Goal: Task Accomplishment & Management: Manage account settings

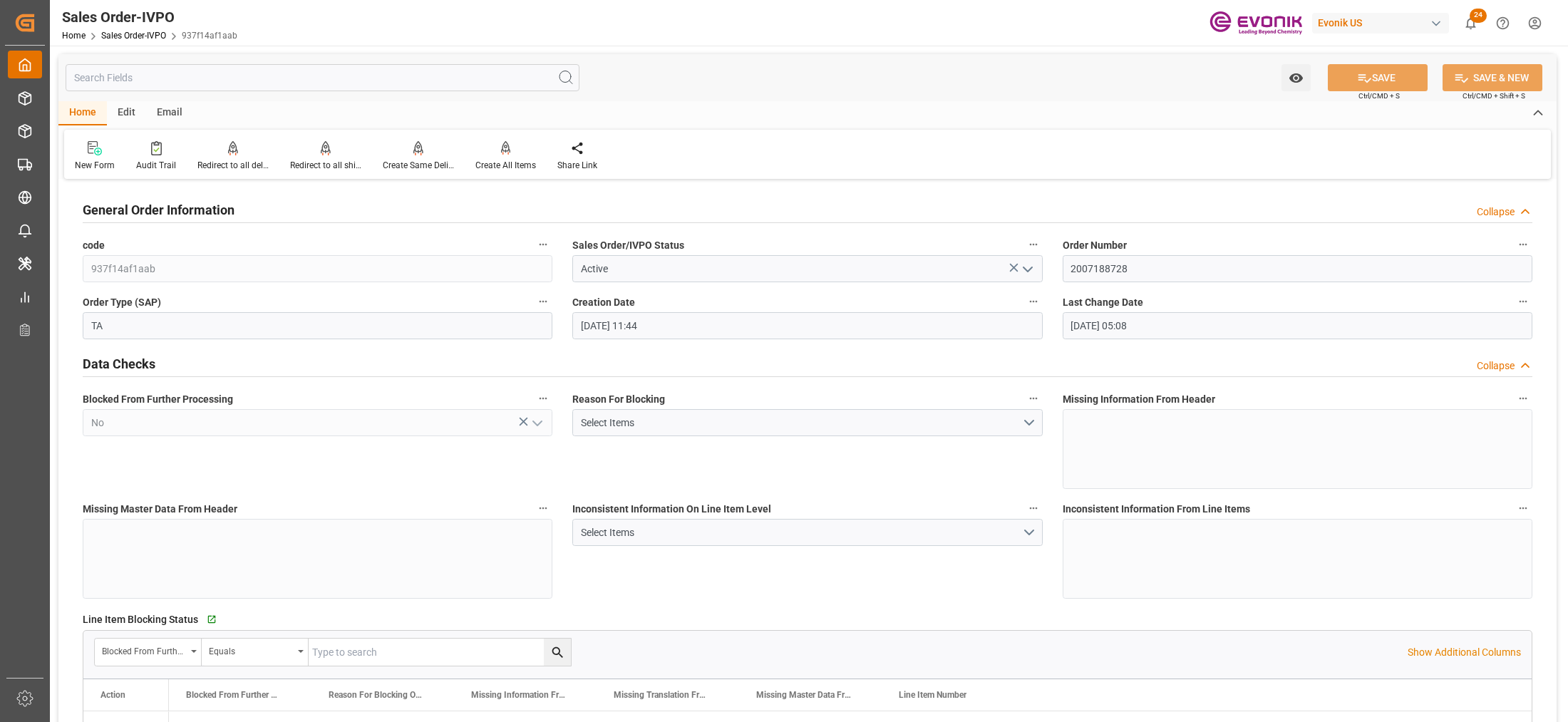
scroll to position [2493, 0]
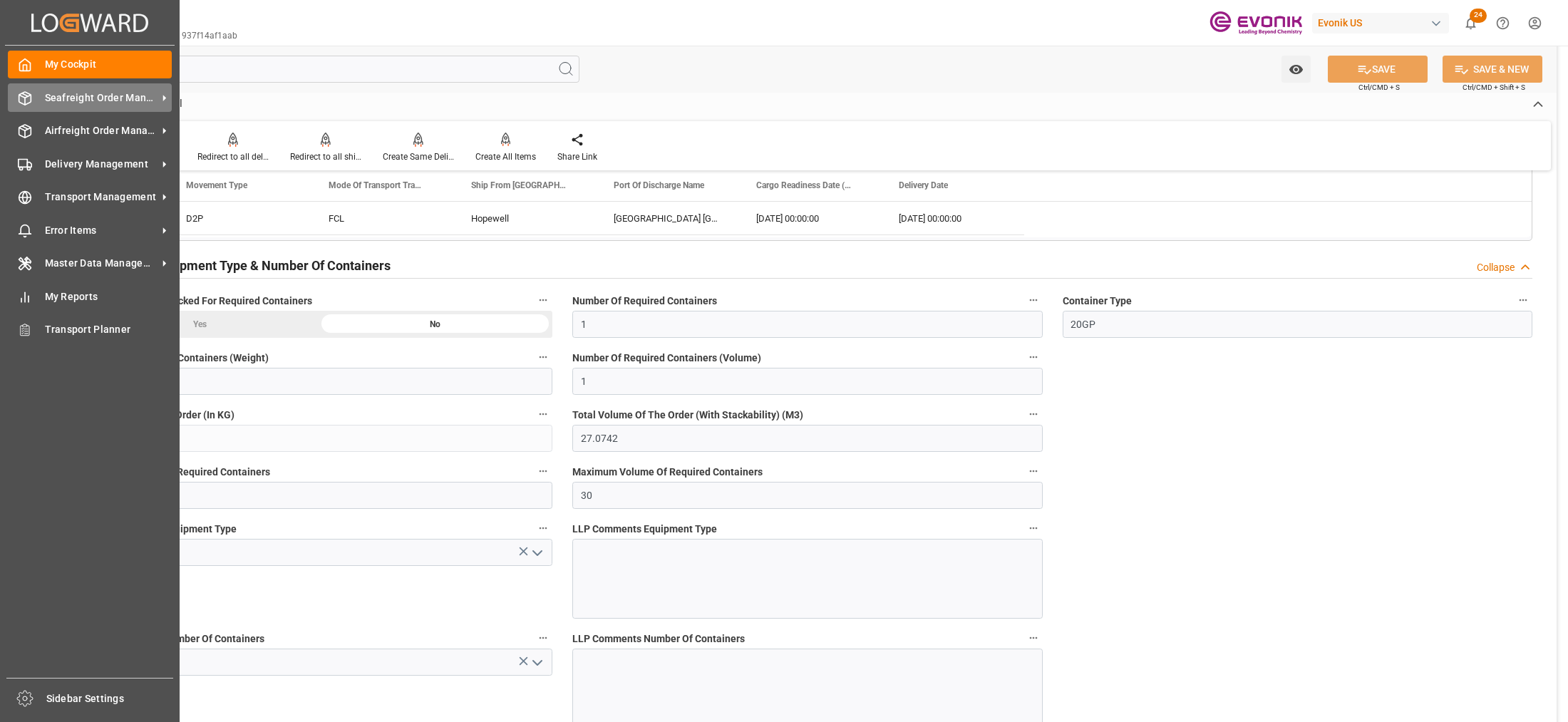
click at [63, 100] on span "Seafreight Order Management" at bounding box center [101, 98] width 112 height 15
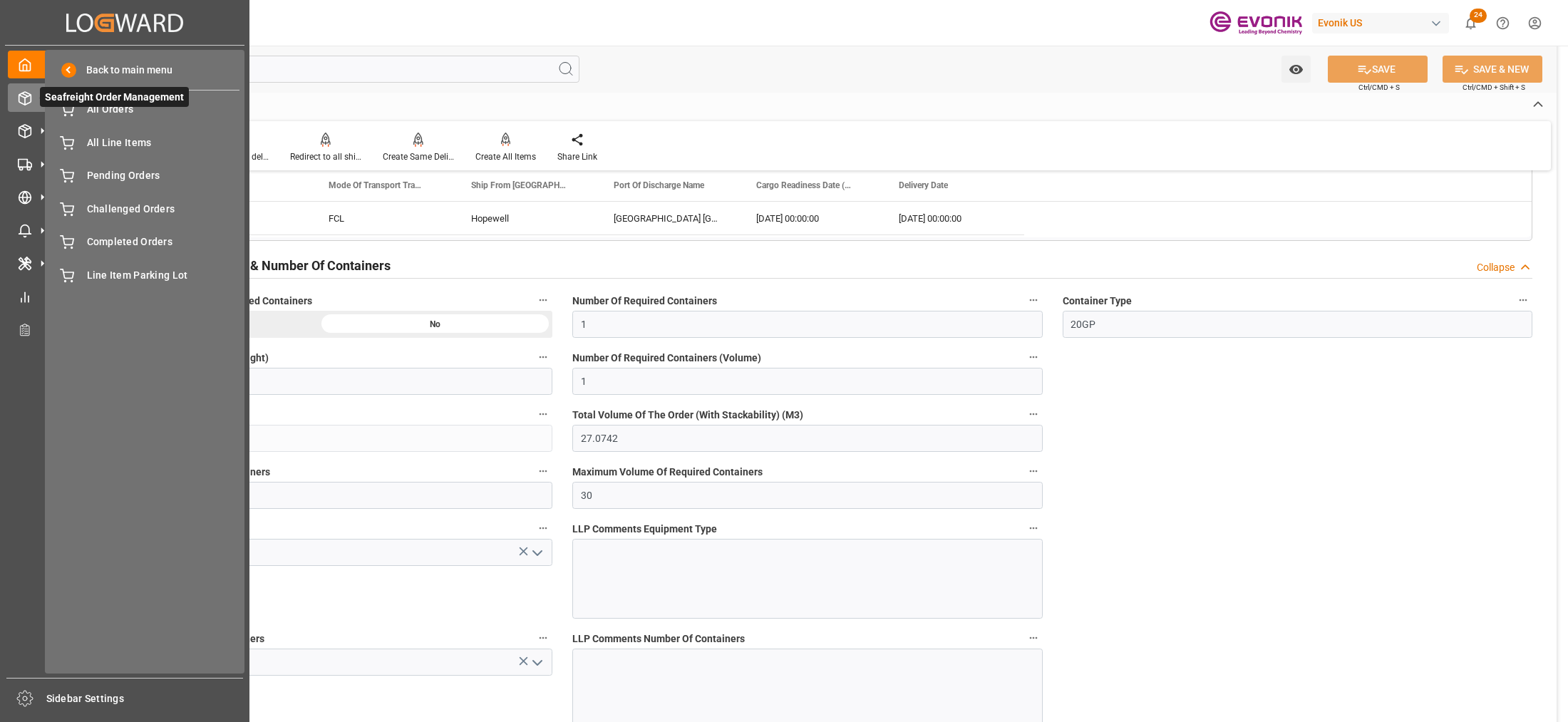
click at [94, 104] on span "Seafreight Order Management" at bounding box center [114, 97] width 149 height 20
click at [119, 112] on span "All Orders" at bounding box center [164, 109] width 153 height 15
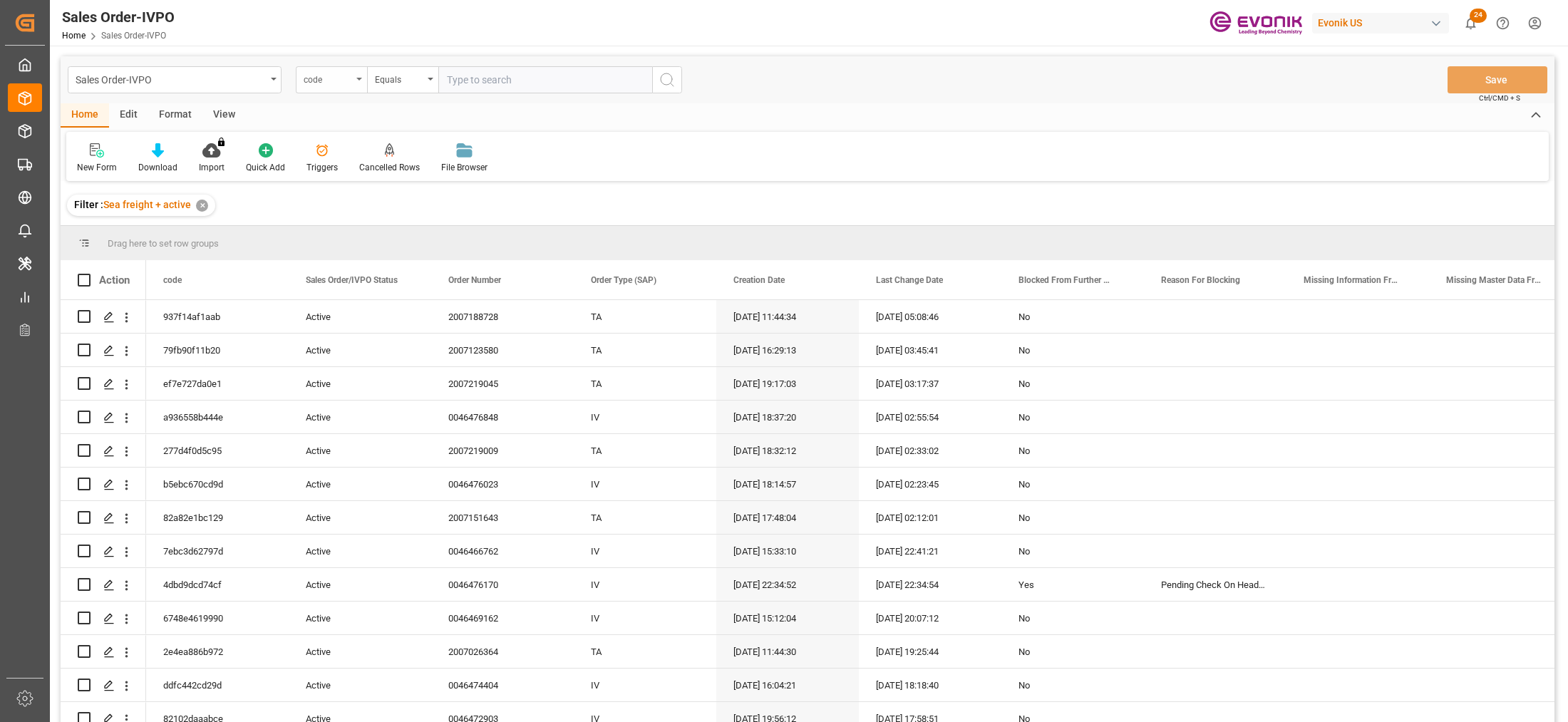
click at [354, 82] on div "code" at bounding box center [331, 80] width 71 height 27
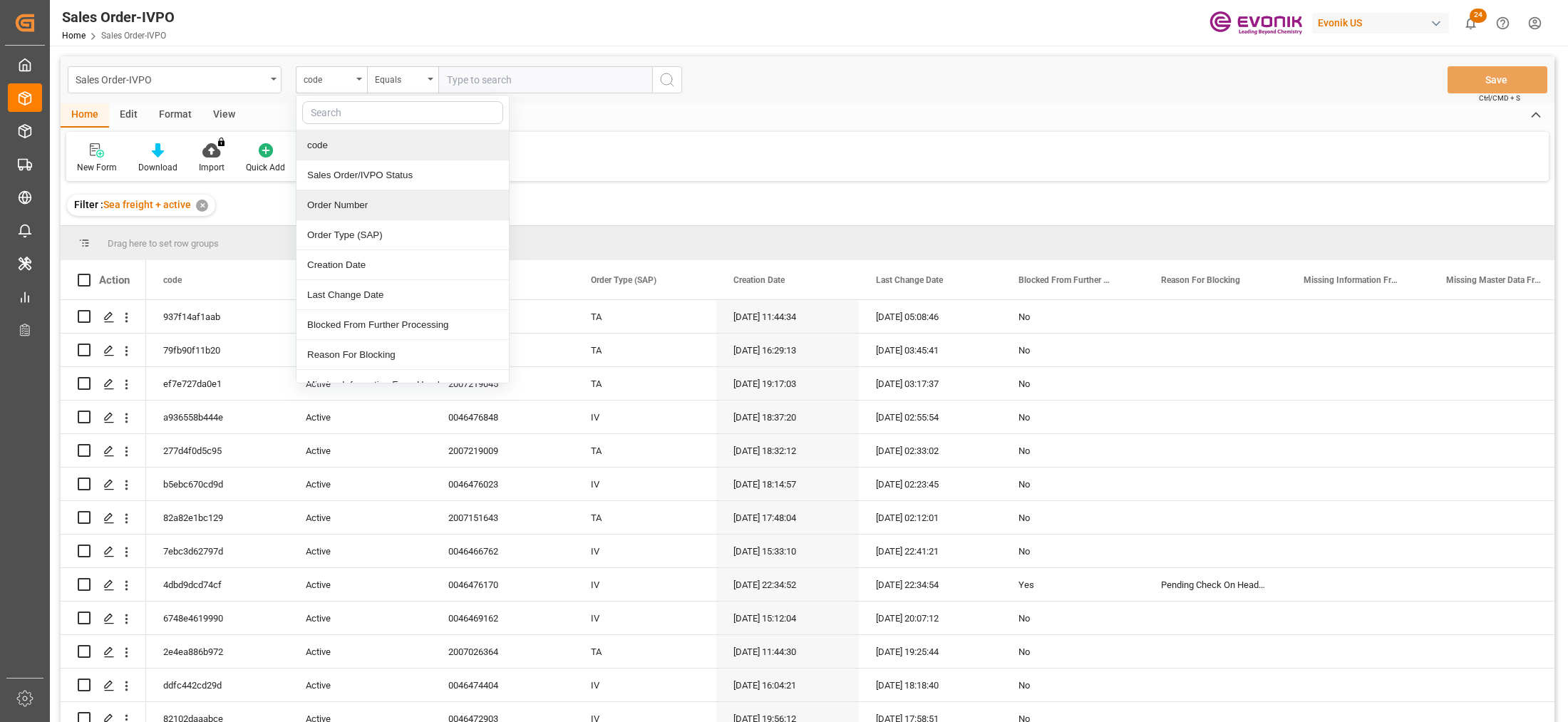
click at [397, 210] on div "Order Number" at bounding box center [403, 205] width 212 height 30
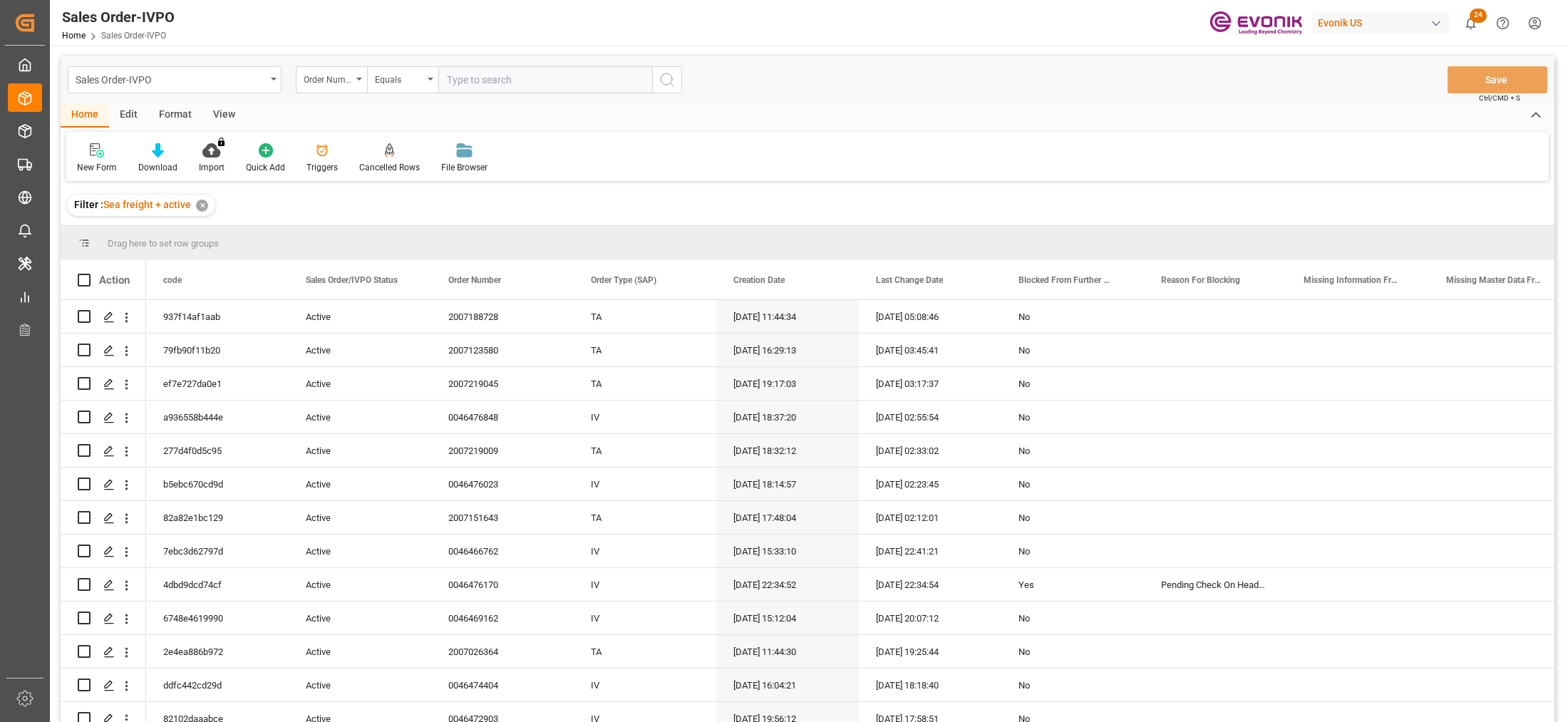
click at [485, 76] on input "text" at bounding box center [545, 80] width 214 height 27
paste input "2007194626"
type input "2007194626"
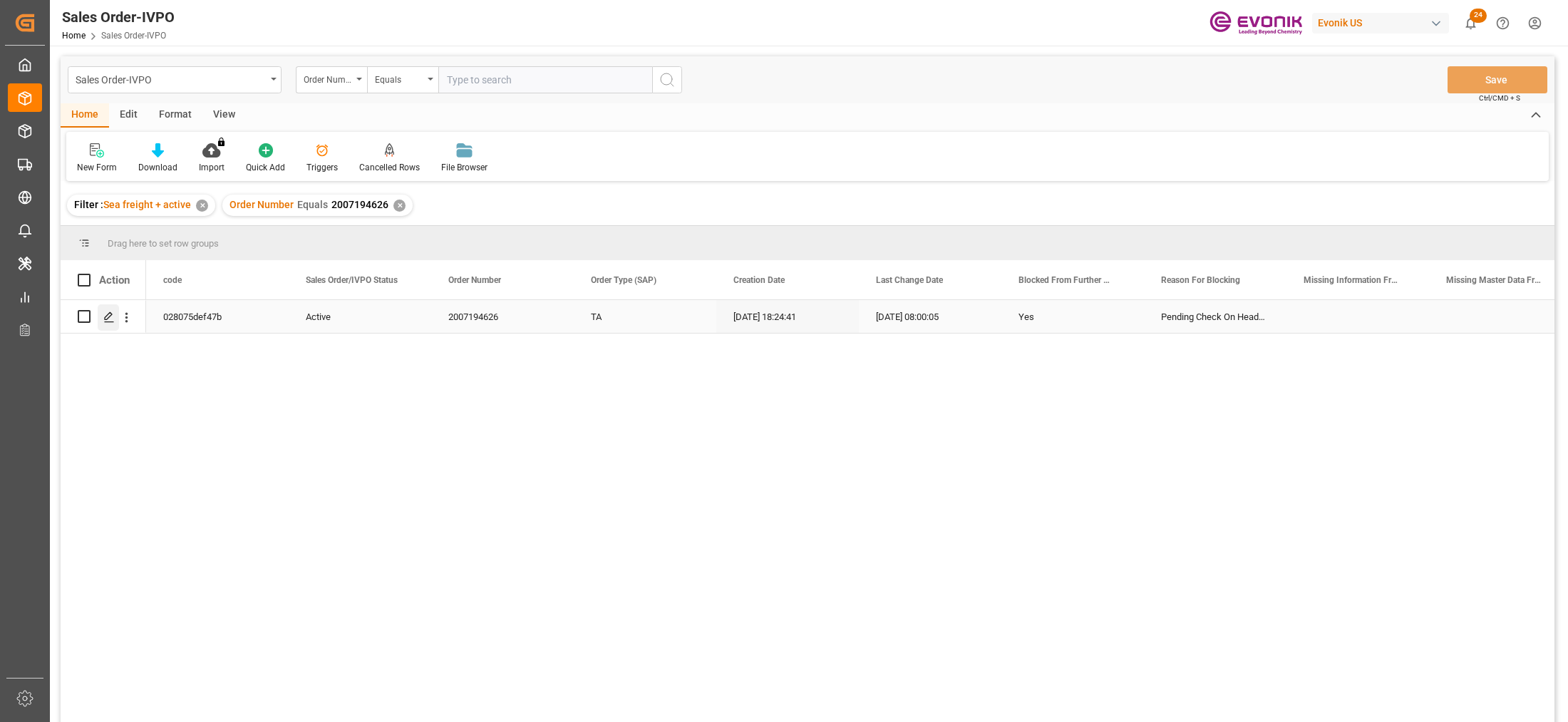
click at [107, 321] on line "Press SPACE to select this row." at bounding box center [109, 321] width 9 height 0
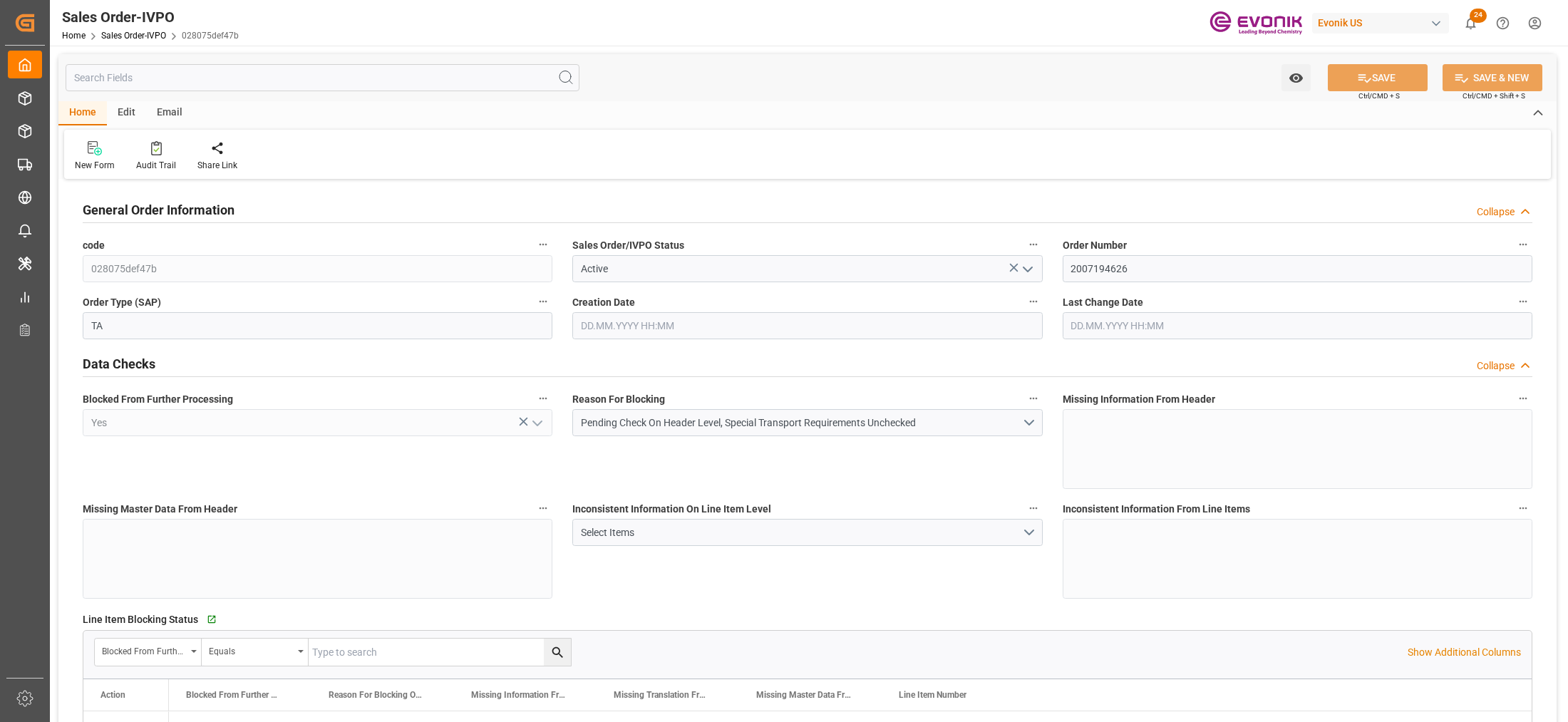
type input "THLCH"
type input "0"
type input "1"
type input "530.96"
type input "25.09.2025 18:24"
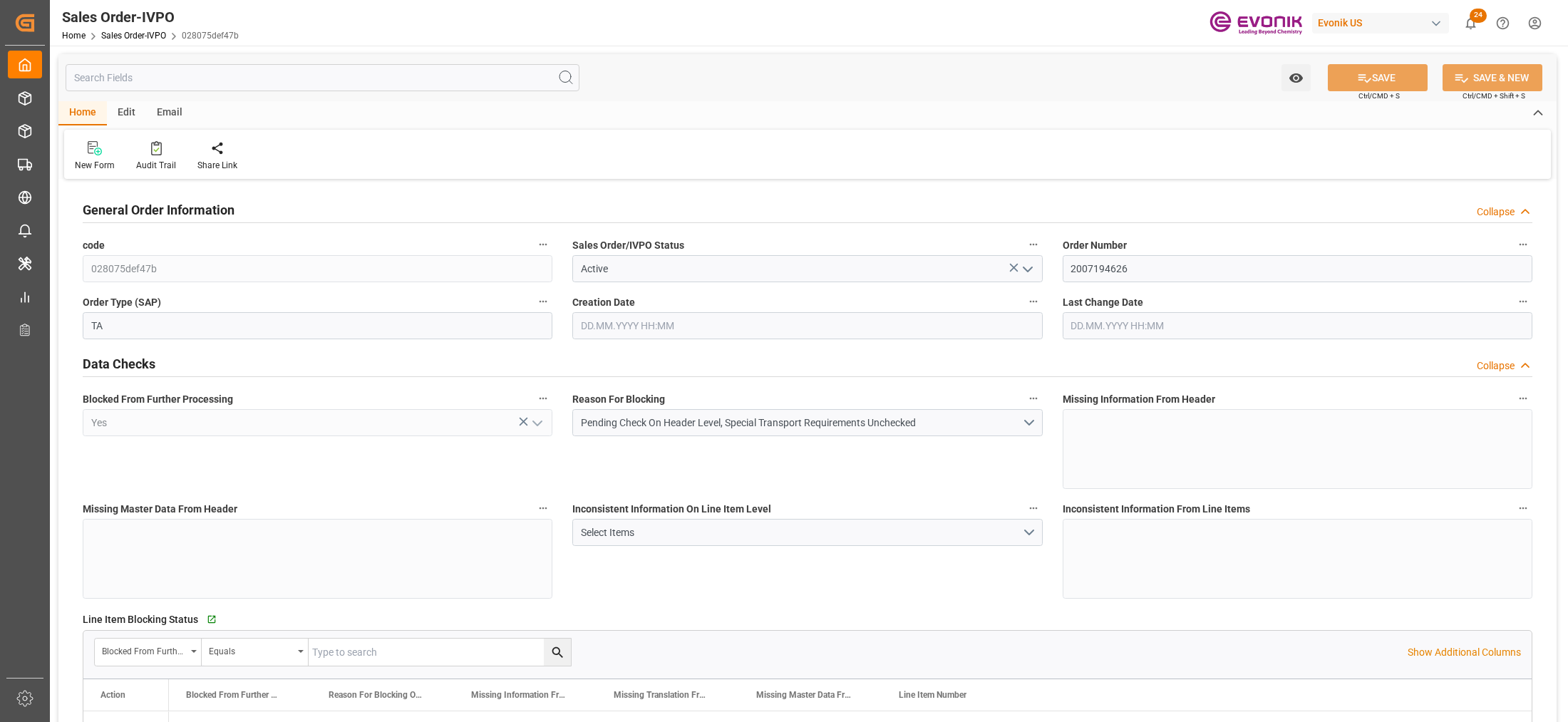
type input "09.10.2025 08:00"
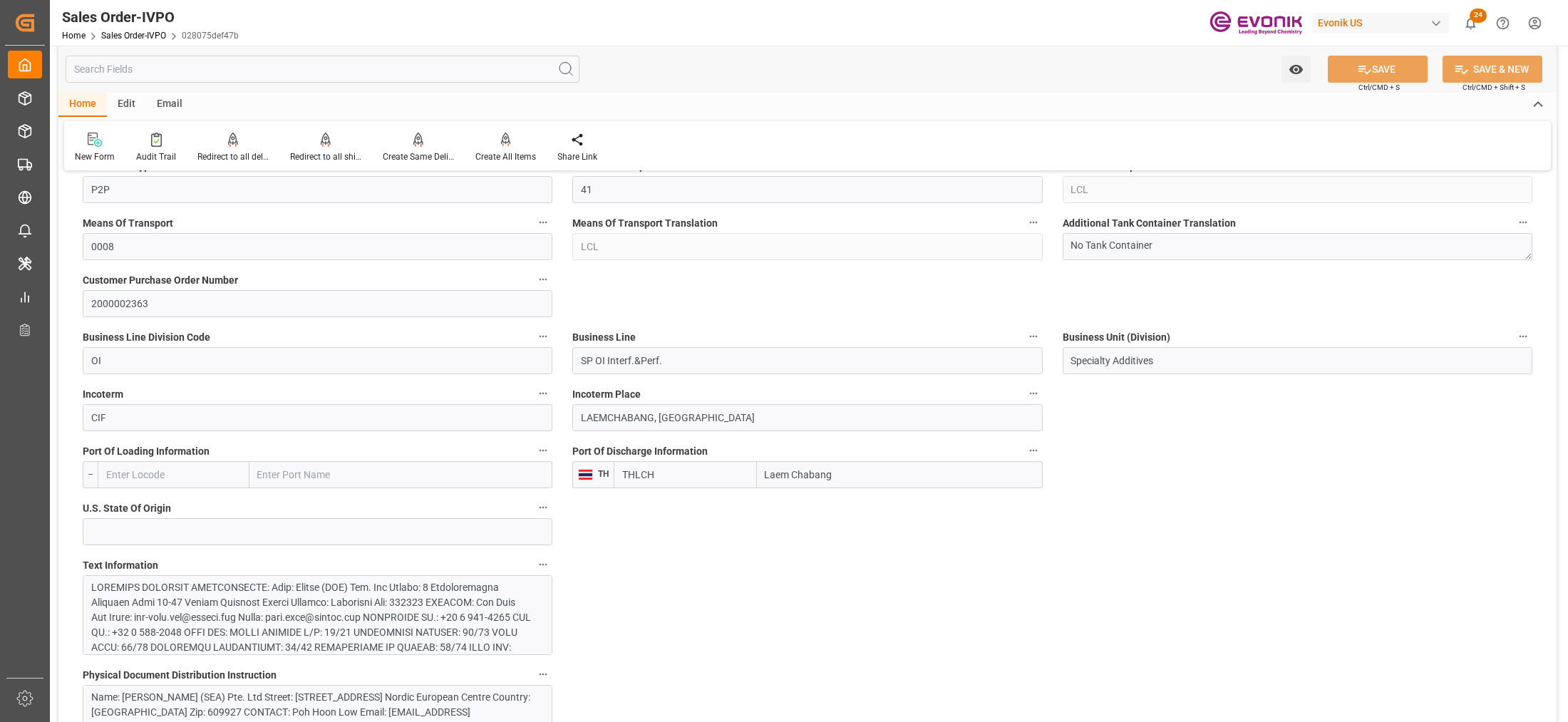
scroll to position [890, 0]
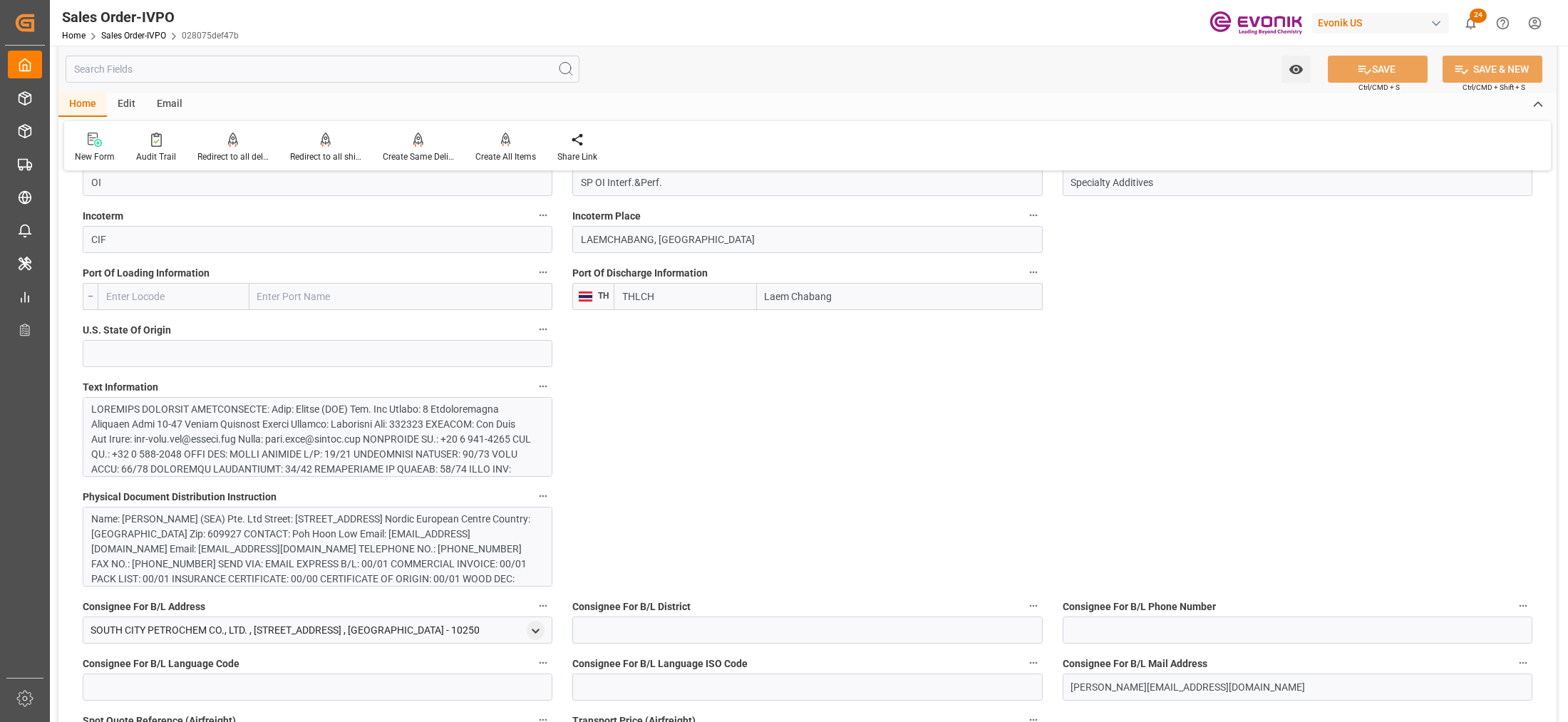
click at [475, 468] on div at bounding box center [310, 596] width 440 height 389
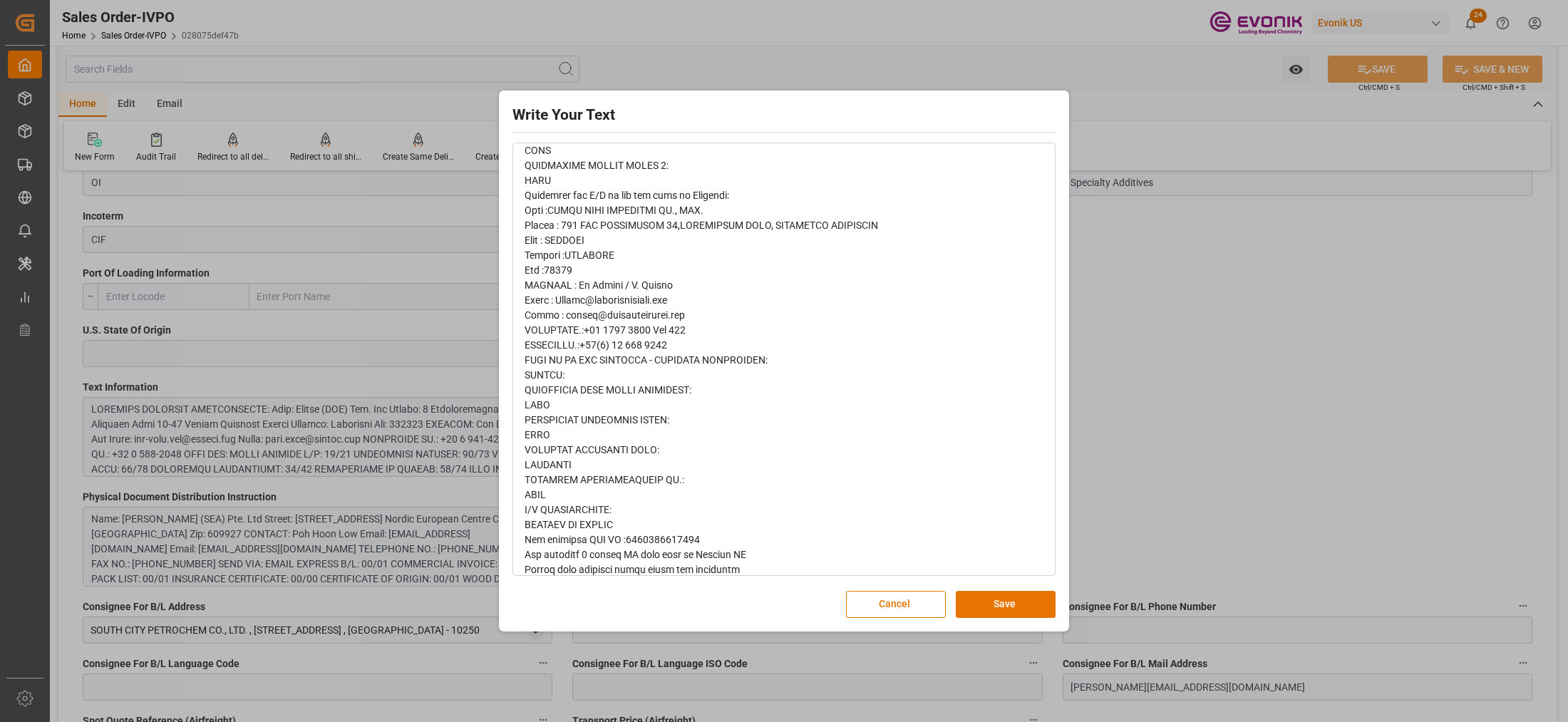
scroll to position [608, 0]
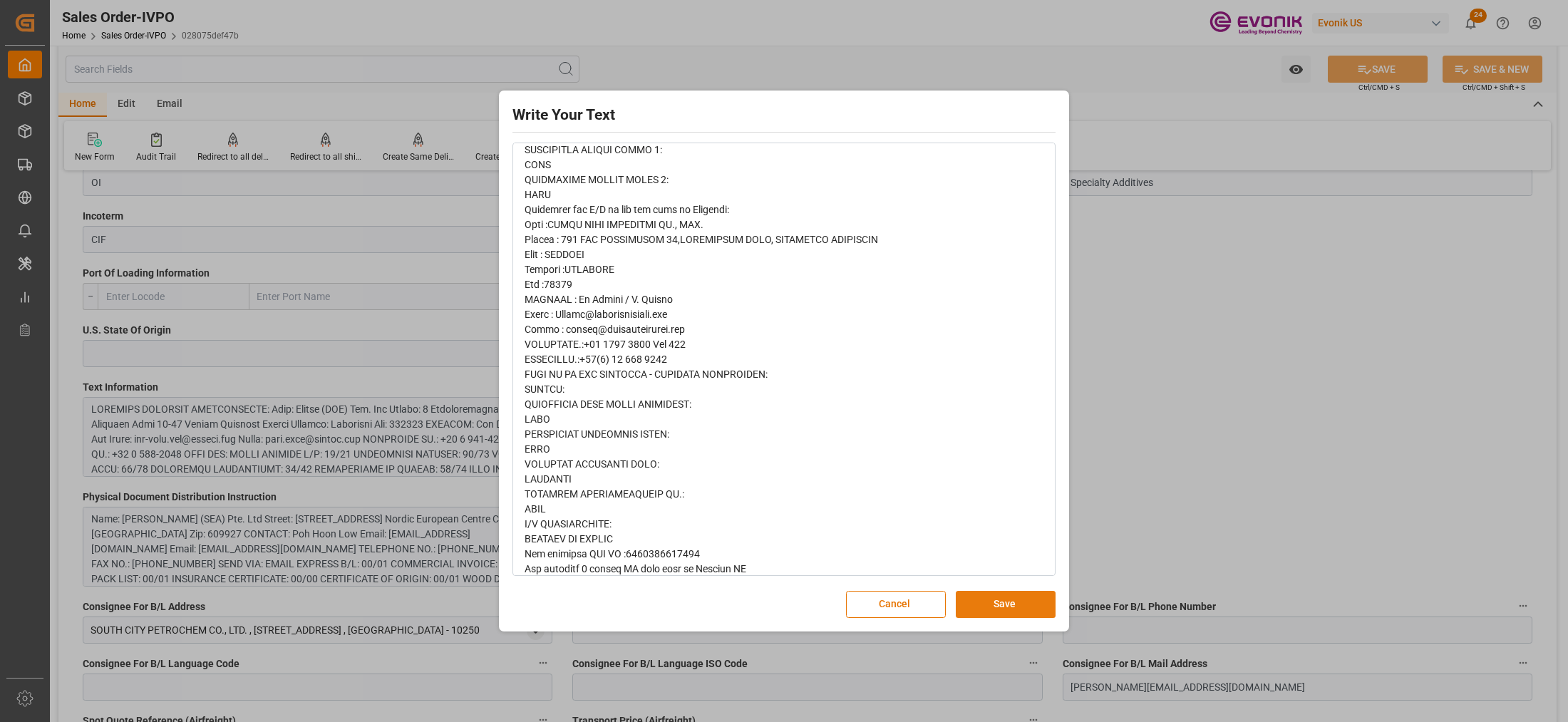
click at [1017, 602] on button "Save" at bounding box center [1005, 604] width 100 height 27
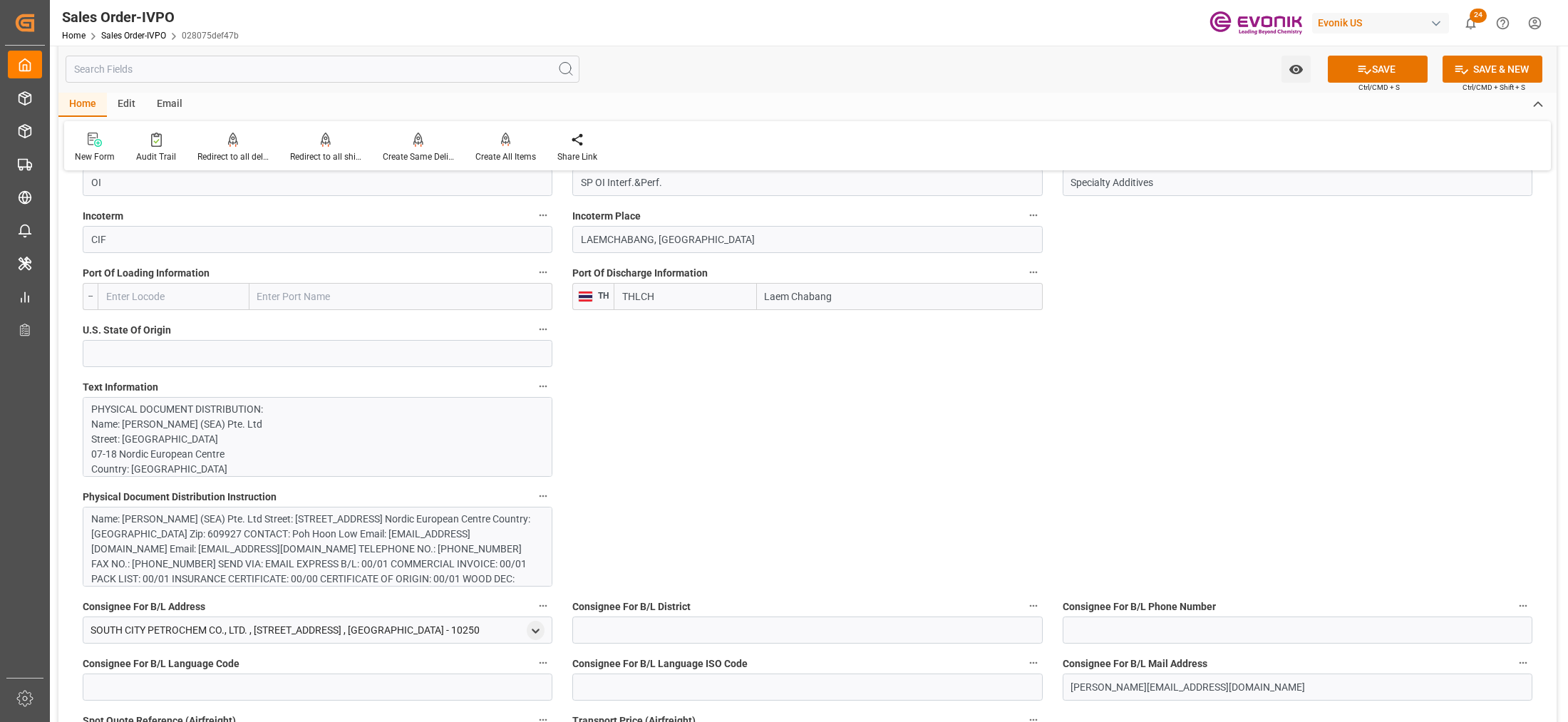
click at [403, 561] on div "Name: Evonik (SEA) Pte. Ltd Street: 3 International Business Park 07-18 Nordic …" at bounding box center [310, 557] width 440 height 90
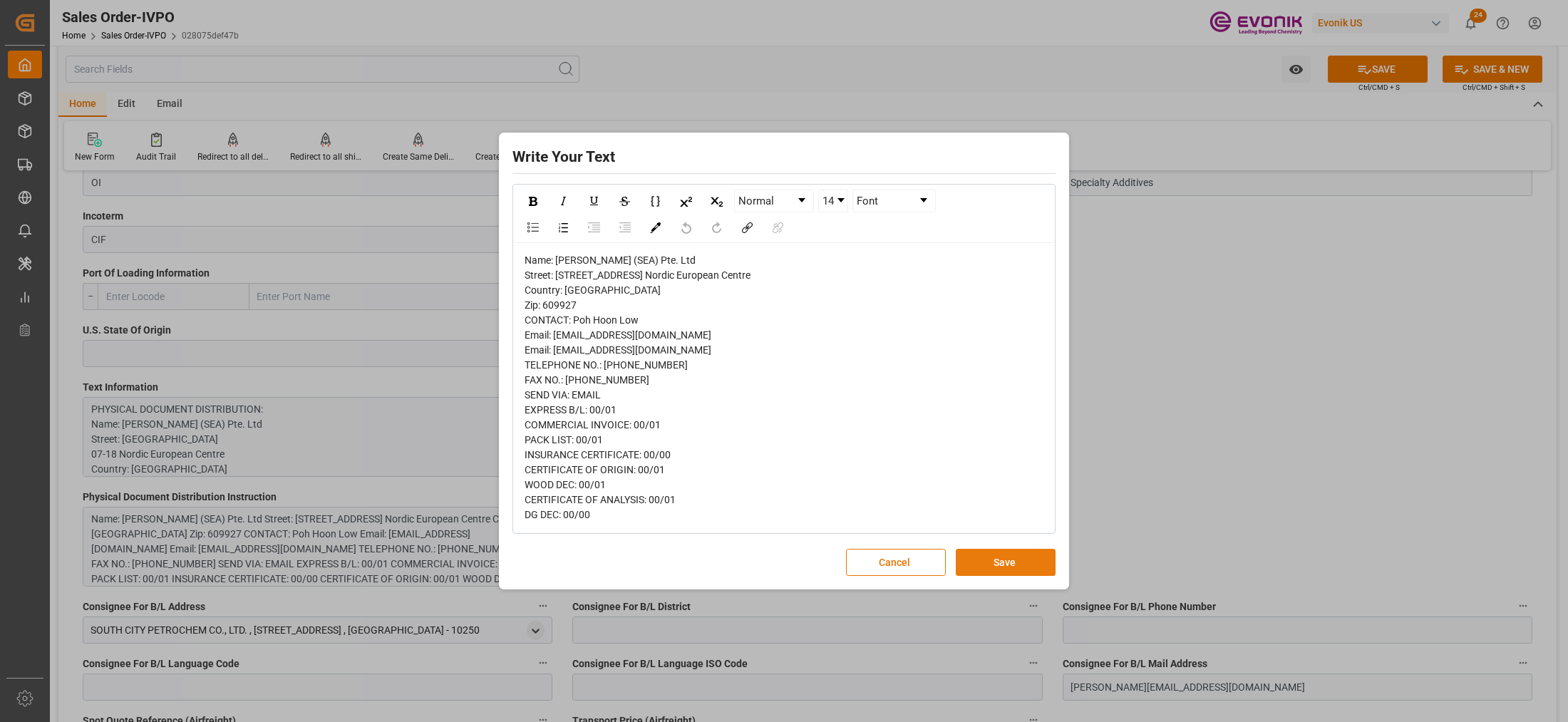
click at [1023, 571] on button "Save" at bounding box center [1005, 562] width 100 height 27
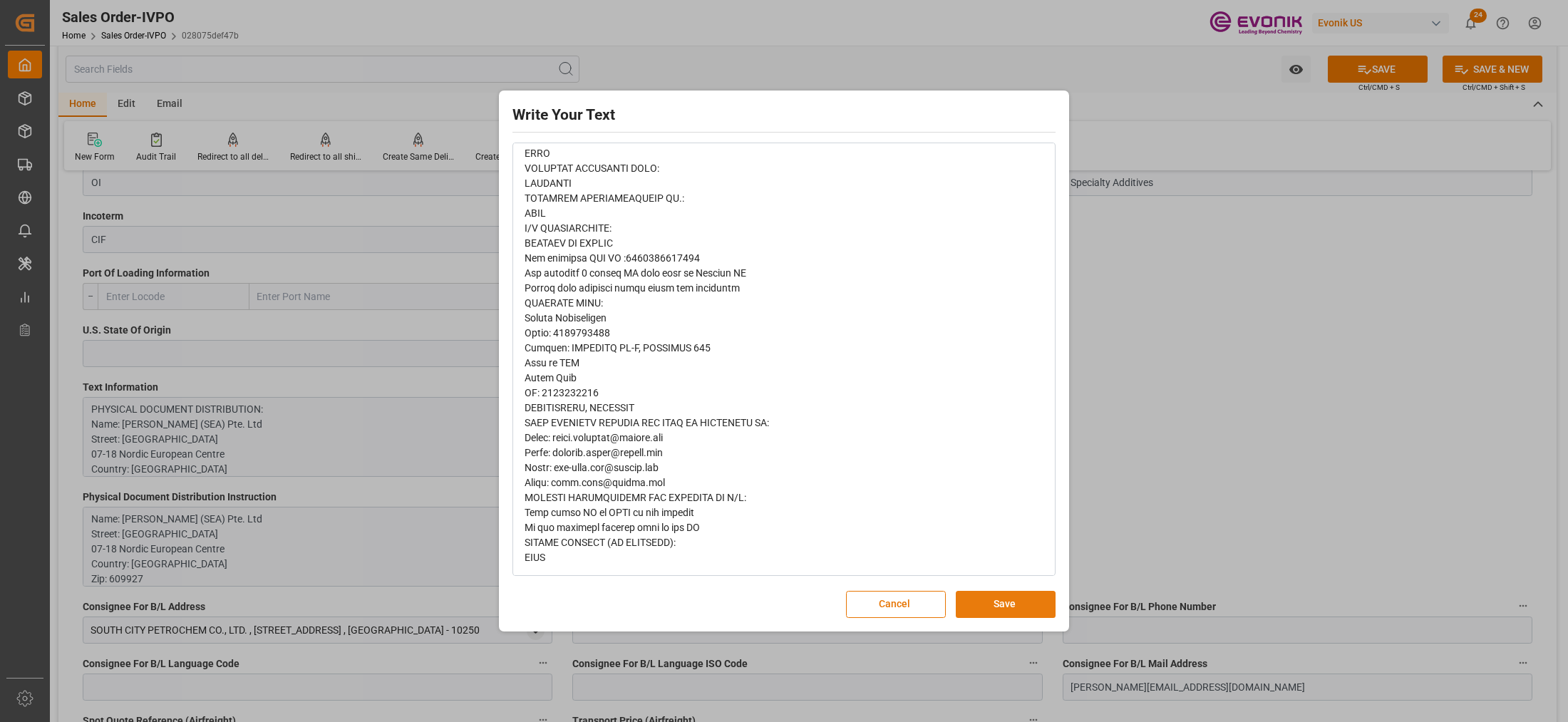
scroll to position [0, 0]
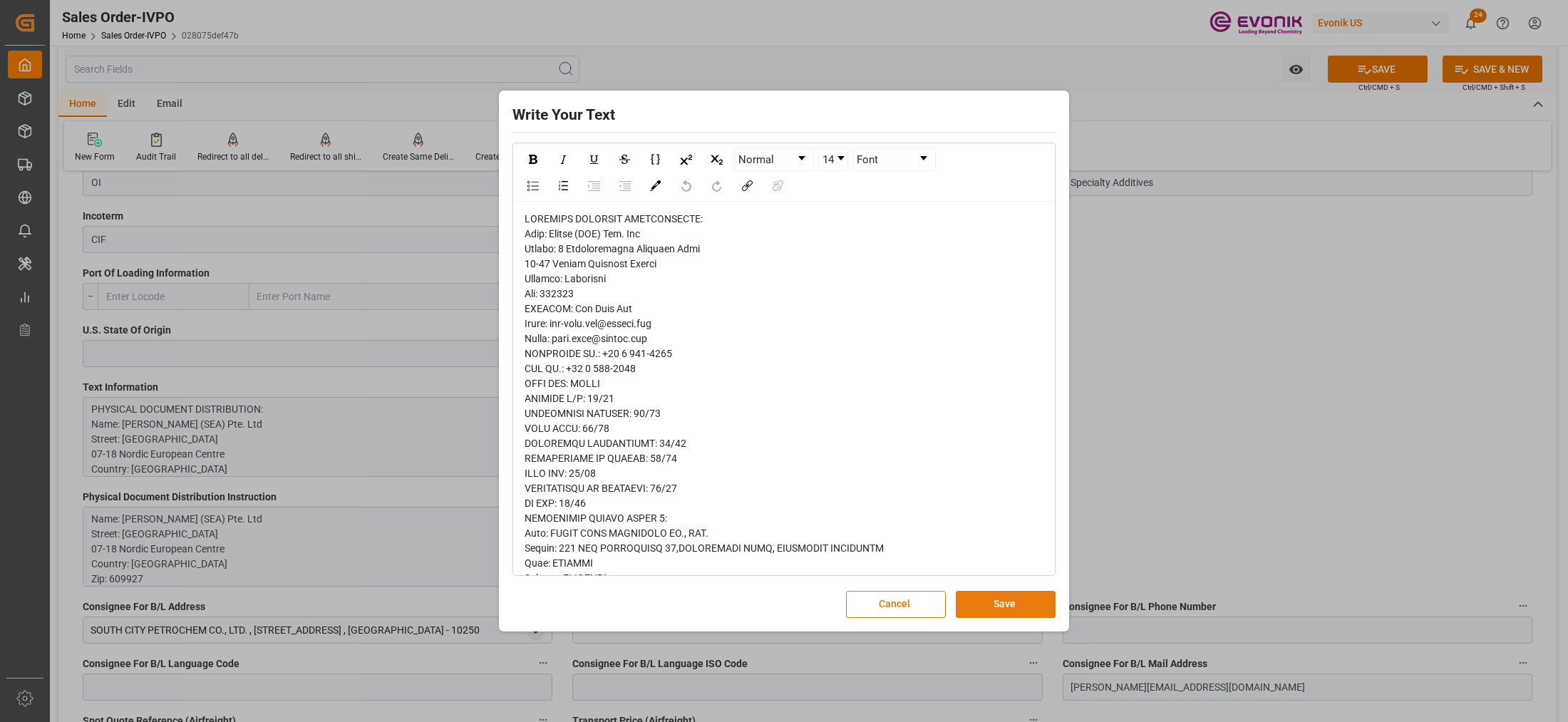
click at [999, 599] on button "Save" at bounding box center [1005, 604] width 100 height 27
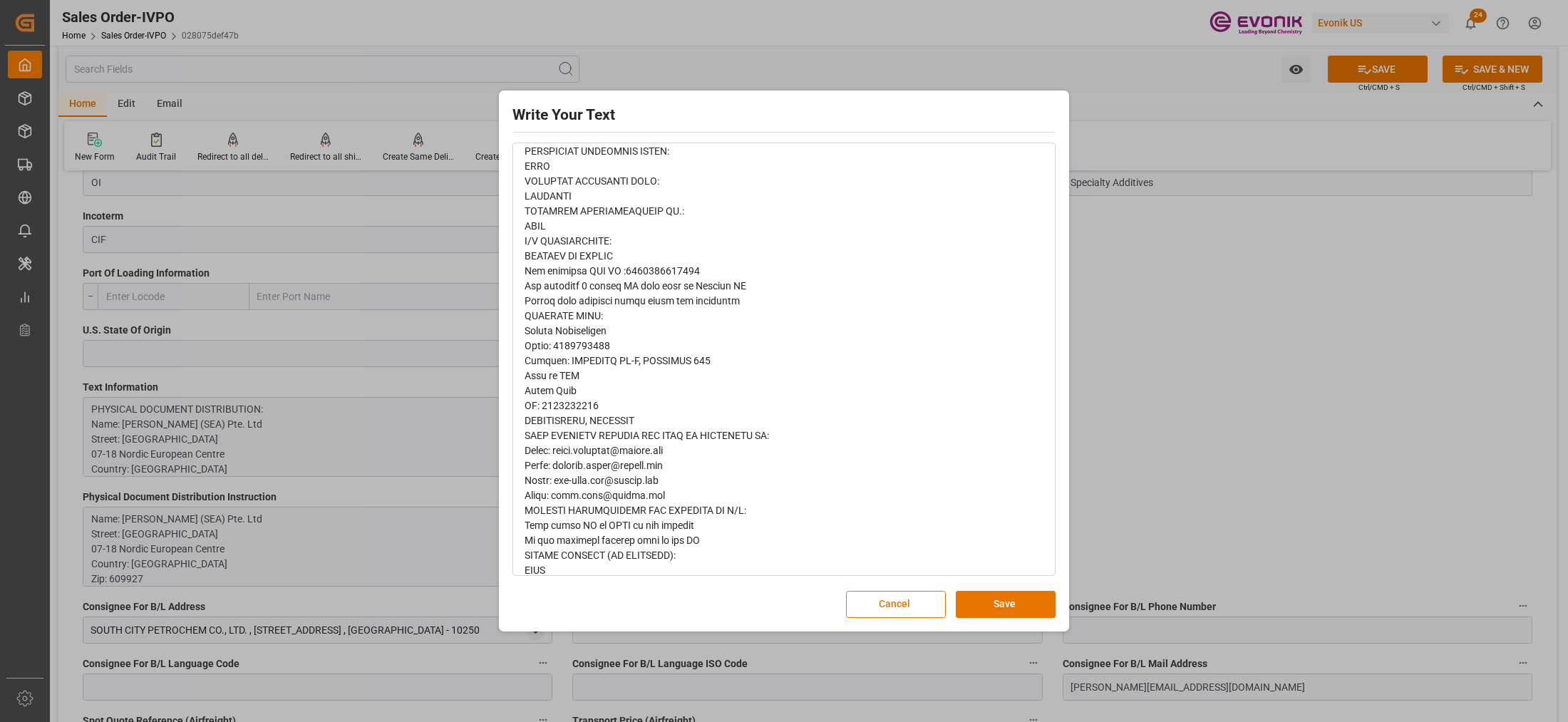
scroll to position [904, 0]
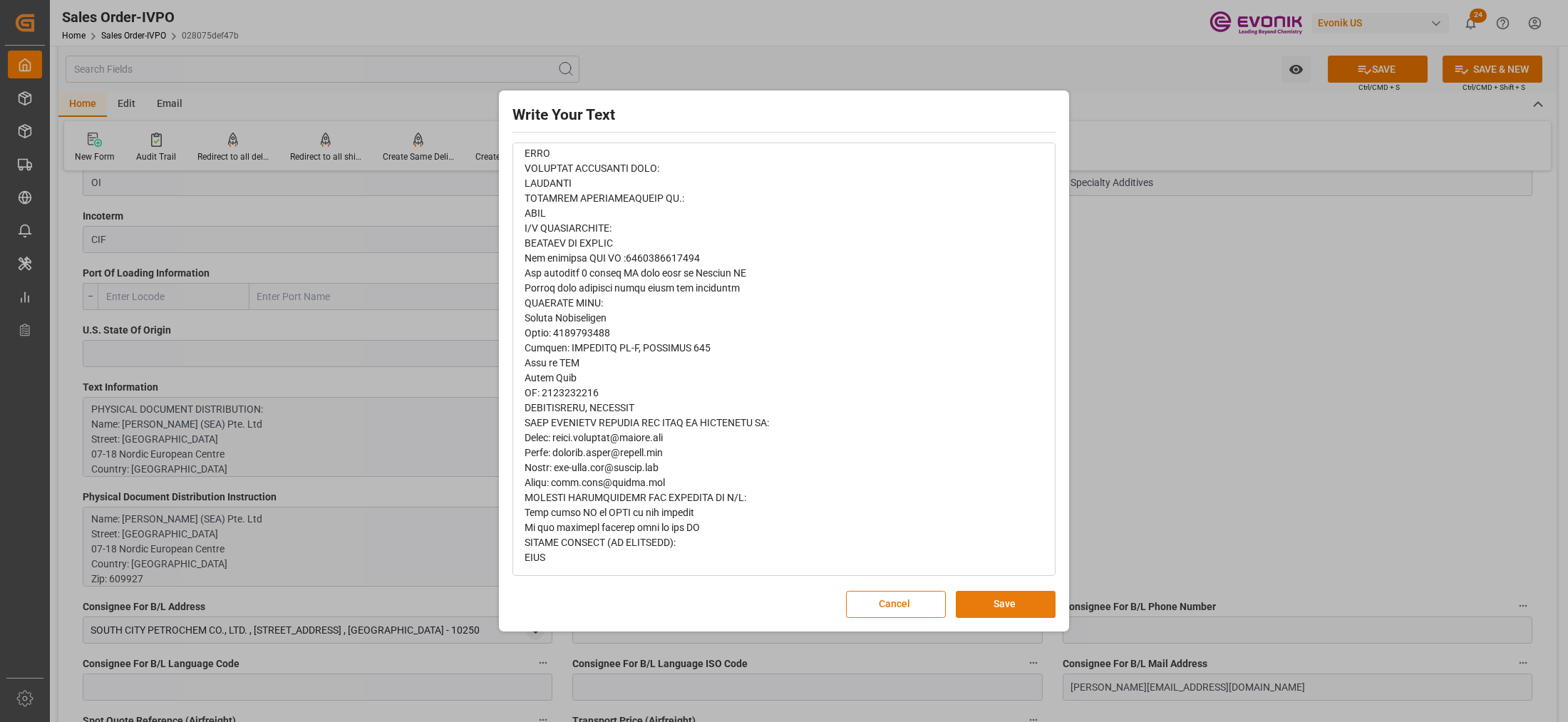
click at [1016, 600] on button "Save" at bounding box center [1005, 604] width 100 height 27
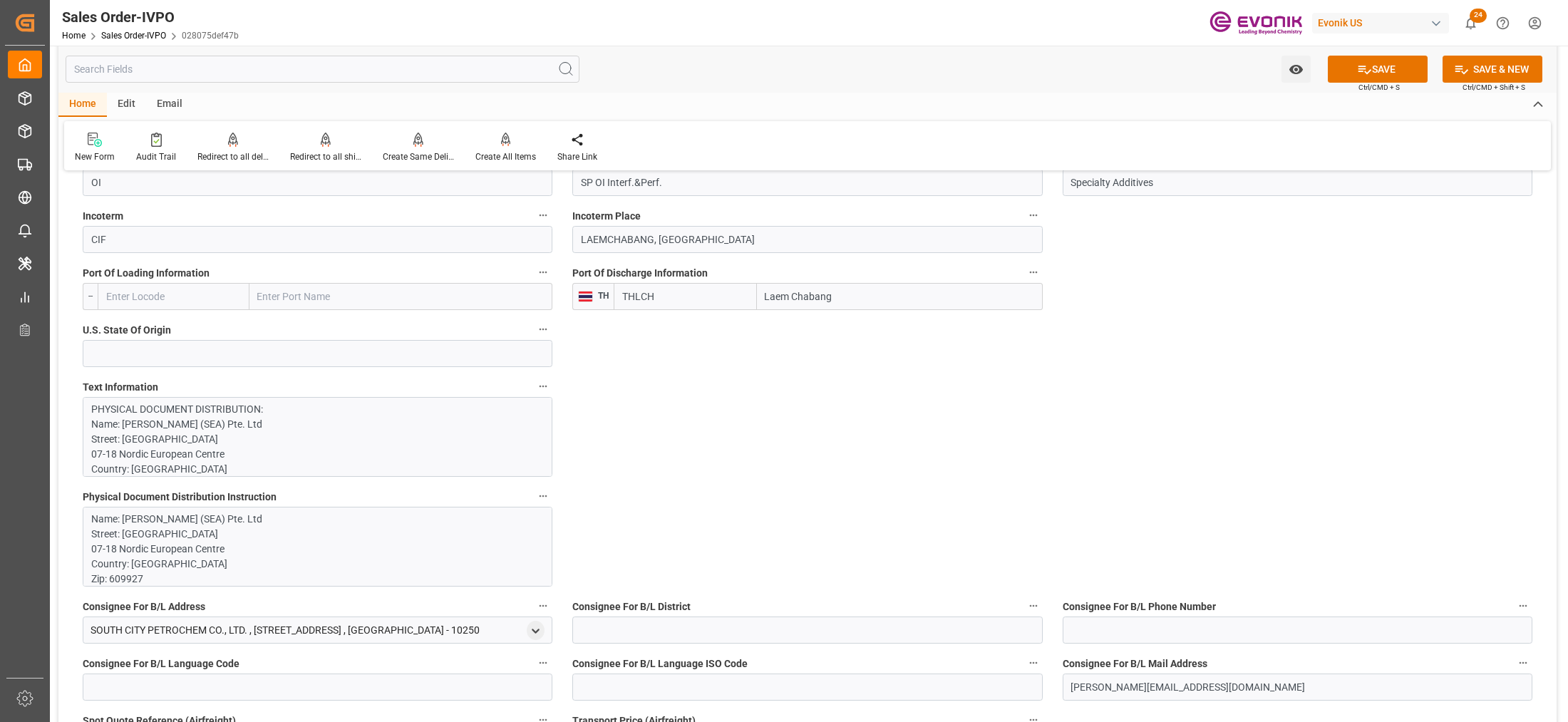
click at [445, 546] on p "Name: Evonik (SEA) Pte. Ltd Street: 3 International Business Park 07-18 Nordic …" at bounding box center [310, 654] width 440 height 284
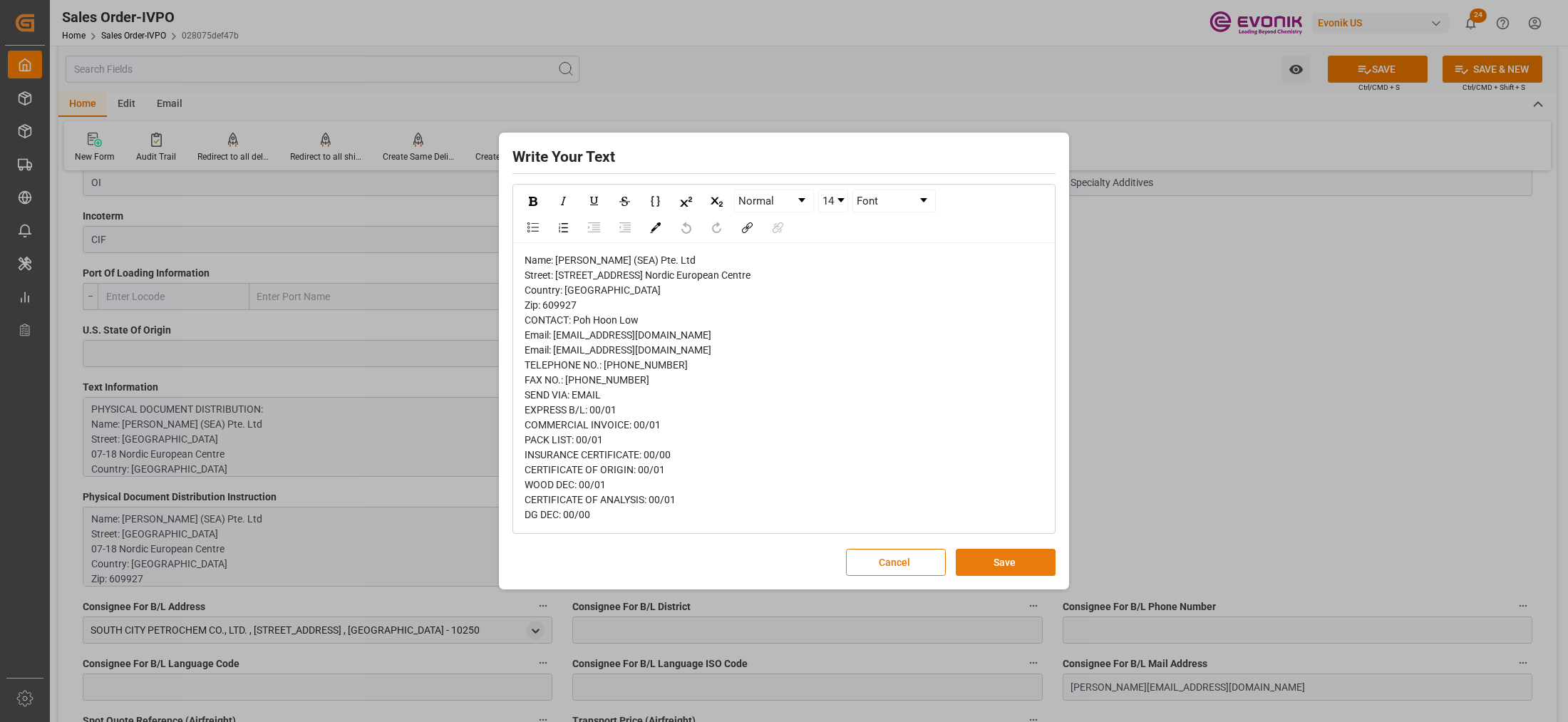
click at [996, 575] on button "Save" at bounding box center [1005, 562] width 100 height 27
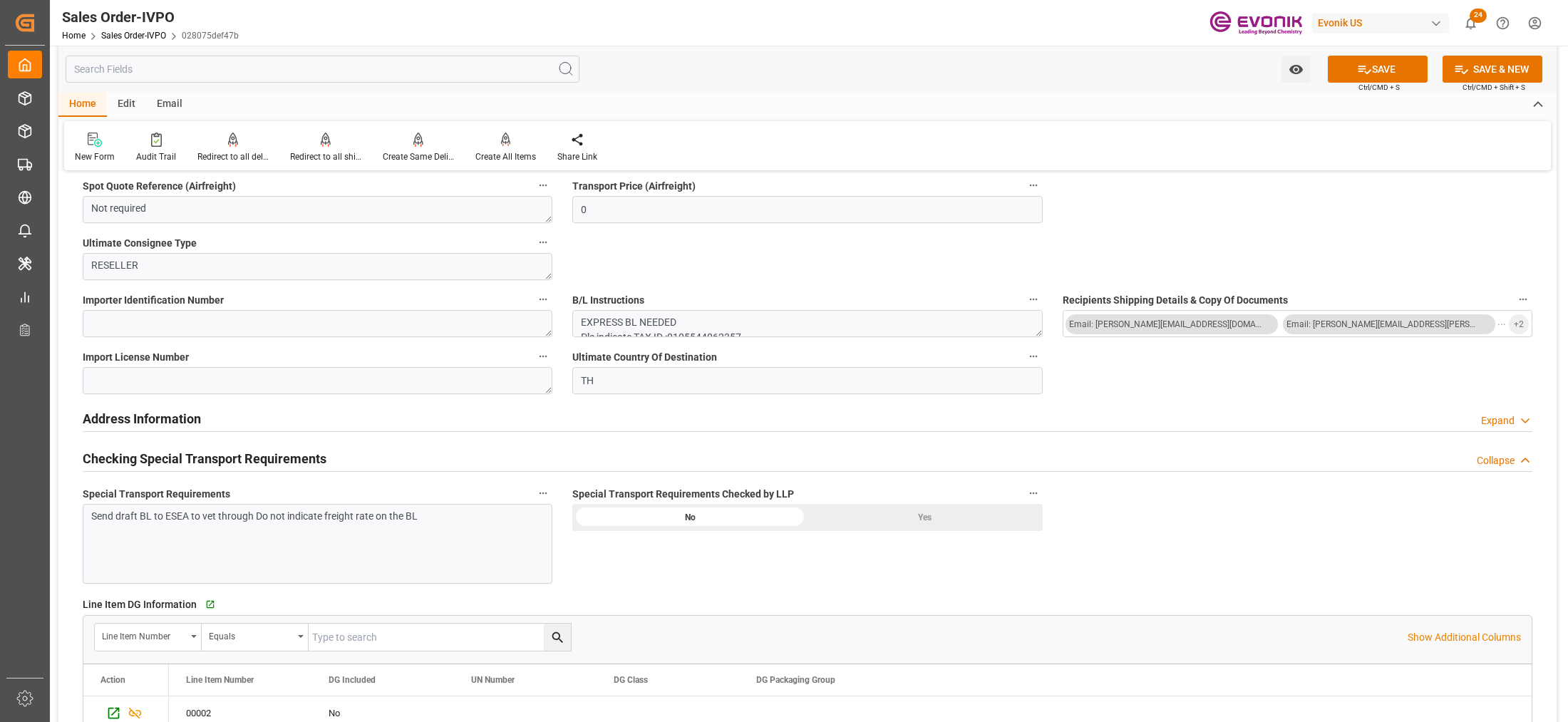
scroll to position [1603, 0]
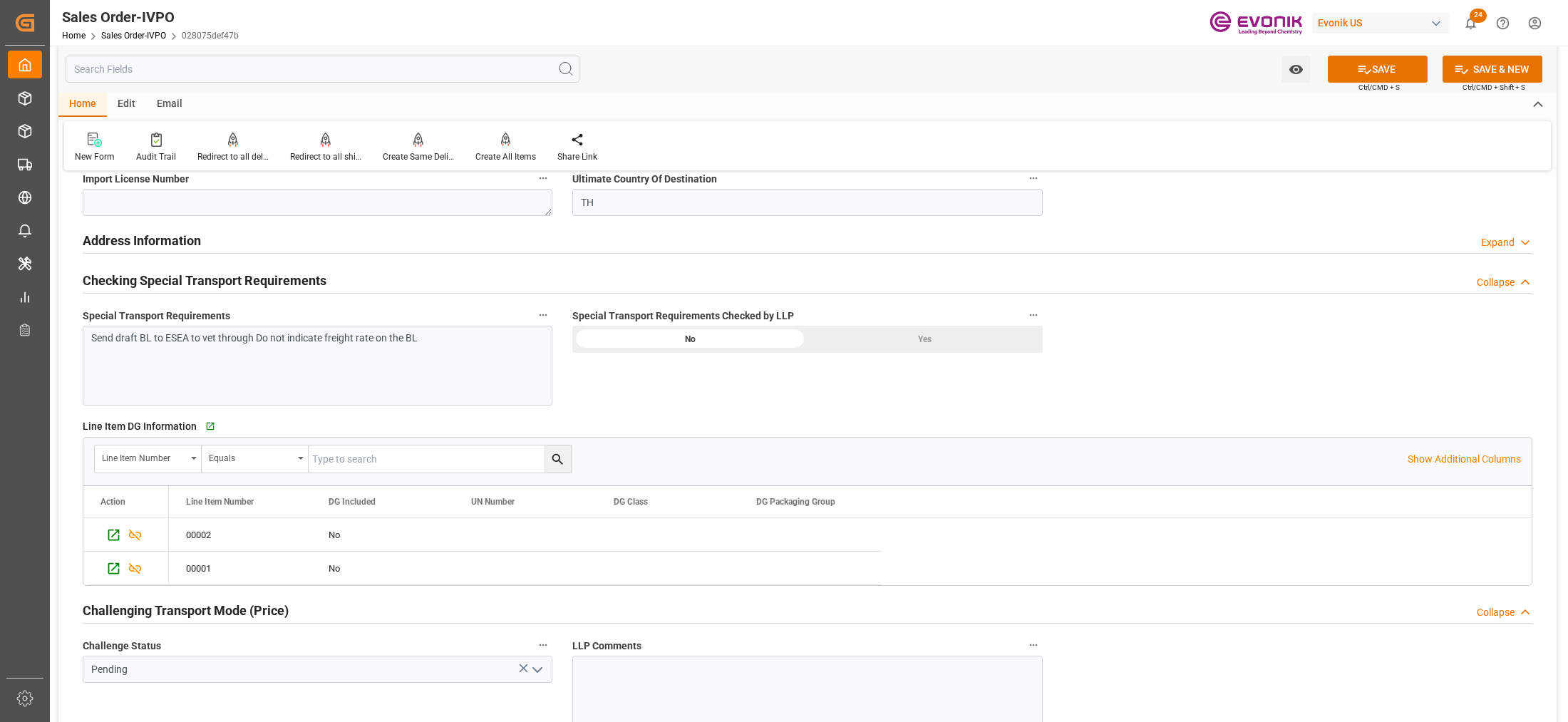
click at [908, 339] on div "Yes" at bounding box center [925, 339] width 235 height 27
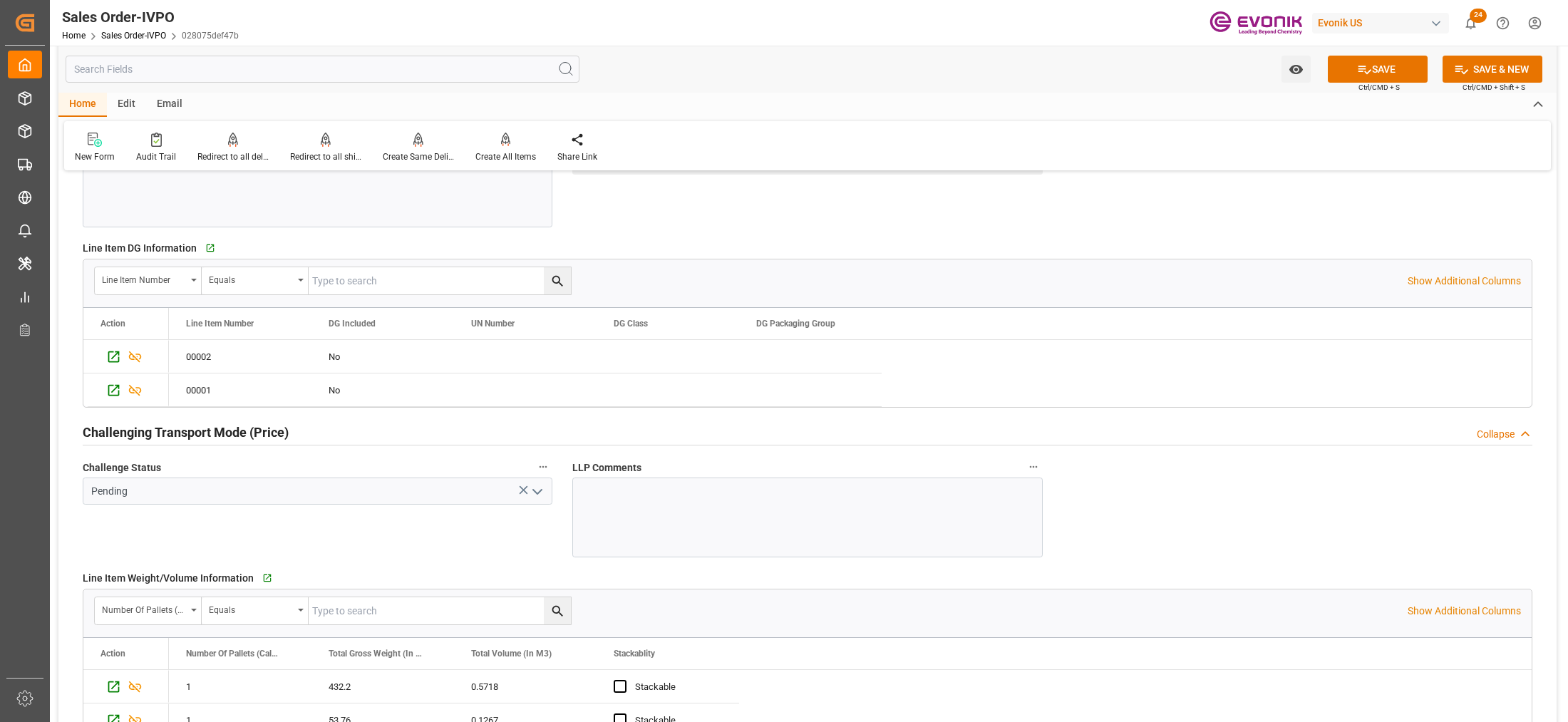
scroll to position [1959, 0]
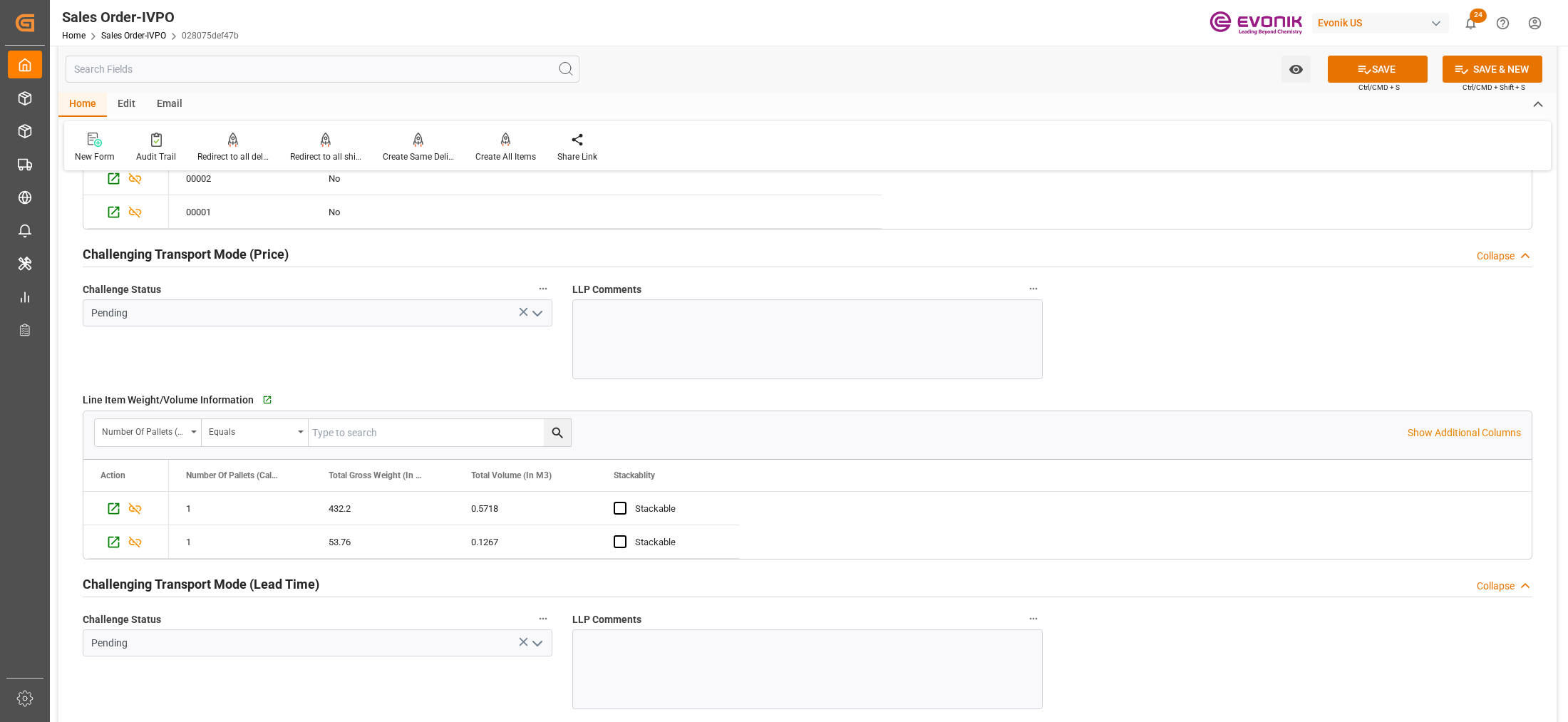
click at [543, 315] on icon "open menu" at bounding box center [537, 313] width 17 height 17
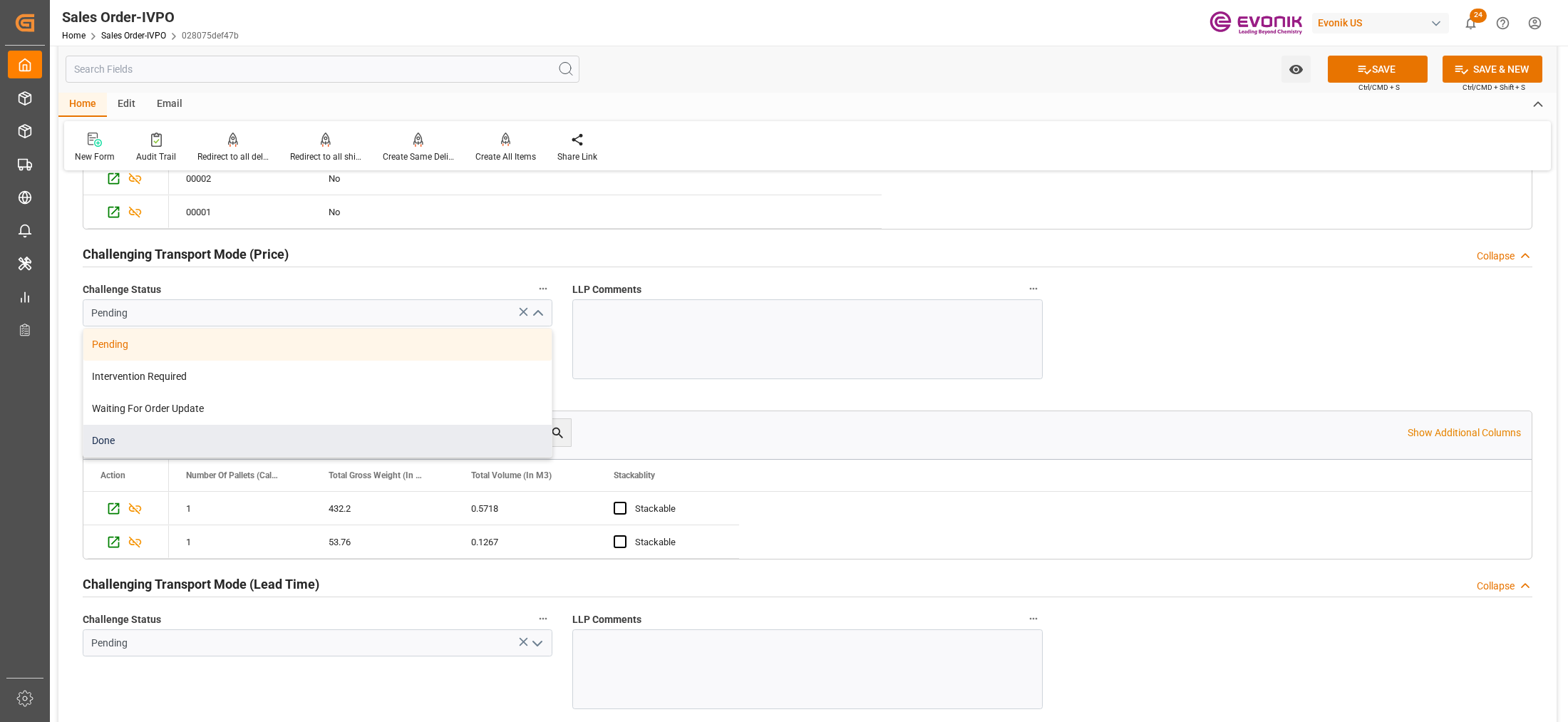
click at [253, 441] on div "Done" at bounding box center [318, 441] width 468 height 32
type input "Done"
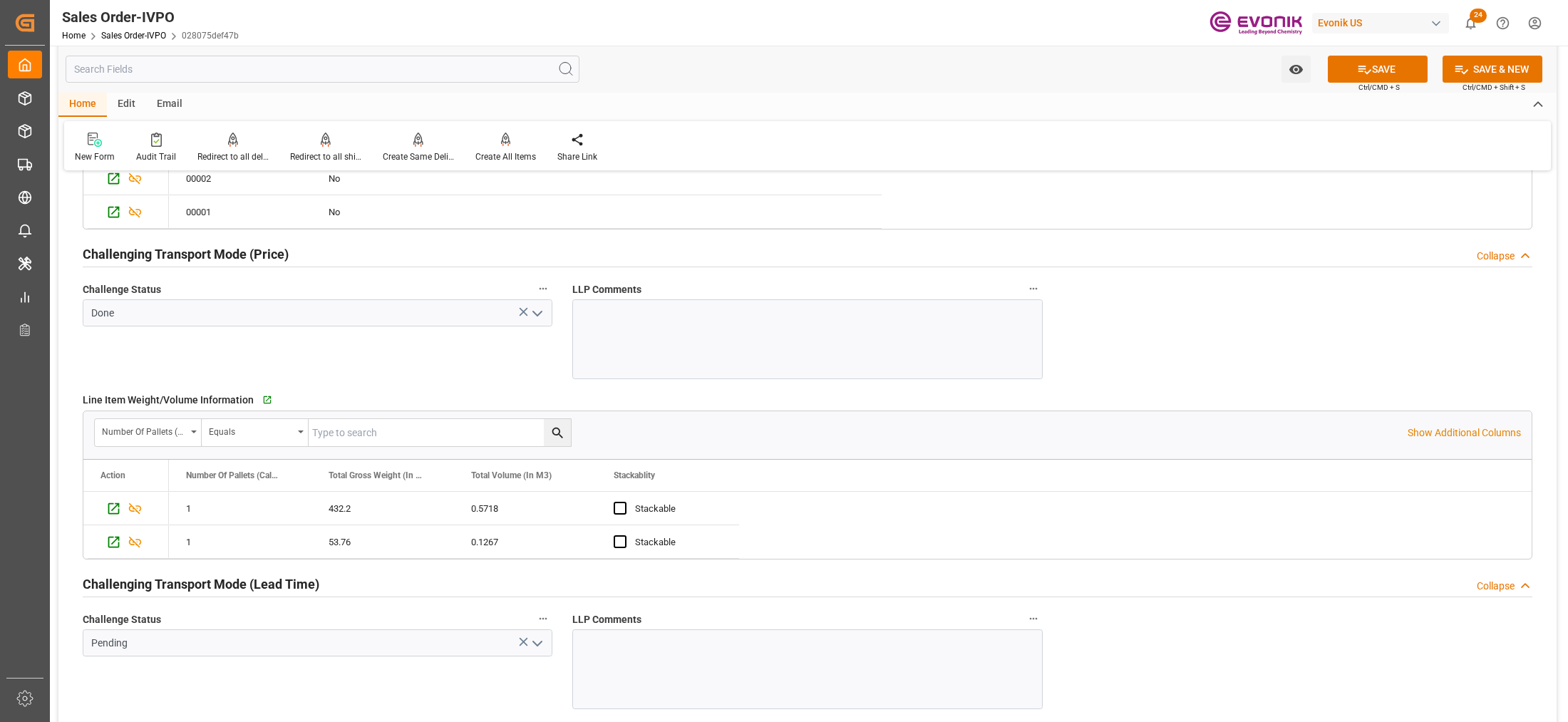
scroll to position [2137, 0]
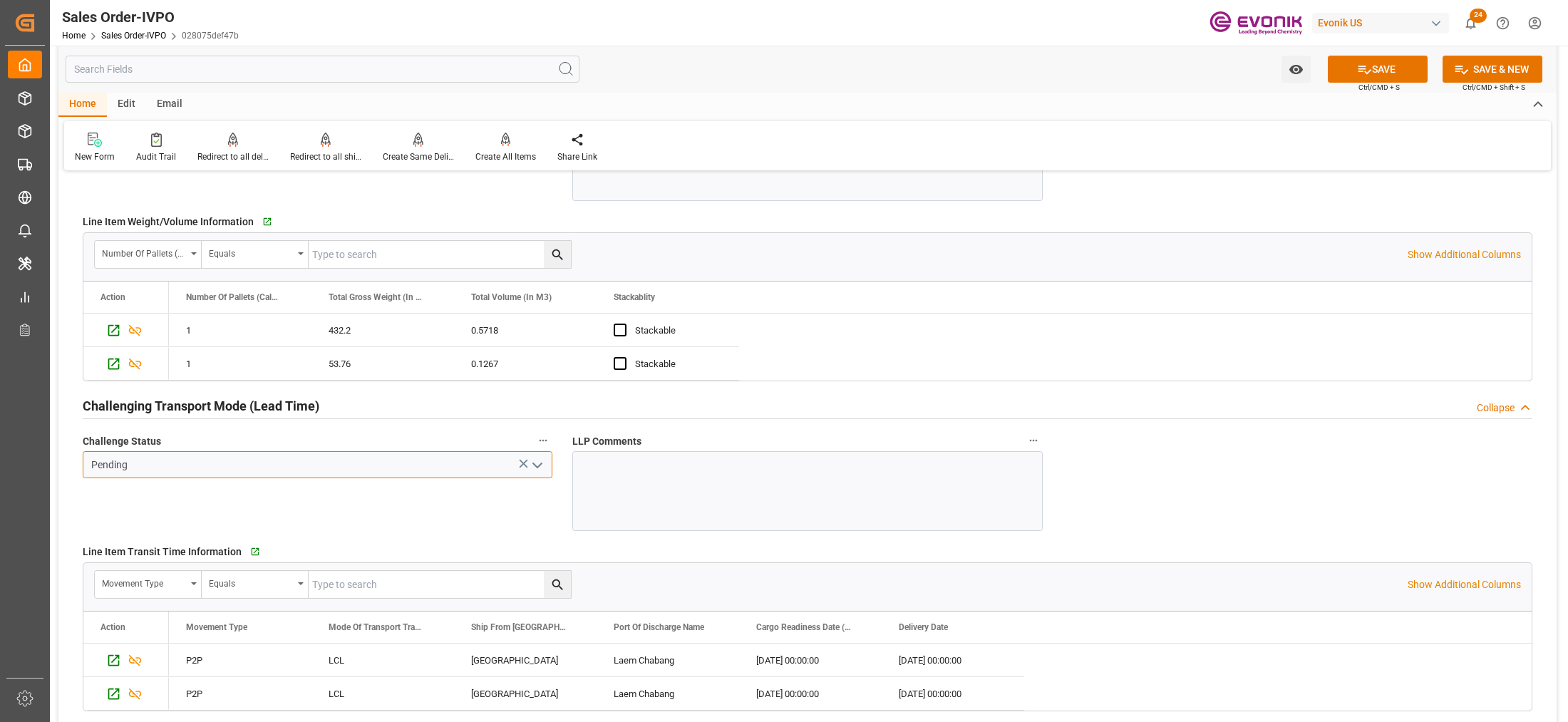
click at [547, 468] on input "Pending" at bounding box center [318, 464] width 470 height 27
click at [543, 468] on icon "open menu" at bounding box center [537, 465] width 17 height 17
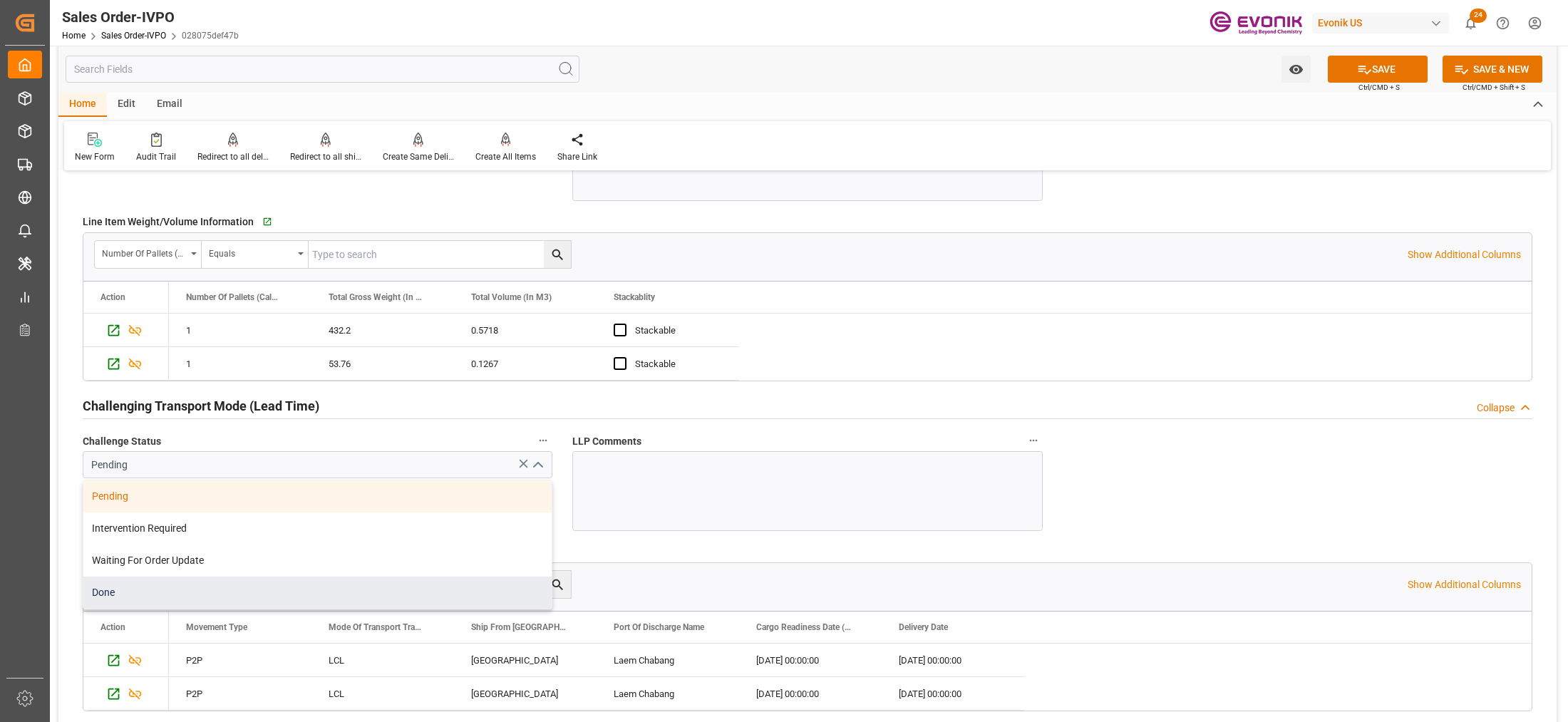
click at [300, 593] on div "Done" at bounding box center [318, 593] width 468 height 32
type input "Done"
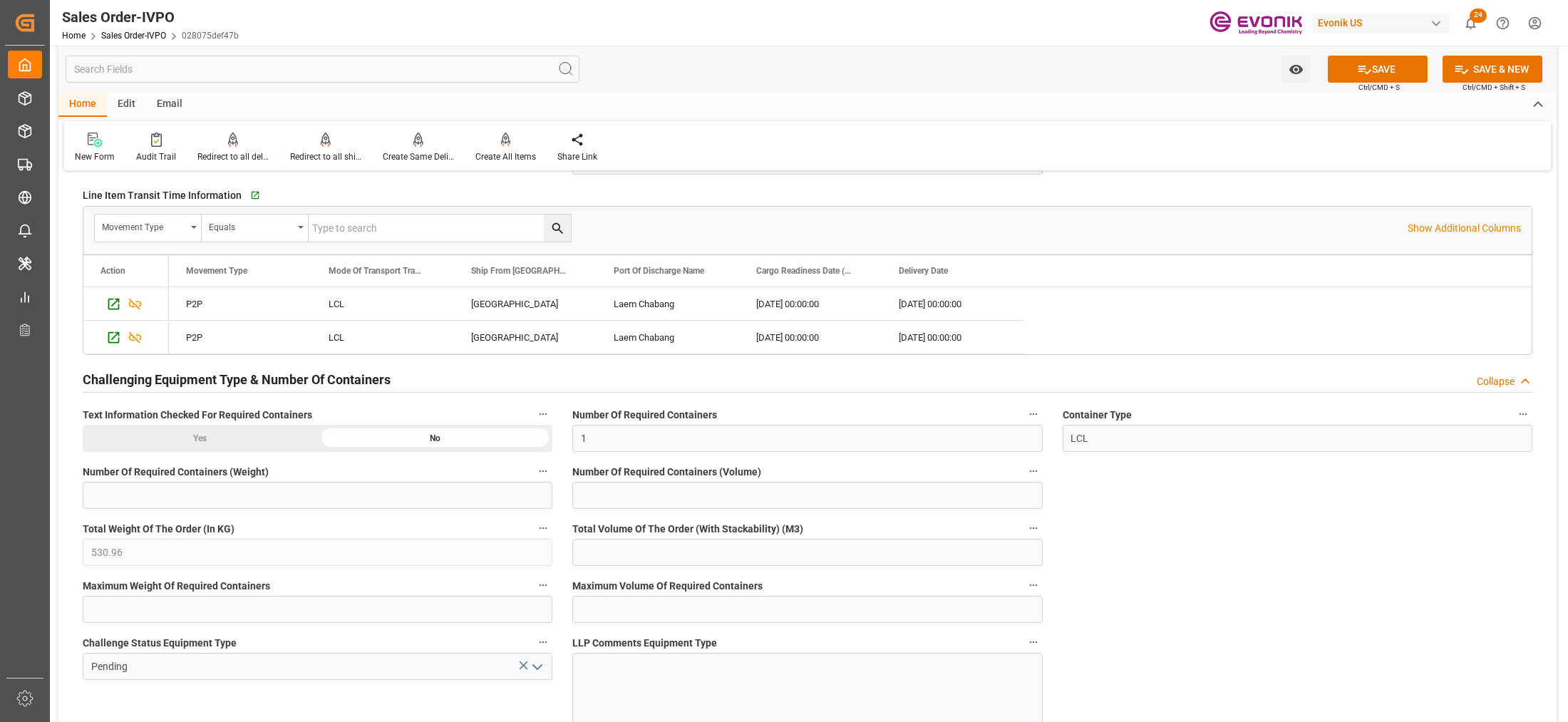
scroll to position [2671, 0]
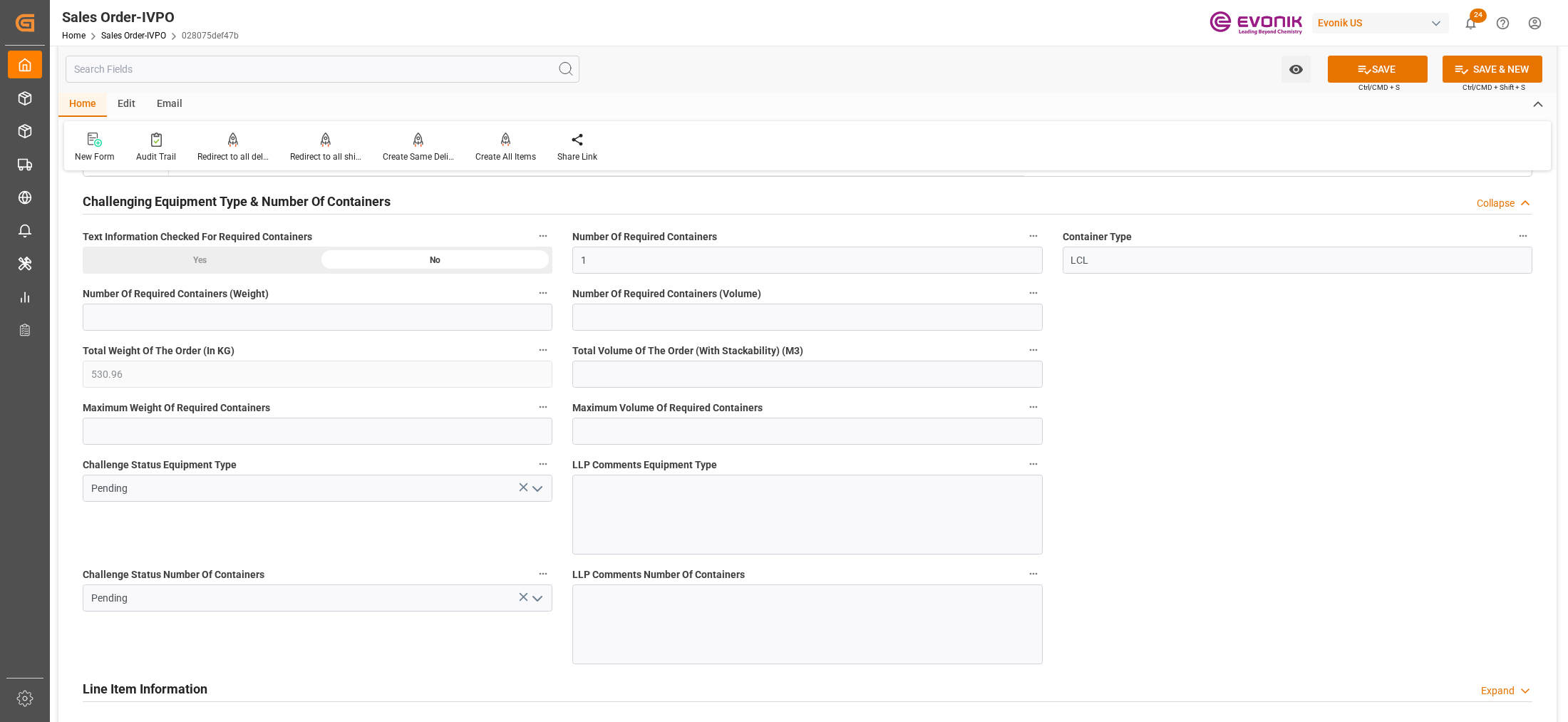
click at [543, 490] on icon "open menu" at bounding box center [537, 488] width 17 height 17
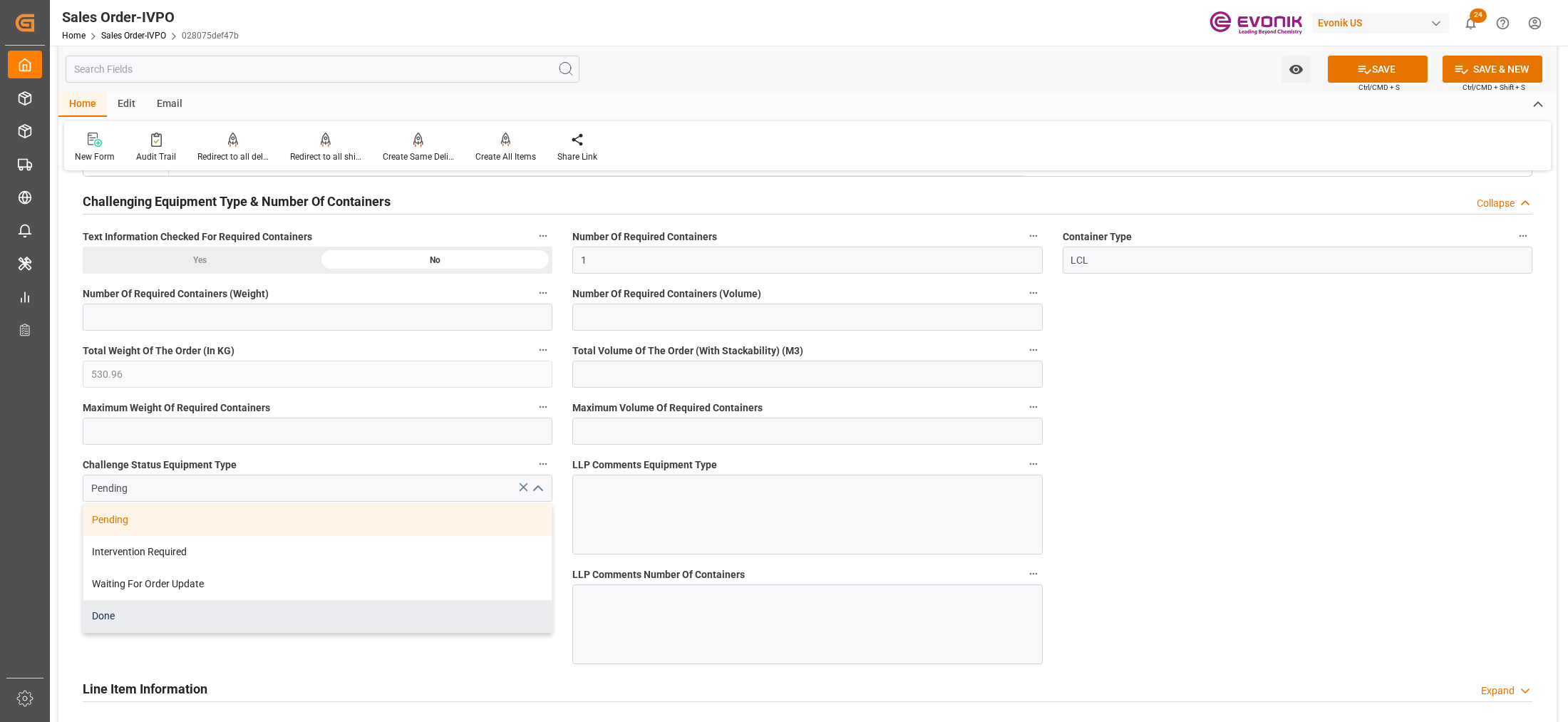
click at [255, 611] on div "Done" at bounding box center [318, 616] width 468 height 32
type input "Done"
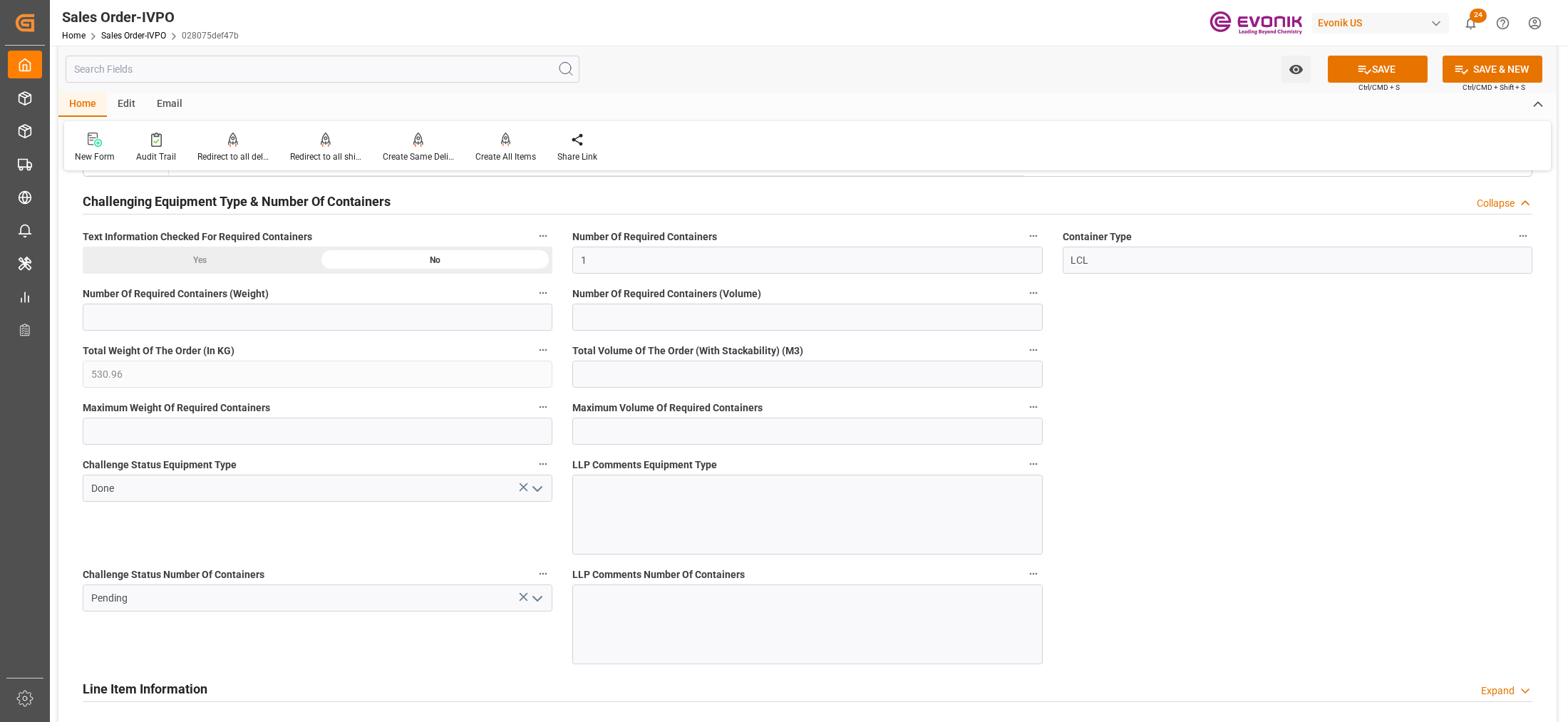
click at [539, 598] on icon "open menu" at bounding box center [537, 598] width 17 height 17
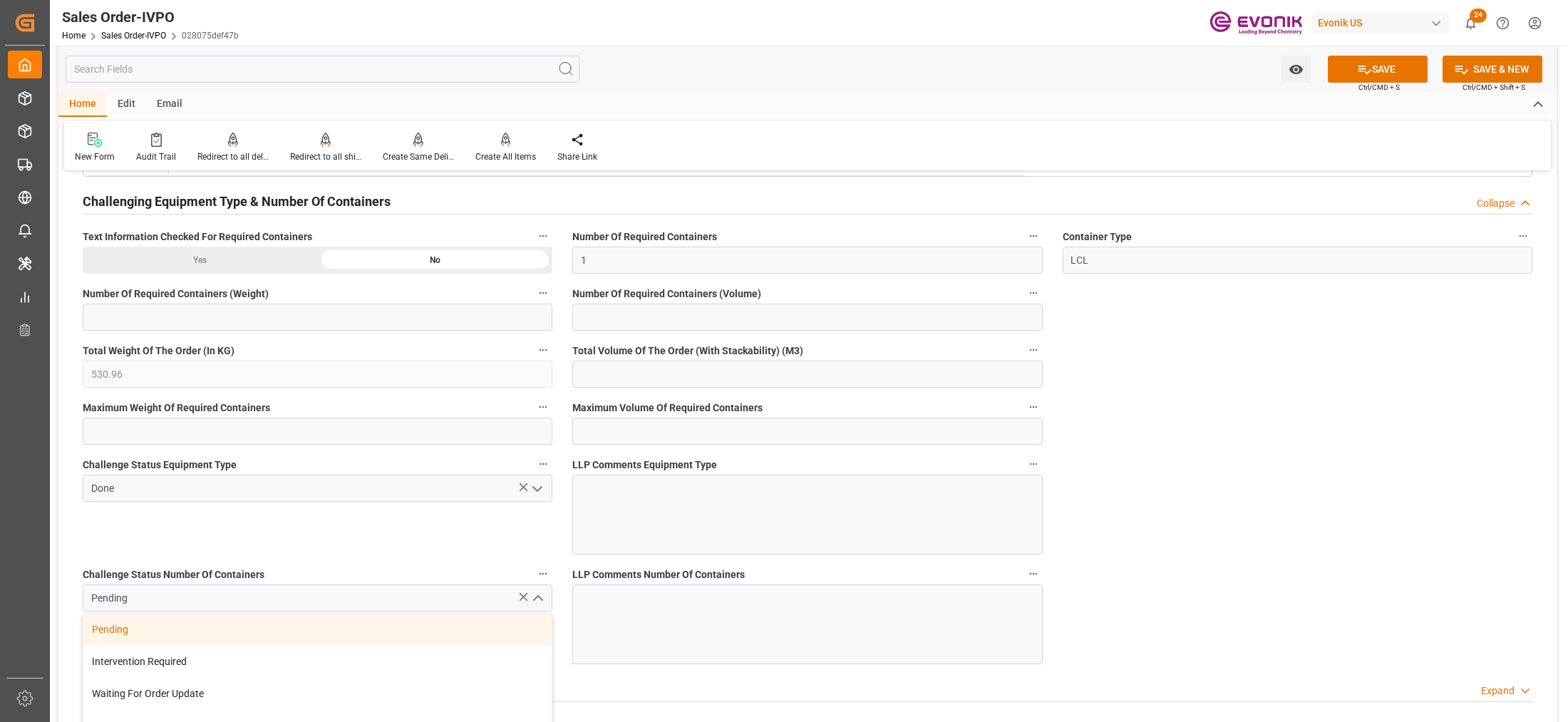
scroll to position [3003, 0]
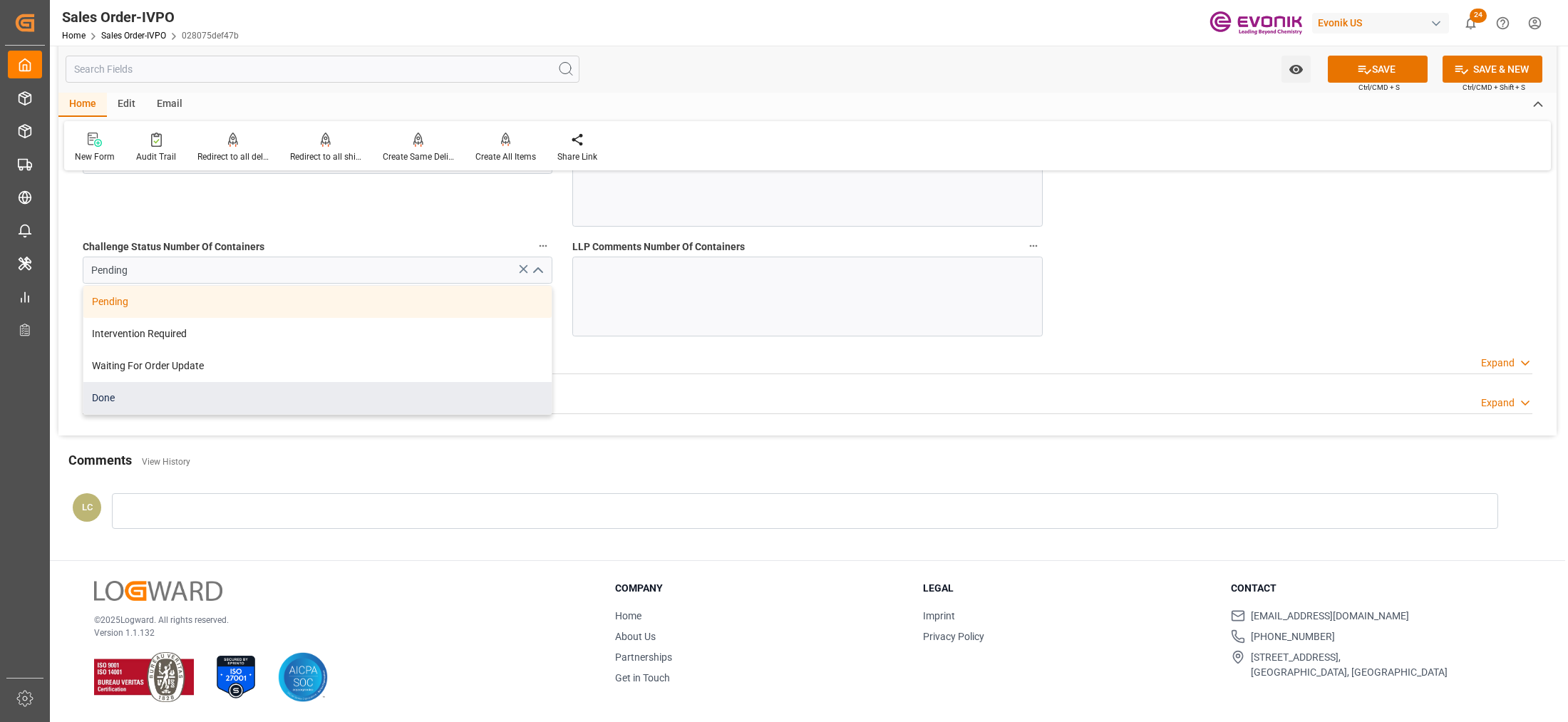
click at [215, 392] on div "Done" at bounding box center [318, 398] width 468 height 32
type input "Done"
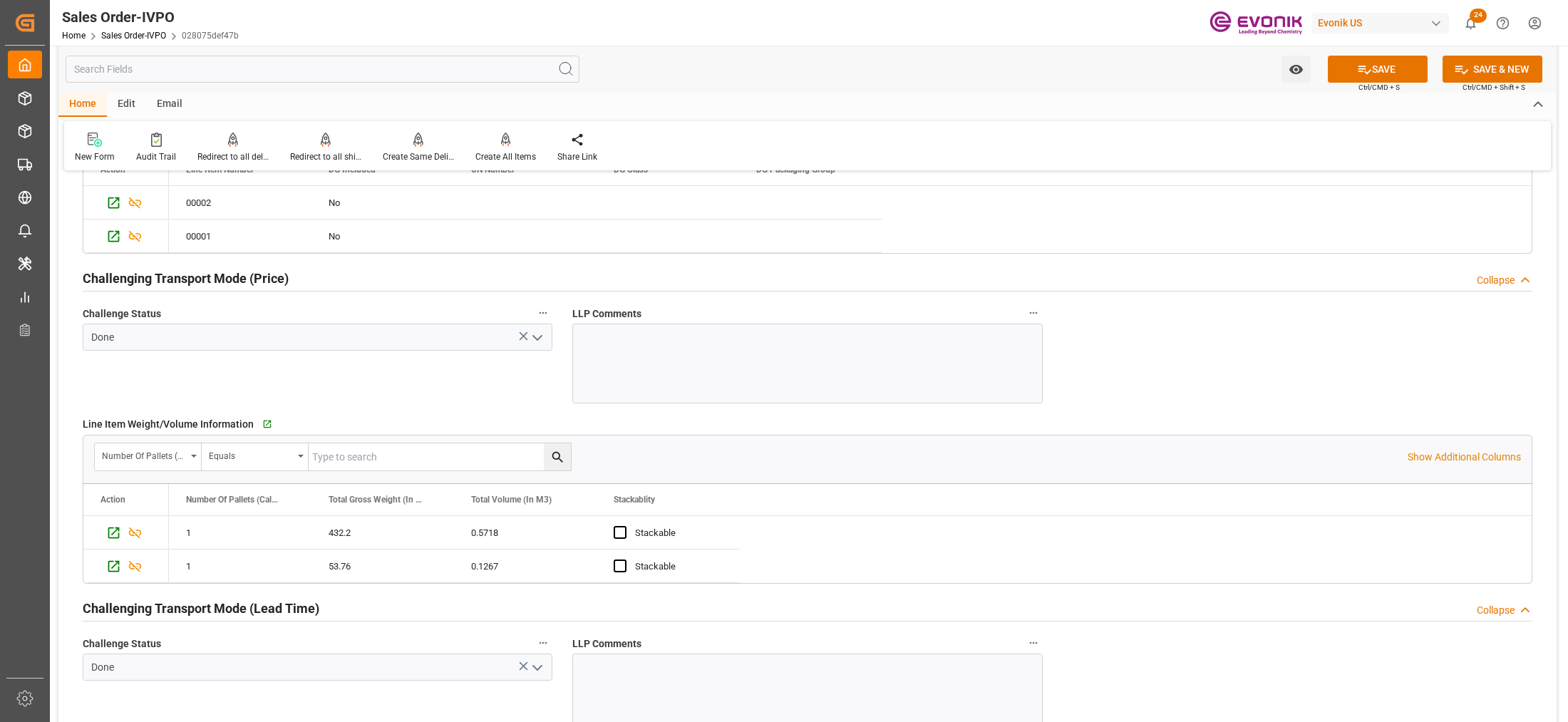
scroll to position [1757, 0]
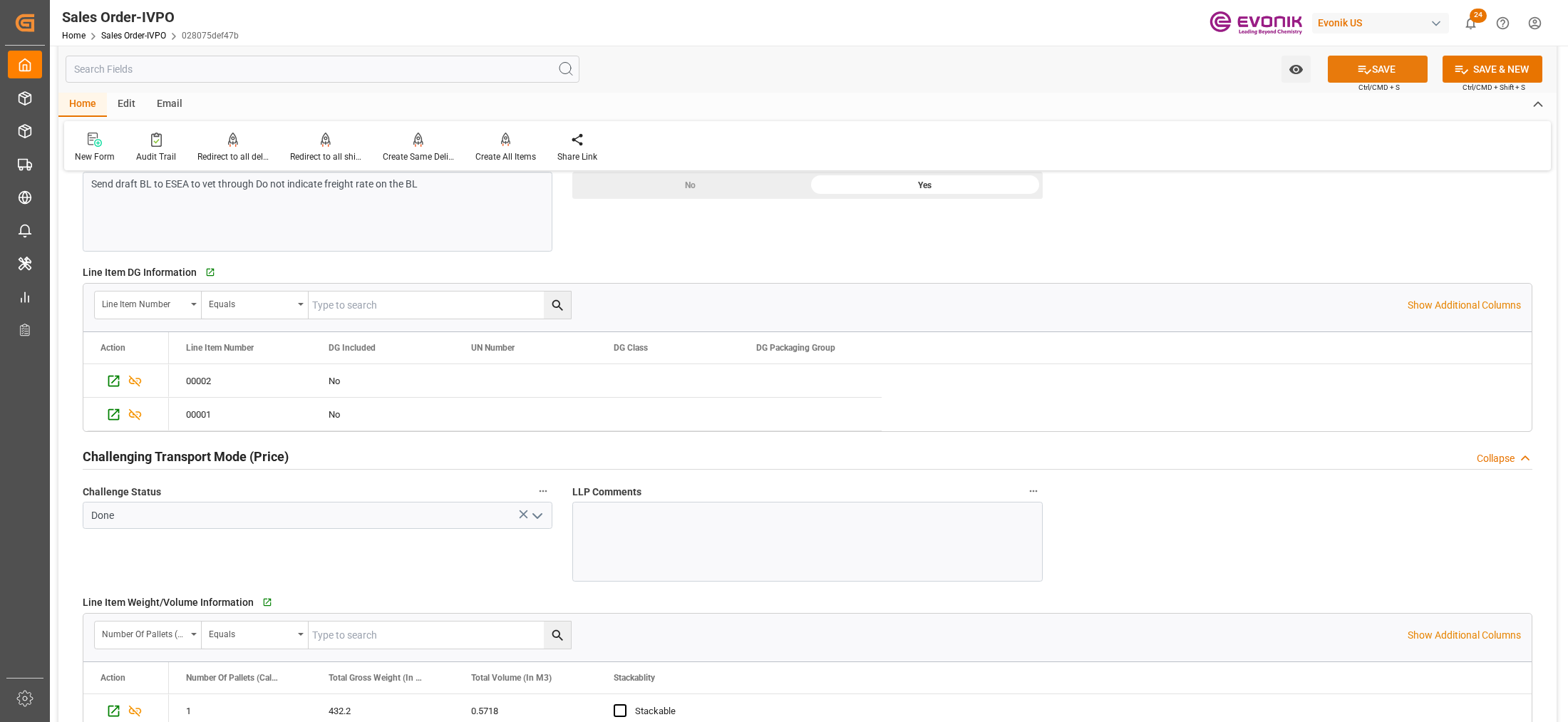
click at [1394, 65] on button "SAVE" at bounding box center [1377, 69] width 100 height 27
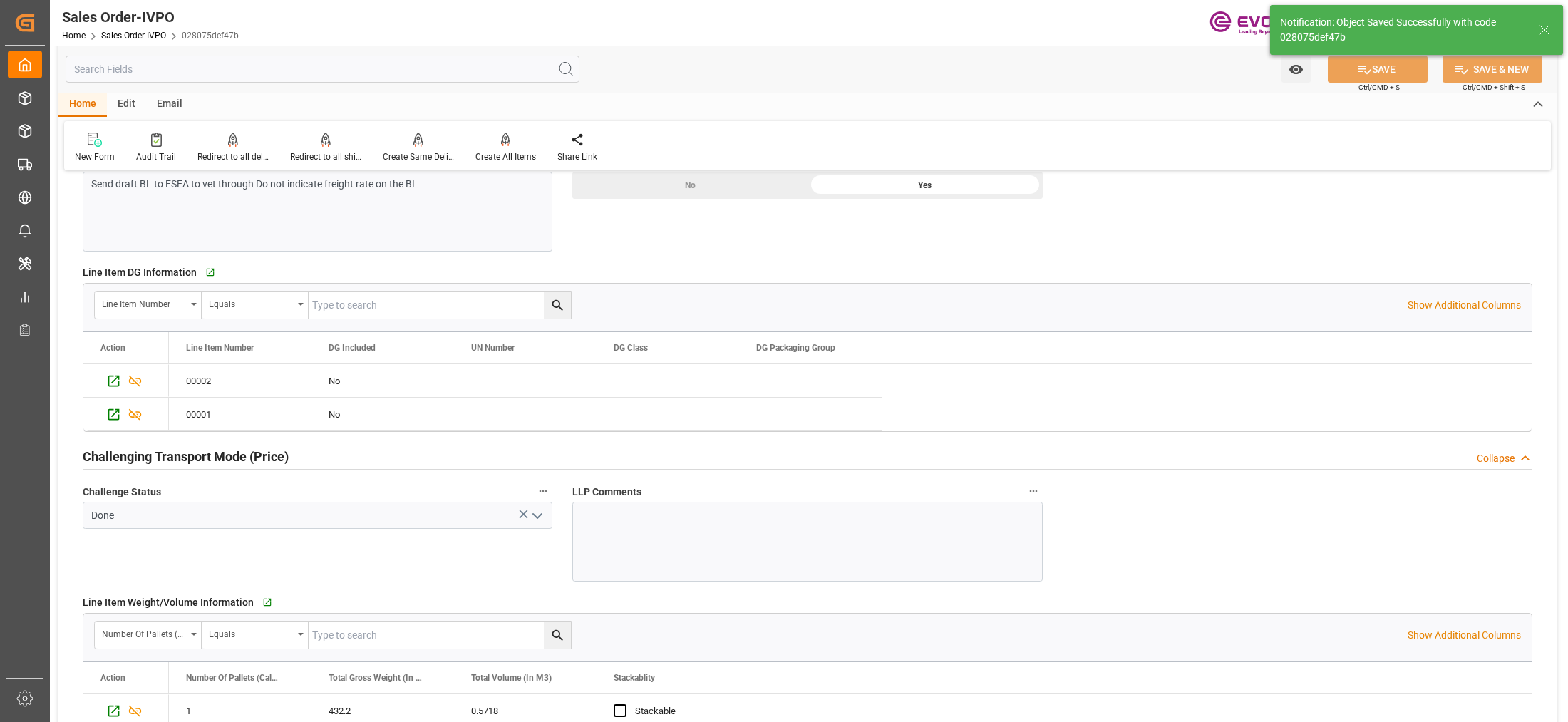
type input "[DATE] 06:14"
type input "No"
click at [501, 150] on div "Create All Items" at bounding box center [505, 156] width 60 height 13
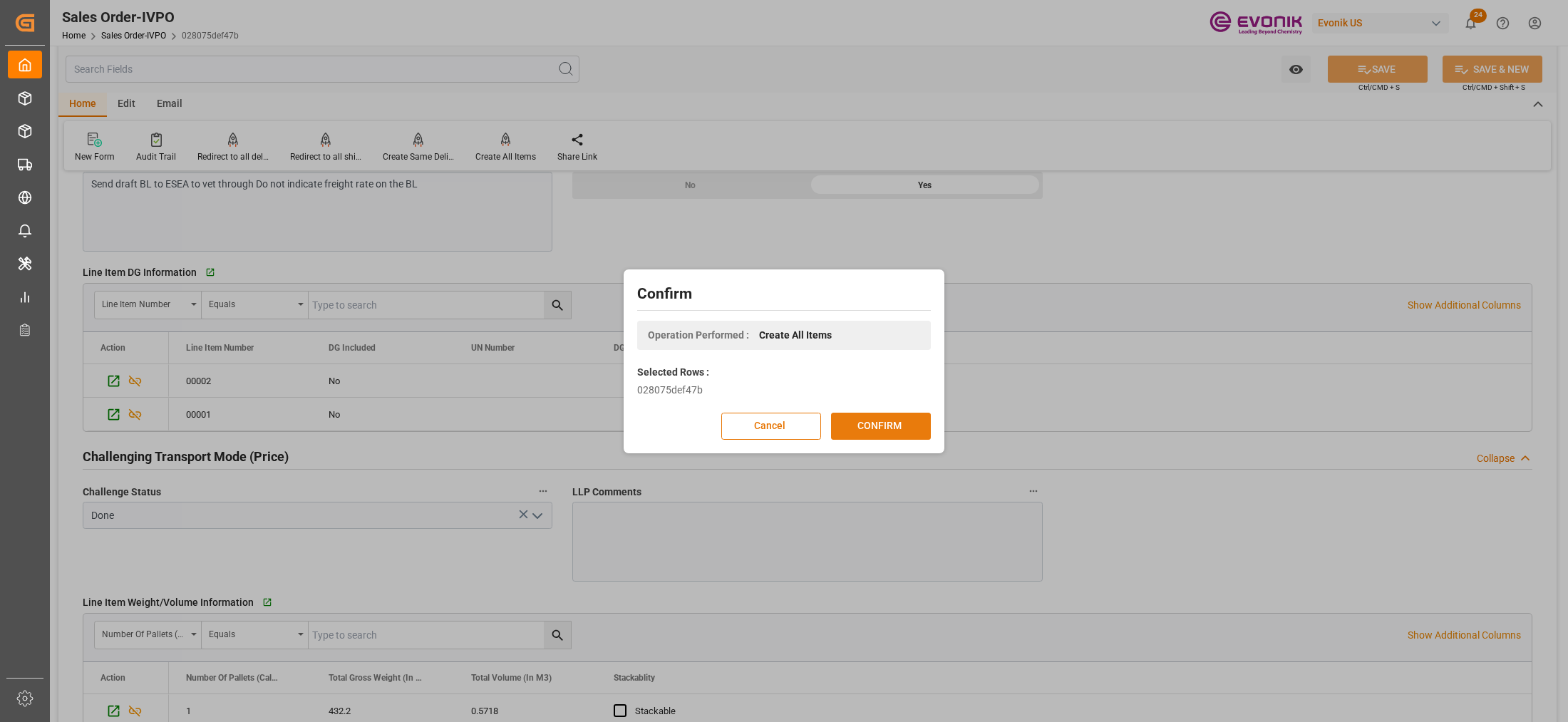
click at [885, 425] on button "CONFIRM" at bounding box center [881, 426] width 100 height 27
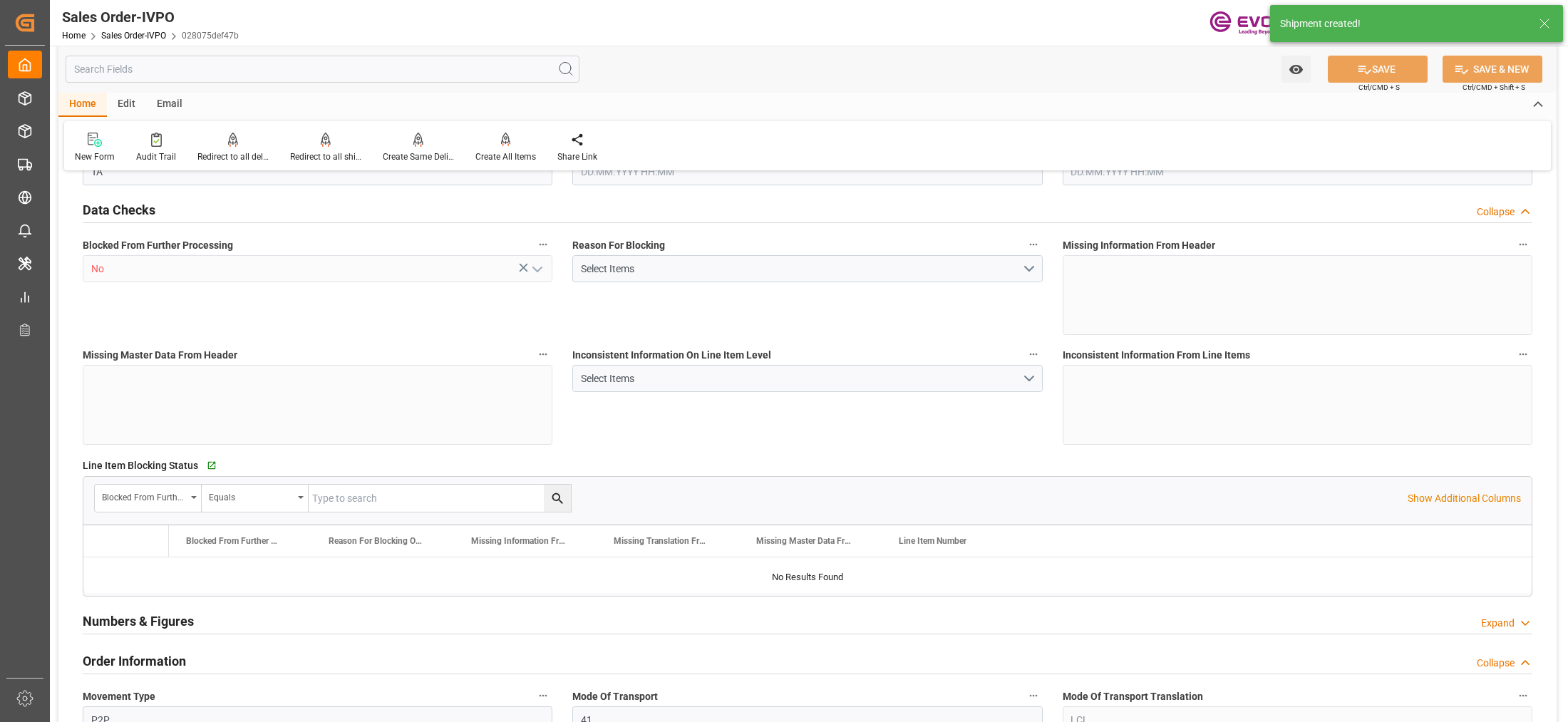
type input "THLCH"
type input "0"
type input "1"
type input "530.96"
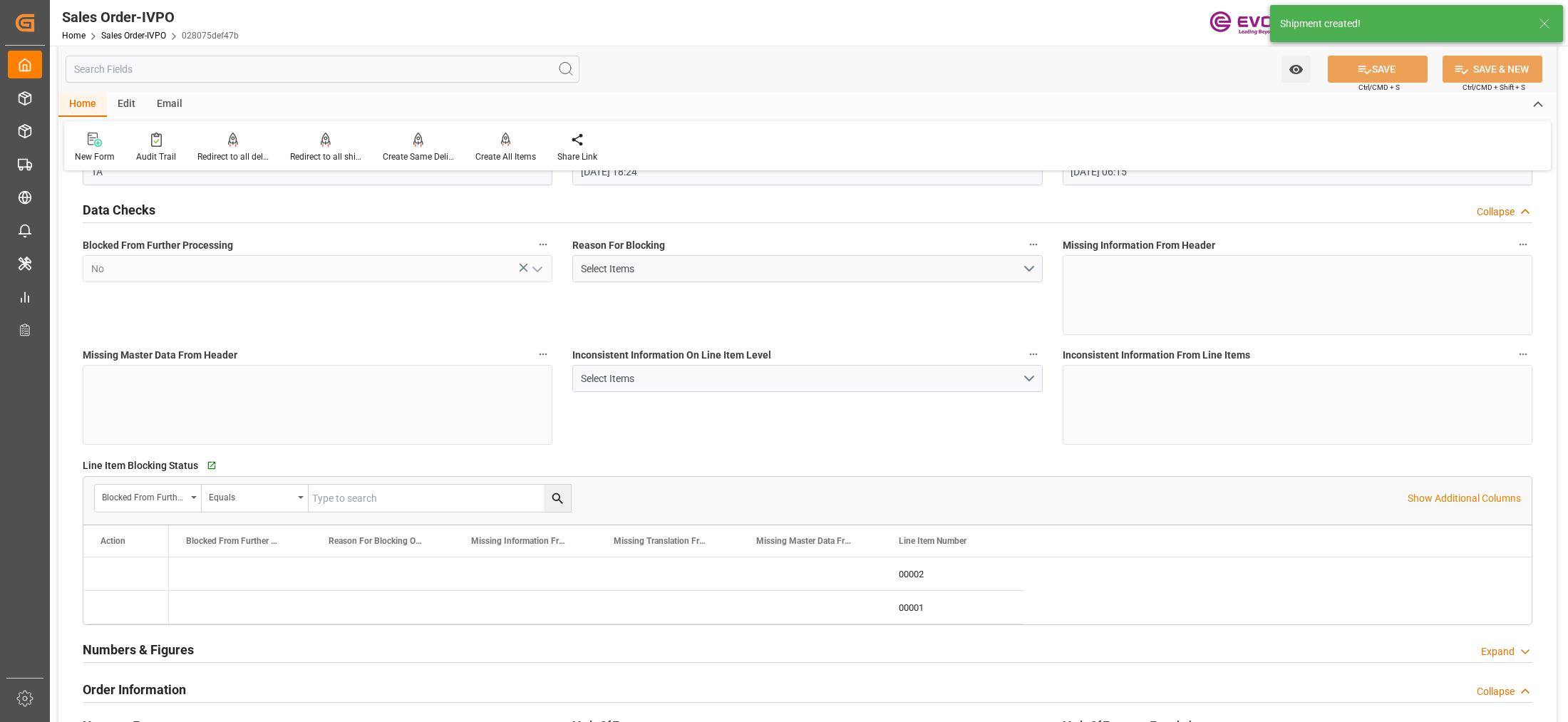
type input "25.09.2025 18:24"
type input "10.10.2025 06:15"
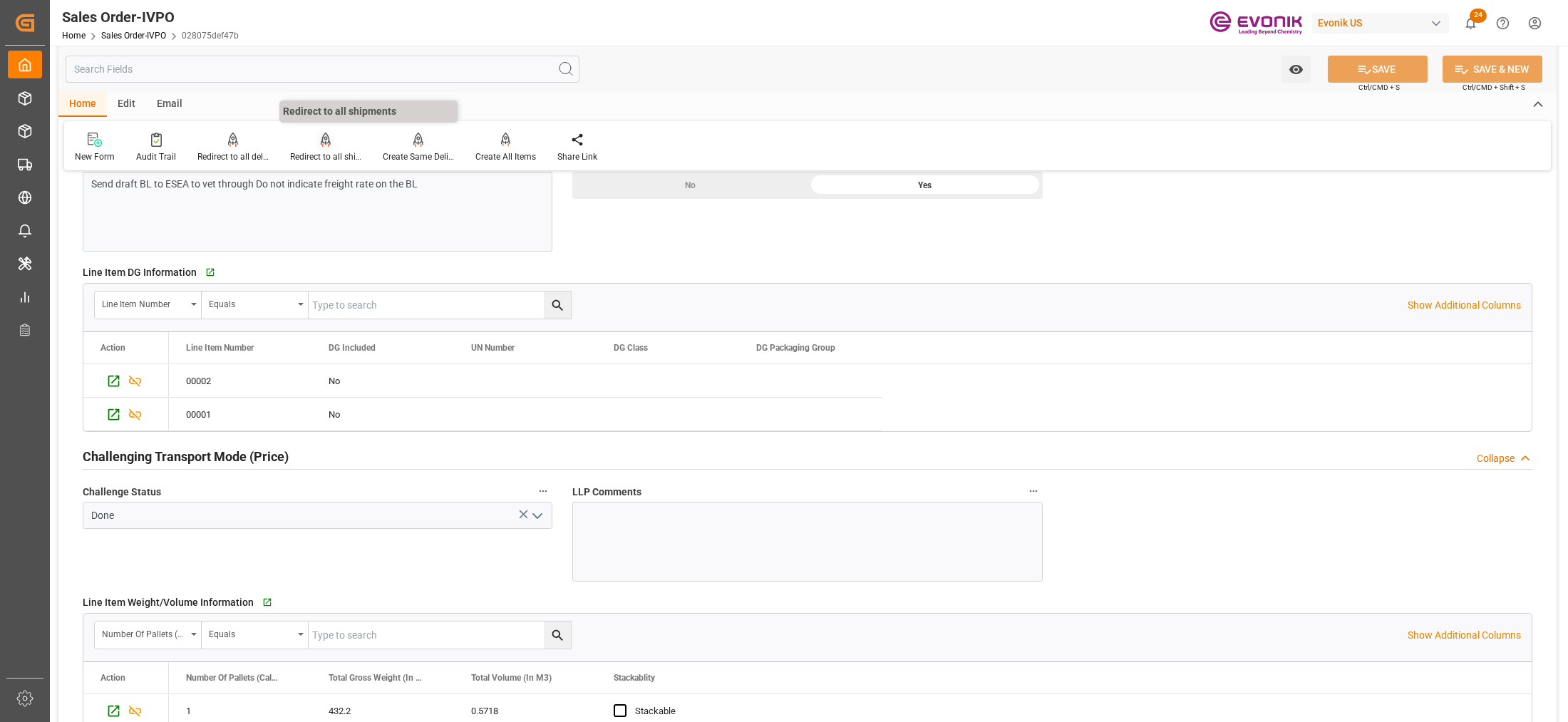
click at [326, 148] on div "Redirect to all shipments" at bounding box center [326, 147] width 93 height 31
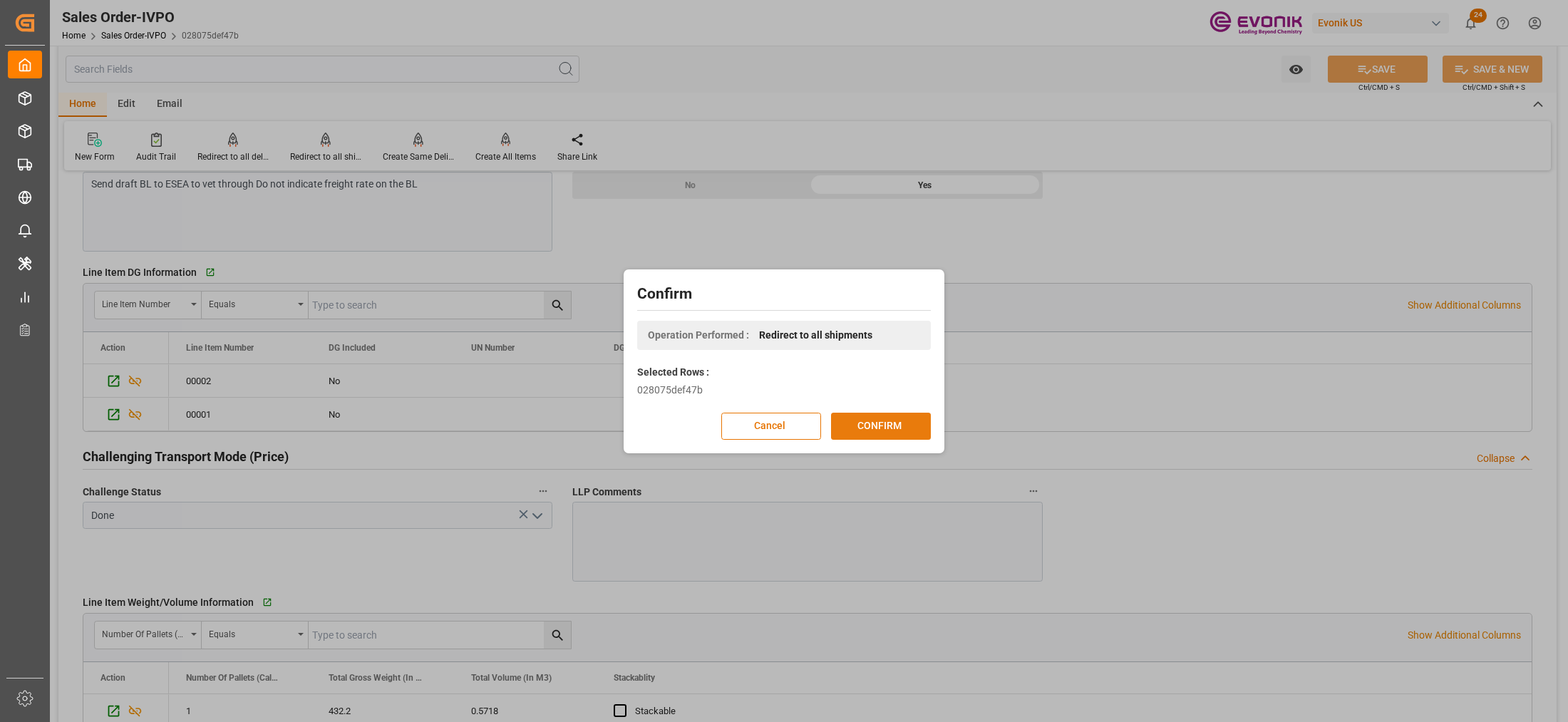
click at [888, 426] on button "CONFIRM" at bounding box center [881, 426] width 100 height 27
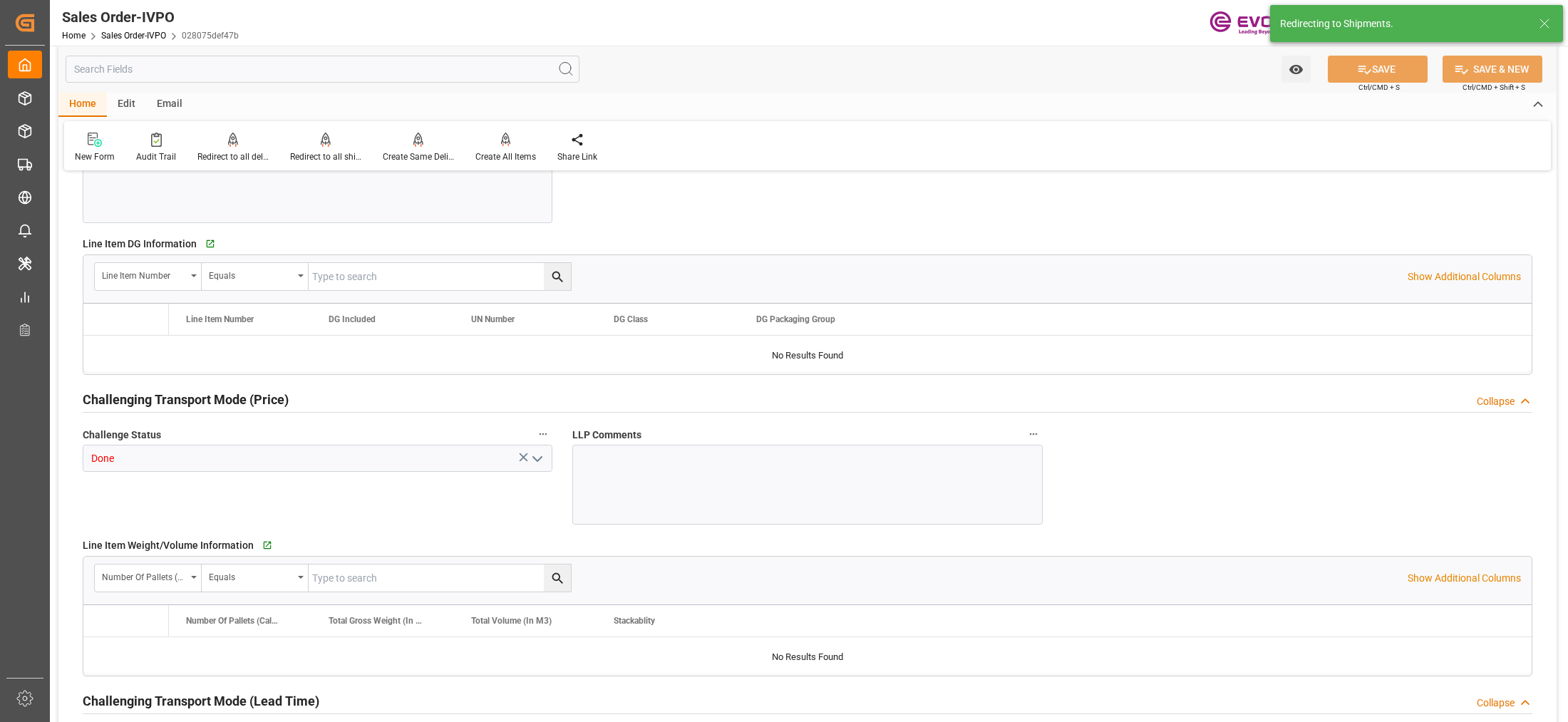
type input "THLCH"
type input "0"
type input "1"
type input "530.96"
type input "25.09.2025 18:24"
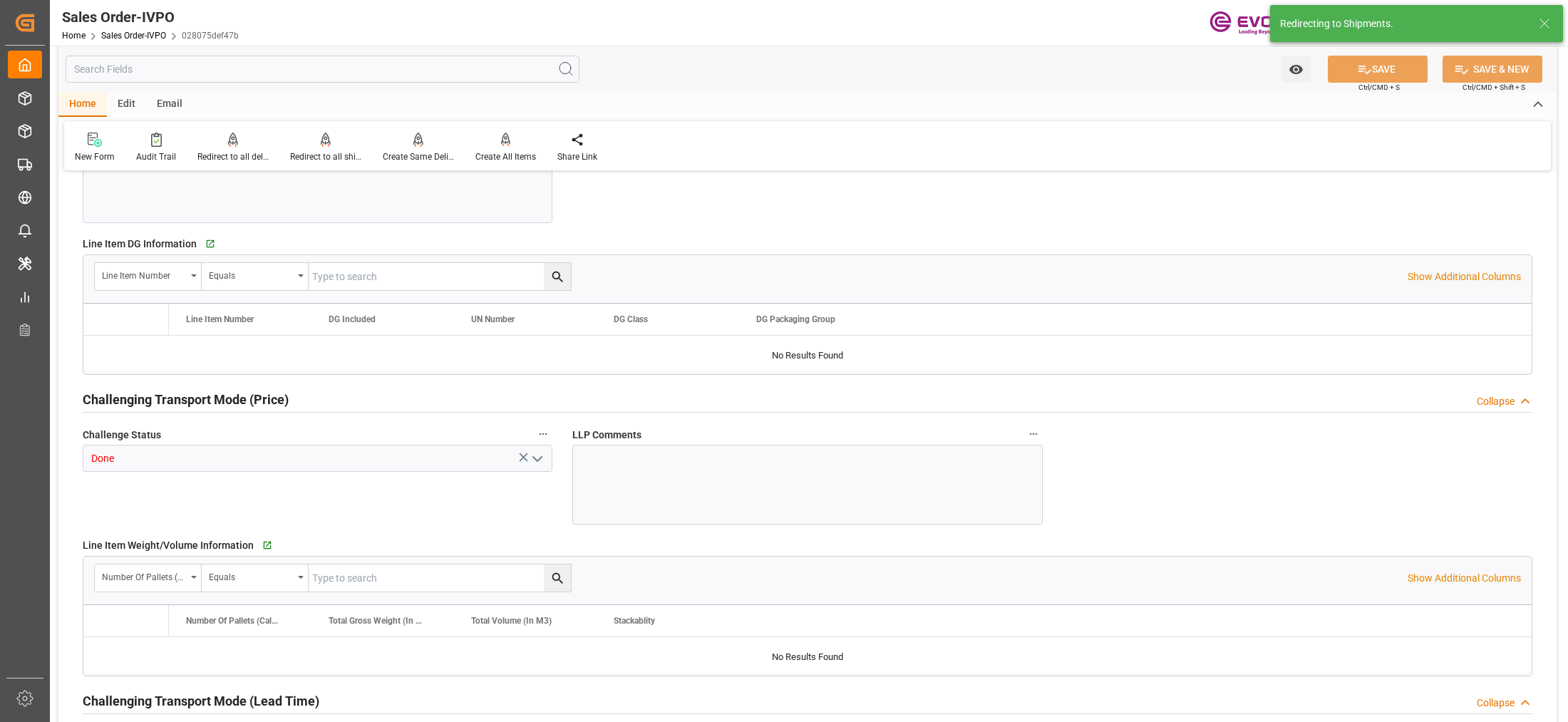
type input "10.10.2025 06:15"
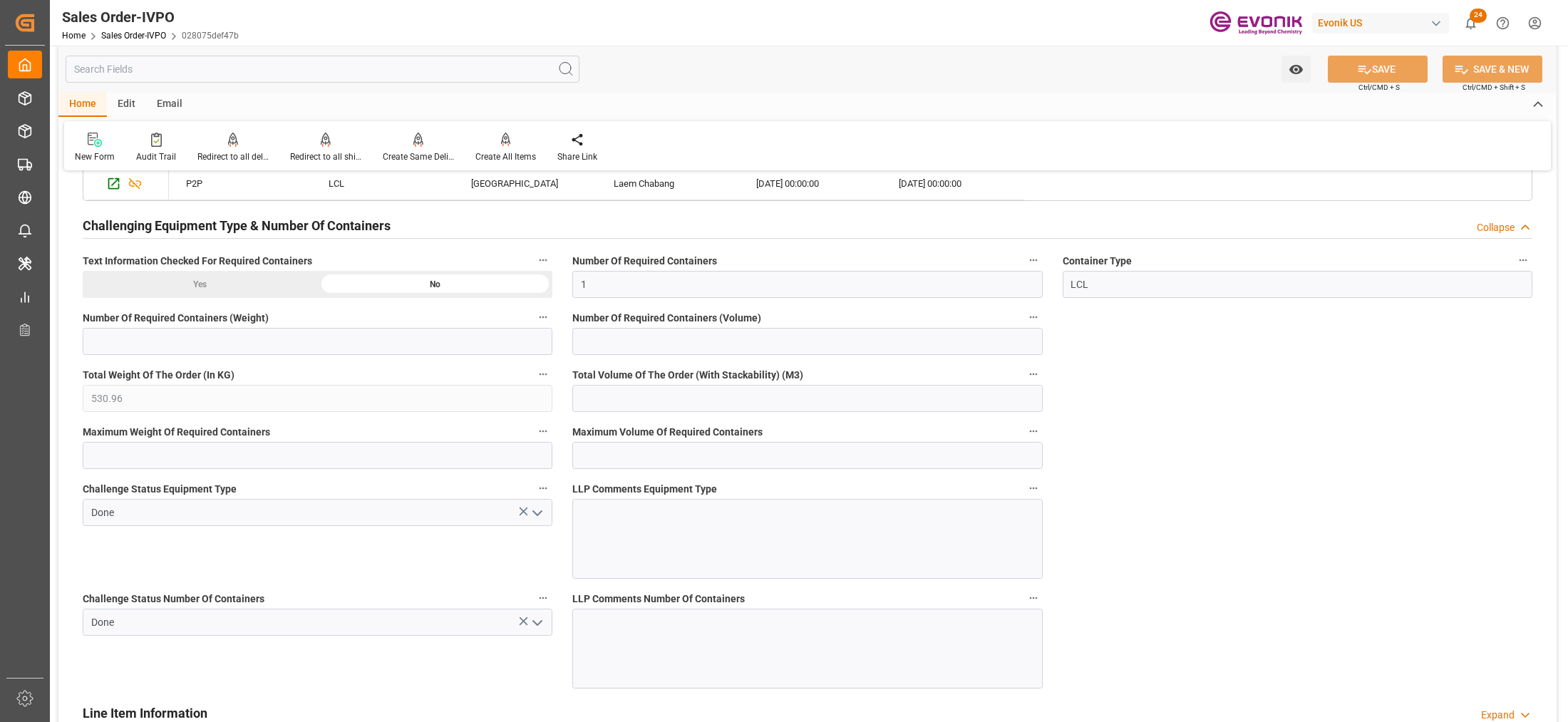
scroll to position [2469, 0]
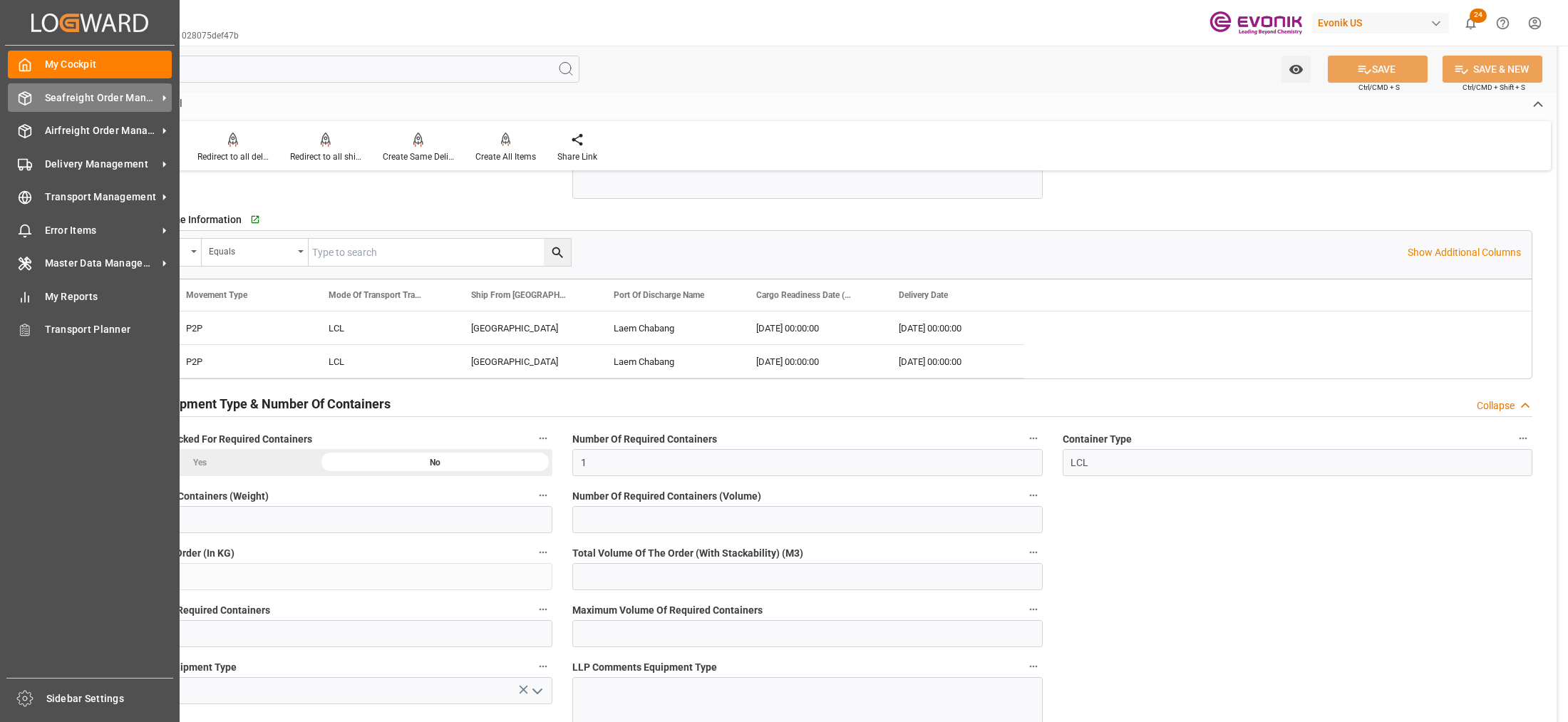
click at [87, 109] on div "Seafreight Order Management Seafreight Order Management" at bounding box center [90, 97] width 164 height 28
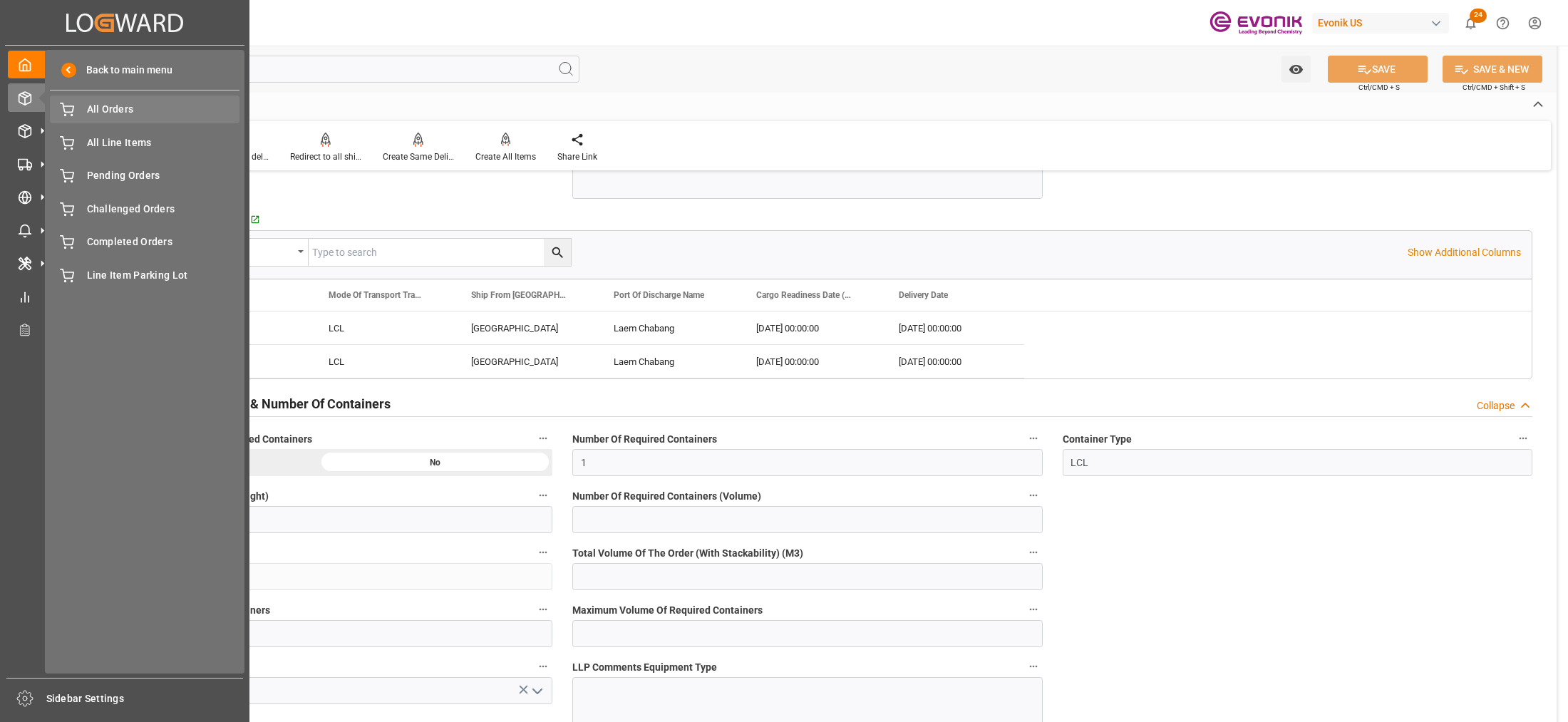
click at [96, 105] on span "All Orders" at bounding box center [164, 109] width 153 height 15
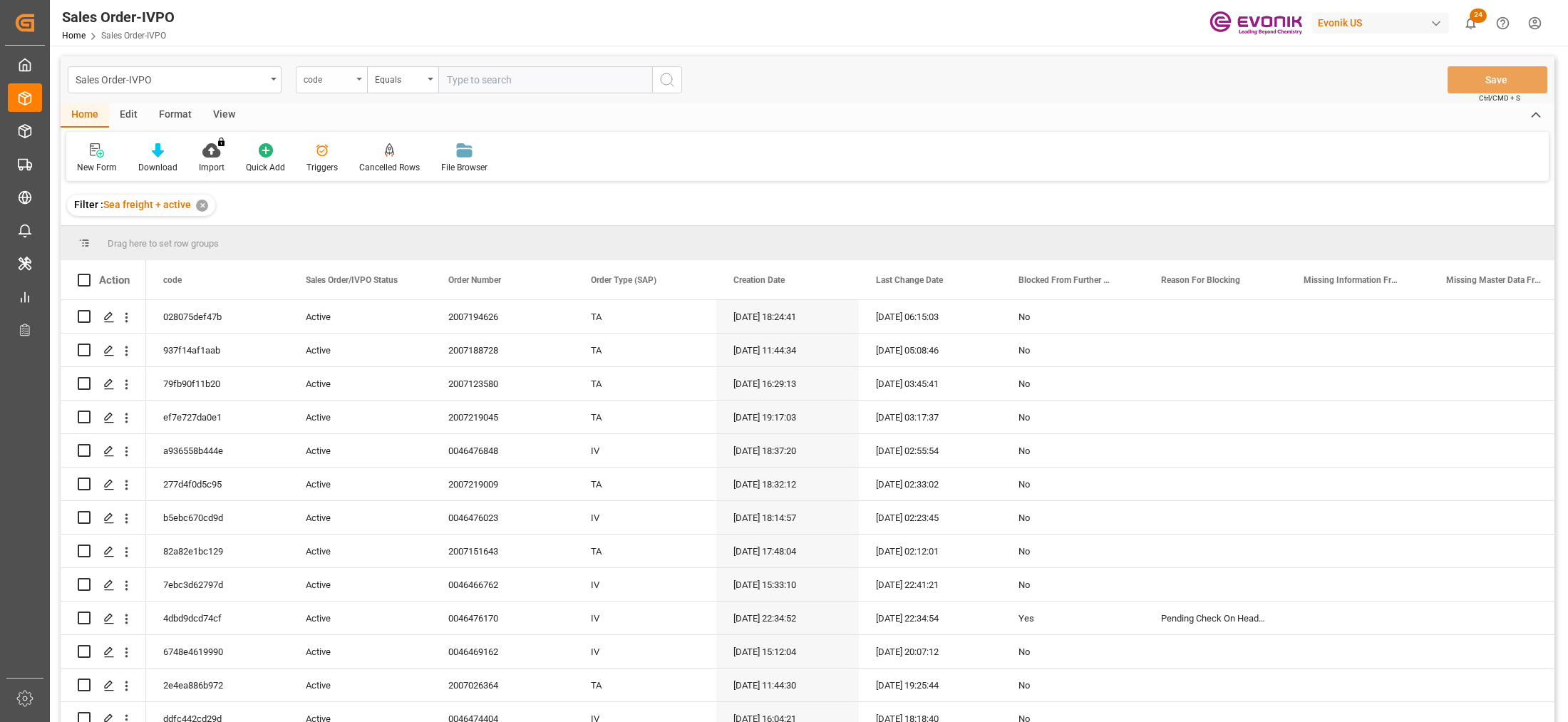
click at [337, 87] on div "code" at bounding box center [331, 80] width 71 height 27
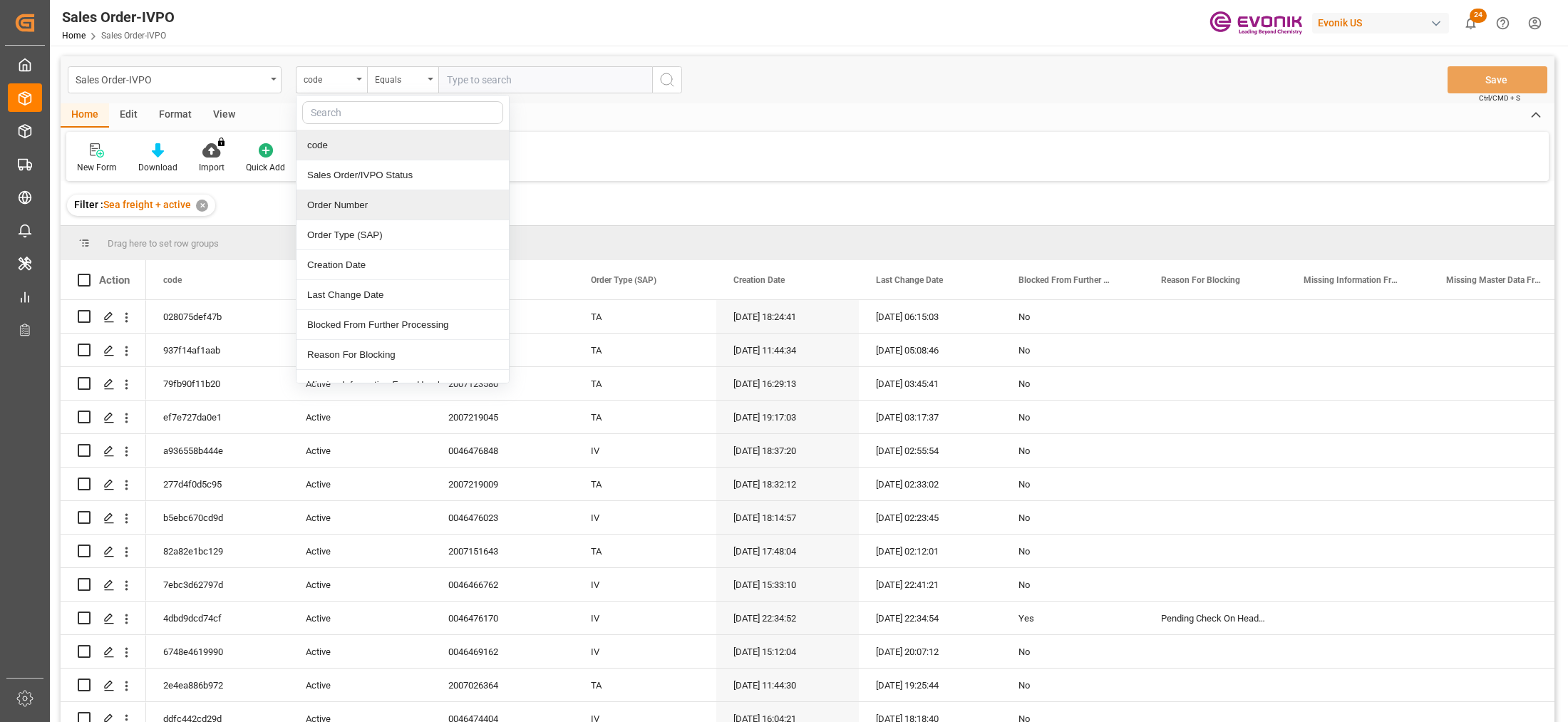
click at [369, 209] on div "Order Number" at bounding box center [403, 205] width 212 height 30
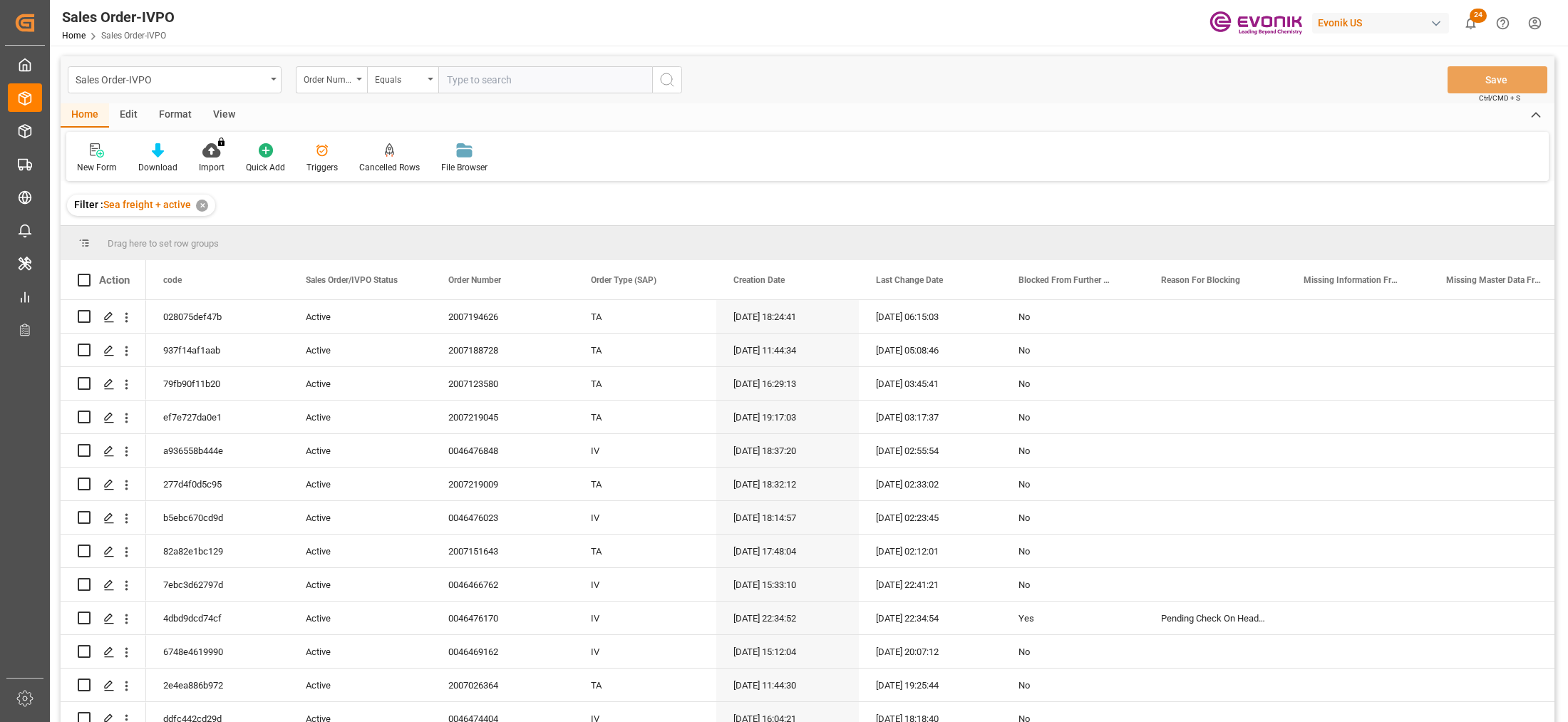
click at [515, 79] on input "text" at bounding box center [545, 80] width 214 height 27
paste input "0046476720"
type input "0046476720"
click at [667, 87] on icon "search button" at bounding box center [667, 79] width 17 height 17
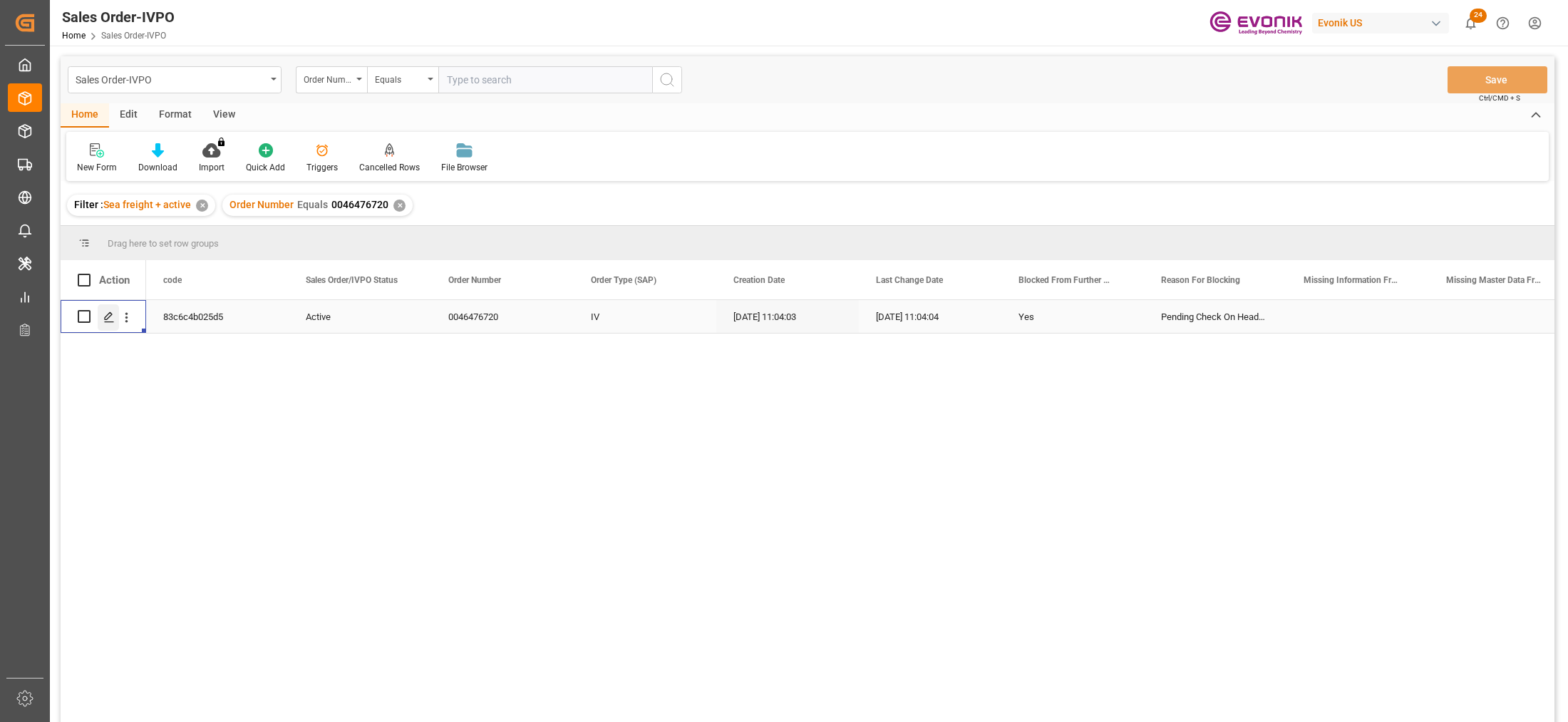
click at [112, 318] on icon "Press SPACE to select this row." at bounding box center [109, 316] width 12 height 12
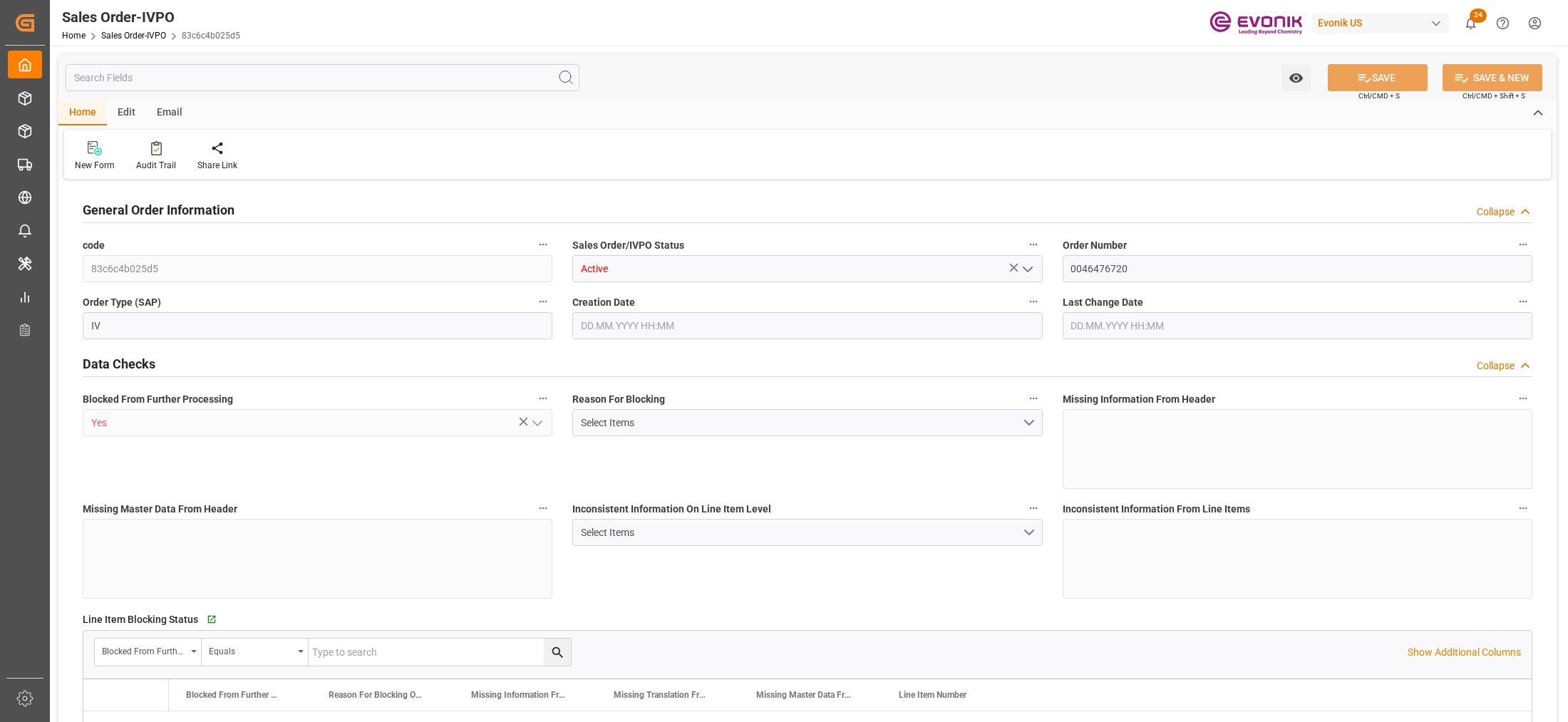
type input "THBKK"
type input "0"
type input "1"
type input "244.8"
type input "09.10.2025 11:04"
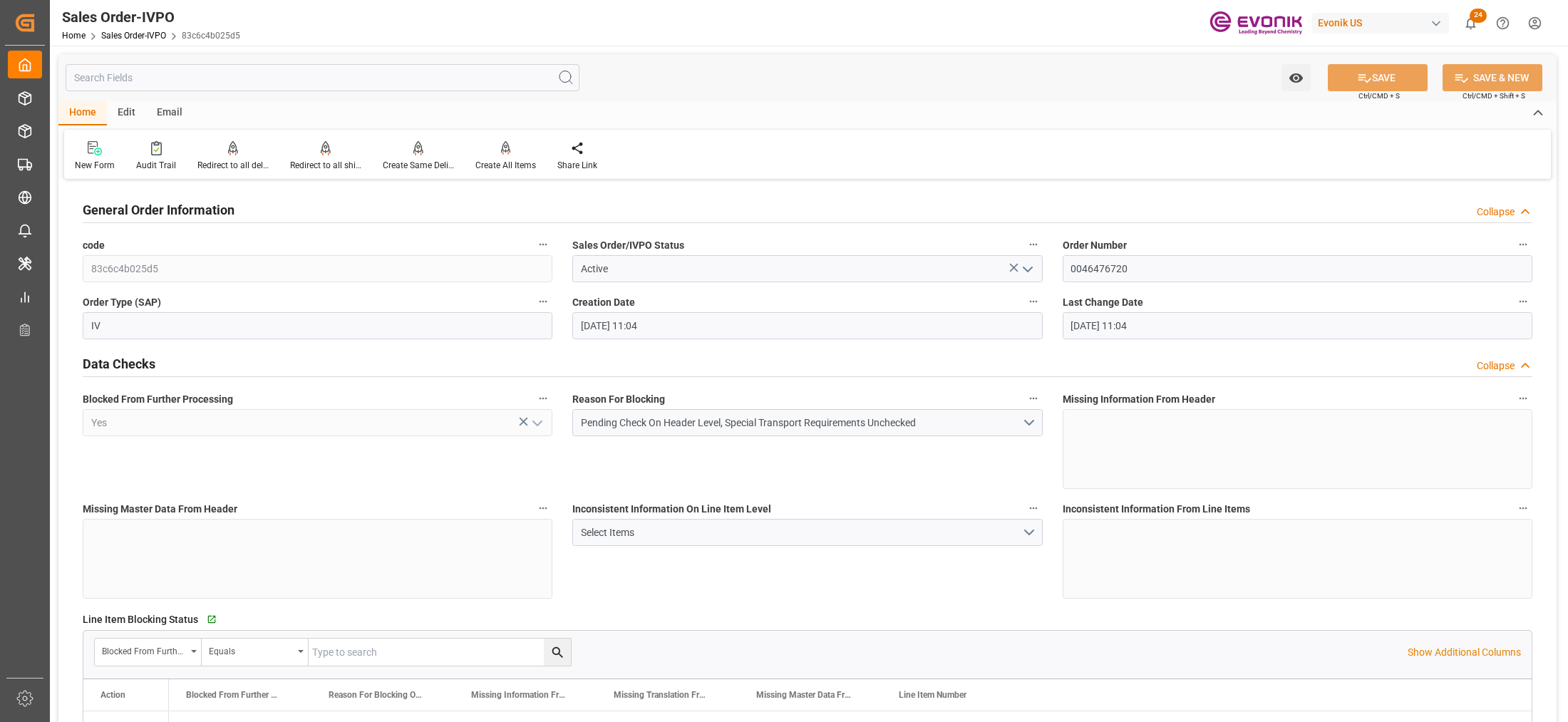
type input "09.10.2025 11:04"
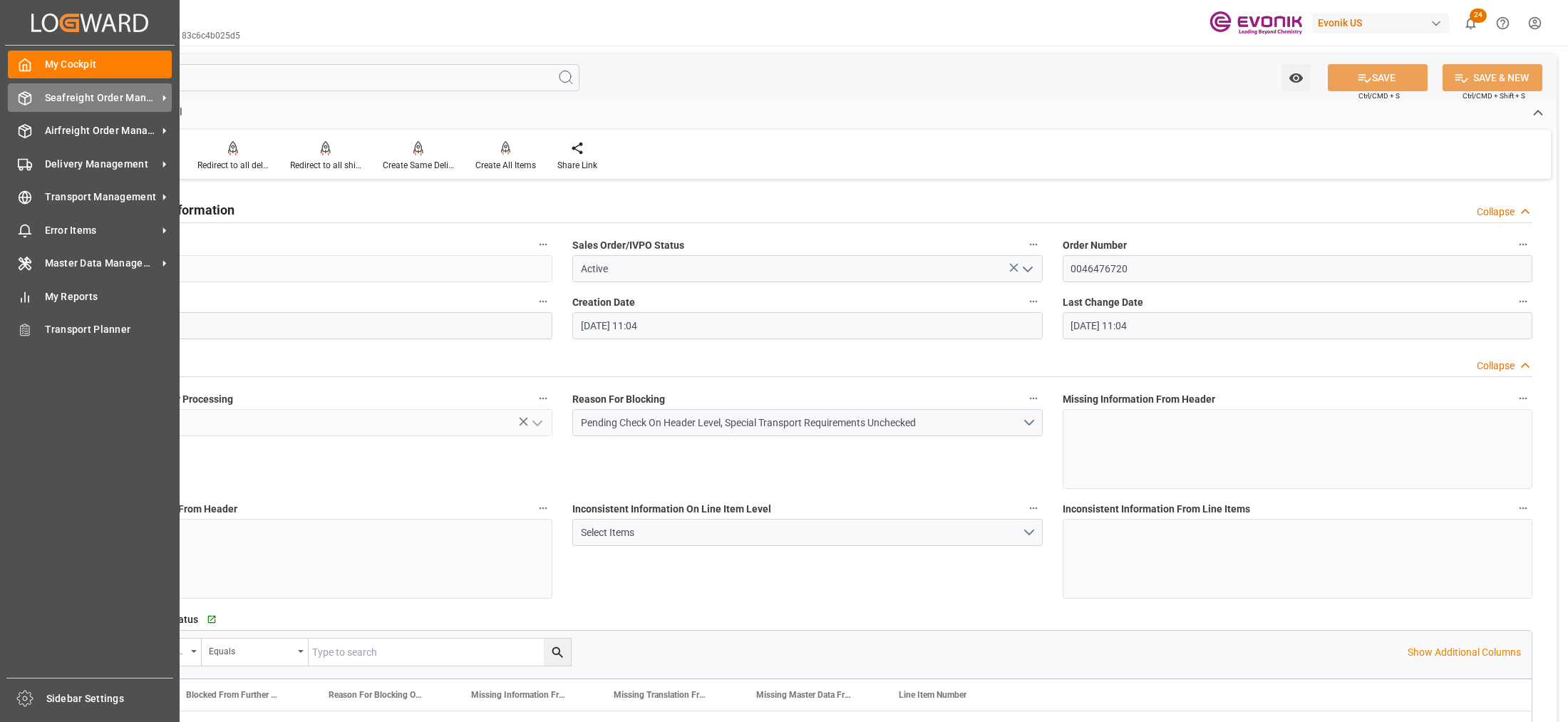
click at [96, 94] on span "Seafreight Order Management" at bounding box center [101, 98] width 112 height 15
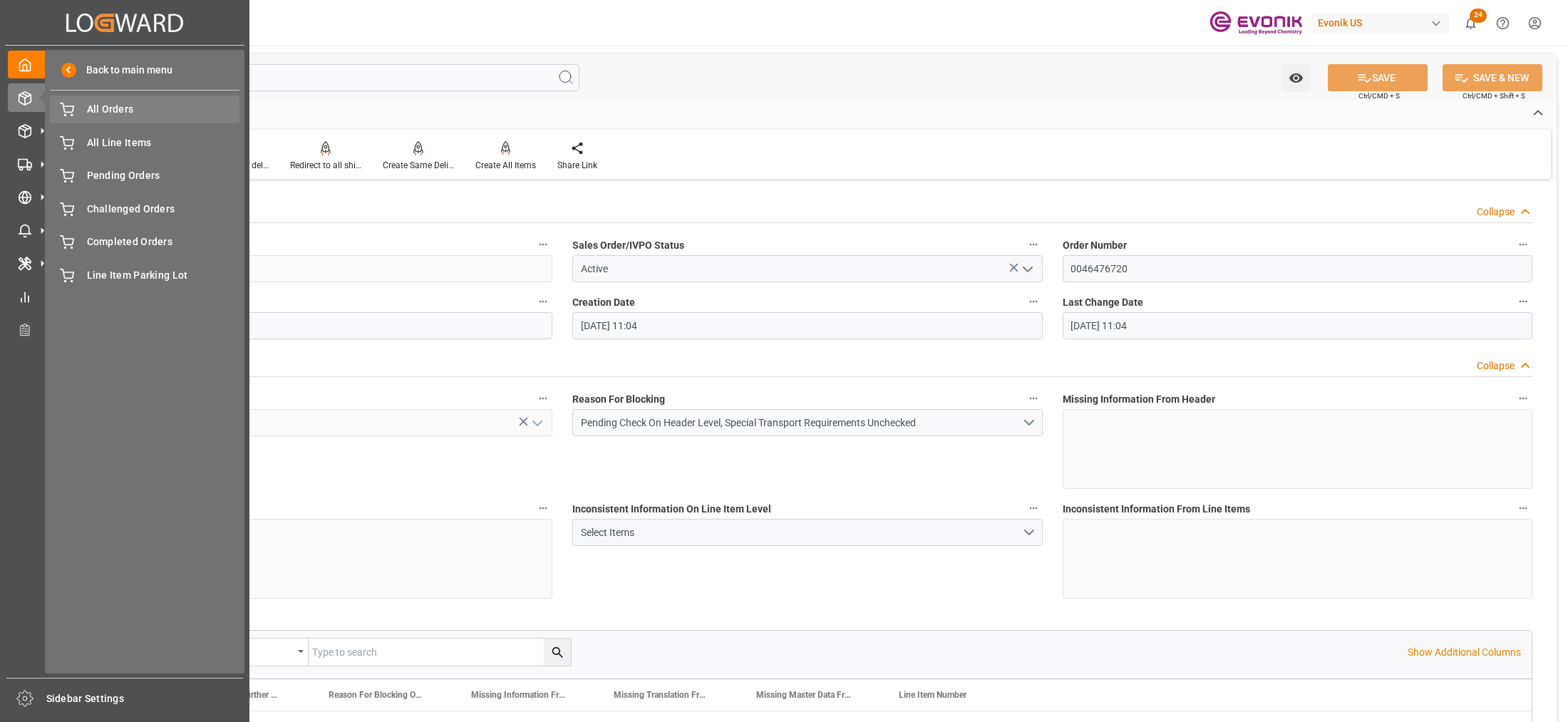
click at [132, 111] on span "All Orders" at bounding box center [164, 109] width 153 height 15
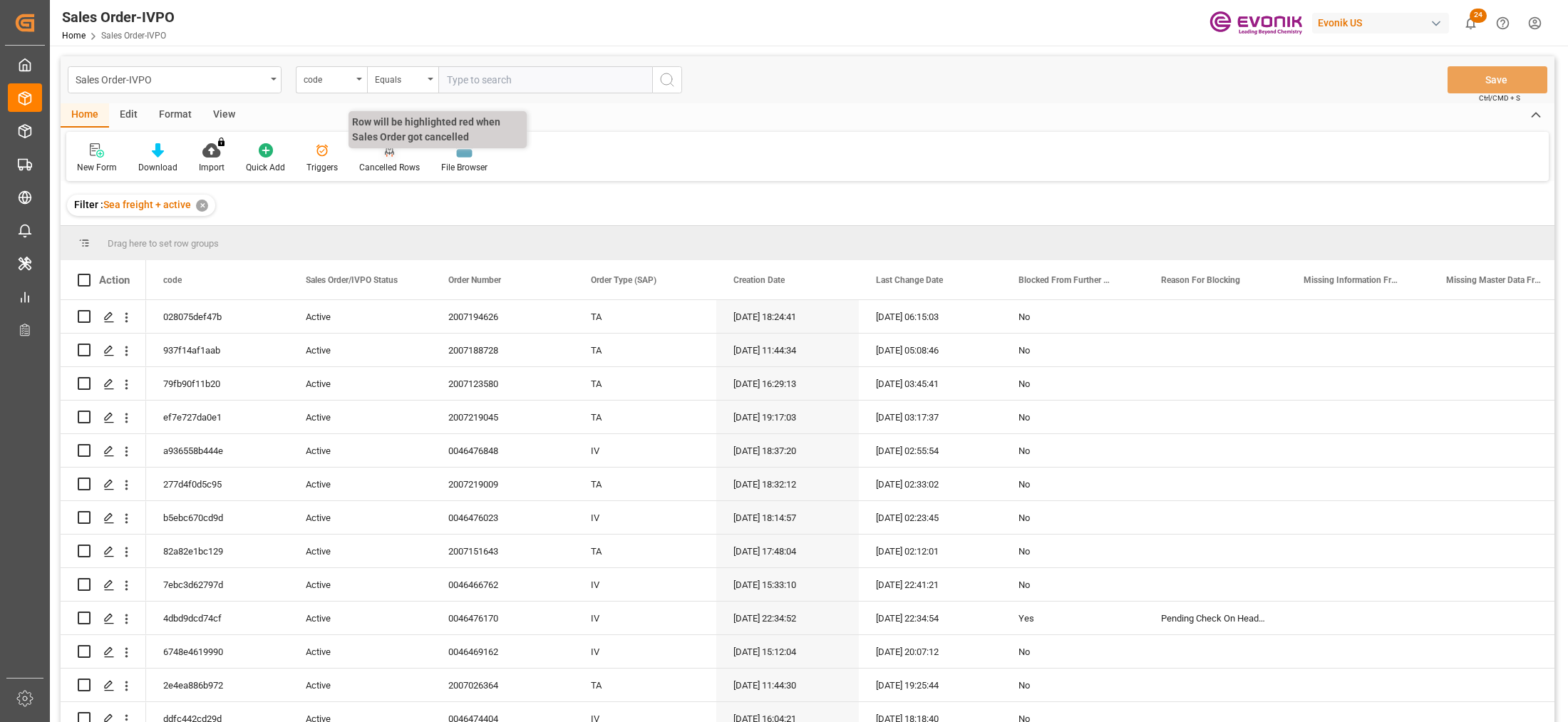
click at [338, 84] on div "code" at bounding box center [327, 78] width 49 height 16
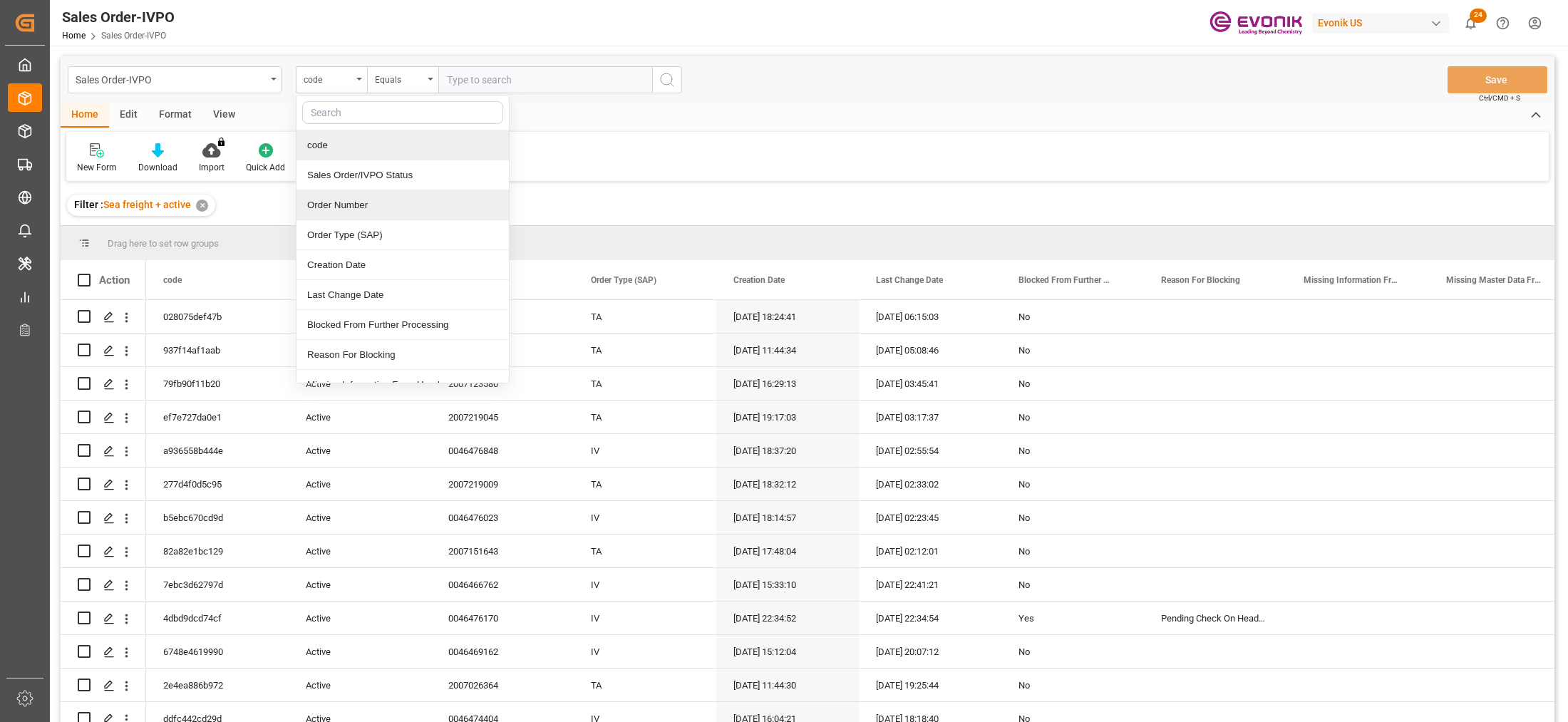
click at [354, 205] on div "Order Number" at bounding box center [403, 205] width 212 height 30
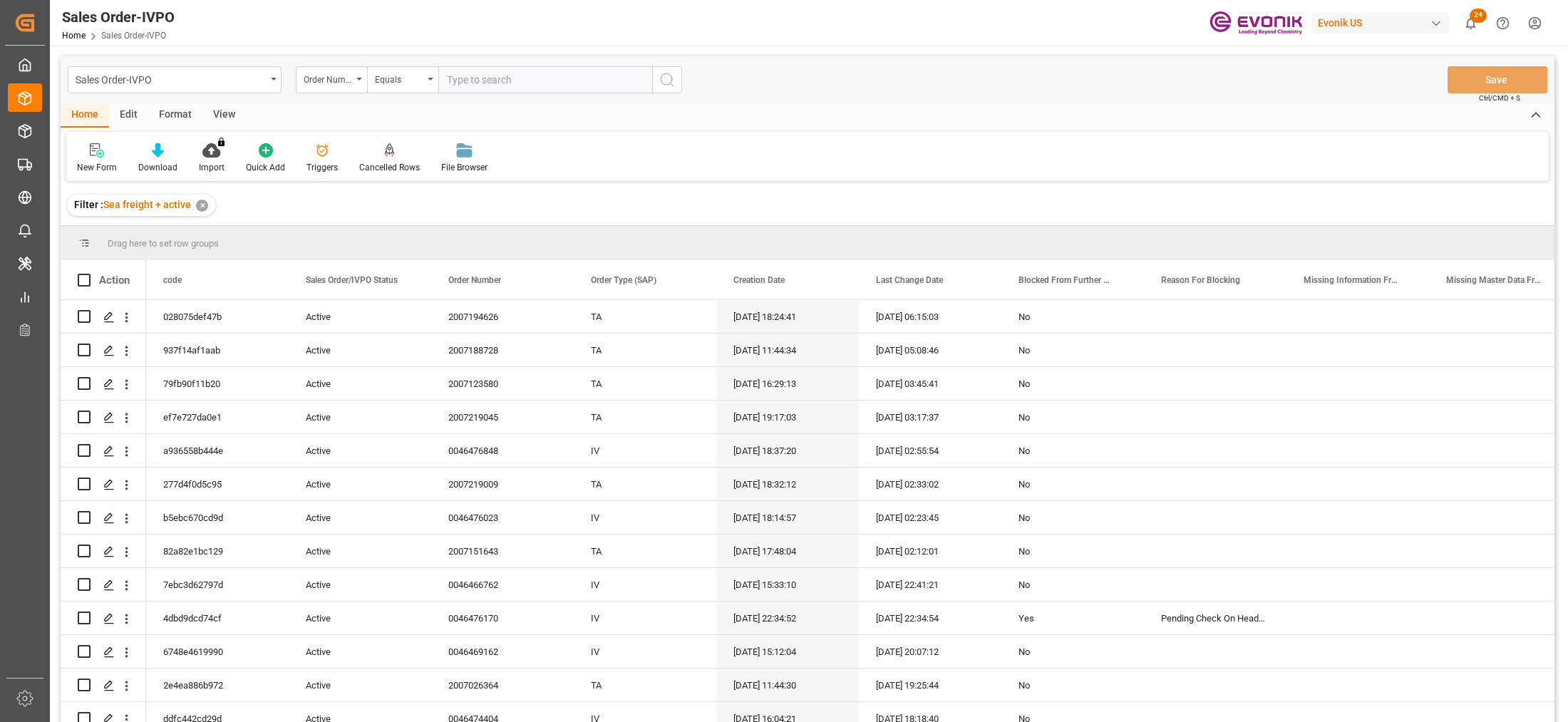
click at [496, 78] on input "text" at bounding box center [545, 80] width 214 height 27
paste input "0046476720"
type input "0046476720"
click at [660, 80] on circle "search button" at bounding box center [666, 79] width 12 height 12
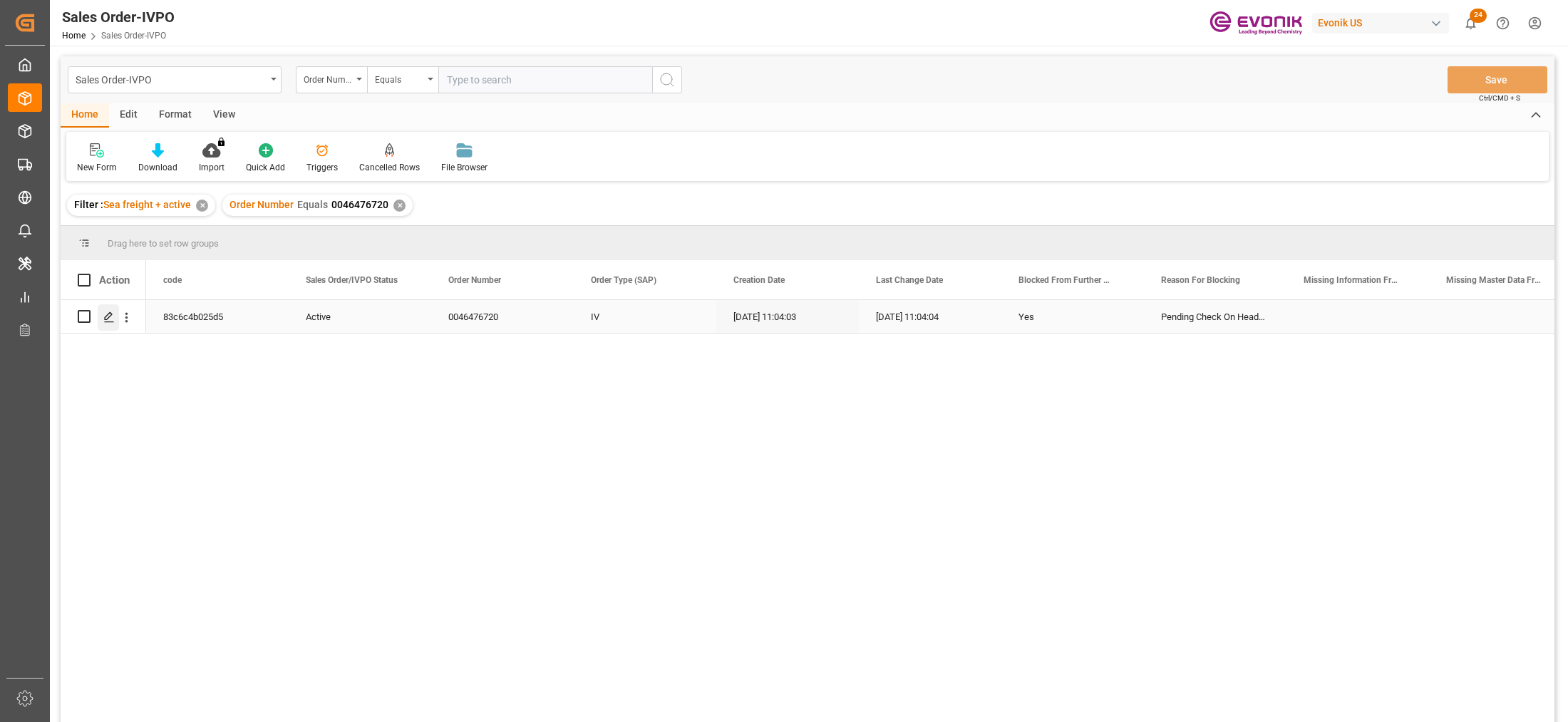
click at [104, 321] on icon "Press SPACE to select this row." at bounding box center [109, 316] width 12 height 12
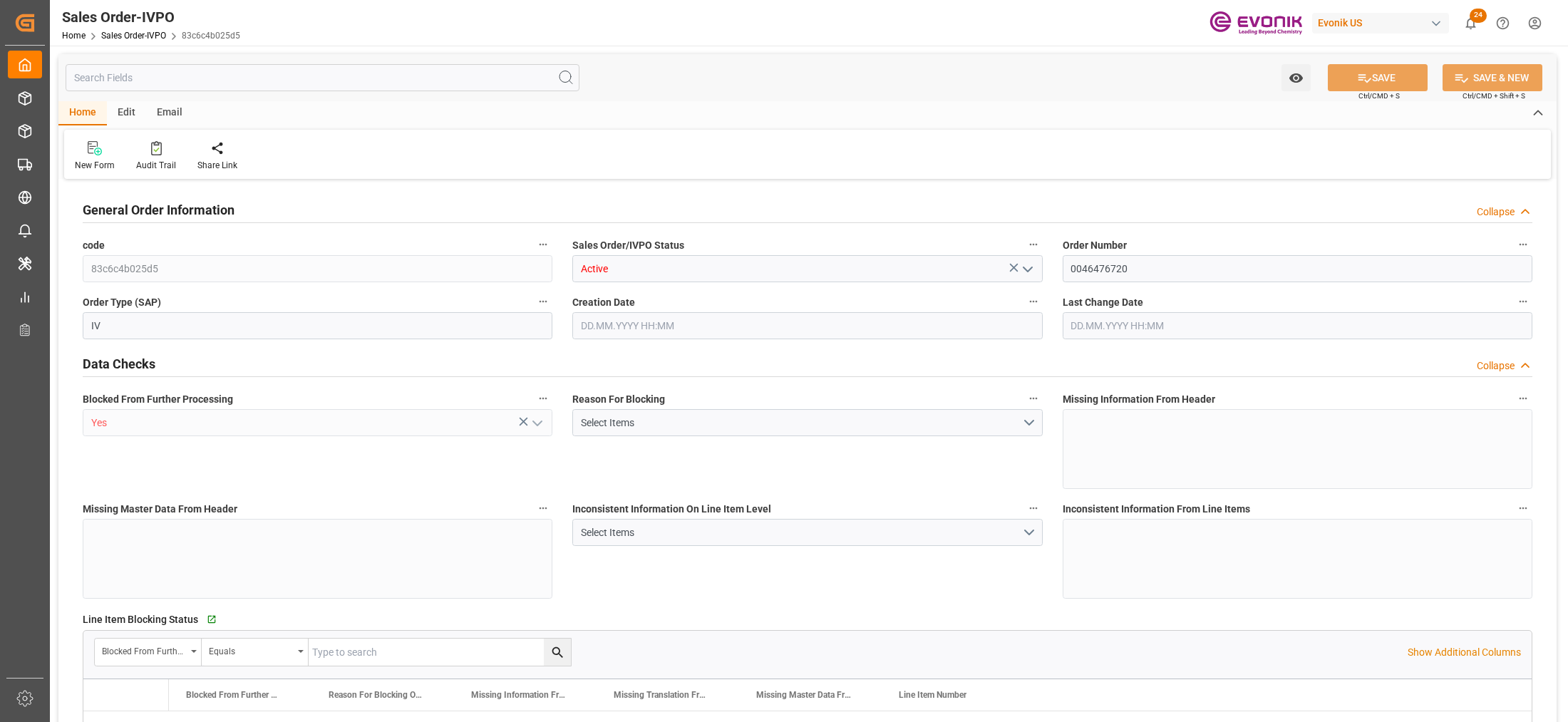
type input "THBKK"
type input "0"
type input "1"
type input "244.8"
type input "09.10.2025 11:04"
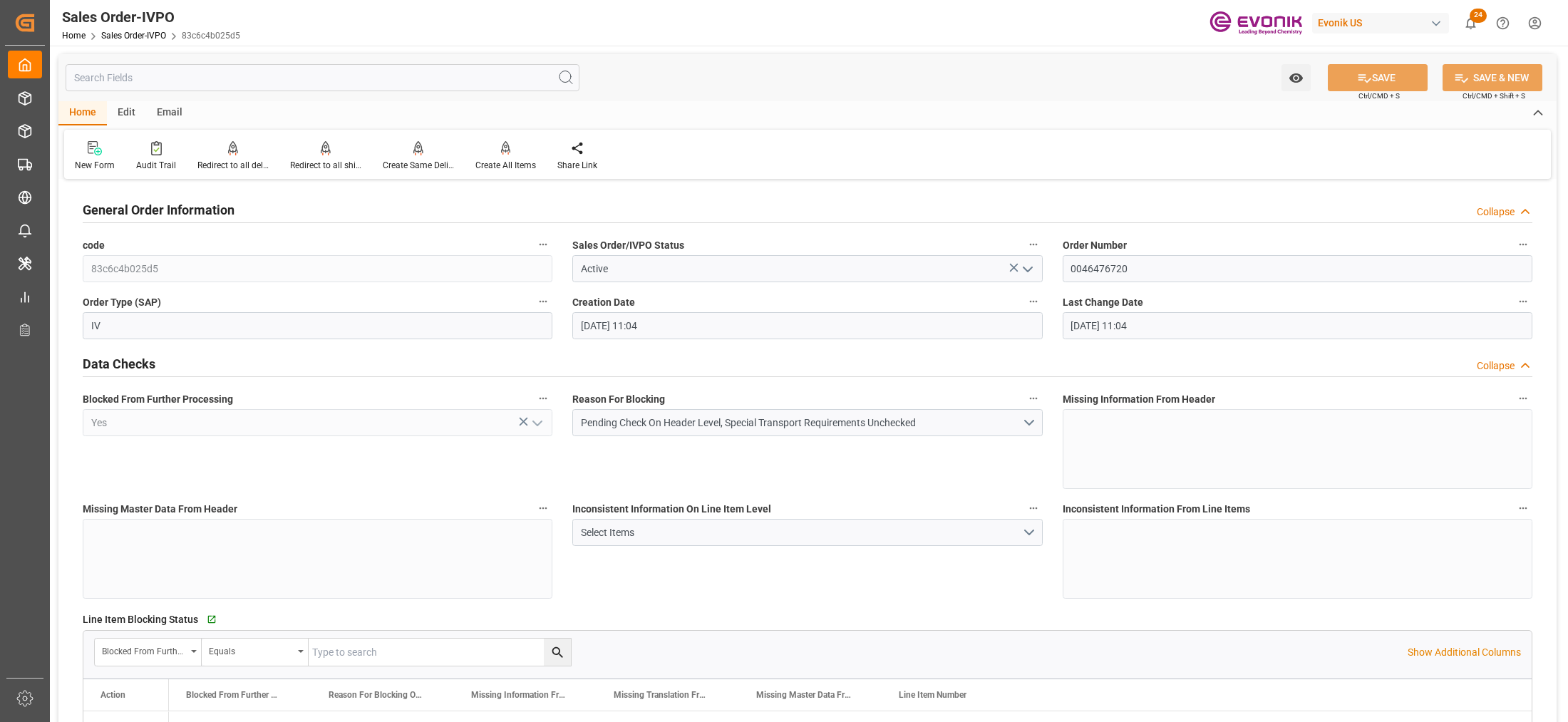
type input "09.10.2025 11:04"
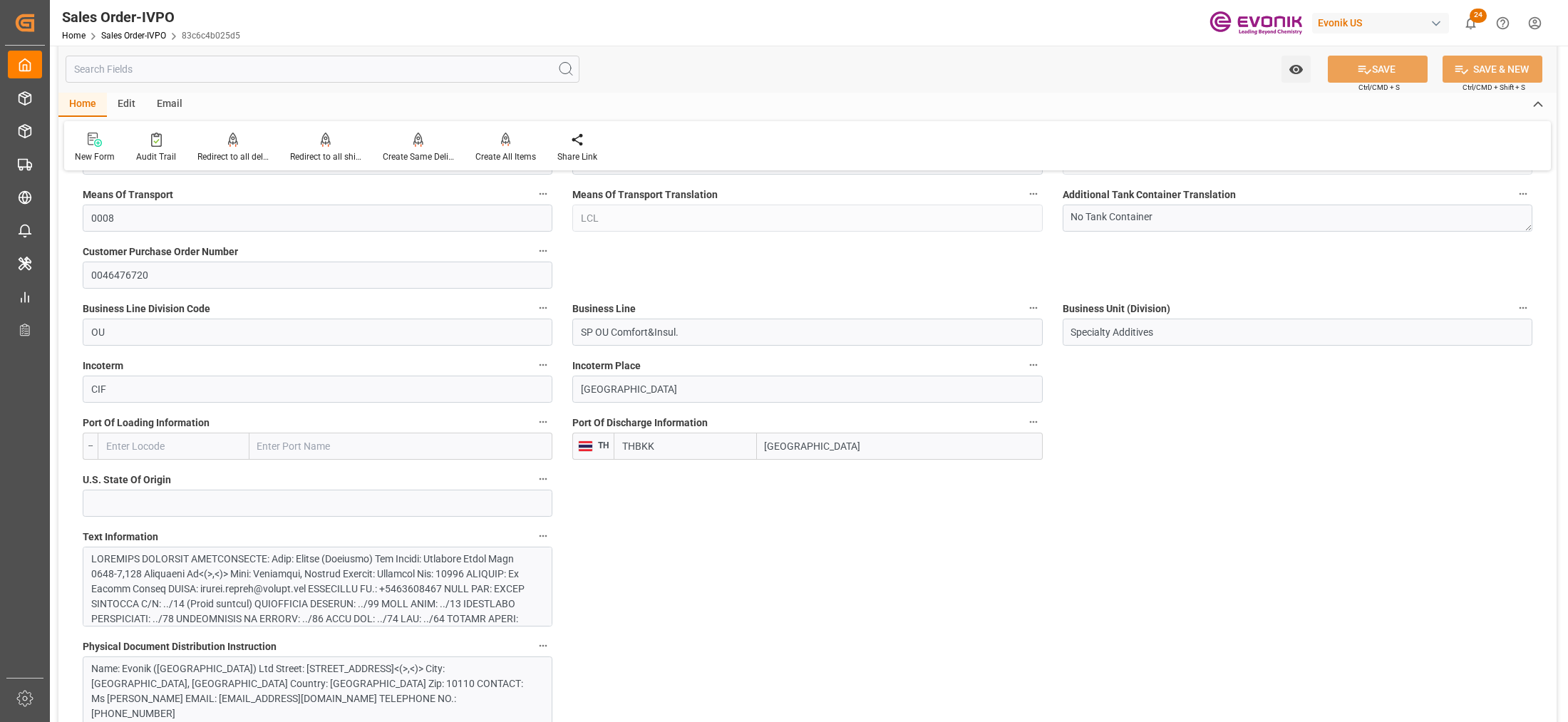
scroll to position [890, 0]
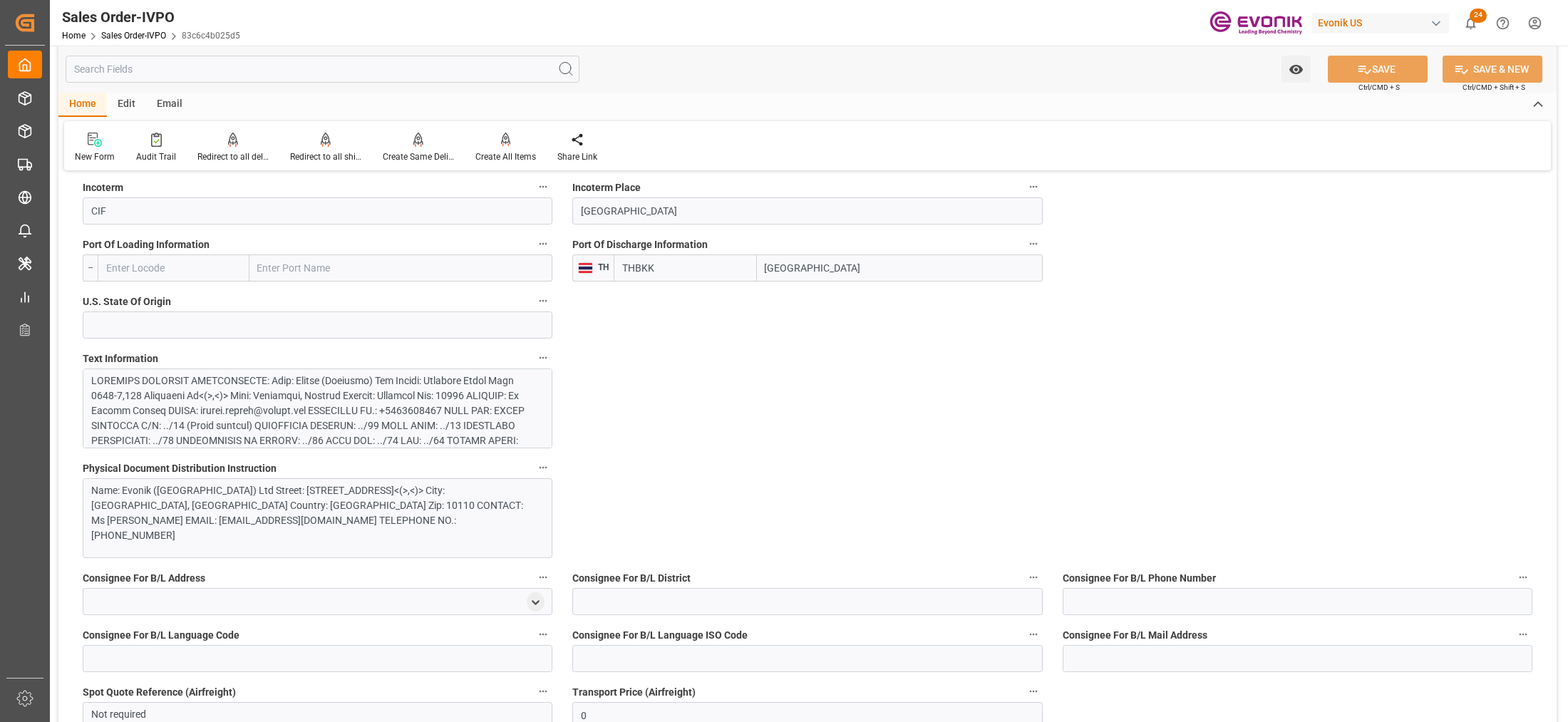
click at [430, 392] on div at bounding box center [310, 538] width 440 height 329
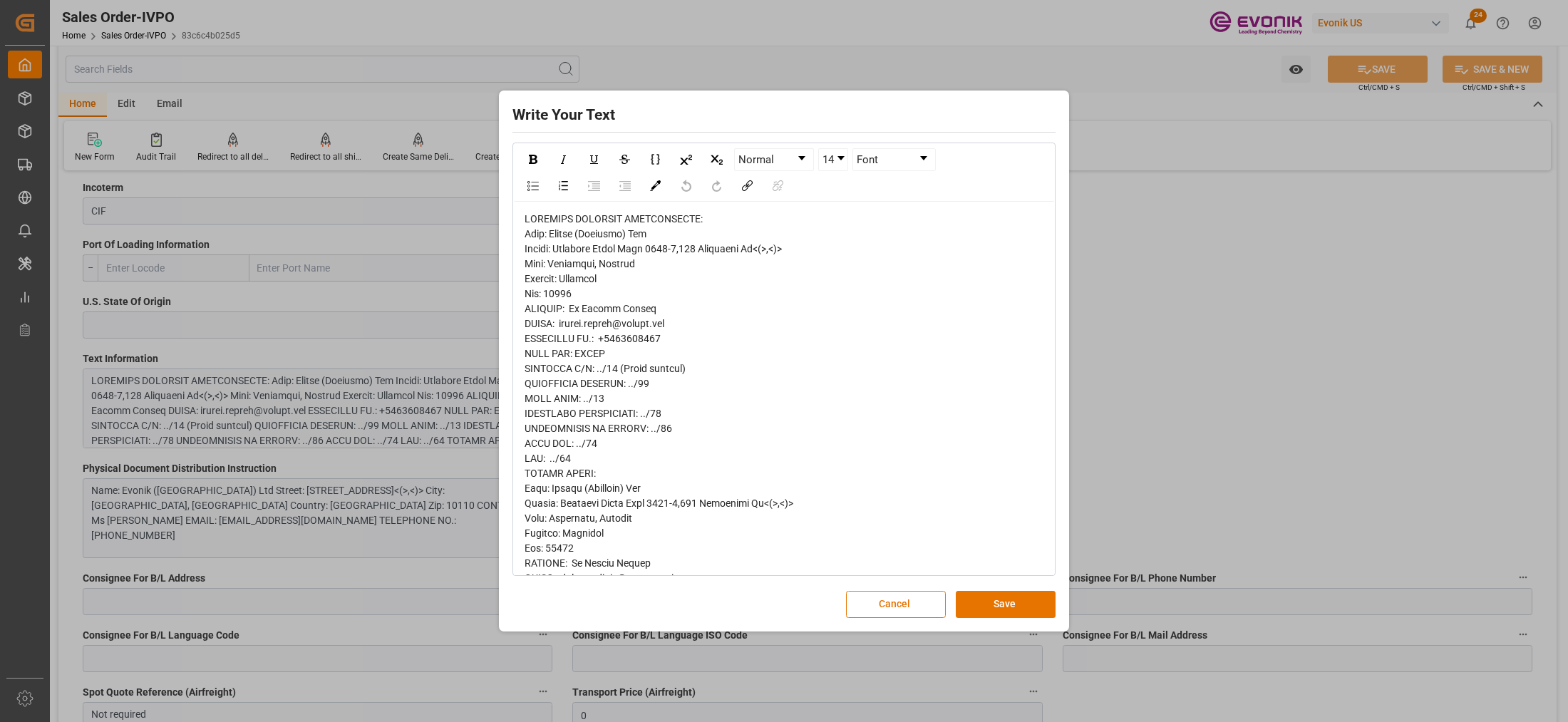
click at [560, 245] on span "rdw-editor" at bounding box center [720, 675] width 390 height 924
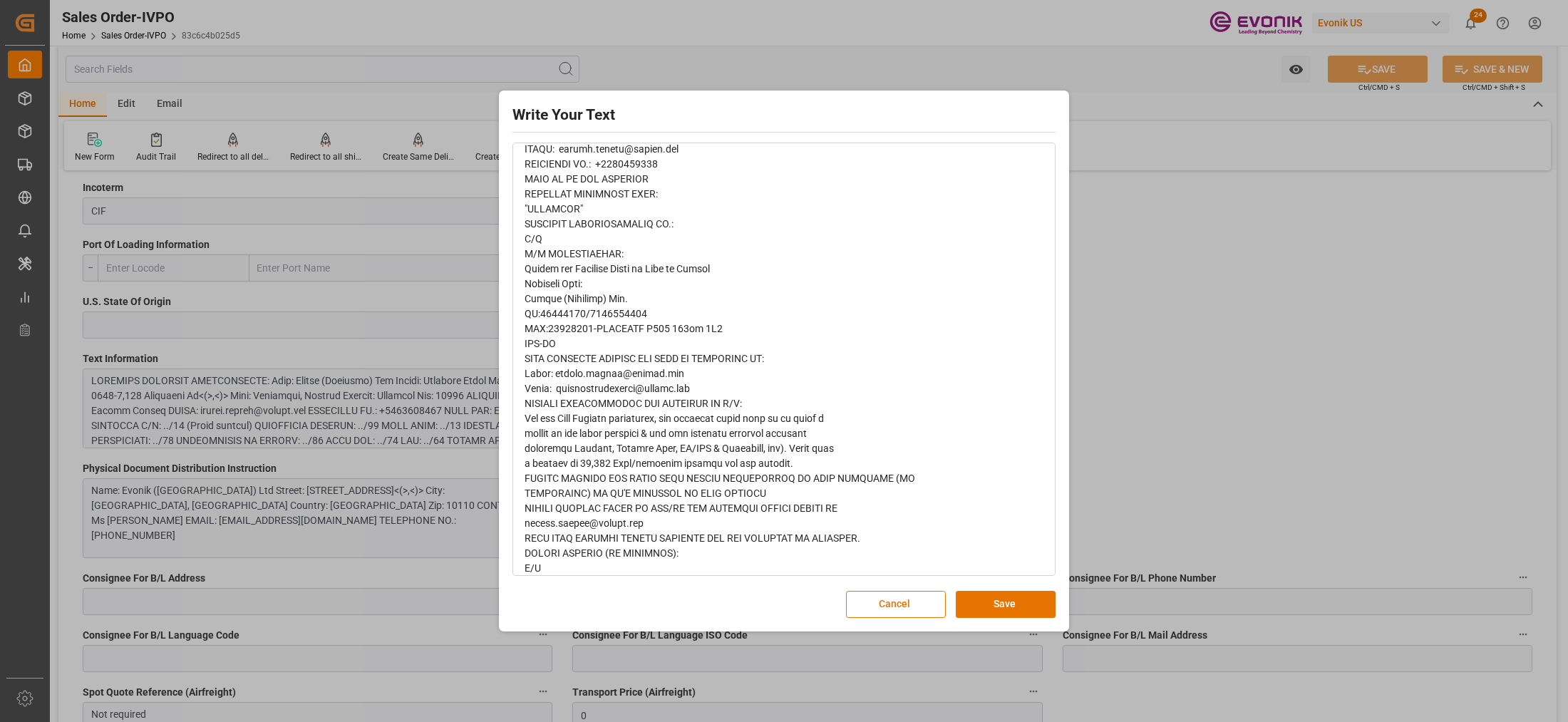
scroll to position [208, 0]
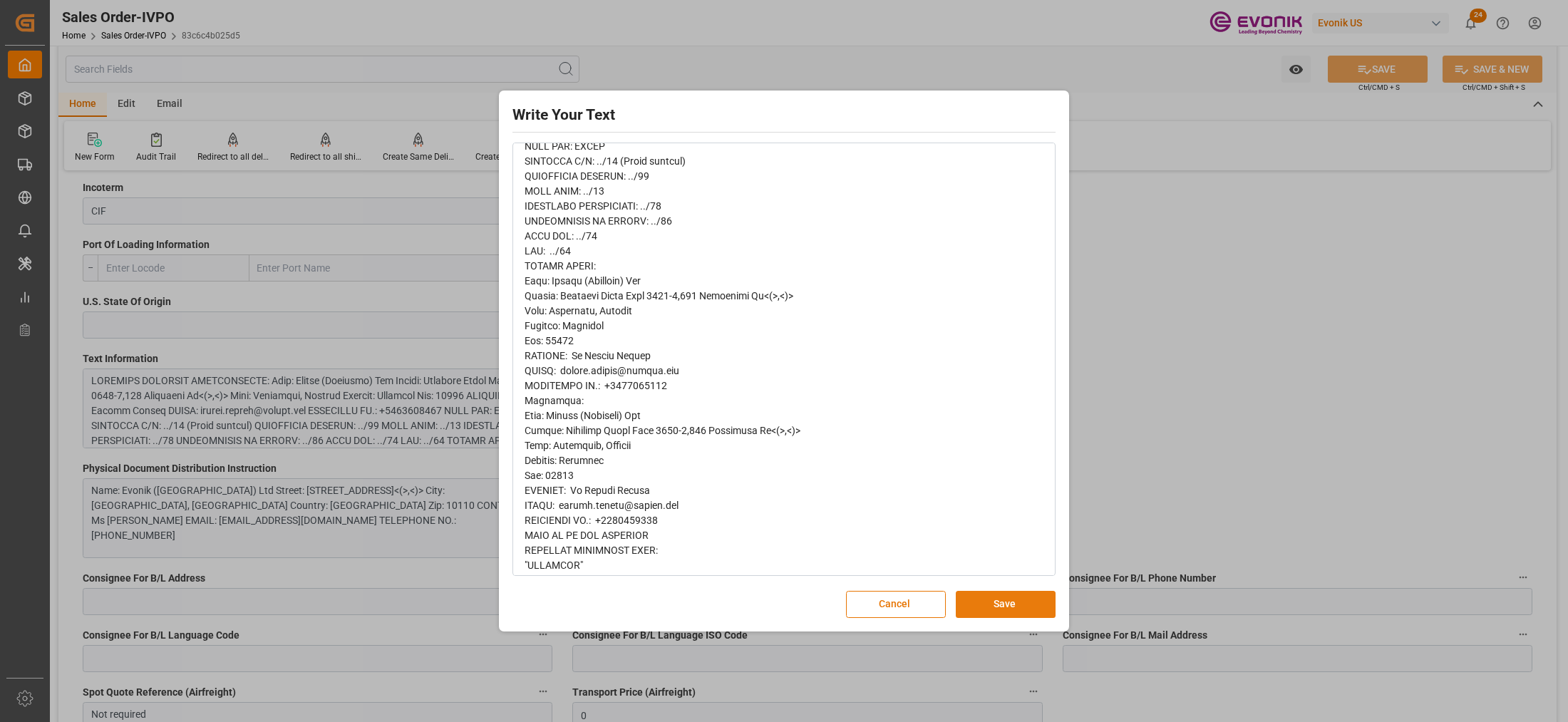
click at [1001, 602] on button "Save" at bounding box center [1005, 604] width 100 height 27
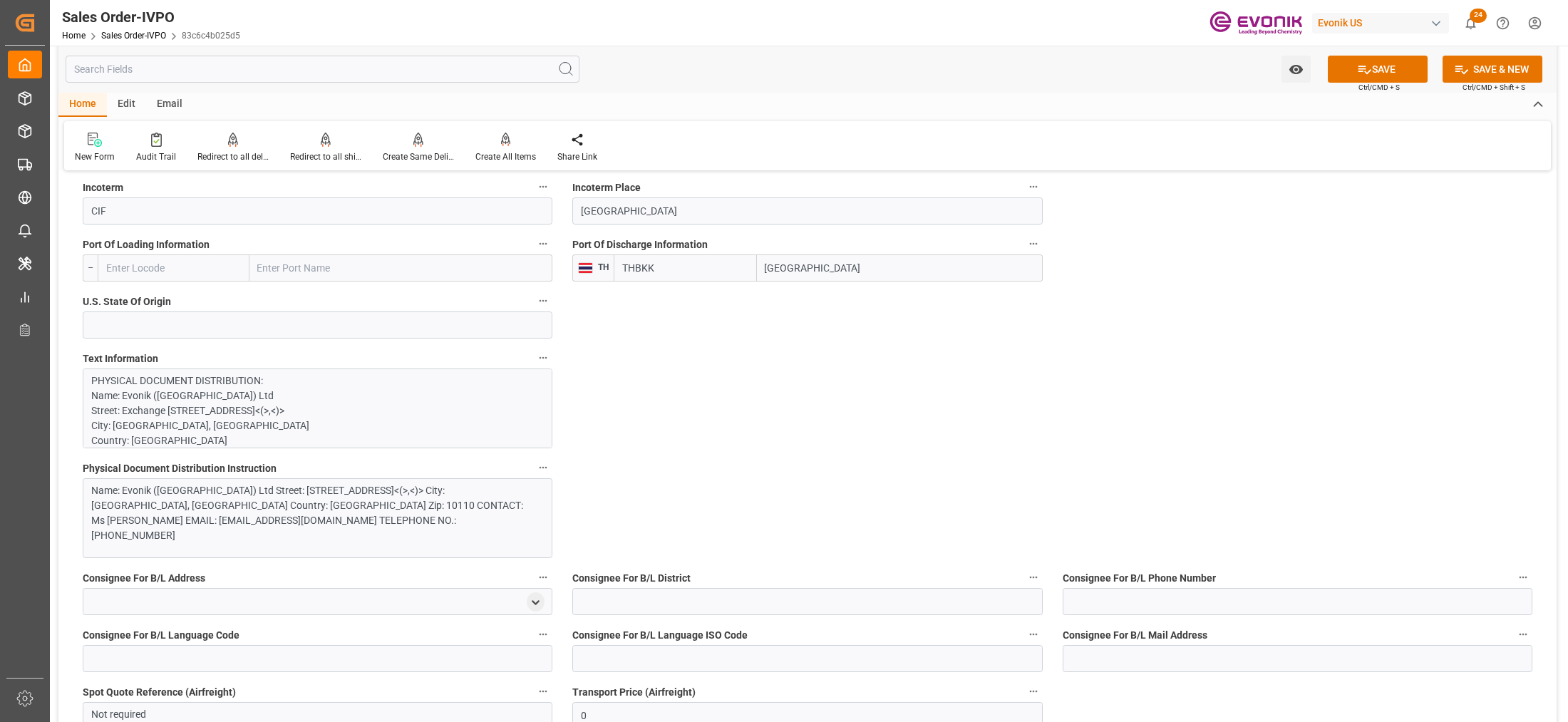
click at [407, 511] on div "Name: Evonik (Thailand) Ltd Street: Exchange Tower Unit 3603-4,388 Sukhumvit Rd…" at bounding box center [310, 513] width 440 height 60
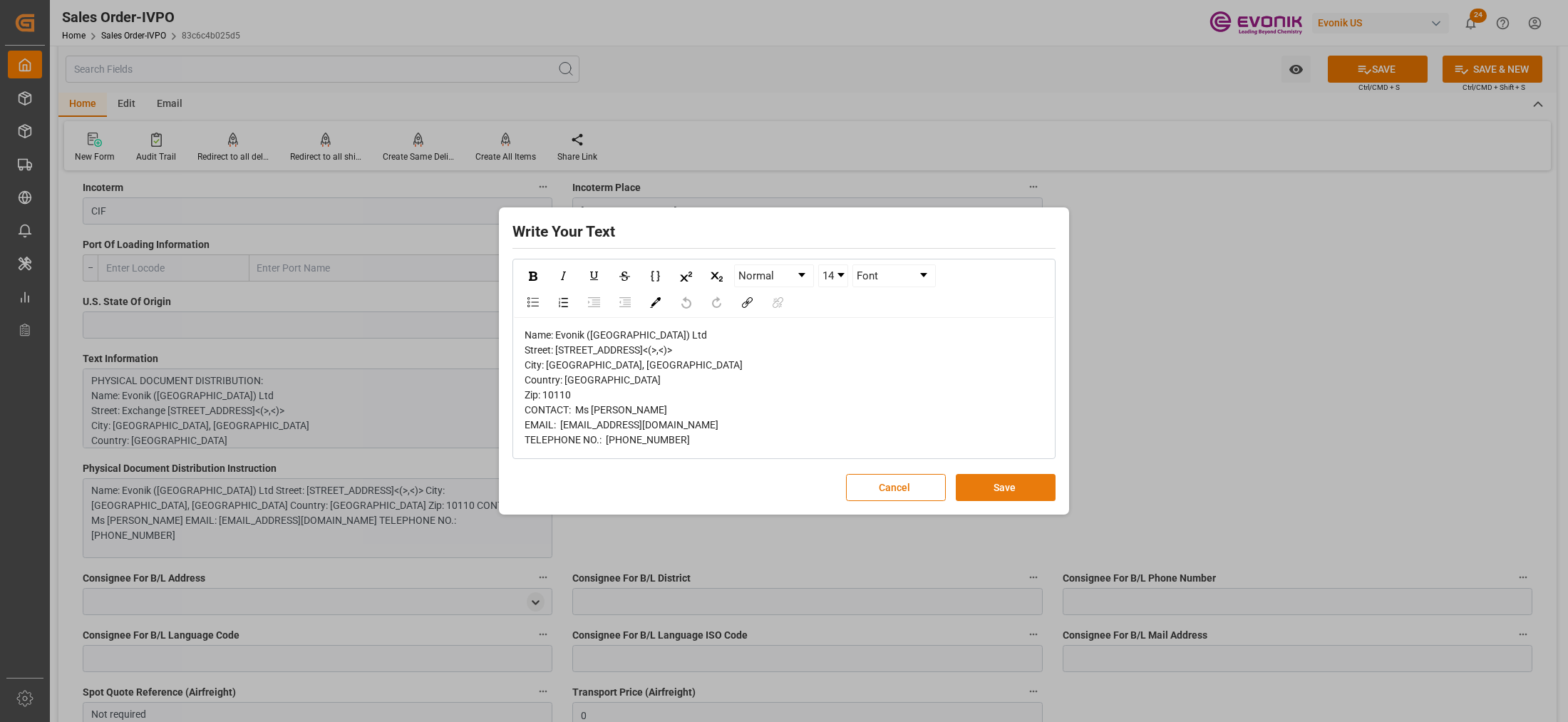
click at [1037, 488] on button "Save" at bounding box center [1005, 487] width 100 height 27
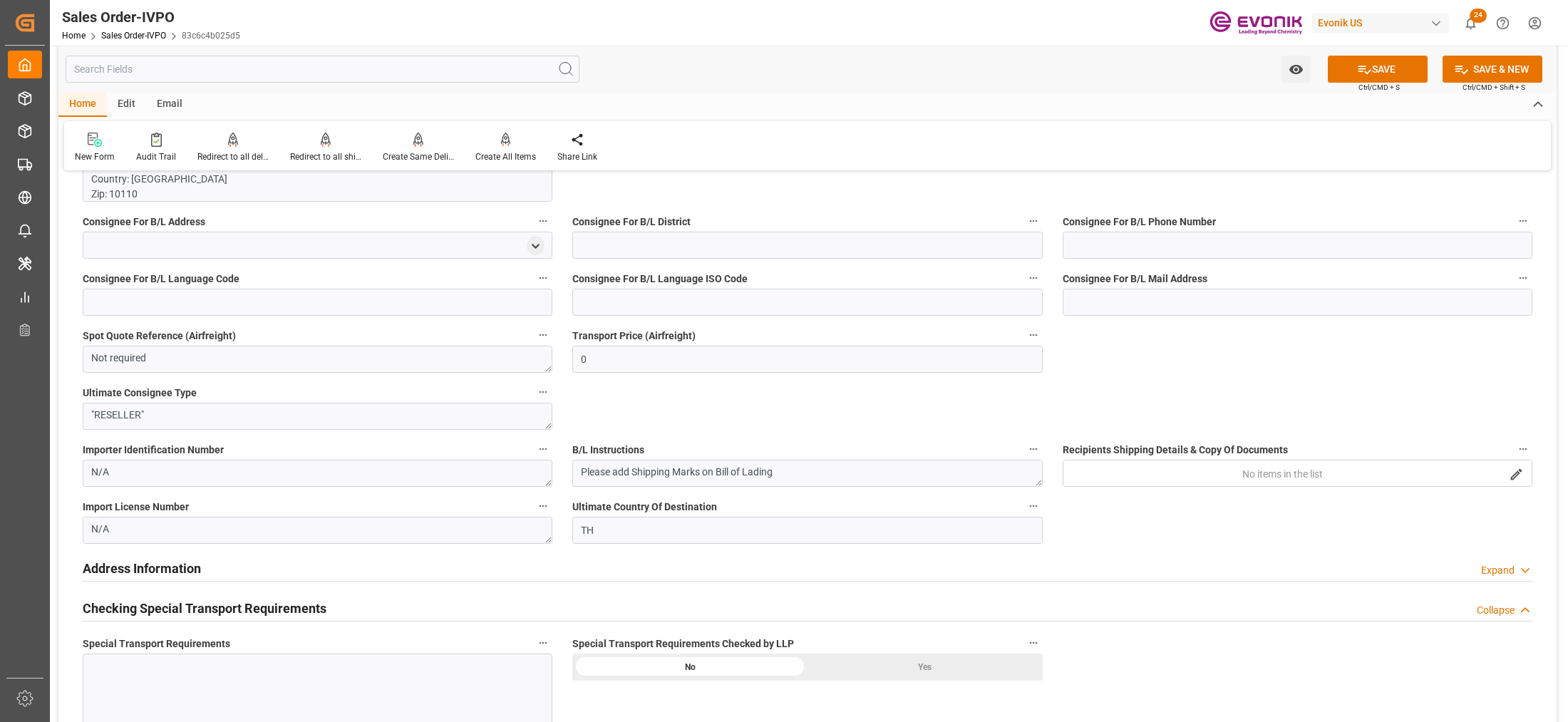
scroll to position [1424, 0]
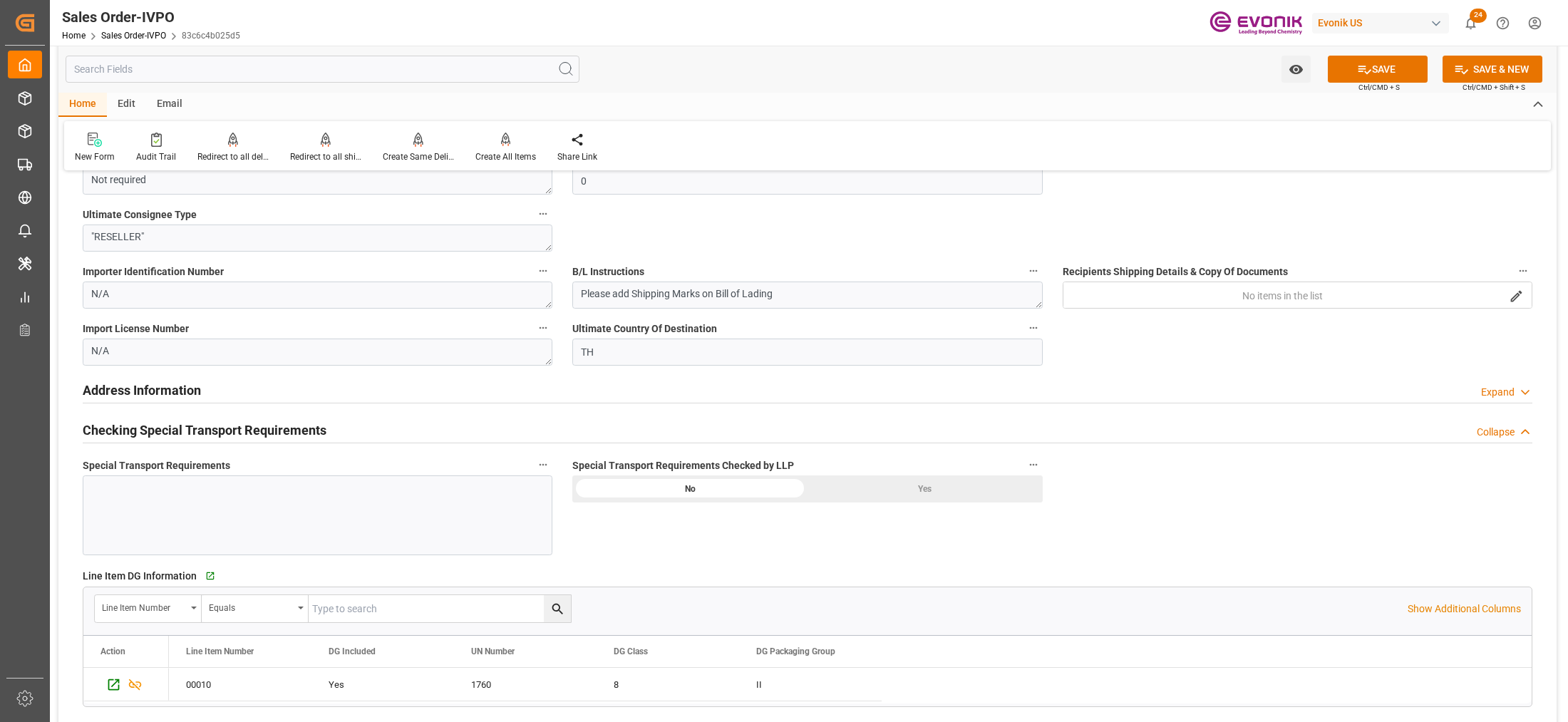
click at [886, 501] on div "Yes" at bounding box center [925, 488] width 235 height 27
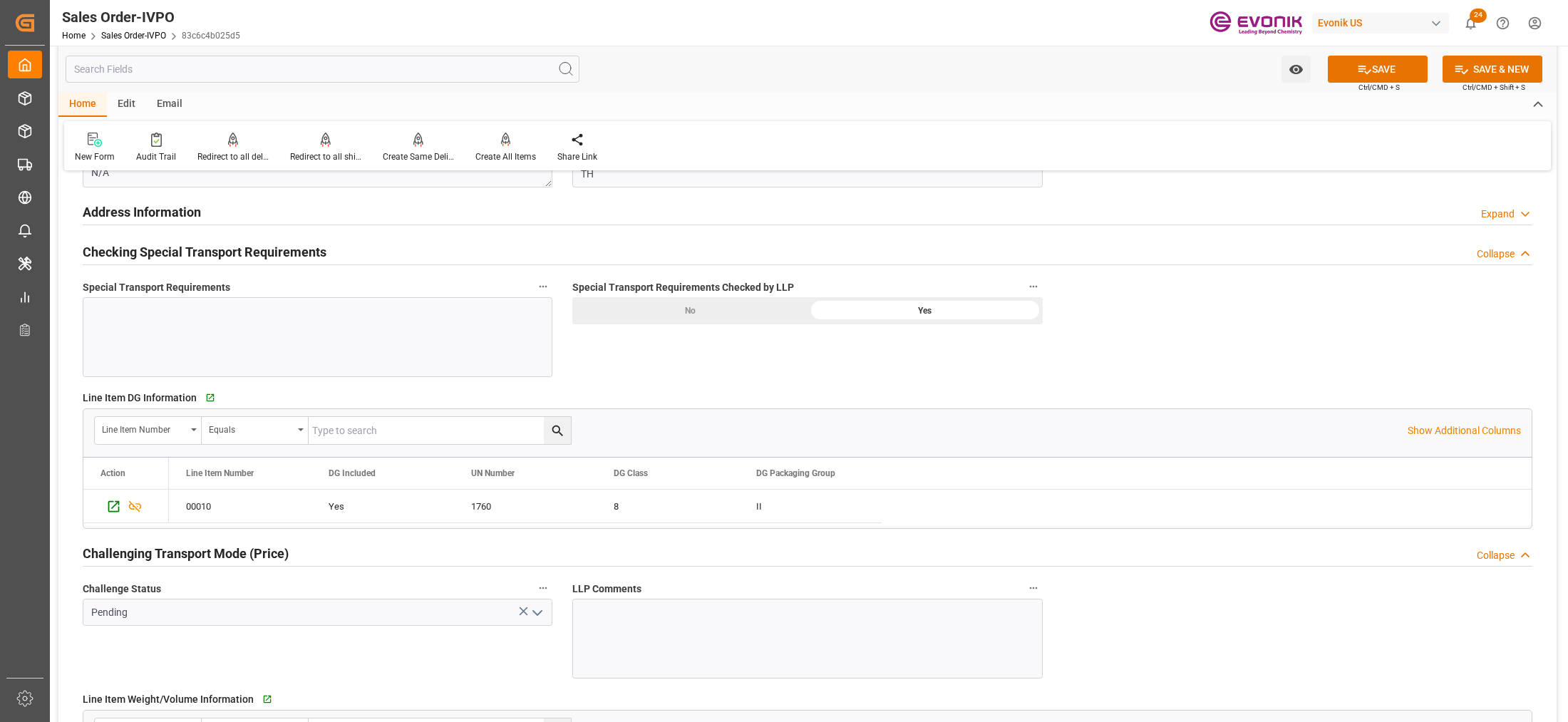
scroll to position [1781, 0]
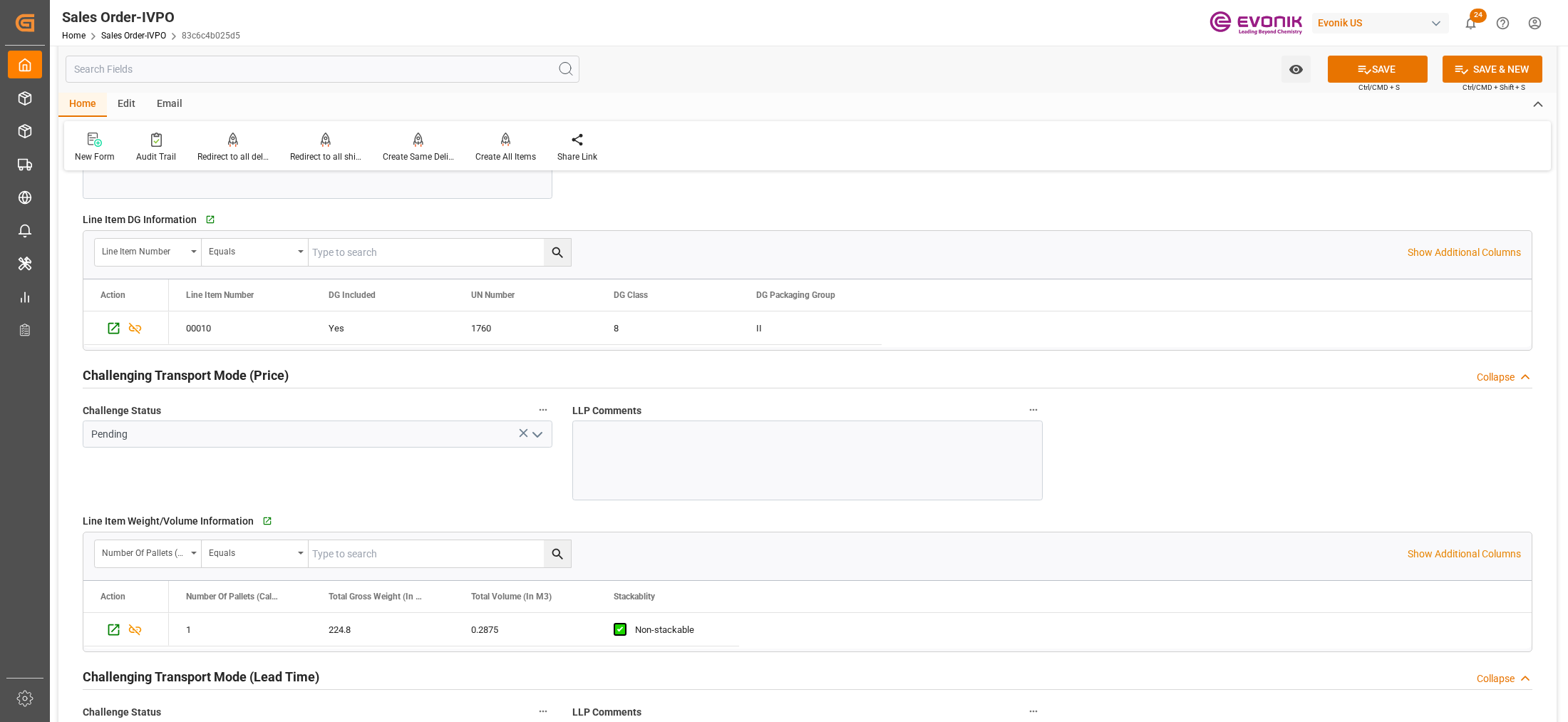
click at [535, 441] on icon "open menu" at bounding box center [537, 434] width 17 height 17
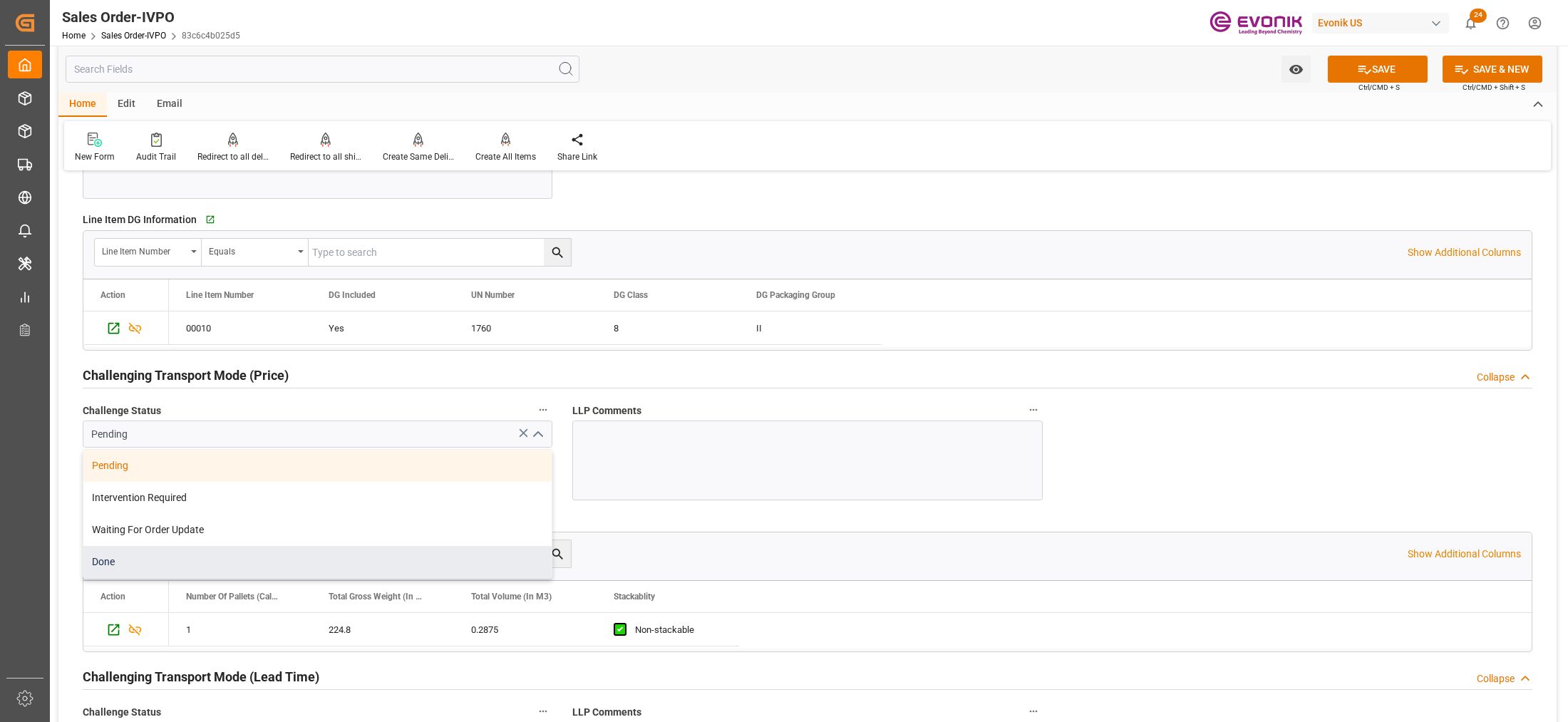
click at [211, 567] on div "Done" at bounding box center [318, 562] width 468 height 32
type input "Done"
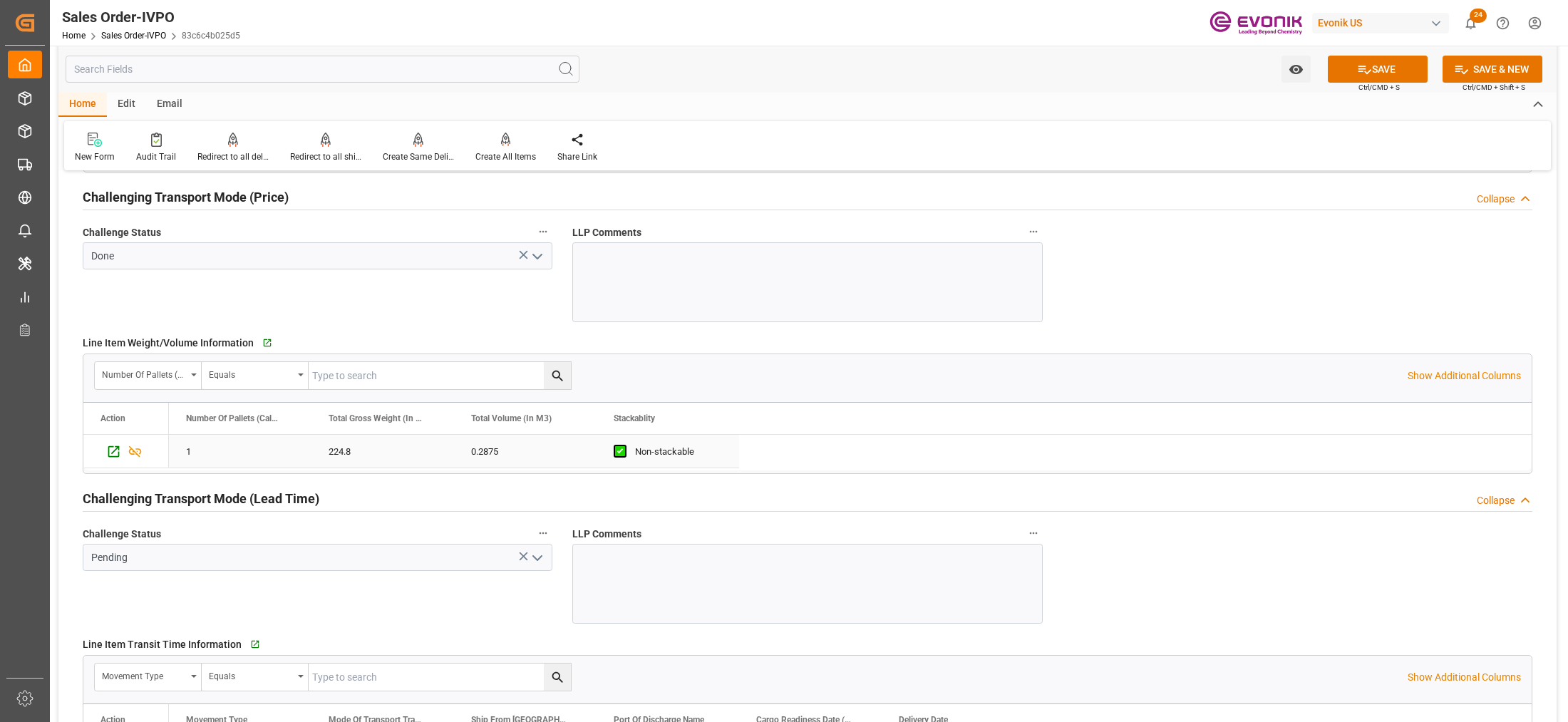
scroll to position [2137, 0]
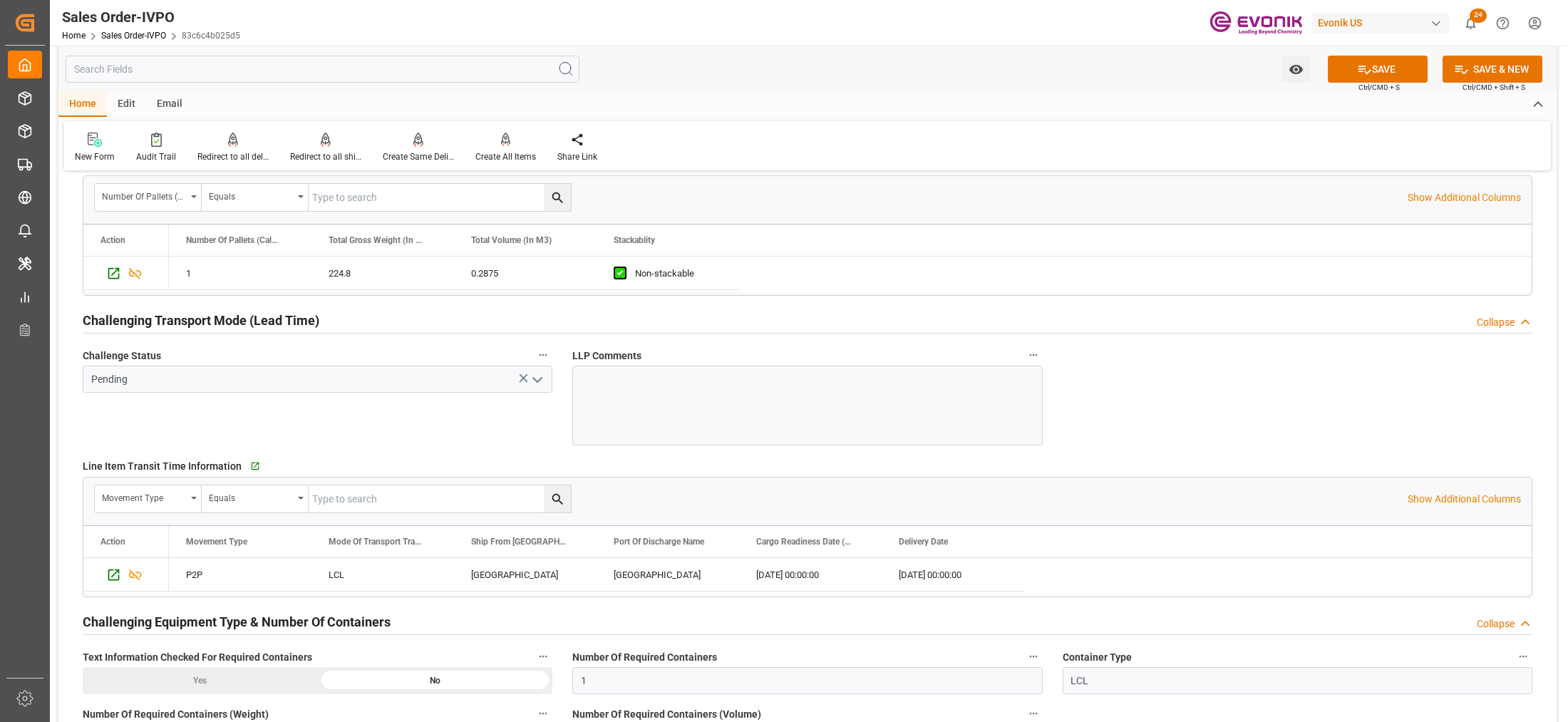
click at [539, 386] on icon "open menu" at bounding box center [537, 379] width 17 height 17
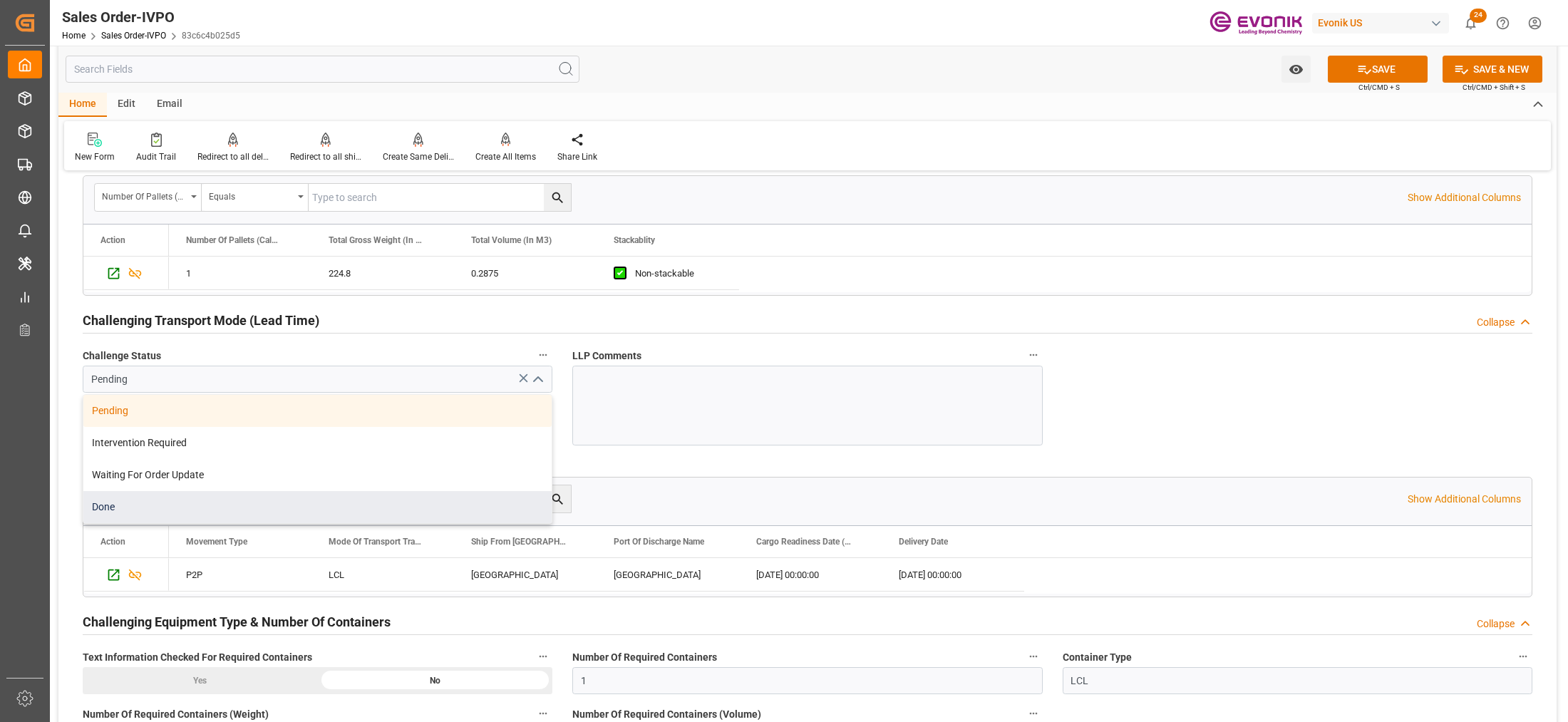
click at [237, 501] on div "Done" at bounding box center [318, 507] width 468 height 32
type input "Done"
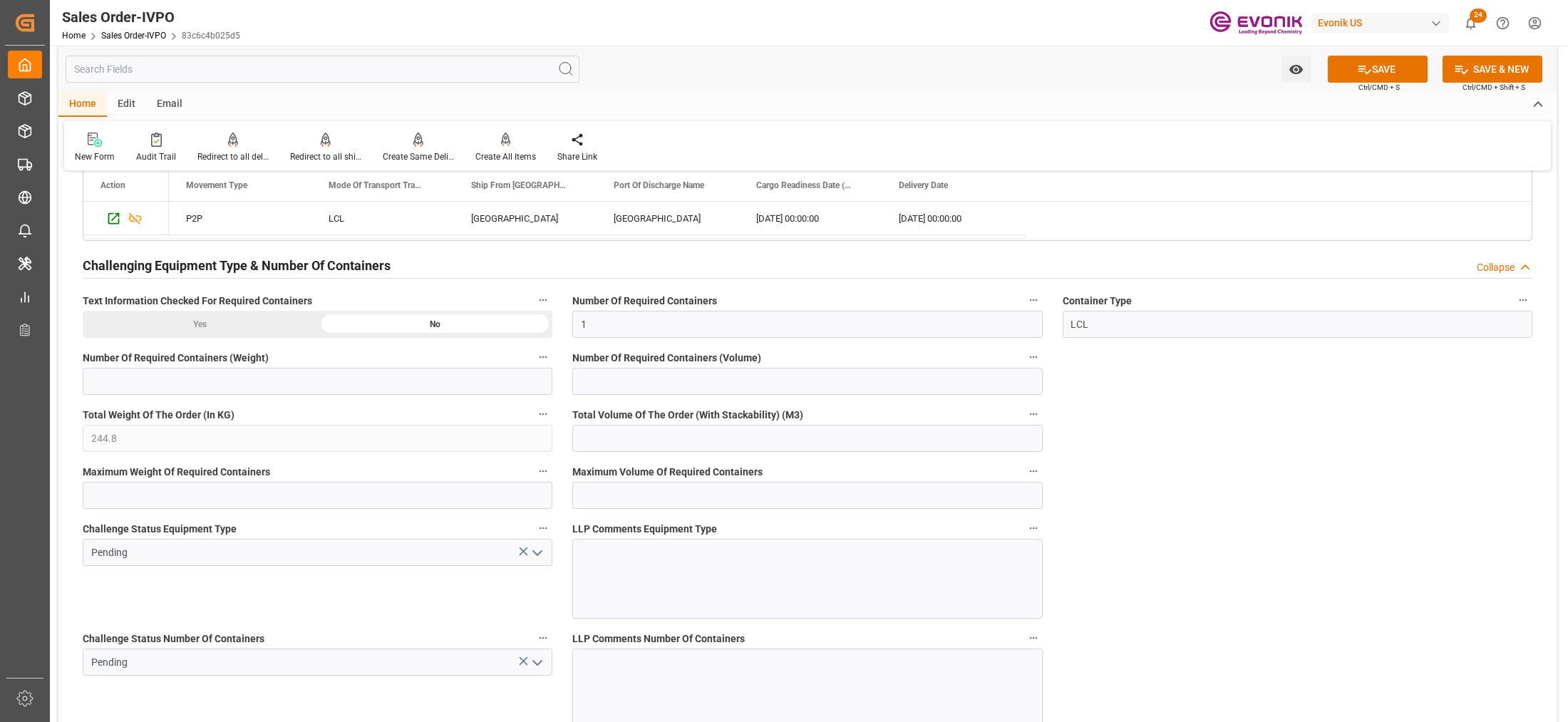
scroll to position [2671, 0]
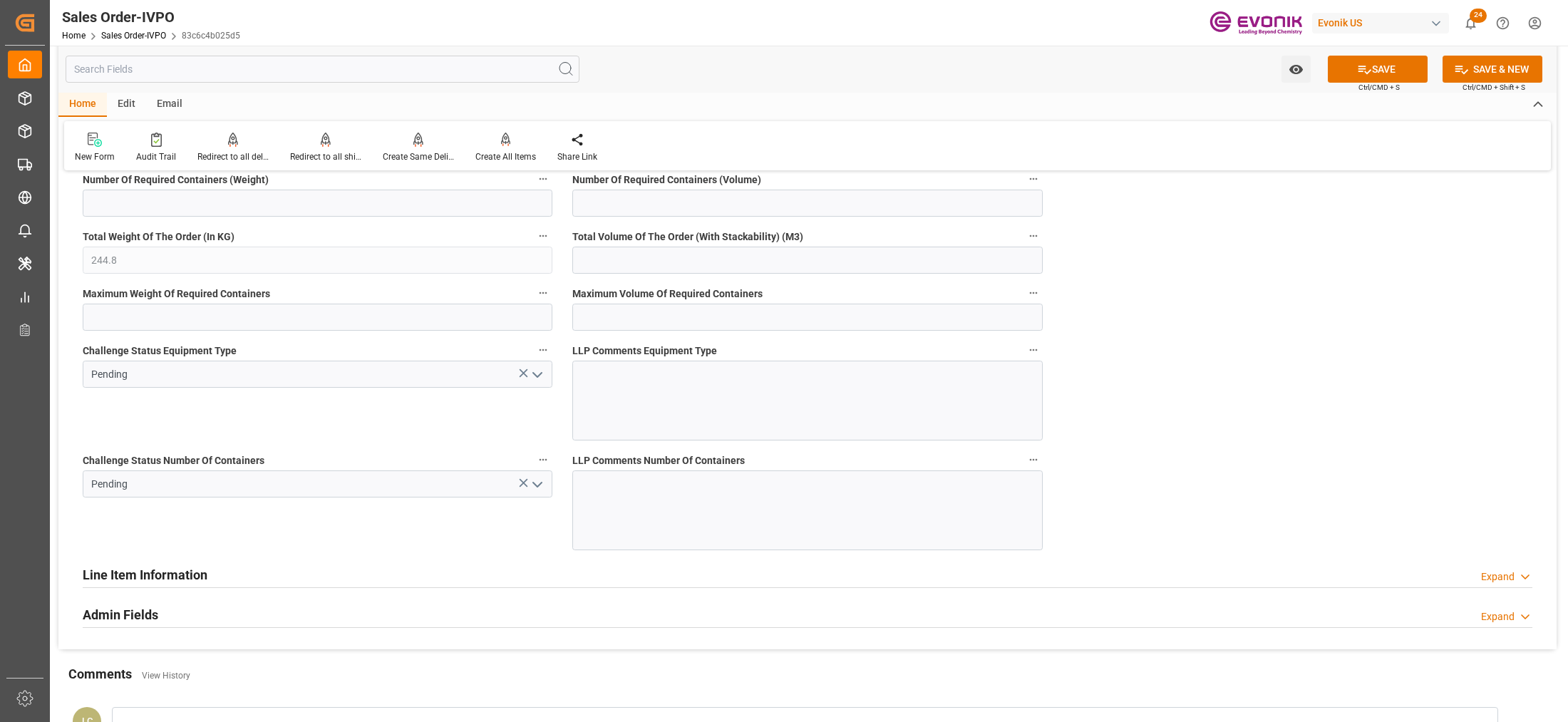
click at [535, 381] on icon "open menu" at bounding box center [537, 374] width 17 height 17
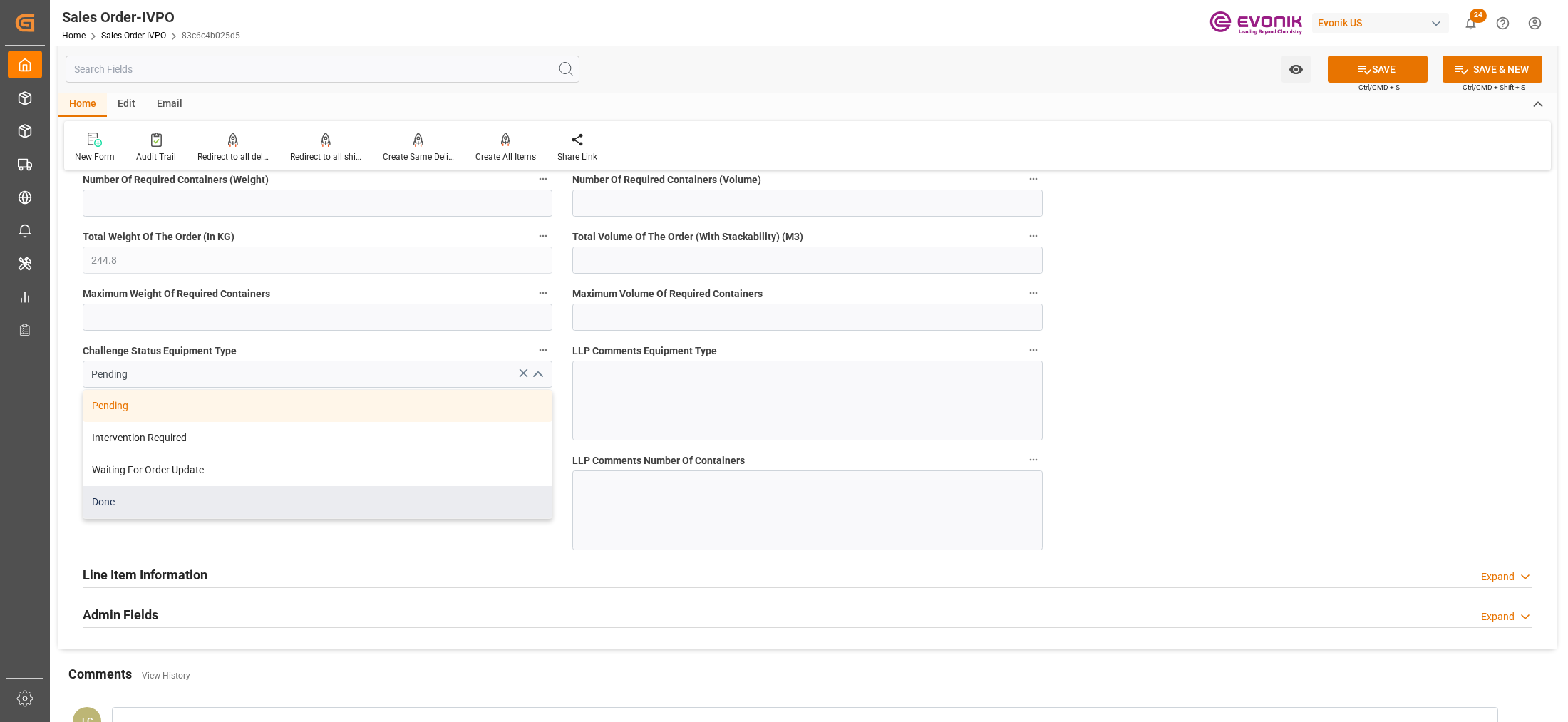
click at [241, 501] on div "Done" at bounding box center [318, 502] width 468 height 32
type input "Done"
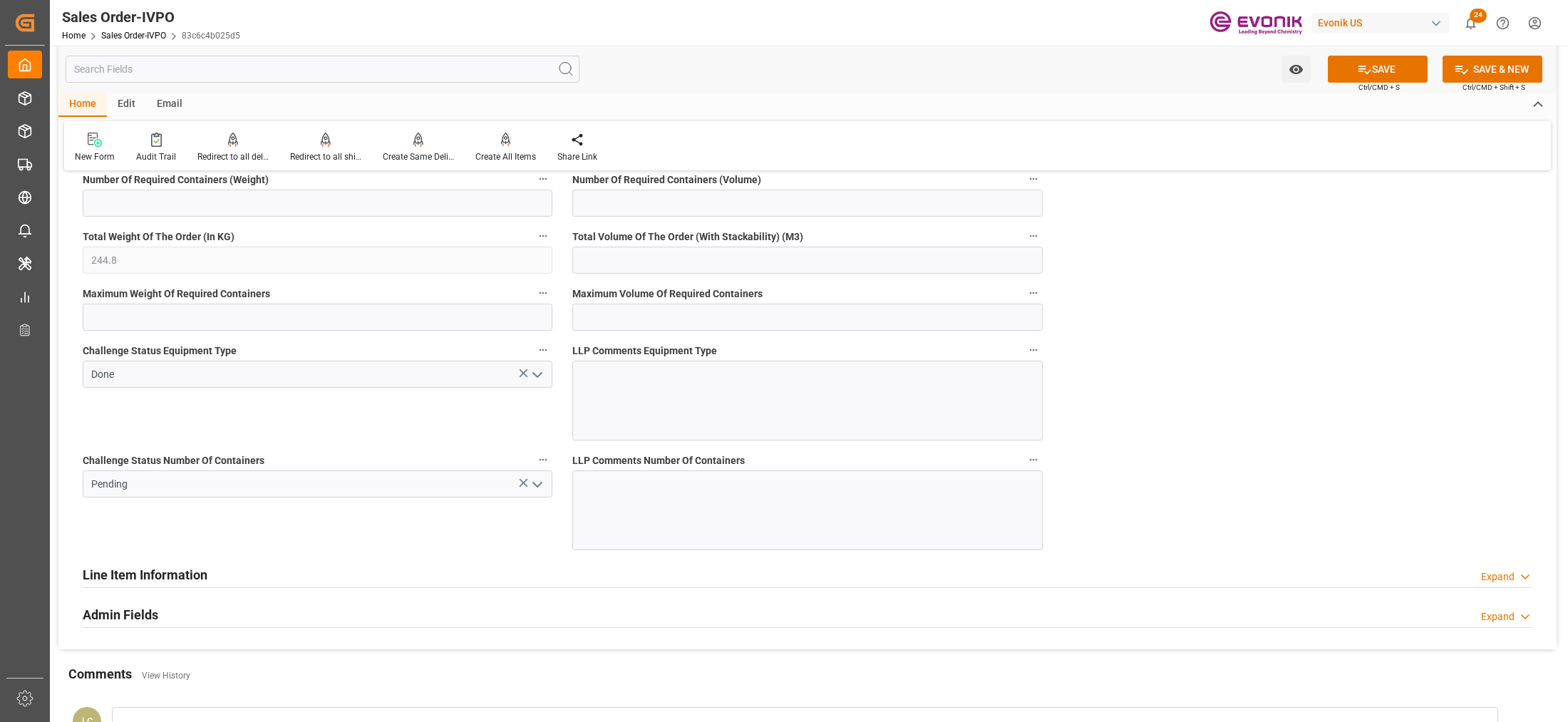
click at [540, 486] on polyline "open menu" at bounding box center [538, 484] width 9 height 4
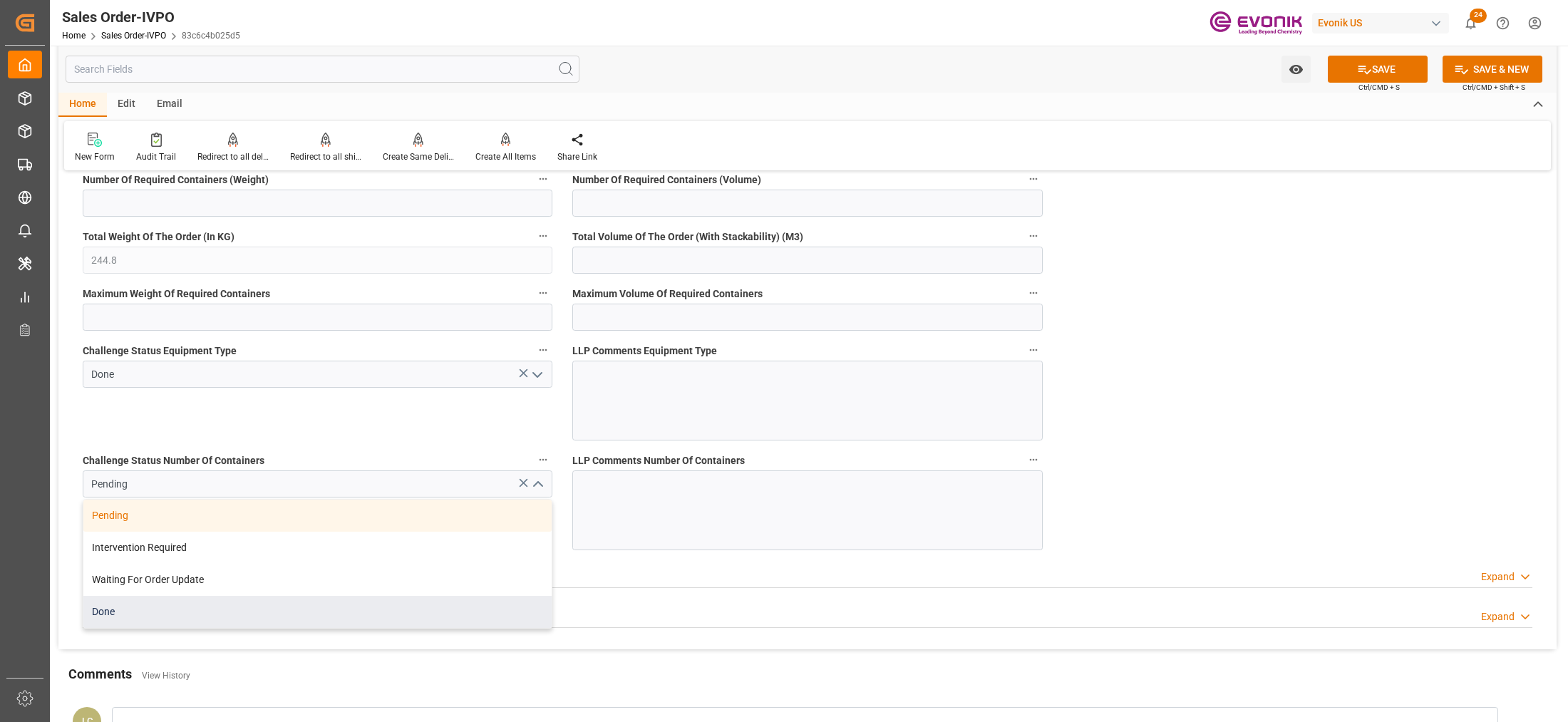
click at [220, 612] on div "Done" at bounding box center [318, 611] width 468 height 32
type input "Done"
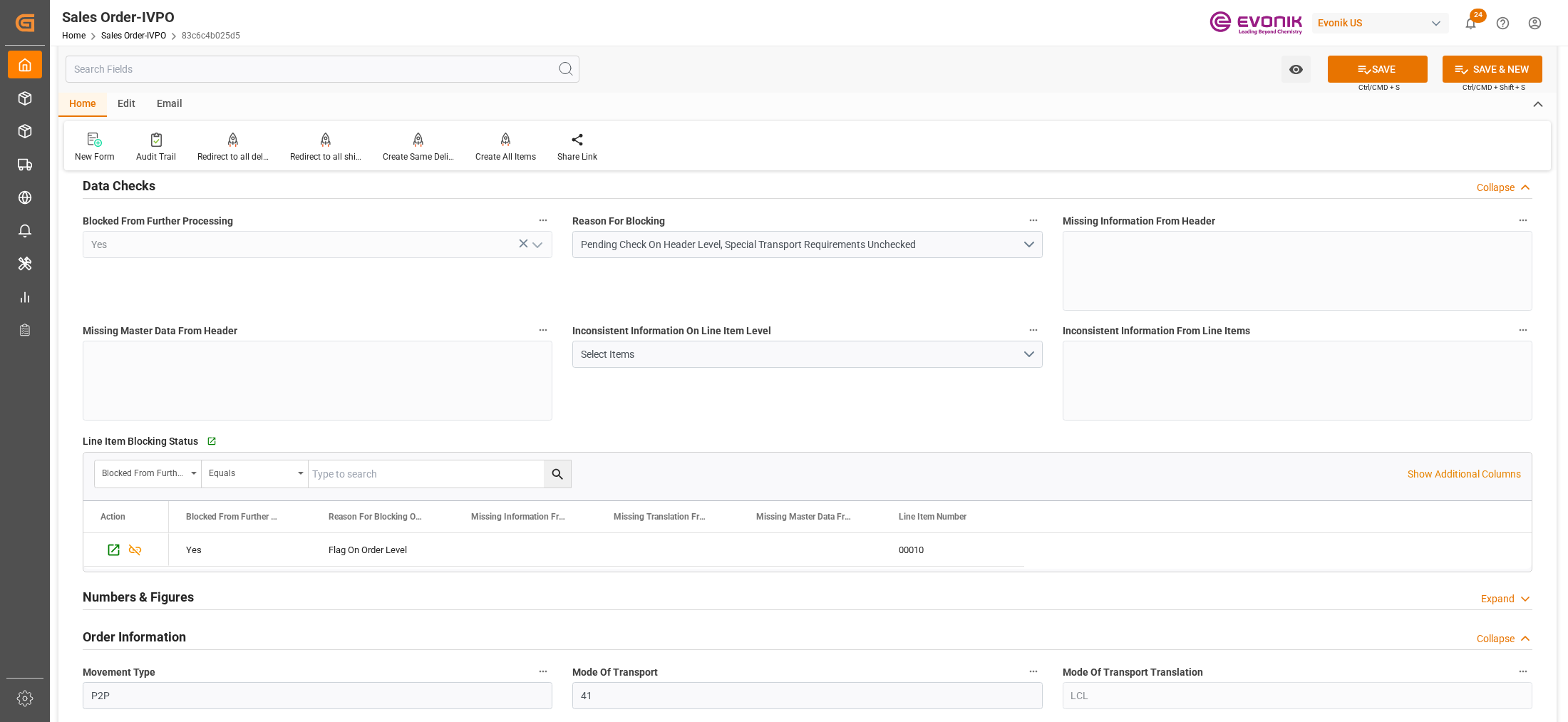
scroll to position [890, 0]
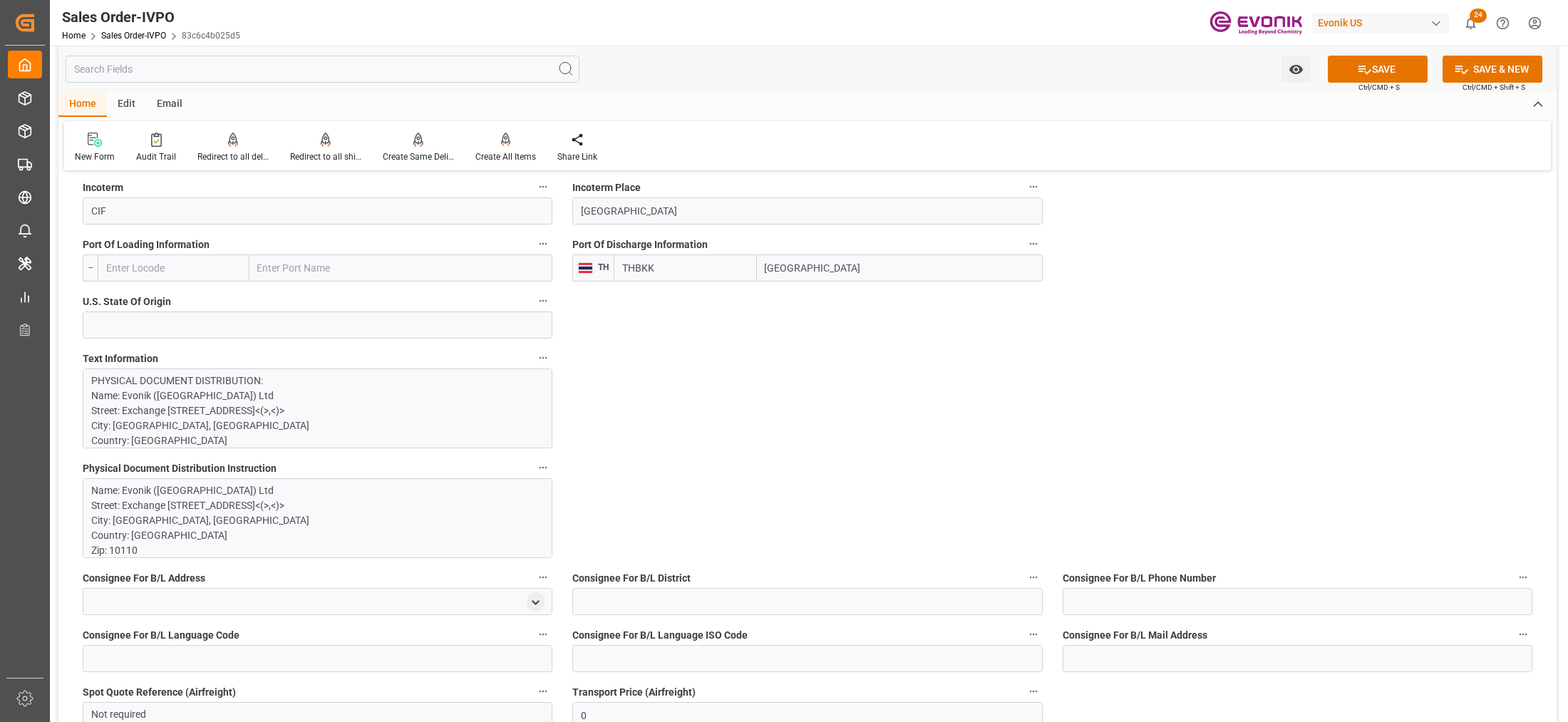
drag, startPoint x: 667, startPoint y: 266, endPoint x: 622, endPoint y: 266, distance: 45.0
click at [622, 266] on input "THBKK" at bounding box center [685, 268] width 142 height 27
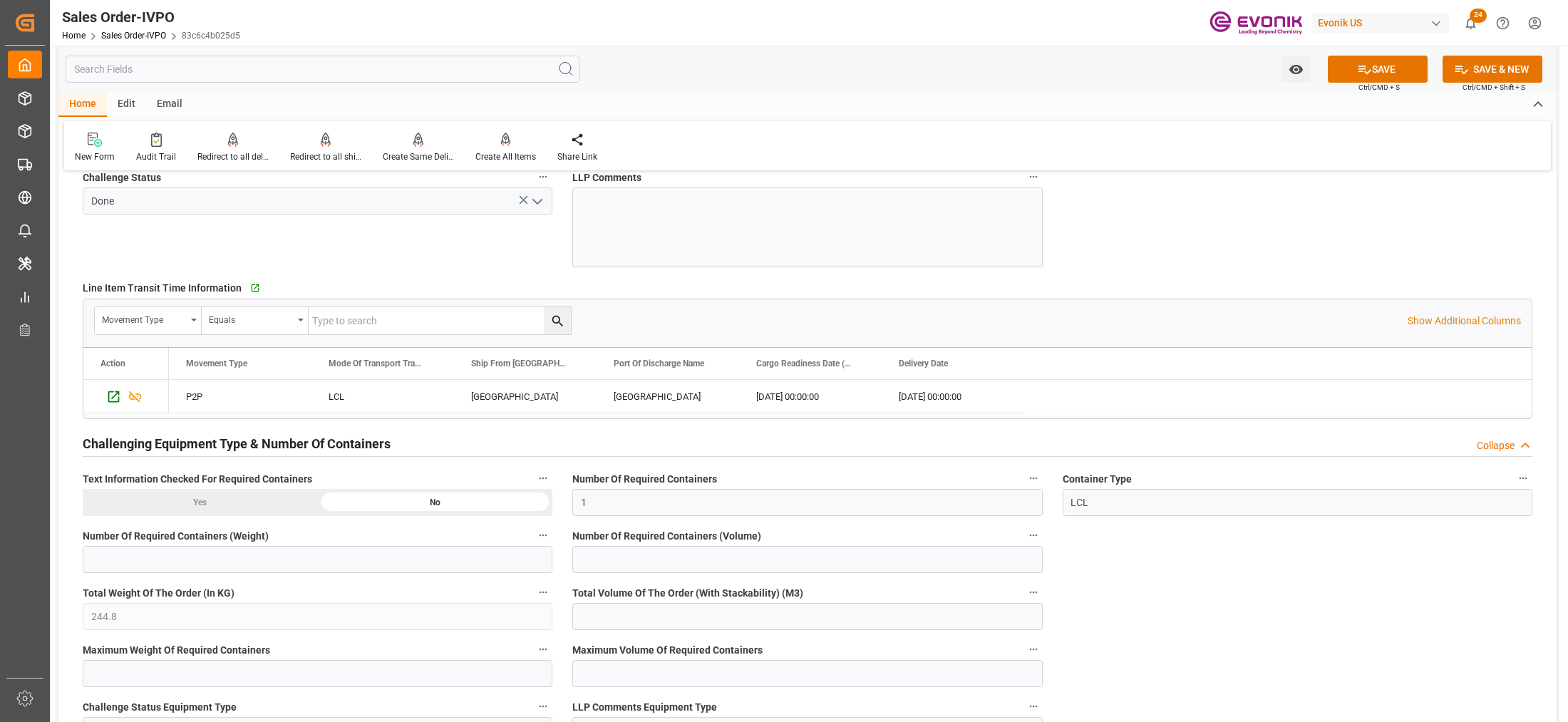
scroll to position [2671, 0]
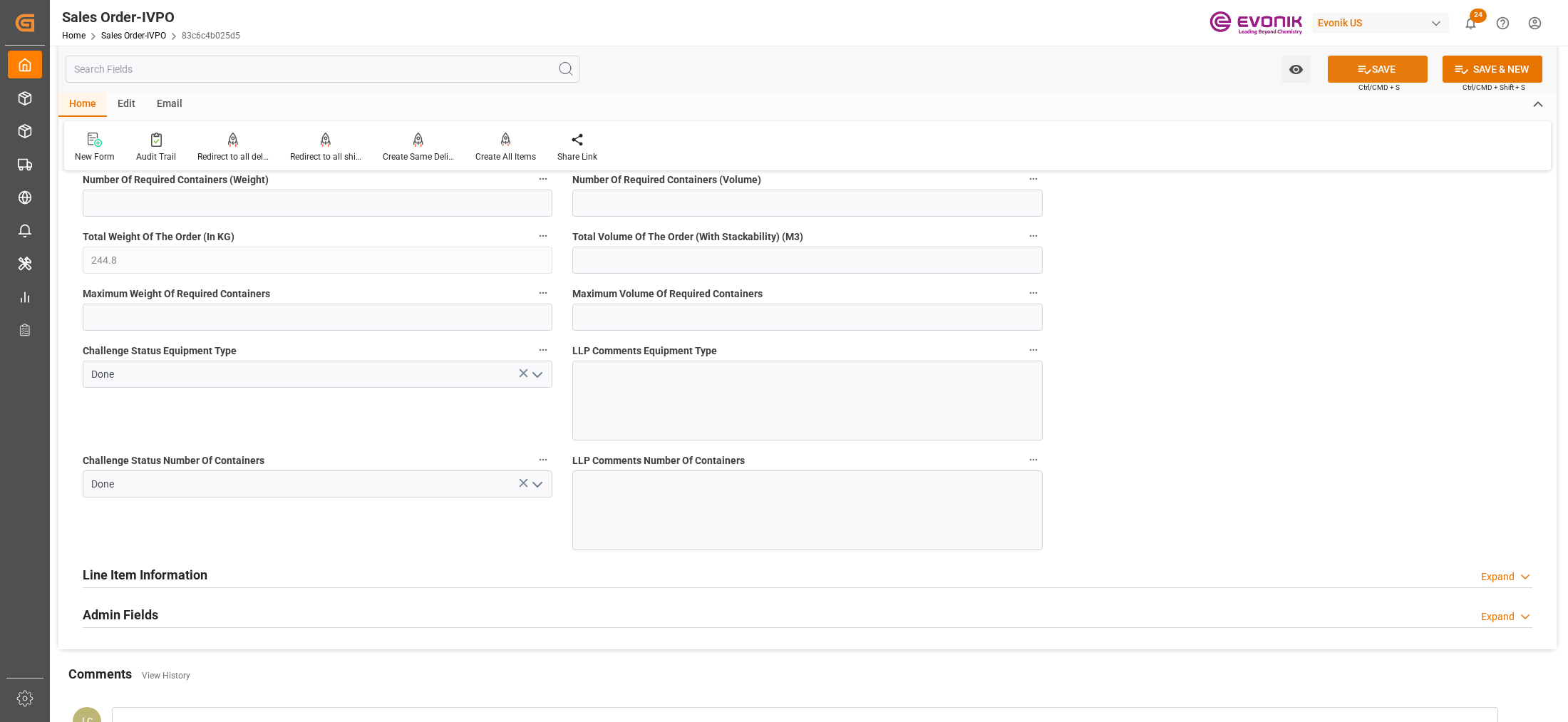
click at [1394, 67] on button "SAVE" at bounding box center [1377, 69] width 100 height 27
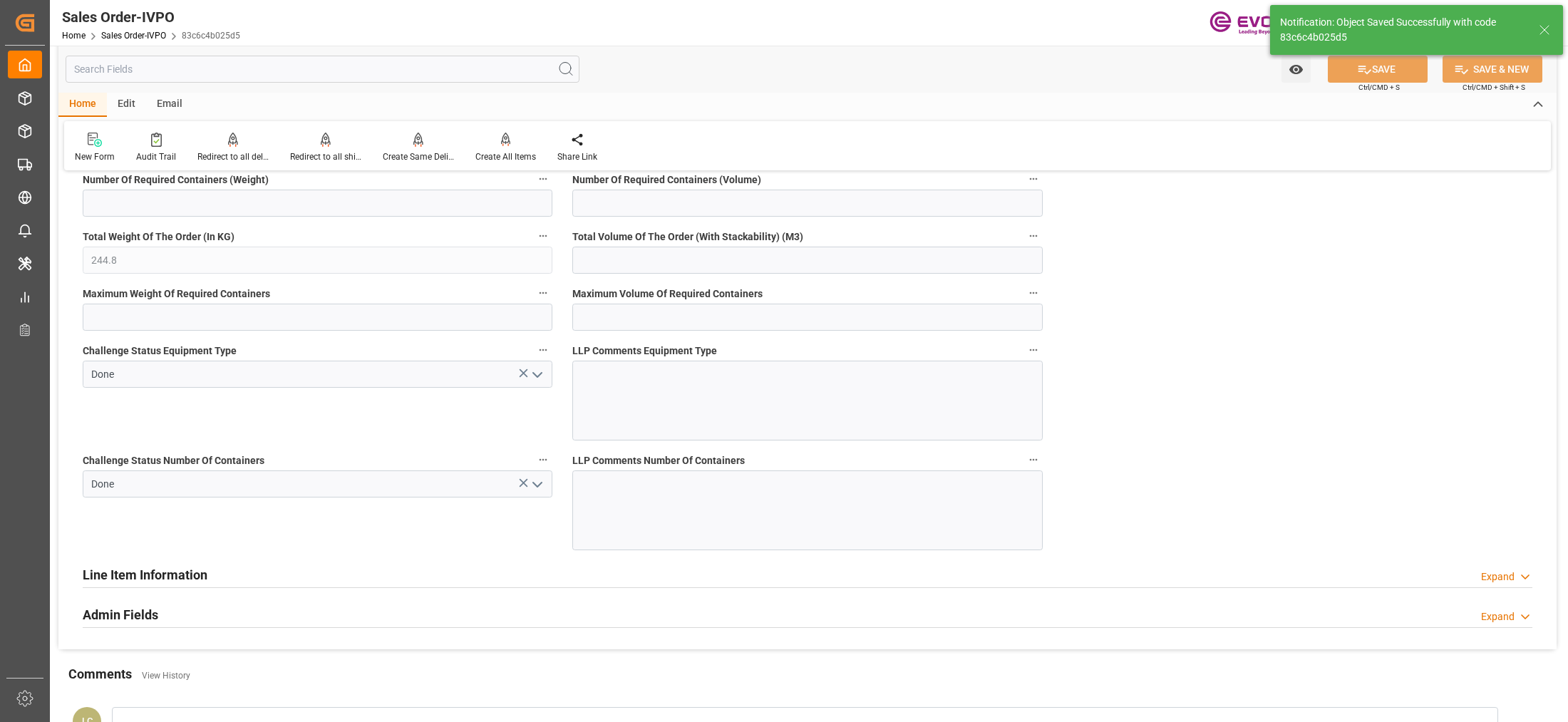
type input "No"
type input "10.10.2025 06:46"
click at [510, 146] on div at bounding box center [505, 139] width 60 height 15
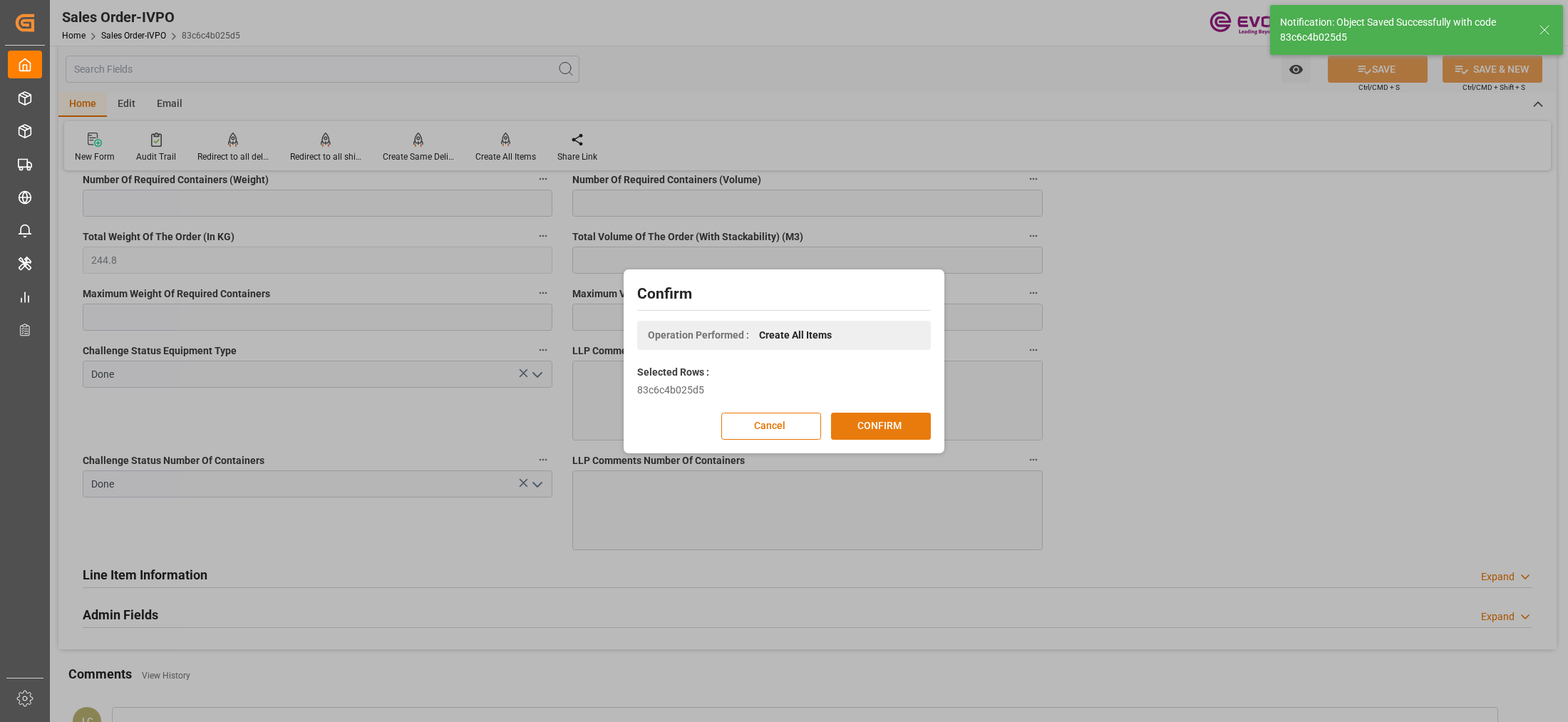
click at [890, 419] on button "CONFIRM" at bounding box center [881, 426] width 100 height 27
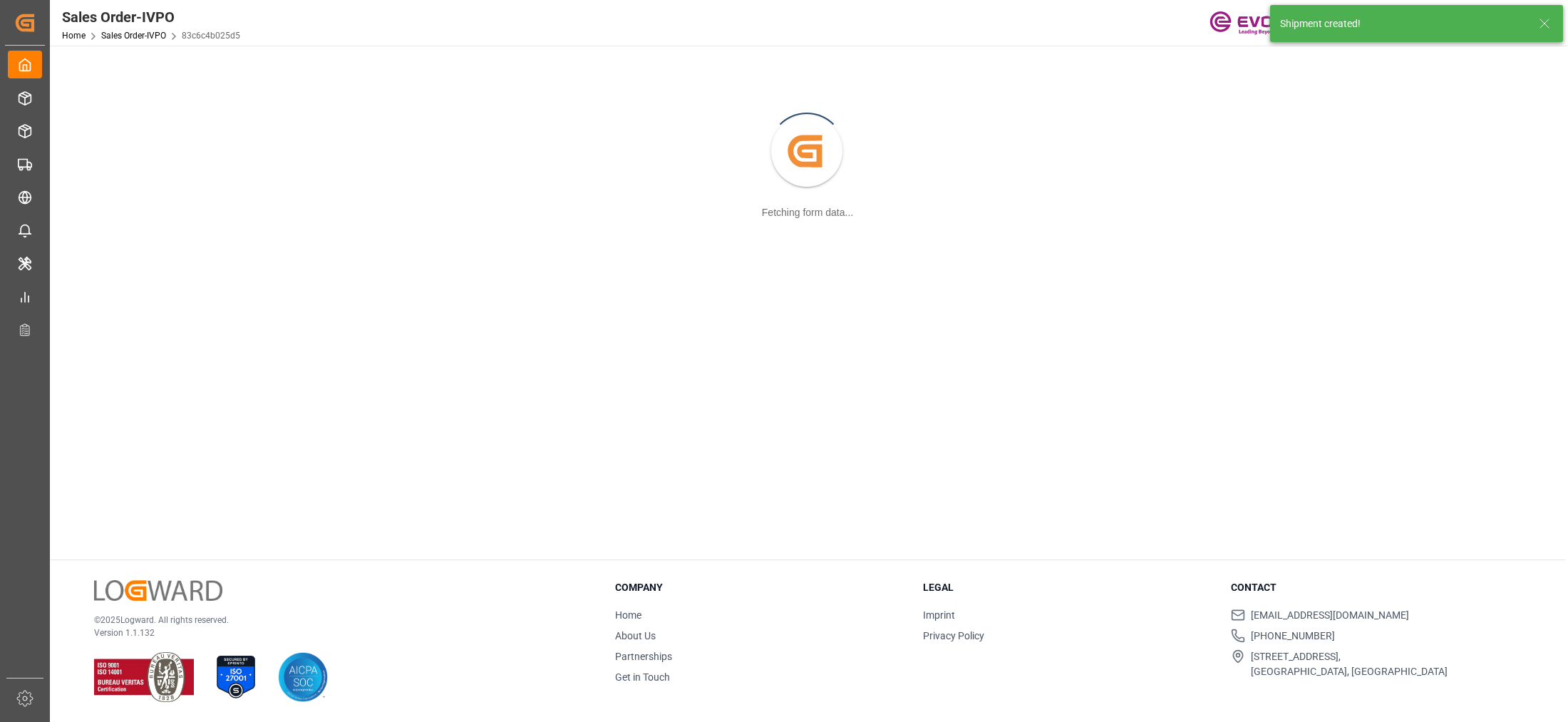
scroll to position [154, 0]
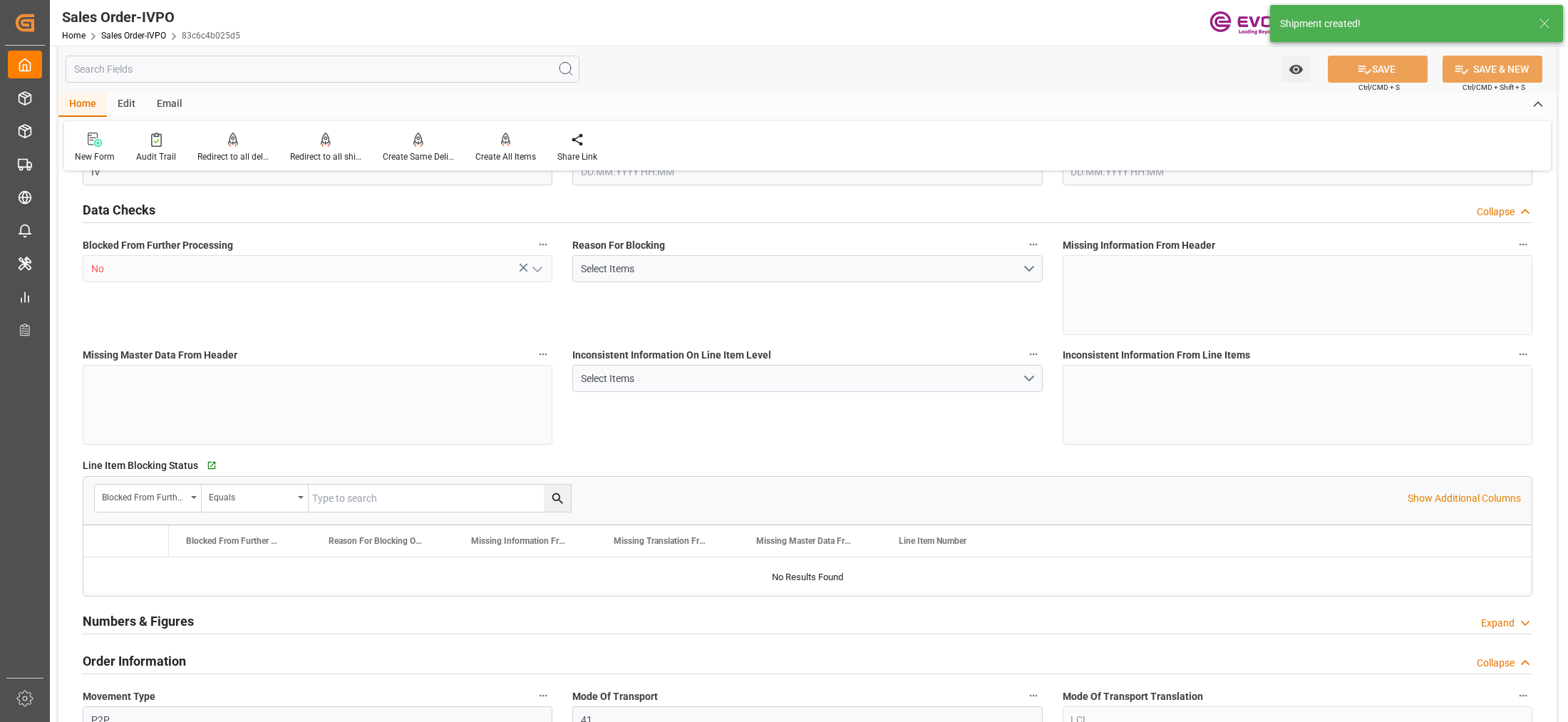
type input "THBKK"
type input "0"
type input "1"
type input "244.8"
type input "09.10.2025 11:04"
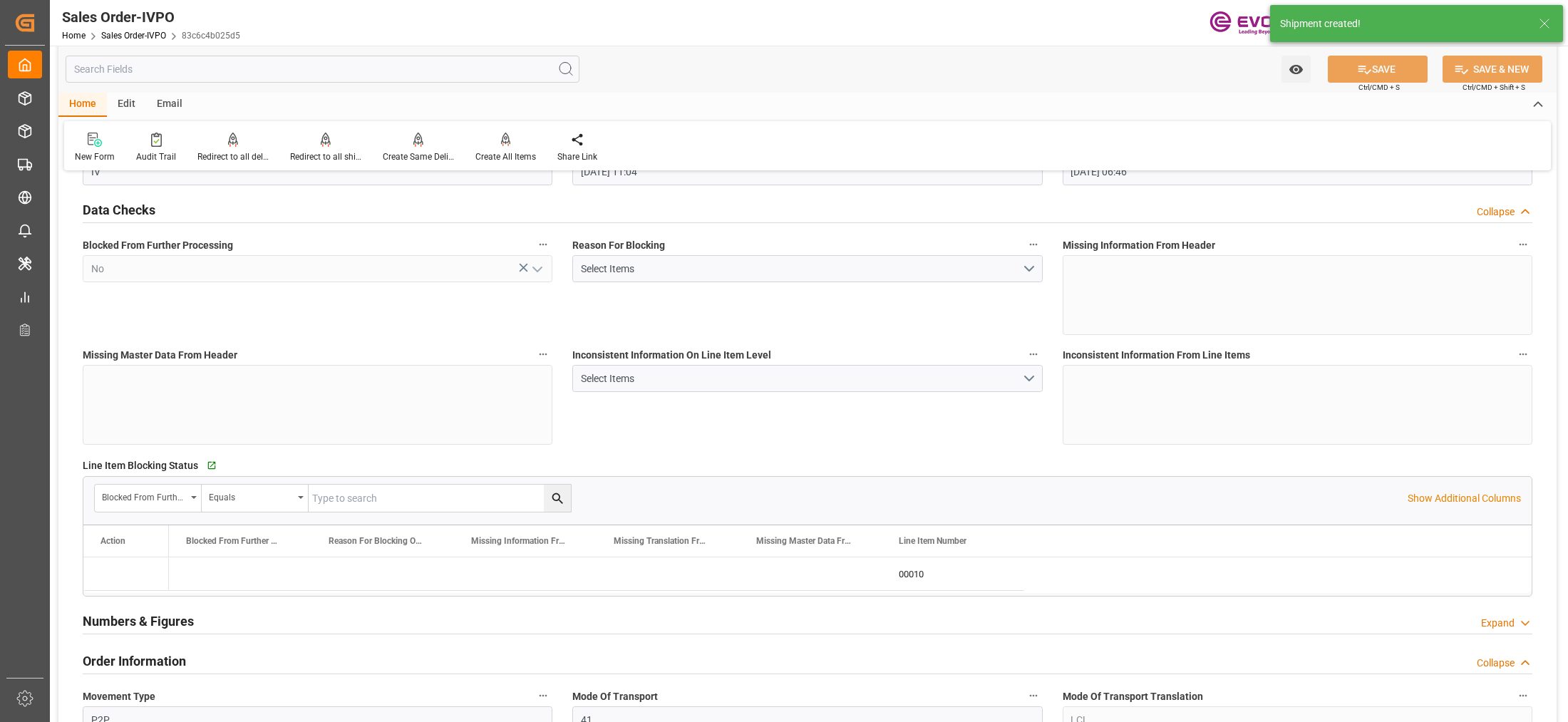
type input "10.10.2025 06:46"
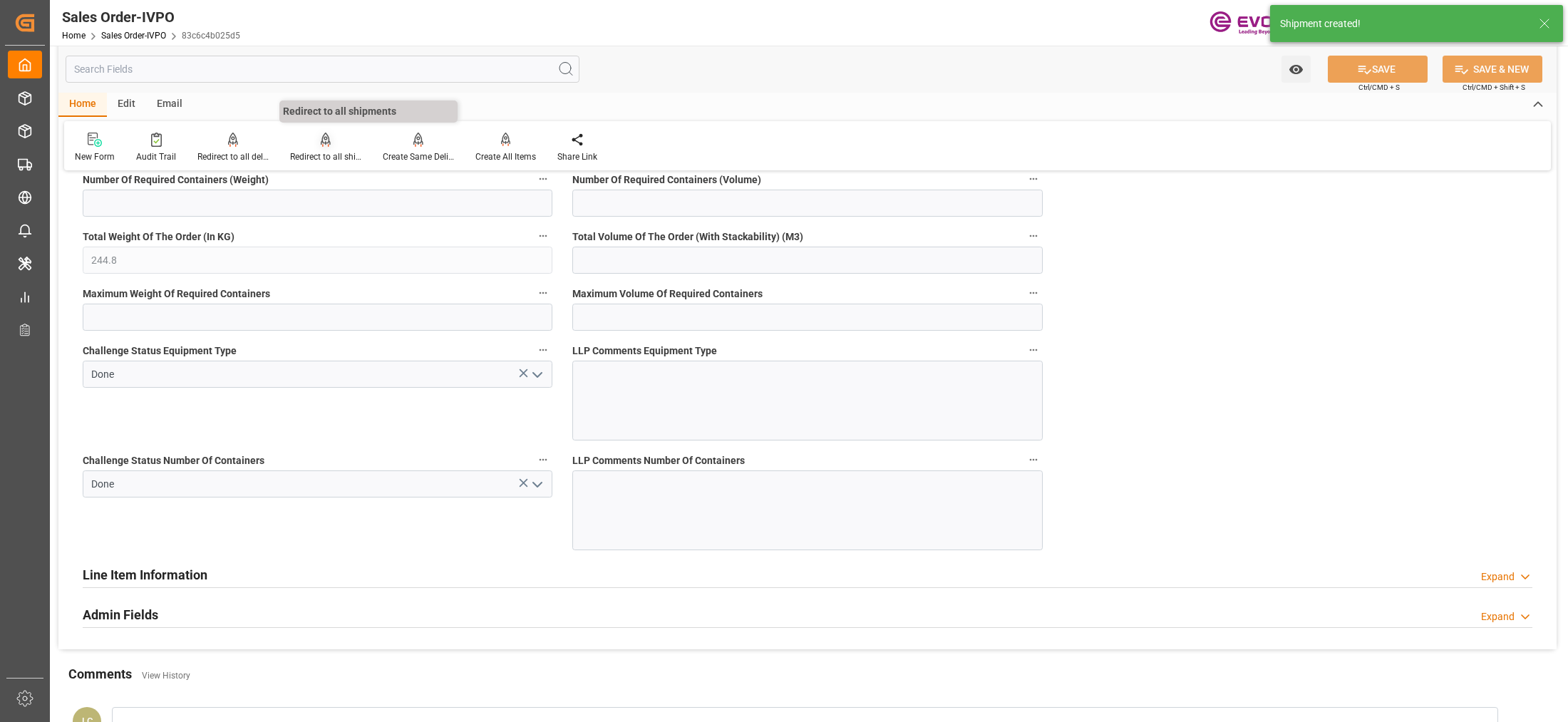
click at [322, 150] on div "Redirect to all shipments" at bounding box center [325, 156] width 71 height 13
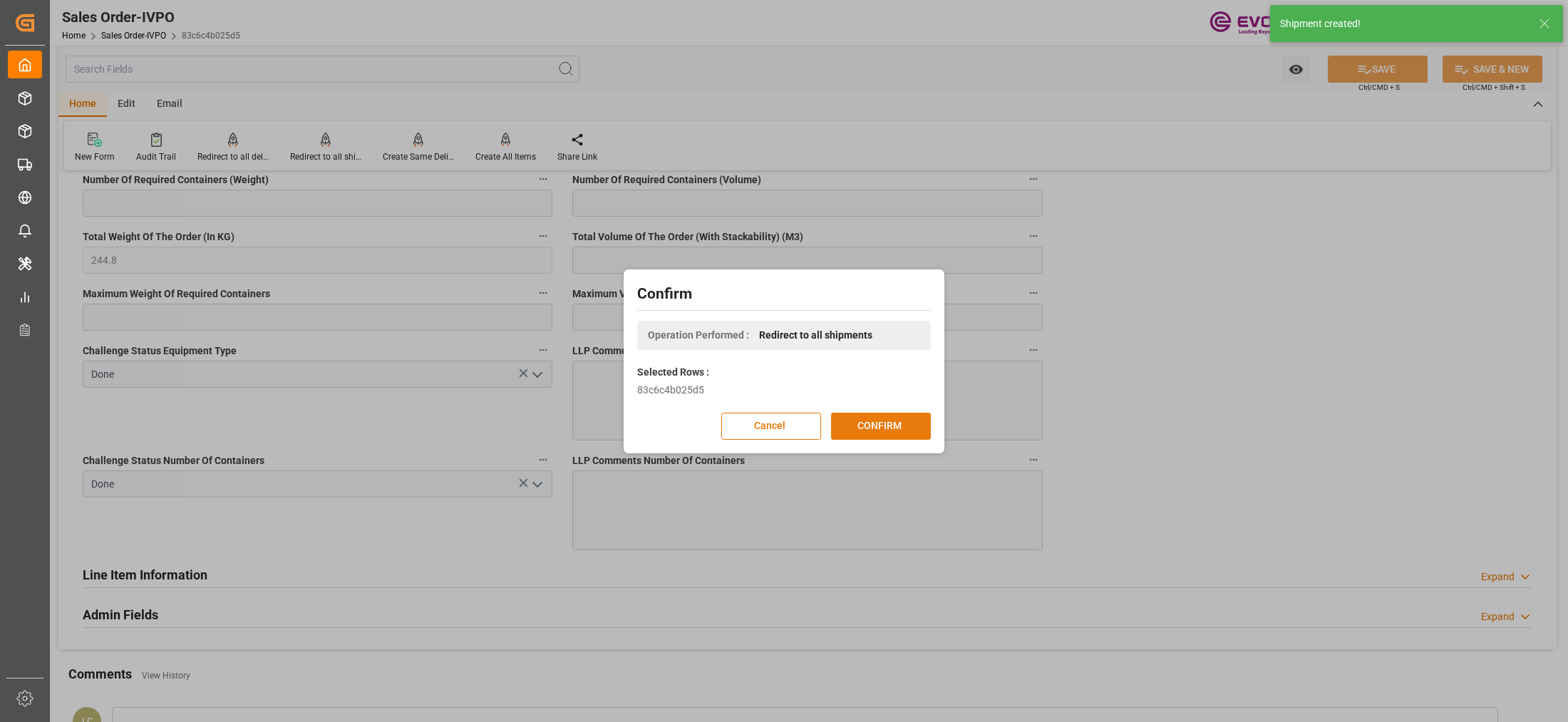
click at [868, 436] on button "CONFIRM" at bounding box center [881, 426] width 100 height 27
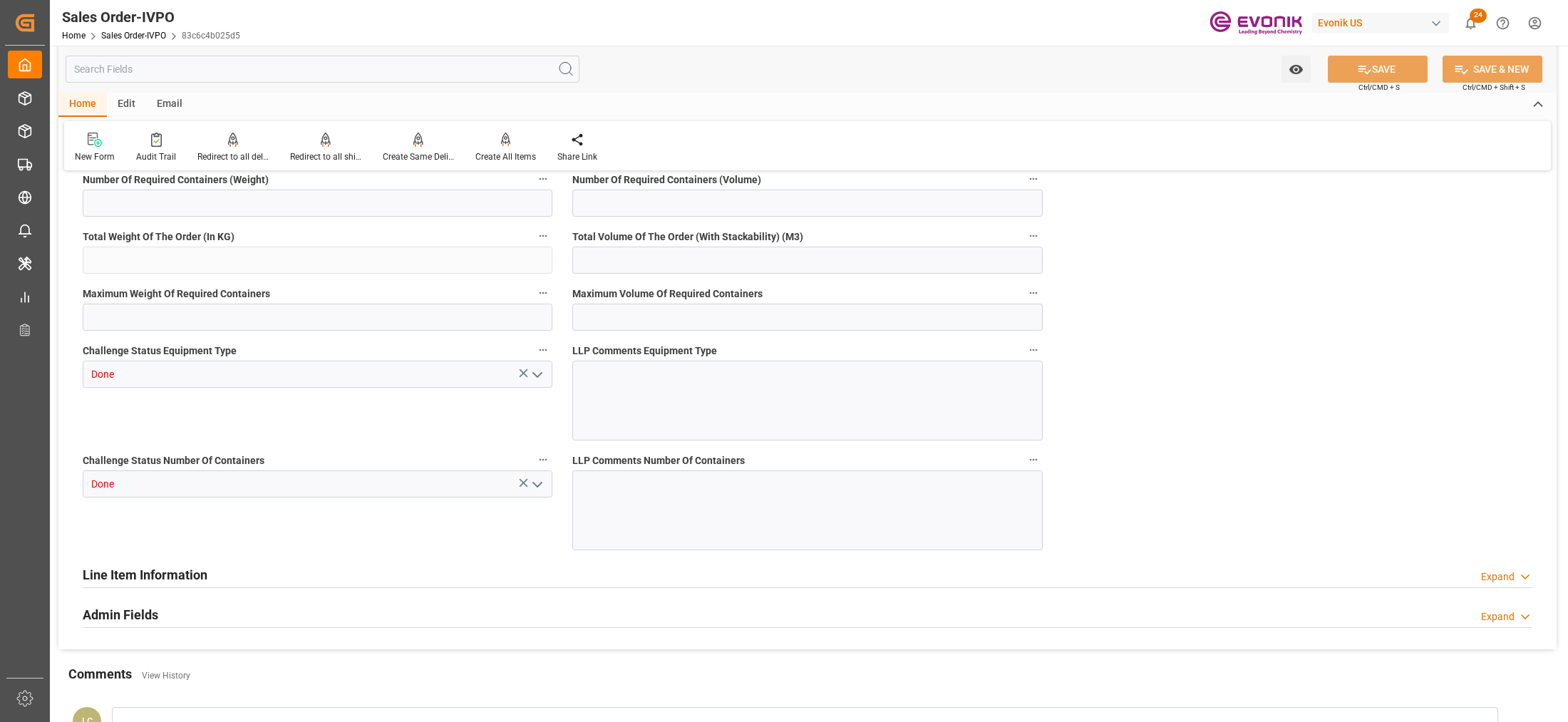
type input "THBKK"
type input "0"
type input "1"
type input "244.8"
type input "09.10.2025 11:04"
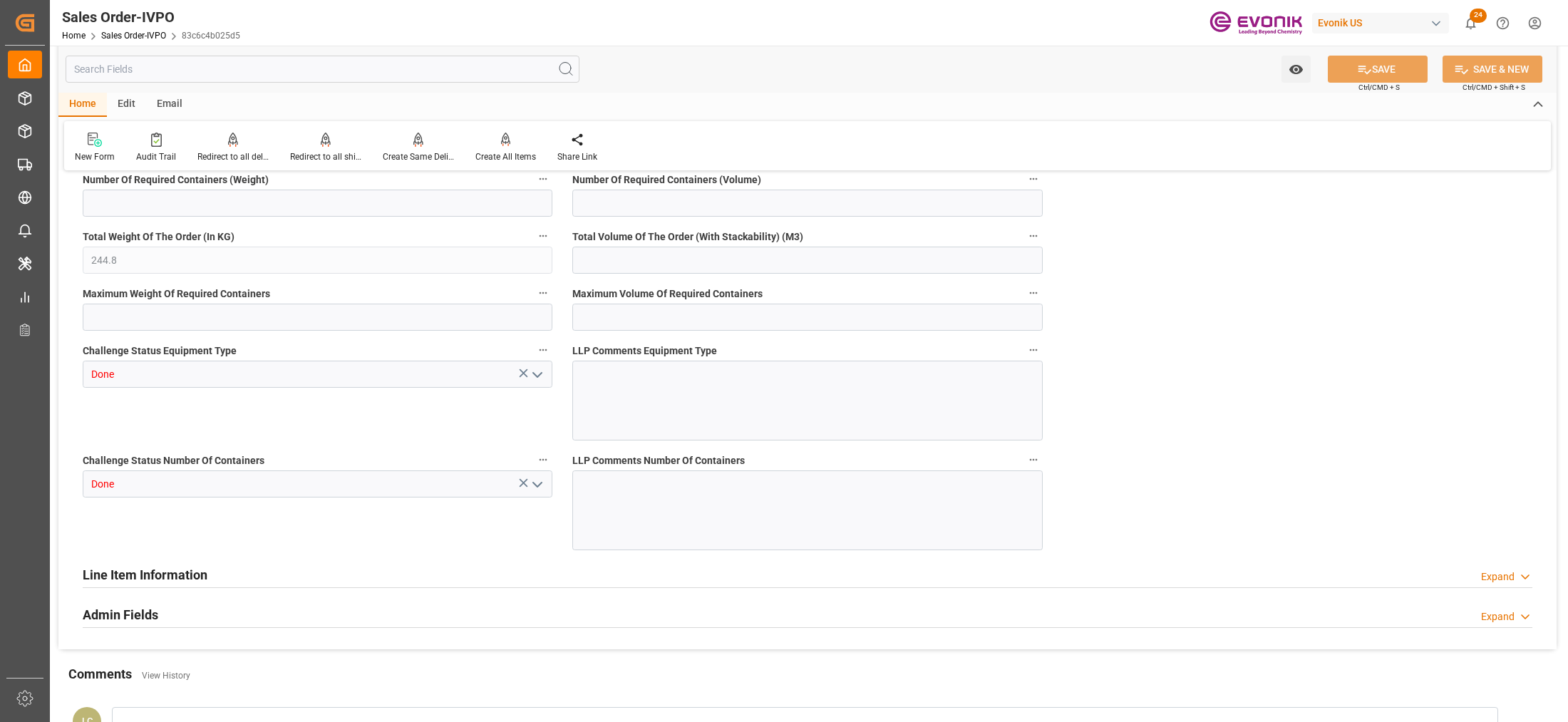
type input "10.10.2025 06:46"
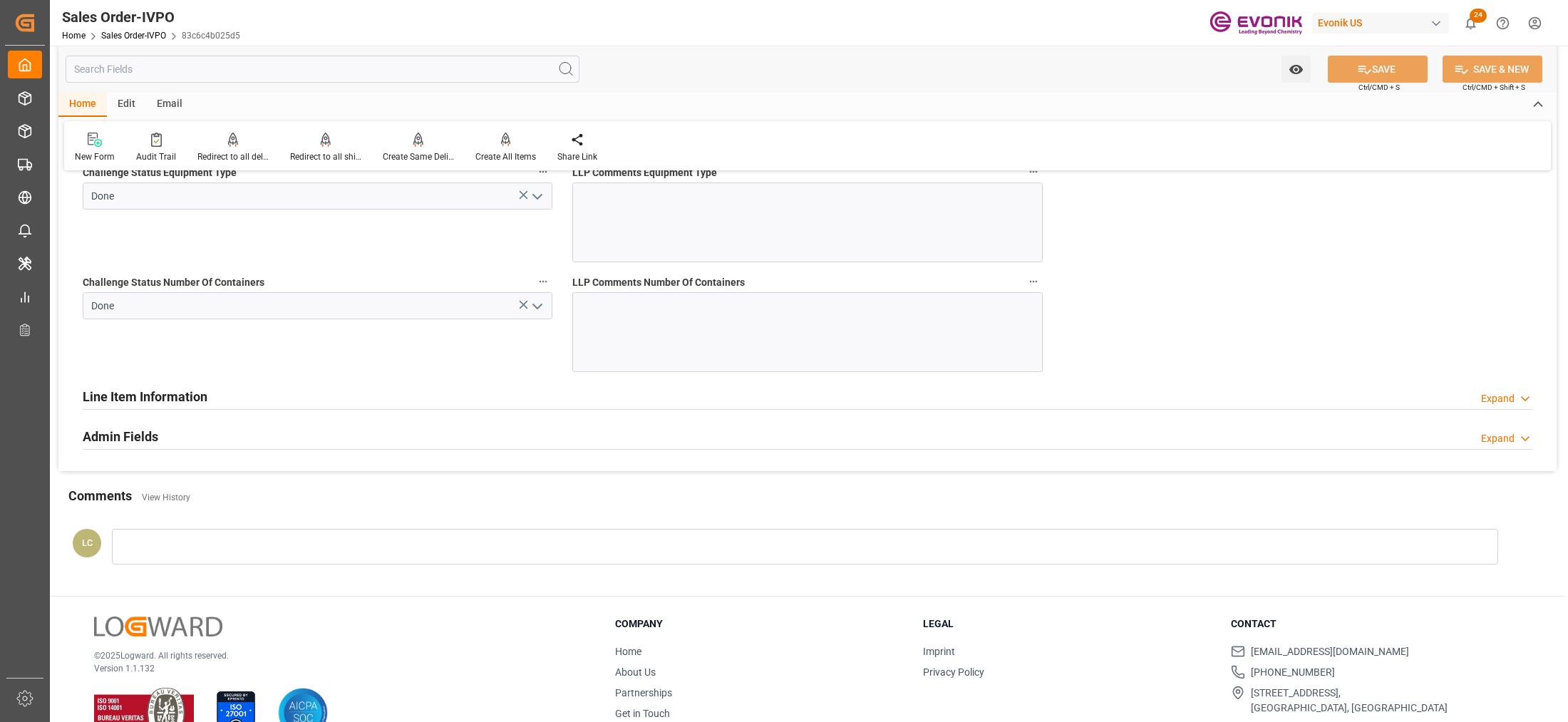
scroll to position [2493, 0]
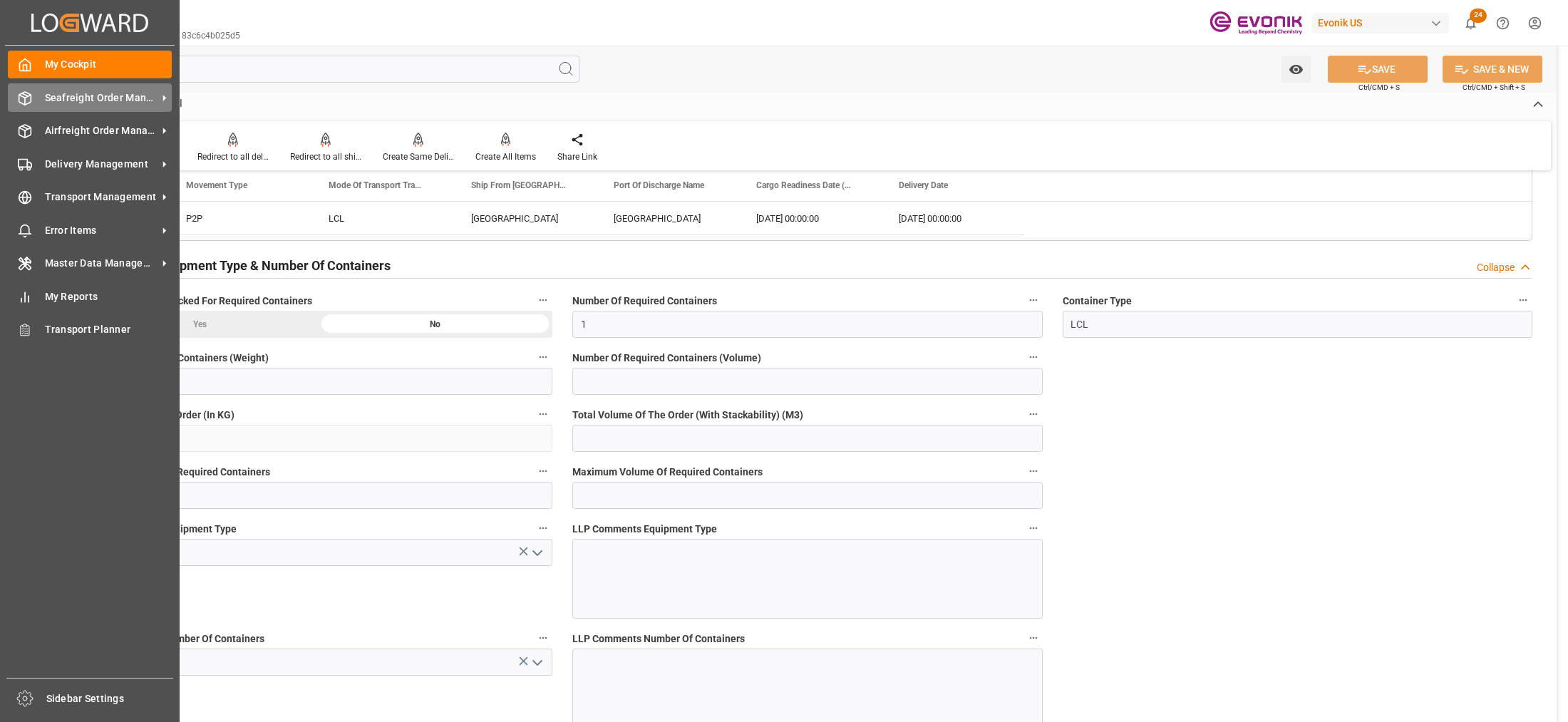
click at [96, 93] on span "Seafreight Order Management" at bounding box center [101, 98] width 112 height 15
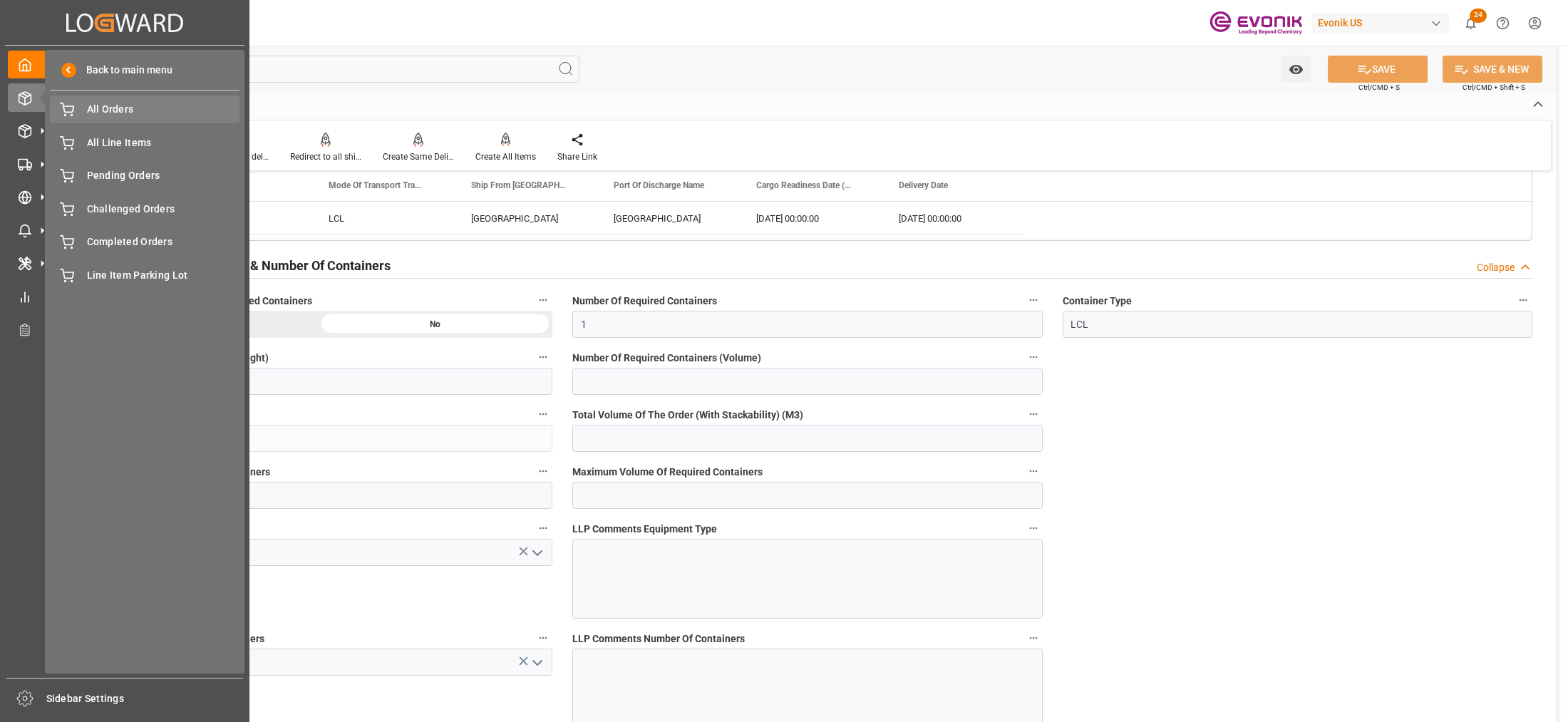
click at [127, 108] on span "All Orders" at bounding box center [164, 109] width 153 height 15
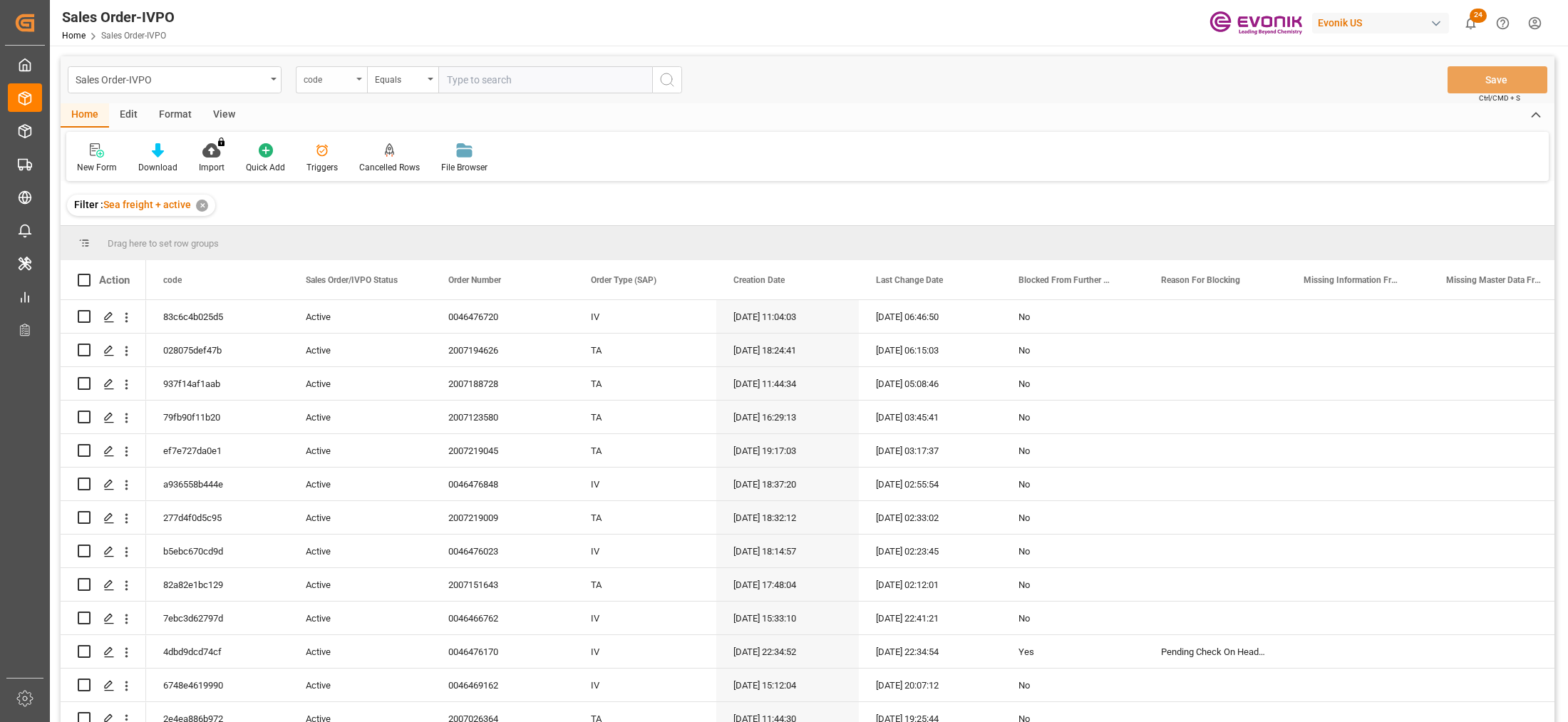
click at [340, 87] on div "code" at bounding box center [331, 80] width 71 height 27
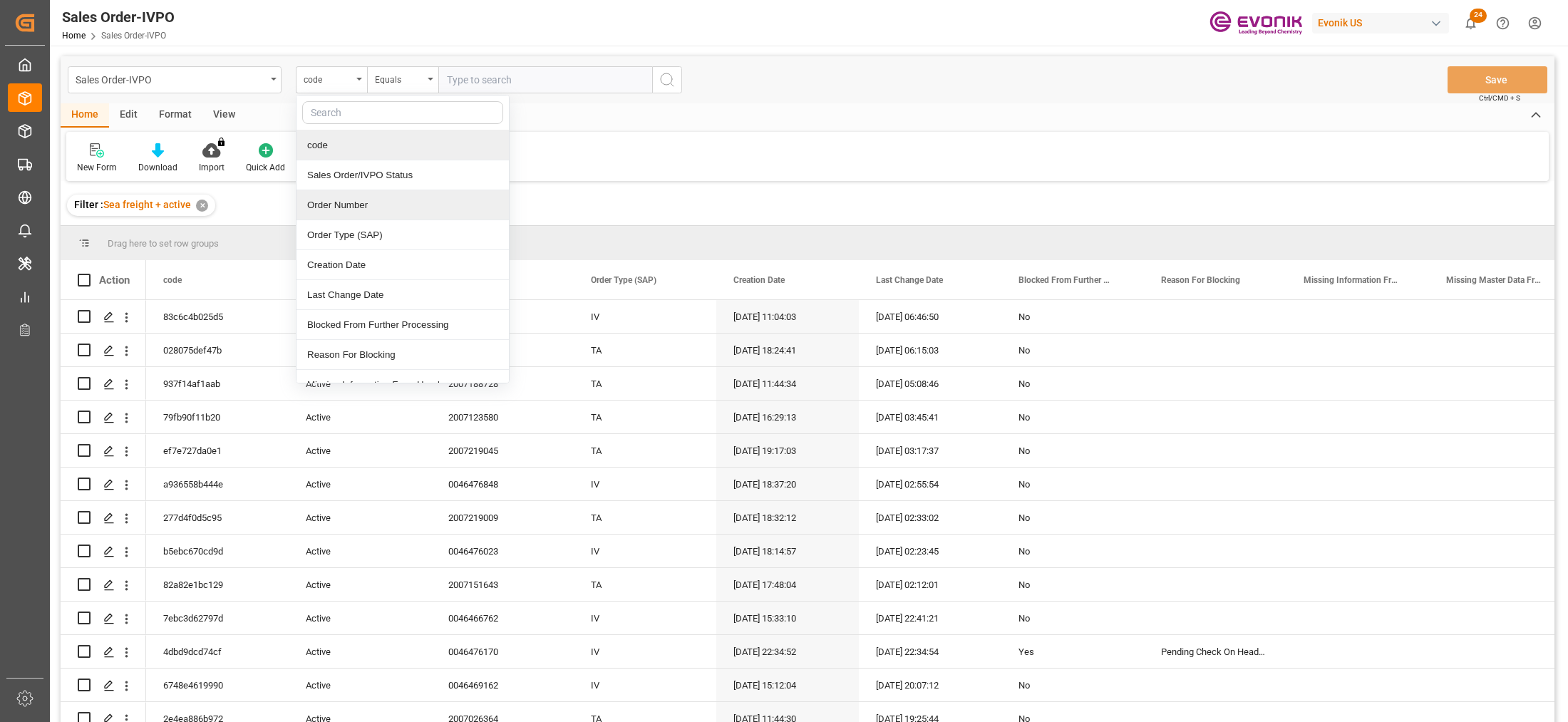
click at [353, 211] on div "Order Number" at bounding box center [403, 205] width 212 height 30
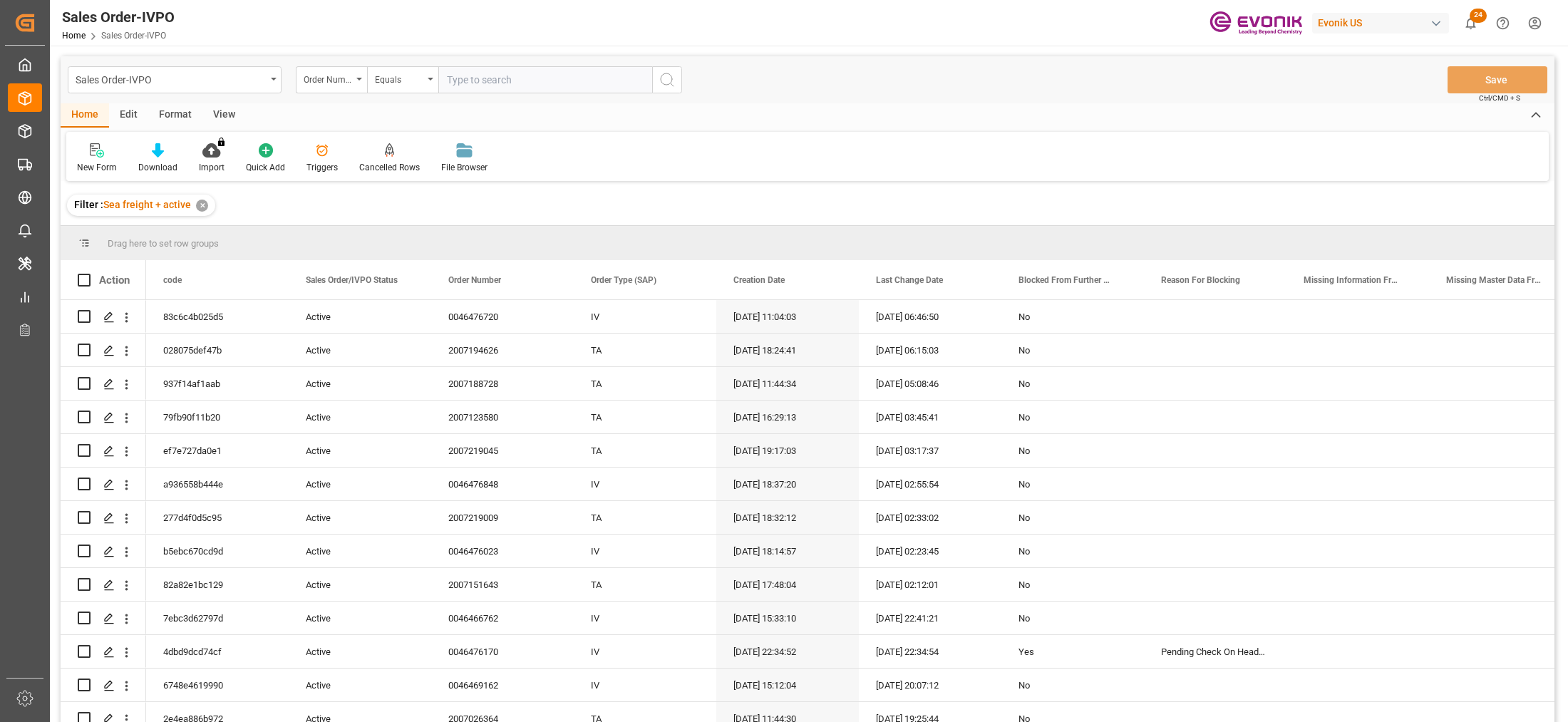
click at [515, 80] on input "text" at bounding box center [545, 80] width 214 height 27
paste input "2007219056"
type input "2007219056"
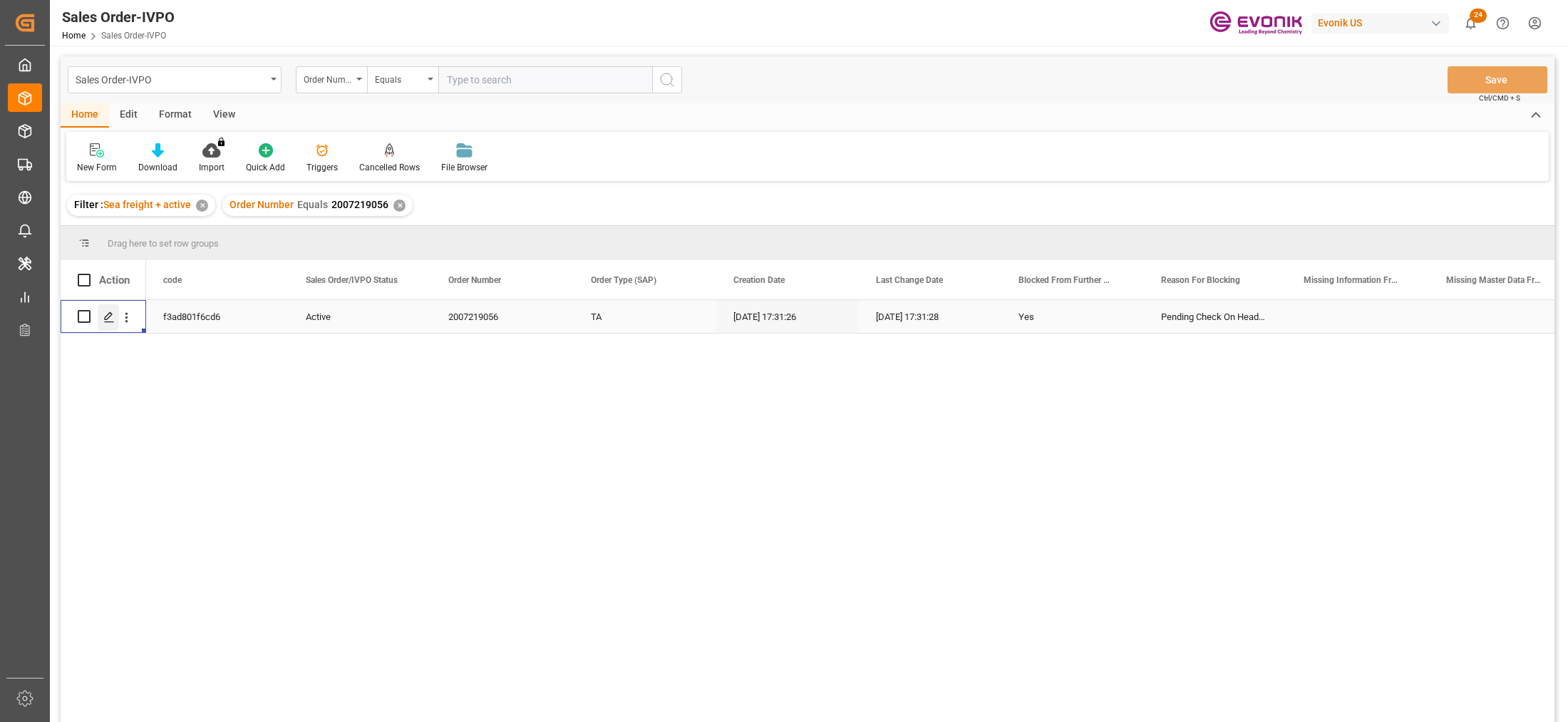
click at [112, 316] on icon "Press SPACE to select this row." at bounding box center [109, 316] width 12 height 12
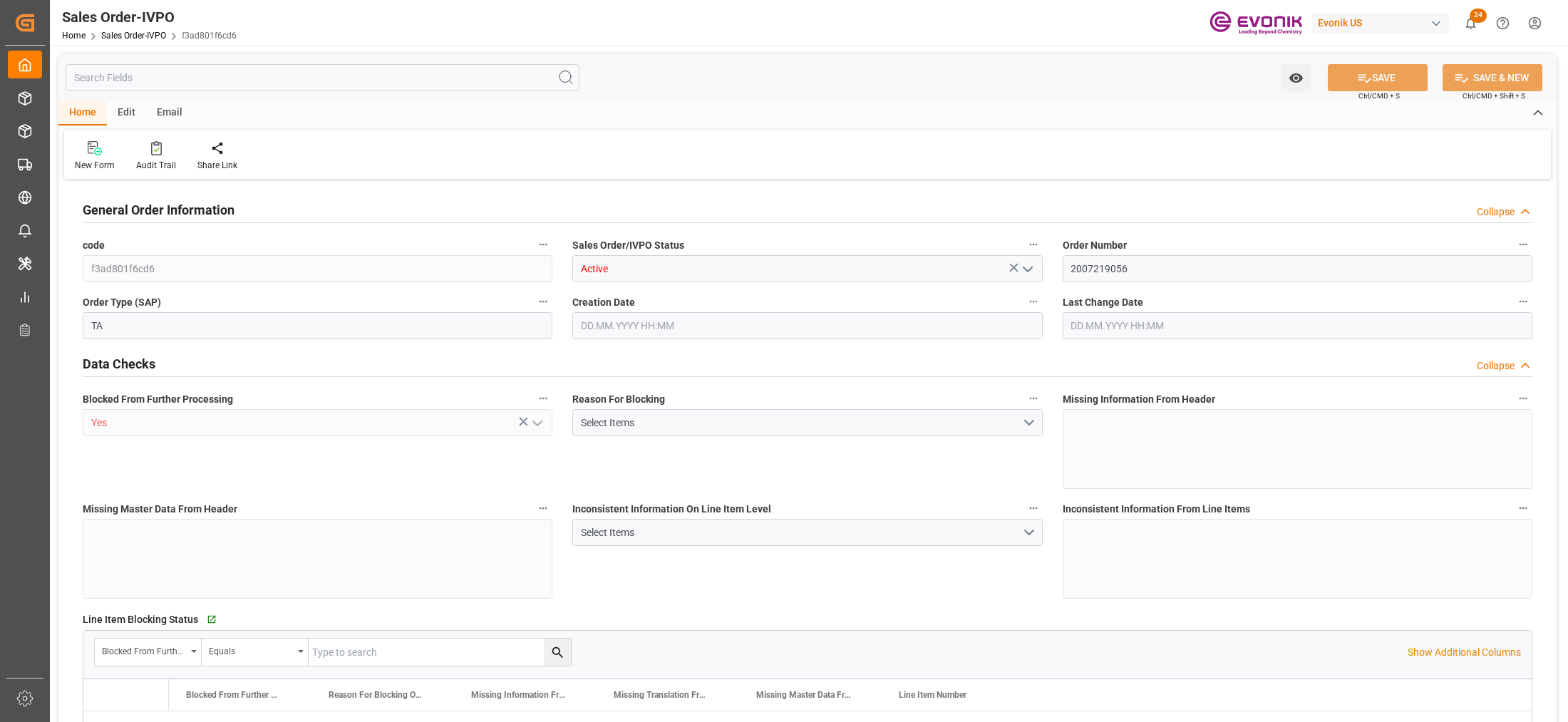
type input "ECGYE"
type input "0"
type input "1"
type input "2430"
type input "09.10.2025 17:31"
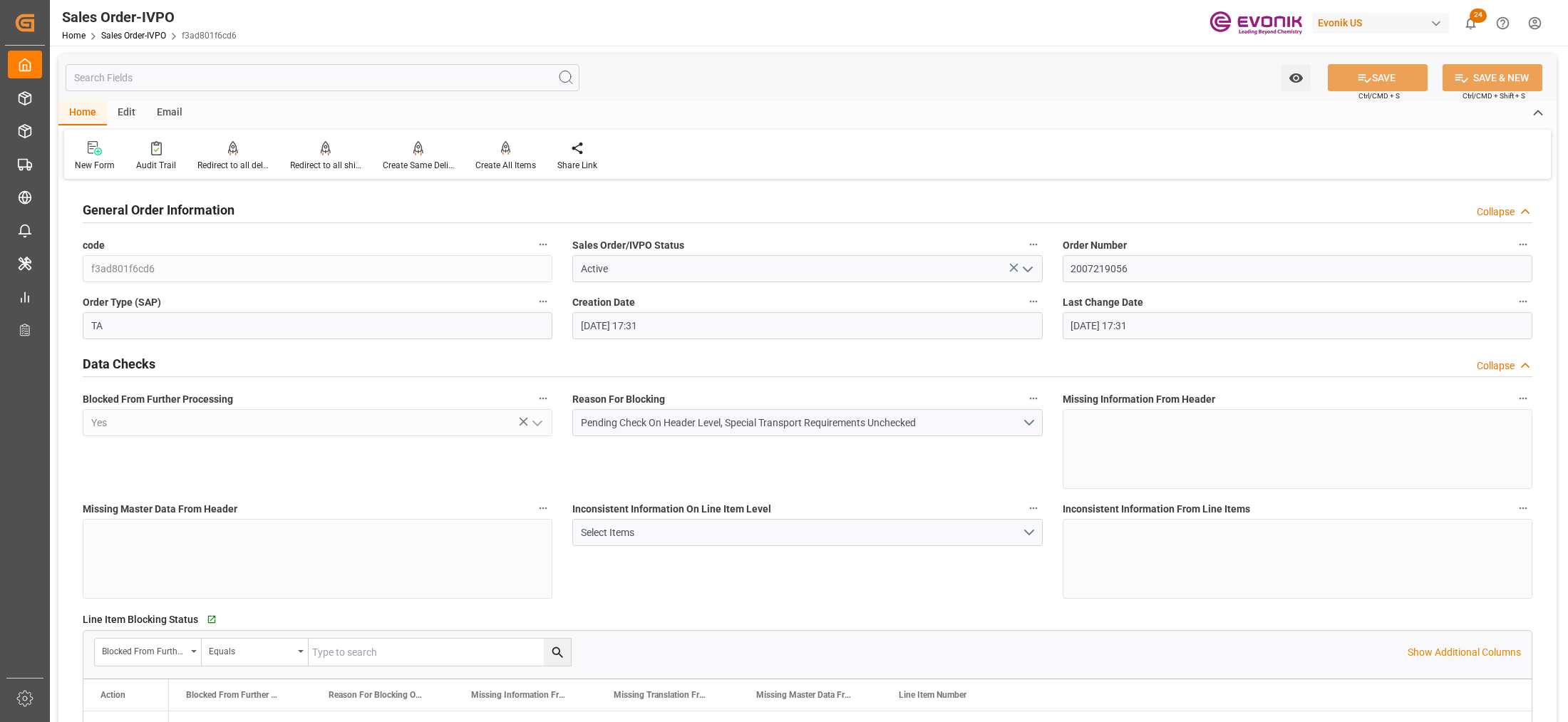
type input "09.10.2025 17:31"
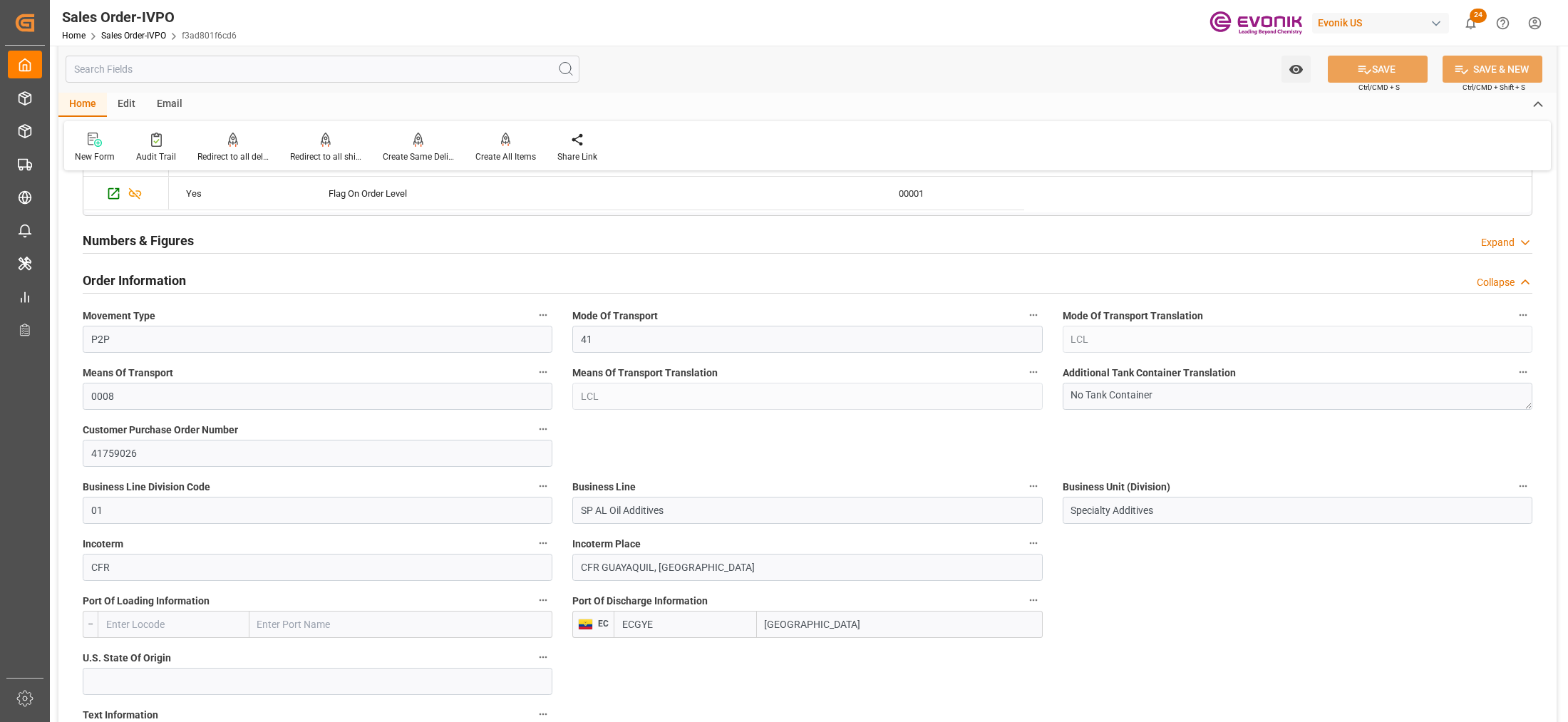
scroll to position [712, 0]
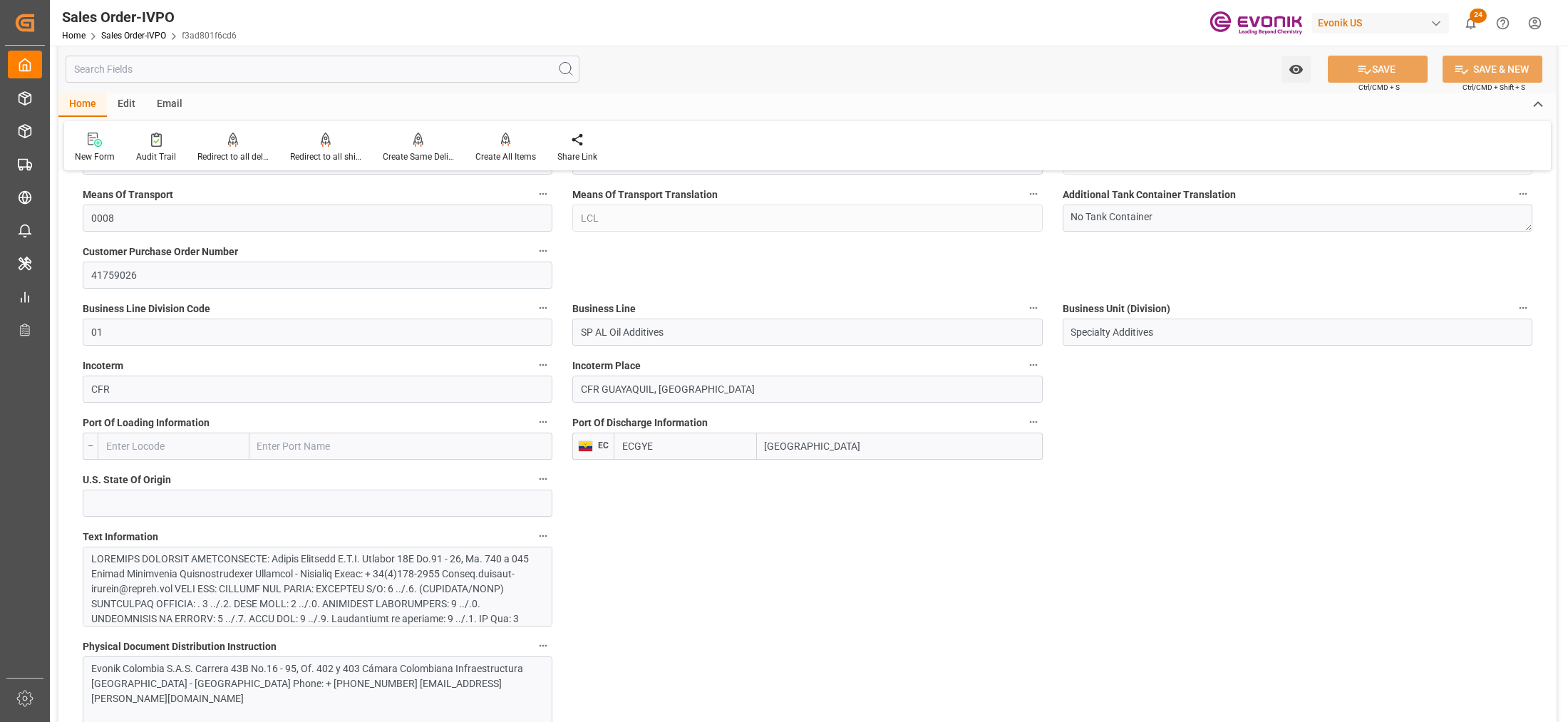
drag, startPoint x: 677, startPoint y: 447, endPoint x: 601, endPoint y: 442, distance: 76.2
click at [601, 442] on div "EC ECGYE Guayaquil" at bounding box center [807, 446] width 470 height 27
drag, startPoint x: 685, startPoint y: 530, endPoint x: 611, endPoint y: 593, distance: 97.2
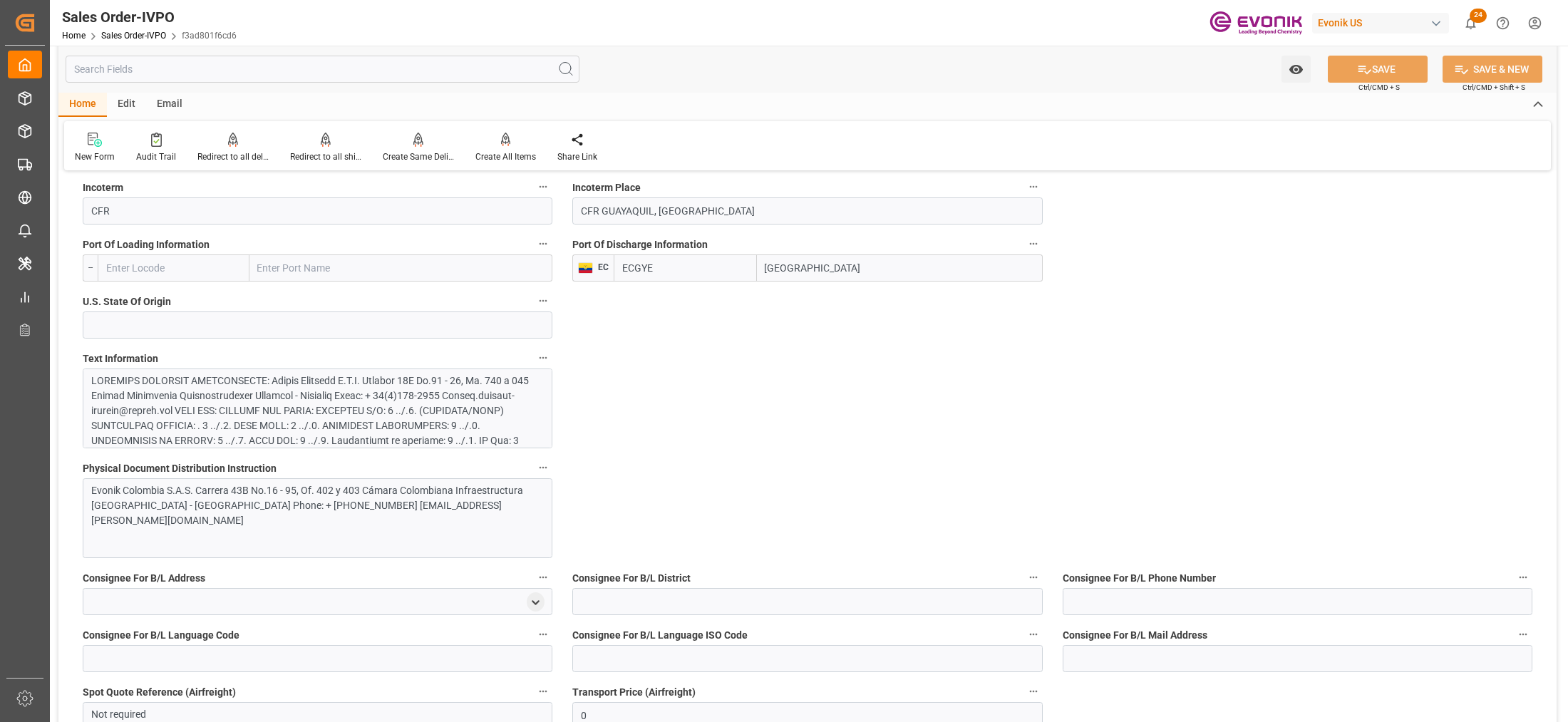
click at [489, 394] on div at bounding box center [310, 500] width 440 height 254
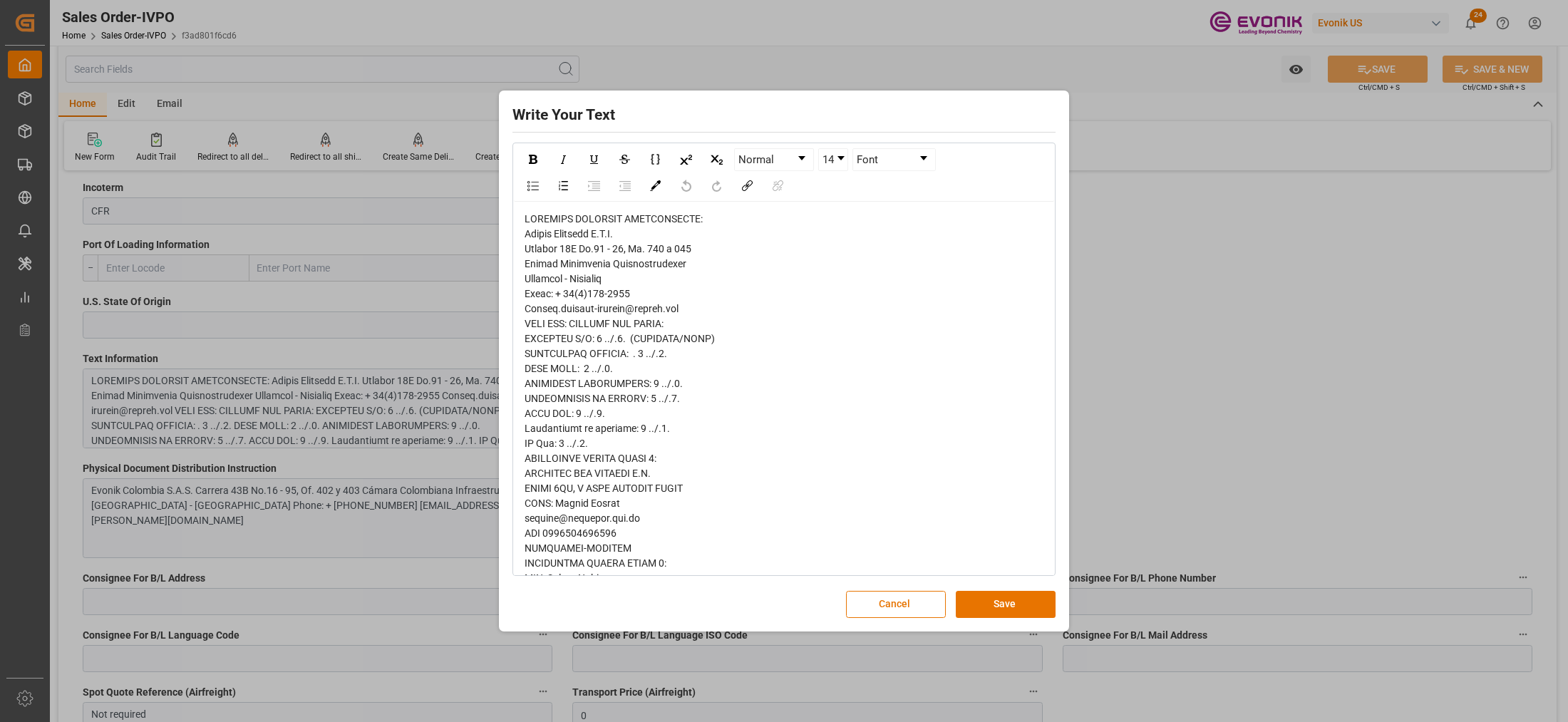
click at [553, 261] on span "rdw-editor" at bounding box center [700, 600] width 352 height 774
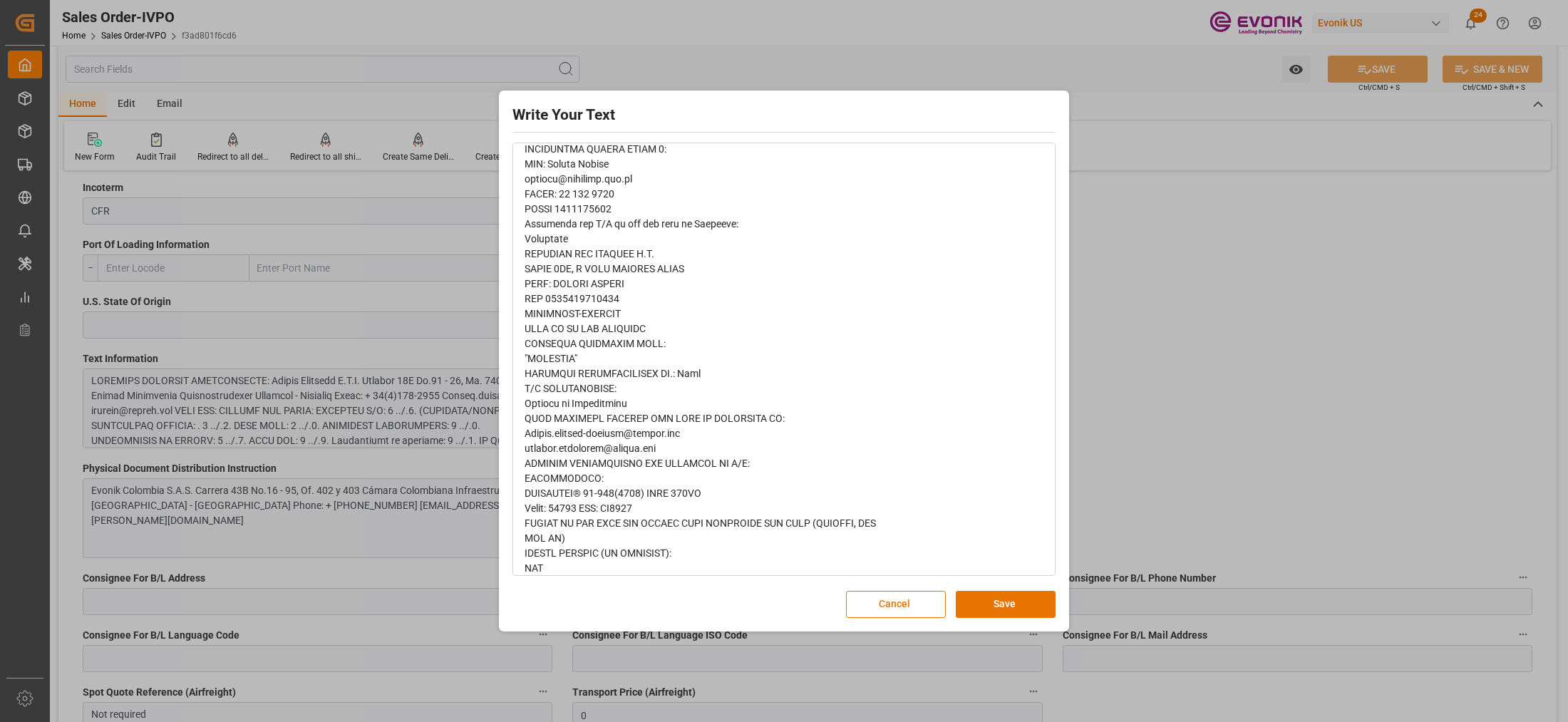
scroll to position [425, 0]
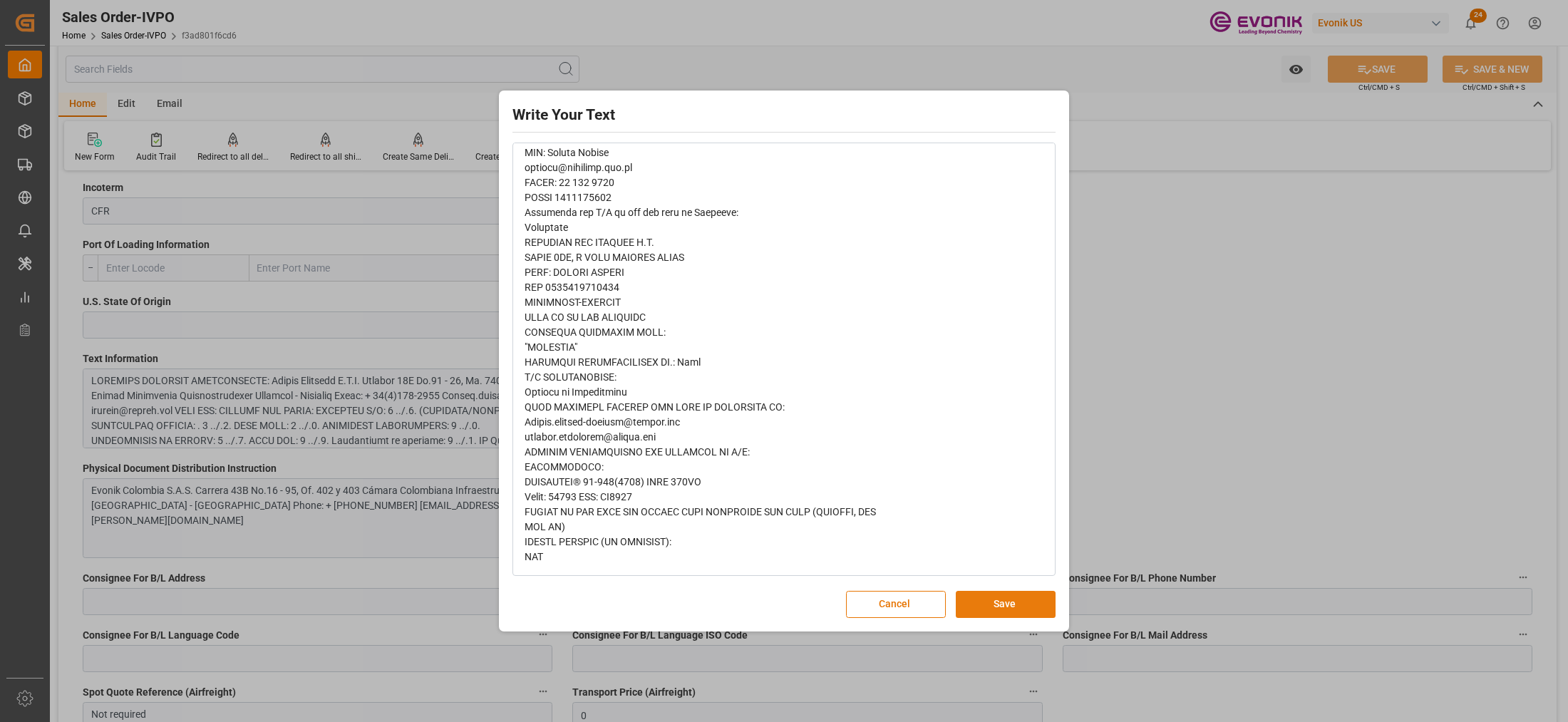
click at [1001, 600] on button "Save" at bounding box center [1005, 604] width 100 height 27
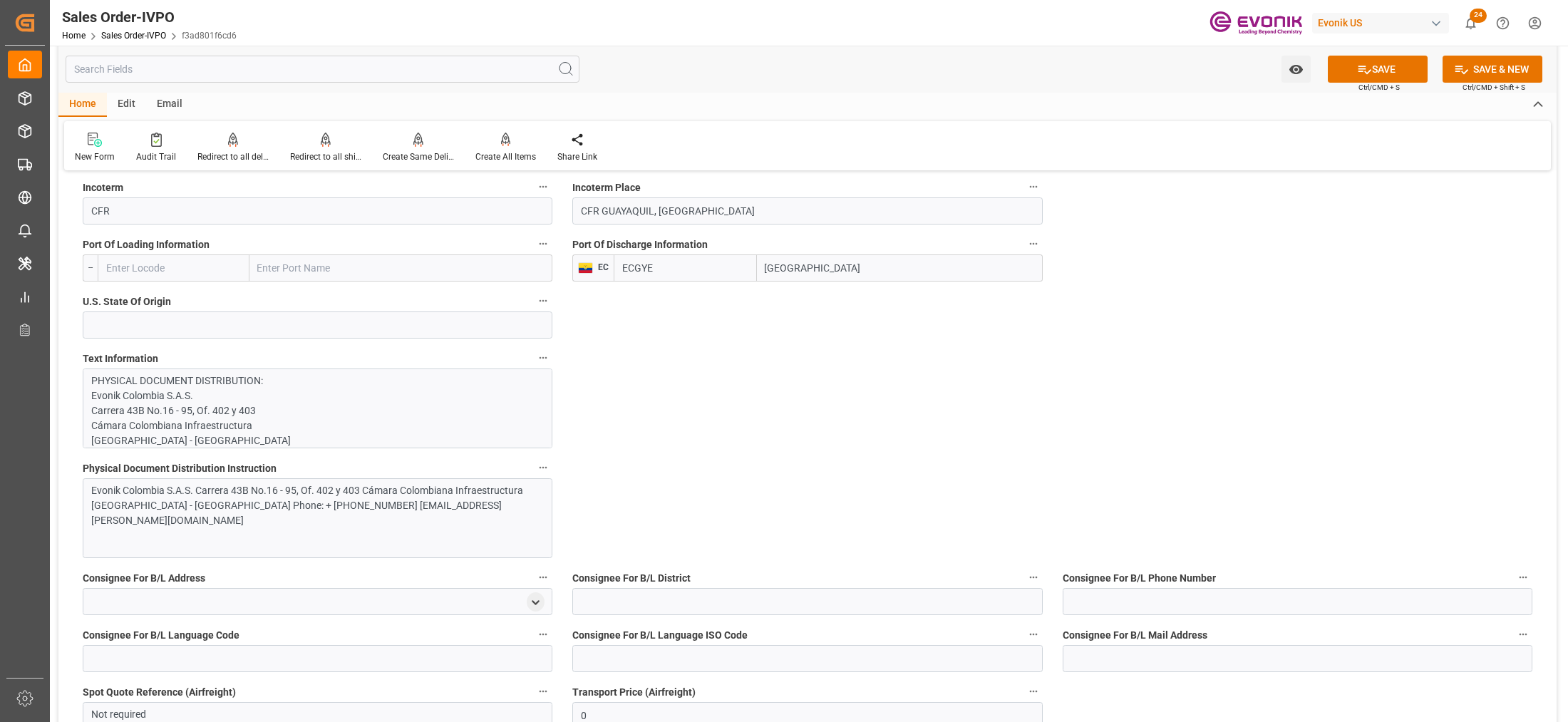
click at [428, 499] on div "Evonik Colombia S.A.S. Carrera 43B No.16 - 95, Of. 402 y 403 Cámara Colombiana …" at bounding box center [310, 505] width 440 height 45
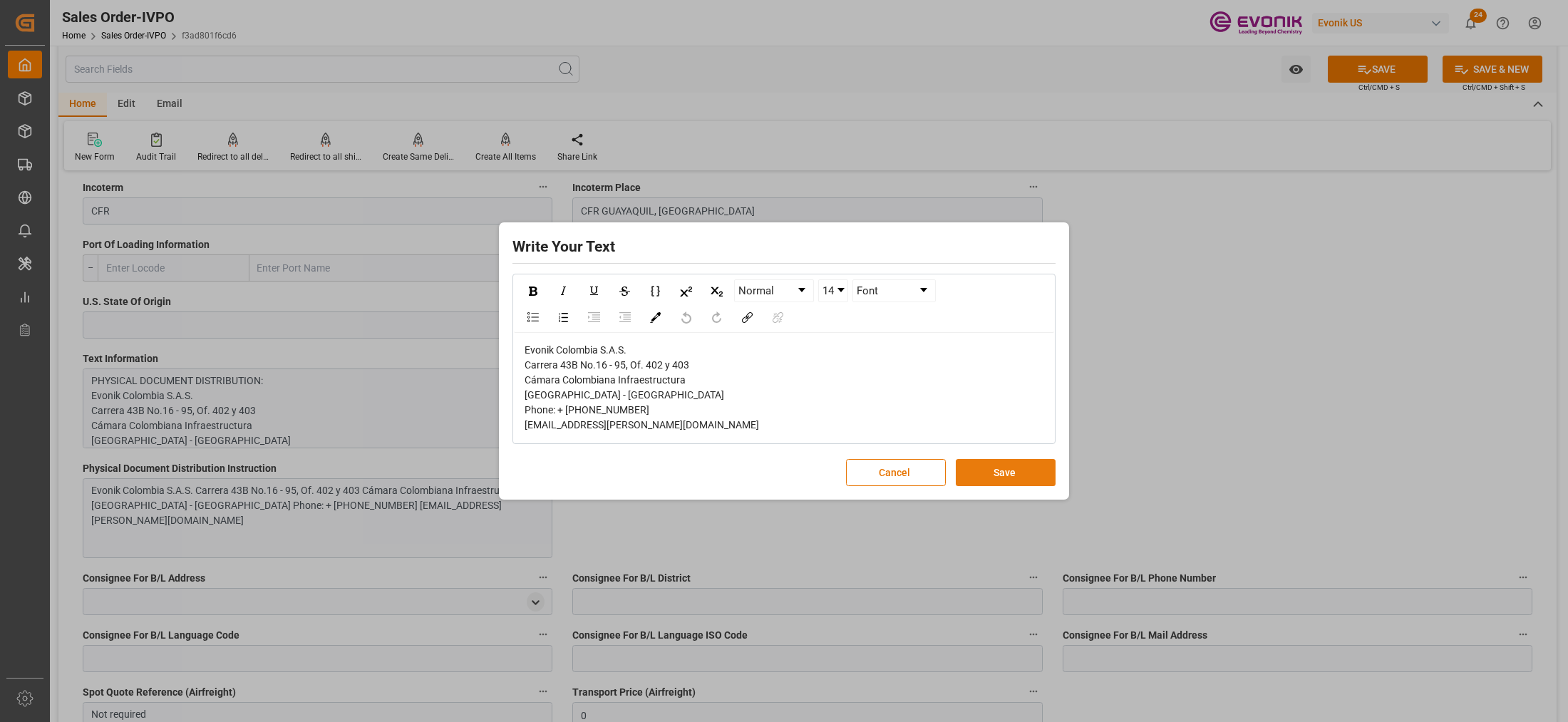
click at [995, 474] on button "Save" at bounding box center [1005, 472] width 100 height 27
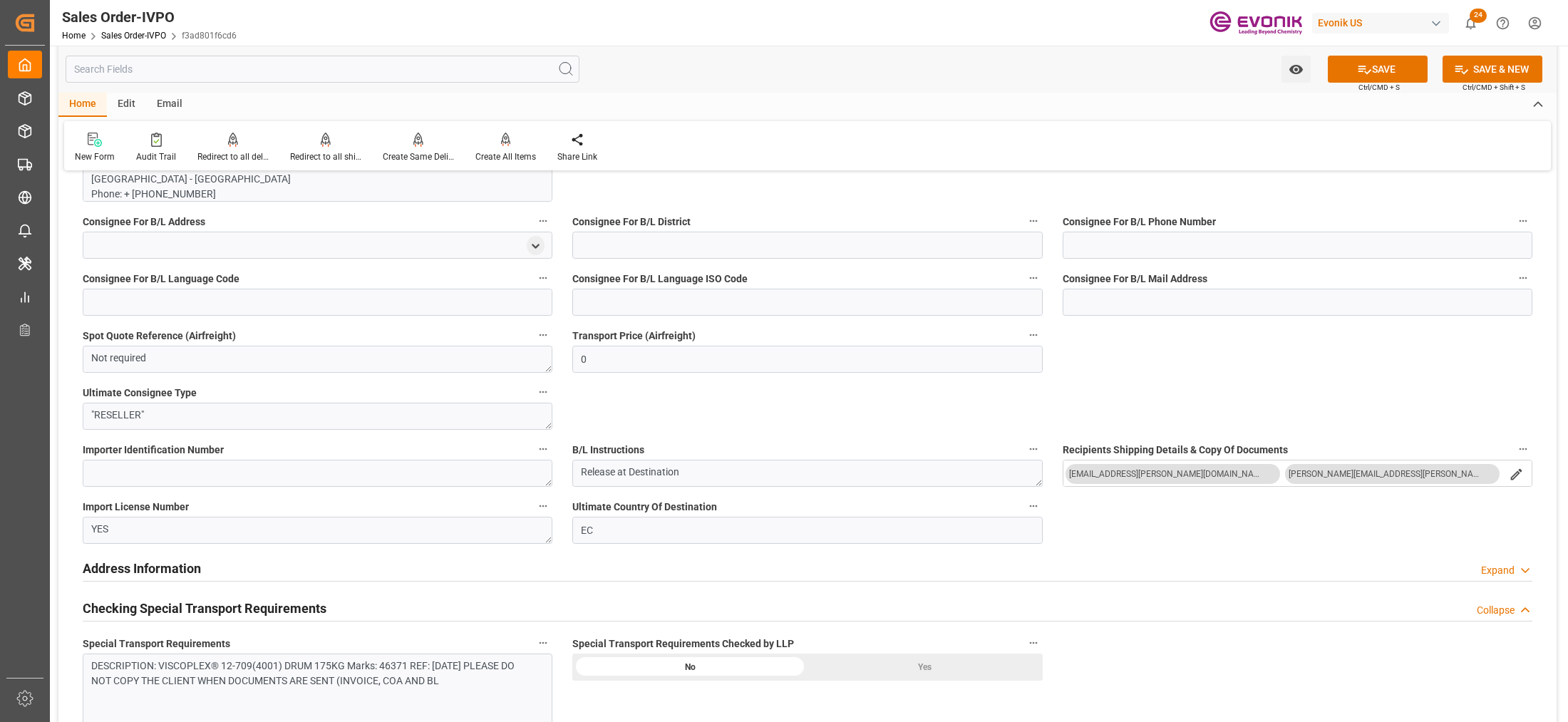
scroll to position [1424, 0]
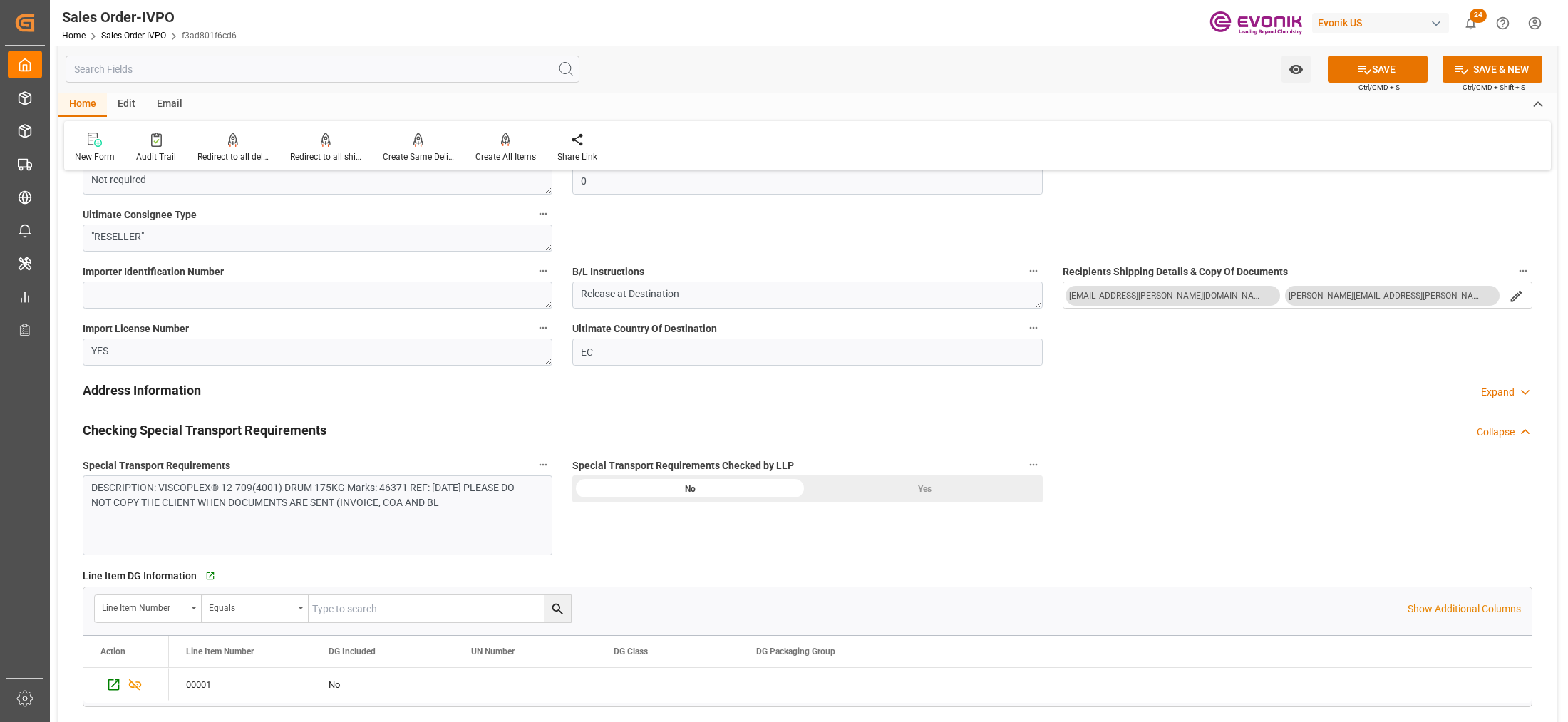
click at [375, 513] on div "DESCRIPTION: VISCOPLEX® 12-709(4001) DRUM 175KG Marks: 46371 REF: AD1240 PLEASE…" at bounding box center [318, 514] width 470 height 80
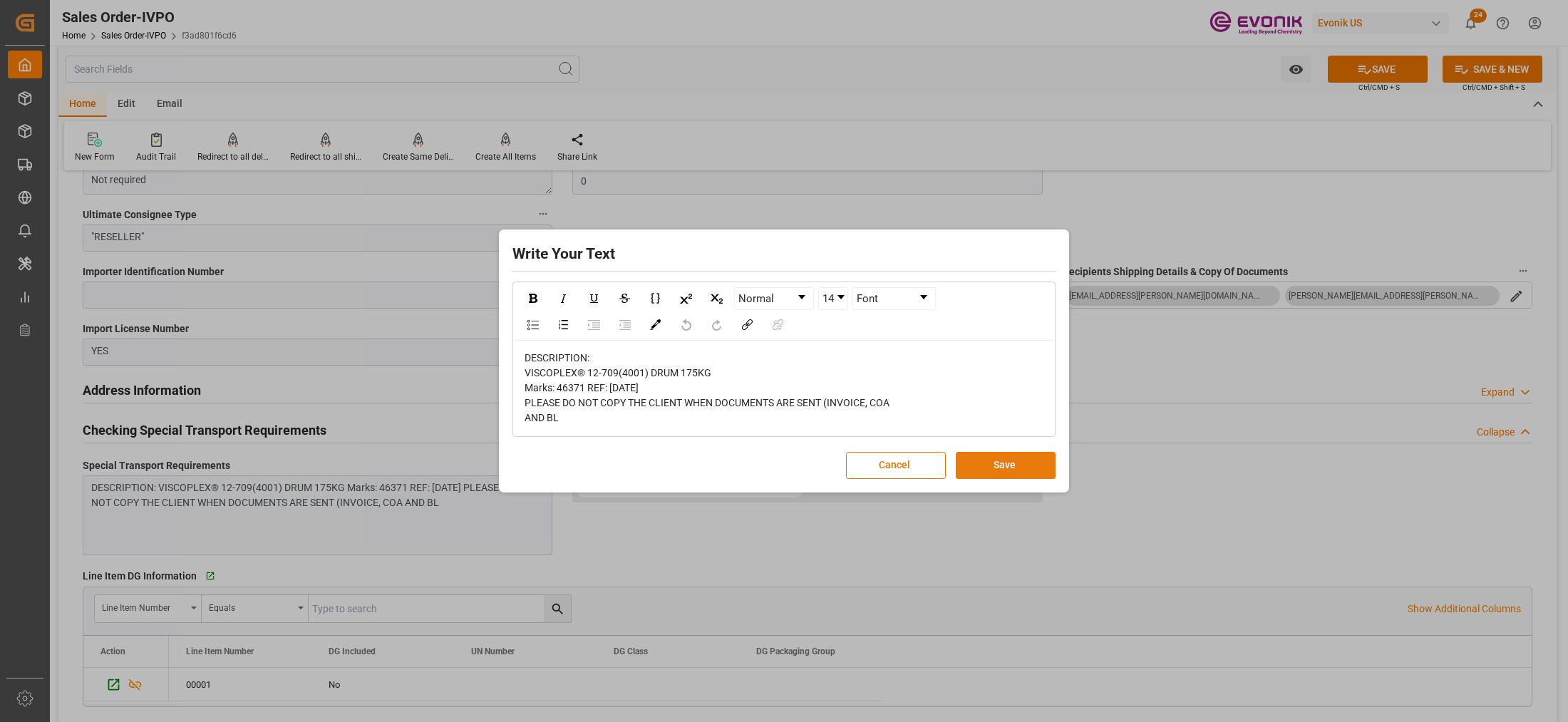
click at [1014, 472] on button "Save" at bounding box center [1005, 465] width 100 height 27
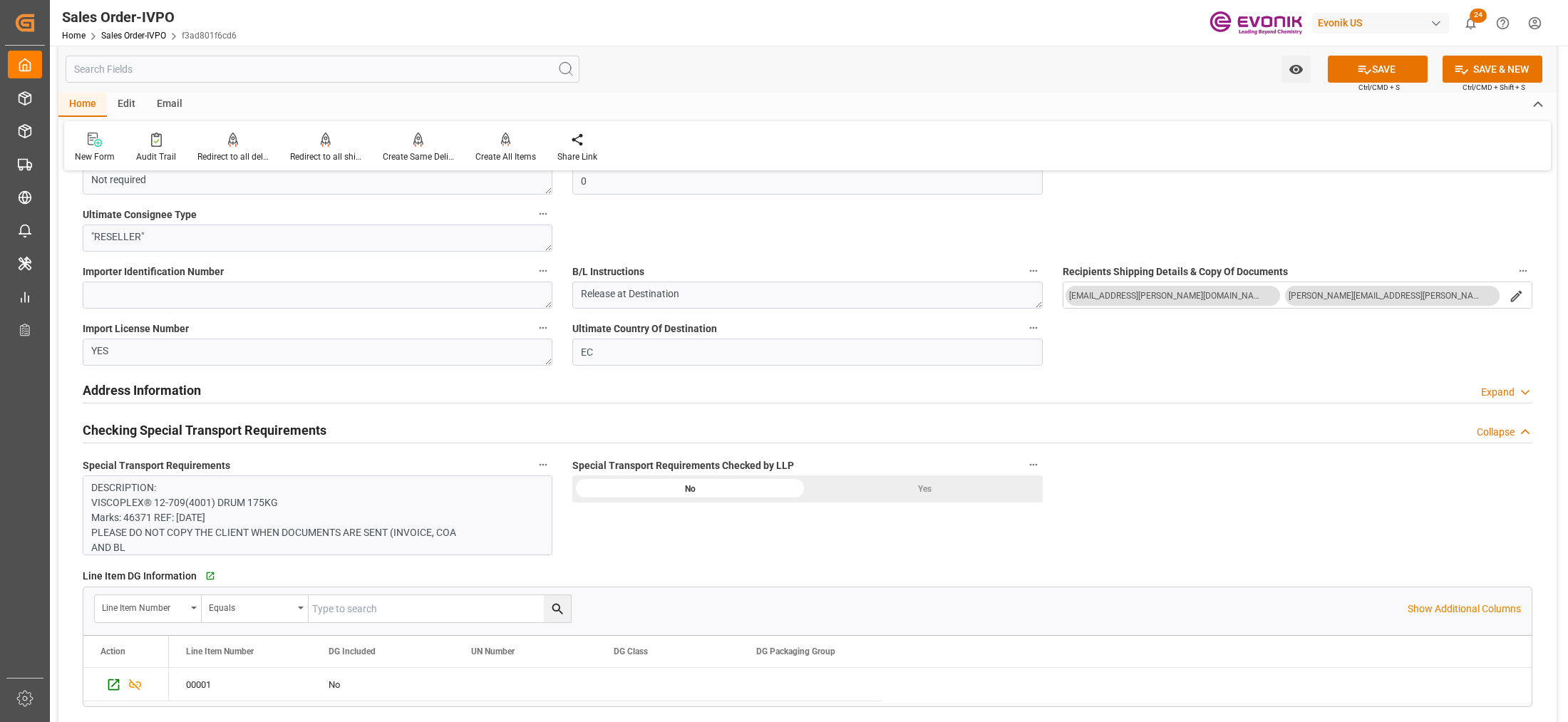
click at [870, 485] on div "Yes" at bounding box center [925, 488] width 235 height 27
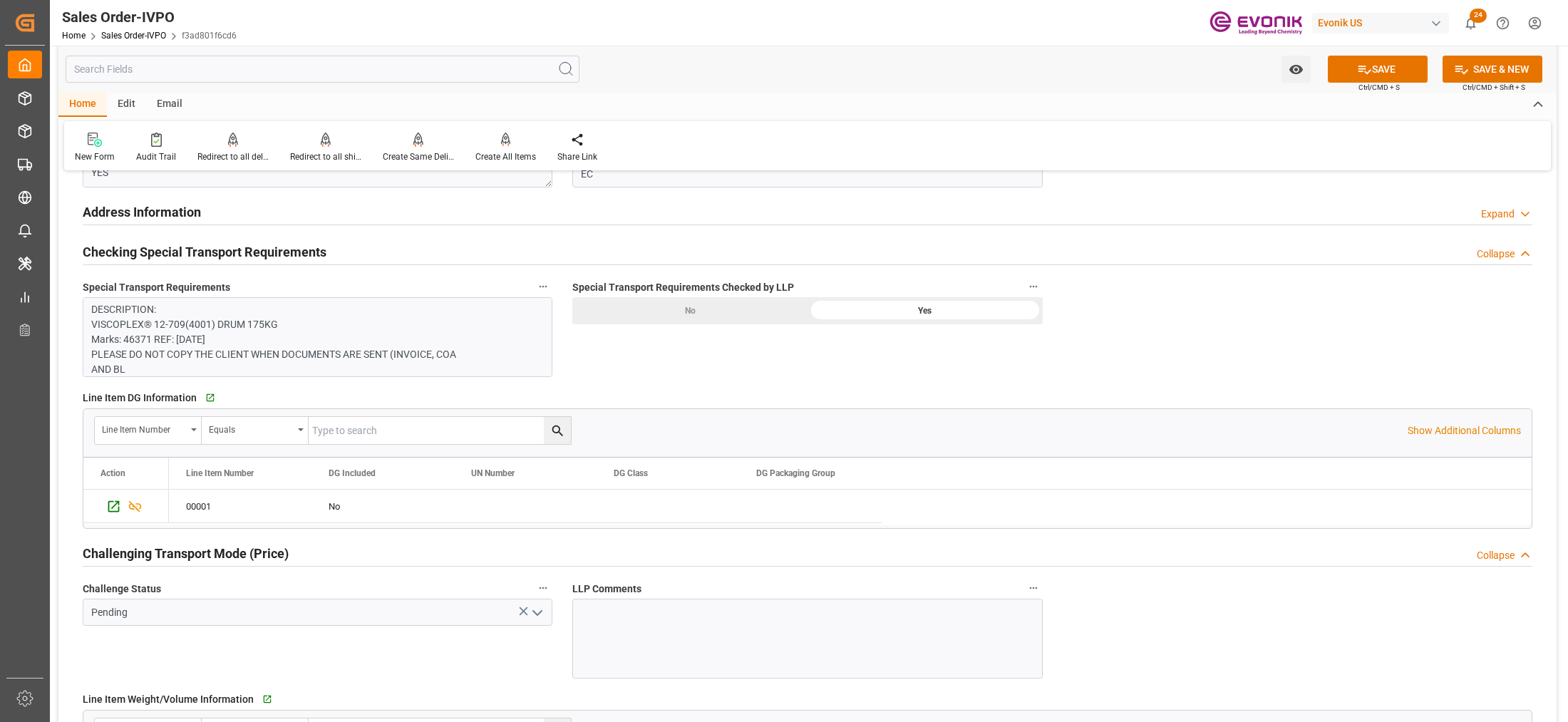
scroll to position [1781, 0]
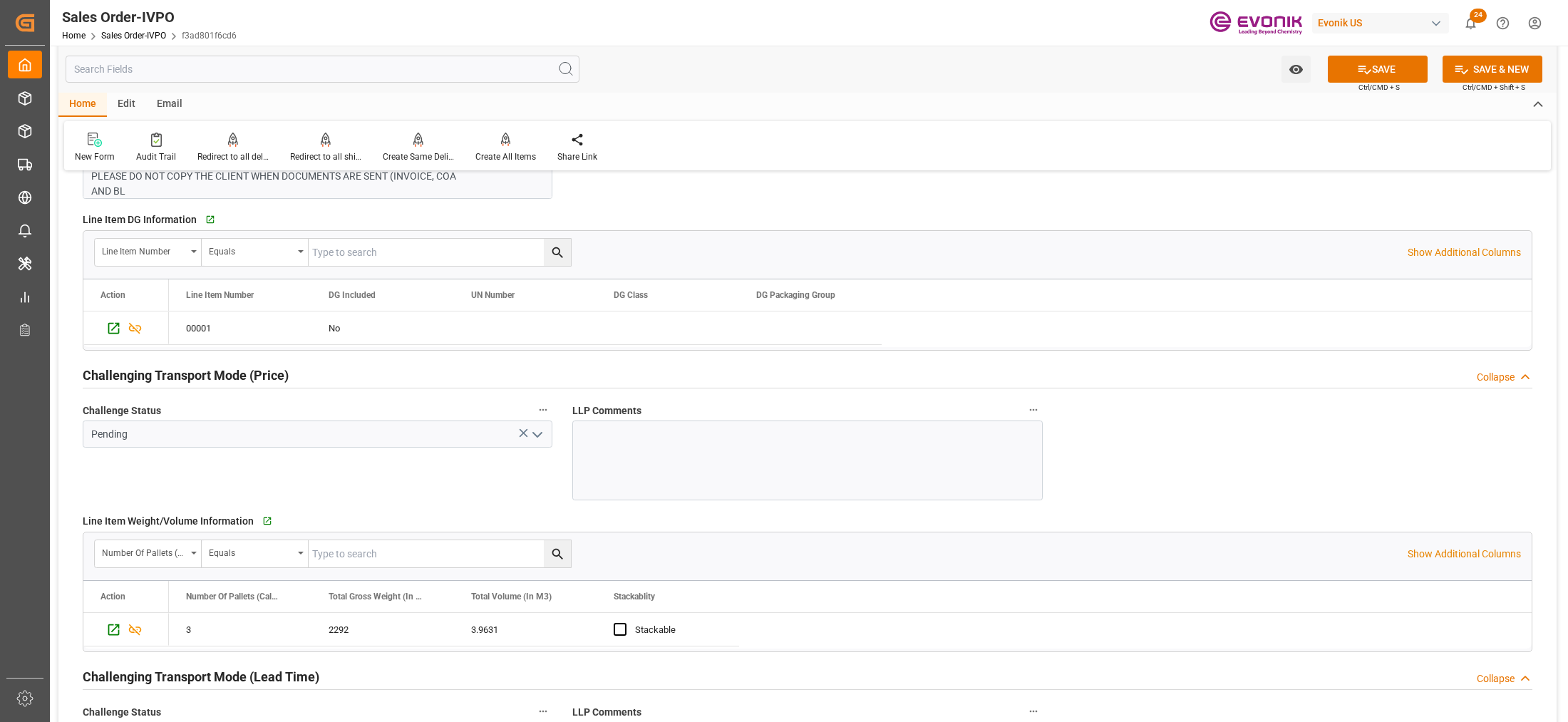
click at [540, 441] on icon "open menu" at bounding box center [537, 434] width 17 height 17
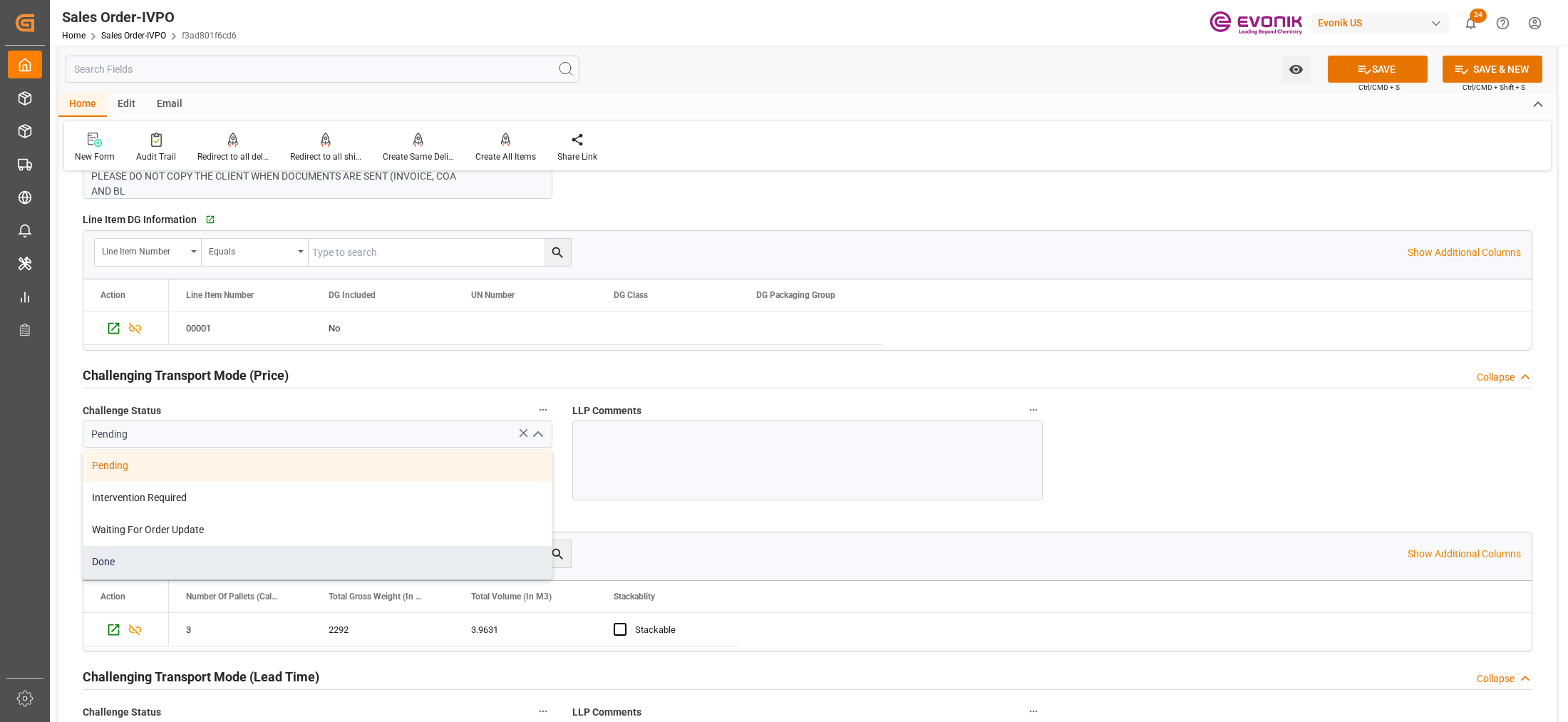
click at [221, 560] on div "Done" at bounding box center [318, 562] width 468 height 32
type input "Done"
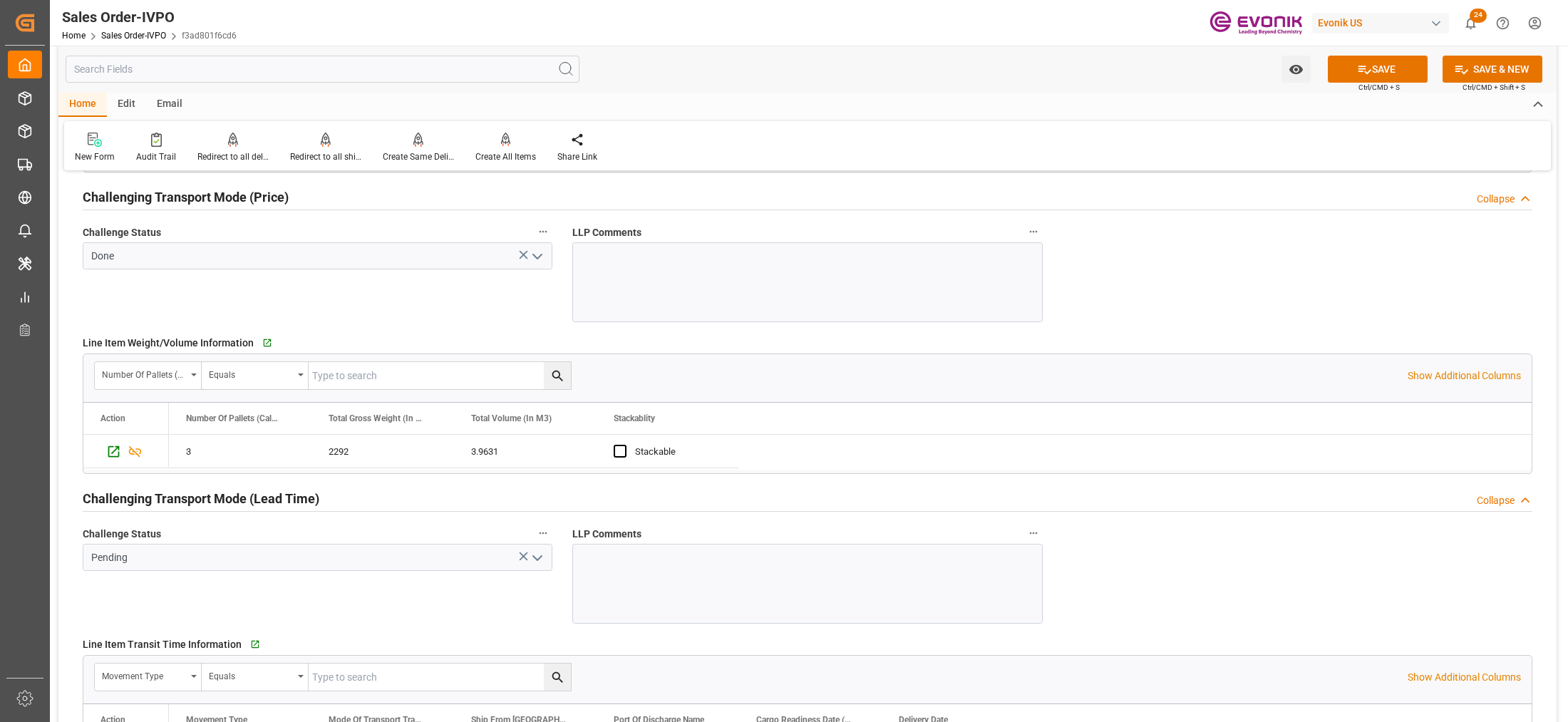
scroll to position [2137, 0]
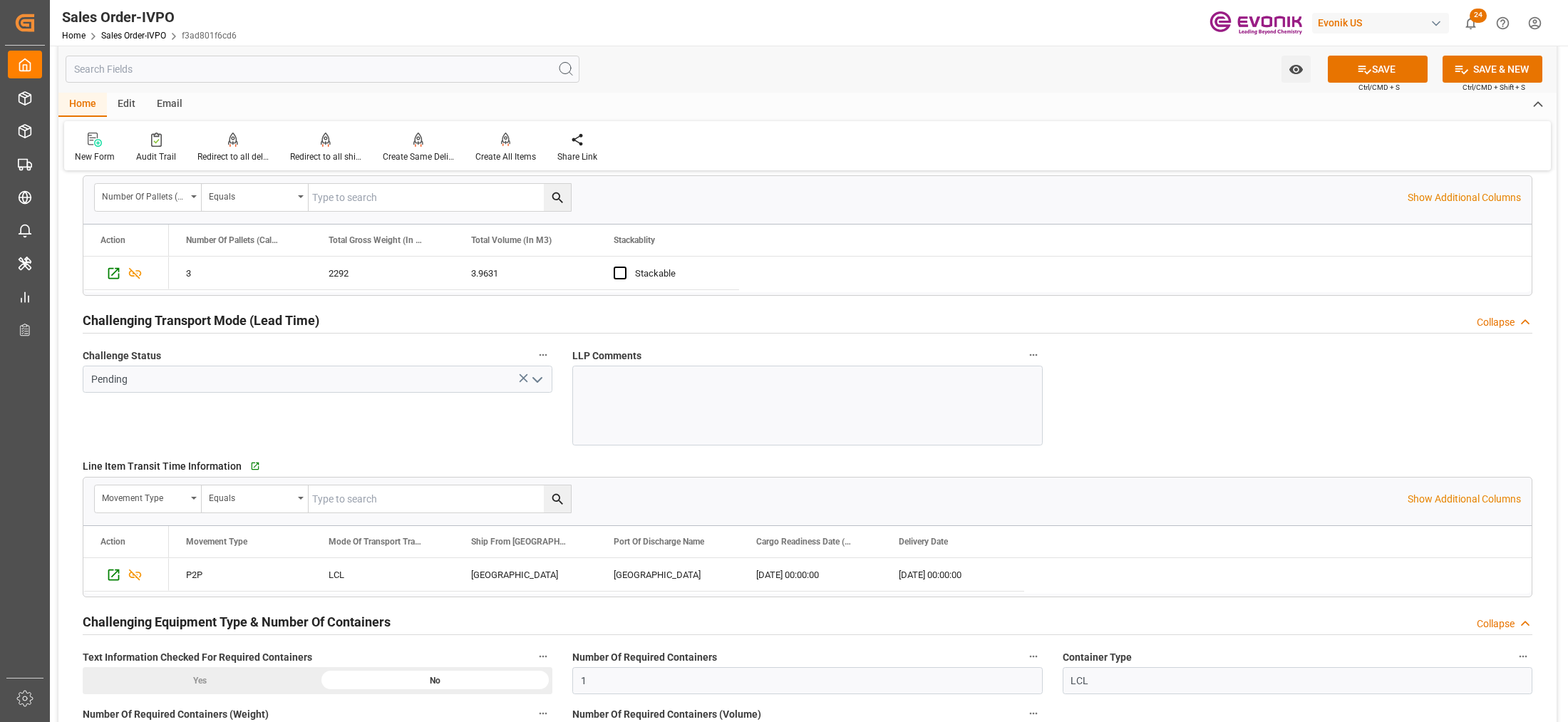
click at [541, 382] on icon "open menu" at bounding box center [537, 379] width 17 height 17
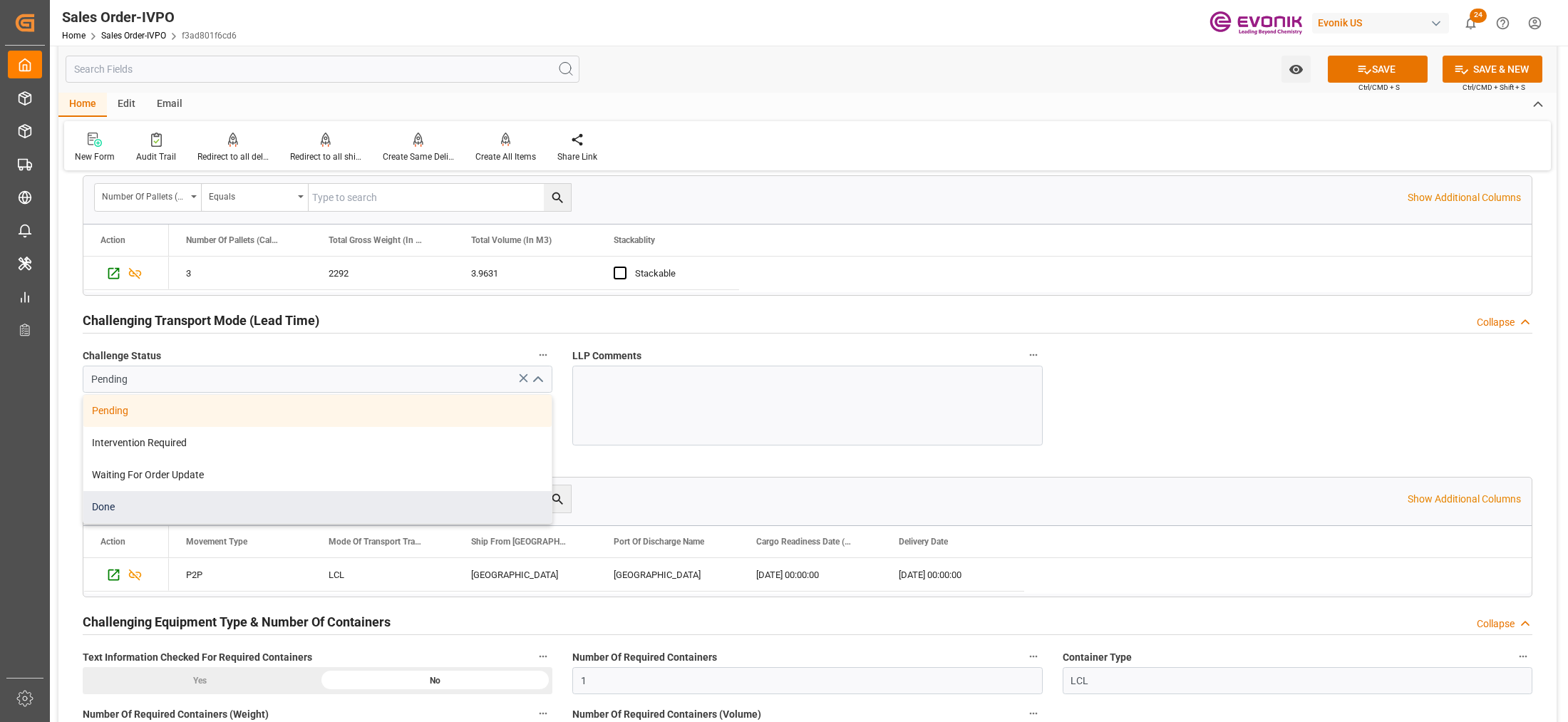
click at [219, 503] on div "Done" at bounding box center [318, 507] width 468 height 32
type input "Done"
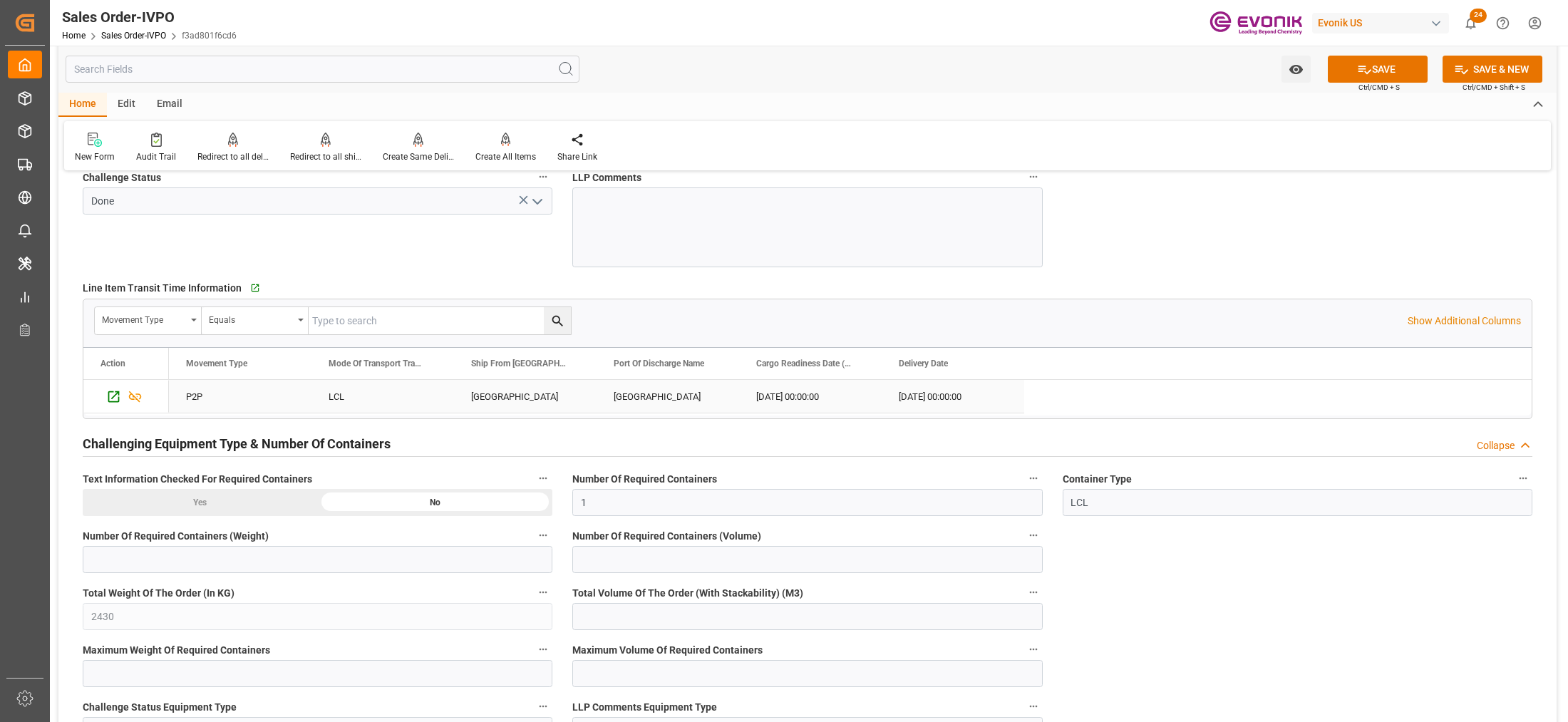
scroll to position [2493, 0]
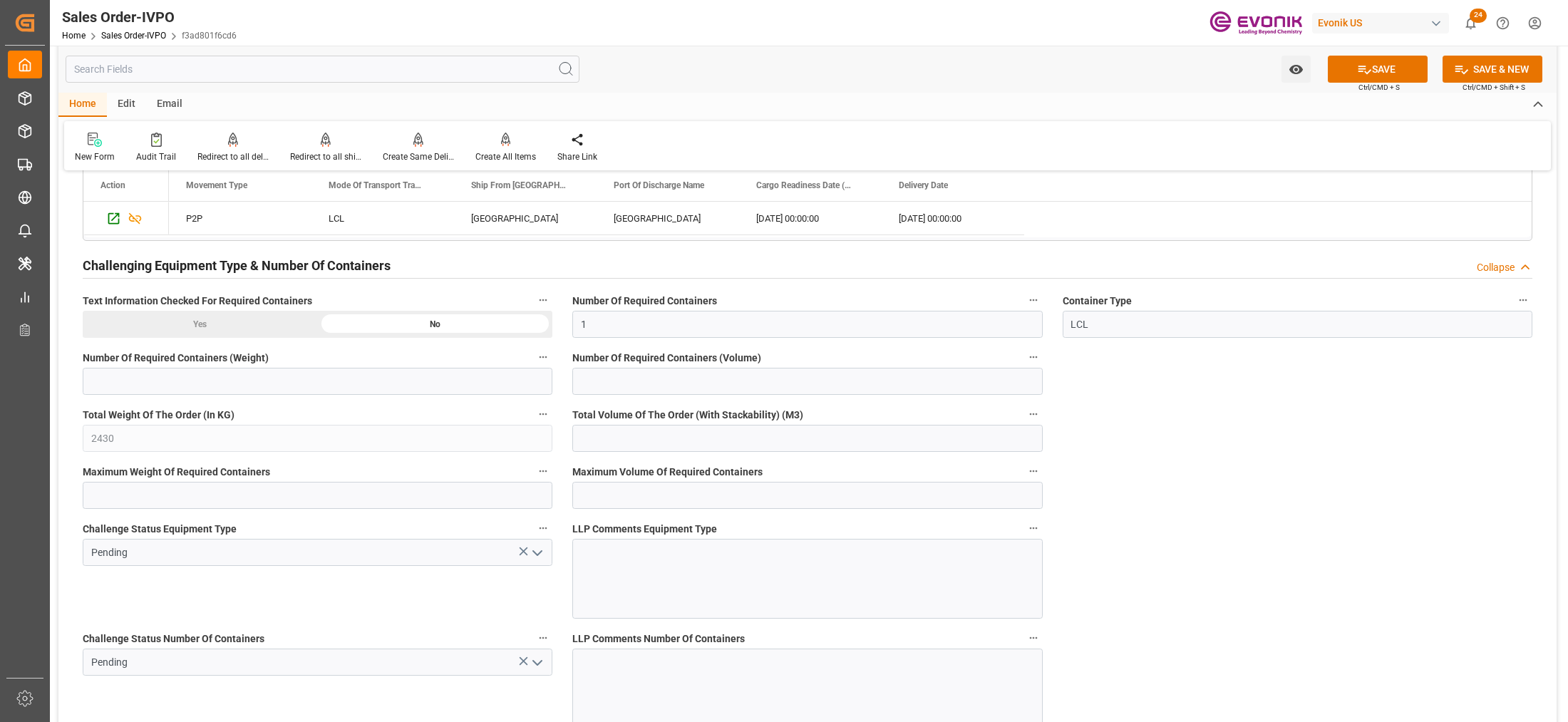
click at [546, 556] on button "open menu" at bounding box center [537, 552] width 22 height 22
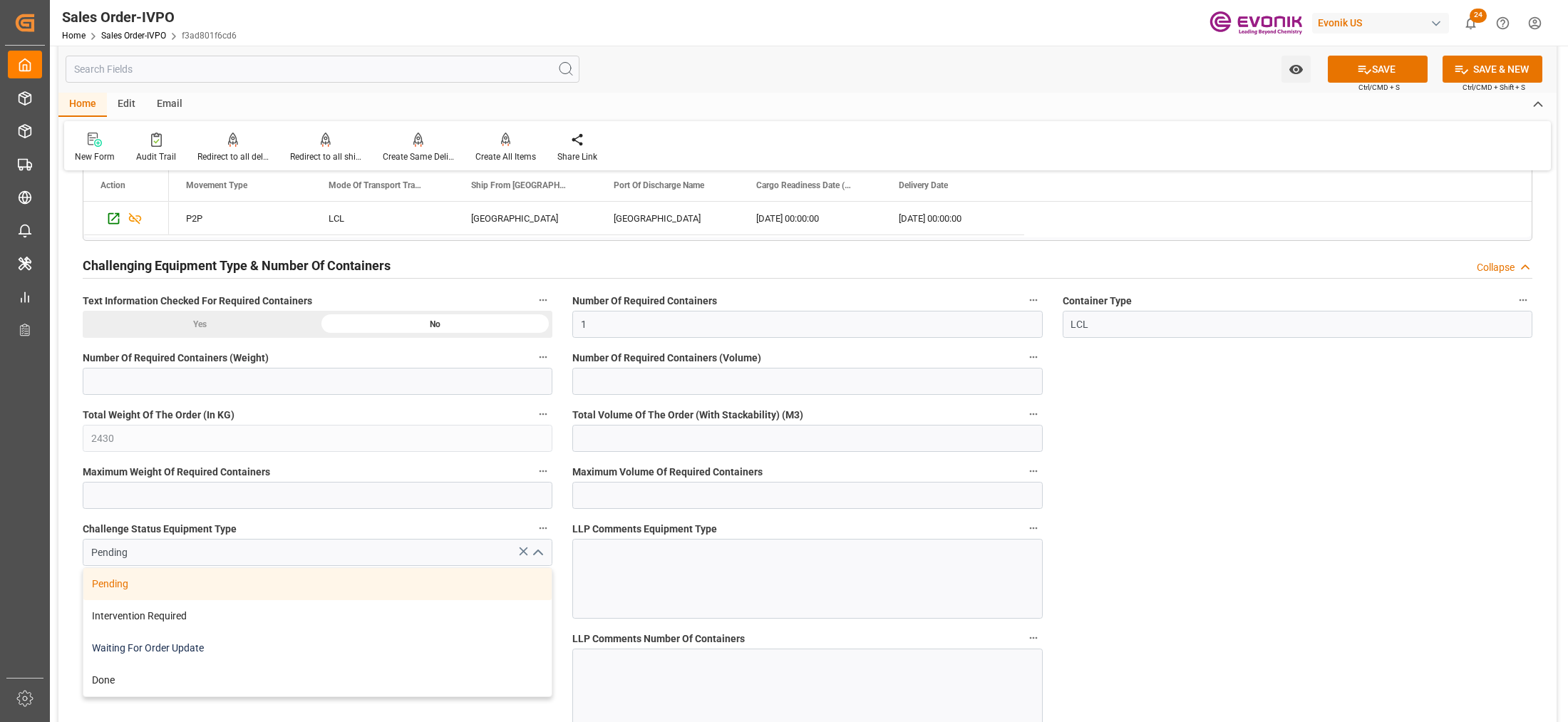
scroll to position [2671, 0]
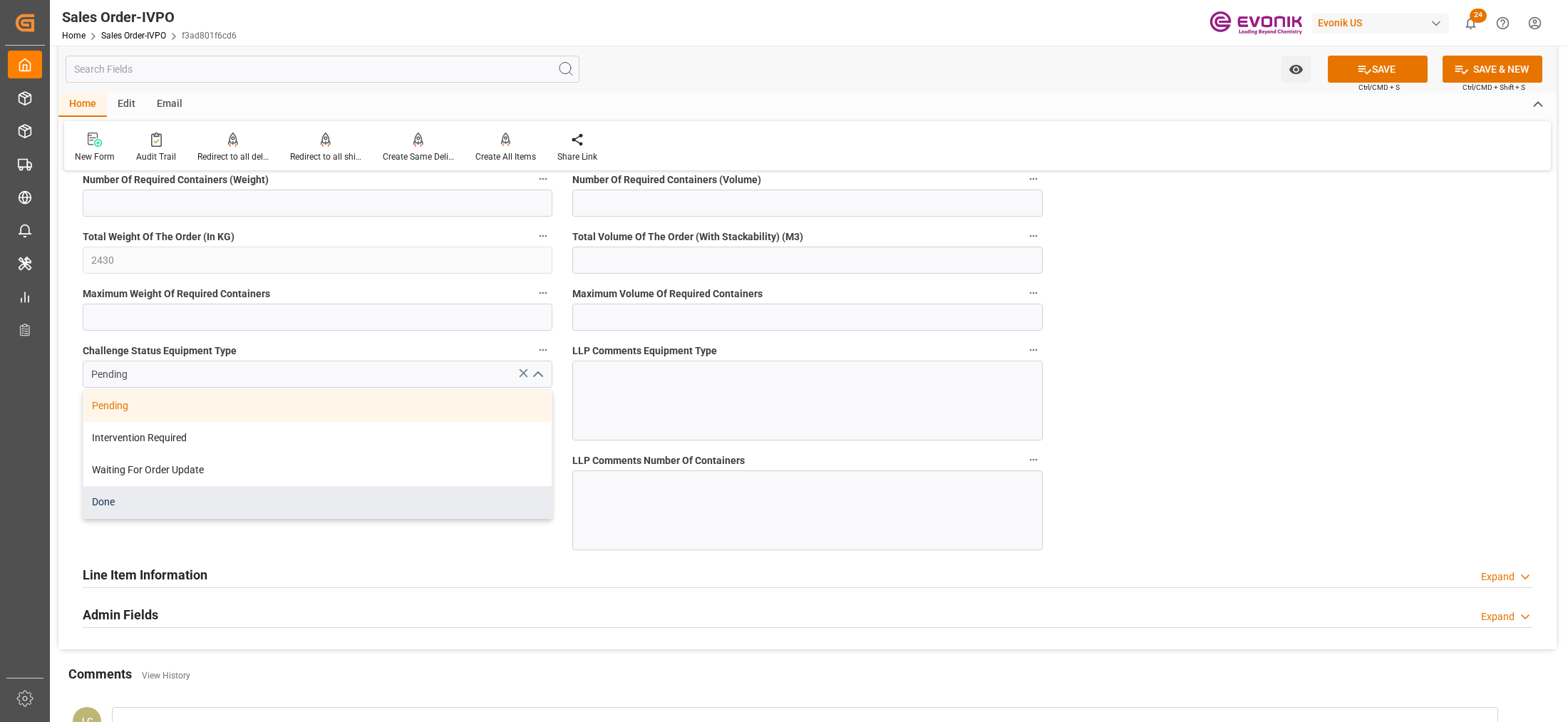
click at [234, 503] on div "Done" at bounding box center [318, 502] width 468 height 32
type input "Done"
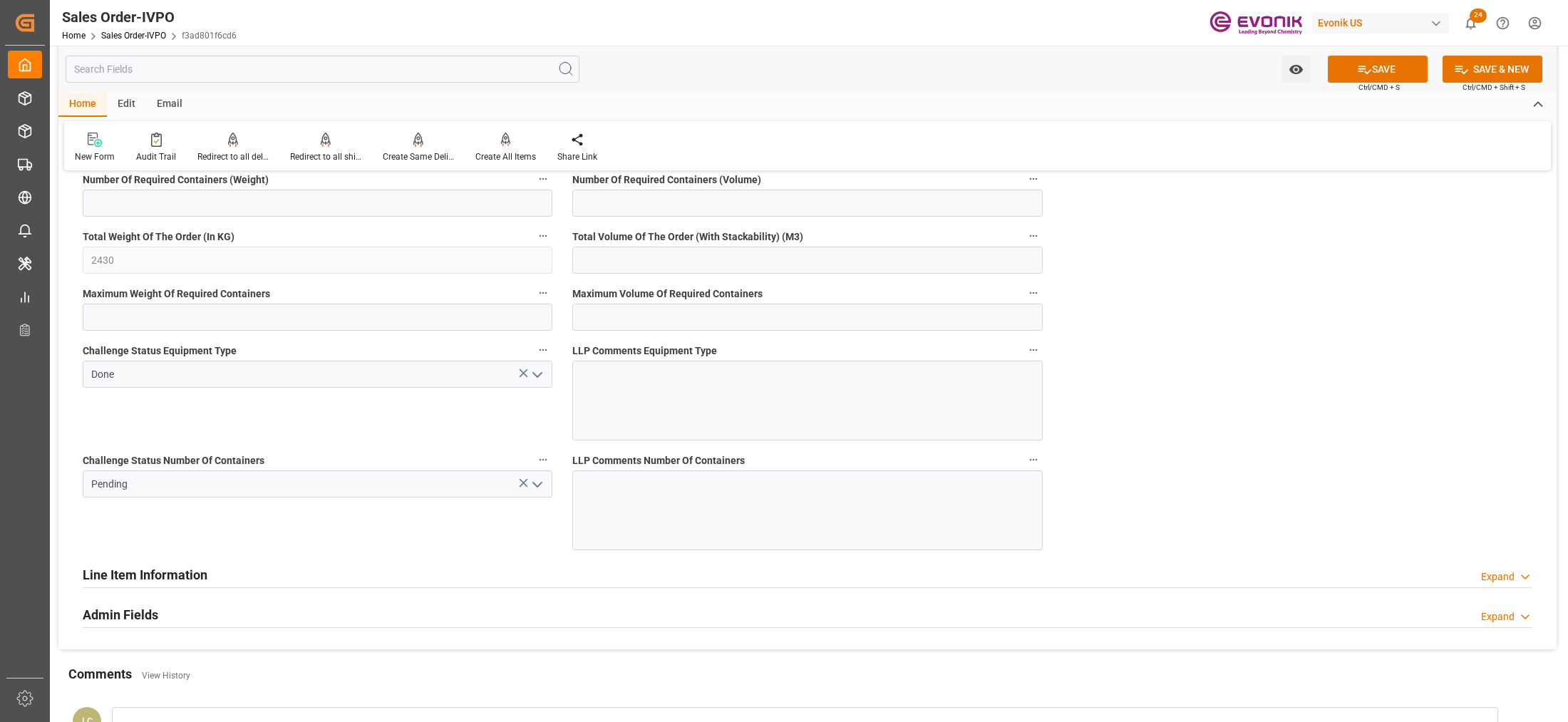
click at [542, 493] on icon "open menu" at bounding box center [537, 484] width 17 height 17
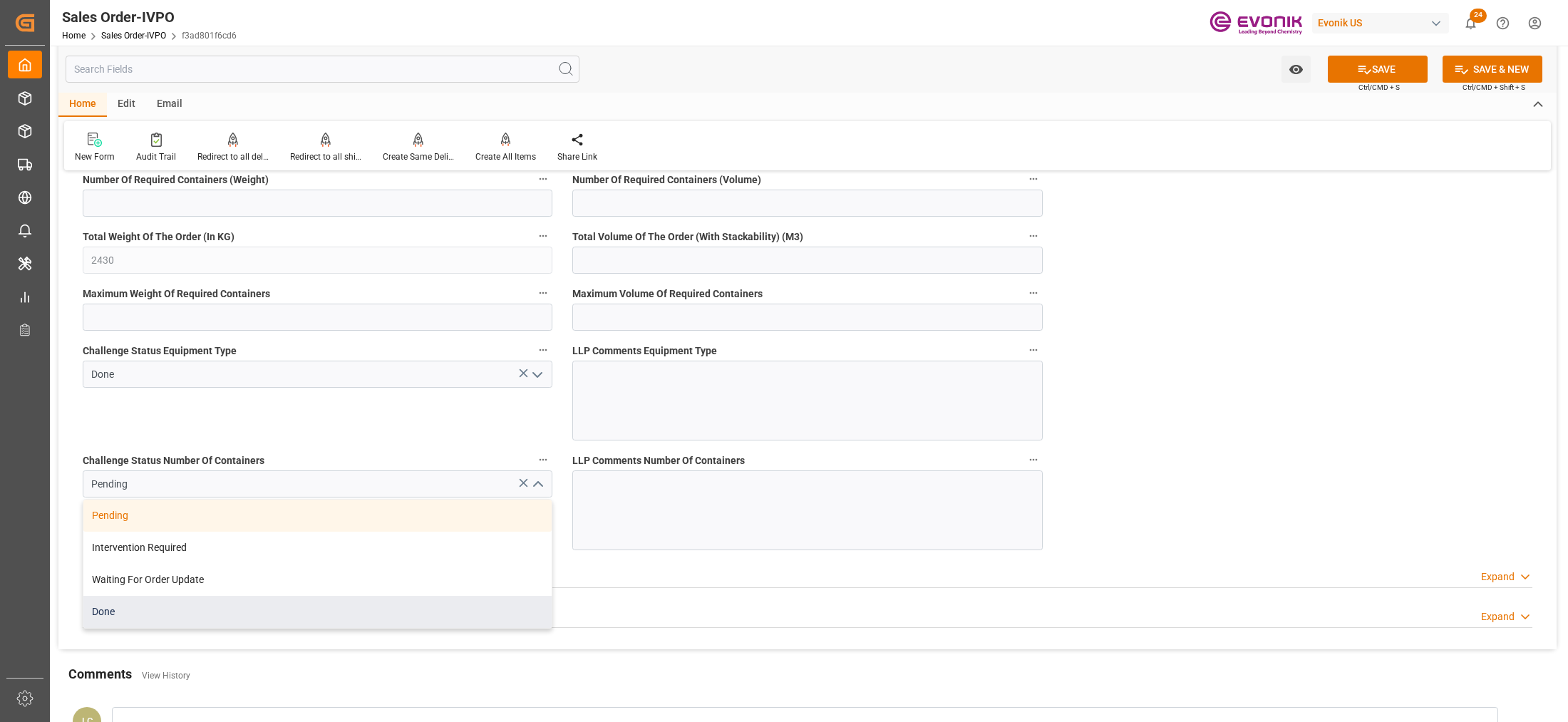
click at [226, 617] on div "Done" at bounding box center [318, 611] width 468 height 32
type input "Done"
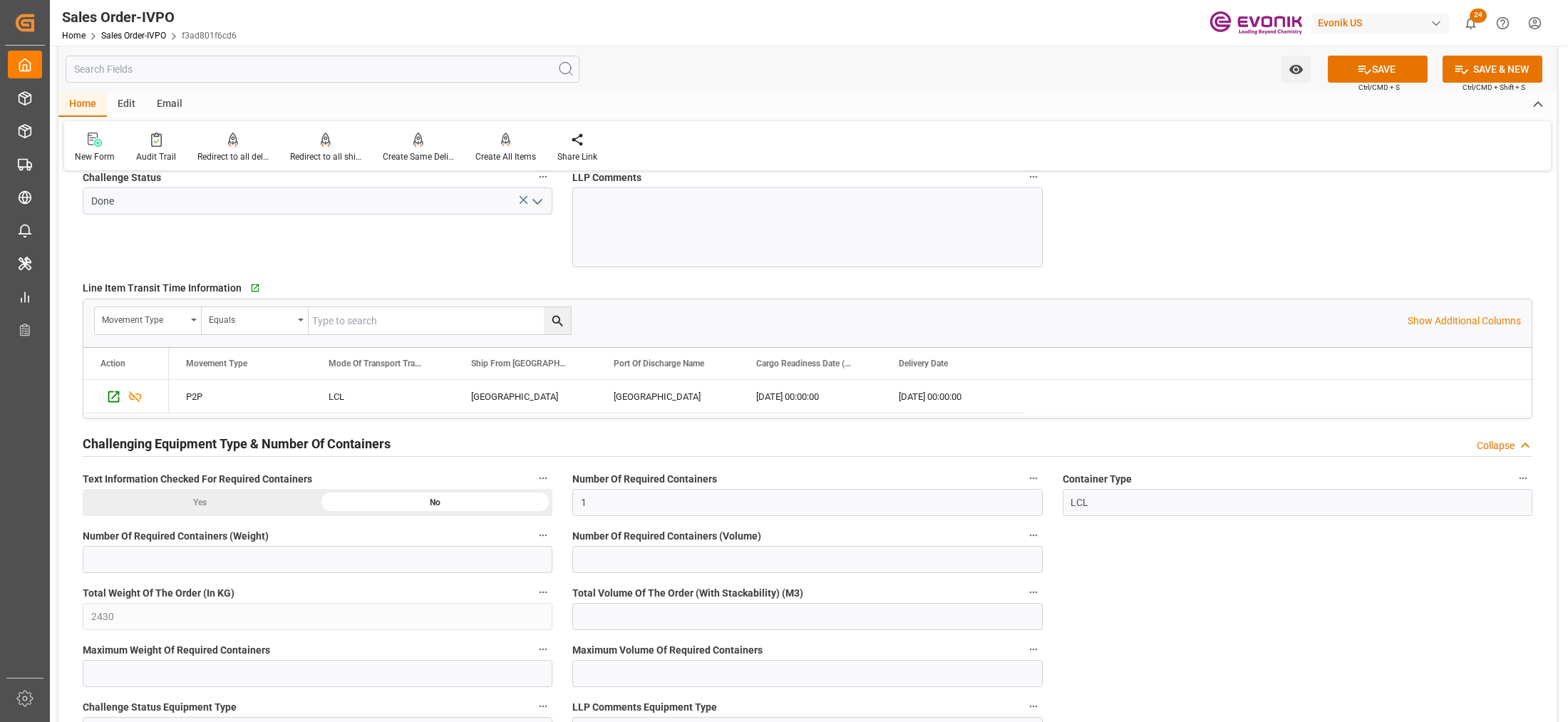
scroll to position [2493, 0]
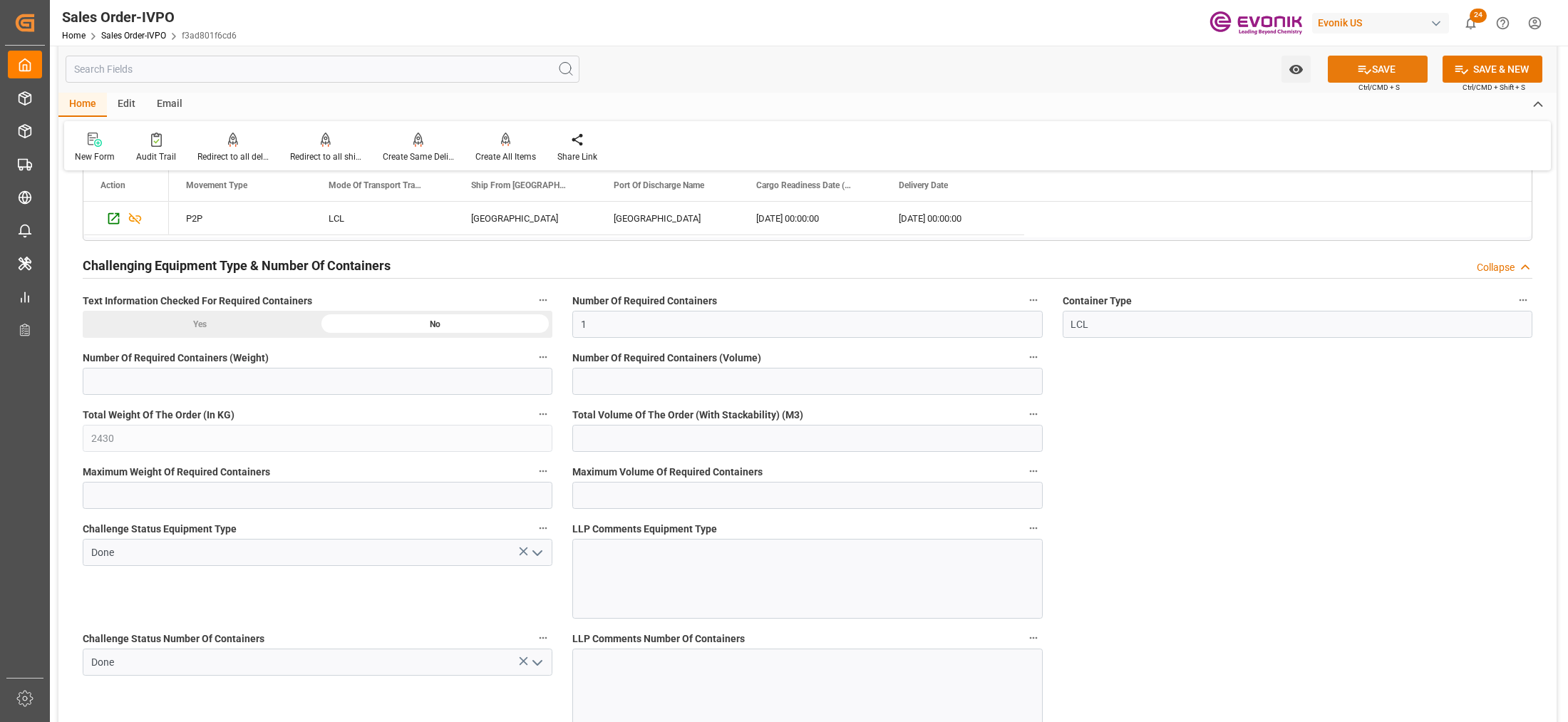
click at [1360, 73] on icon at bounding box center [1364, 69] width 15 height 15
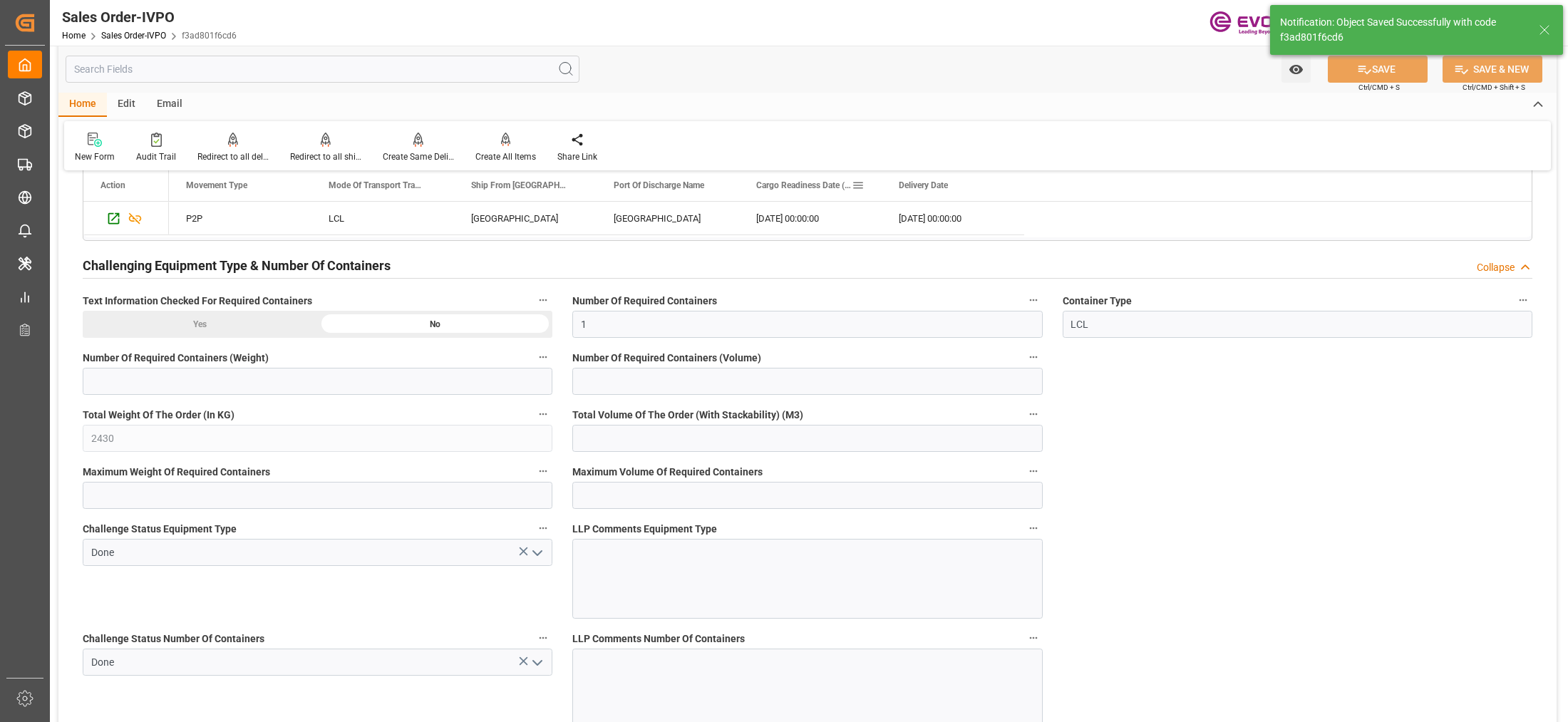
type input "10.10.2025 07:02"
type input "No"
click at [510, 143] on div at bounding box center [505, 139] width 60 height 15
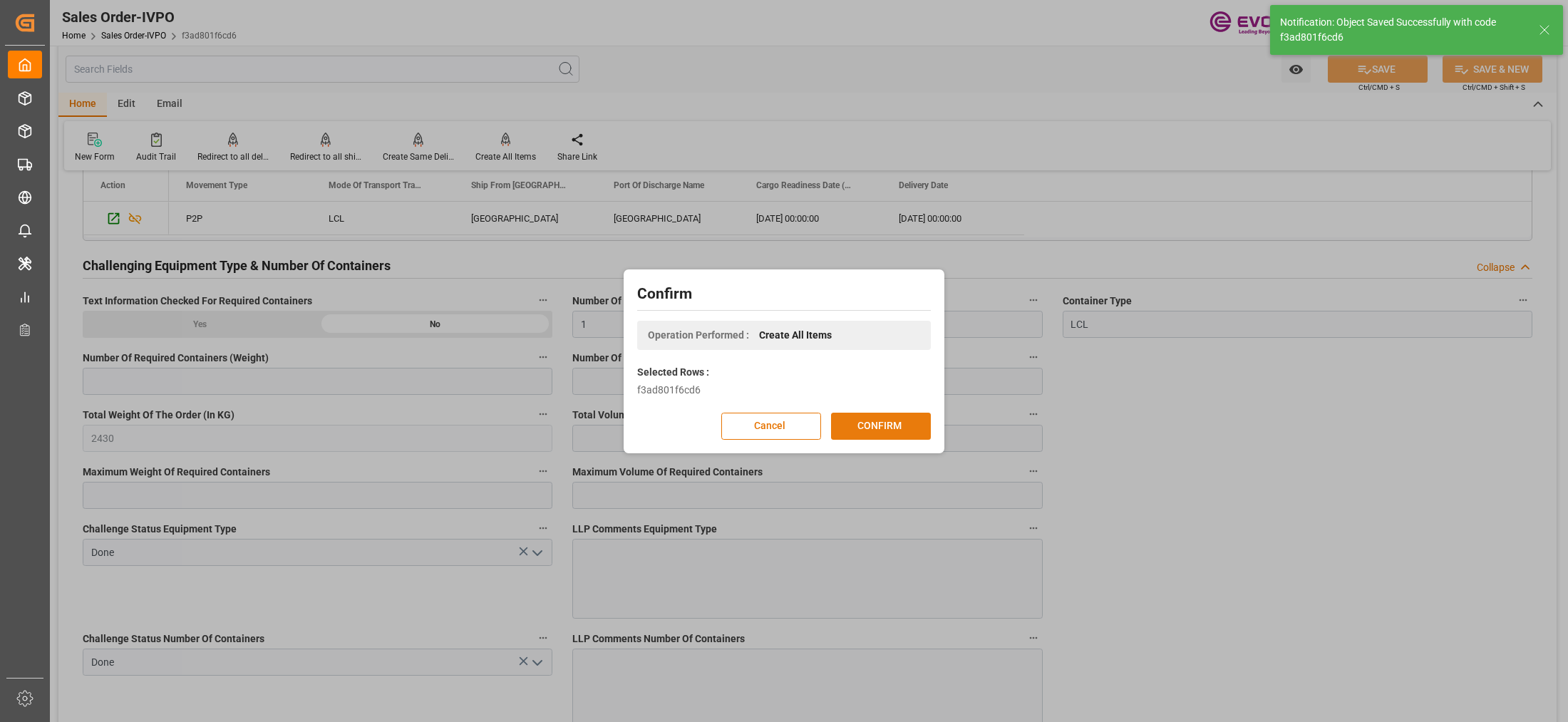
click at [910, 428] on button "CONFIRM" at bounding box center [881, 426] width 100 height 27
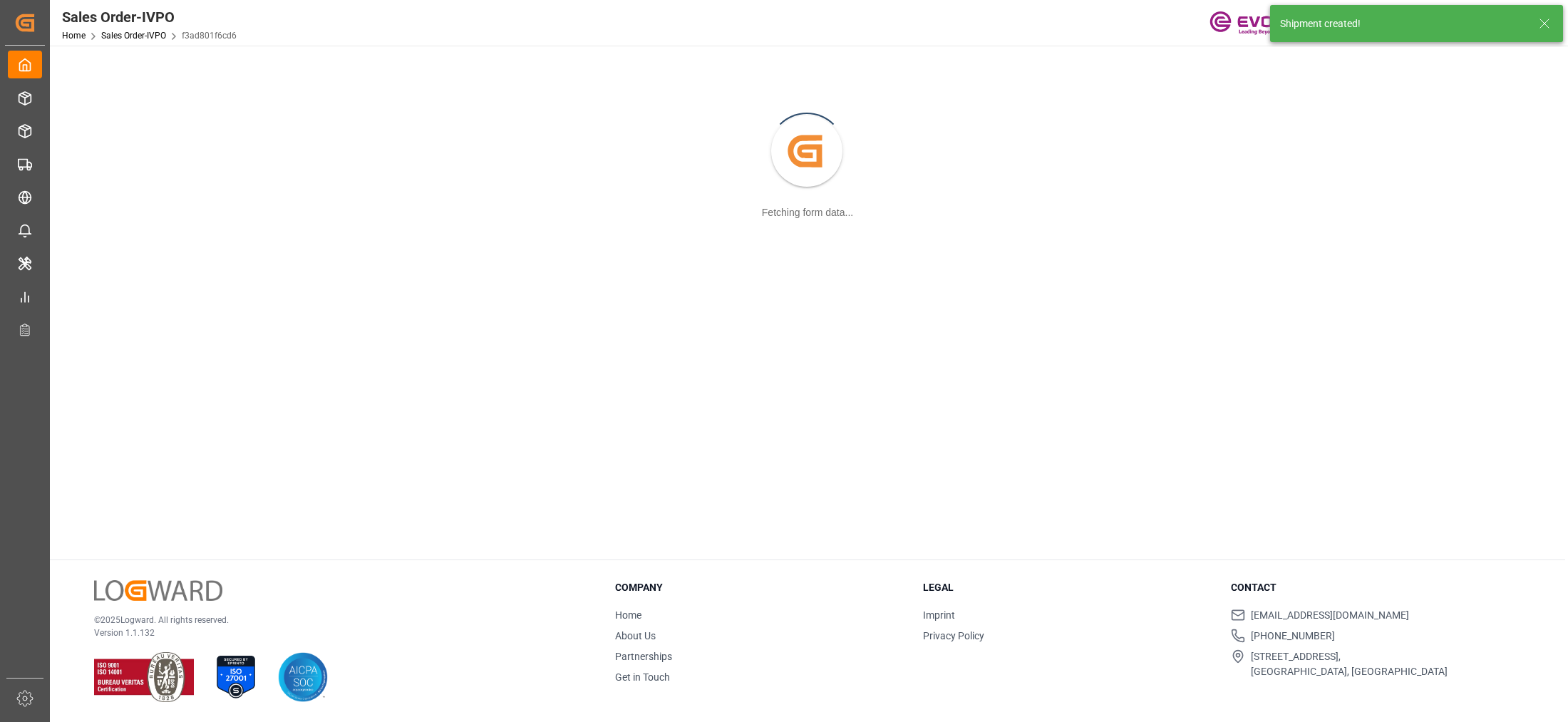
scroll to position [154, 0]
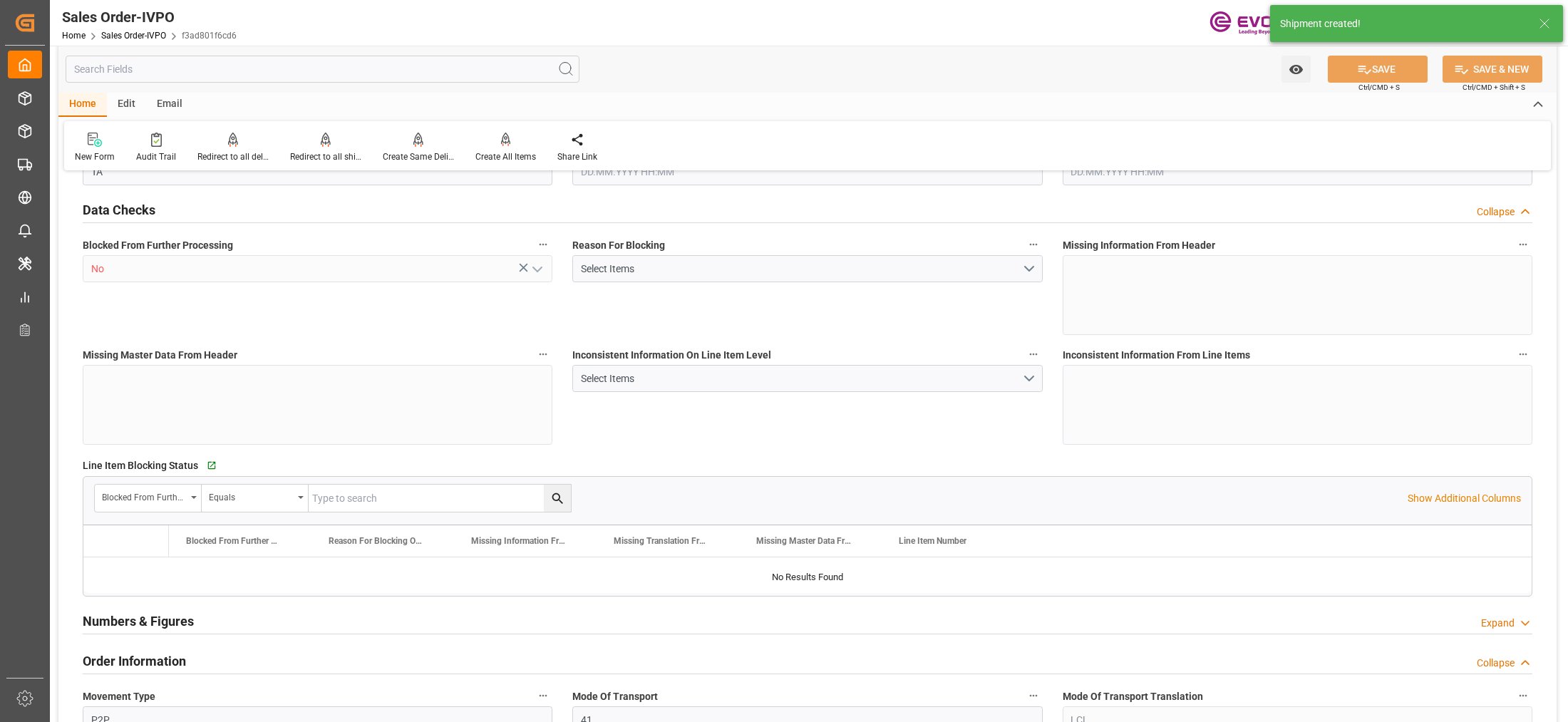
type input "ECGYE"
type input "0"
type input "1"
type input "2430"
type input "09.10.2025 17:31"
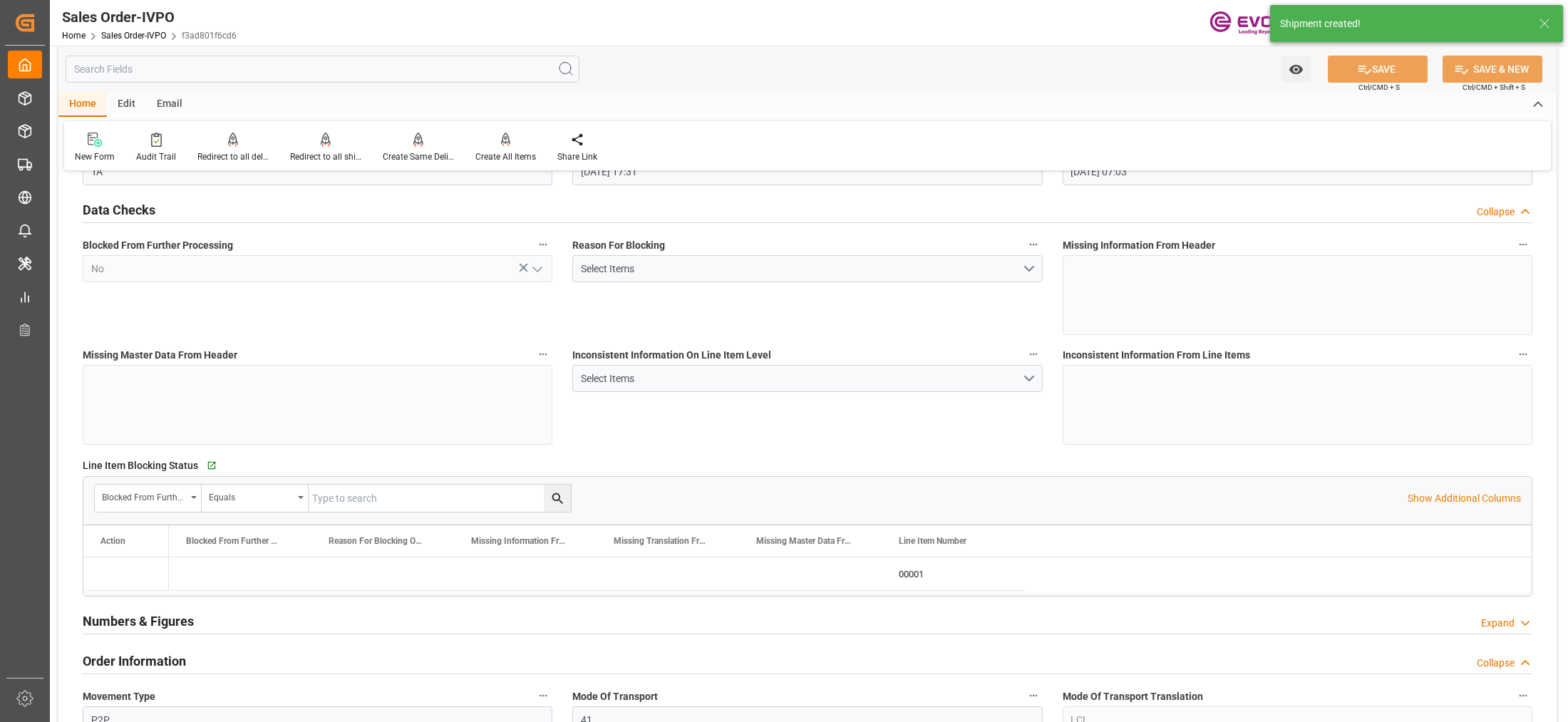
type input "10.10.2025 07:03"
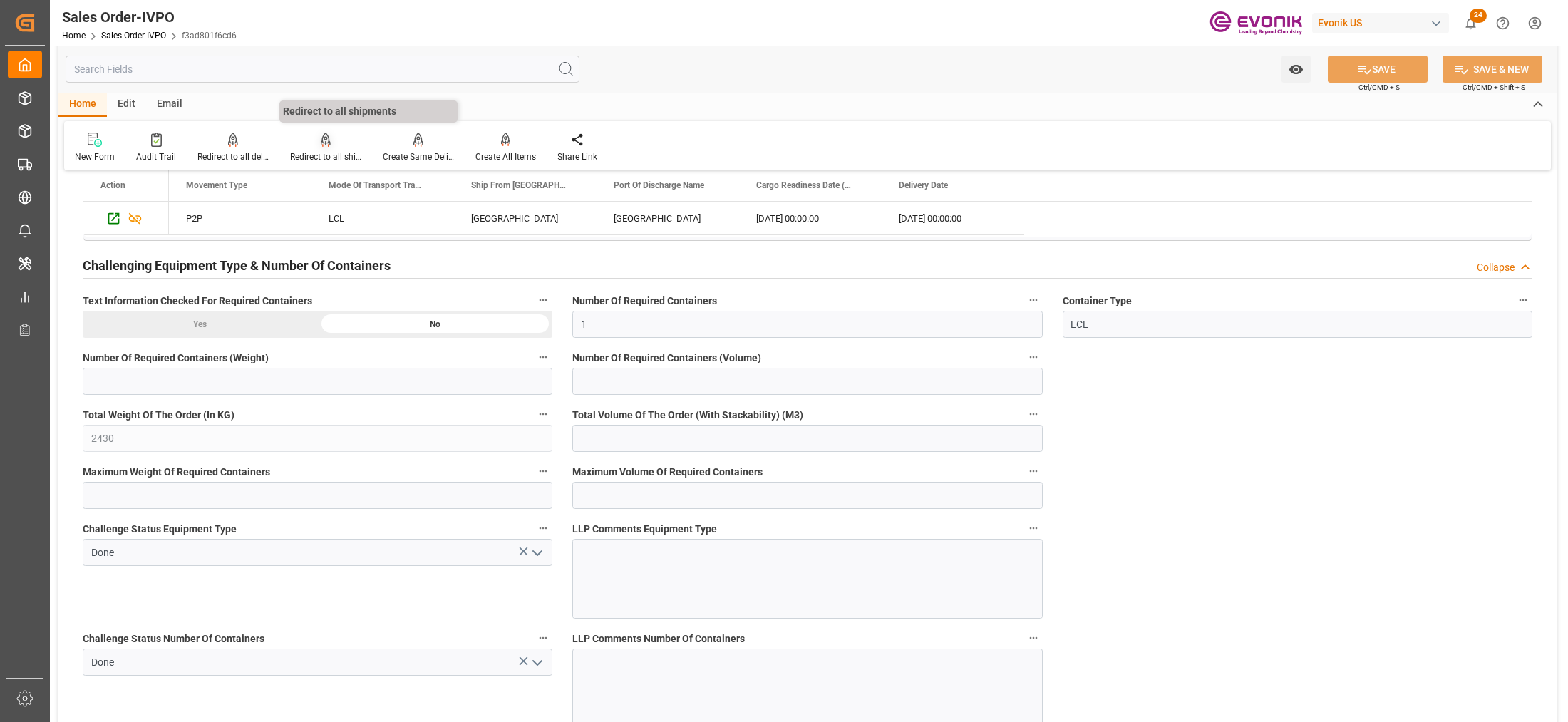
click at [321, 144] on icon at bounding box center [326, 139] width 10 height 14
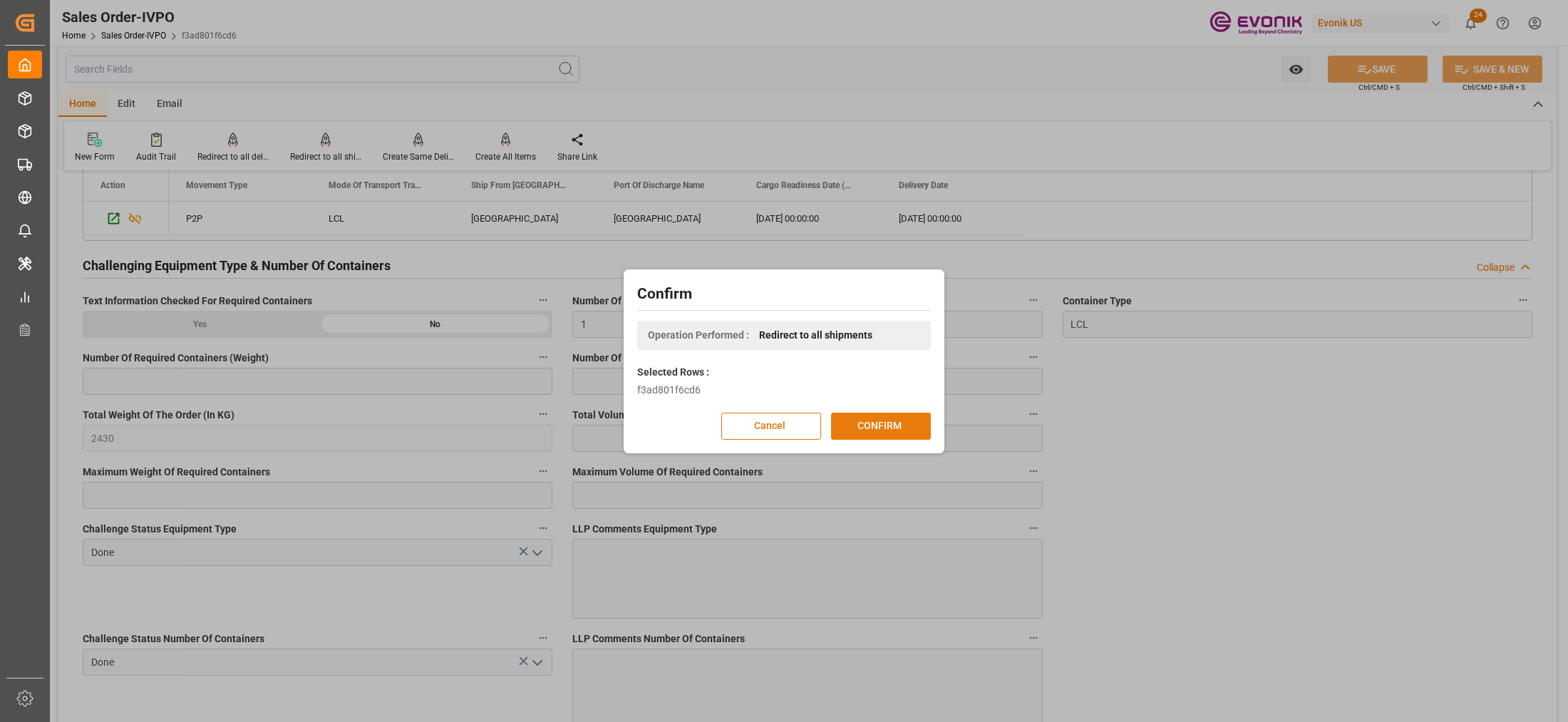
click at [907, 426] on button "CONFIRM" at bounding box center [881, 426] width 100 height 27
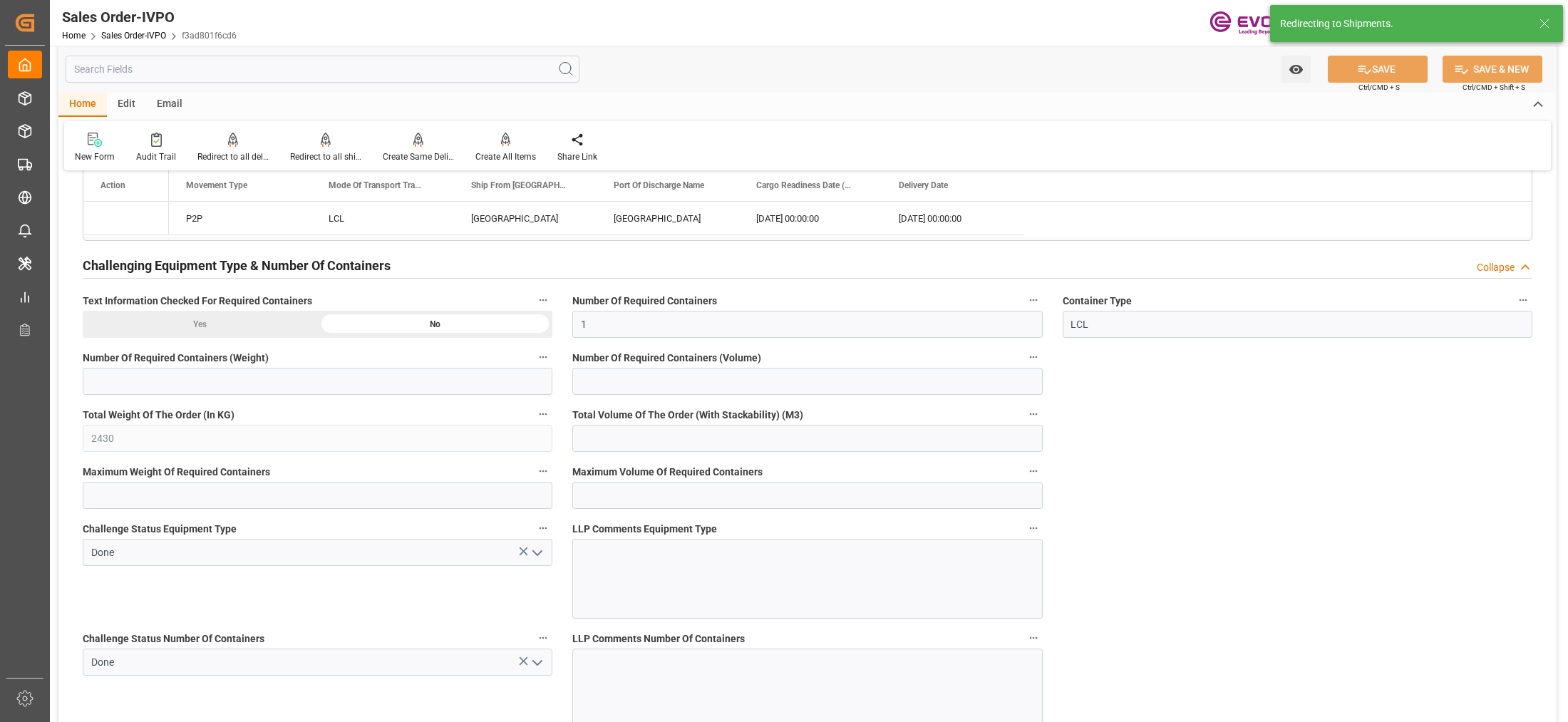
type input "09.10.2025 17:31"
type input "10.10.2025 07:03"
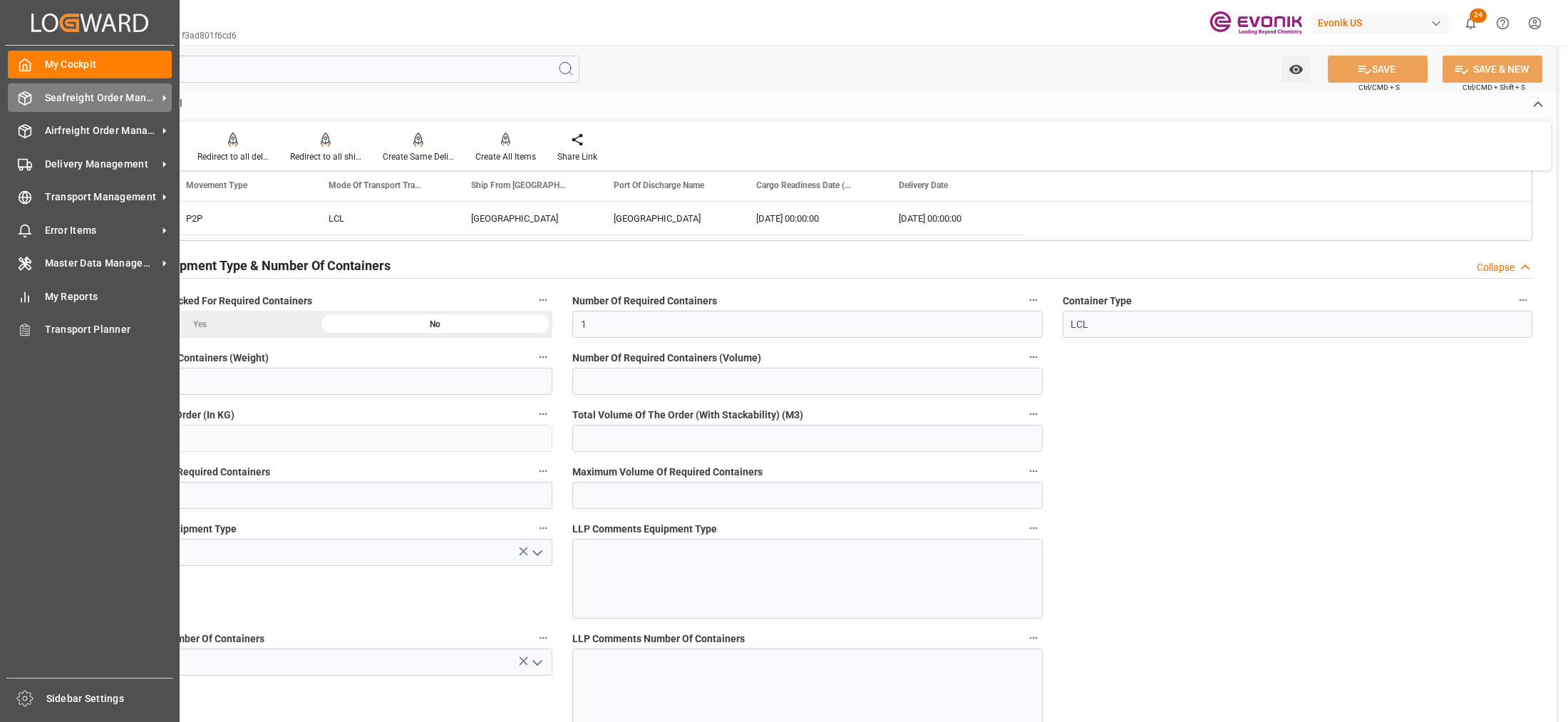
click at [74, 94] on span "Seafreight Order Management" at bounding box center [101, 98] width 112 height 15
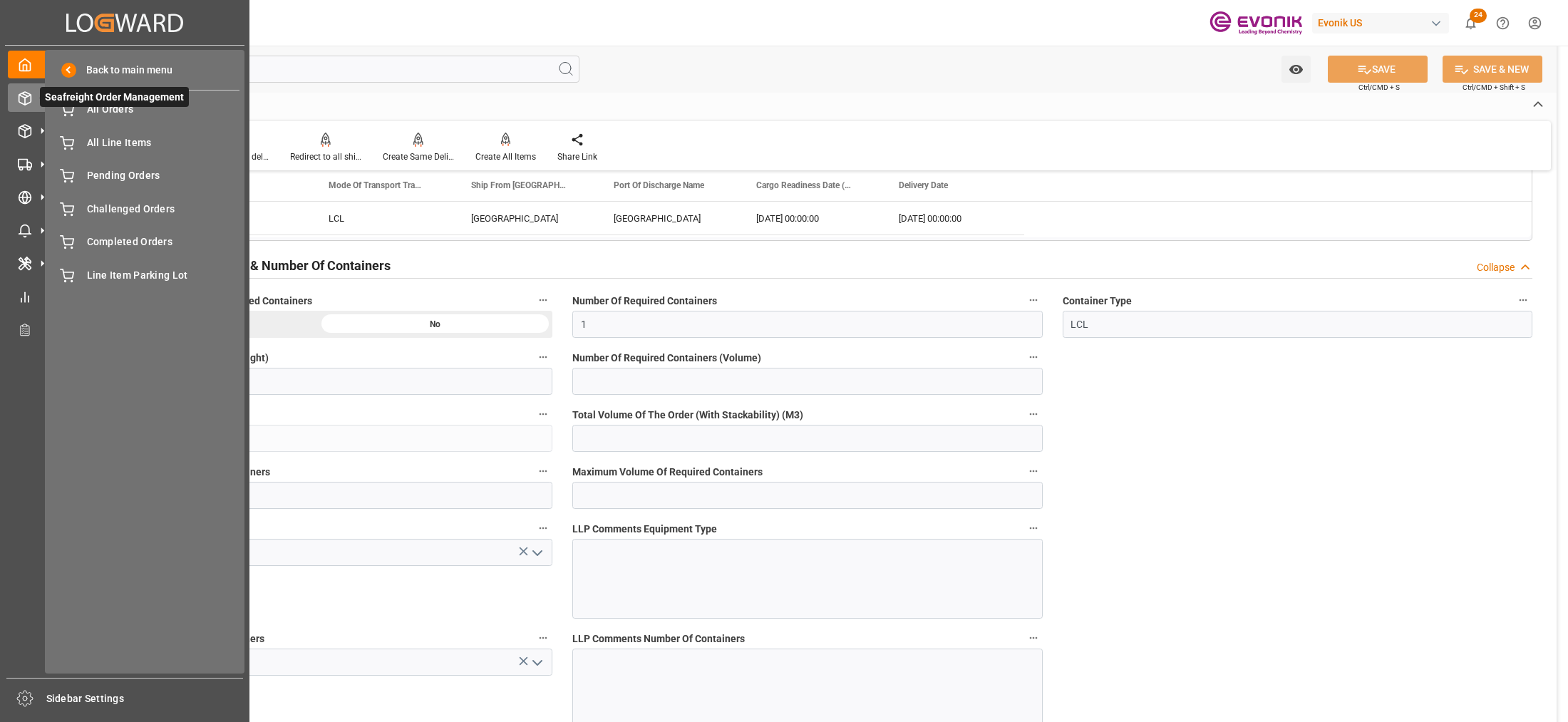
click at [101, 107] on span "Seafreight Order Management" at bounding box center [114, 97] width 149 height 20
click at [102, 112] on span "All Orders" at bounding box center [164, 109] width 153 height 15
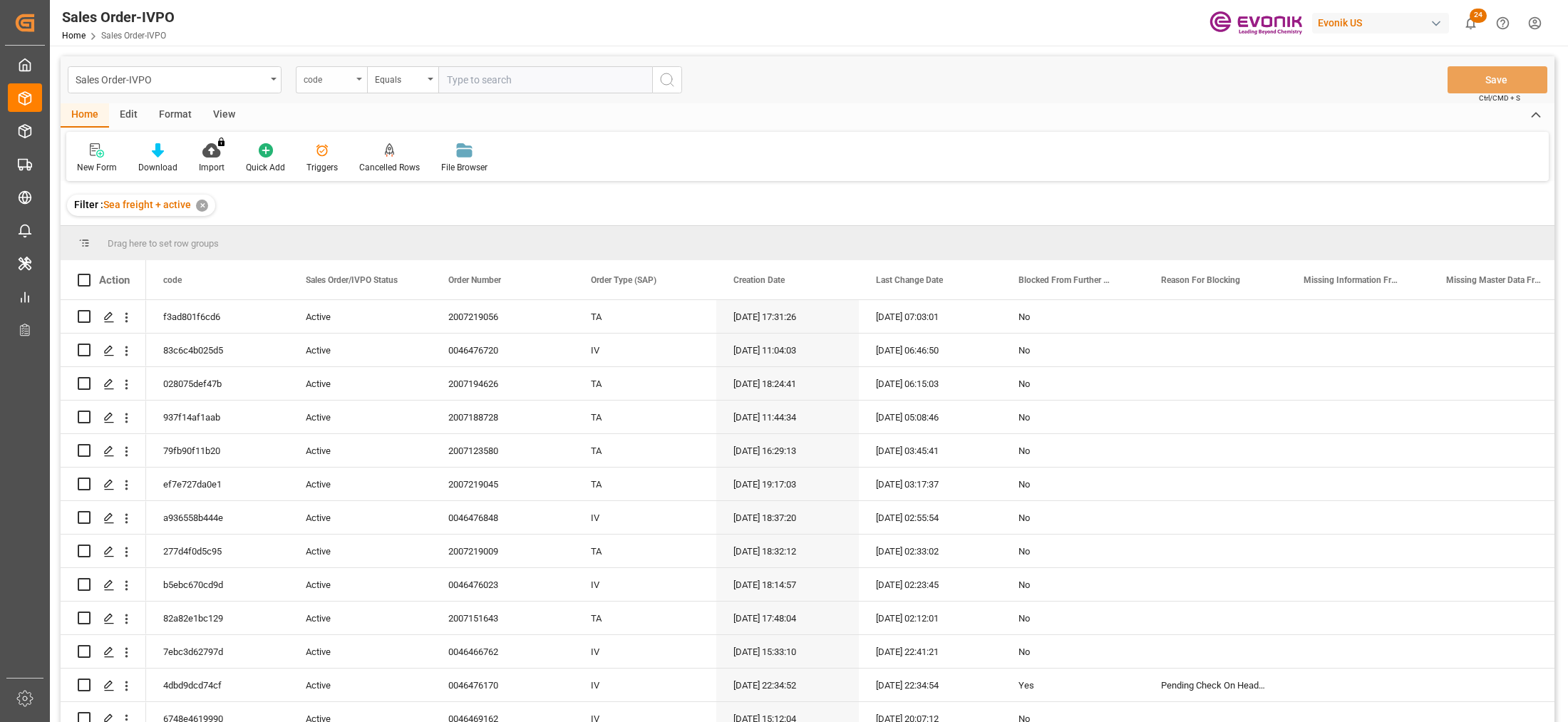
click at [355, 85] on div "code" at bounding box center [331, 80] width 71 height 27
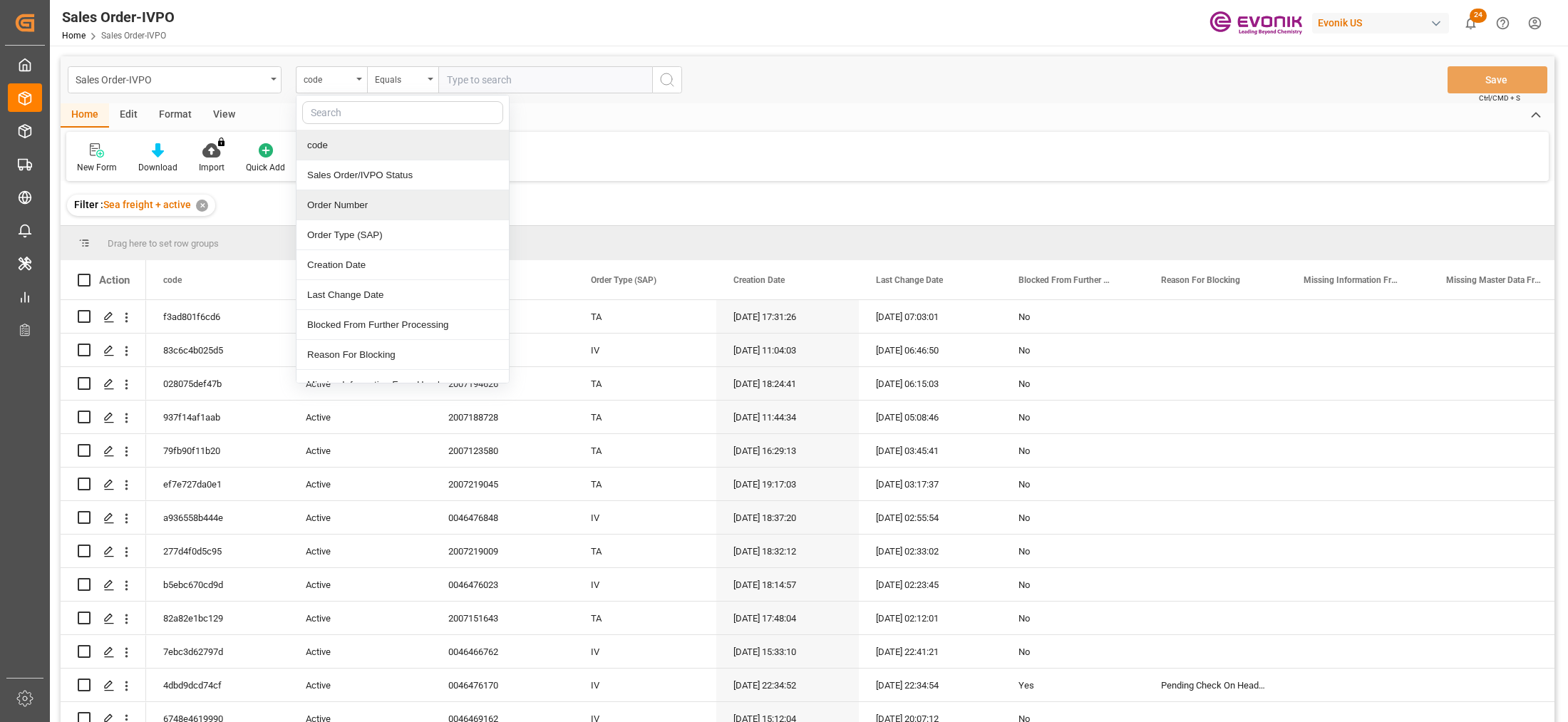
click at [358, 204] on div "Order Number" at bounding box center [403, 205] width 212 height 30
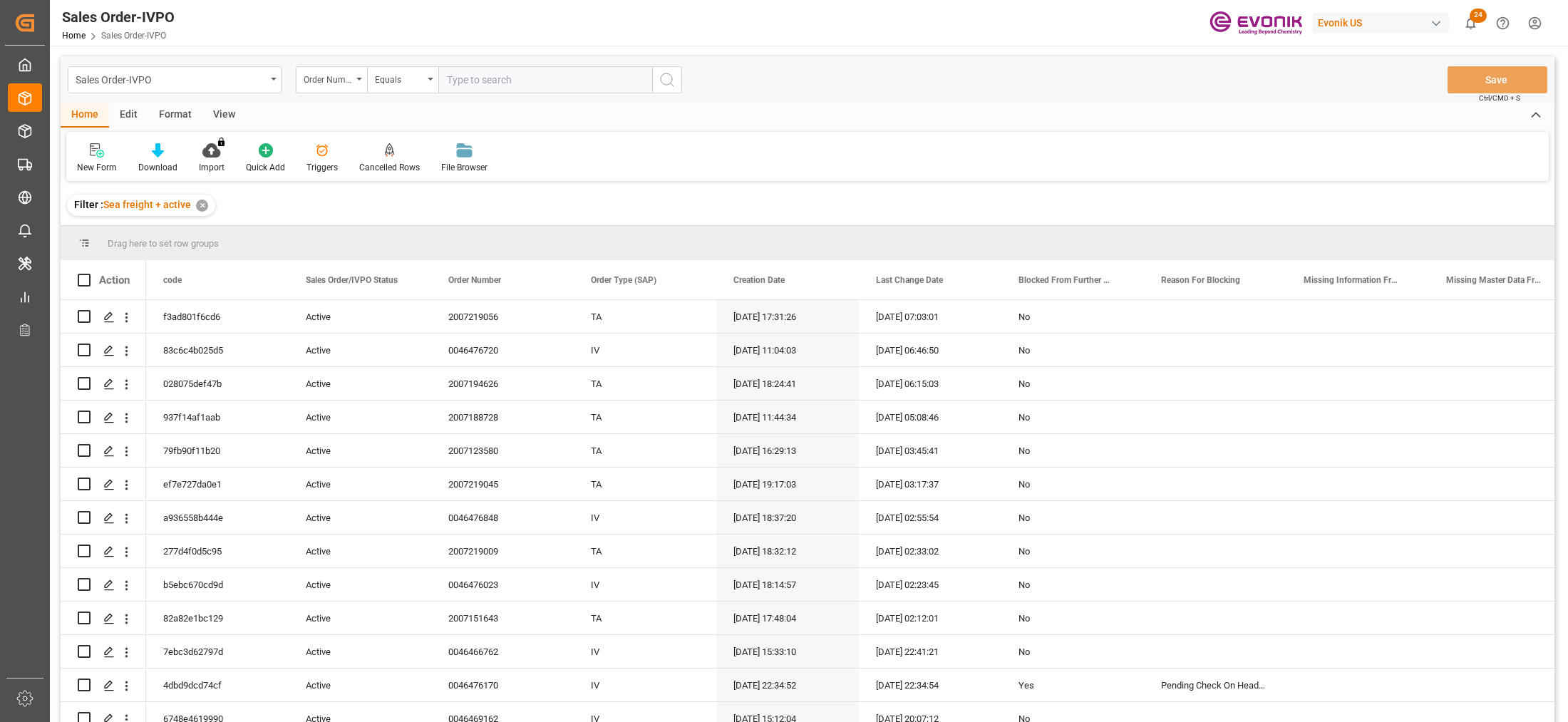
click at [488, 83] on input "text" at bounding box center [545, 80] width 214 height 27
paste input "2007219068"
type input "2007219068"
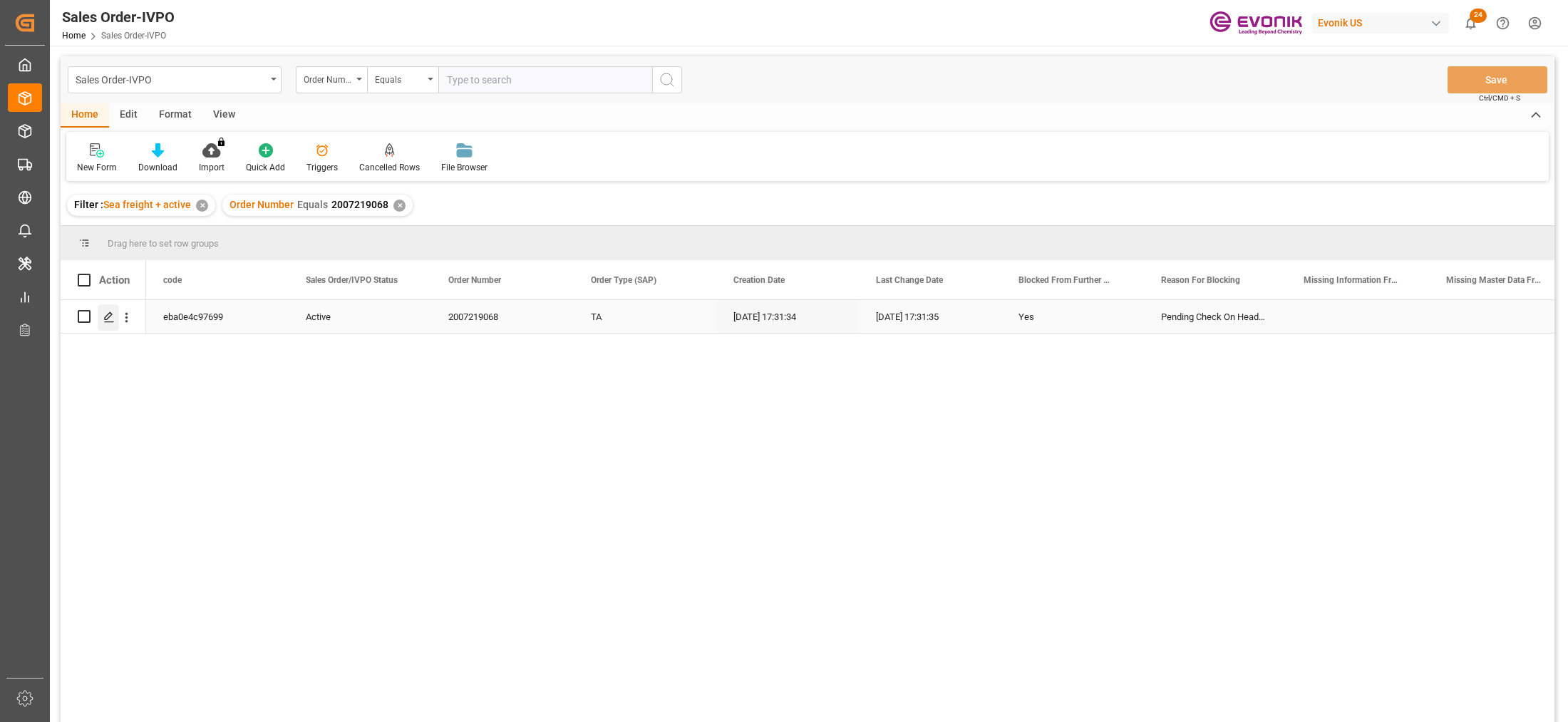
click at [112, 316] on icon "Press SPACE to select this row." at bounding box center [109, 316] width 12 height 12
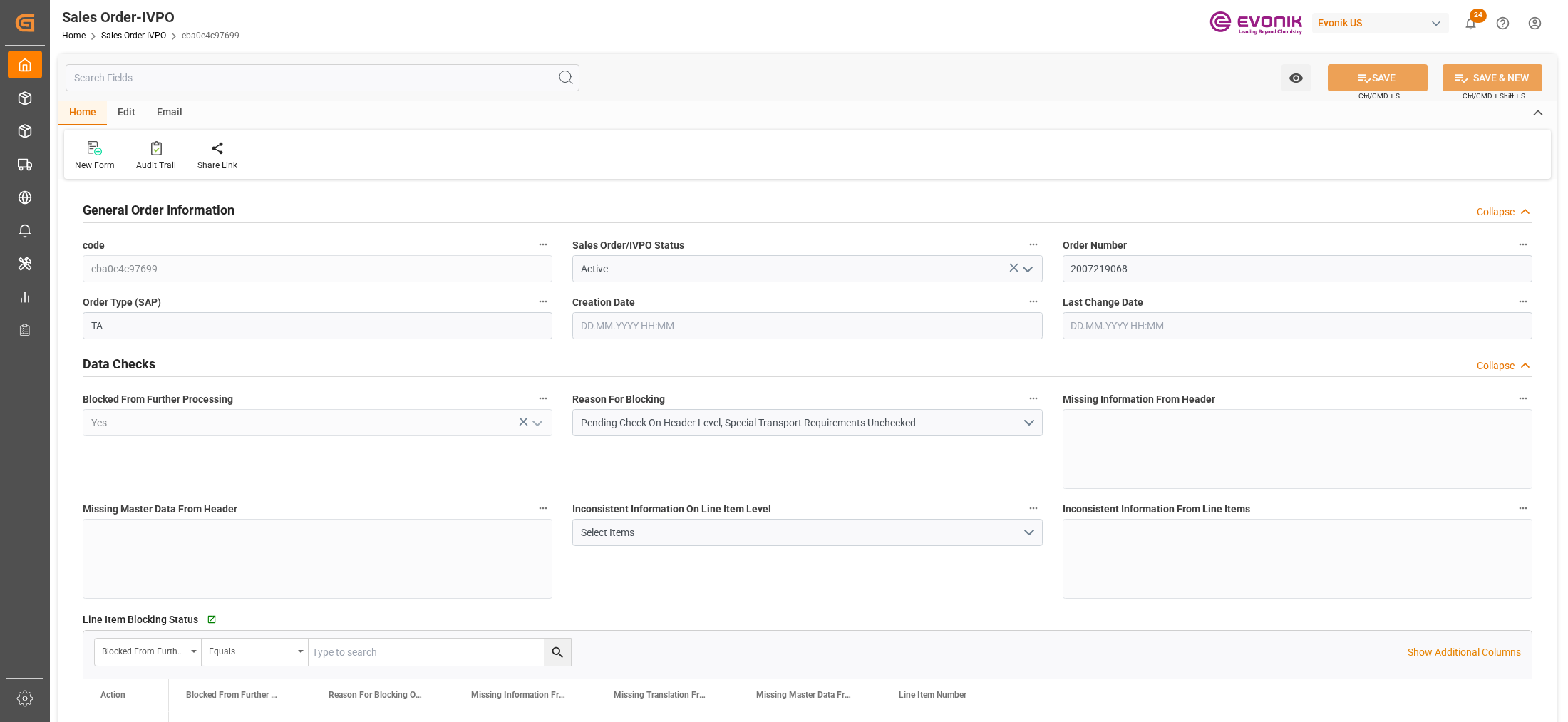
type input "ECGYE"
type input "0"
type input "1"
type input "4860"
type input "09.10.2025 17:31"
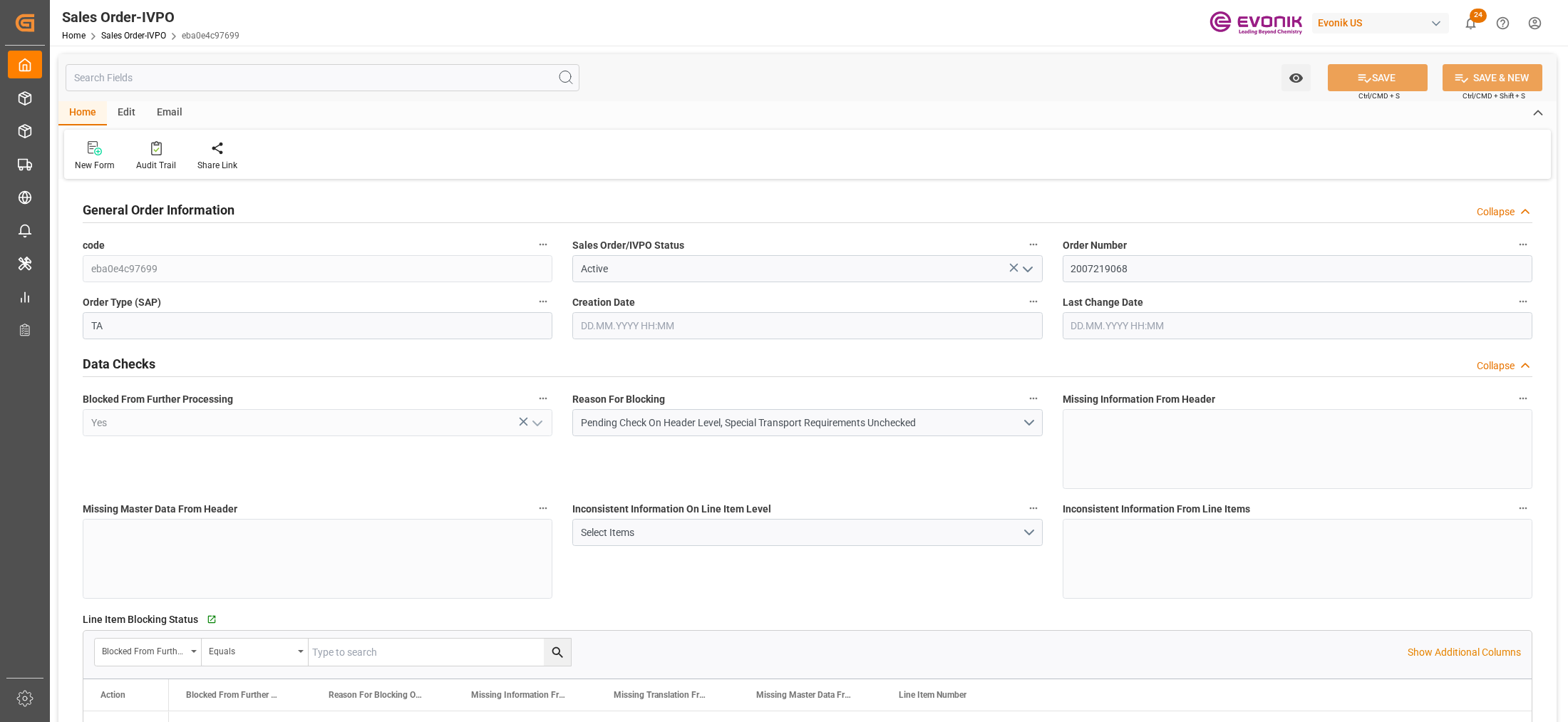
type input "09.10.2025 17:31"
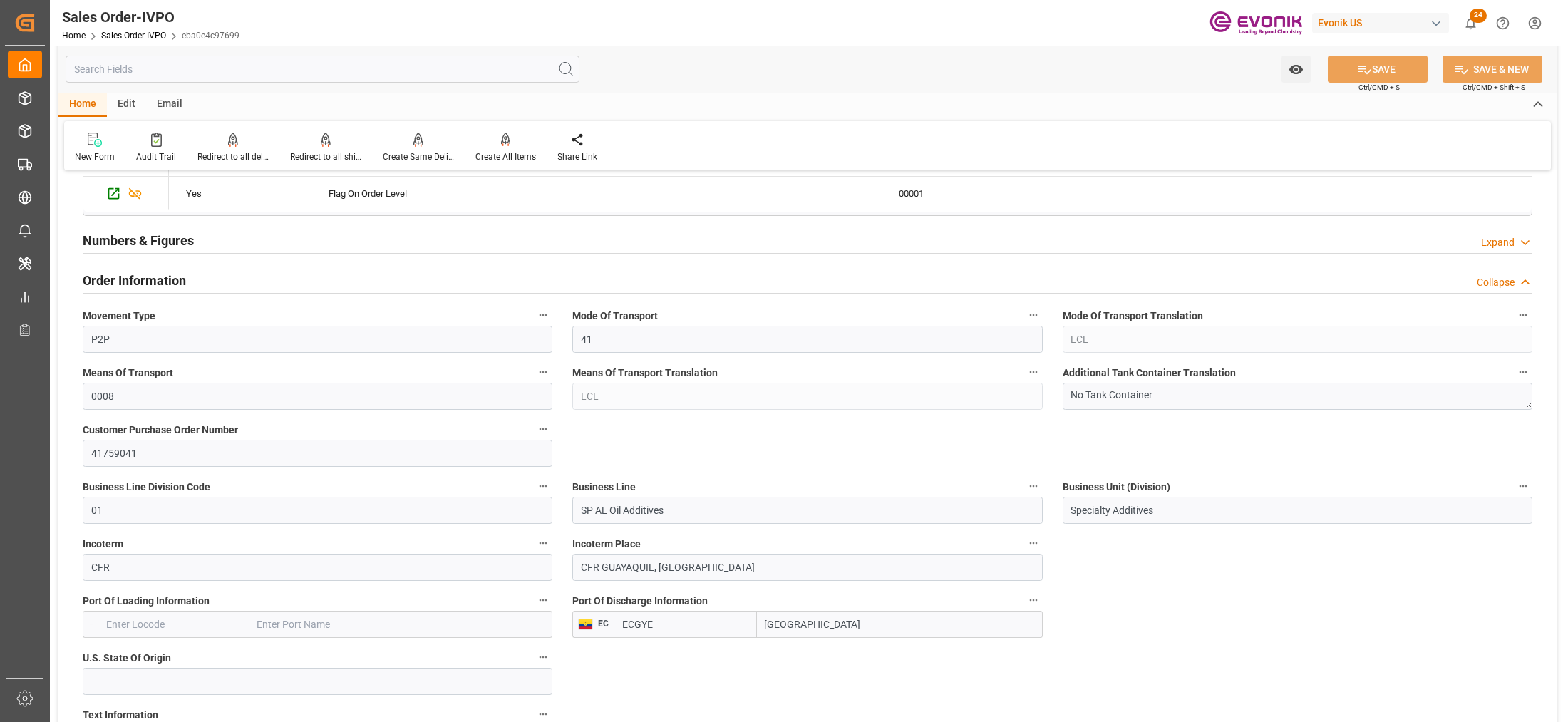
scroll to position [712, 0]
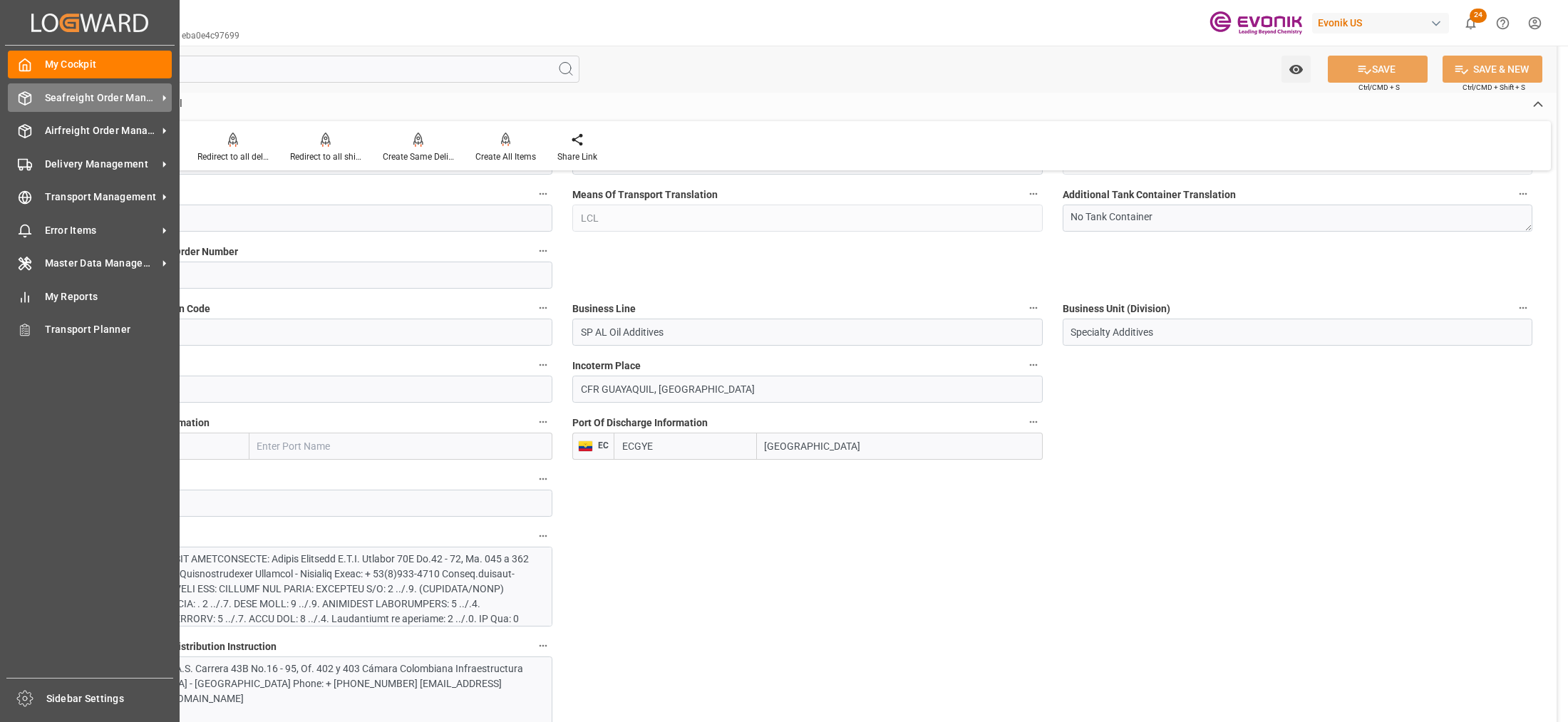
click at [98, 100] on span "Seafreight Order Management" at bounding box center [101, 98] width 112 height 15
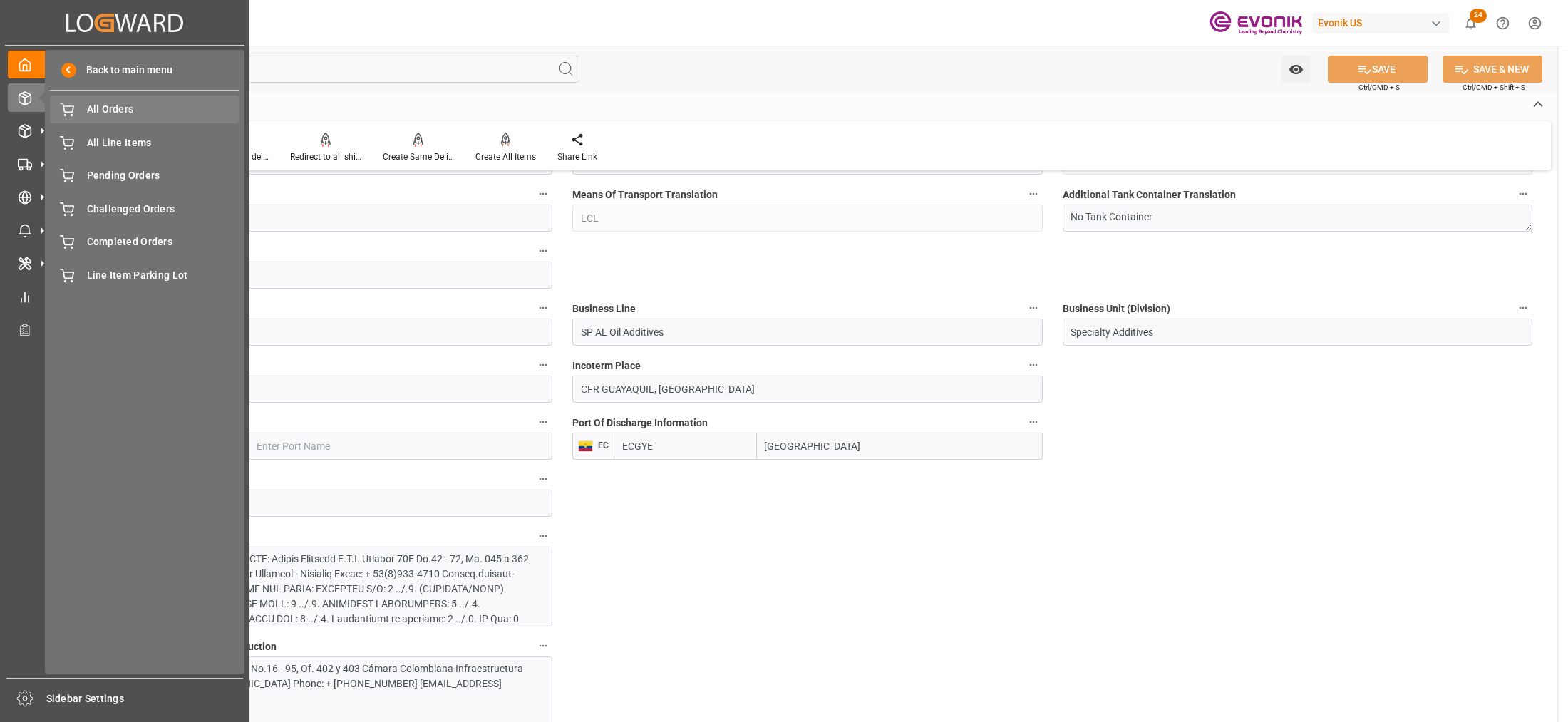
click at [122, 107] on span "All Orders" at bounding box center [164, 109] width 153 height 15
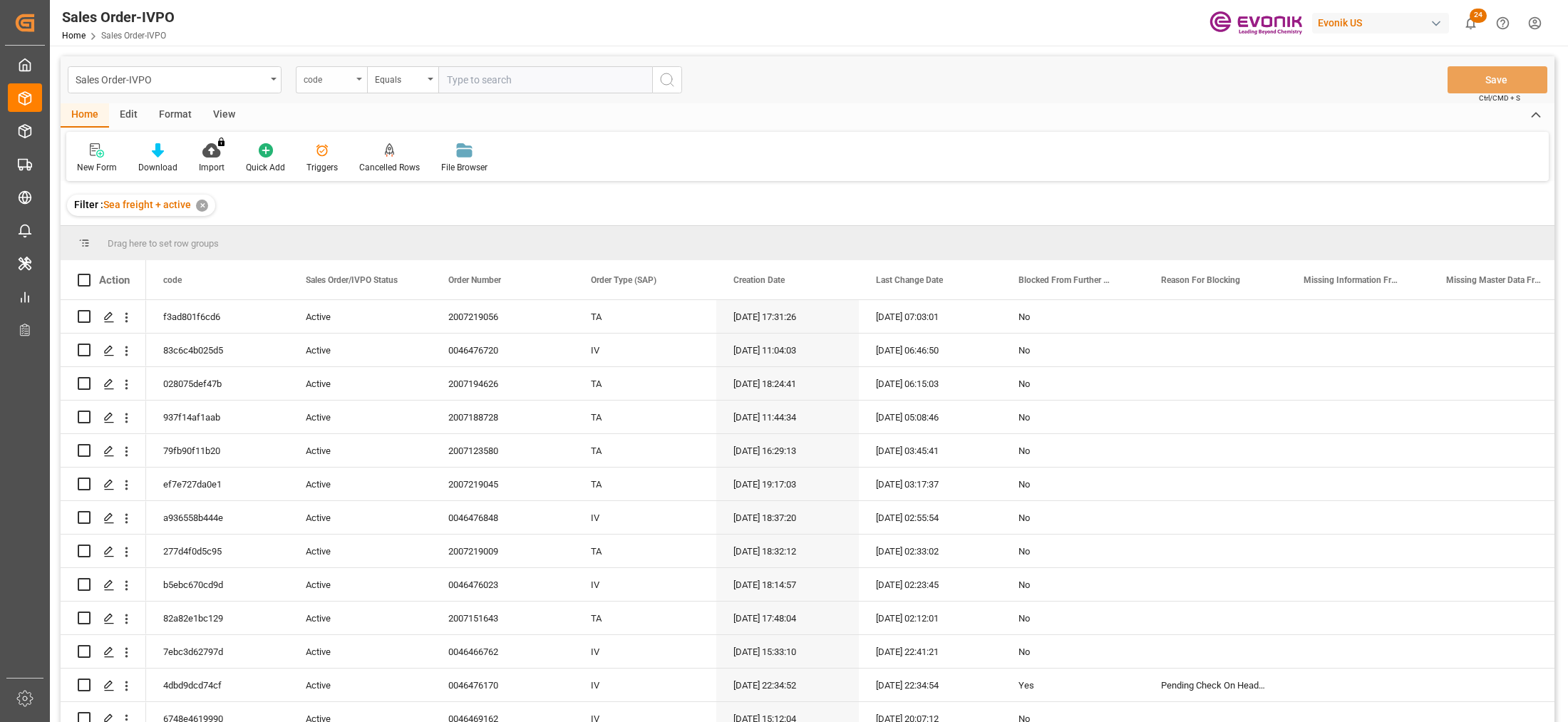
click at [349, 86] on div "code" at bounding box center [331, 80] width 71 height 27
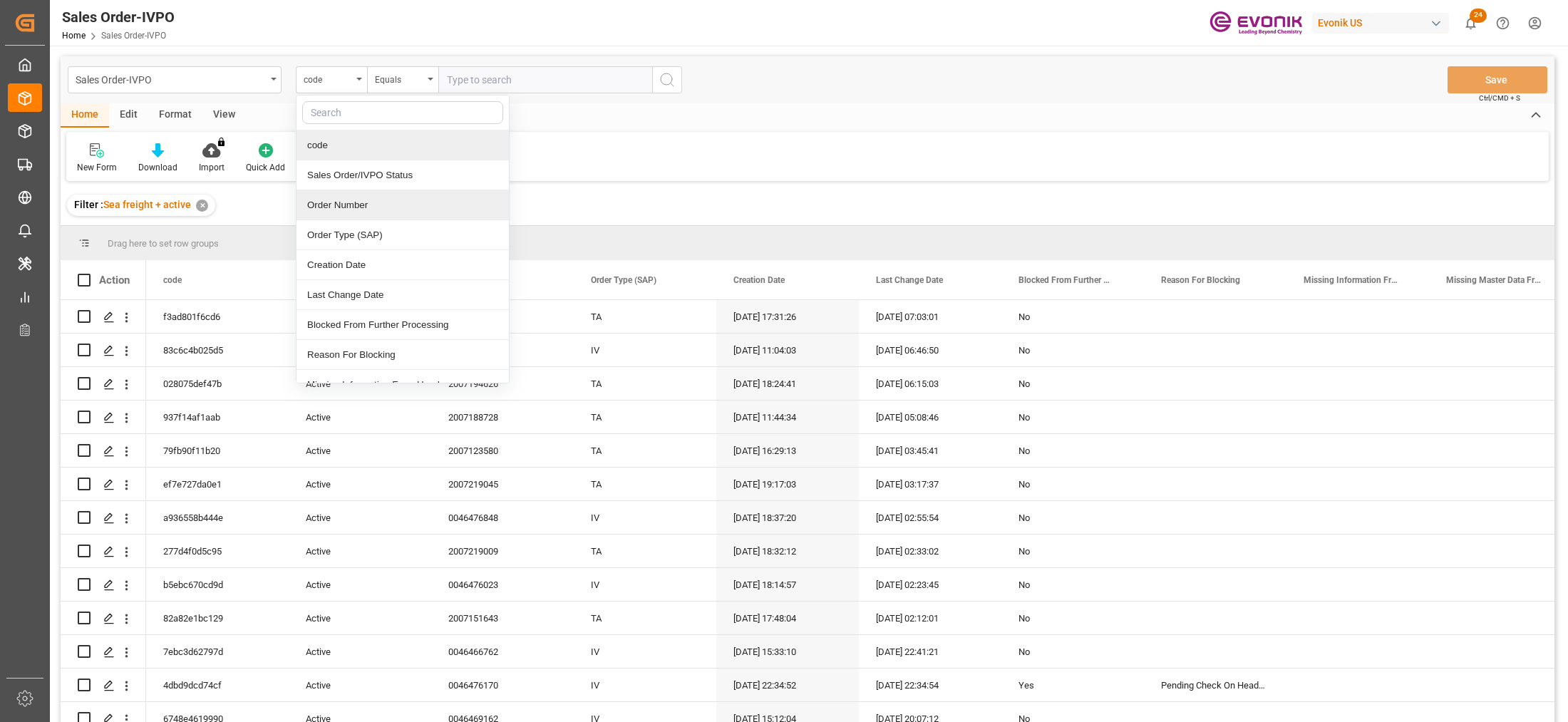
click at [375, 207] on div "Order Number" at bounding box center [403, 205] width 212 height 30
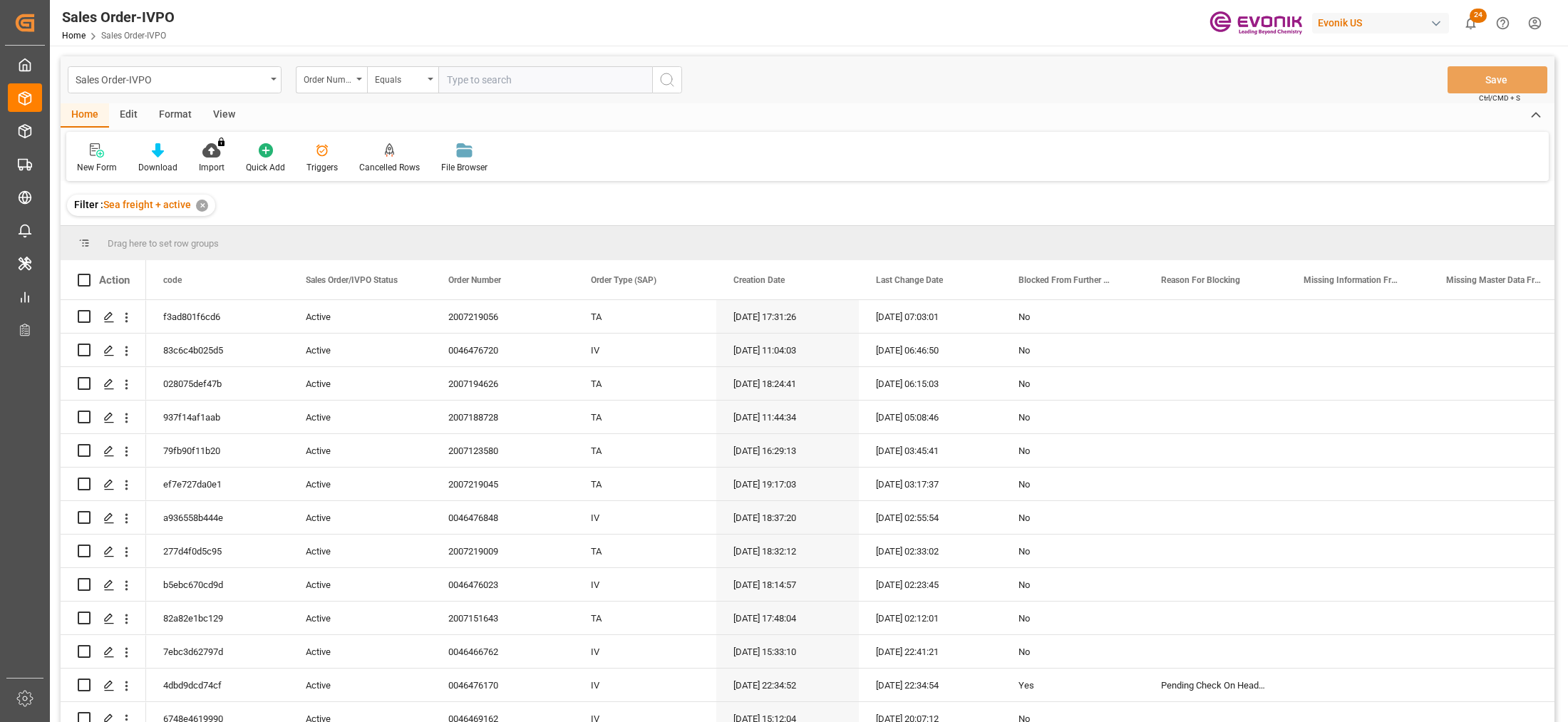
click at [500, 87] on input "text" at bounding box center [545, 80] width 214 height 27
paste input "2007219068"
type input "2007219068"
click at [663, 81] on icon "search button" at bounding box center [667, 79] width 17 height 17
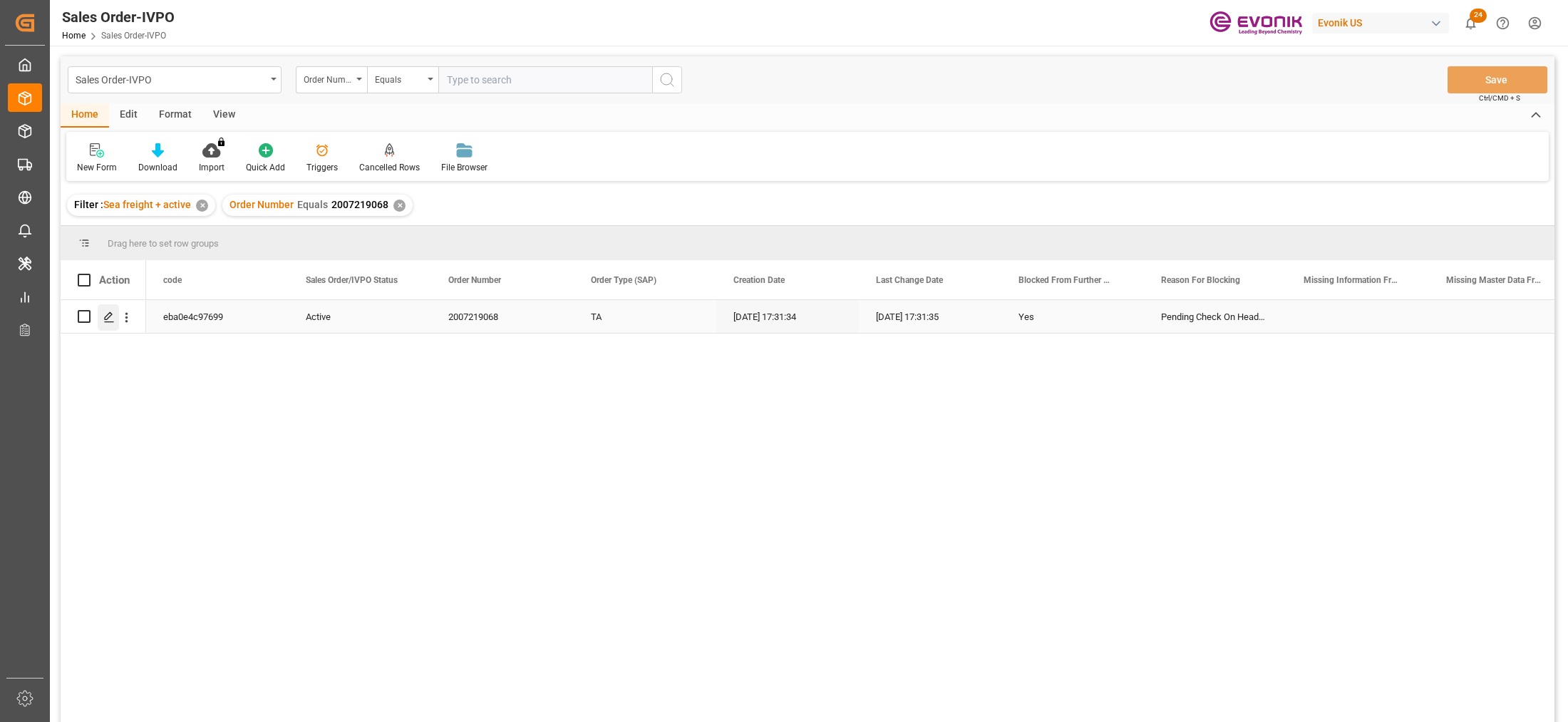
click at [112, 307] on div "Press SPACE to select this row." at bounding box center [109, 316] width 22 height 26
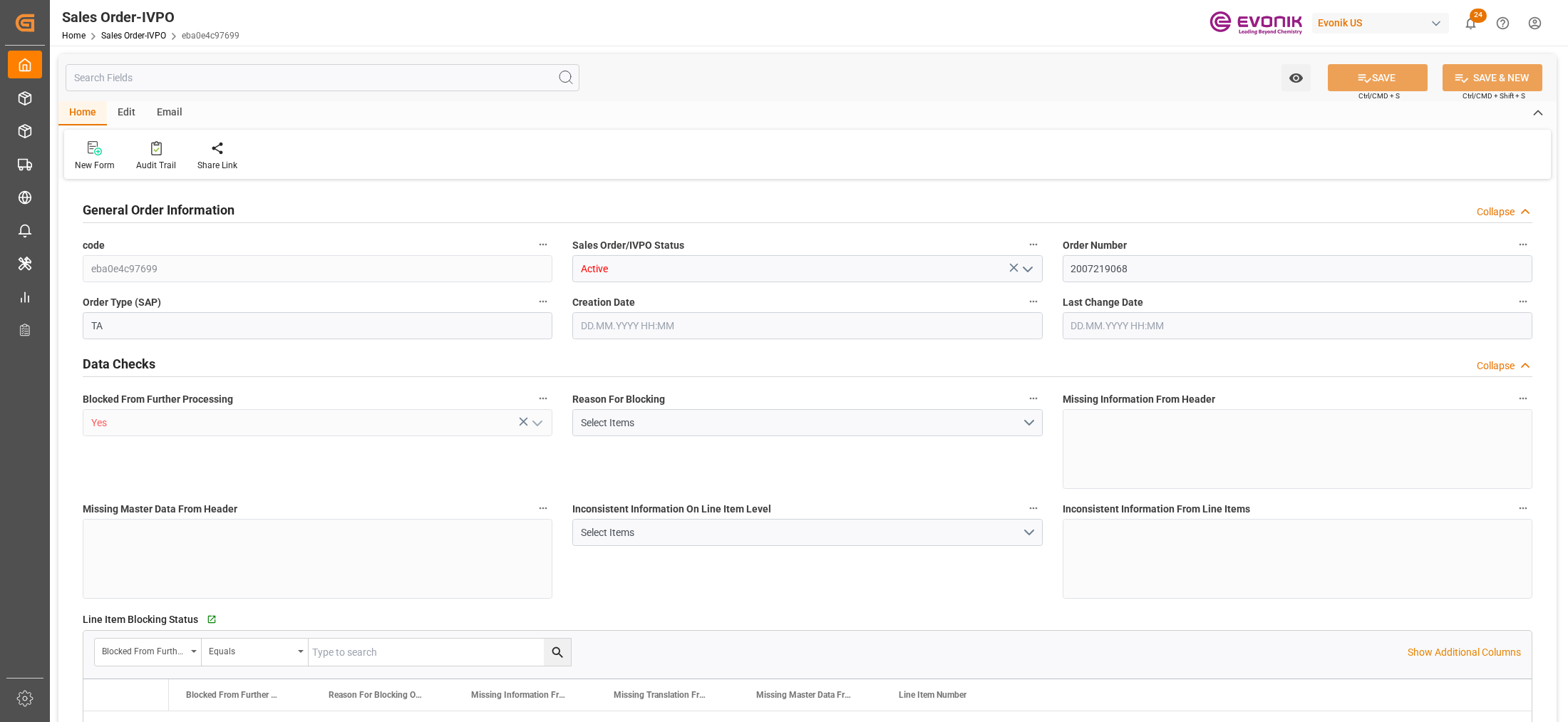
type input "ECGYE"
type input "0"
type input "1"
type input "4860"
type input "09.10.2025 17:31"
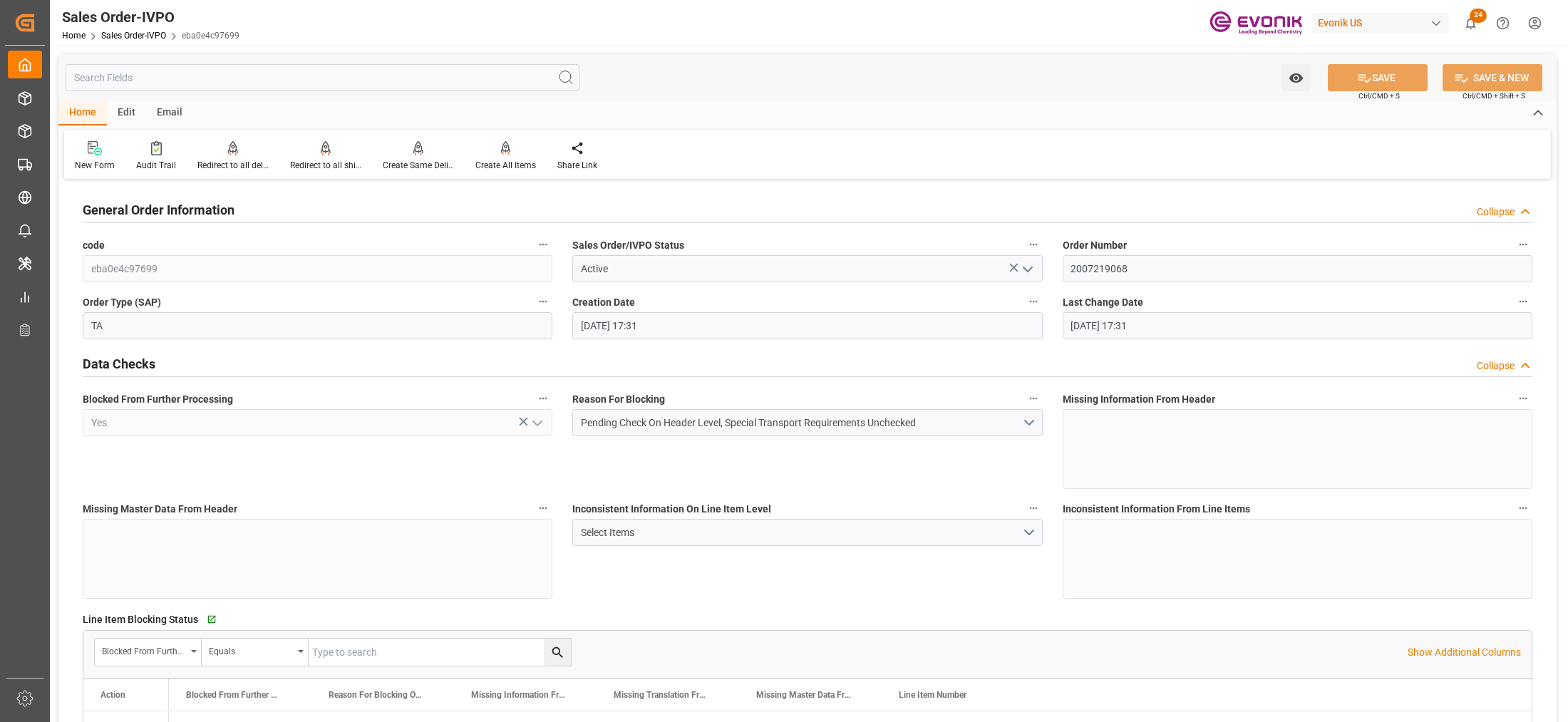
type input "09.10.2025 17:31"
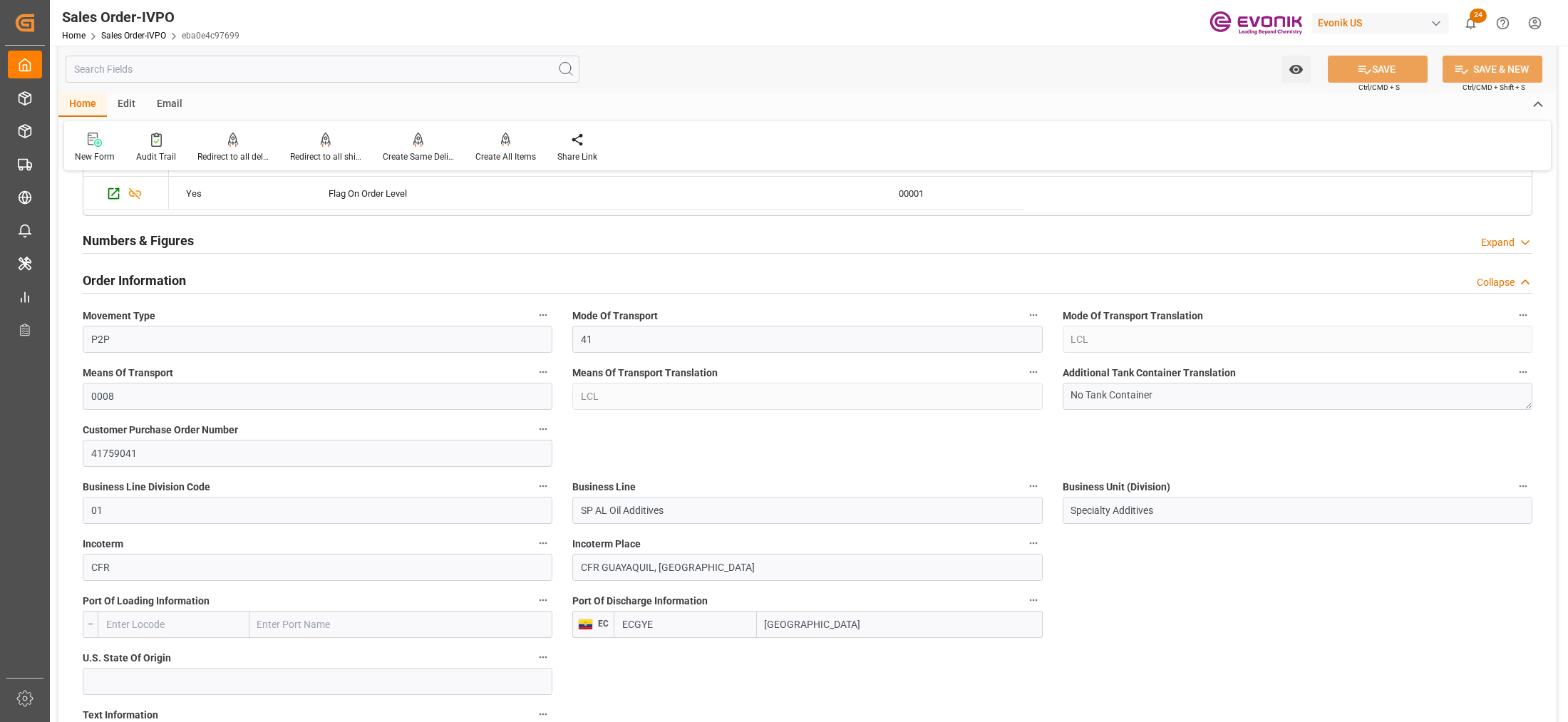
scroll to position [712, 0]
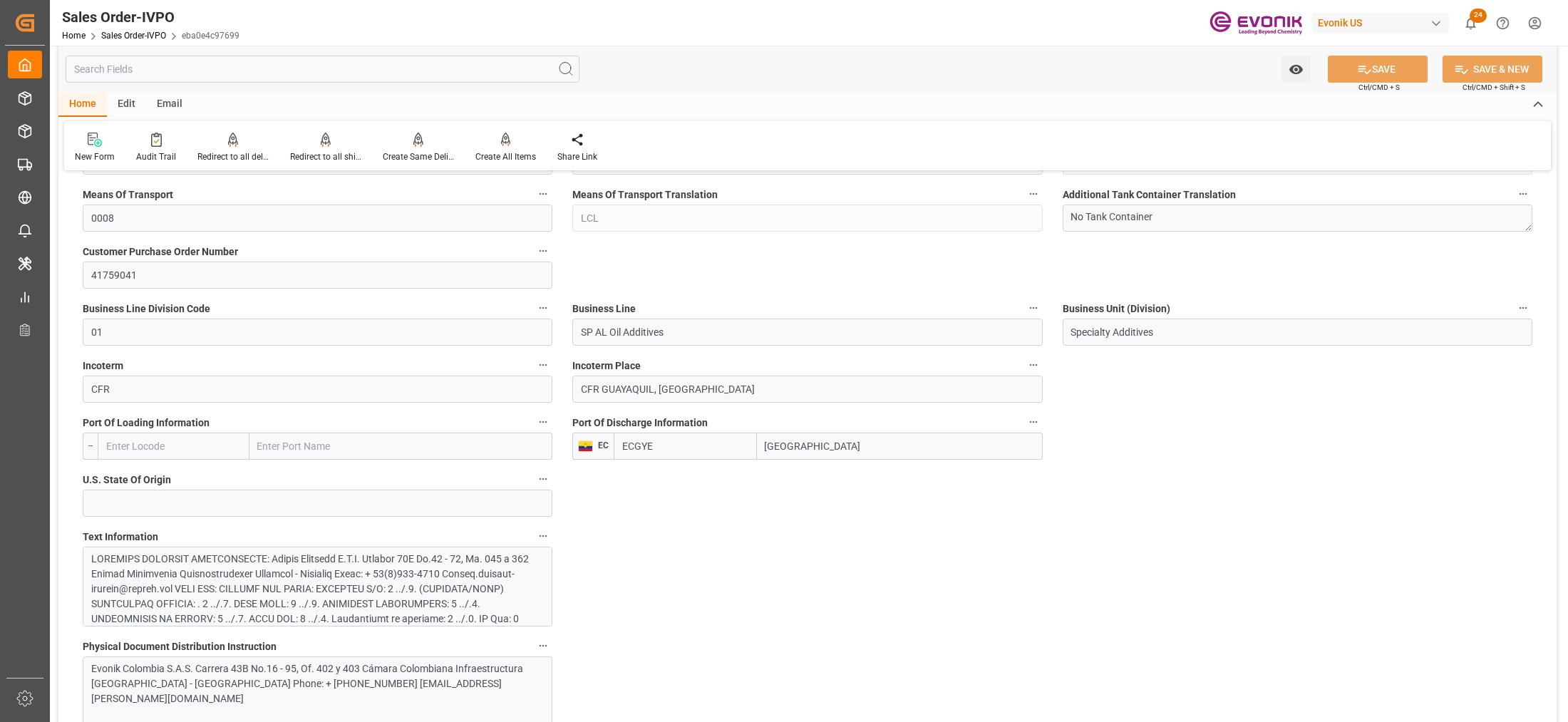
click at [432, 583] on div at bounding box center [310, 678] width 440 height 254
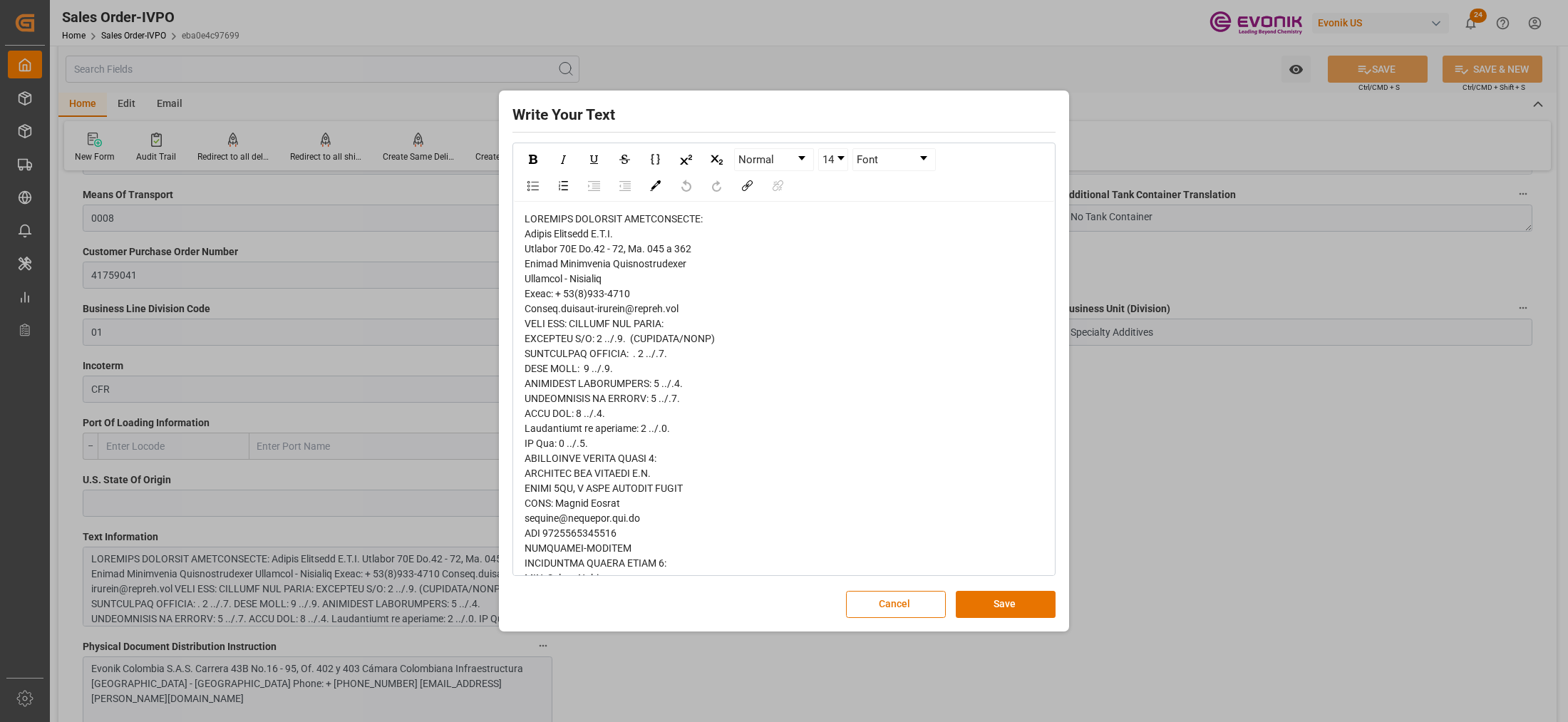
click at [556, 256] on div "rdw-editor" at bounding box center [784, 600] width 520 height 778
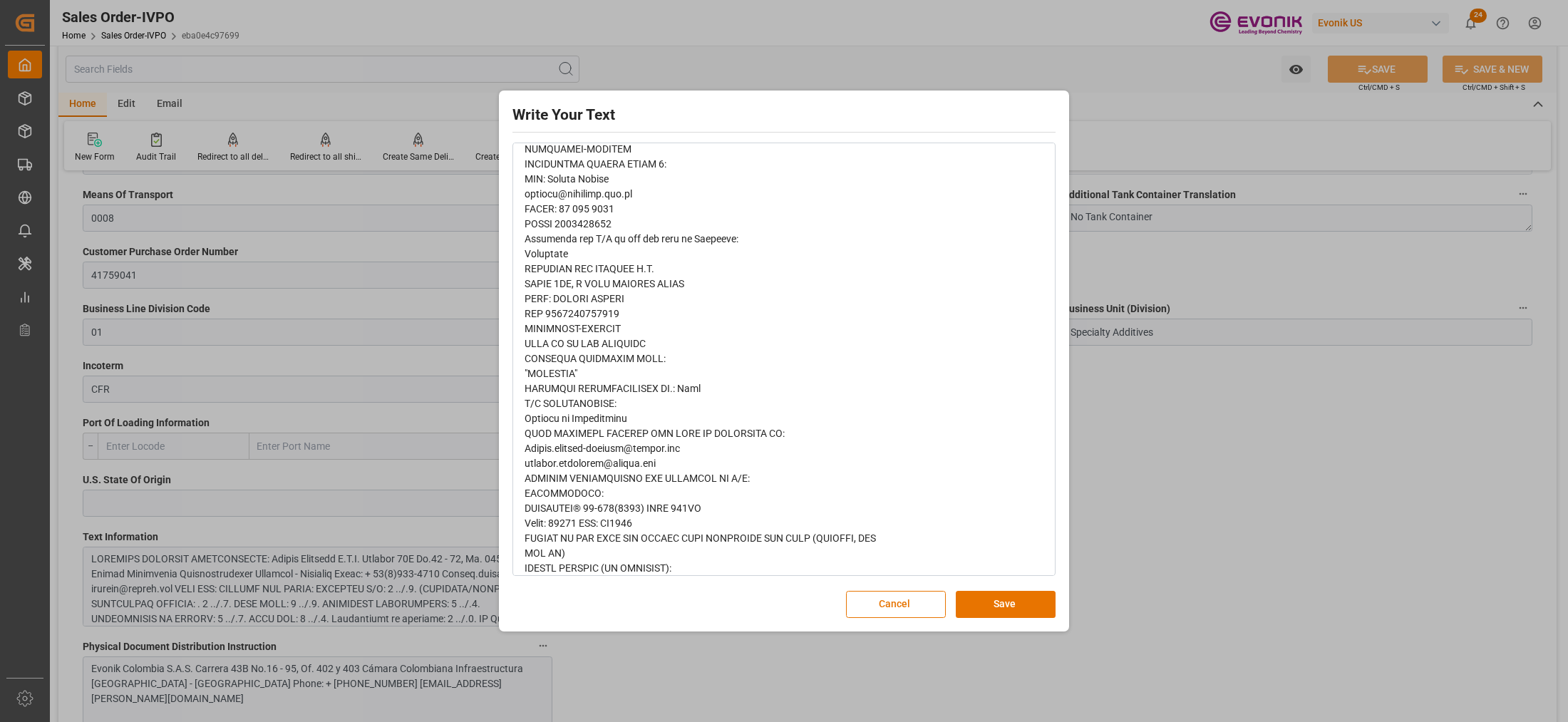
scroll to position [414, 0]
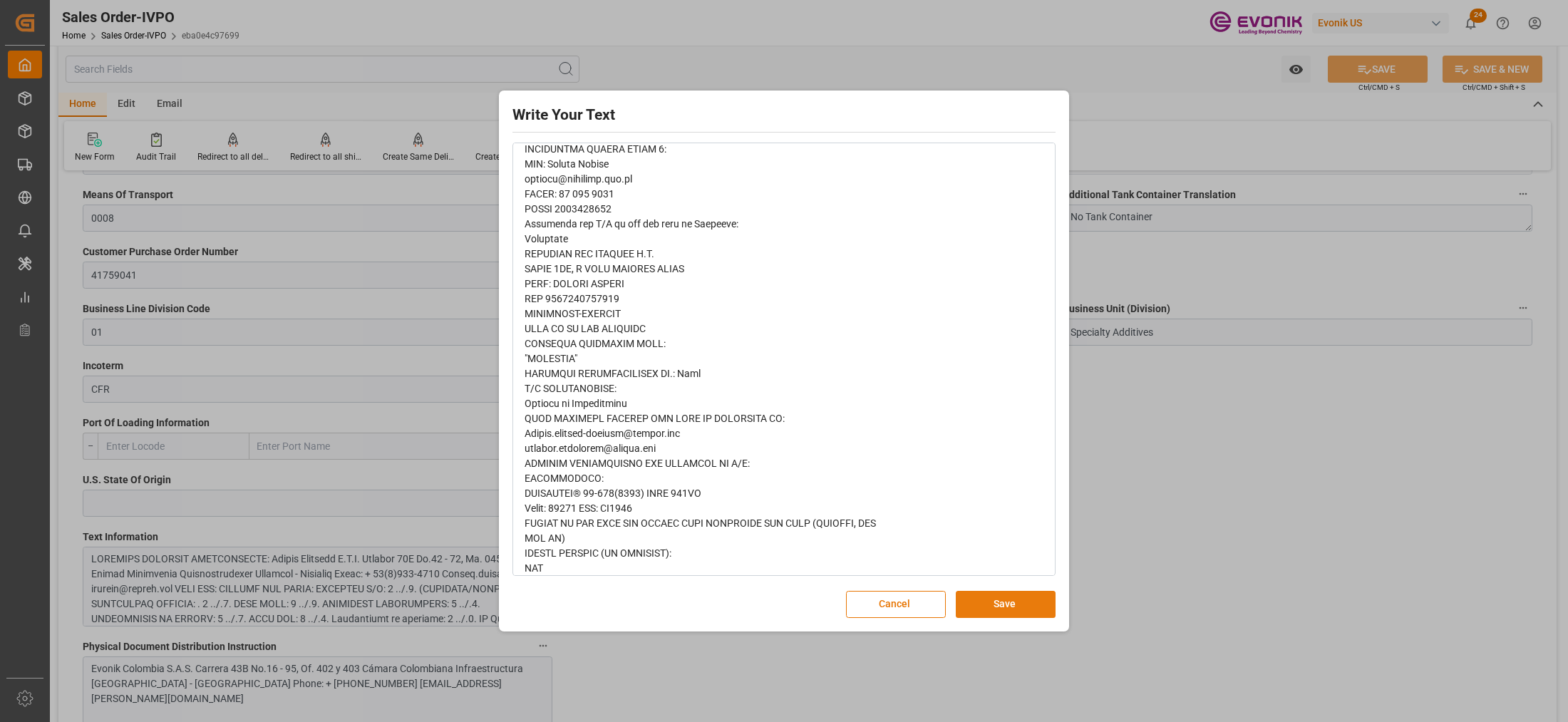
click at [1002, 602] on button "Save" at bounding box center [1005, 604] width 100 height 27
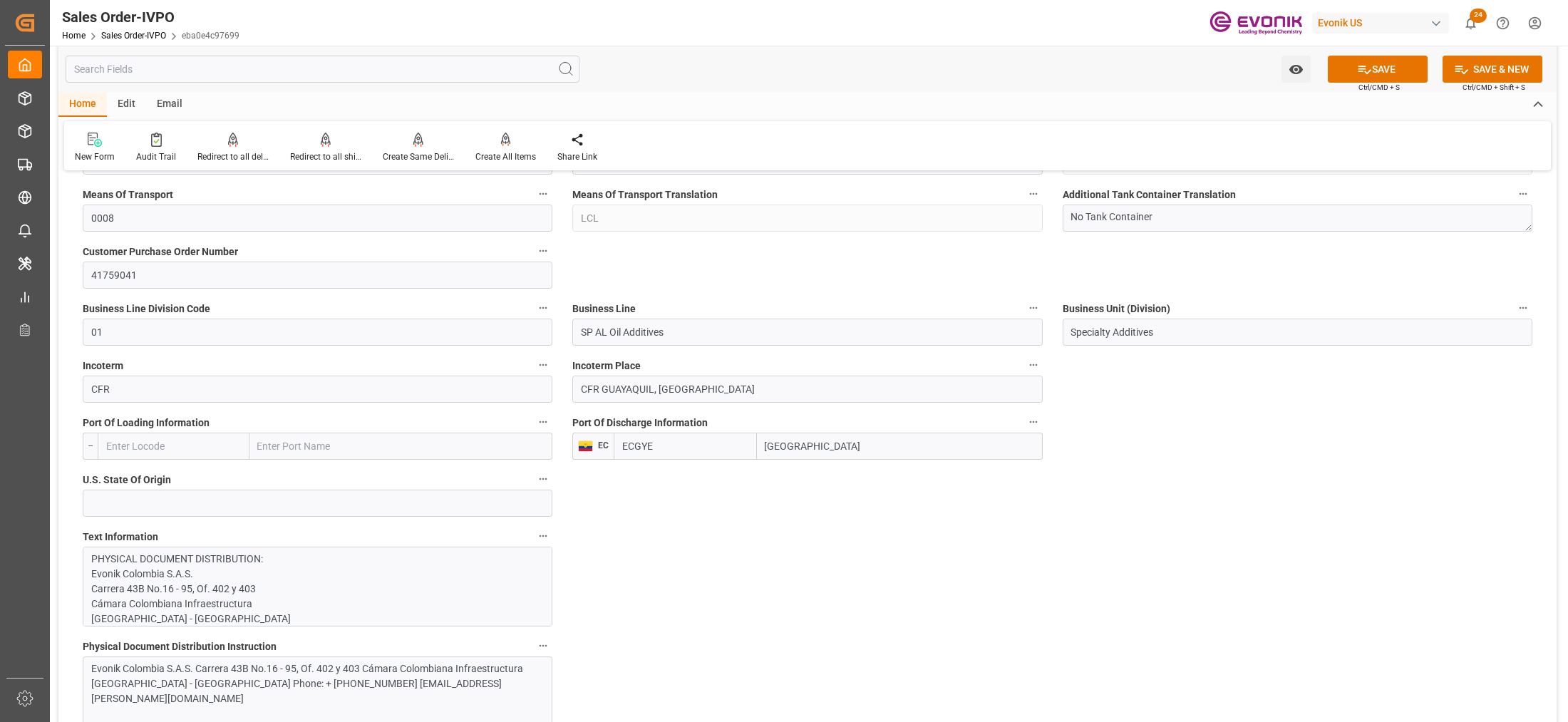
scroll to position [890, 0]
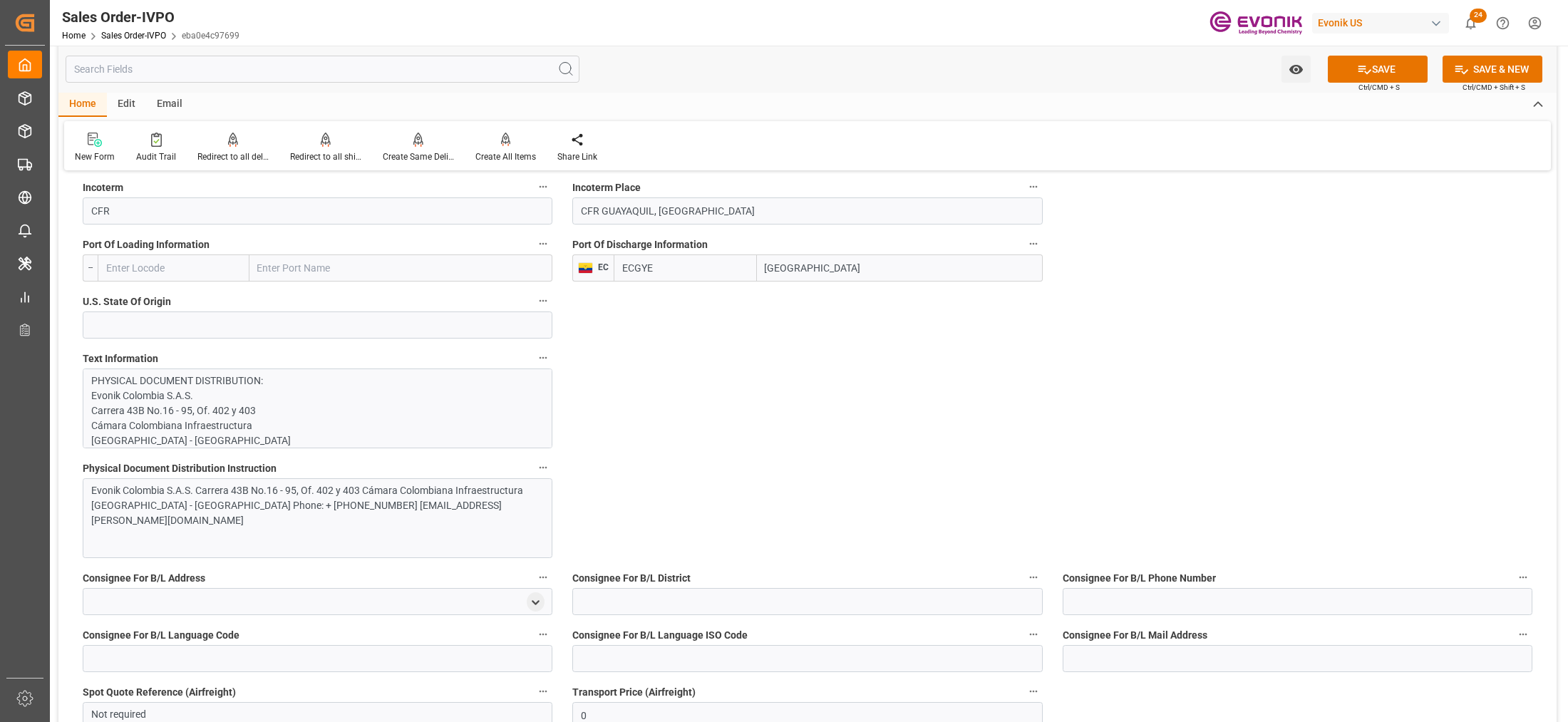
click at [385, 512] on div "Evonik Colombia S.A.S. Carrera 43B No.16 - 95, Of. 402 y 403 Cámara Colombiana …" at bounding box center [310, 505] width 440 height 45
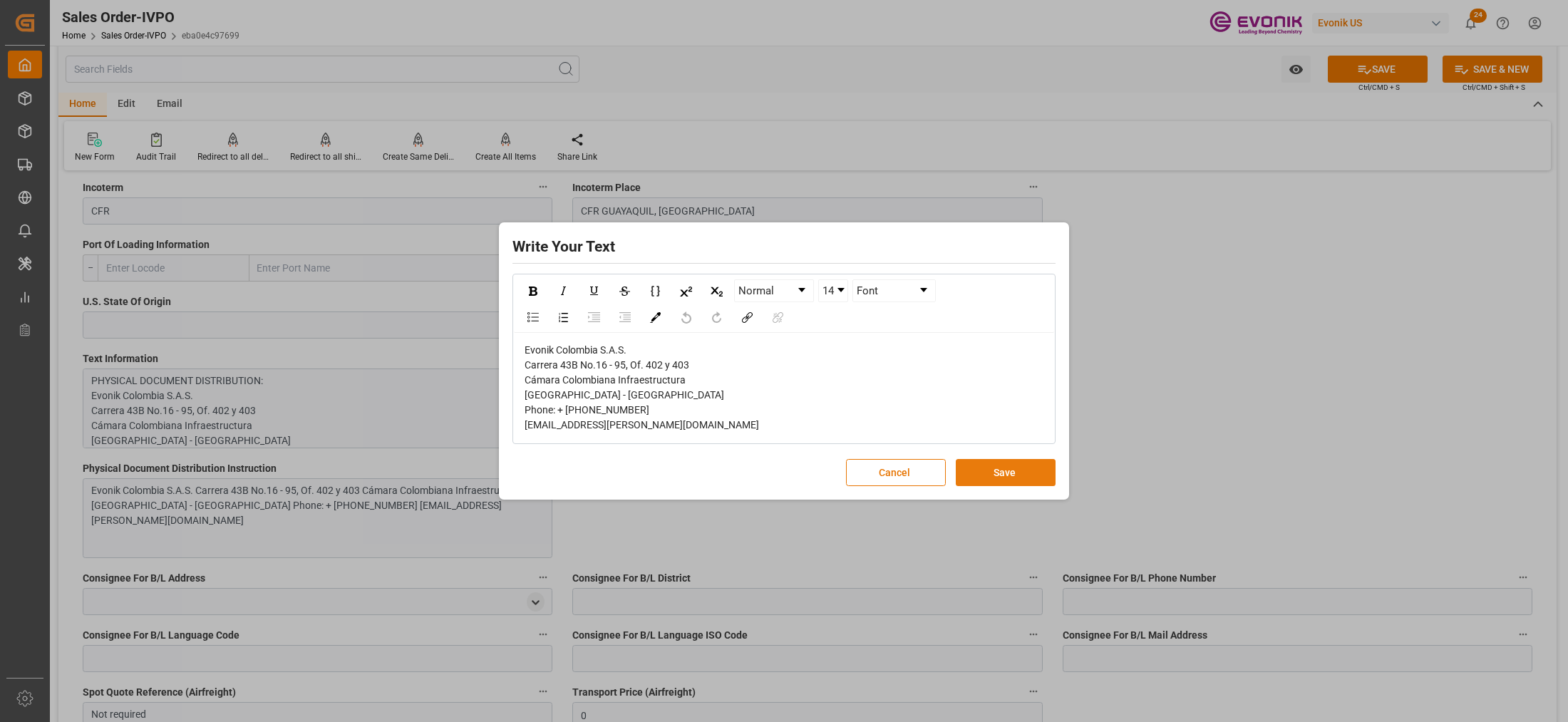
click at [1027, 468] on button "Save" at bounding box center [1005, 472] width 100 height 27
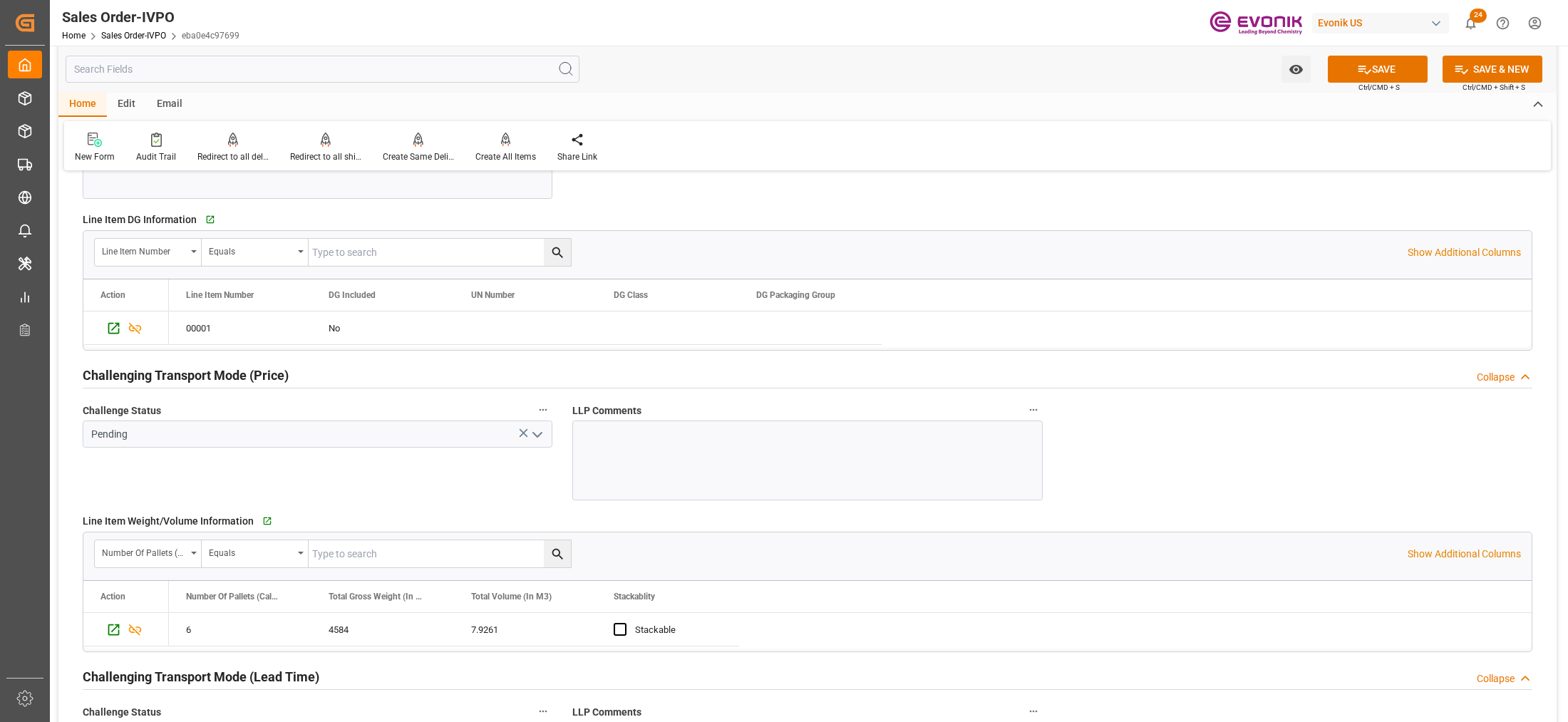
scroll to position [1603, 0]
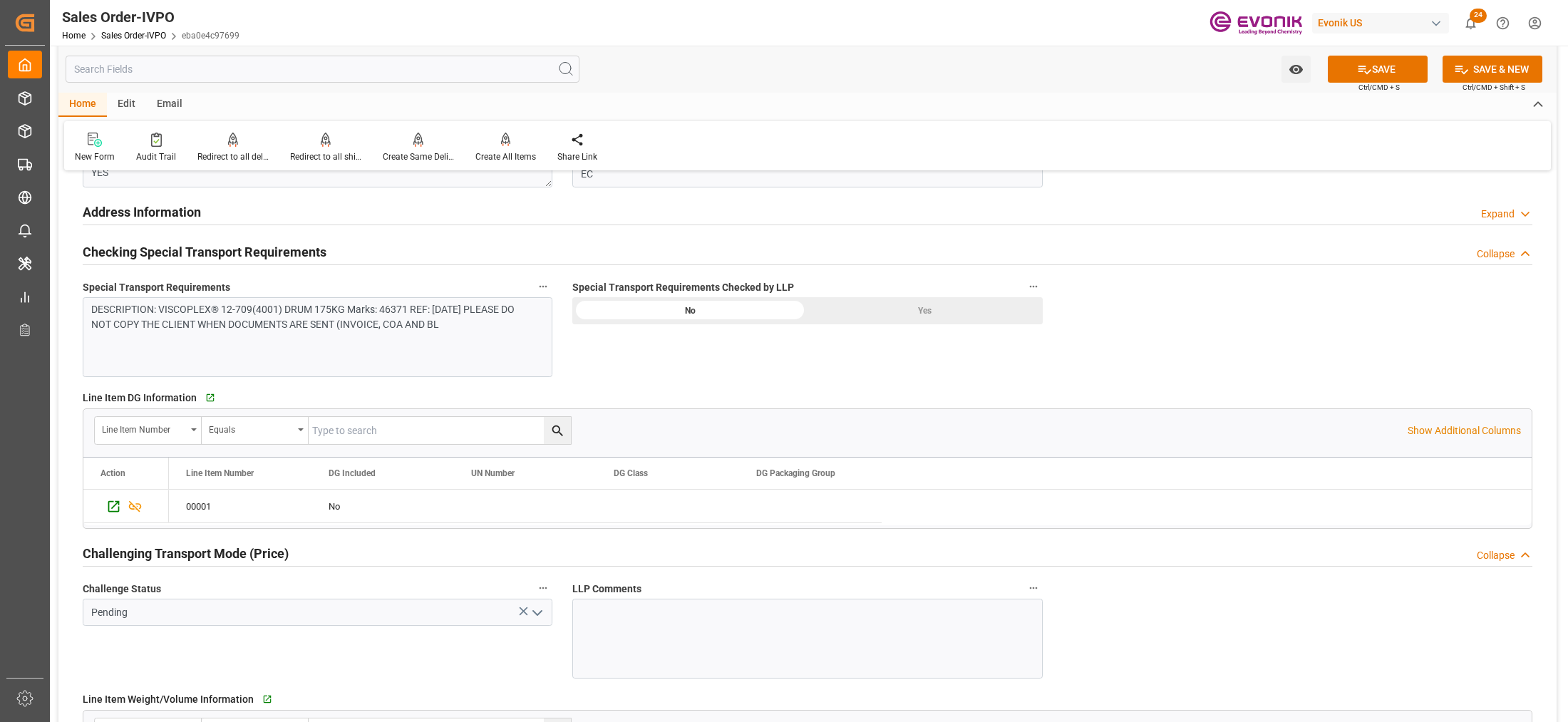
click at [390, 360] on div "DESCRIPTION: VISCOPLEX® 12-709(4001) DRUM 175KG Marks: 46371 REF: AD1241 PLEASE…" at bounding box center [318, 336] width 470 height 80
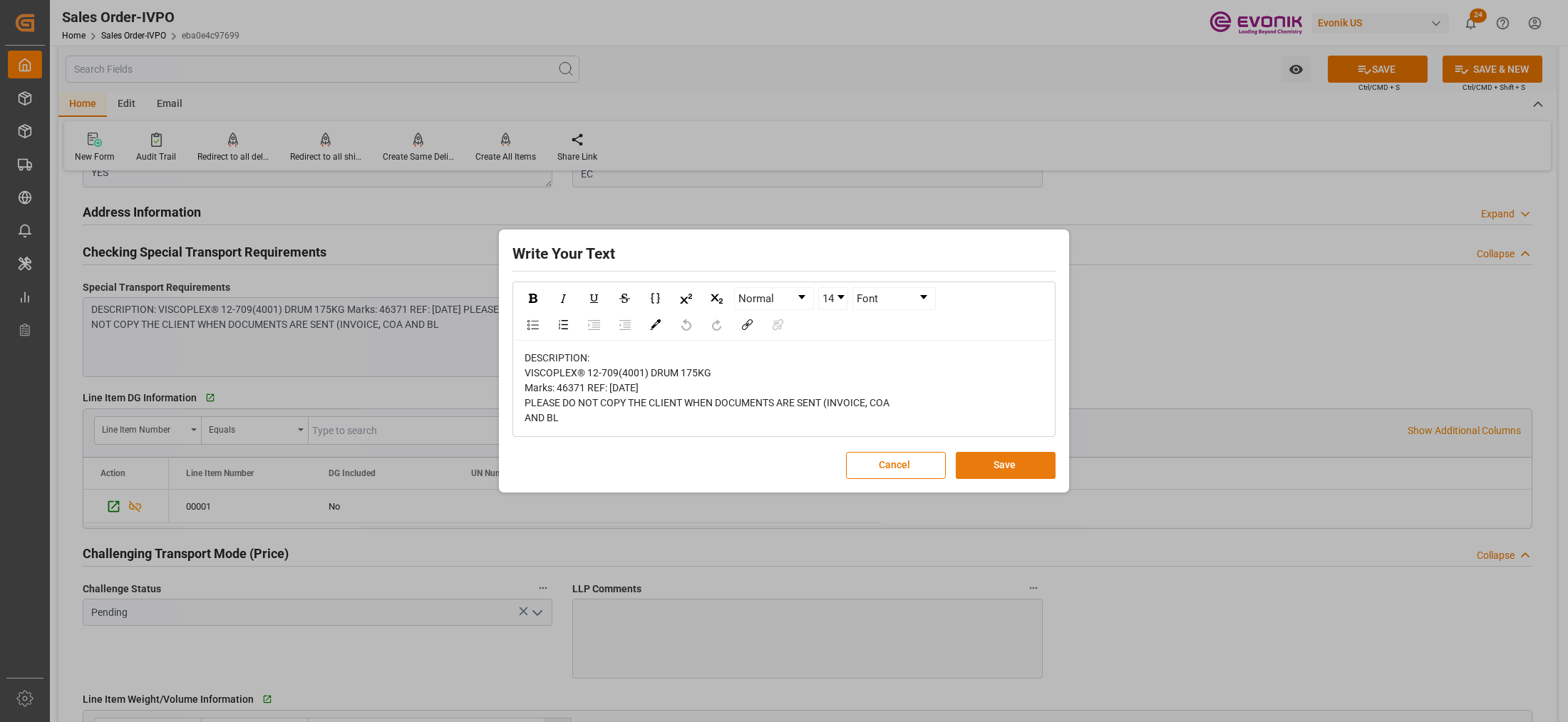
click at [995, 465] on button "Save" at bounding box center [1005, 465] width 100 height 27
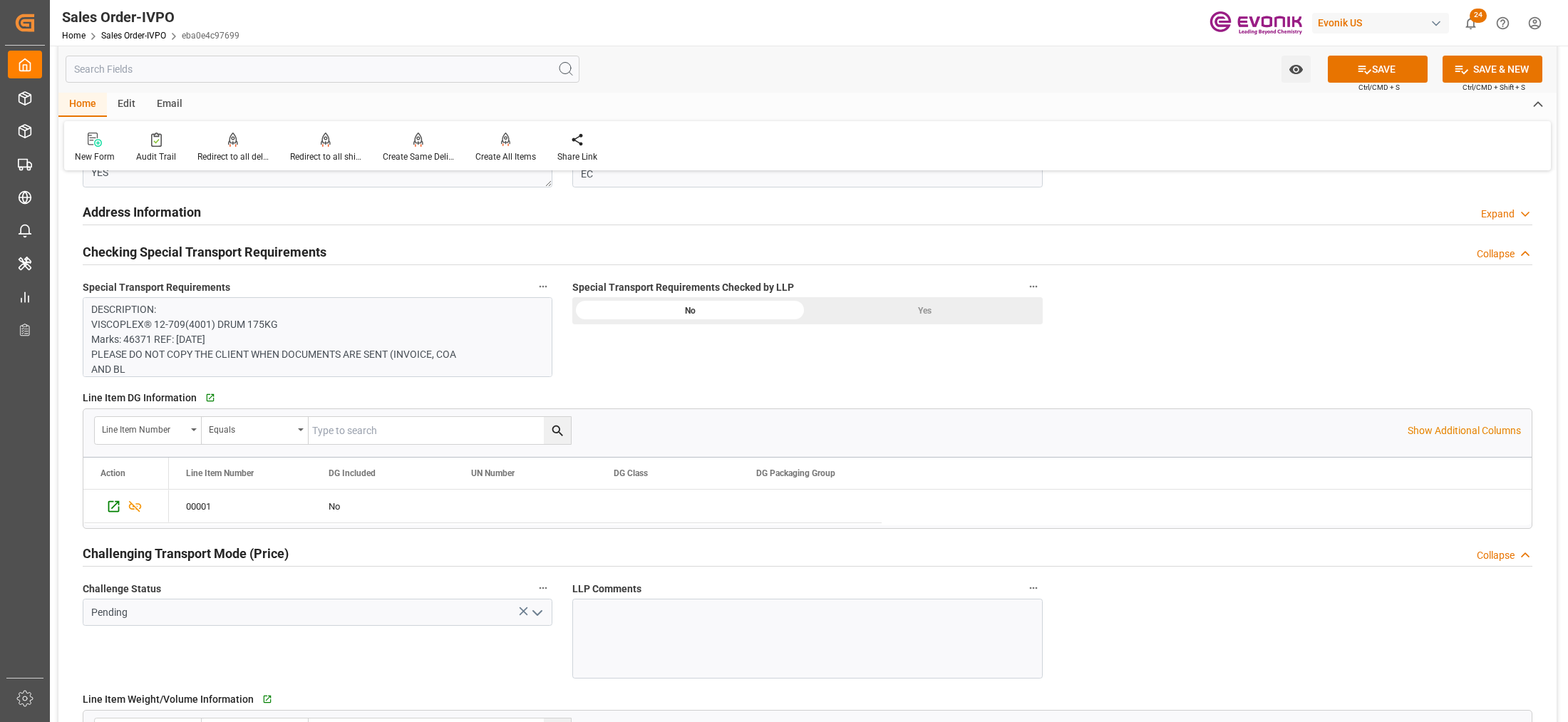
scroll to position [1781, 0]
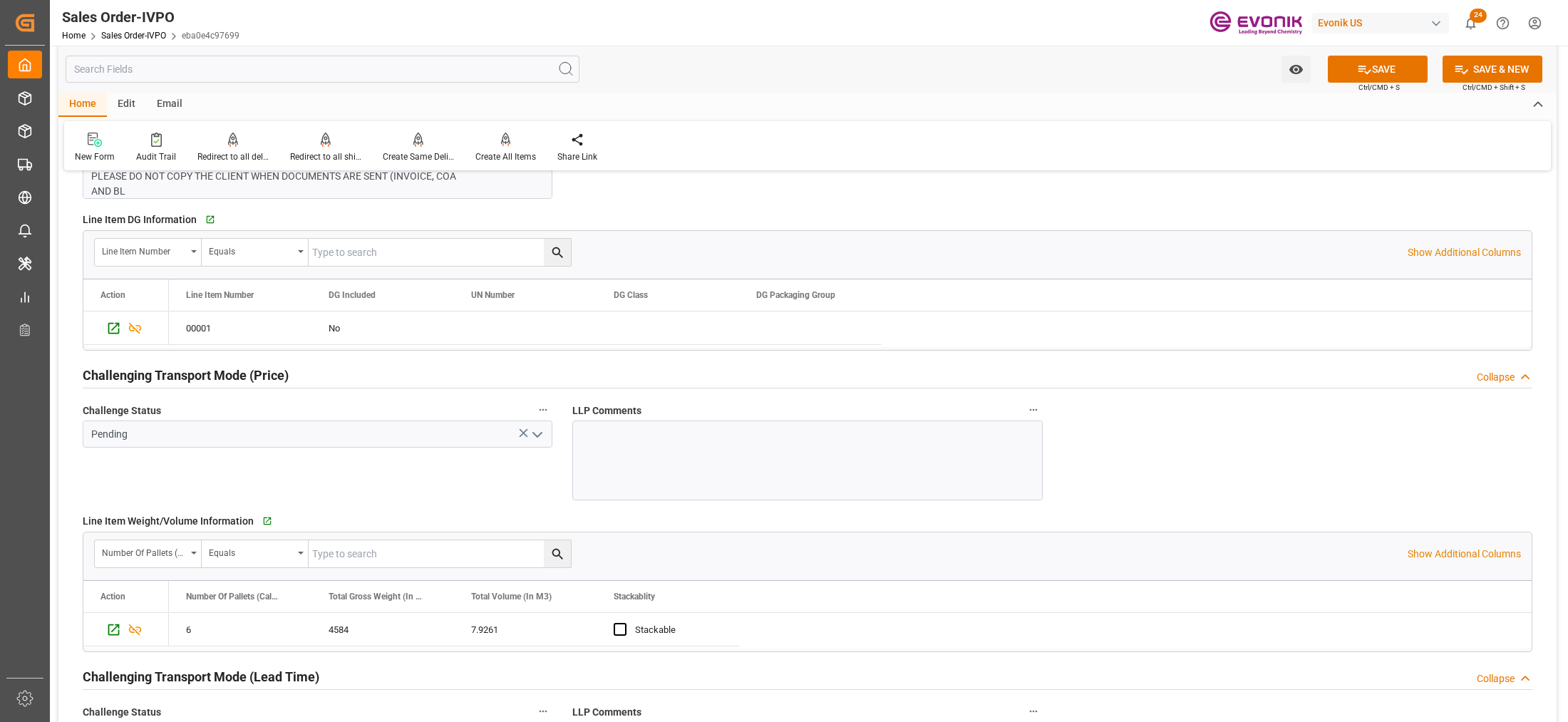
click at [537, 426] on button "open menu" at bounding box center [537, 434] width 22 height 22
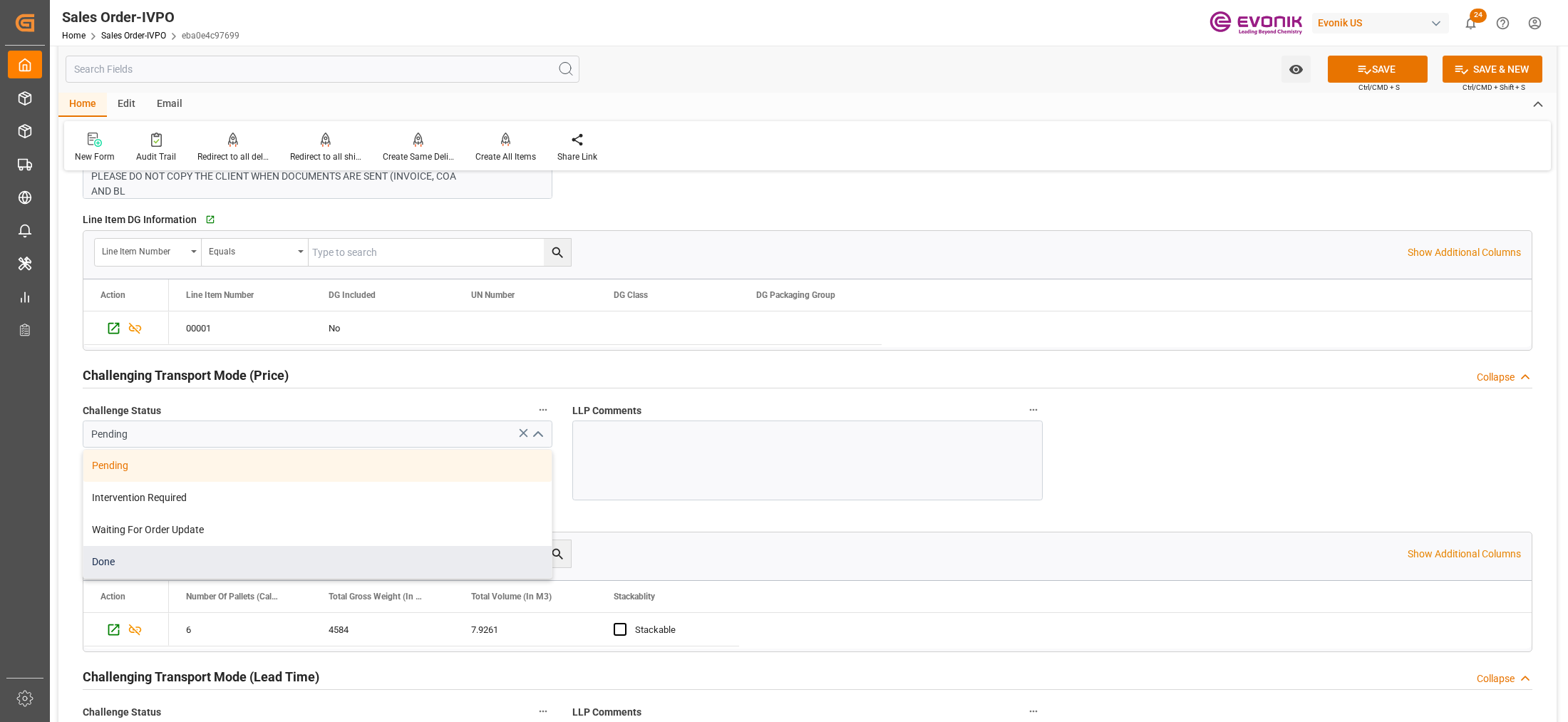
click at [193, 561] on div "Done" at bounding box center [318, 562] width 468 height 32
type input "Done"
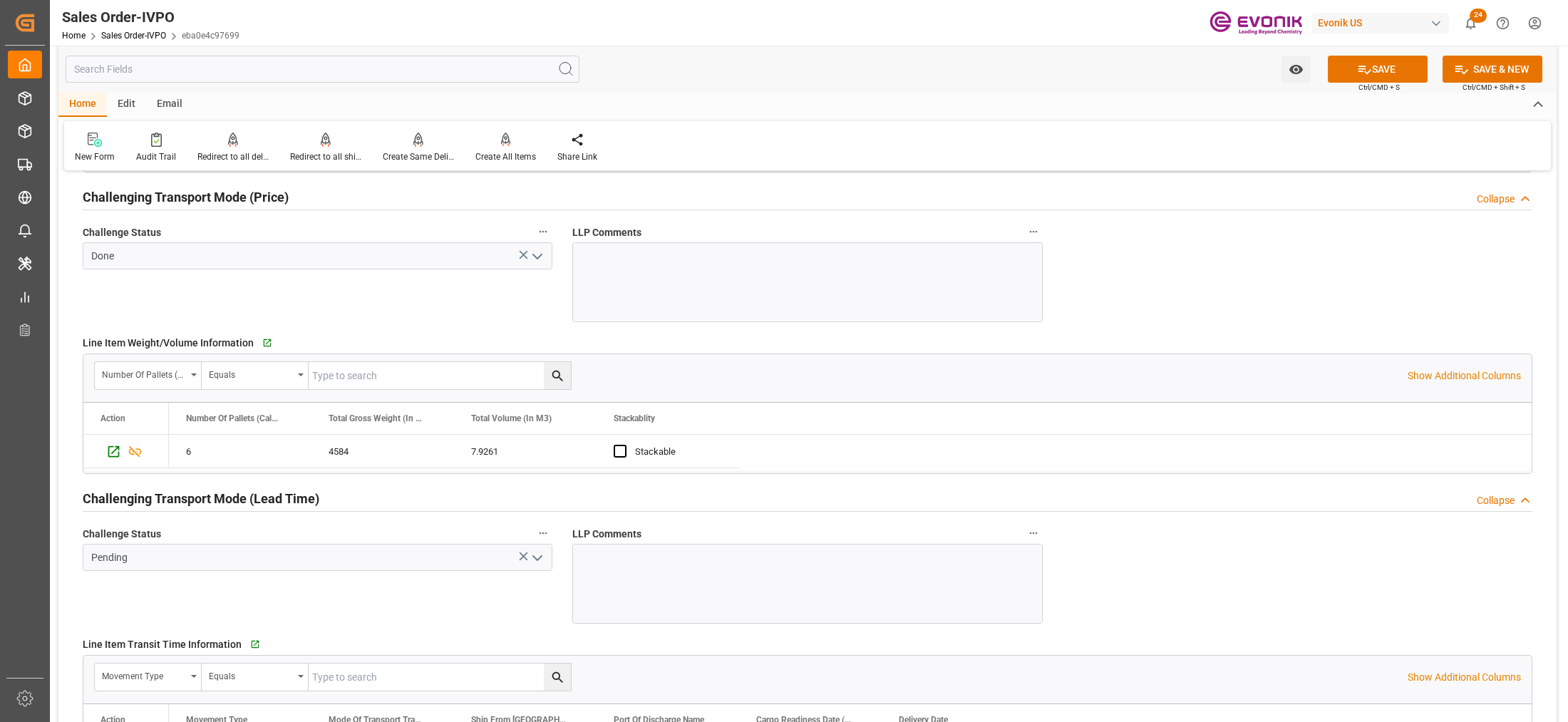
scroll to position [2137, 0]
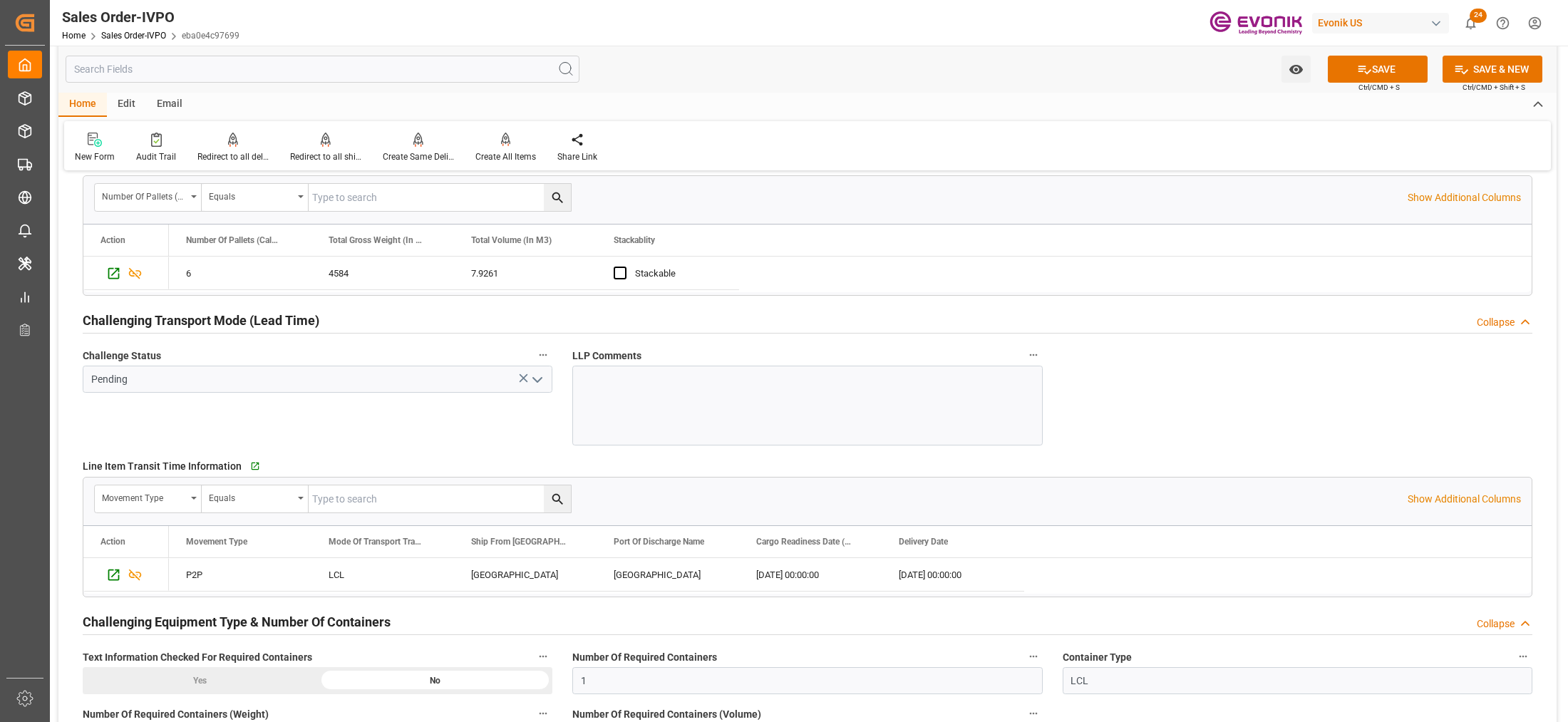
click at [540, 376] on icon "open menu" at bounding box center [537, 379] width 17 height 17
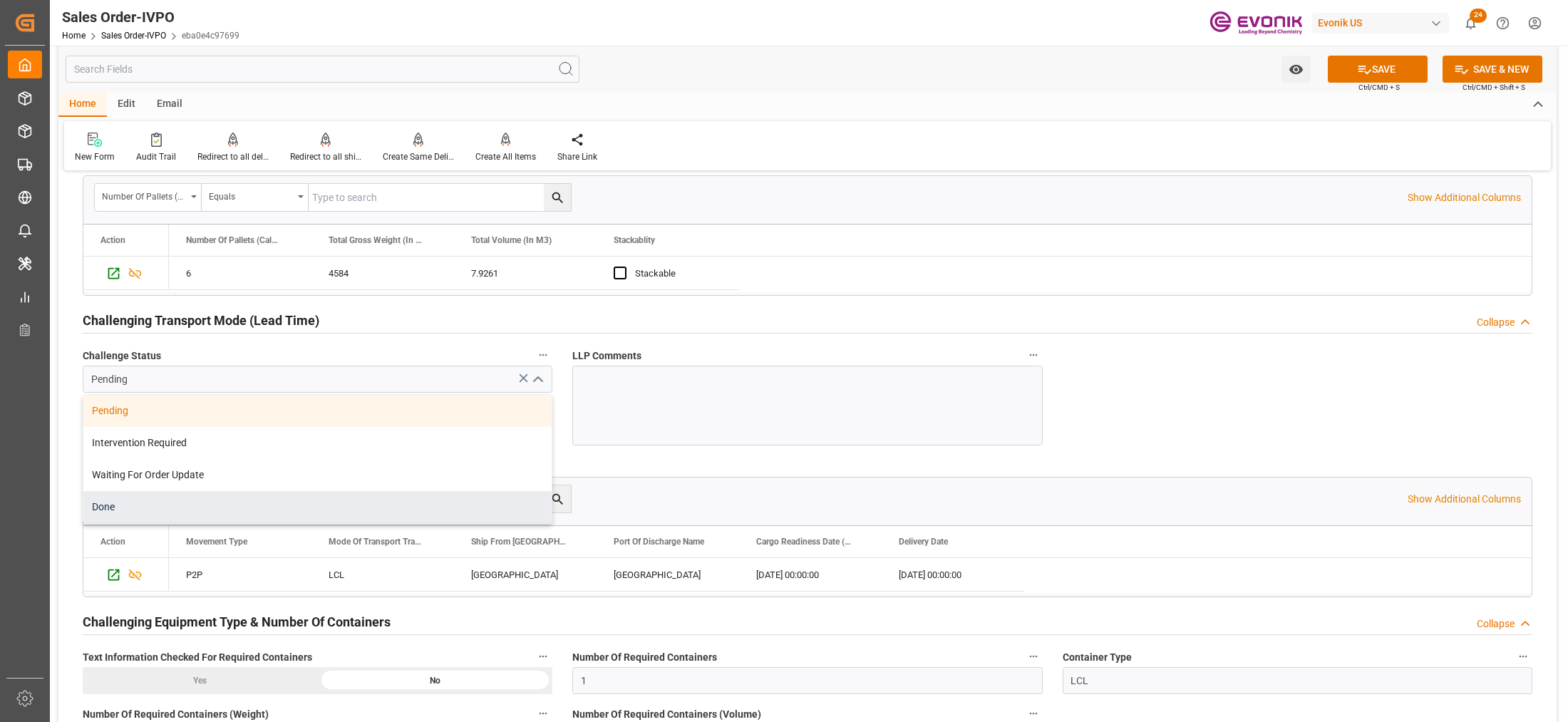
click at [291, 509] on div "Done" at bounding box center [318, 507] width 468 height 32
type input "Done"
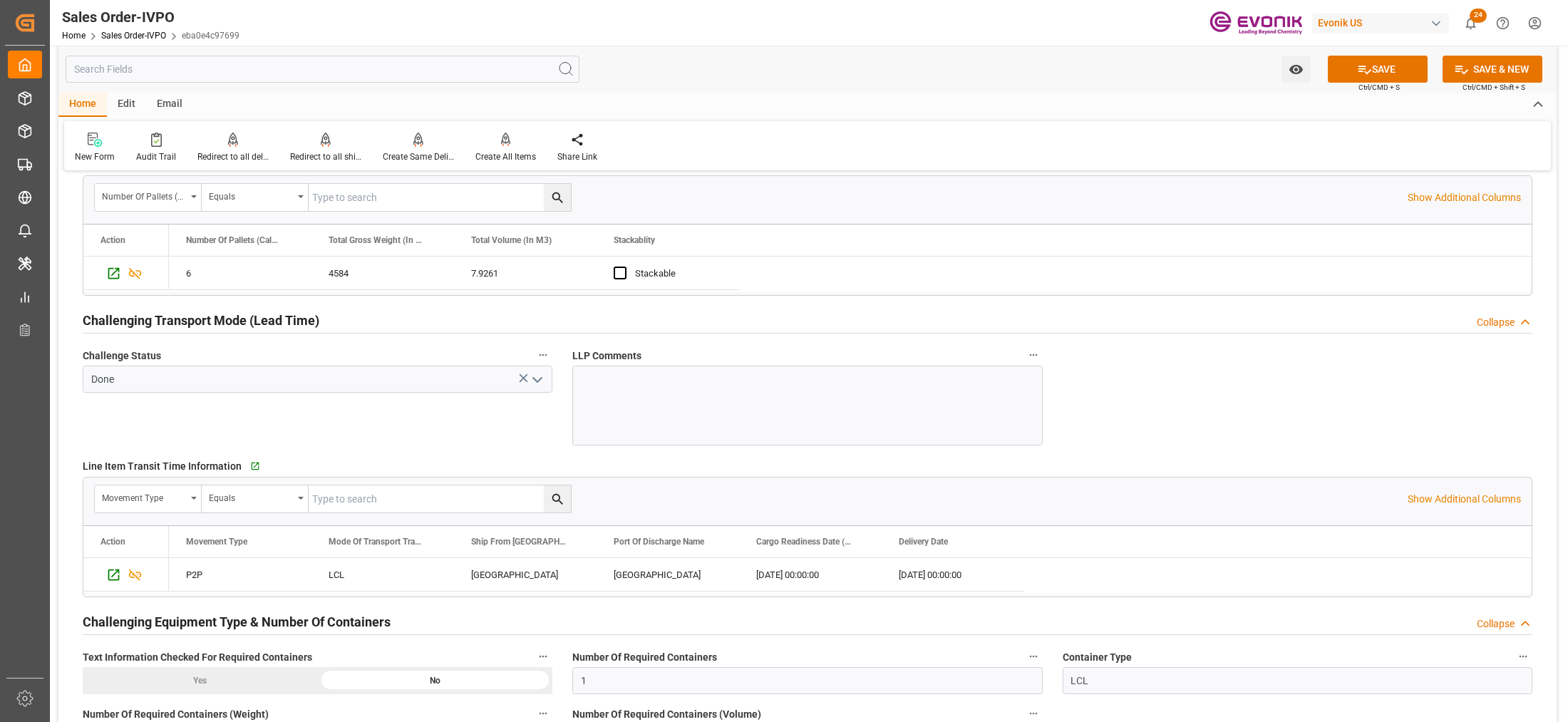
scroll to position [2315, 0]
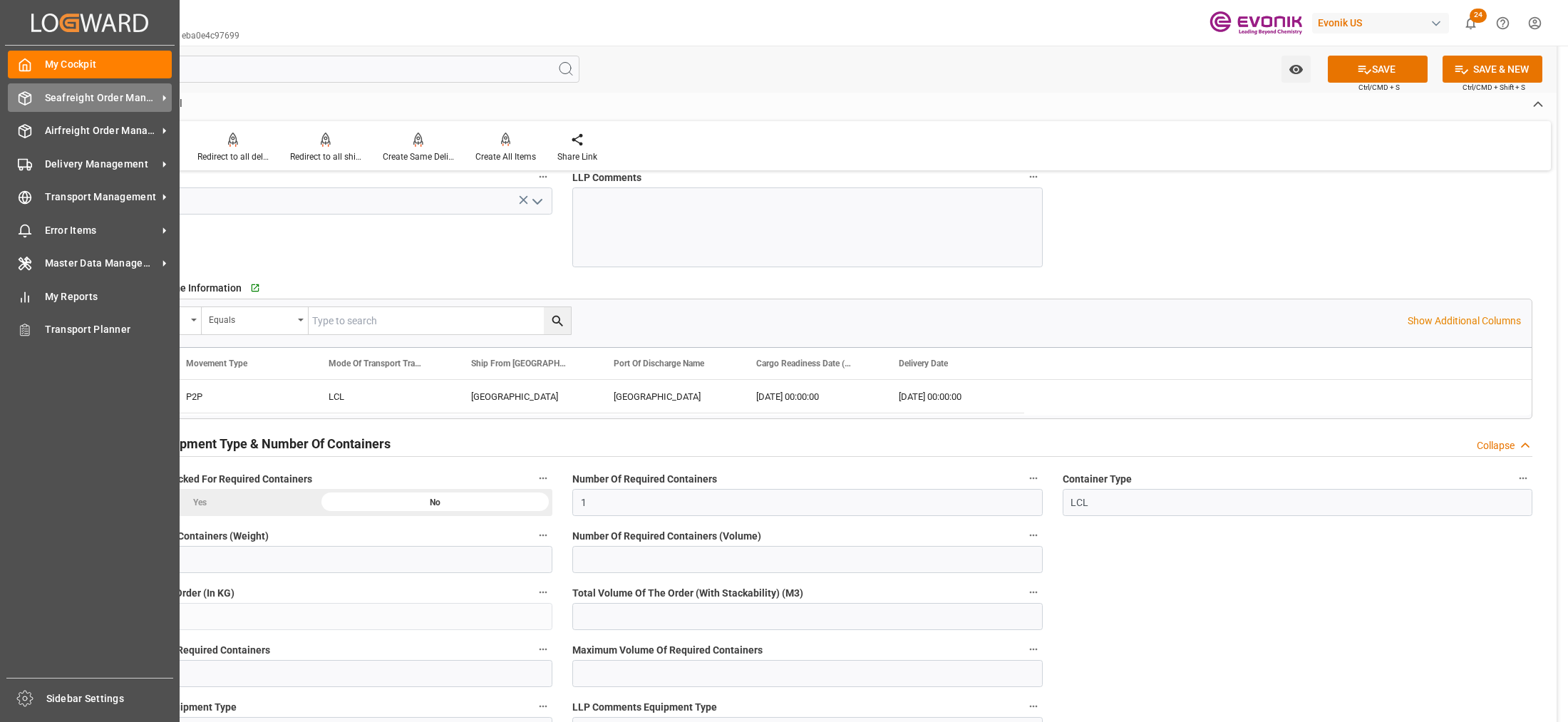
click at [111, 101] on span "Seafreight Order Management" at bounding box center [101, 98] width 112 height 15
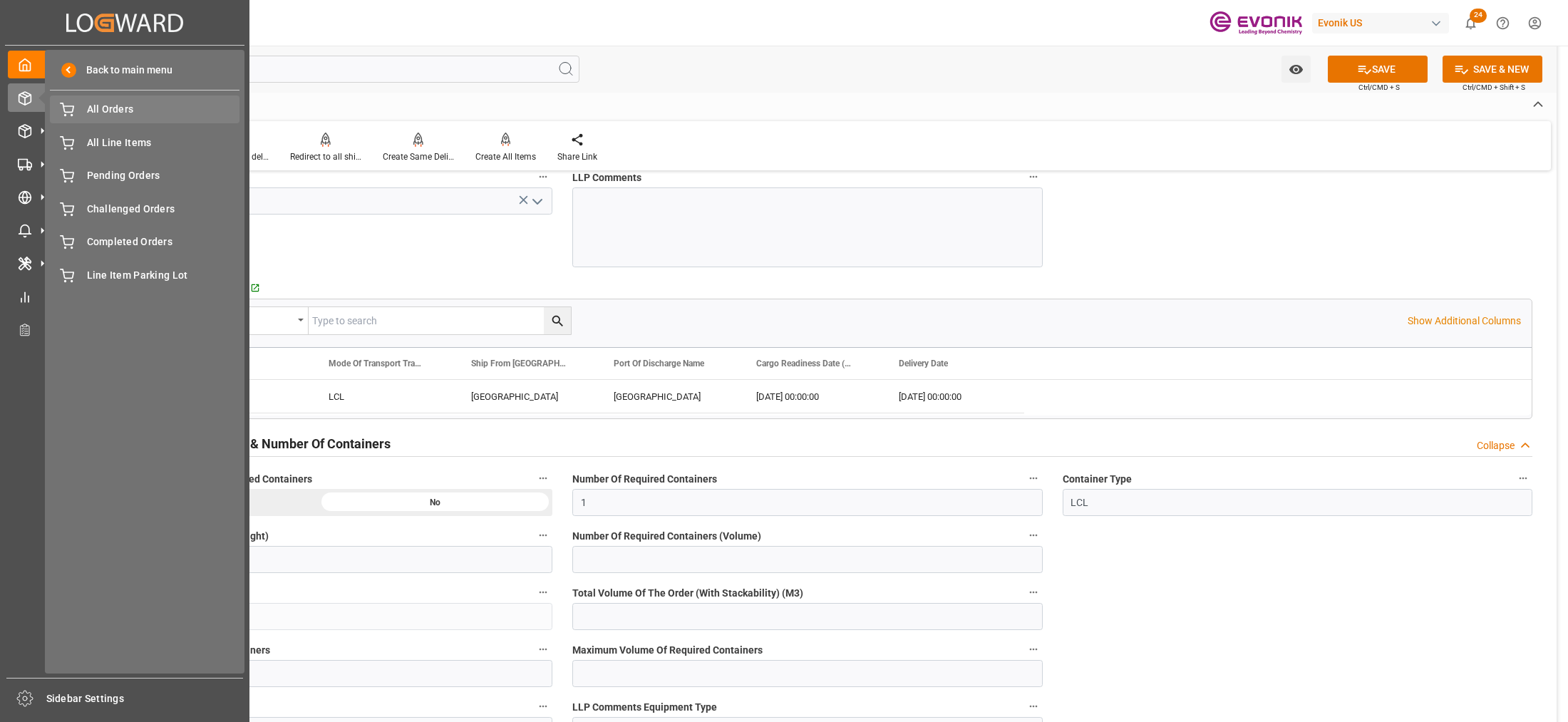
click at [108, 119] on div "All Orders All Orders" at bounding box center [144, 109] width 190 height 28
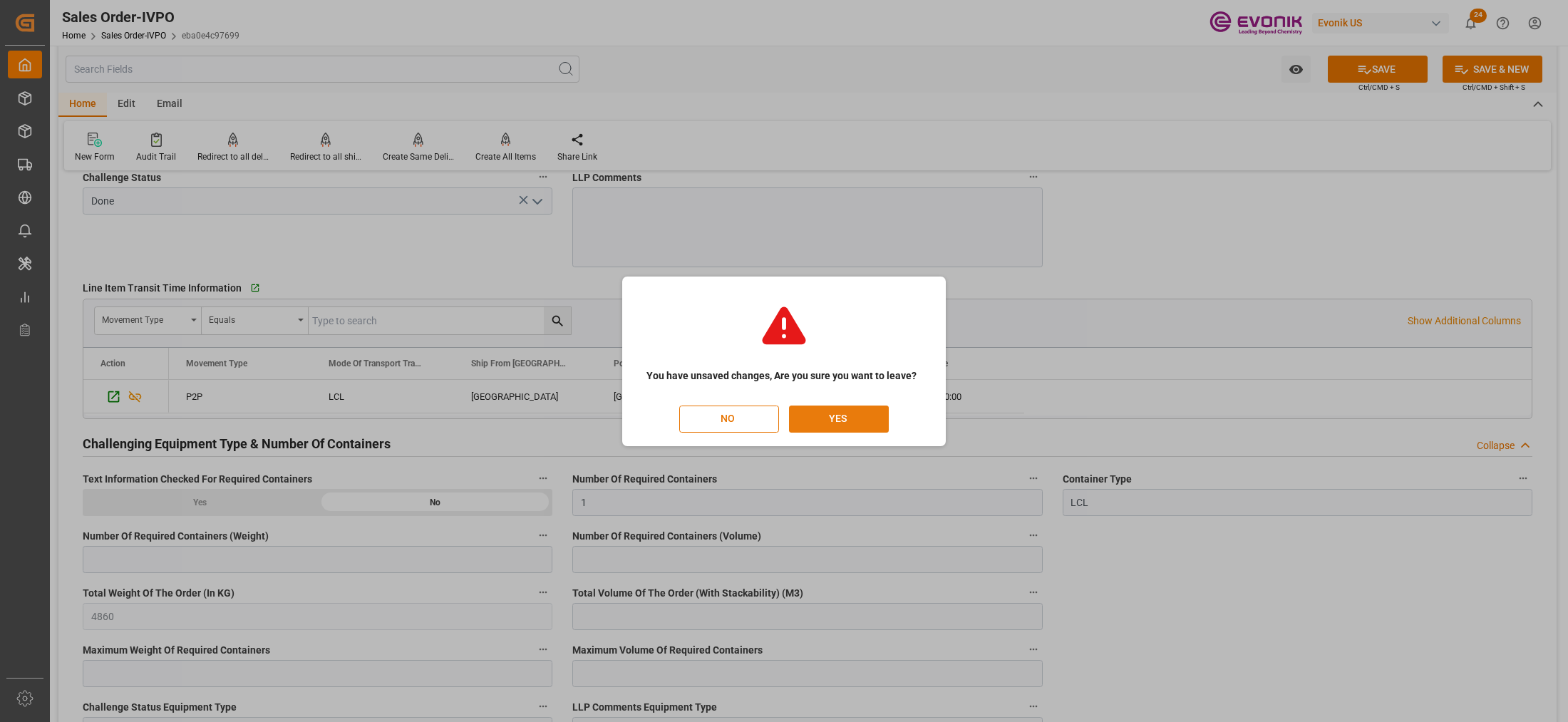
click at [847, 426] on button "YES" at bounding box center [838, 419] width 100 height 27
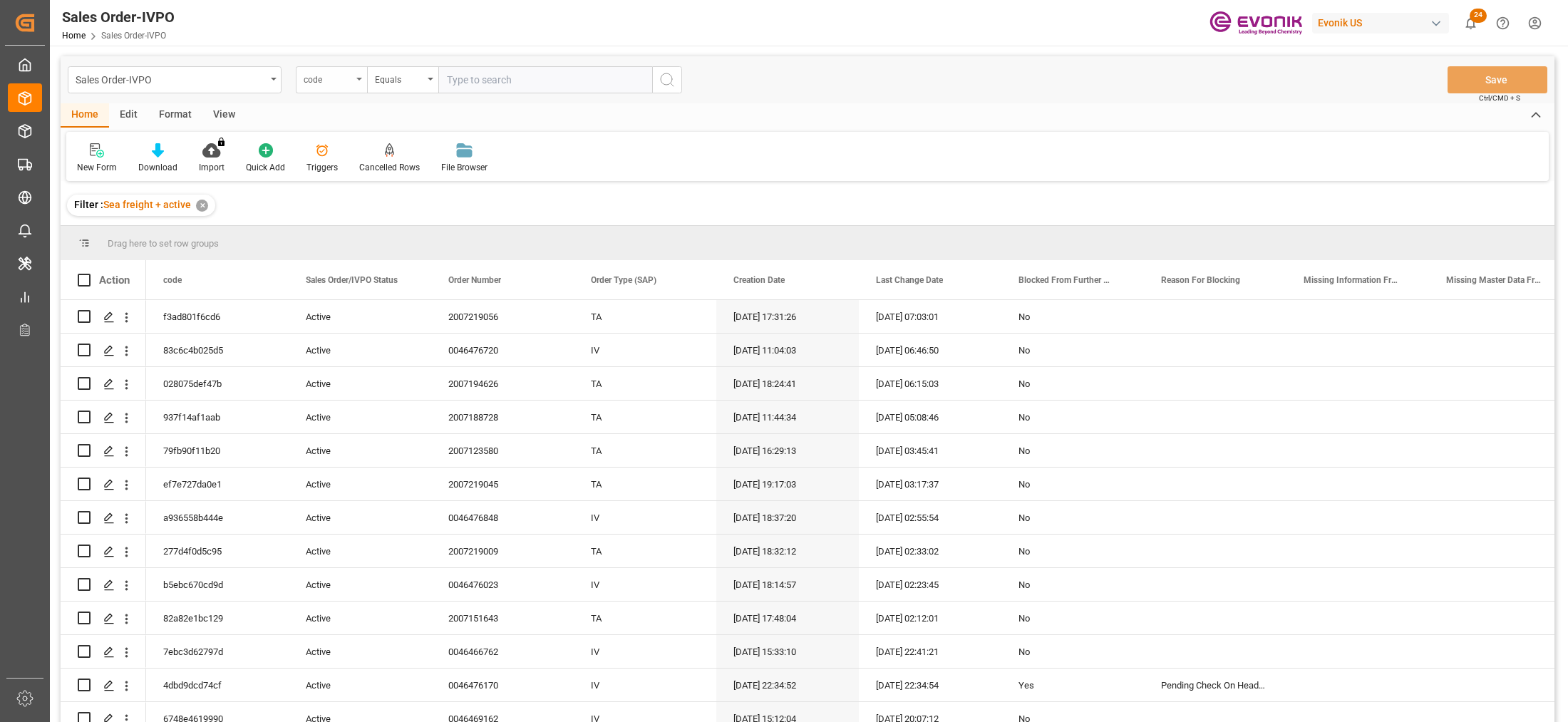
click at [354, 76] on div "code" at bounding box center [331, 80] width 71 height 27
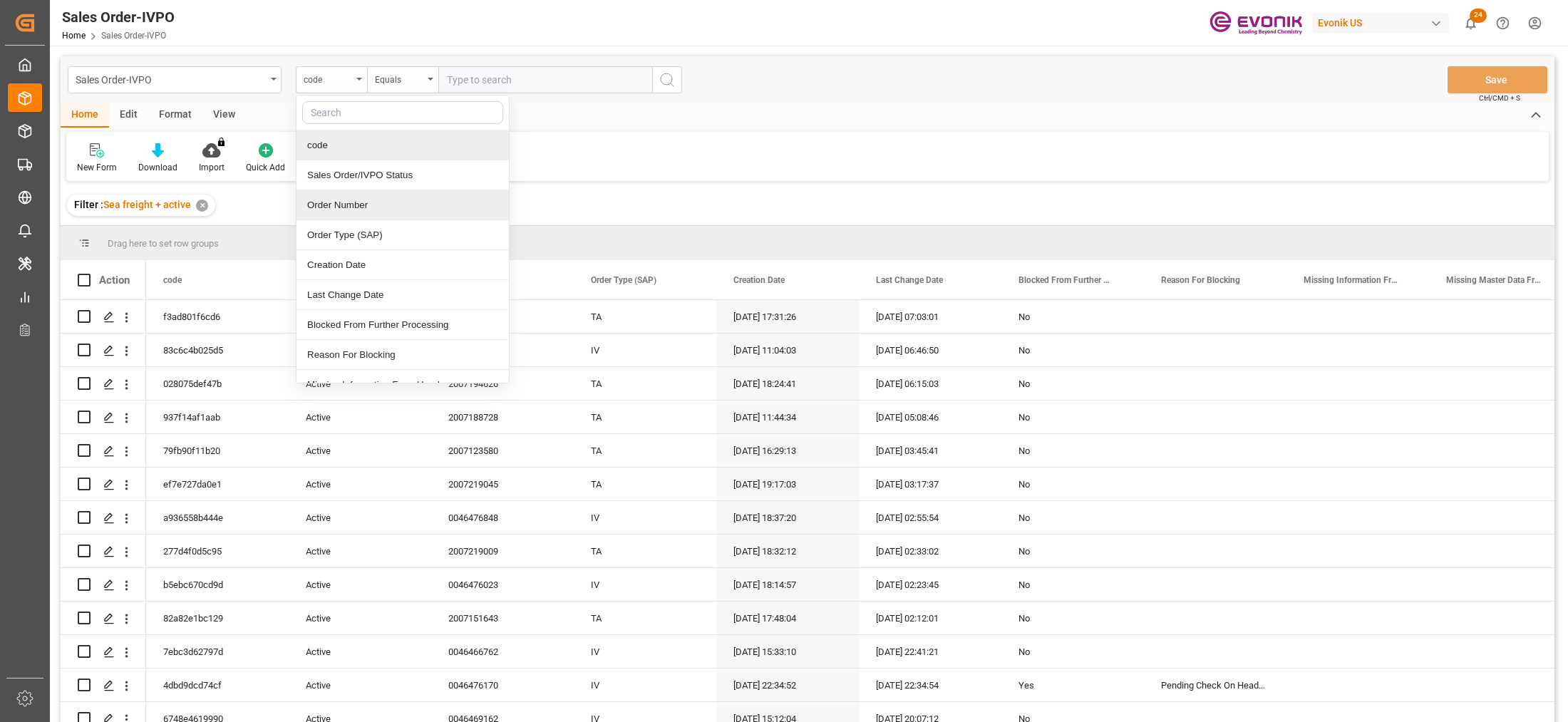
click at [372, 210] on div "Order Number" at bounding box center [403, 205] width 212 height 30
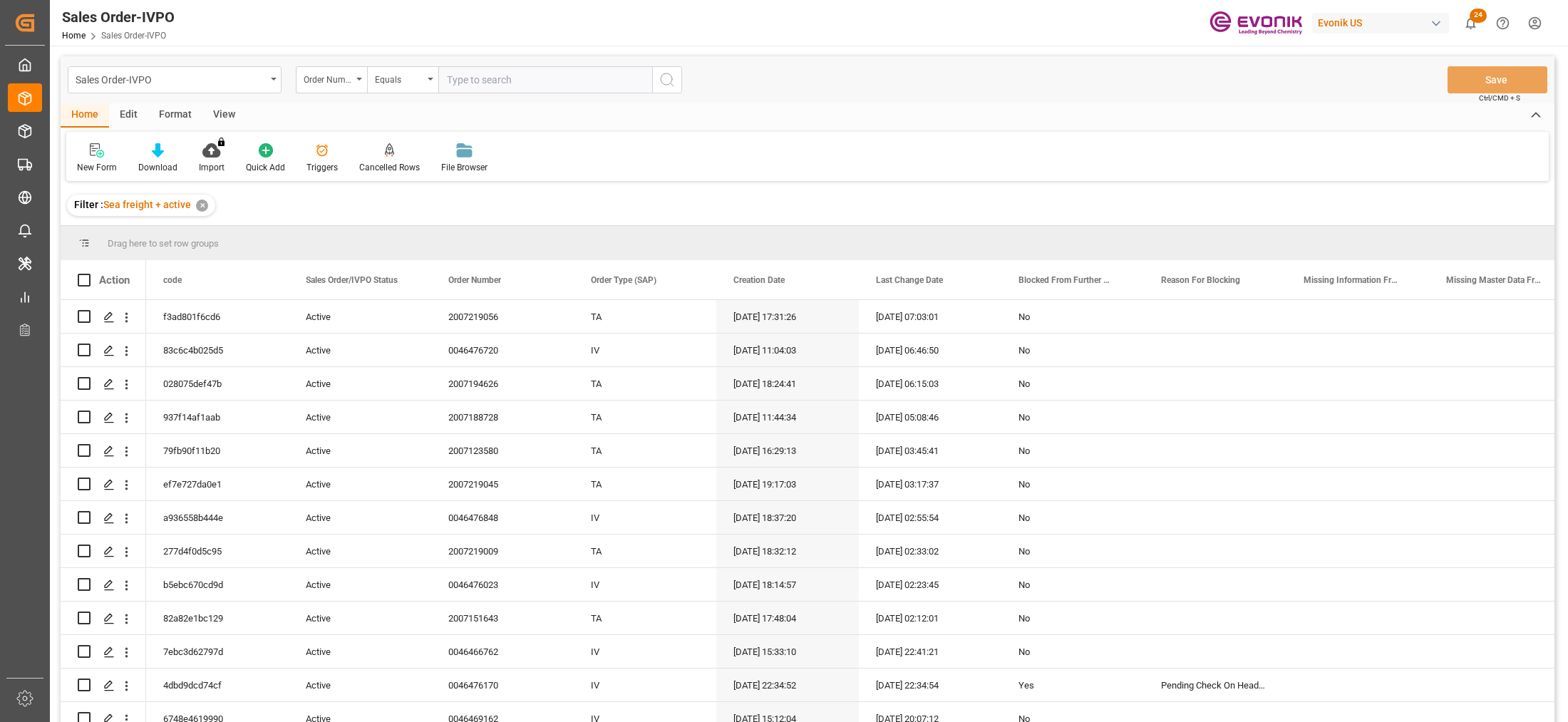
click at [503, 79] on input "text" at bounding box center [545, 80] width 214 height 27
paste input "2007219068"
type input "2007219068"
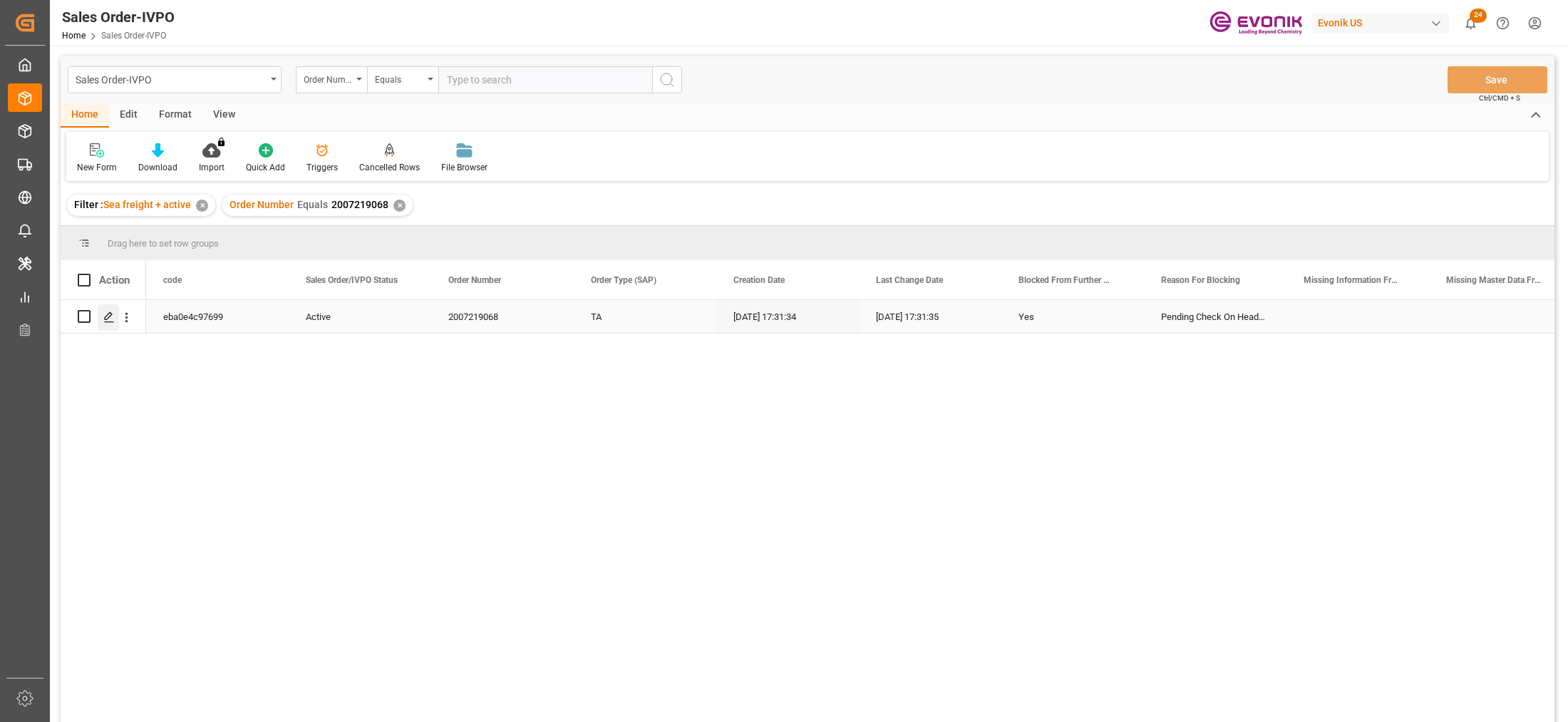
click at [105, 319] on polygon "Press SPACE to select this row." at bounding box center [108, 316] width 7 height 7
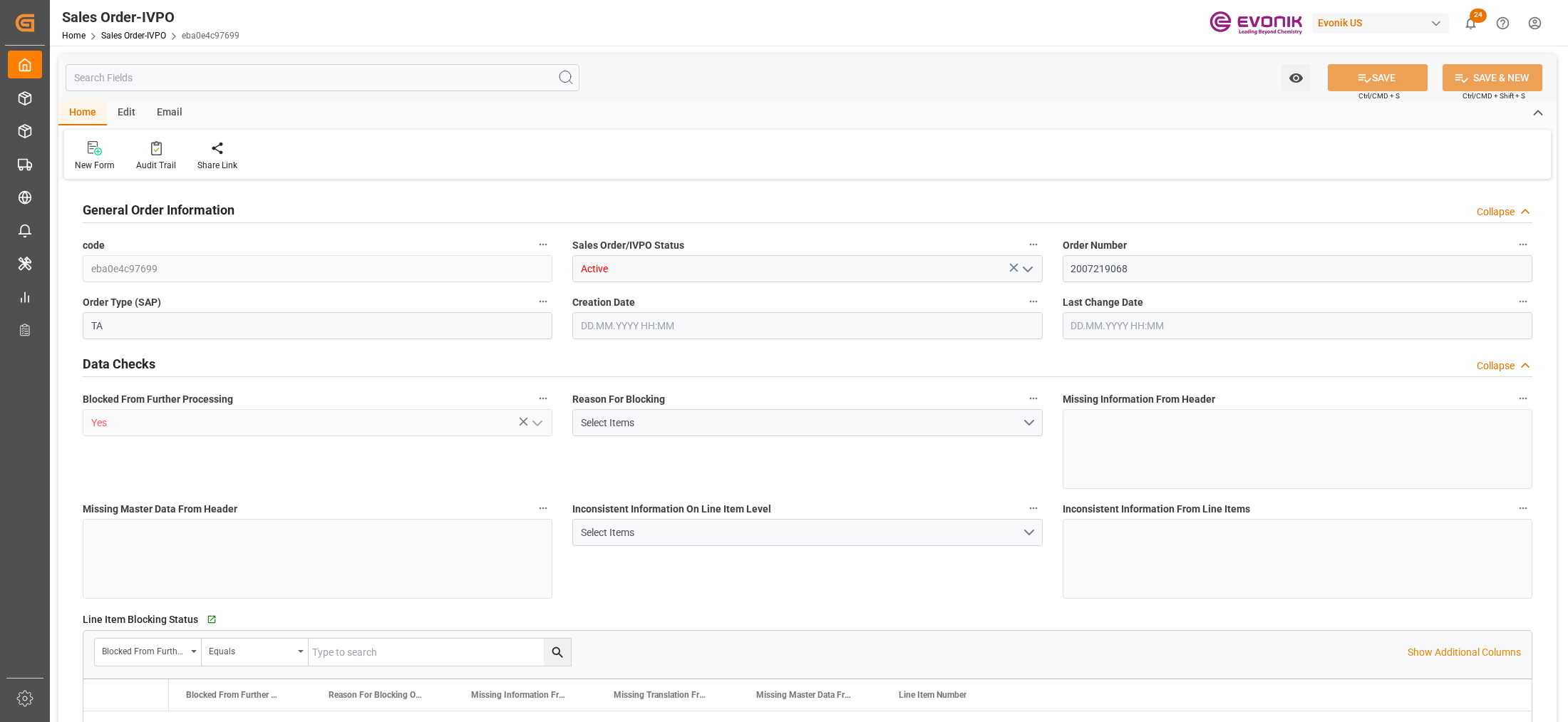
type input "ECGYE"
type input "0"
type input "1"
type input "4860"
type input "09.10.2025 17:31"
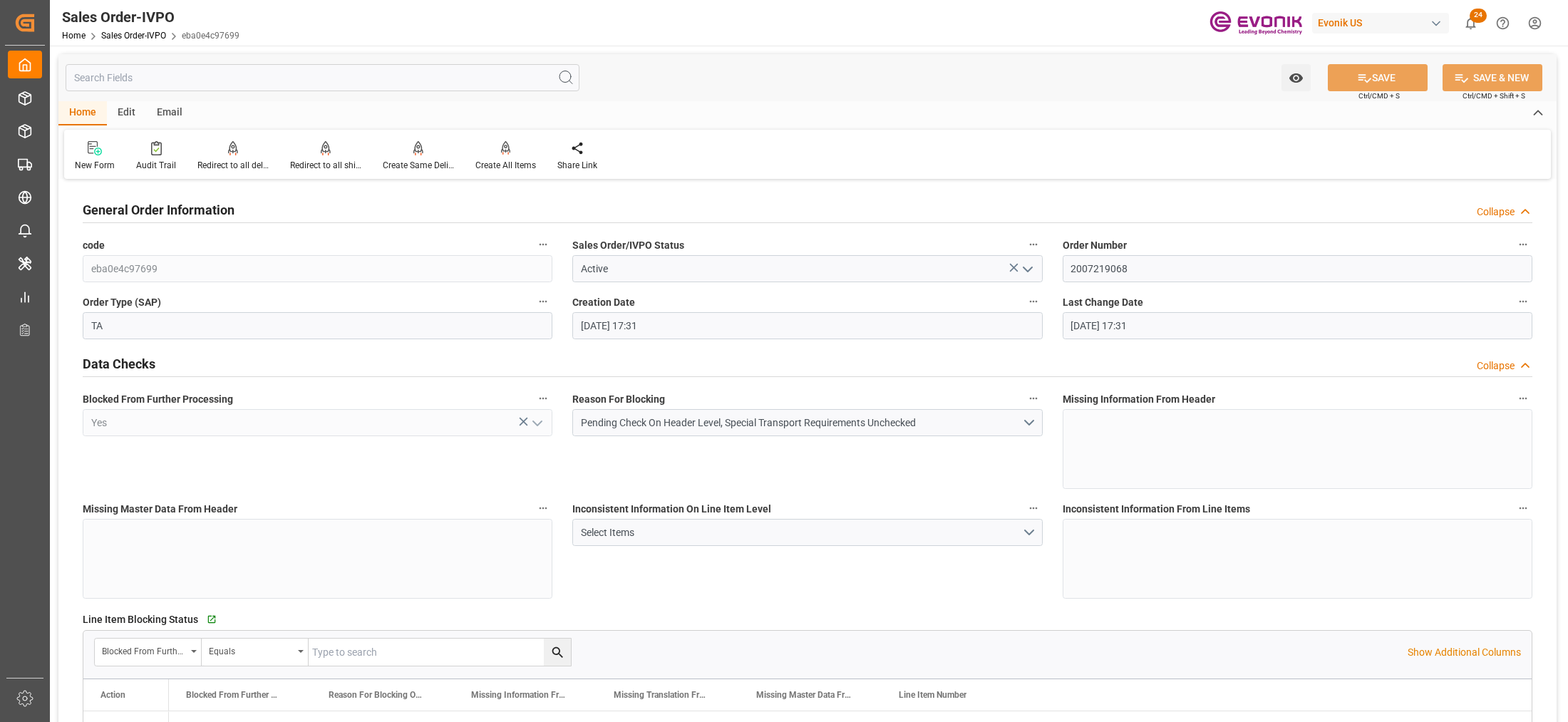
type input "09.10.2025 17:31"
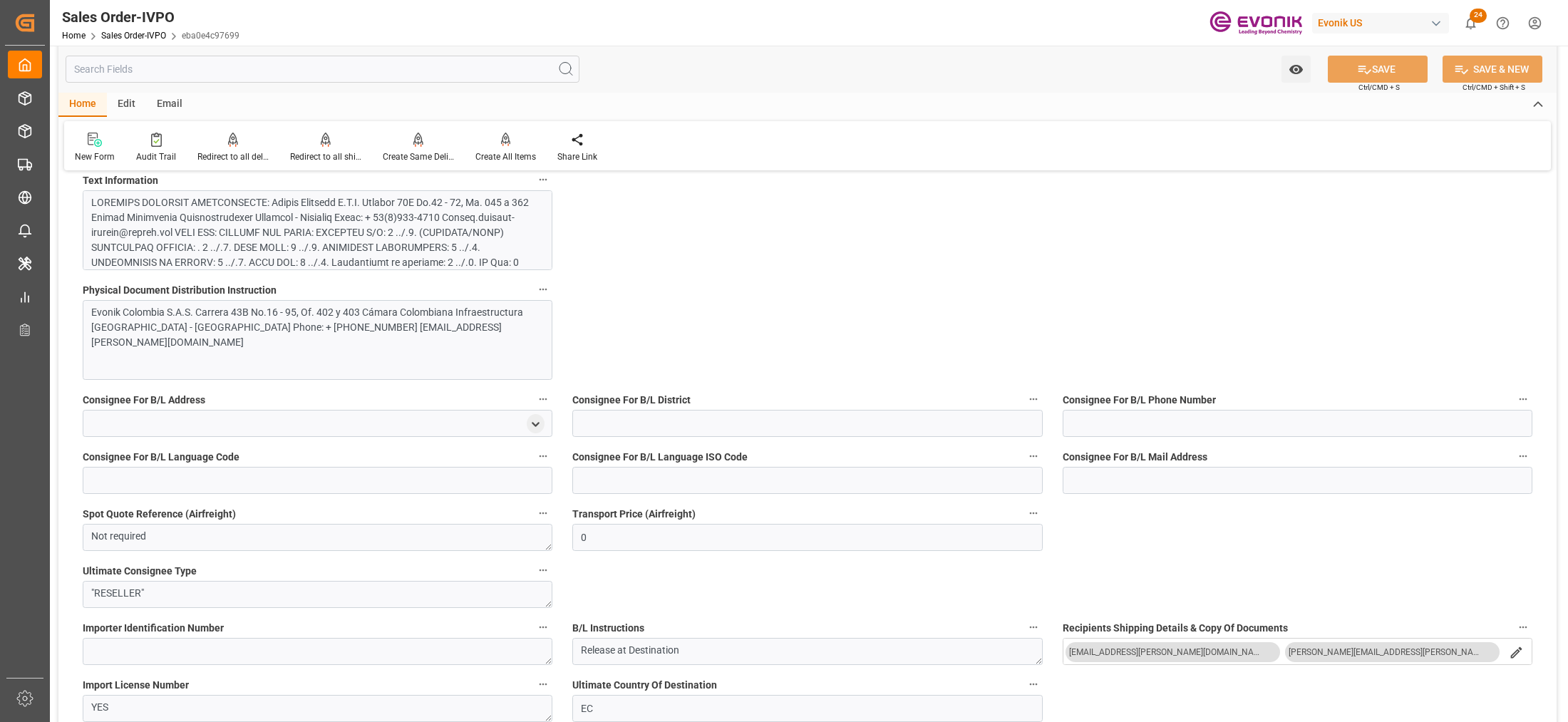
scroll to position [890, 0]
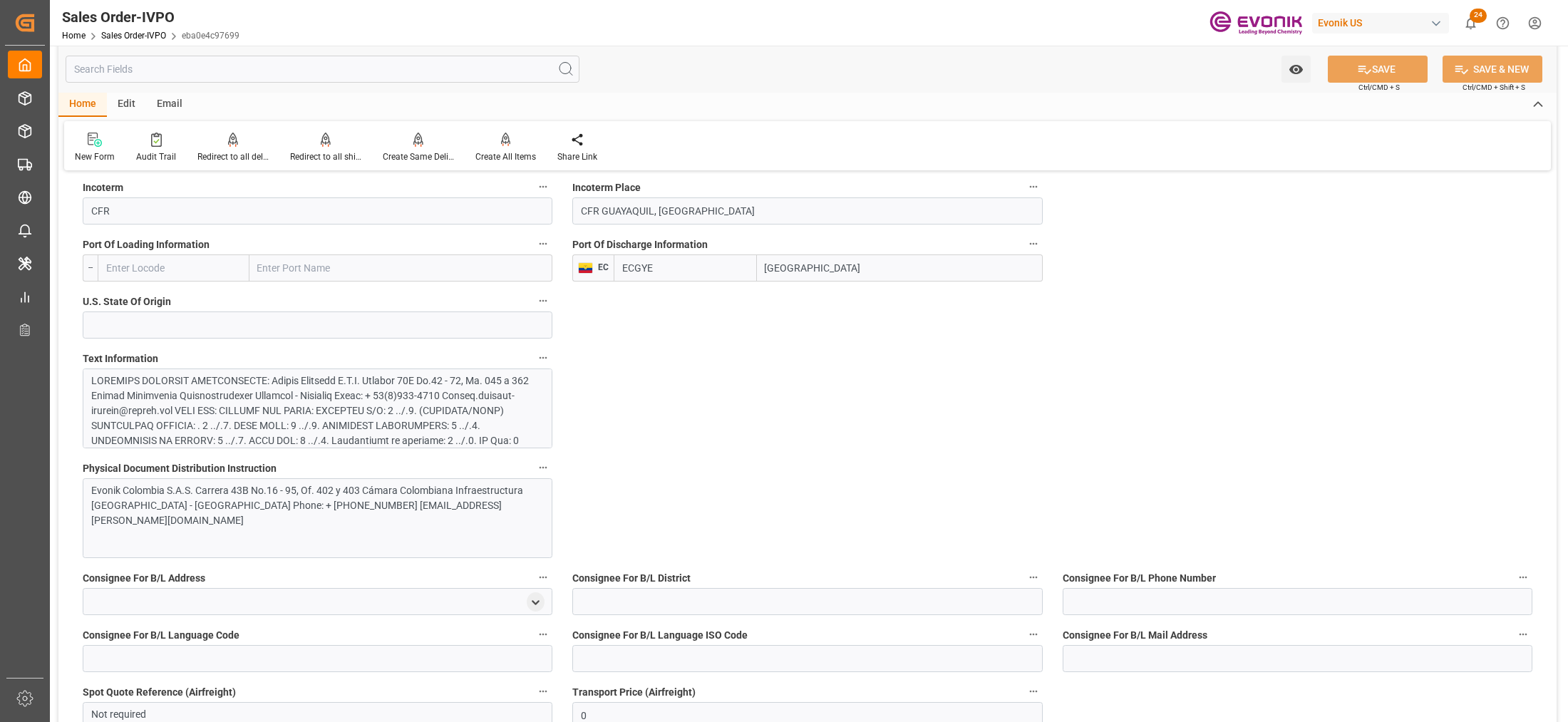
click at [437, 404] on div at bounding box center [310, 500] width 440 height 254
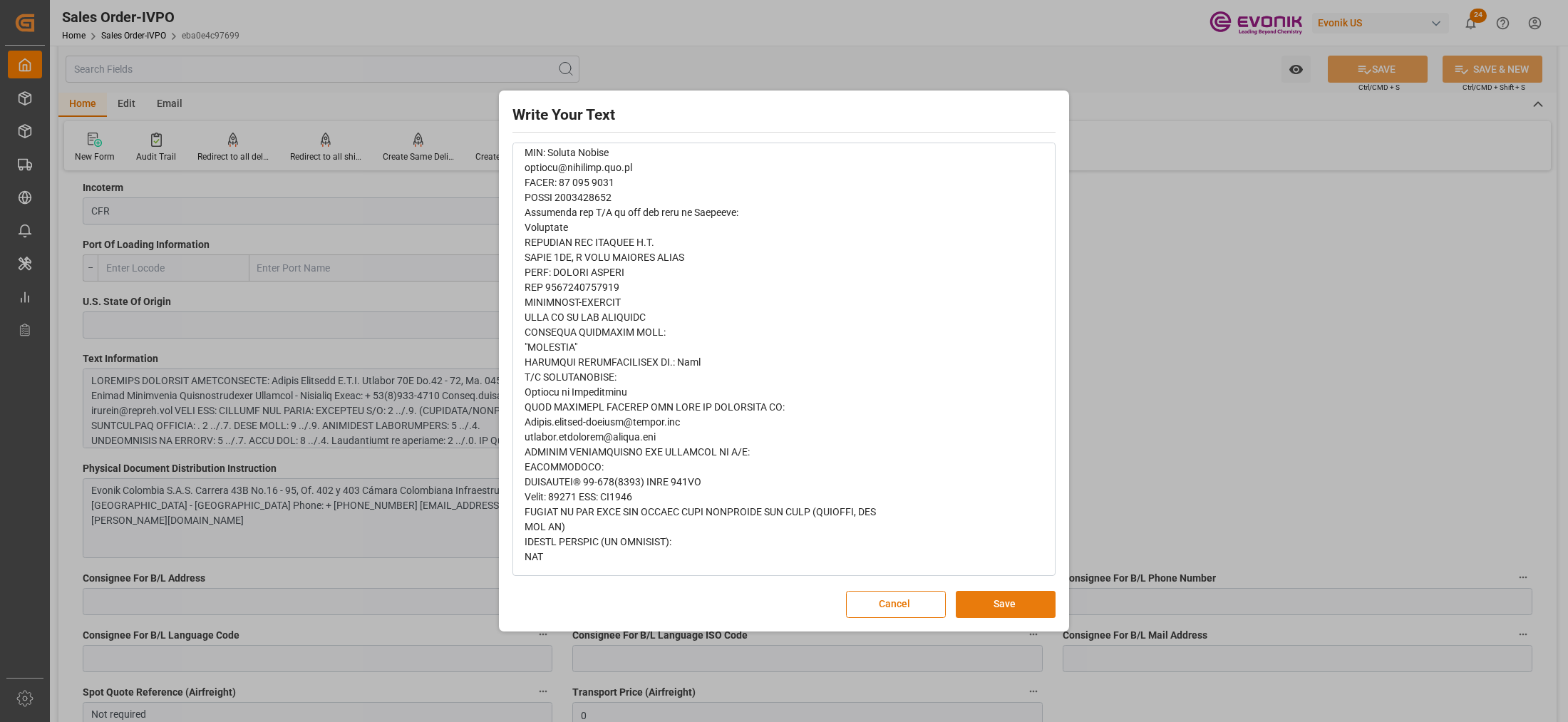
scroll to position [0, 0]
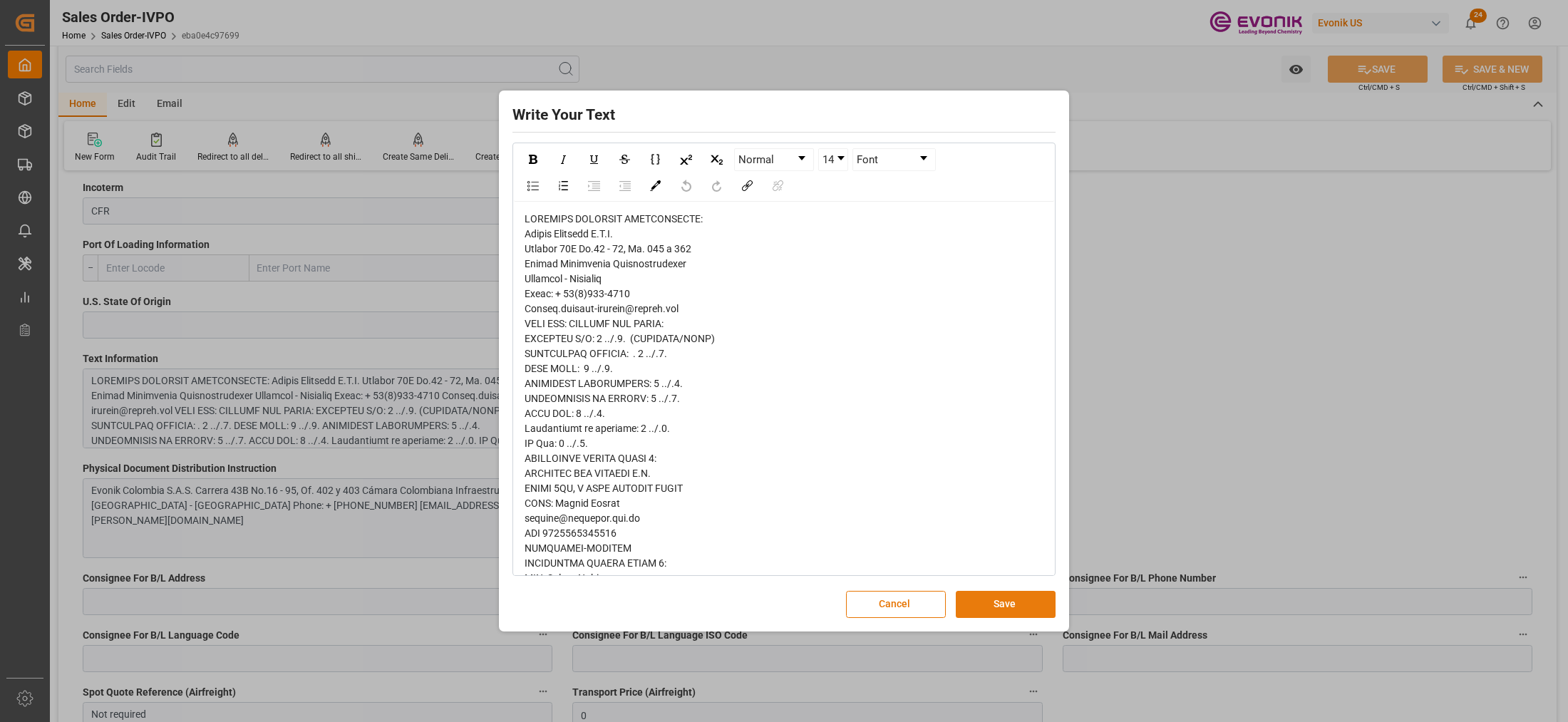
click at [1012, 600] on button "Save" at bounding box center [1005, 604] width 100 height 27
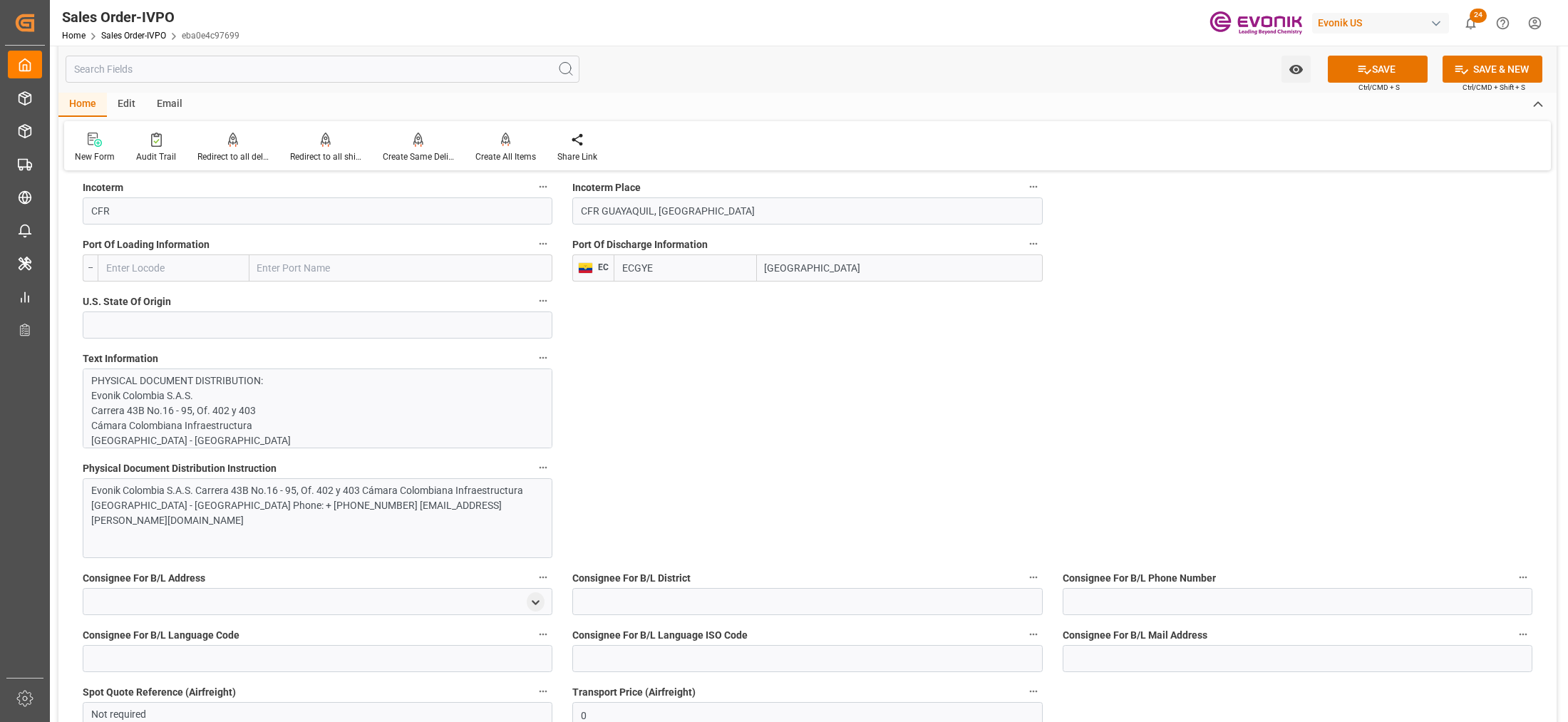
click at [410, 545] on div "Evonik Colombia S.A.S. Carrera 43B No.16 - 95, Of. 402 y 403 Cámara Colombiana …" at bounding box center [318, 518] width 470 height 80
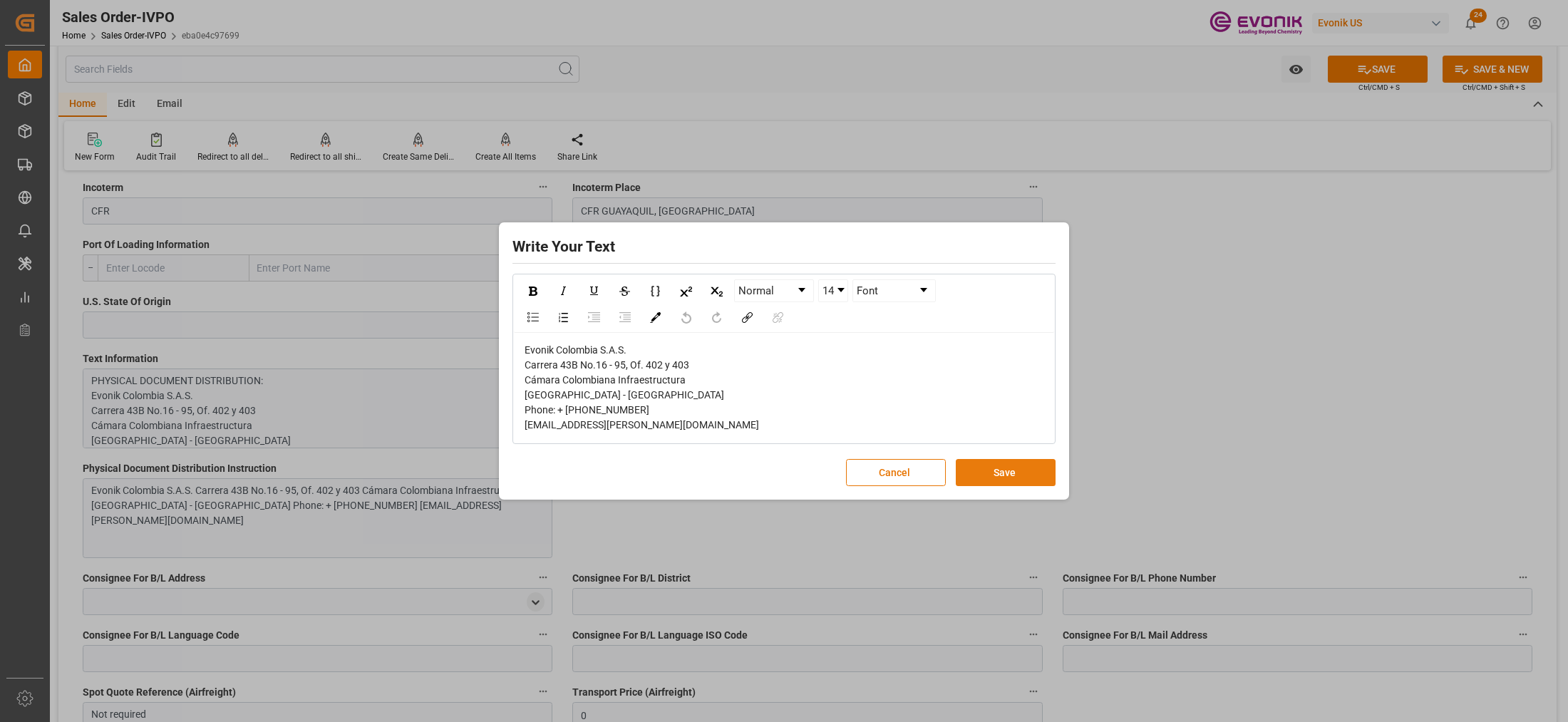
click at [994, 475] on button "Save" at bounding box center [1005, 472] width 100 height 27
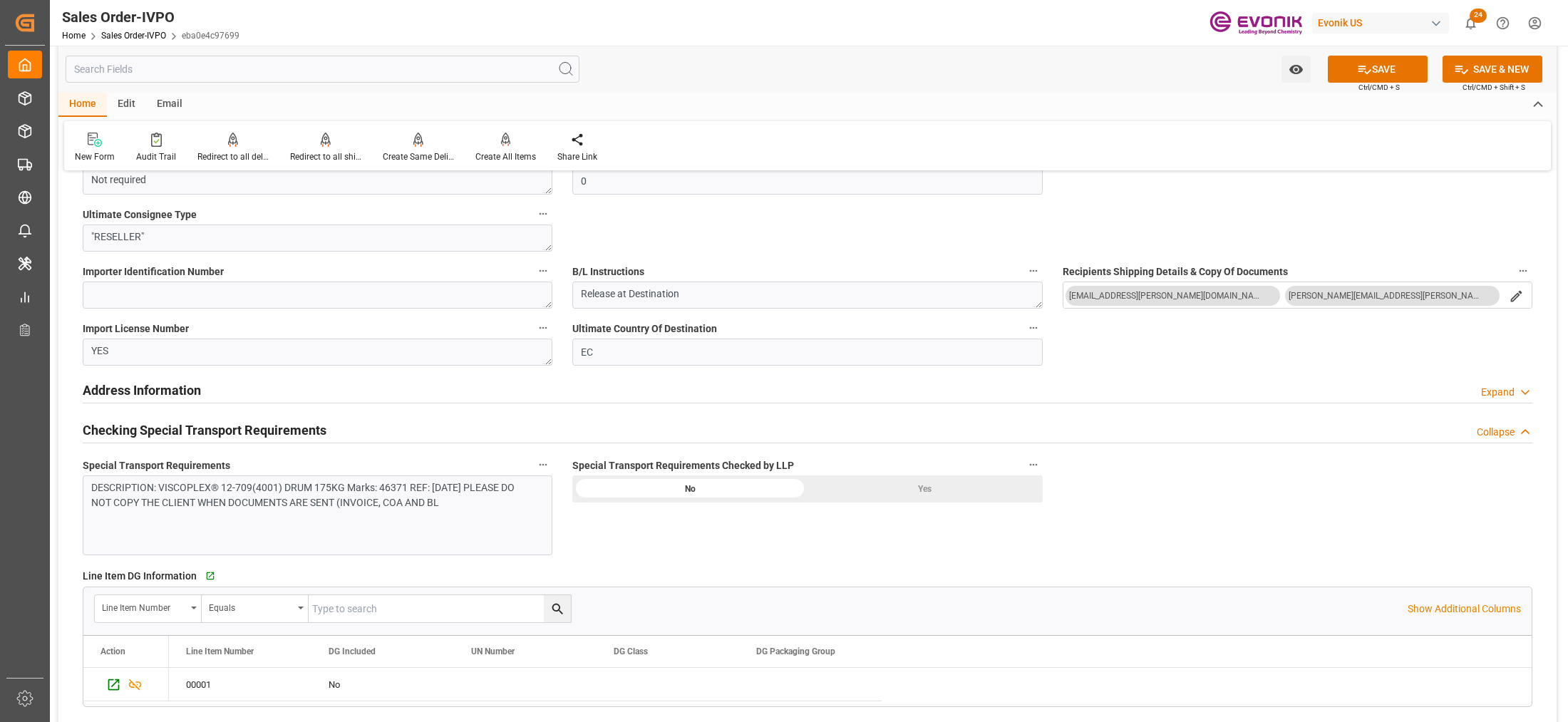
scroll to position [1603, 0]
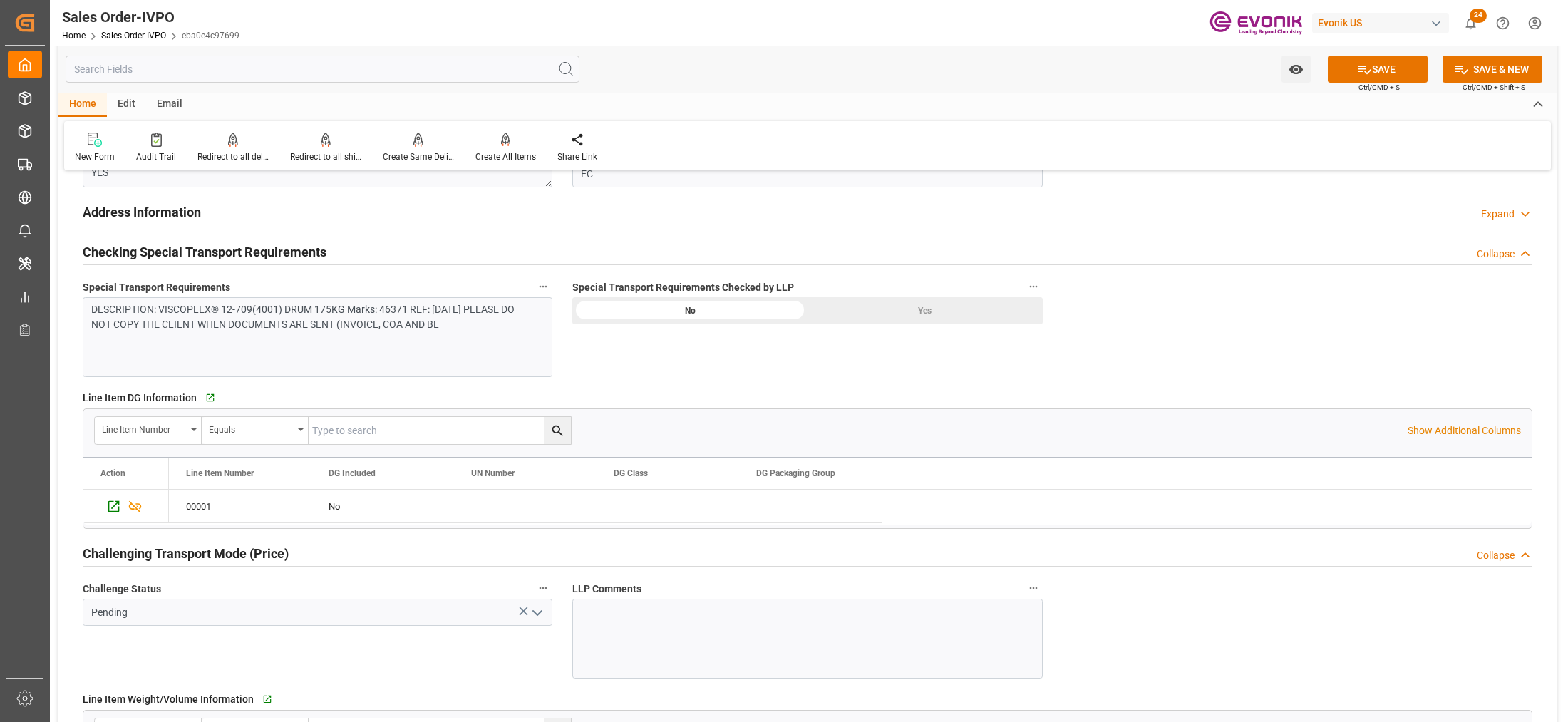
click at [923, 311] on div "Yes" at bounding box center [925, 310] width 235 height 27
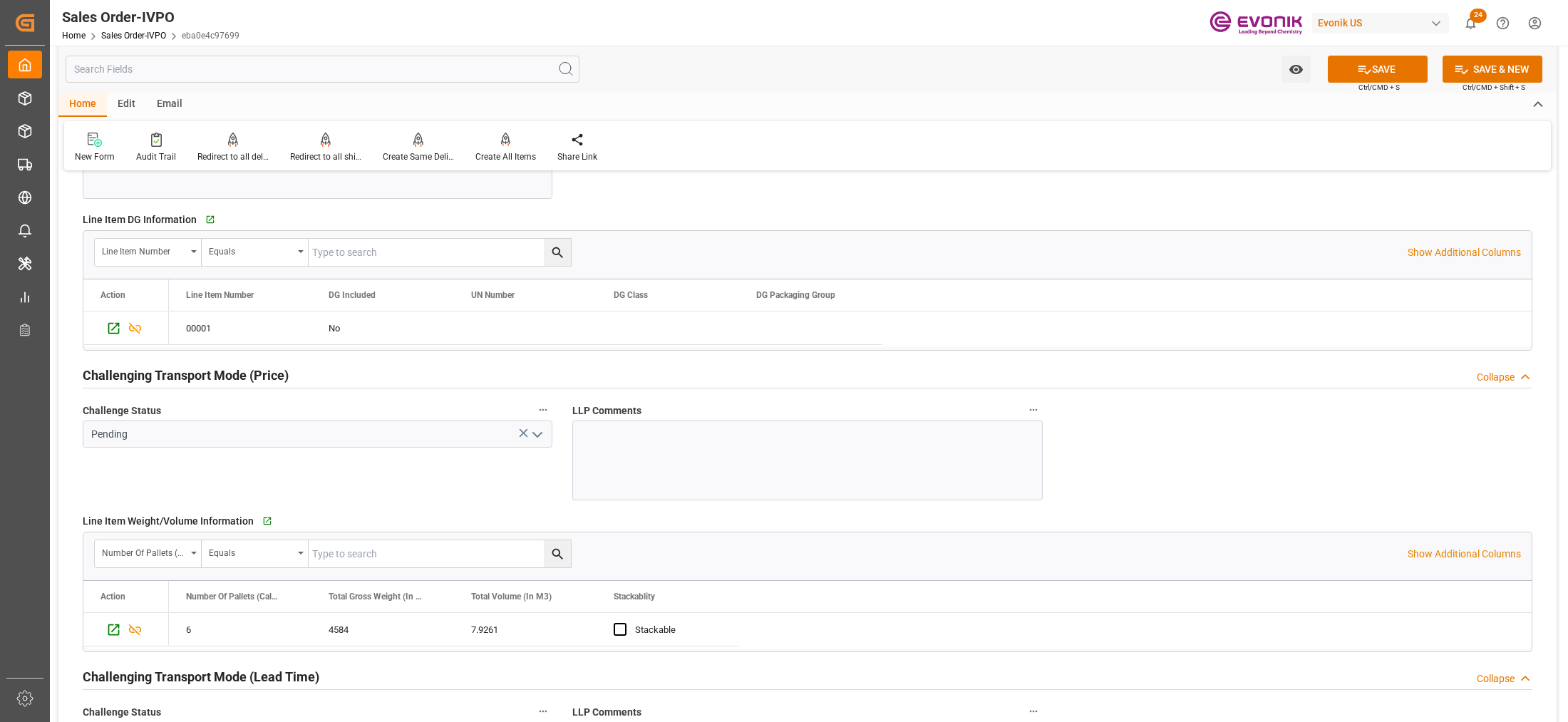
click at [537, 437] on polyline "open menu" at bounding box center [538, 434] width 9 height 4
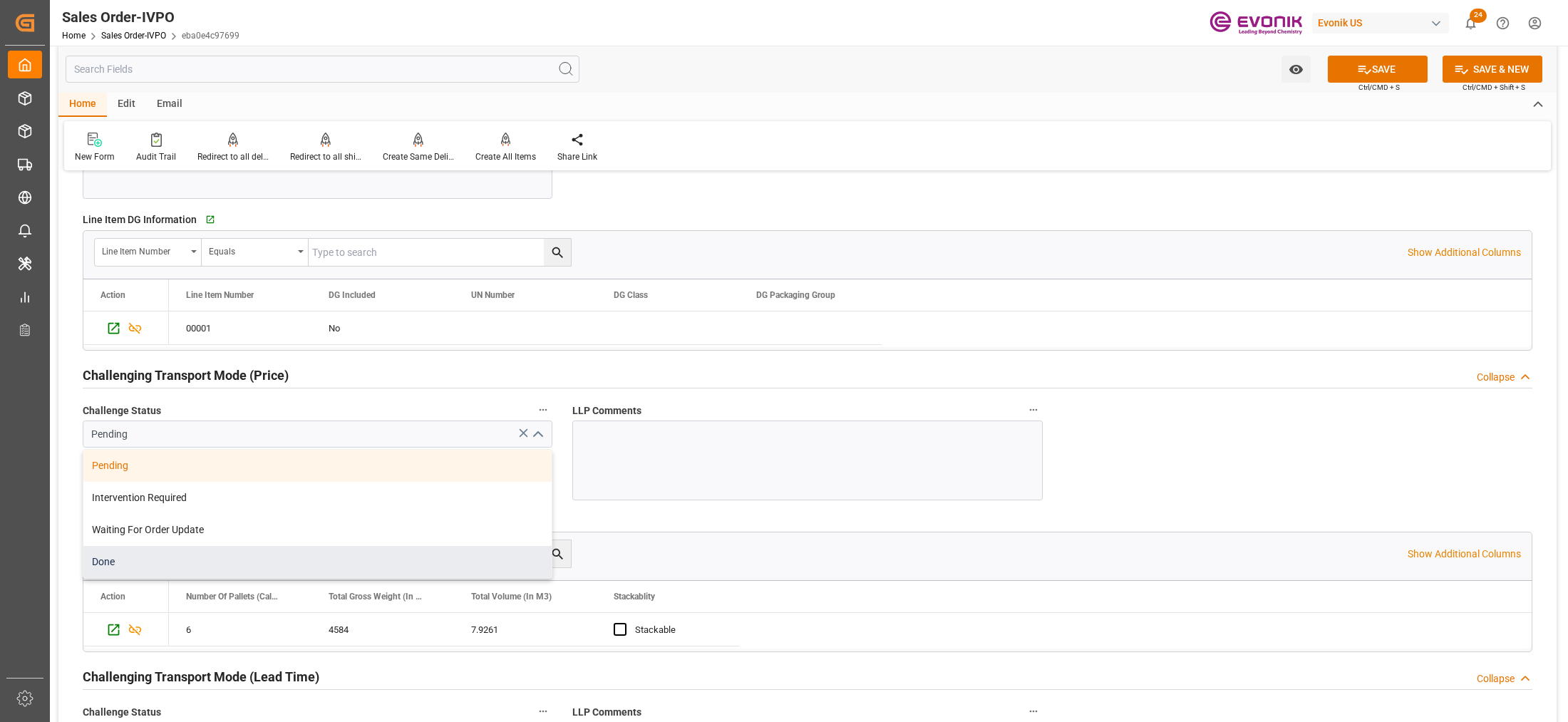
click at [269, 556] on div "Done" at bounding box center [318, 562] width 468 height 32
type input "Done"
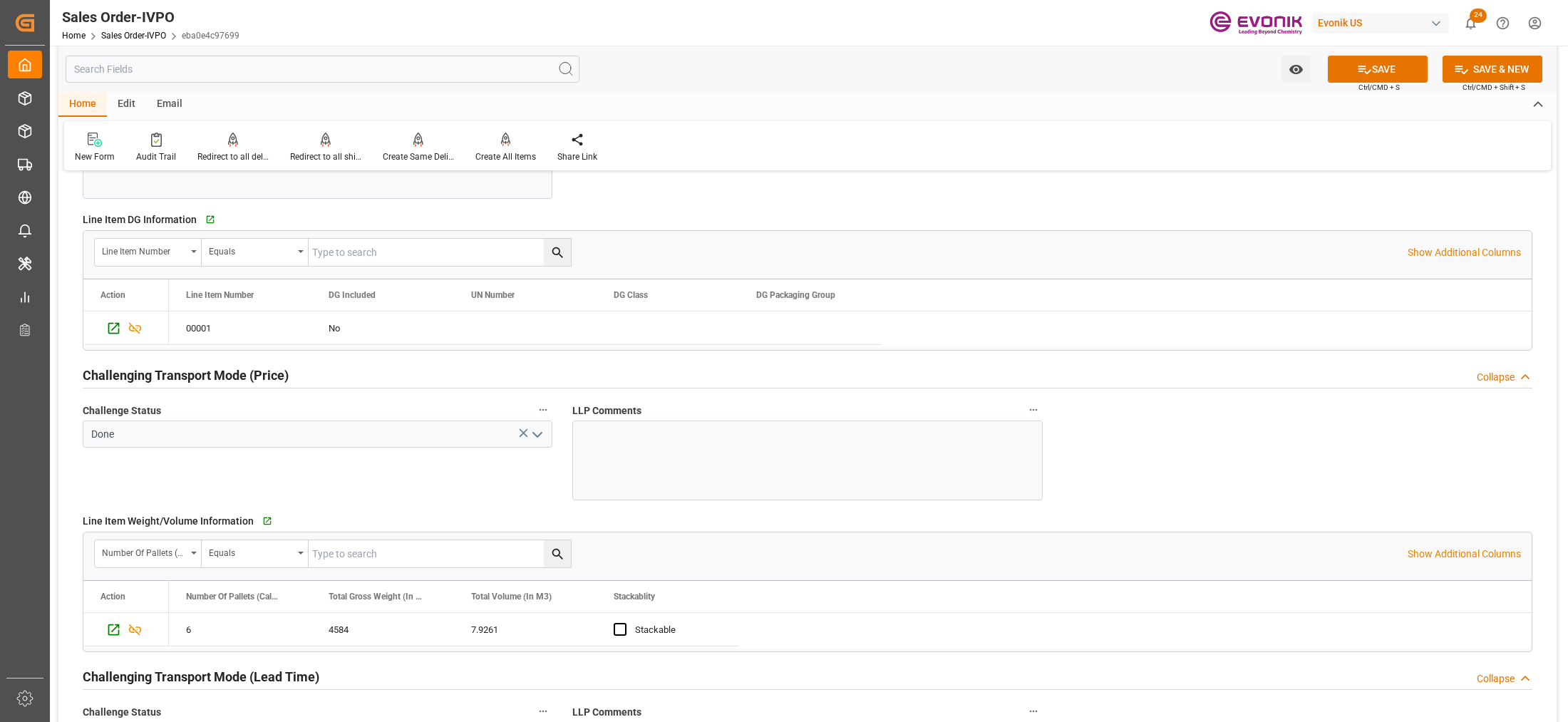
scroll to position [2137, 0]
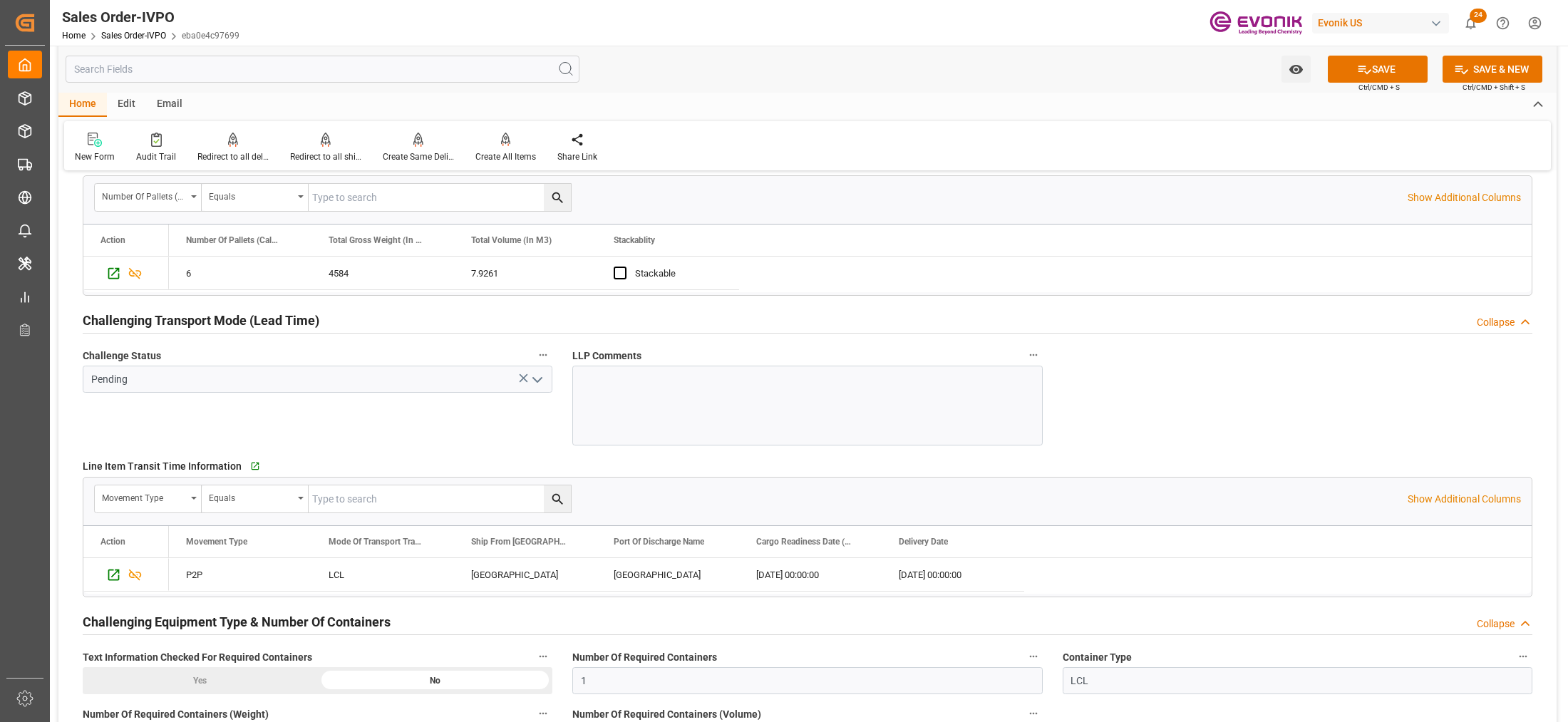
click at [539, 382] on polyline "open menu" at bounding box center [538, 379] width 9 height 4
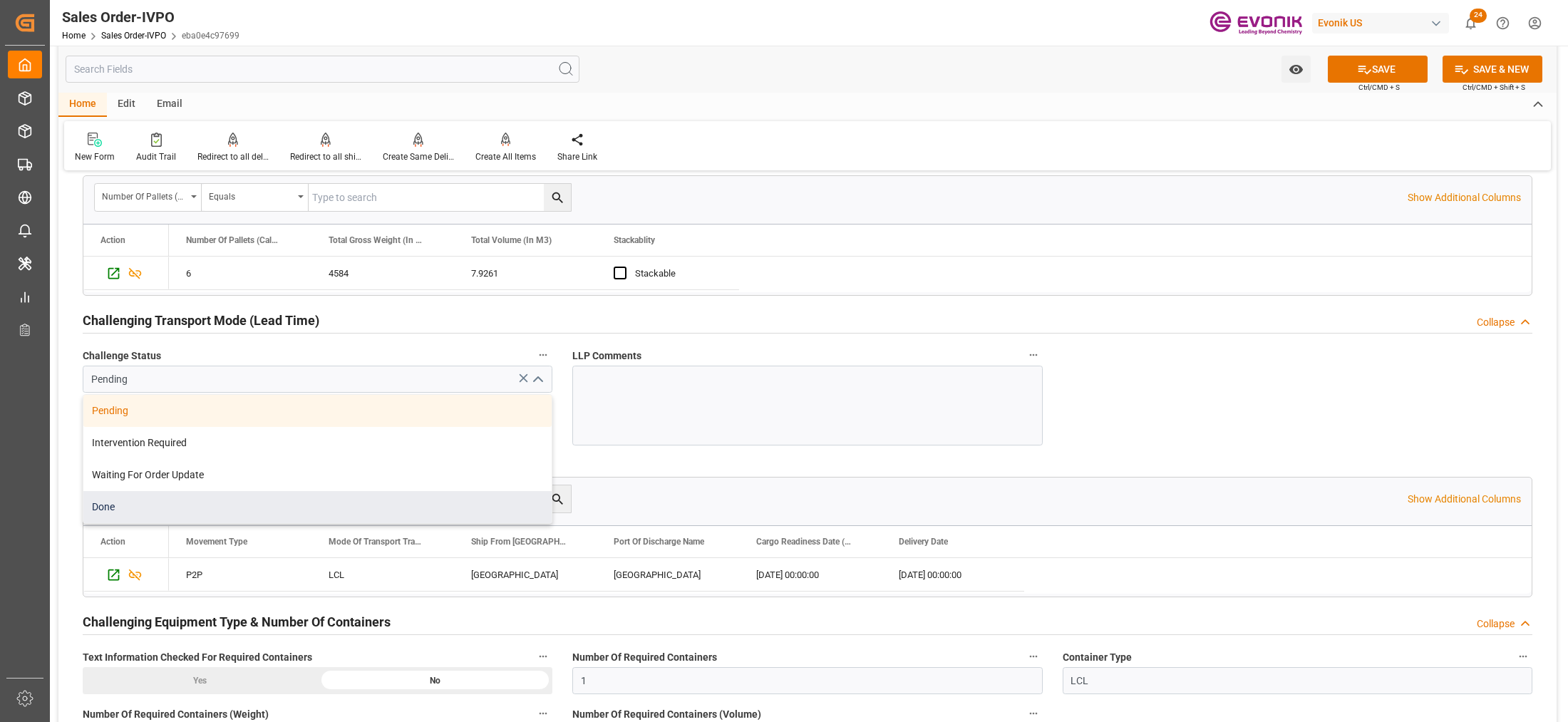
click at [241, 513] on div "Done" at bounding box center [318, 507] width 468 height 32
type input "Done"
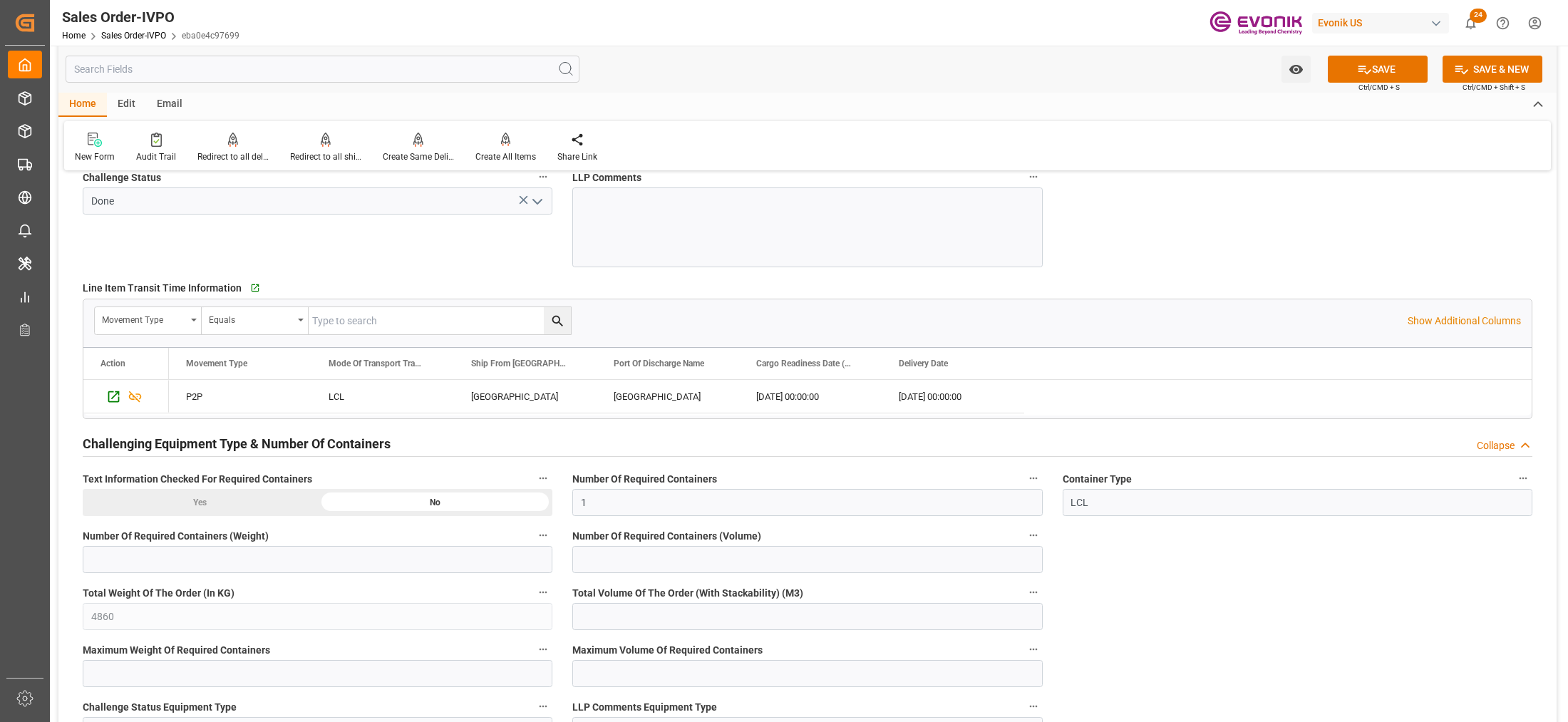
scroll to position [2493, 0]
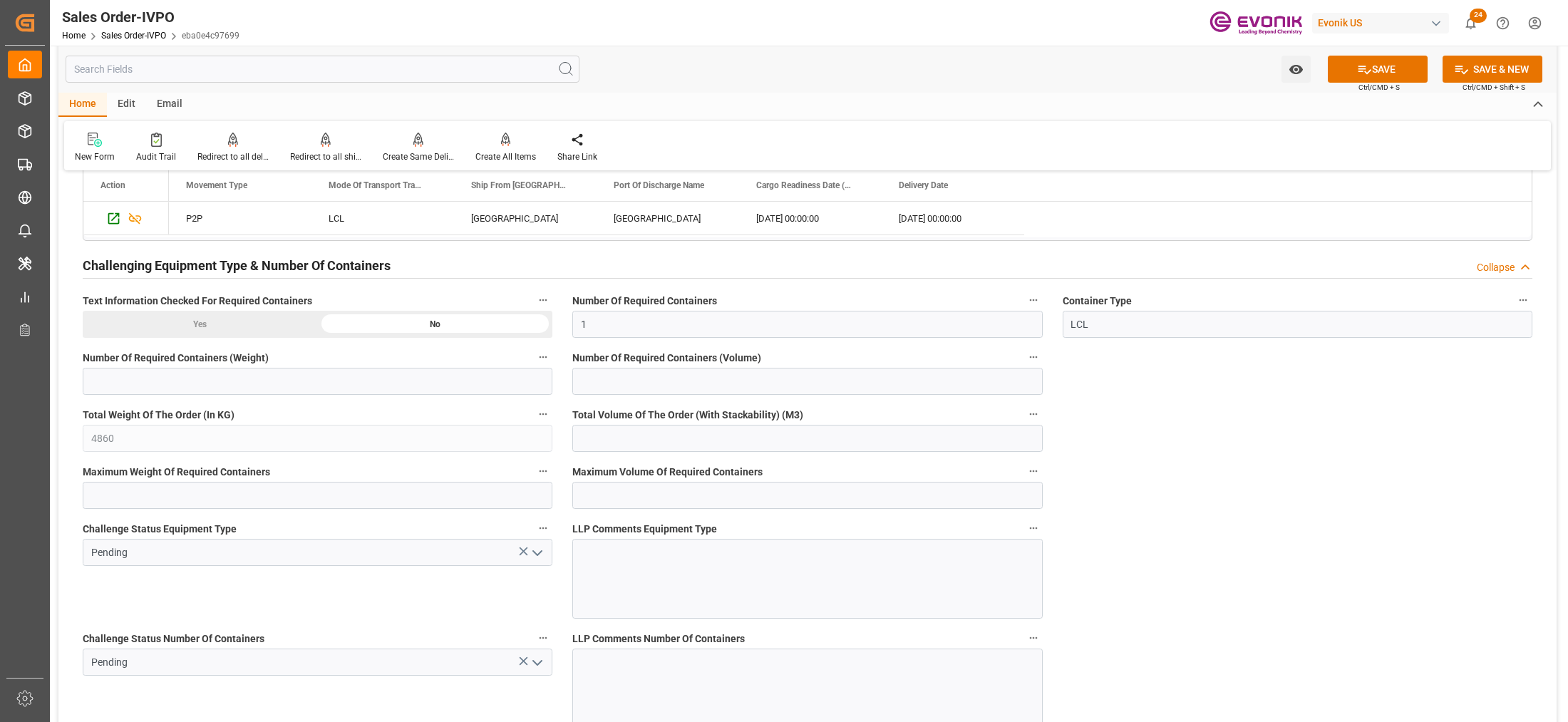
click at [534, 555] on polyline "open menu" at bounding box center [538, 552] width 9 height 4
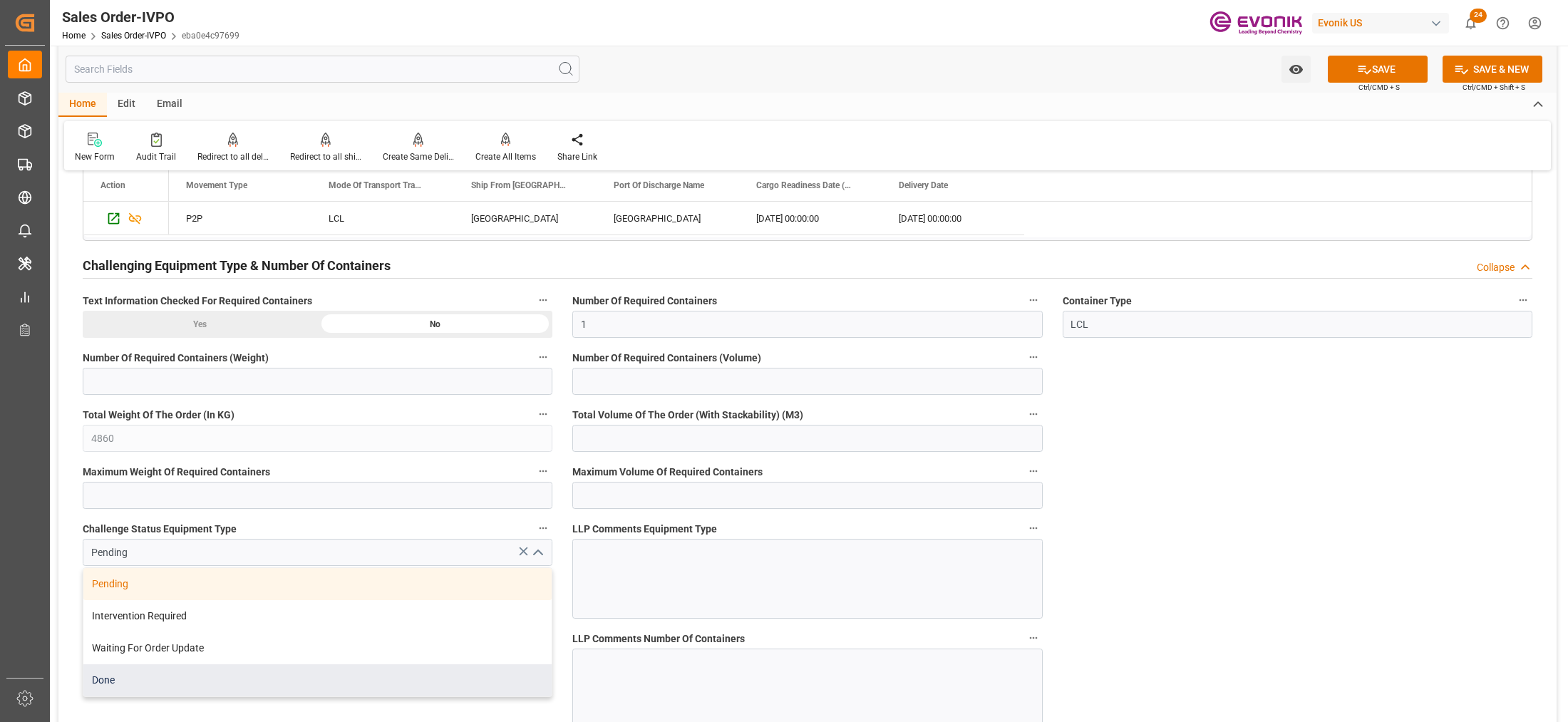
click at [289, 673] on div "Done" at bounding box center [318, 680] width 468 height 32
type input "Done"
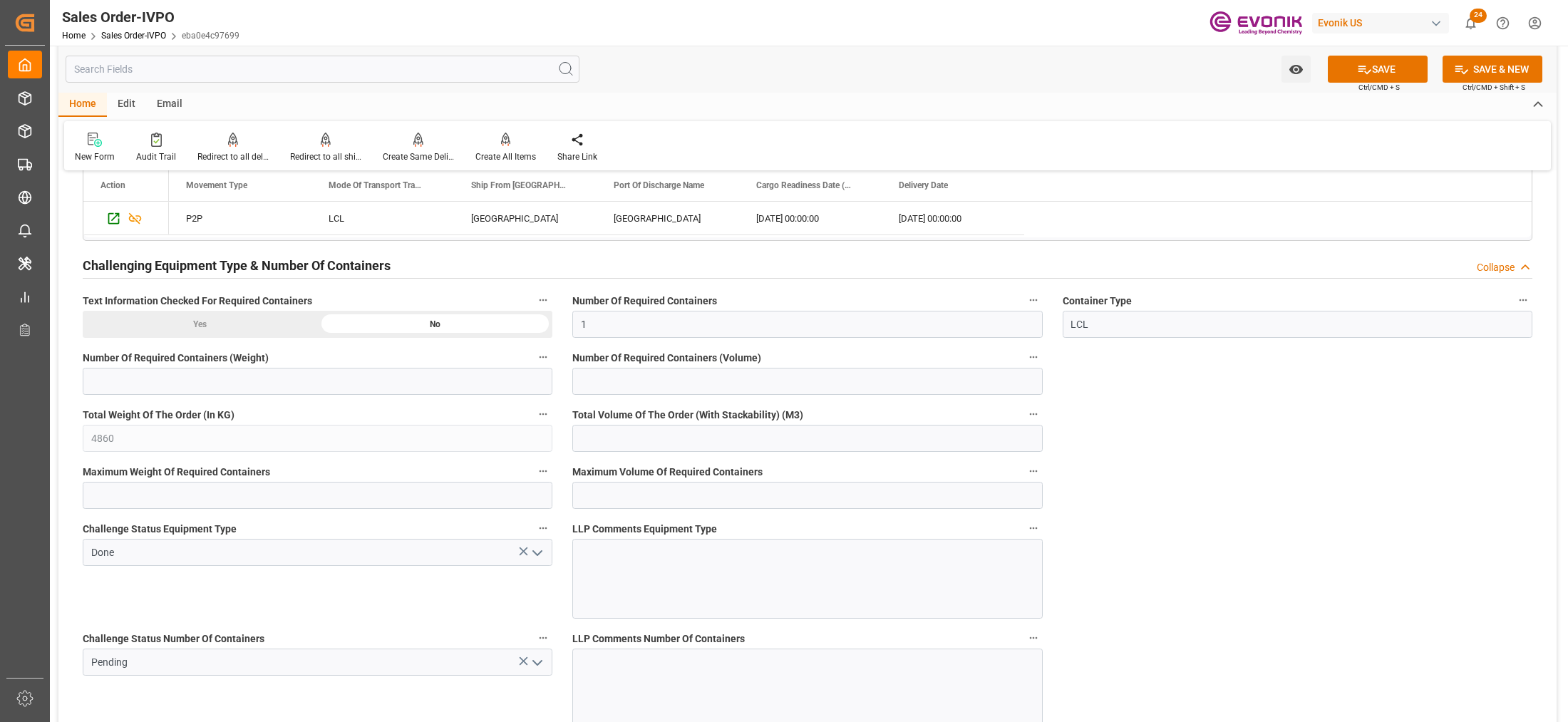
scroll to position [2671, 0]
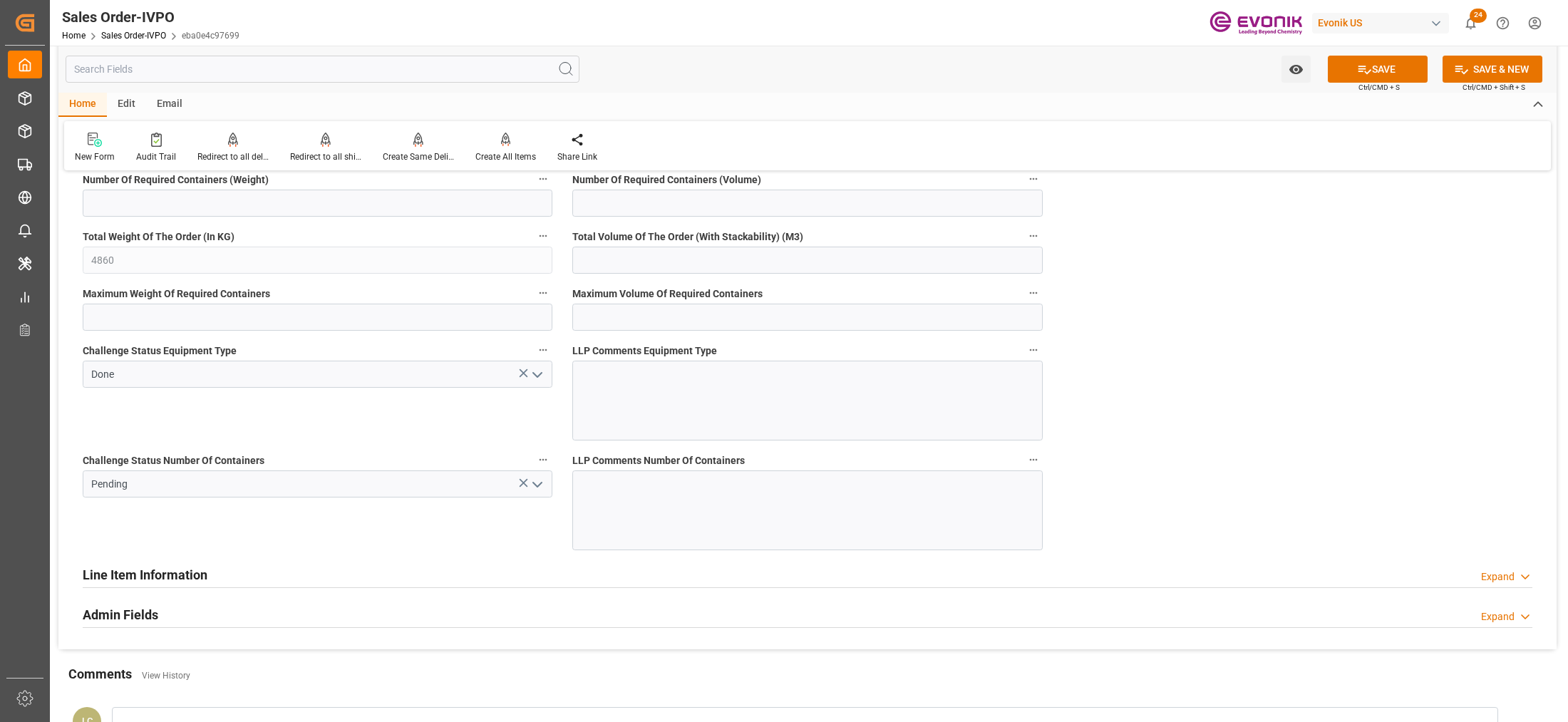
click at [543, 492] on icon "open menu" at bounding box center [537, 484] width 17 height 17
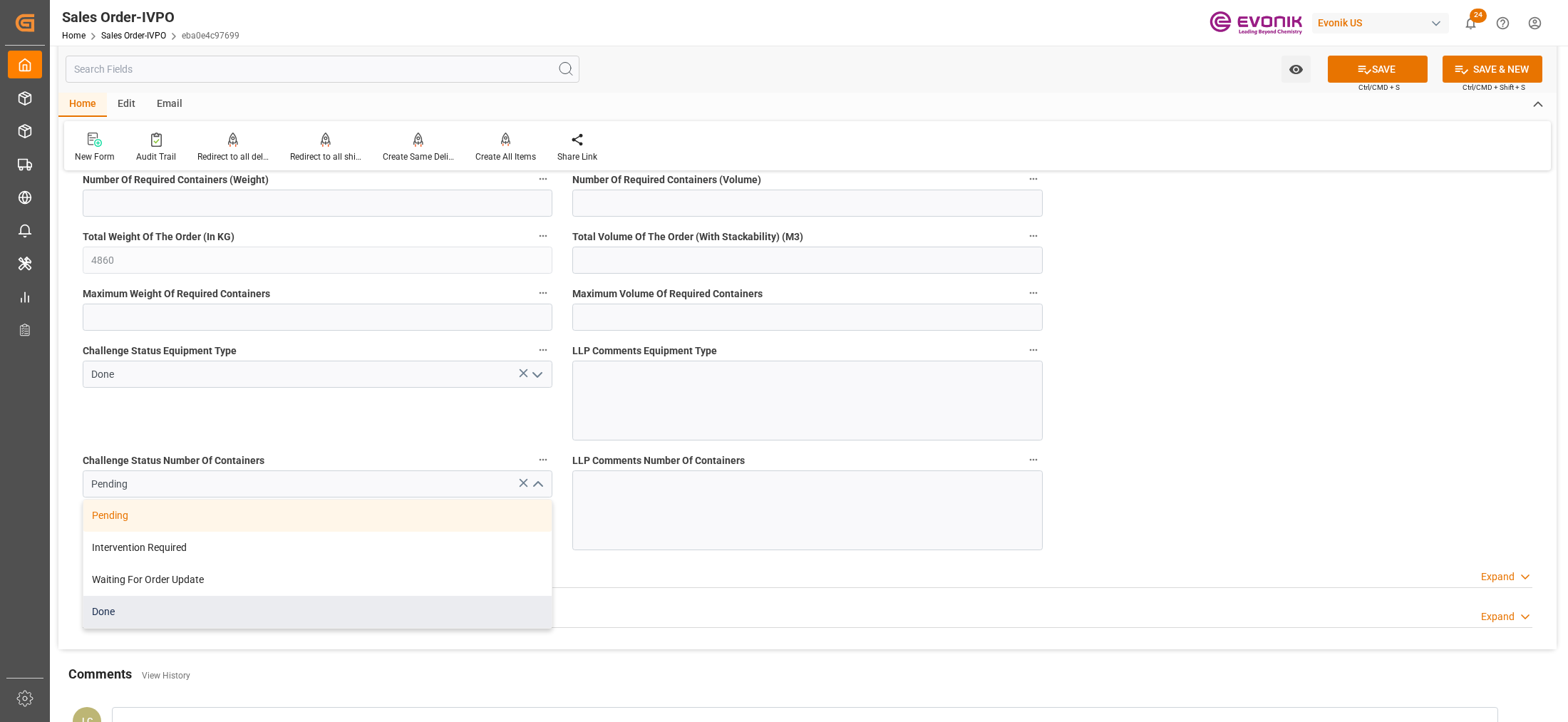
click at [231, 612] on div "Done" at bounding box center [318, 611] width 468 height 32
type input "Done"
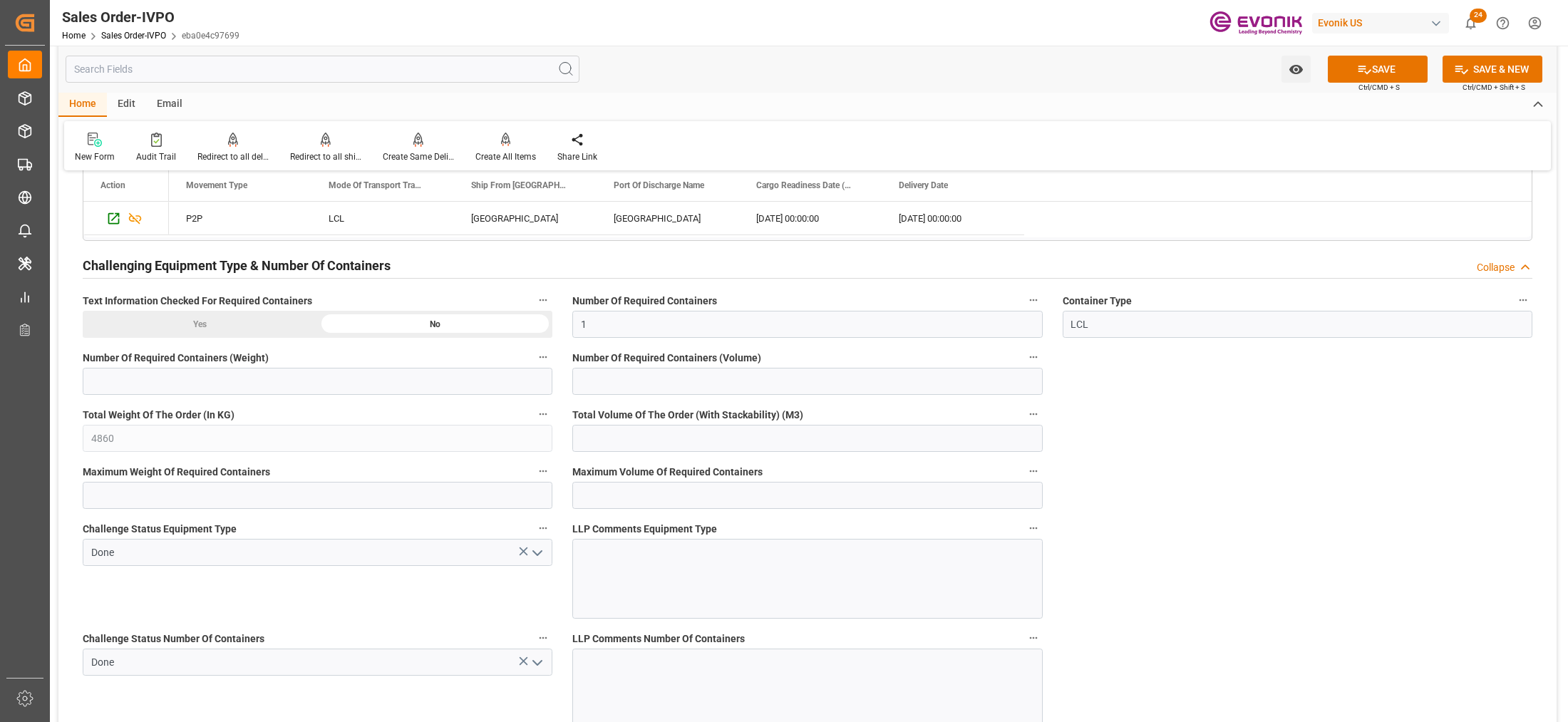
scroll to position [2315, 0]
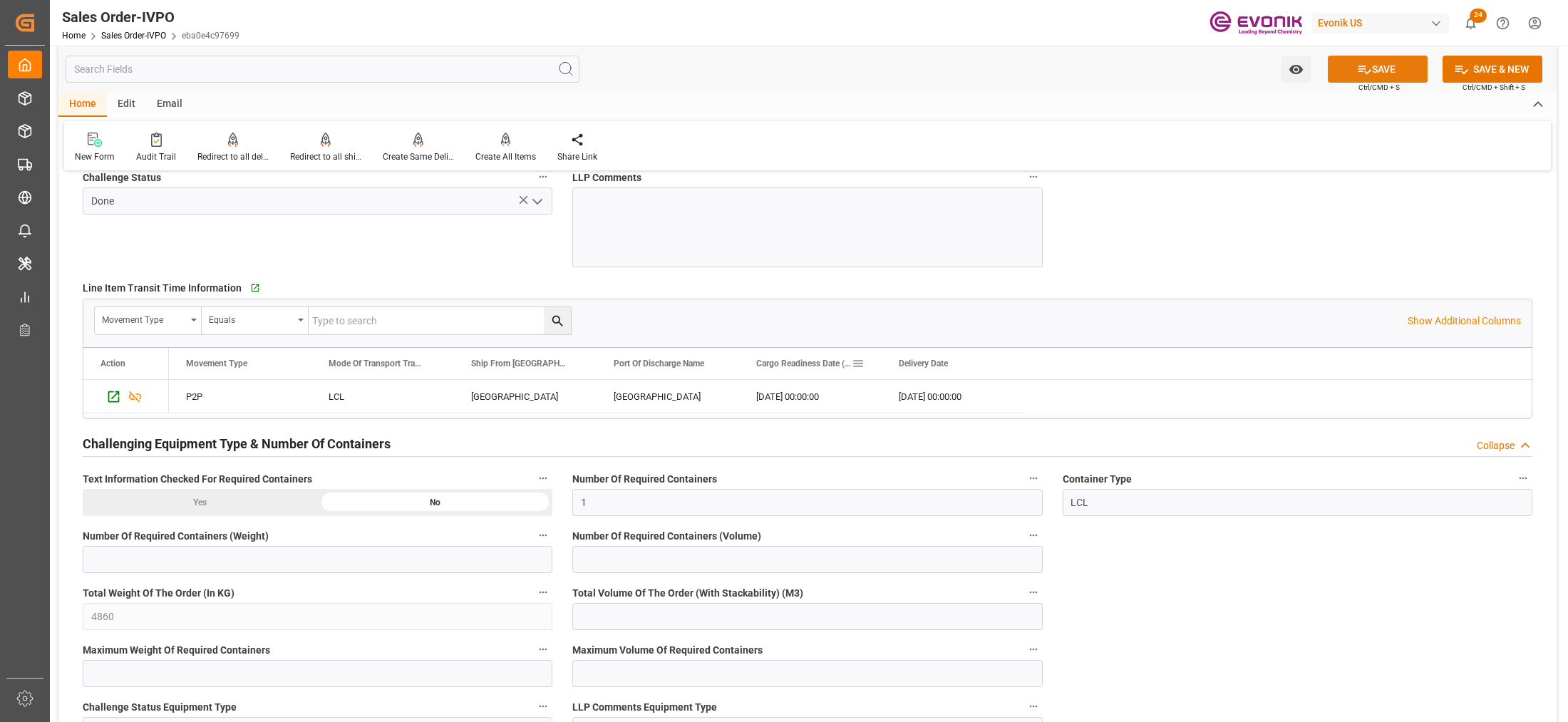
click at [1370, 65] on button "SAVE" at bounding box center [1377, 69] width 100 height 27
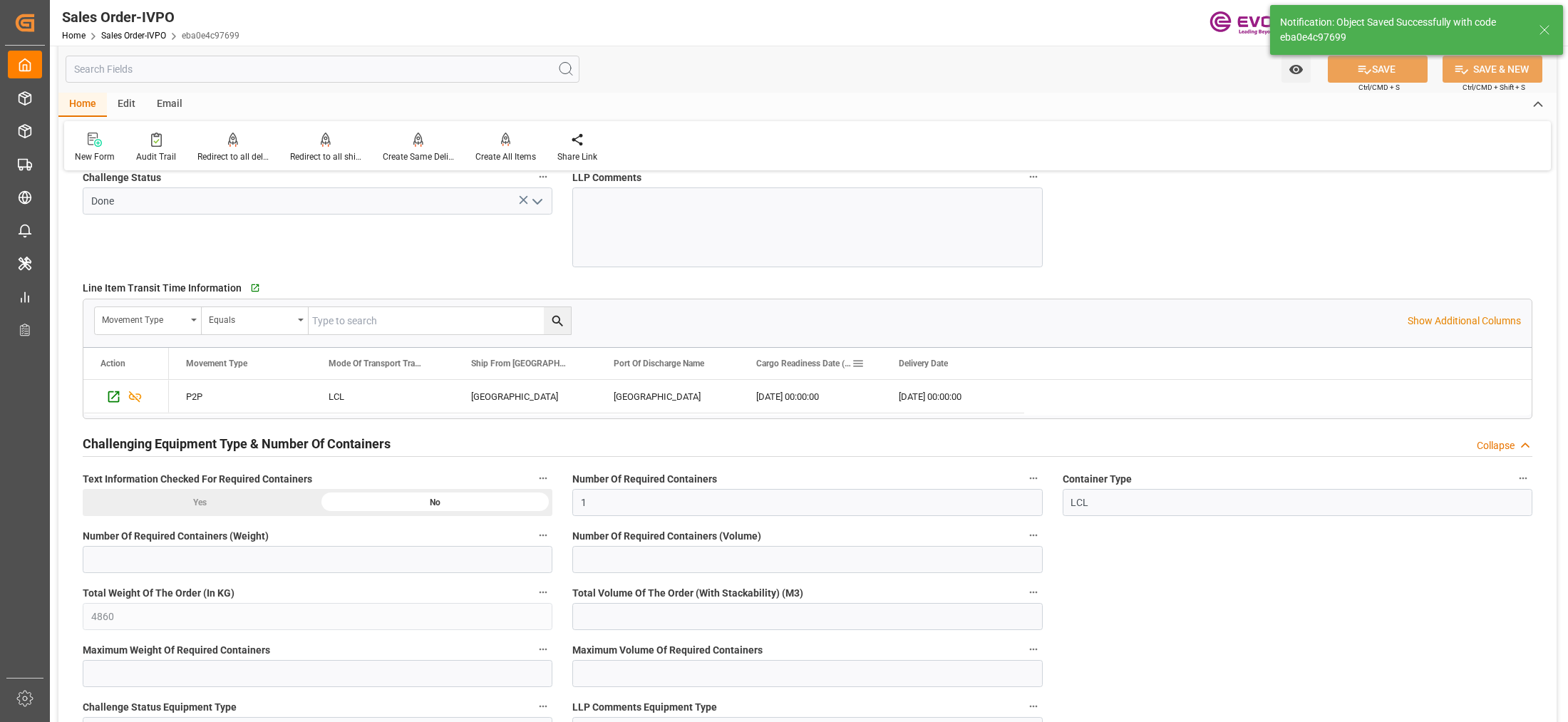
type input "No"
type input "10.10.2025 07:25"
click at [496, 145] on div at bounding box center [505, 139] width 60 height 15
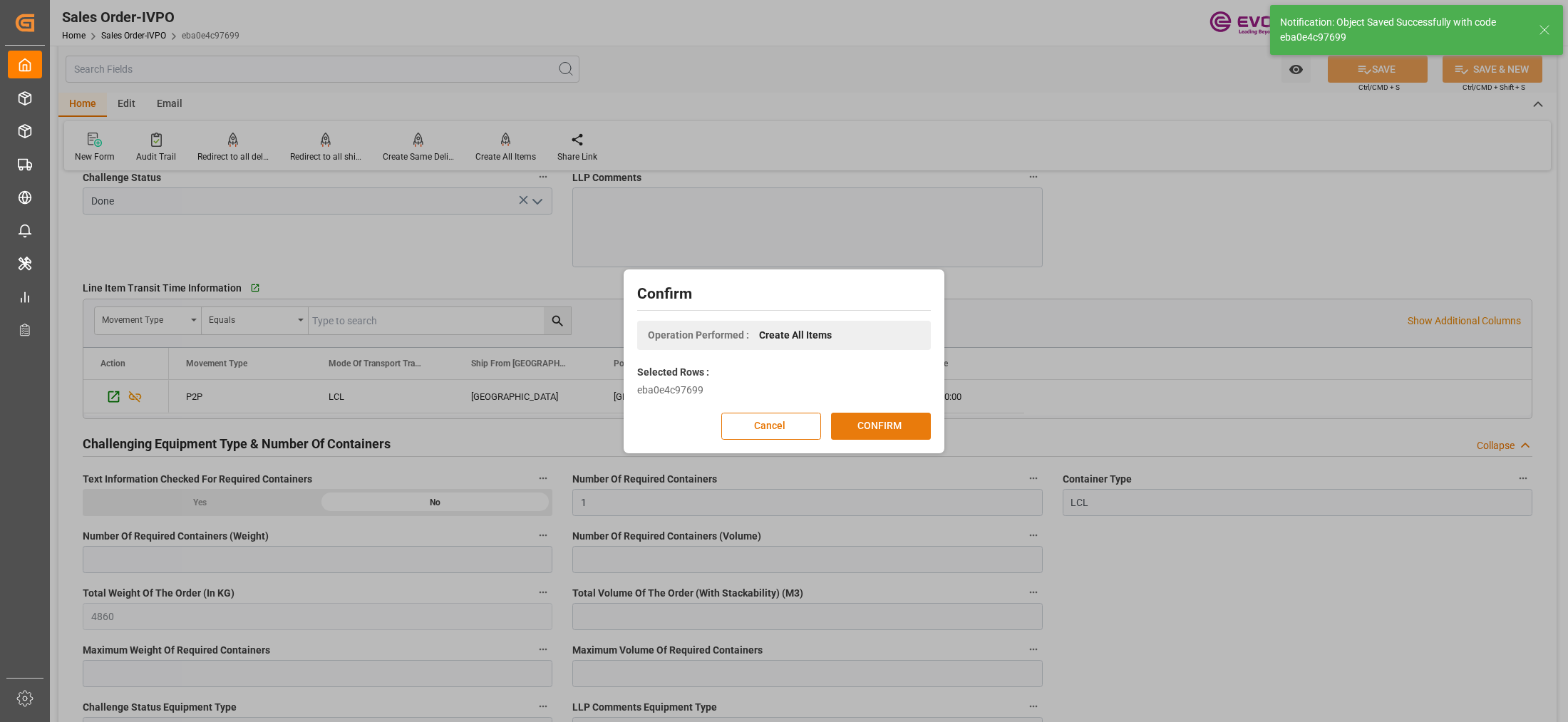
click at [893, 431] on button "CONFIRM" at bounding box center [881, 426] width 100 height 27
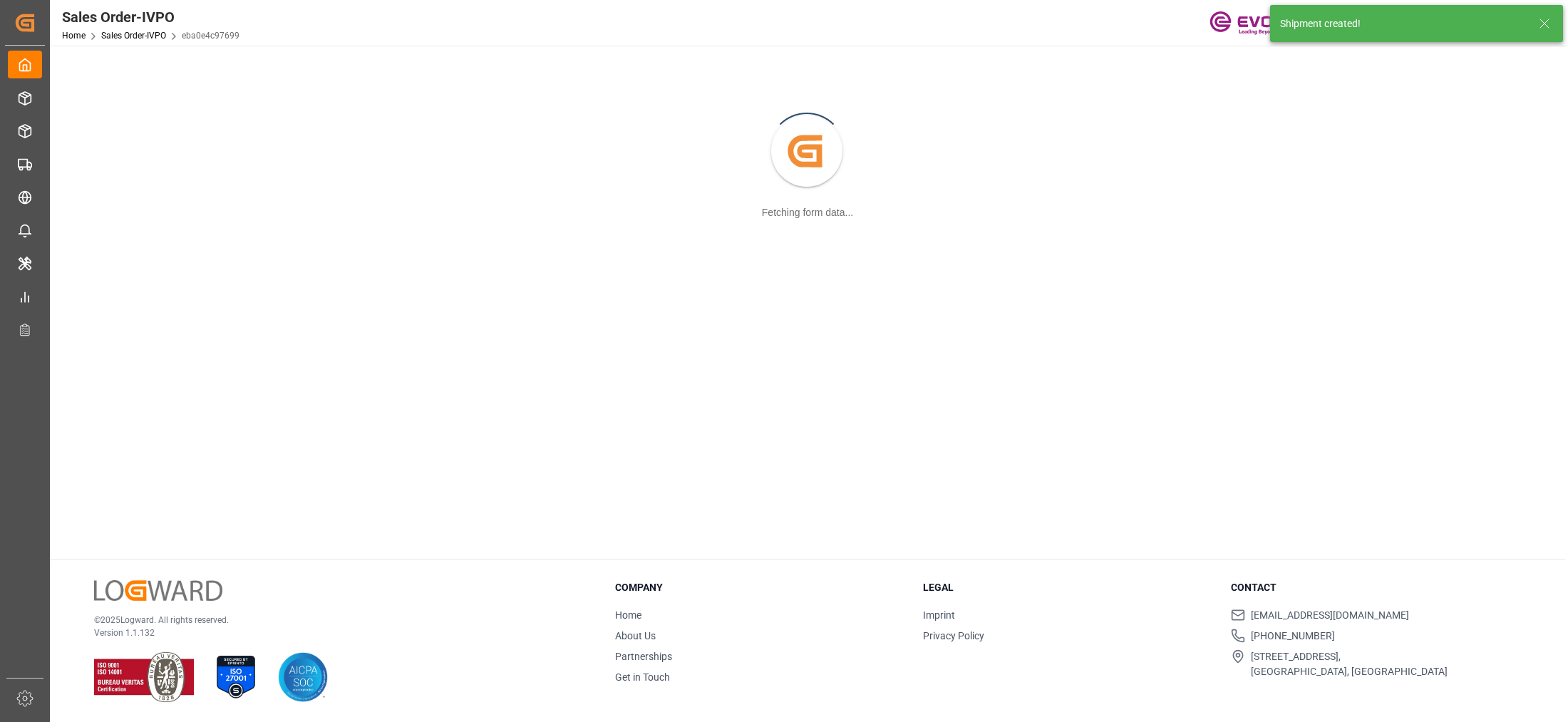
scroll to position [154, 0]
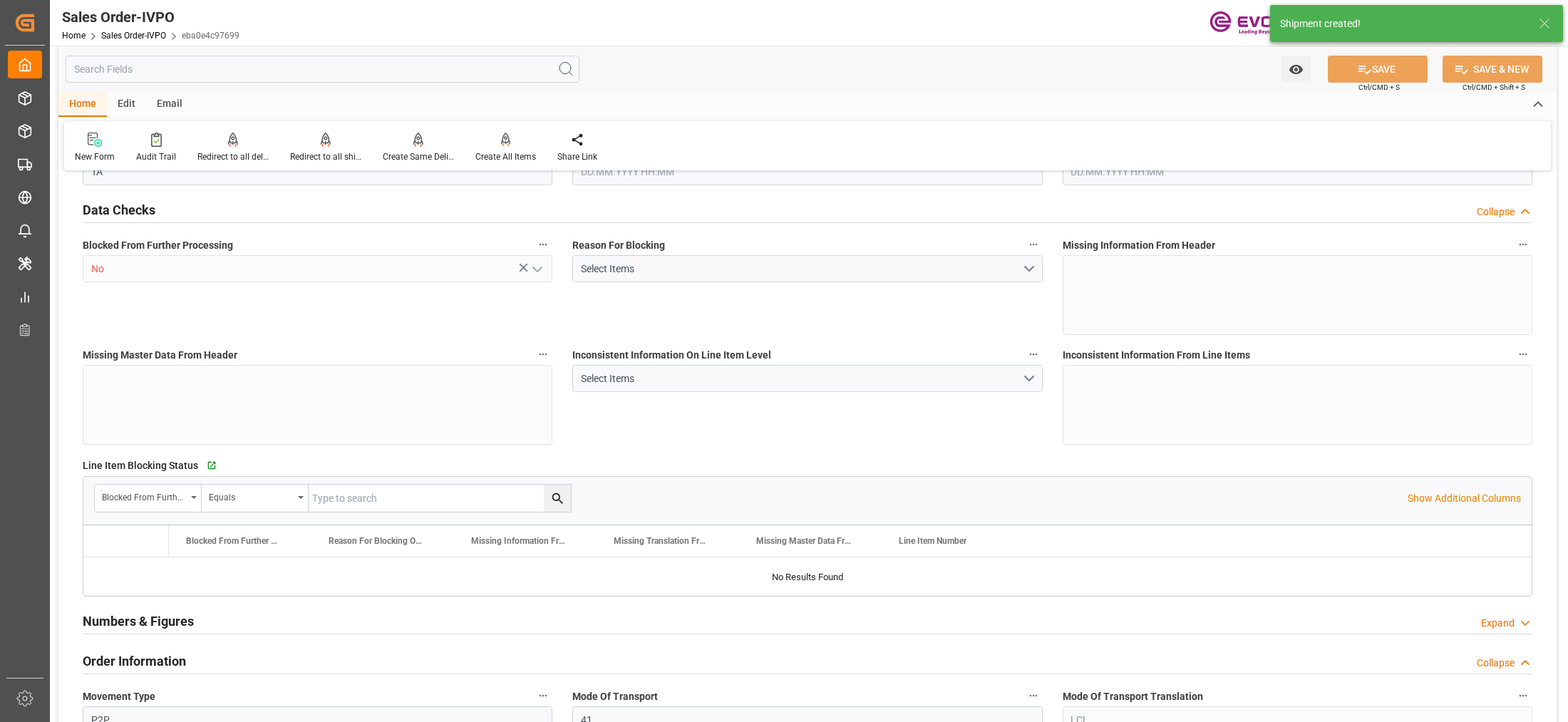
type input "ECGYE"
type input "0"
type input "1"
type input "4860"
type input "09.10.2025 17:31"
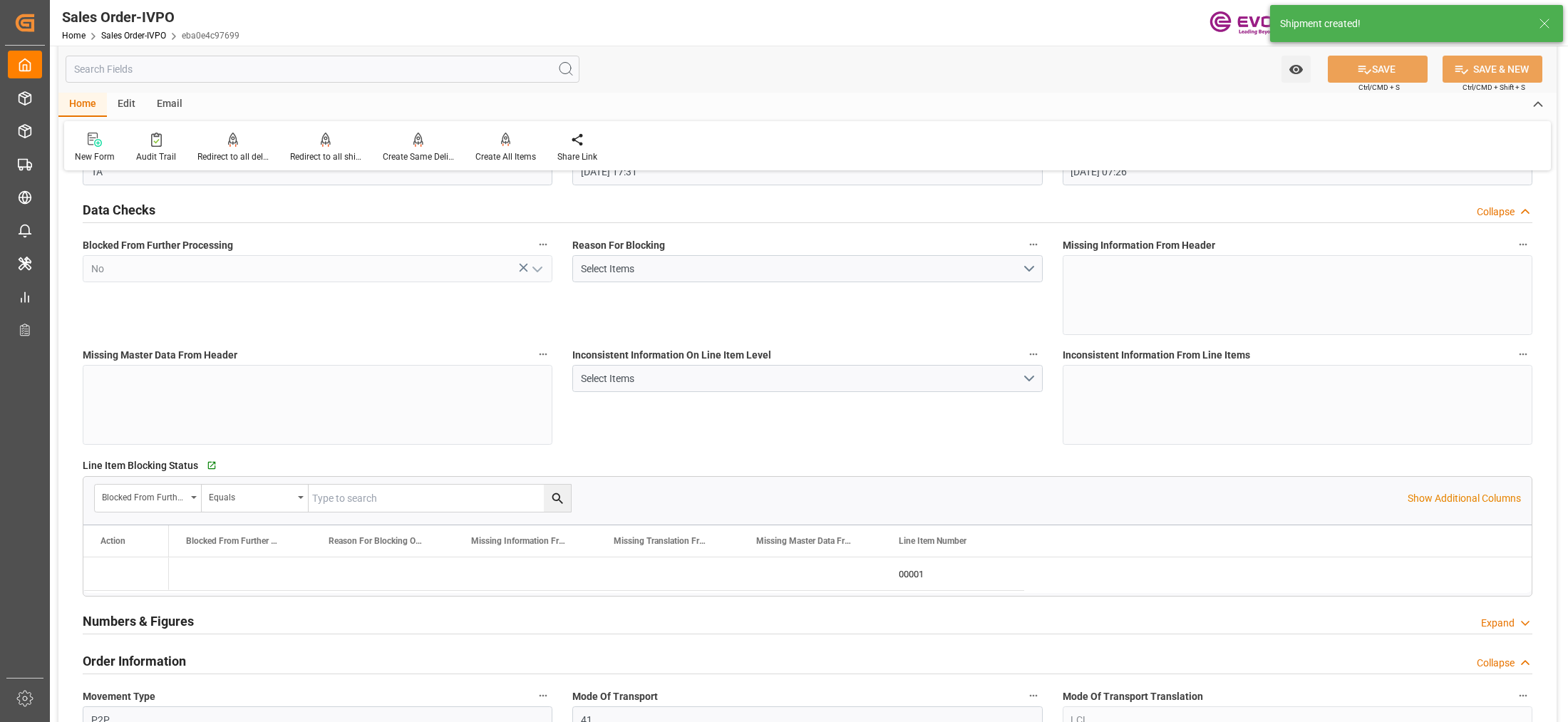
type input "10.10.2025 07:26"
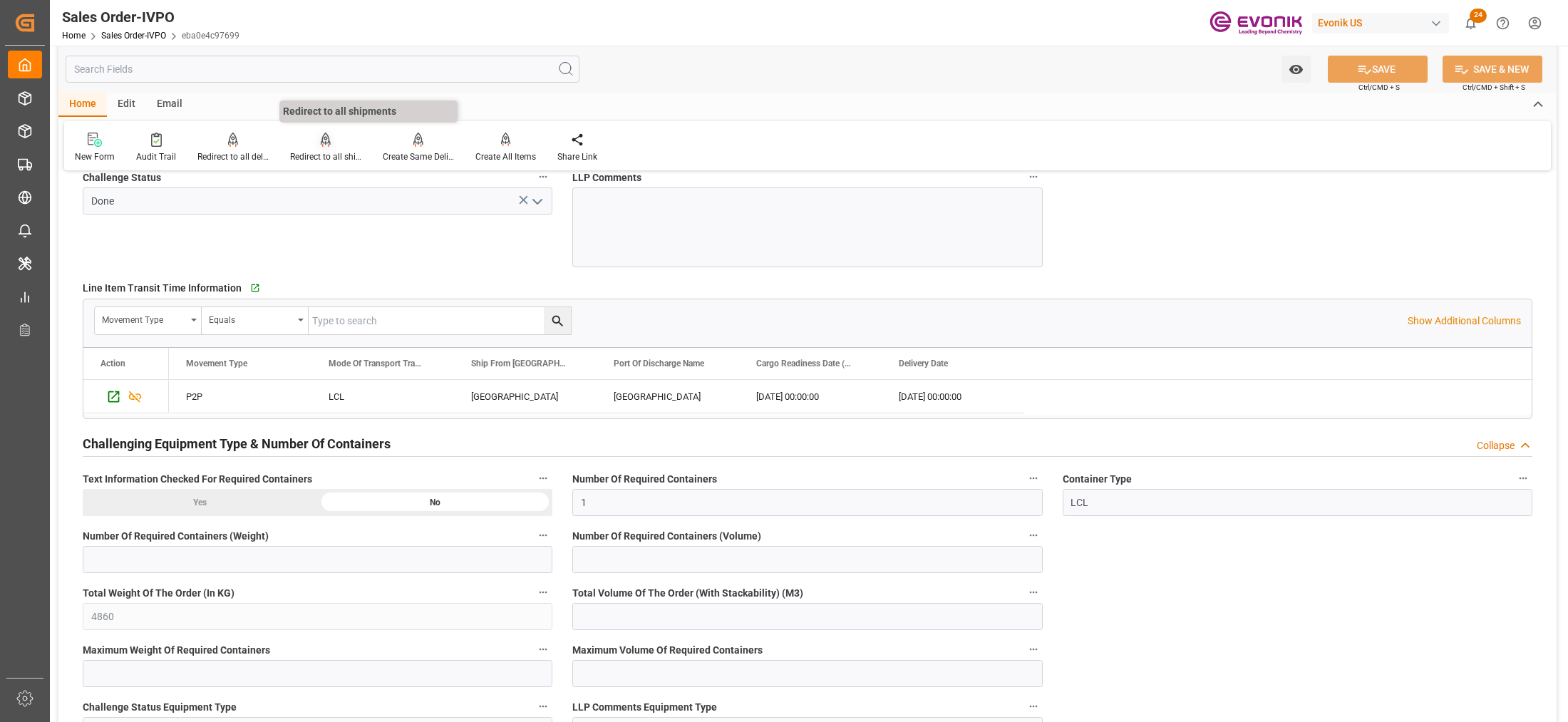
click at [325, 150] on div "Redirect to all shipments" at bounding box center [325, 156] width 71 height 13
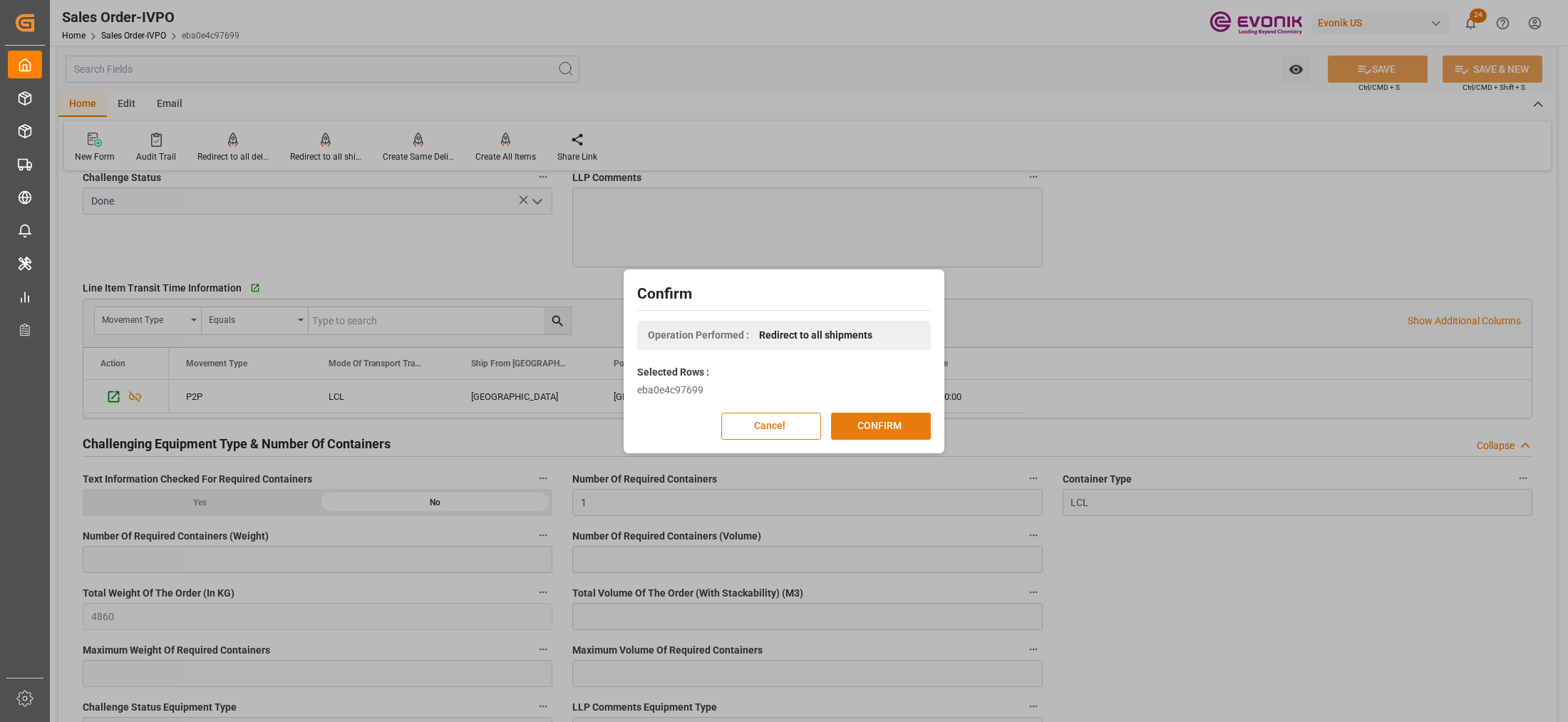
click at [890, 429] on button "CONFIRM" at bounding box center [881, 426] width 100 height 27
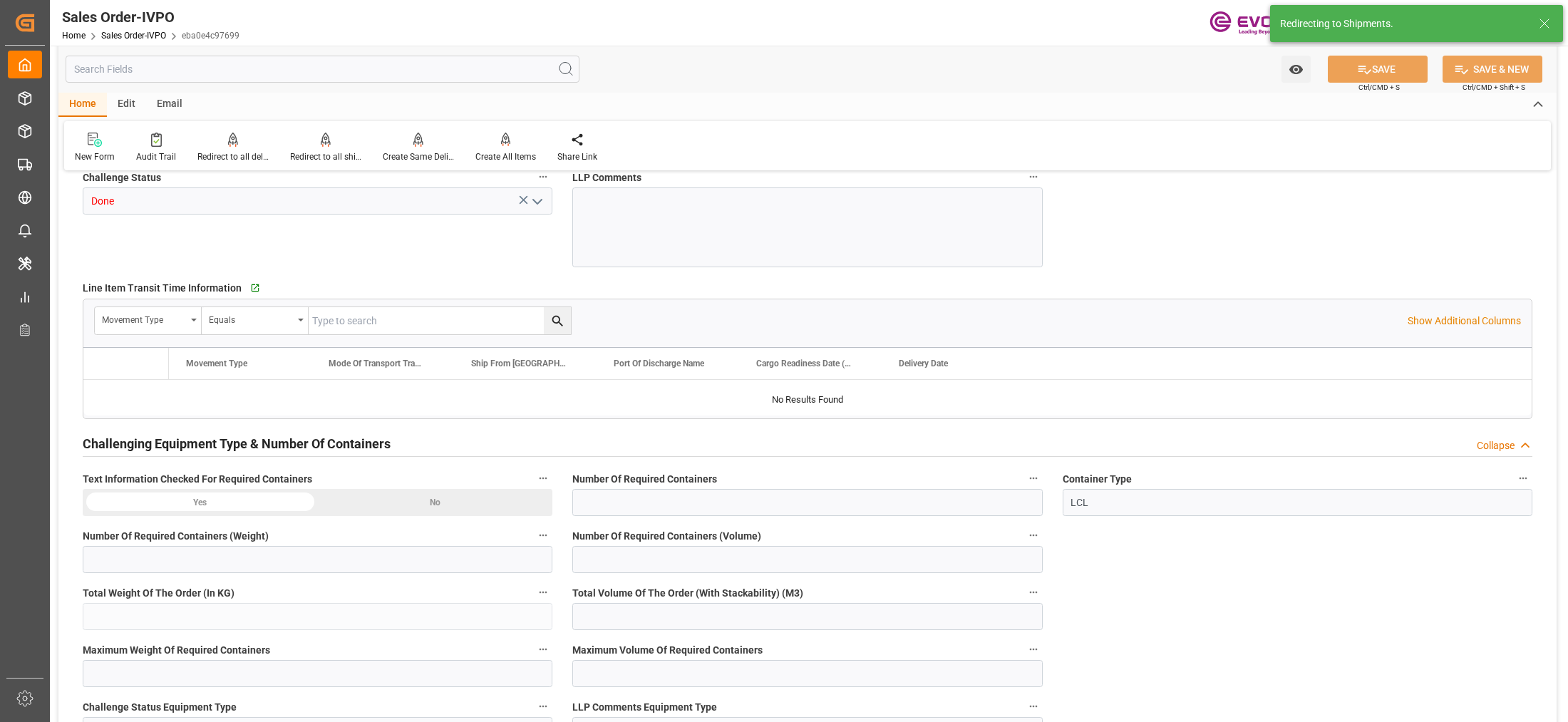
type input "ECGYE"
type input "0"
type input "1"
type input "4860"
type input "09.10.2025 17:31"
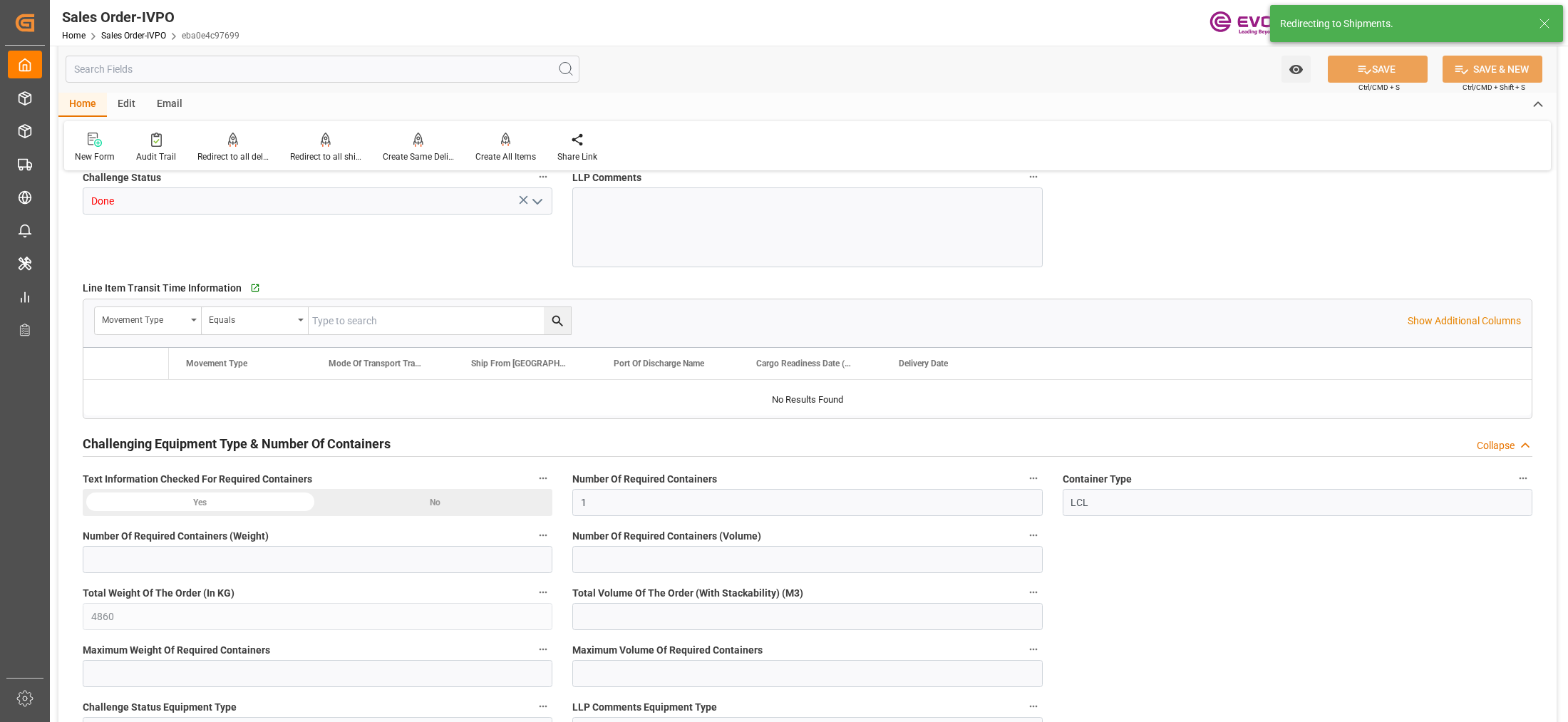
type input "10.10.2025 07:26"
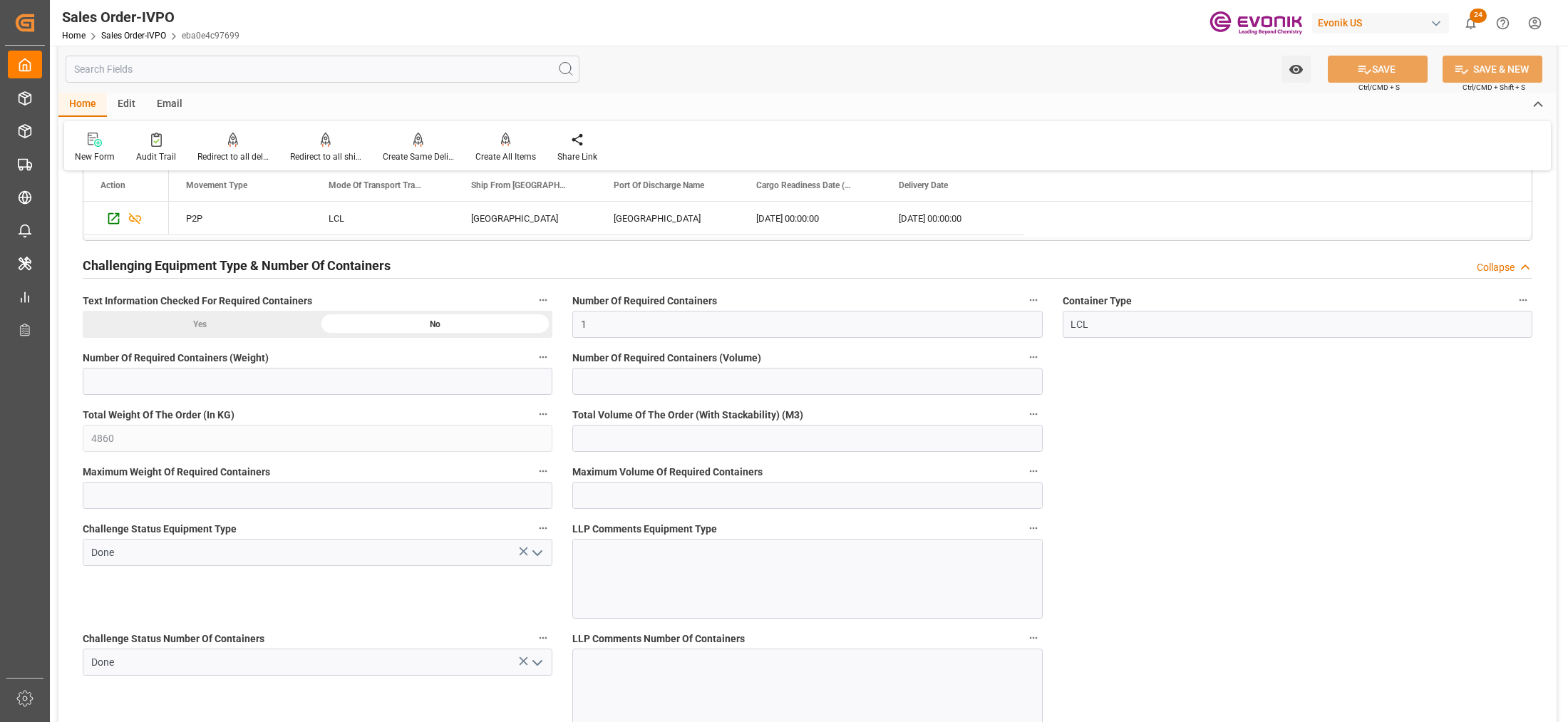
scroll to position [2137, 0]
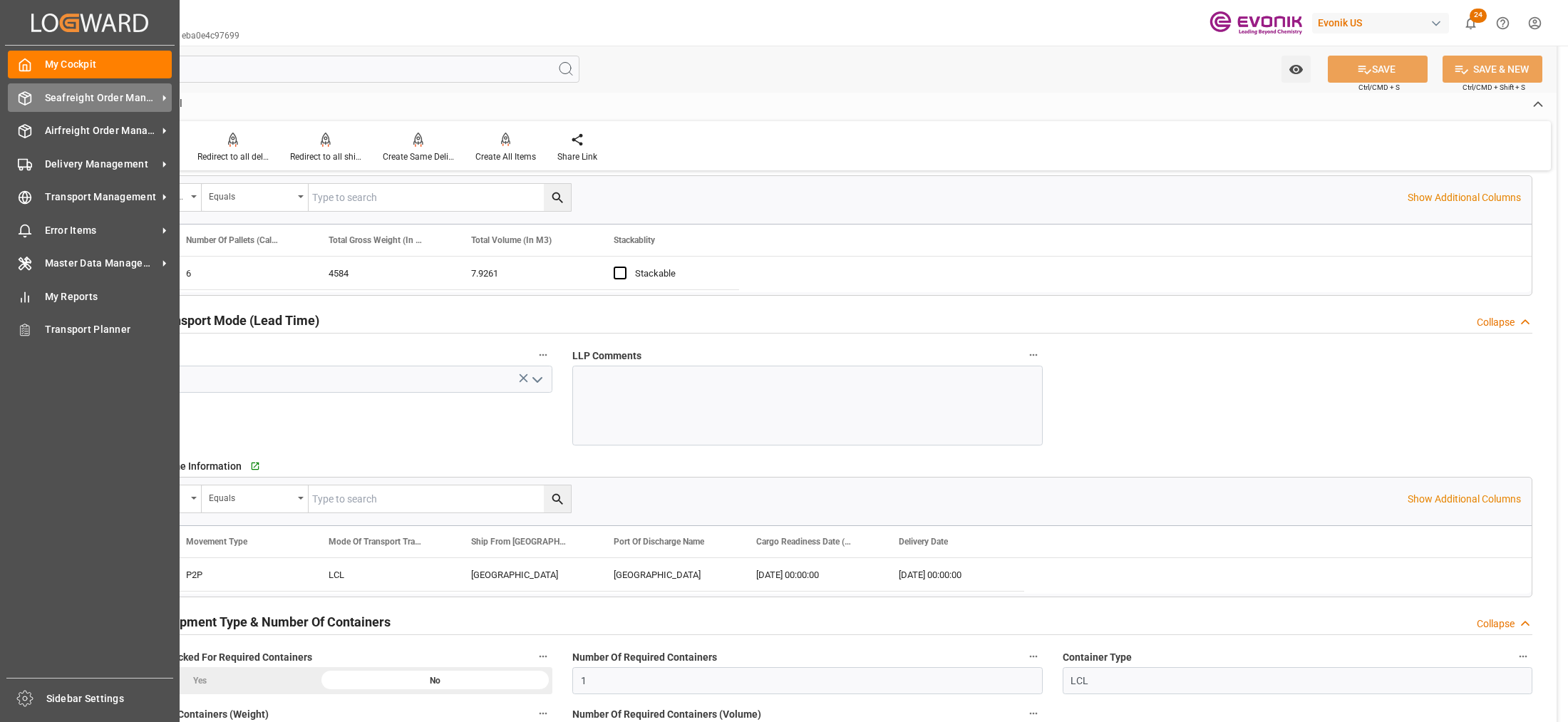
click at [97, 94] on span "Seafreight Order Management" at bounding box center [101, 98] width 112 height 15
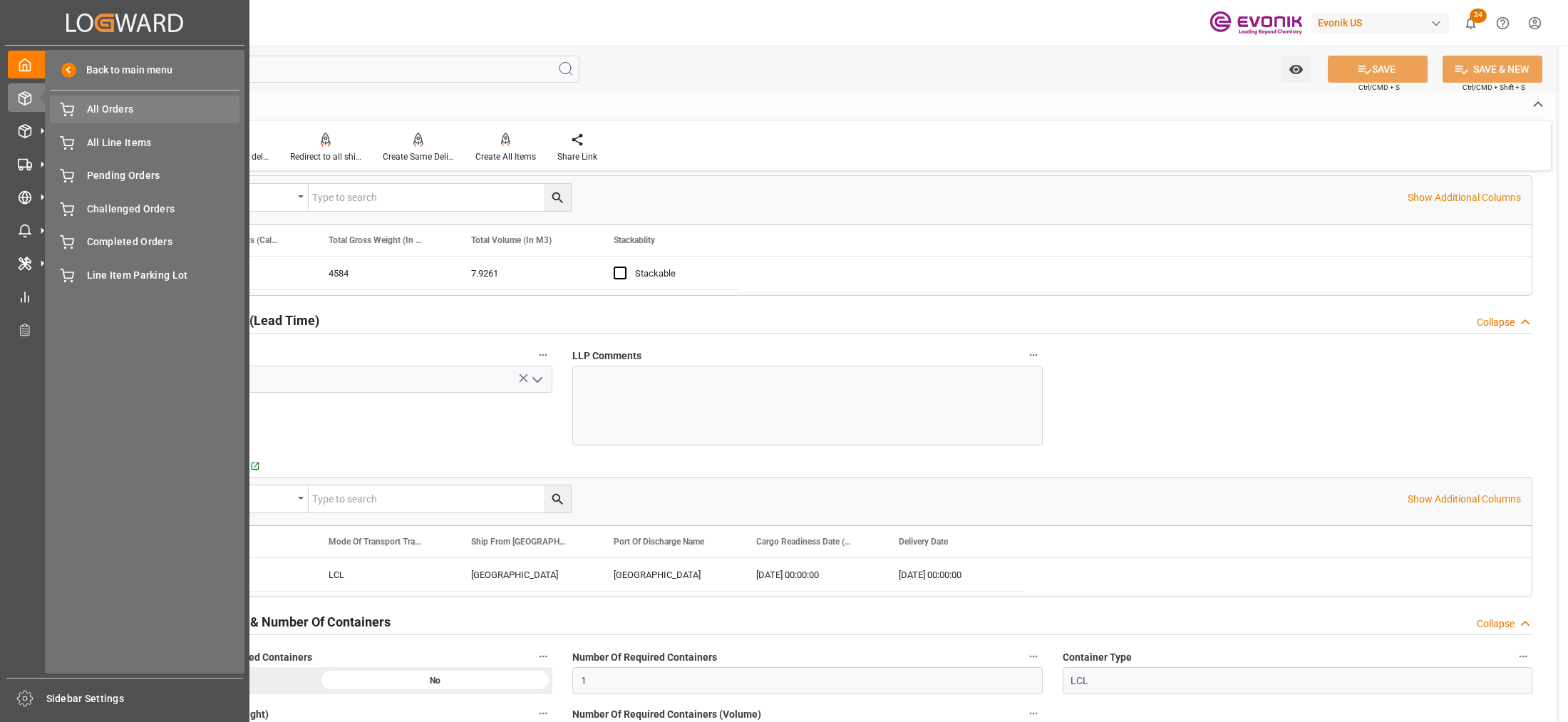
click at [119, 118] on div "All Orders All Orders" at bounding box center [144, 109] width 190 height 28
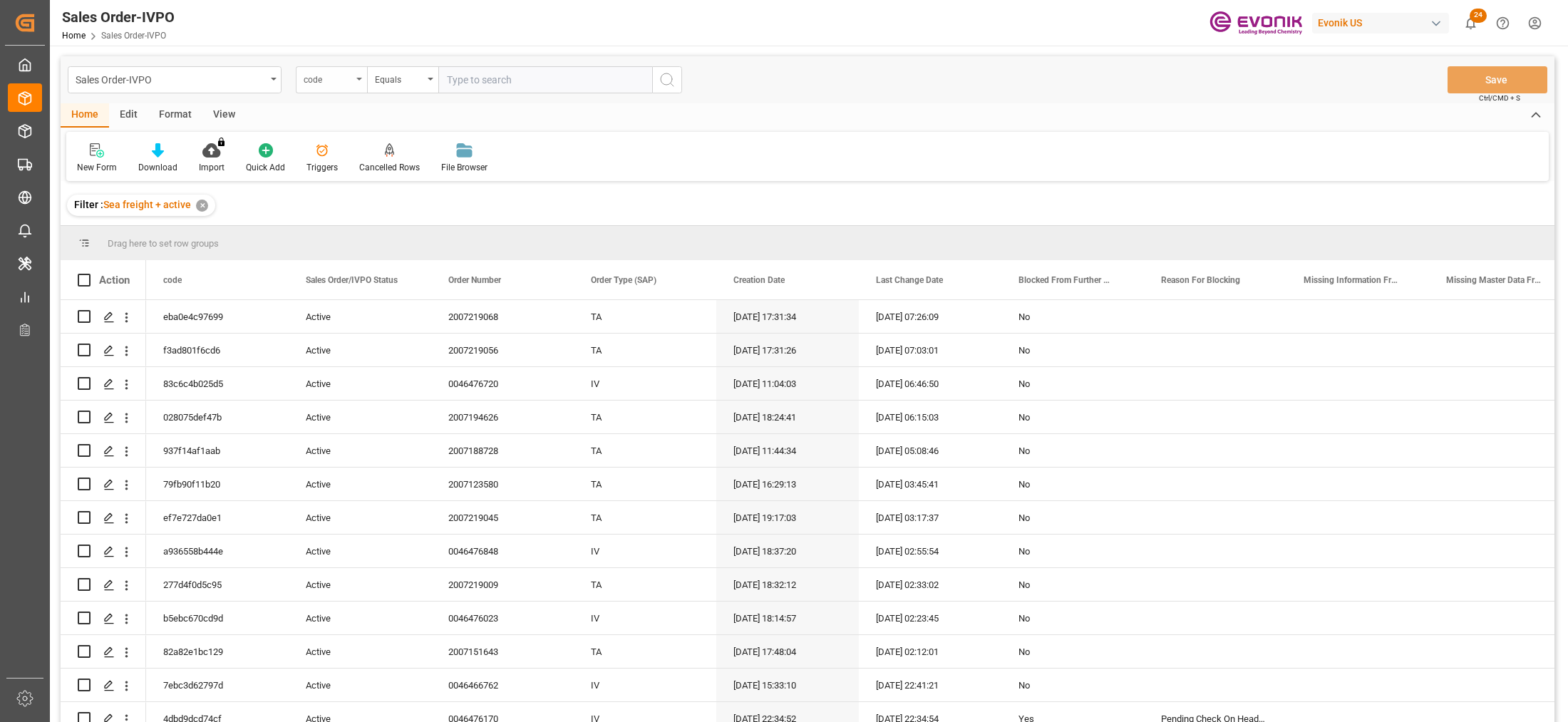
click at [336, 77] on div "code" at bounding box center [327, 78] width 49 height 16
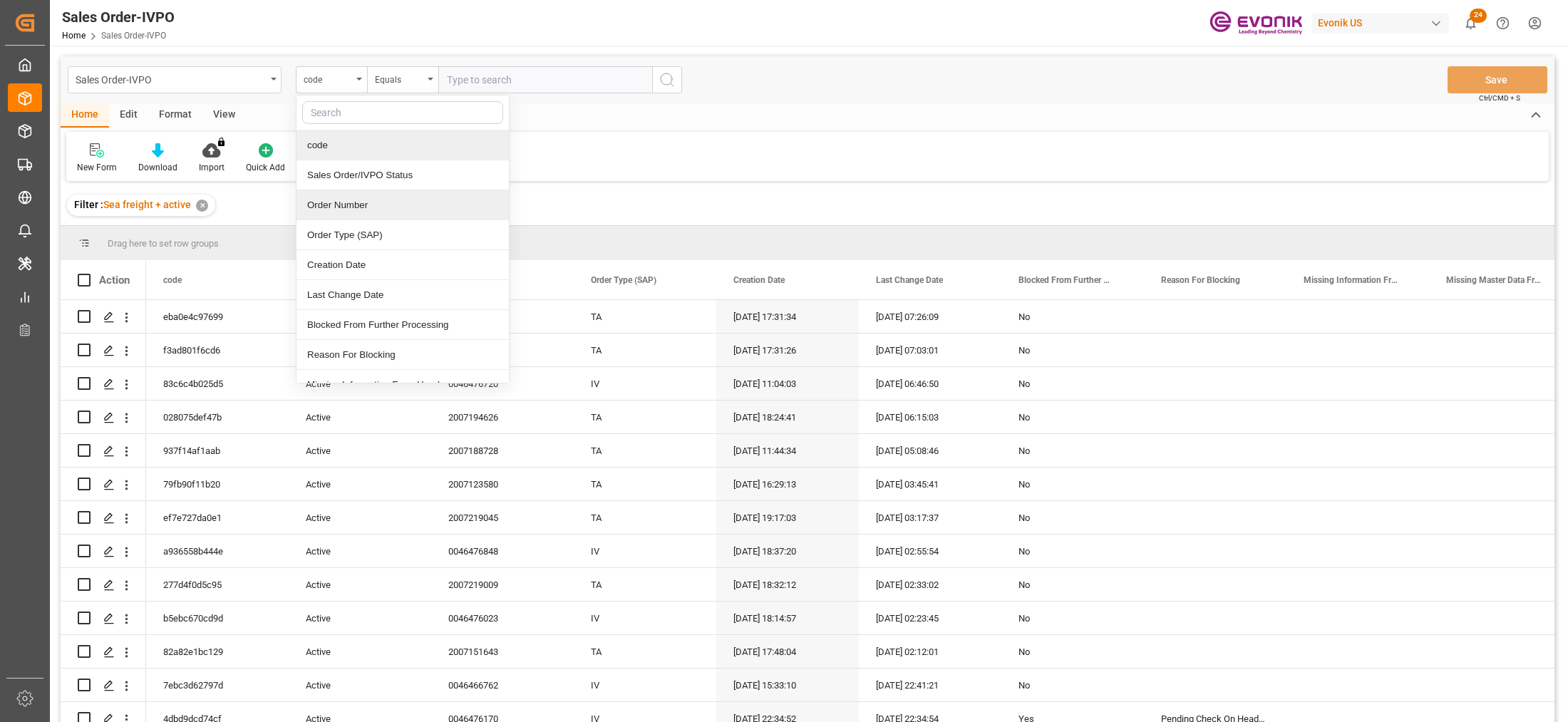
click at [351, 211] on div "Order Number" at bounding box center [403, 205] width 212 height 30
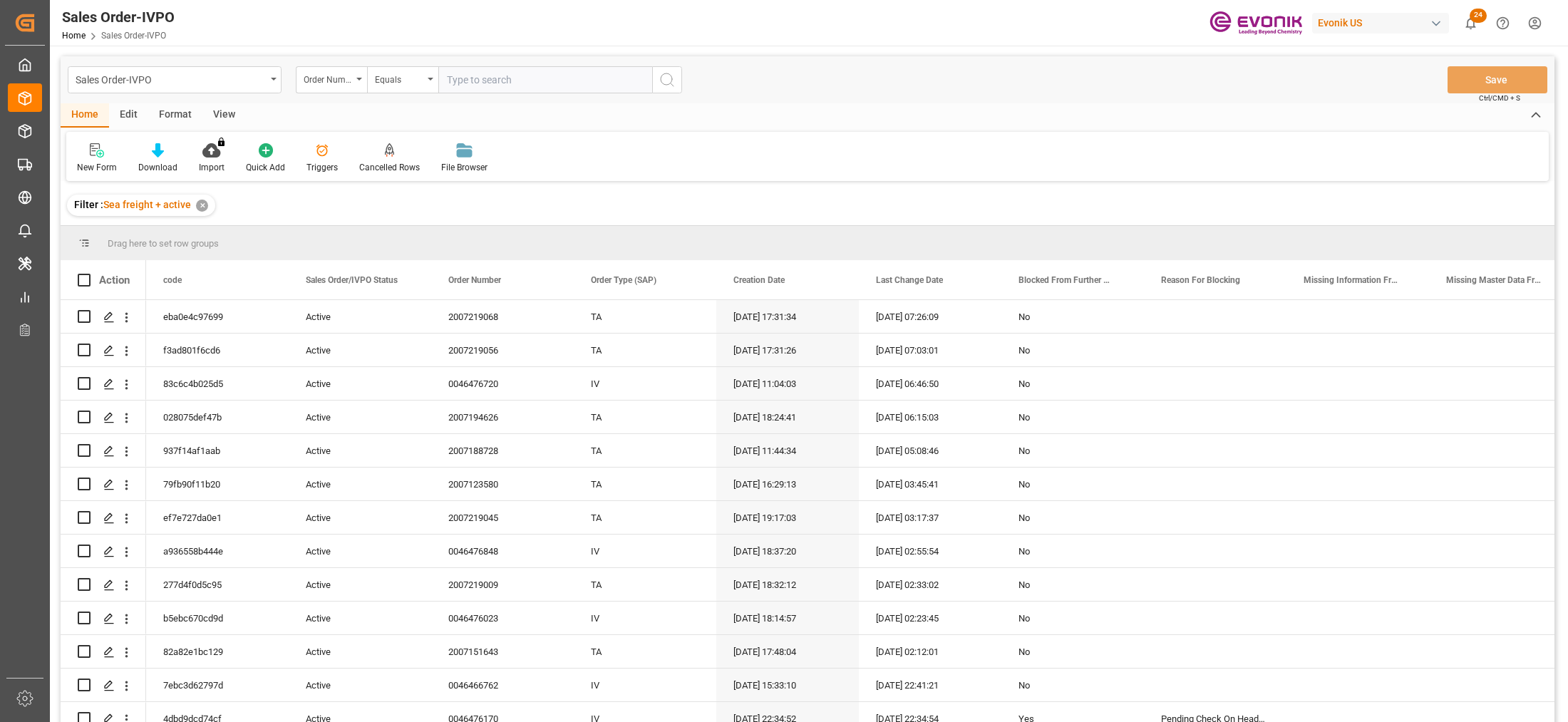
click at [474, 84] on input "text" at bounding box center [545, 80] width 214 height 27
paste input "0046476170"
type input "0046476170"
click at [677, 87] on button "search button" at bounding box center [667, 80] width 30 height 27
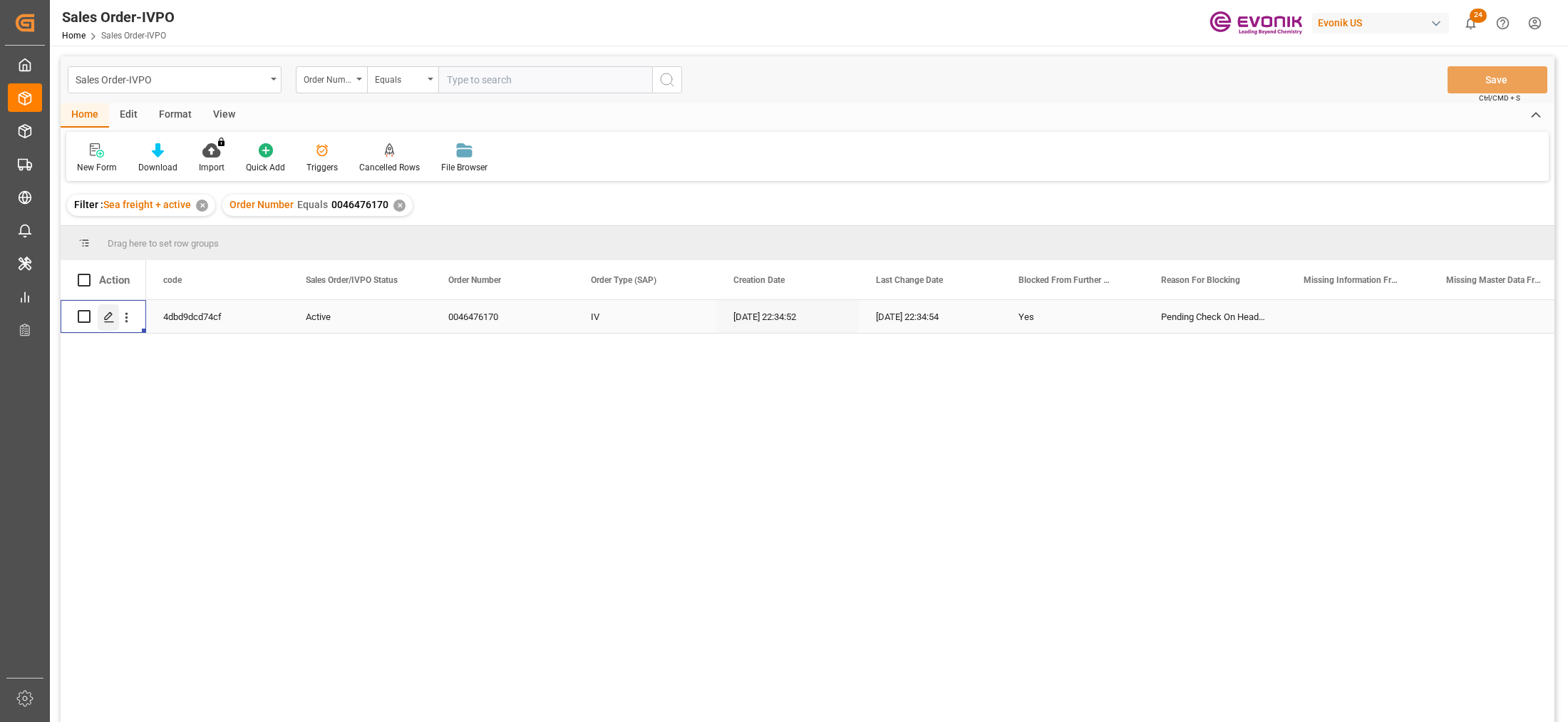
click at [108, 323] on div "Press SPACE to select this row." at bounding box center [109, 316] width 22 height 26
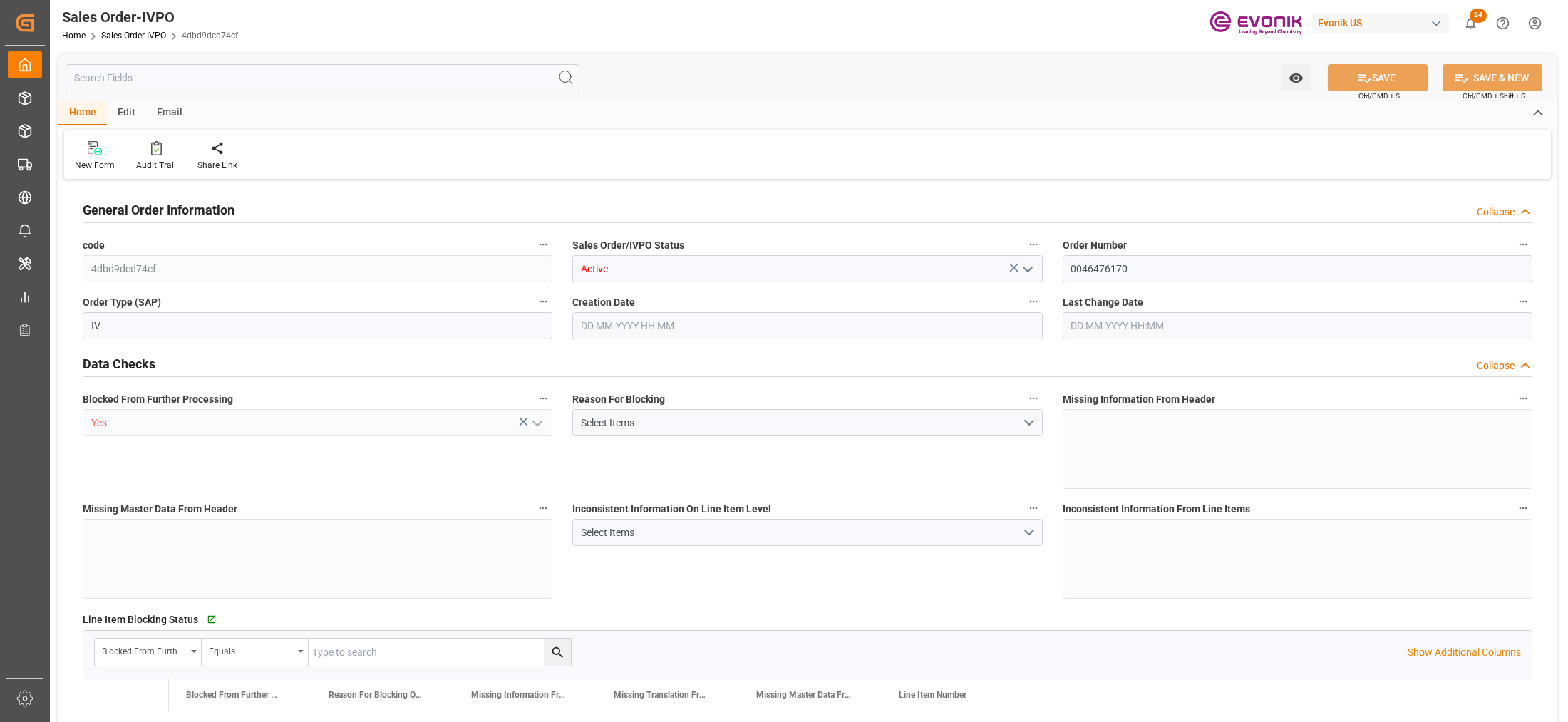
type input "BRSSZ"
type input "0"
type input "1"
type input "908"
type input "09.10.2025 22:34"
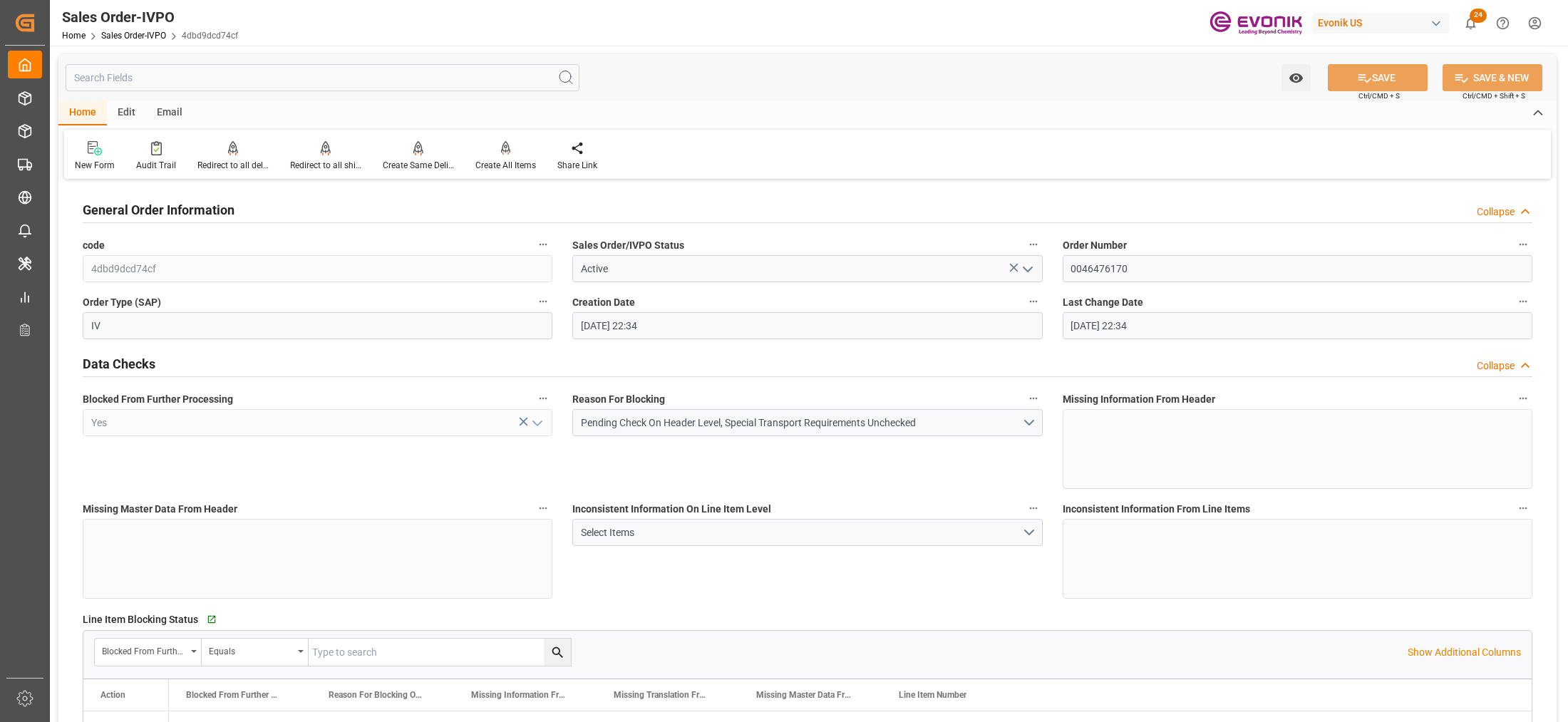
type input "09.10.2025 22:34"
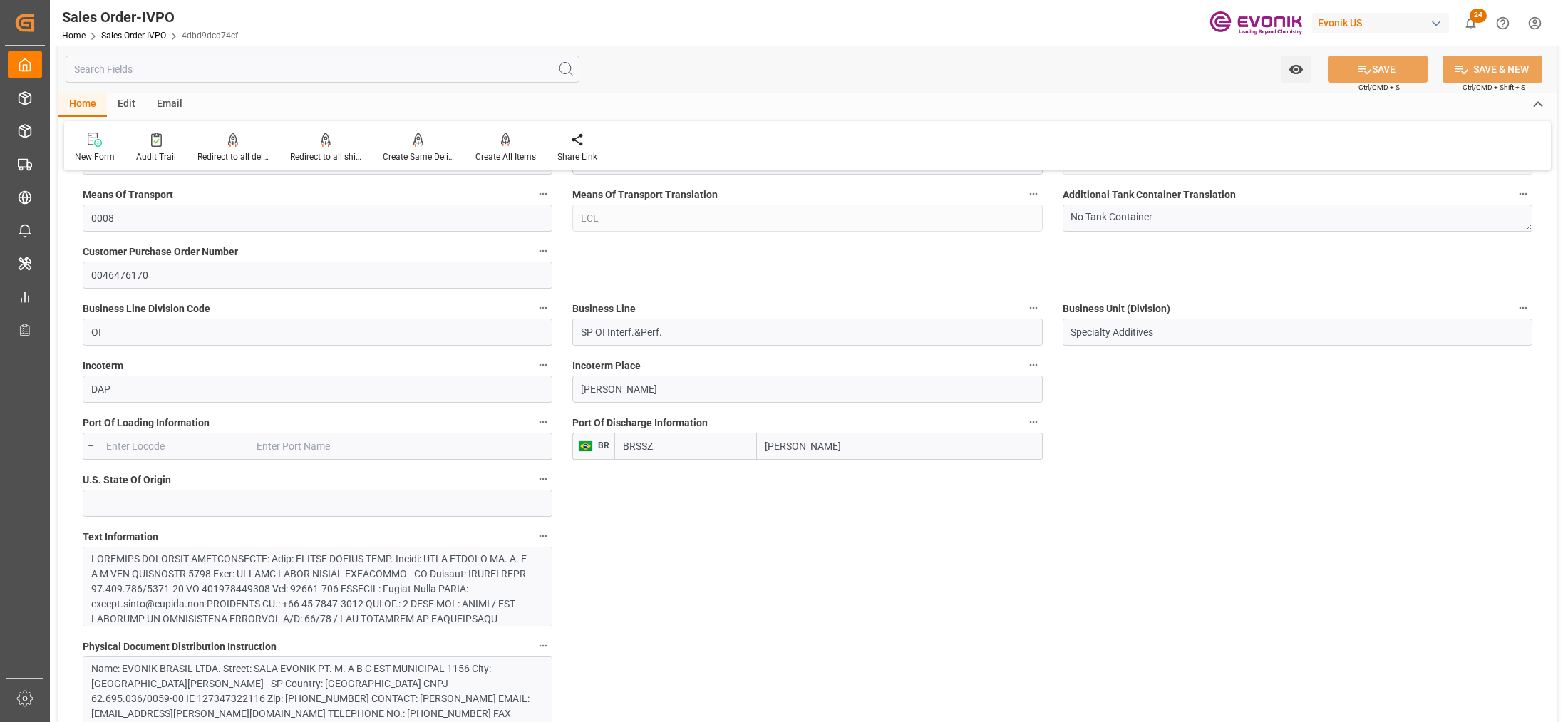
scroll to position [890, 0]
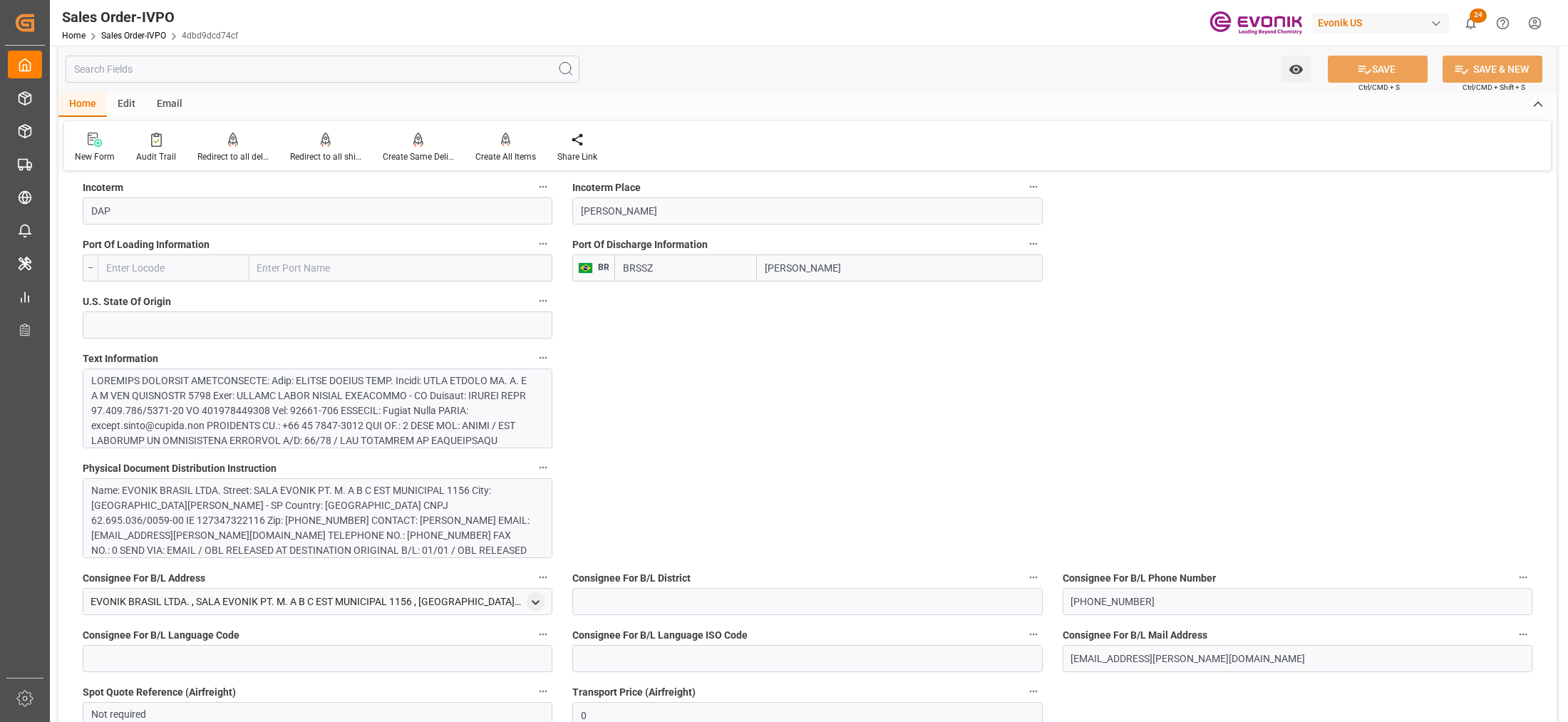
click at [464, 432] on div at bounding box center [310, 552] width 440 height 359
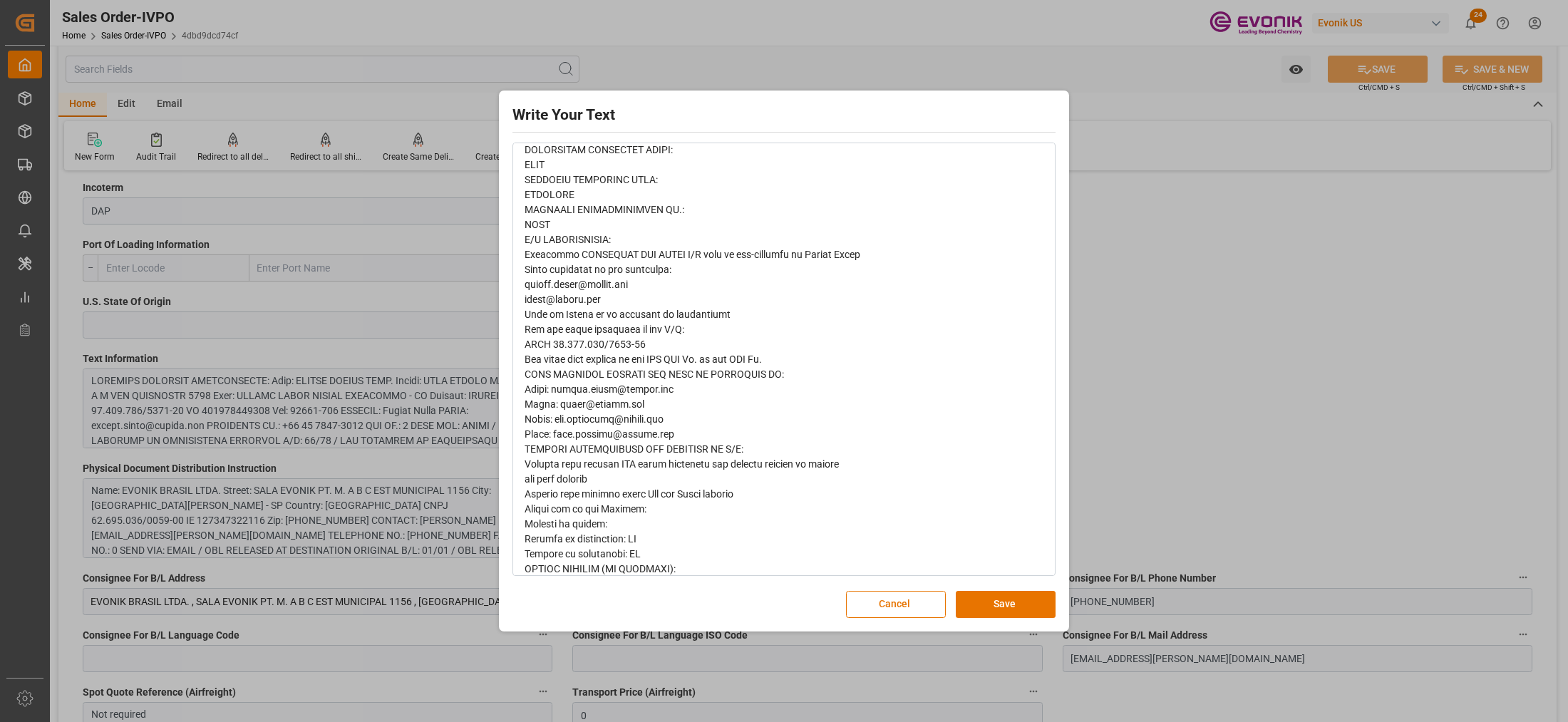
scroll to position [773, 0]
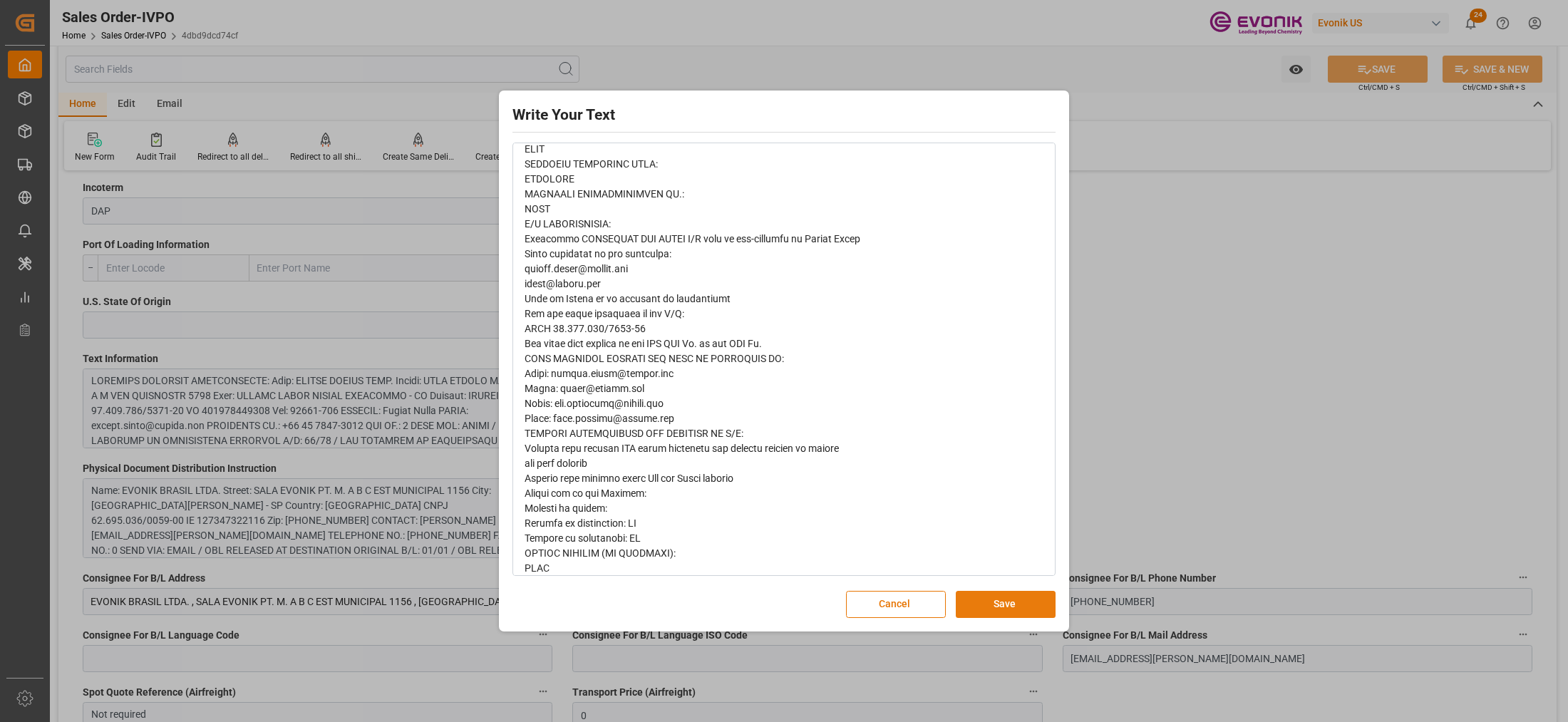
click at [987, 602] on button "Save" at bounding box center [1005, 604] width 100 height 27
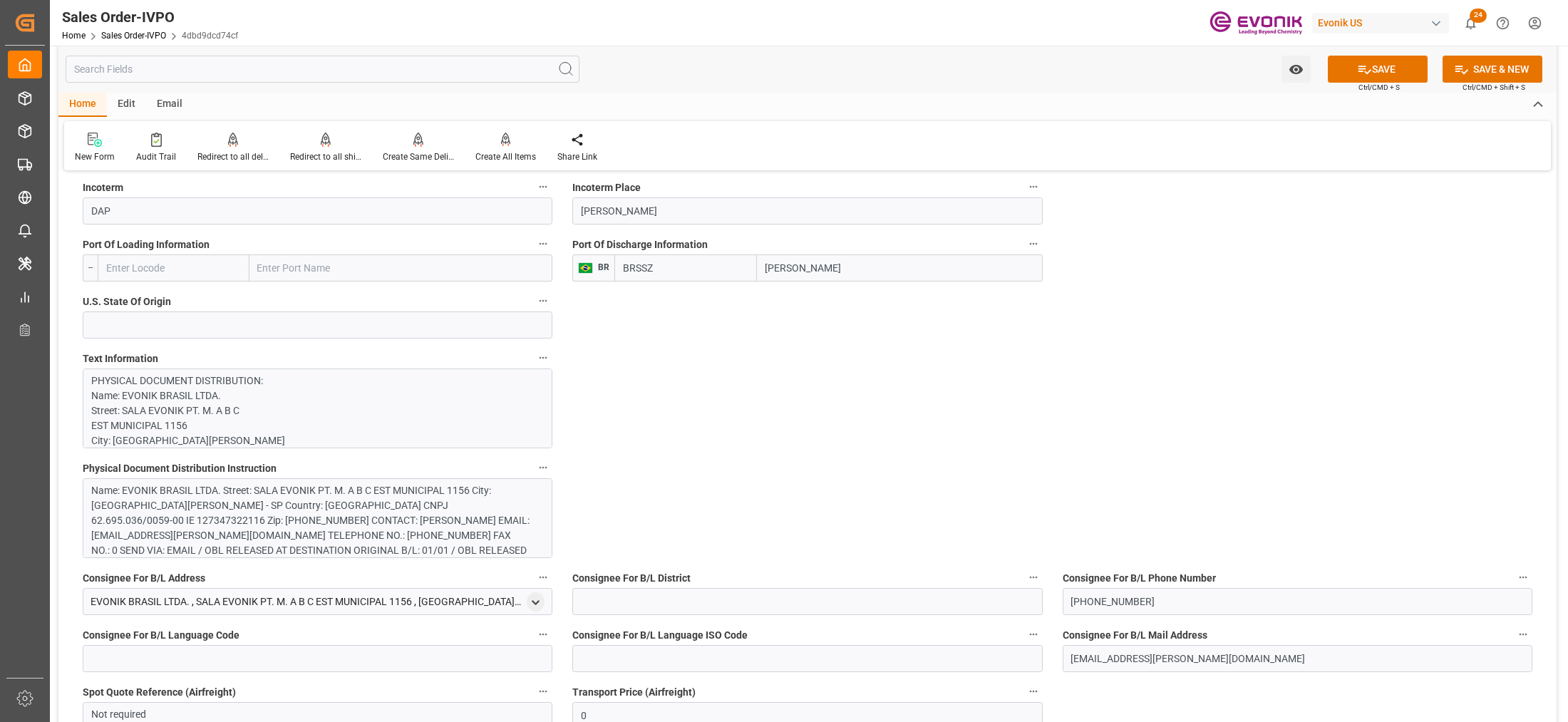
click at [448, 503] on div "Name: EVONIK BRASIL LTDA. Street: SALA EVONIK PT. M. A B C EST MUNICIPAL 1156 C…" at bounding box center [310, 535] width 440 height 104
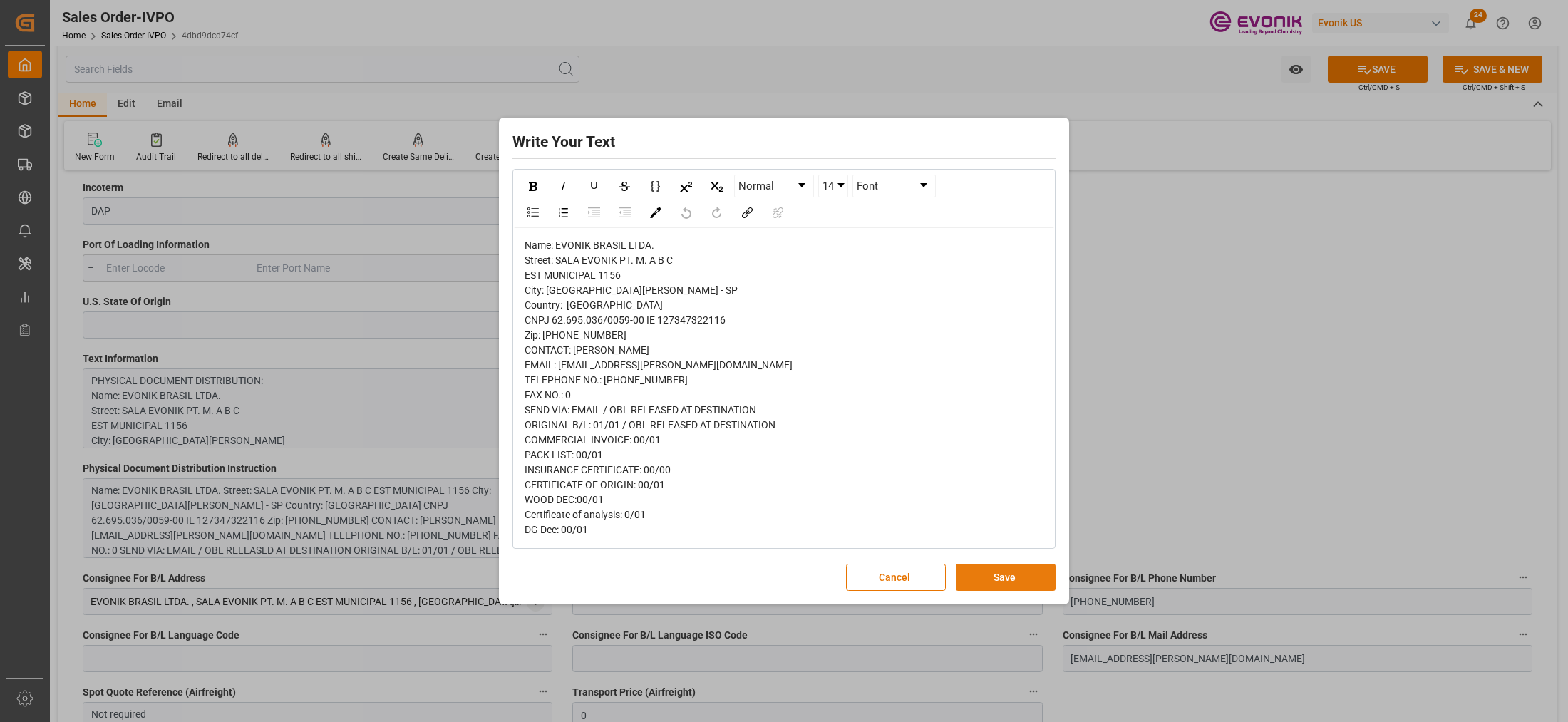
click at [987, 581] on button "Save" at bounding box center [1005, 577] width 100 height 27
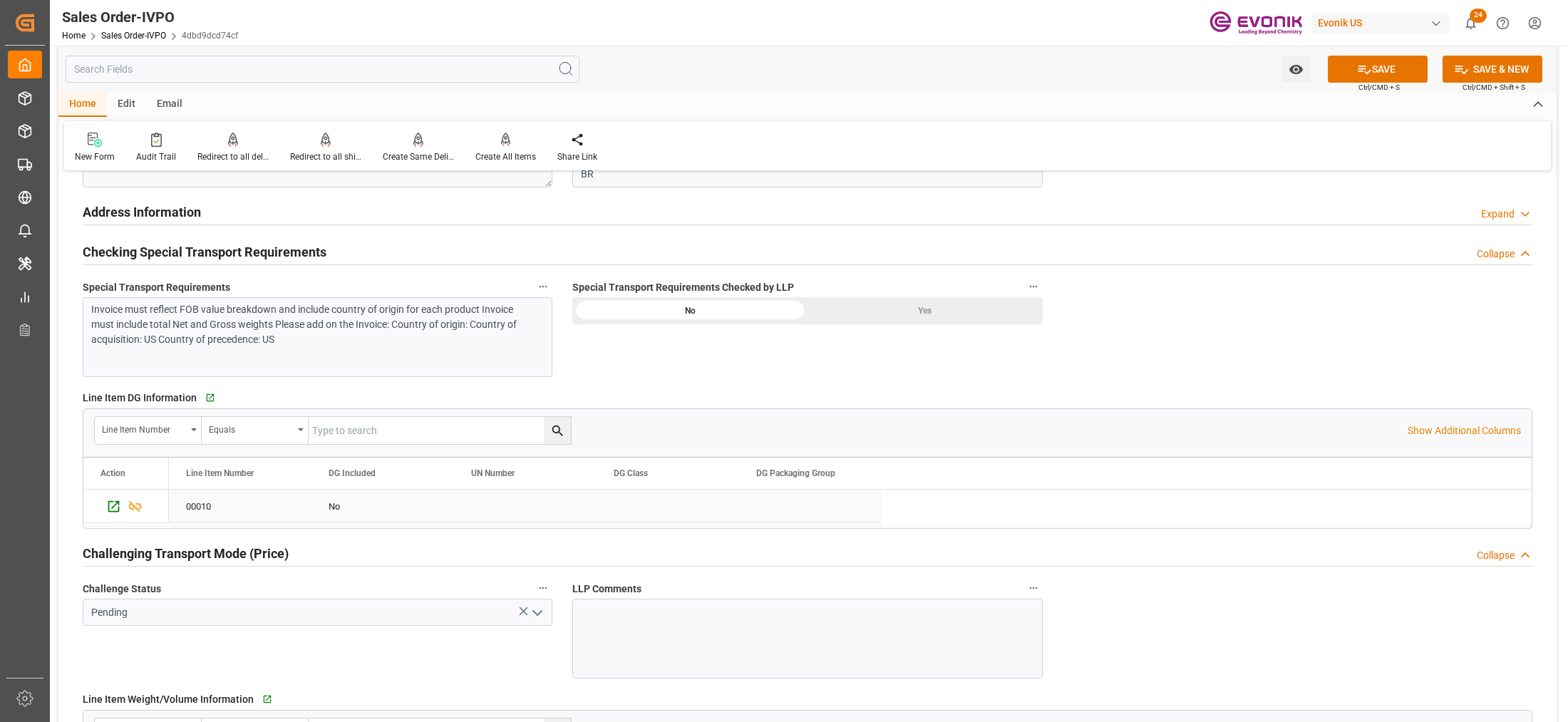
scroll to position [1781, 0]
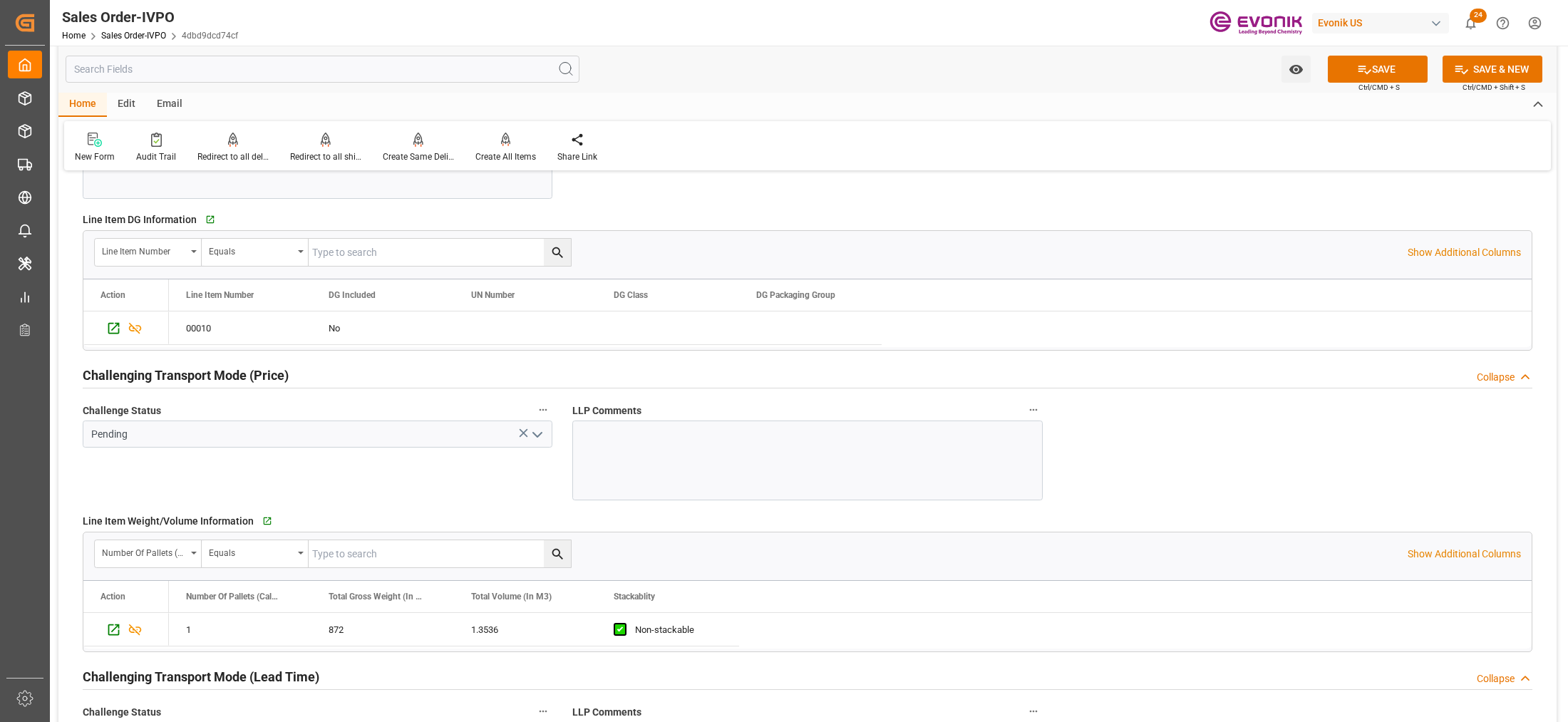
click at [537, 437] on polyline "open menu" at bounding box center [538, 434] width 9 height 4
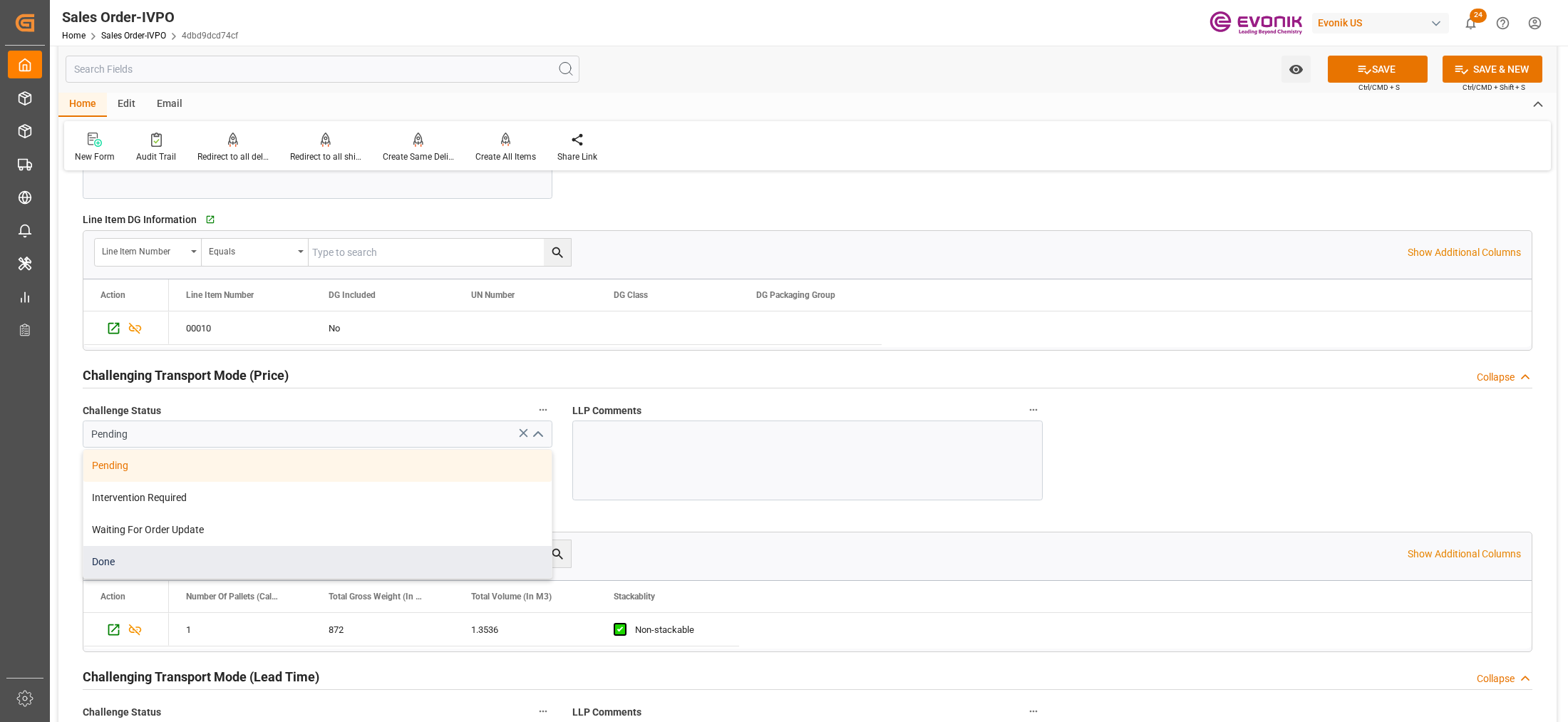
click at [300, 567] on div "Done" at bounding box center [318, 562] width 468 height 32
type input "Done"
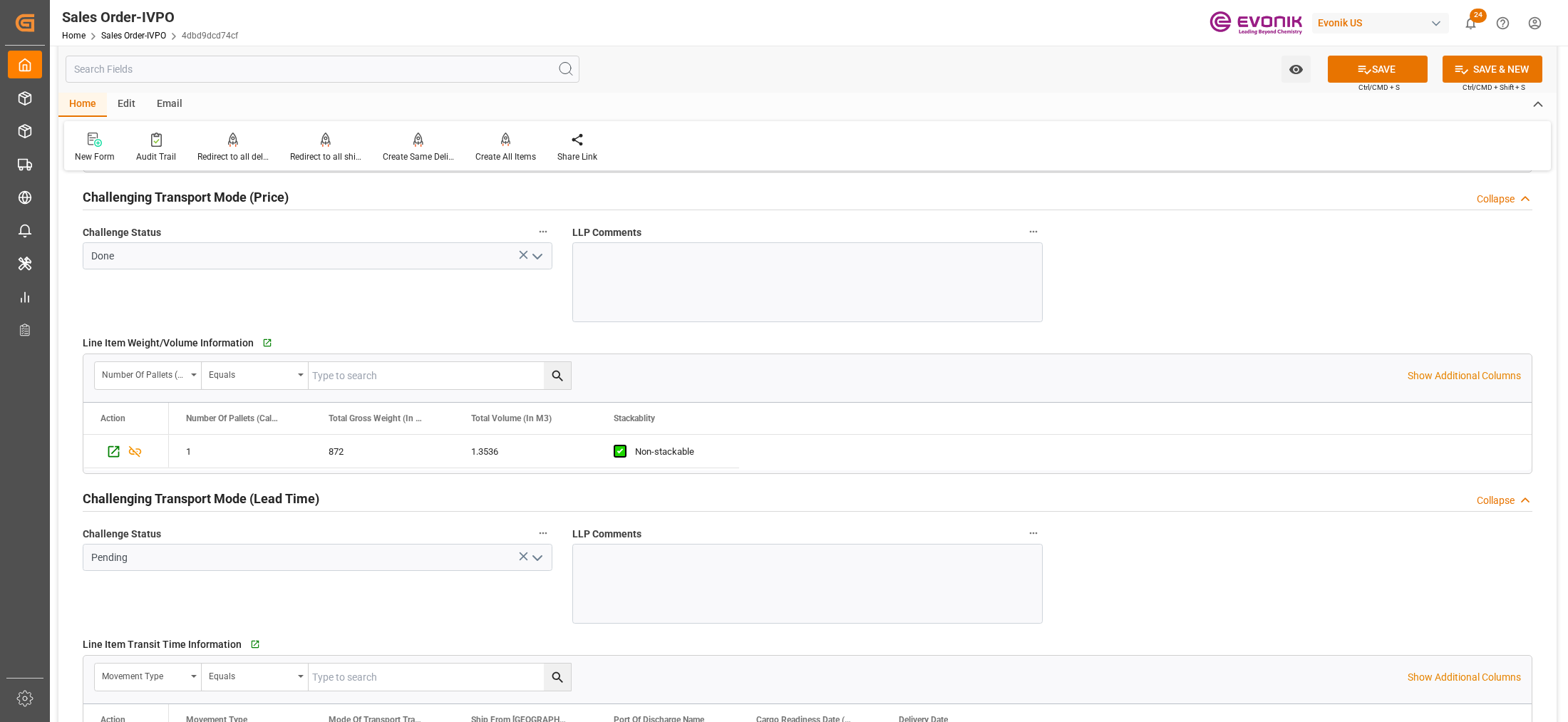
scroll to position [2137, 0]
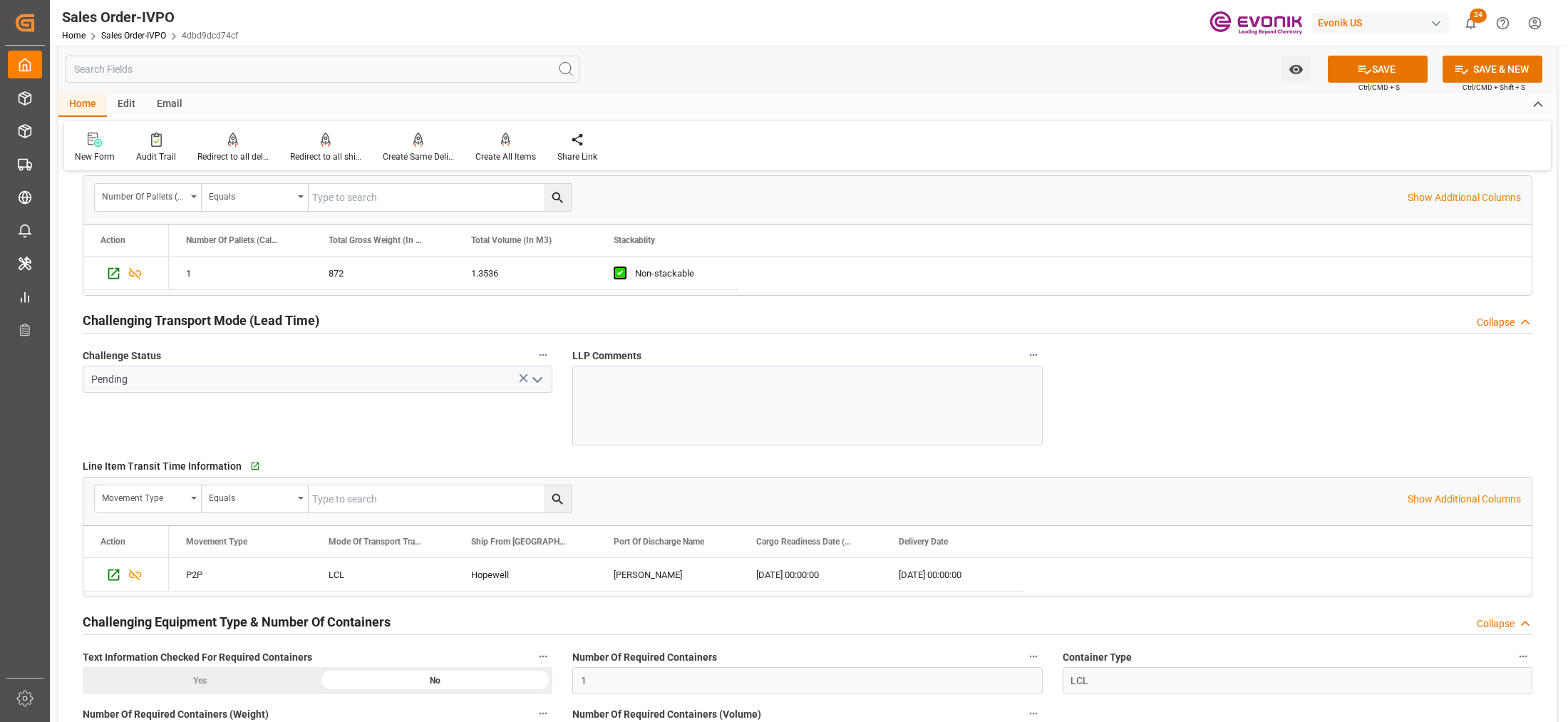
click at [541, 376] on icon "open menu" at bounding box center [537, 379] width 17 height 17
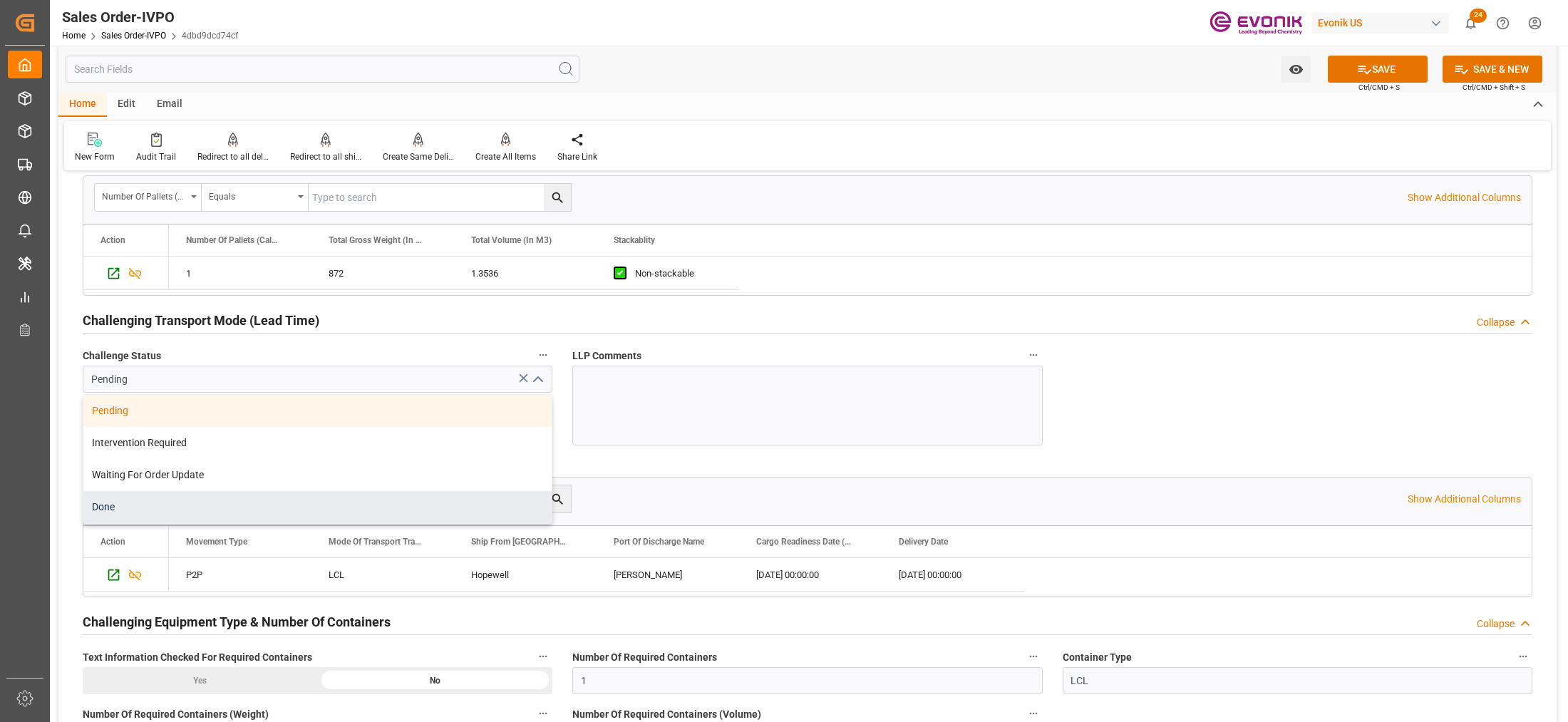
click at [354, 507] on div "Done" at bounding box center [318, 507] width 468 height 32
type input "Done"
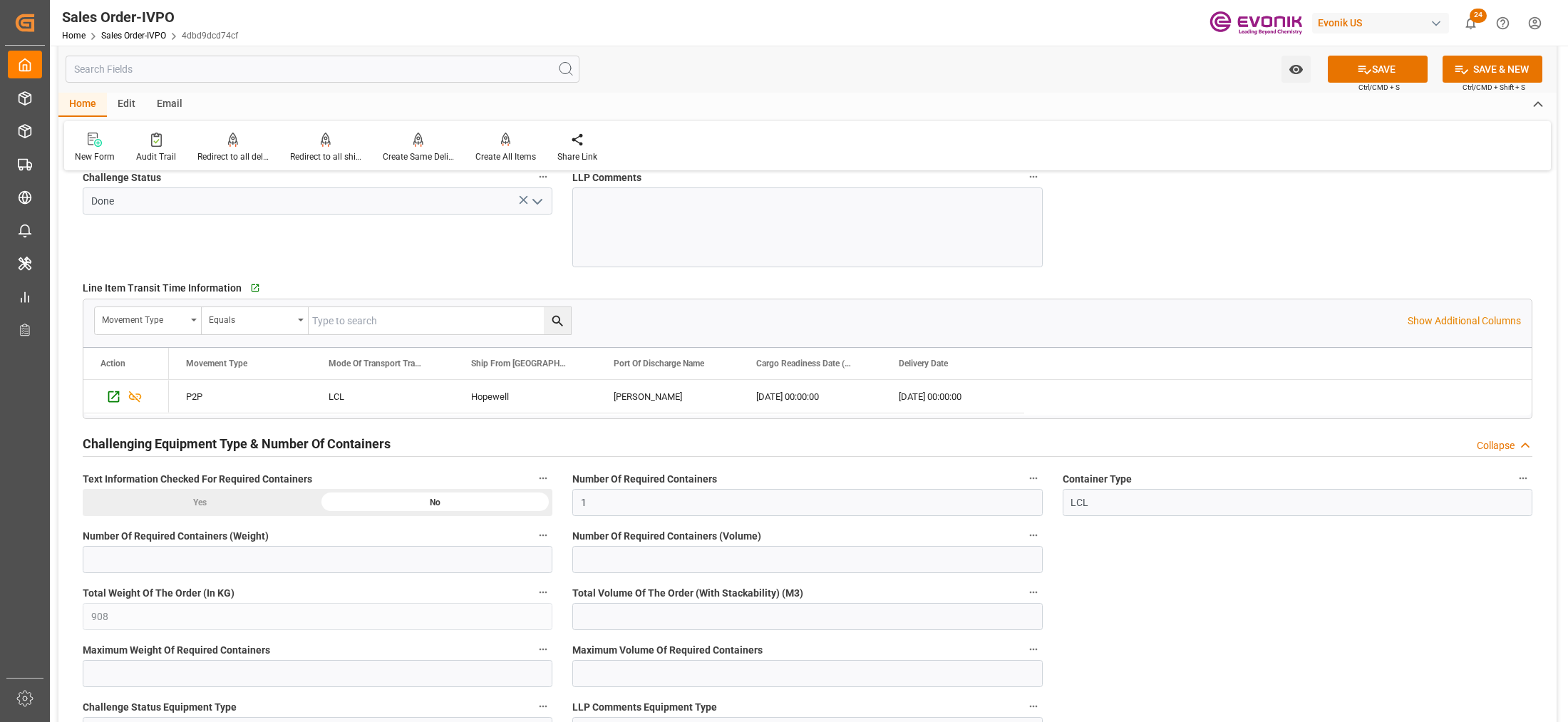
scroll to position [2493, 0]
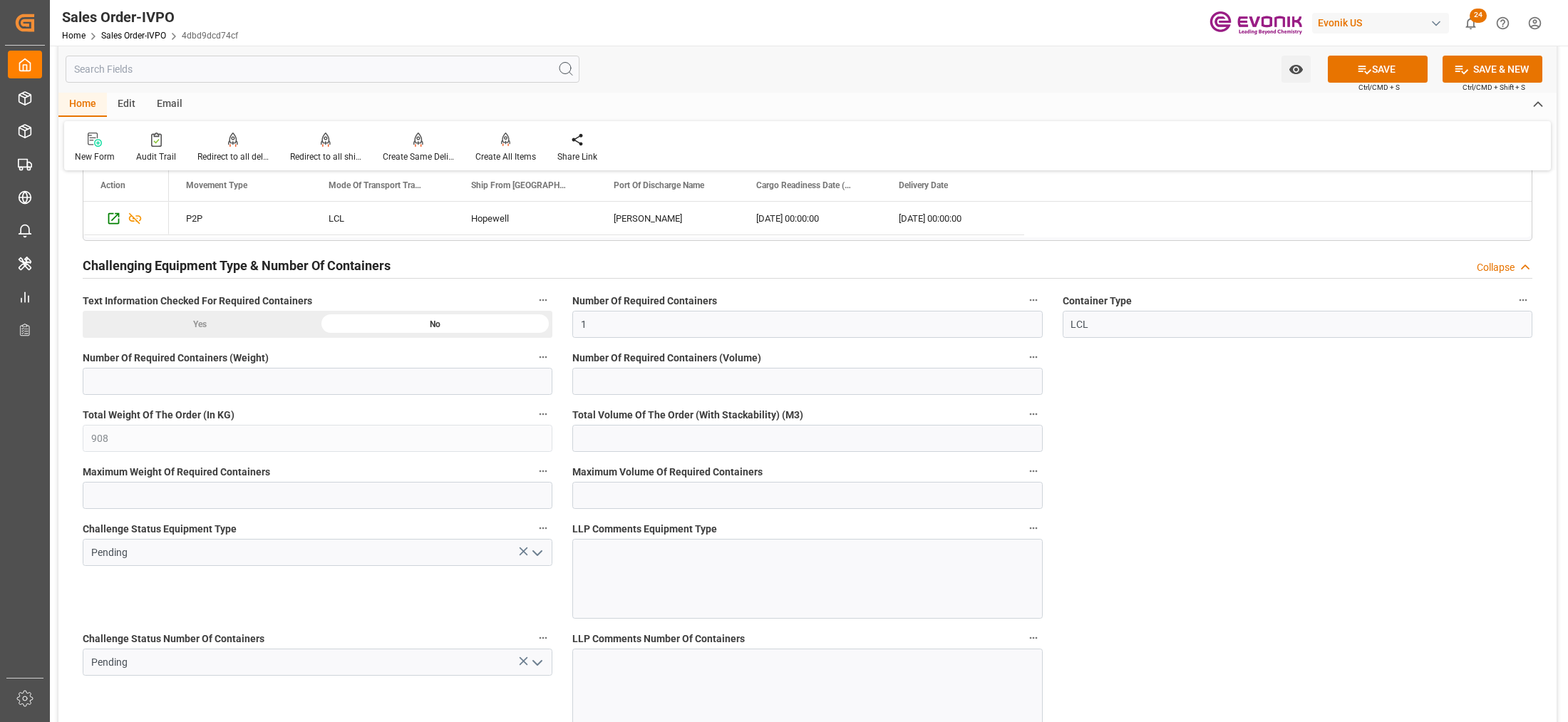
click at [532, 559] on icon "open menu" at bounding box center [537, 552] width 17 height 17
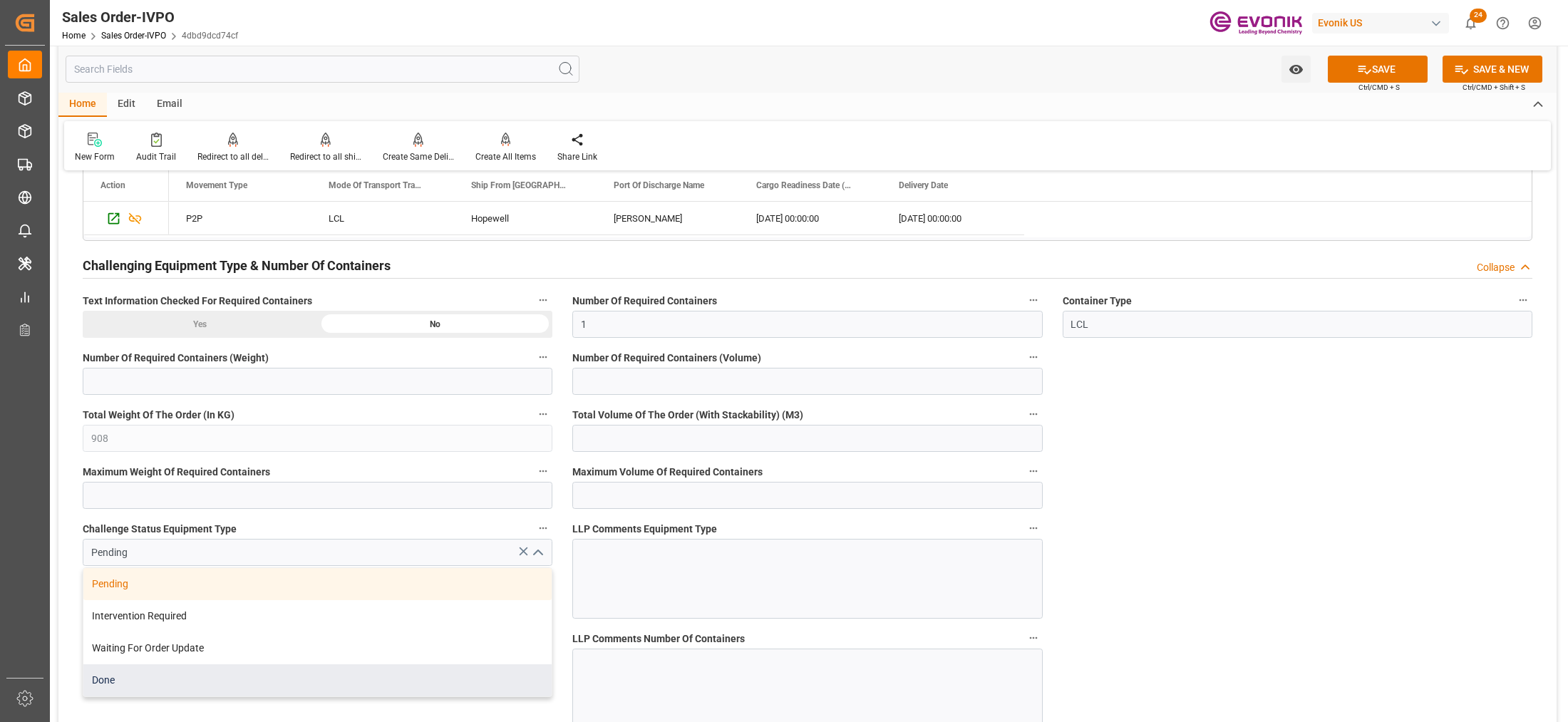
click at [225, 673] on div "Done" at bounding box center [318, 680] width 468 height 32
type input "Done"
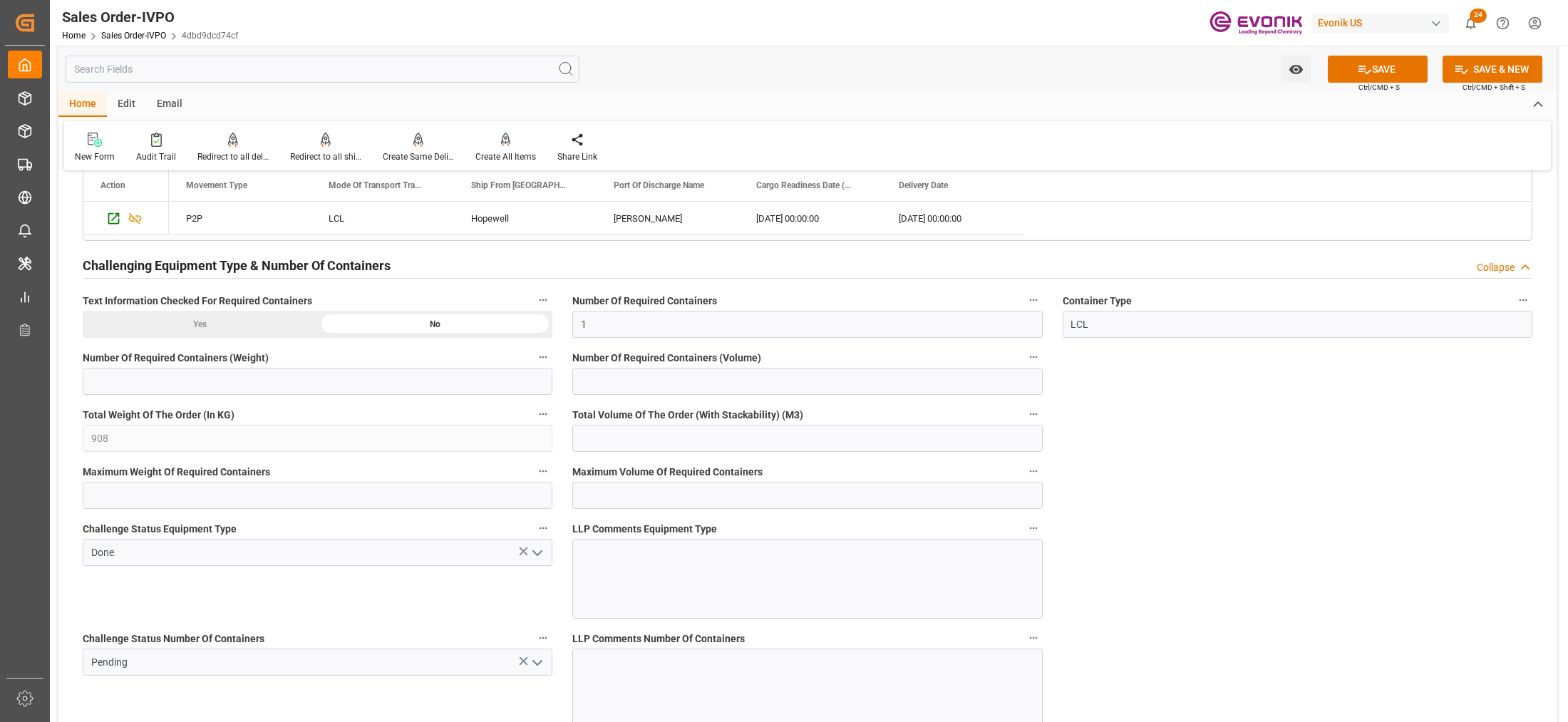
click at [540, 671] on icon "open menu" at bounding box center [537, 662] width 17 height 17
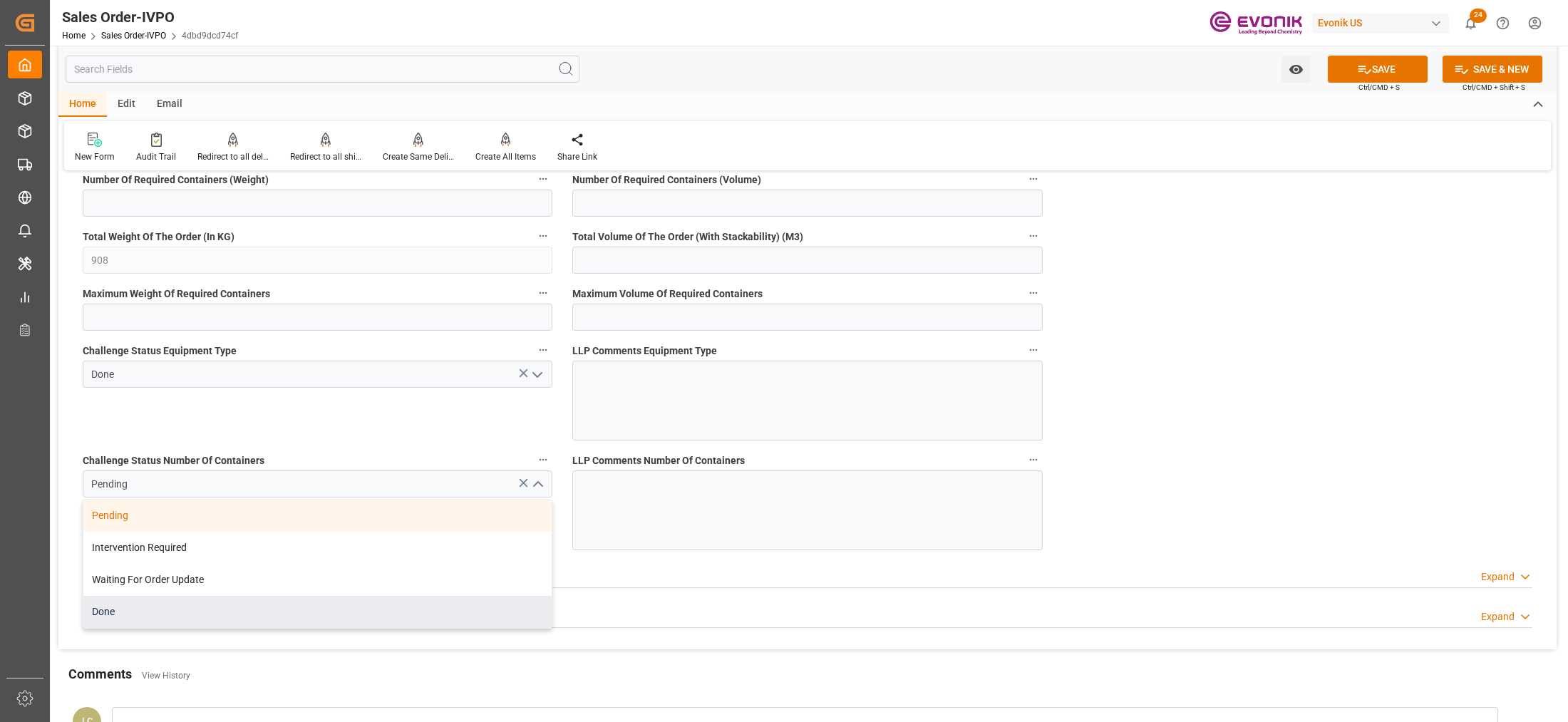
click at [148, 616] on div "Done" at bounding box center [318, 611] width 468 height 32
type input "Done"
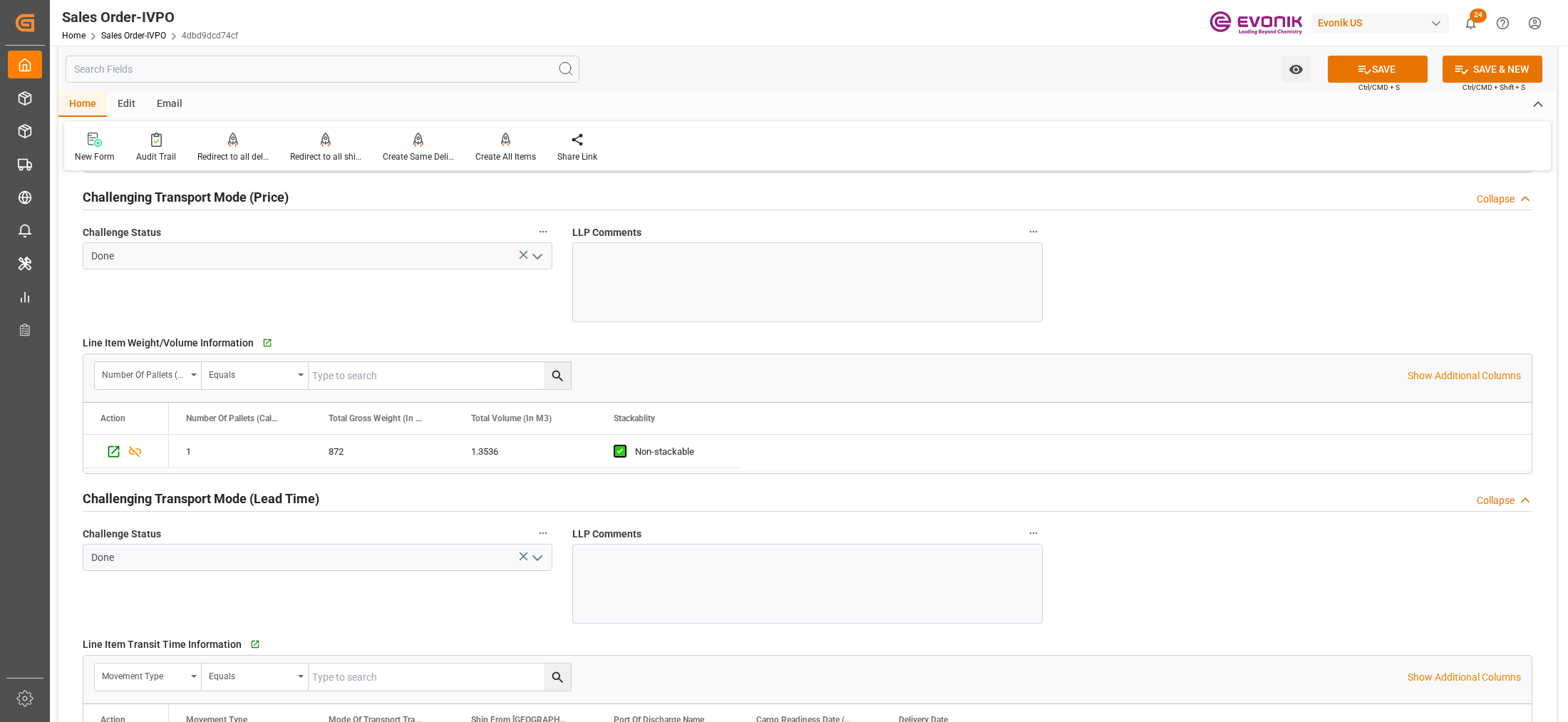
scroll to position [1603, 0]
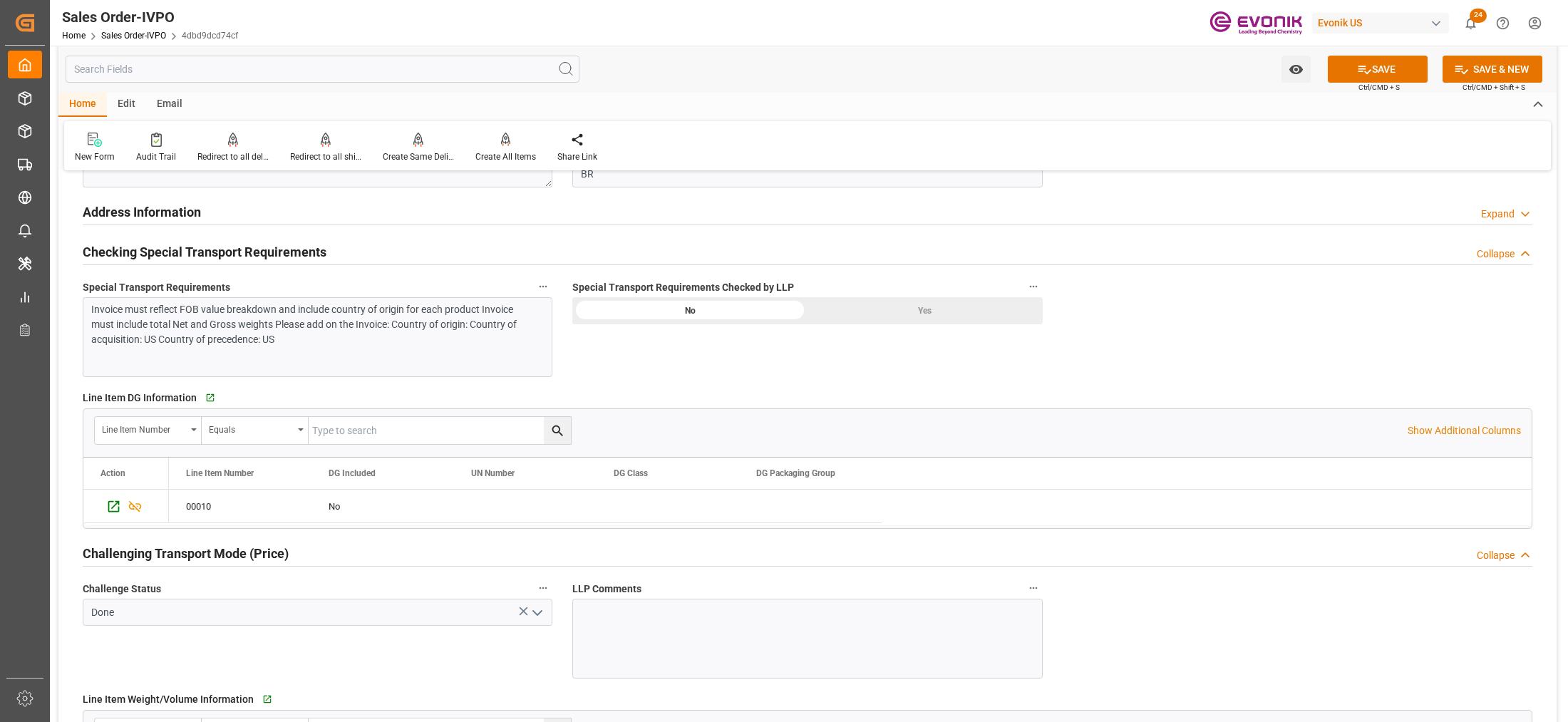
click at [913, 300] on div "Yes" at bounding box center [925, 310] width 235 height 27
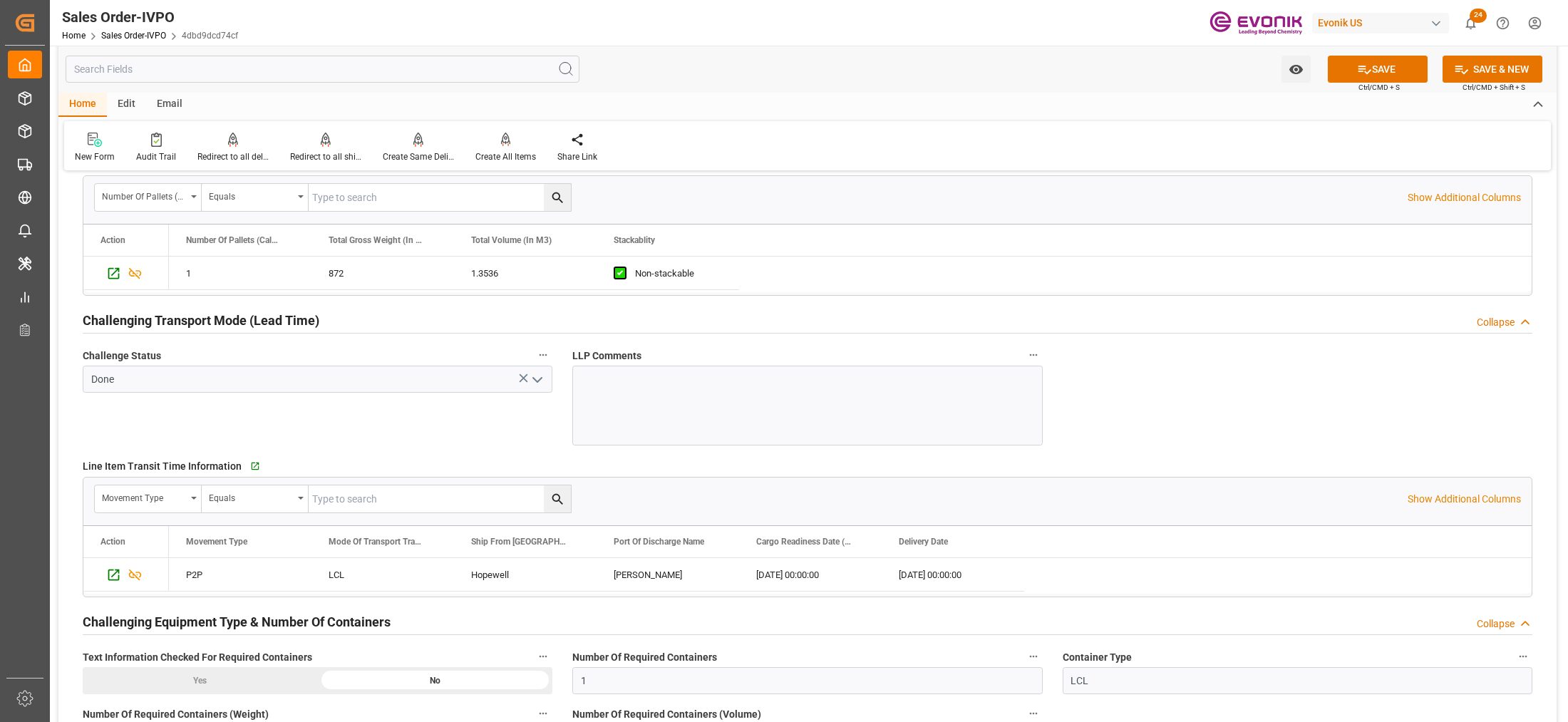
scroll to position [2671, 0]
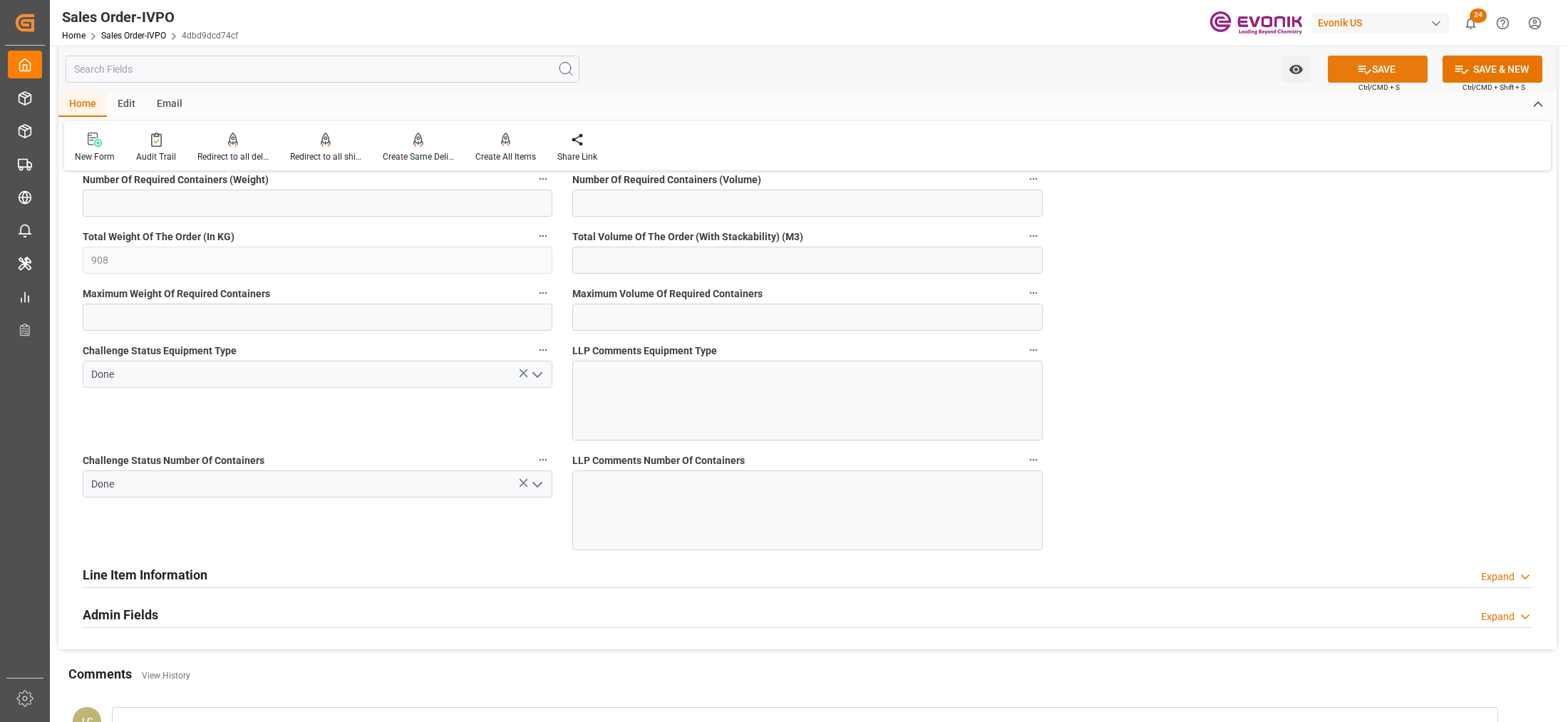
click at [1386, 68] on button "SAVE" at bounding box center [1377, 69] width 100 height 27
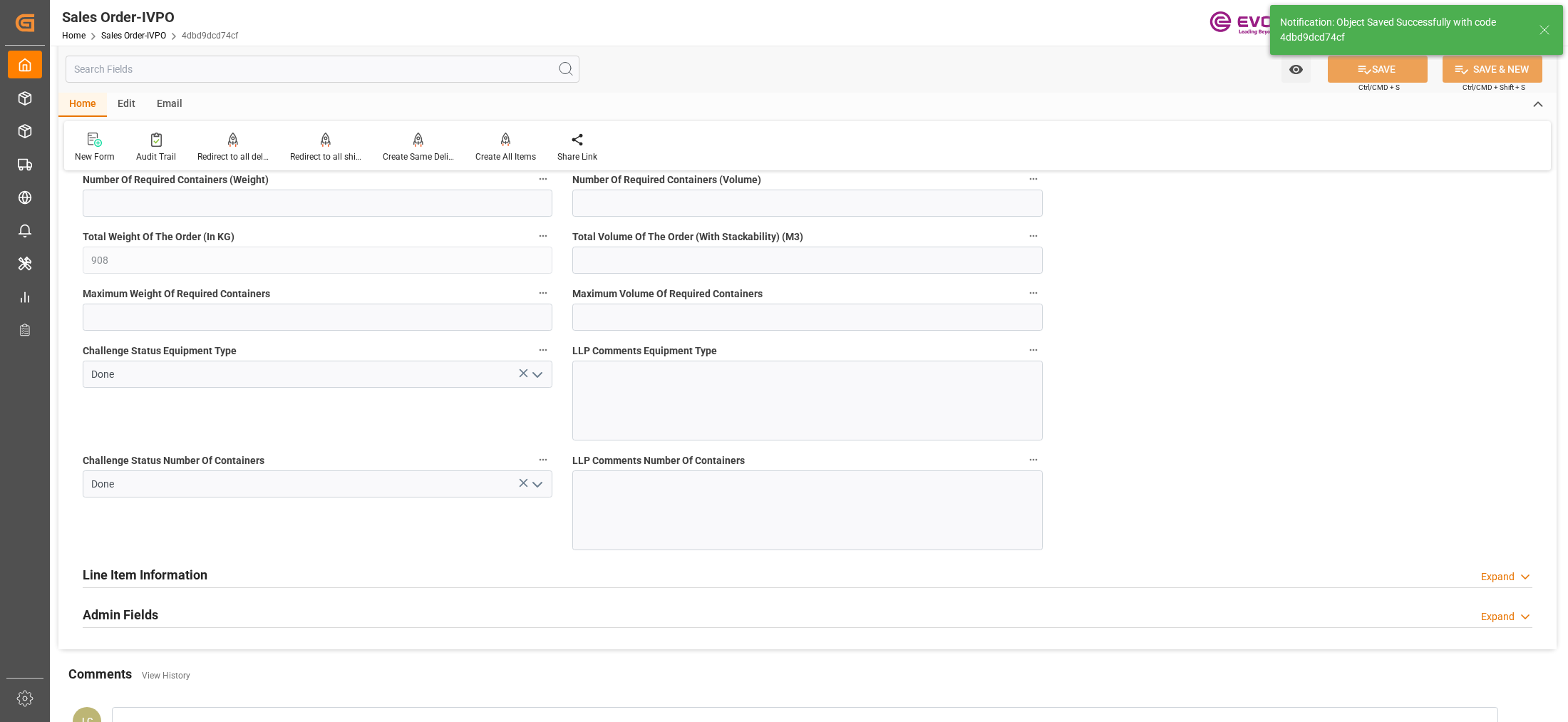
type input "[DATE] 07:55"
type input "No"
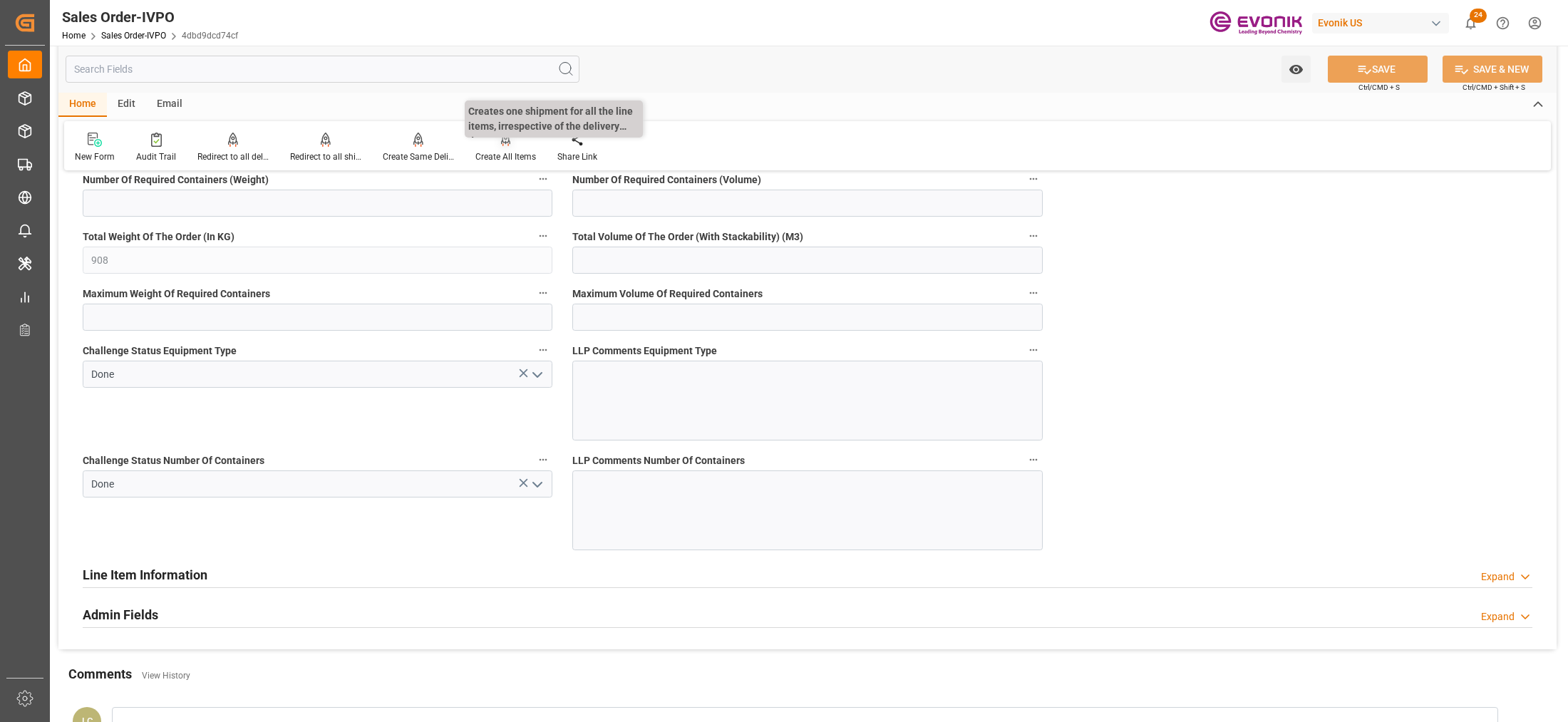
click at [503, 151] on div "Create All Items" at bounding box center [505, 156] width 60 height 13
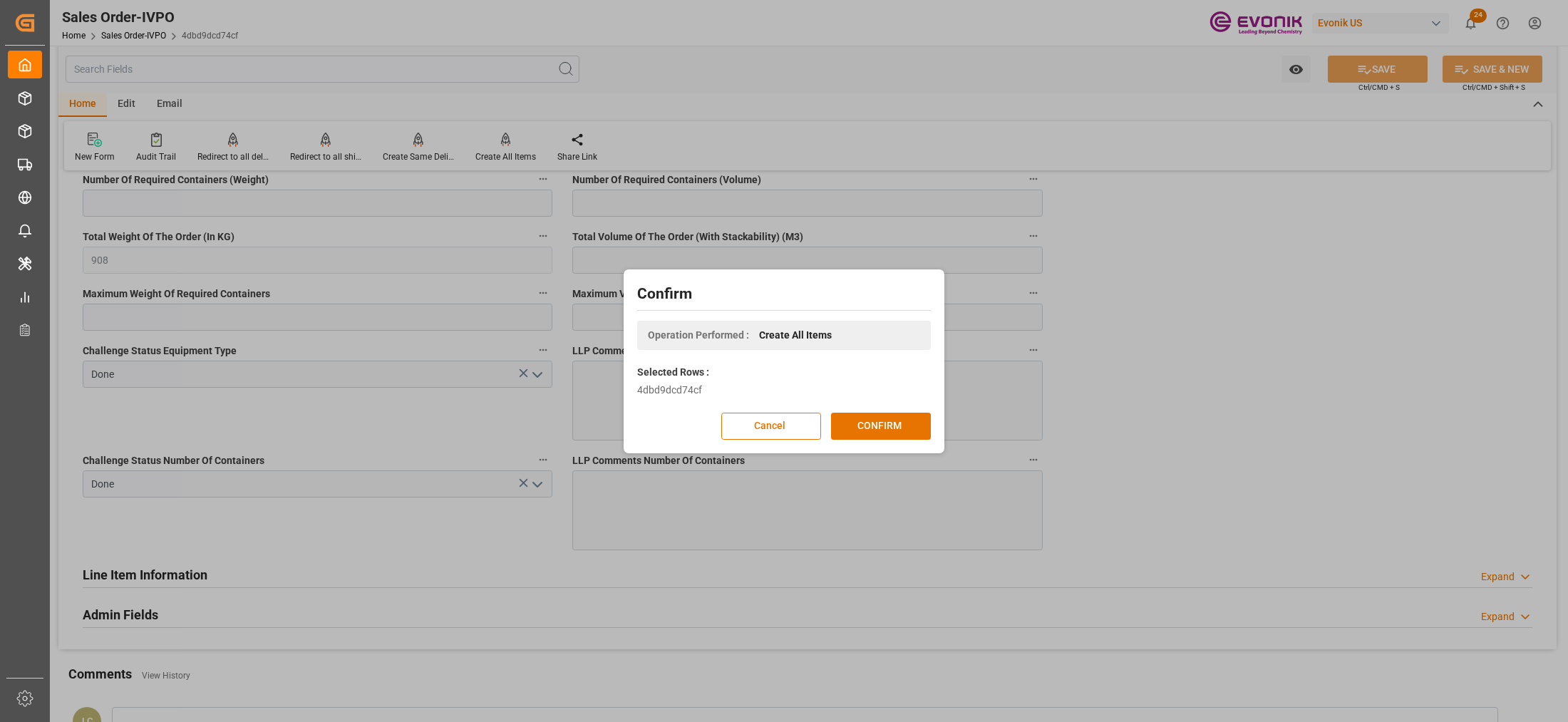
click at [903, 440] on div "Confirm Operation Performed : Create All Items Selected Rows : 4dbd9dcd74cf Can…" at bounding box center [784, 361] width 314 height 176
click at [889, 429] on button "CONFIRM" at bounding box center [881, 426] width 100 height 27
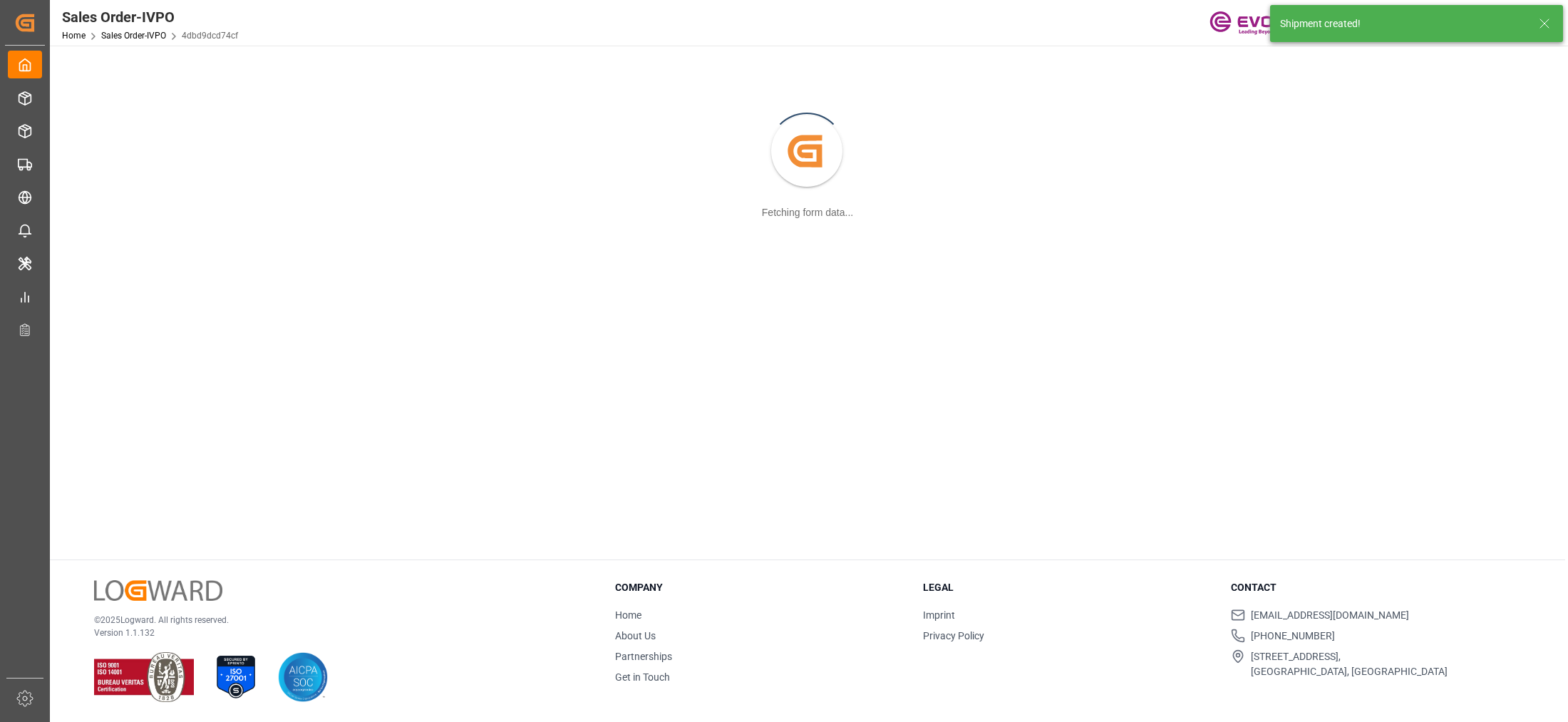
scroll to position [154, 0]
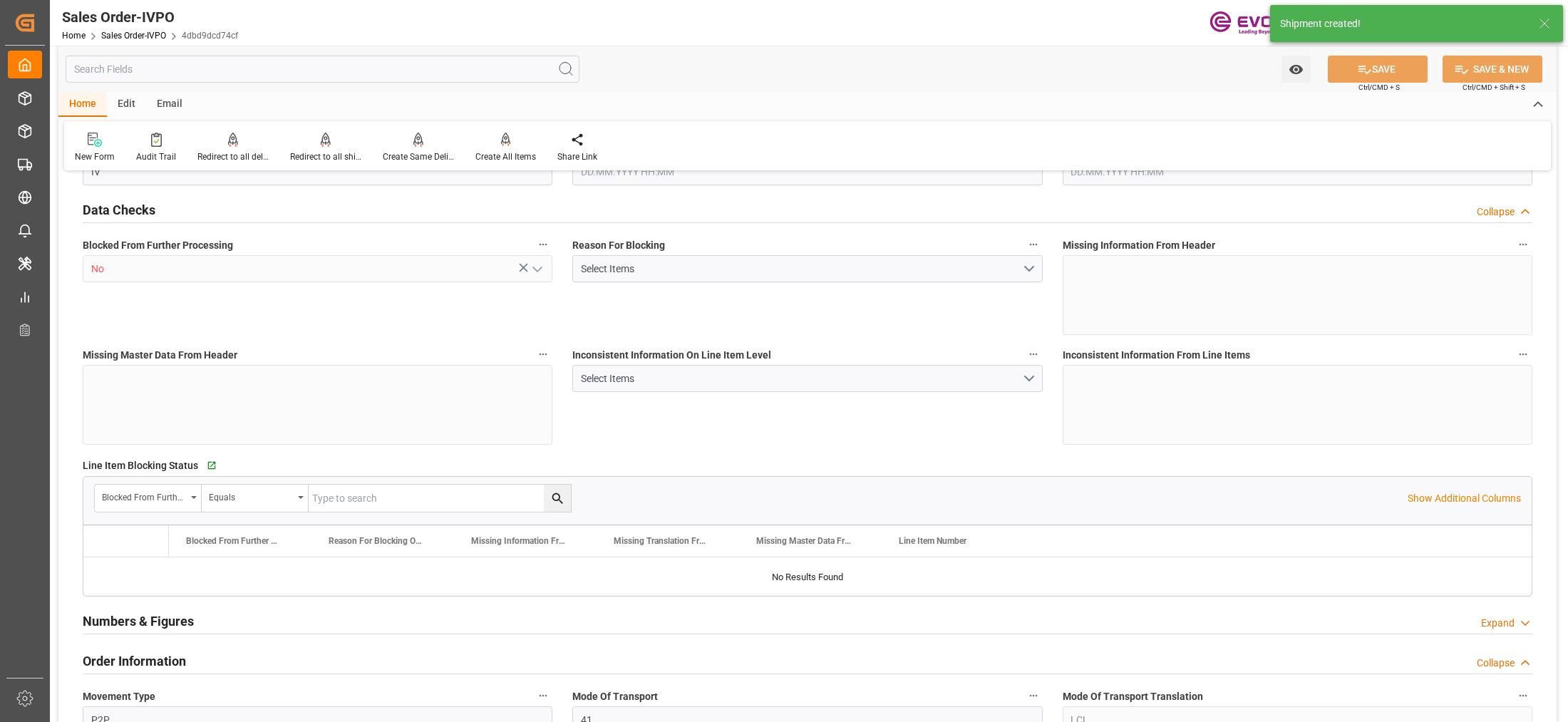
type input "BRSSZ"
type input "0"
type input "1"
type input "908"
type input "09.10.2025 22:34"
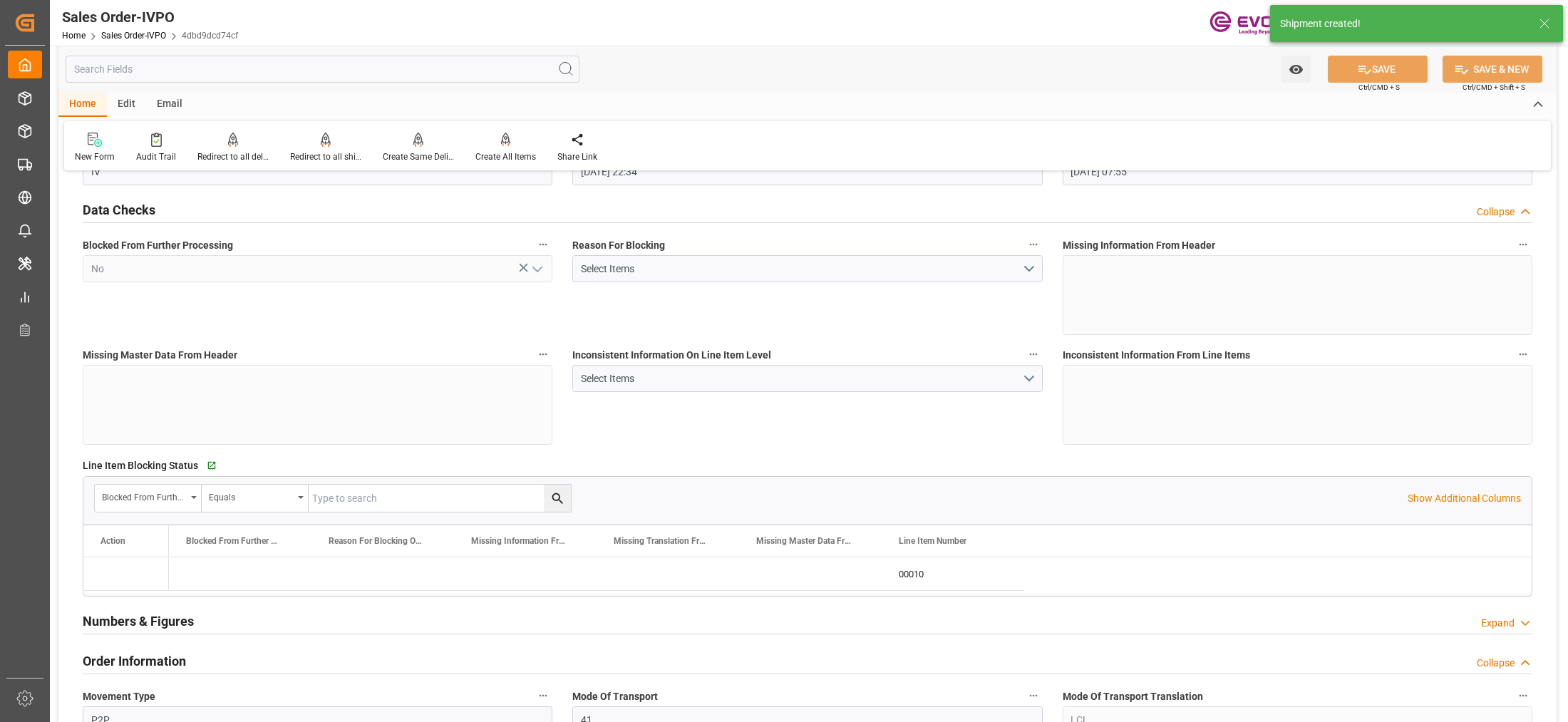
type input "[DATE] 07:55"
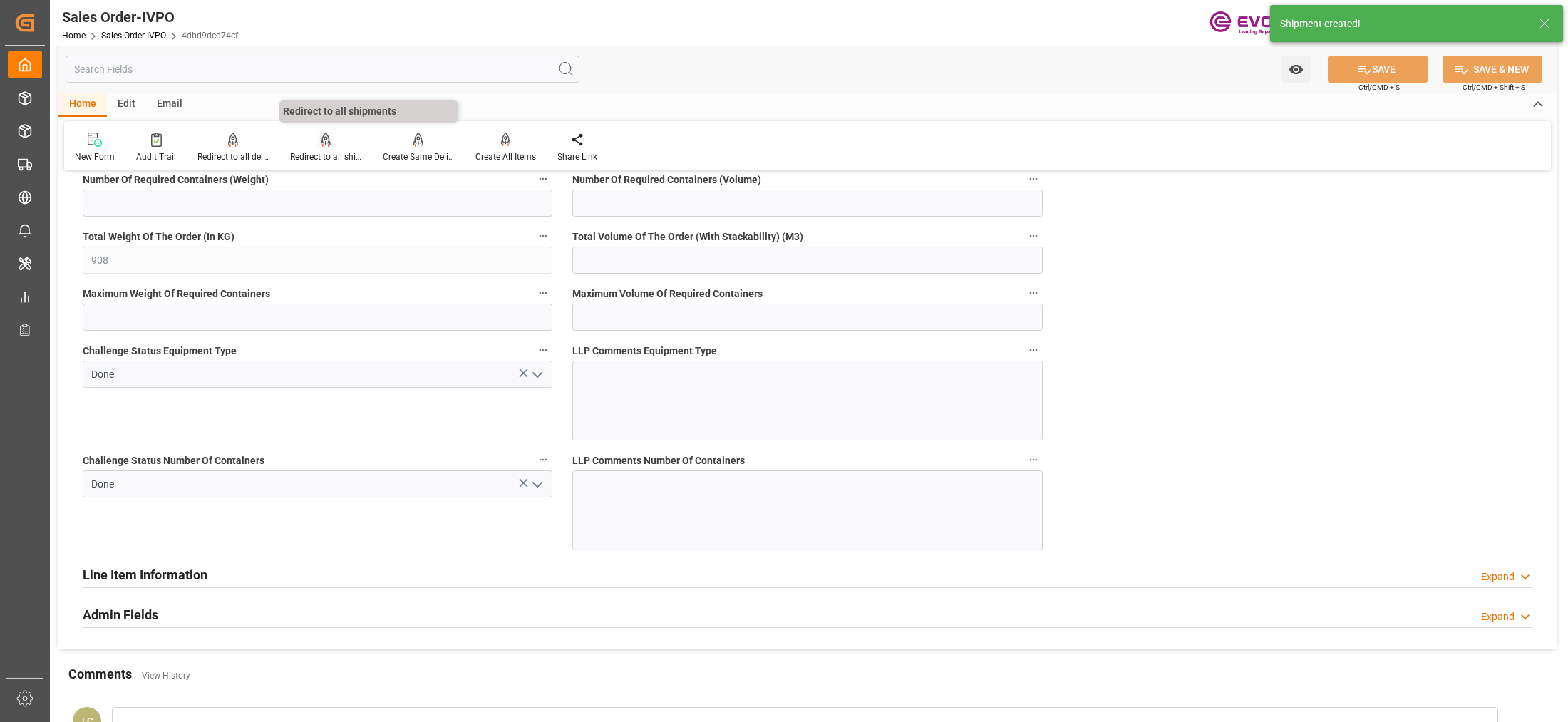
click at [318, 152] on div "Redirect to all shipments" at bounding box center [325, 156] width 71 height 13
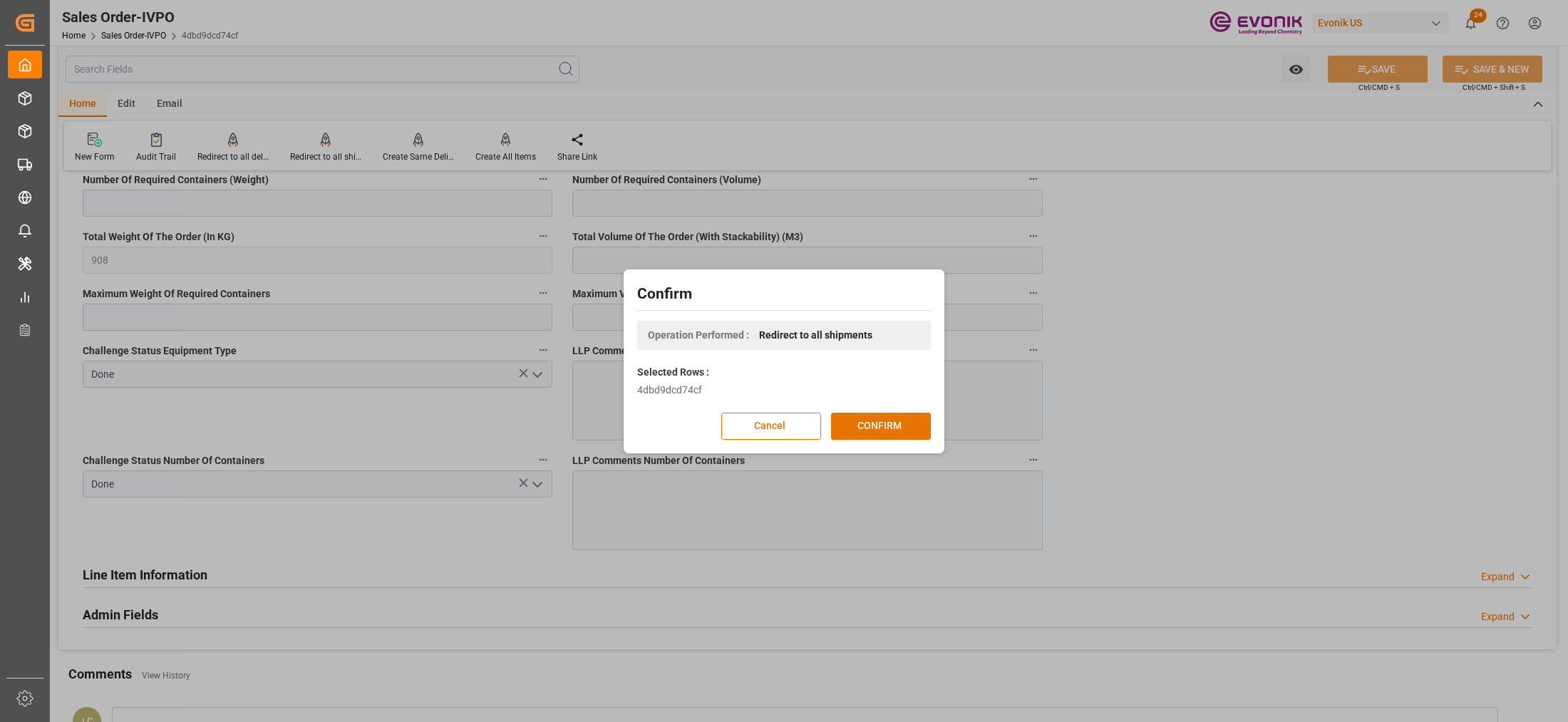
click at [887, 408] on div "Confirm Operation Performed : Redirect to all shipments Selected Rows : 4dbd9dc…" at bounding box center [784, 361] width 314 height 176
click at [906, 423] on button "CONFIRM" at bounding box center [881, 426] width 100 height 27
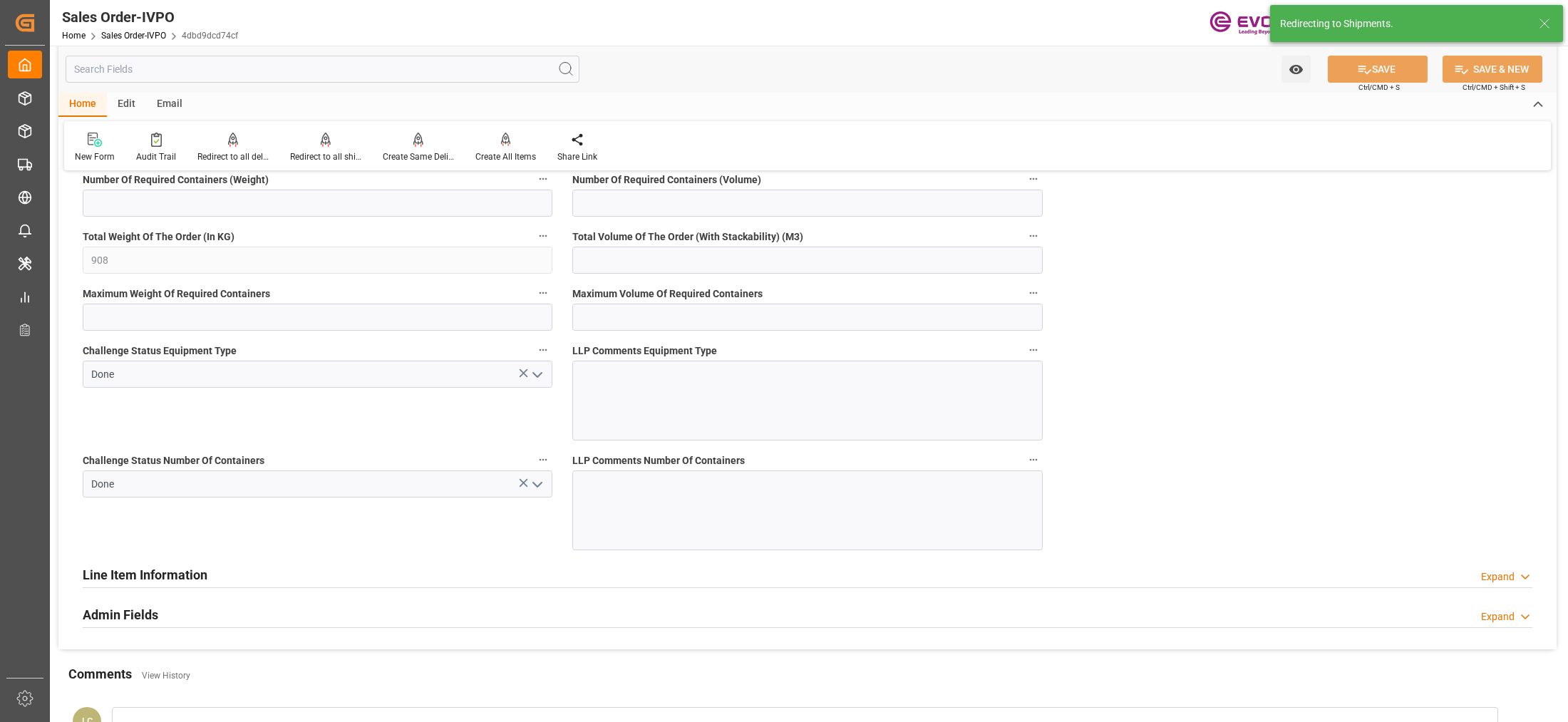
type input "09.10.2025 22:34"
type input "[DATE] 07:55"
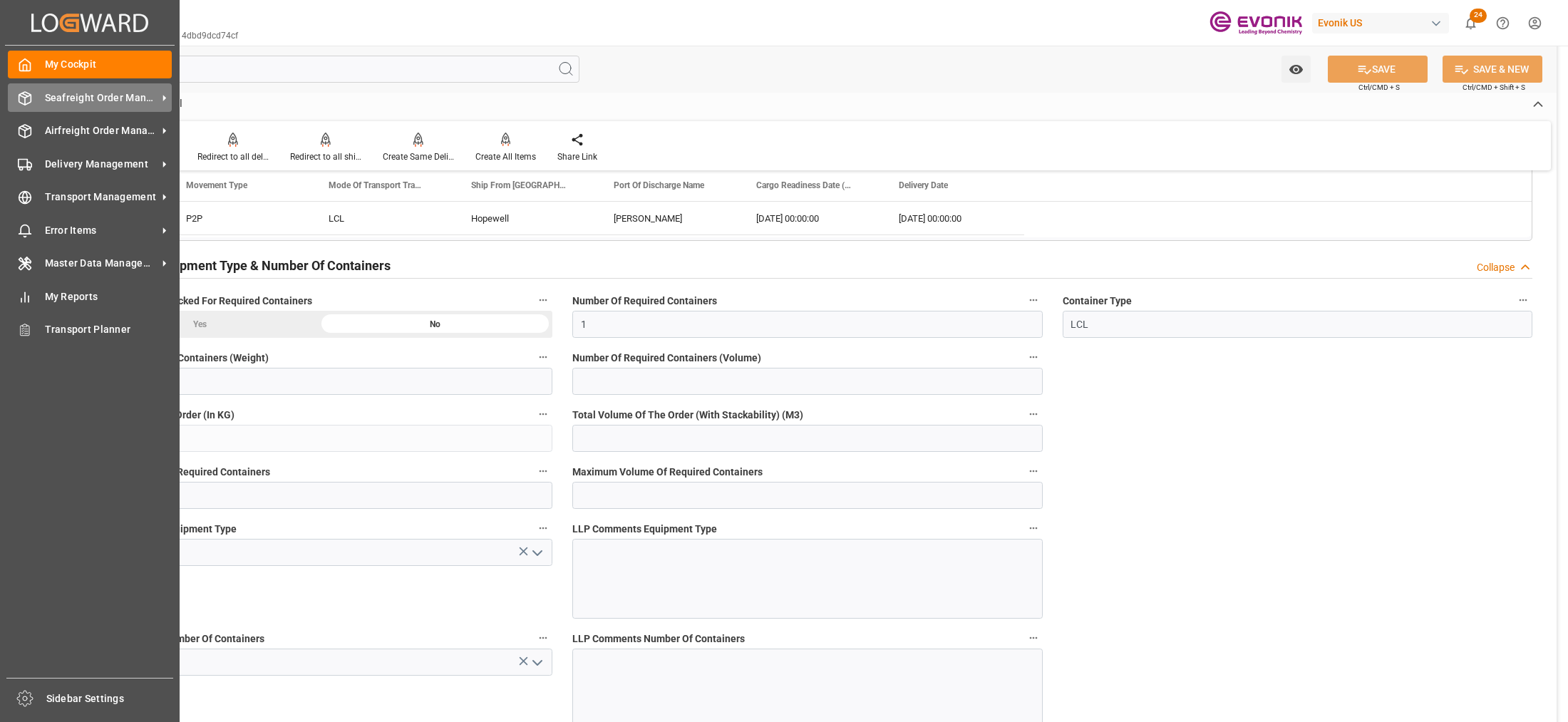
click at [65, 98] on span "Seafreight Order Management" at bounding box center [101, 98] width 112 height 15
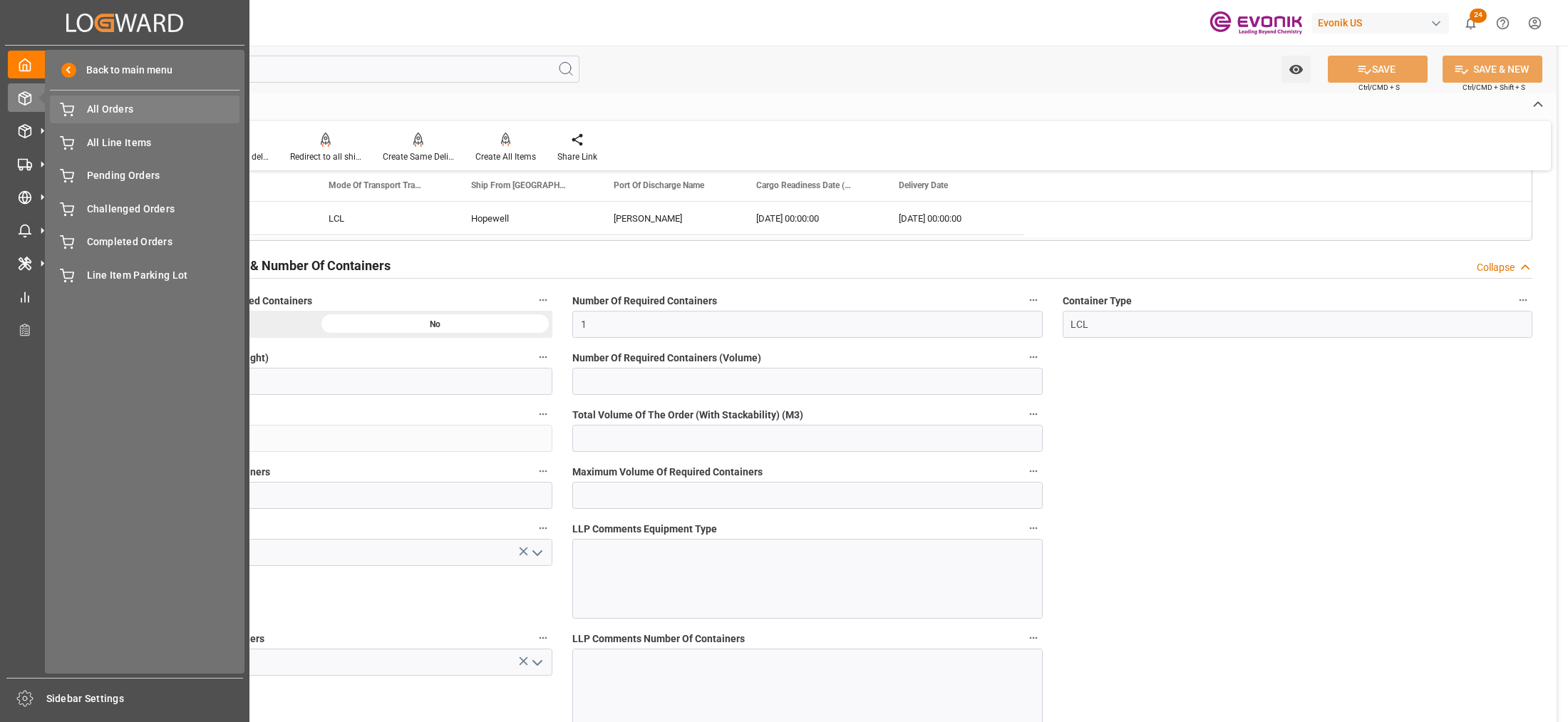
click at [104, 112] on span "All Orders" at bounding box center [164, 109] width 153 height 15
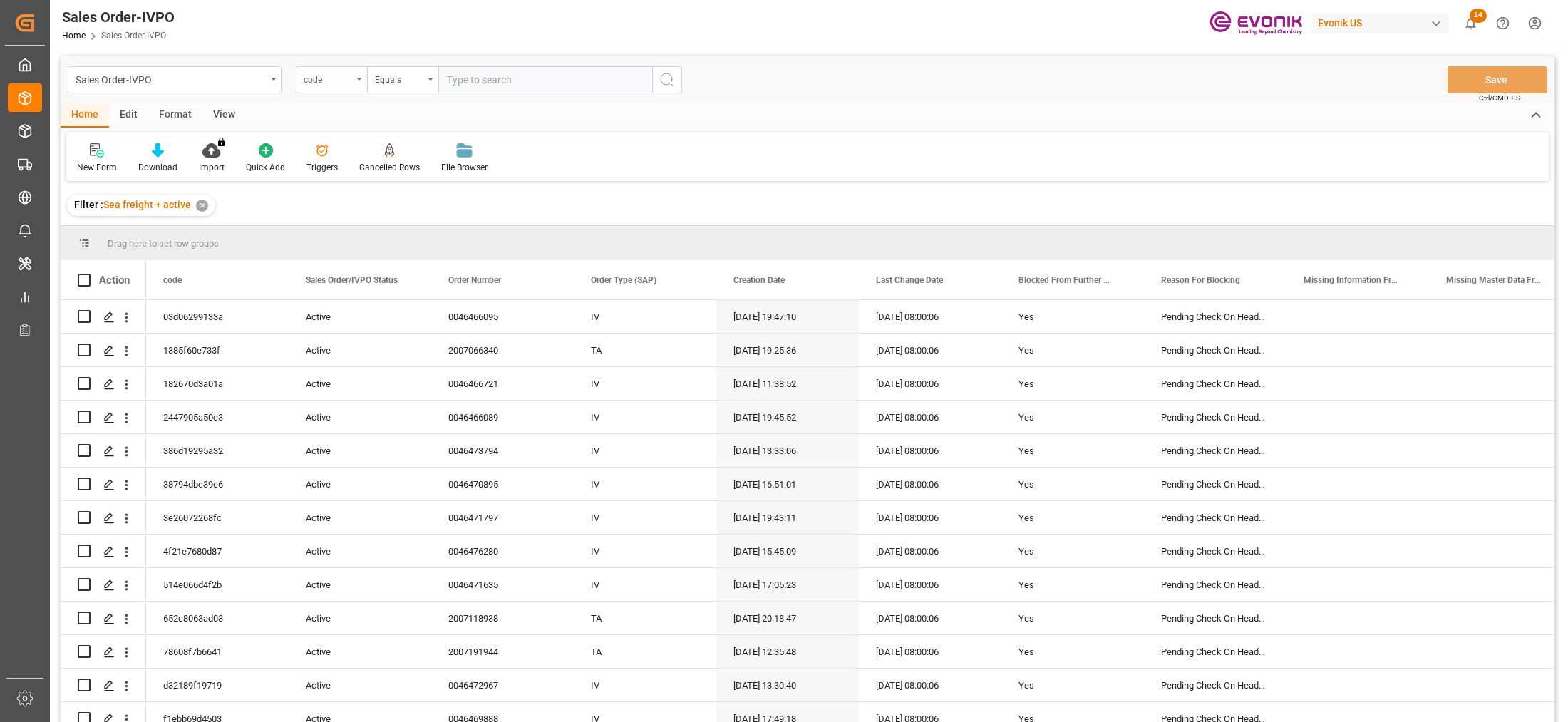
click at [338, 77] on div "code" at bounding box center [327, 78] width 49 height 16
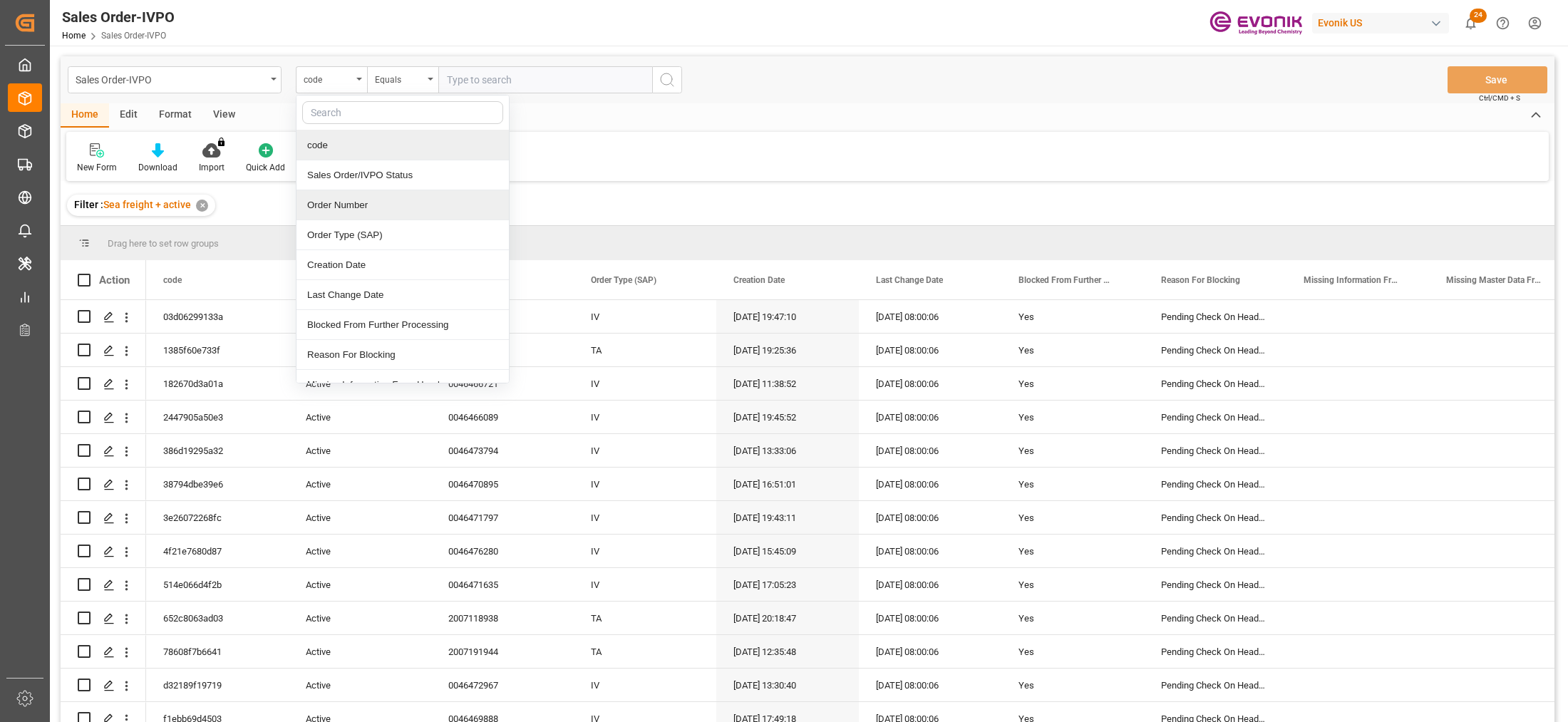
drag, startPoint x: 365, startPoint y: 201, endPoint x: 417, endPoint y: 186, distance: 54.1
click at [365, 203] on div "Order Number" at bounding box center [403, 205] width 212 height 30
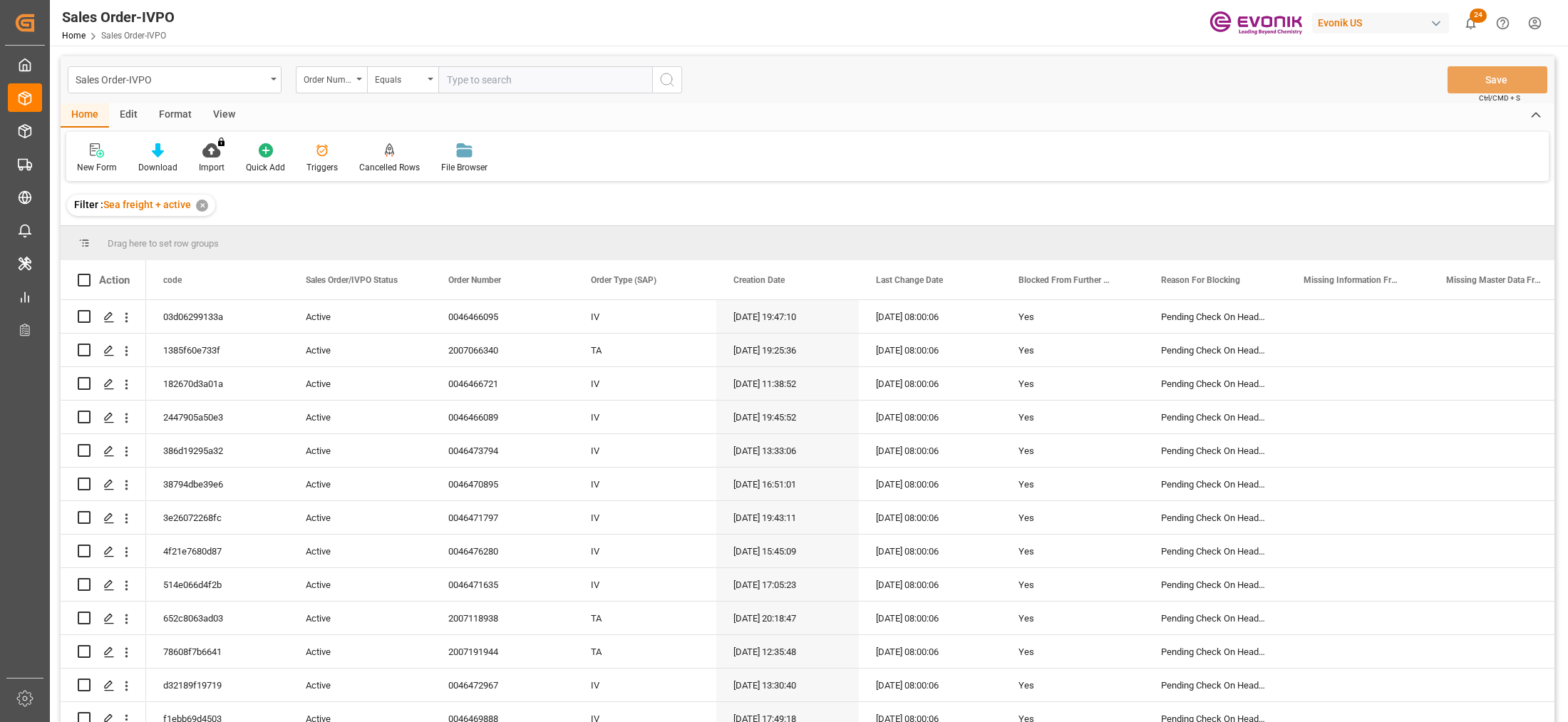
click at [497, 82] on input "text" at bounding box center [545, 80] width 214 height 27
paste input "0046434334"
type input "0046434334"
click at [657, 84] on button "search button" at bounding box center [667, 80] width 30 height 27
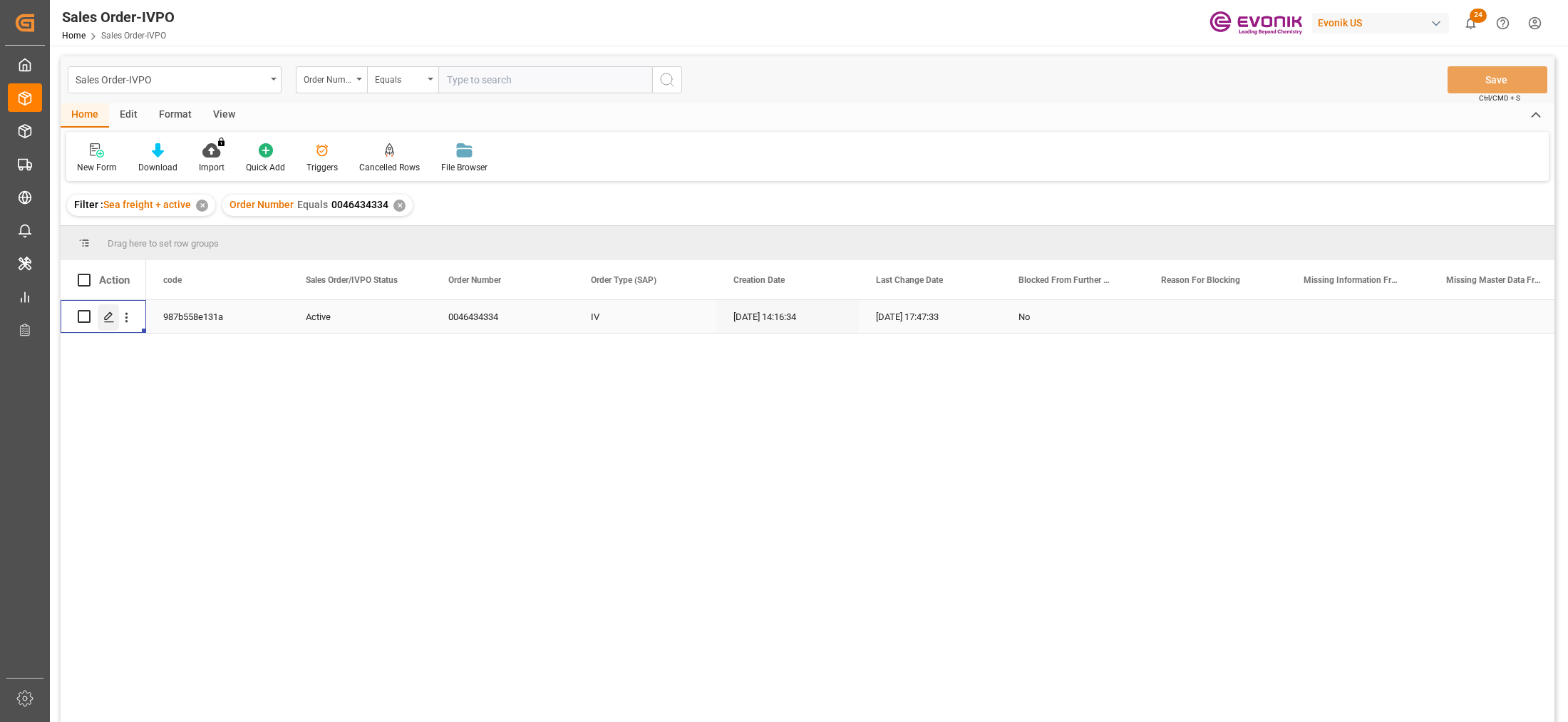
click at [108, 325] on div "Press SPACE to select this row." at bounding box center [109, 316] width 22 height 26
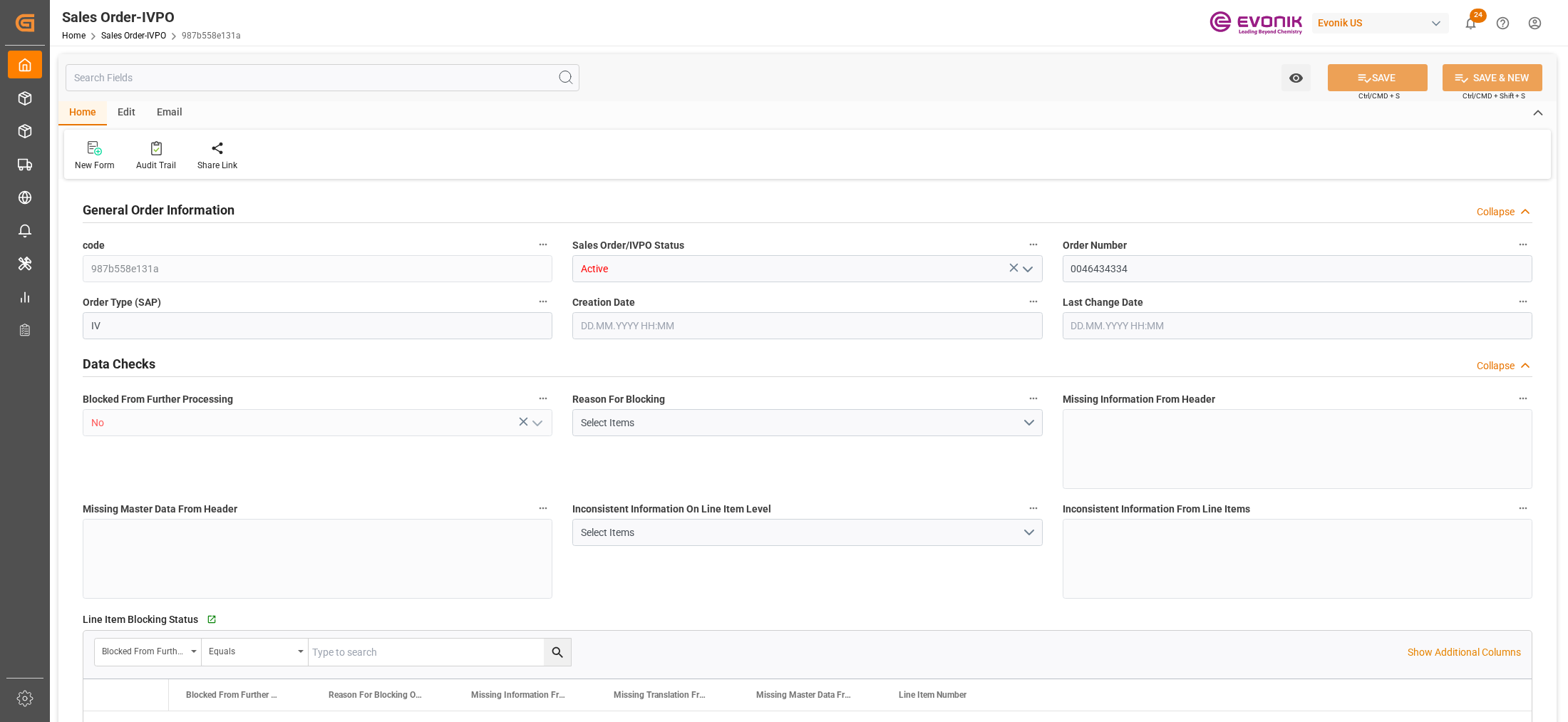
type input "BEANR"
type input "0"
type input "1"
type input "2"
type input "21000"
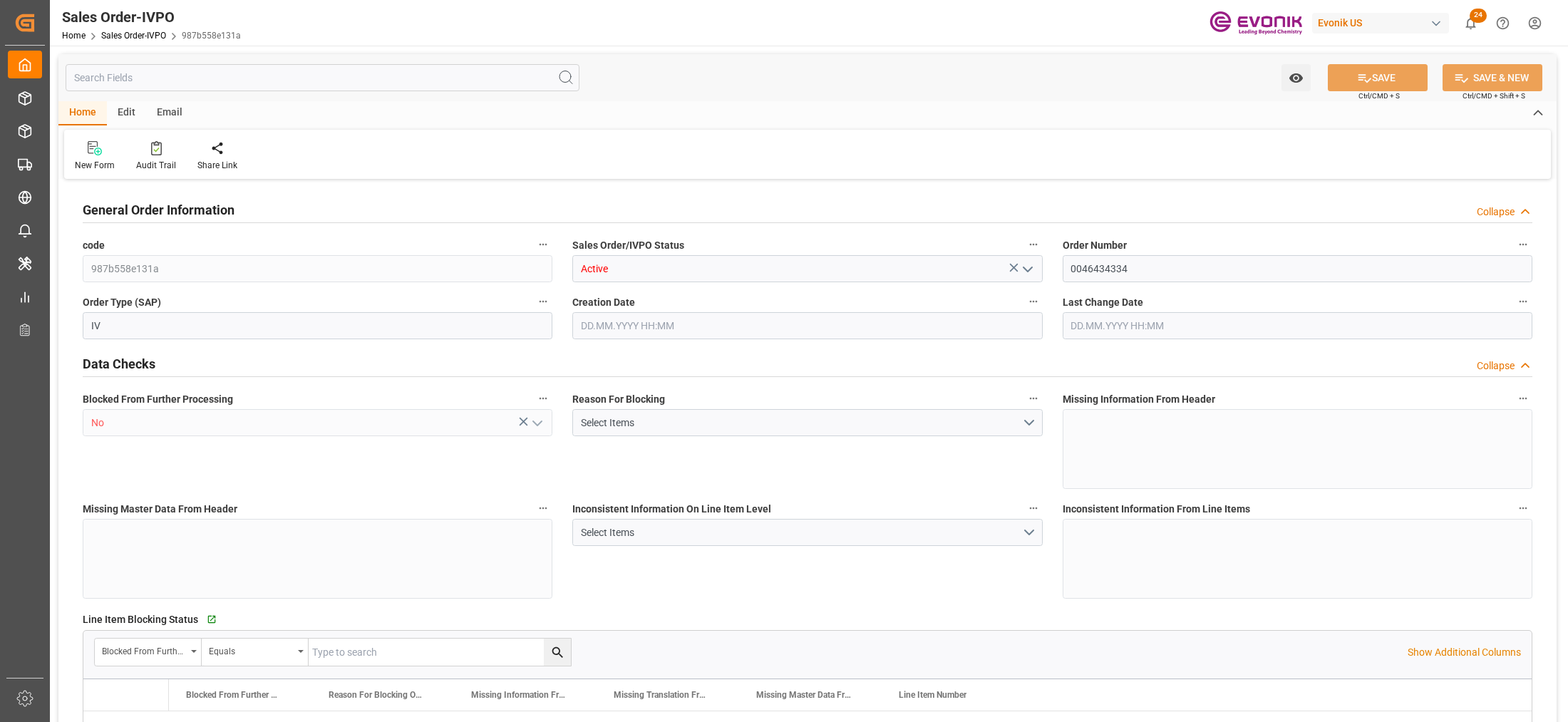
type input "0"
type input "17000"
type input "30"
type input "22.01.2025 14:16"
type input "09.10.2025 17:47"
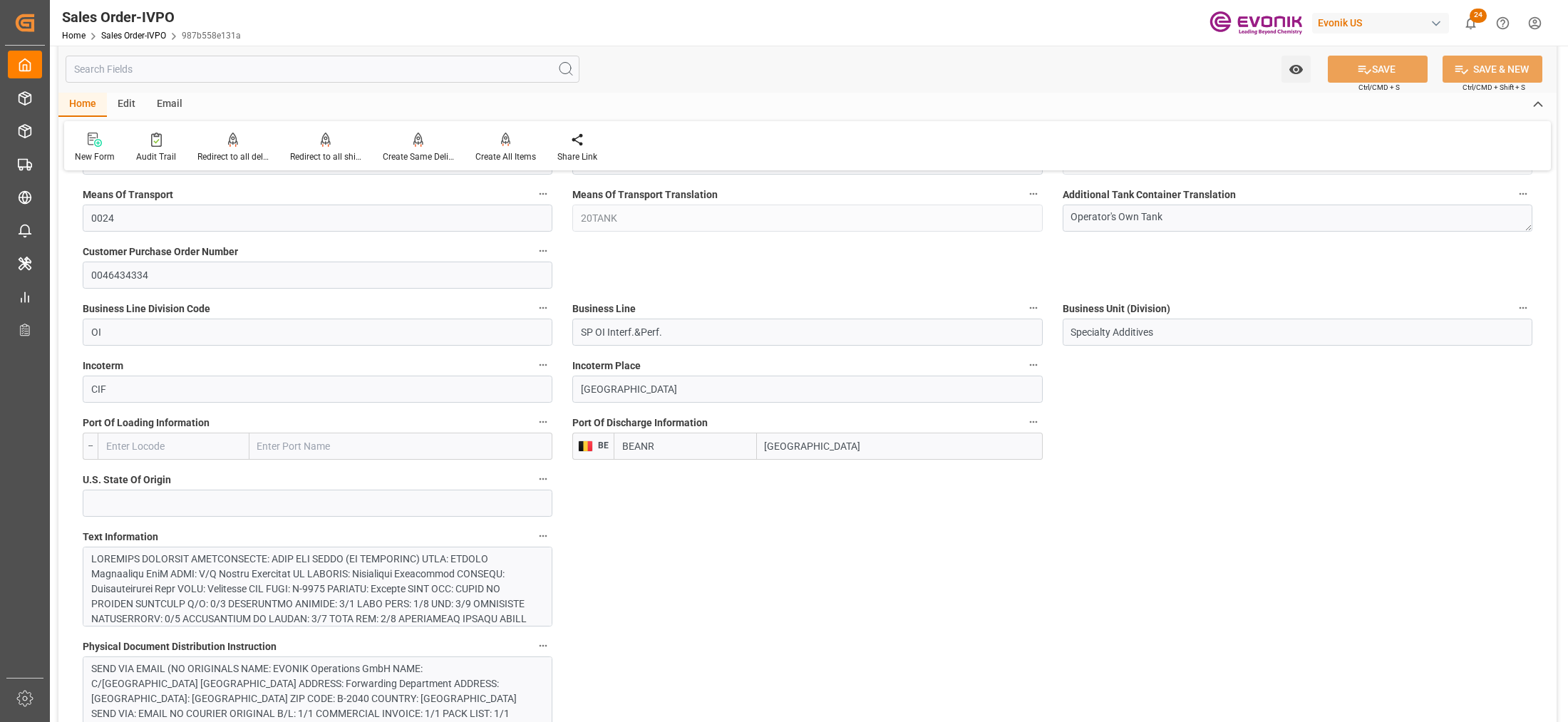
scroll to position [890, 0]
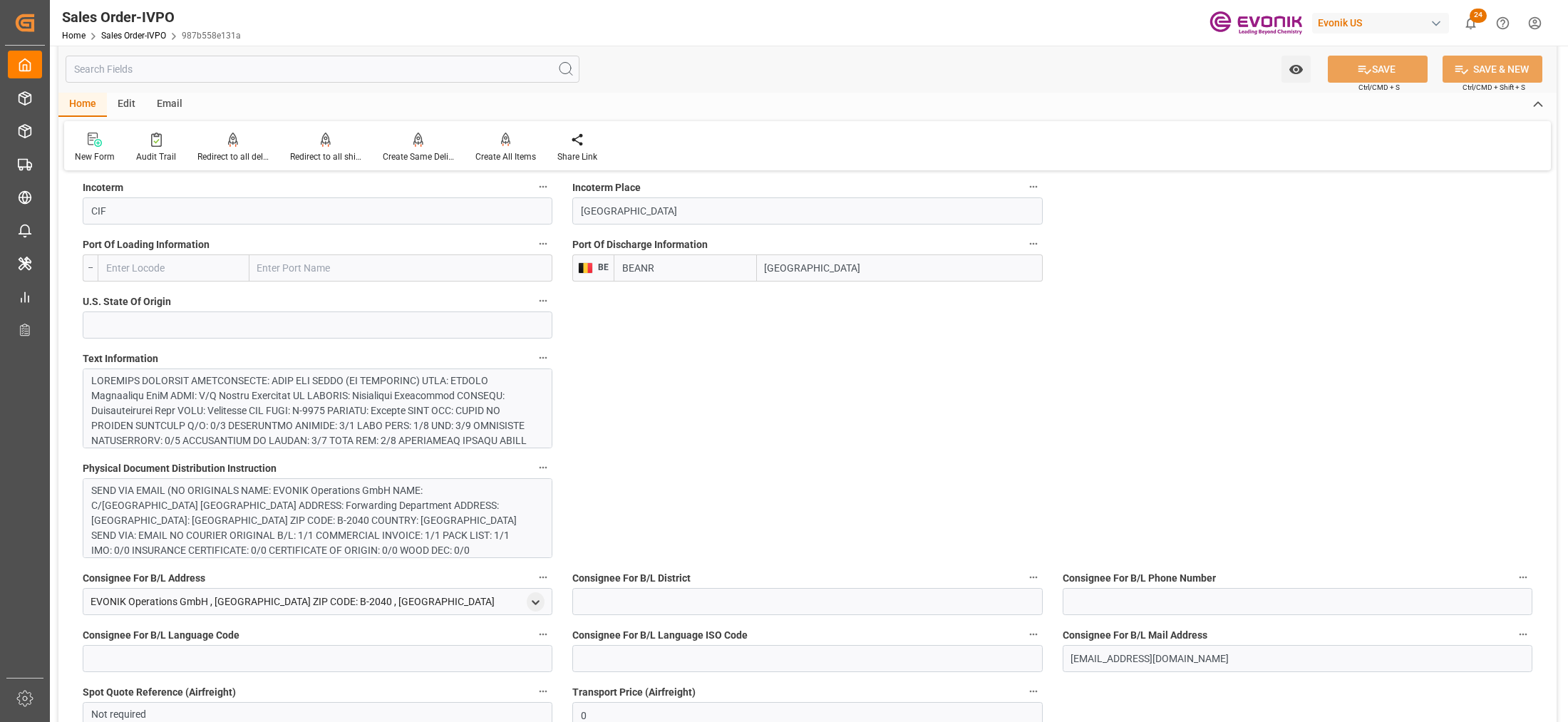
click at [415, 414] on div at bounding box center [310, 515] width 440 height 284
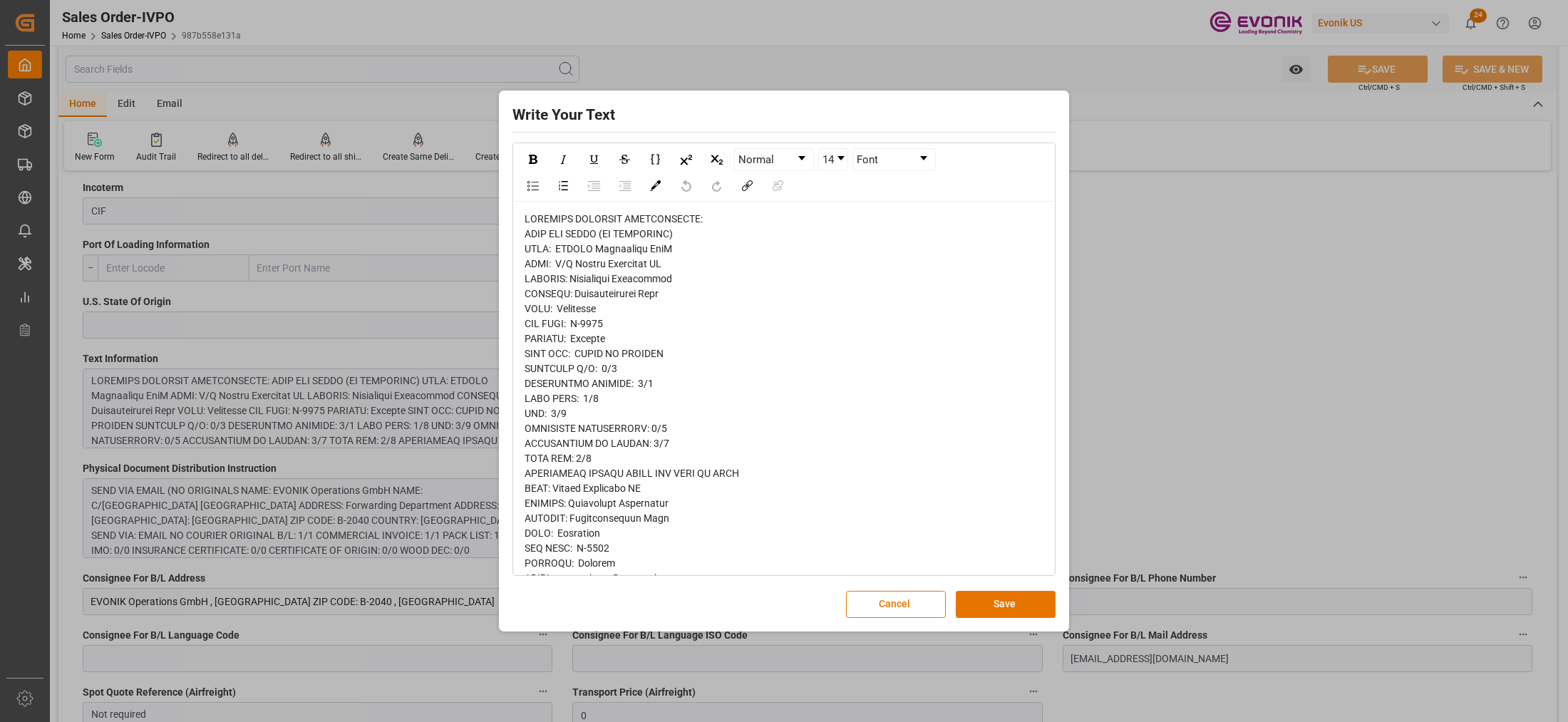
click at [558, 272] on span "rdw-editor" at bounding box center [684, 667] width 319 height 909
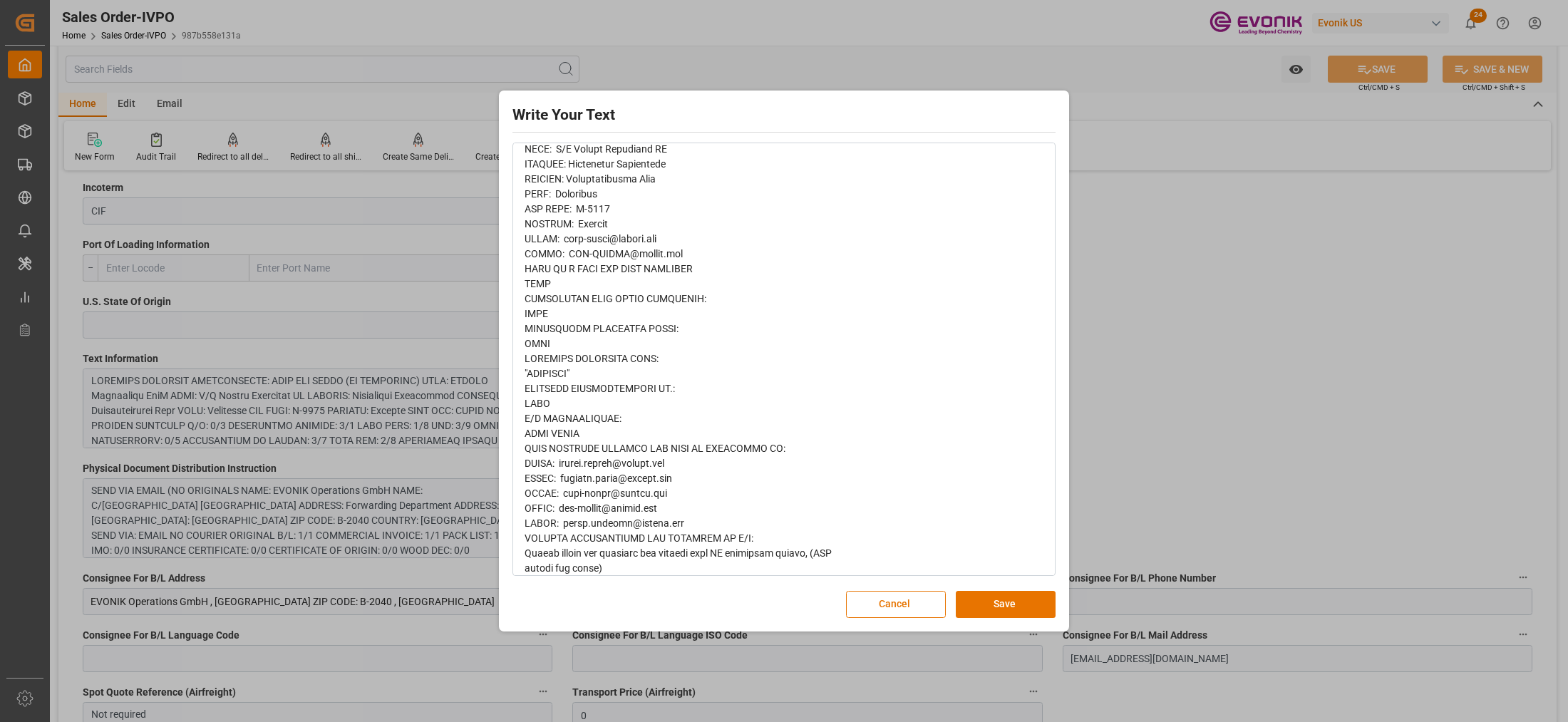
scroll to position [548, 0]
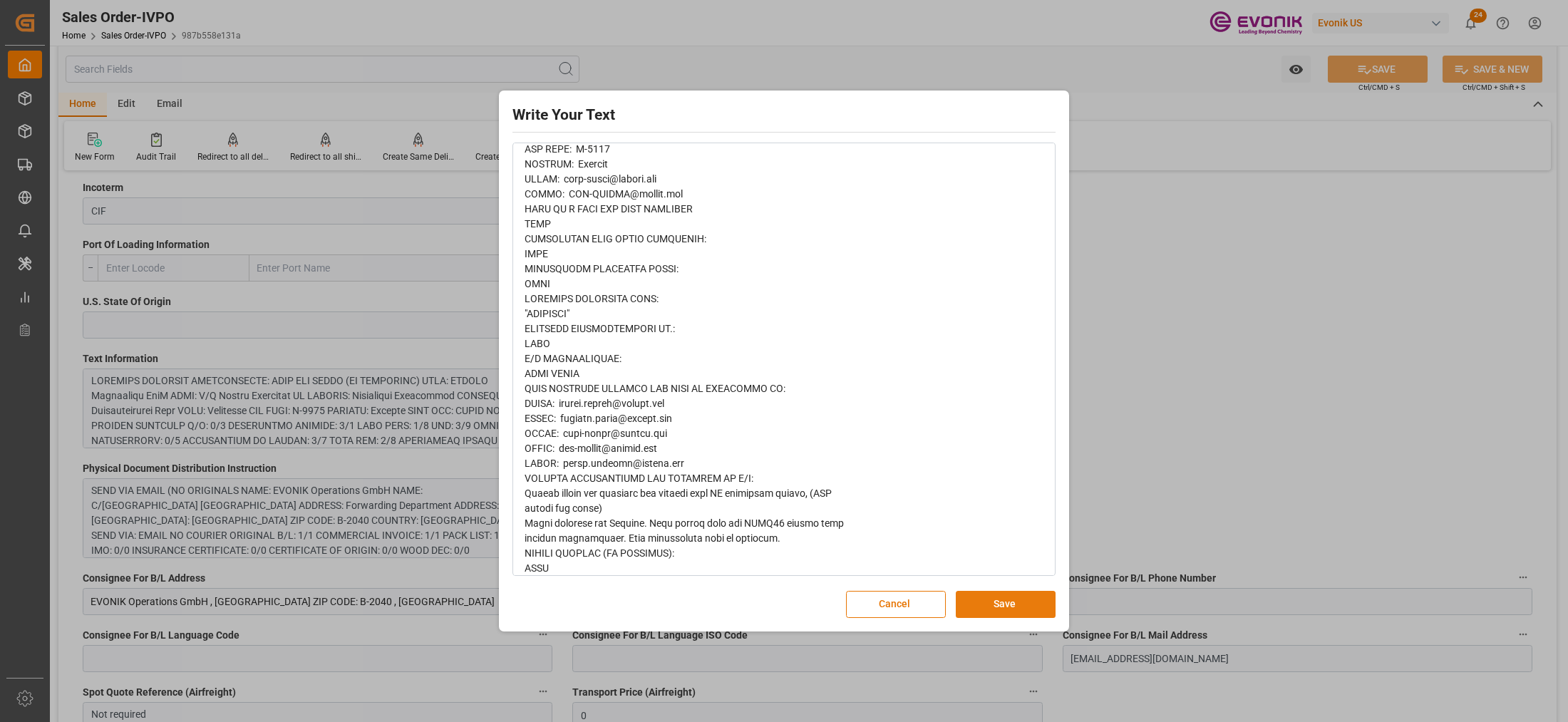
click at [996, 604] on button "Save" at bounding box center [1005, 604] width 100 height 27
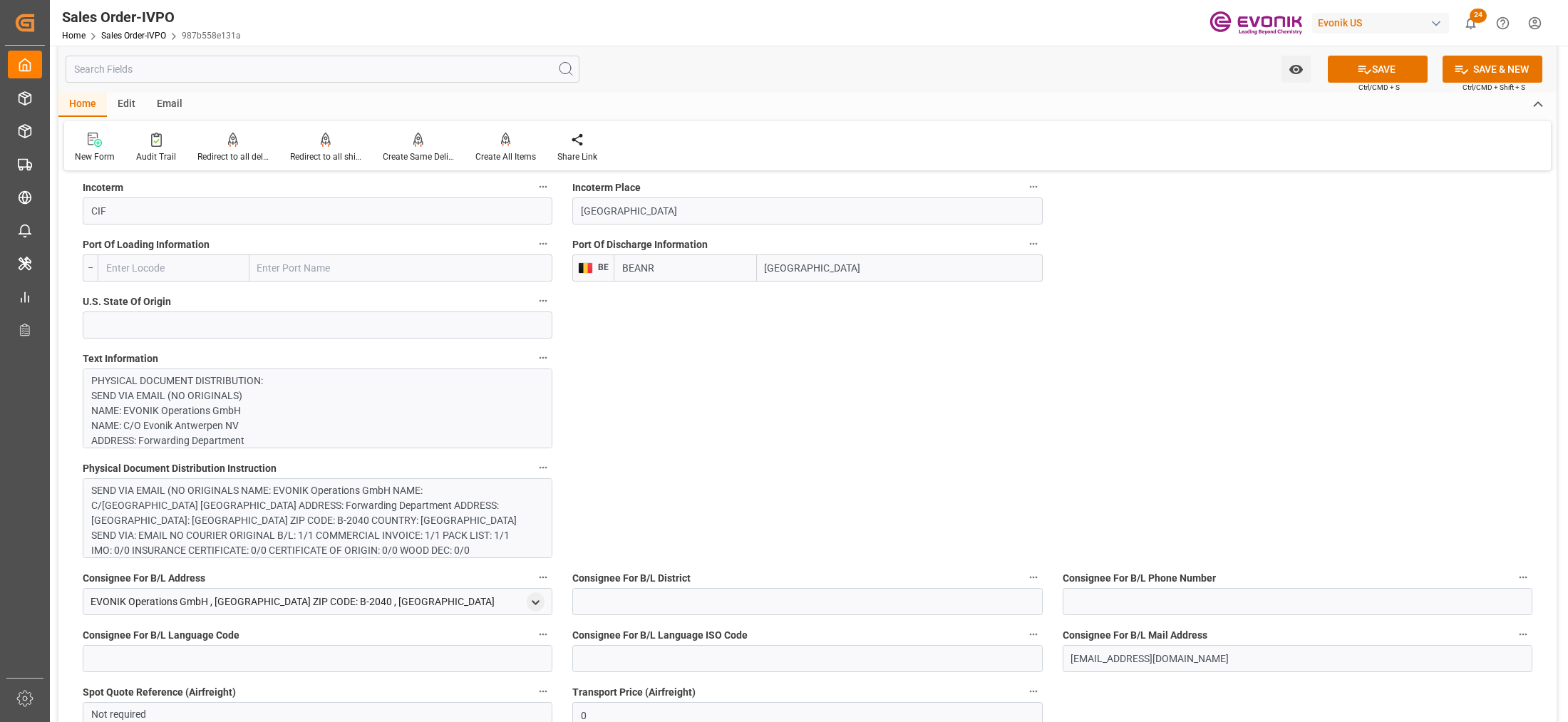
click at [421, 531] on div "SEND VIA EMAIL (NO ORIGINALS NAME: EVONIK Operations GmbH NAME: C/O Evonik Antw…" at bounding box center [310, 520] width 440 height 75
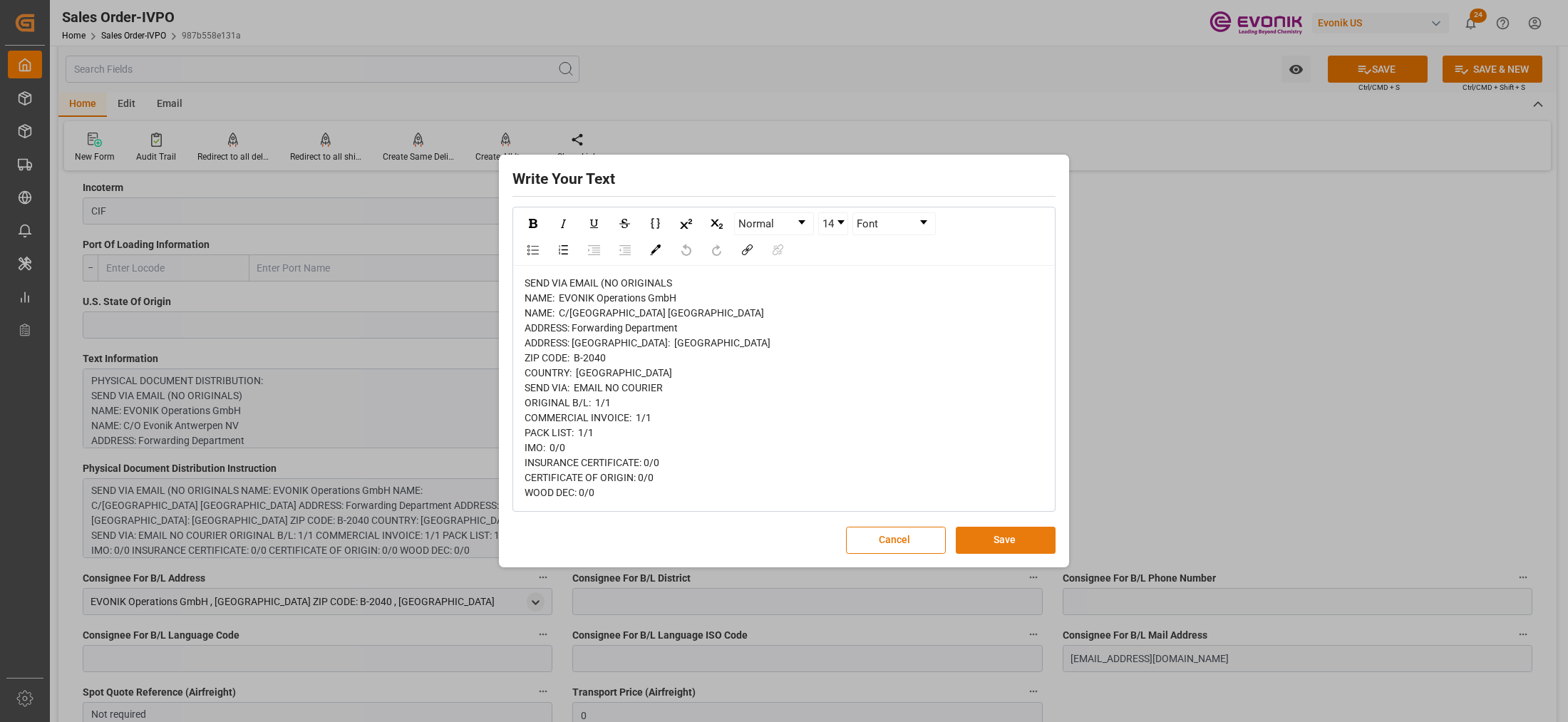
click at [987, 554] on button "Save" at bounding box center [1005, 539] width 100 height 27
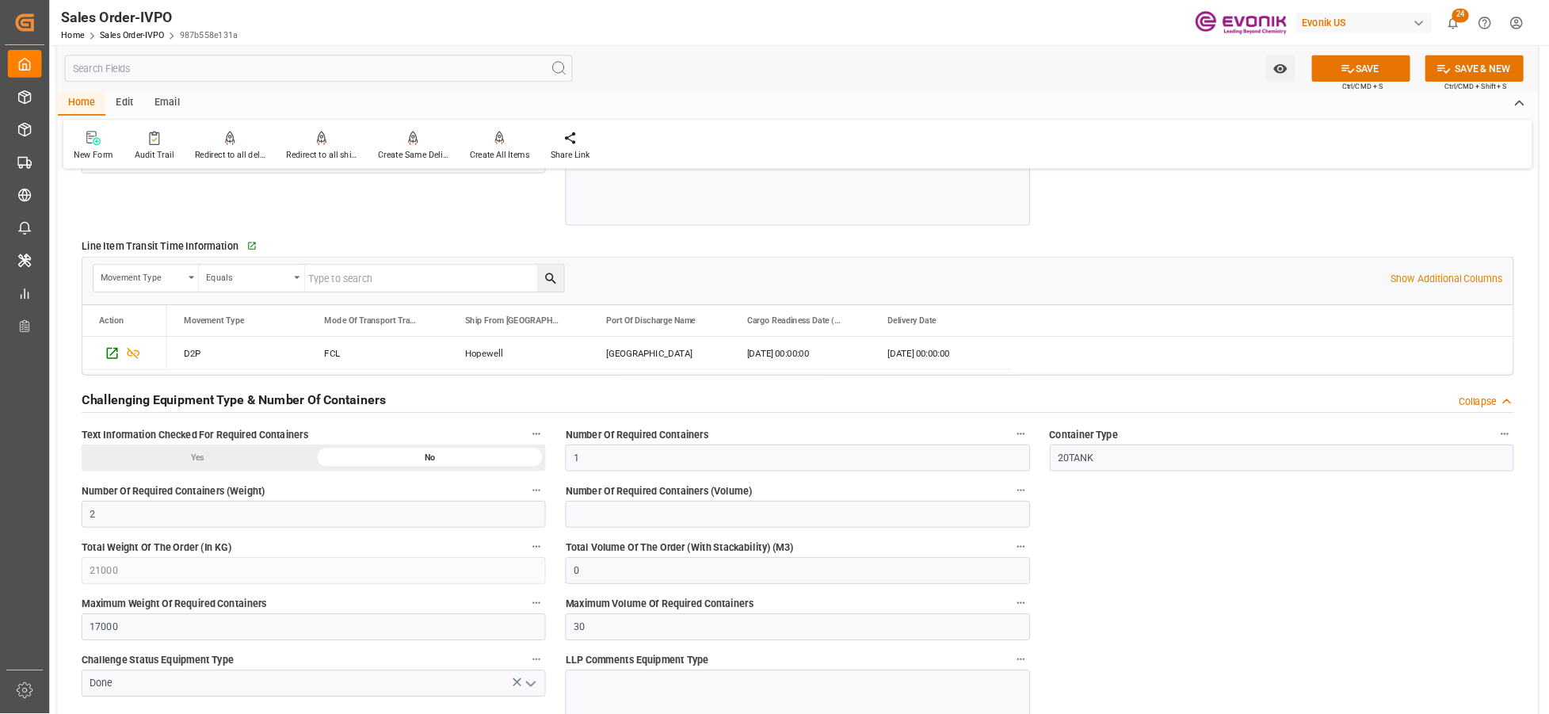
scroll to position [2420, 0]
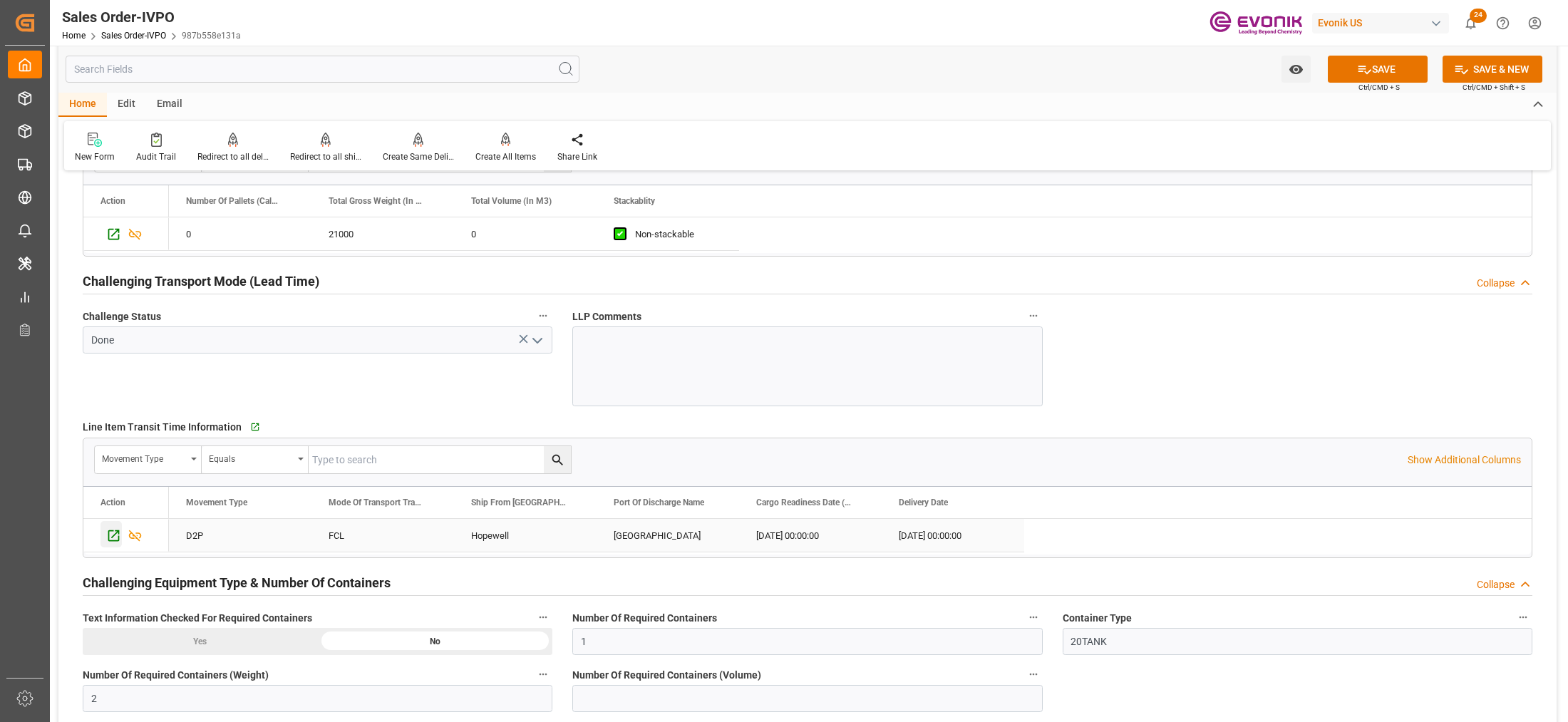
click at [111, 537] on icon "Press SPACE to select this row." at bounding box center [113, 535] width 15 height 15
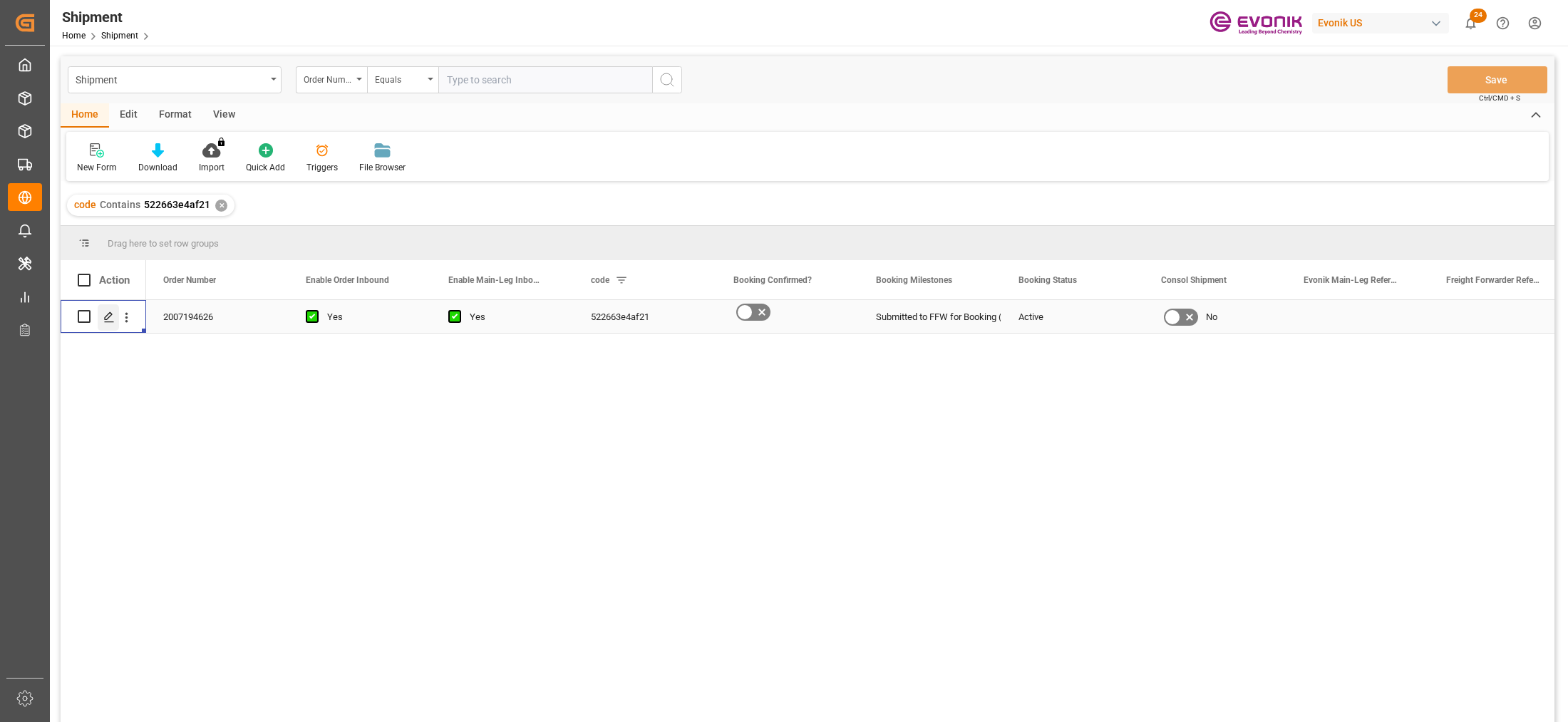
click at [108, 314] on polygon "Press SPACE to select this row." at bounding box center [108, 316] width 7 height 7
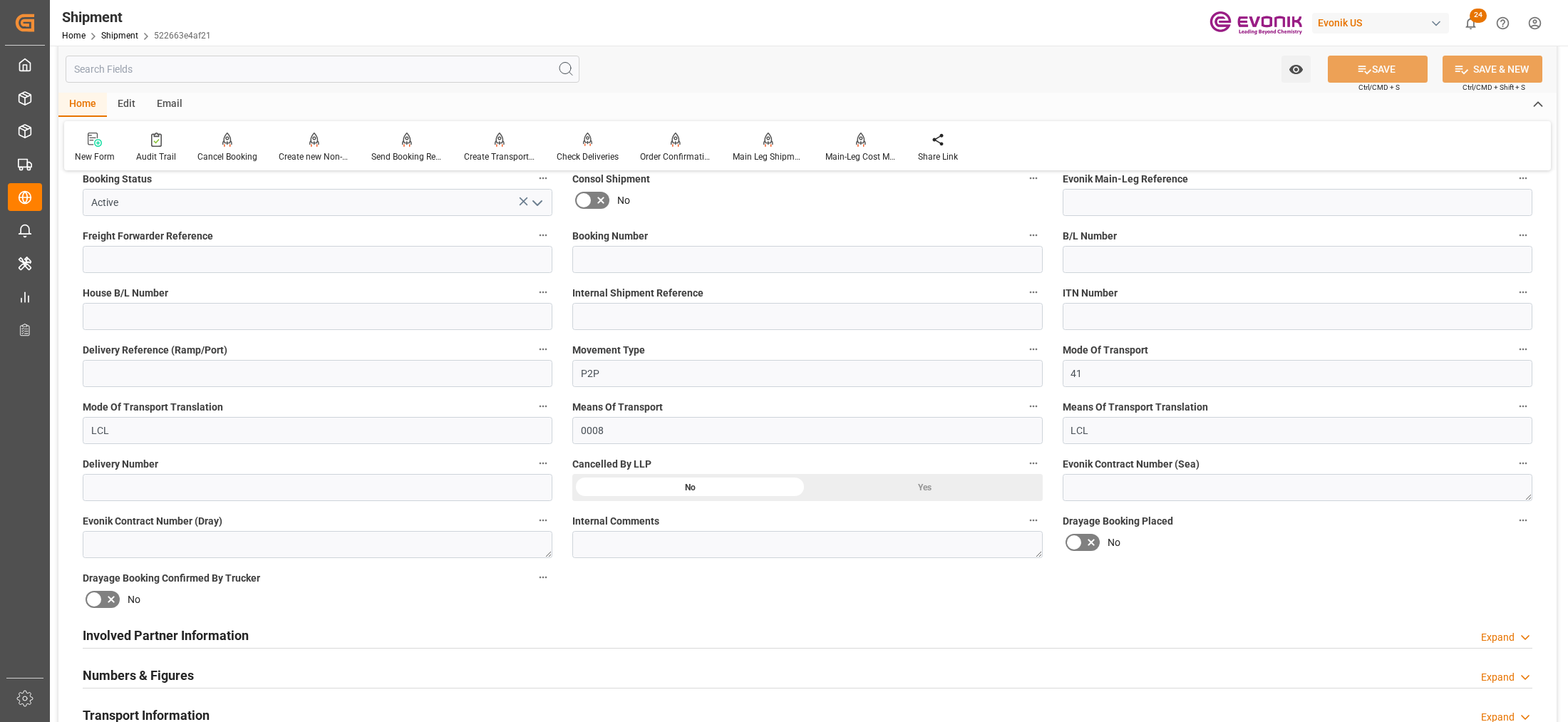
scroll to position [534, 0]
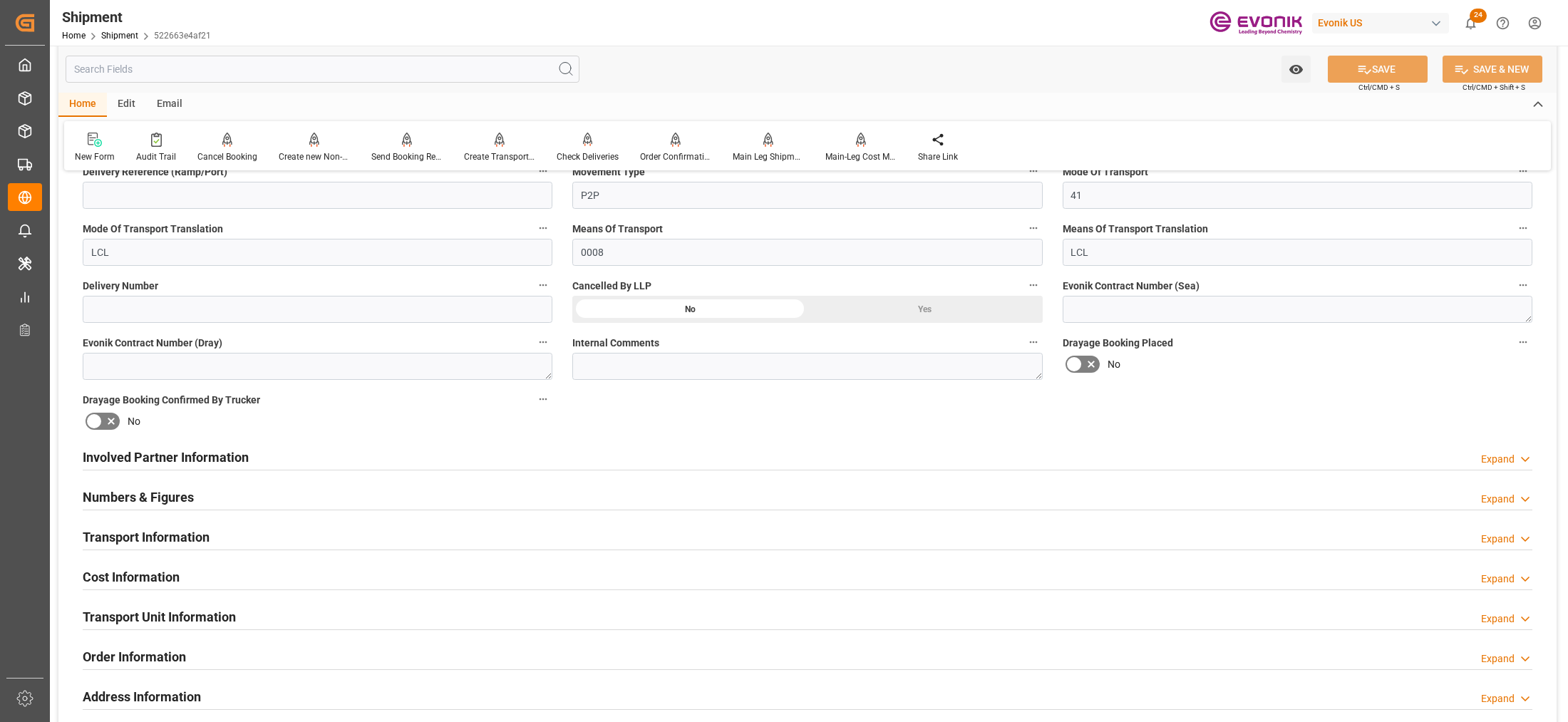
click at [760, 458] on div "Involved Partner Information Expand" at bounding box center [807, 456] width 1449 height 27
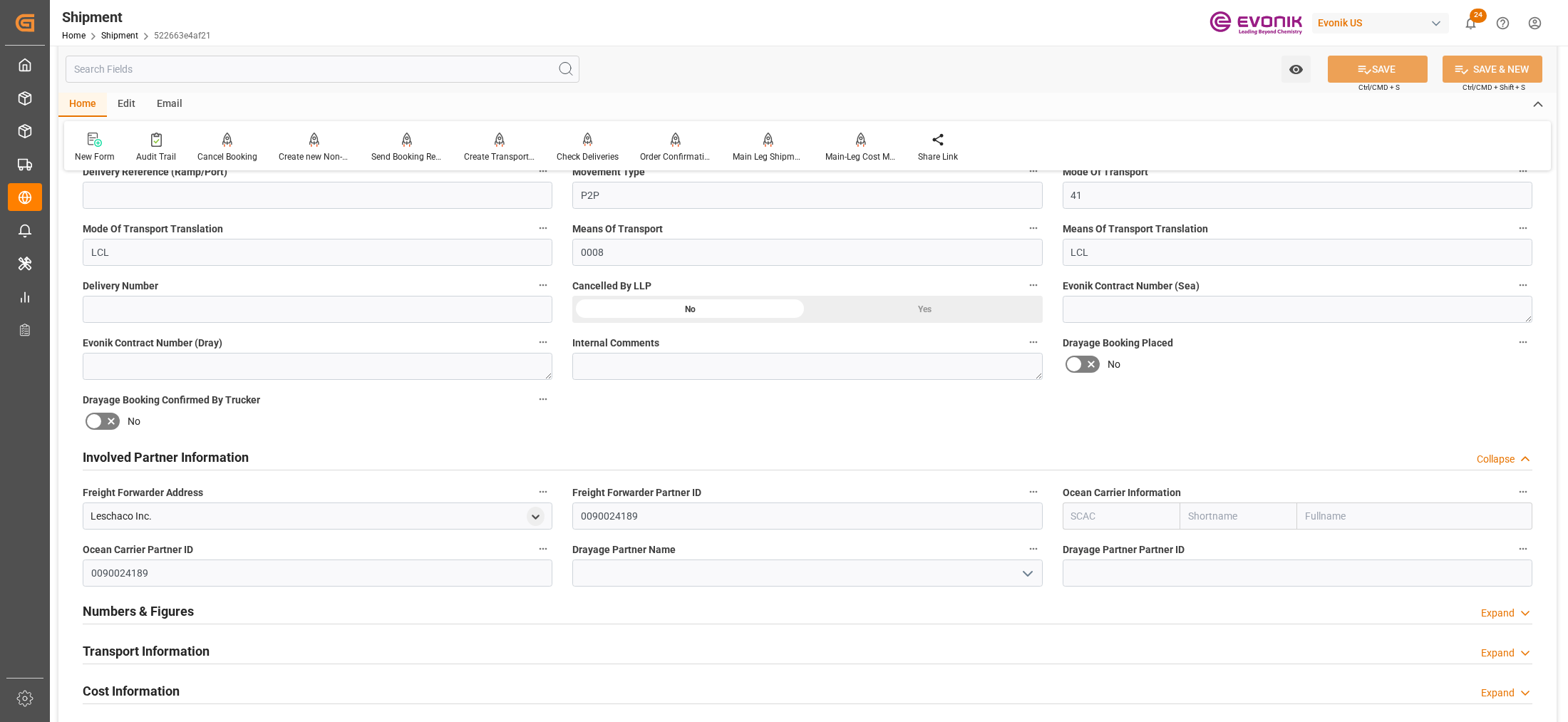
scroll to position [712, 0]
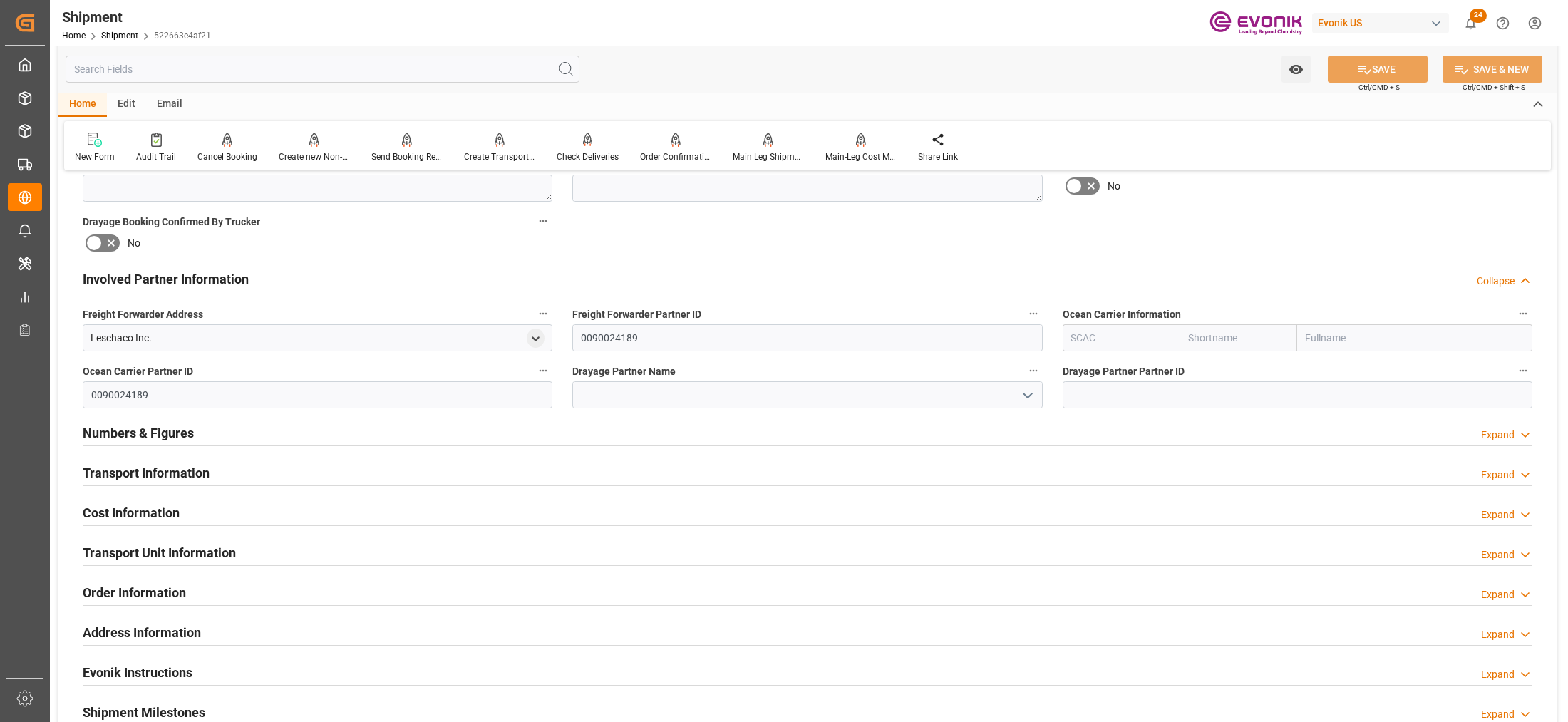
click at [521, 431] on div "Numbers & Figures Expand" at bounding box center [807, 432] width 1449 height 27
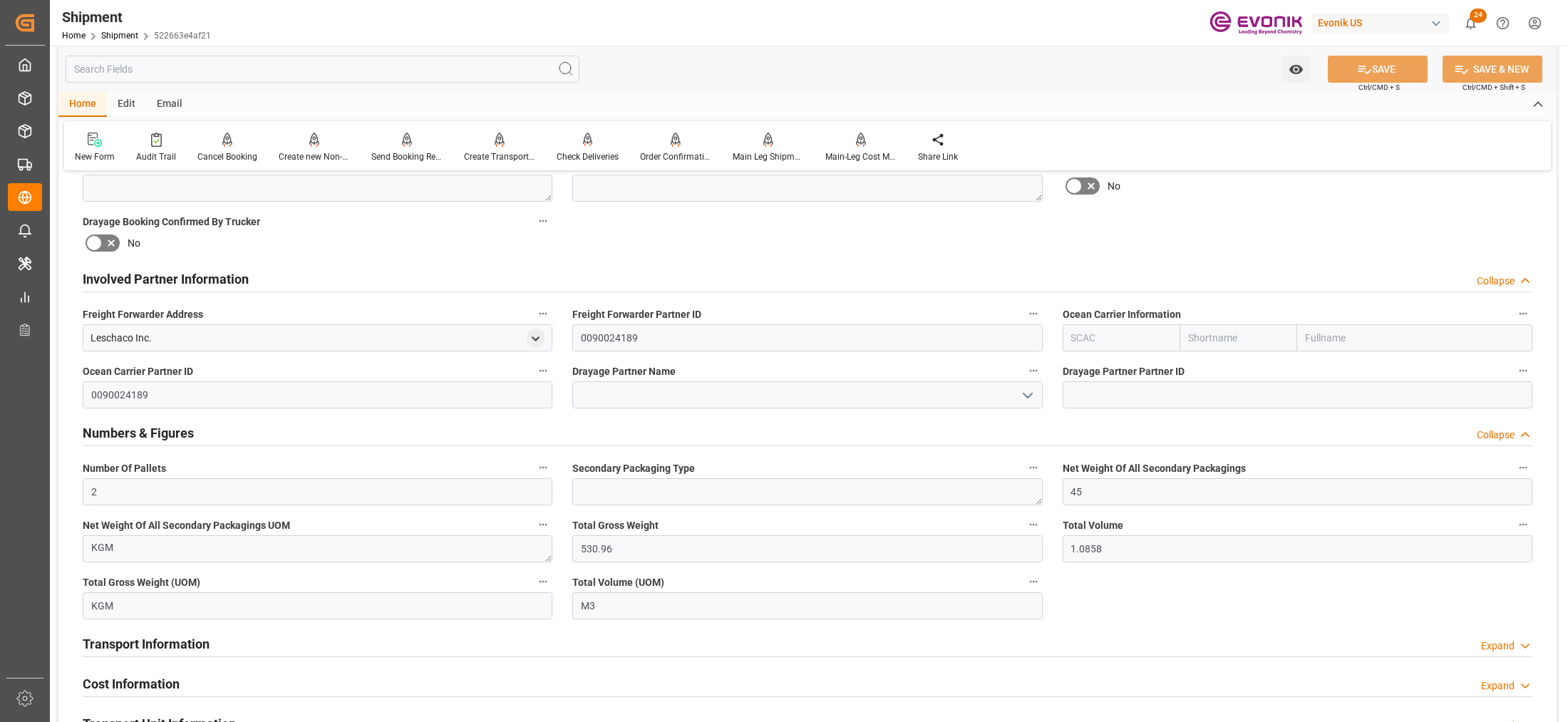
click at [1095, 328] on input "text" at bounding box center [1121, 337] width 118 height 27
drag, startPoint x: 1105, startPoint y: 365, endPoint x: 1025, endPoint y: 372, distance: 80.3
click at [1101, 365] on div "ALRB" at bounding box center [1084, 370] width 42 height 32
type input "ALRB"
type input "AC Containerline"
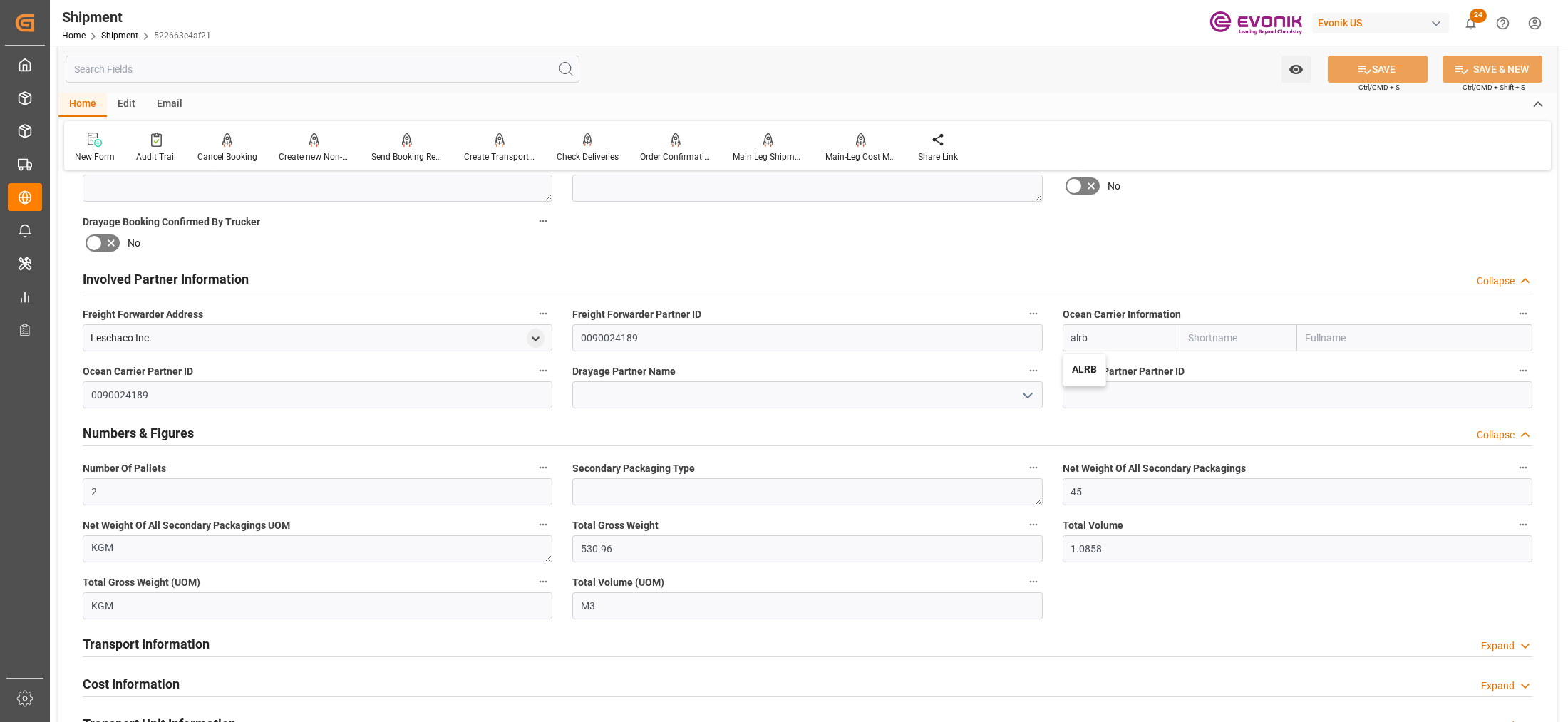
type input "AC Containerline GmbH"
type input "ALRB"
click at [820, 382] on input at bounding box center [807, 395] width 470 height 27
click at [1127, 259] on div "Involved Partner Information Collapse" at bounding box center [808, 279] width 1470 height 40
click at [1358, 70] on icon at bounding box center [1365, 70] width 13 height 9
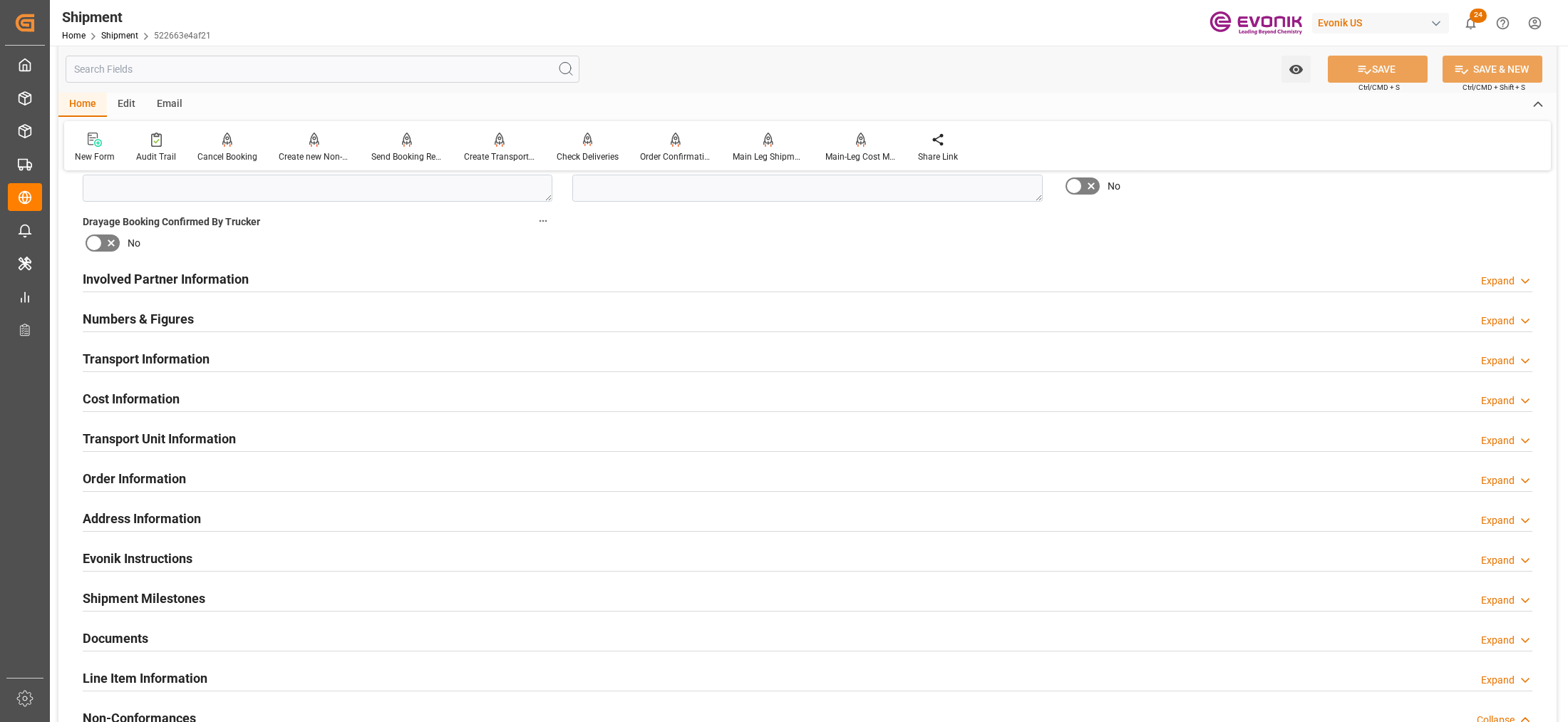
click at [374, 275] on div "Involved Partner Information Expand" at bounding box center [807, 278] width 1449 height 27
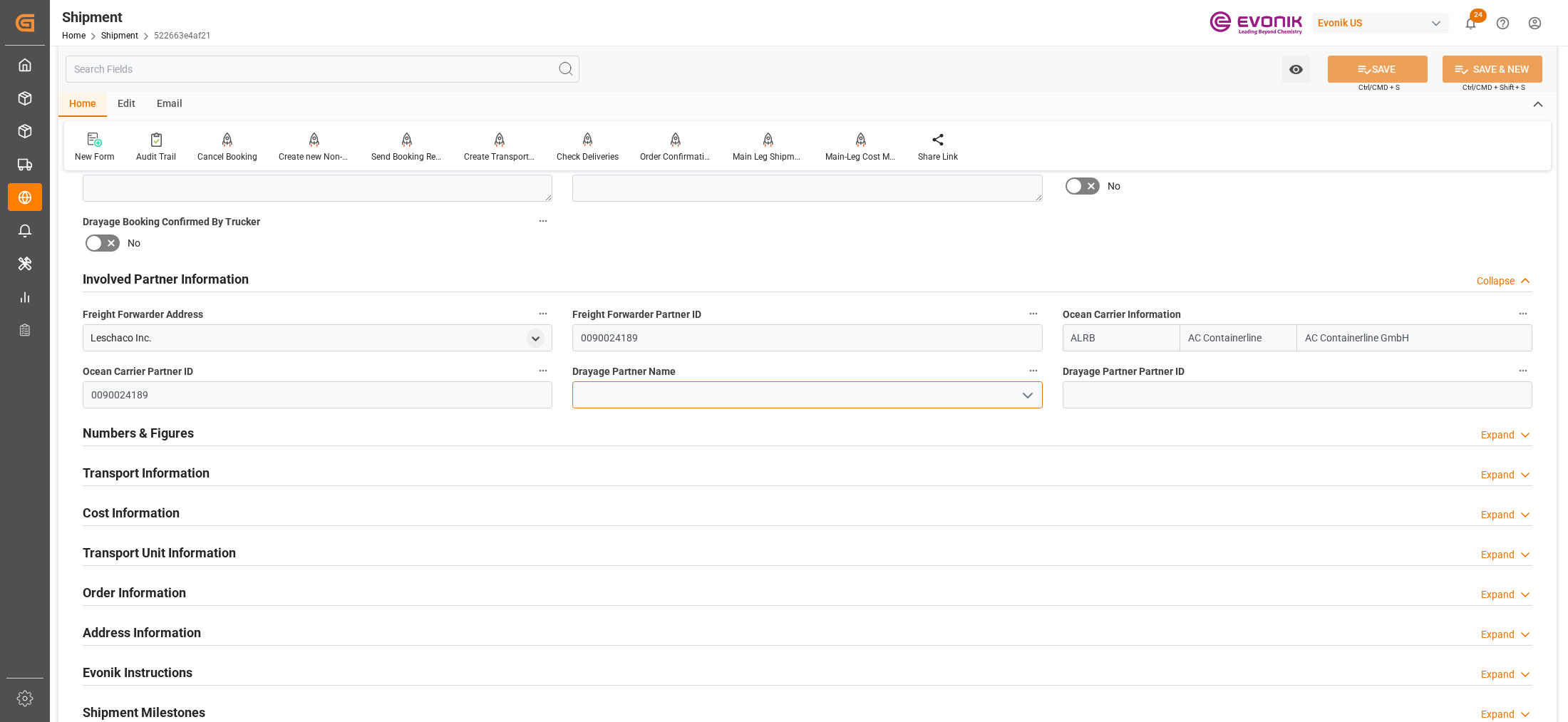
click at [614, 388] on input at bounding box center [807, 395] width 470 height 27
click at [642, 417] on div "Leschaco Inc." at bounding box center [807, 426] width 468 height 32
type input "Leschaco Inc."
click at [1114, 243] on div "Booking Confirmation Milestone Bar Collapse Submitted to FFW for Booking (Pendi…" at bounding box center [807, 263] width 1498 height 1587
click at [1409, 70] on button "SAVE" at bounding box center [1377, 69] width 100 height 27
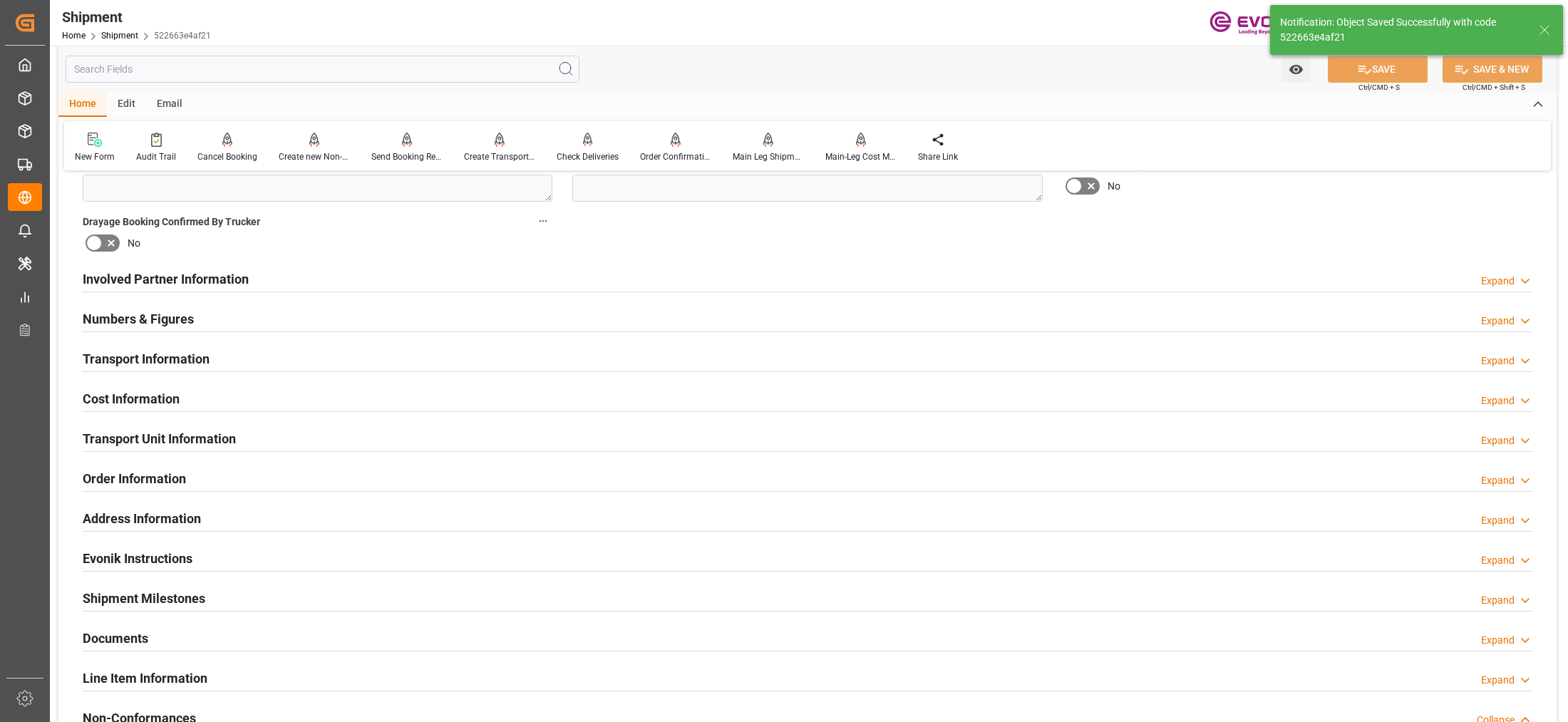
type input "0090024189"
click at [640, 280] on div "Involved Partner Information Expand" at bounding box center [807, 278] width 1449 height 27
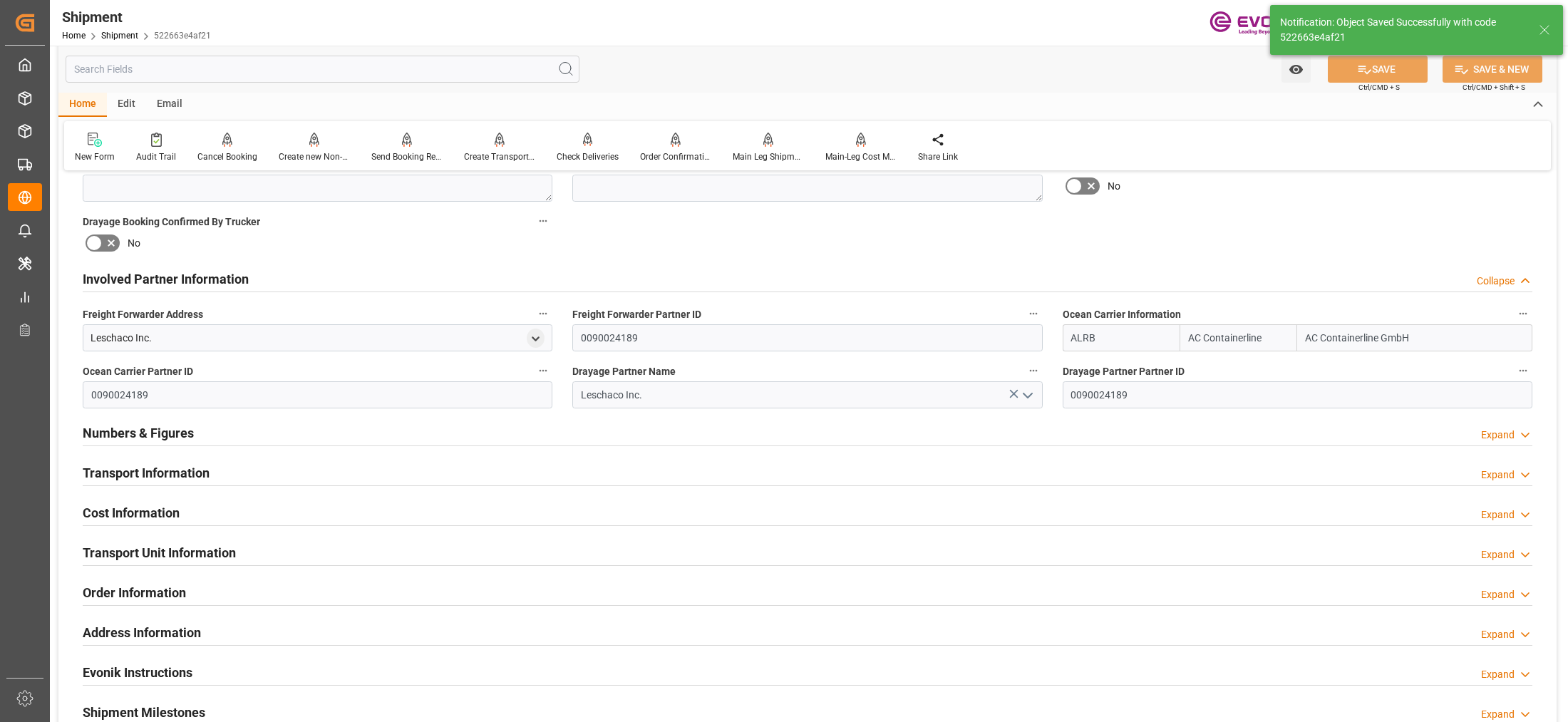
click at [654, 475] on div "Transport Information Expand" at bounding box center [807, 471] width 1449 height 27
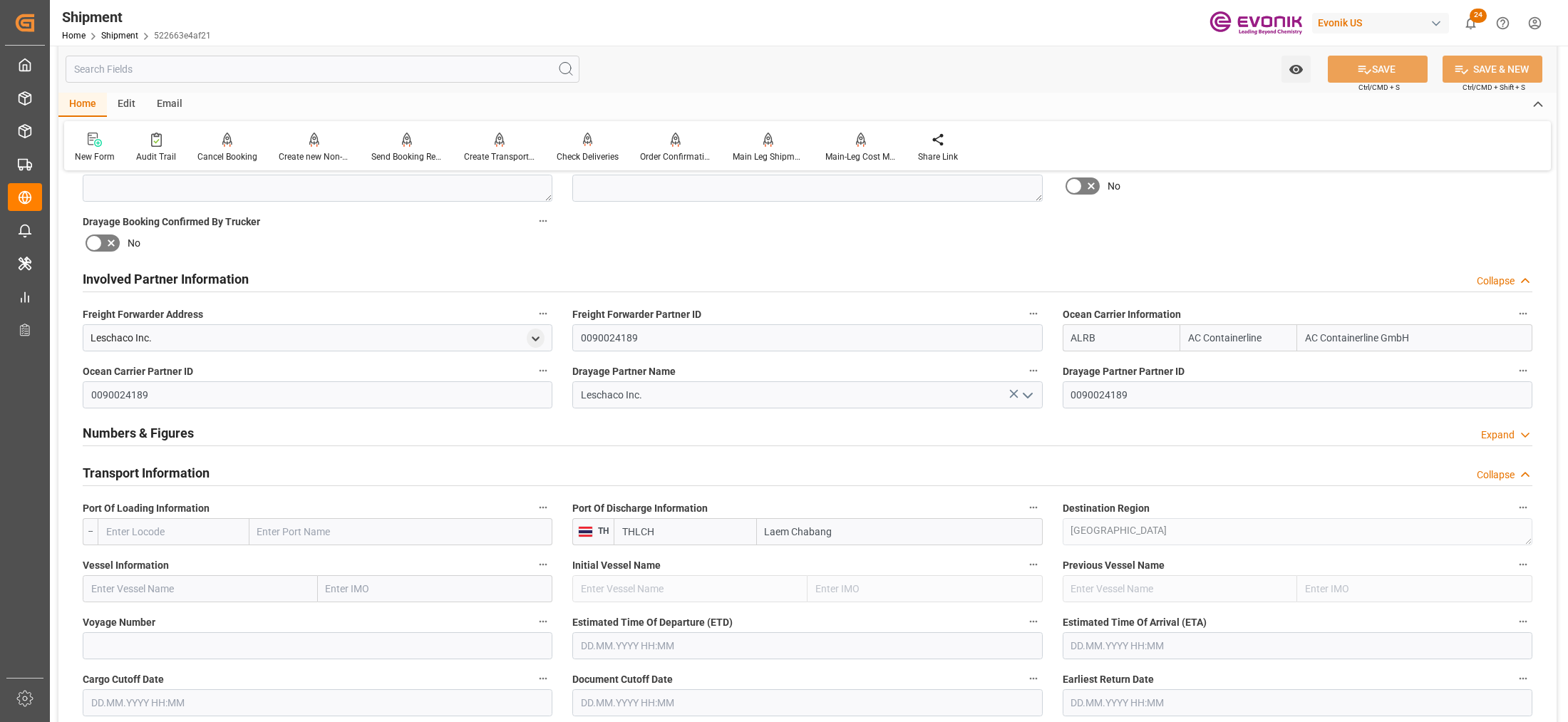
scroll to position [890, 0]
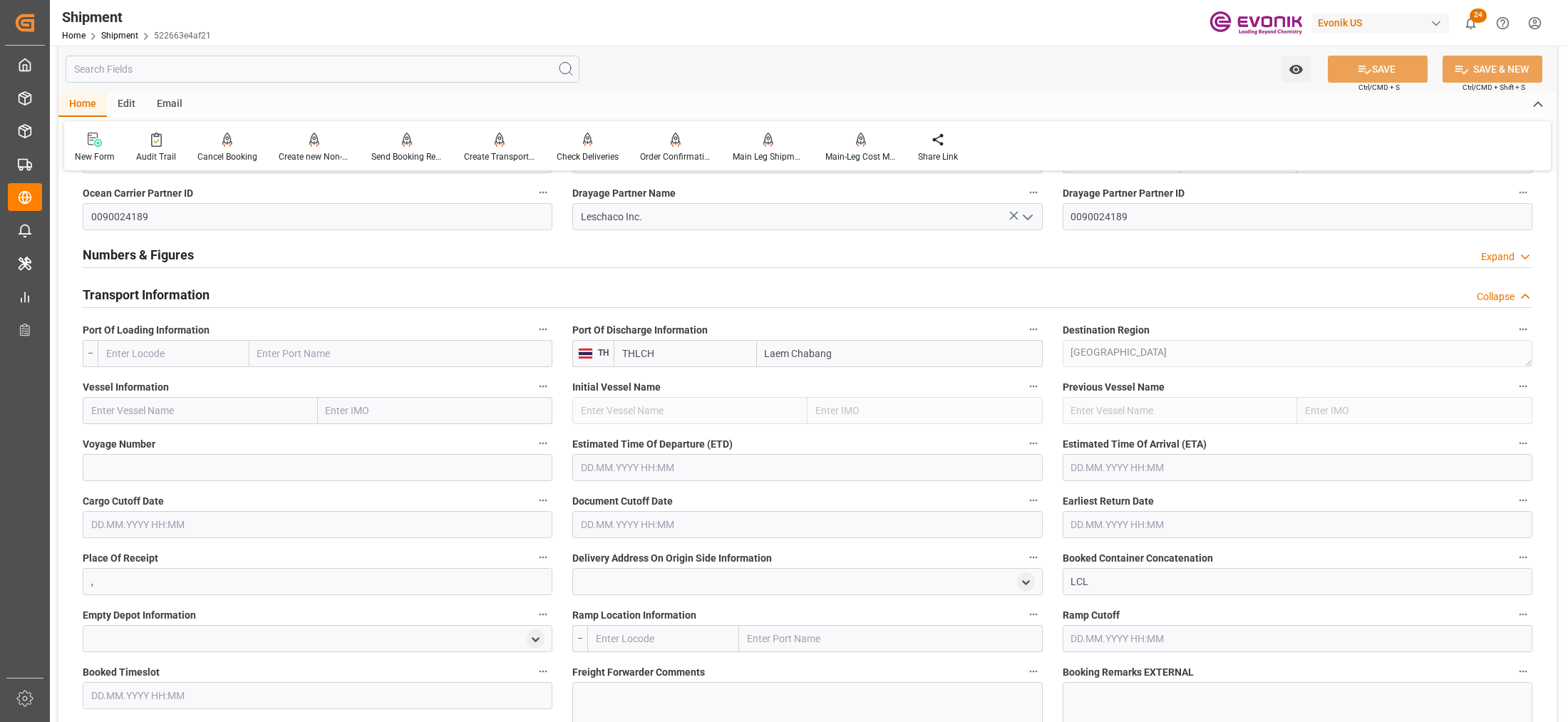
click at [201, 353] on input "text" at bounding box center [174, 353] width 152 height 27
click at [228, 346] on input "text" at bounding box center [174, 353] width 152 height 27
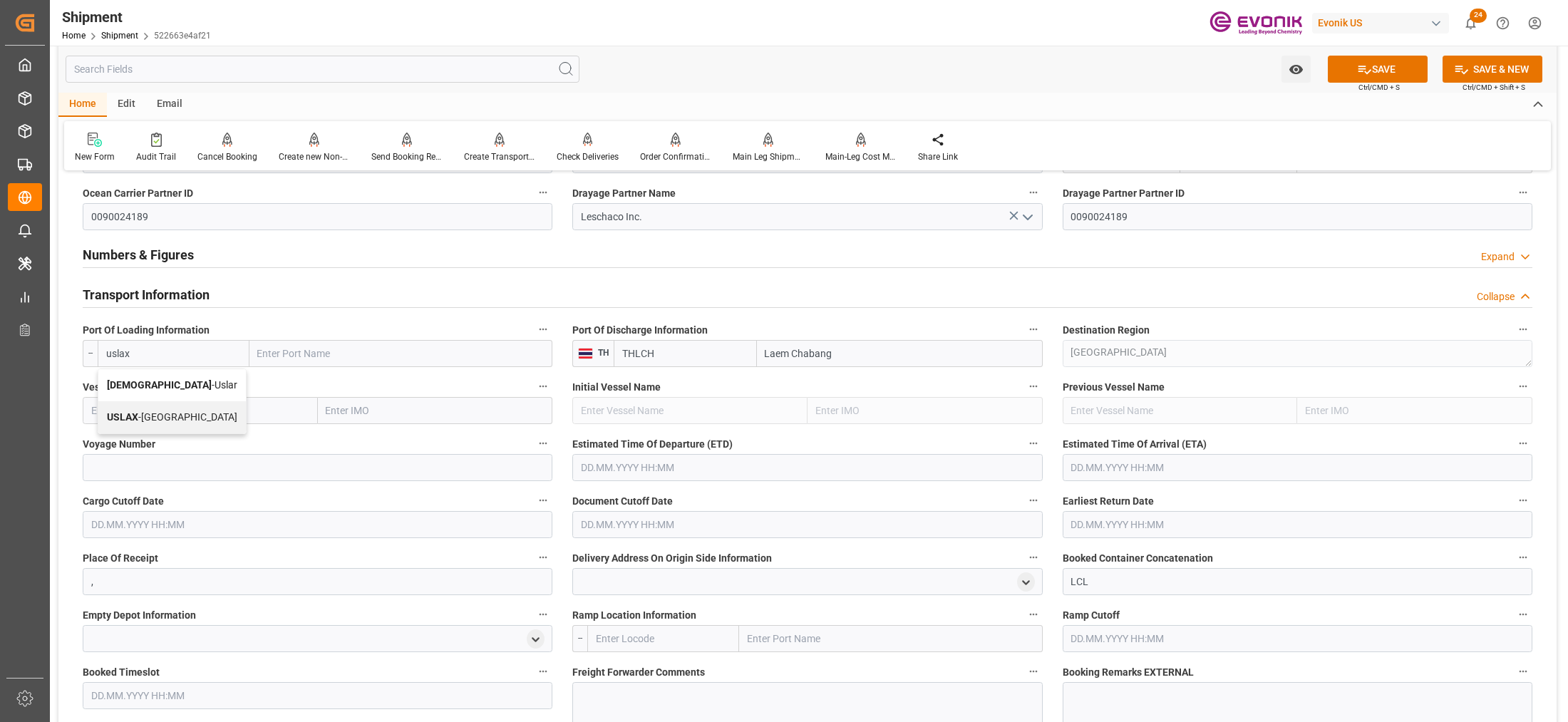
click at [174, 421] on span "USLAX - Los Angeles" at bounding box center [172, 416] width 130 height 12
type input "USLAX"
type input "[GEOGRAPHIC_DATA]"
type input "USLAX"
click at [216, 408] on input "text" at bounding box center [200, 410] width 235 height 27
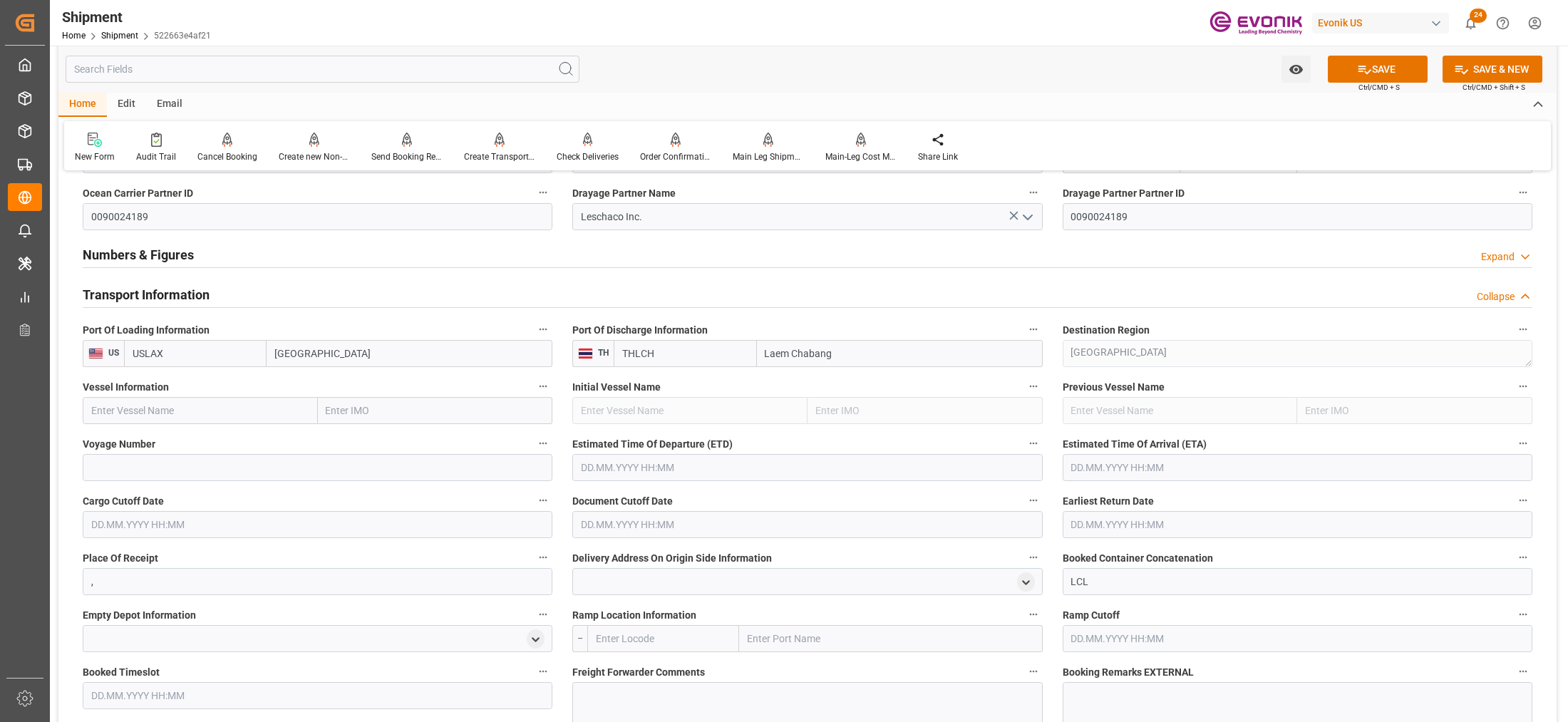
paste input "YM MOBILITY /087W"
click at [176, 405] on input "YM MOBILITY /087W" at bounding box center [200, 410] width 235 height 27
click at [179, 405] on input "YM MOBILITY /087W" at bounding box center [200, 410] width 235 height 27
click at [172, 441] on span "YM Mobility - 9457737" at bounding box center [140, 441] width 97 height 12
type input "YM Mobility"
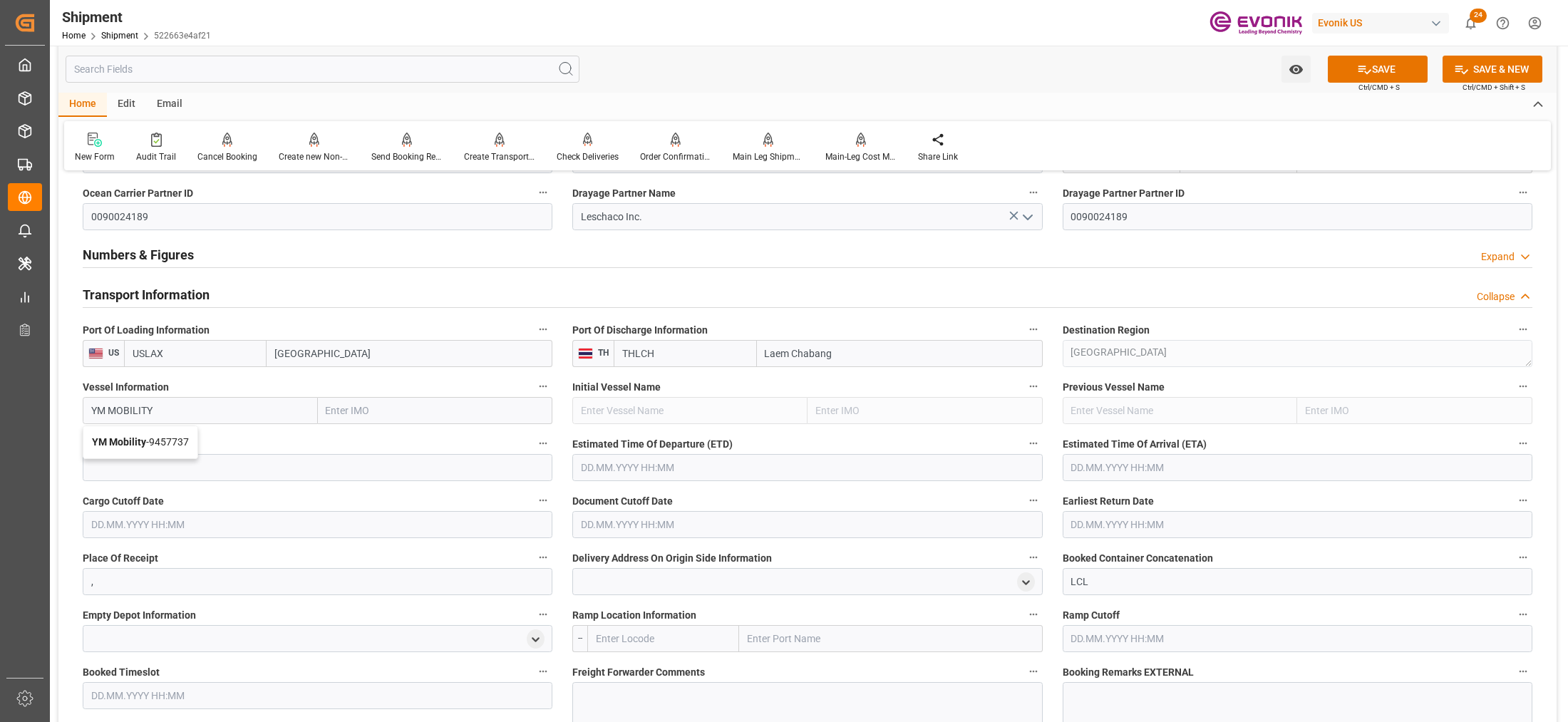
type input "9457737"
type input "YM Mobility"
click at [202, 464] on input at bounding box center [318, 468] width 470 height 27
paste input "087W"
type input "087W"
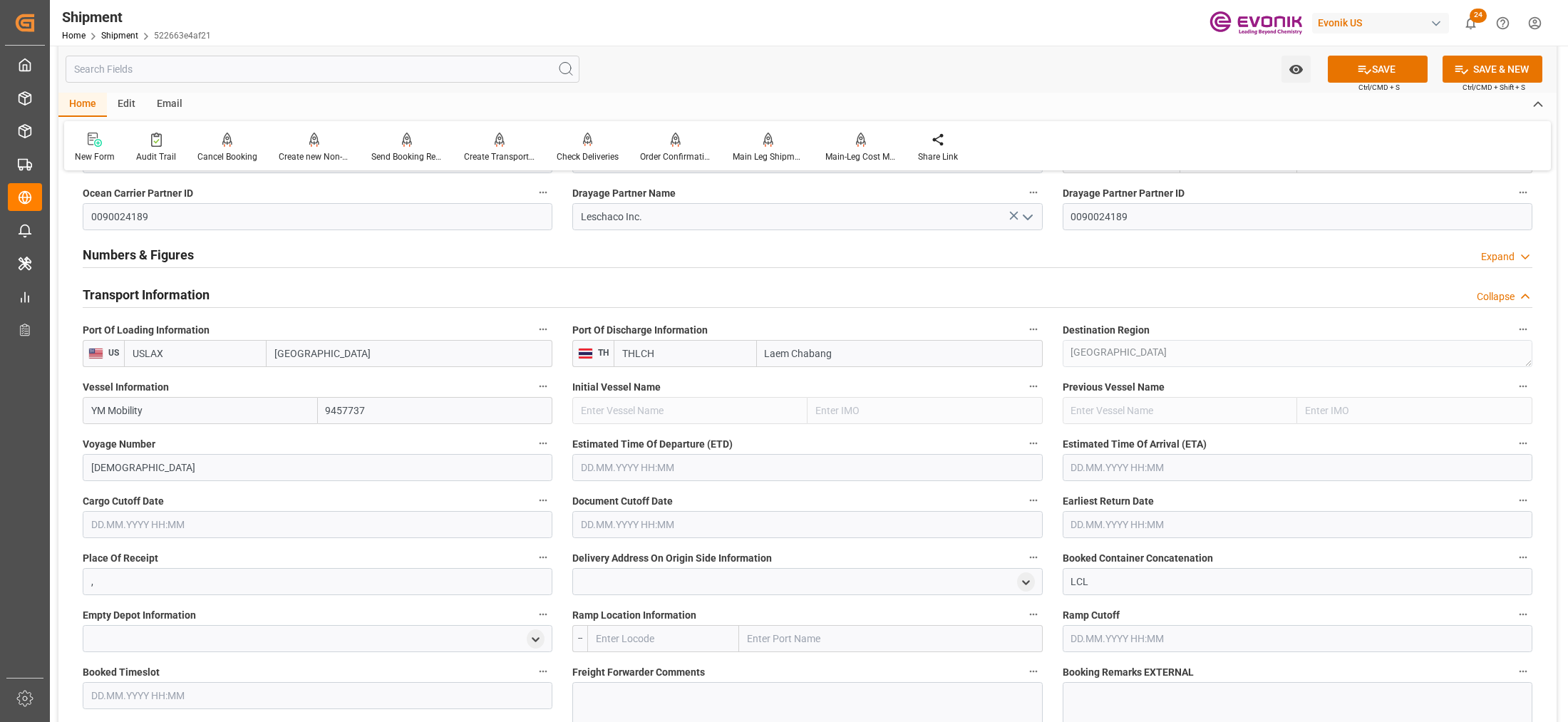
click at [605, 463] on input "text" at bounding box center [807, 468] width 470 height 27
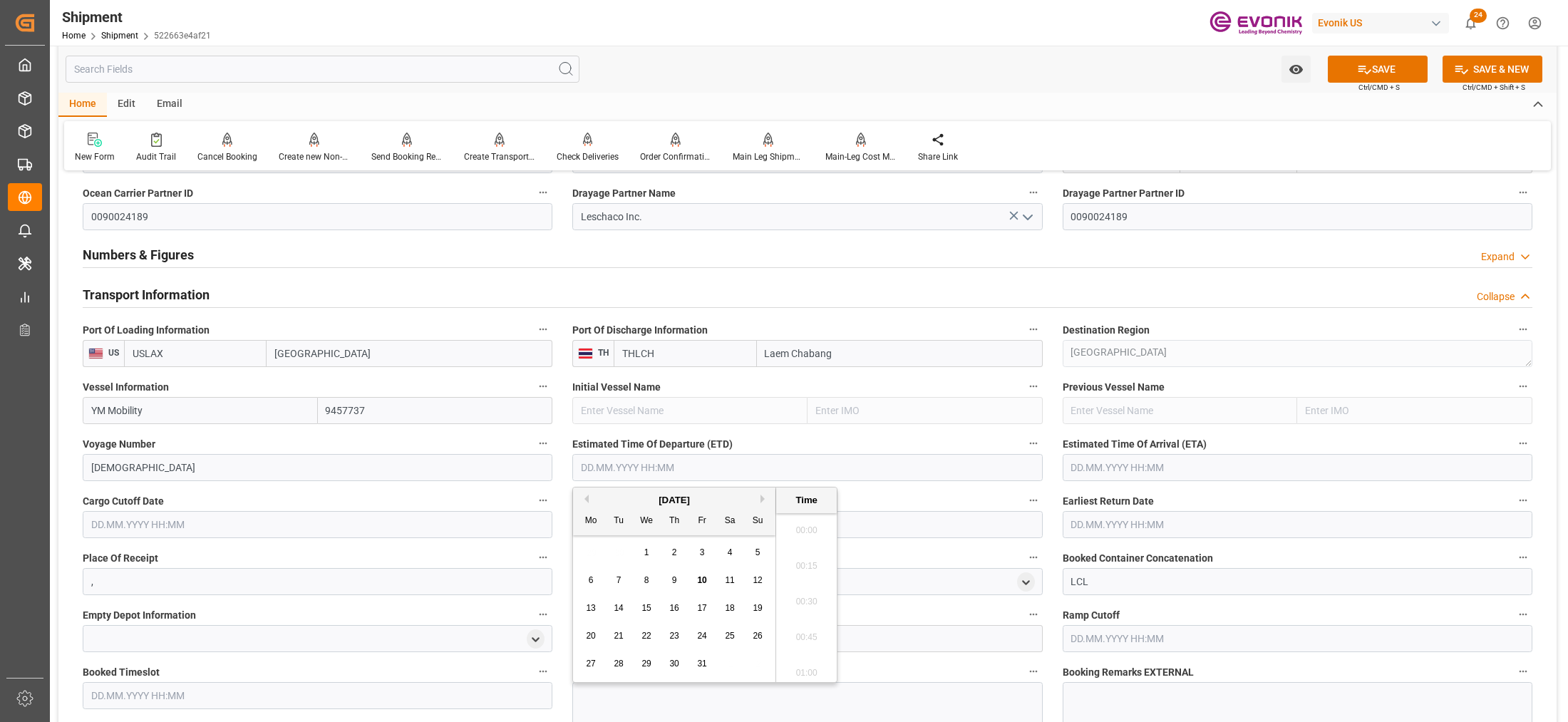
scroll to position [254, 0]
click at [763, 499] on button "Next Month" at bounding box center [765, 499] width 9 height 9
click at [647, 612] on span "17" at bounding box center [646, 607] width 9 height 10
type input "[DATE] 00:00"
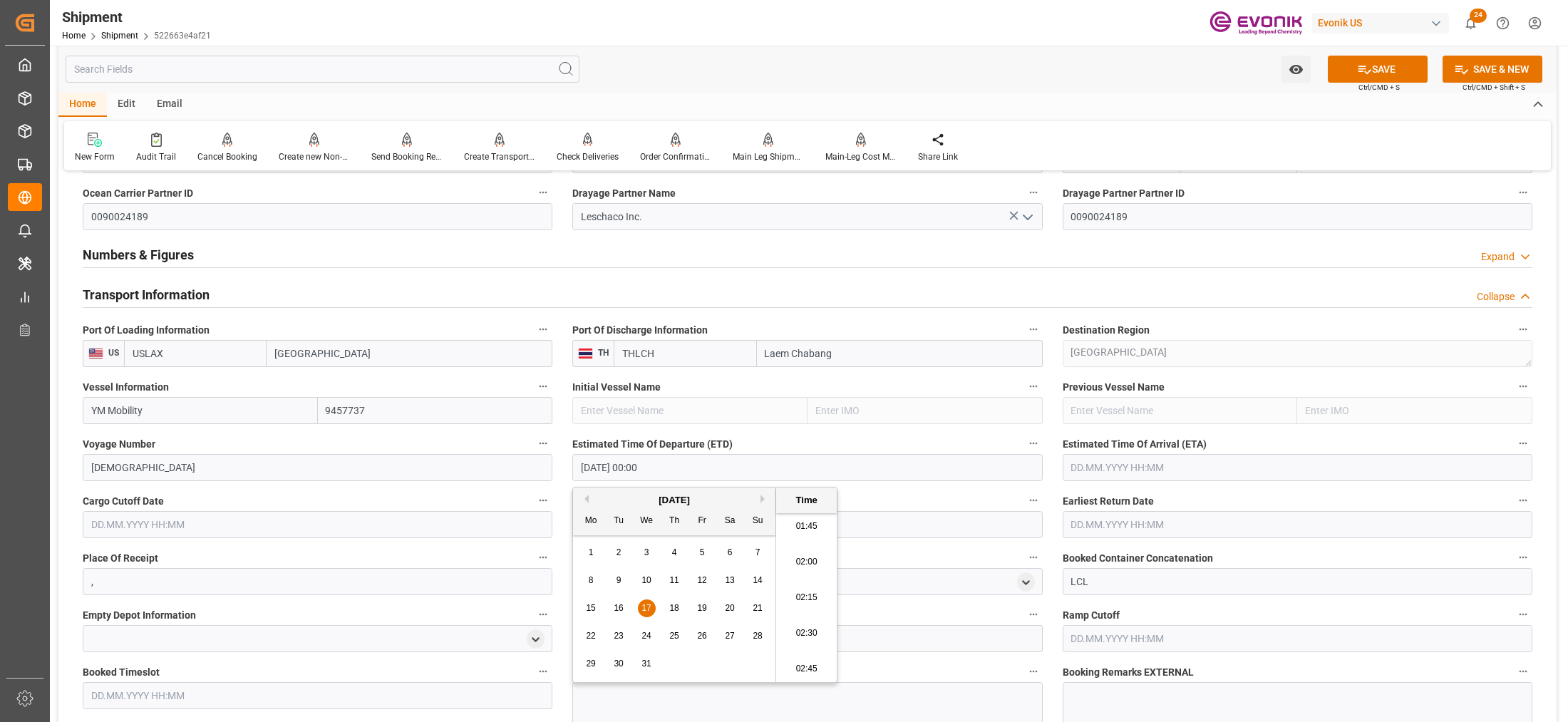
click at [1098, 481] on div "Estimated Time Of Arrival (ETA)" at bounding box center [1297, 457] width 489 height 57
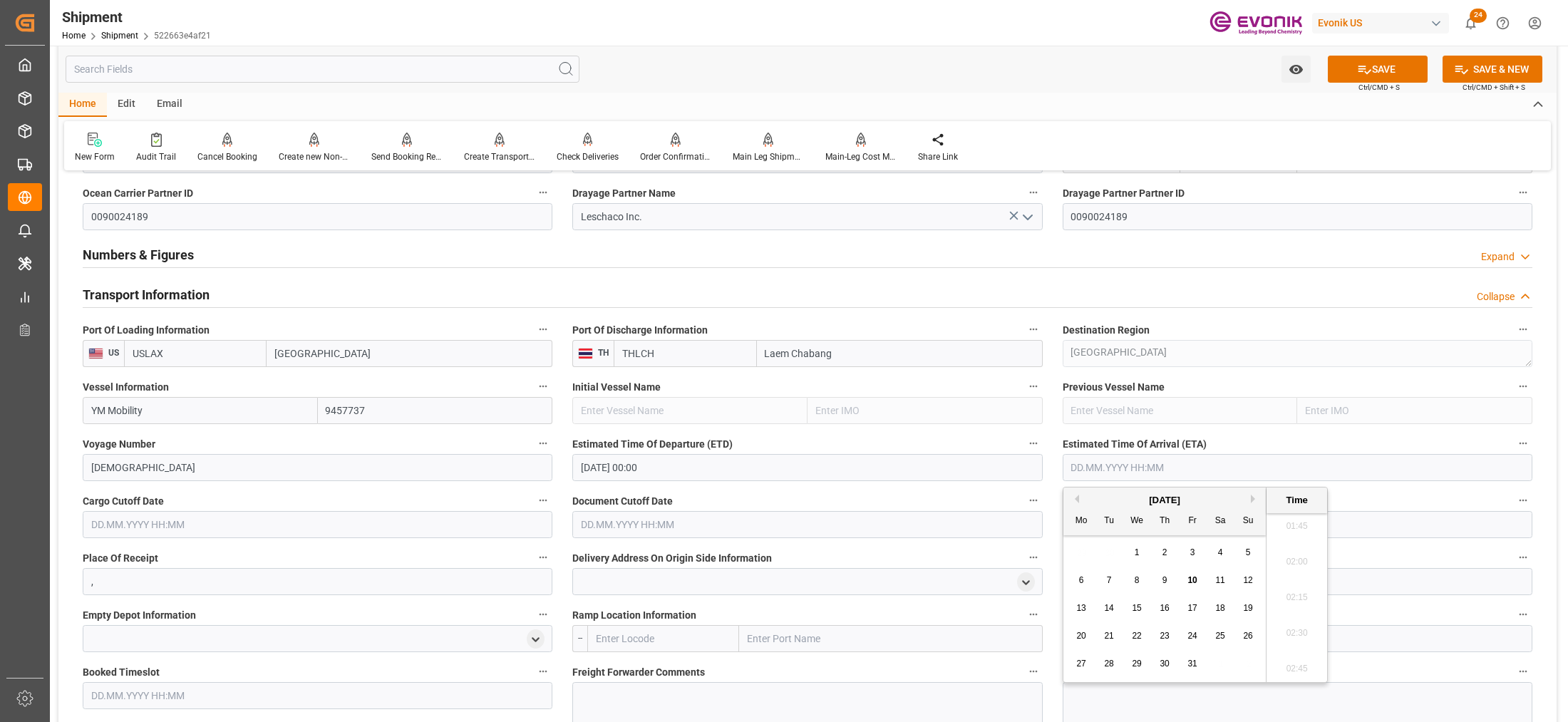
click at [1089, 459] on input "text" at bounding box center [1297, 468] width 470 height 27
click at [1251, 499] on button "Next Month" at bounding box center [1255, 499] width 9 height 9
click at [1252, 497] on button "Next Month" at bounding box center [1255, 499] width 9 height 9
click at [1137, 605] on span "17" at bounding box center [1136, 607] width 9 height 10
type input "[DATE] 00:00"
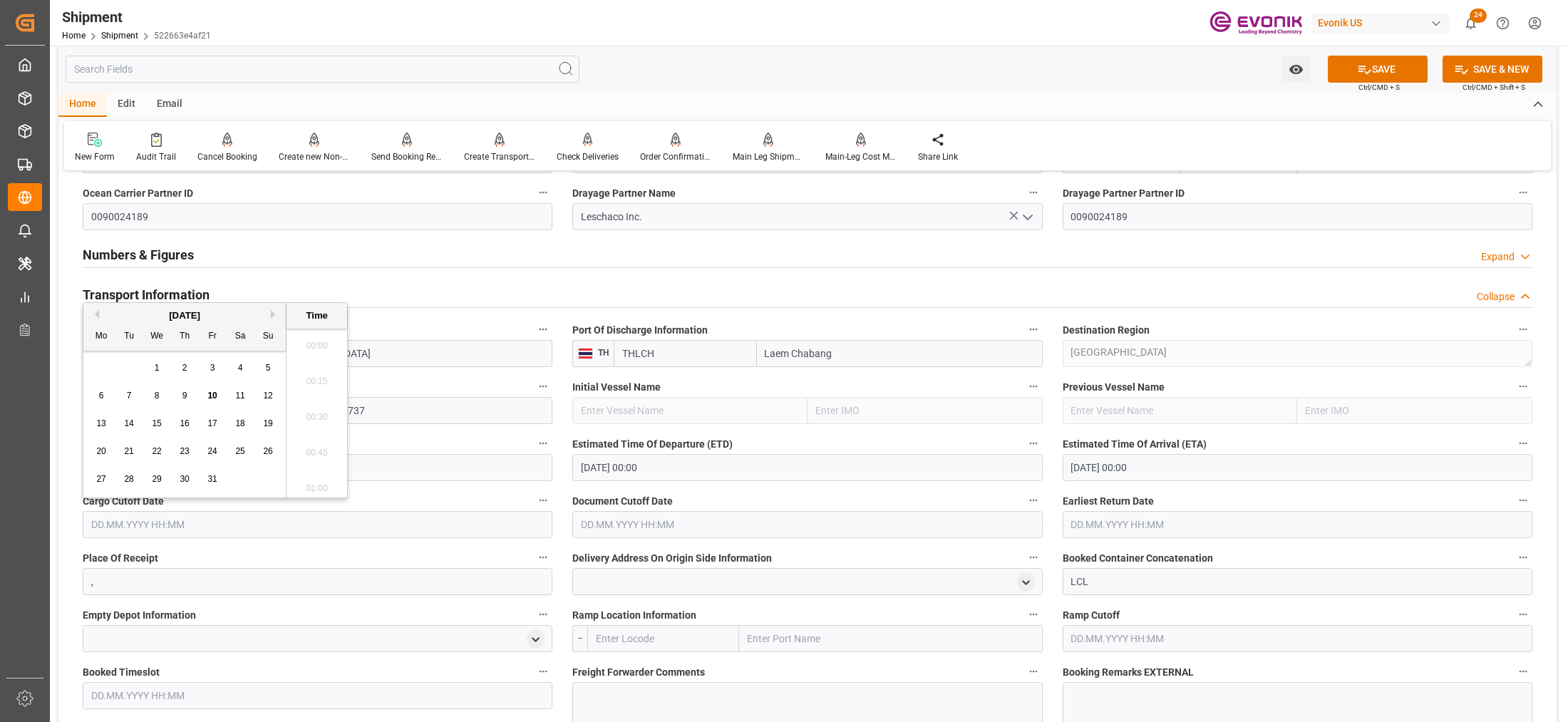
click at [433, 528] on input "text" at bounding box center [318, 524] width 470 height 27
click at [275, 319] on div "October 2025" at bounding box center [184, 316] width 202 height 14
click at [274, 316] on button "Next Month" at bounding box center [275, 315] width 9 height 9
drag, startPoint x: 160, startPoint y: 482, endPoint x: 585, endPoint y: 508, distance: 425.8
click at [160, 481] on span "26" at bounding box center [157, 478] width 9 height 10
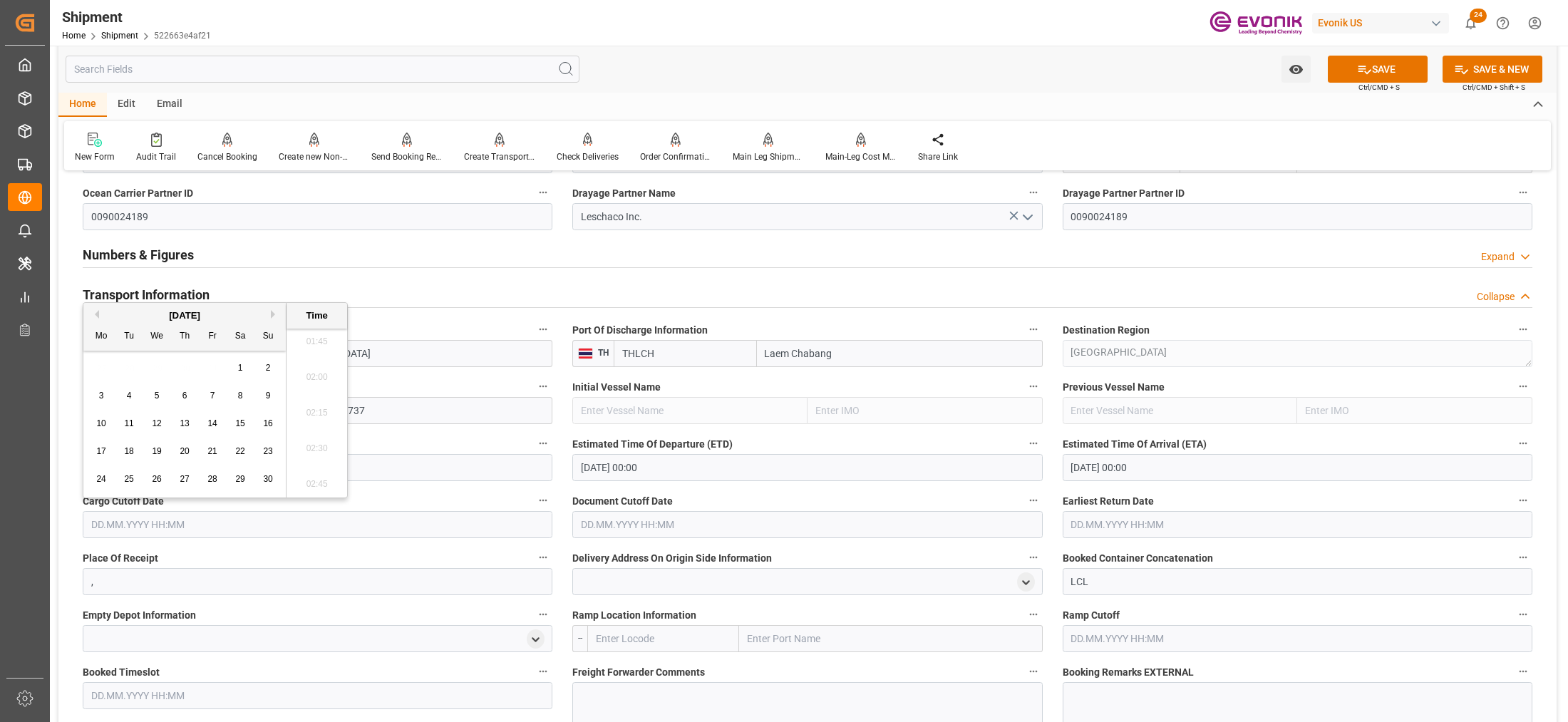
type input "[DATE] 00:00"
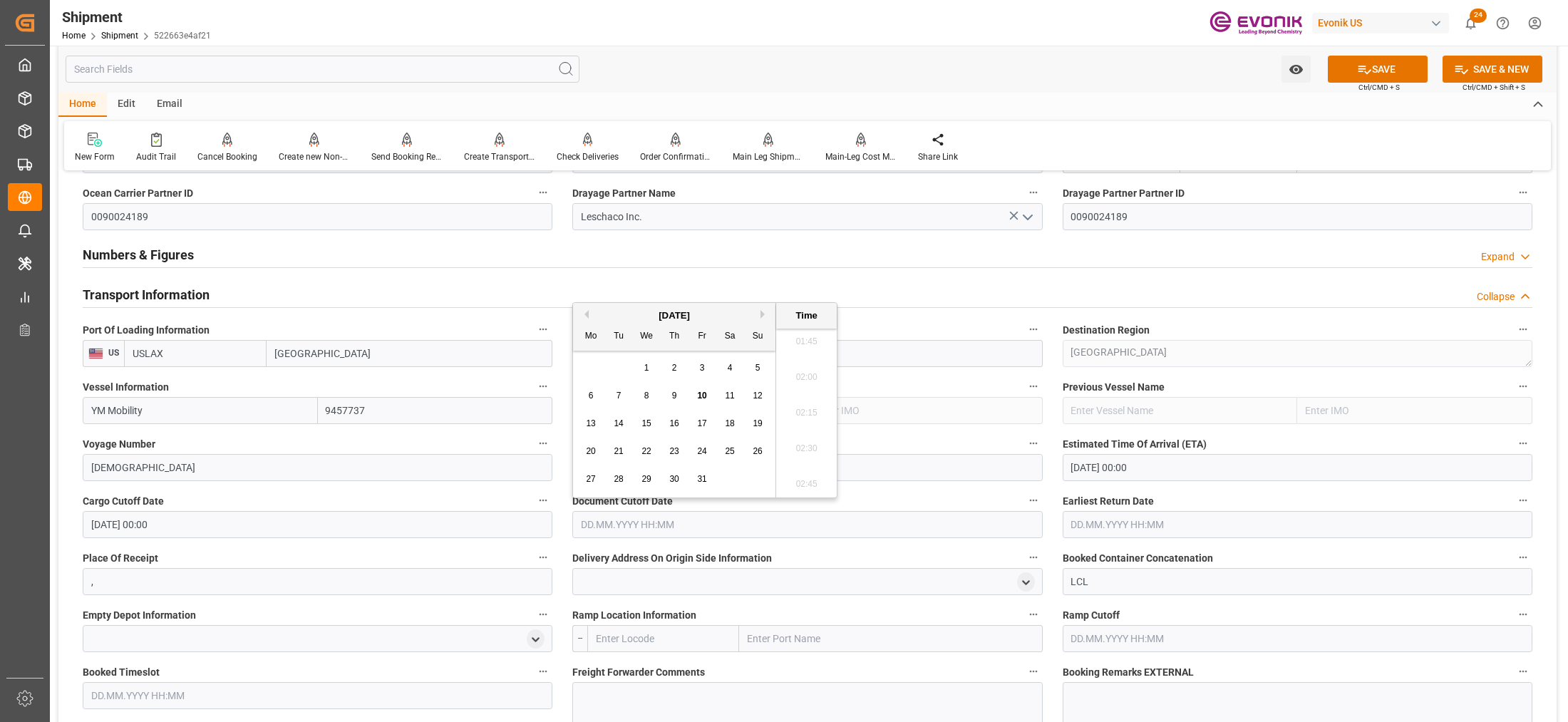
click at [626, 523] on input "text" at bounding box center [807, 524] width 470 height 27
click at [763, 312] on button "Next Month" at bounding box center [765, 315] width 9 height 9
click at [643, 479] on span "26" at bounding box center [646, 478] width 9 height 10
type input "[DATE] 00:00"
click at [1110, 521] on input "text" at bounding box center [1297, 524] width 470 height 27
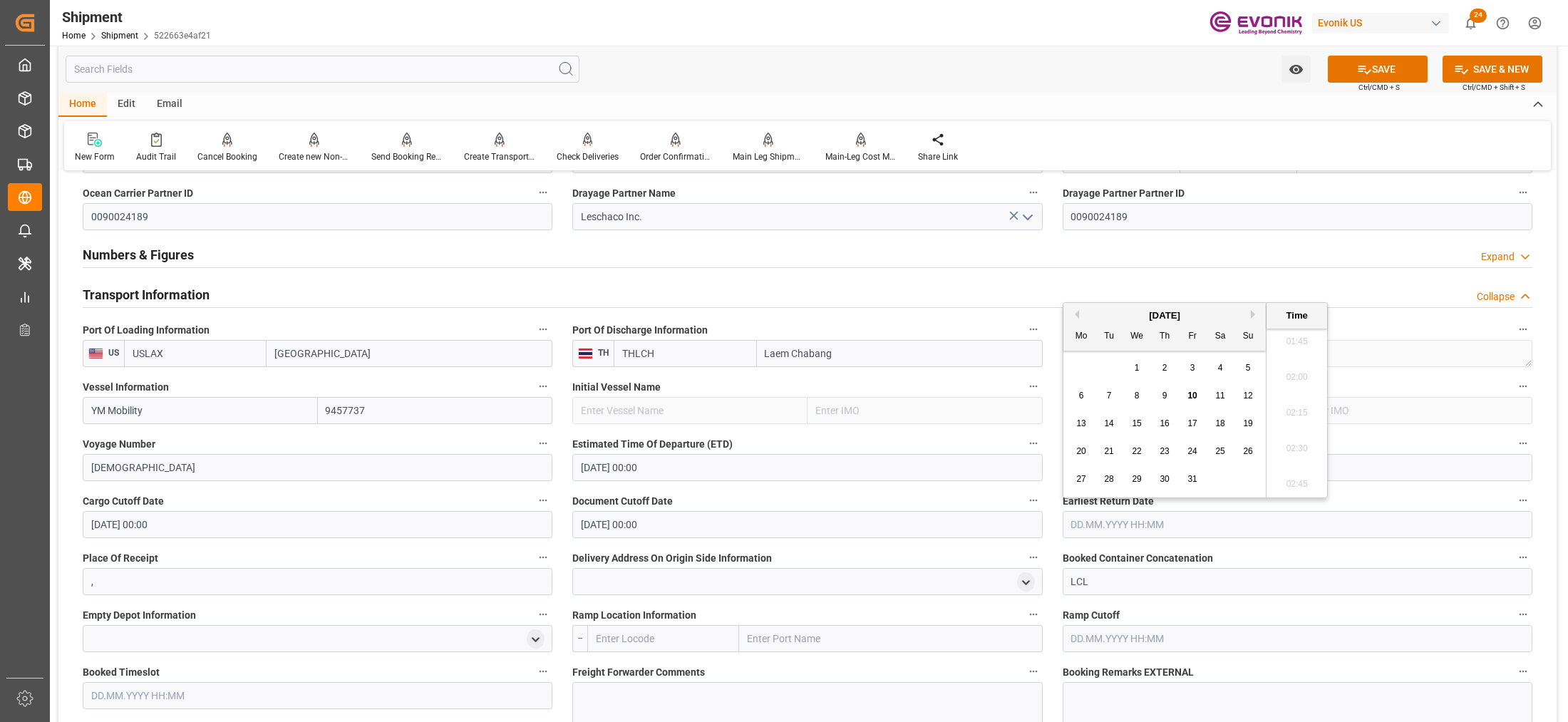
click at [1258, 310] on button "Next Month" at bounding box center [1255, 315] width 9 height 9
click at [1137, 483] on span "26" at bounding box center [1136, 478] width 9 height 10
type input "[DATE] 00:00"
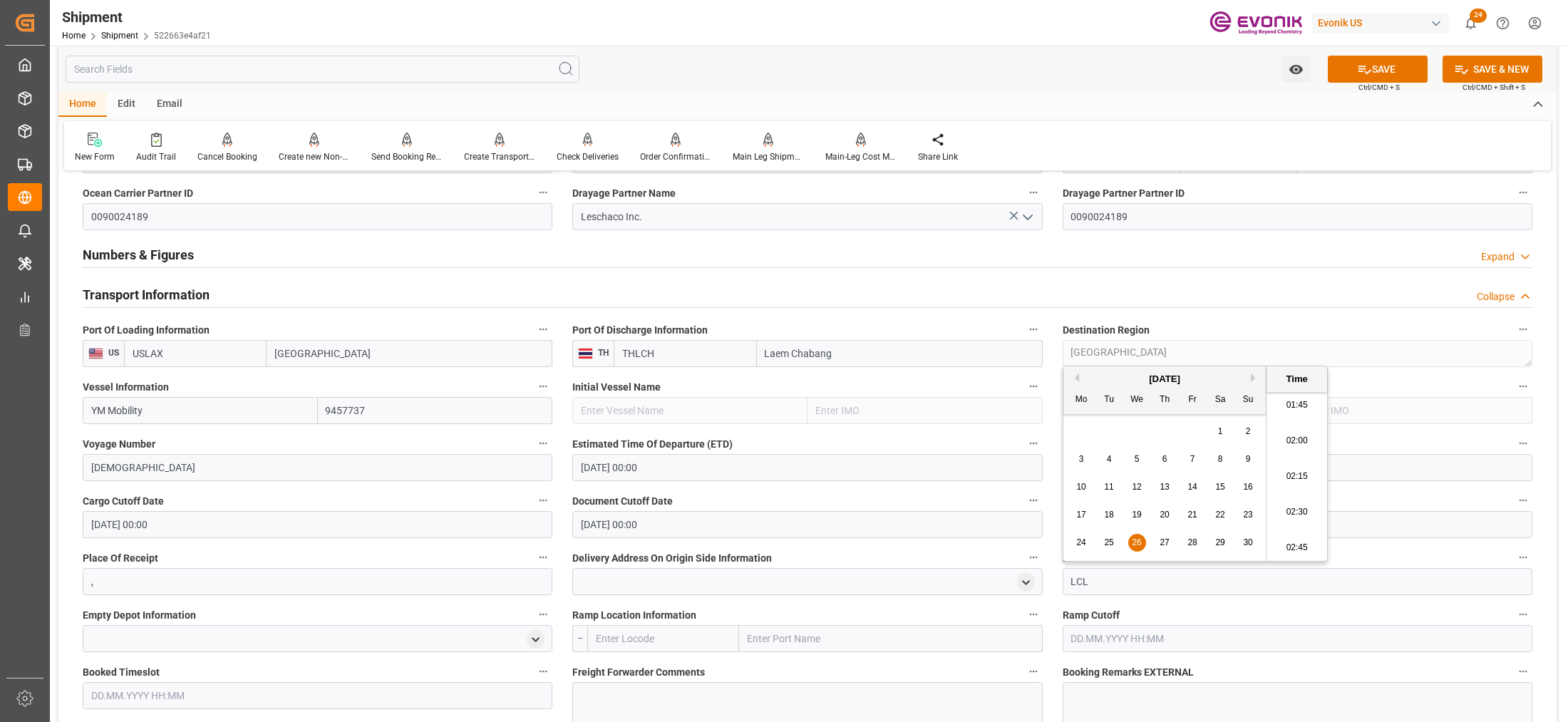
scroll to position [1068, 0]
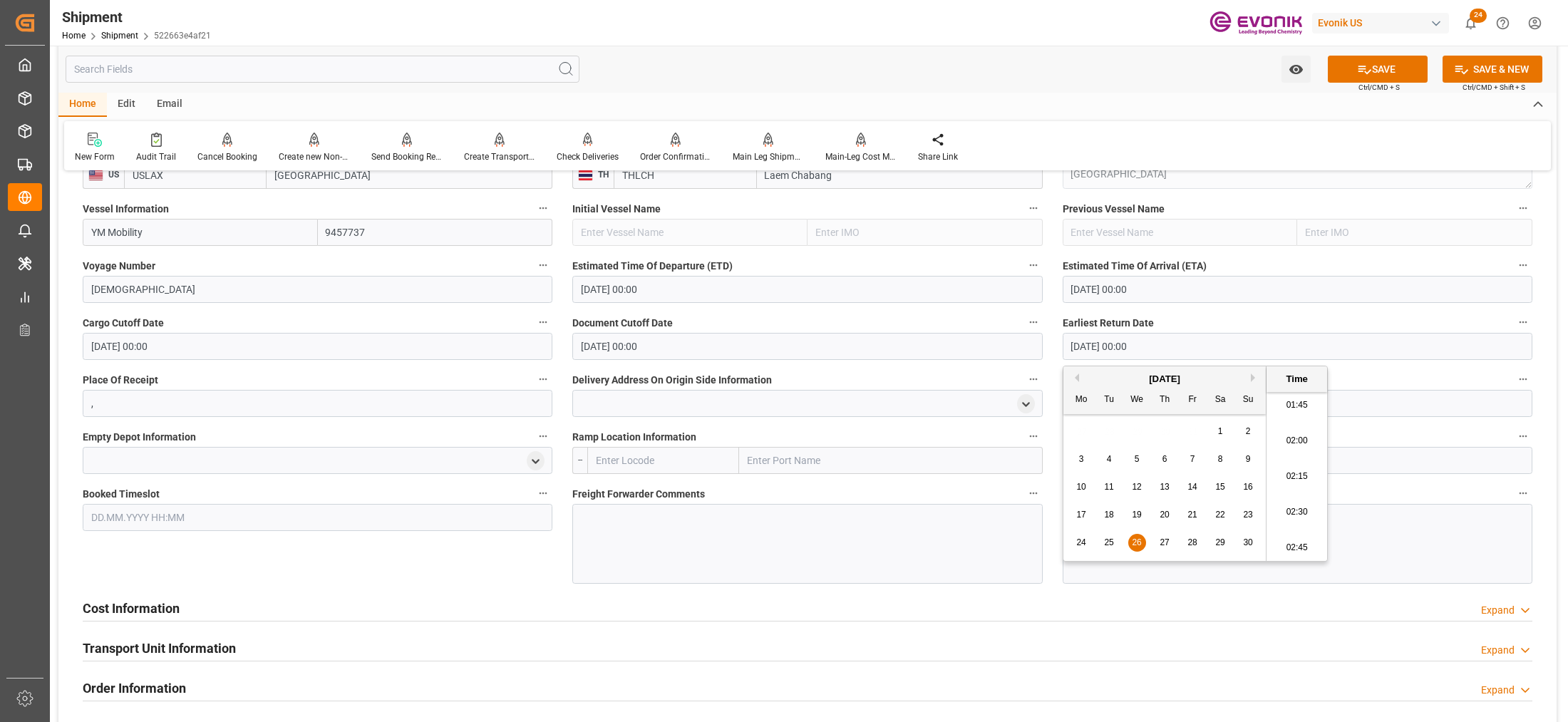
click at [529, 581] on div "Booked Timeslot" at bounding box center [318, 533] width 489 height 110
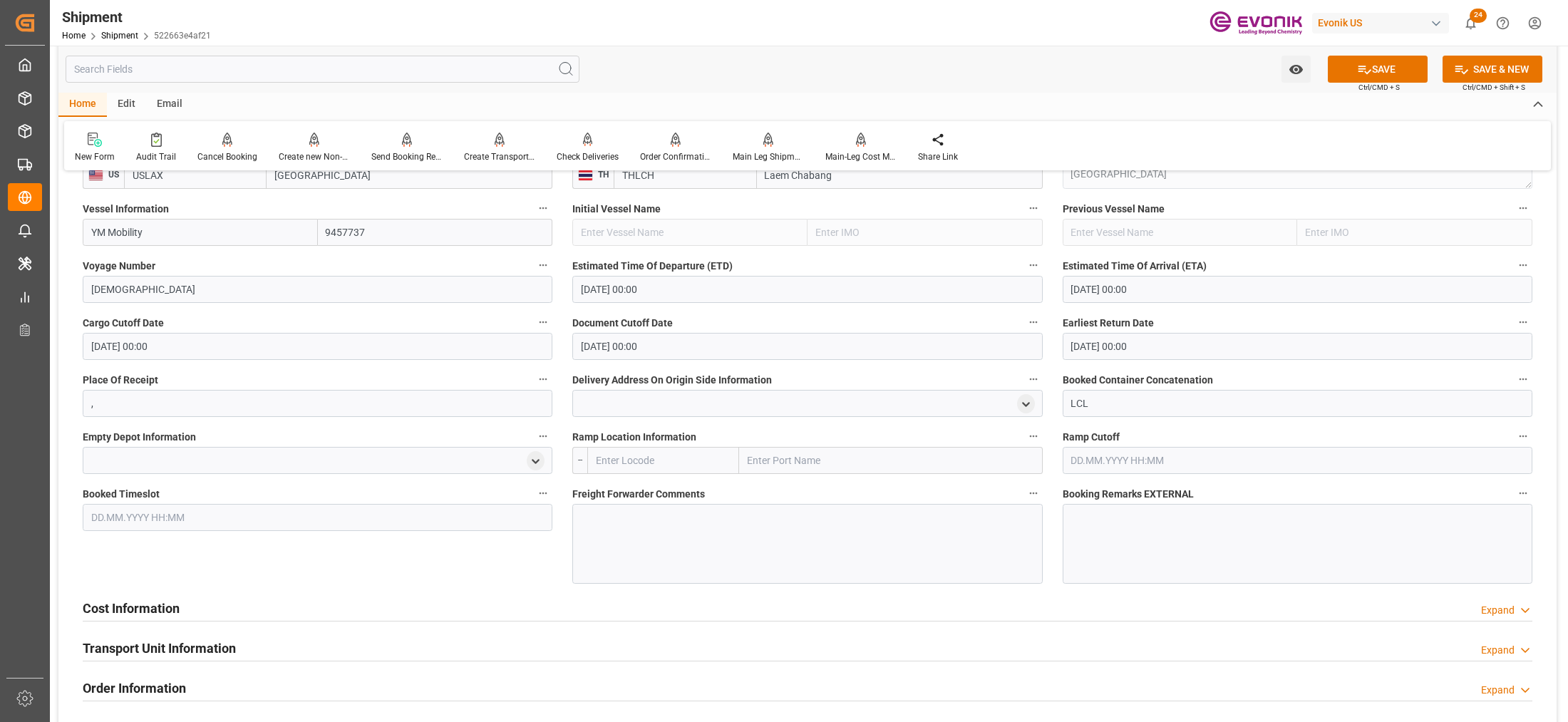
click at [785, 527] on div at bounding box center [807, 543] width 470 height 80
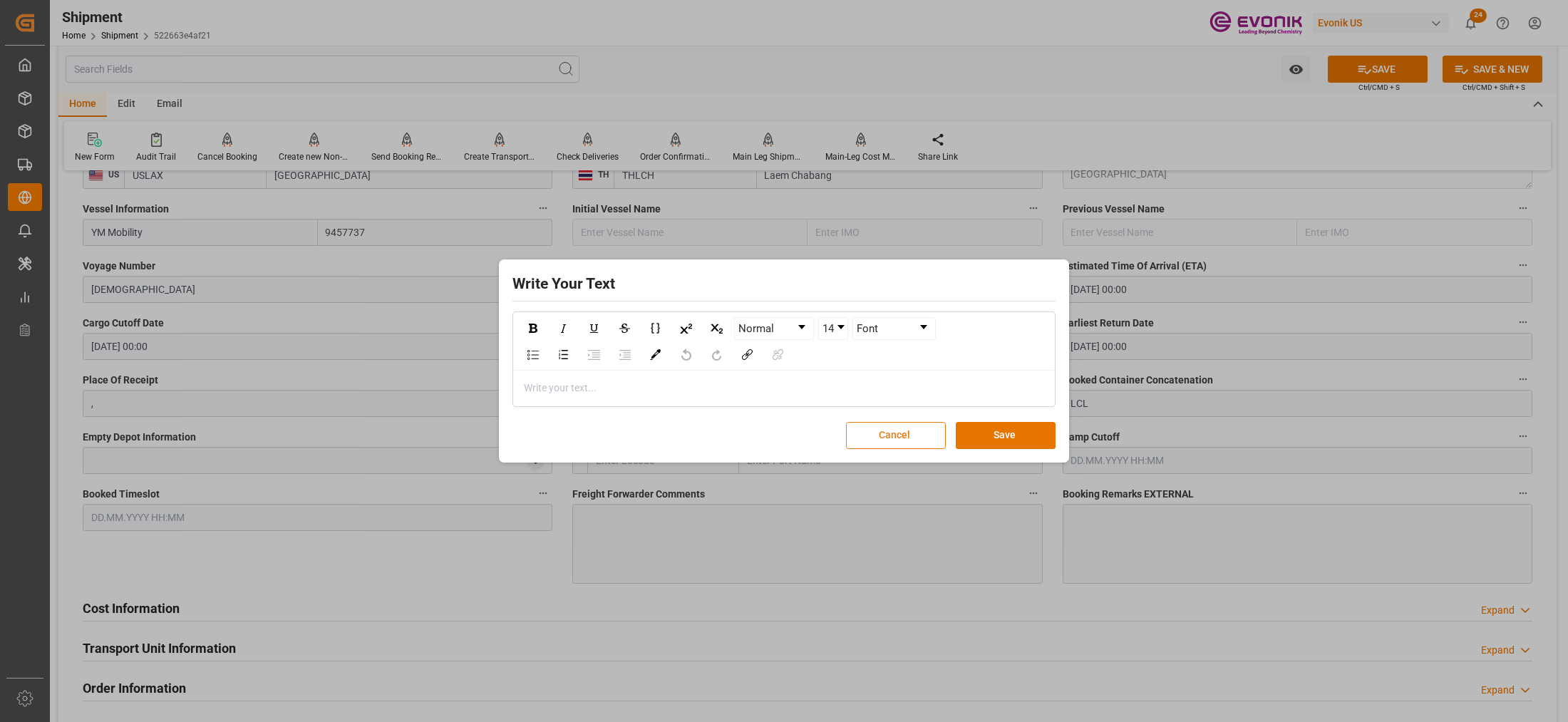
click at [910, 436] on button "Cancel" at bounding box center [895, 435] width 100 height 27
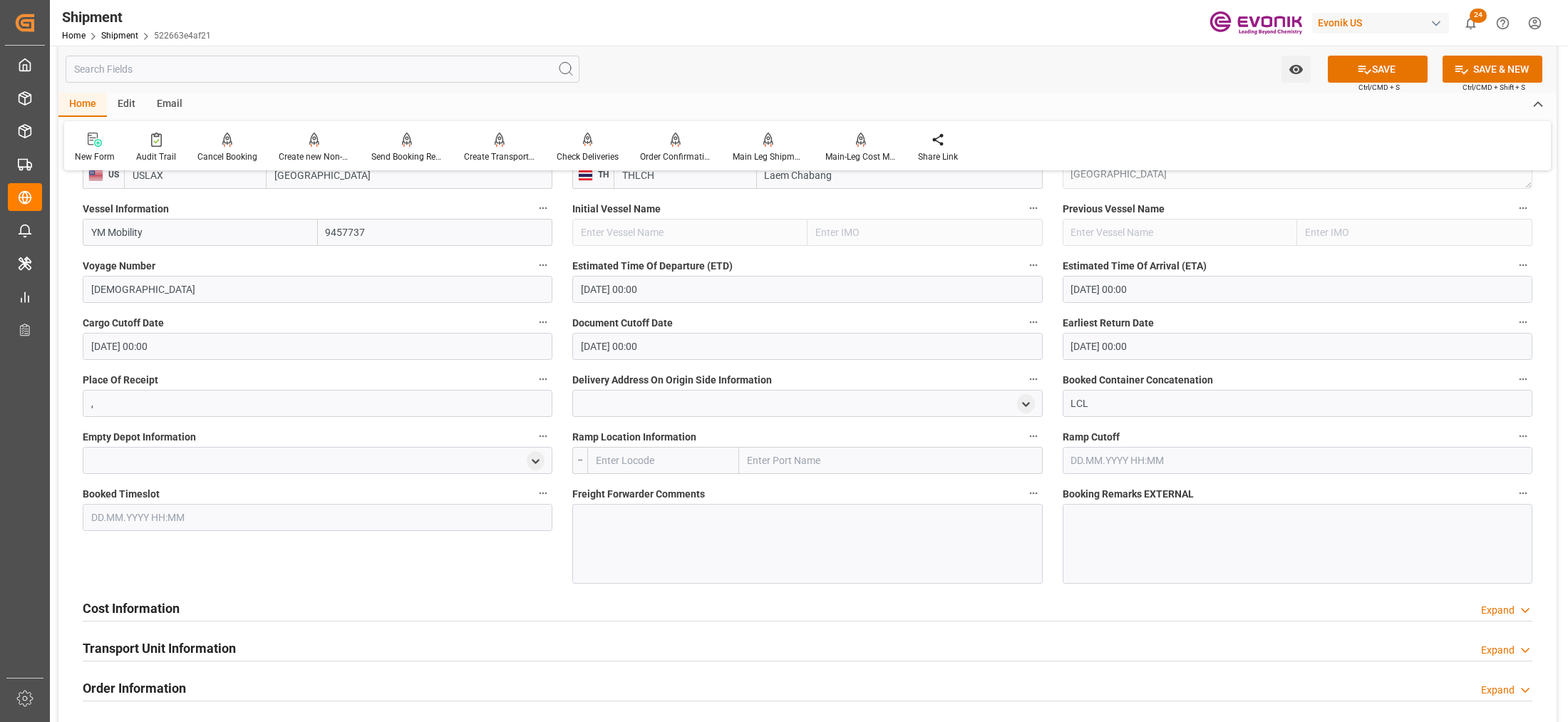
click at [645, 461] on input "text" at bounding box center [663, 460] width 152 height 27
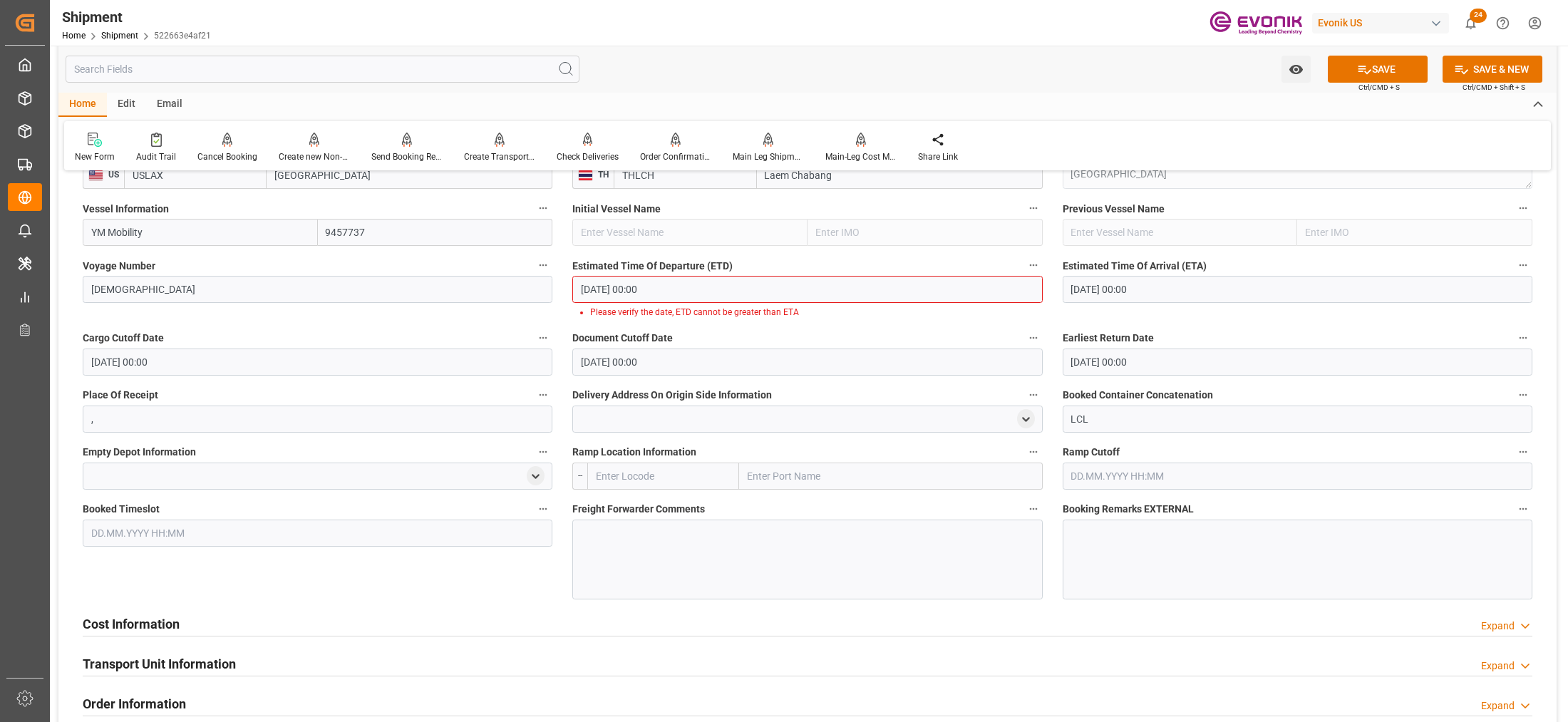
click at [632, 471] on input "text" at bounding box center [663, 476] width 152 height 27
click at [1177, 289] on input "[DATE] 00:00" at bounding box center [1297, 290] width 470 height 27
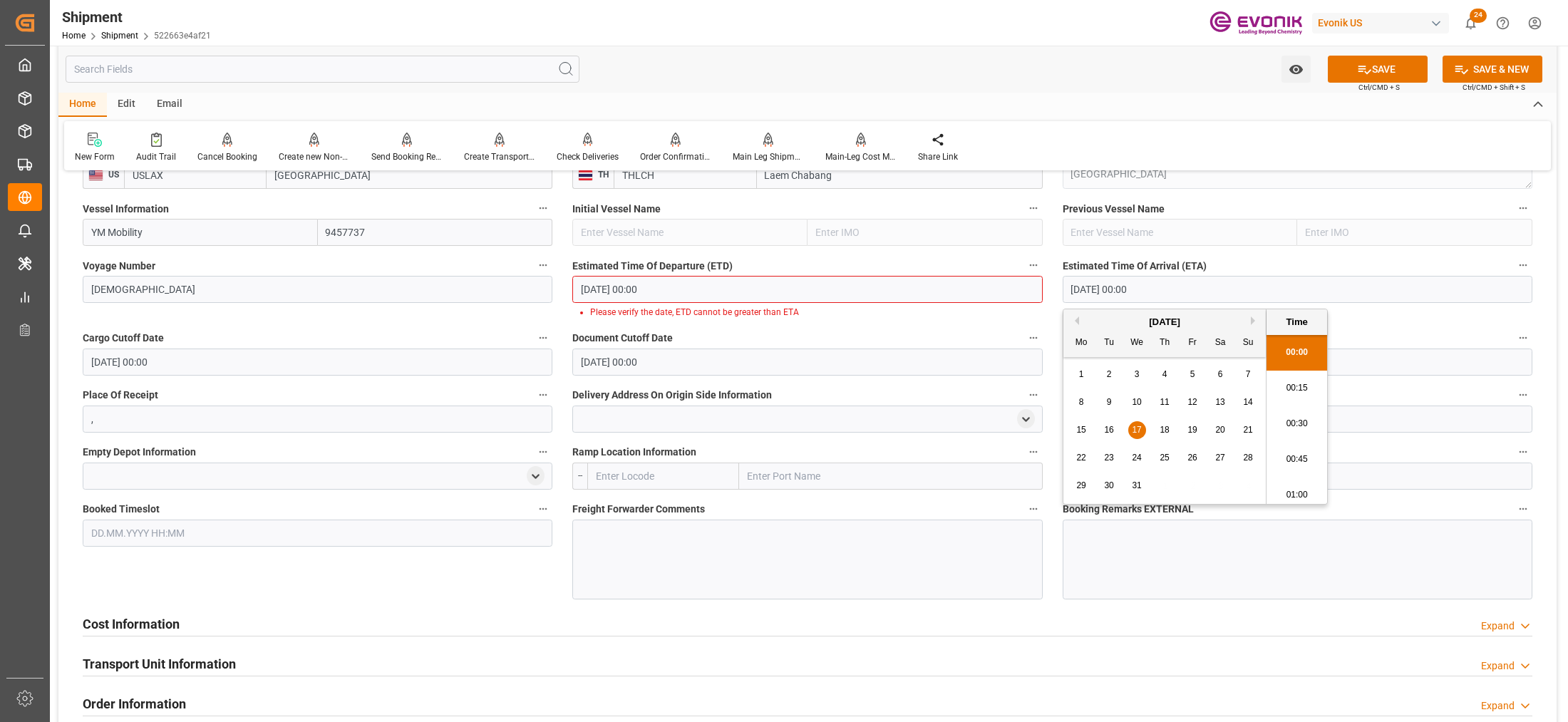
drag, startPoint x: 1257, startPoint y: 317, endPoint x: 1252, endPoint y: 347, distance: 30.4
click at [1256, 317] on button "Next Month" at bounding box center [1255, 321] width 9 height 9
click at [1223, 428] on span "17" at bounding box center [1220, 429] width 9 height 10
type input "[DATE] 00:00"
click at [656, 283] on input "[DATE] 00:00" at bounding box center [807, 290] width 470 height 27
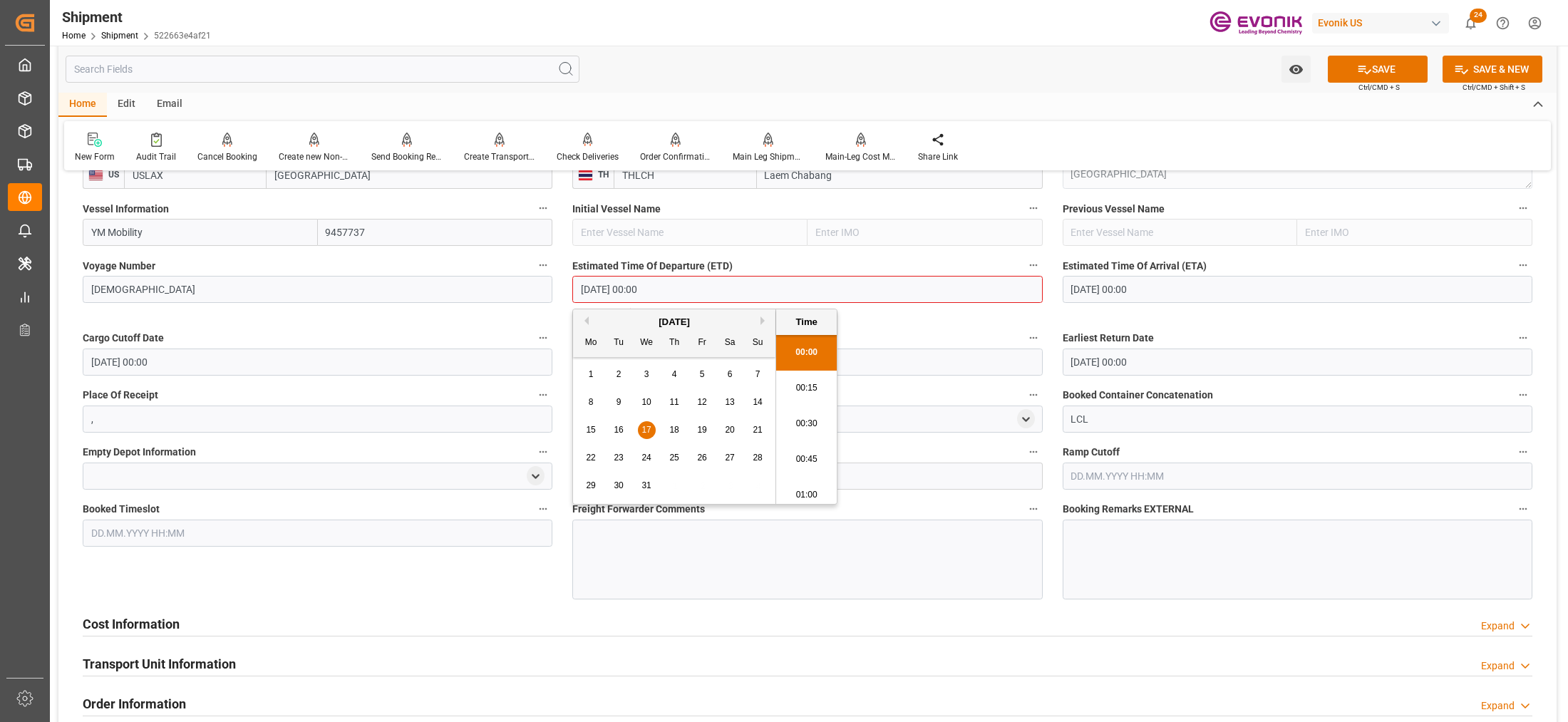
click at [666, 429] on div "18" at bounding box center [675, 430] width 18 height 17
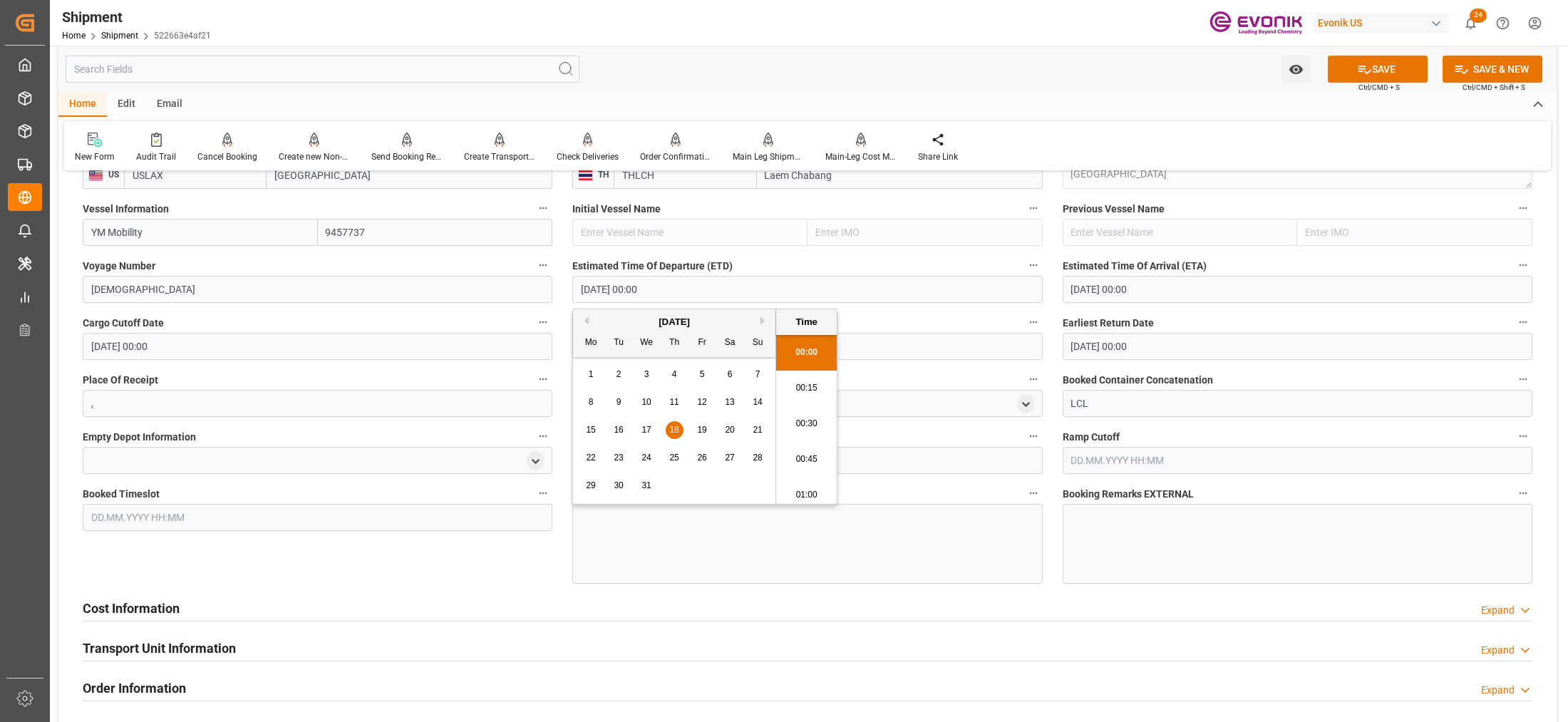
click at [654, 290] on input "18.12.2025 00:00" at bounding box center [807, 290] width 470 height 27
click at [647, 432] on span "17" at bounding box center [646, 429] width 9 height 10
type input "[DATE] 00:00"
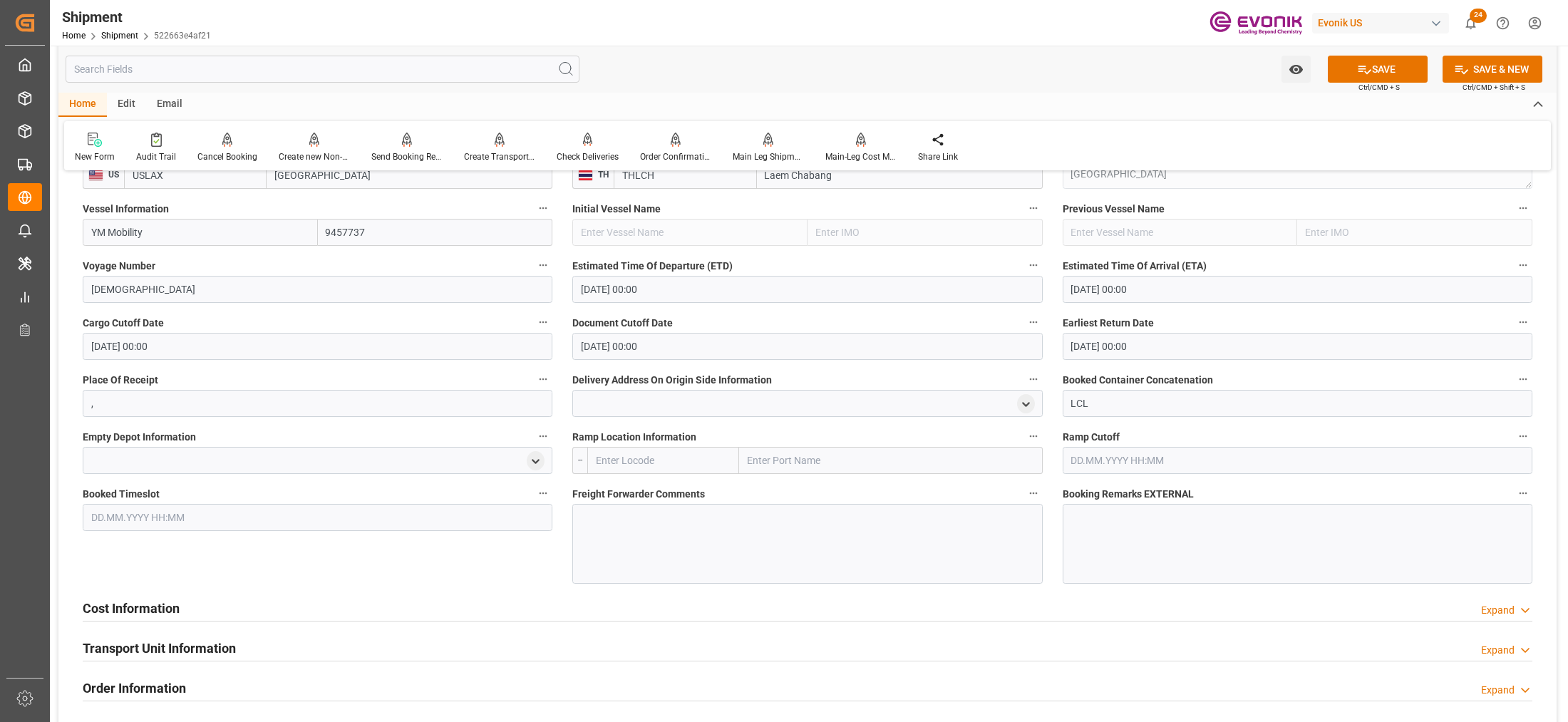
click at [696, 530] on div at bounding box center [807, 543] width 470 height 80
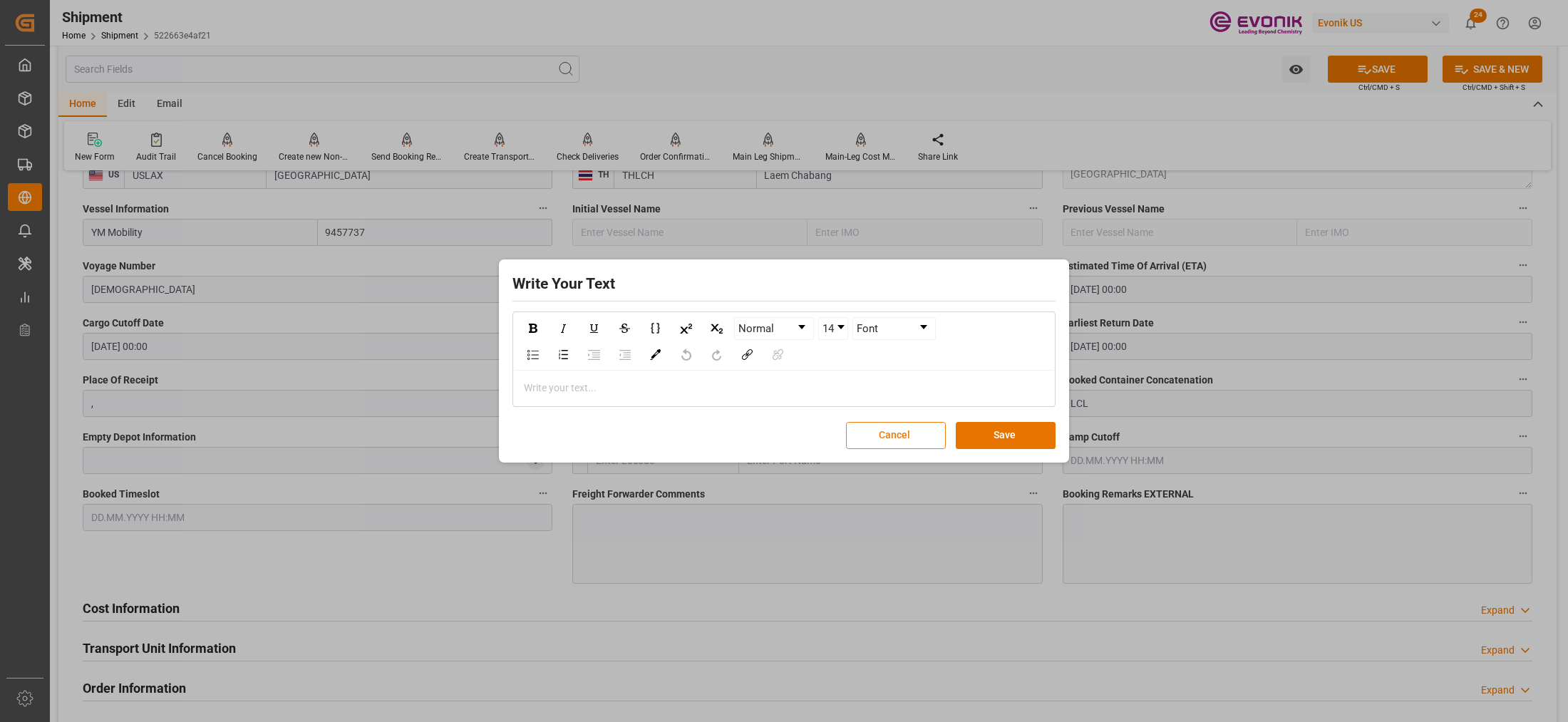
click at [881, 438] on button "Cancel" at bounding box center [895, 435] width 100 height 27
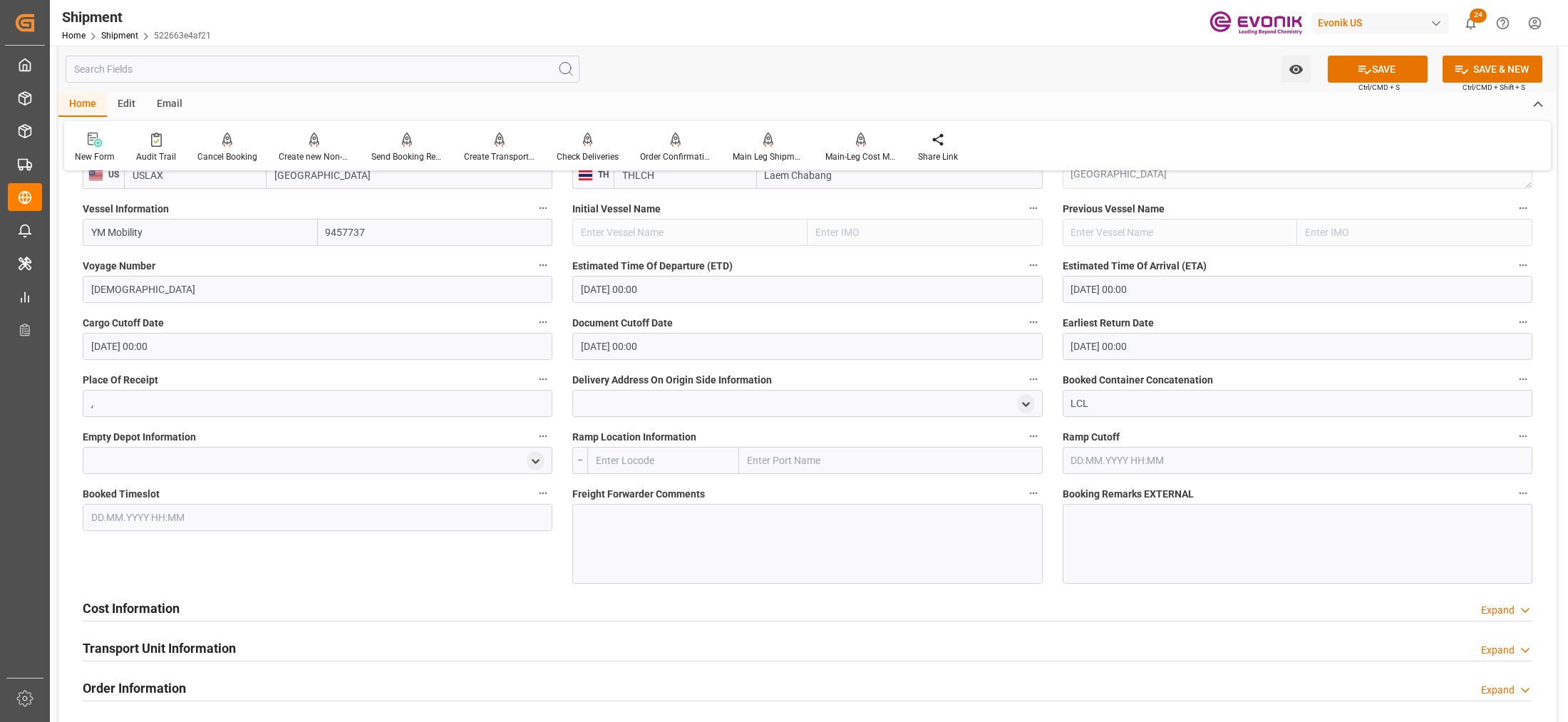
click at [623, 461] on input "text" at bounding box center [663, 460] width 152 height 27
click at [653, 501] on div "USCHI - Chicago" at bounding box center [661, 492] width 146 height 32
type input "USCHI"
type input "Chicago"
type input "USCHI"
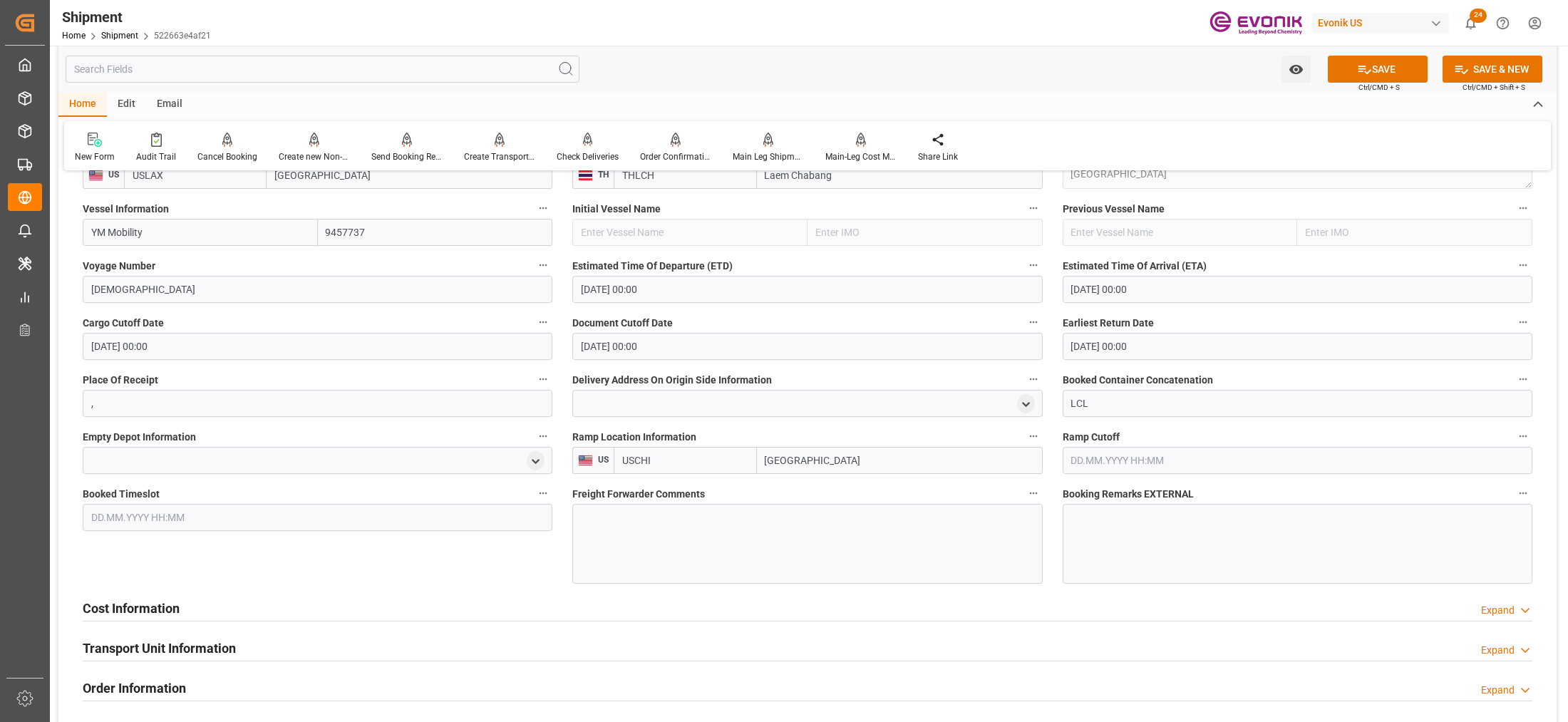
click at [650, 494] on span "Freight Forwarder Comments" at bounding box center [638, 494] width 132 height 15
click at [1024, 494] on button "Freight Forwarder Comments" at bounding box center [1033, 493] width 19 height 19
click at [660, 554] on div at bounding box center [784, 361] width 1568 height 722
click at [590, 517] on div at bounding box center [807, 543] width 470 height 80
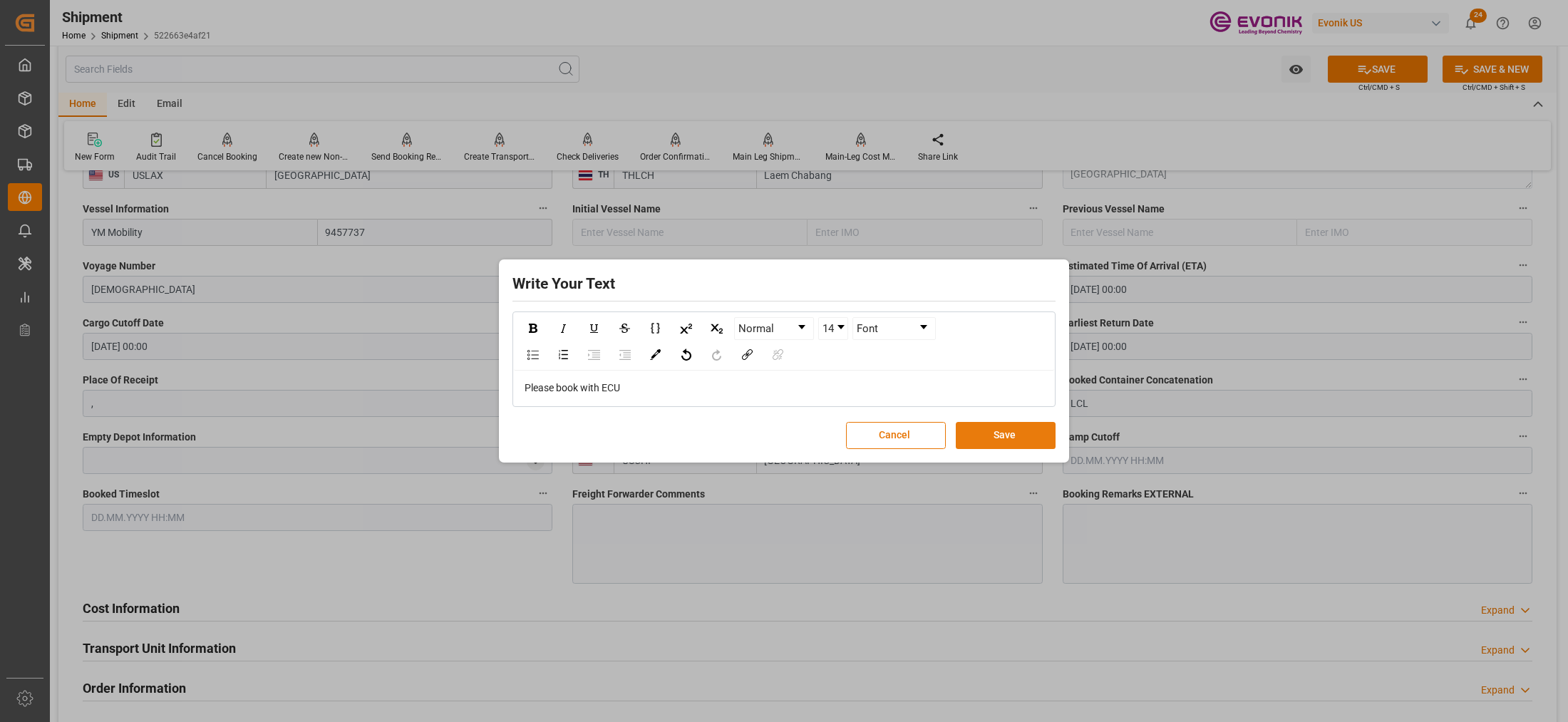
click at [1013, 439] on button "Save" at bounding box center [1005, 435] width 100 height 27
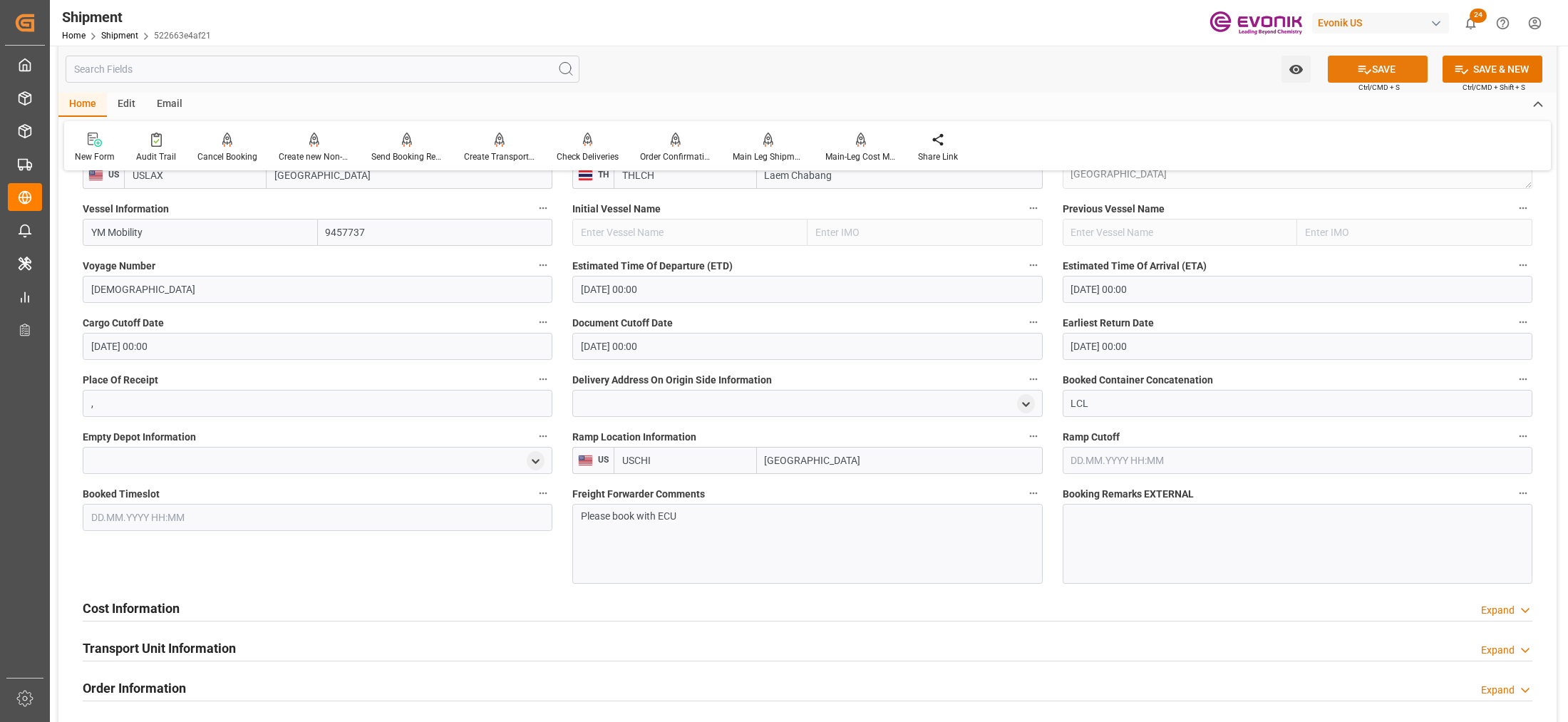
click at [1390, 67] on button "SAVE" at bounding box center [1377, 69] width 100 height 27
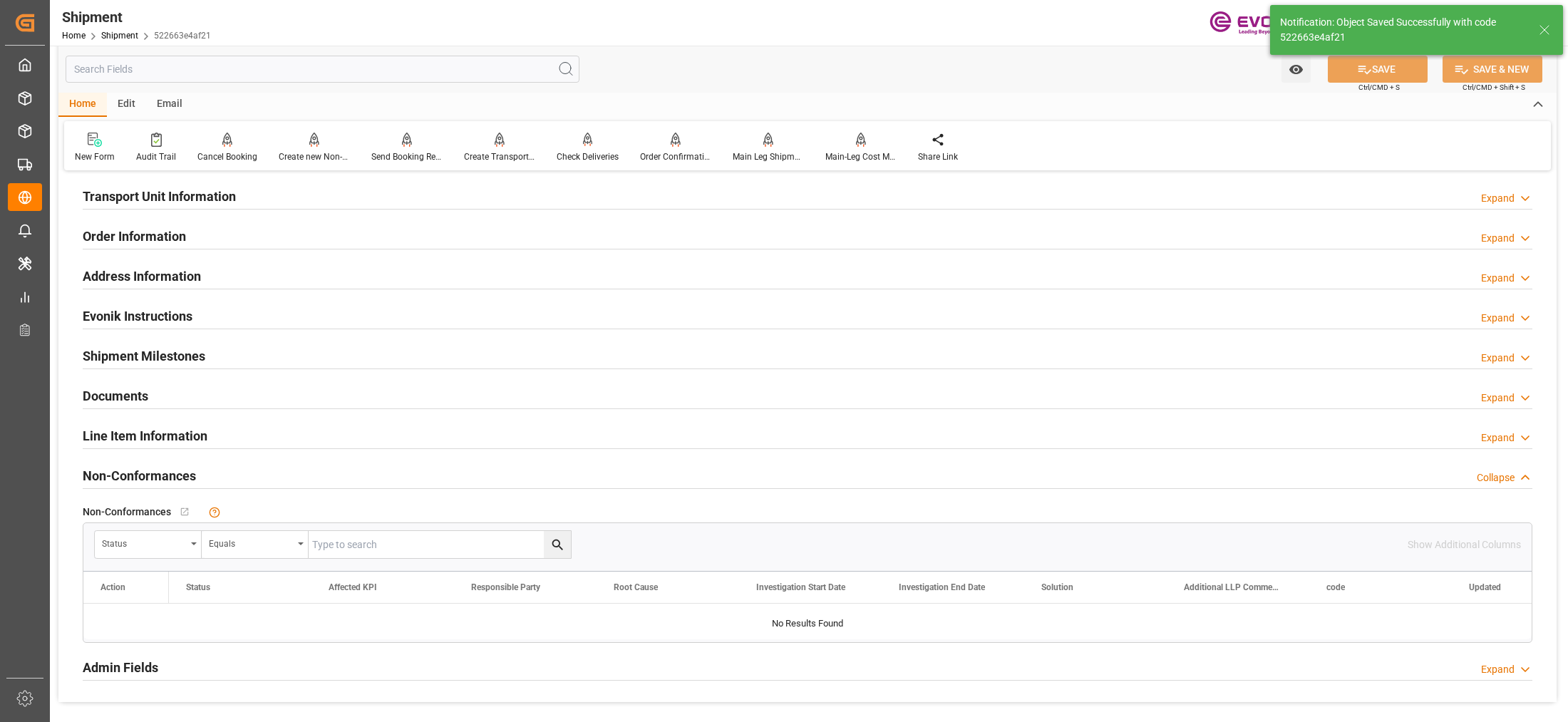
scroll to position [777, 0]
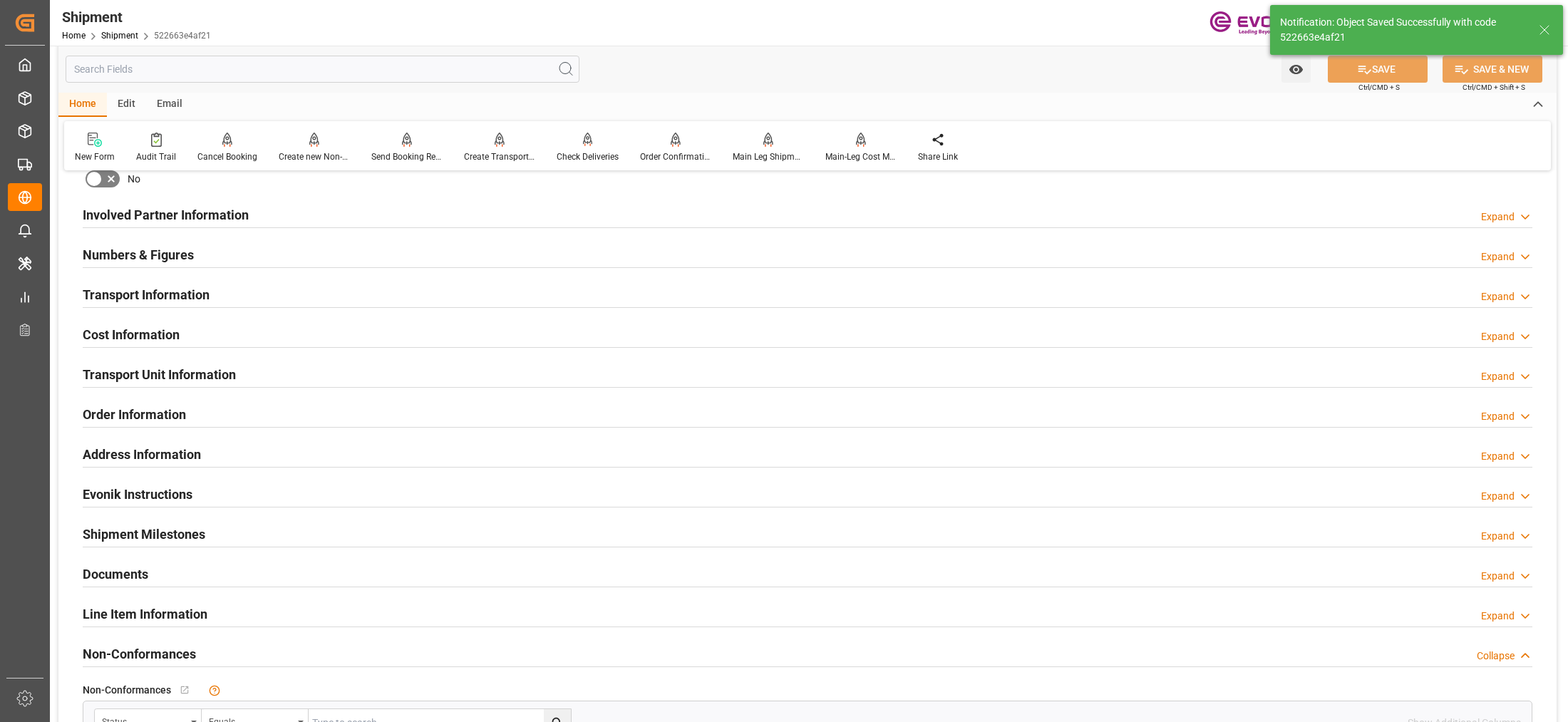
click at [403, 337] on div "Cost Information Expand" at bounding box center [807, 334] width 1449 height 27
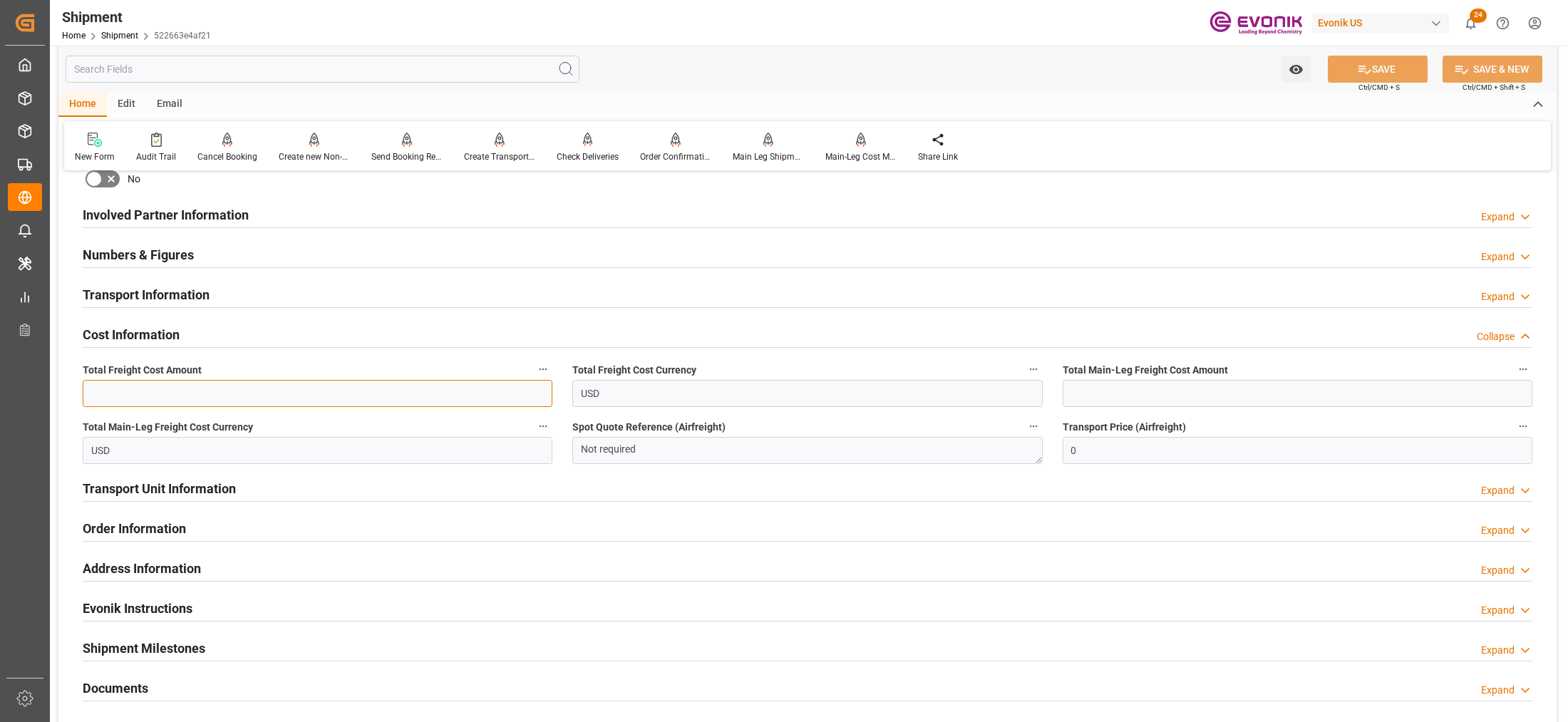
click at [275, 393] on input "text" at bounding box center [318, 393] width 470 height 27
type input "481"
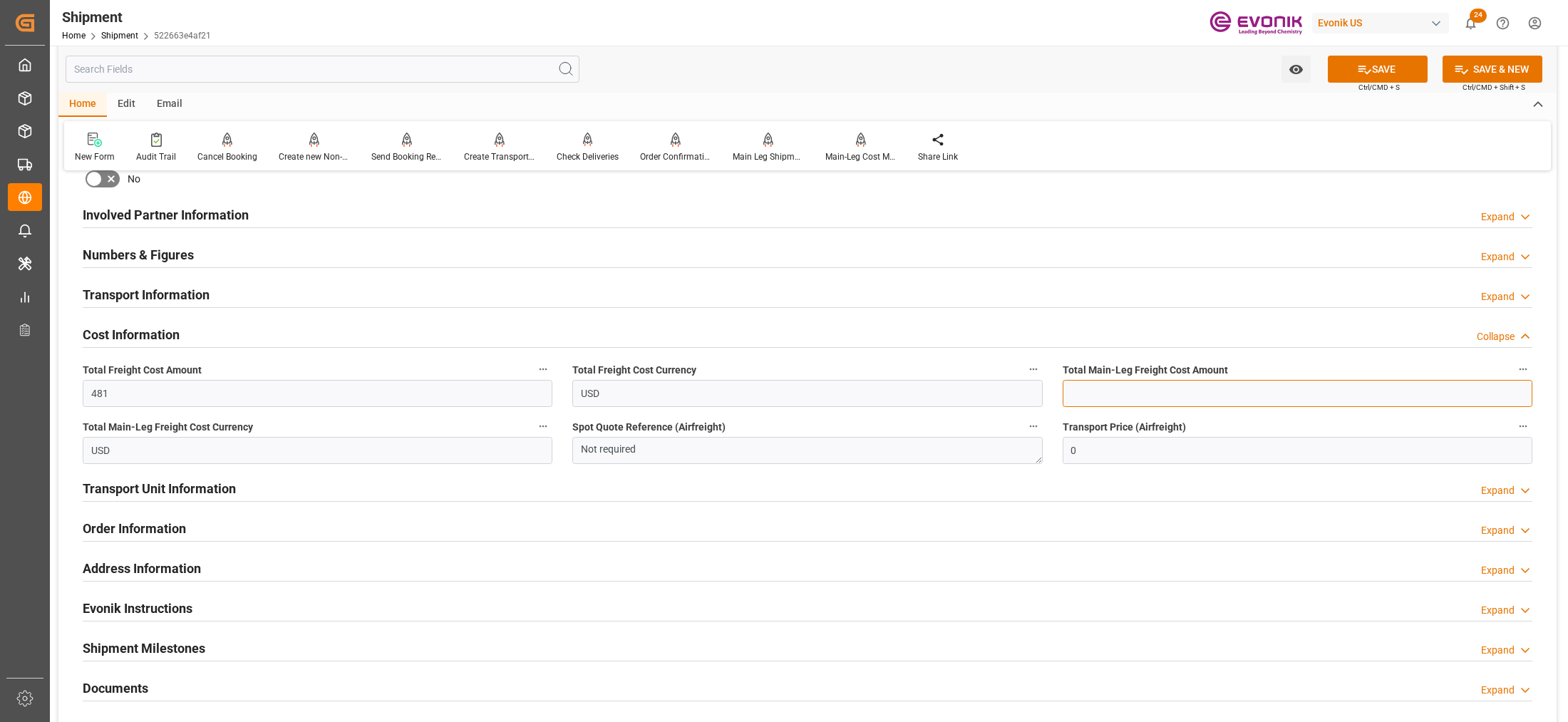
click at [1082, 393] on input "text" at bounding box center [1297, 393] width 470 height 27
type input "319"
click at [1387, 71] on button "SAVE" at bounding box center [1377, 69] width 100 height 27
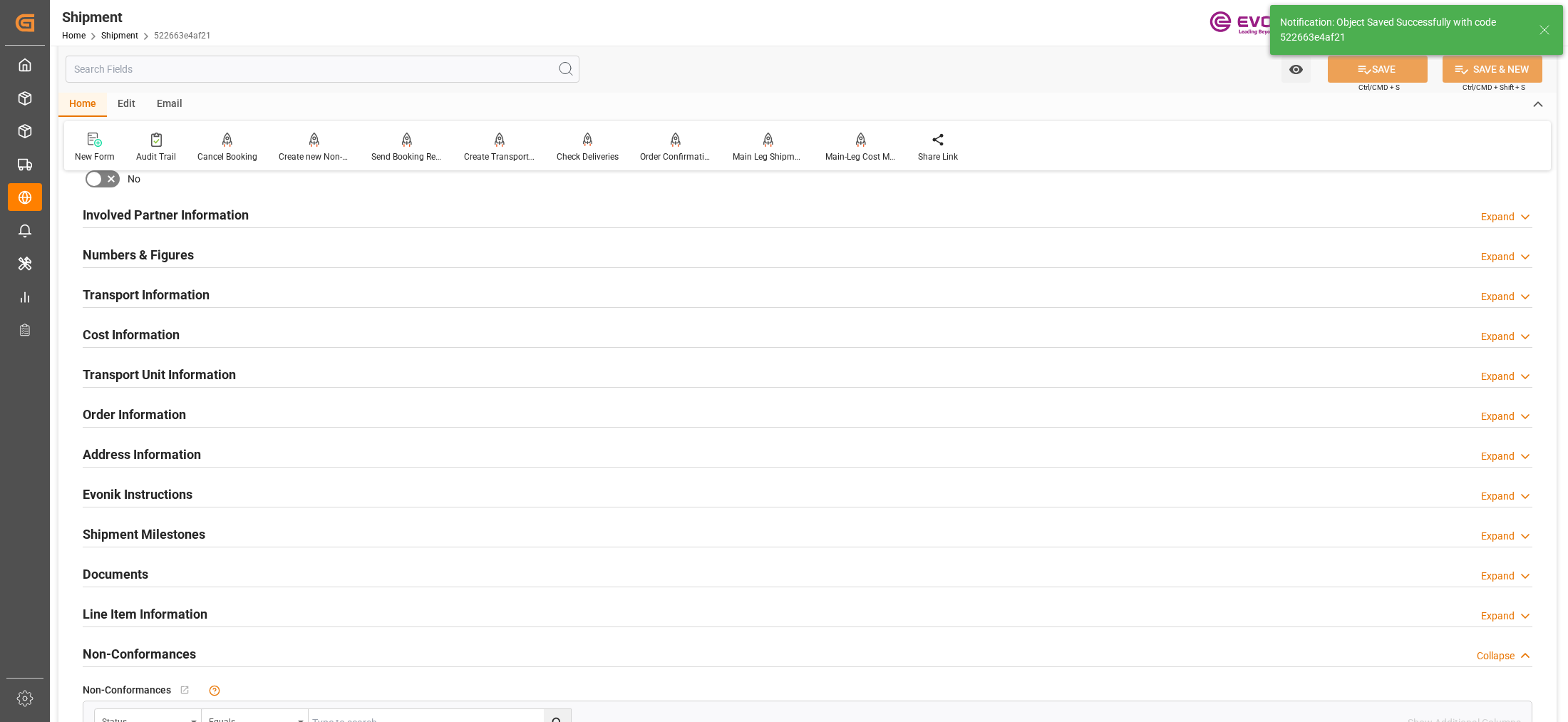
click at [362, 372] on div "Transport Unit Information Expand" at bounding box center [807, 373] width 1449 height 27
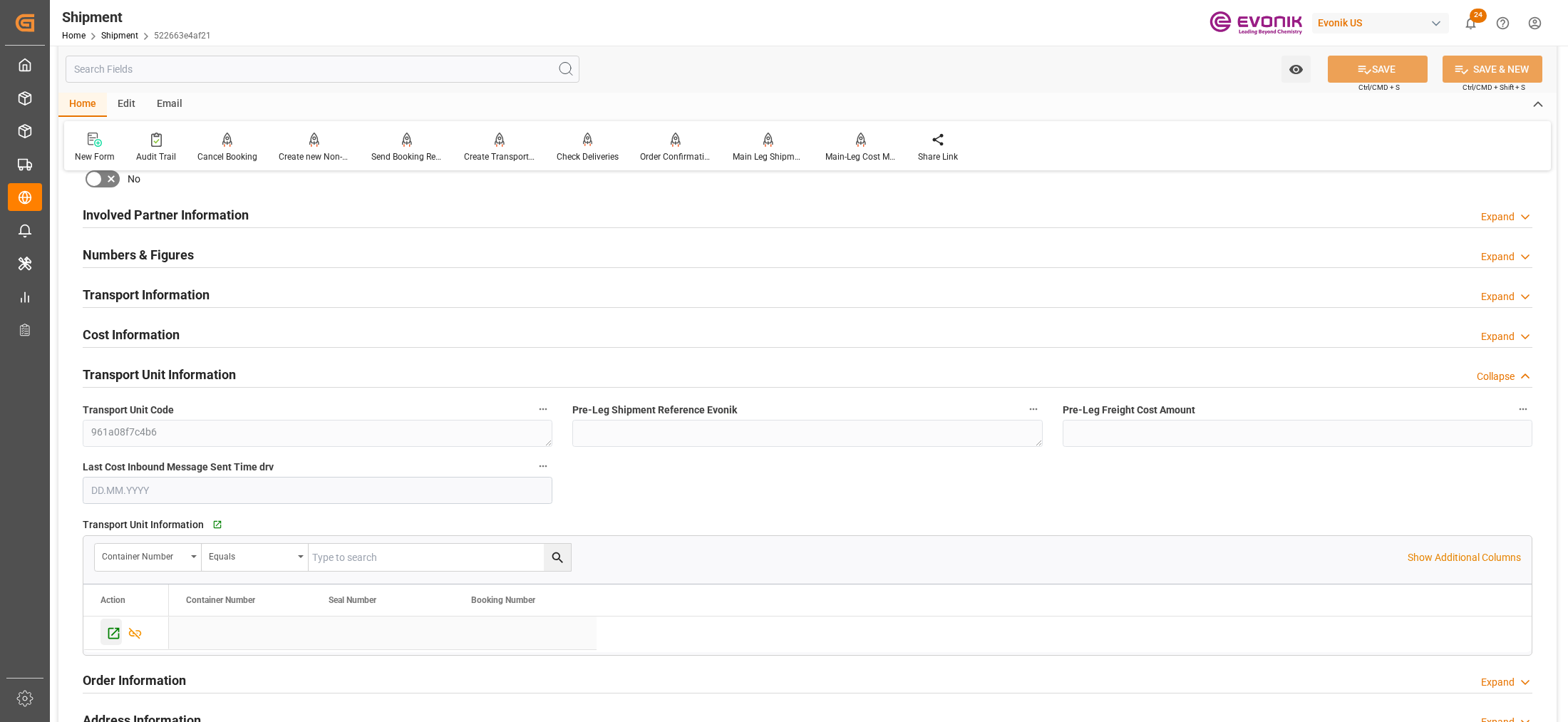
click at [115, 630] on icon "Press SPACE to select this row." at bounding box center [113, 633] width 15 height 15
click at [575, 219] on div "Involved Partner Information Expand" at bounding box center [807, 214] width 1449 height 27
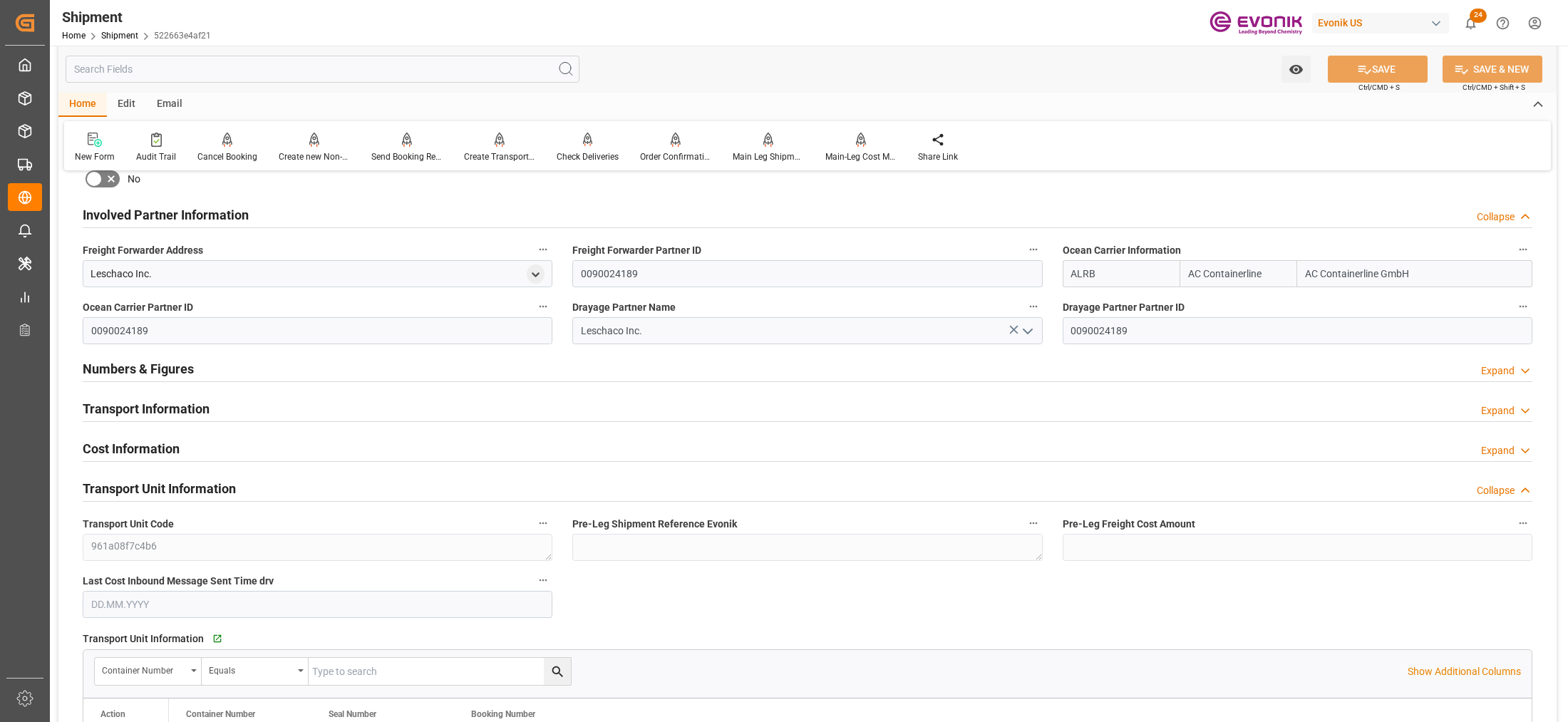
click at [610, 406] on div "Transport Information Expand" at bounding box center [807, 407] width 1449 height 27
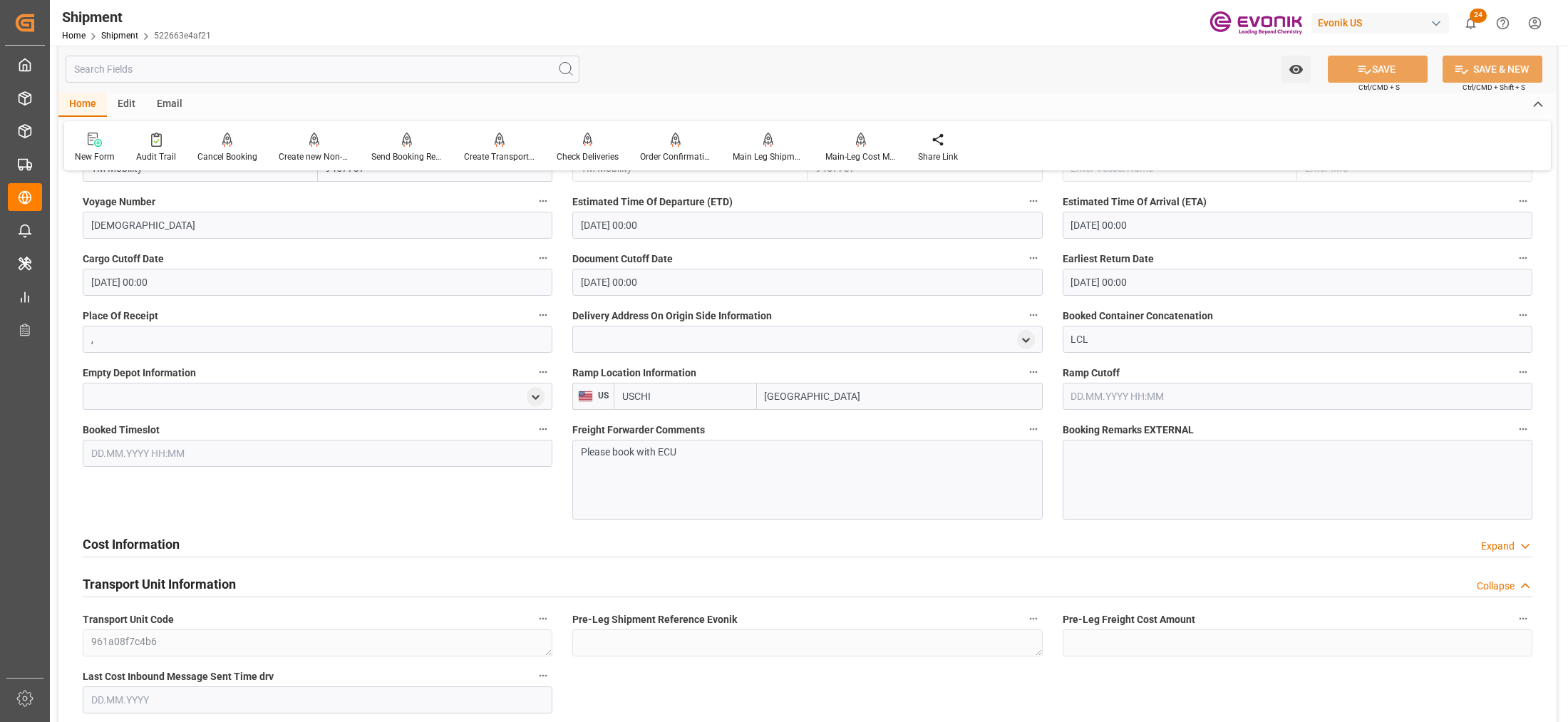
scroll to position [1311, 0]
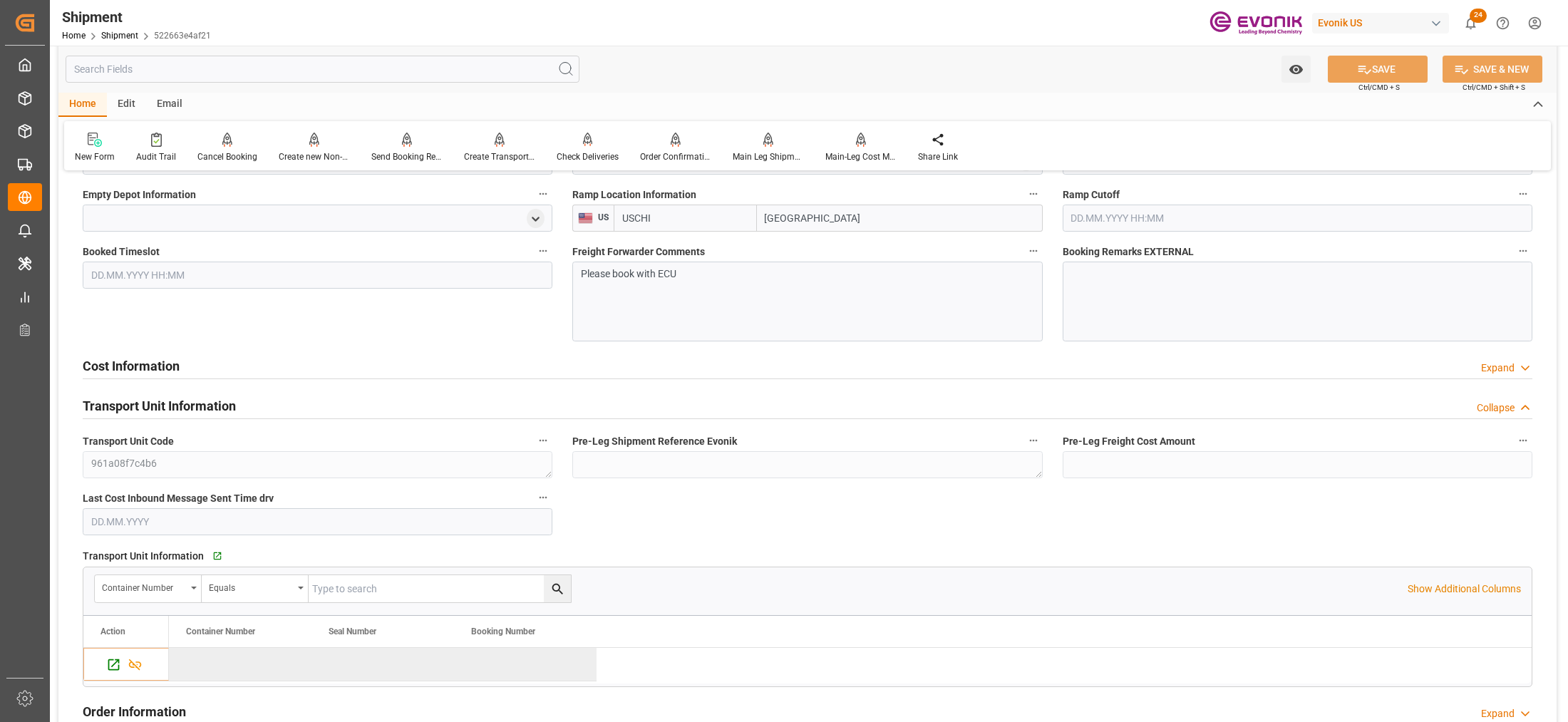
click at [414, 355] on div "Cost Information Expand" at bounding box center [807, 365] width 1449 height 27
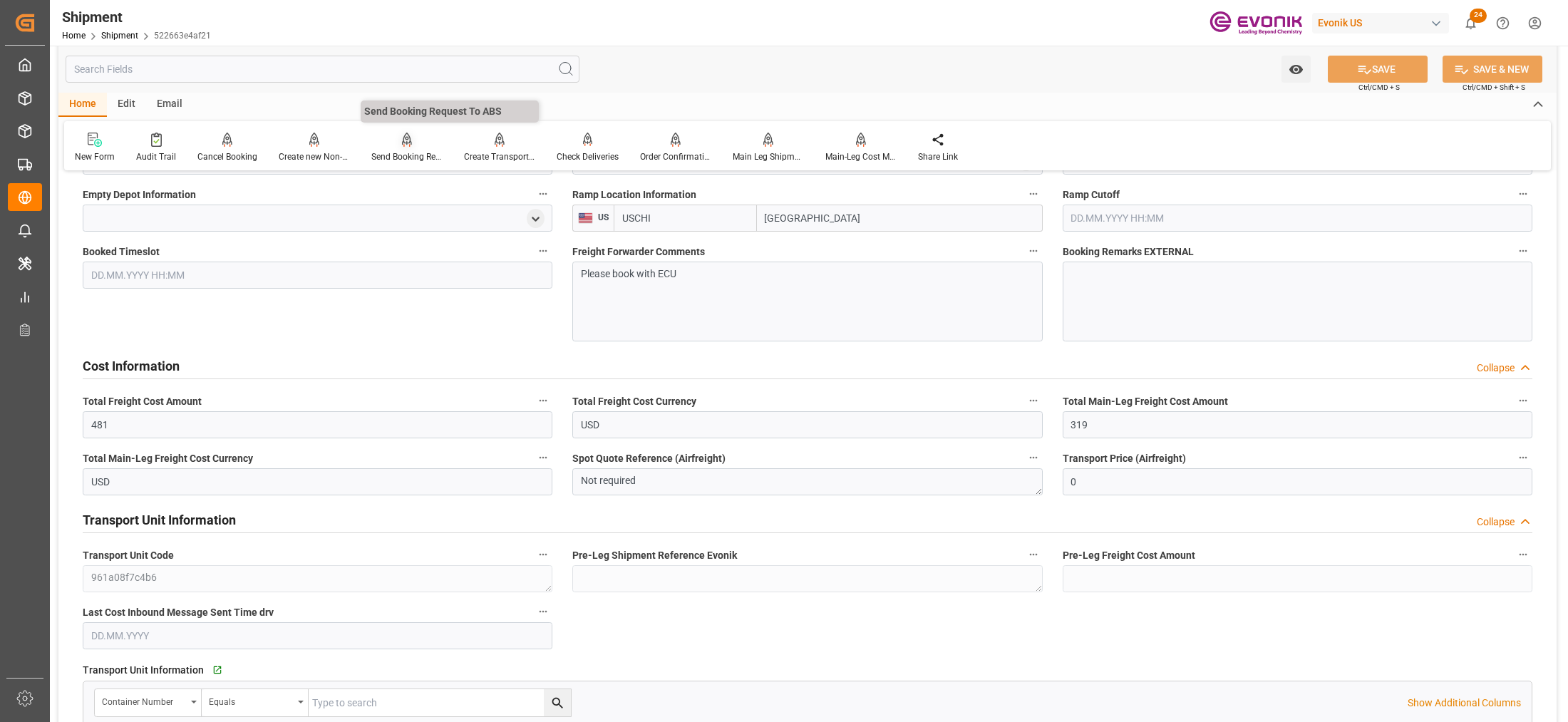
click at [407, 136] on icon at bounding box center [407, 139] width 10 height 14
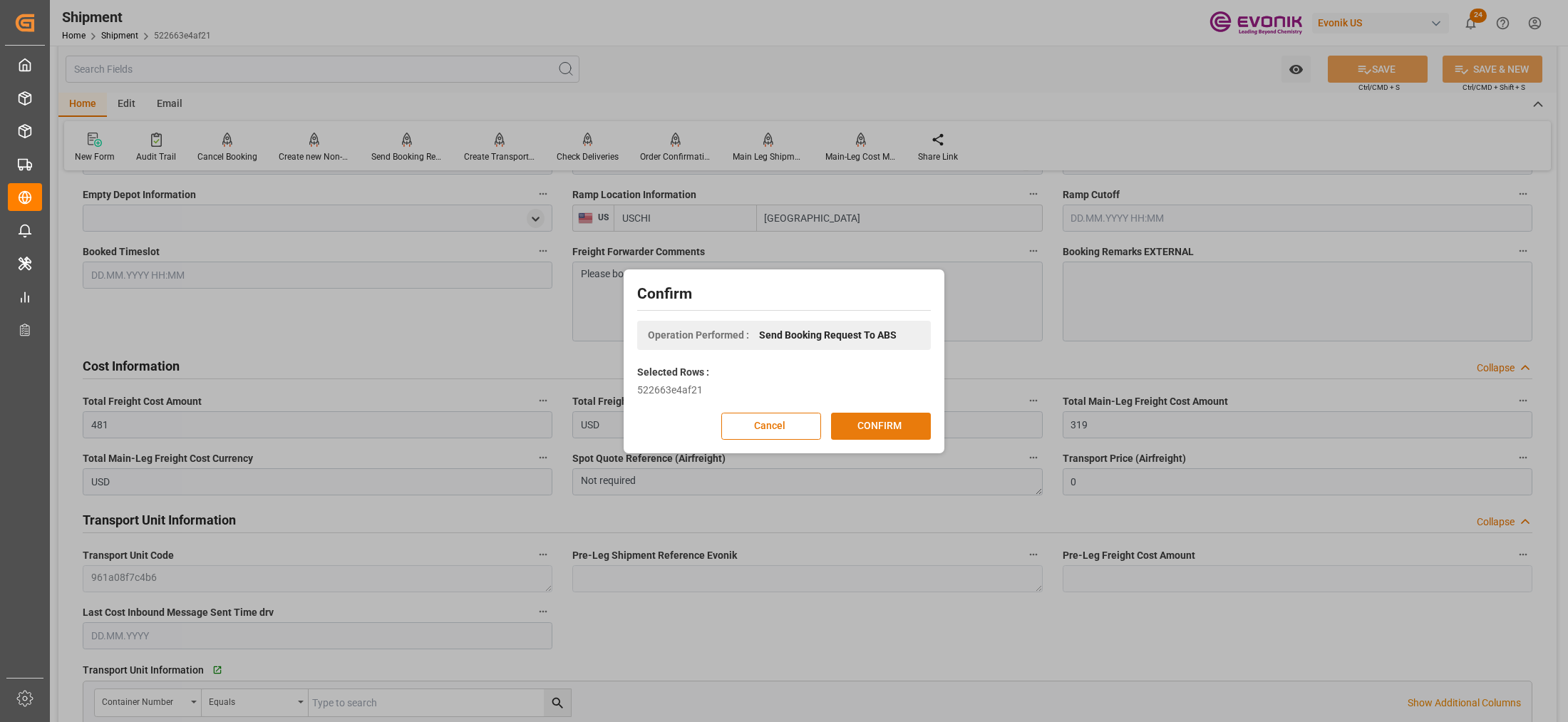
click at [900, 420] on button "CONFIRM" at bounding box center [881, 426] width 100 height 27
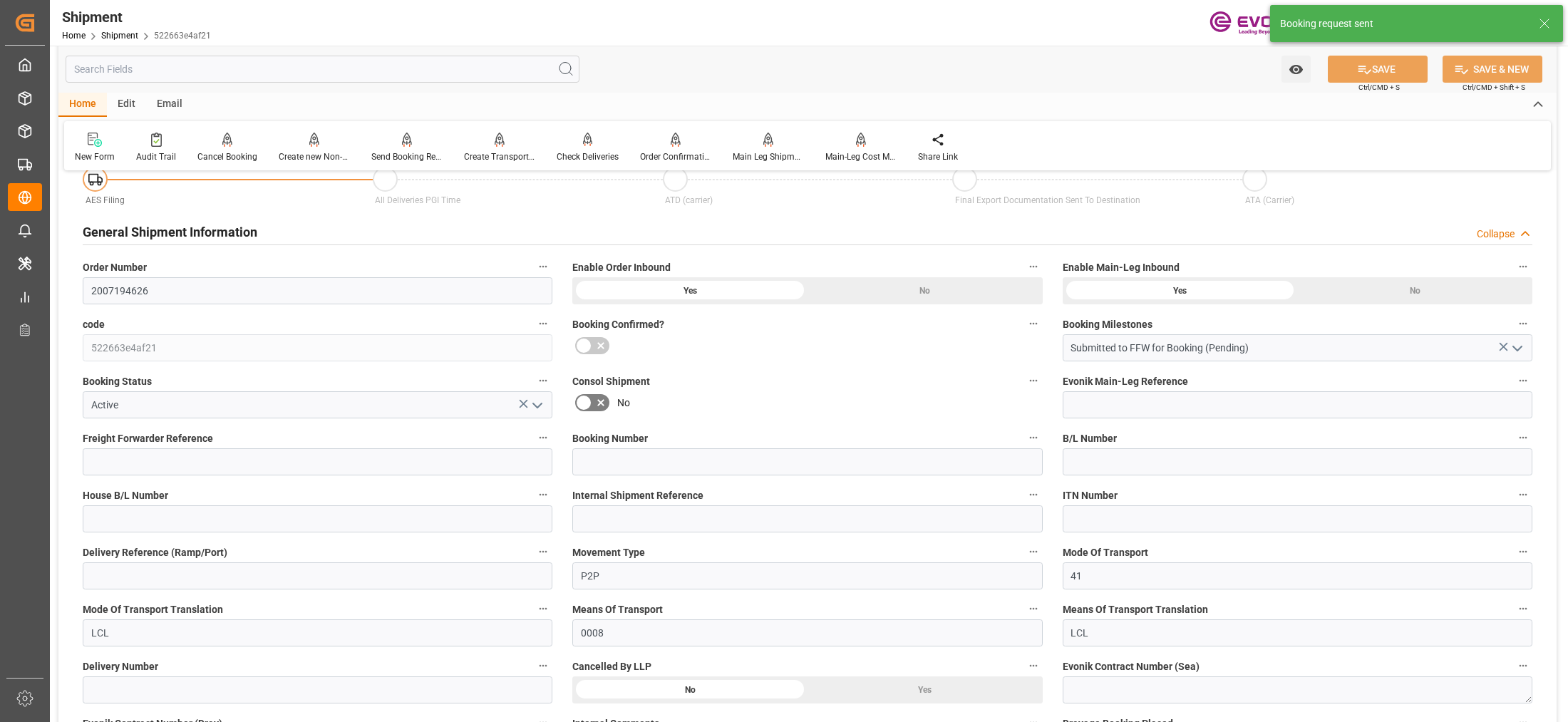
scroll to position [1222, 0]
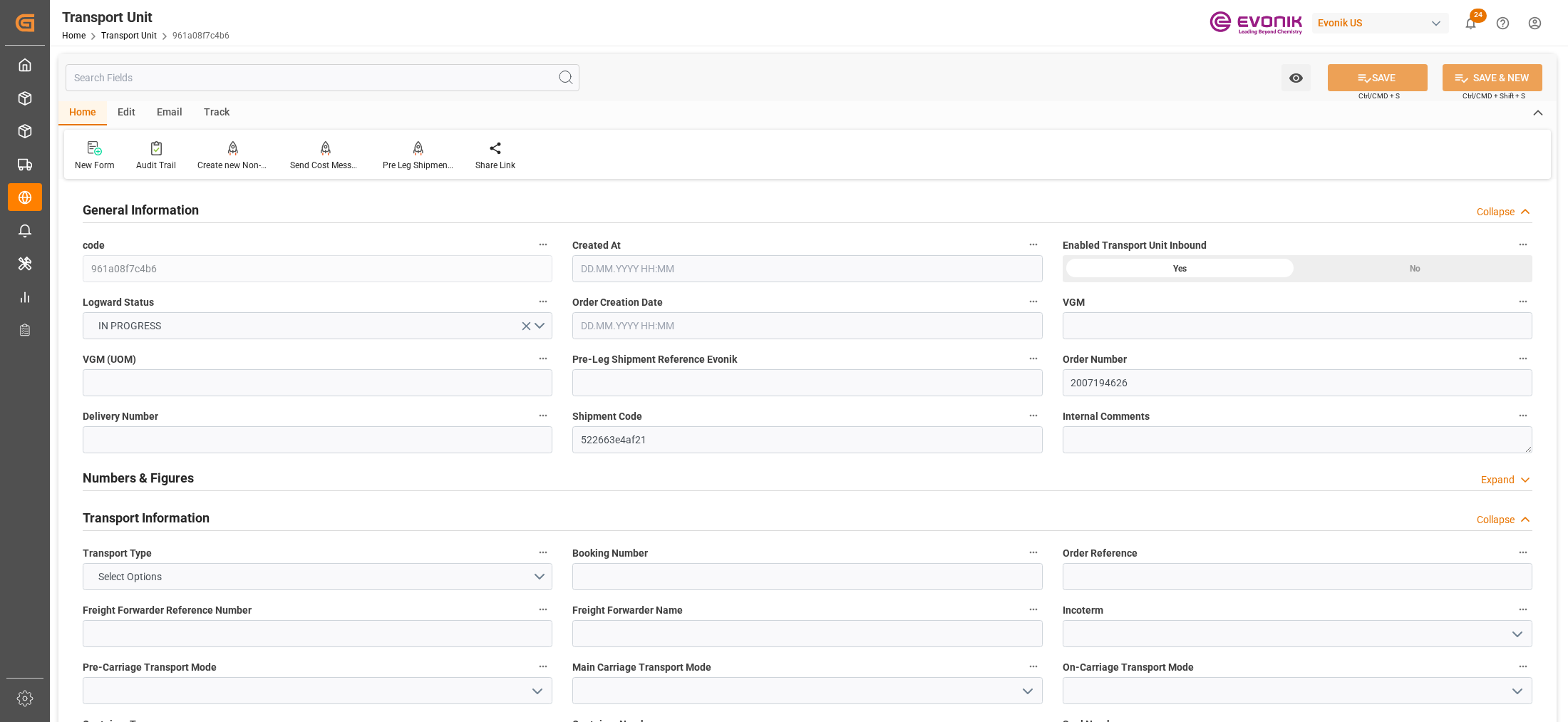
type input "AC Containerline"
type input "Leschaco Inc."
type input "USLAX"
type input "THLCH"
type input "530.96"
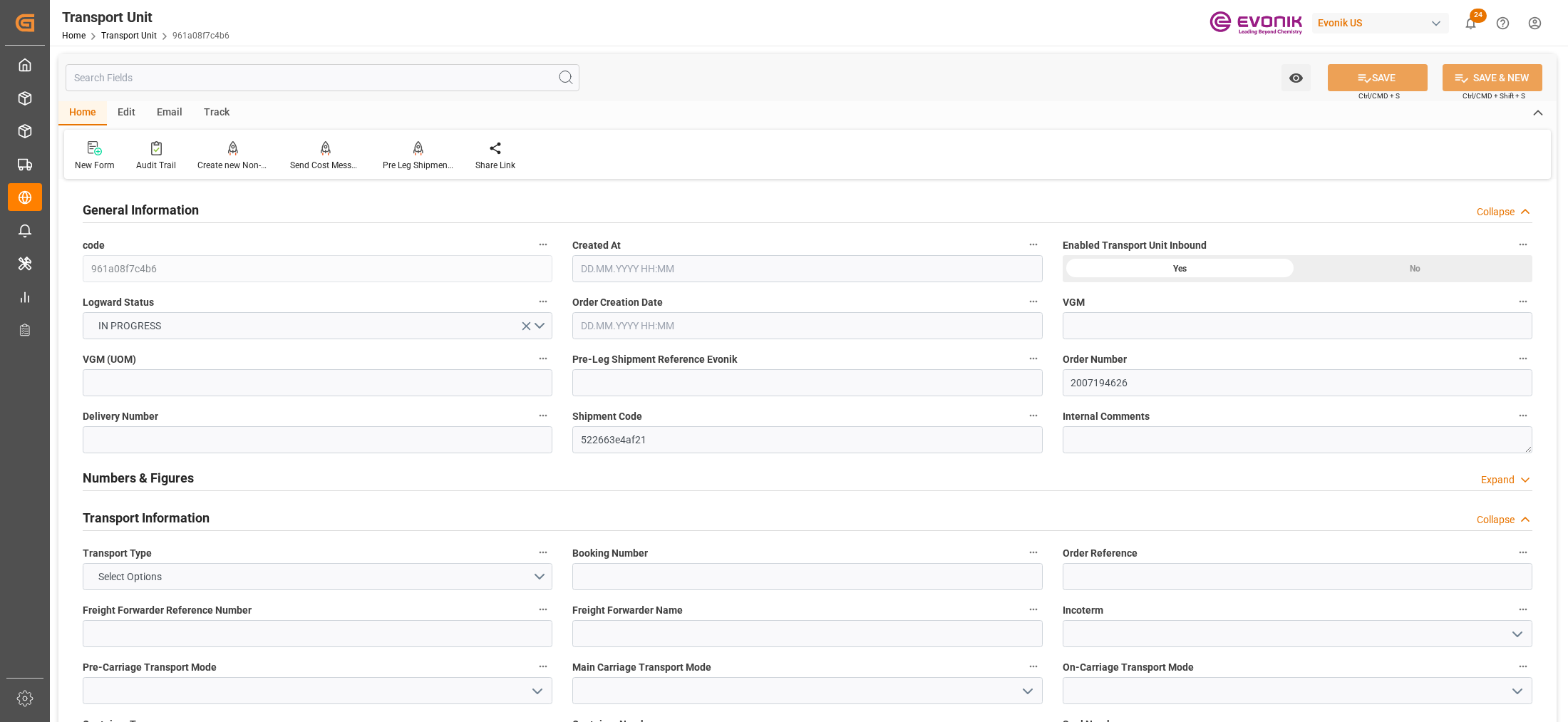
type input "[DATE] 06:14"
type input "[DATE]"
type input "[DATE] 00:00"
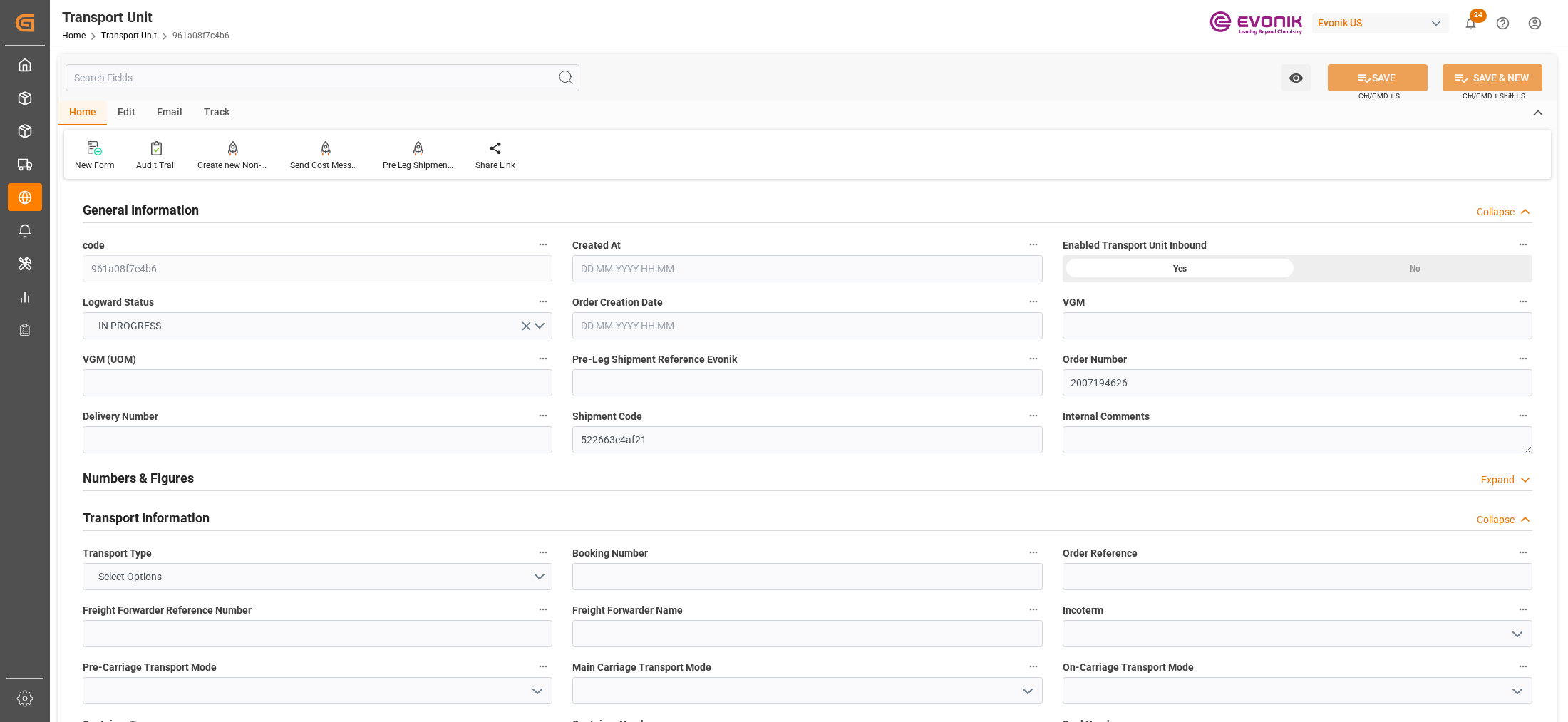
type input "[DATE] 00:00"
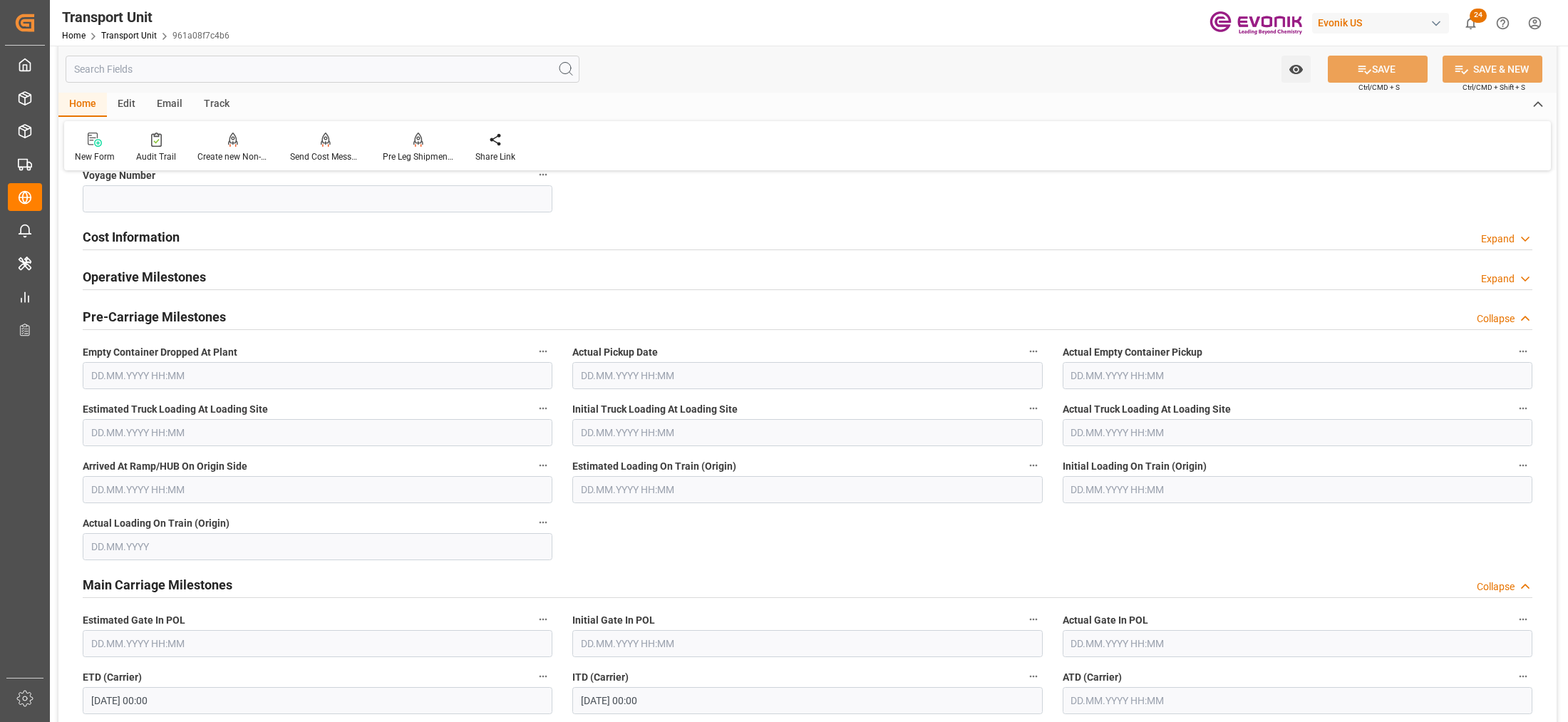
scroll to position [712, 0]
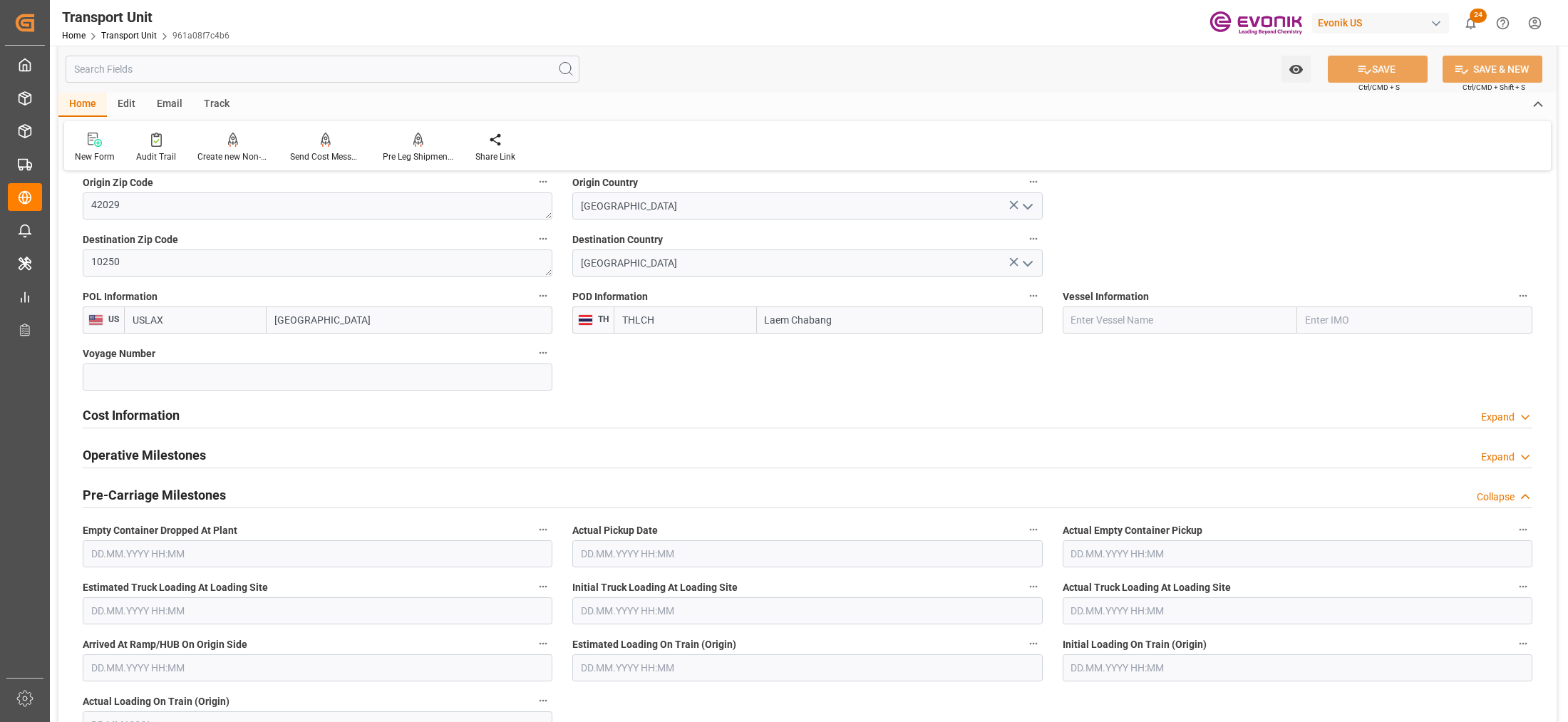
click at [251, 406] on div "Cost Information Expand" at bounding box center [807, 414] width 1449 height 27
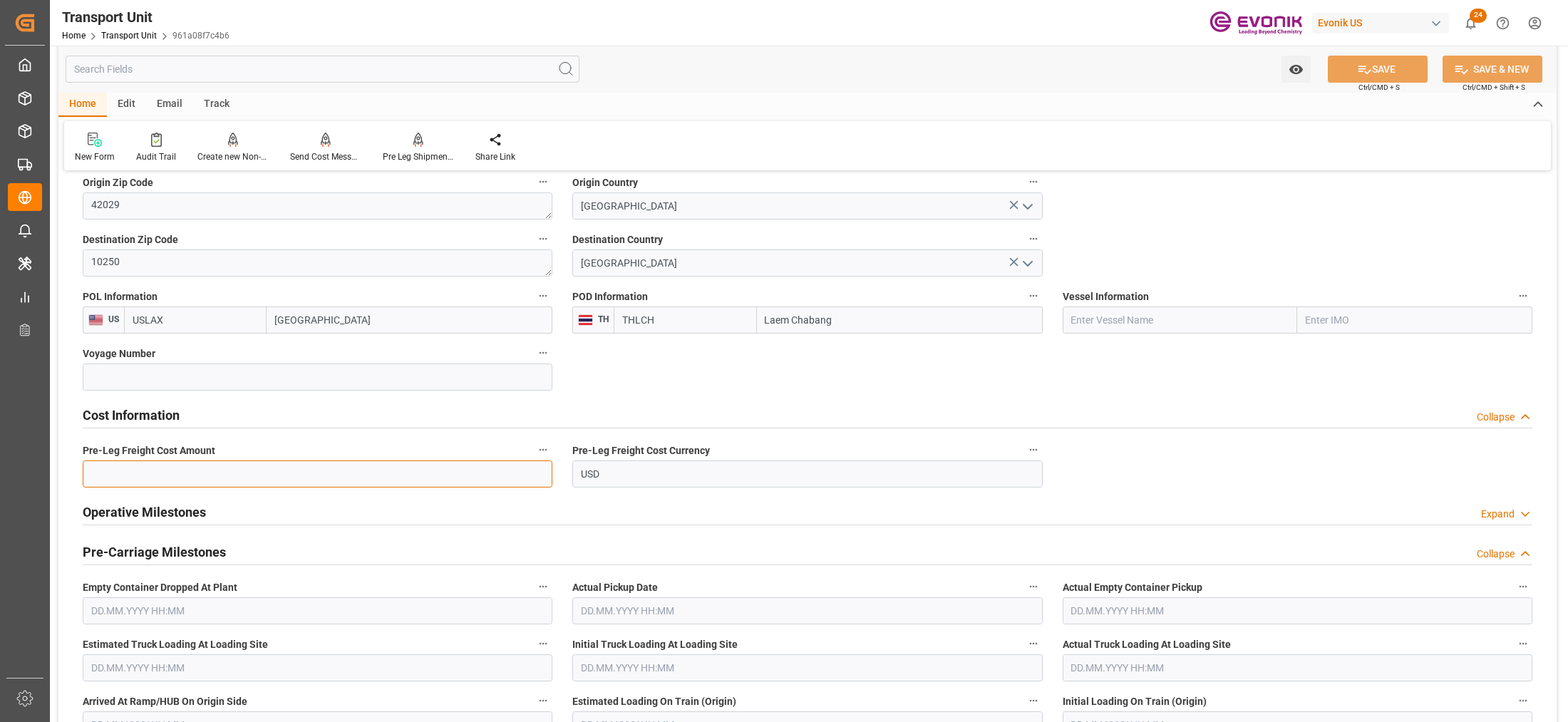
click at [264, 478] on input "text" at bounding box center [318, 474] width 470 height 27
paste input "162"
type input "162"
click at [1398, 80] on button "SAVE" at bounding box center [1377, 69] width 100 height 27
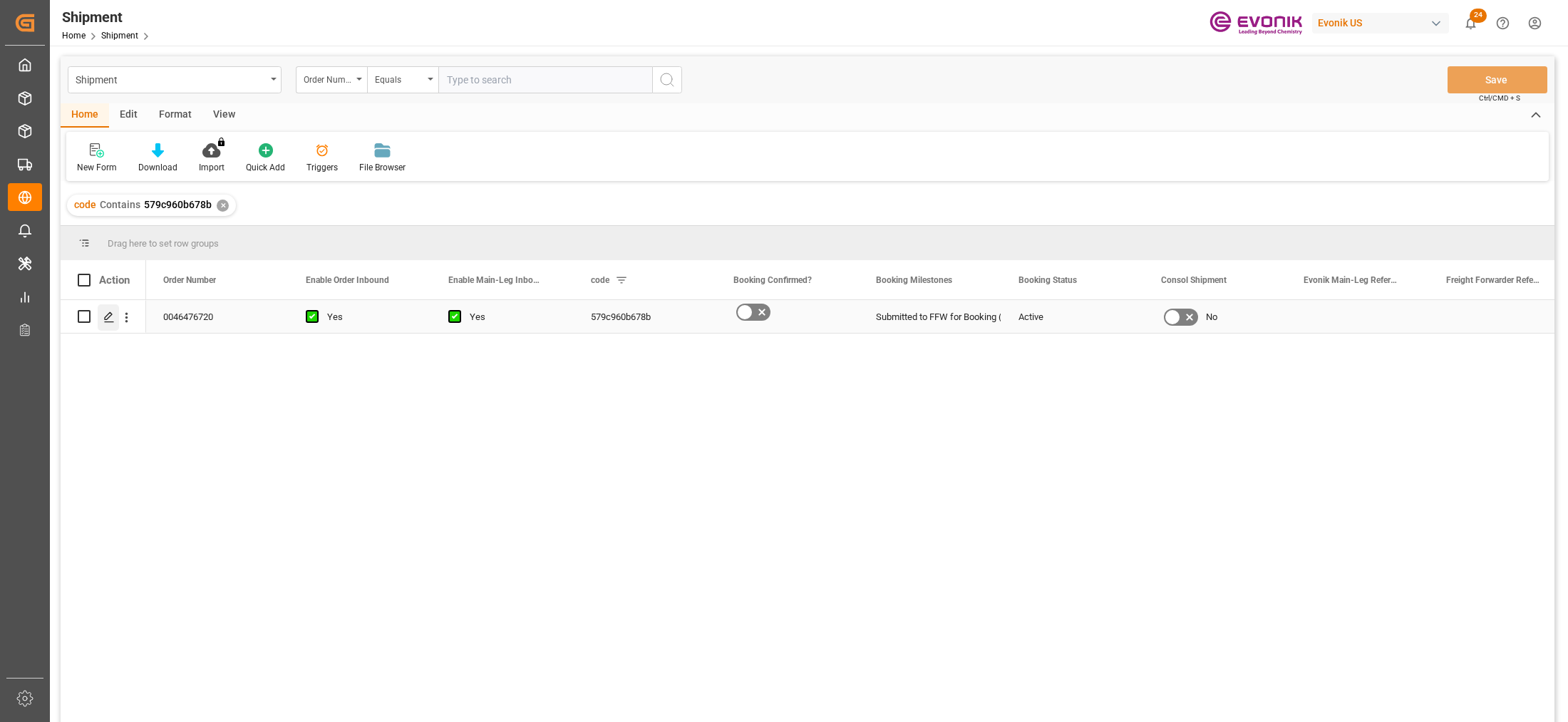
click at [108, 316] on icon "Press SPACE to select this row." at bounding box center [109, 316] width 12 height 12
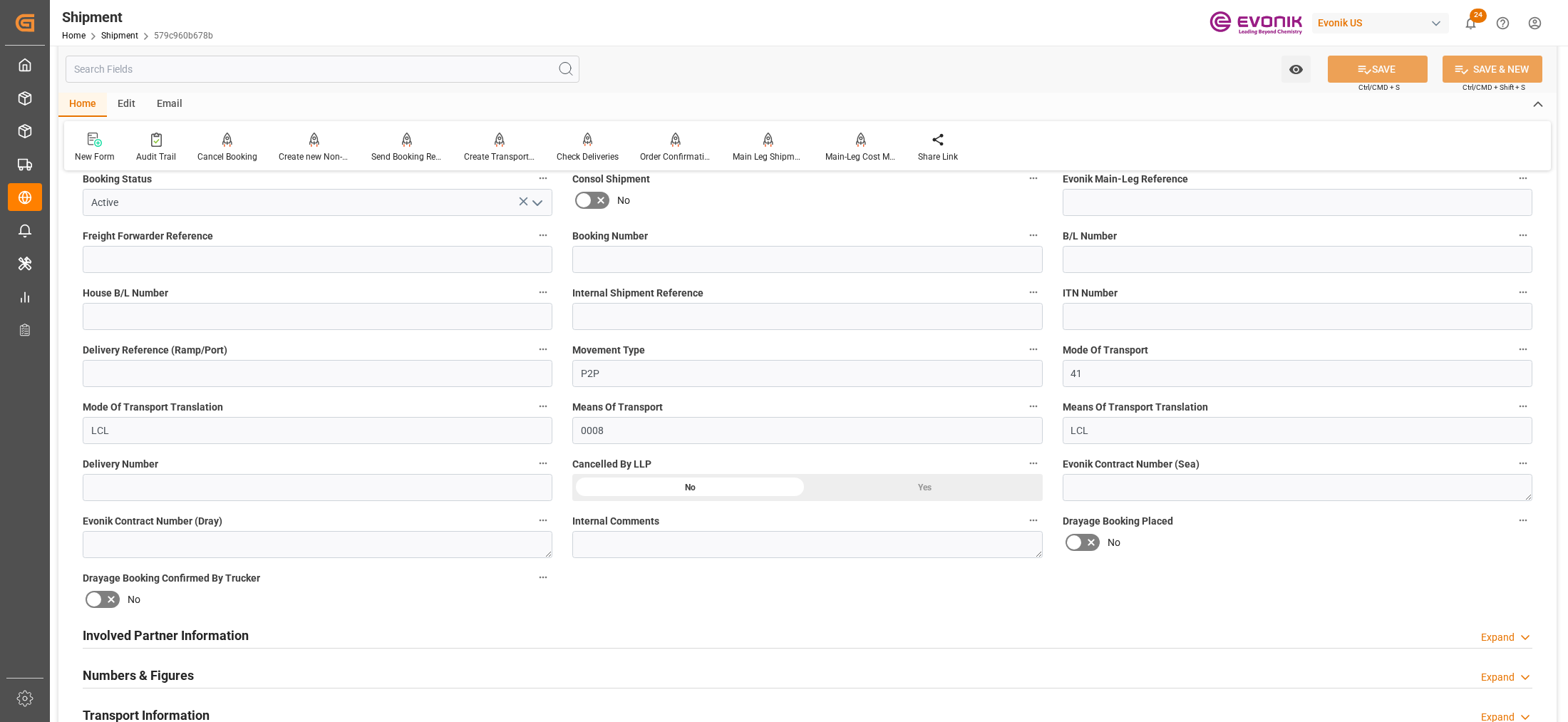
scroll to position [534, 0]
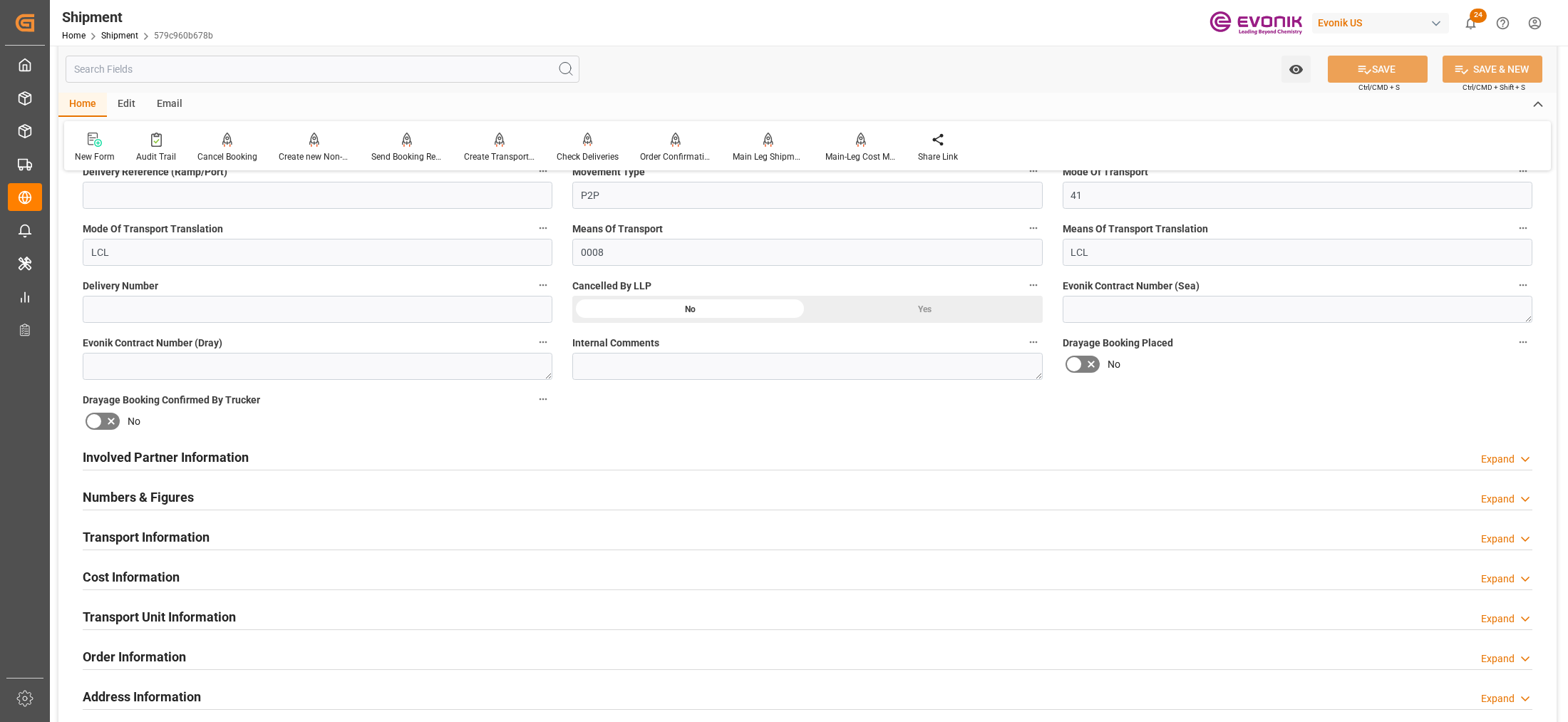
click at [760, 457] on div "Involved Partner Information Expand" at bounding box center [807, 456] width 1449 height 27
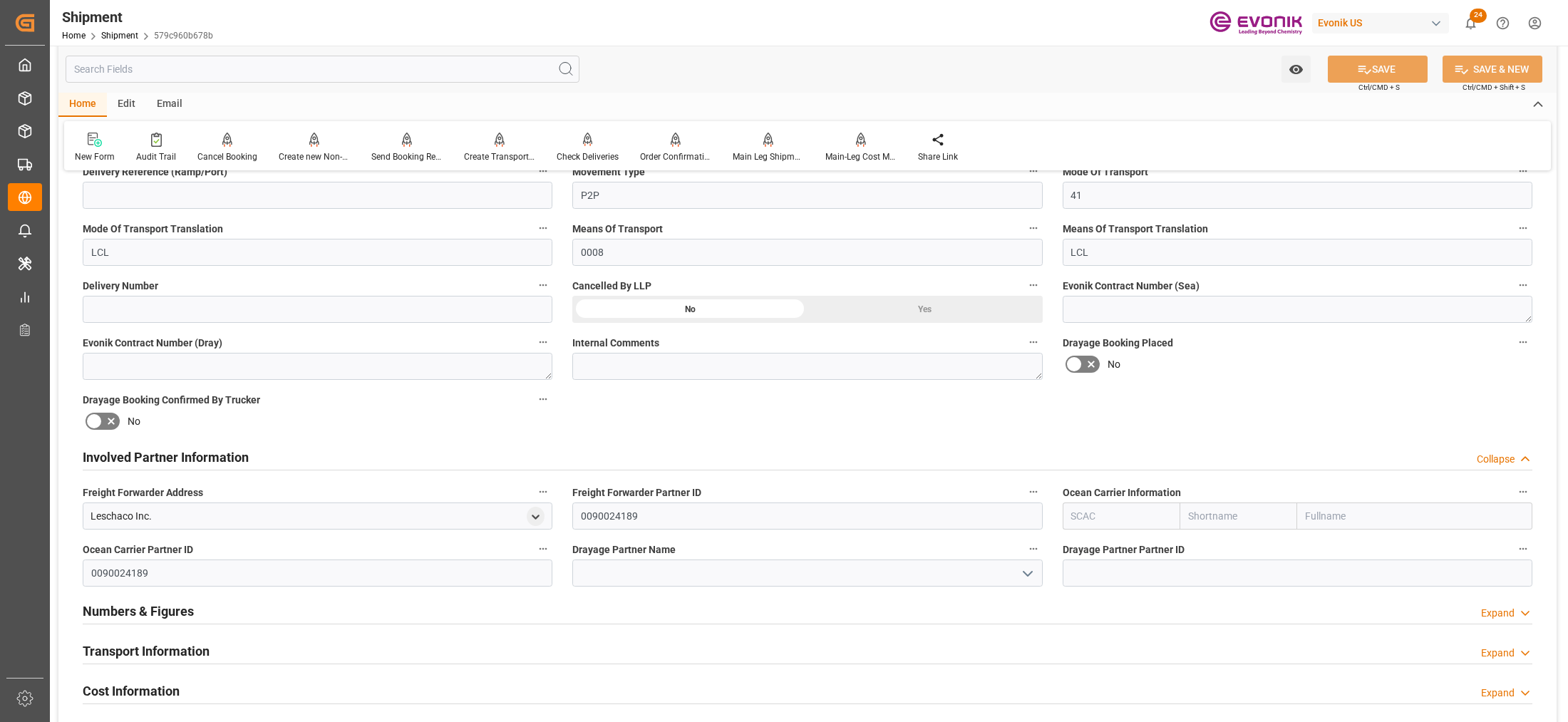
scroll to position [712, 0]
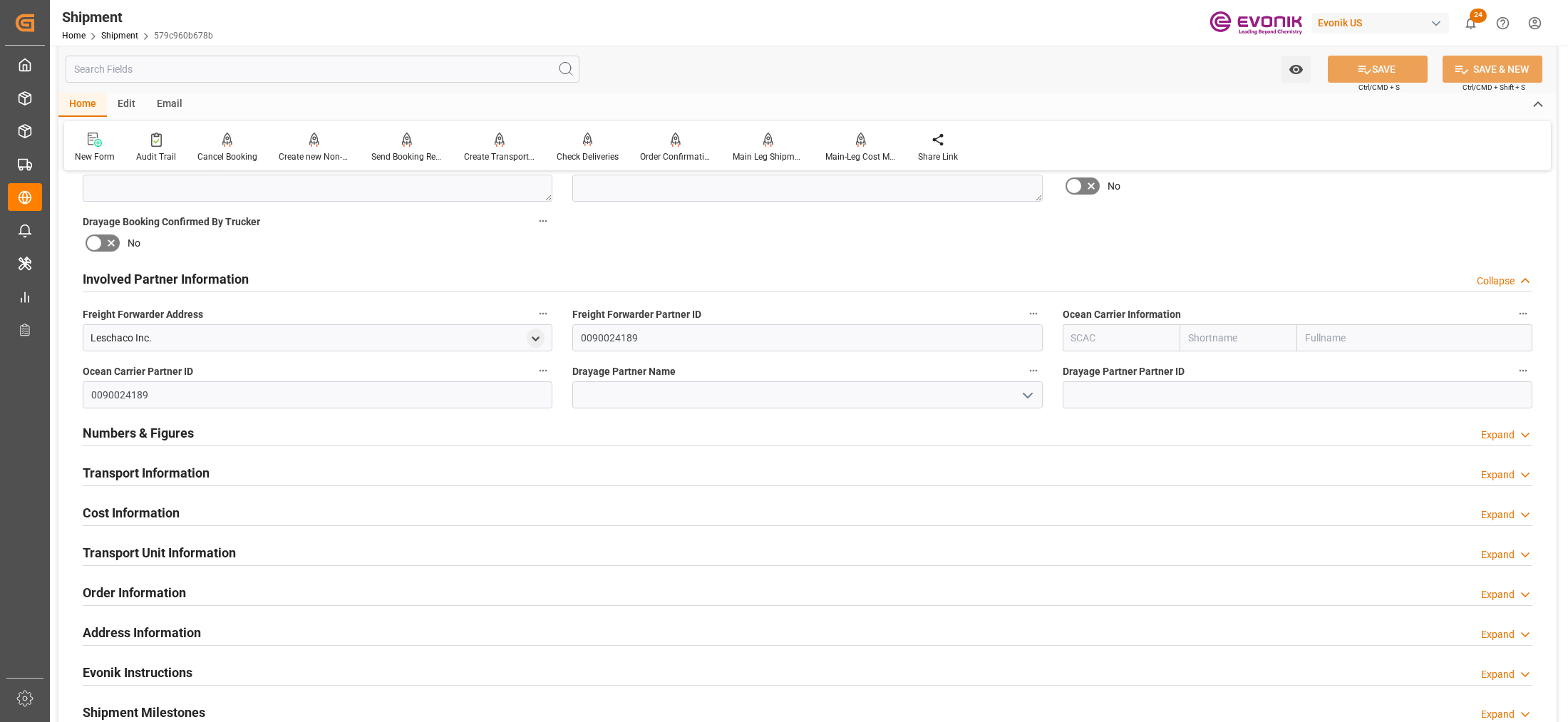
click at [1116, 337] on input "text" at bounding box center [1121, 337] width 118 height 27
click at [668, 433] on div "Numbers & Figures Expand" at bounding box center [807, 432] width 1449 height 27
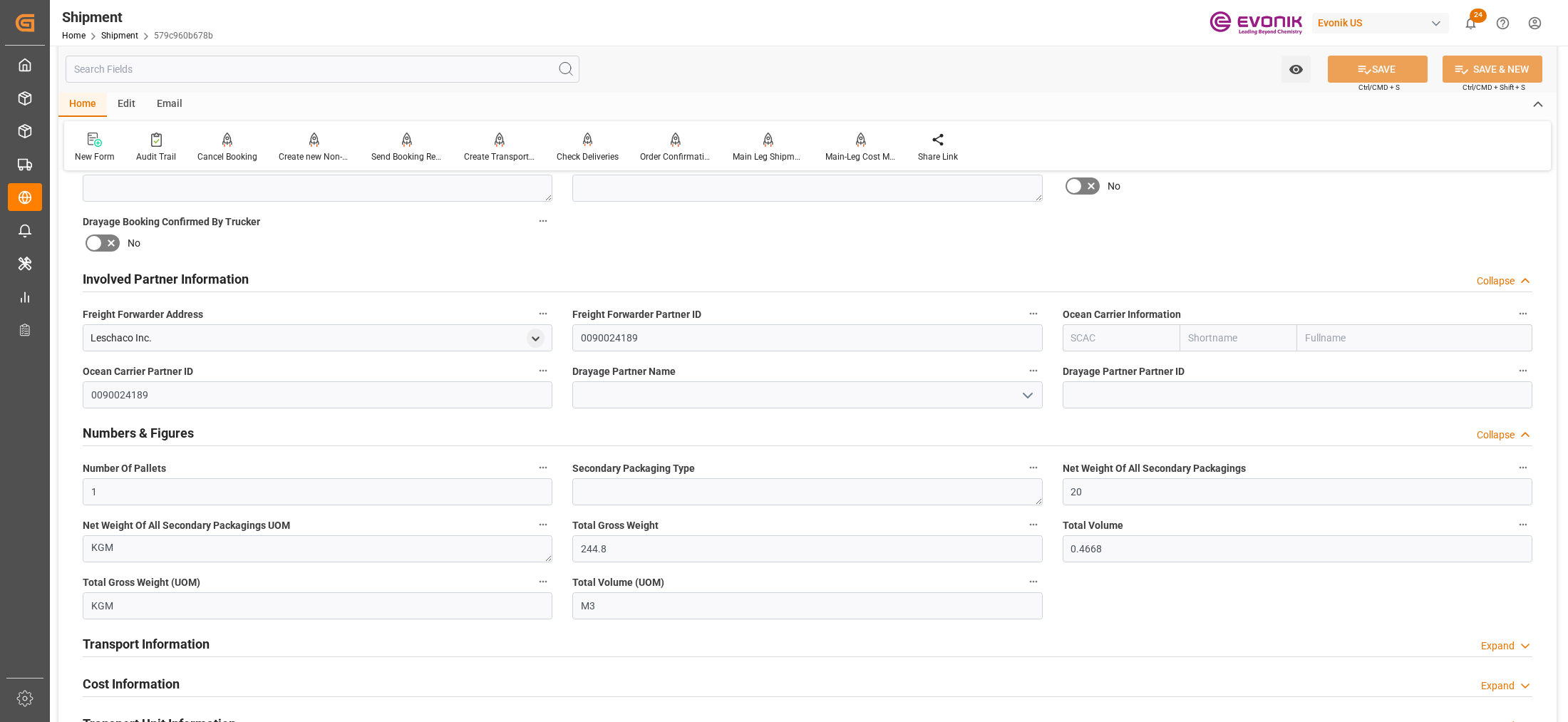
click at [652, 276] on div "Involved Partner Information Collapse" at bounding box center [807, 278] width 1449 height 27
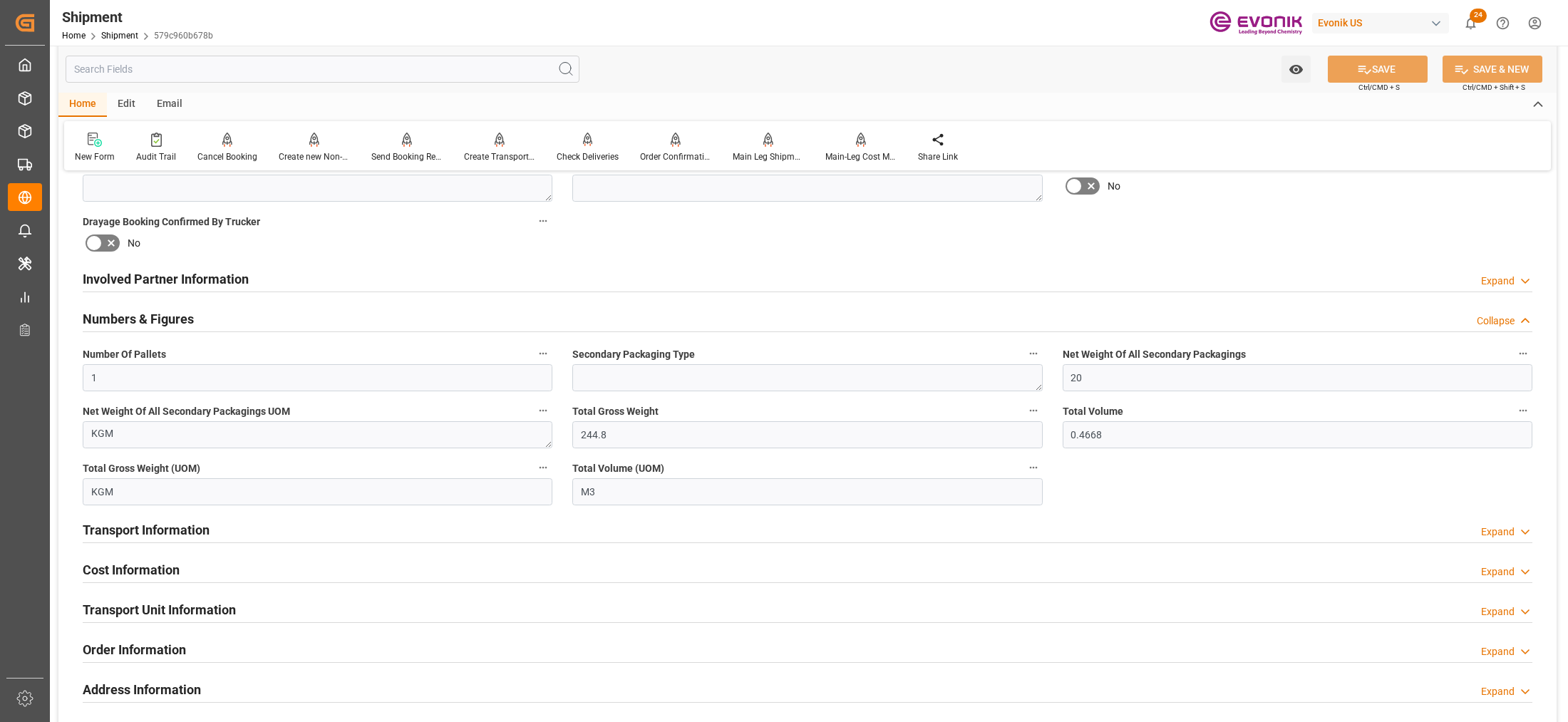
click at [652, 276] on div "Involved Partner Information Expand" at bounding box center [807, 278] width 1449 height 27
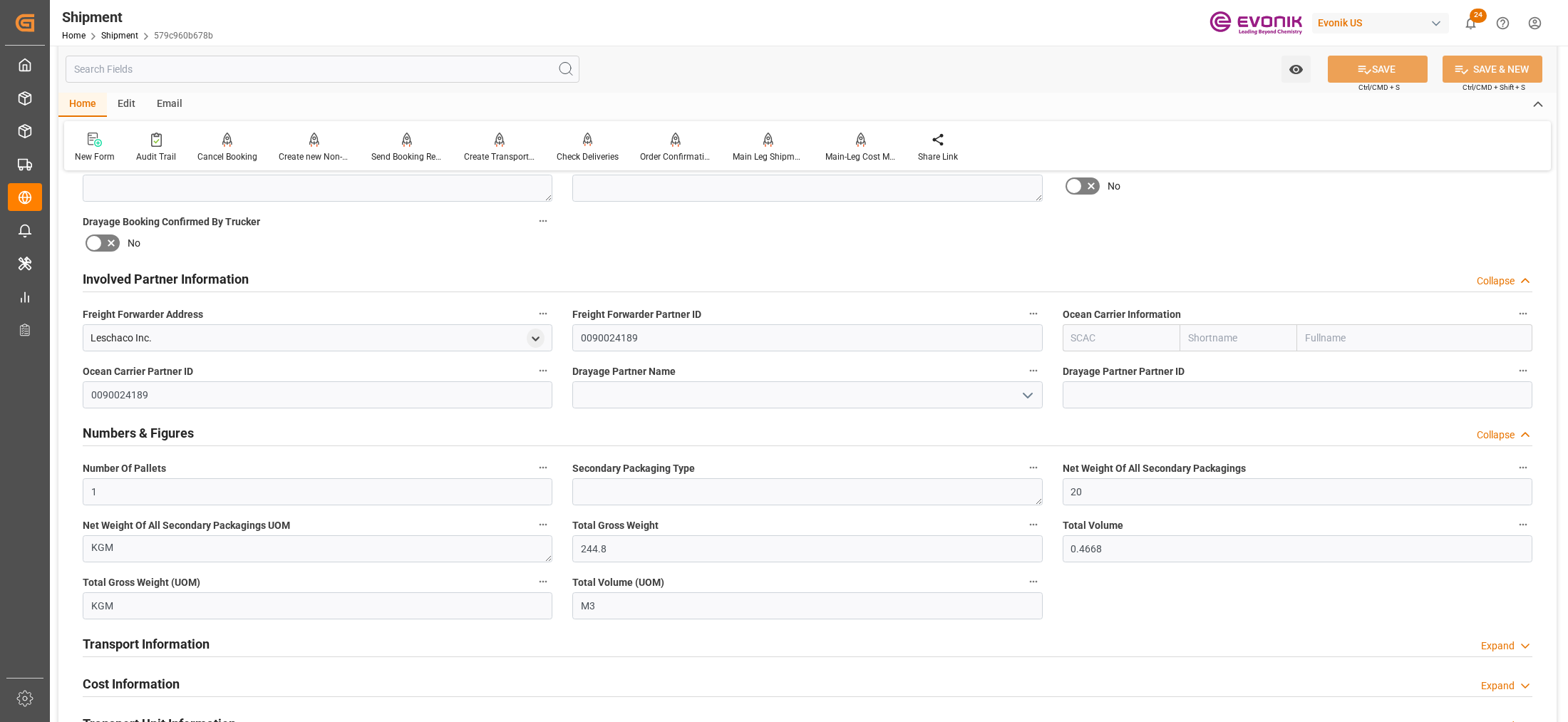
click at [1092, 334] on input "text" at bounding box center [1121, 337] width 118 height 27
type input "ฟ"
click at [1091, 367] on b "ALRB" at bounding box center [1085, 369] width 25 height 12
type input "ALRB"
type input "AC Containerline"
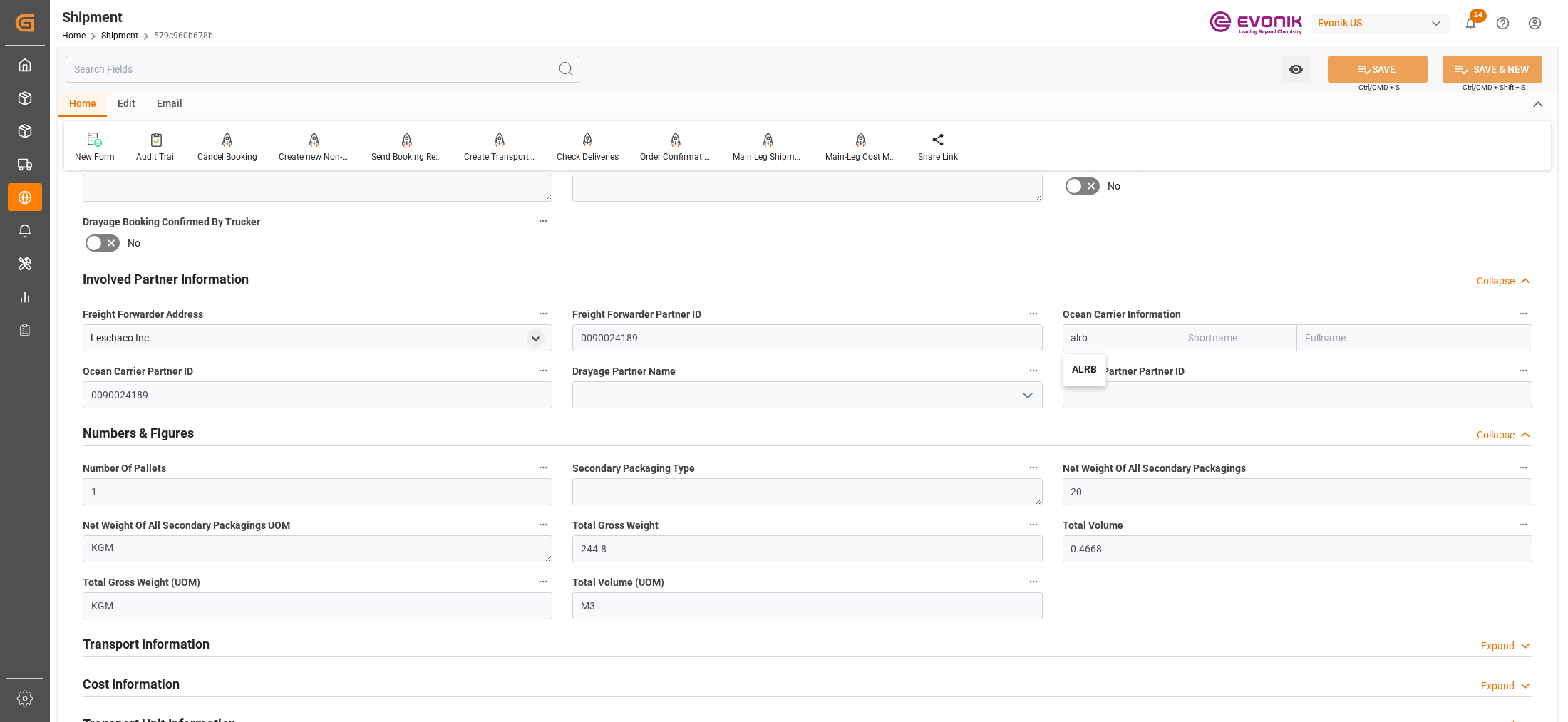
type input "AC Containerline GmbH"
type input "ALRB"
click at [863, 397] on input at bounding box center [807, 395] width 470 height 27
click at [939, 245] on div "Booking Confirmation Milestone Bar Collapse Submitted to FFW for Booking (Pendi…" at bounding box center [807, 349] width 1498 height 1758
click at [1393, 69] on button "SAVE" at bounding box center [1377, 69] width 100 height 27
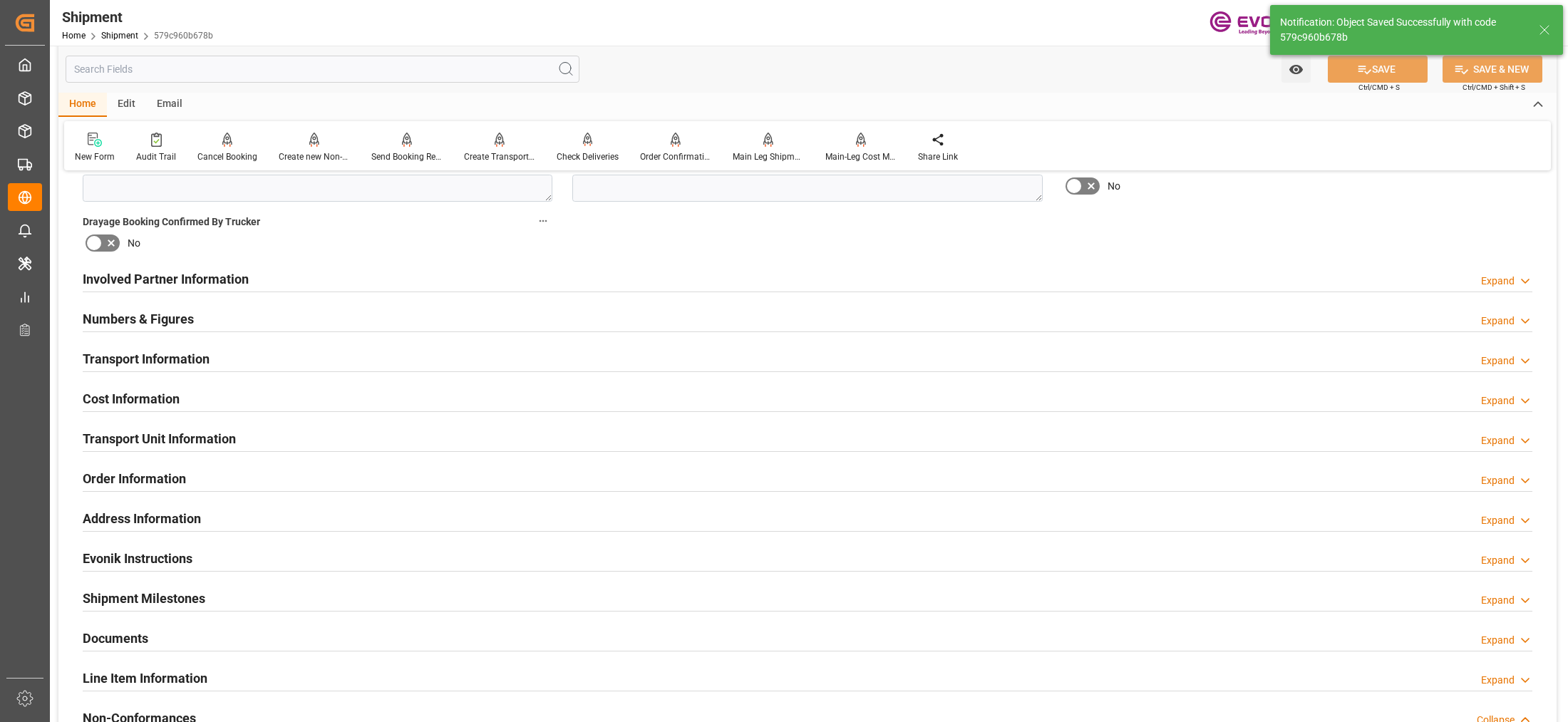
click at [640, 272] on div "Involved Partner Information Expand" at bounding box center [807, 278] width 1449 height 27
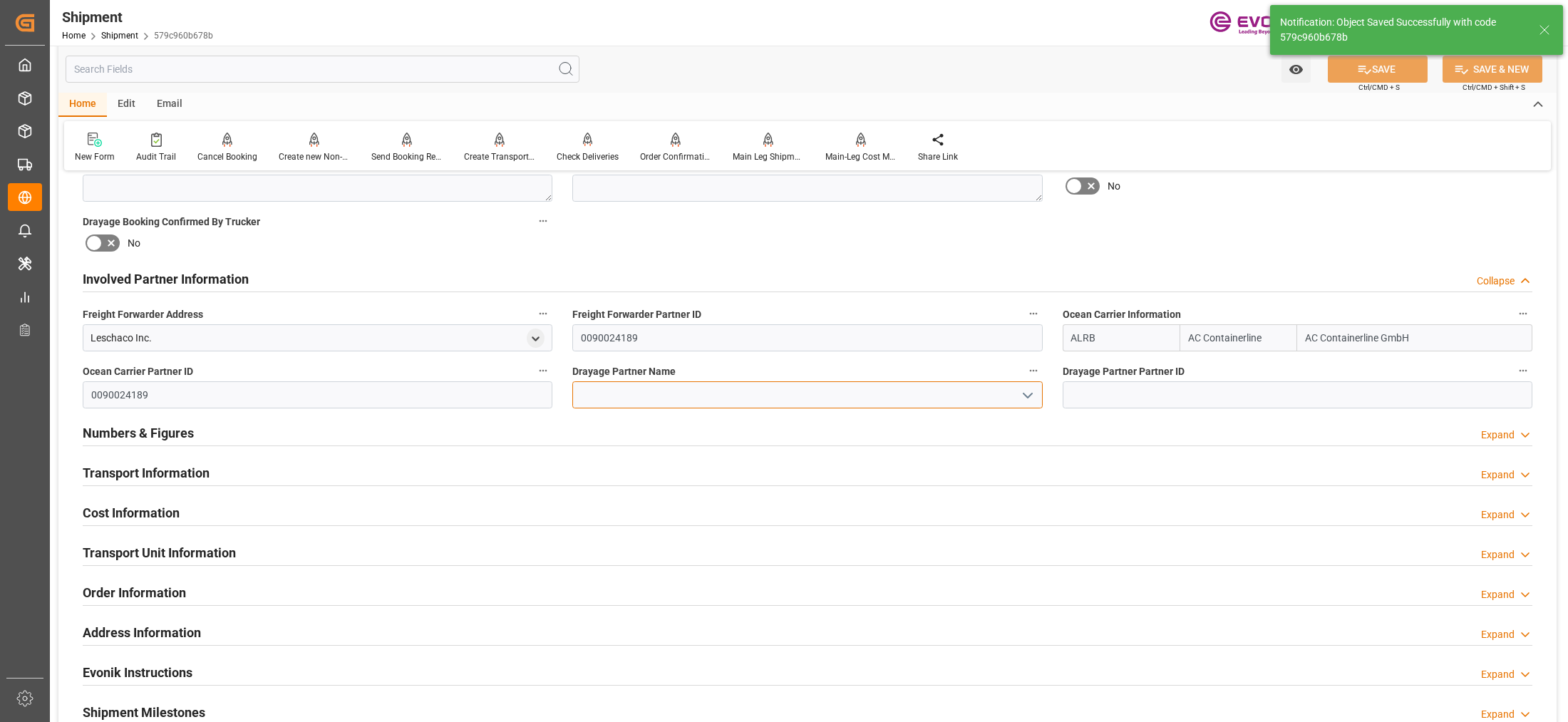
click at [643, 401] on input at bounding box center [807, 395] width 470 height 27
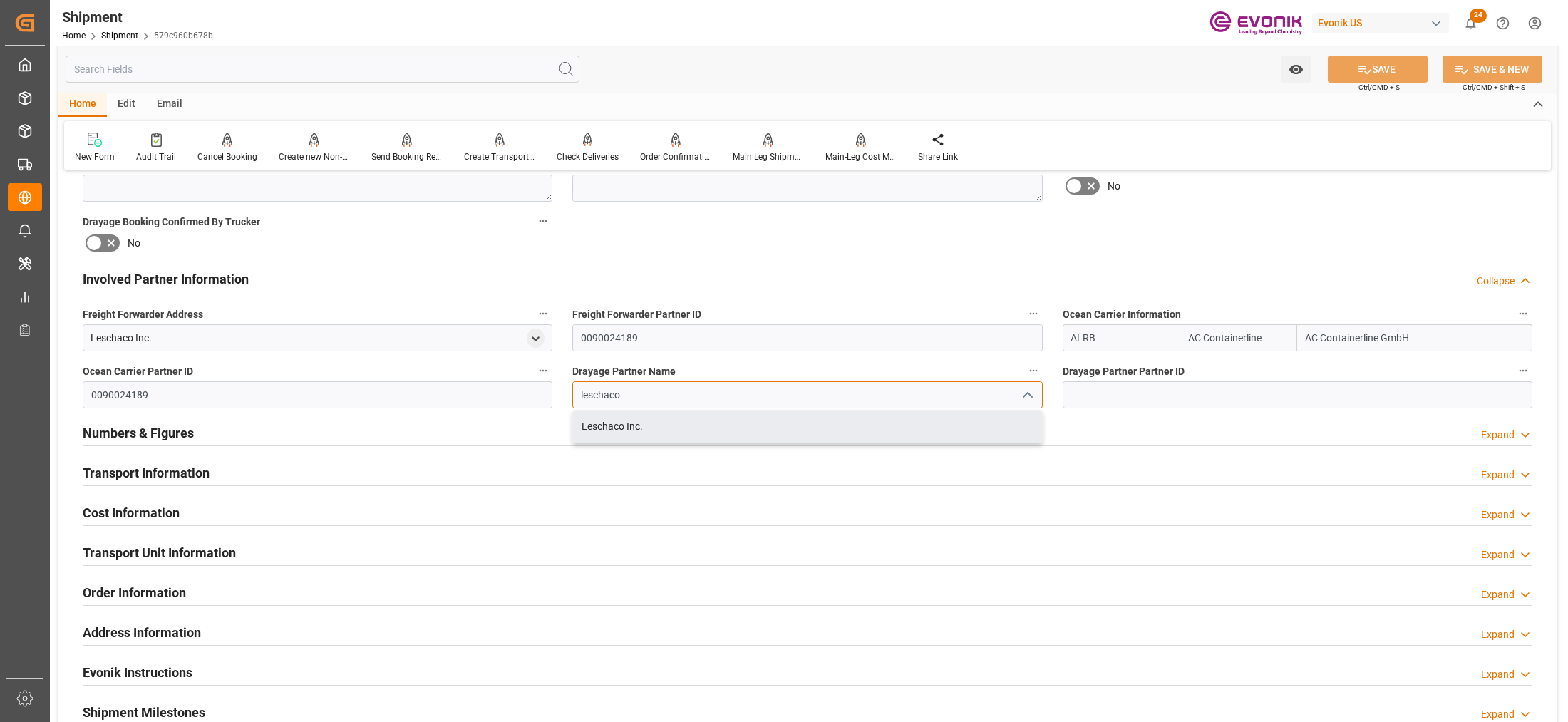
click at [670, 429] on div "Leschaco Inc." at bounding box center [807, 426] width 468 height 32
type input "Leschaco Inc."
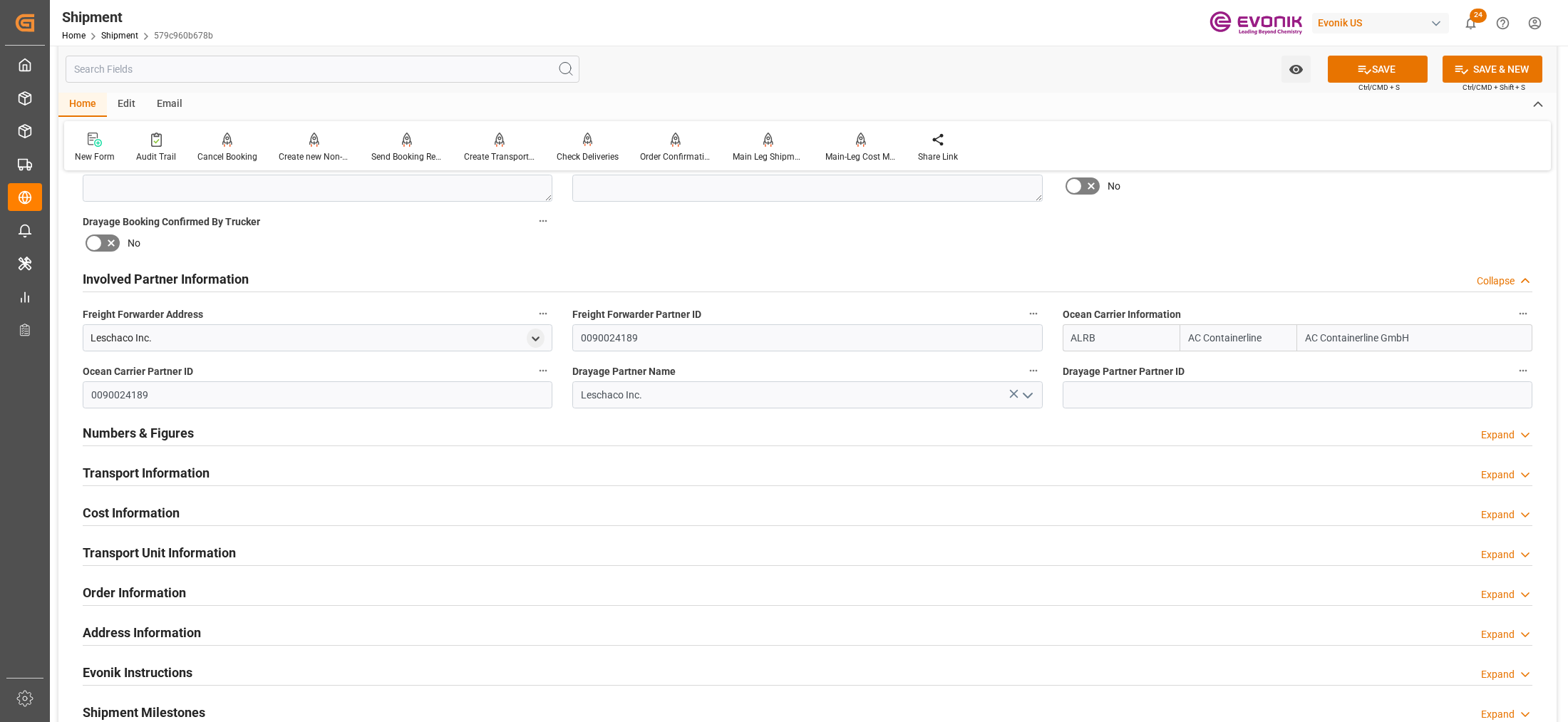
click at [1142, 264] on div "Involved Partner Information Collapse" at bounding box center [807, 278] width 1449 height 27
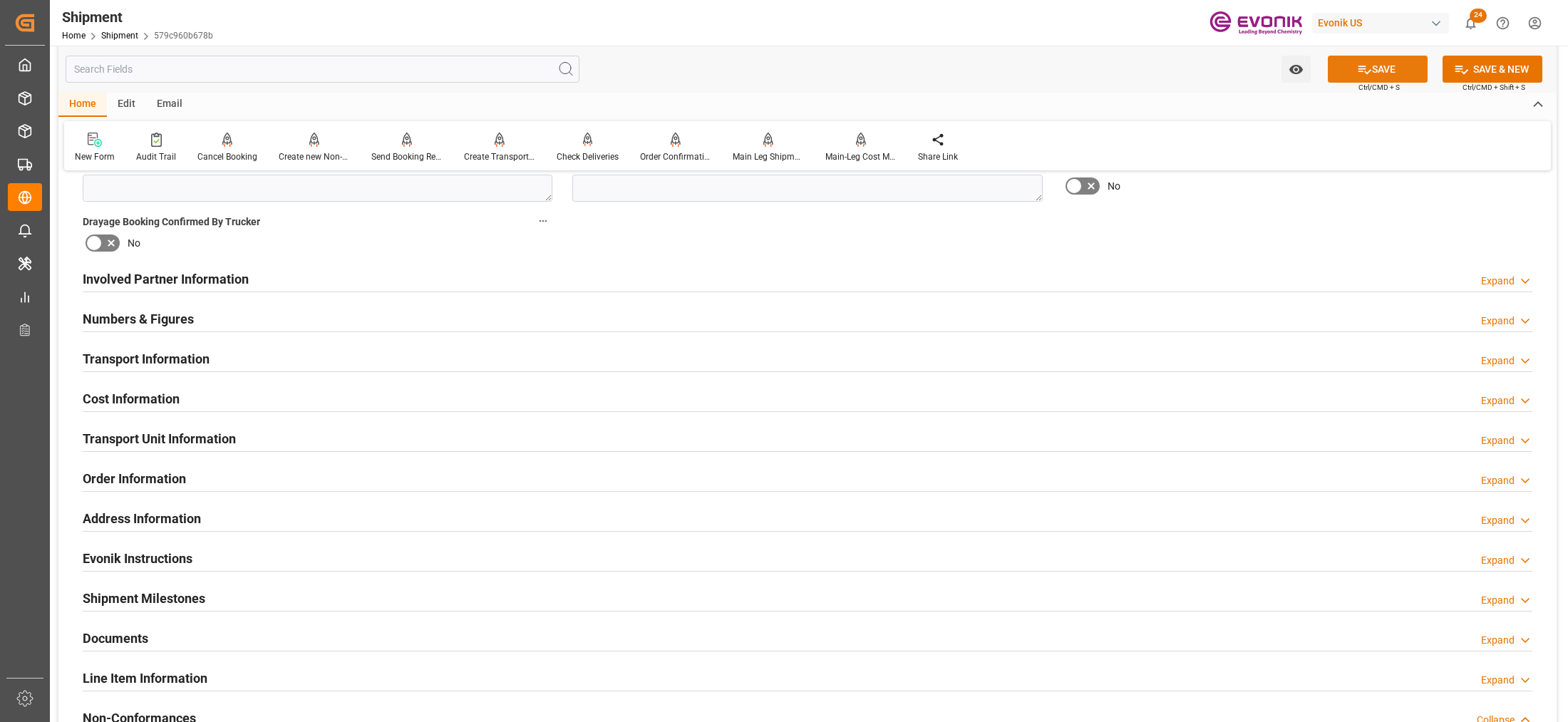
click at [1387, 73] on button "SAVE" at bounding box center [1377, 69] width 100 height 27
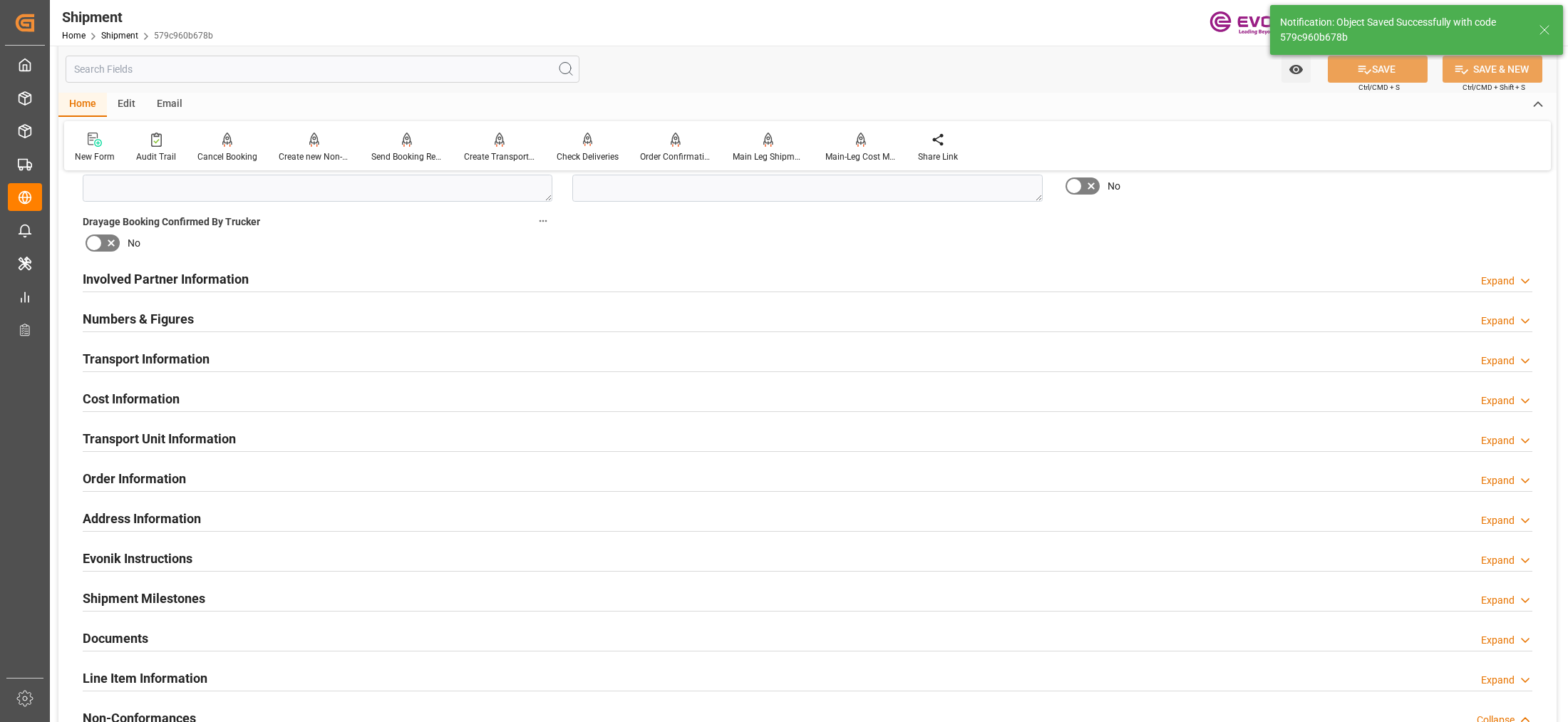
click at [772, 275] on div "Involved Partner Information Expand" at bounding box center [807, 278] width 1449 height 27
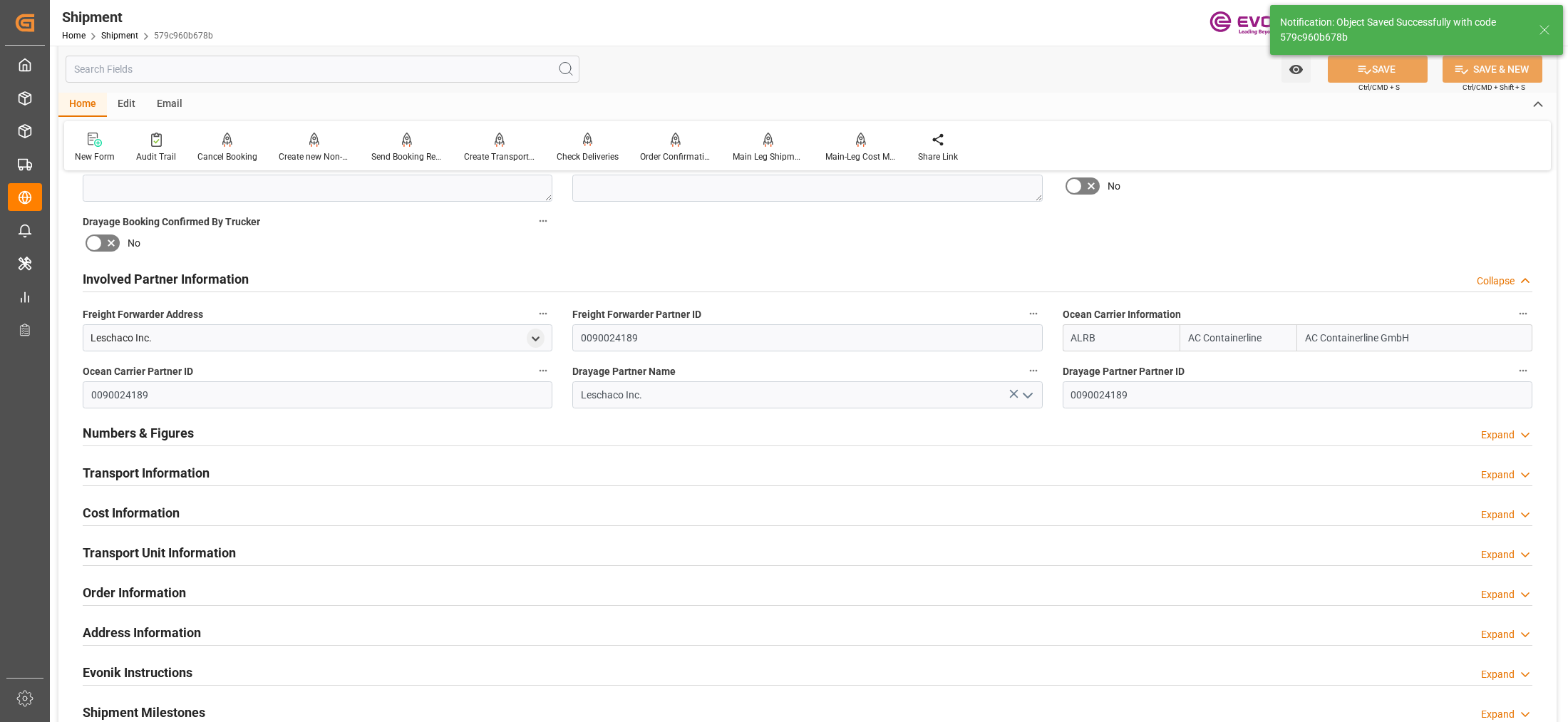
click at [774, 458] on div "Transport Information Expand" at bounding box center [807, 471] width 1449 height 27
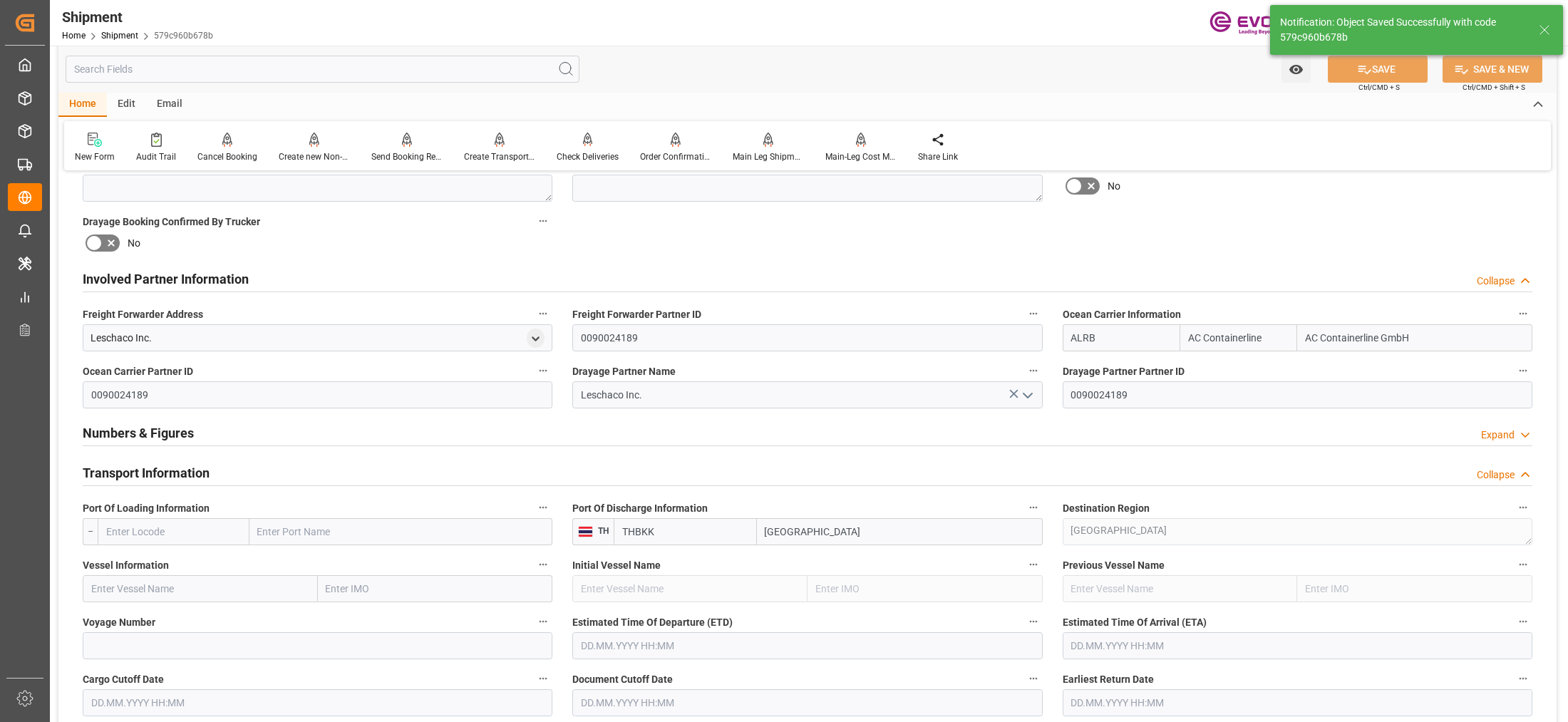
scroll to position [890, 0]
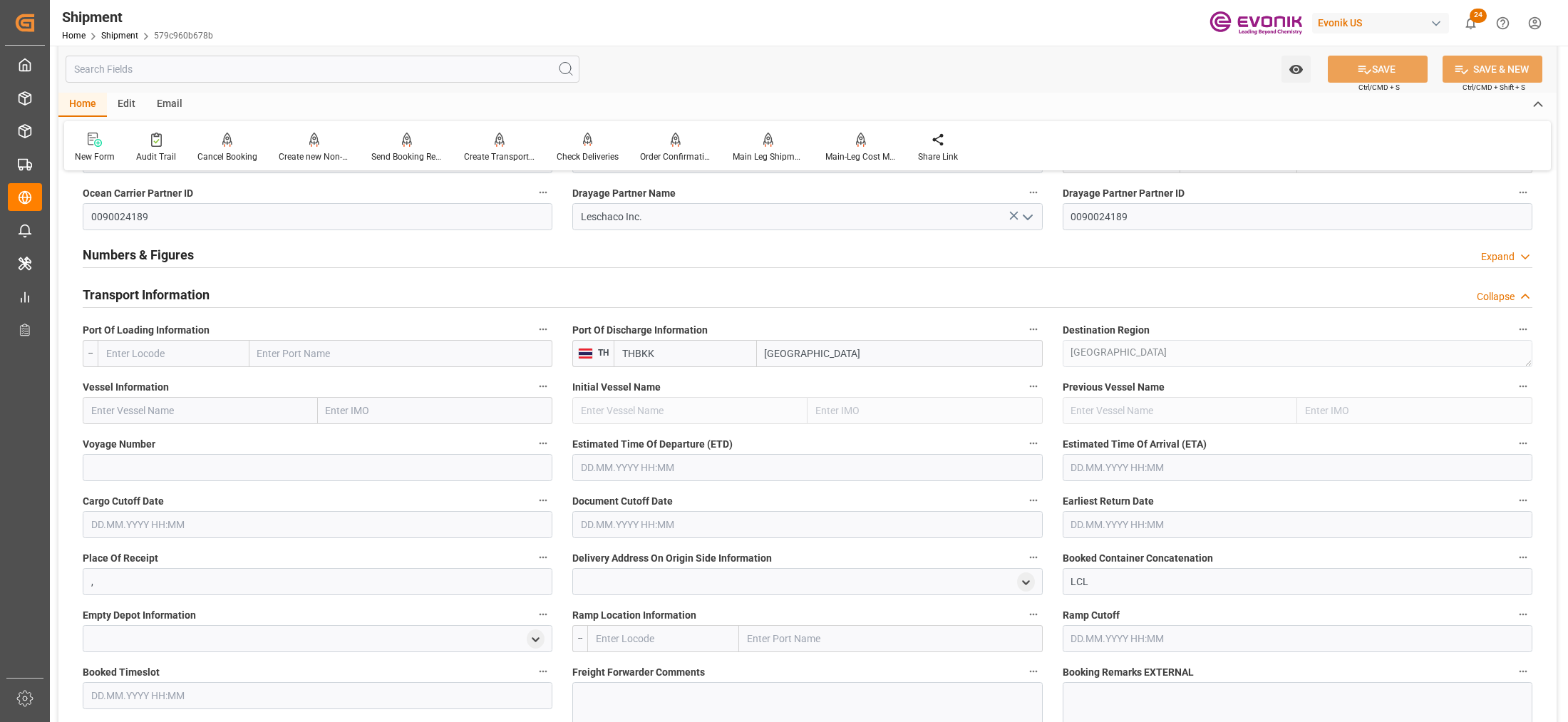
click at [209, 354] on input "text" at bounding box center [174, 353] width 152 height 27
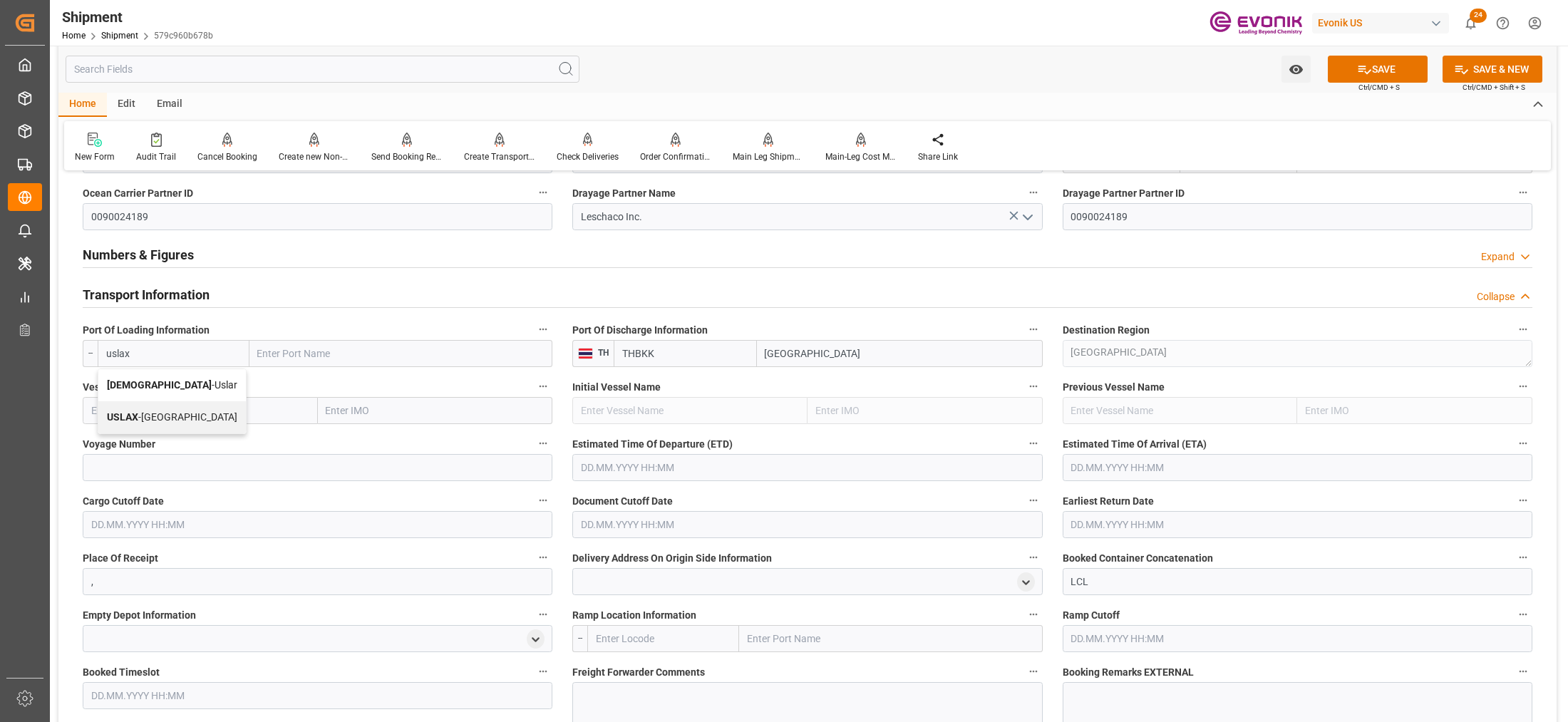
click at [162, 414] on span "USLAX - Los Angeles" at bounding box center [172, 416] width 130 height 12
type input "USLAX"
type input "[GEOGRAPHIC_DATA]"
type input "USLAX"
click at [232, 407] on input "text" at bounding box center [200, 410] width 235 height 27
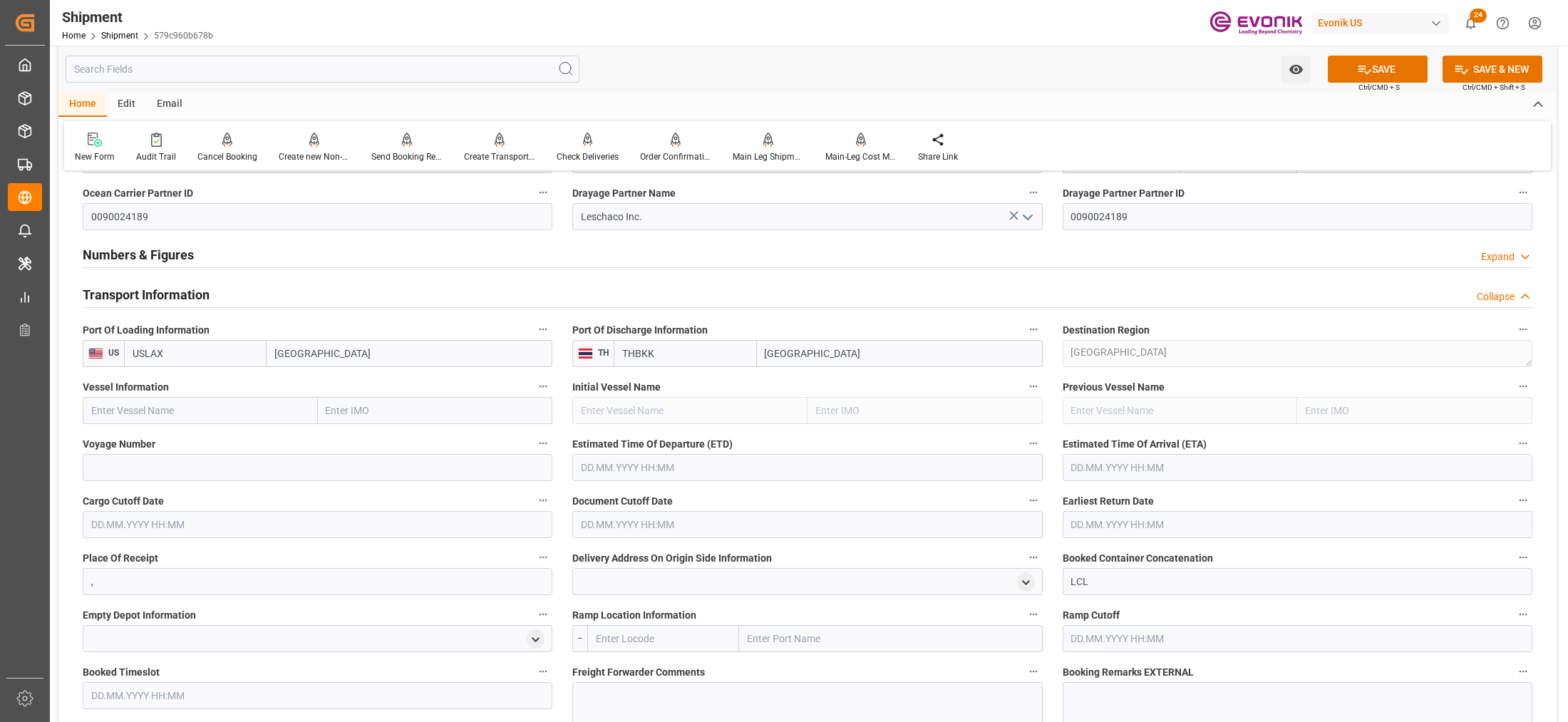
paste input "ONE HOUSTON / 061W"
click at [184, 408] on input "ONE HOUSTON / 061W" at bounding box center [200, 410] width 235 height 27
drag, startPoint x: 184, startPoint y: 408, endPoint x: 193, endPoint y: 408, distance: 9.0
click at [184, 408] on input "ONE HOUSTON / 061W" at bounding box center [200, 410] width 235 height 27
click at [200, 436] on div "ONE Houston - 9566382" at bounding box center [173, 442] width 179 height 32
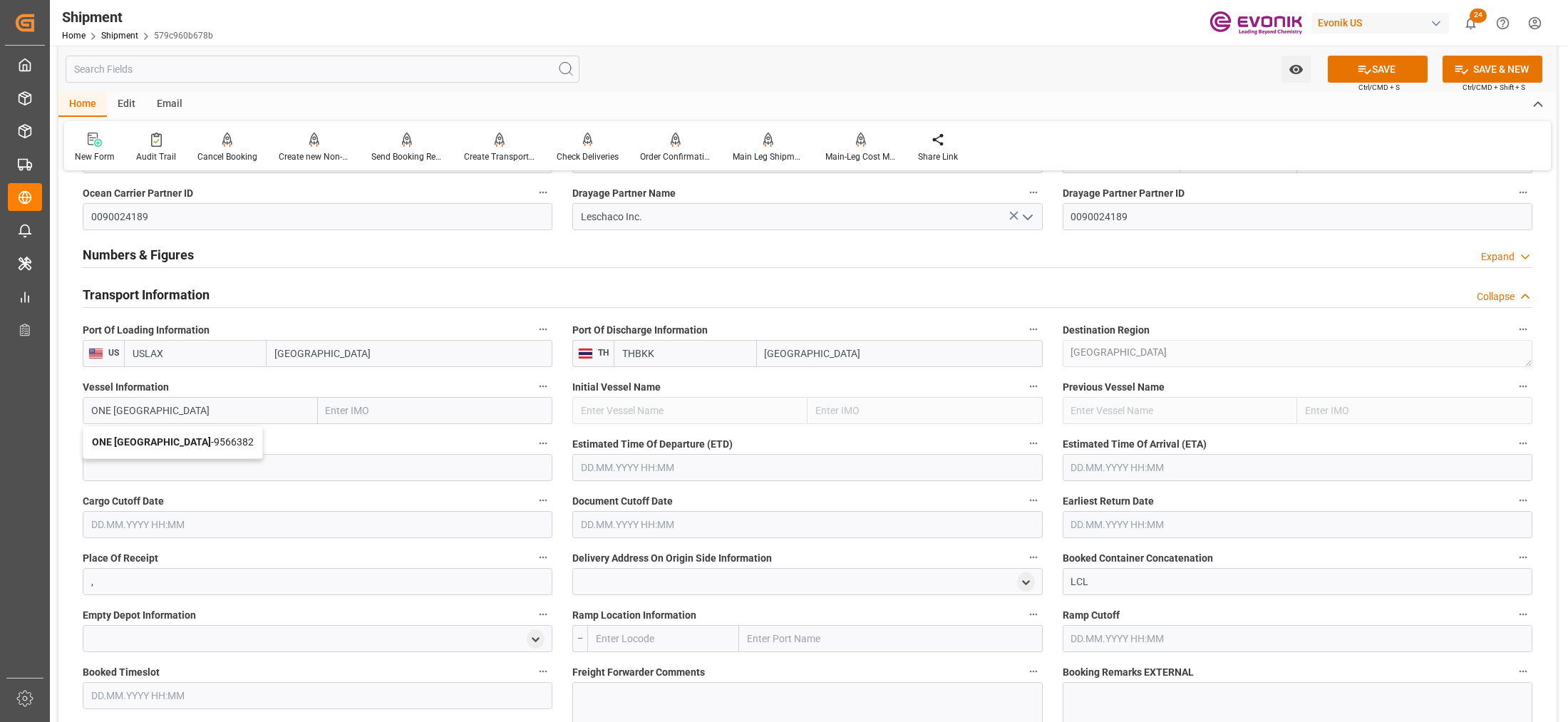
type input "ONE Houston"
type input "9566382"
type input "ONE Houston"
click at [238, 470] on input at bounding box center [318, 468] width 470 height 27
paste input "061W"
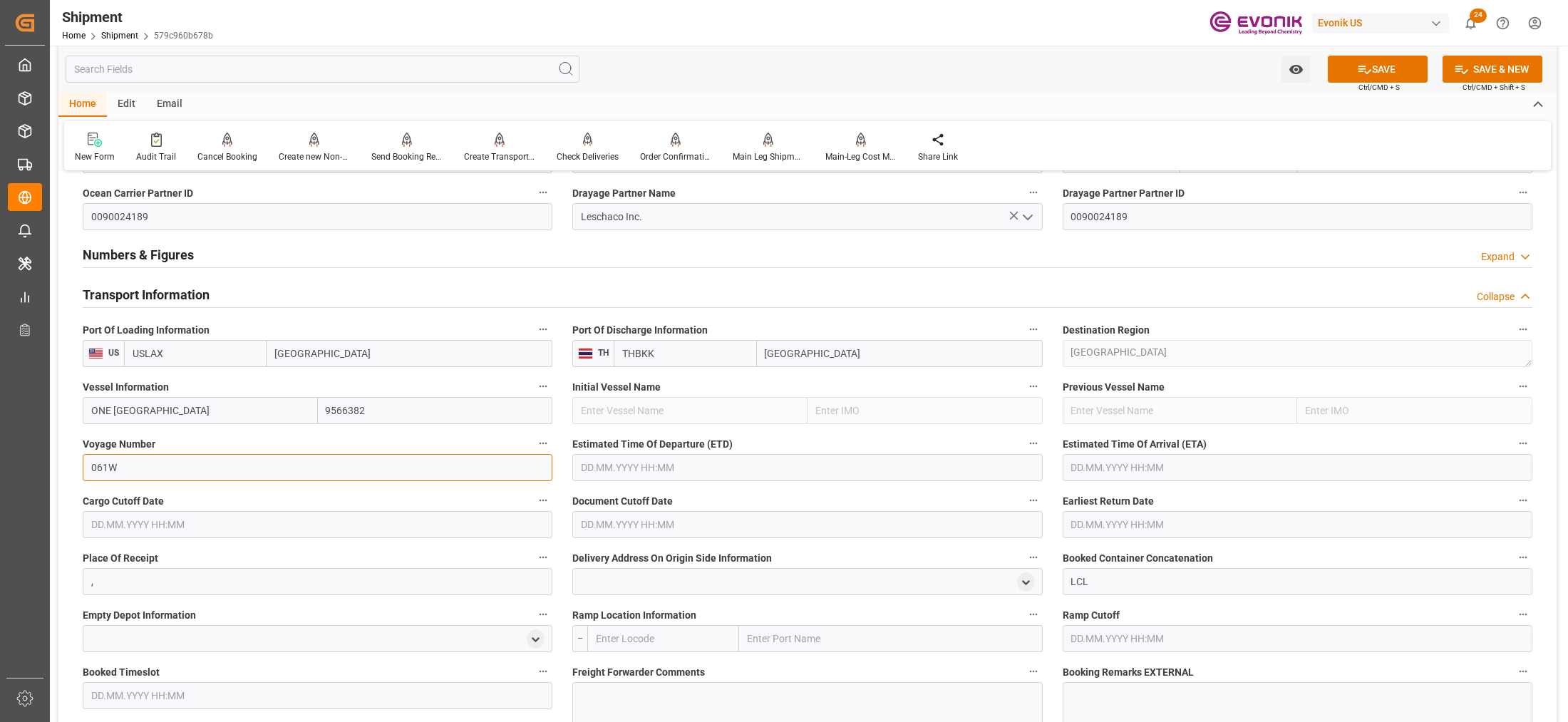
type input "061W"
click at [659, 467] on input "text" at bounding box center [807, 468] width 470 height 27
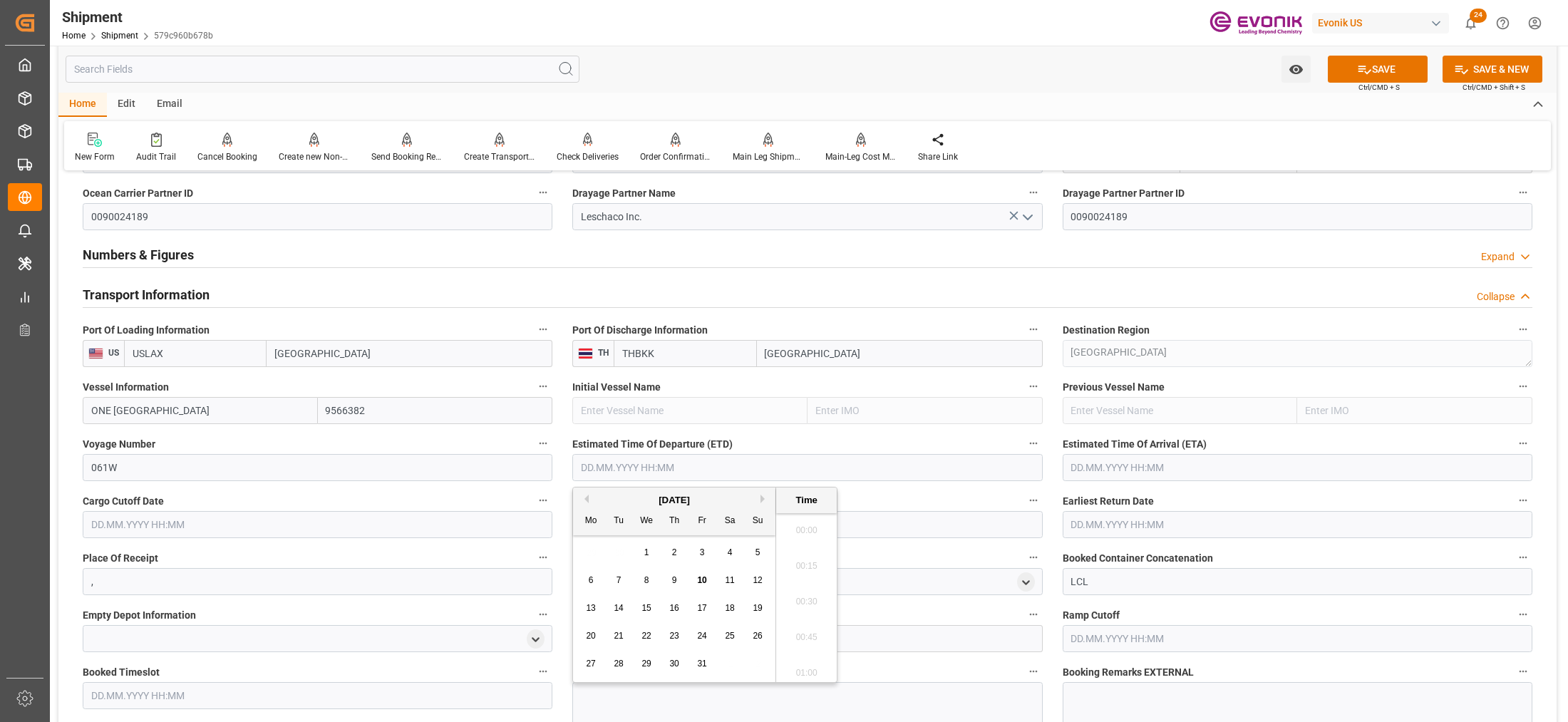
scroll to position [325, 0]
click at [771, 499] on div "October 2025" at bounding box center [674, 500] width 202 height 14
click at [763, 500] on button "Next Month" at bounding box center [765, 499] width 9 height 9
click at [592, 636] on span "17" at bounding box center [590, 635] width 9 height 10
type input "17.11.2025 00:00"
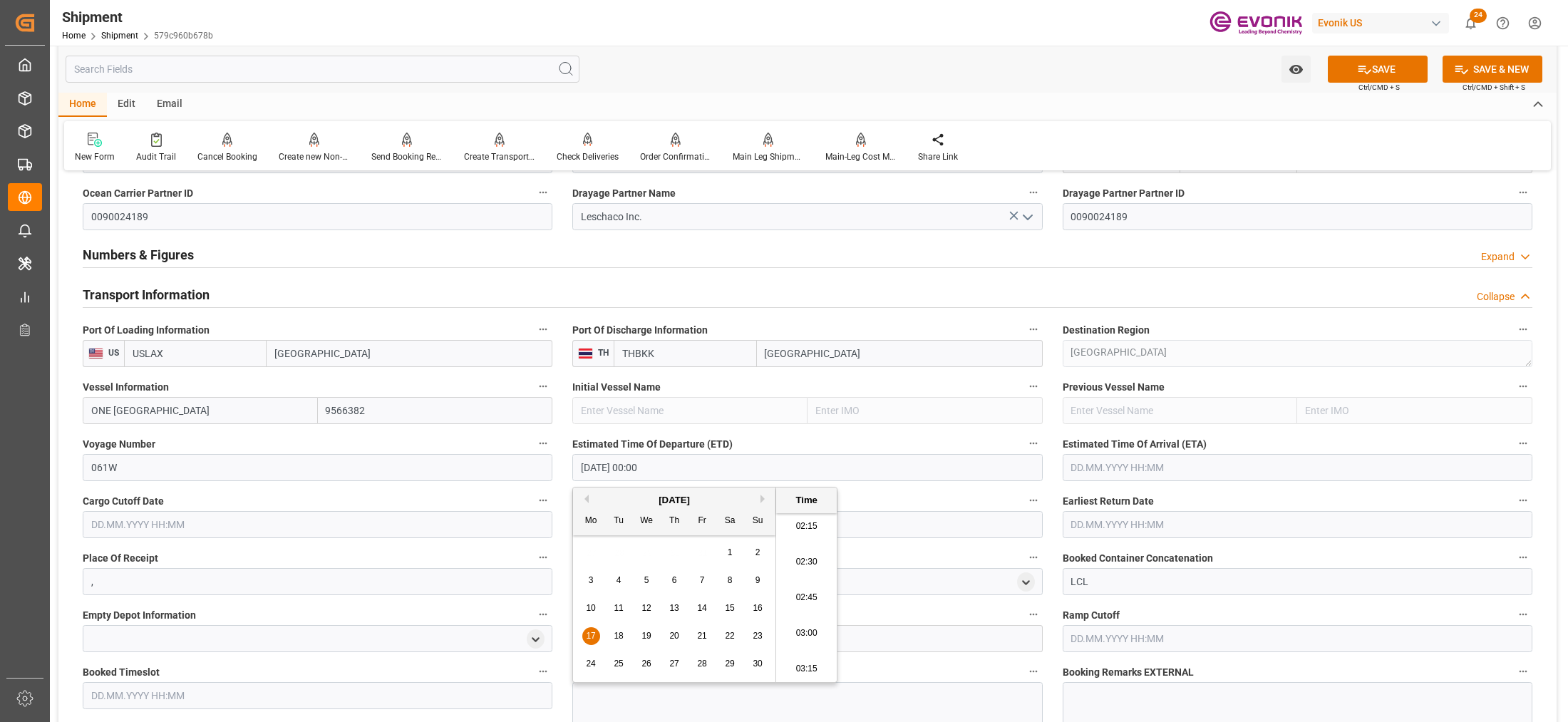
click at [1205, 458] on input "text" at bounding box center [1297, 468] width 470 height 27
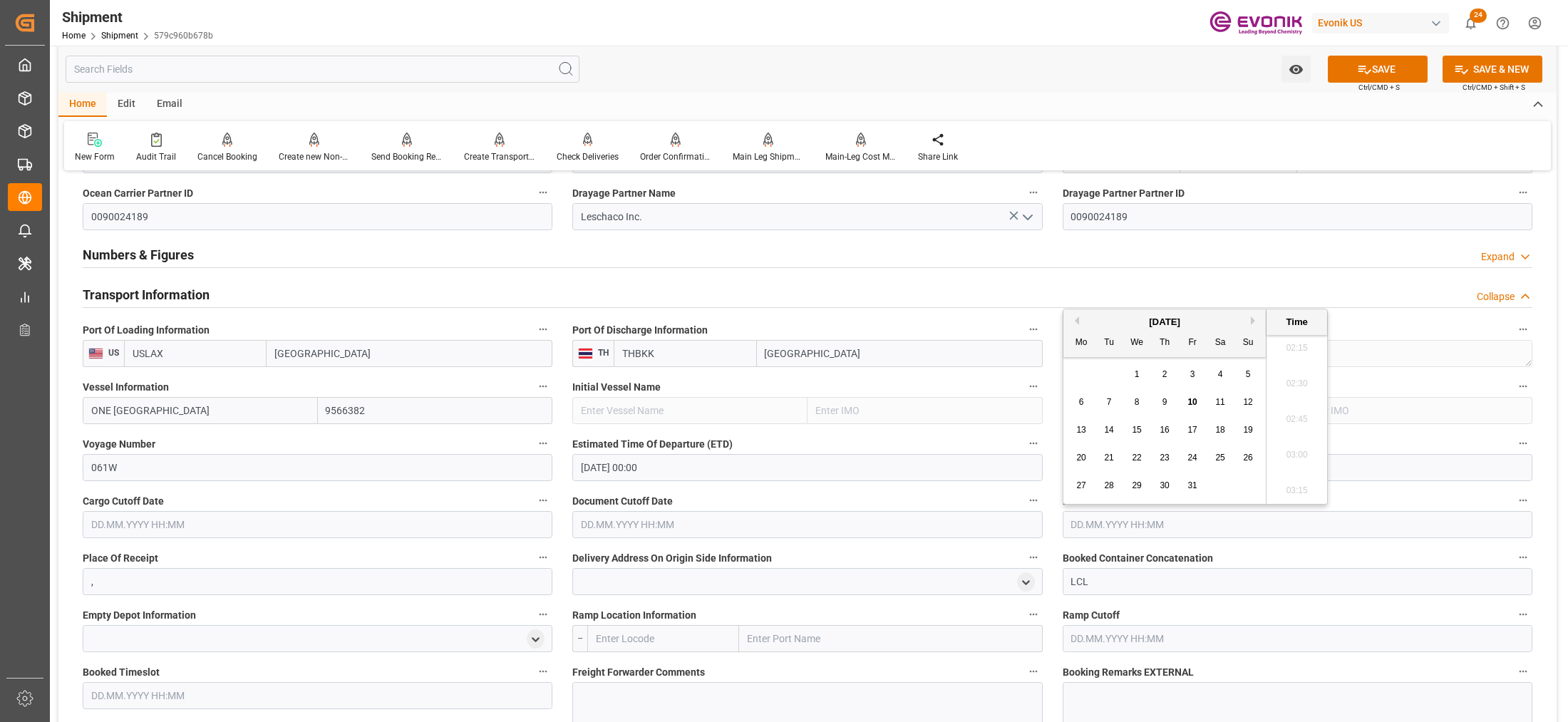
scroll to position [1068, 0]
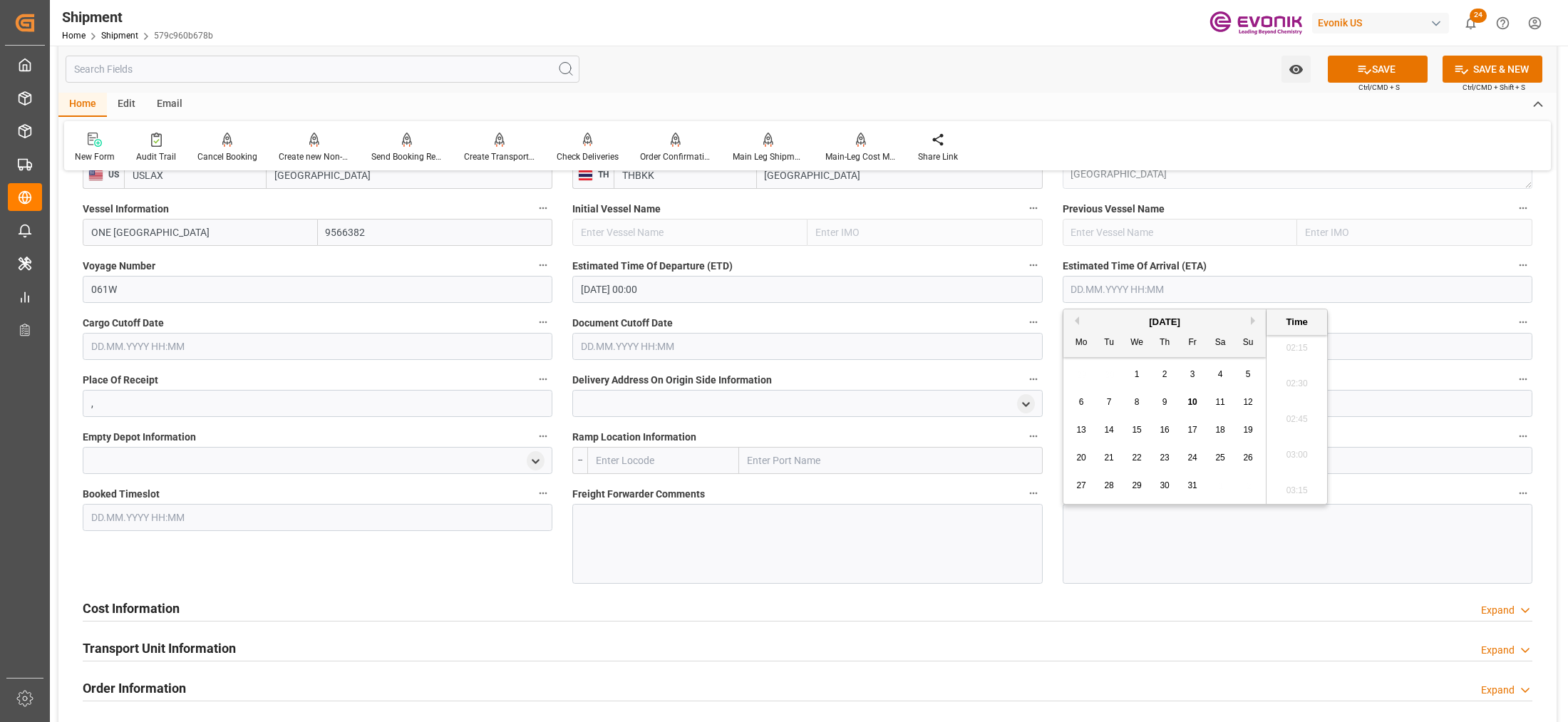
click at [1257, 319] on button "Next Month" at bounding box center [1255, 321] width 9 height 9
click at [1257, 321] on button "Next Month" at bounding box center [1255, 321] width 9 height 9
click at [1187, 458] on span "26" at bounding box center [1192, 457] width 9 height 10
type input "26.12.2025 00:00"
click at [472, 349] on input "text" at bounding box center [318, 346] width 470 height 27
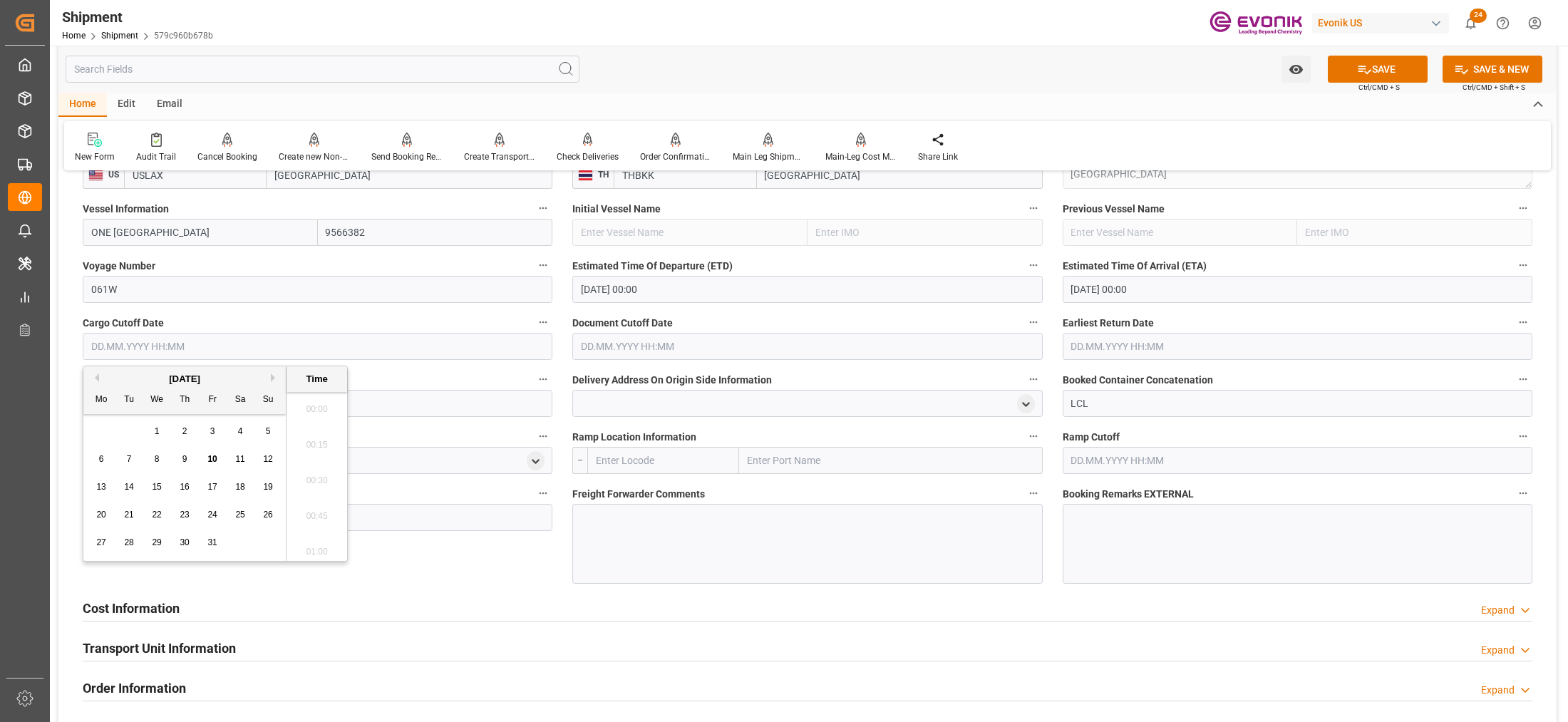
scroll to position [325, 0]
click at [97, 545] on span "27" at bounding box center [101, 541] width 9 height 10
type input "27.10.2025 00:00"
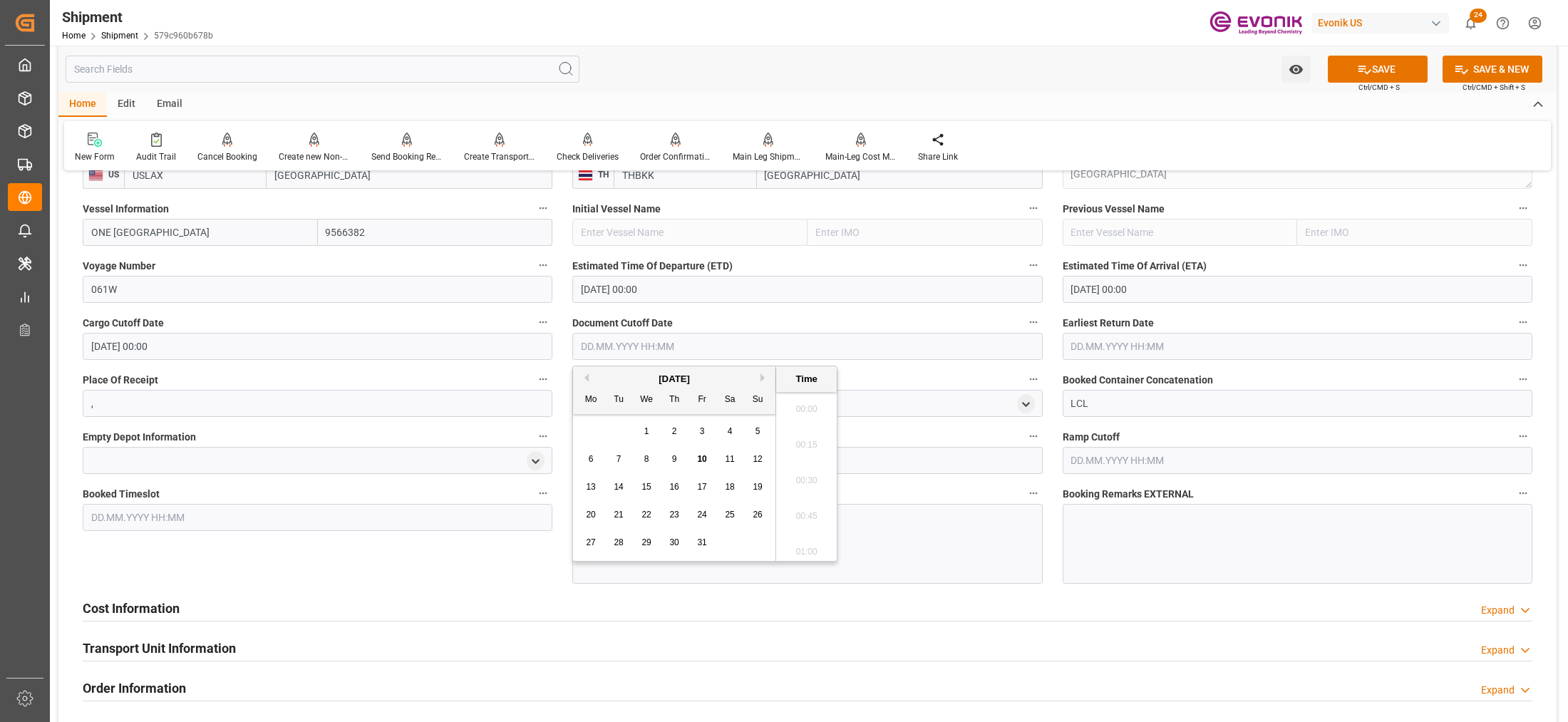
click at [689, 342] on input "text" at bounding box center [807, 346] width 470 height 27
click at [585, 547] on div "27" at bounding box center [591, 542] width 18 height 17
type input "27.10.2025 00:00"
click at [1132, 346] on input "text" at bounding box center [1297, 346] width 470 height 27
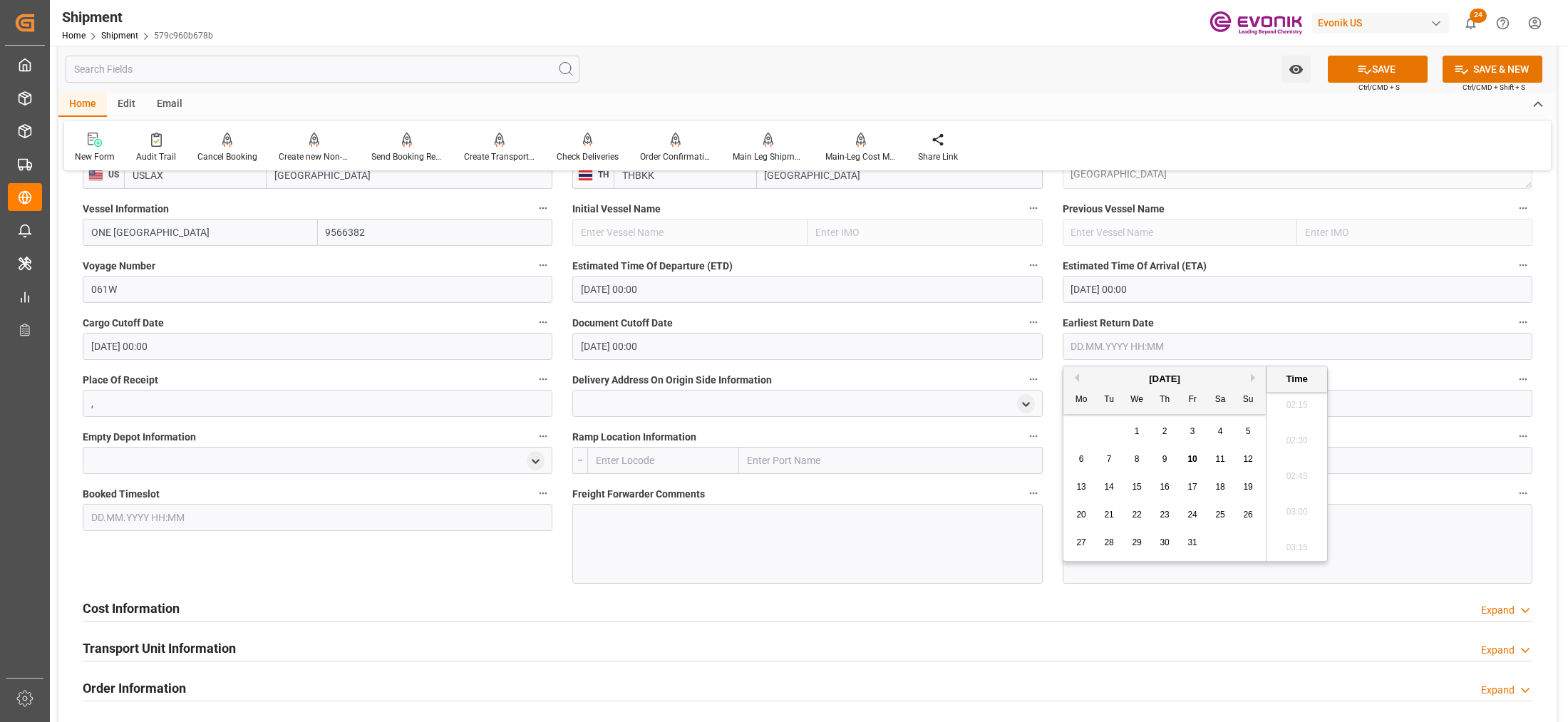
click at [1082, 540] on span "27" at bounding box center [1080, 541] width 9 height 10
type input "[DATE] 00:00"
click at [537, 550] on div "Booked Timeslot" at bounding box center [318, 533] width 489 height 110
click at [628, 458] on input "text" at bounding box center [663, 460] width 152 height 27
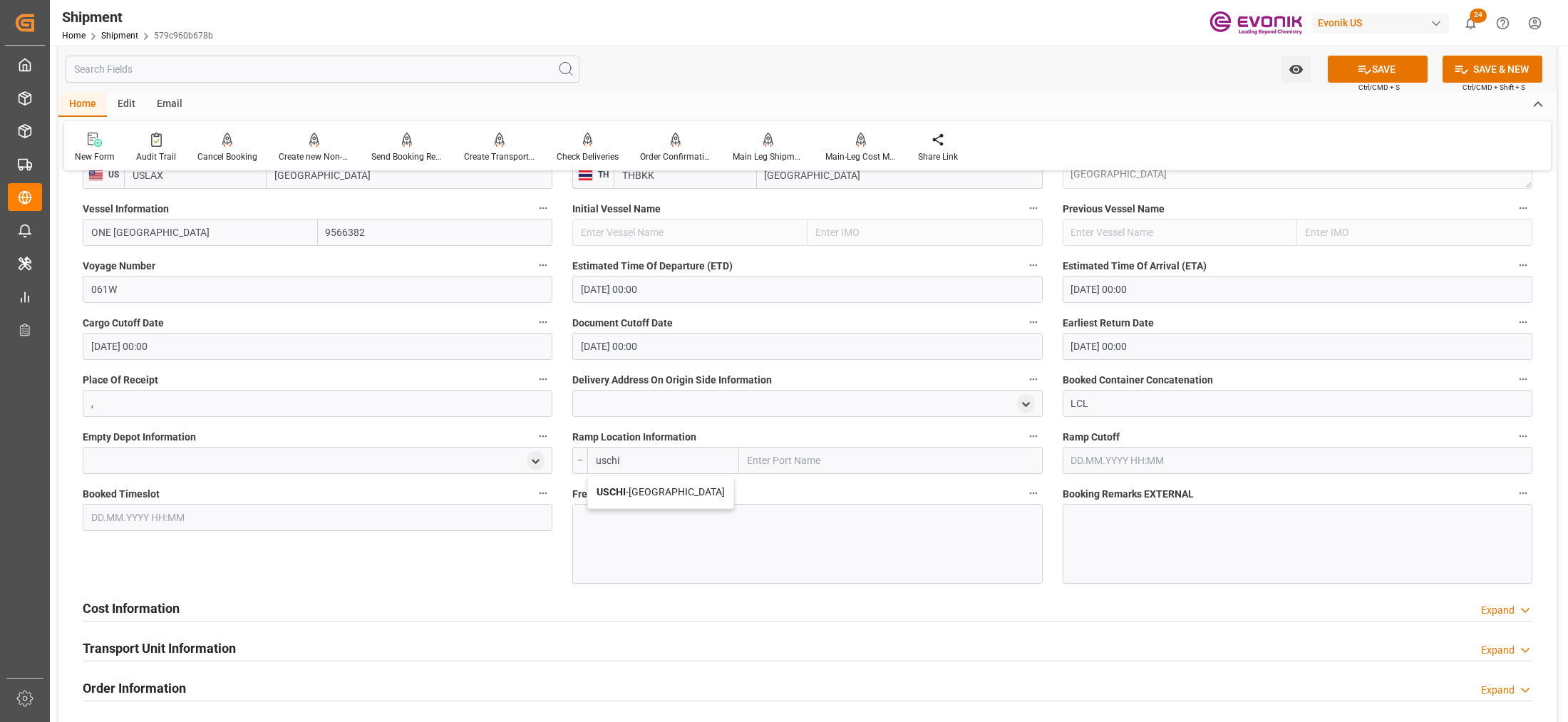
click at [668, 486] on span "USCHI - Chicago" at bounding box center [660, 491] width 129 height 12
type input "USCHI"
type input "Chicago"
type input "USCHI"
click at [694, 534] on div at bounding box center [807, 543] width 470 height 80
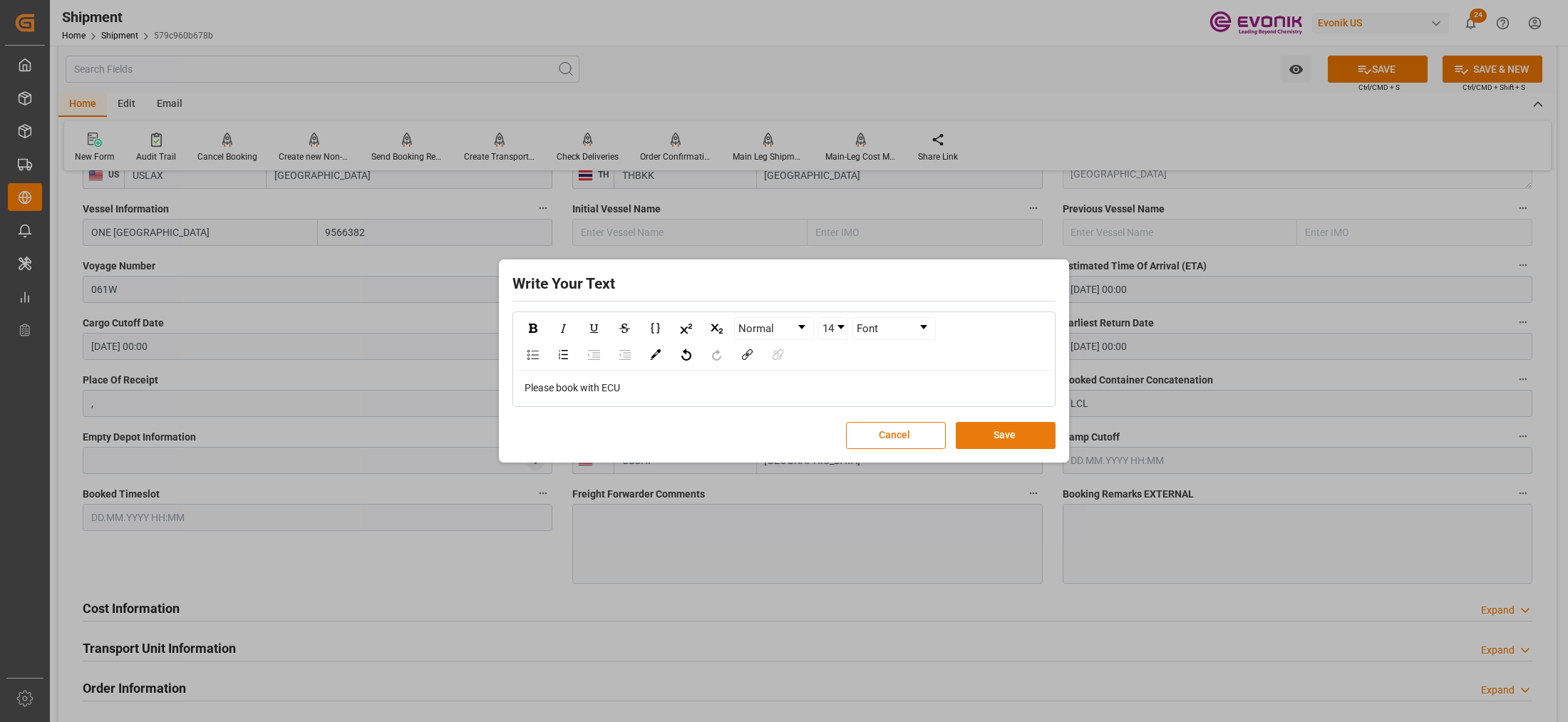
click at [1027, 441] on button "Save" at bounding box center [1005, 435] width 100 height 27
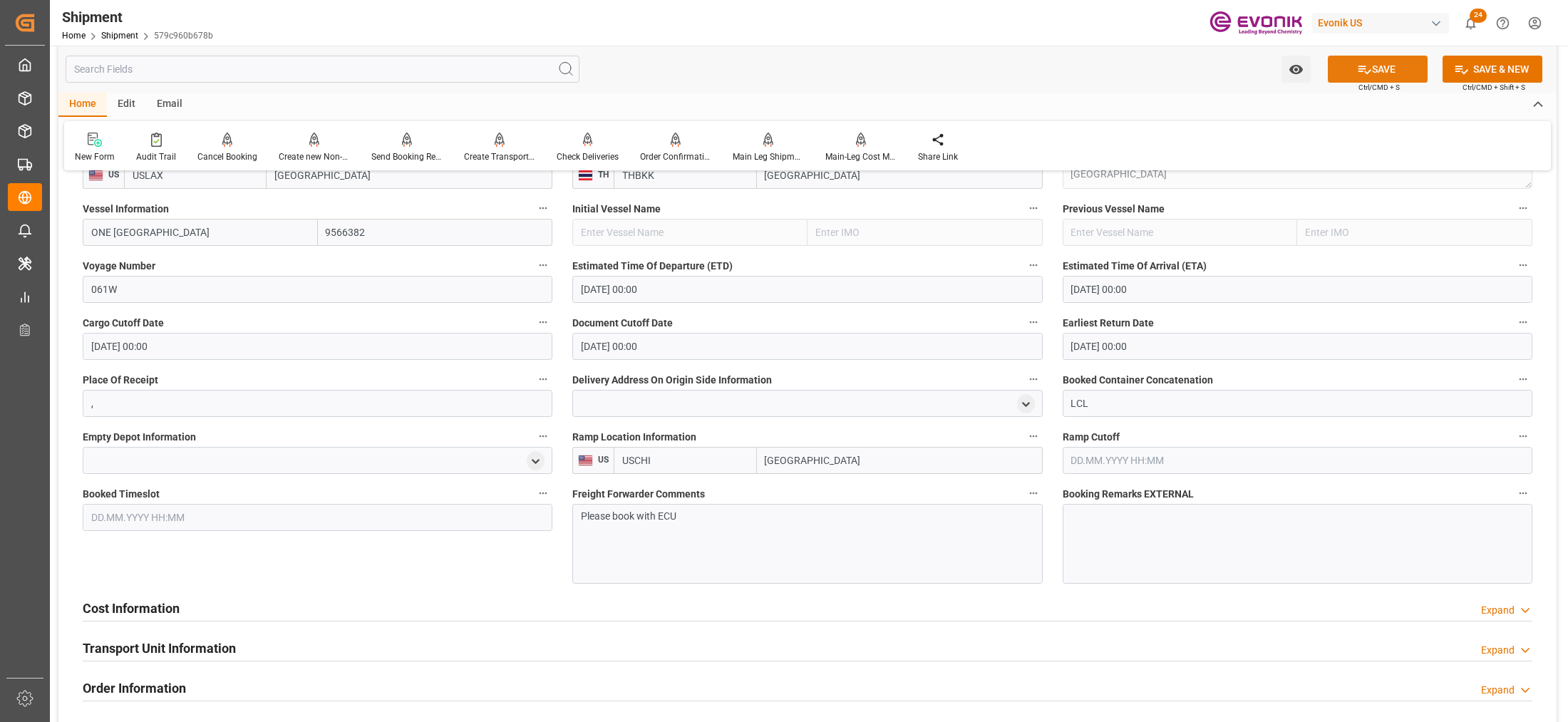
click at [1381, 68] on button "SAVE" at bounding box center [1377, 69] width 100 height 27
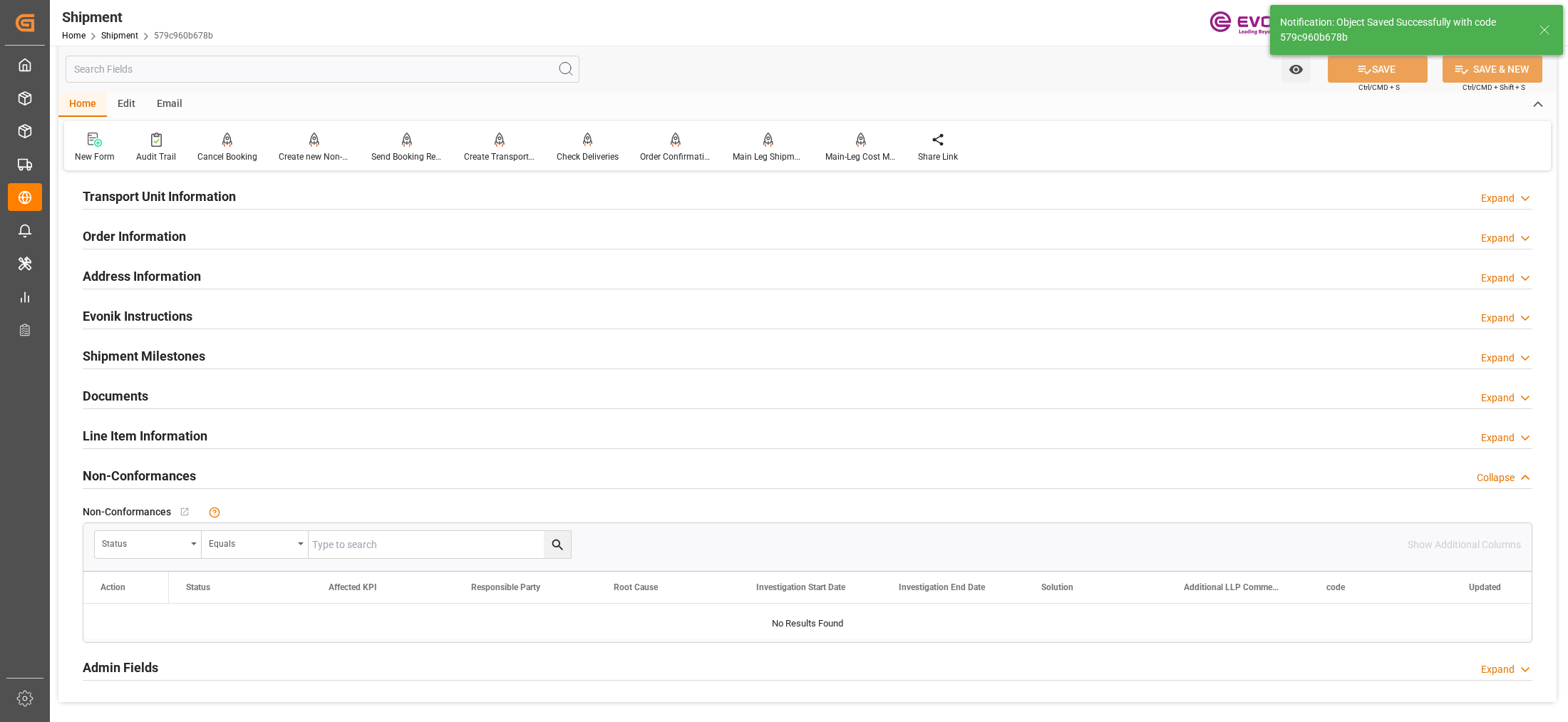
scroll to position [777, 0]
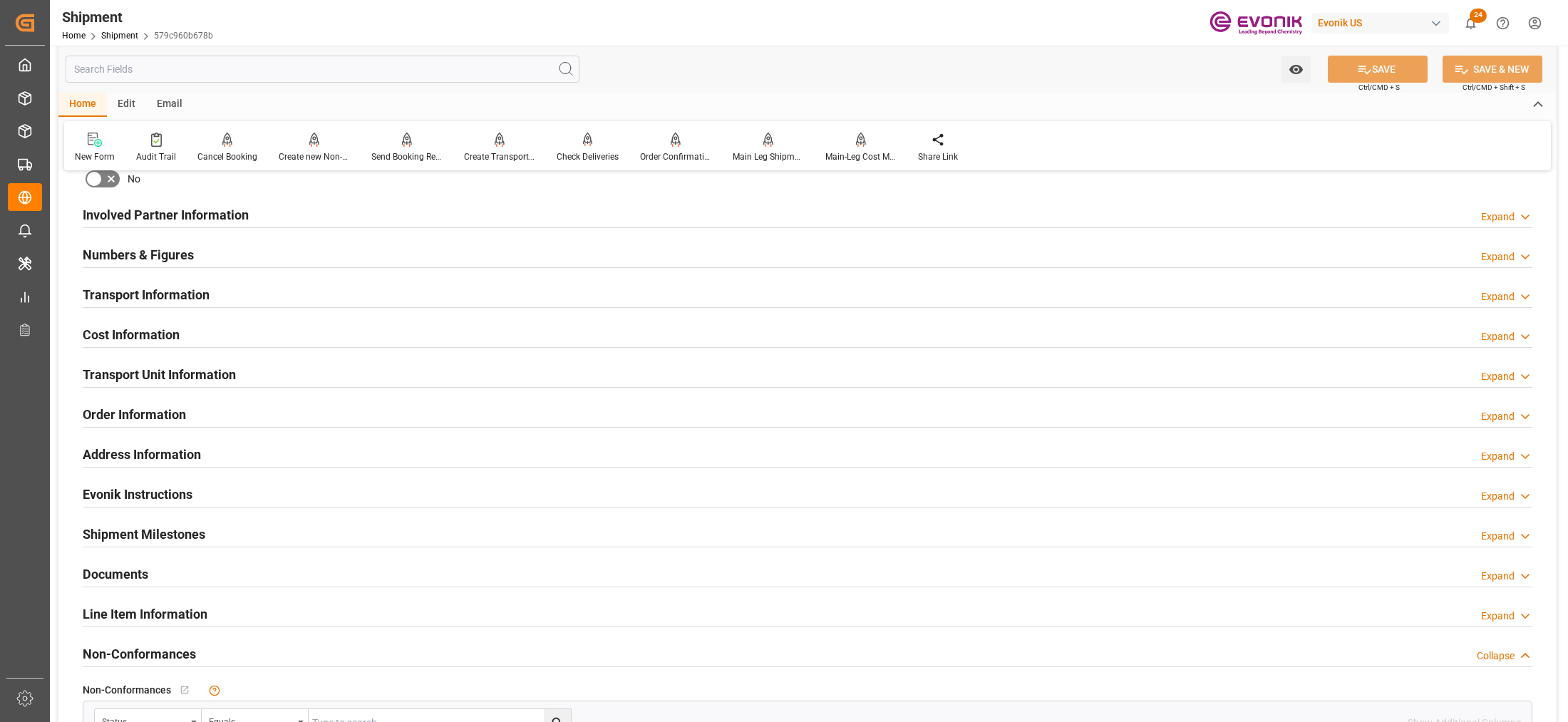
click at [348, 293] on div "Transport Information Expand" at bounding box center [807, 293] width 1449 height 27
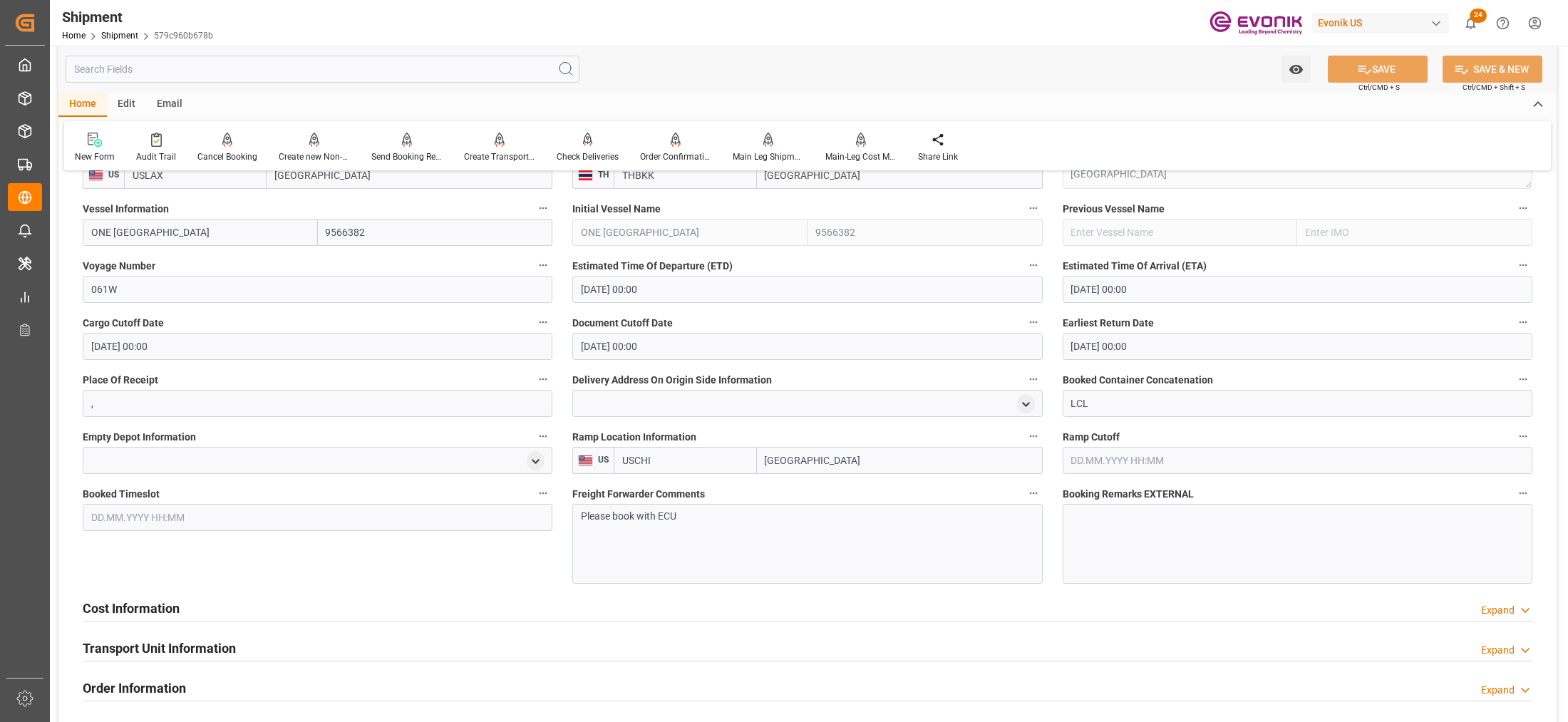
scroll to position [1133, 0]
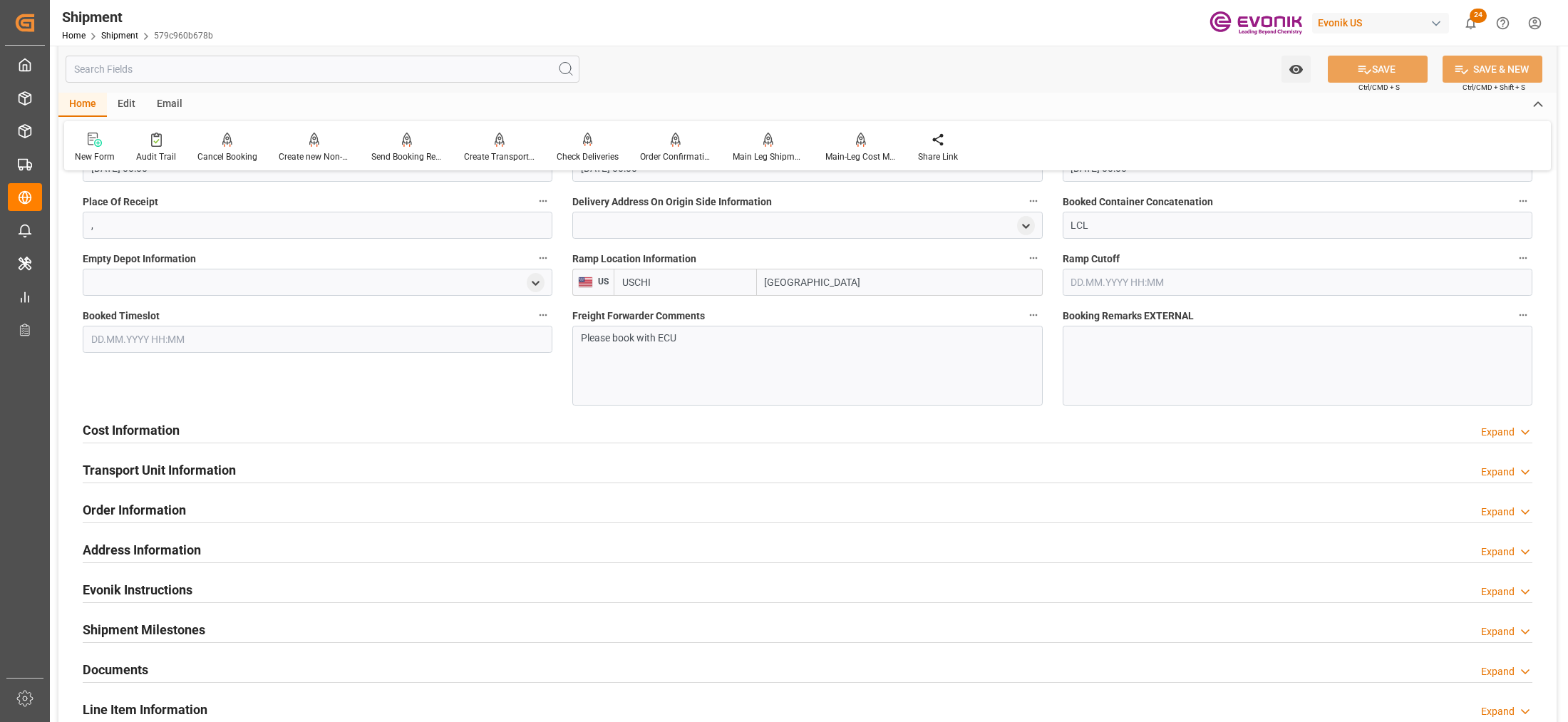
click at [599, 424] on div "Cost Information Expand" at bounding box center [807, 429] width 1449 height 27
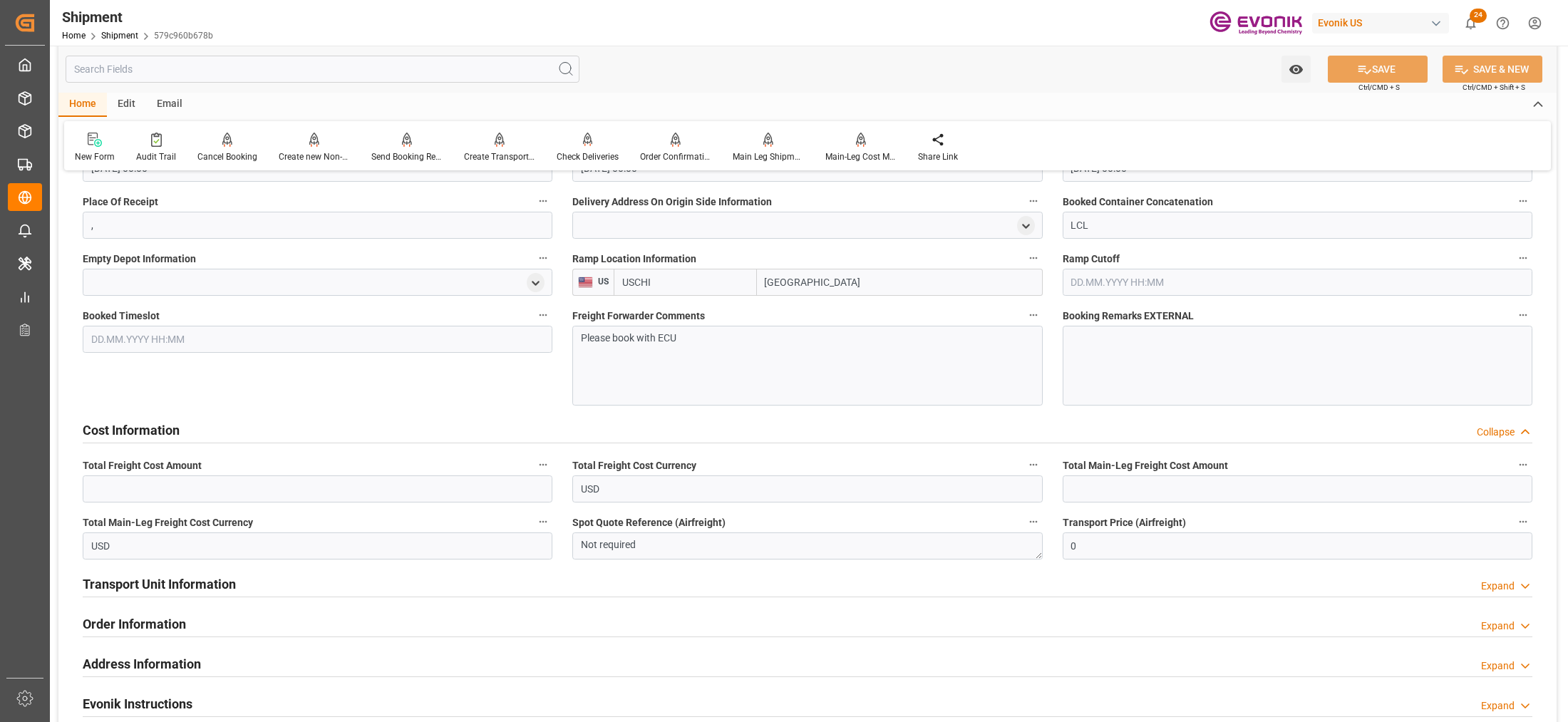
scroll to position [1311, 0]
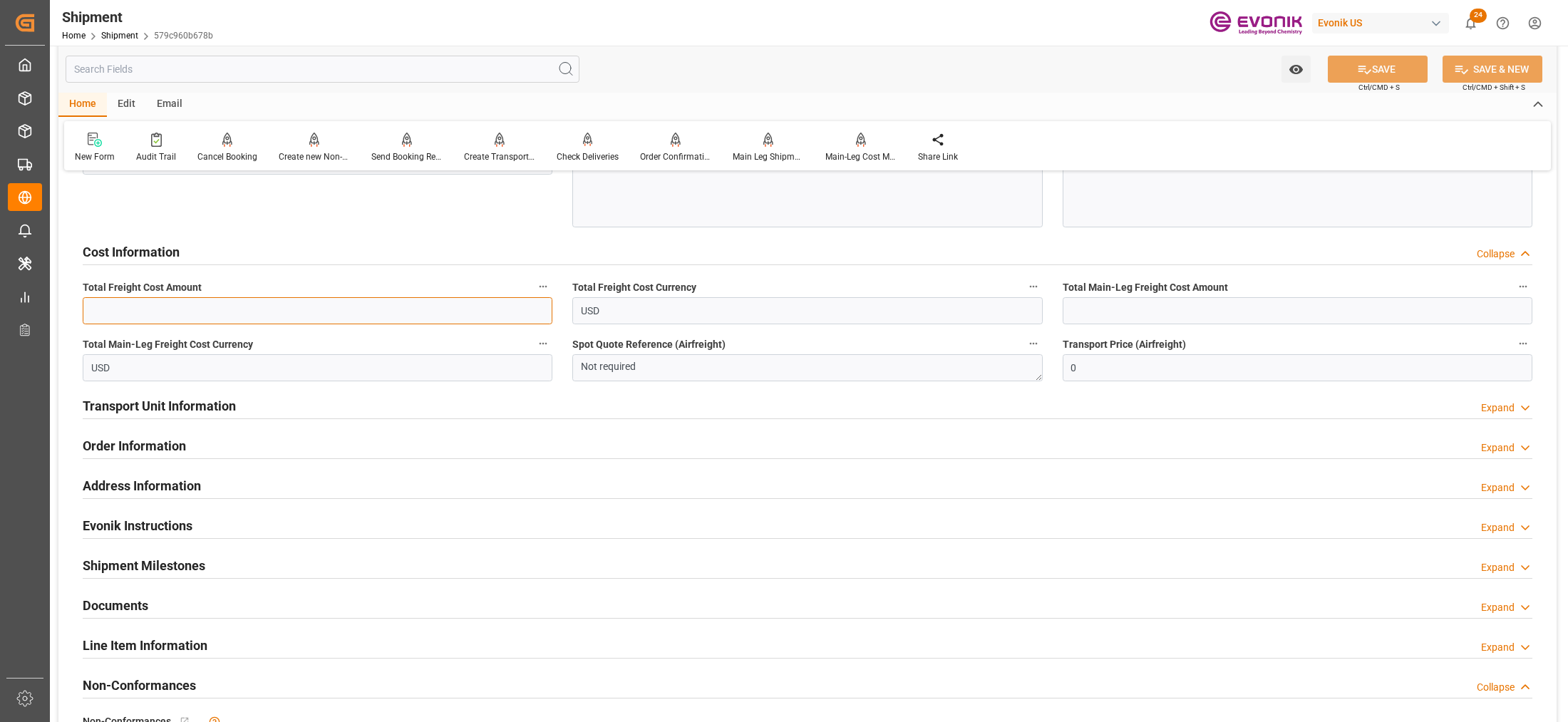
click at [244, 315] on input "text" at bounding box center [318, 310] width 470 height 27
type input "621"
click at [1228, 308] on input "text" at bounding box center [1297, 310] width 470 height 27
type input "444"
click at [1387, 67] on button "SAVE" at bounding box center [1377, 69] width 100 height 27
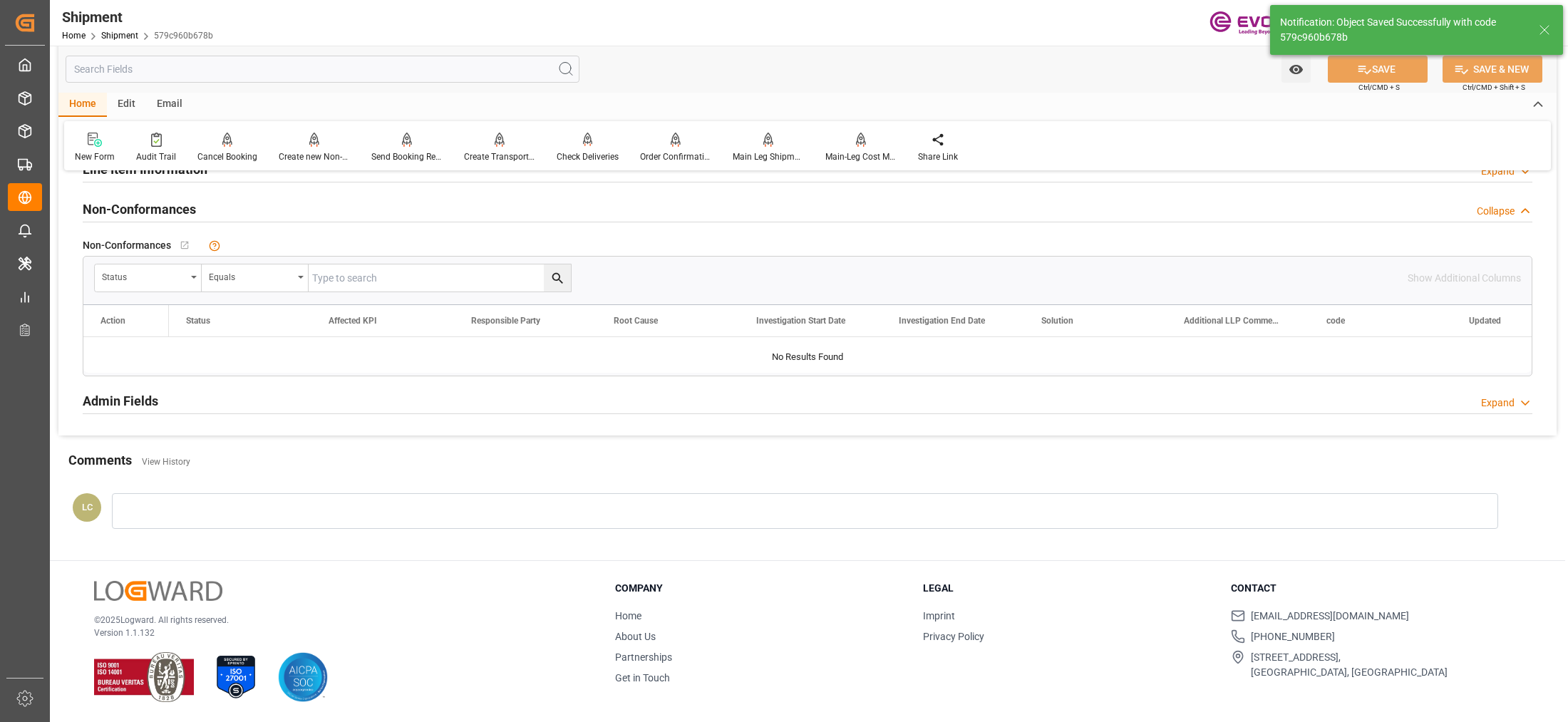
scroll to position [859, 0]
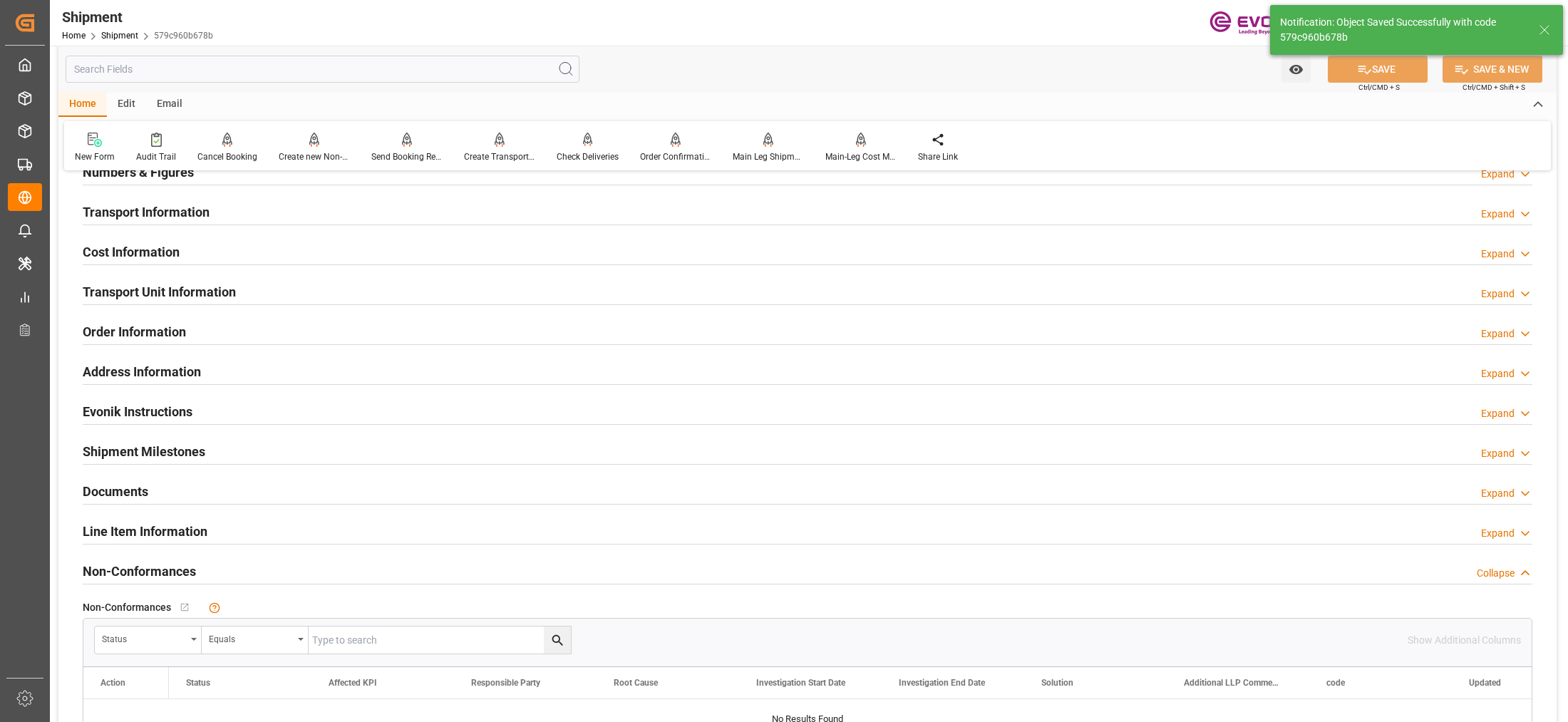
click at [428, 296] on div "Transport Unit Information Expand" at bounding box center [807, 290] width 1449 height 27
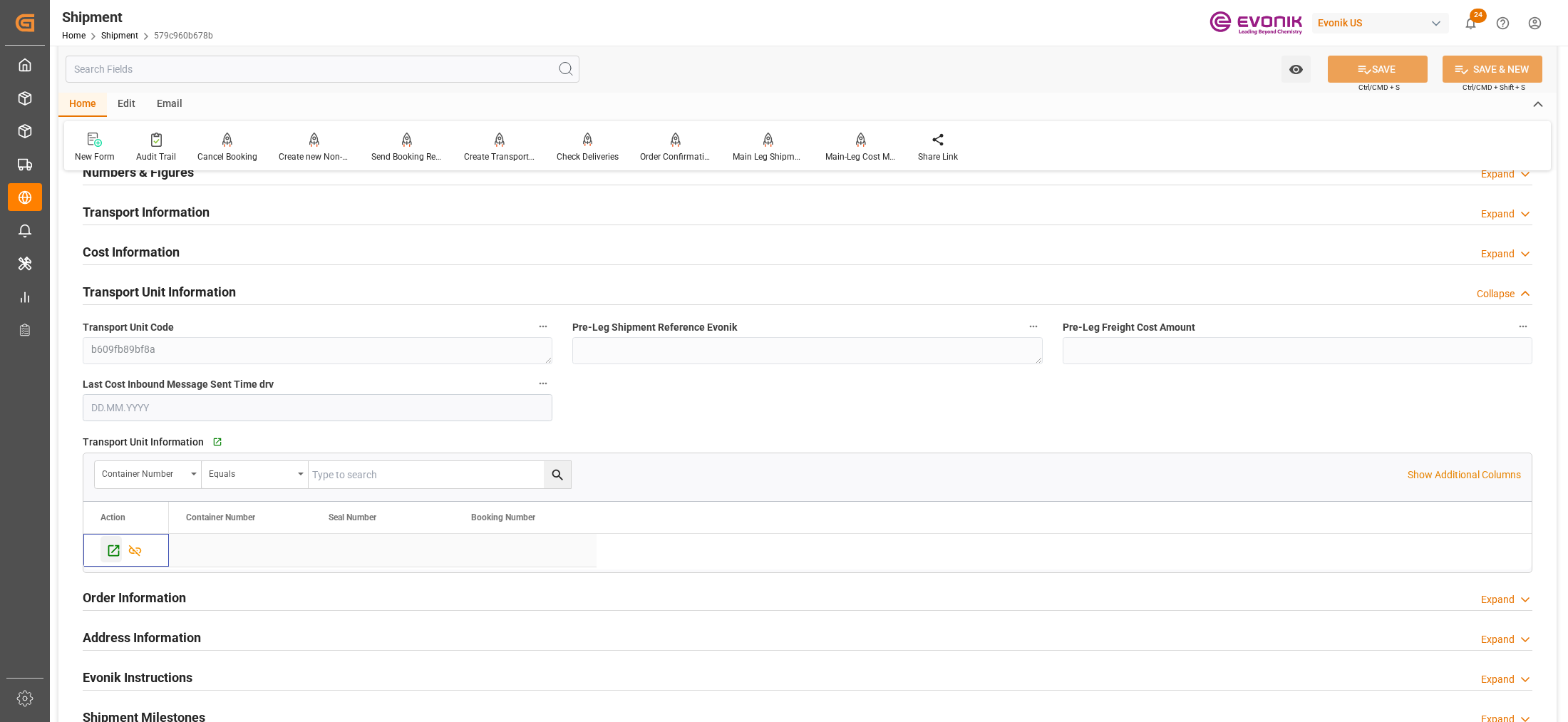
click at [109, 553] on icon "Press SPACE to select this row." at bounding box center [113, 550] width 12 height 12
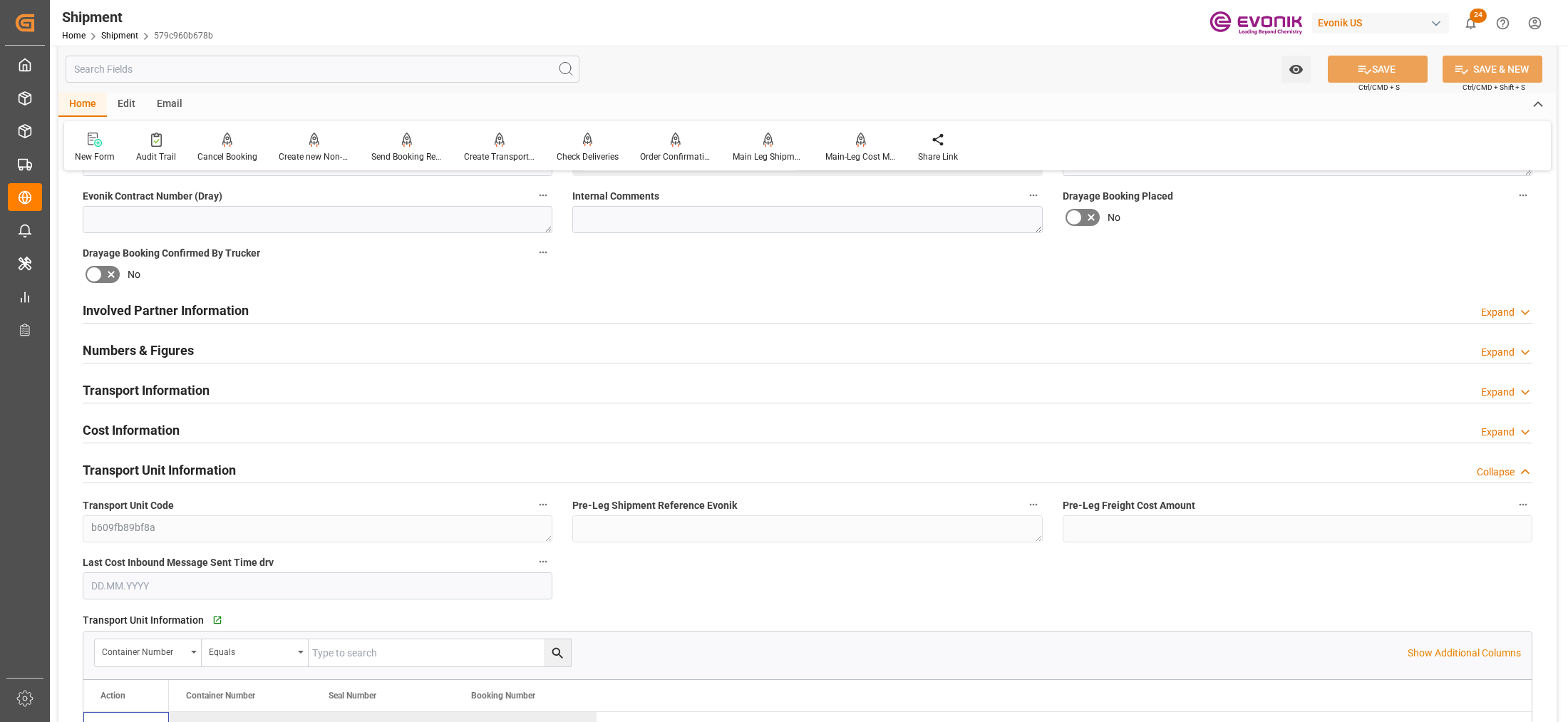
click at [654, 307] on div "Involved Partner Information Expand" at bounding box center [807, 309] width 1449 height 27
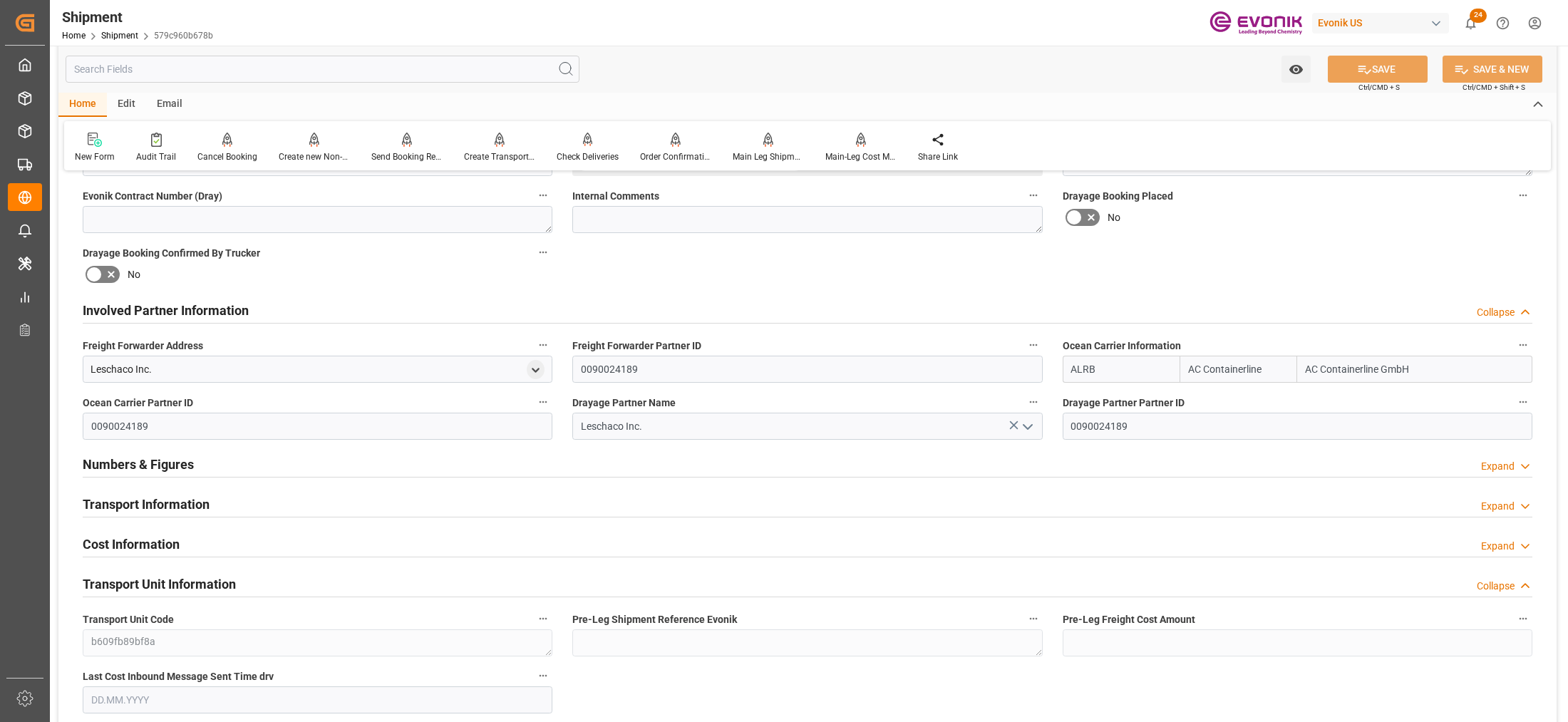
click at [607, 503] on div "Transport Information Expand" at bounding box center [807, 503] width 1449 height 27
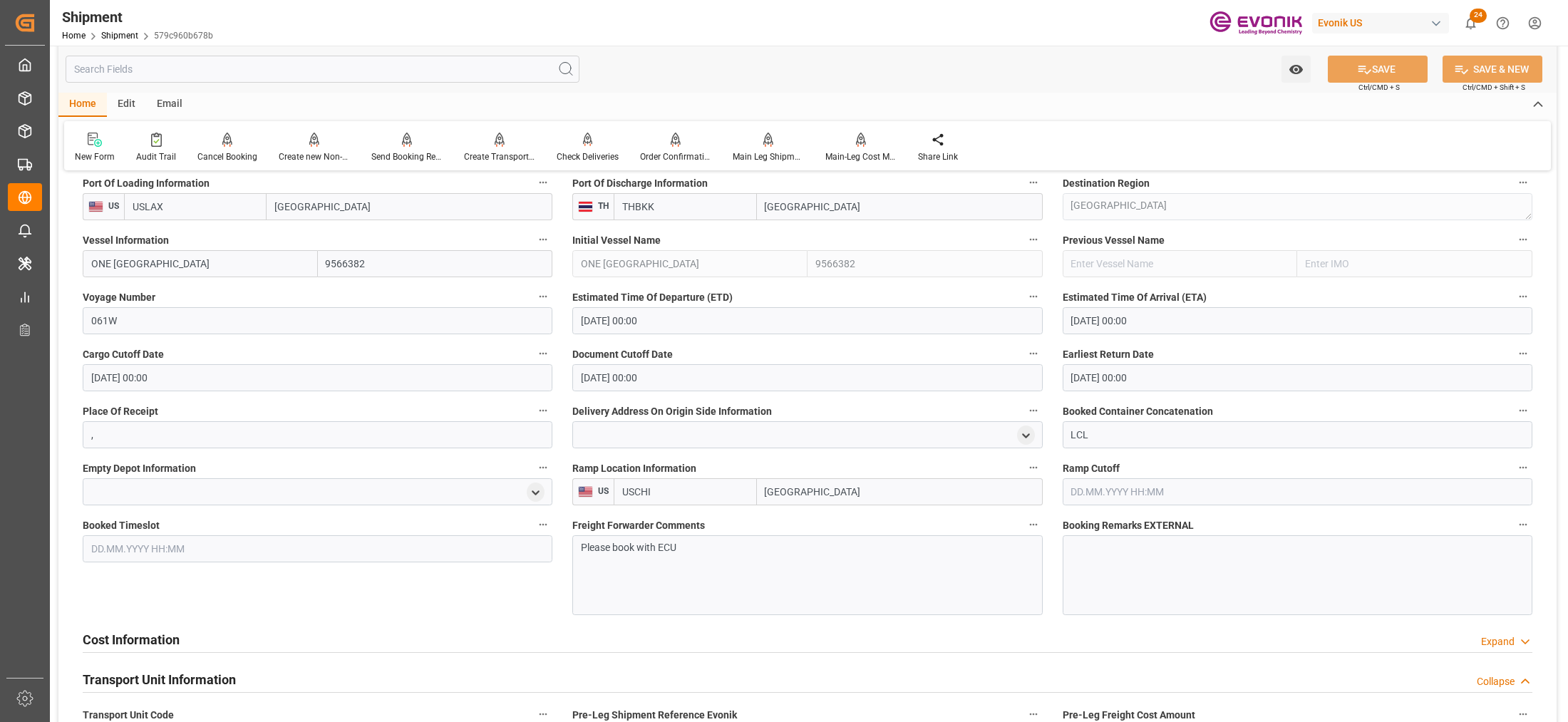
scroll to position [1216, 0]
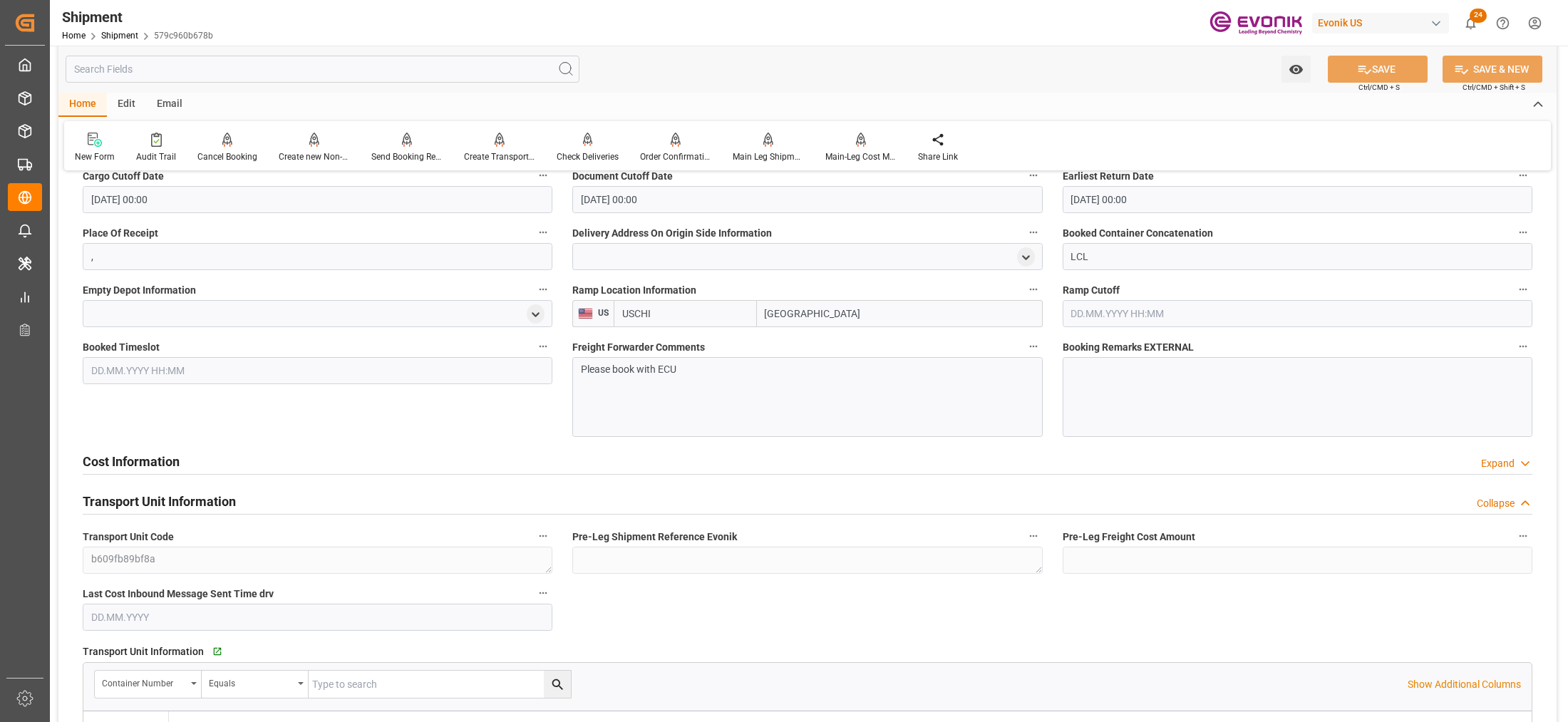
click at [479, 465] on div "Cost Information Expand" at bounding box center [807, 460] width 1449 height 27
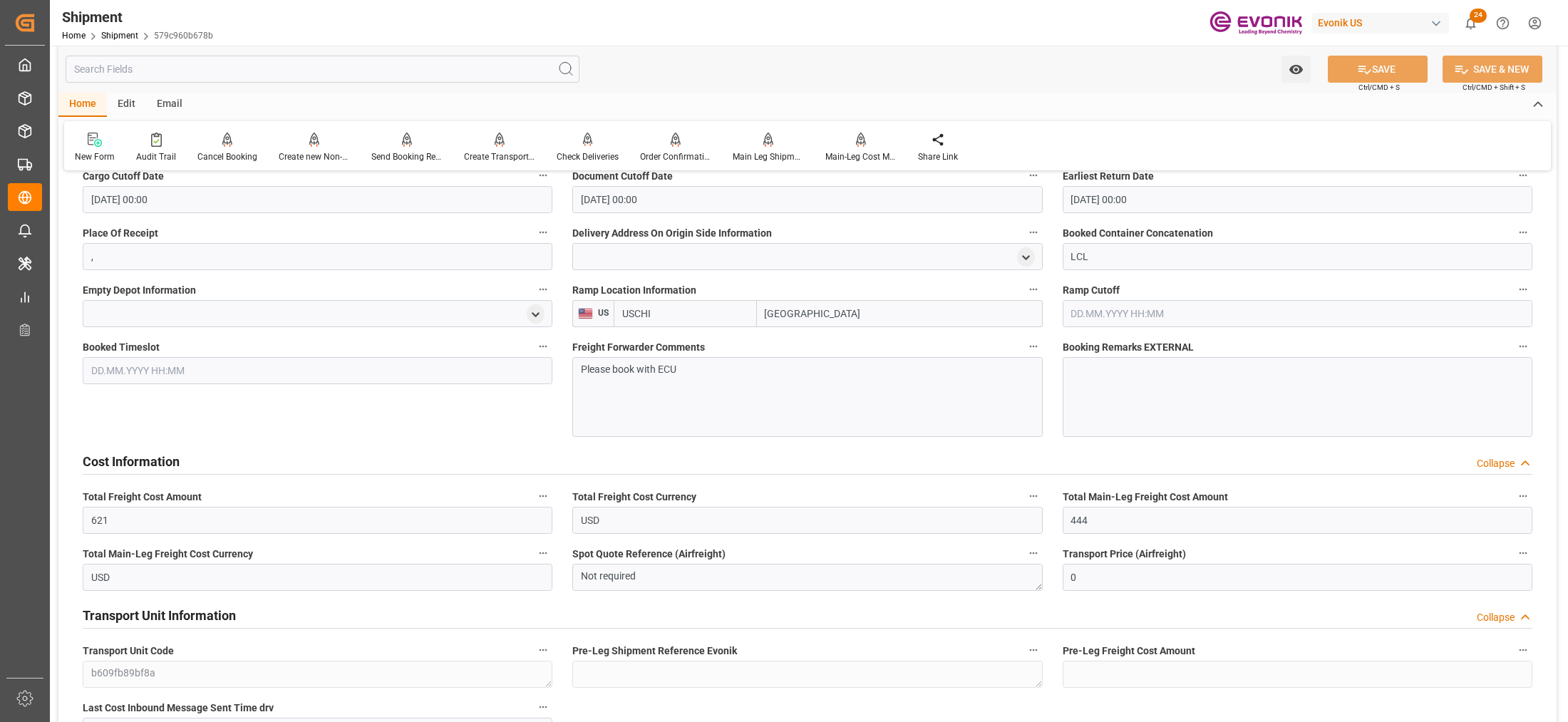
scroll to position [1037, 0]
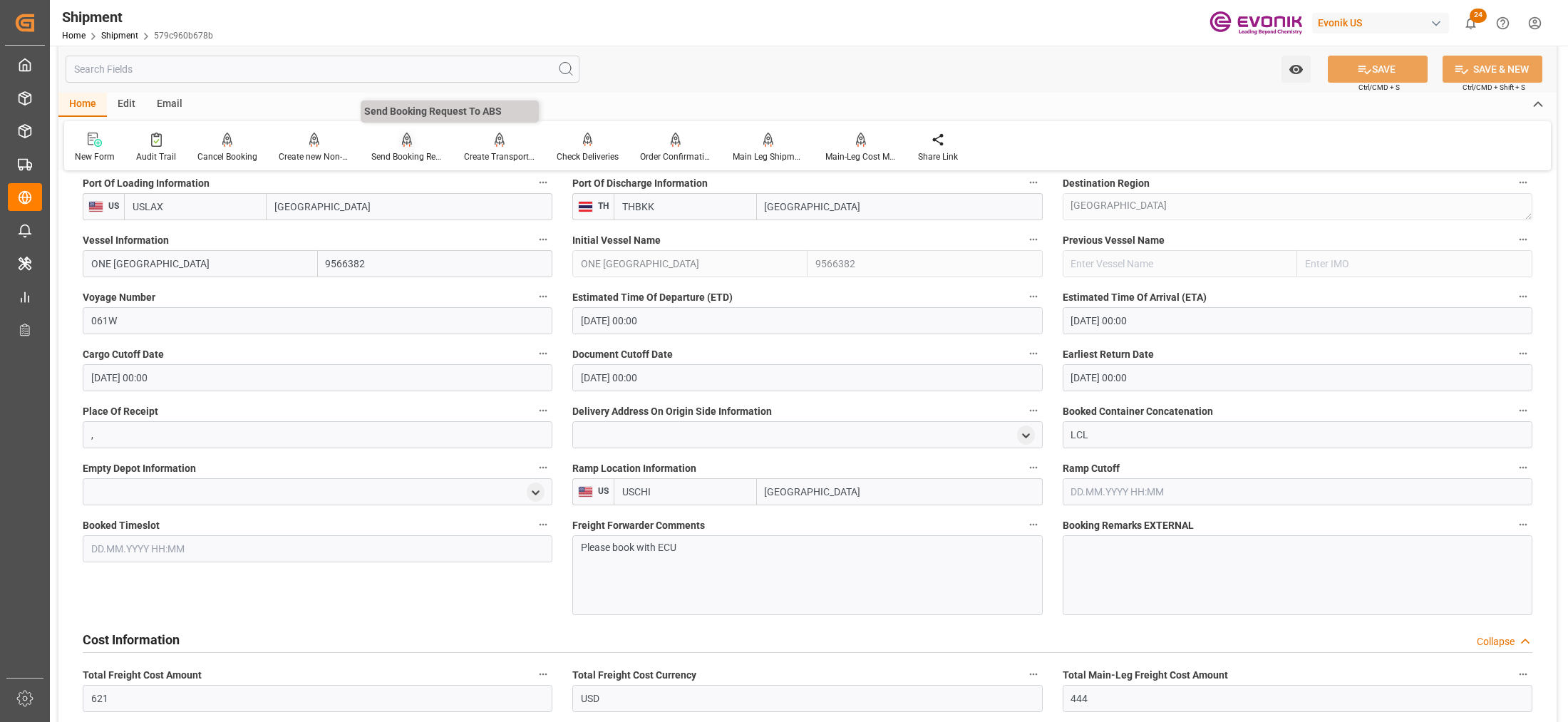
click at [402, 143] on icon at bounding box center [407, 139] width 10 height 14
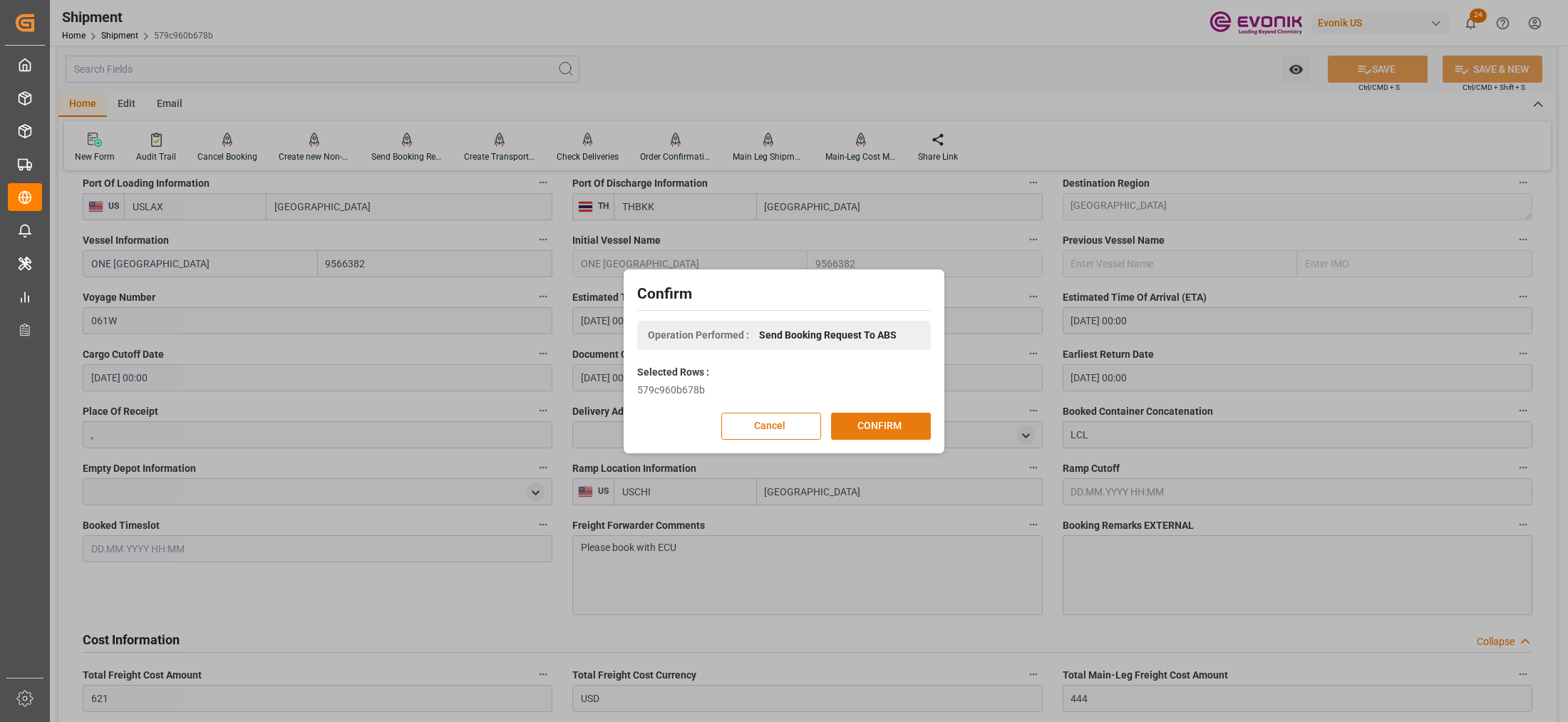
click at [870, 433] on button "CONFIRM" at bounding box center [881, 426] width 100 height 27
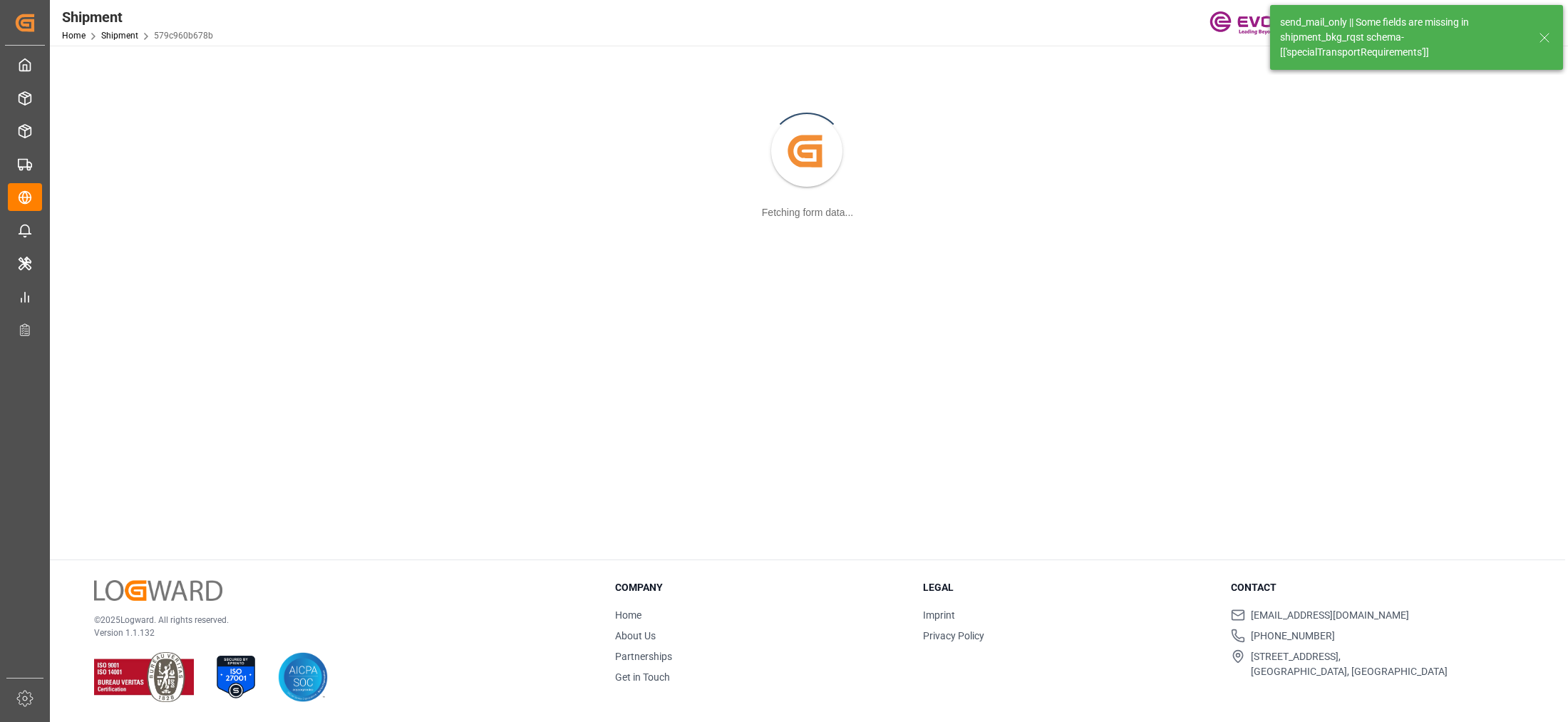
scroll to position [154, 0]
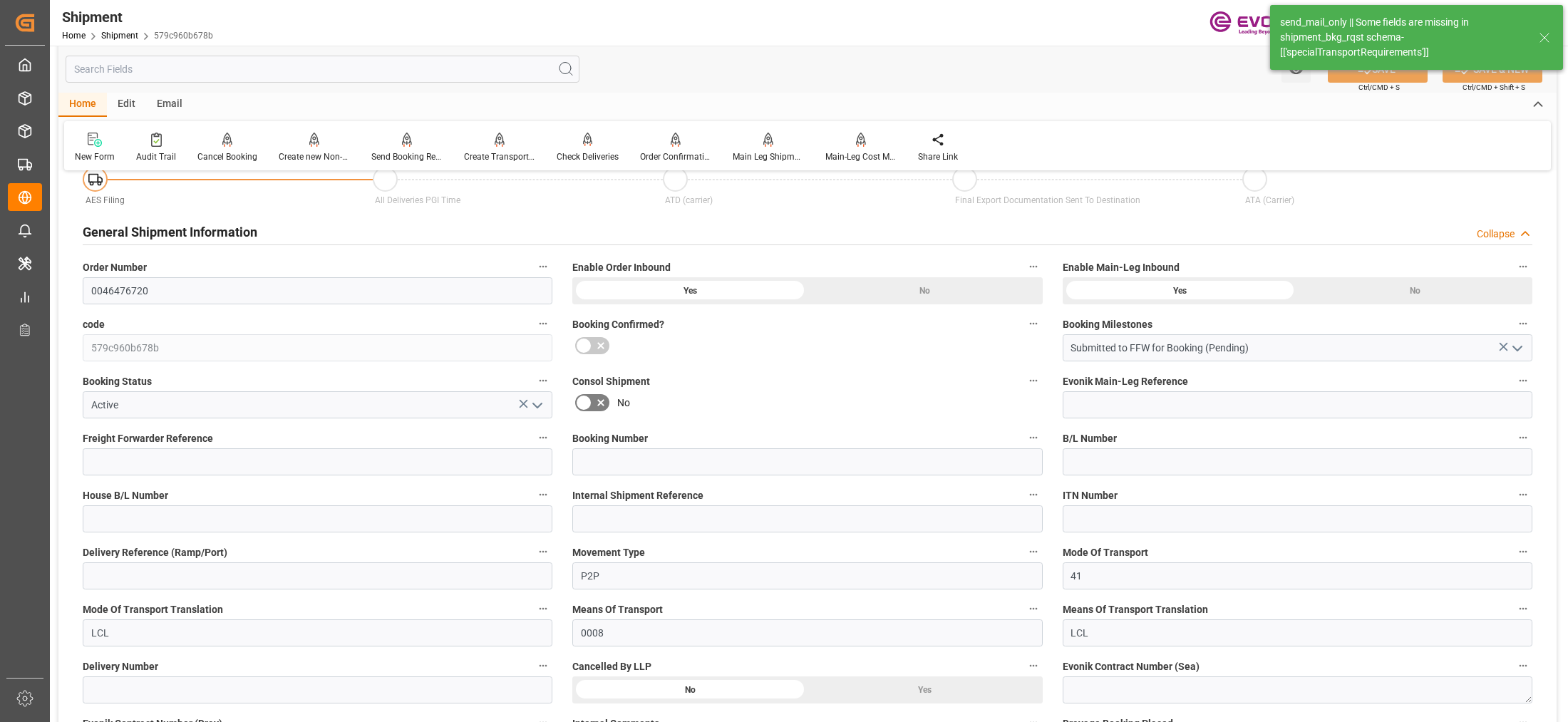
type input "1"
type input "DR"
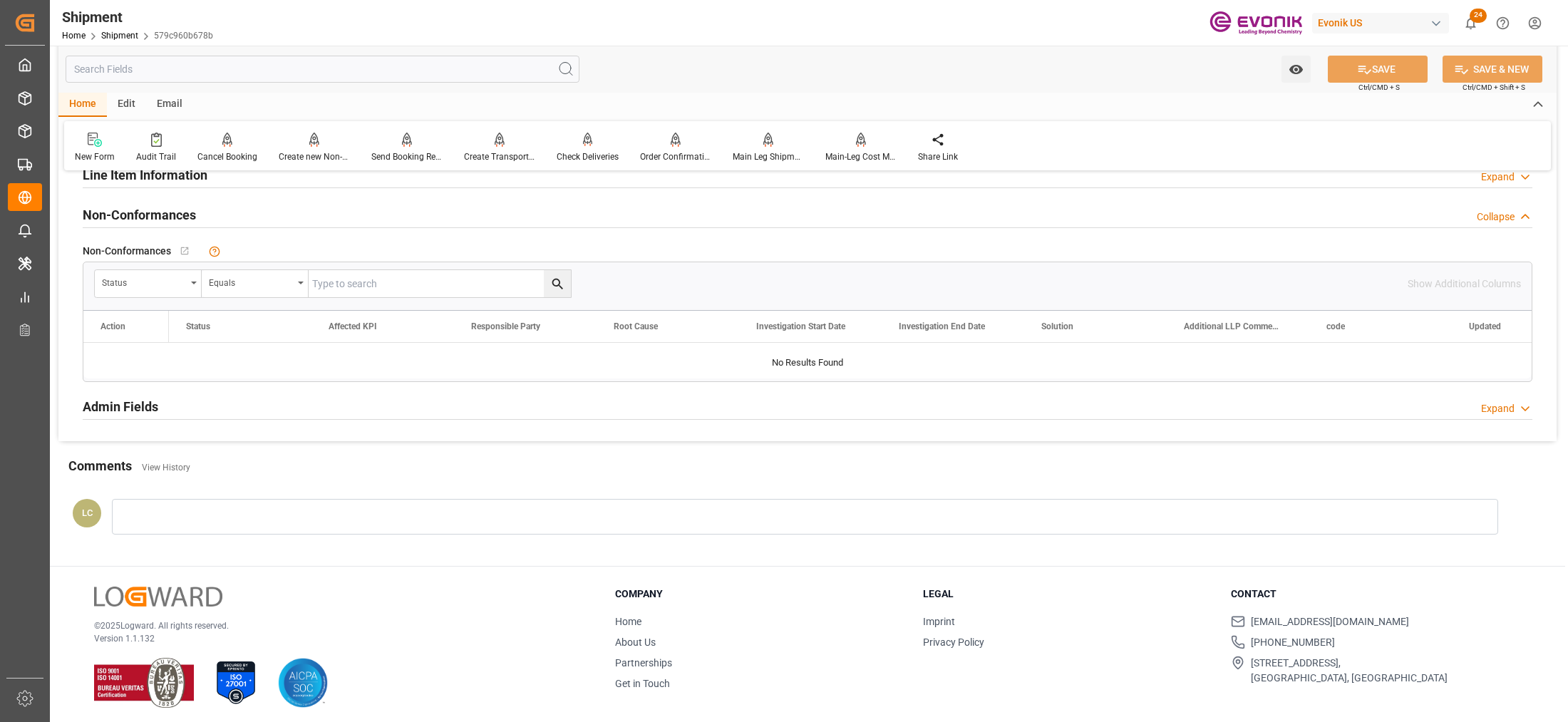
scroll to position [1037, 0]
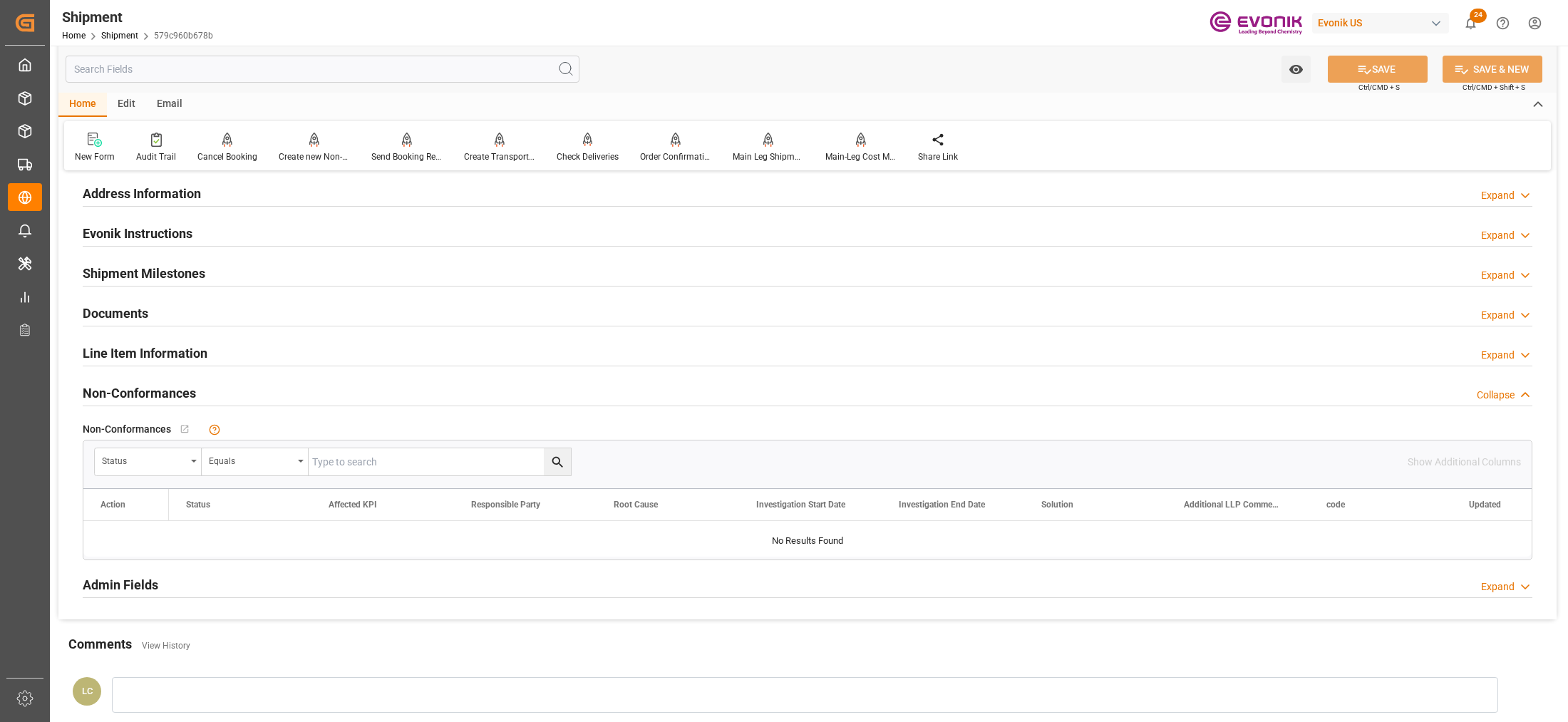
click at [365, 352] on div "Line Item Information Expand" at bounding box center [807, 352] width 1449 height 27
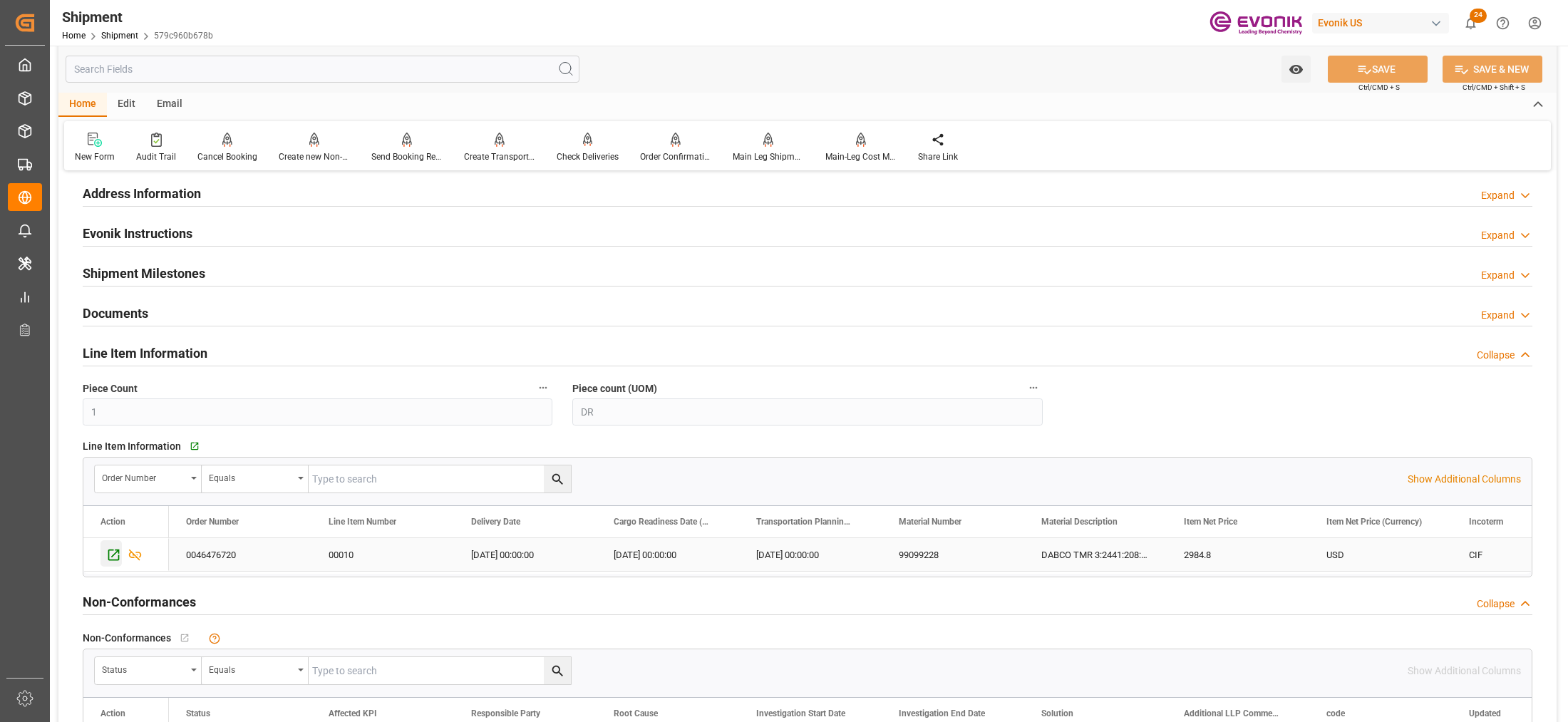
click at [112, 548] on icon "Press SPACE to select this row." at bounding box center [113, 554] width 15 height 15
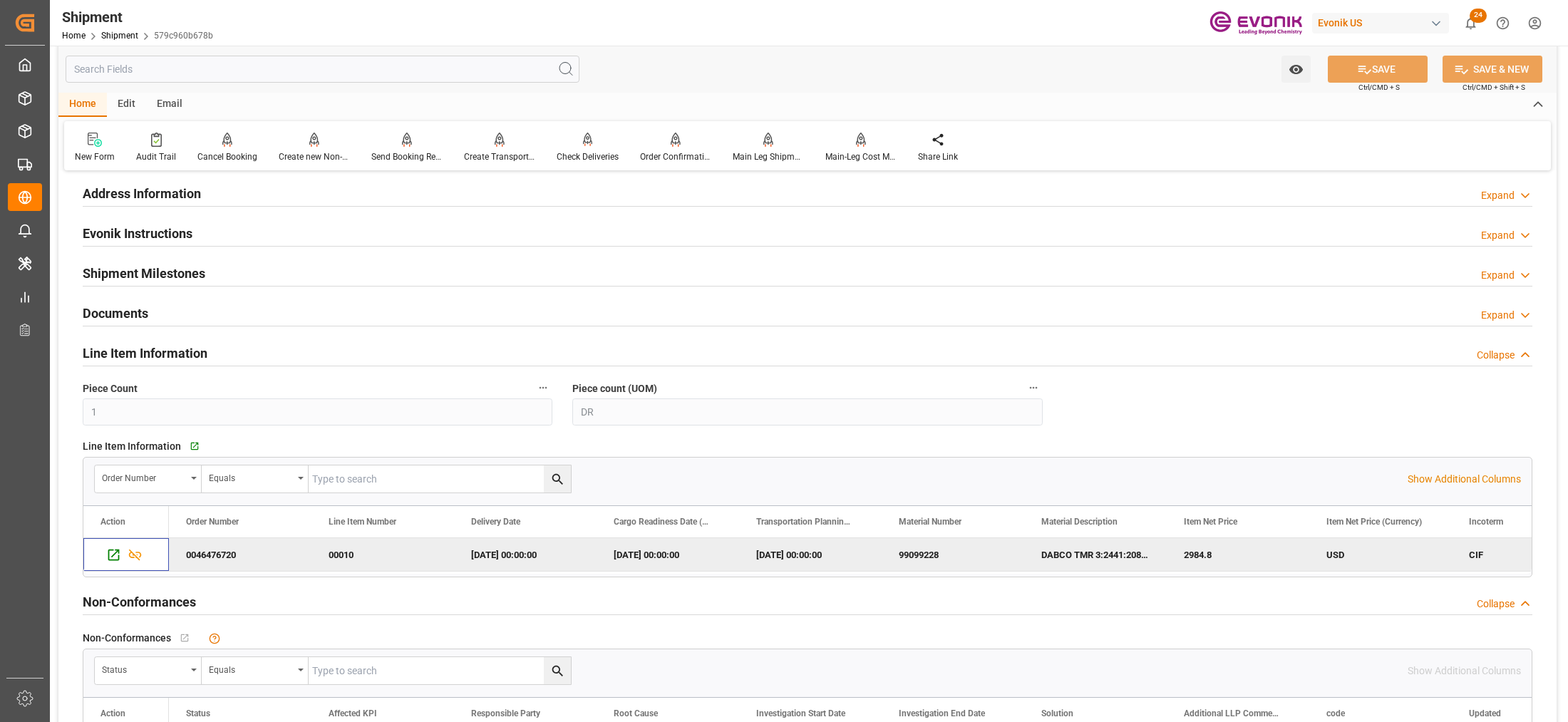
click at [345, 68] on input "text" at bounding box center [322, 69] width 514 height 27
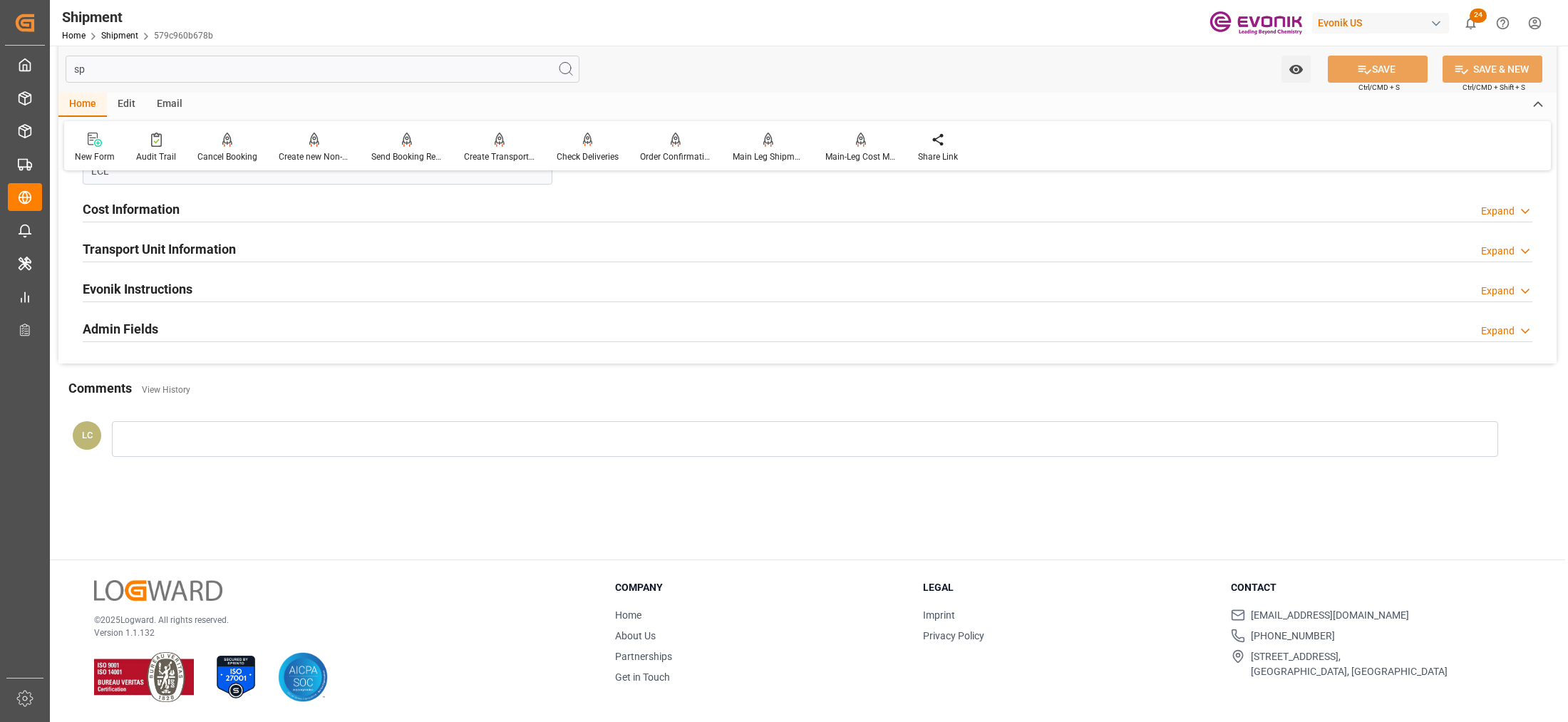
scroll to position [12, 0]
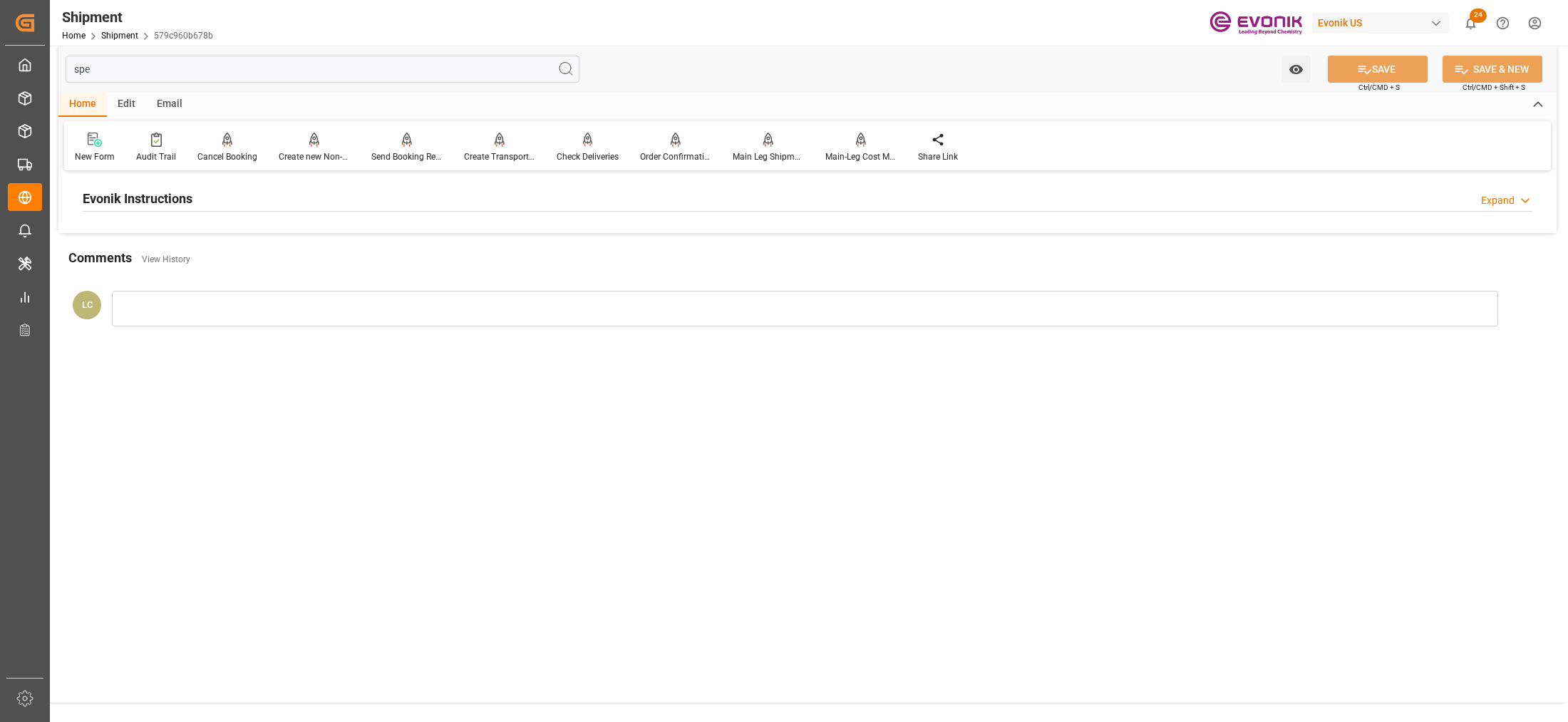
type input "spe"
click at [513, 187] on div "Evonik Instructions Expand" at bounding box center [807, 197] width 1449 height 27
click at [454, 269] on div at bounding box center [318, 283] width 470 height 80
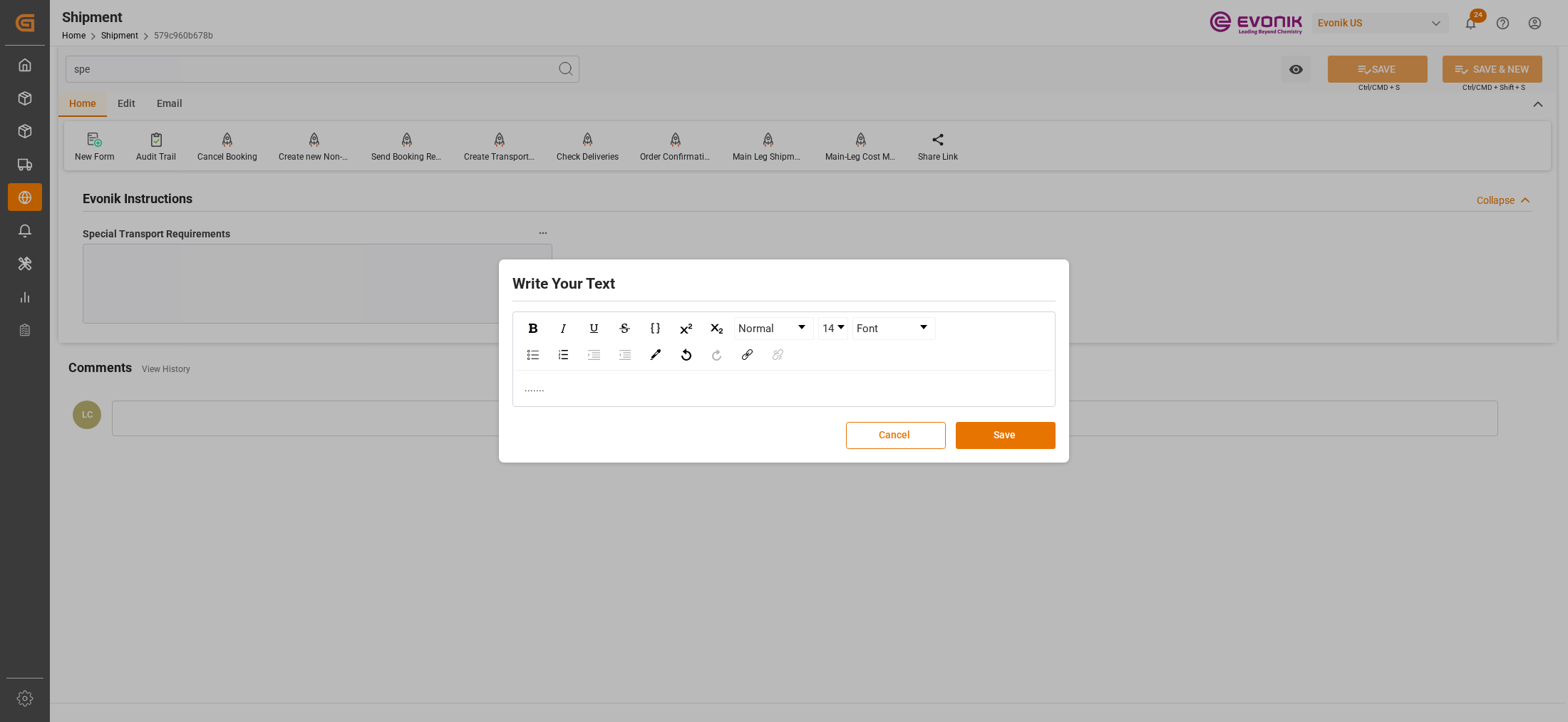
click at [980, 450] on div "Write Your Text Normal 14 Font ....... Cancel Save" at bounding box center [784, 361] width 563 height 196
click at [999, 438] on button "Save" at bounding box center [1005, 435] width 100 height 27
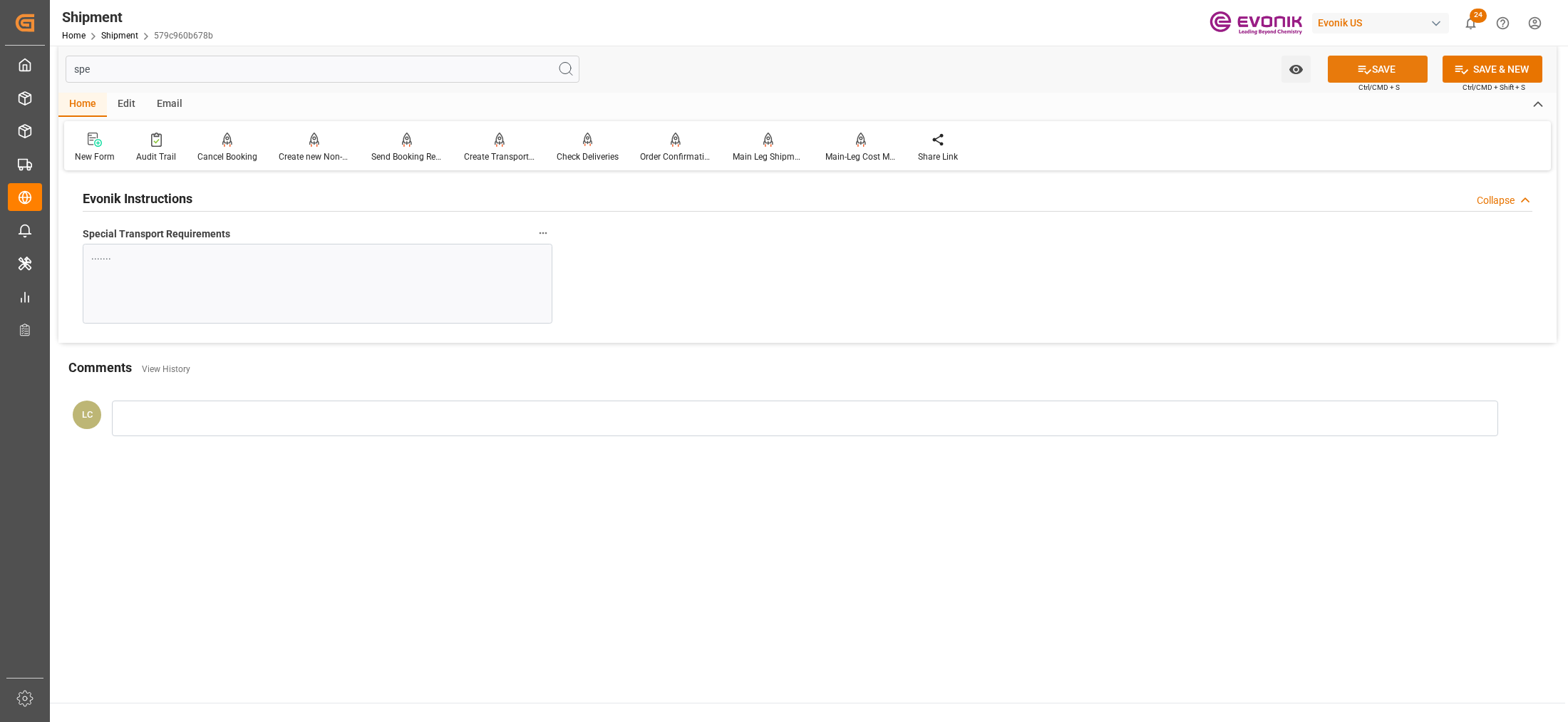
click at [1364, 66] on icon at bounding box center [1364, 69] width 15 height 15
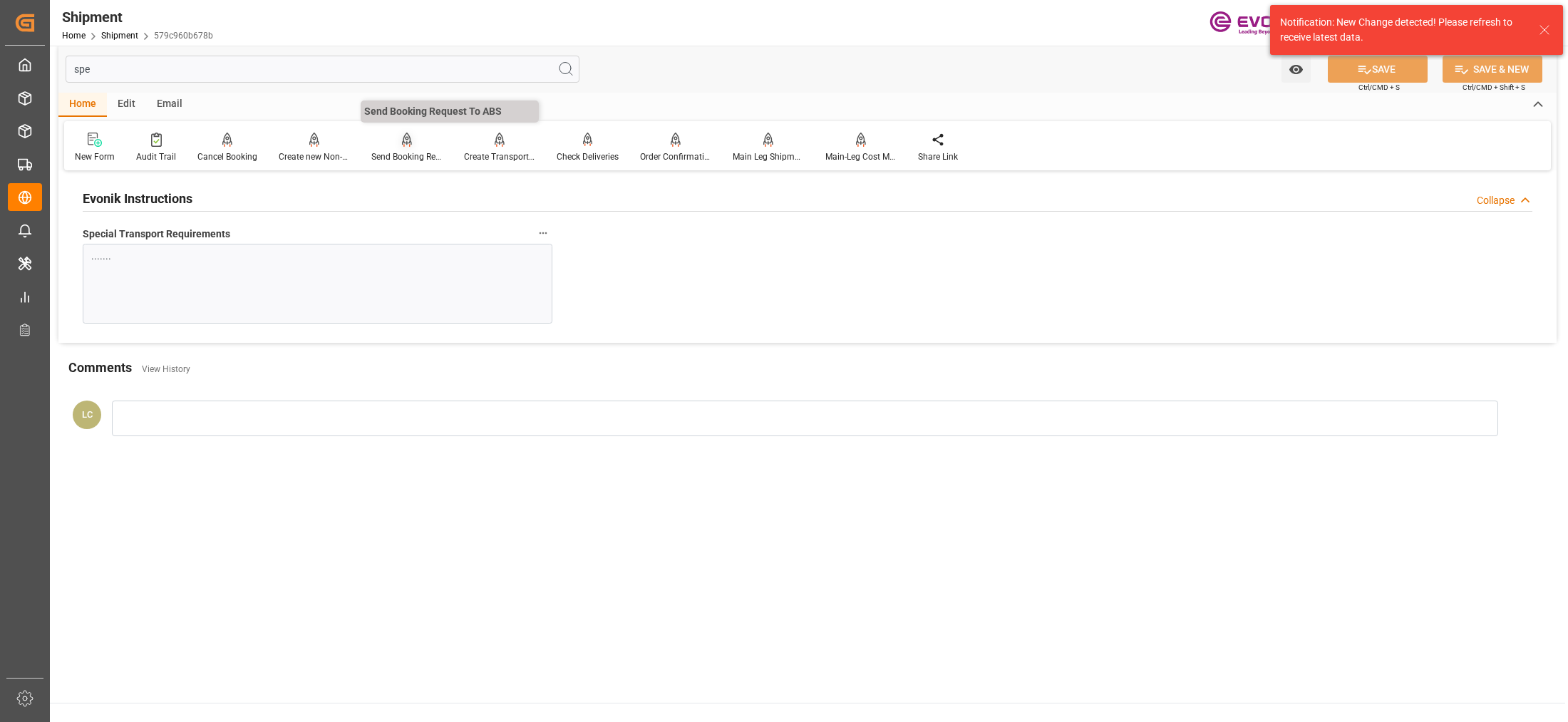
click at [407, 145] on icon at bounding box center [406, 146] width 6 height 3
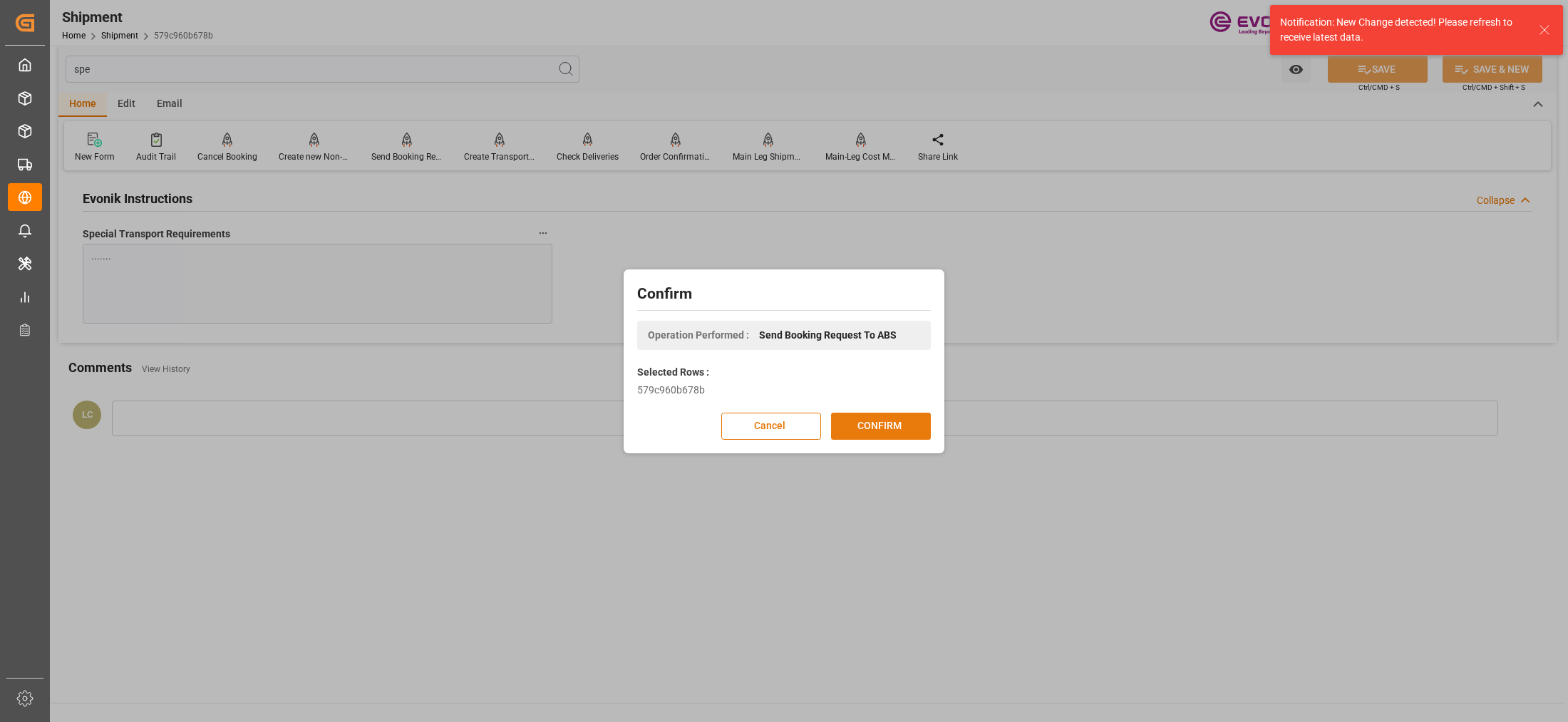
click at [890, 414] on button "CONFIRM" at bounding box center [881, 426] width 100 height 27
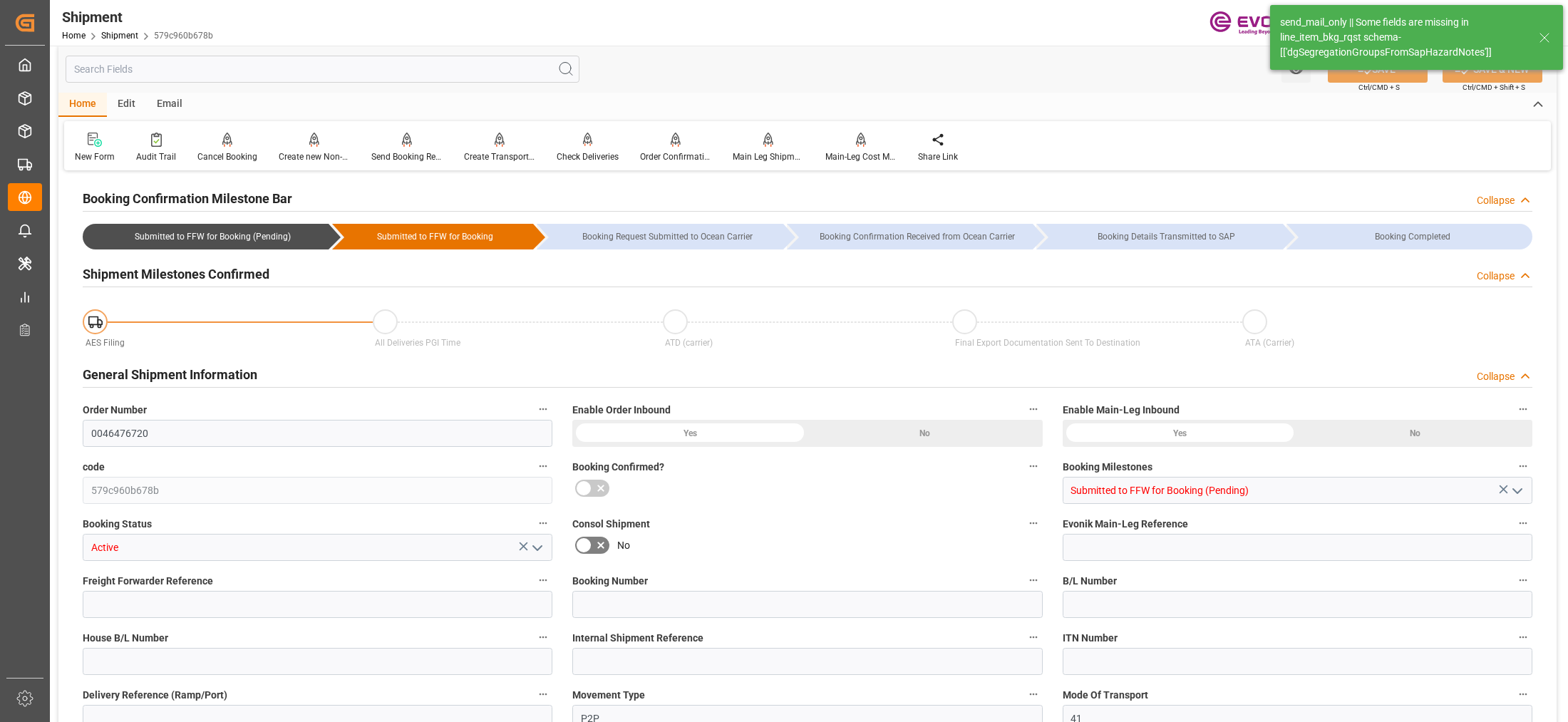
type input "AC Containerline"
type input "Leschaco Inc."
type input "1"
type input "20"
type input "244.8"
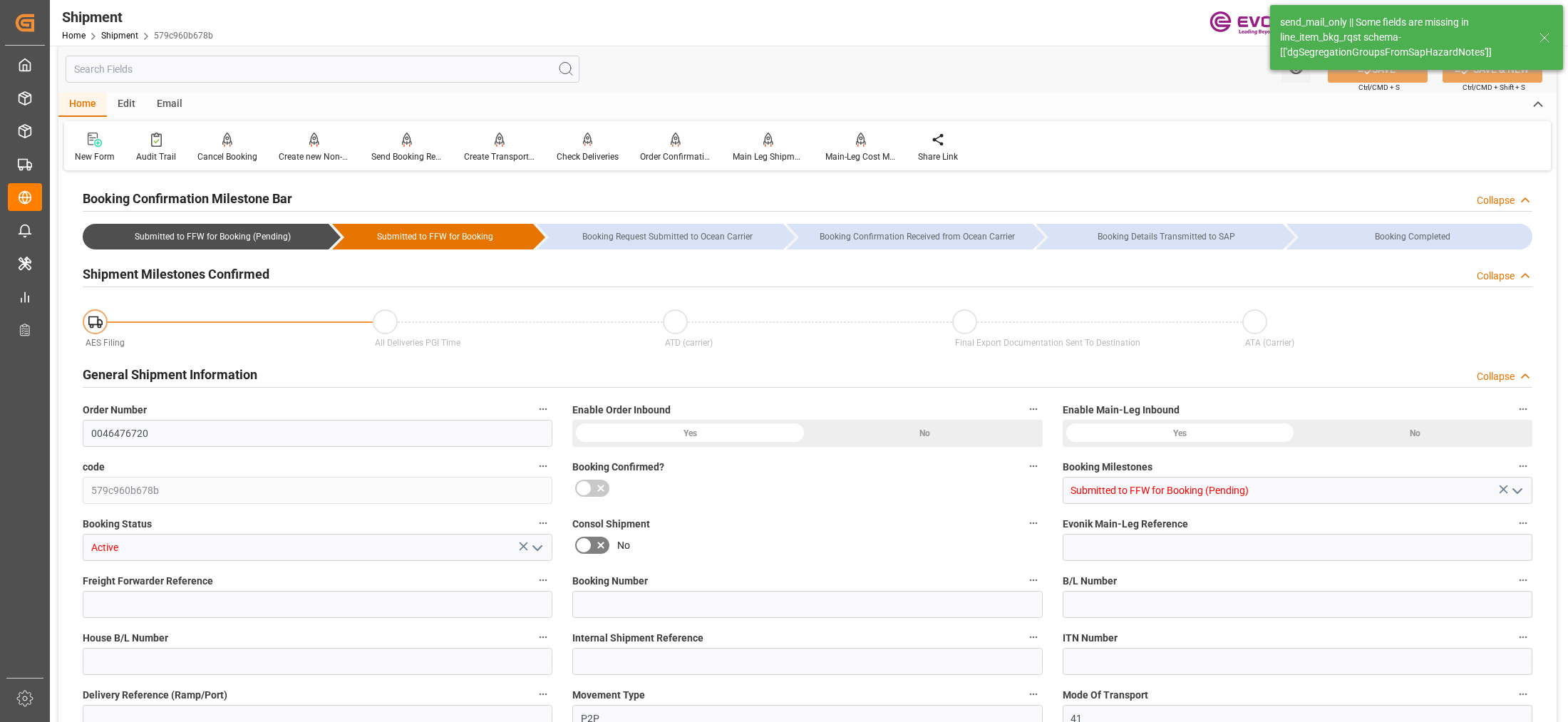
type input "0.4668"
type input "USLAX"
type input "THBKK"
type input "9566382"
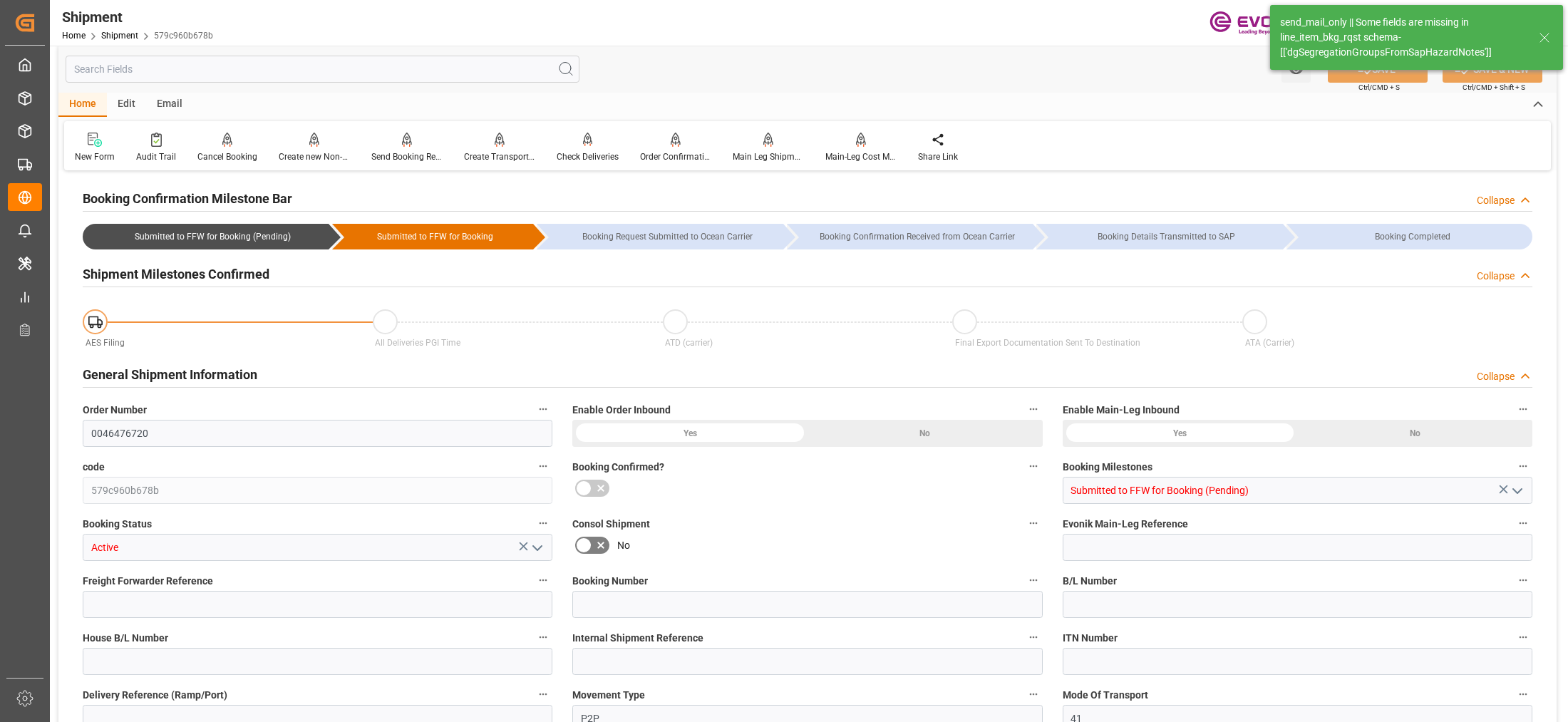
type input "USCHI"
type input "621"
type input "444"
type input "0"
type input "177"
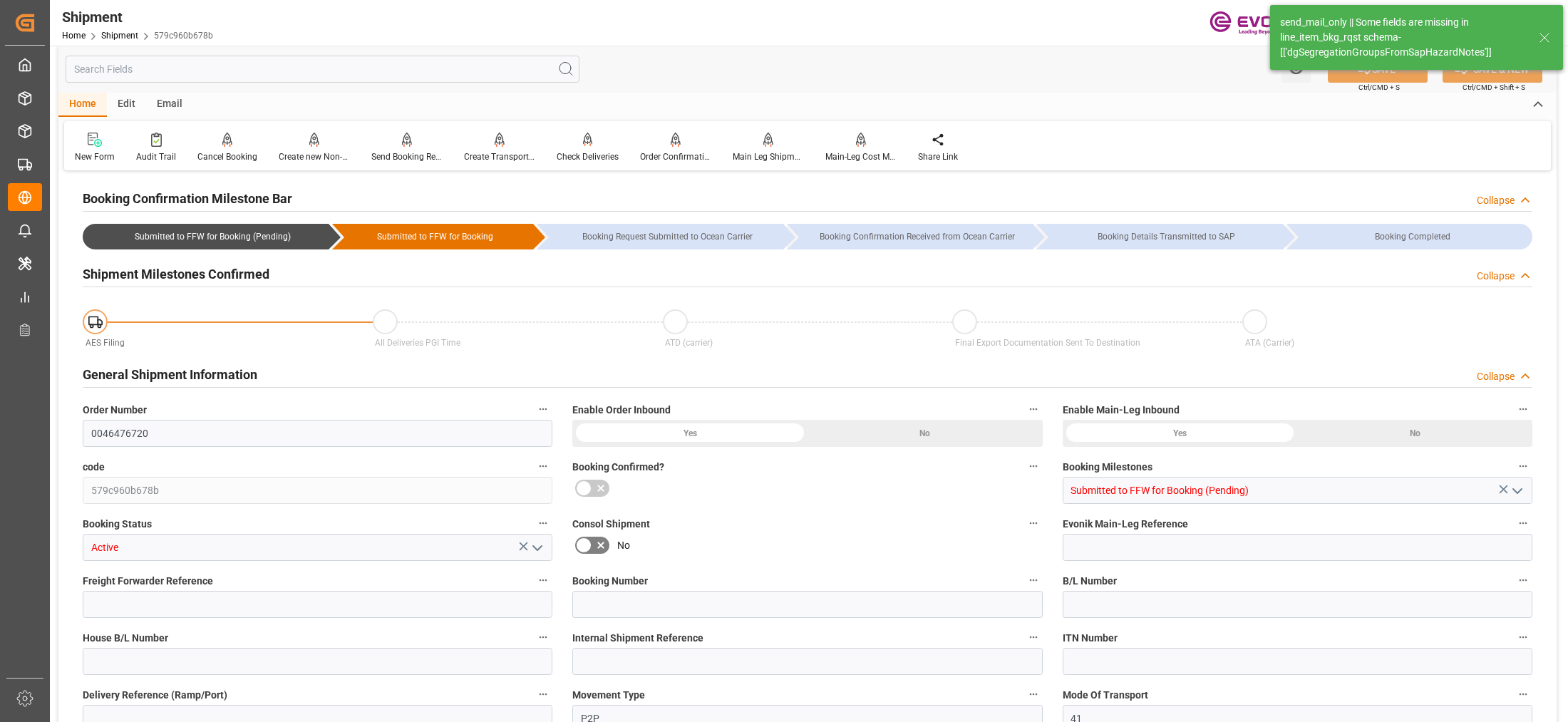
type input "1"
type input "DR"
type input "0"
type input "AC Containerline"
type input "Leschaco Inc."
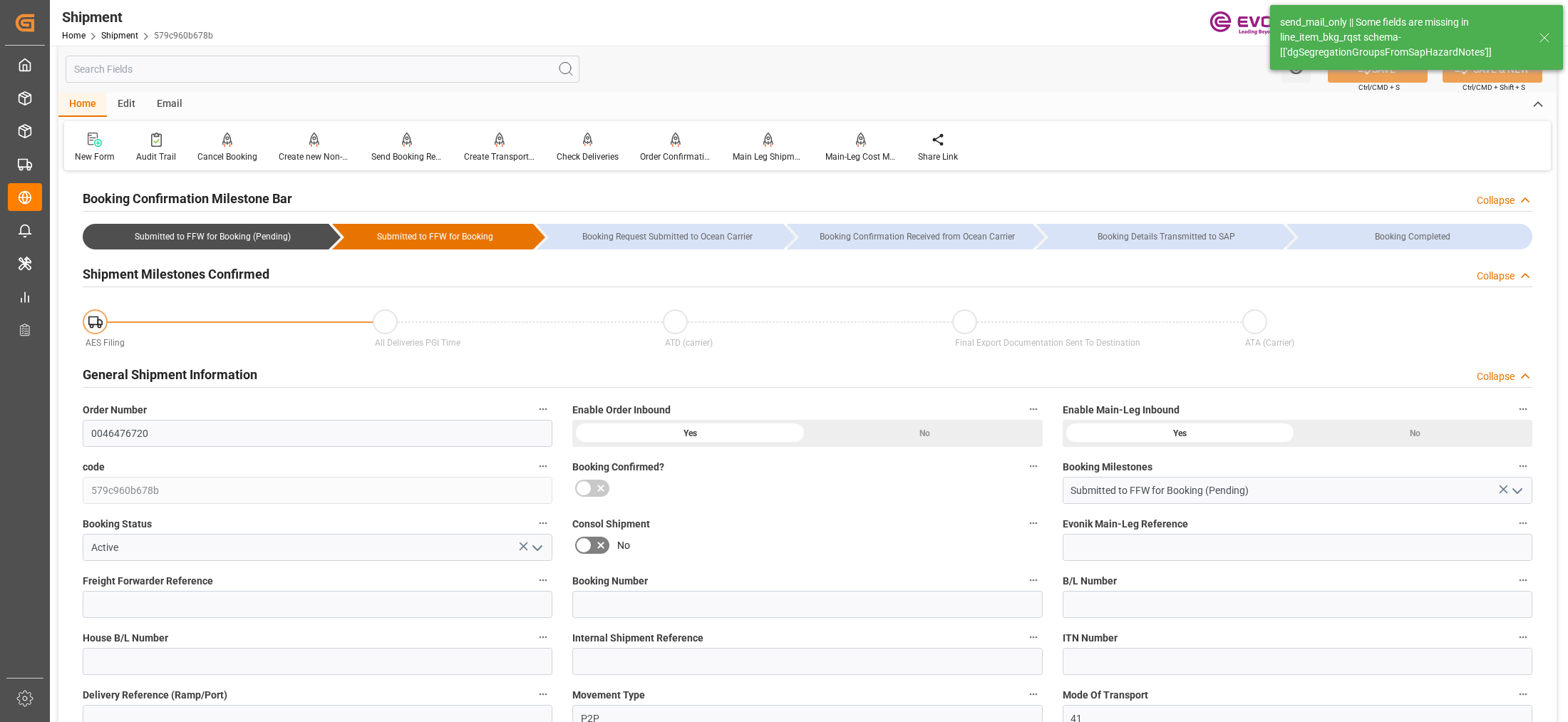
type input "17.11.2025 00:00"
type input "26.12.2025 00:00"
type input "27.10.2025 00:00"
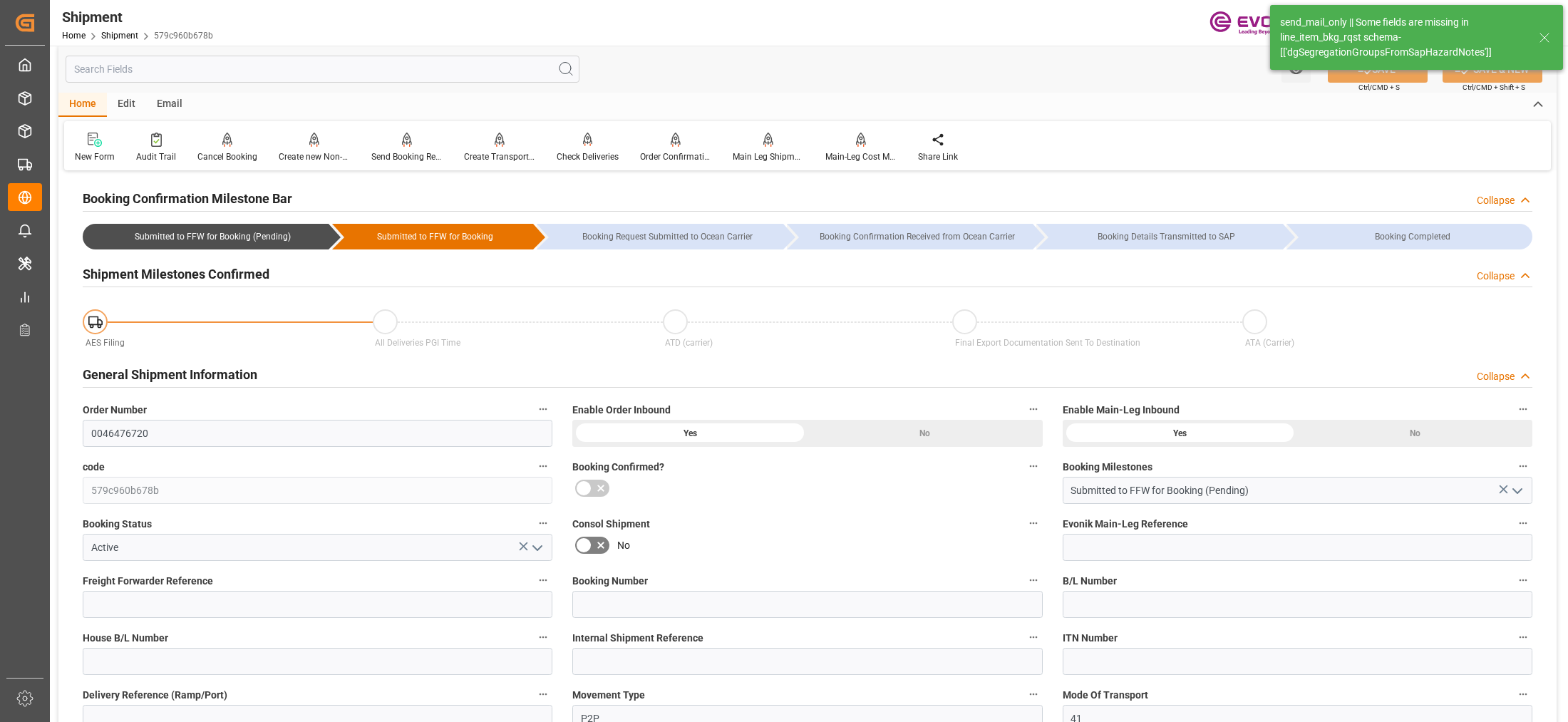
type input "14.12.2025"
type input "10.10.2025 06:46"
type input "10.10.2025 06:53"
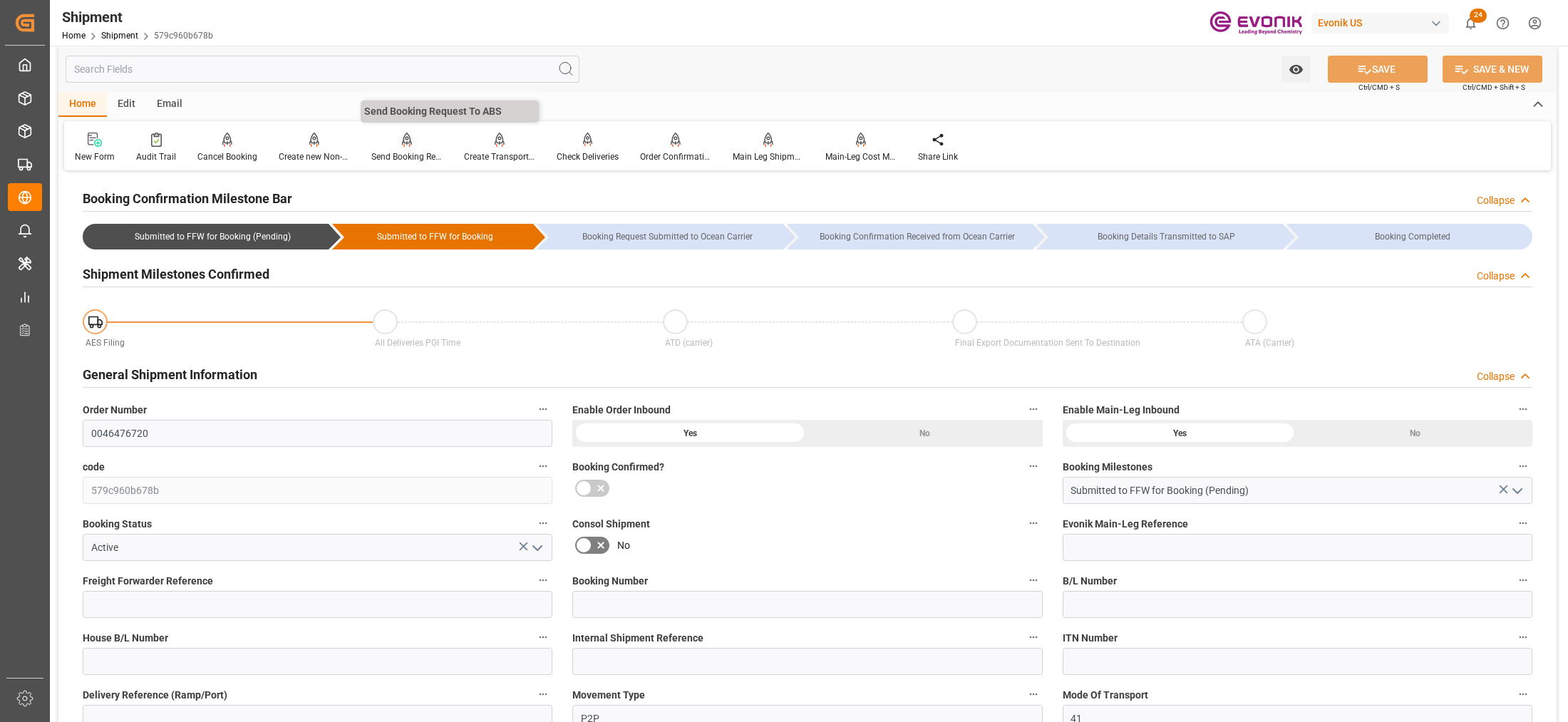
click at [408, 155] on div "Send Booking Request To ABS" at bounding box center [407, 156] width 71 height 13
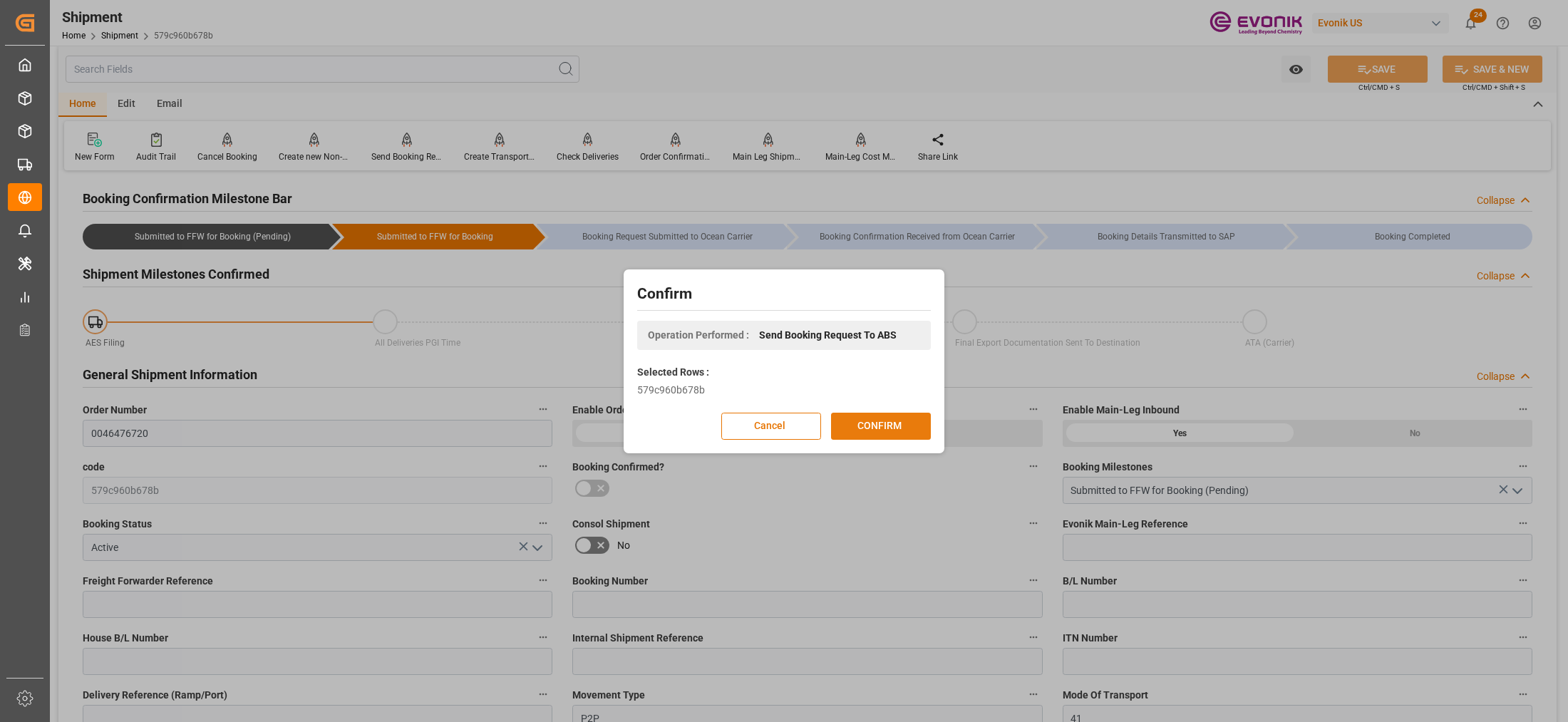
click at [903, 423] on button "CONFIRM" at bounding box center [881, 426] width 100 height 27
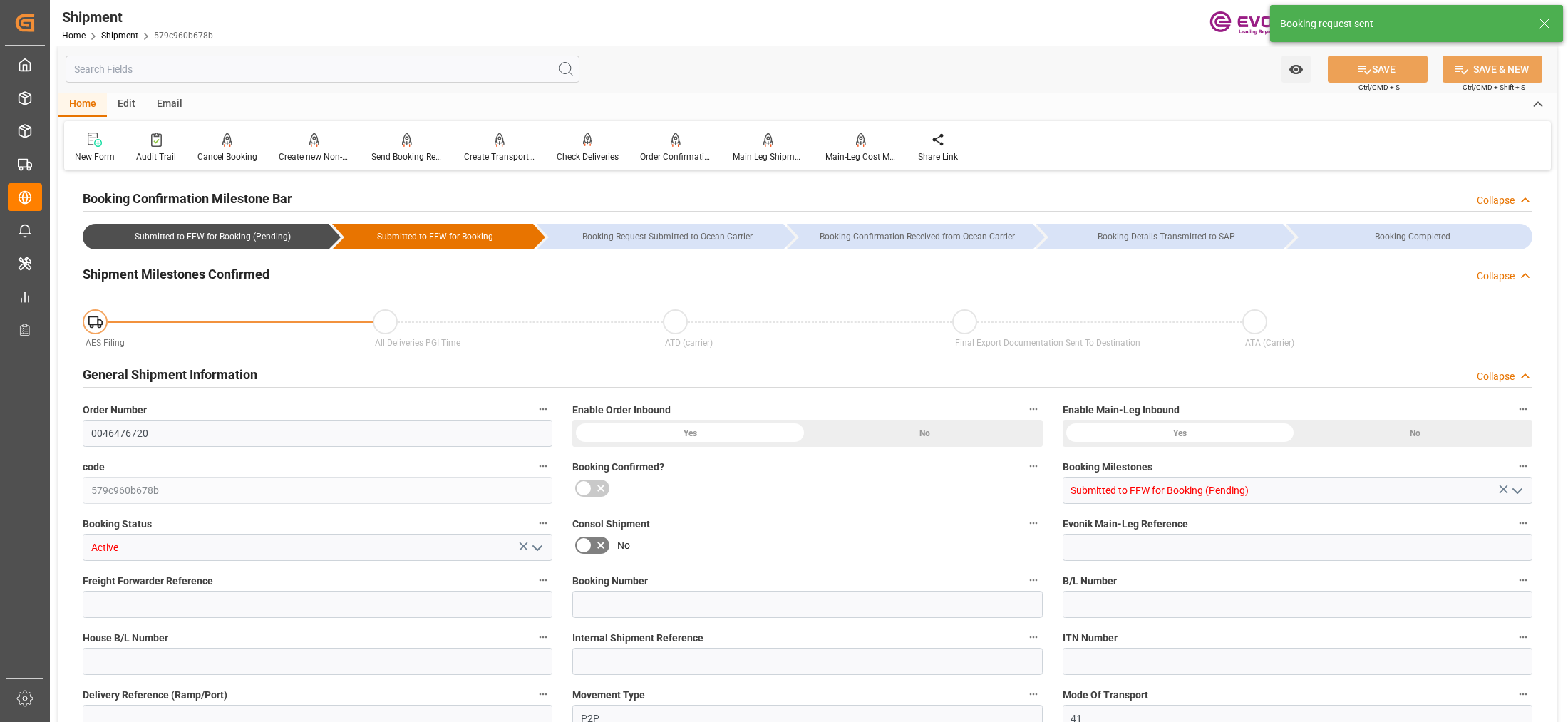
type input "AC Containerline"
type input "Leschaco Inc."
type input "1"
type input "20"
type input "244.8"
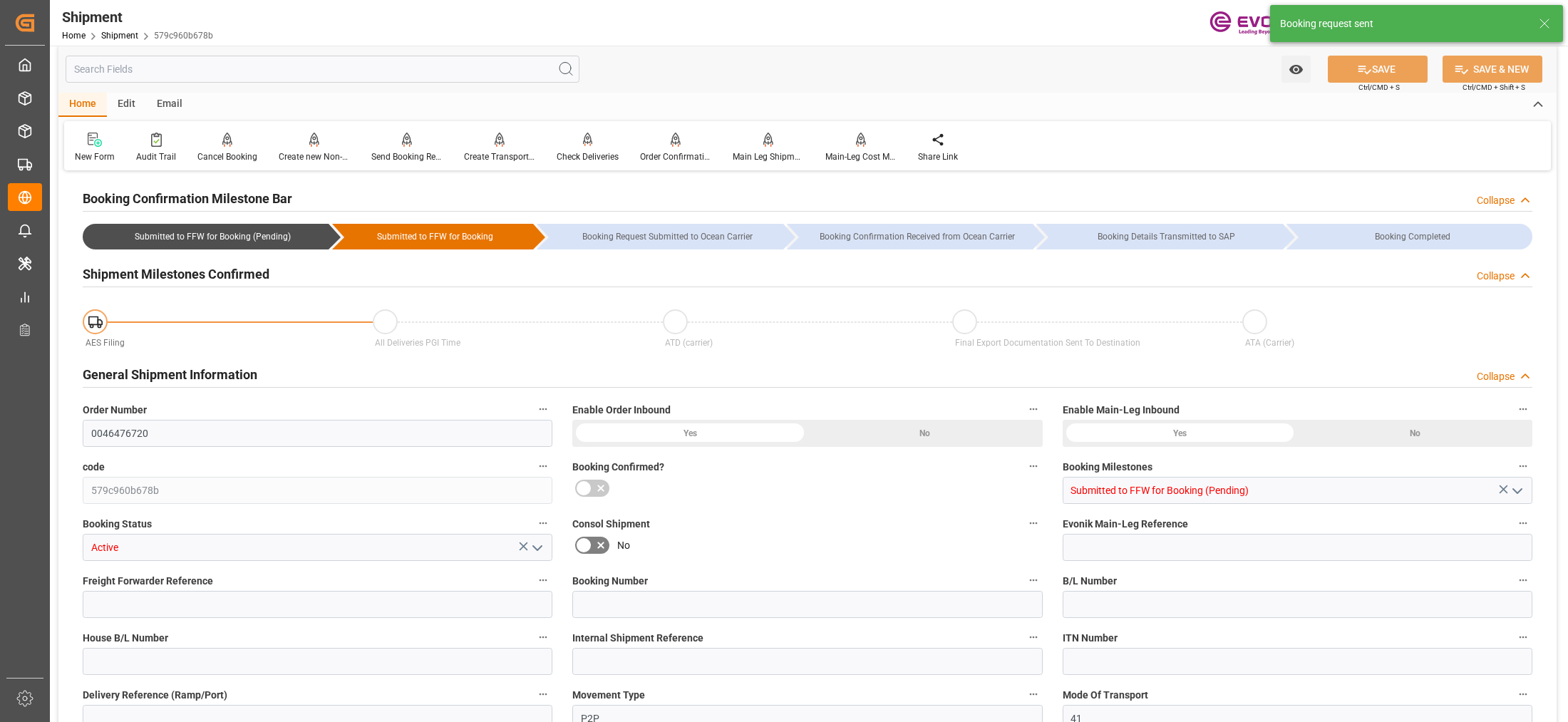
type input "0.4668"
type input "USLAX"
type input "THBKK"
type input "9566382"
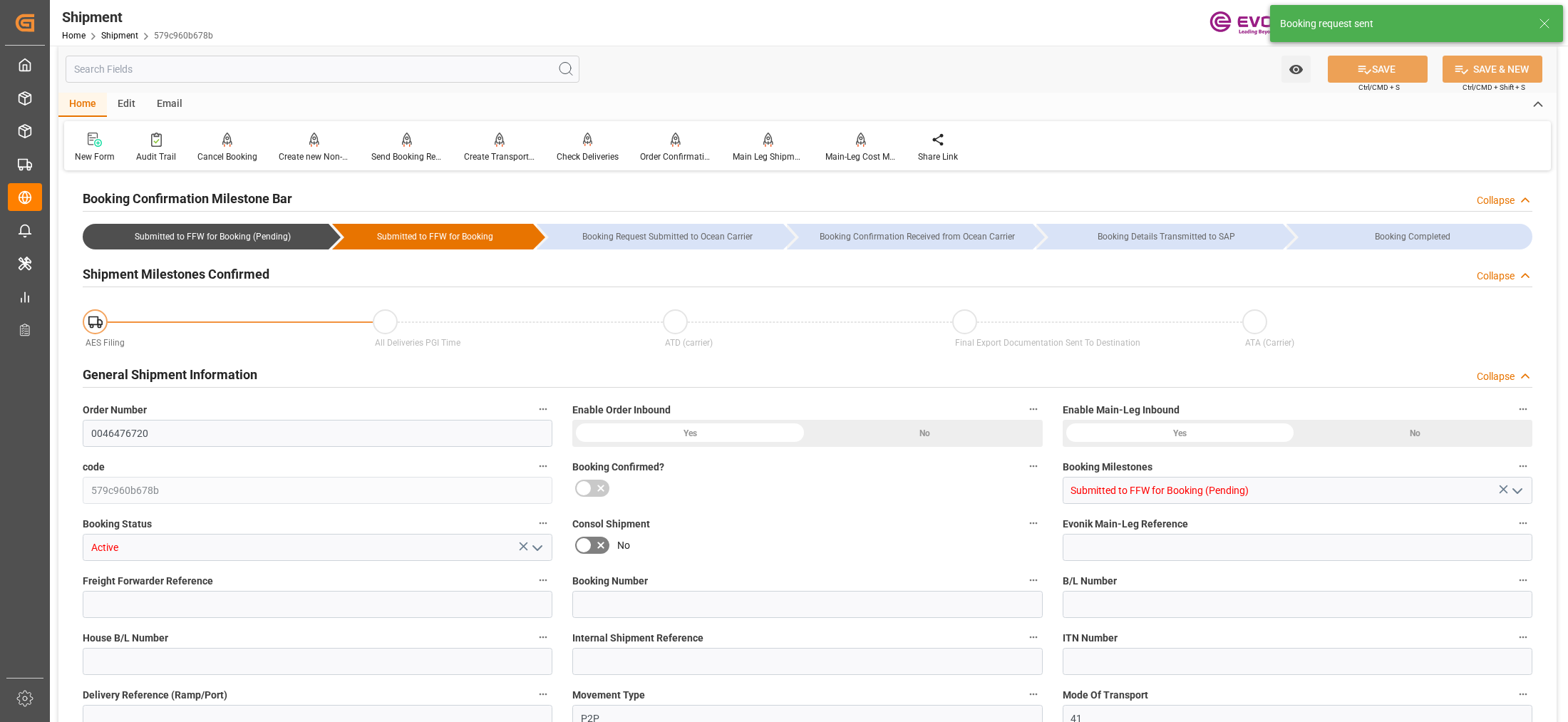
type input "USCHI"
type input "621"
type input "444"
type input "0"
type input "177"
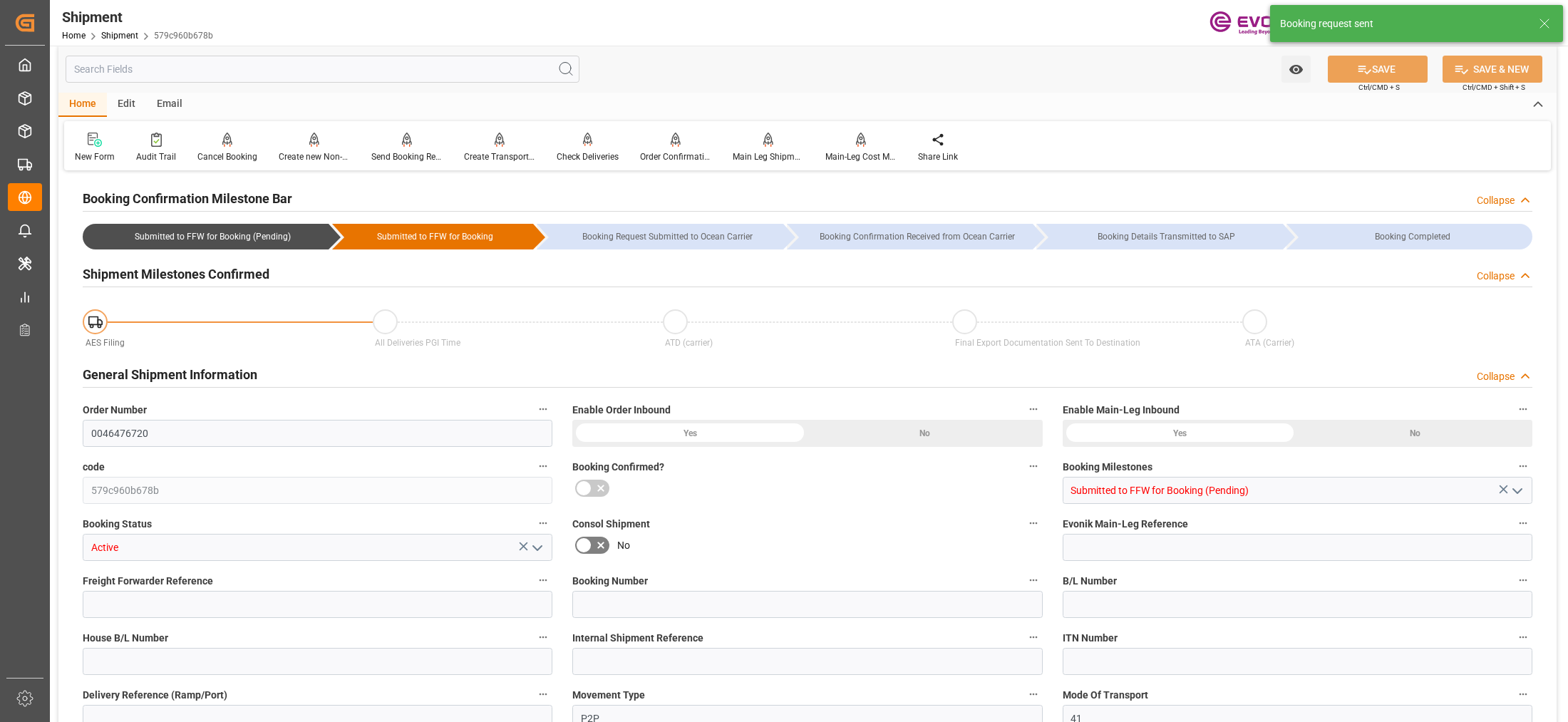
type input "1"
type input "DR"
type input "0"
type input "AC Containerline"
type input "Leschaco Inc."
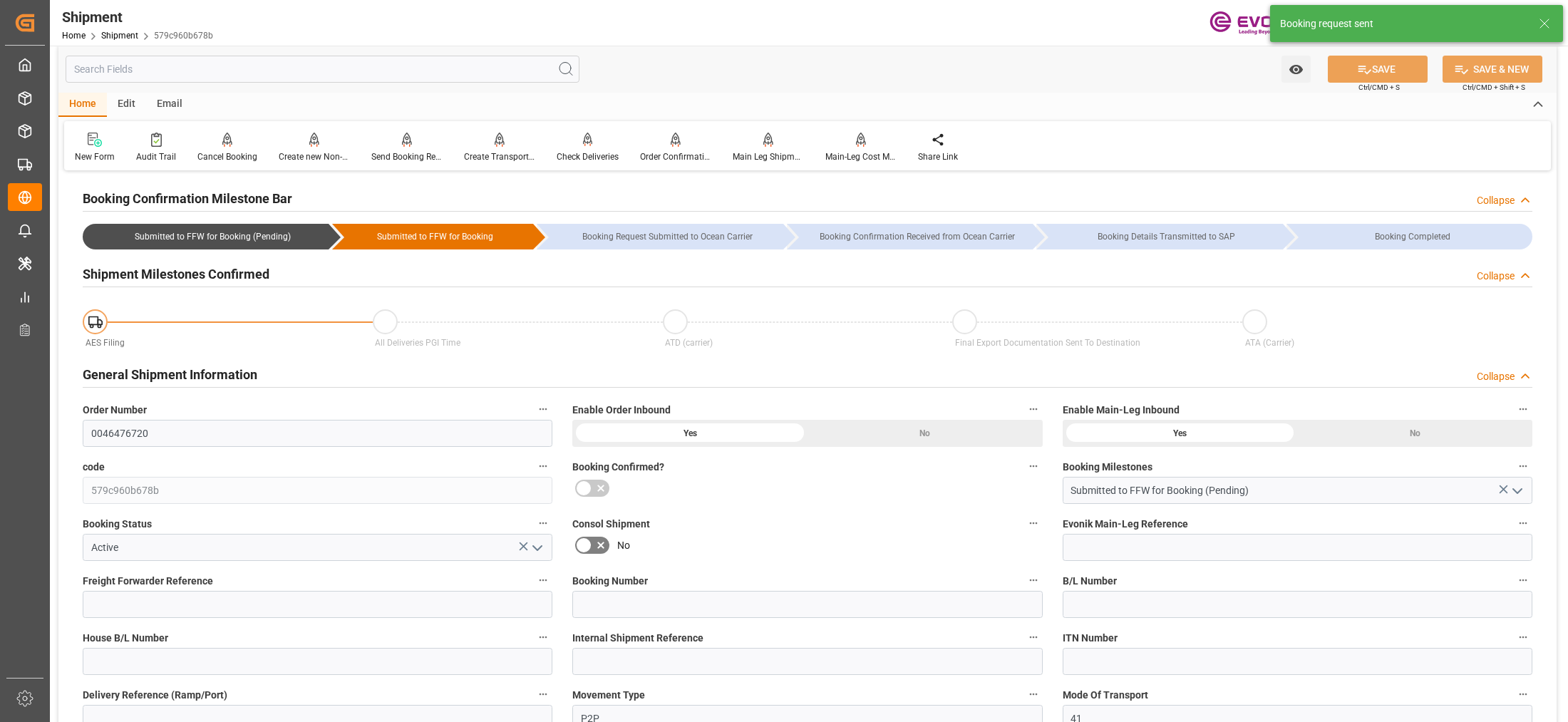
type input "17.11.2025 00:00"
type input "26.12.2025 00:00"
type input "27.10.2025 00:00"
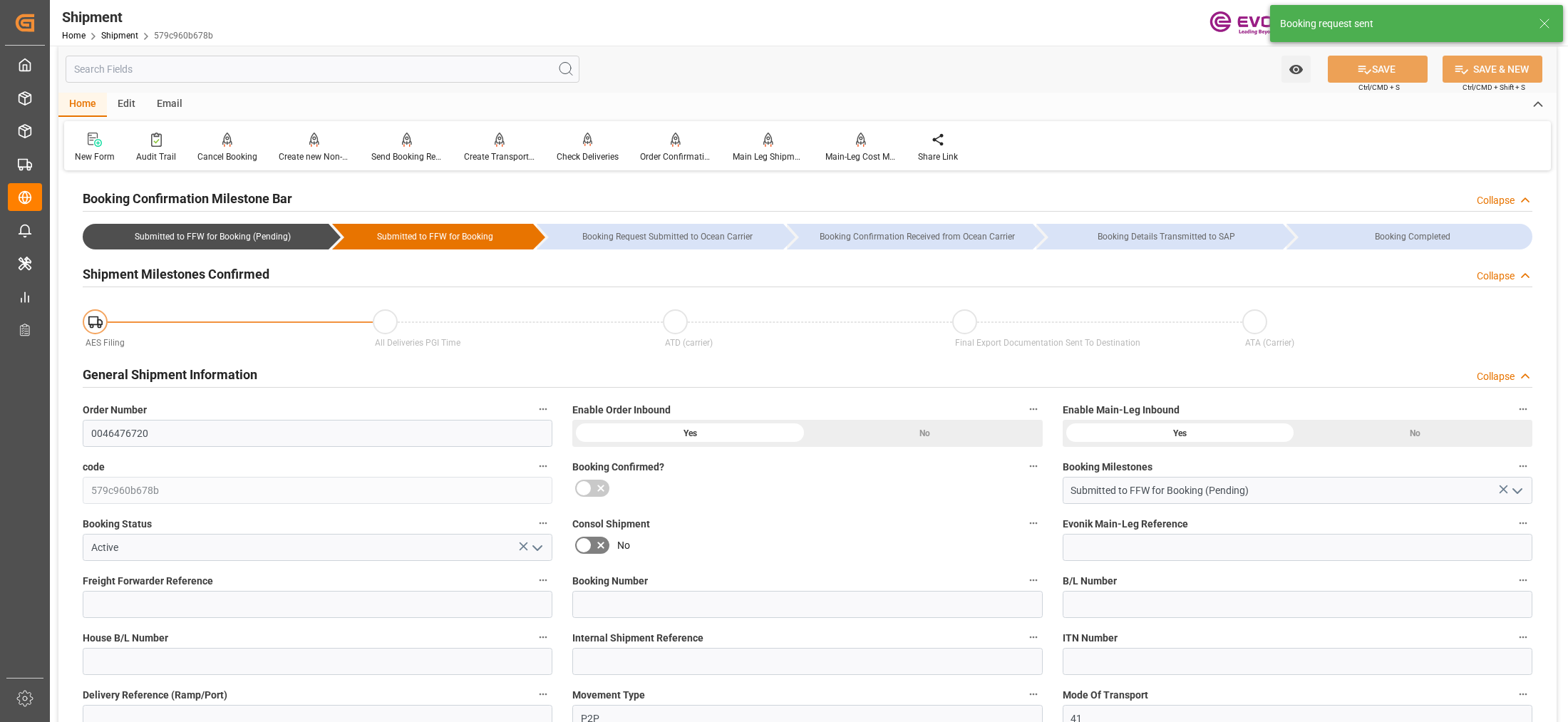
type input "14.12.2025"
type input "10.10.2025 06:54"
type input "10.10.2025 06:46"
type input "10.10.2025 06:54"
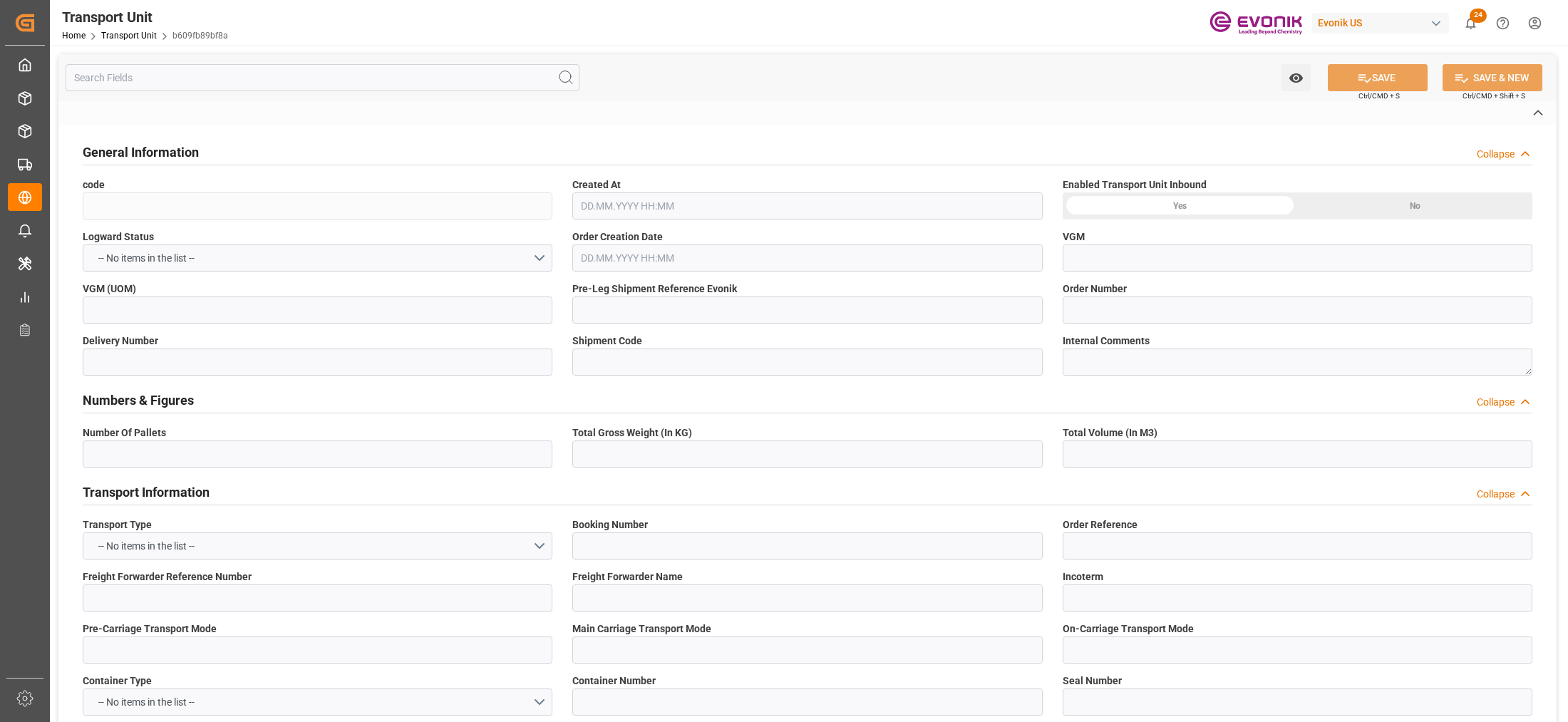
type input "b609fb89bf8a"
type input "0046476720"
type input "579c960b678b"
type input "ALRB"
type textarea "60409"
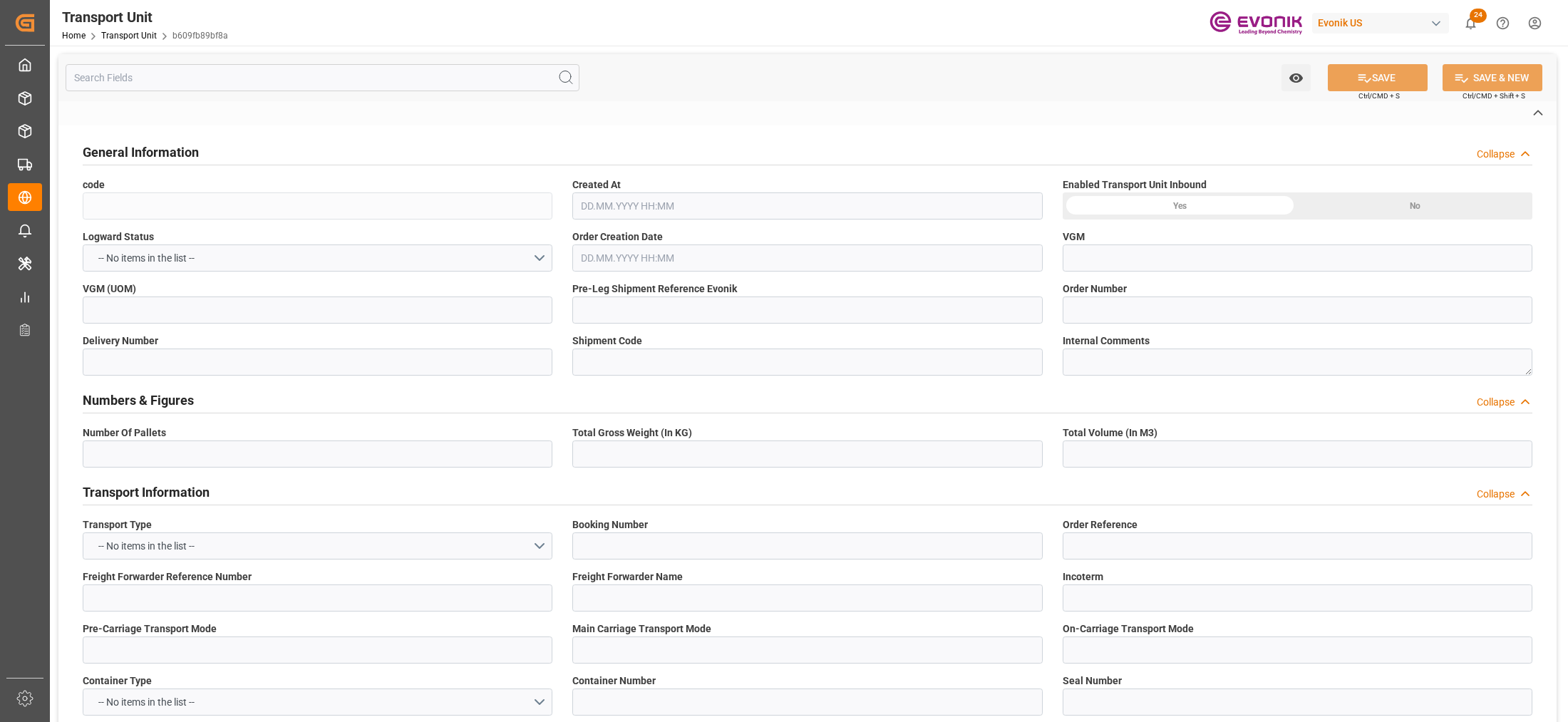
type input "United States"
type textarea "10110"
type input "Thailand"
type input "Los Angeles"
type input "[GEOGRAPHIC_DATA]"
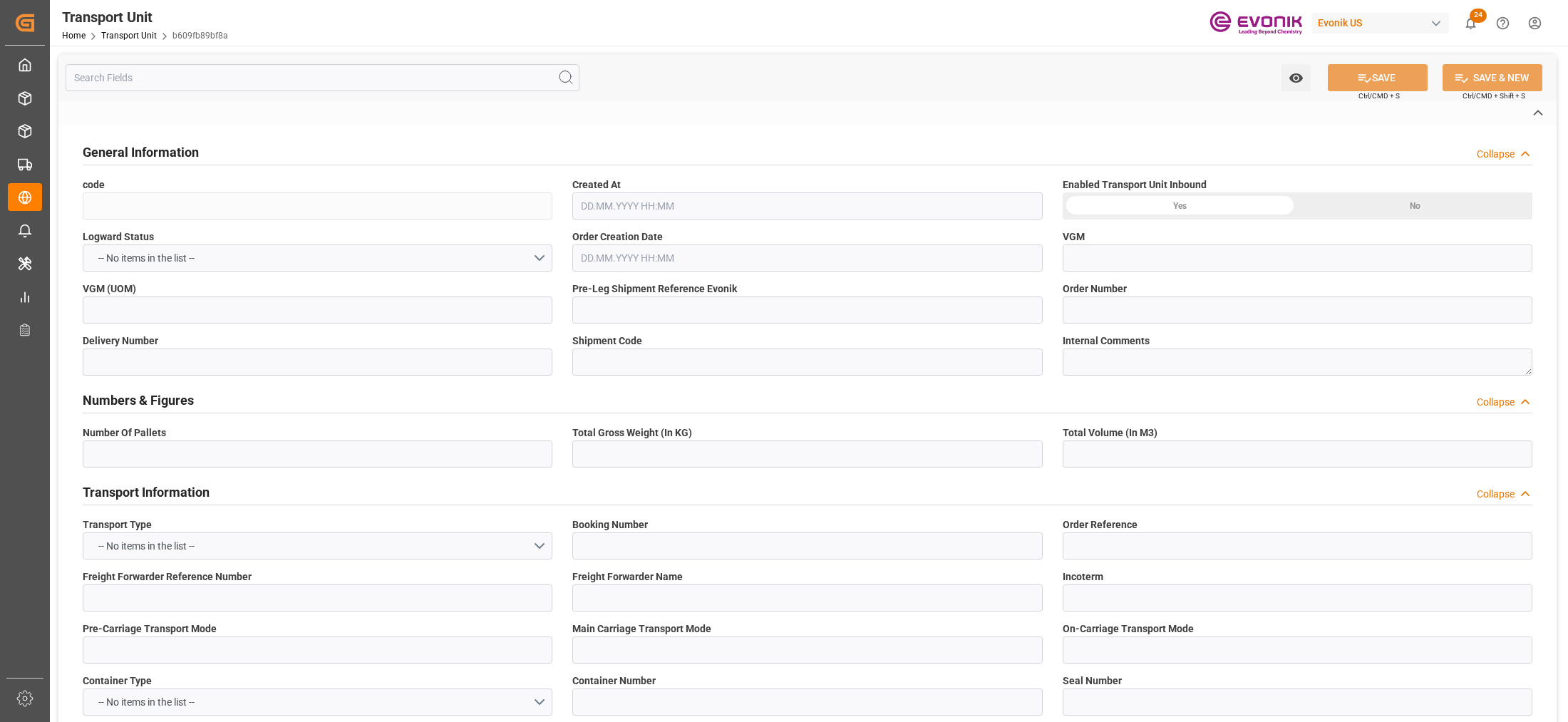
type textarea "No Deliveries found"
type textarea "SP OU Comfort&Insul."
type input "kg"
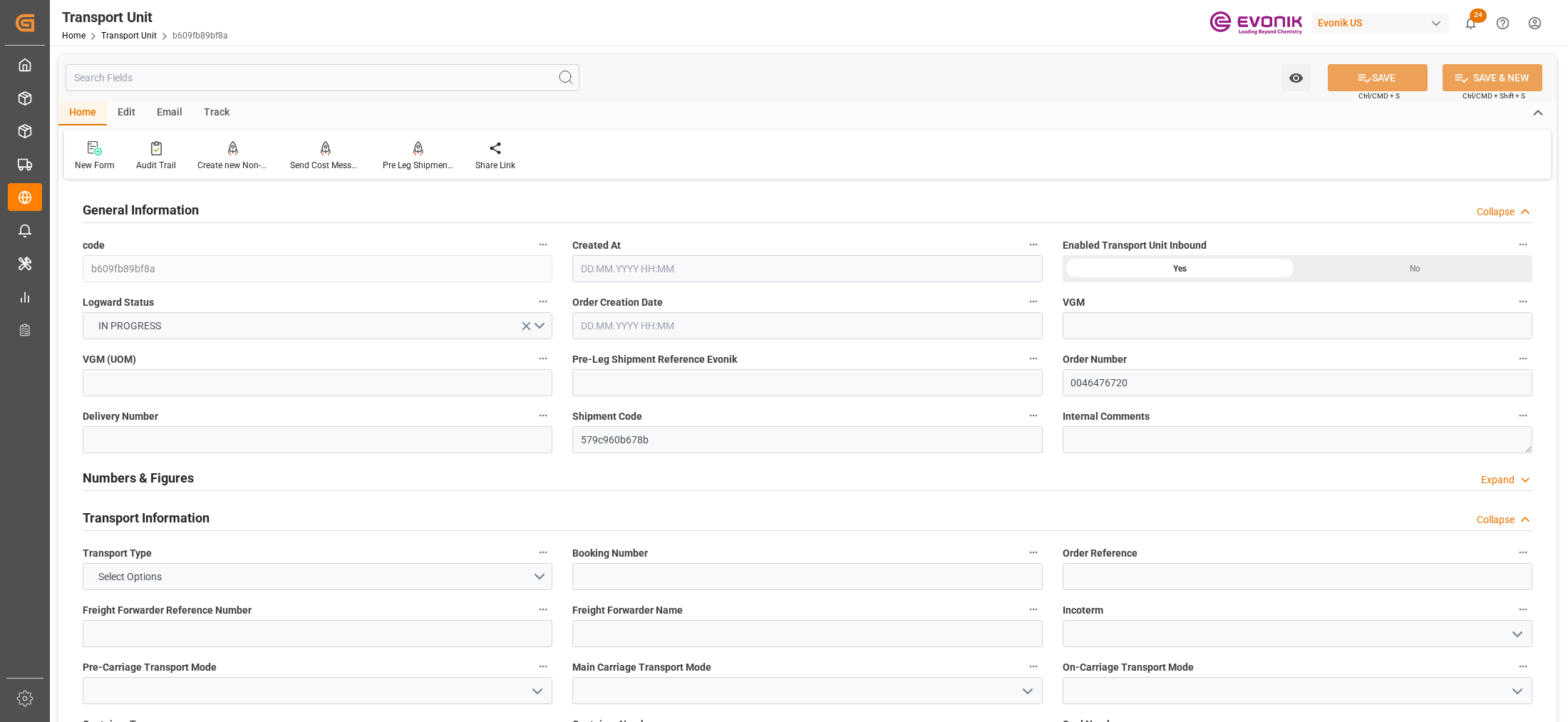
type input "AC Containerline"
type input "Leschaco Inc."
type input "USLAX"
type input "THBKK"
type input "244.8"
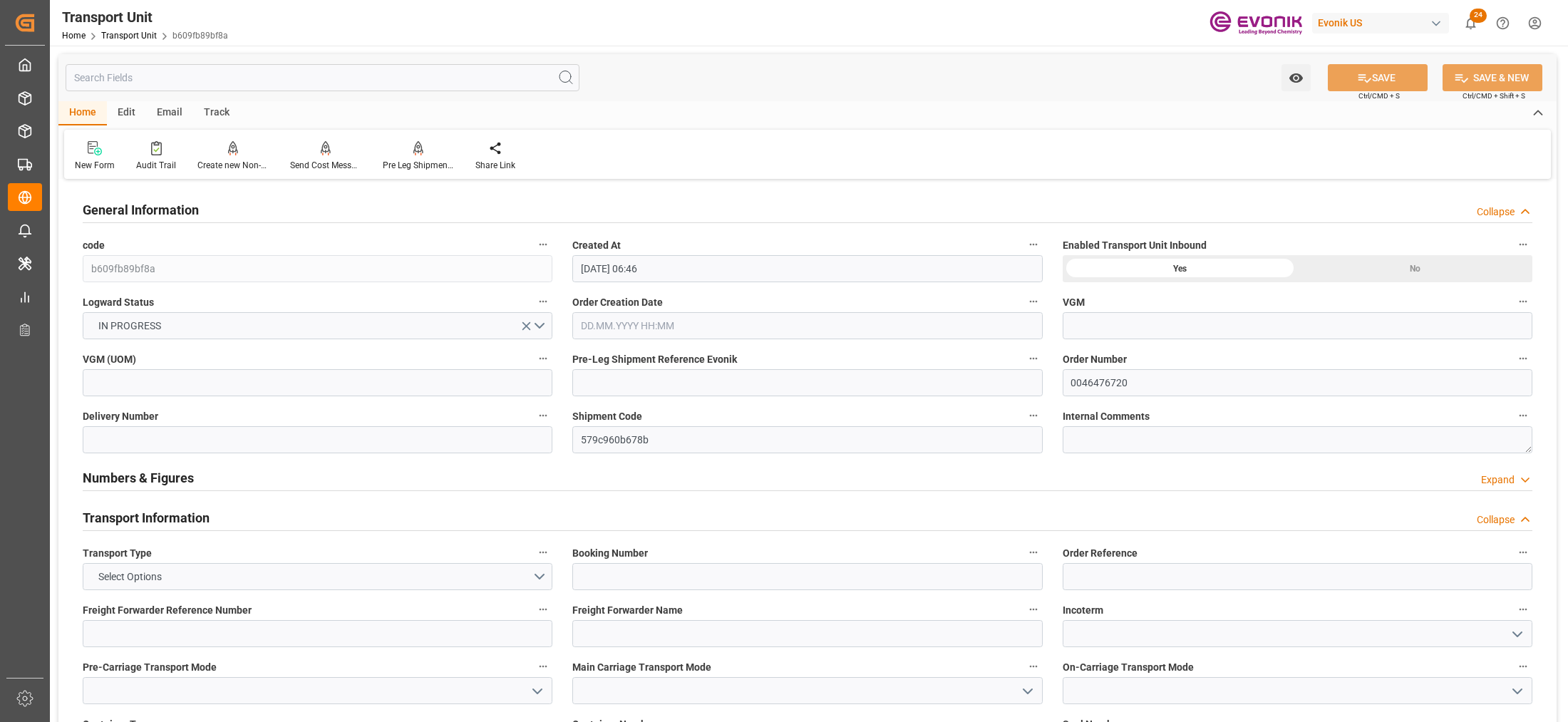
type input "10.10.2025 06:46"
type input "14.12.2025"
type input "17.11.2025 00:00"
type input "26.12.2025 00:00"
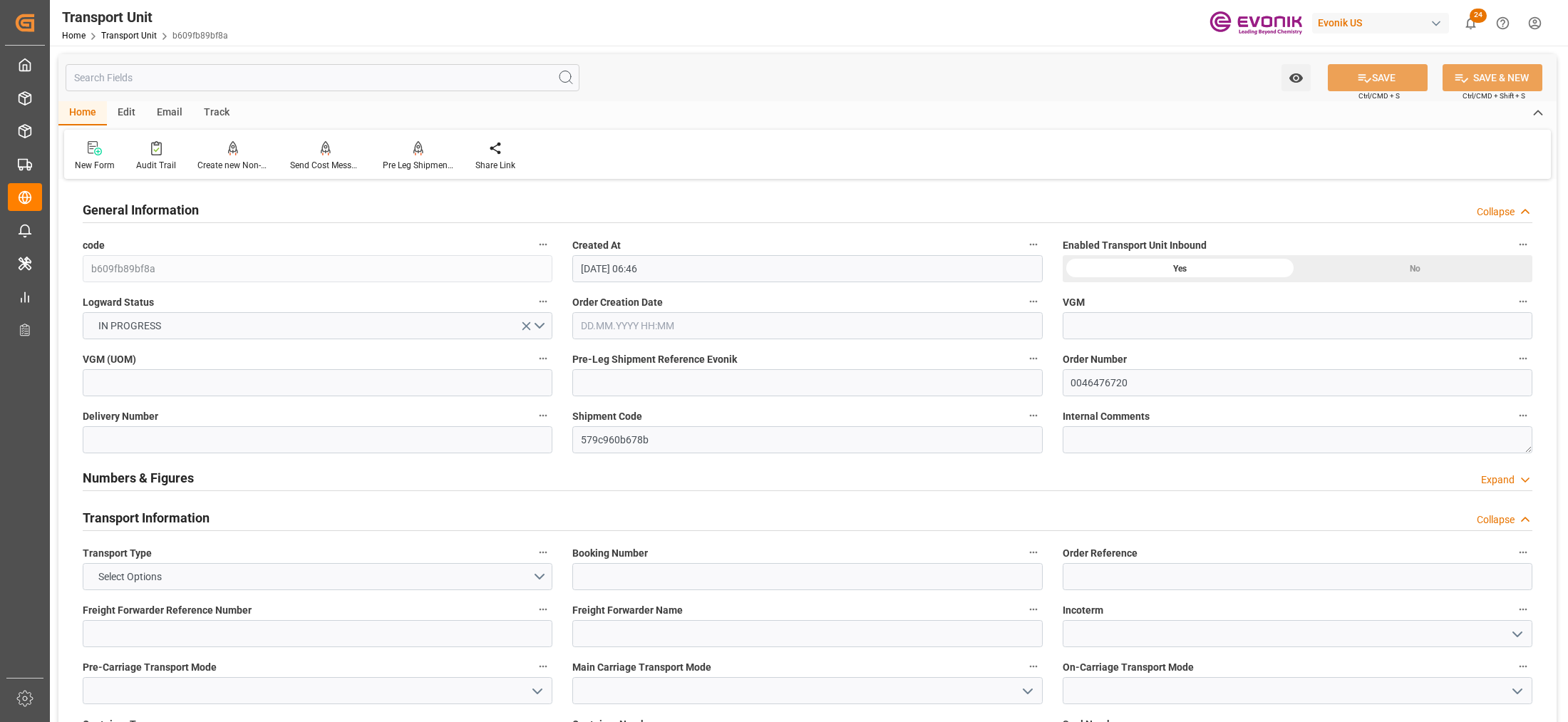
type input "26.12.2025 00:00"
type input "27.10.2025 00:00"
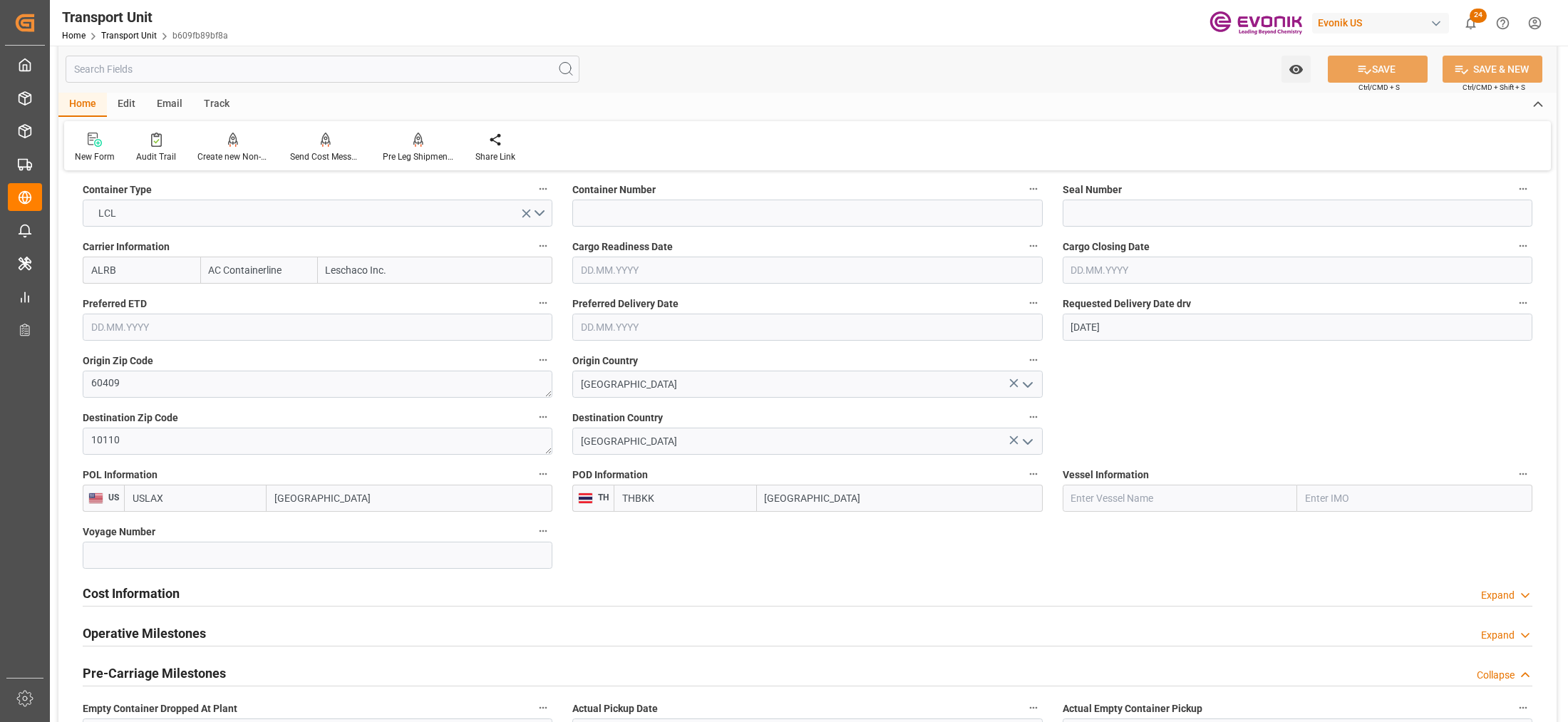
scroll to position [712, 0]
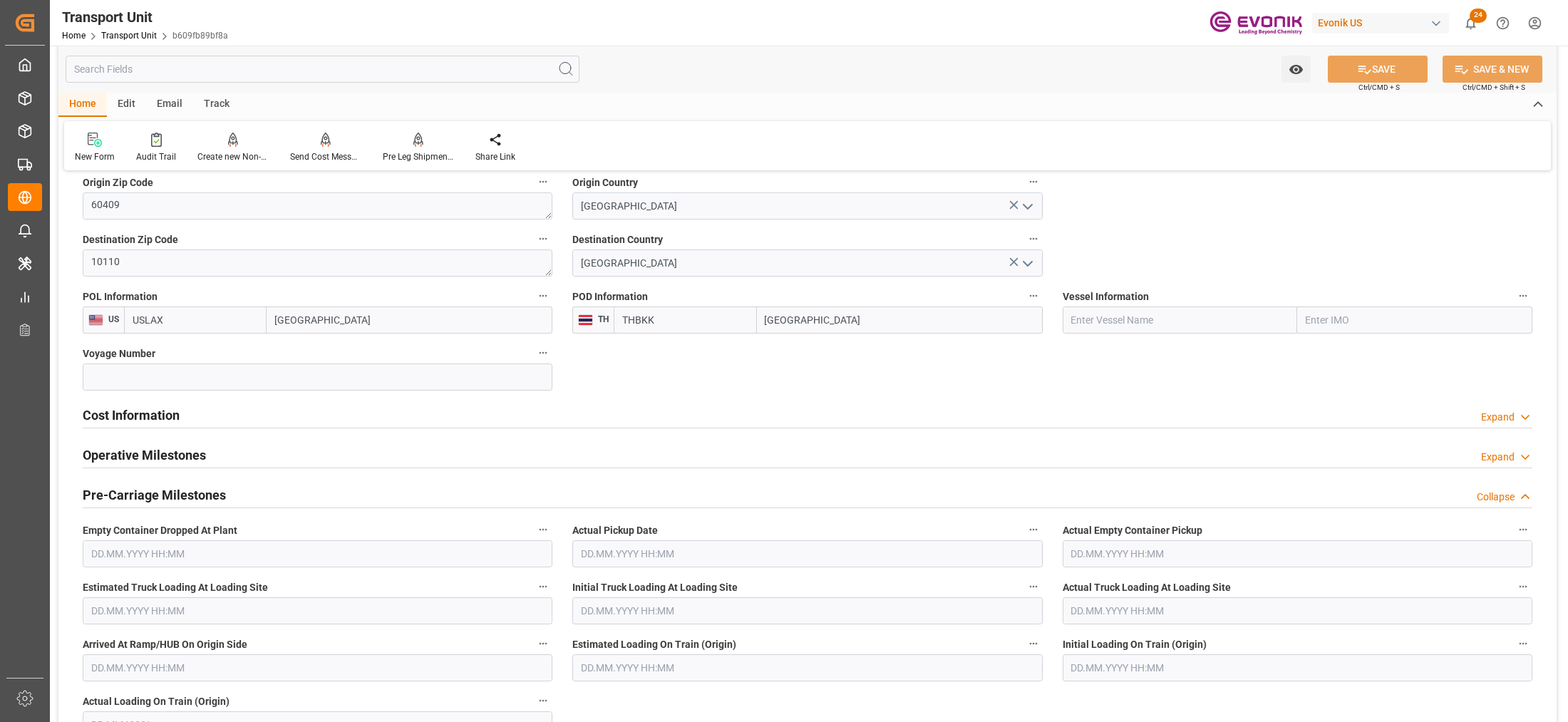
click at [376, 419] on div "Cost Information Expand" at bounding box center [807, 414] width 1449 height 27
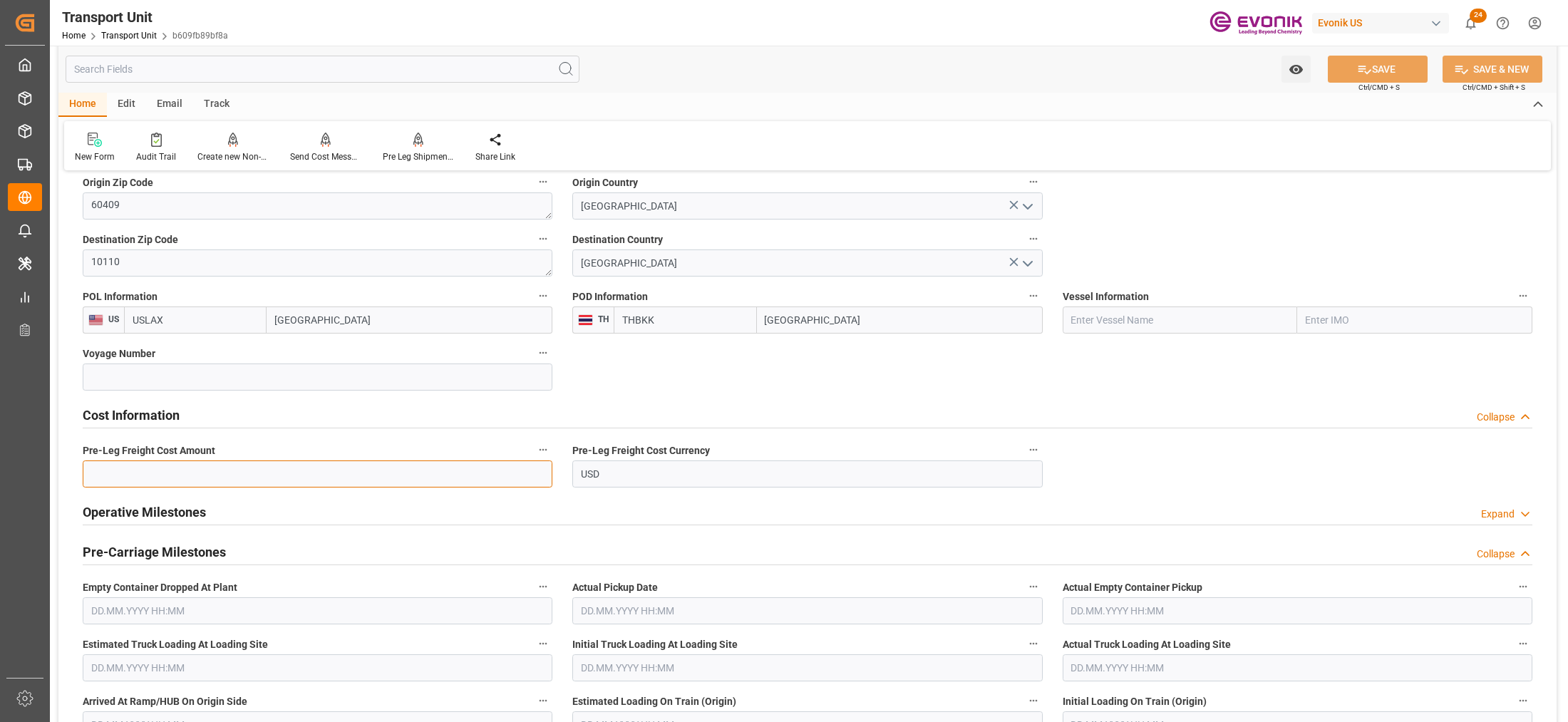
click at [314, 471] on input "text" at bounding box center [318, 474] width 470 height 27
paste input "177"
type input "177"
click at [1365, 65] on icon at bounding box center [1364, 69] width 15 height 15
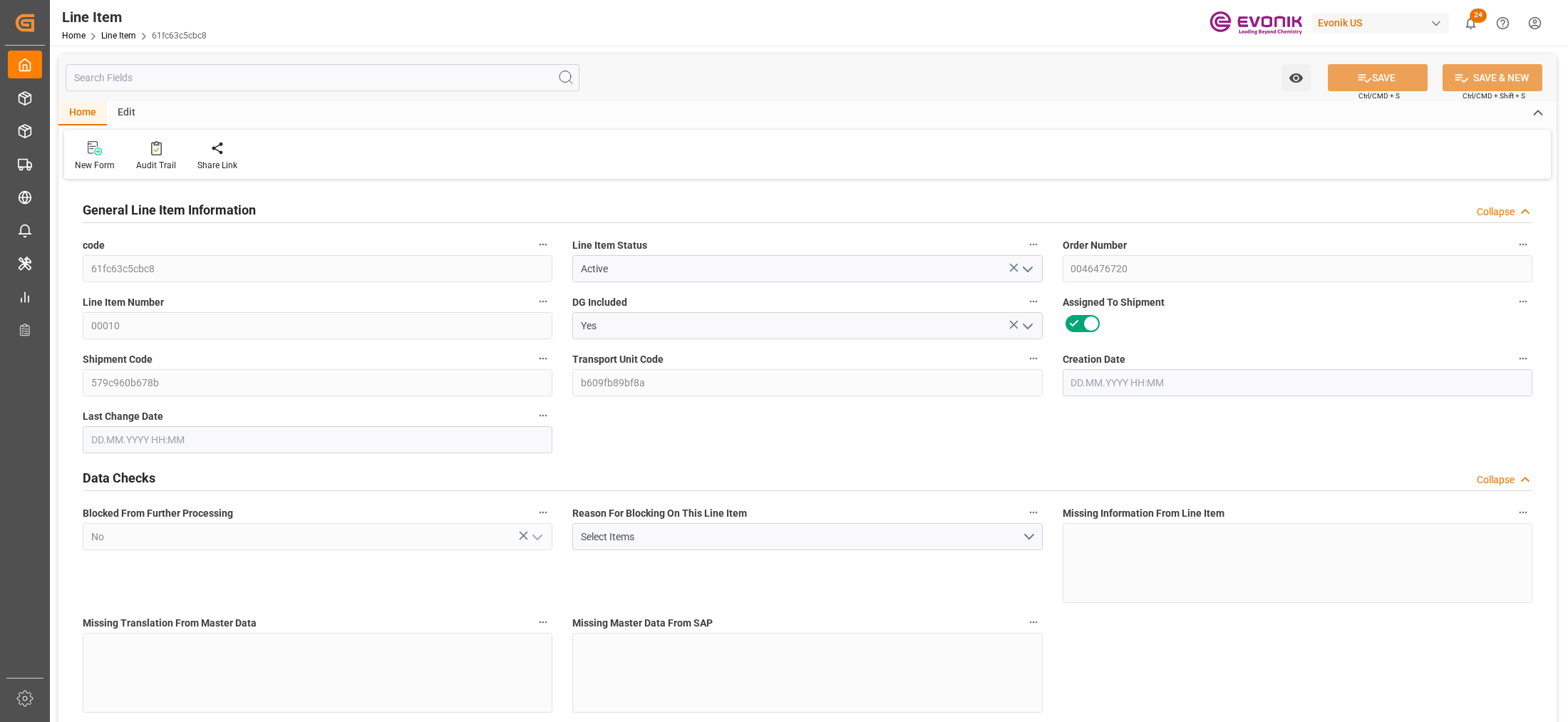
type input "1"
type input "224.8"
type input "208"
type input "0.2875"
type input "1"
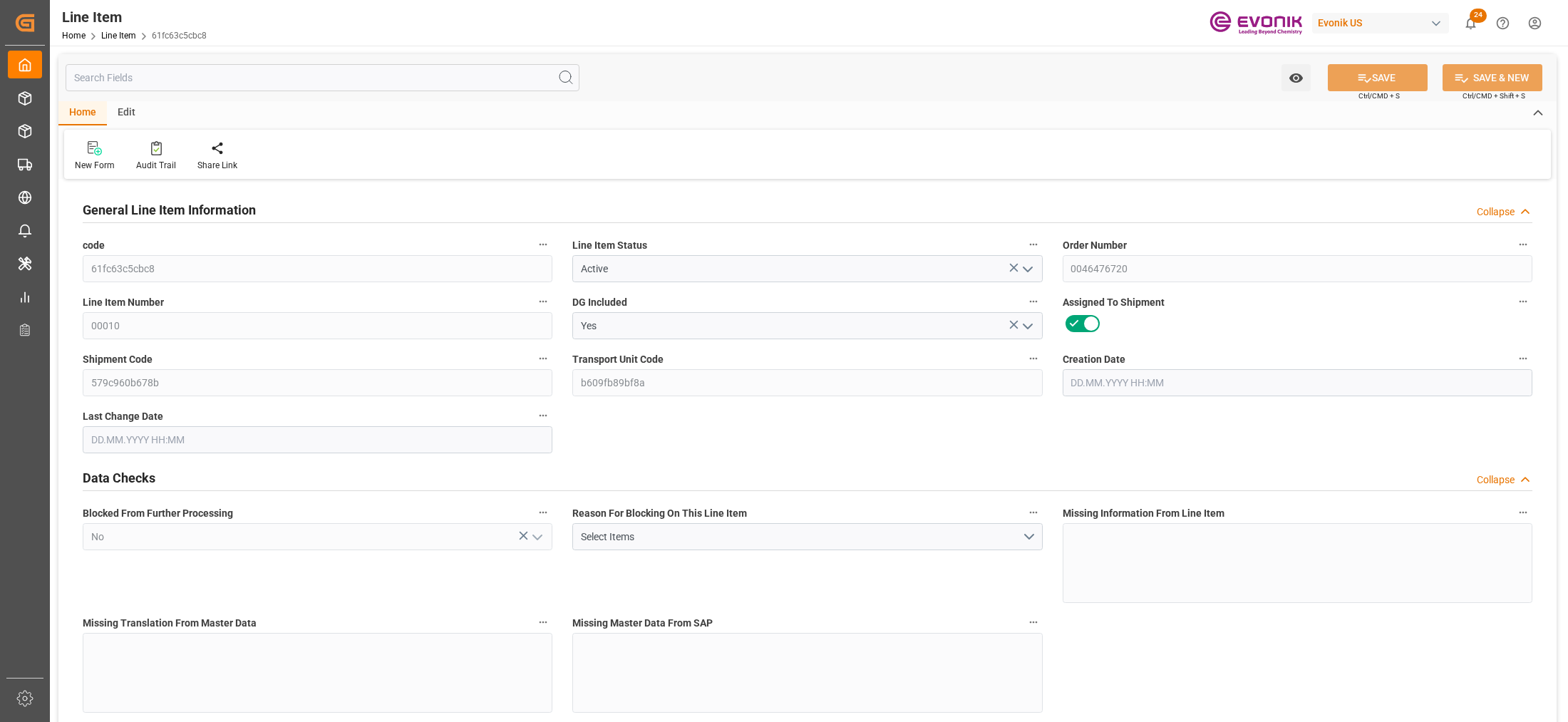
type input "2984.8"
type input "1"
type input "224.8"
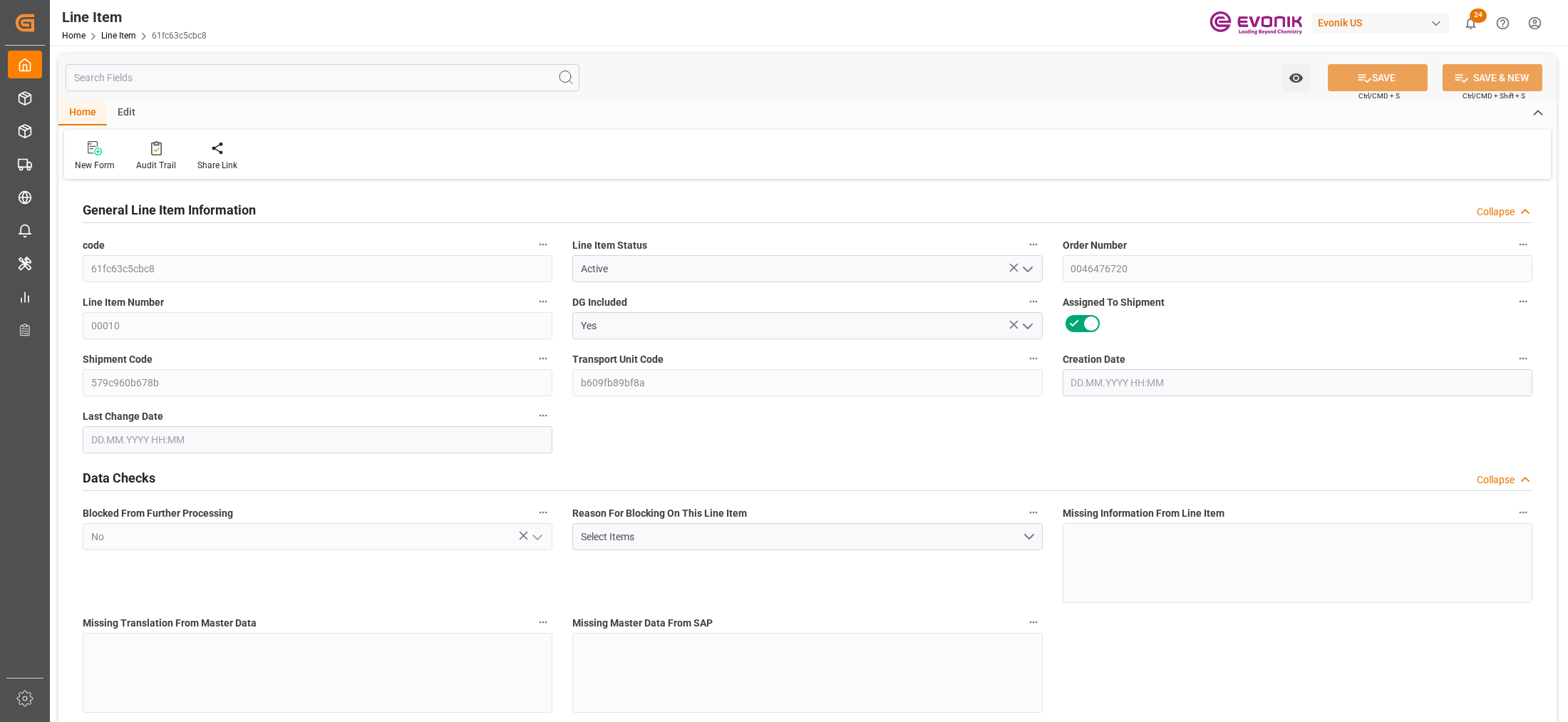
type input "244.8"
type input "208"
type input "0.2875"
type input "287.537"
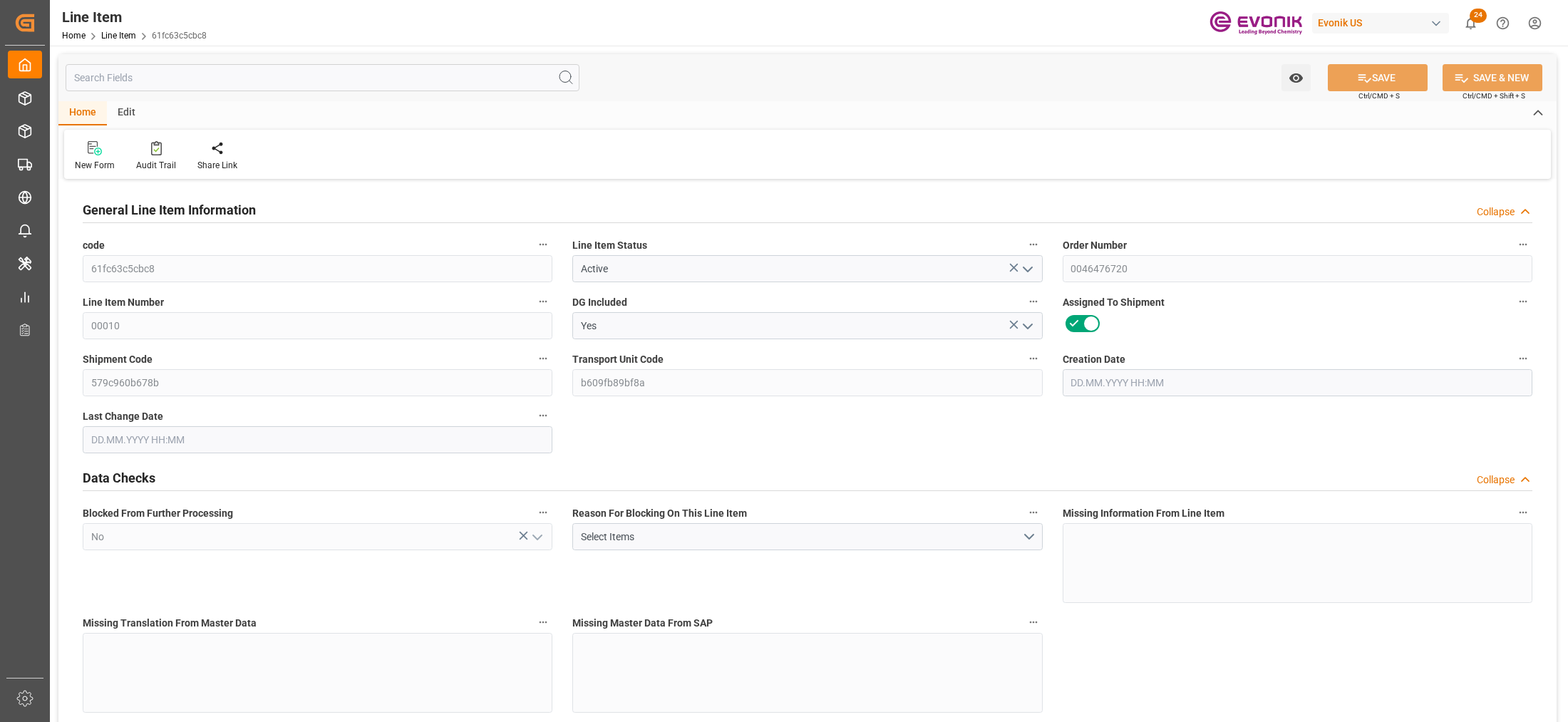
type input "0"
type input "[DATE] 11:04"
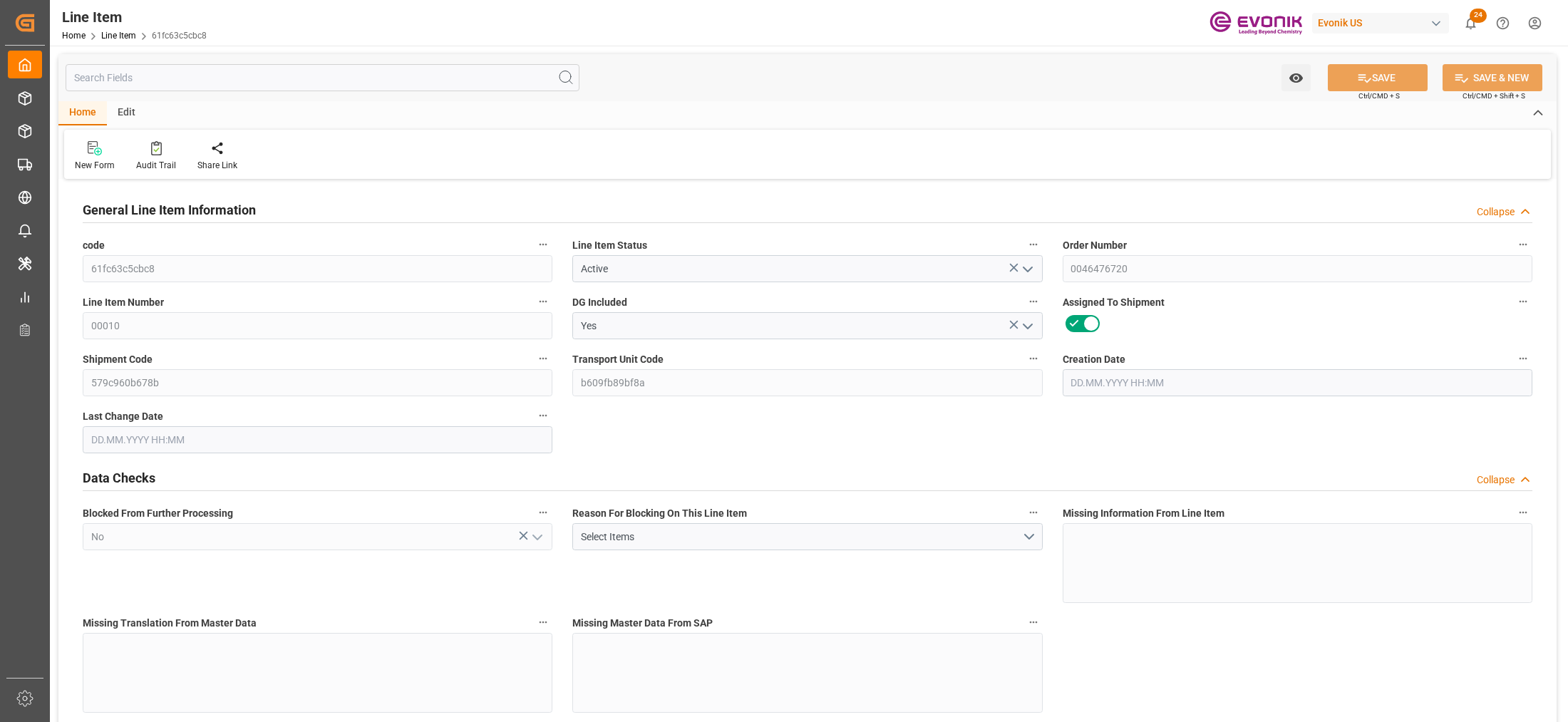
type input "[DATE] 06:46"
type input "[DATE]"
click at [324, 76] on input "text" at bounding box center [322, 77] width 514 height 27
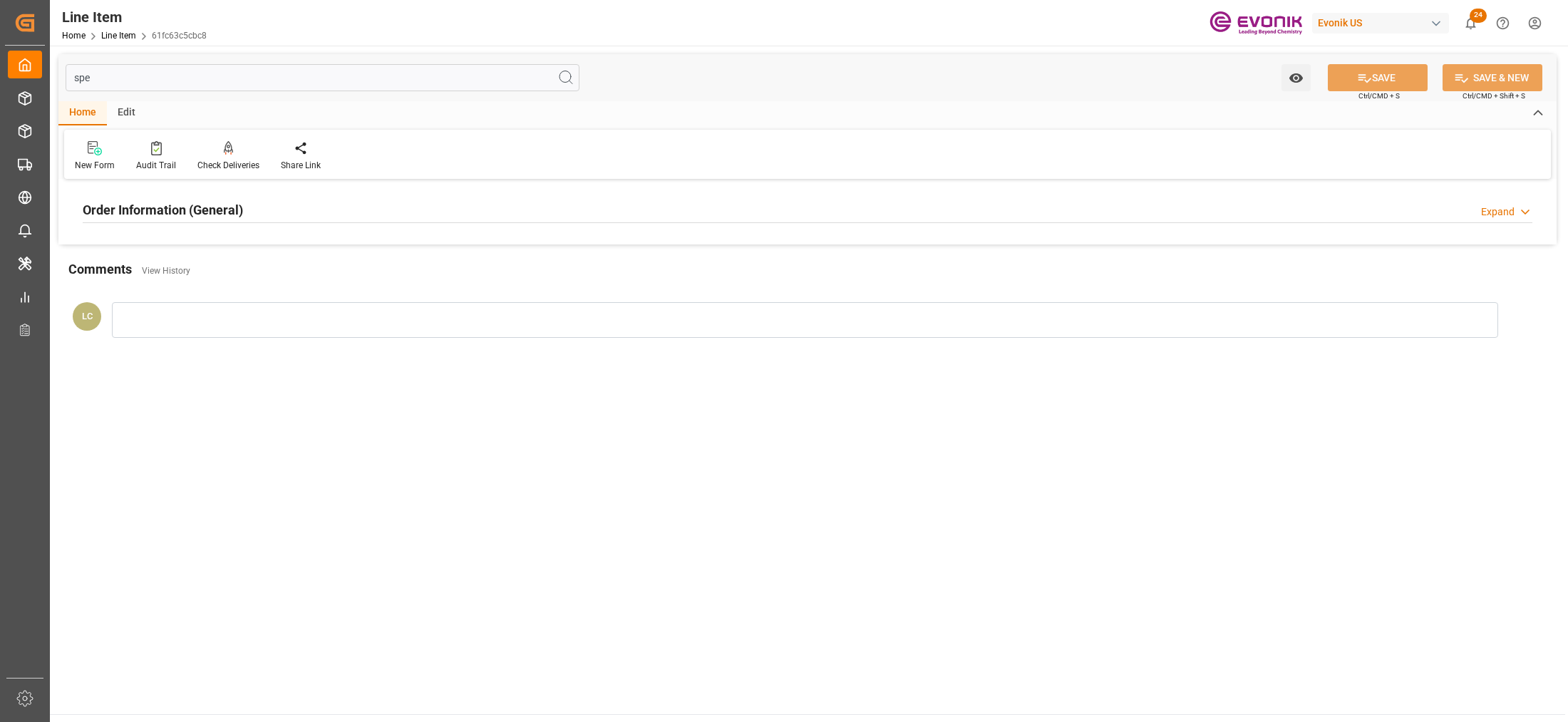
type input "spe"
click at [390, 204] on div "Order Information (General) Expand" at bounding box center [807, 209] width 1449 height 27
click at [350, 276] on div at bounding box center [318, 295] width 470 height 80
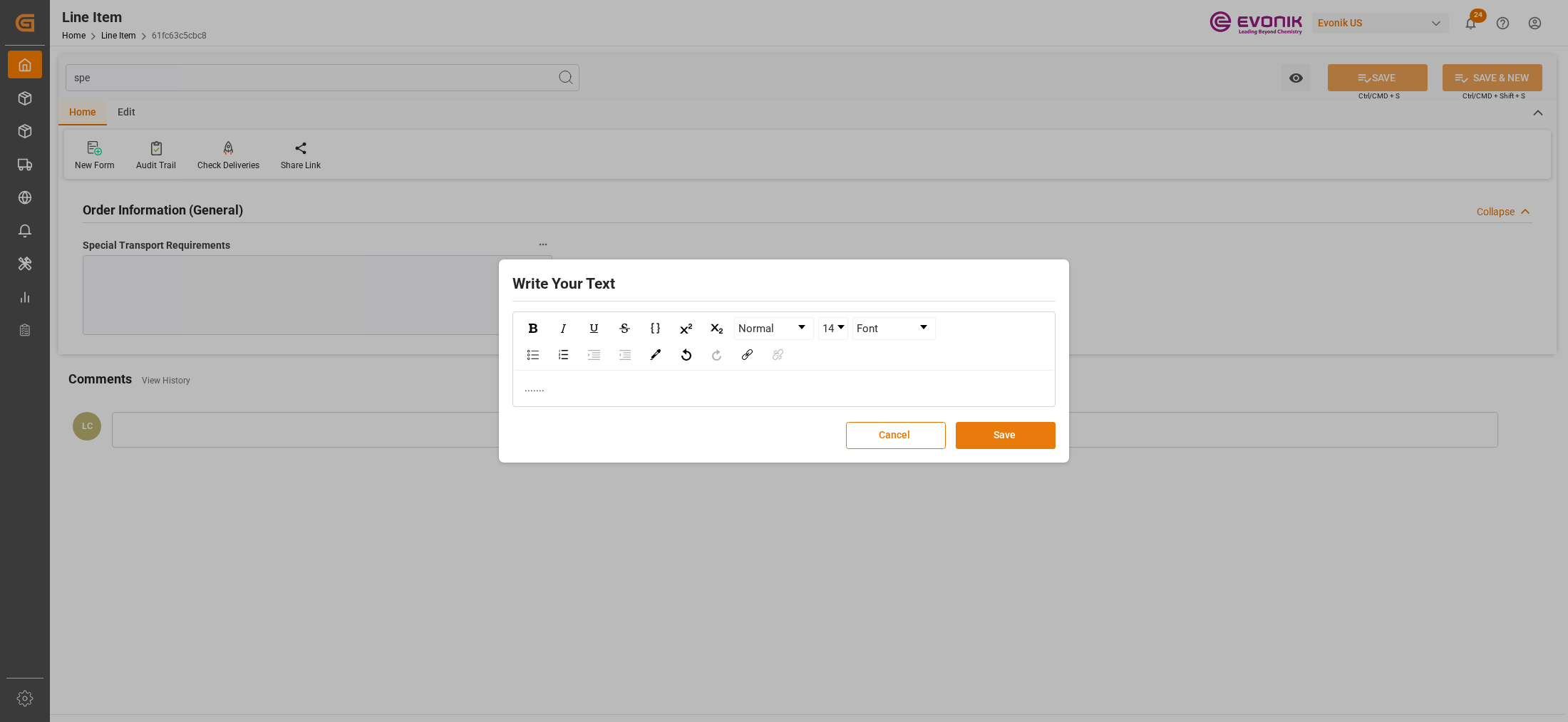
click at [1010, 444] on button "Save" at bounding box center [1005, 435] width 100 height 27
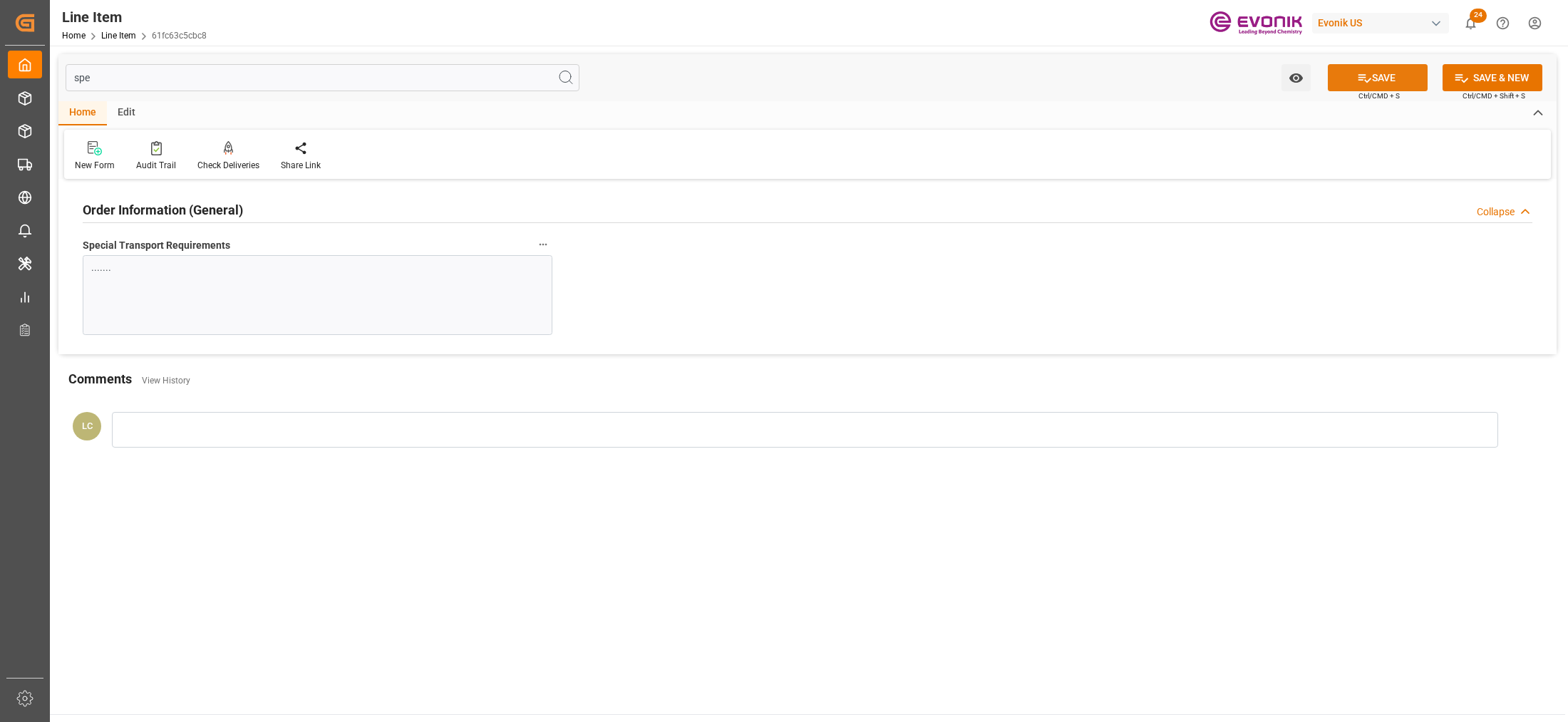
click at [1391, 77] on button "SAVE" at bounding box center [1377, 77] width 100 height 27
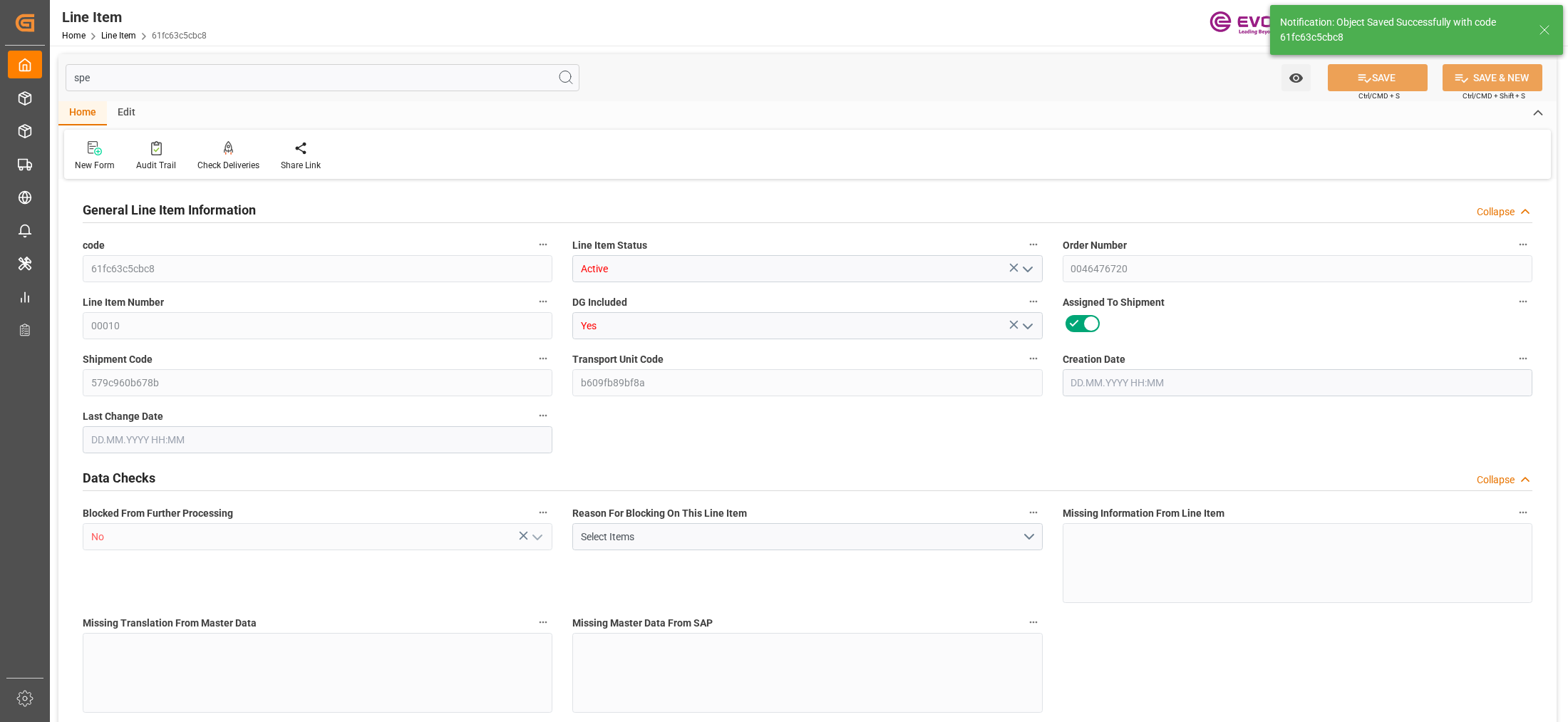
type input "1"
type input "224.8"
type input "208"
type input "0.2875"
type input "1"
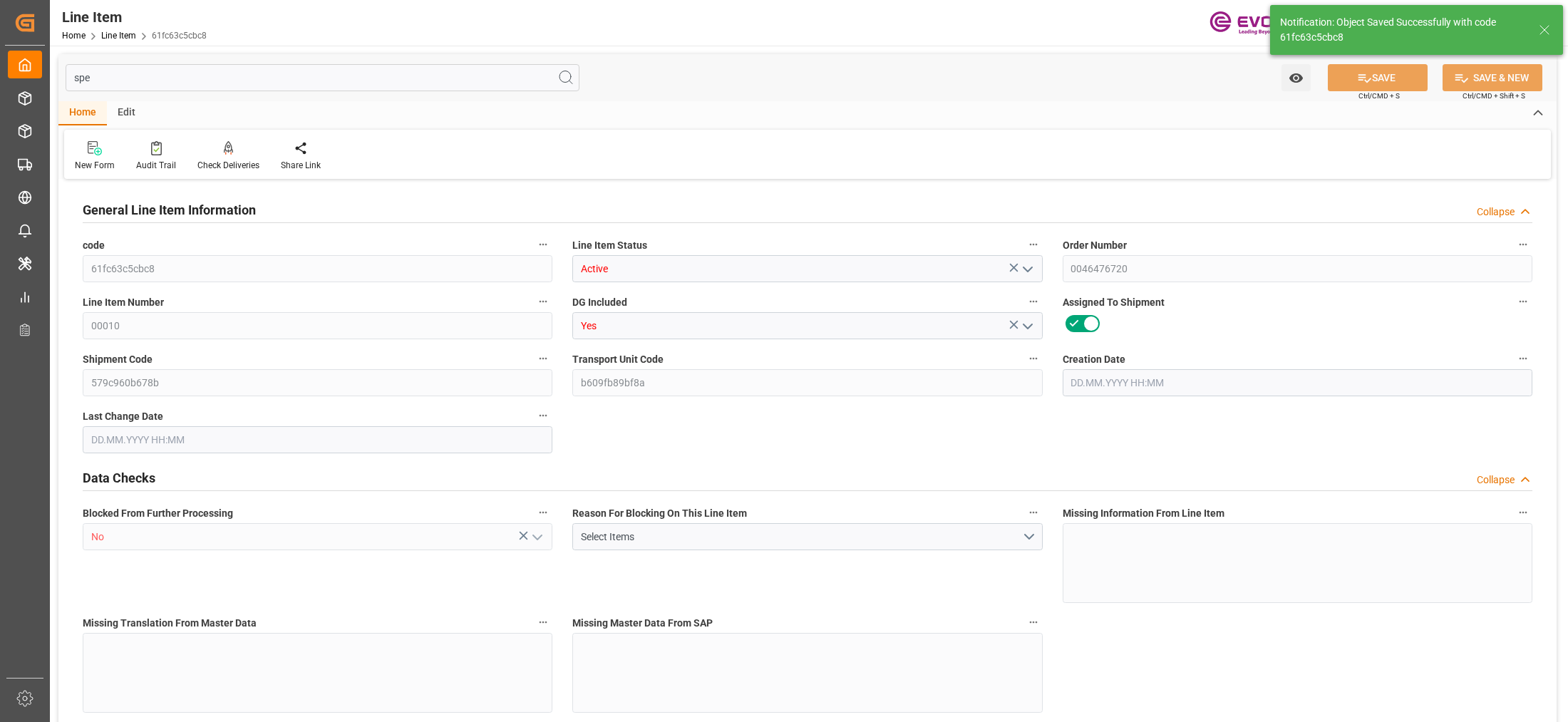
type input "2984.8"
type input "1"
type input "224.8"
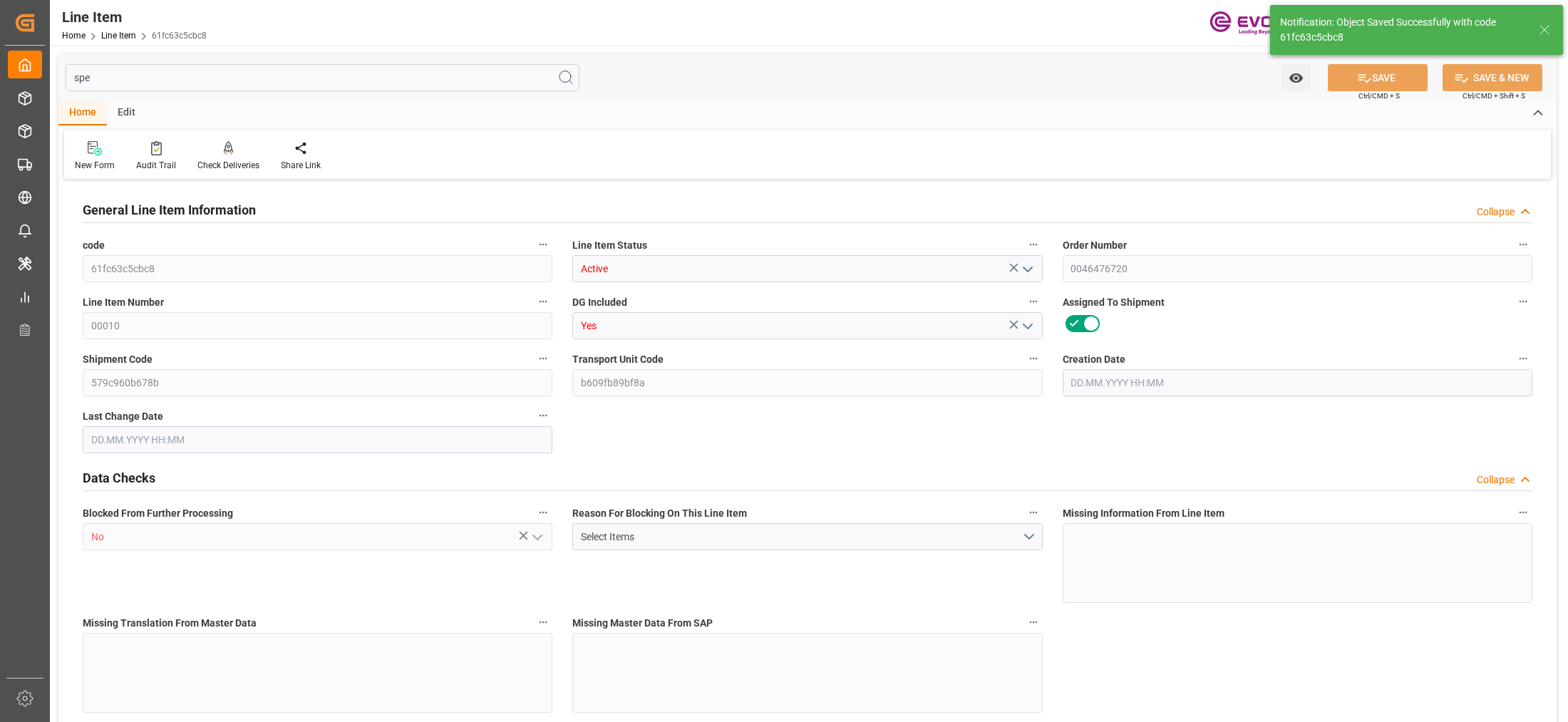
type input "244.8"
type input "208"
type input "0.2875"
type input "287.537"
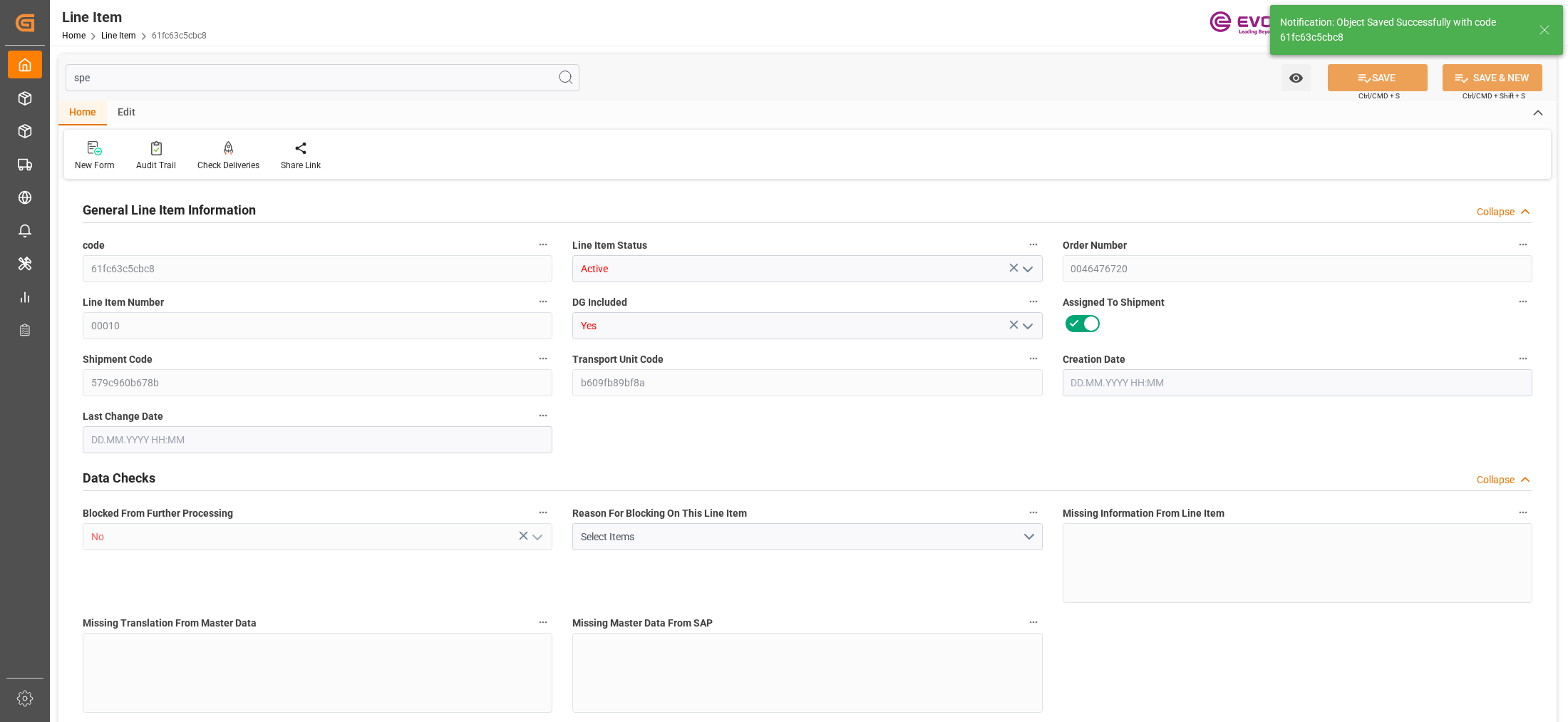
type input "0"
type input "[DATE] 11:04"
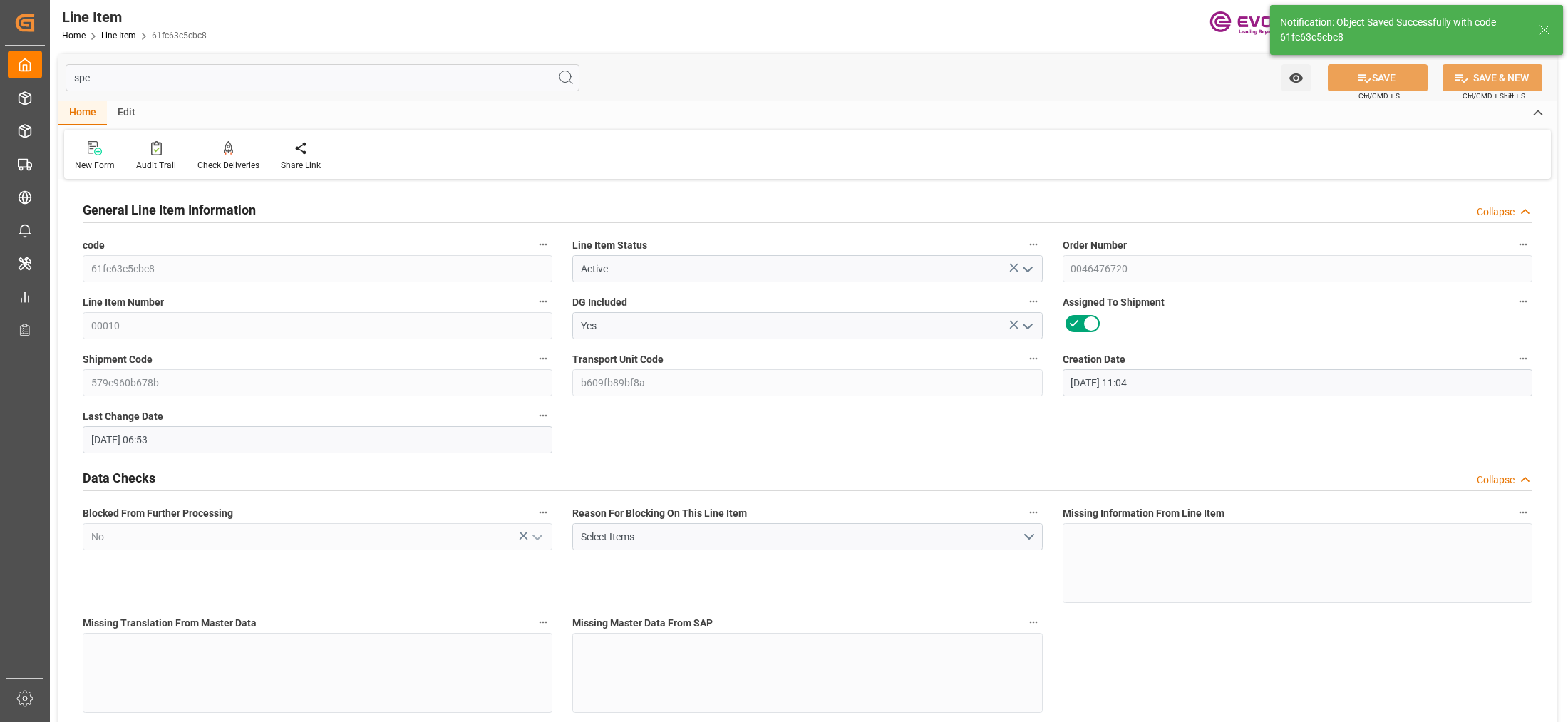
type input "[DATE] 06:53"
type input "[DATE]"
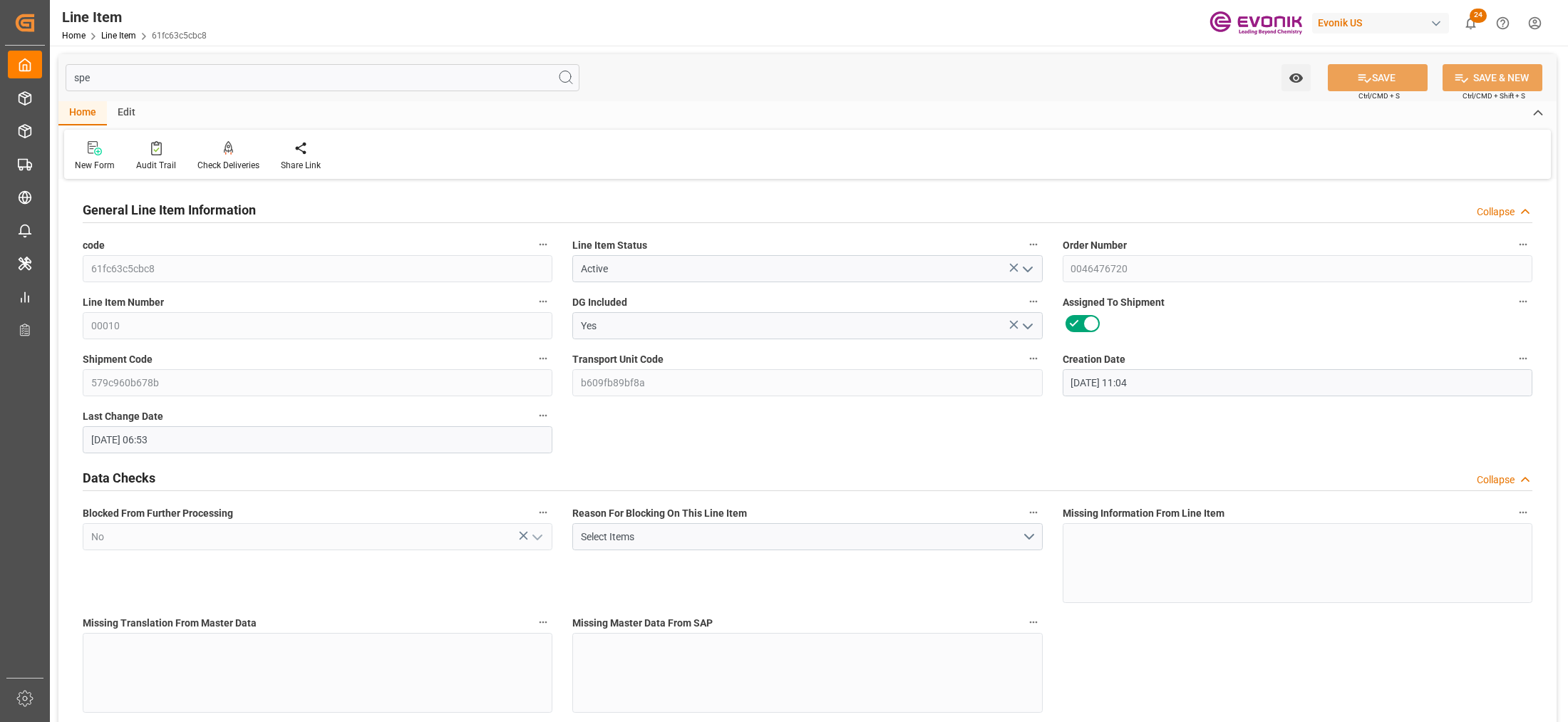
click at [251, 84] on input "spe" at bounding box center [322, 77] width 514 height 27
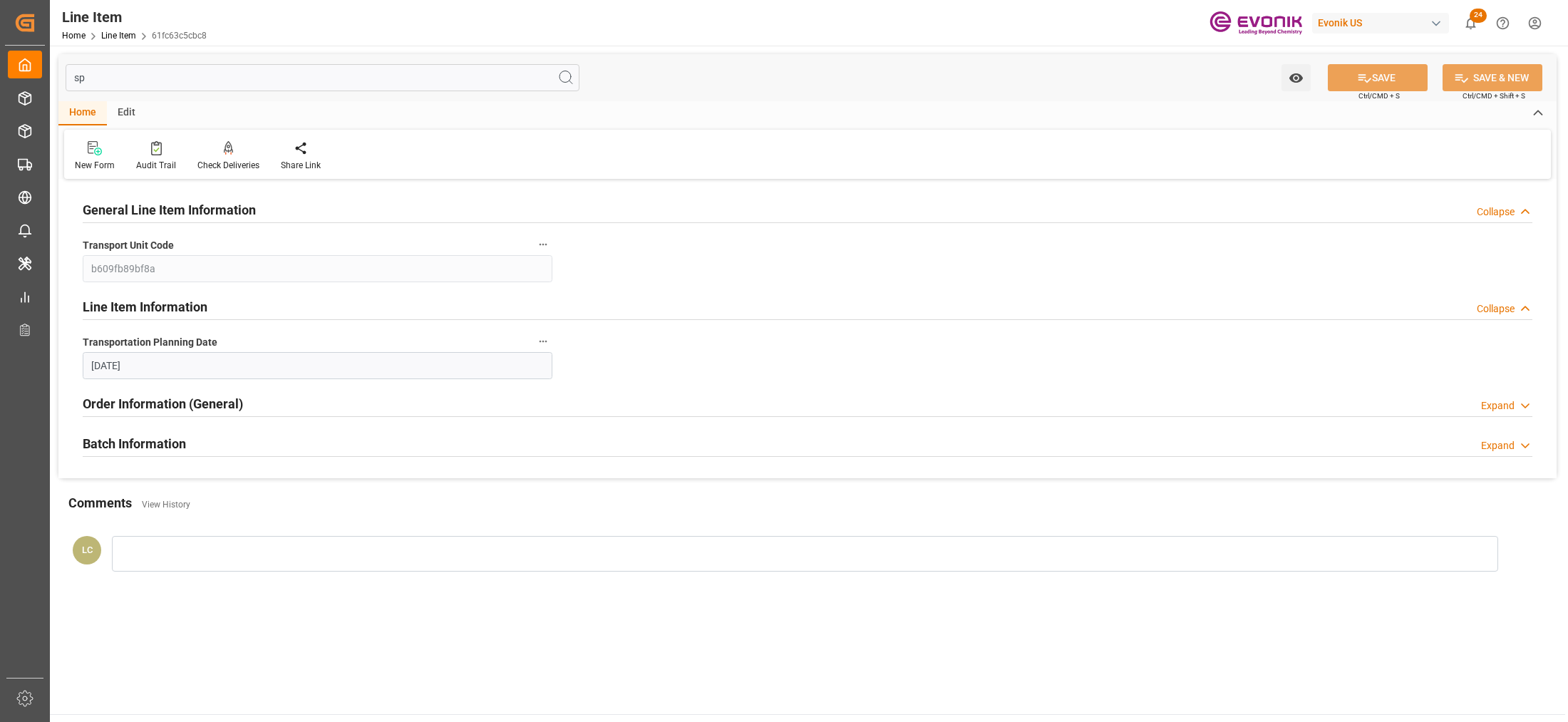
type input "s"
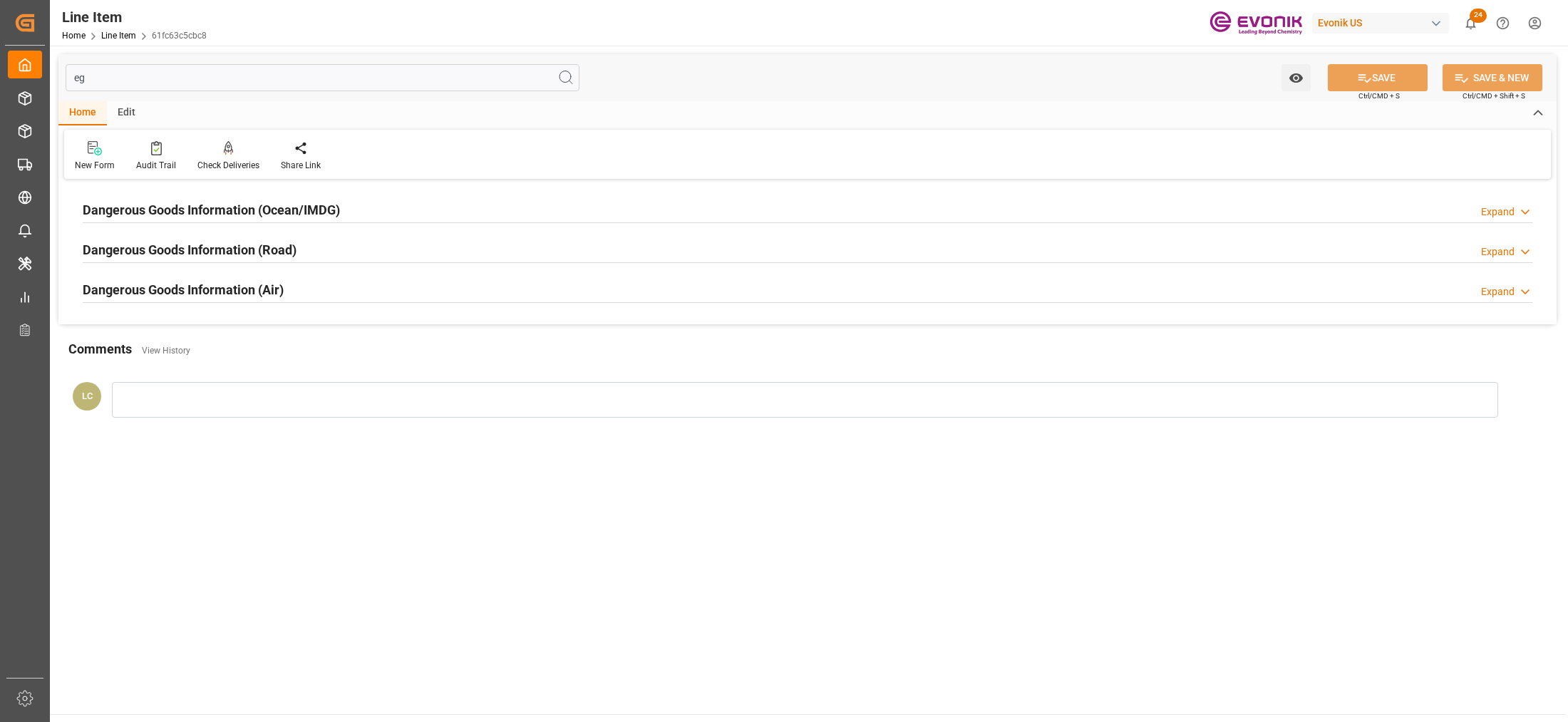
type input "eg"
click at [448, 208] on div "Dangerous Goods Information (Ocean/IMDG) Expand" at bounding box center [807, 209] width 1449 height 27
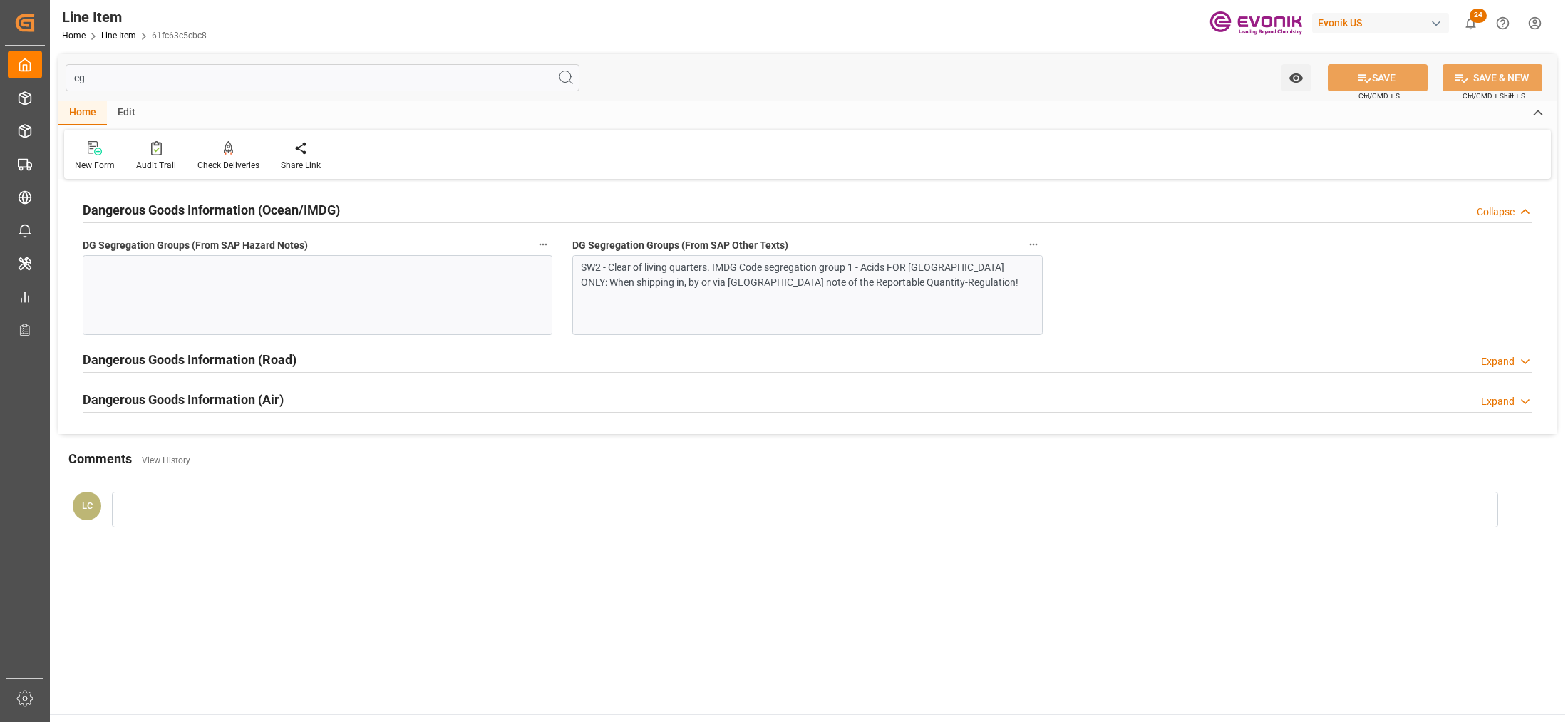
click at [664, 297] on div "SW2 - Clear of living quarters. IMDG Code segregation group 1 - Acids FOR [GEOG…" at bounding box center [807, 295] width 470 height 80
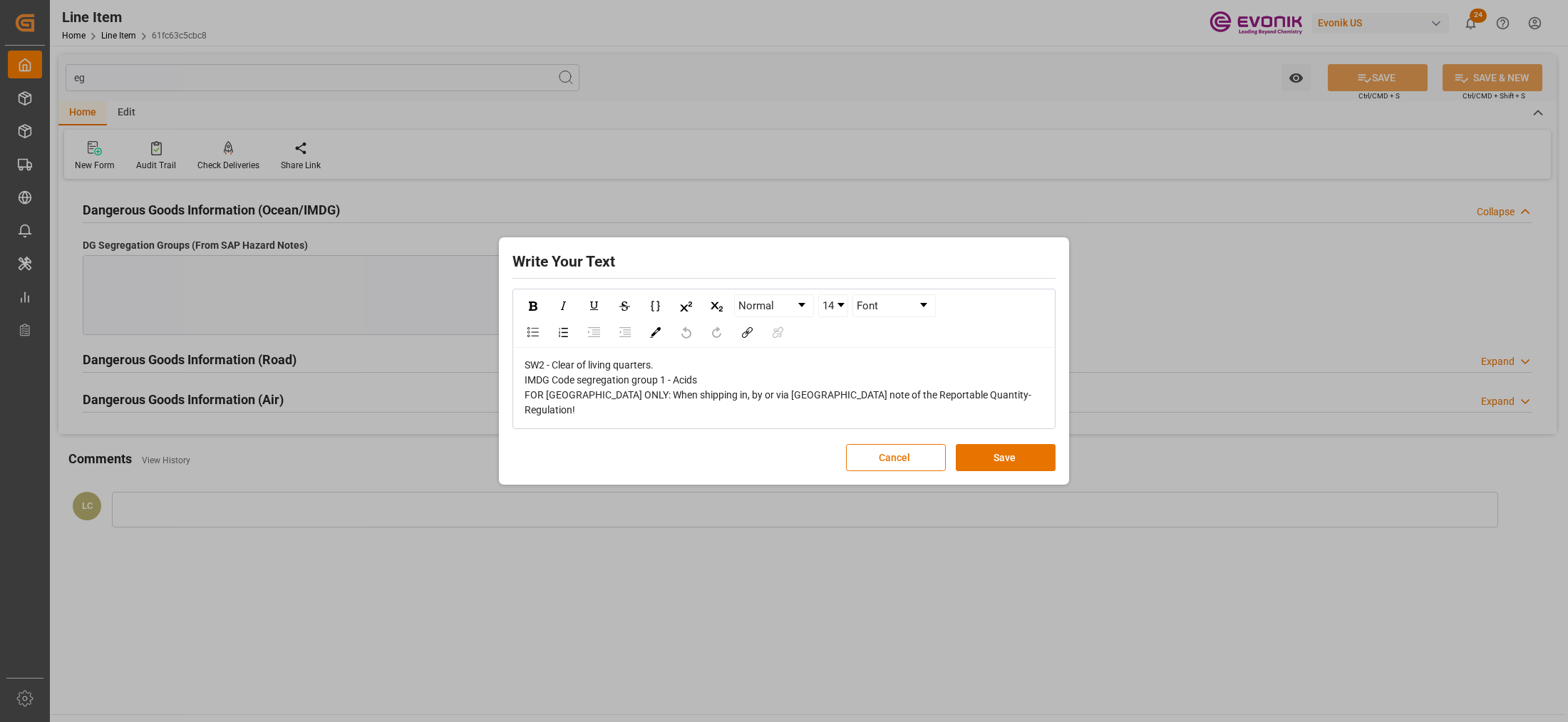
click at [927, 403] on span "SW2 - Clear of living quarters. IMDG Code segregation group 1 - Acids FOR [GEOG…" at bounding box center [777, 387] width 506 height 57
click at [935, 403] on div "SW2 - Clear of living quarters. IMDG Code segregation group 1 - Acids FOR [GEOG…" at bounding box center [784, 388] width 520 height 60
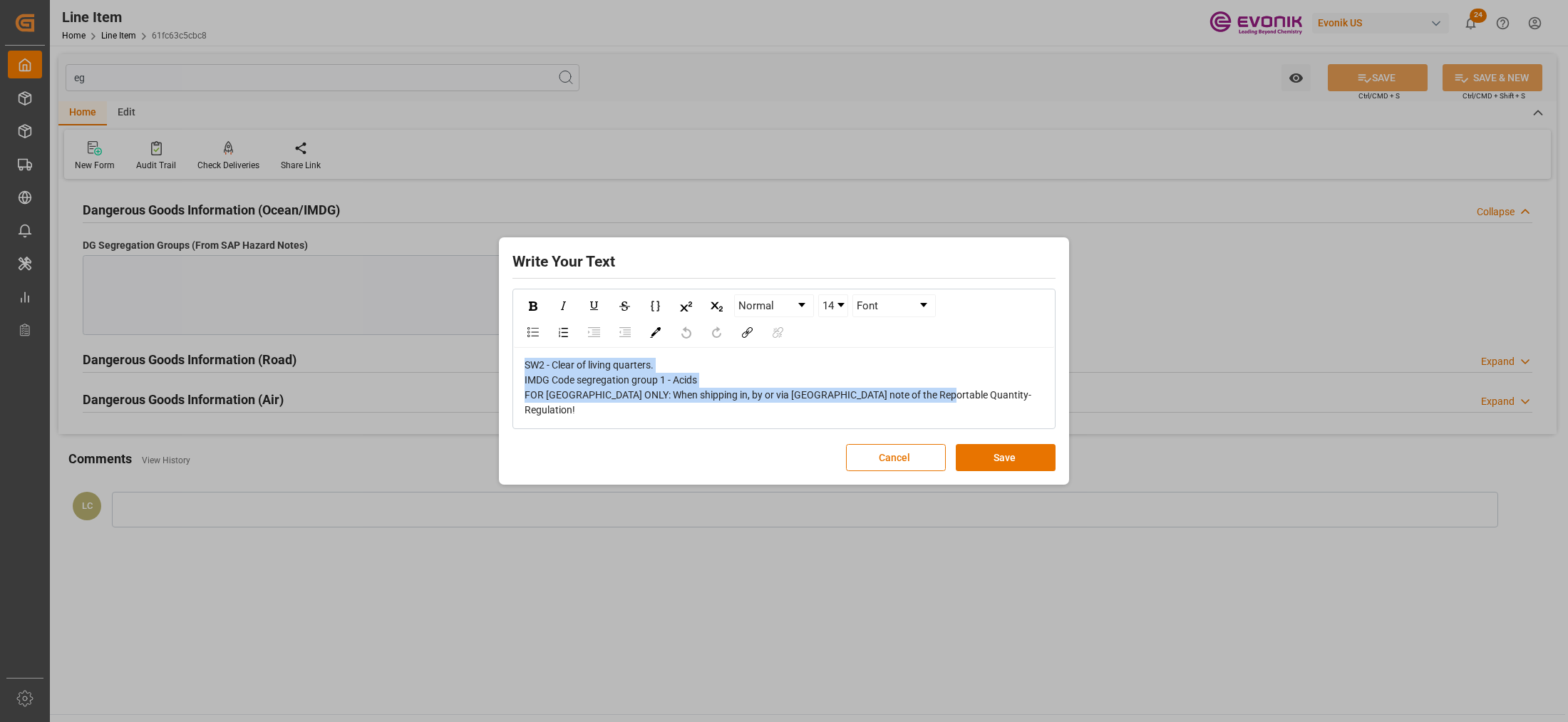
drag, startPoint x: 935, startPoint y: 403, endPoint x: 518, endPoint y: 355, distance: 419.8
click at [518, 355] on div "SW2 - Clear of living quarters. IMDG Code segregation group 1 - Acids FOR [GEOG…" at bounding box center [784, 388] width 541 height 80
copy span "SW2 - Clear of living quarters. IMDG Code segregation group 1 - Acids FOR [GEOG…"
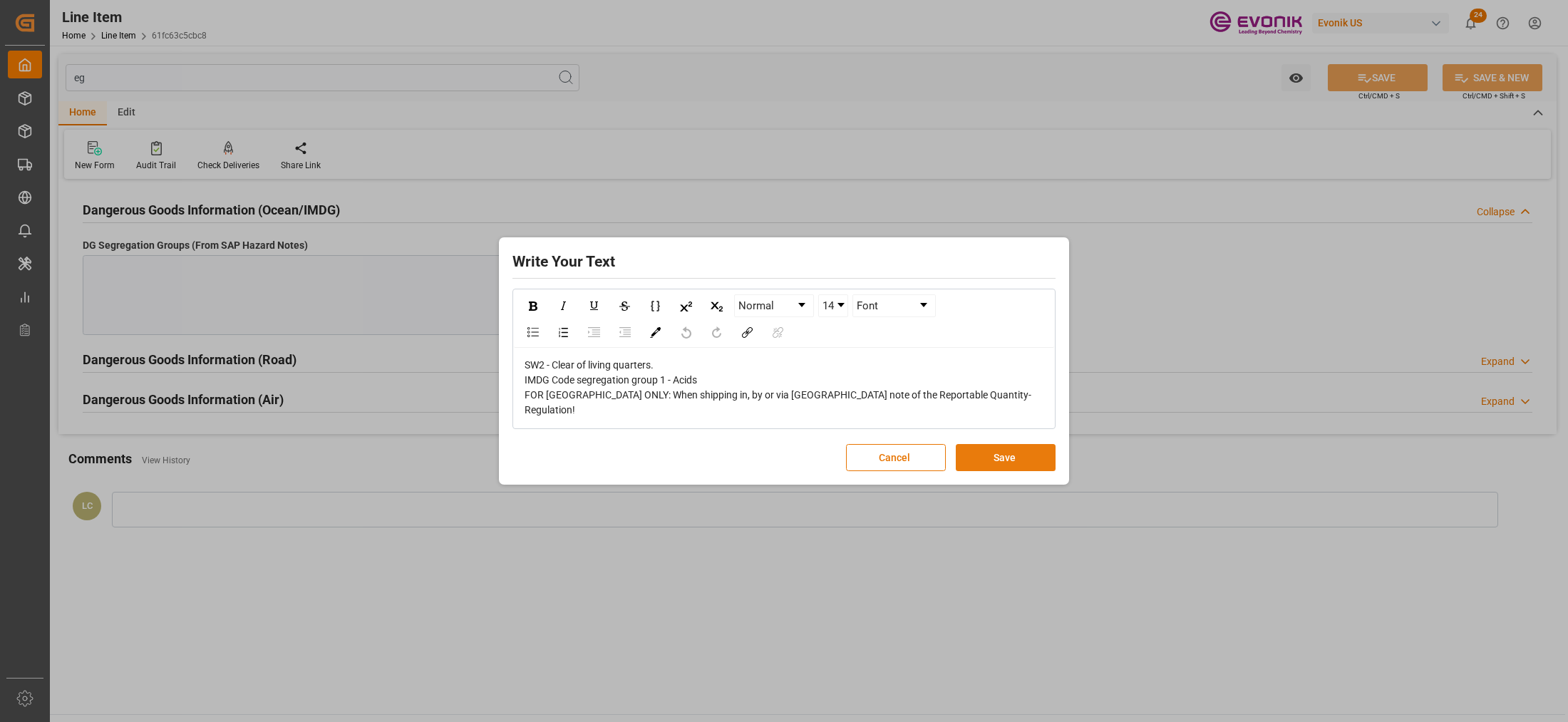
click at [1014, 444] on button "Save" at bounding box center [1005, 458] width 100 height 27
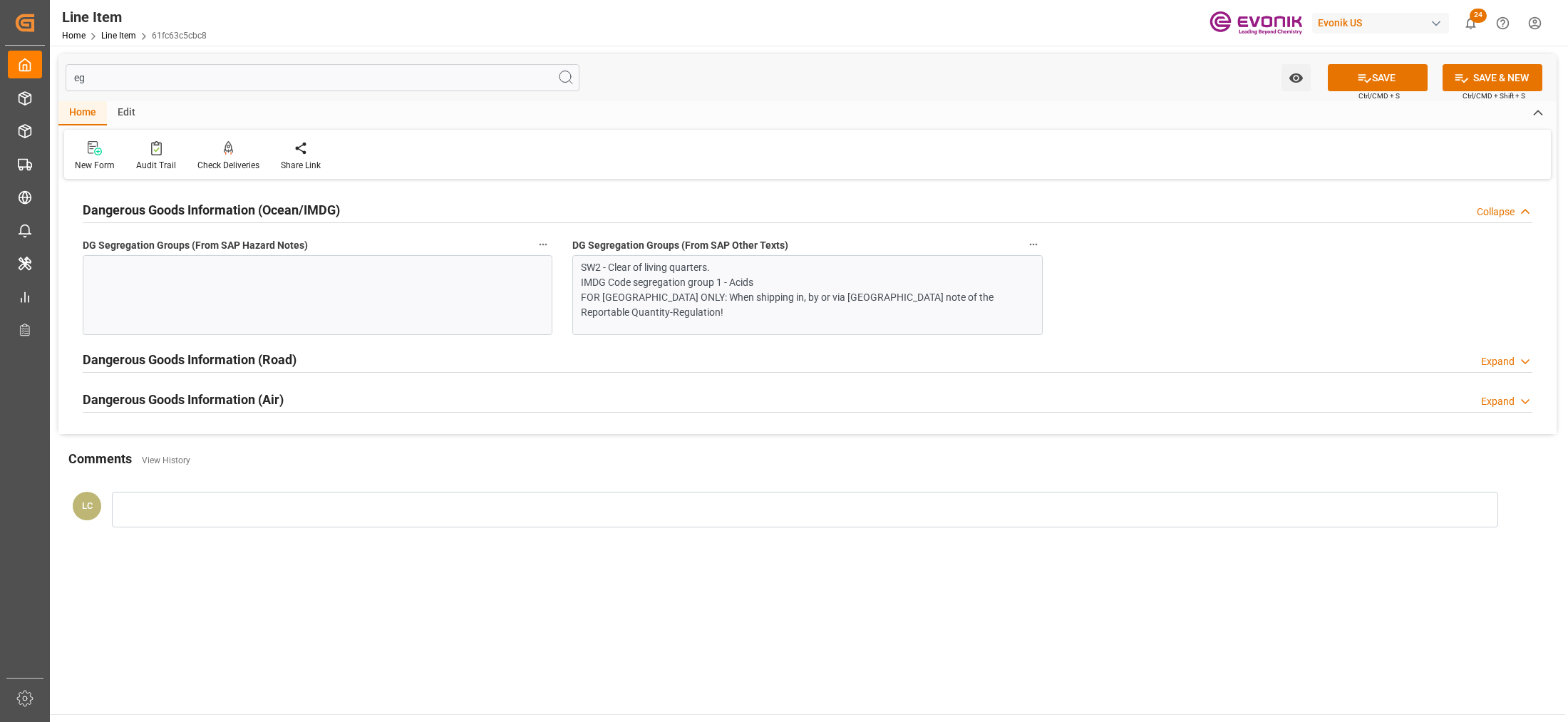
click at [399, 294] on div at bounding box center [318, 295] width 470 height 80
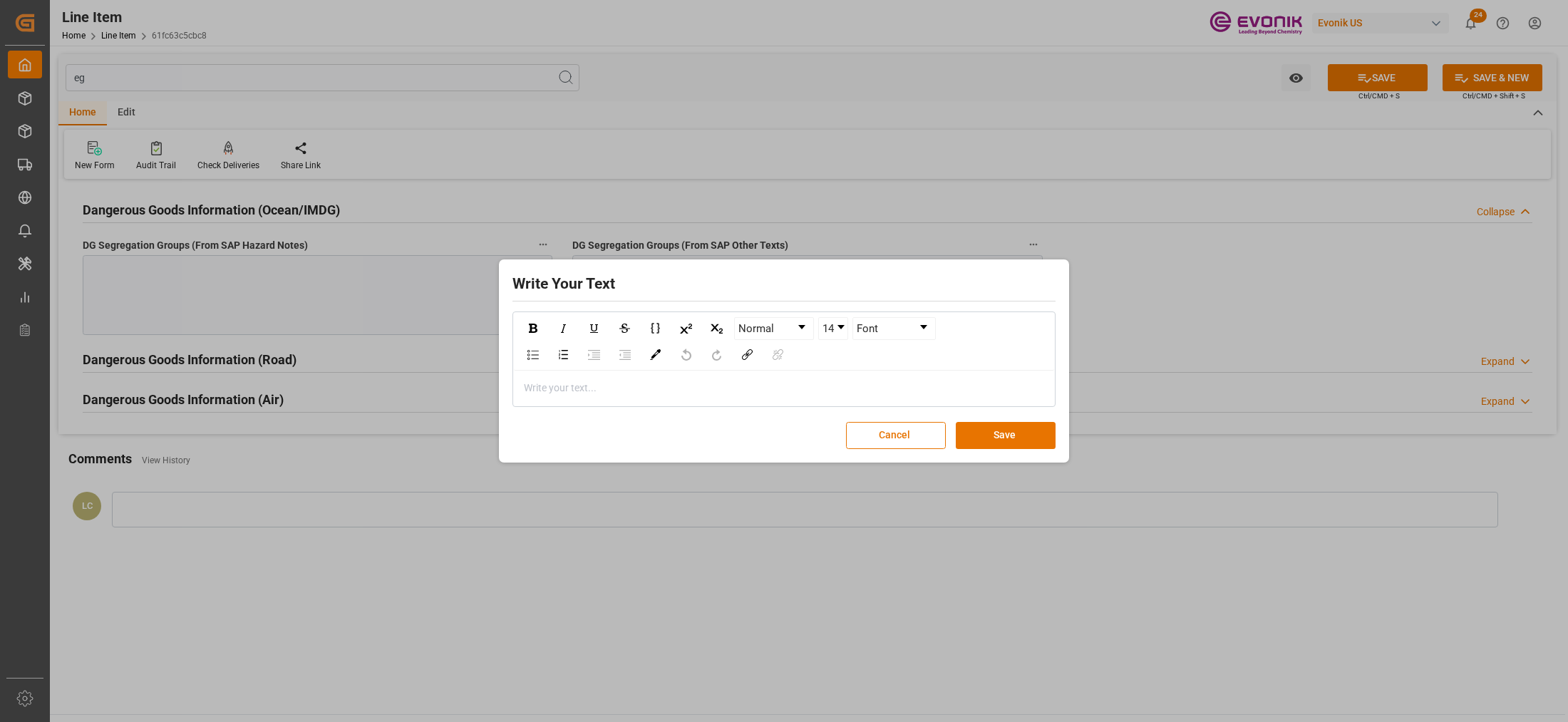
click at [628, 387] on div "rdw-editor" at bounding box center [784, 388] width 520 height 15
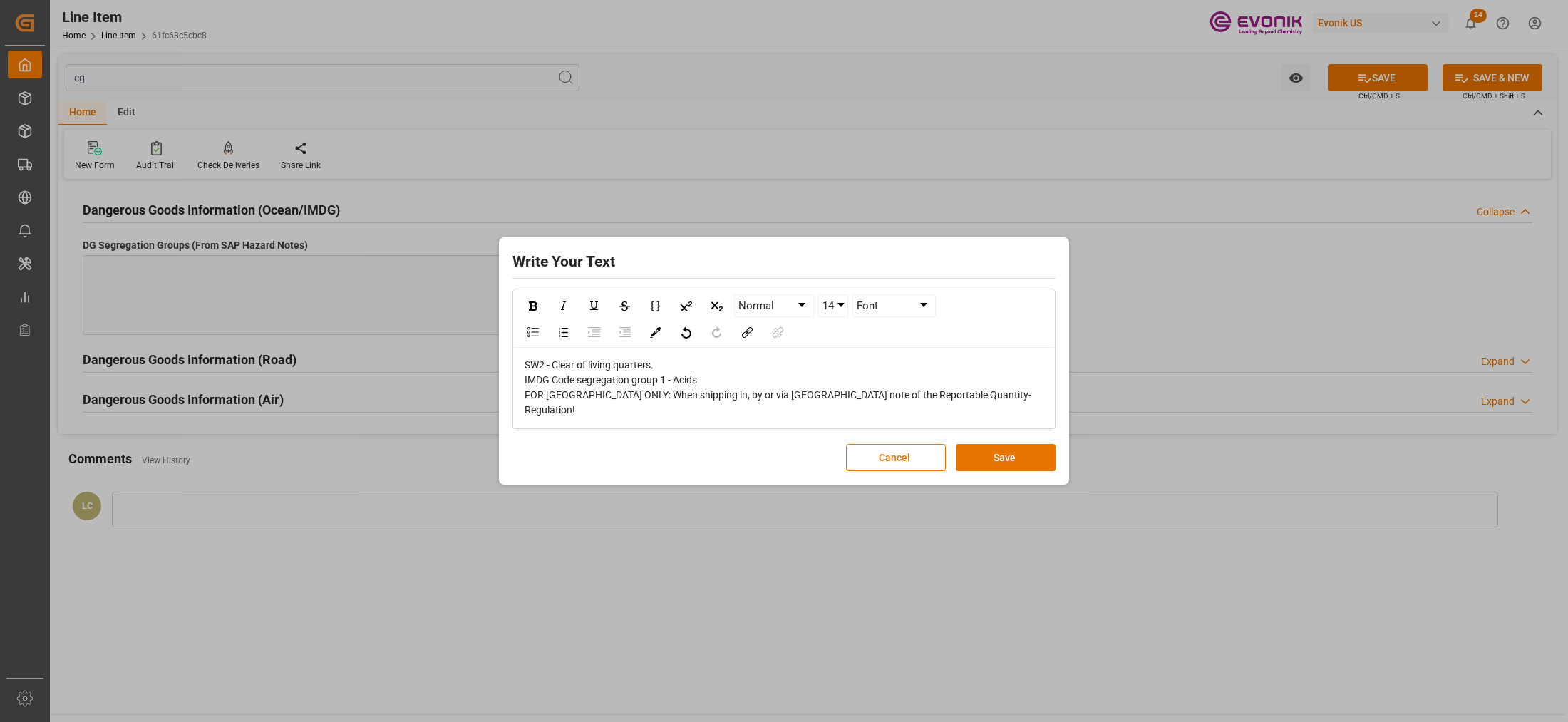
click at [1026, 447] on button "Save" at bounding box center [1005, 458] width 100 height 27
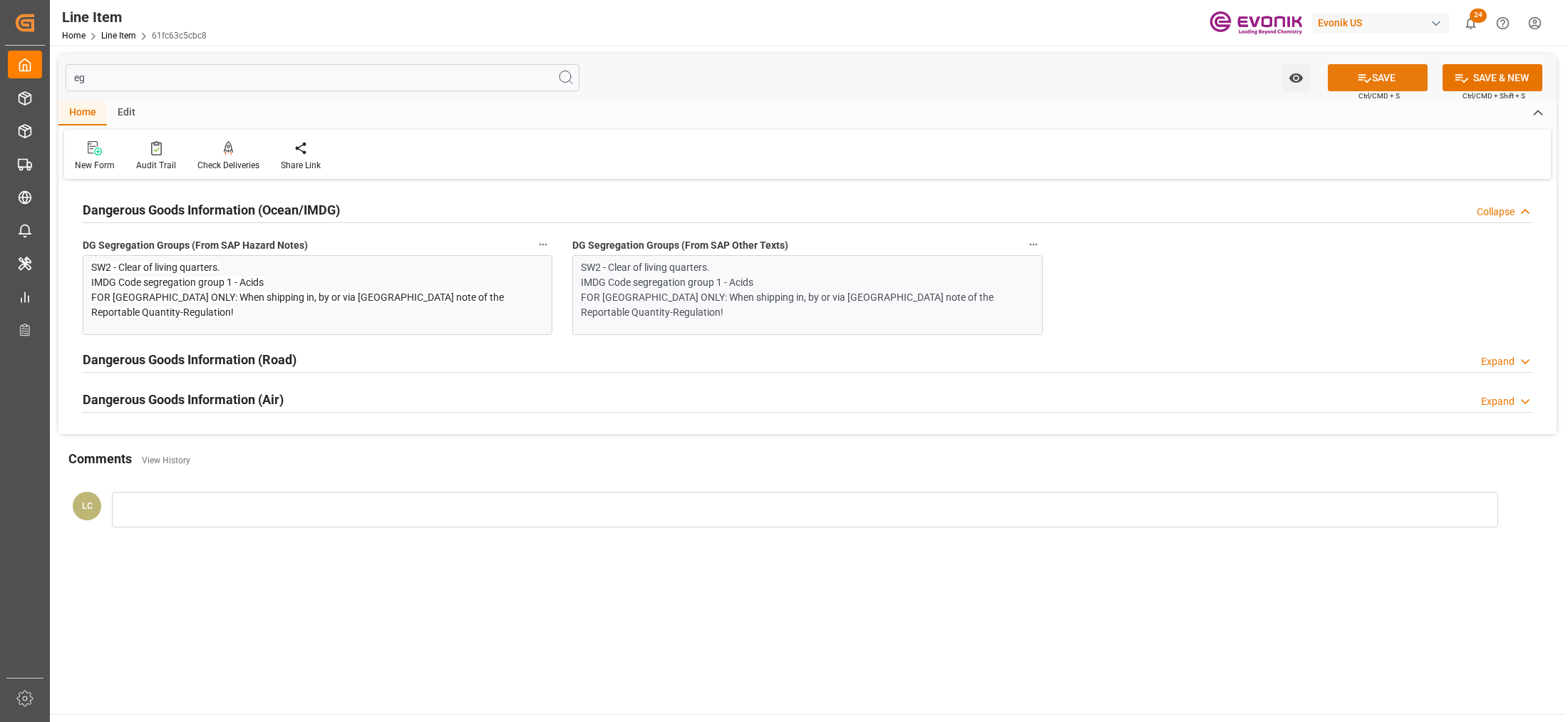
click at [1375, 70] on button "SAVE" at bounding box center [1377, 77] width 100 height 27
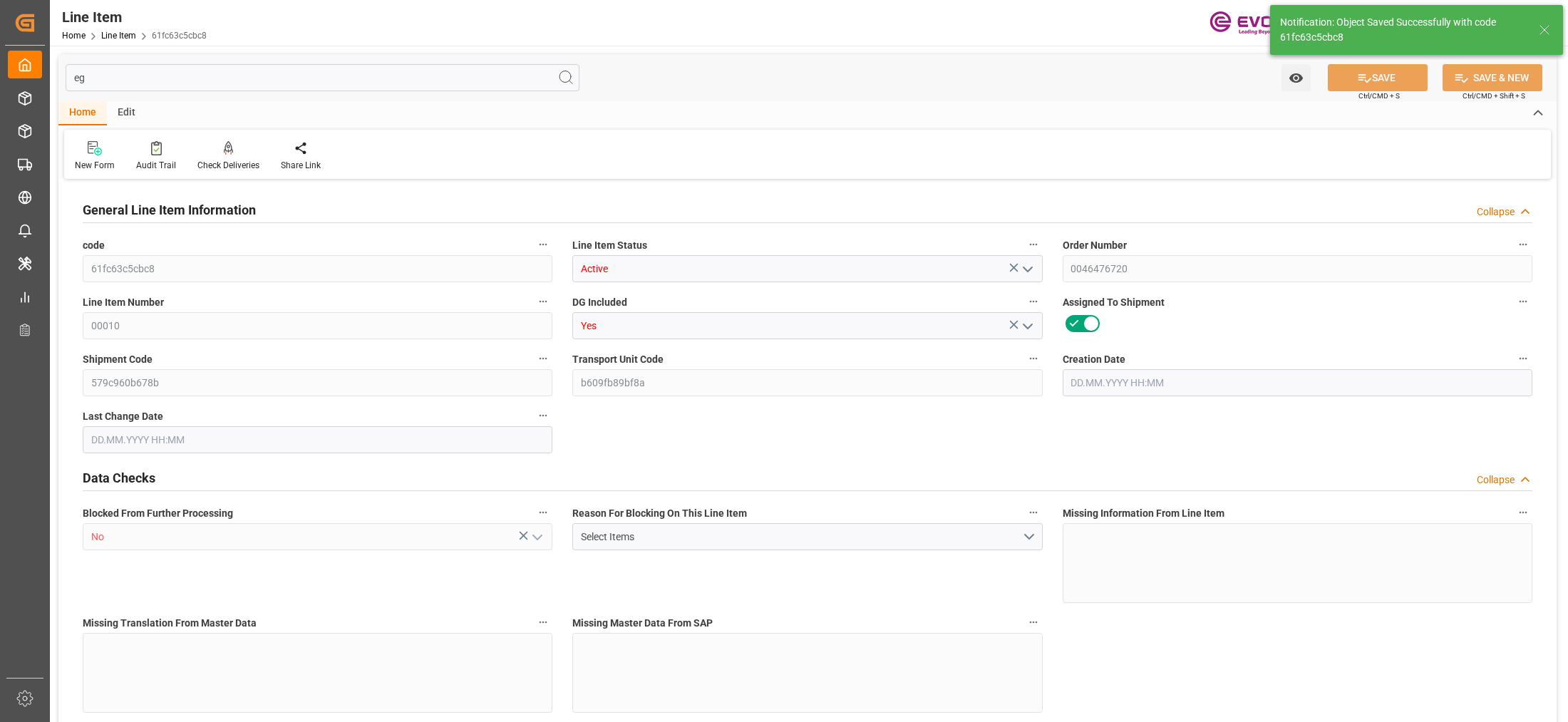
type input "1"
type input "224.8"
type input "208"
type input "0.2875"
type input "1"
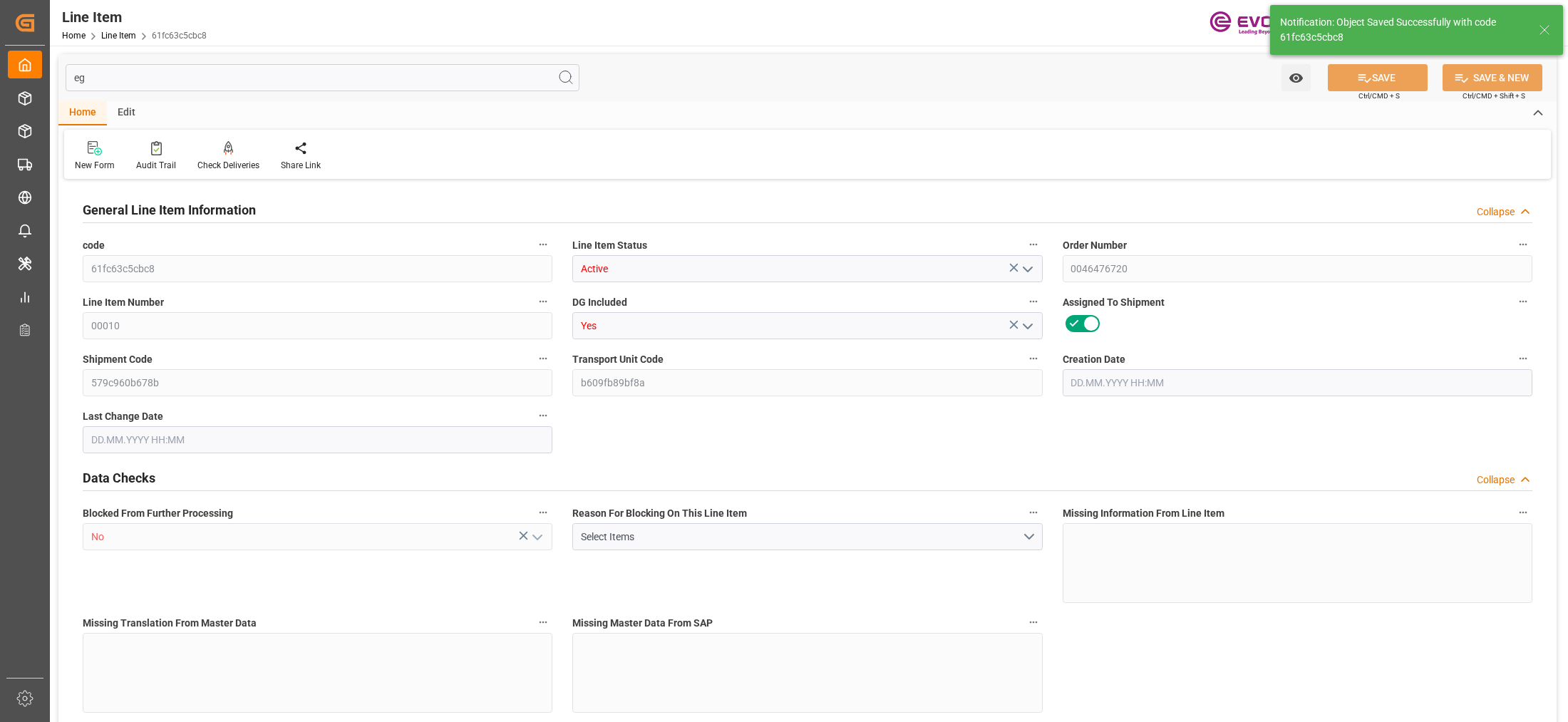
type input "2984.8"
type input "1"
type input "224.8"
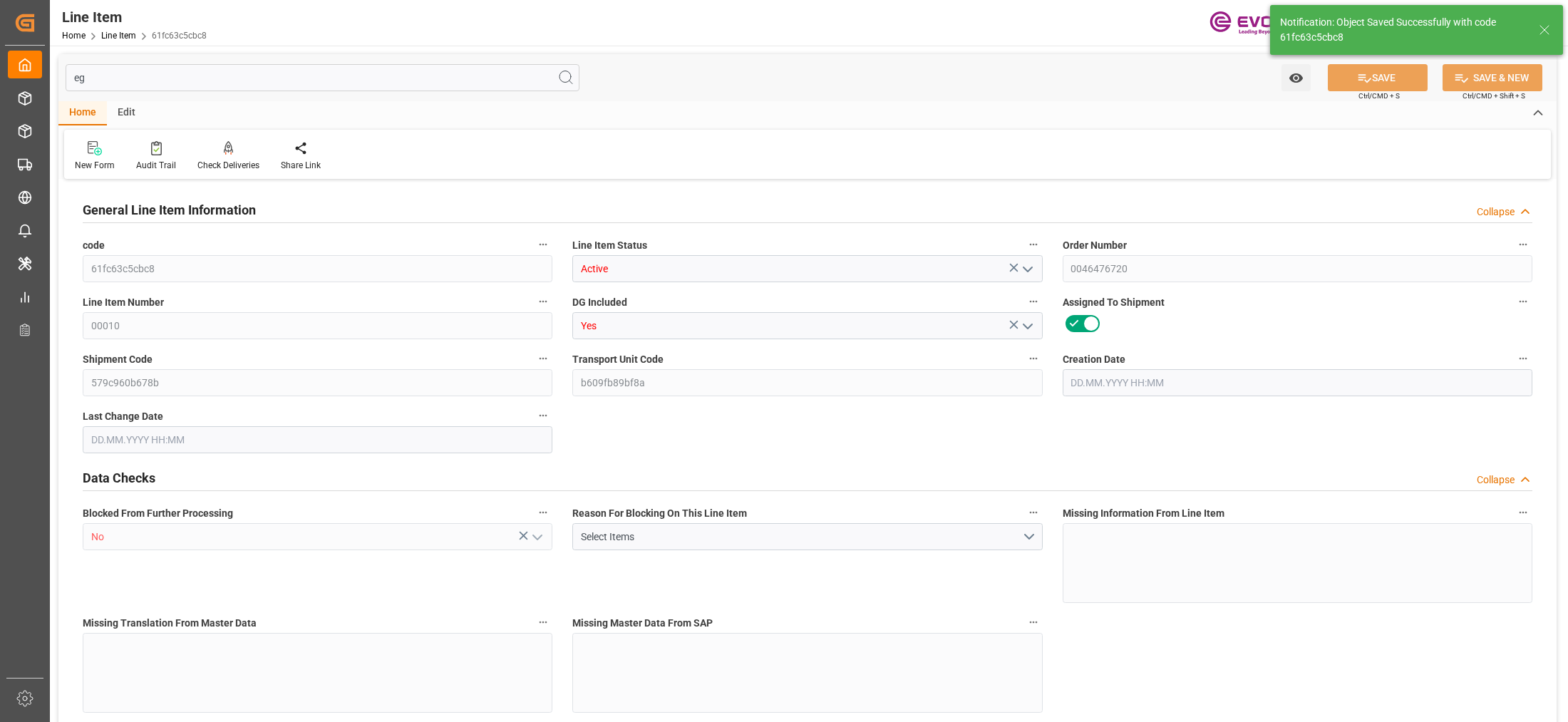
type input "244.8"
type input "208"
type input "0.2875"
type input "287.537"
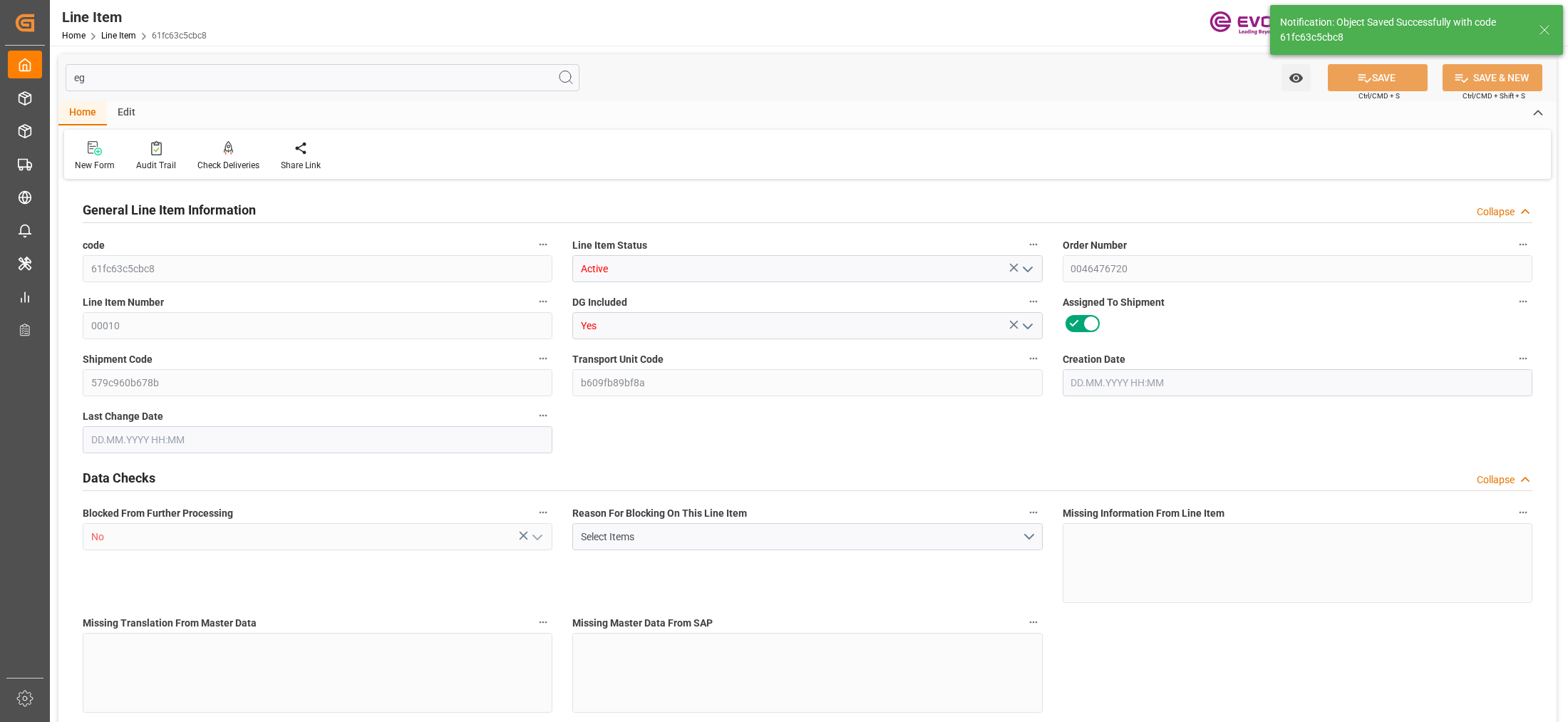
type input "0"
type input "[DATE] 11:04"
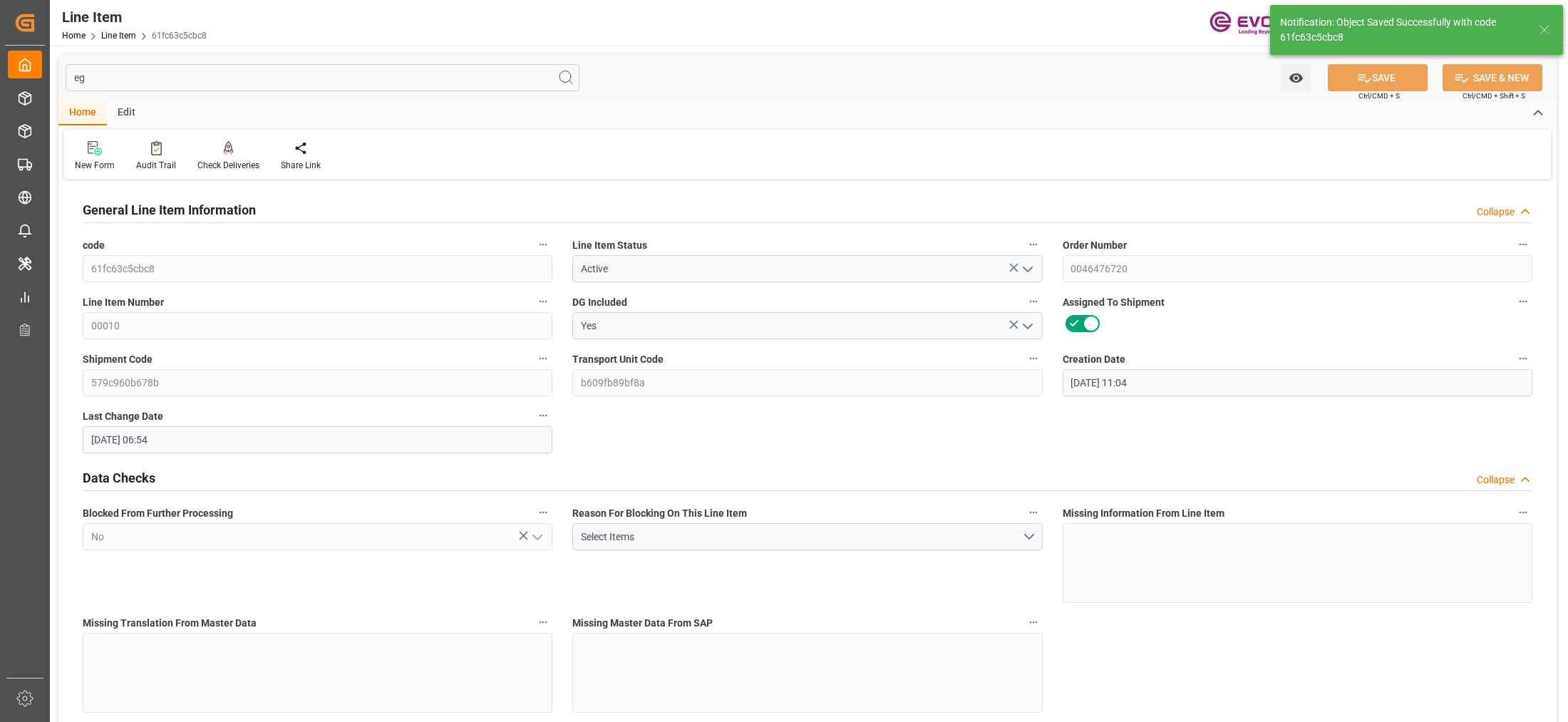
type input "[DATE] 06:54"
type input "[DATE]"
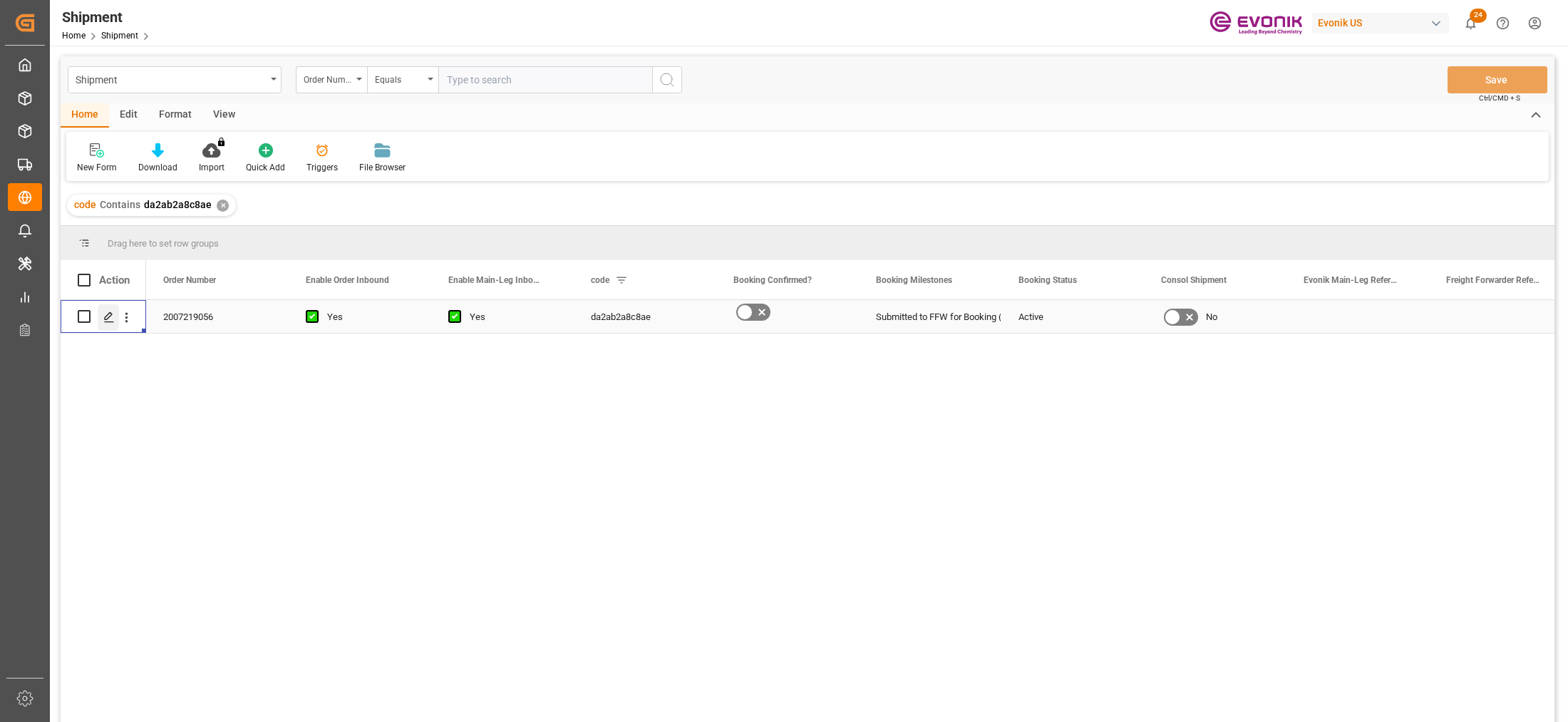
click at [104, 321] on icon "Press SPACE to select this row." at bounding box center [109, 316] width 12 height 12
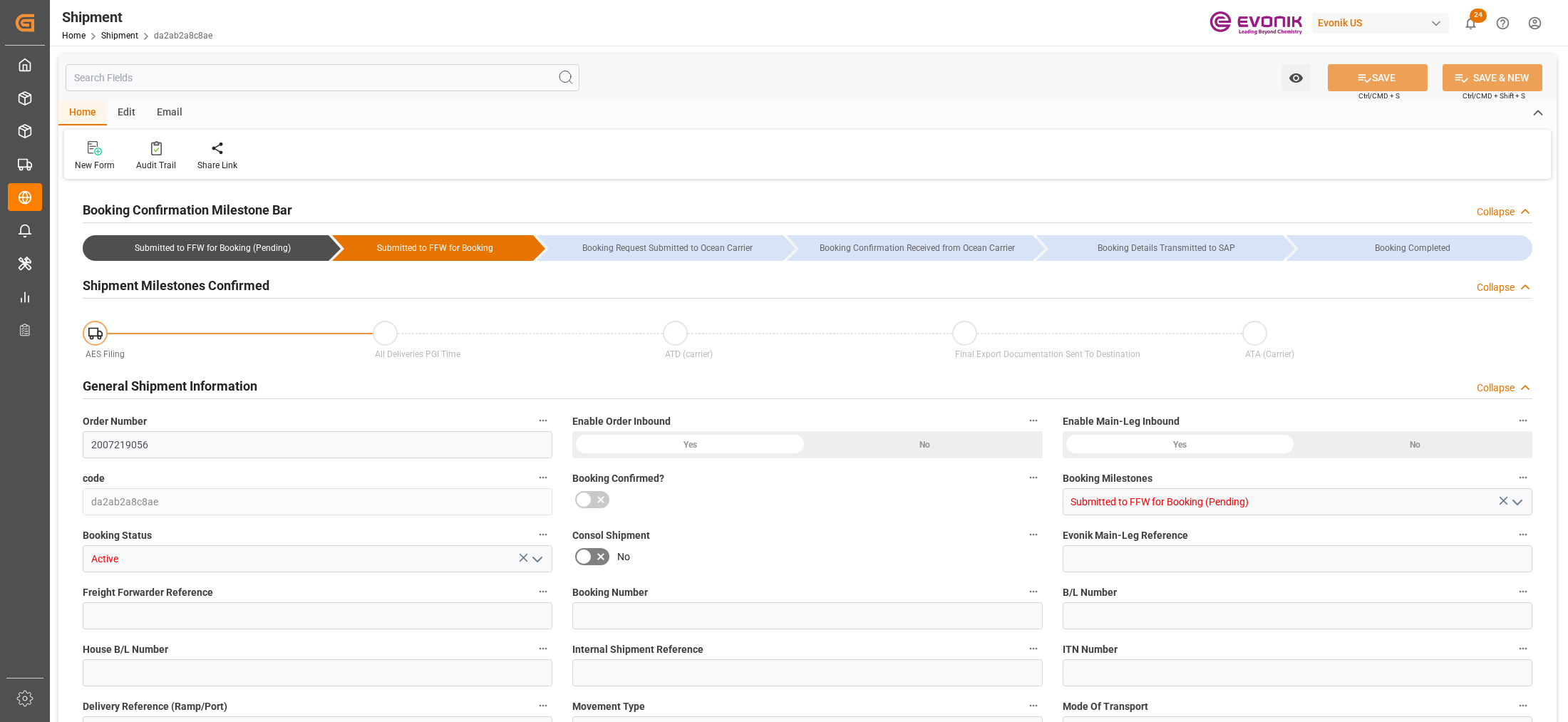
type input "3"
type input "138"
type input "2430"
type input "4.6765"
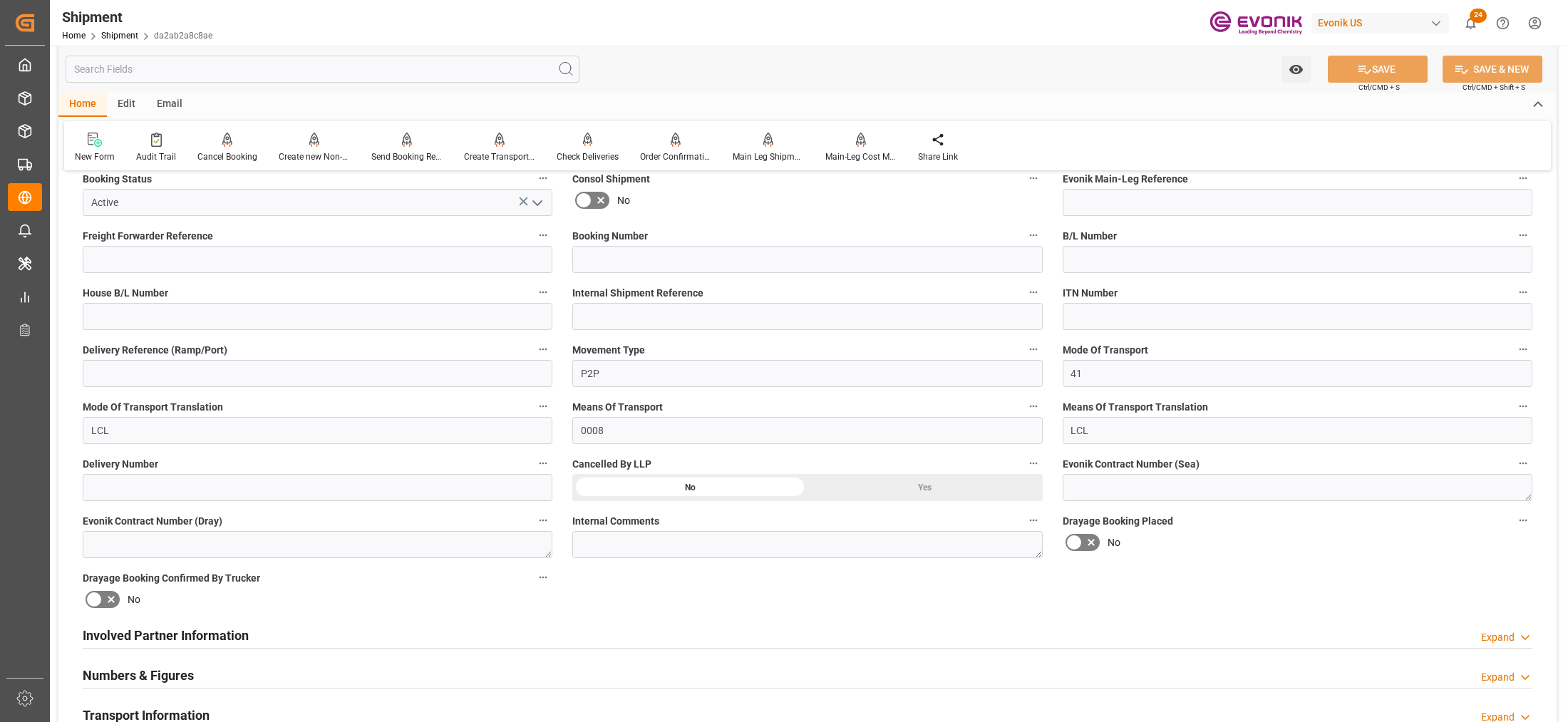
scroll to position [534, 0]
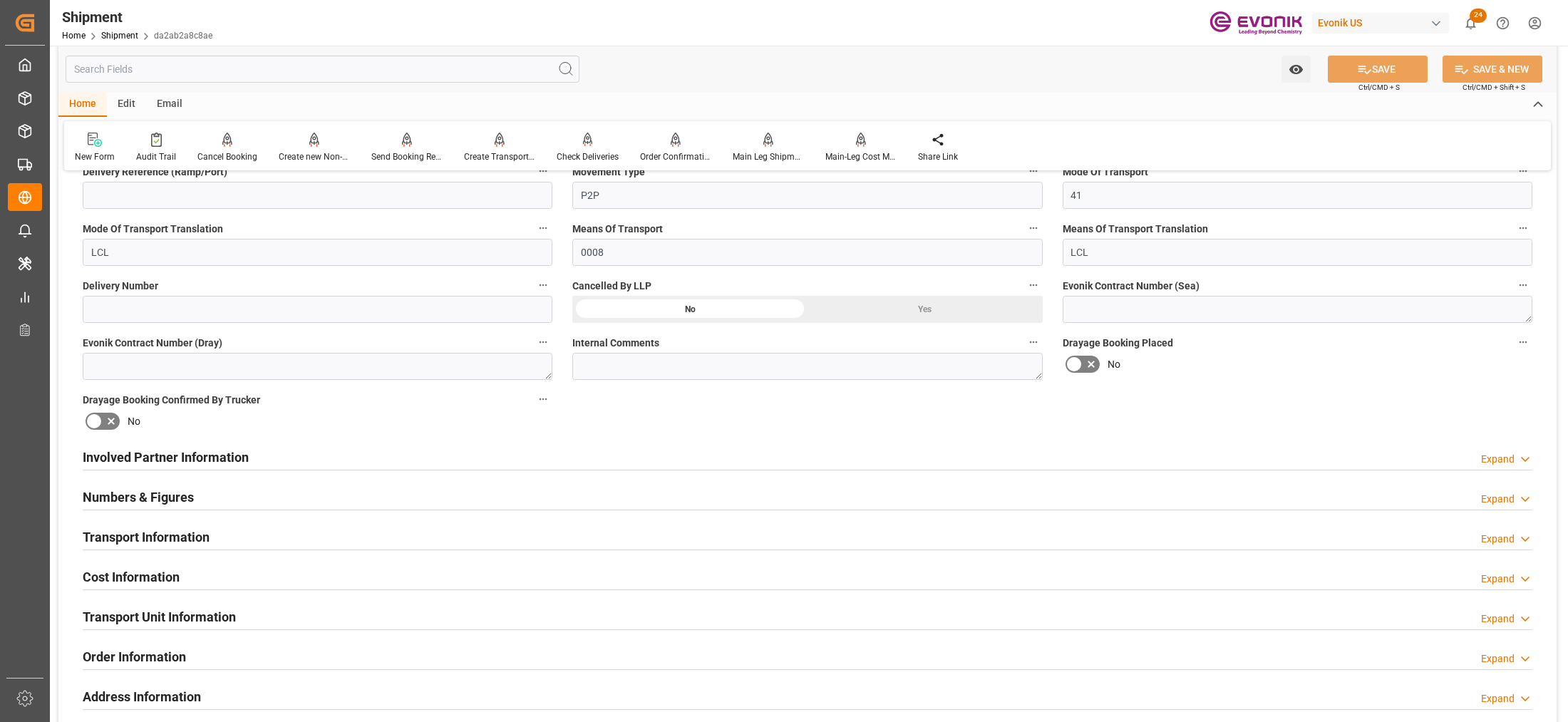
drag, startPoint x: 471, startPoint y: 501, endPoint x: 503, endPoint y: 501, distance: 32.0
click at [474, 501] on div "Numbers & Figures Expand" at bounding box center [807, 495] width 1449 height 27
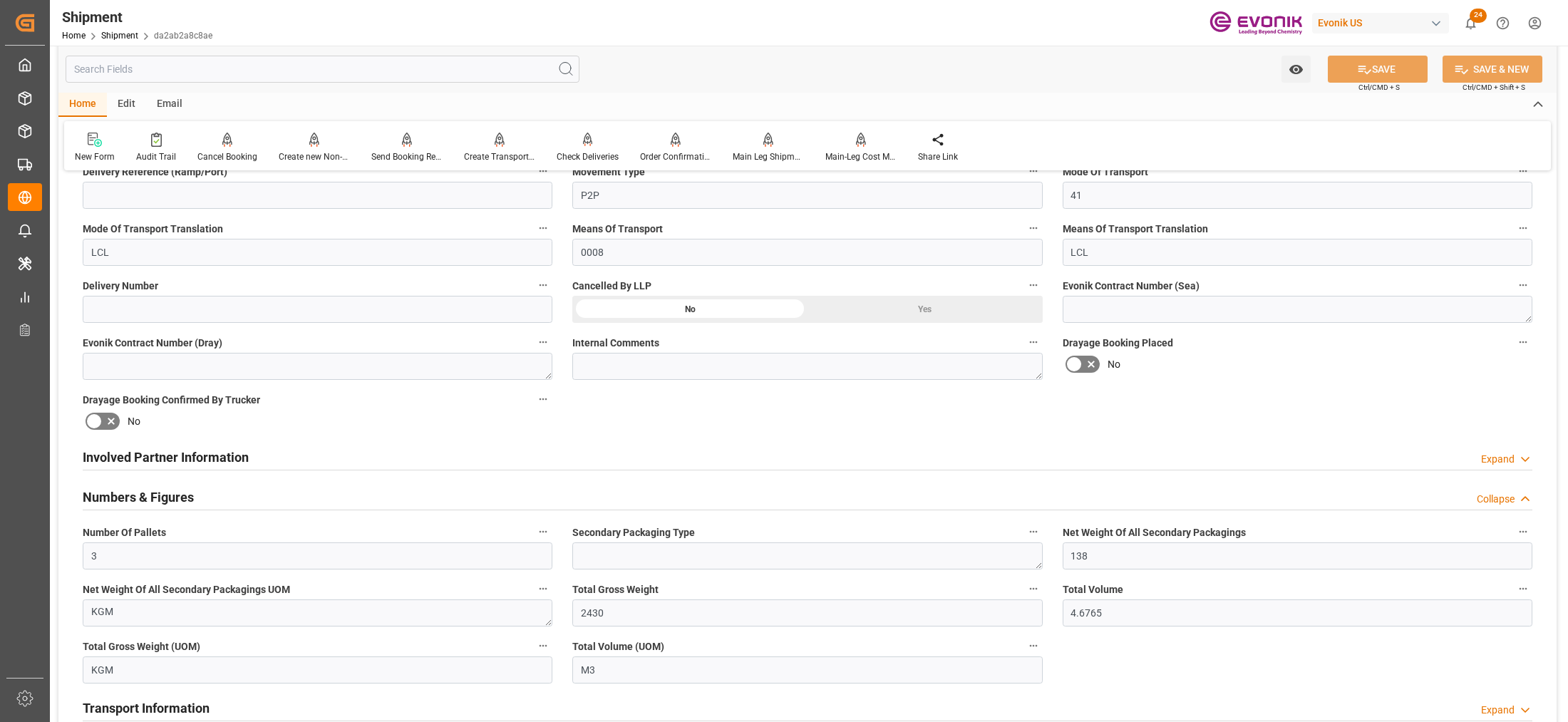
scroll to position [712, 0]
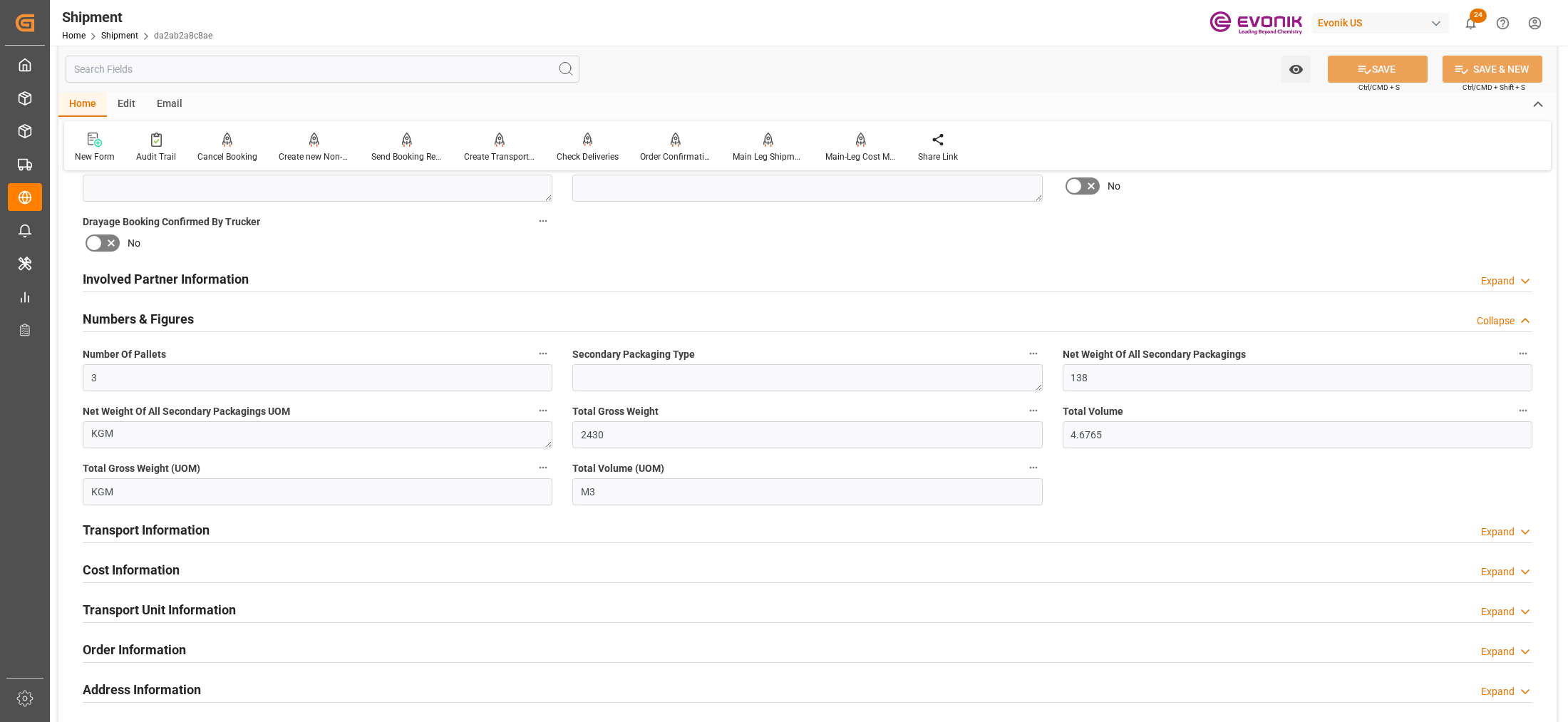
click at [668, 276] on div "Involved Partner Information Expand" at bounding box center [807, 278] width 1449 height 27
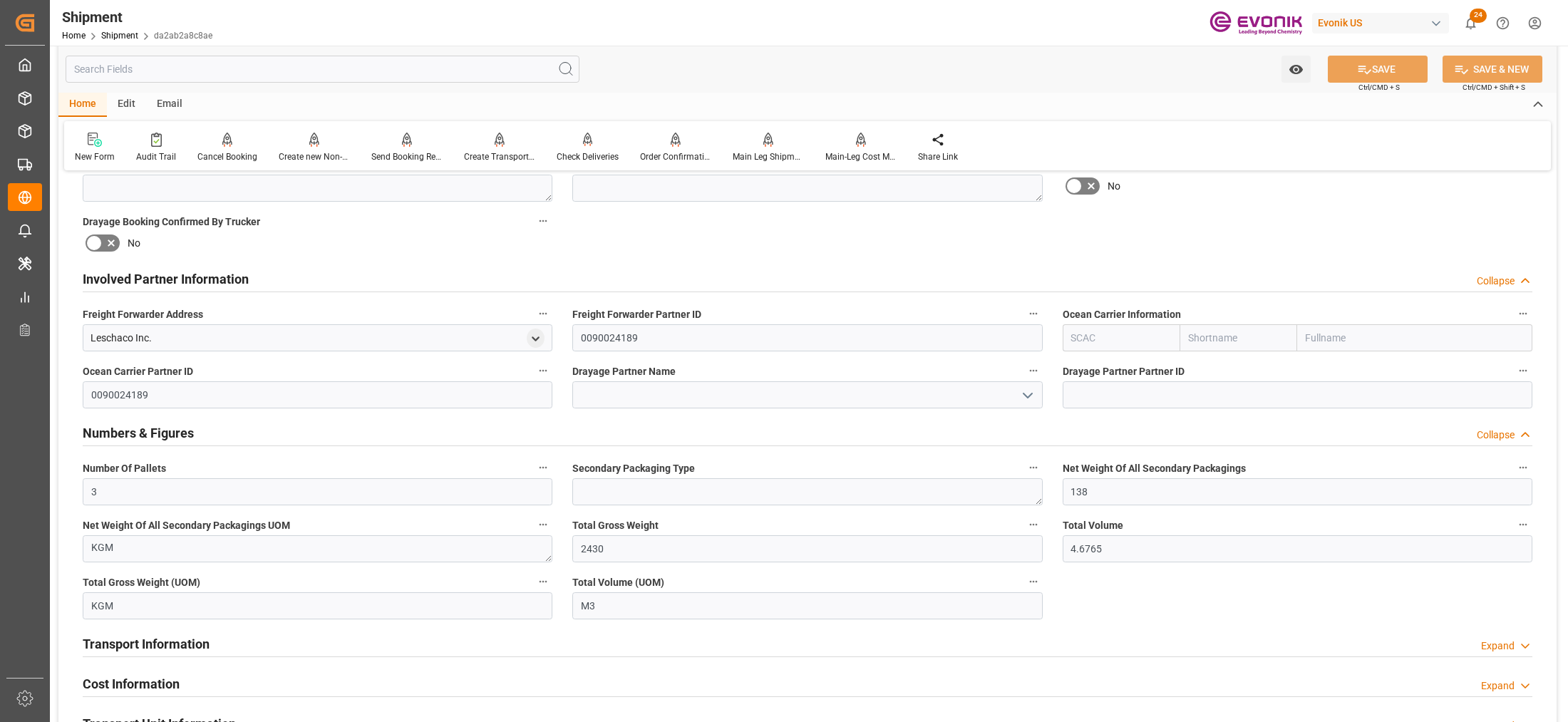
click at [1088, 343] on input "text" at bounding box center [1121, 337] width 118 height 27
click at [1096, 367] on b "ALRB" at bounding box center [1085, 369] width 25 height 12
type input "ALRB"
type input "AC Containerline"
type input "AC Containerline GmbH"
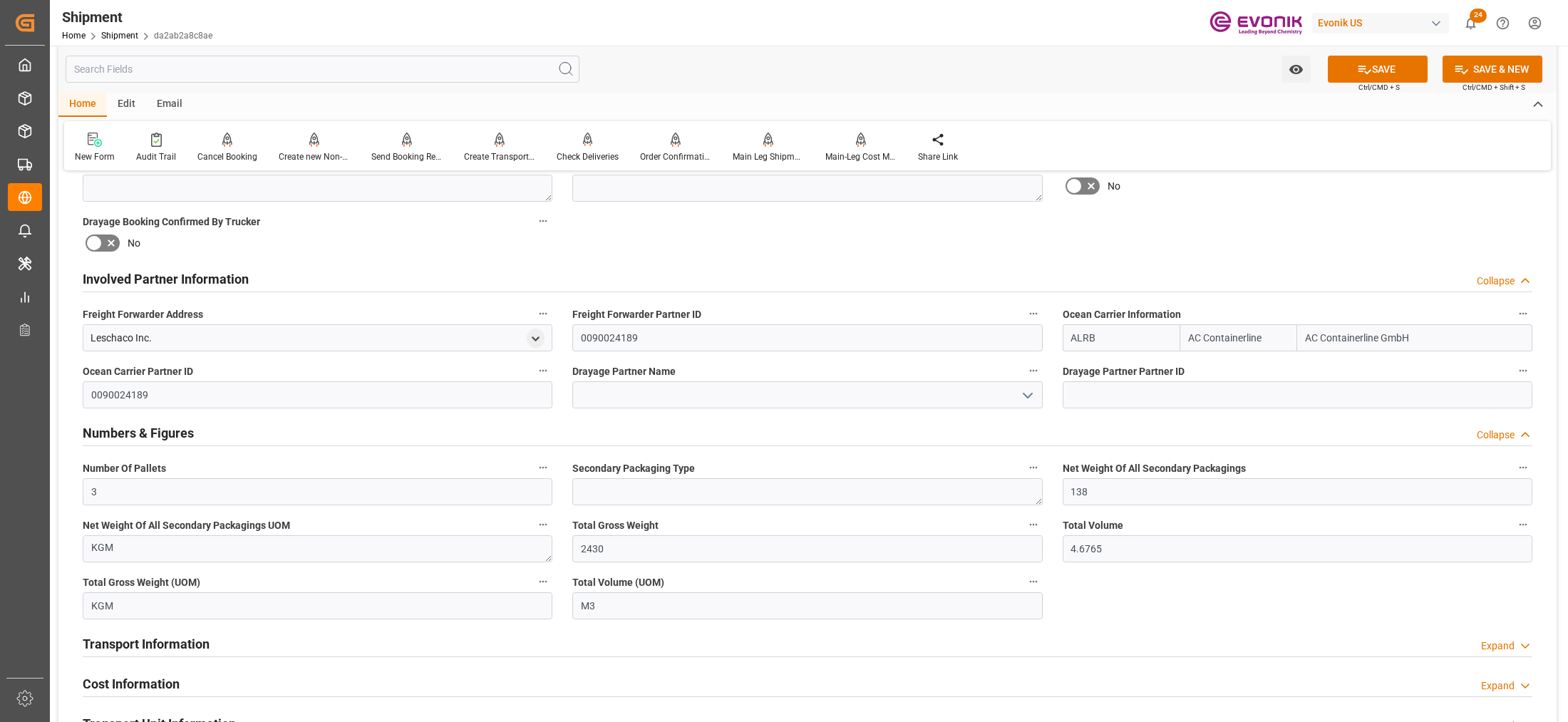
type input "ALRB"
click at [1198, 236] on div "Booking Confirmation Milestone Bar Collapse Submitted to FFW for Booking (Pendi…" at bounding box center [807, 349] width 1498 height 1758
click at [1374, 79] on button "SAVE" at bounding box center [1377, 69] width 100 height 27
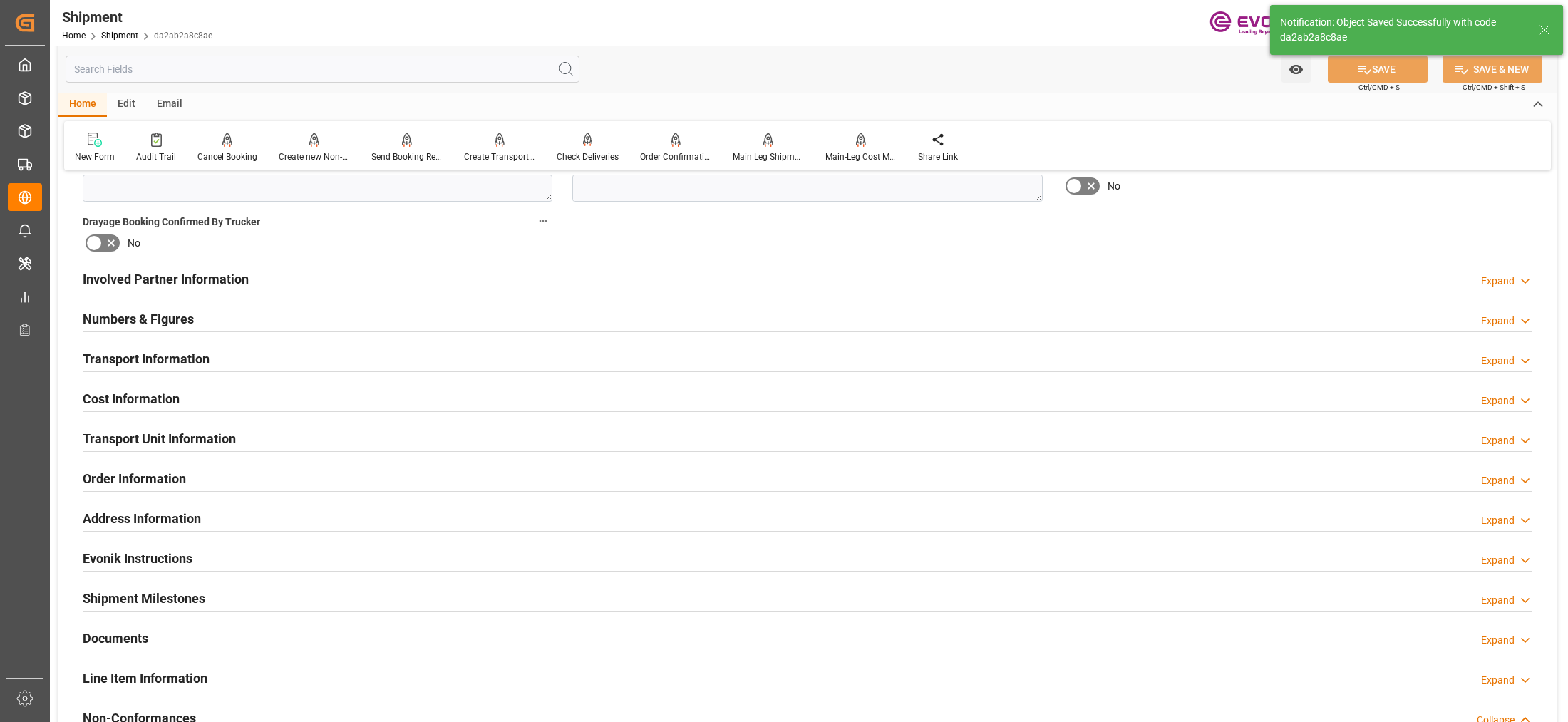
click at [618, 282] on div "Involved Partner Information Expand" at bounding box center [807, 278] width 1449 height 27
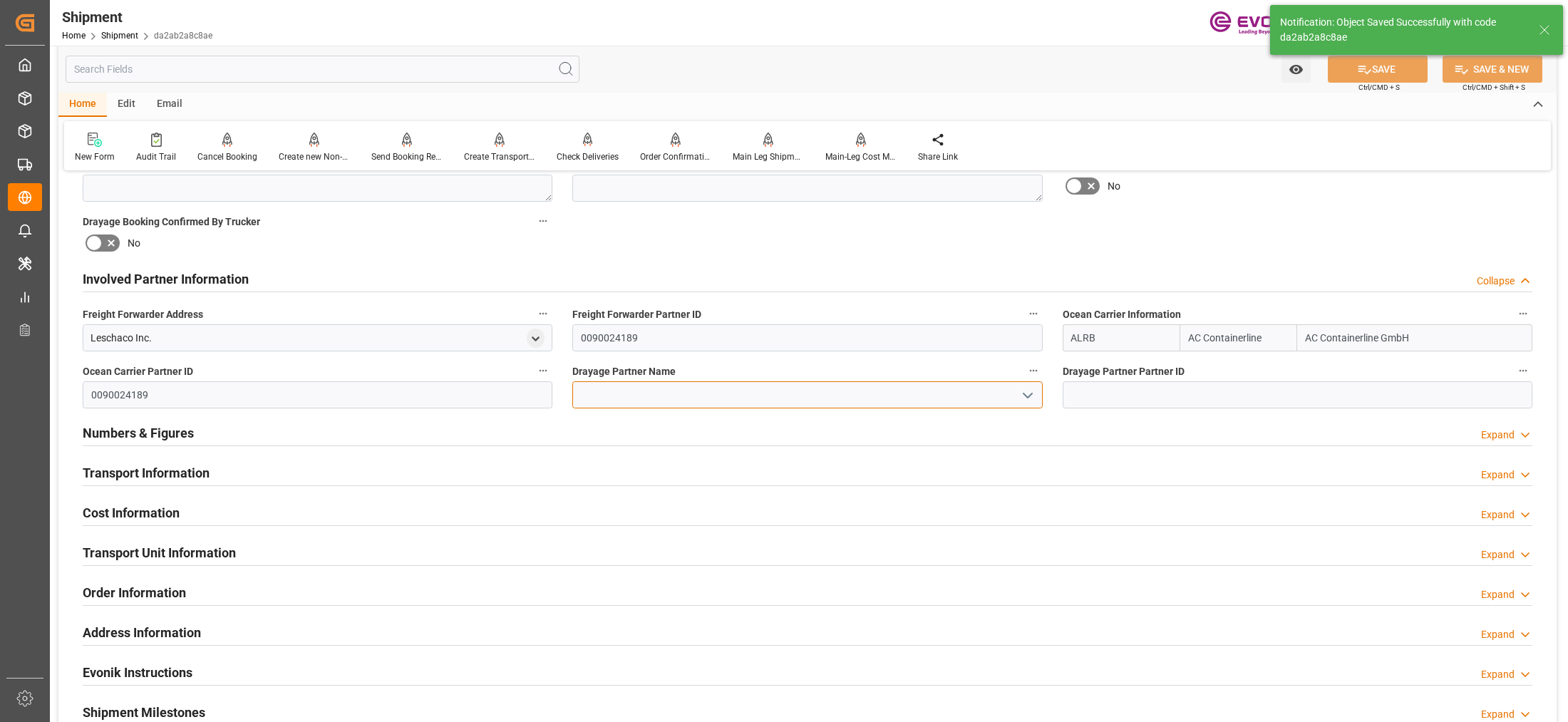
click at [620, 401] on input at bounding box center [807, 395] width 470 height 27
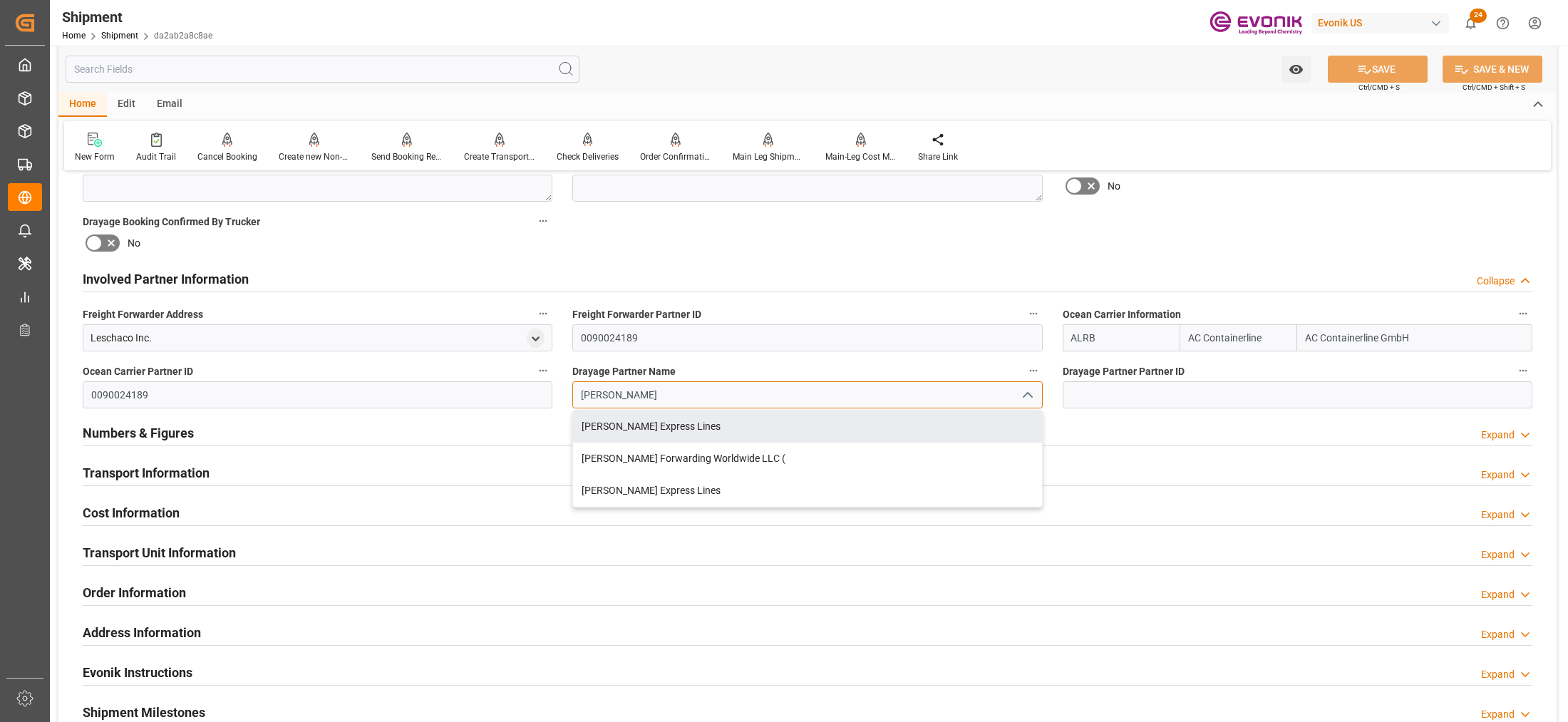
click at [658, 424] on div "[PERSON_NAME] Express Lines" at bounding box center [807, 426] width 468 height 32
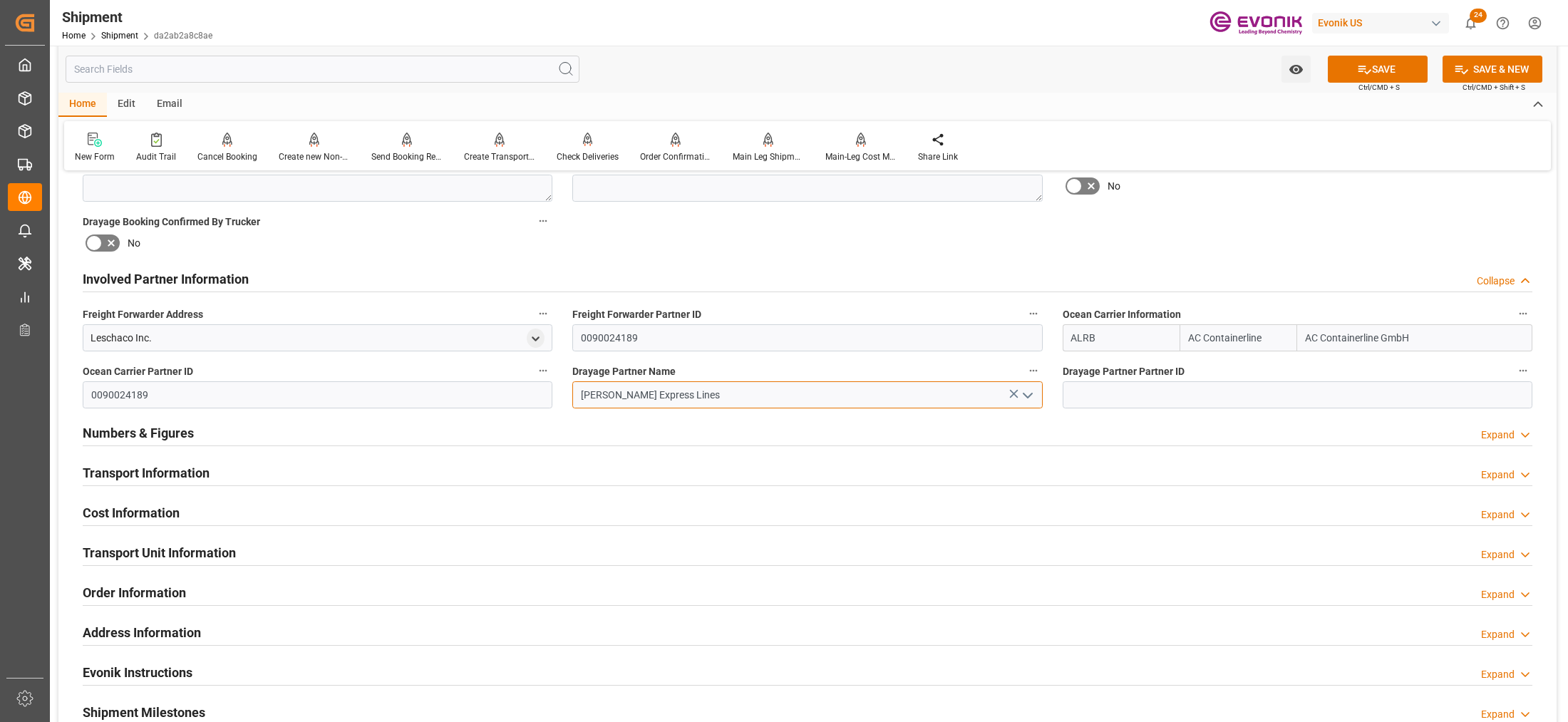
type input "[PERSON_NAME] Express Lines"
click at [1173, 252] on div "Booking Confirmation Milestone Bar Collapse Submitted to FFW for Booking (Pendi…" at bounding box center [807, 263] width 1498 height 1587
click at [1365, 67] on icon at bounding box center [1364, 69] width 15 height 15
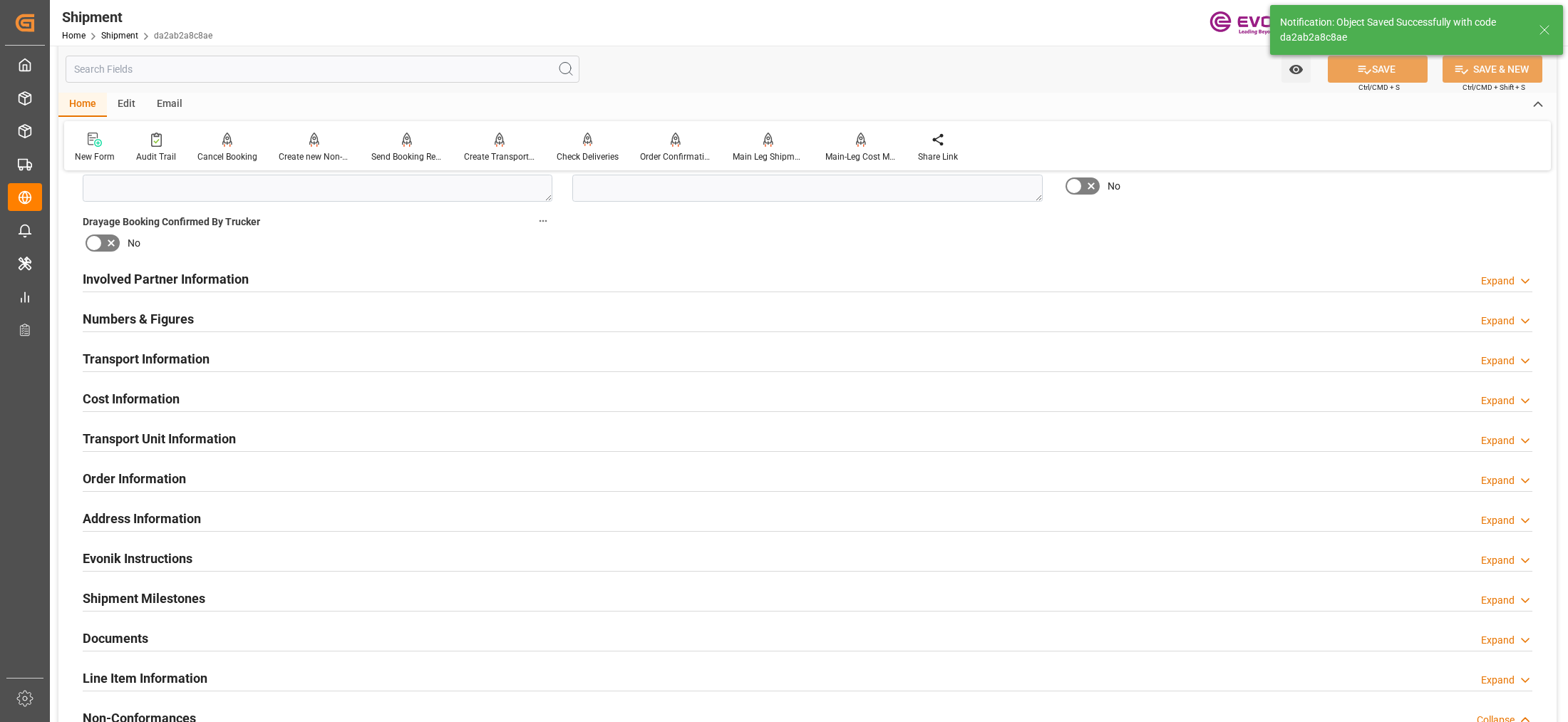
type input "0090029590"
click at [699, 276] on div "Involved Partner Information Expand" at bounding box center [807, 278] width 1449 height 27
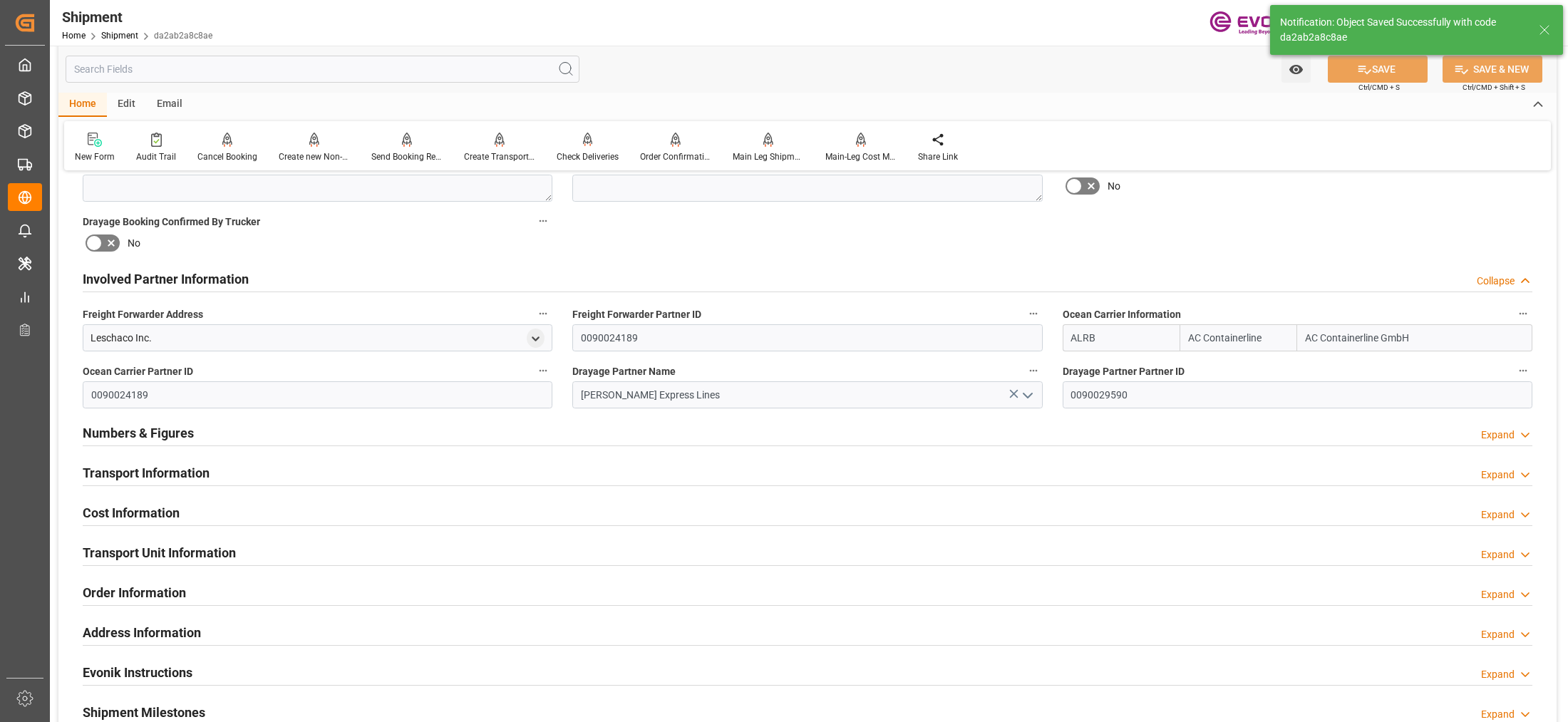
click at [709, 470] on div "Transport Information Expand" at bounding box center [807, 471] width 1449 height 27
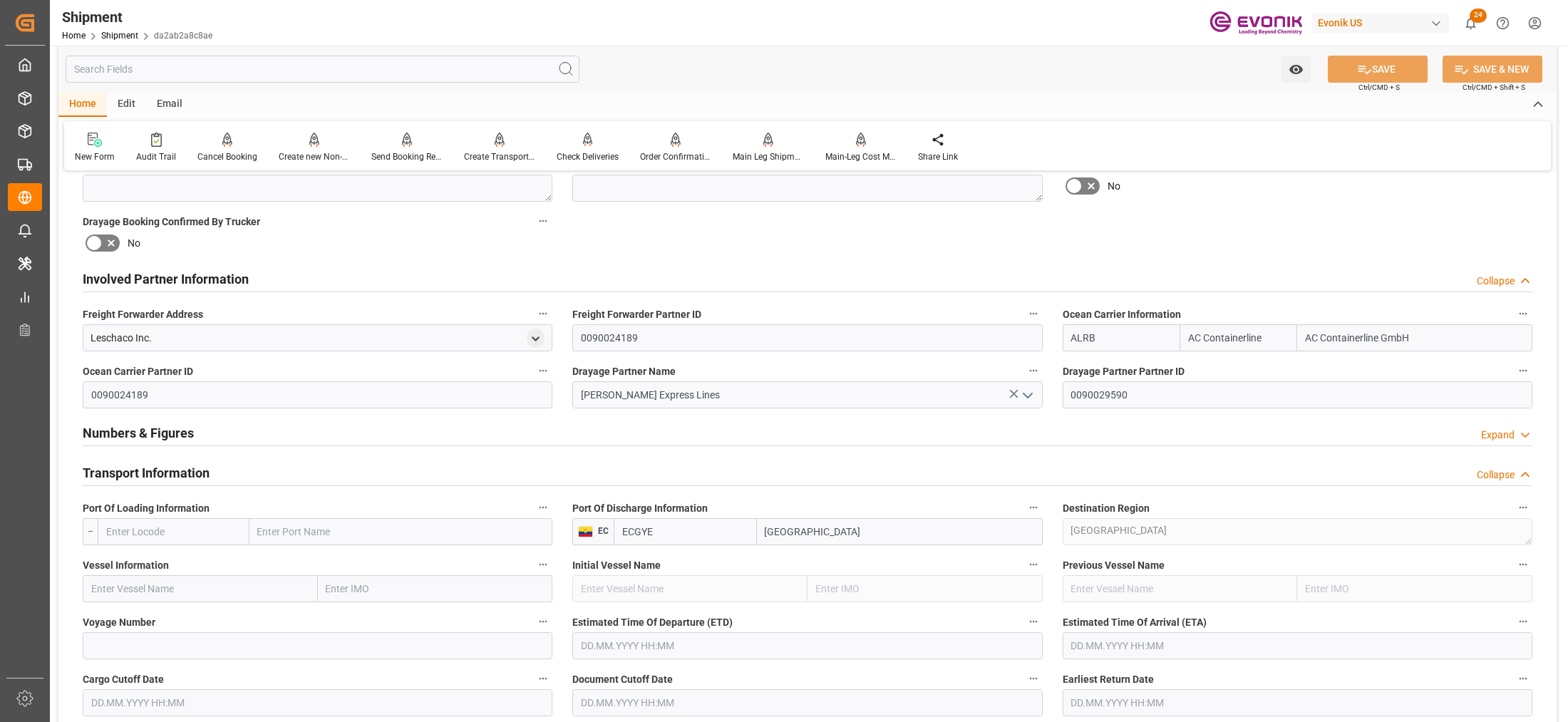
scroll to position [890, 0]
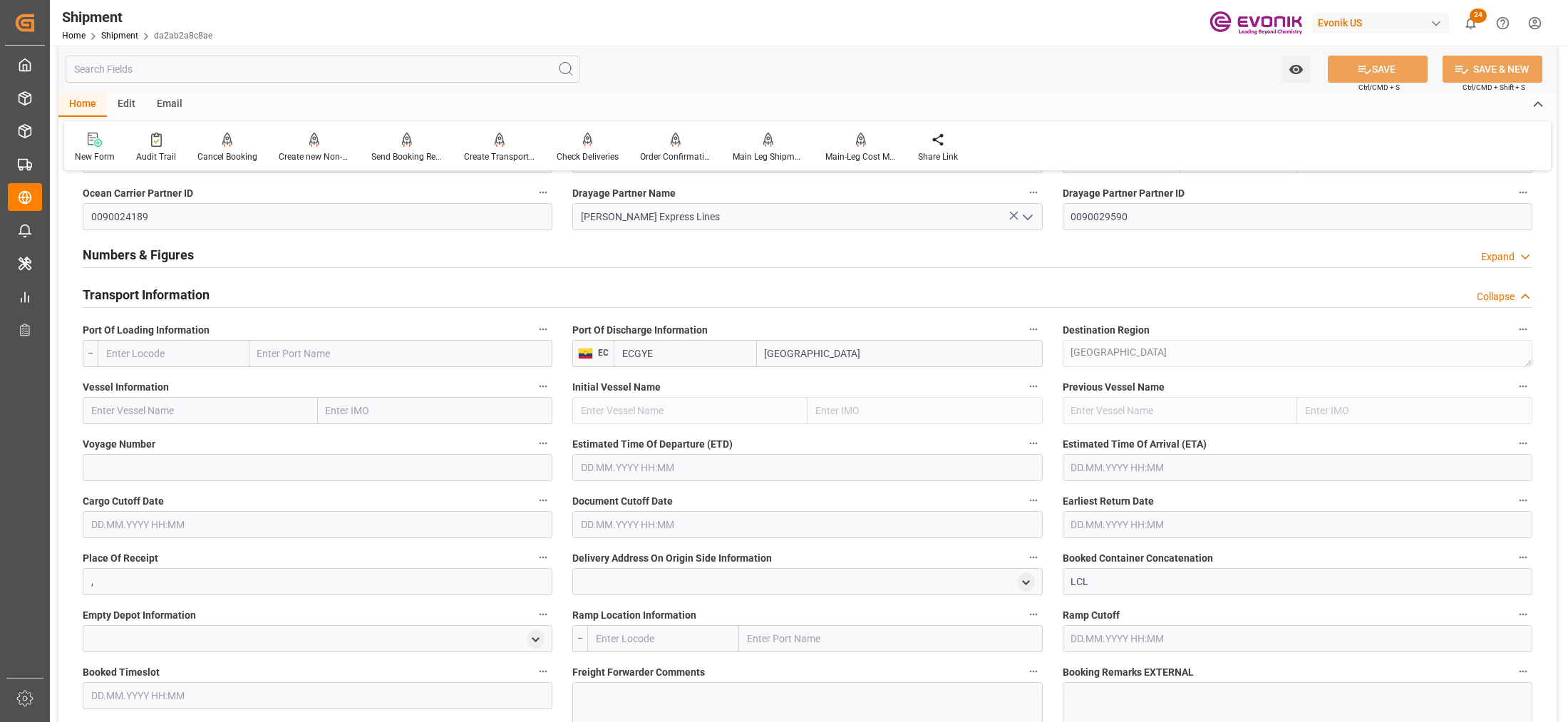
click at [180, 348] on input "text" at bounding box center [174, 353] width 152 height 27
click at [218, 350] on input "text" at bounding box center [174, 353] width 152 height 27
click at [163, 387] on span "USMIA - [GEOGRAPHIC_DATA]" at bounding box center [172, 384] width 130 height 12
type input "USMIA"
type input "[GEOGRAPHIC_DATA]"
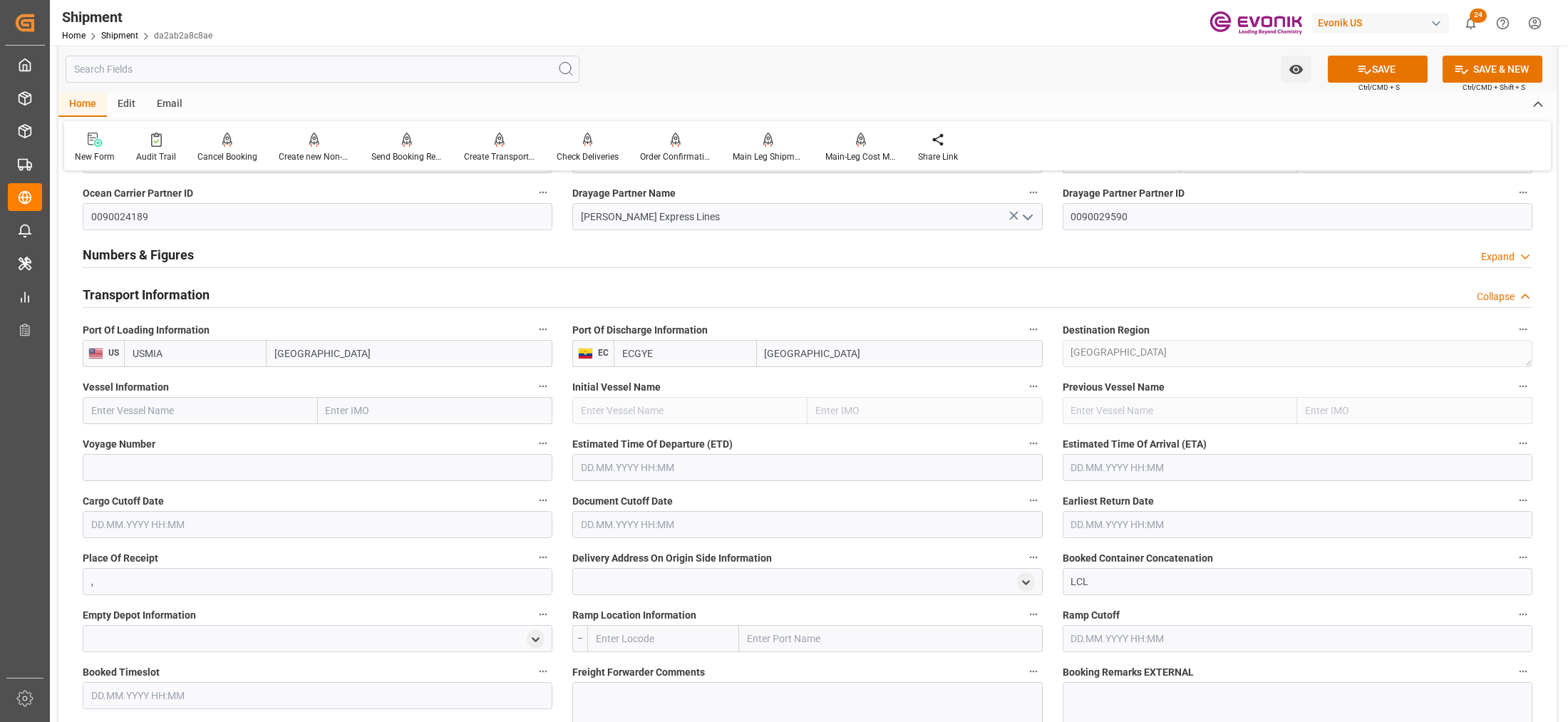
type input "USMIA"
click at [171, 410] on input "text" at bounding box center [200, 410] width 235 height 27
paste input "SEABOARD VERDE / 13"
click at [180, 410] on input "SEABOARD VERDE / 13" at bounding box center [200, 410] width 235 height 27
click at [184, 410] on input "SEABOARD VERDE / 13" at bounding box center [200, 410] width 235 height 27
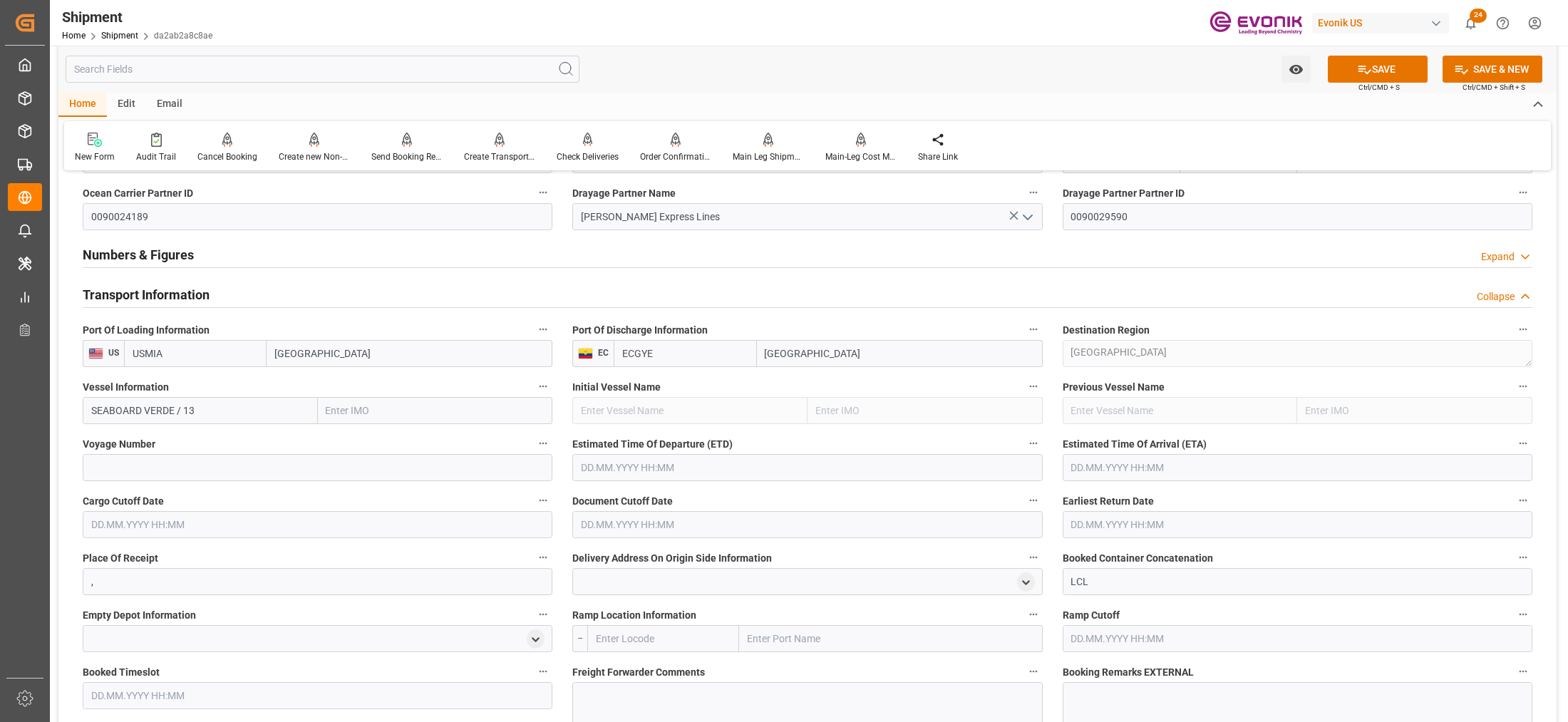
click at [185, 410] on input "SEABOARD VERDE / 13" at bounding box center [200, 410] width 235 height 27
type input "SEABOARD VERDE"
click at [184, 464] on input at bounding box center [318, 468] width 470 height 27
paste input "13"
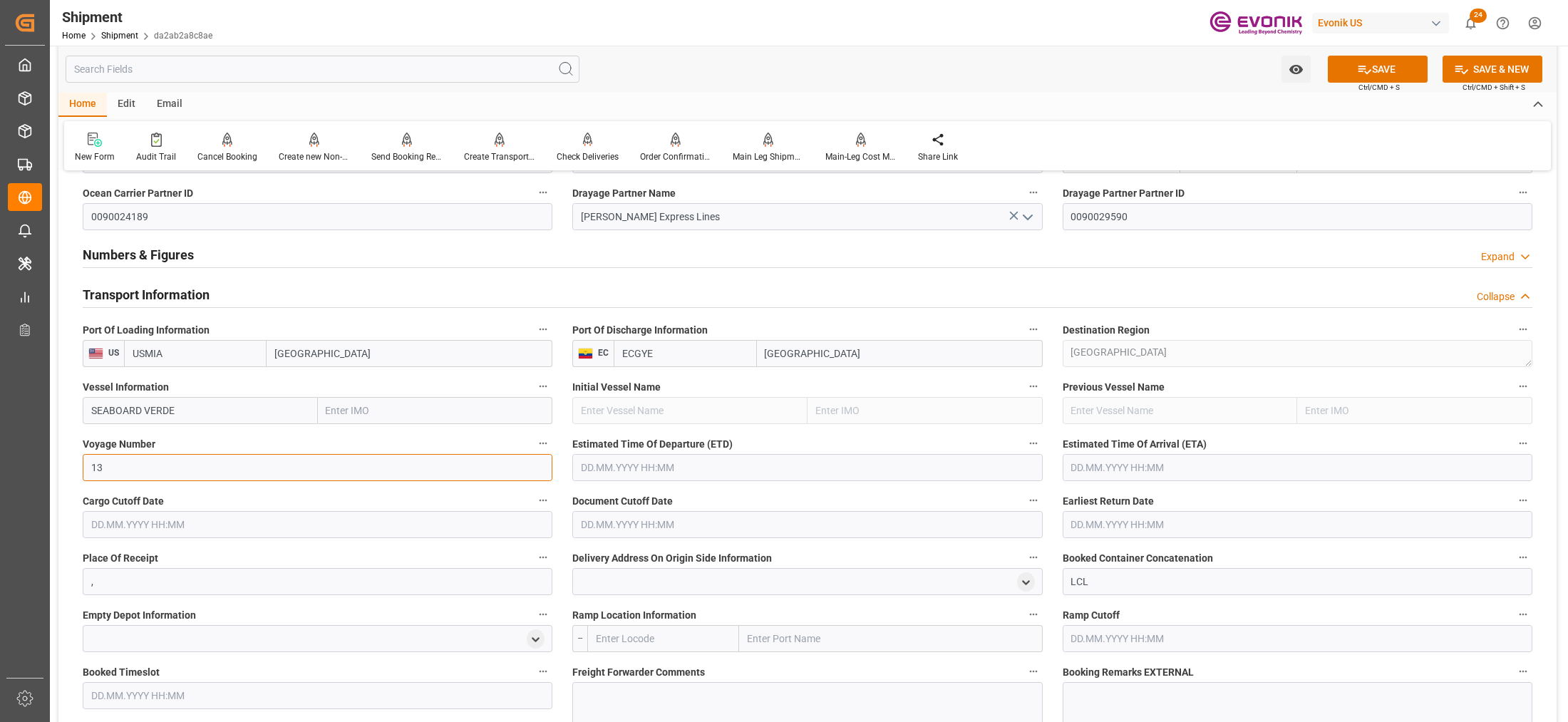
type input "13"
click at [636, 468] on input "text" at bounding box center [807, 468] width 470 height 27
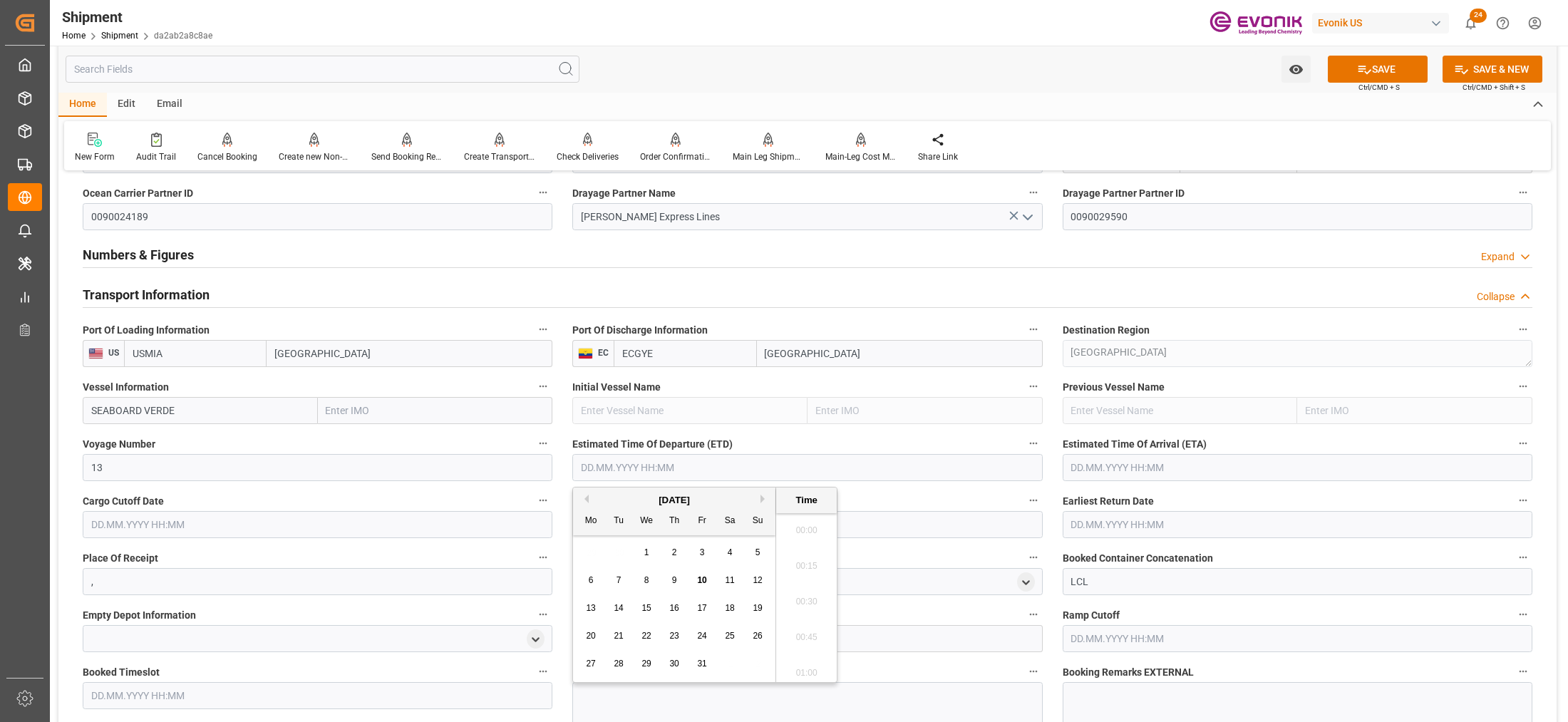
scroll to position [361, 0]
click at [746, 553] on div "29 30 1 2 3 4 5" at bounding box center [675, 552] width 194 height 28
click at [706, 661] on span "31" at bounding box center [702, 663] width 9 height 10
type input "[DATE] 00:00"
click at [1084, 461] on input "text" at bounding box center [1297, 468] width 470 height 27
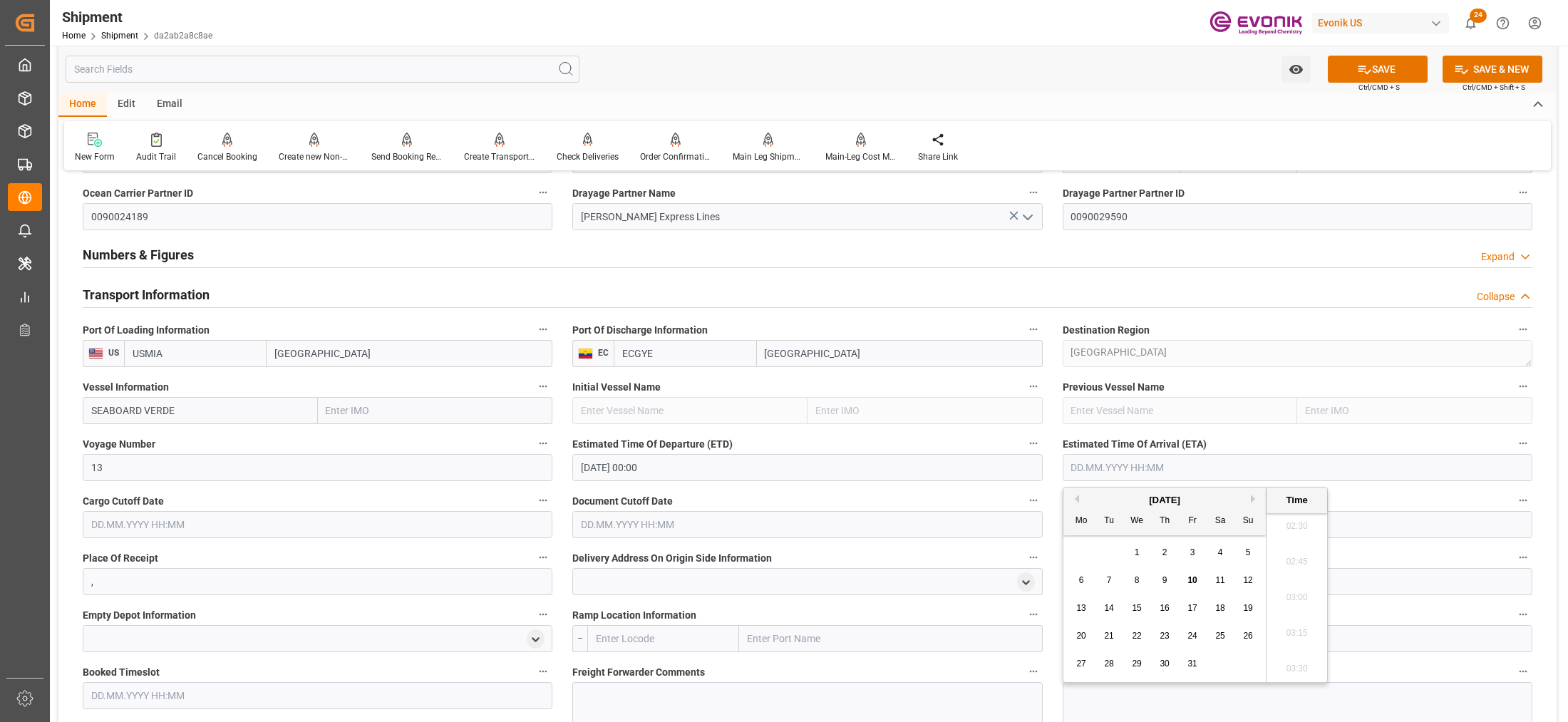
click at [1252, 499] on button "Next Month" at bounding box center [1255, 499] width 9 height 9
click at [1196, 584] on div "7" at bounding box center [1193, 580] width 18 height 17
type input "[DATE] 00:00"
click at [523, 517] on input "text" at bounding box center [318, 524] width 470 height 27
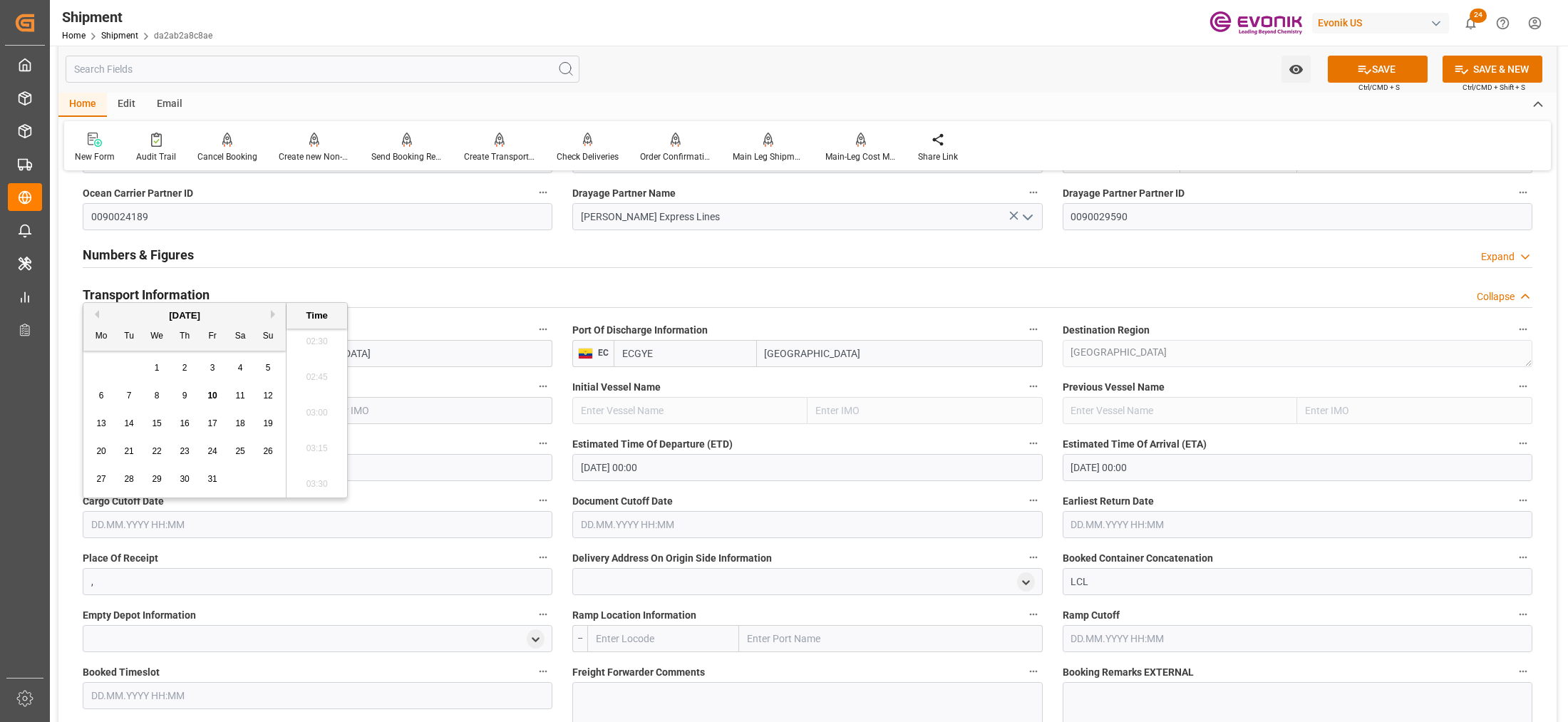
click at [130, 452] on span "21" at bounding box center [129, 450] width 9 height 10
type input "[DATE] 00:00"
click at [612, 513] on input "text" at bounding box center [807, 524] width 470 height 27
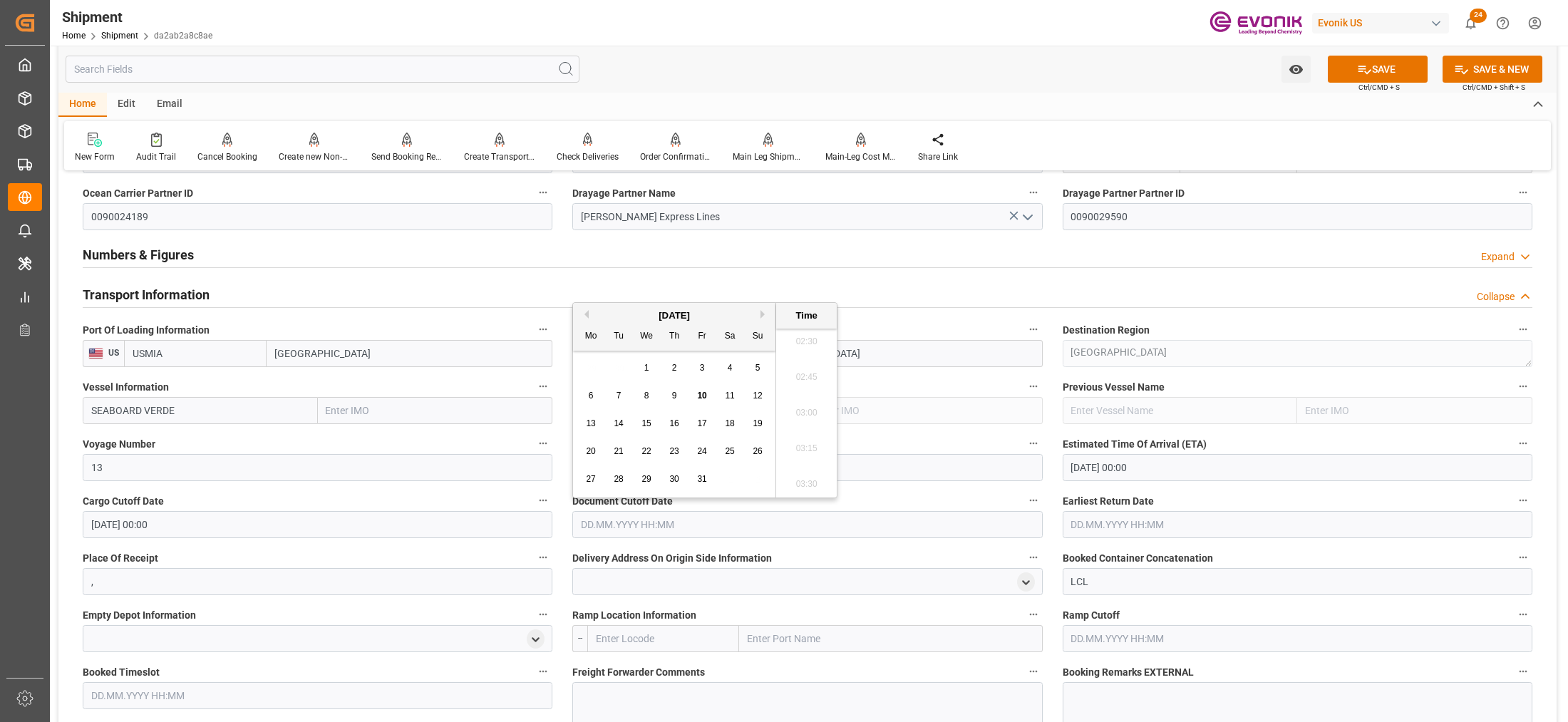
click at [619, 449] on span "21" at bounding box center [618, 450] width 9 height 10
type input "[DATE] 00:00"
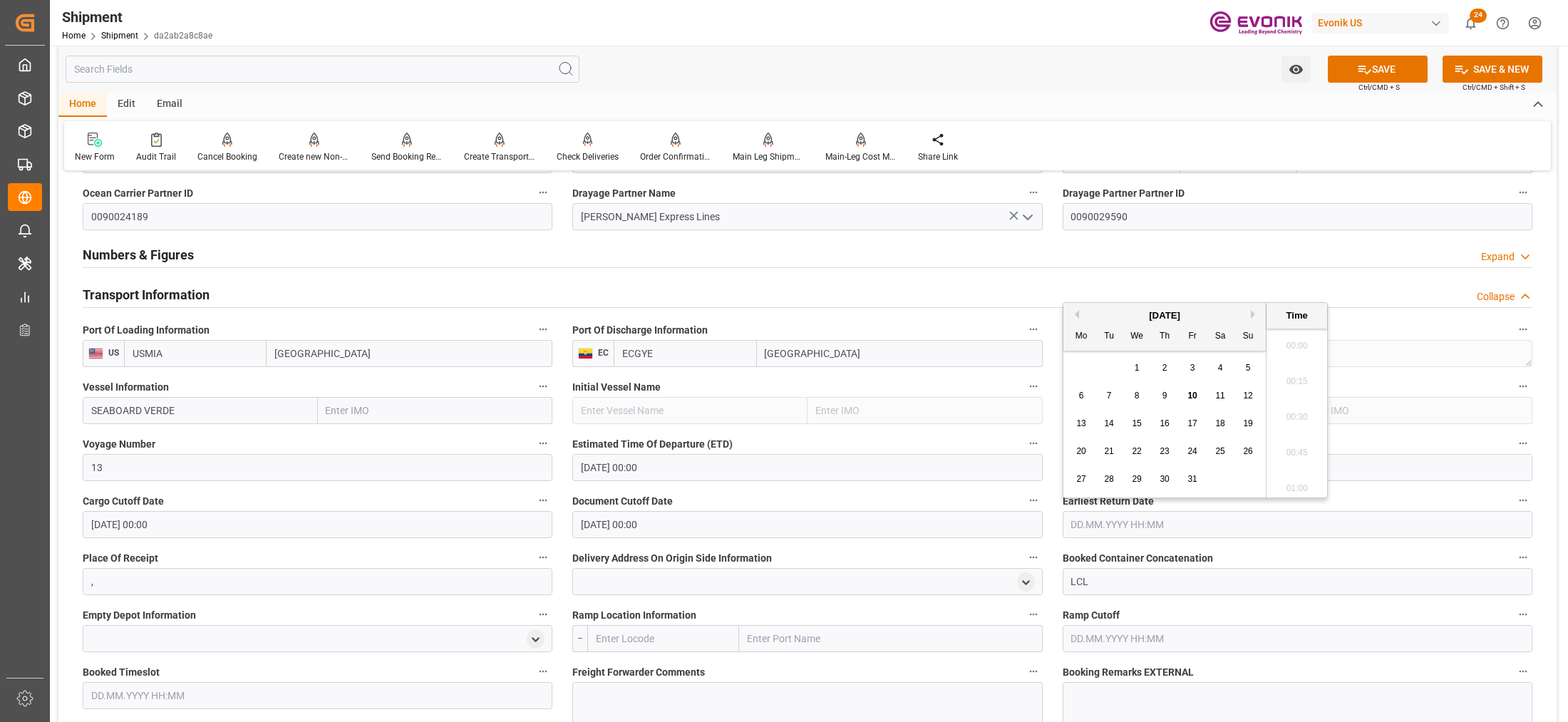
click at [1124, 530] on input "text" at bounding box center [1297, 524] width 470 height 27
click at [1113, 453] on span "21" at bounding box center [1108, 450] width 9 height 10
type input "[DATE] 00:00"
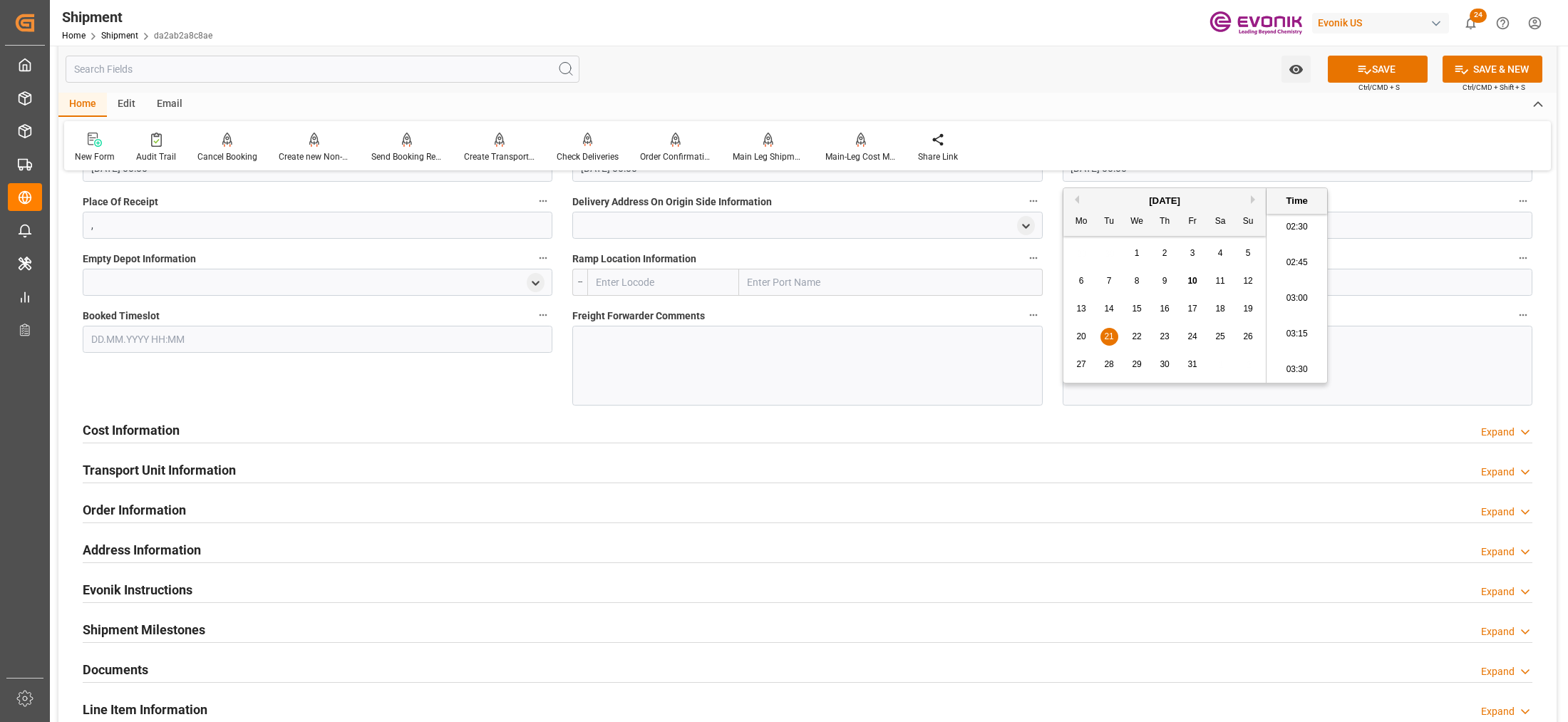
click at [674, 276] on input "text" at bounding box center [663, 282] width 152 height 27
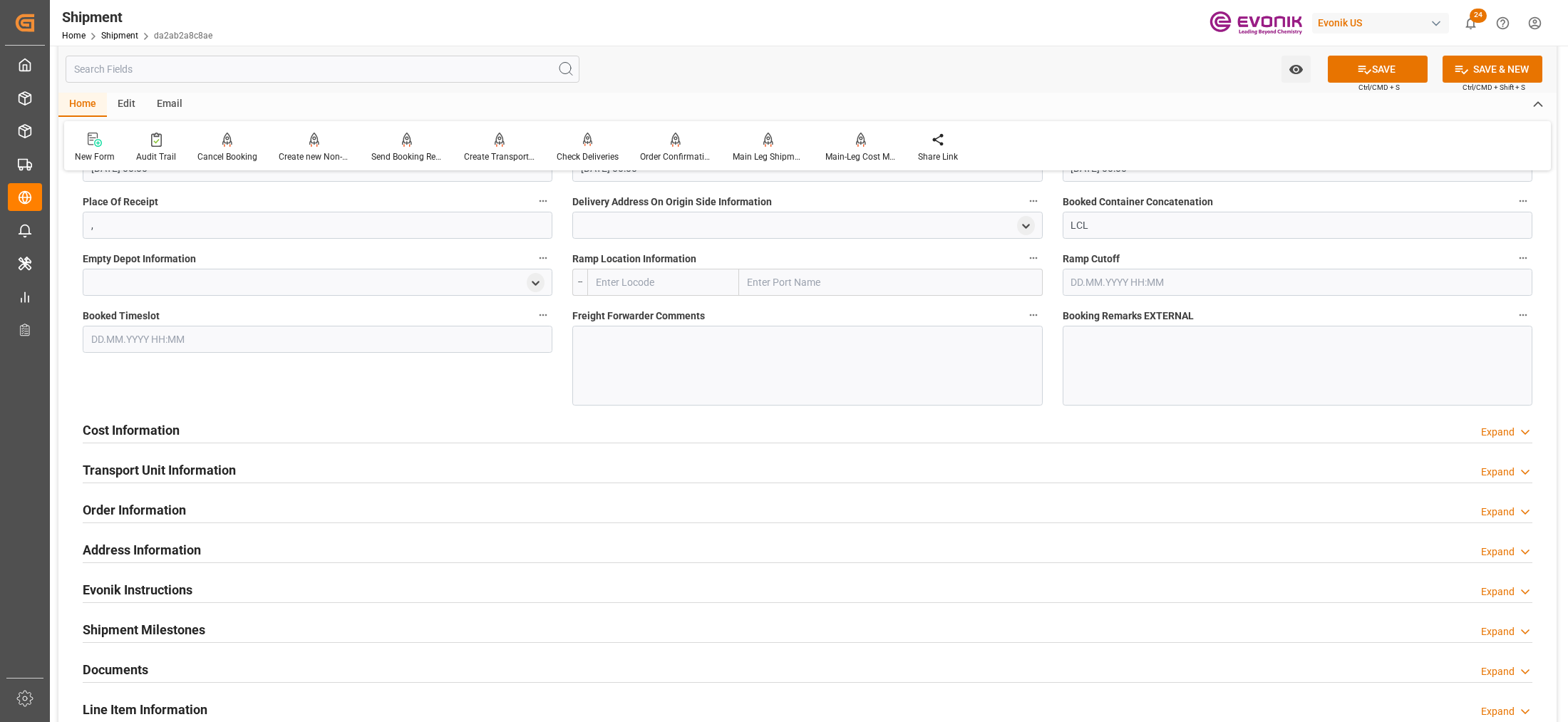
click at [671, 280] on input "text" at bounding box center [663, 282] width 152 height 27
click at [668, 312] on span "USHOU - [GEOGRAPHIC_DATA]" at bounding box center [662, 313] width 132 height 12
type input "USHOU"
type input "[GEOGRAPHIC_DATA]"
type input "USHOU"
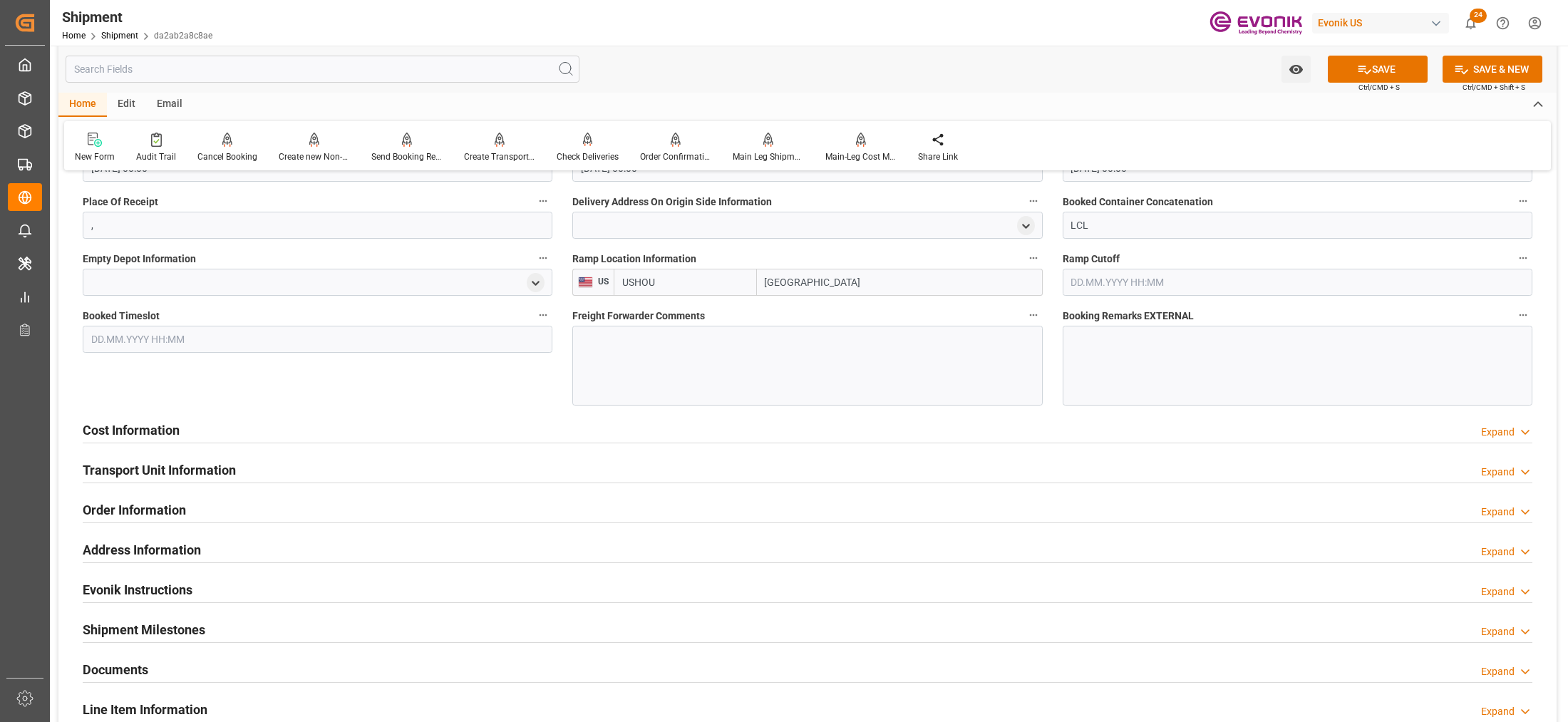
click at [671, 353] on div at bounding box center [807, 365] width 470 height 80
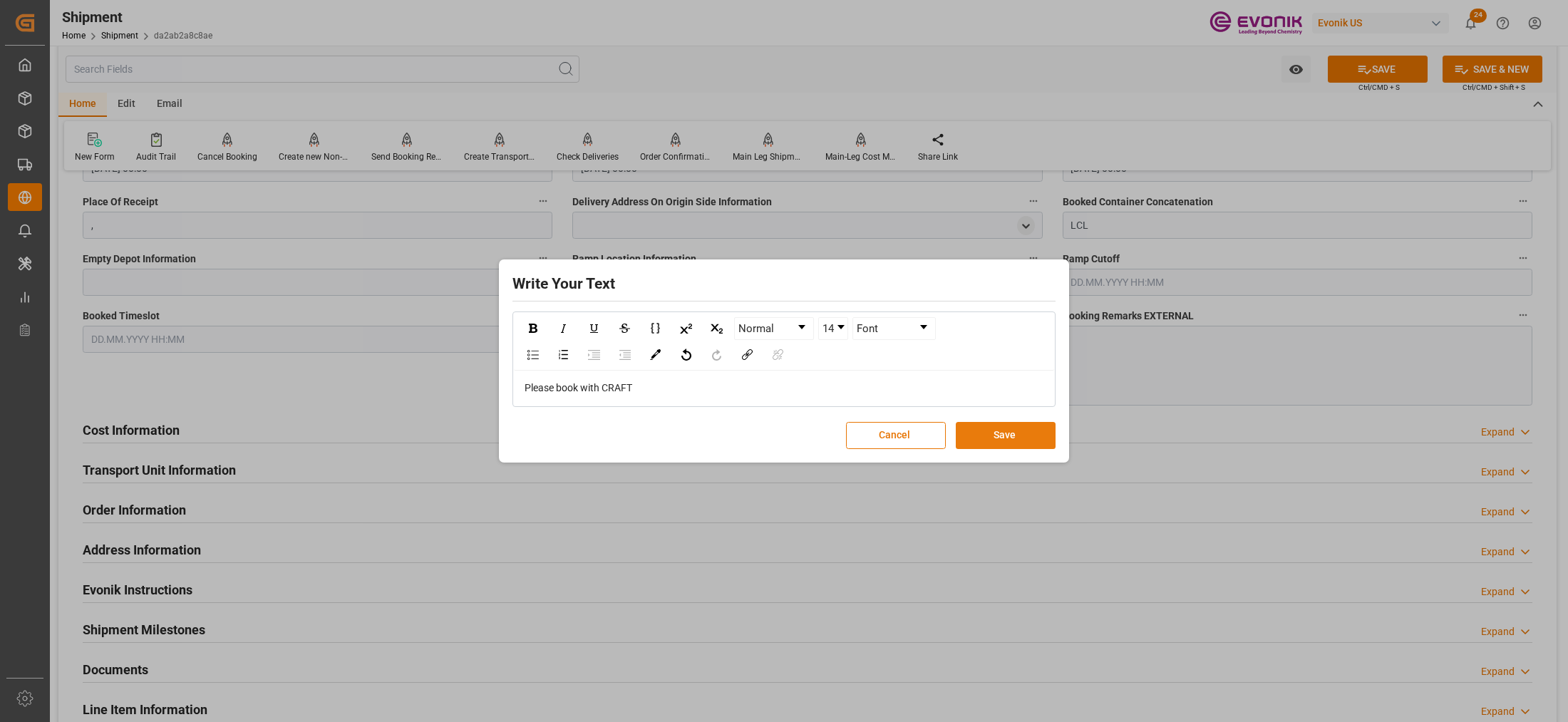
click at [1003, 432] on button "Save" at bounding box center [1005, 435] width 100 height 27
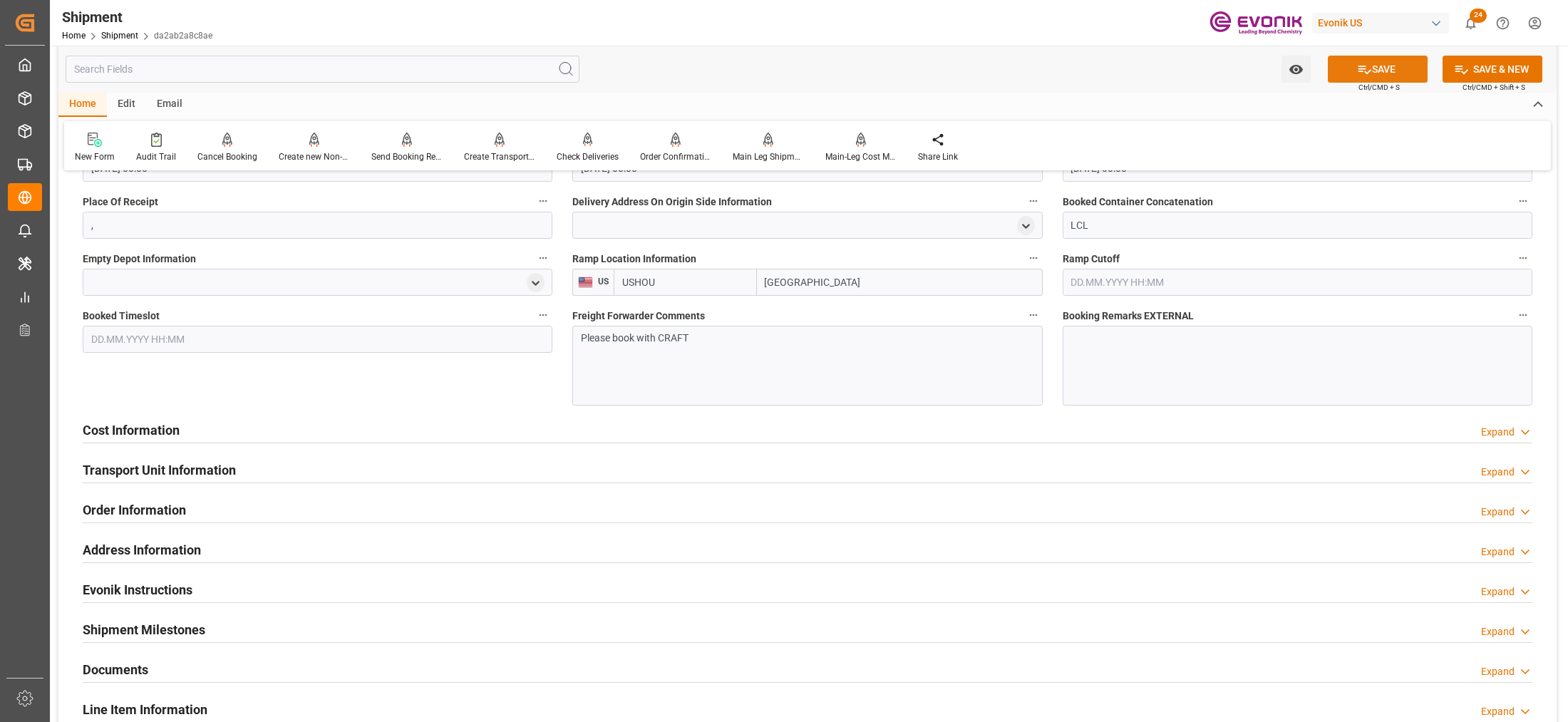
click at [1366, 71] on icon at bounding box center [1364, 69] width 15 height 15
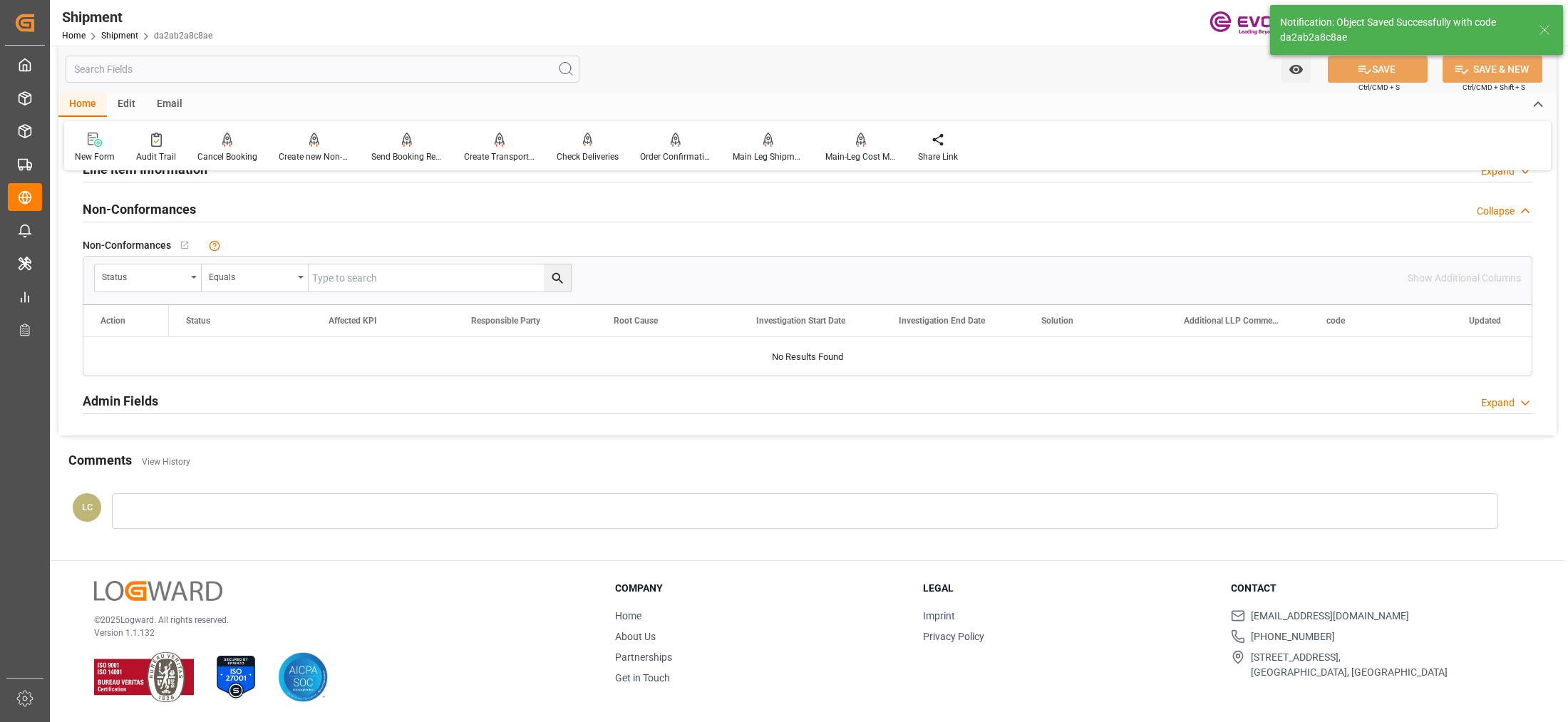
scroll to position [681, 0]
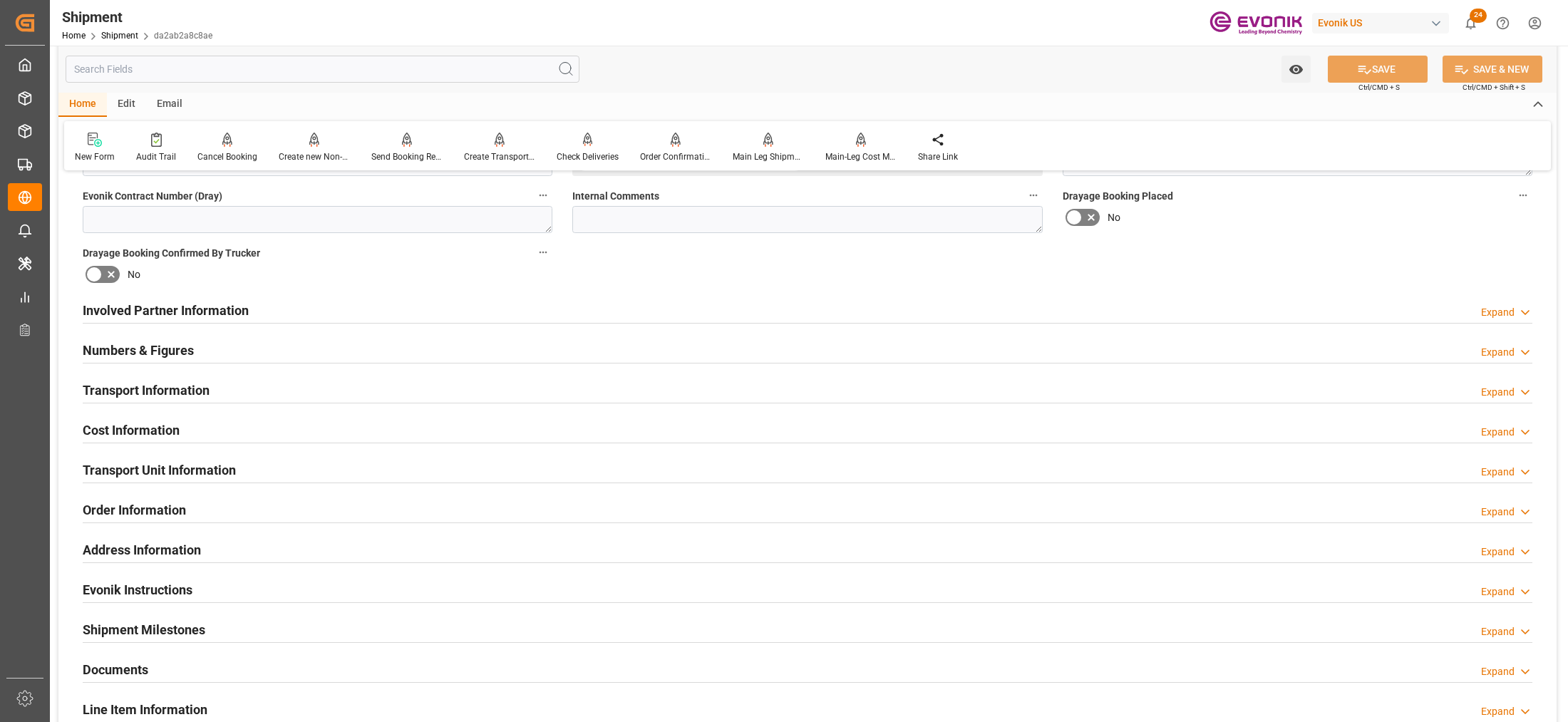
click at [273, 426] on div "Cost Information Expand" at bounding box center [807, 429] width 1449 height 27
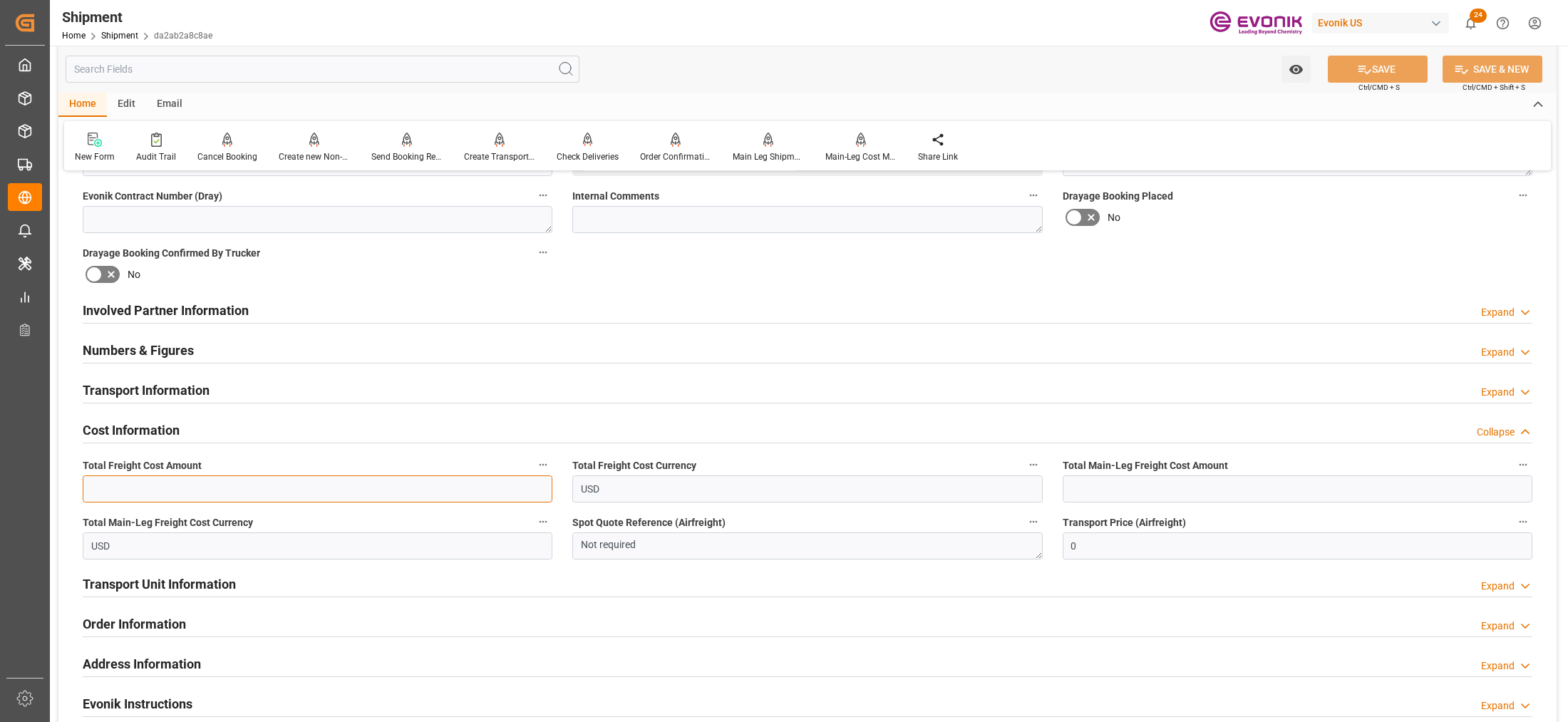
click at [197, 486] on input "text" at bounding box center [318, 488] width 470 height 27
type input "867.93"
click at [1234, 496] on input "text" at bounding box center [1297, 488] width 470 height 27
click at [1124, 478] on input "text" at bounding box center [1297, 488] width 470 height 27
paste input "698.93"
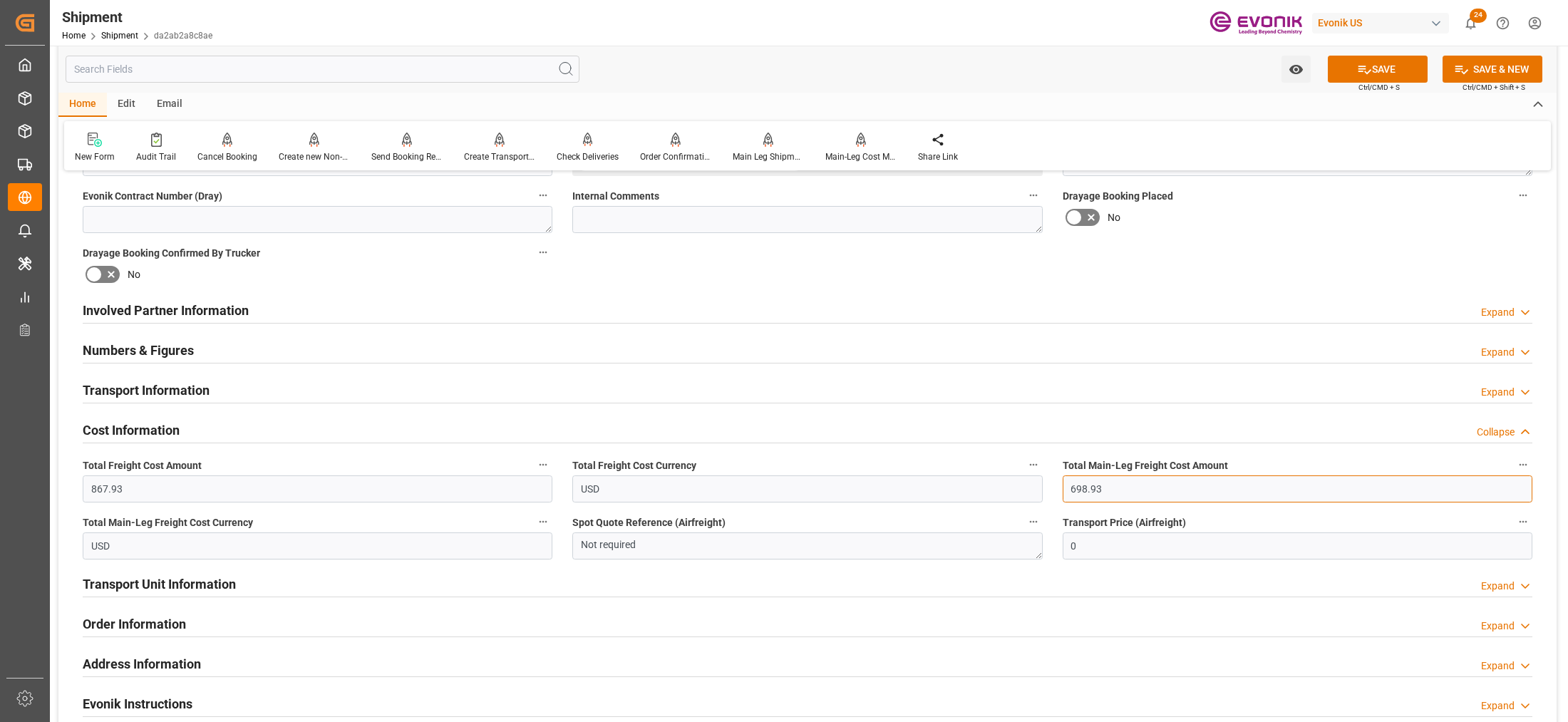
type input "698.93"
click at [1183, 245] on div "Booking Confirmation Milestone Bar Collapse Submitted to FFW for Booking (Pendi…" at bounding box center [807, 295] width 1498 height 1587
click at [1404, 62] on button "SAVE" at bounding box center [1377, 69] width 100 height 27
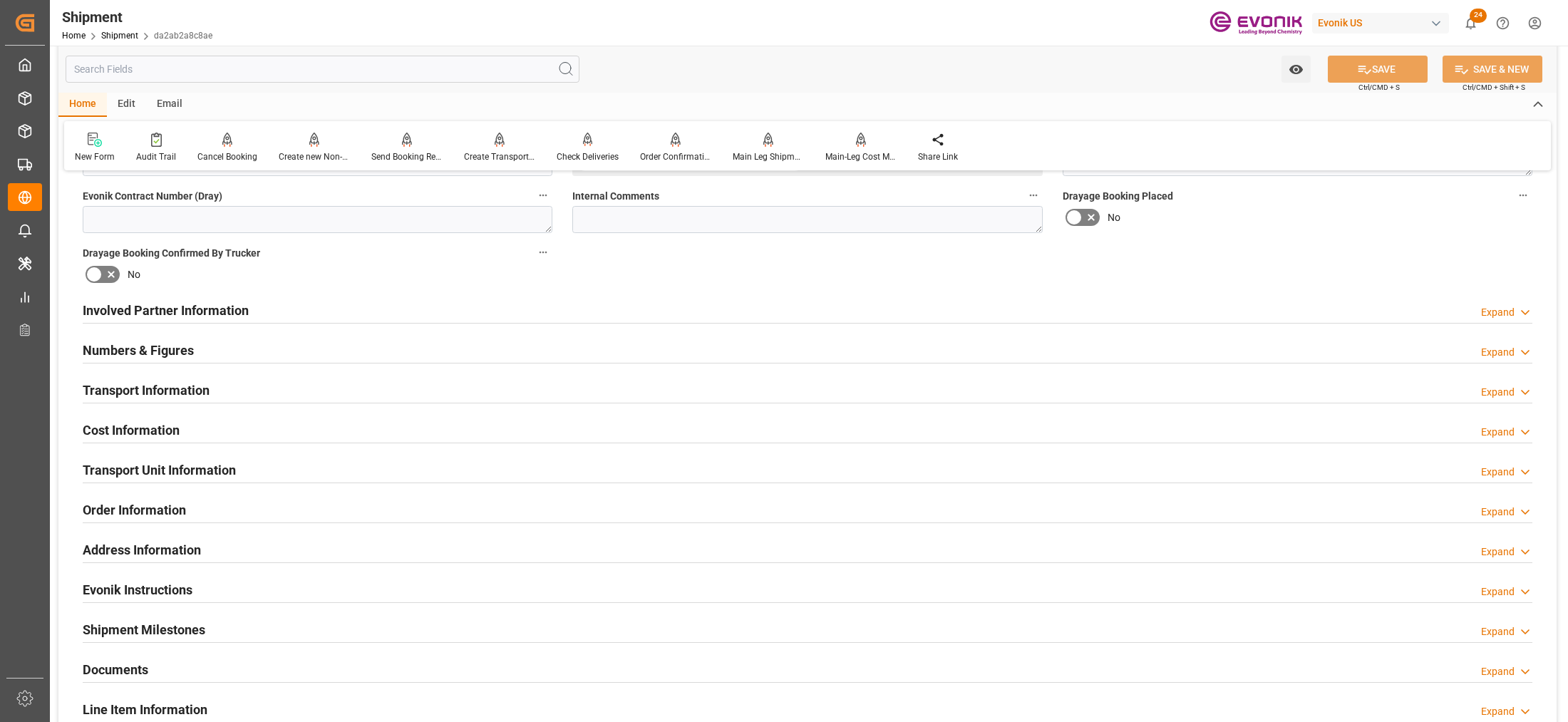
drag, startPoint x: 365, startPoint y: 468, endPoint x: 374, endPoint y: 471, distance: 9.5
click at [365, 468] on div "Transport Unit Information Expand" at bounding box center [807, 468] width 1449 height 27
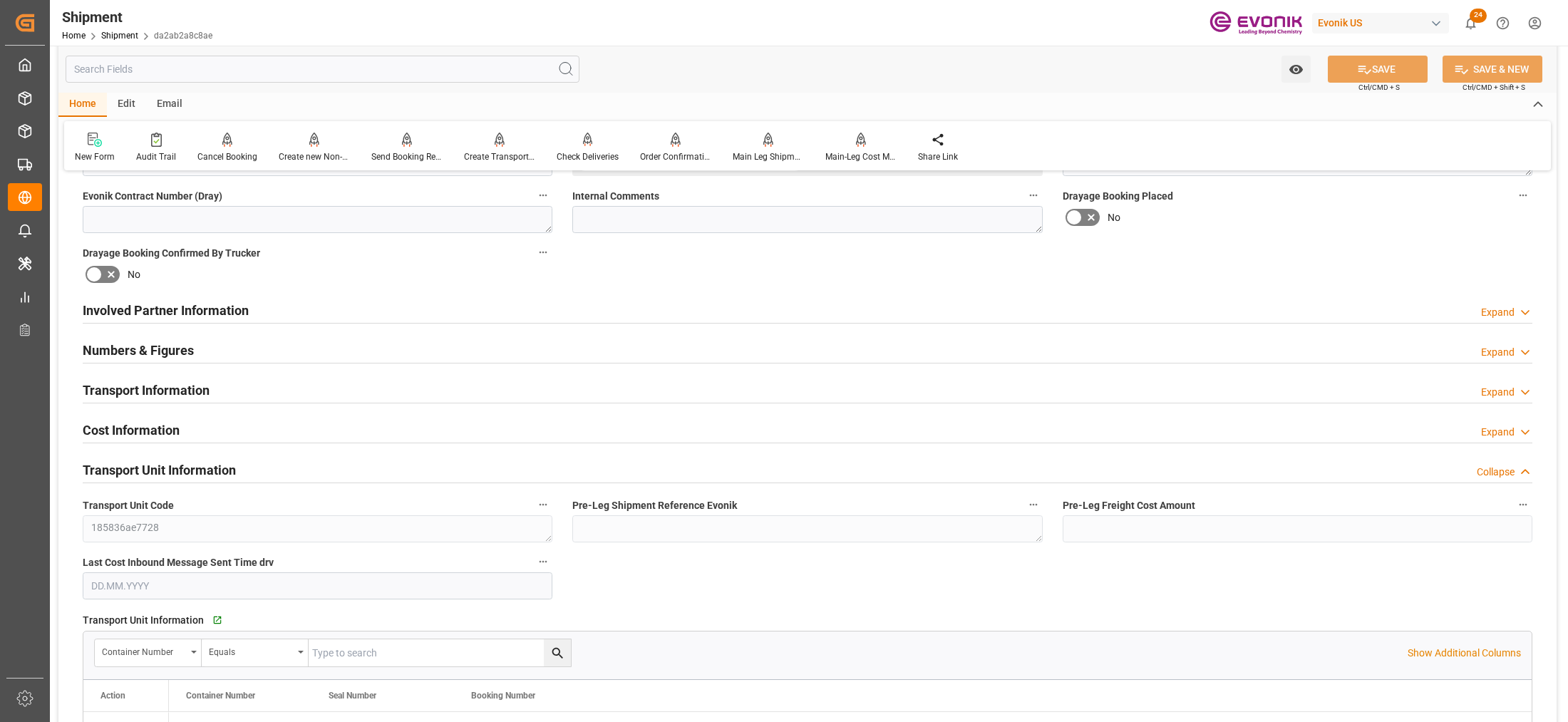
scroll to position [859, 0]
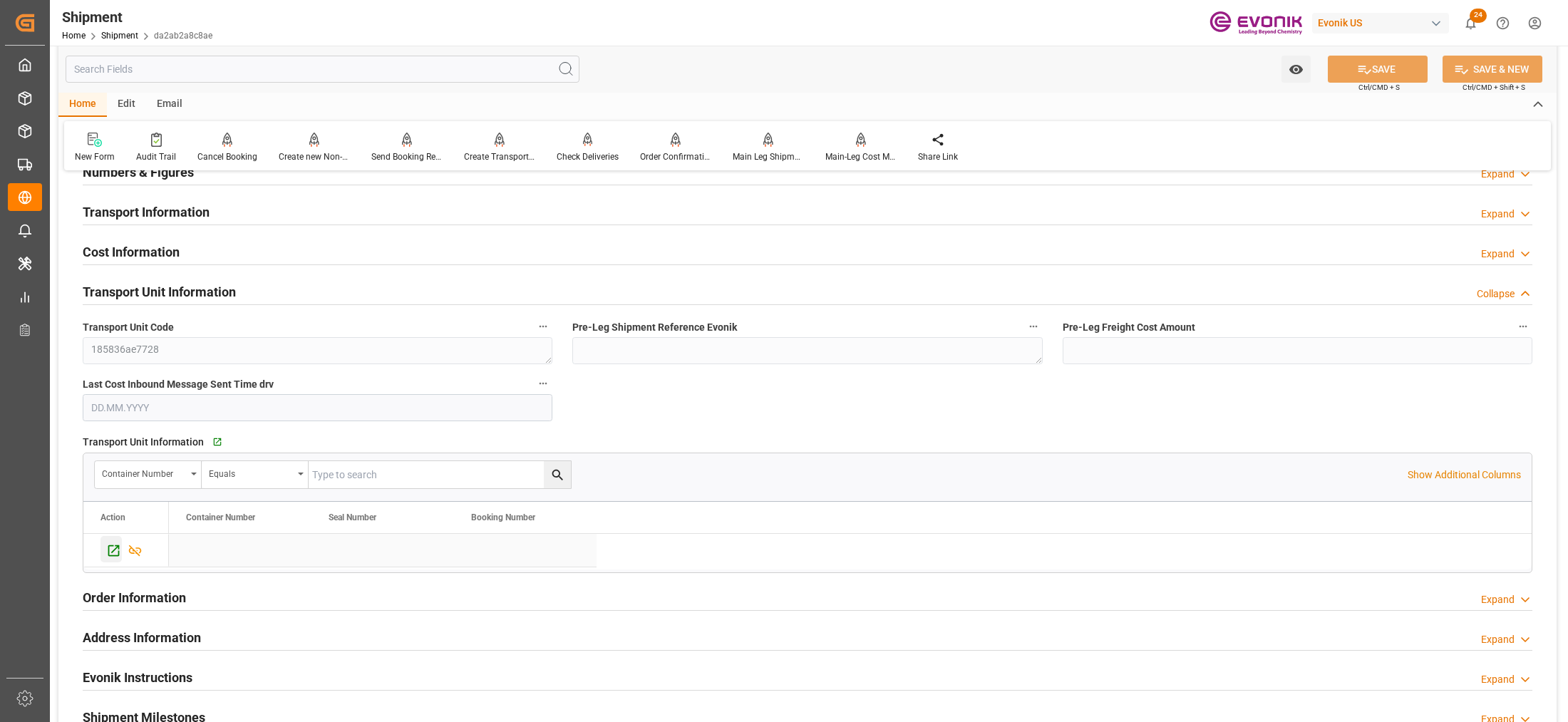
click at [115, 557] on icon "Press SPACE to select this row." at bounding box center [113, 550] width 15 height 15
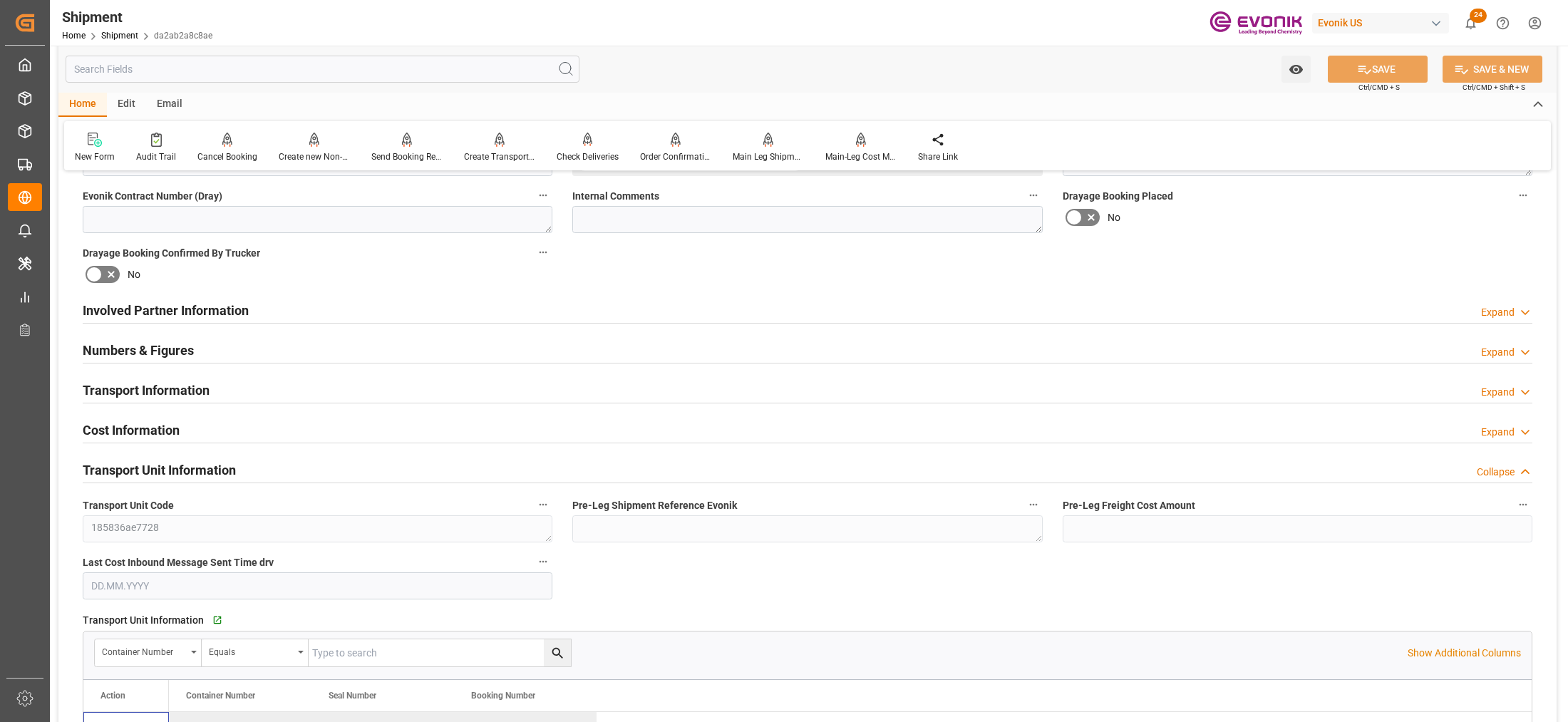
click at [541, 304] on div "Involved Partner Information Expand" at bounding box center [807, 309] width 1449 height 27
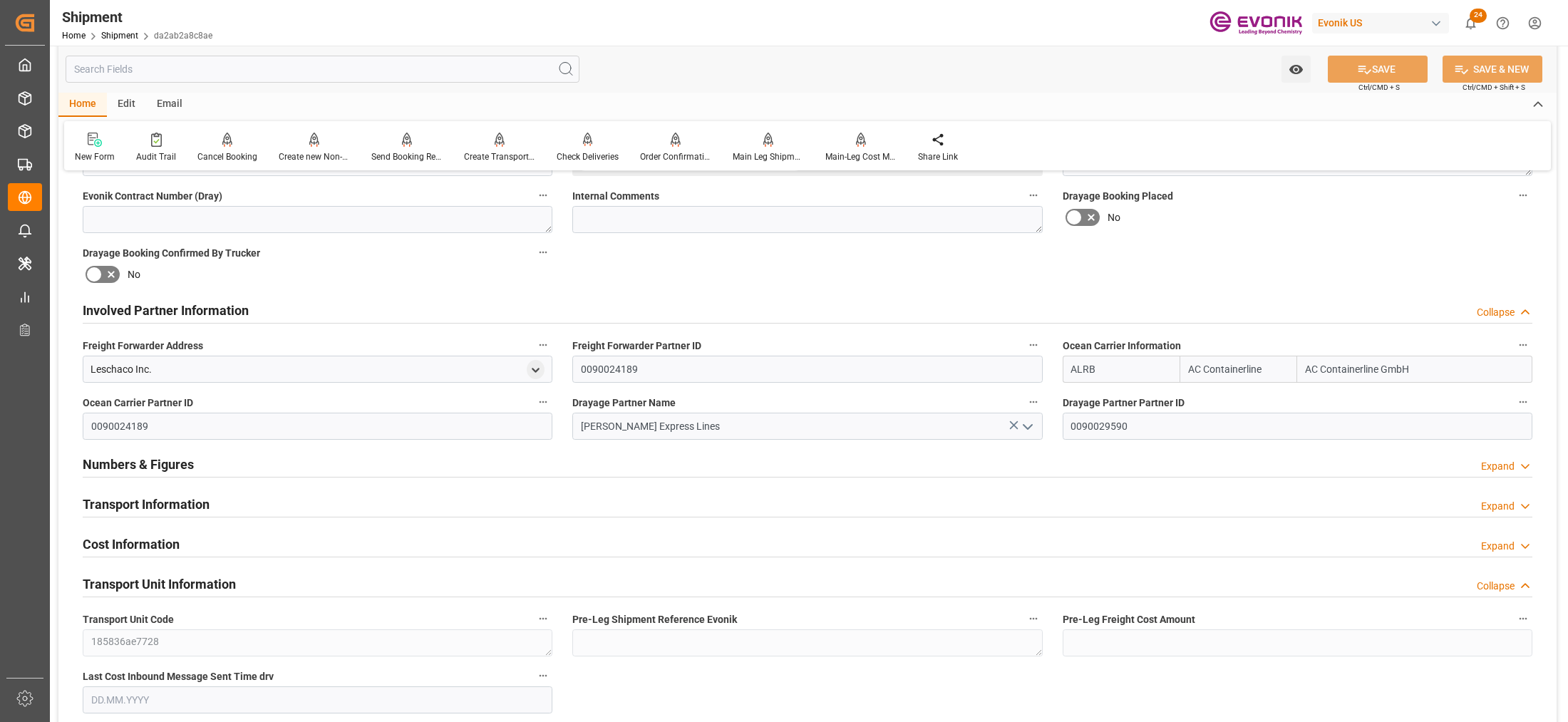
click at [587, 501] on div "Transport Information Expand" at bounding box center [807, 503] width 1449 height 27
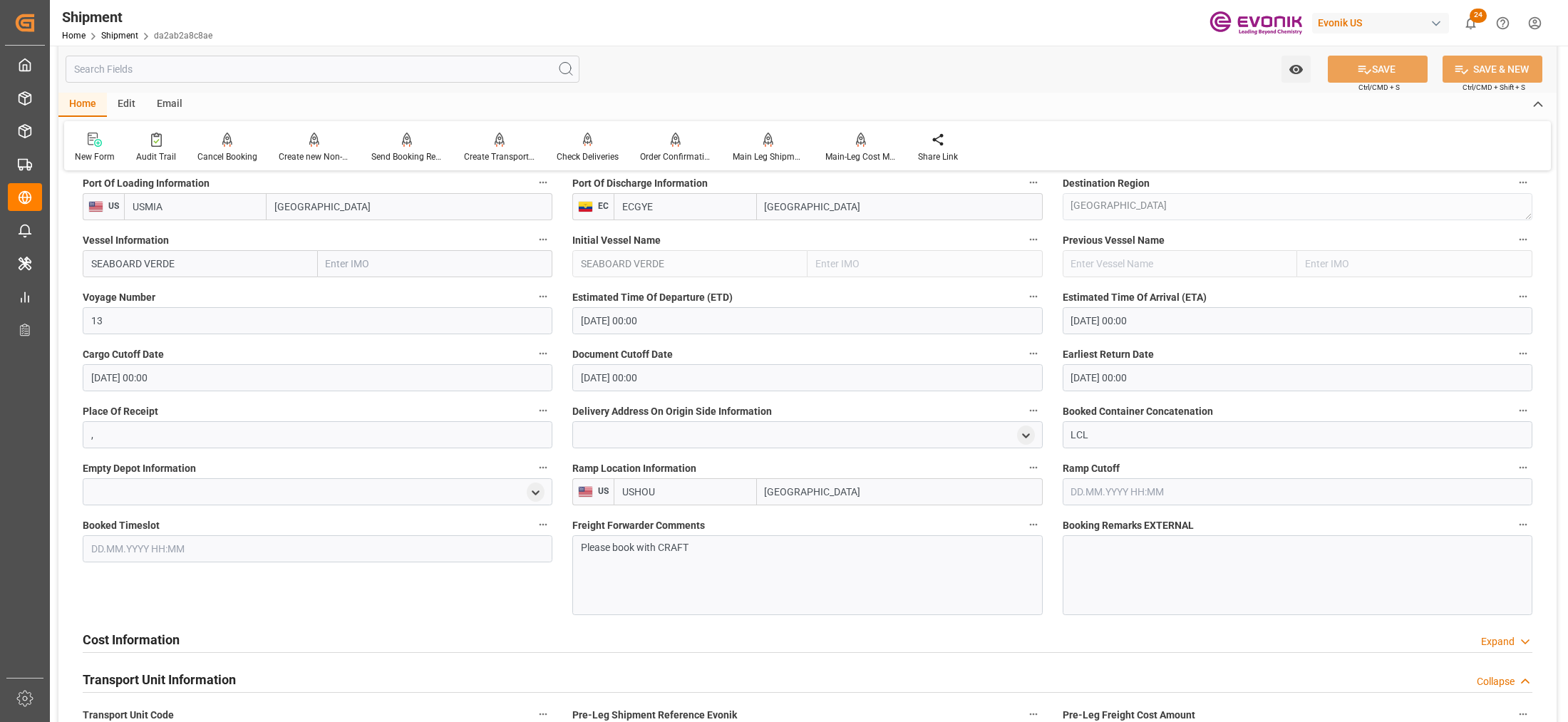
scroll to position [1216, 0]
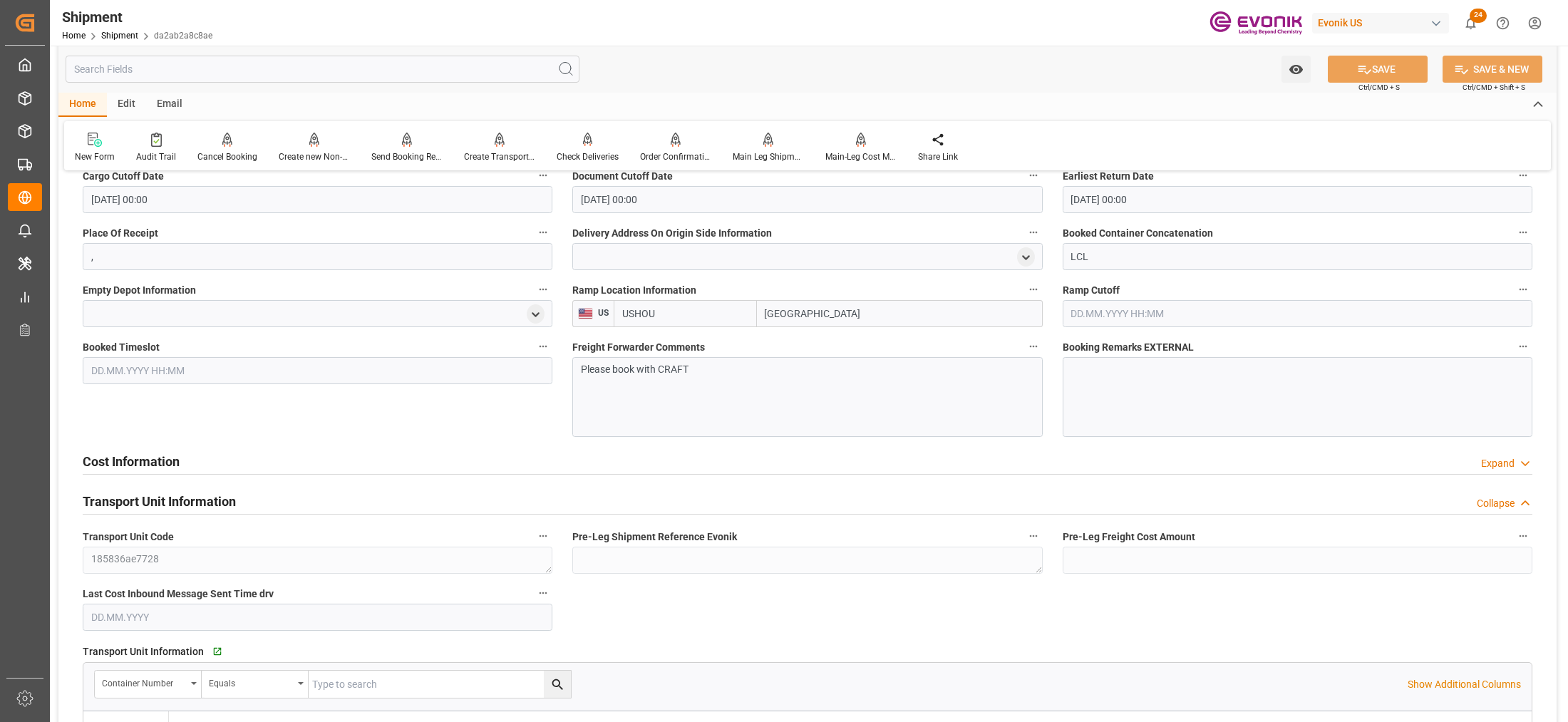
click at [647, 465] on div "Cost Information Expand" at bounding box center [807, 460] width 1449 height 27
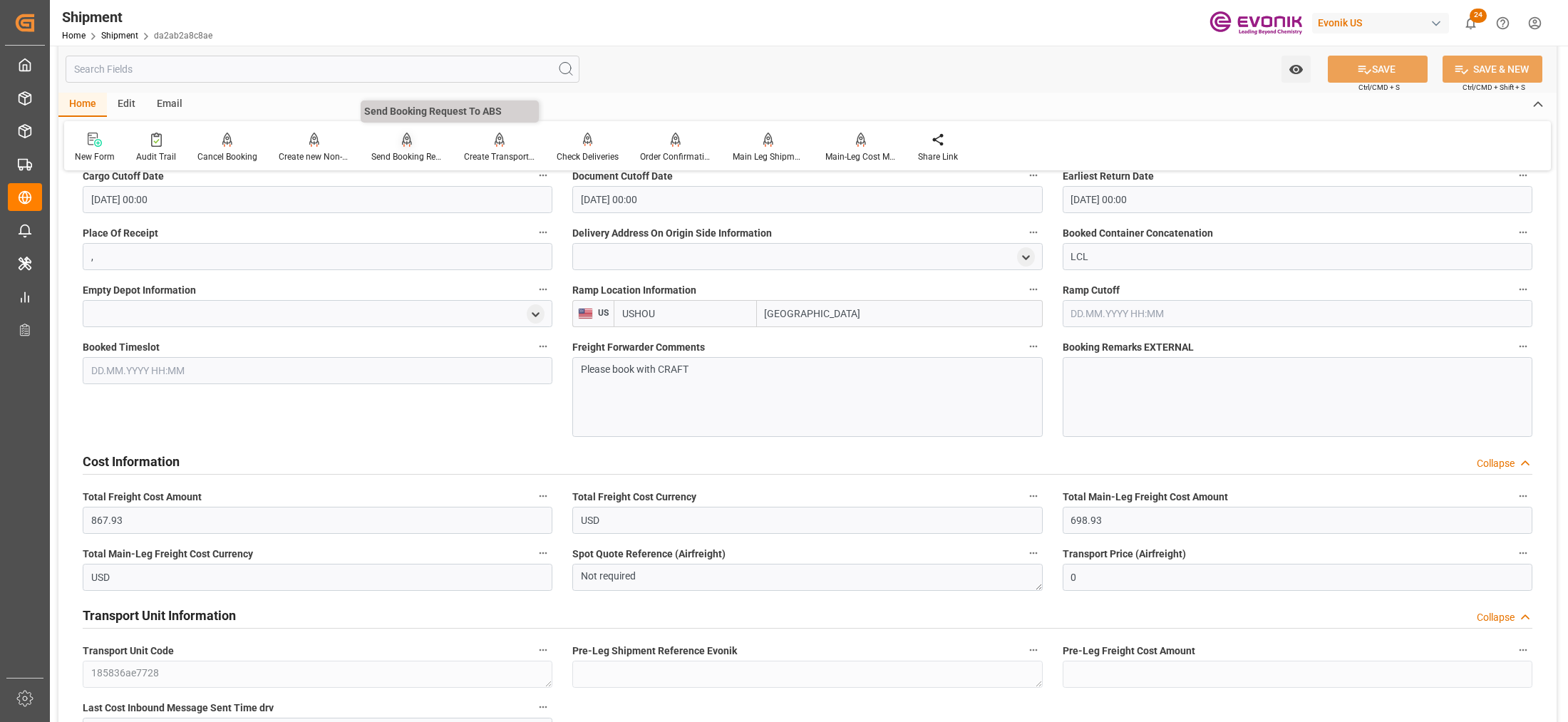
click at [401, 152] on div "Send Booking Request To ABS" at bounding box center [407, 156] width 71 height 13
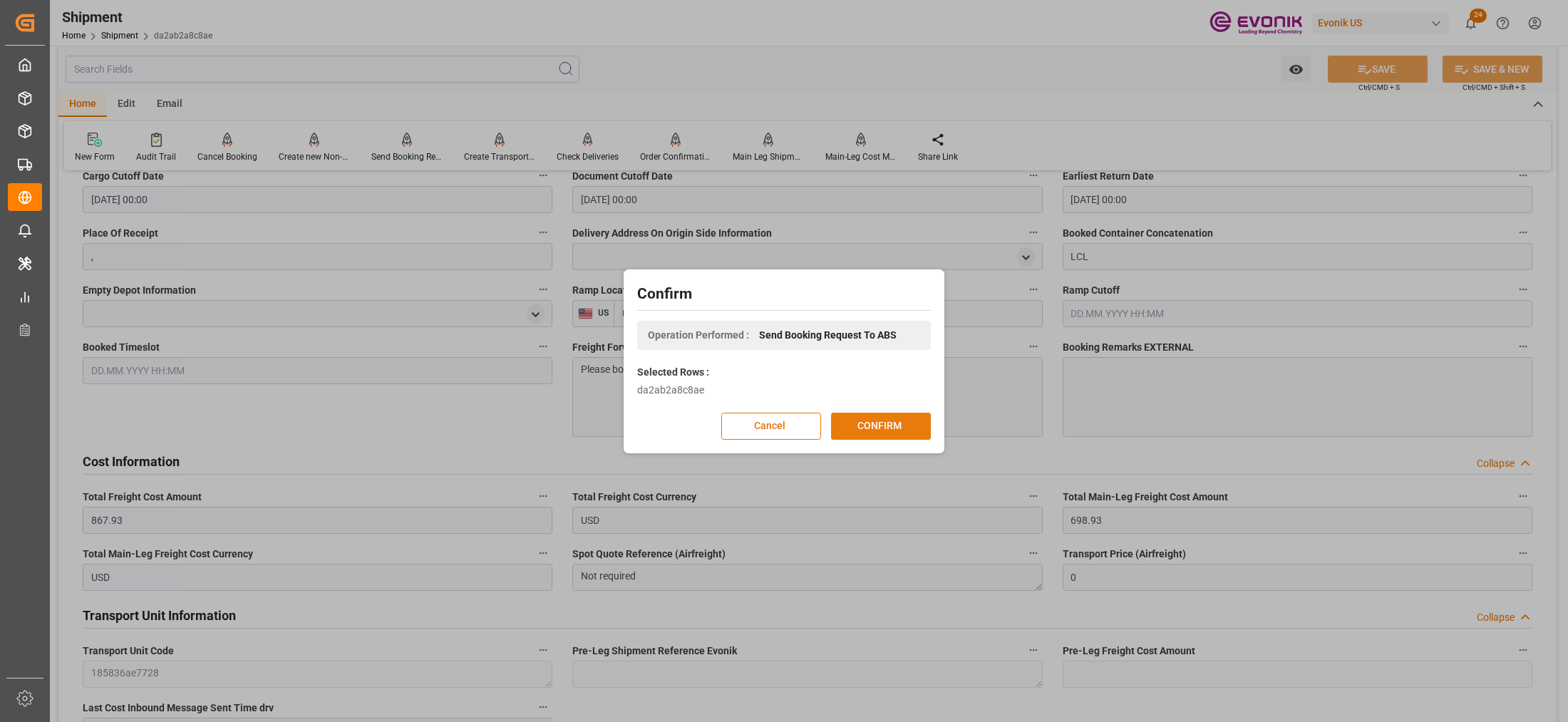
click at [852, 425] on button "CONFIRM" at bounding box center [881, 426] width 100 height 27
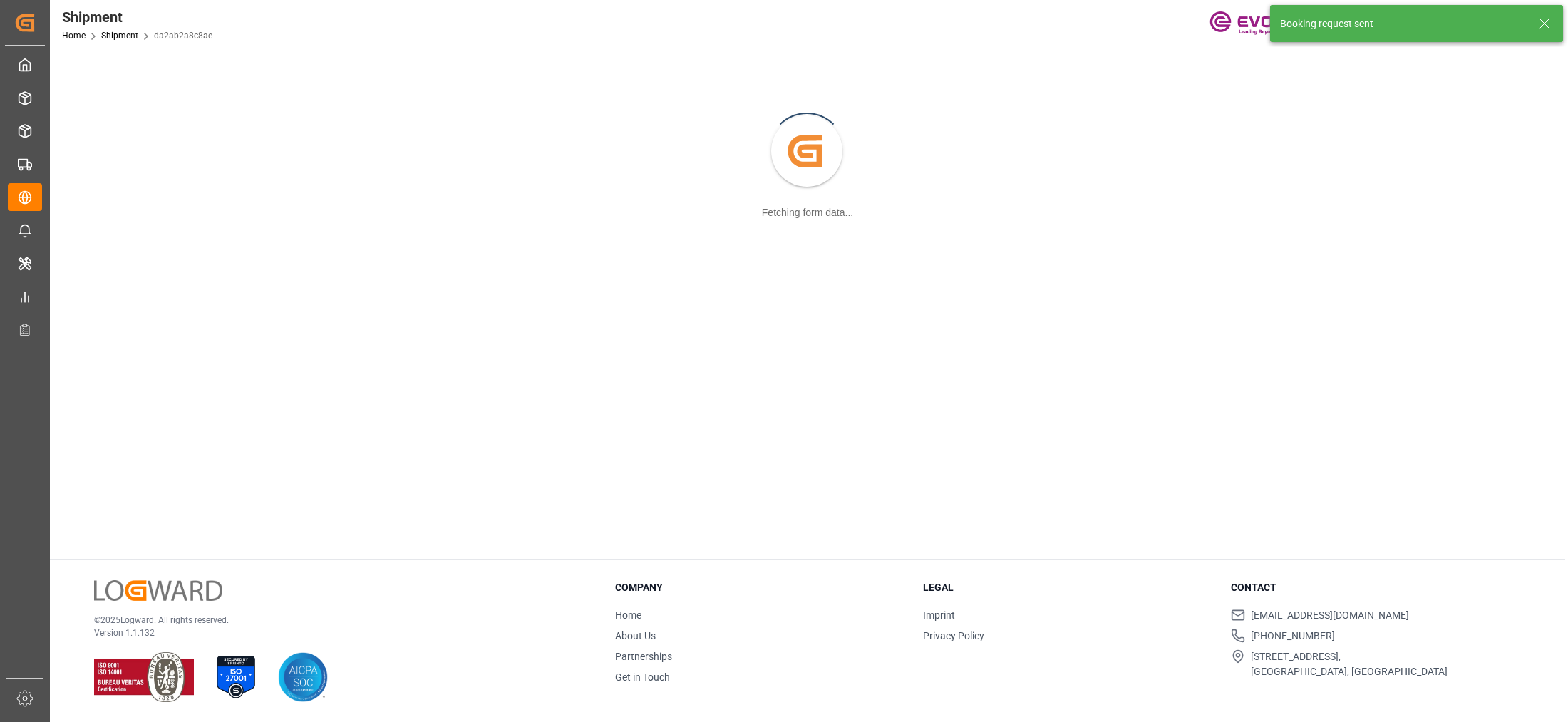
scroll to position [154, 0]
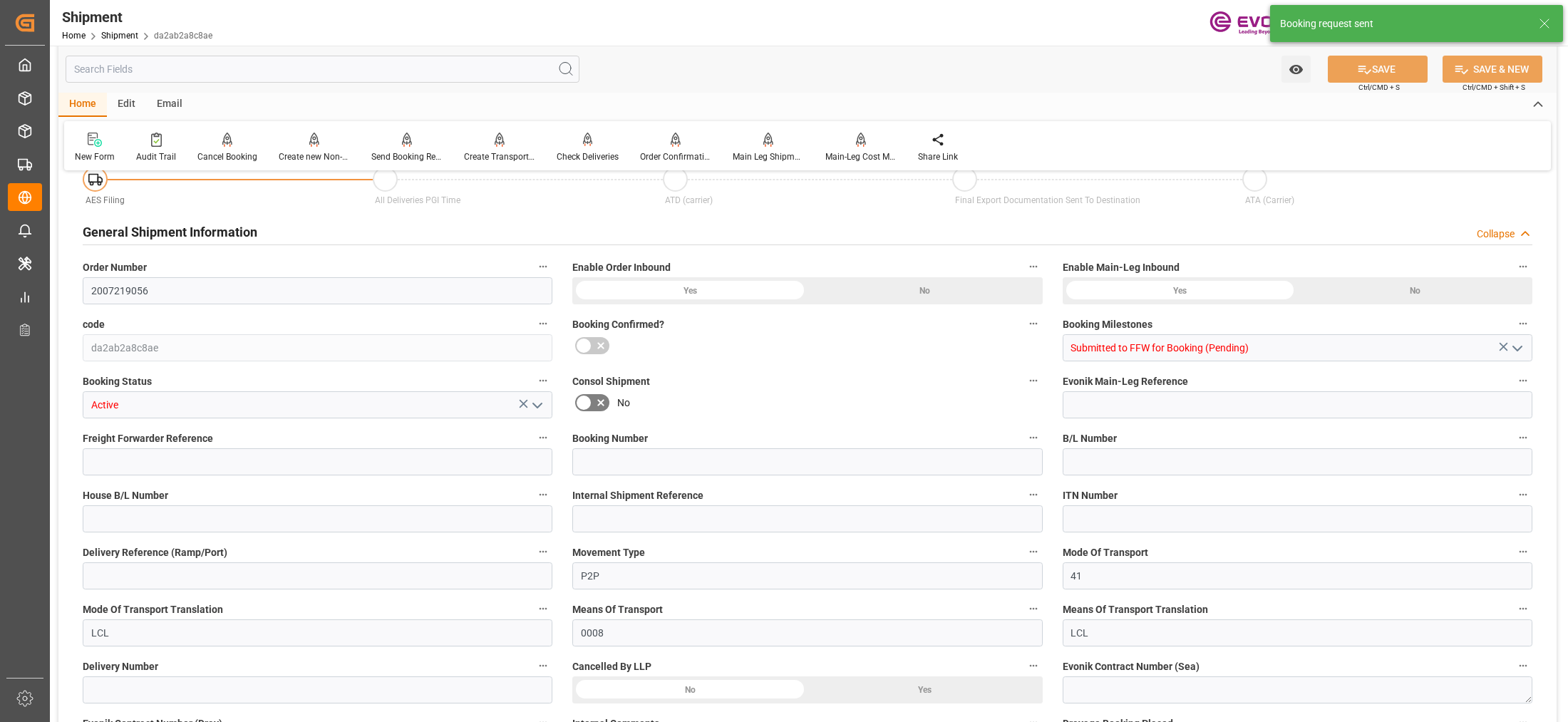
type input "USMIA"
type input "ECGYE"
type input "USHOU"
type input "[DATE] 00:00"
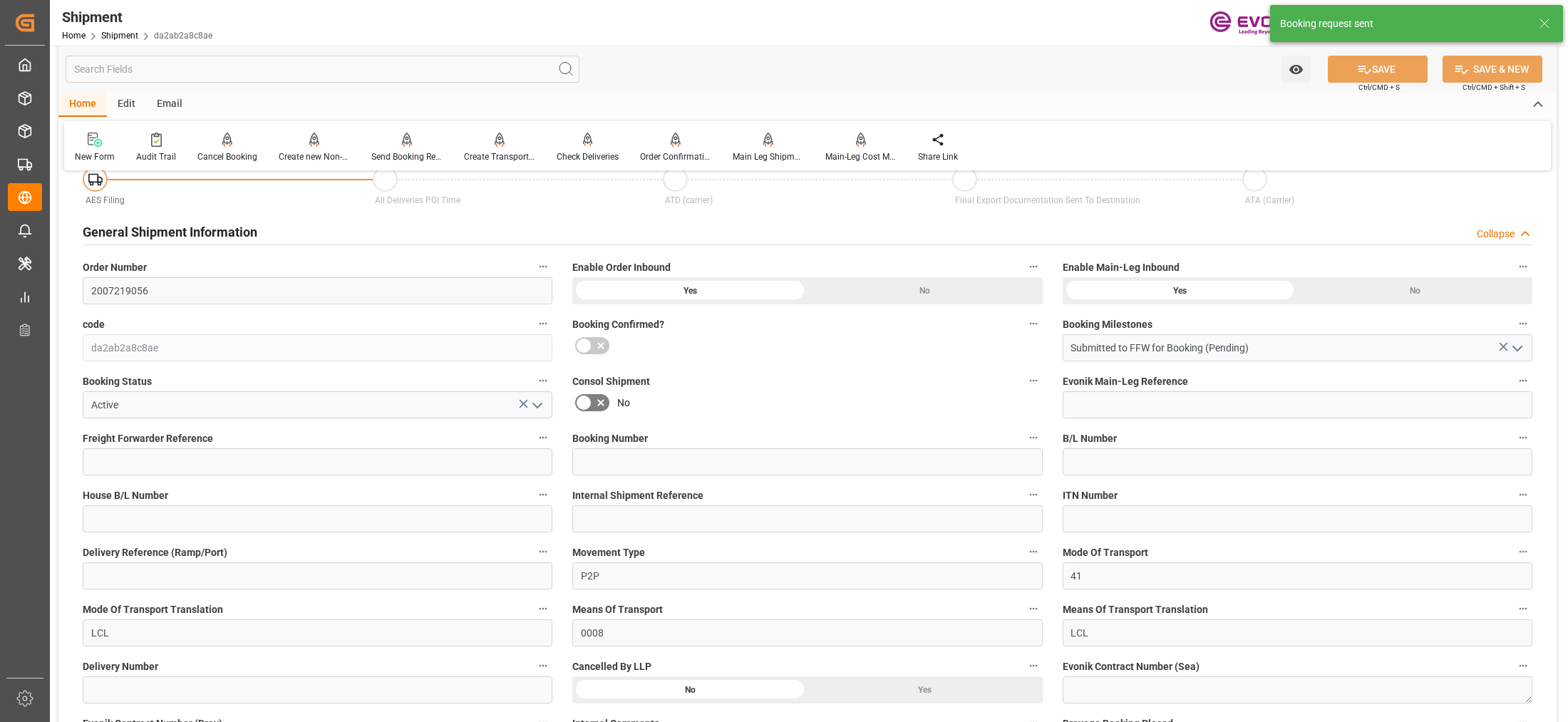
type input "[DATE] 00:00"
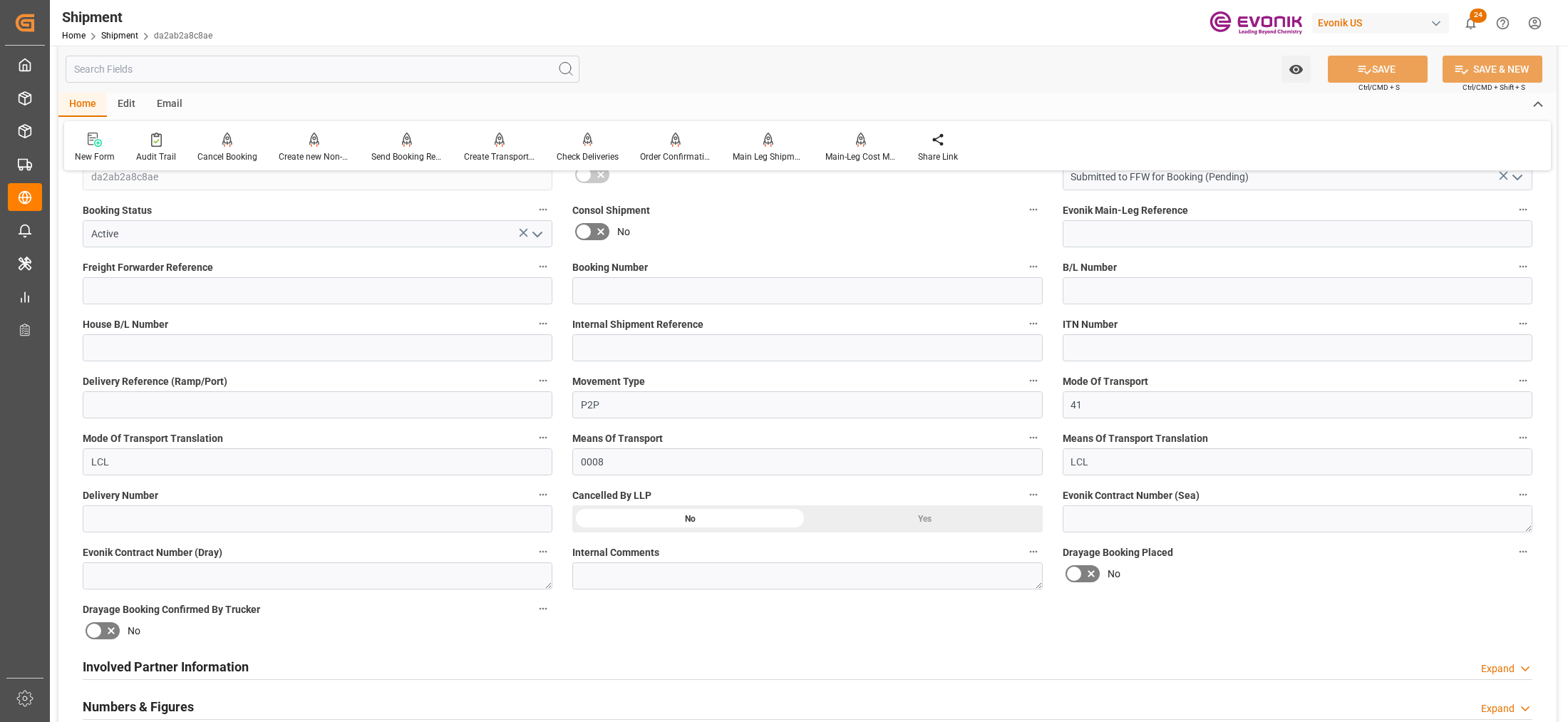
scroll to position [681, 0]
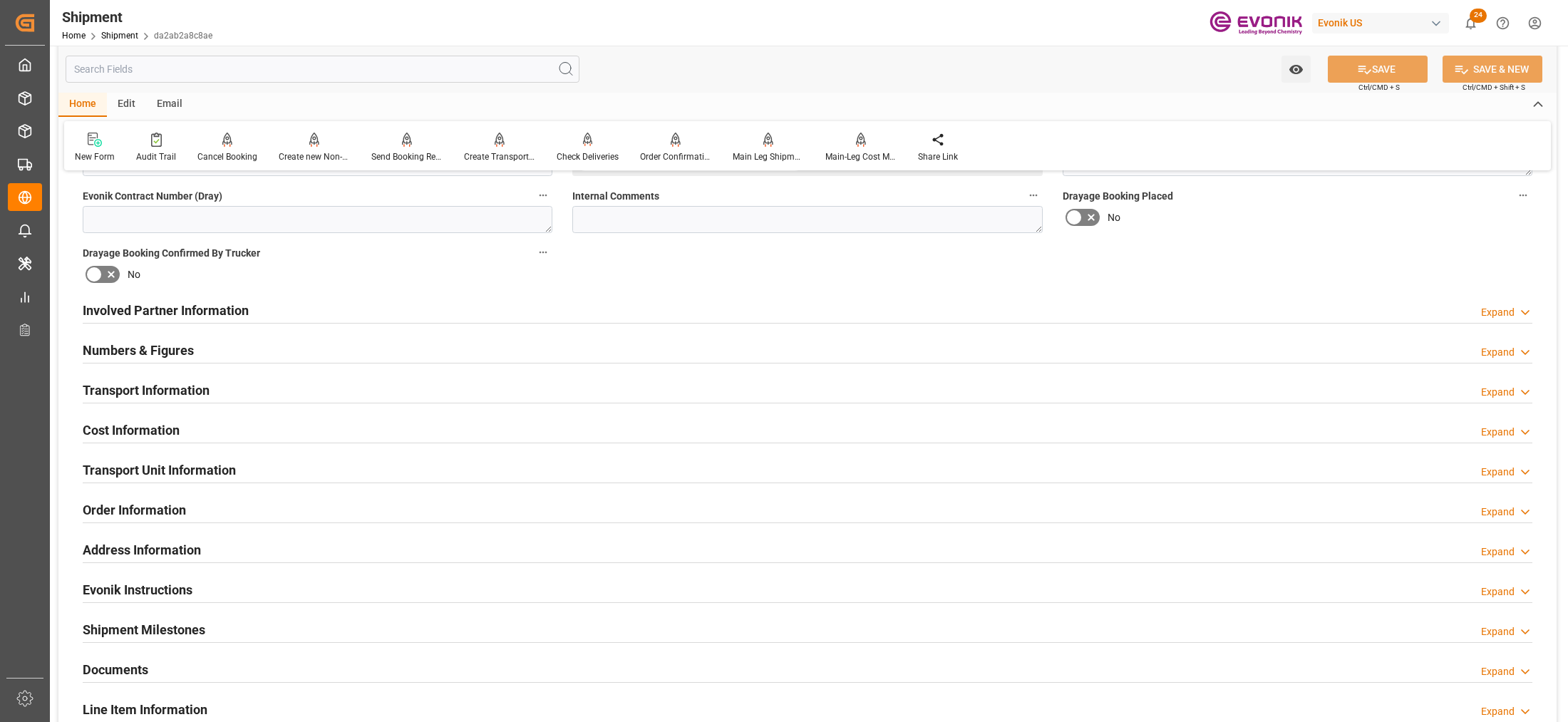
click at [525, 474] on div "Transport Unit Information Expand" at bounding box center [807, 468] width 1449 height 27
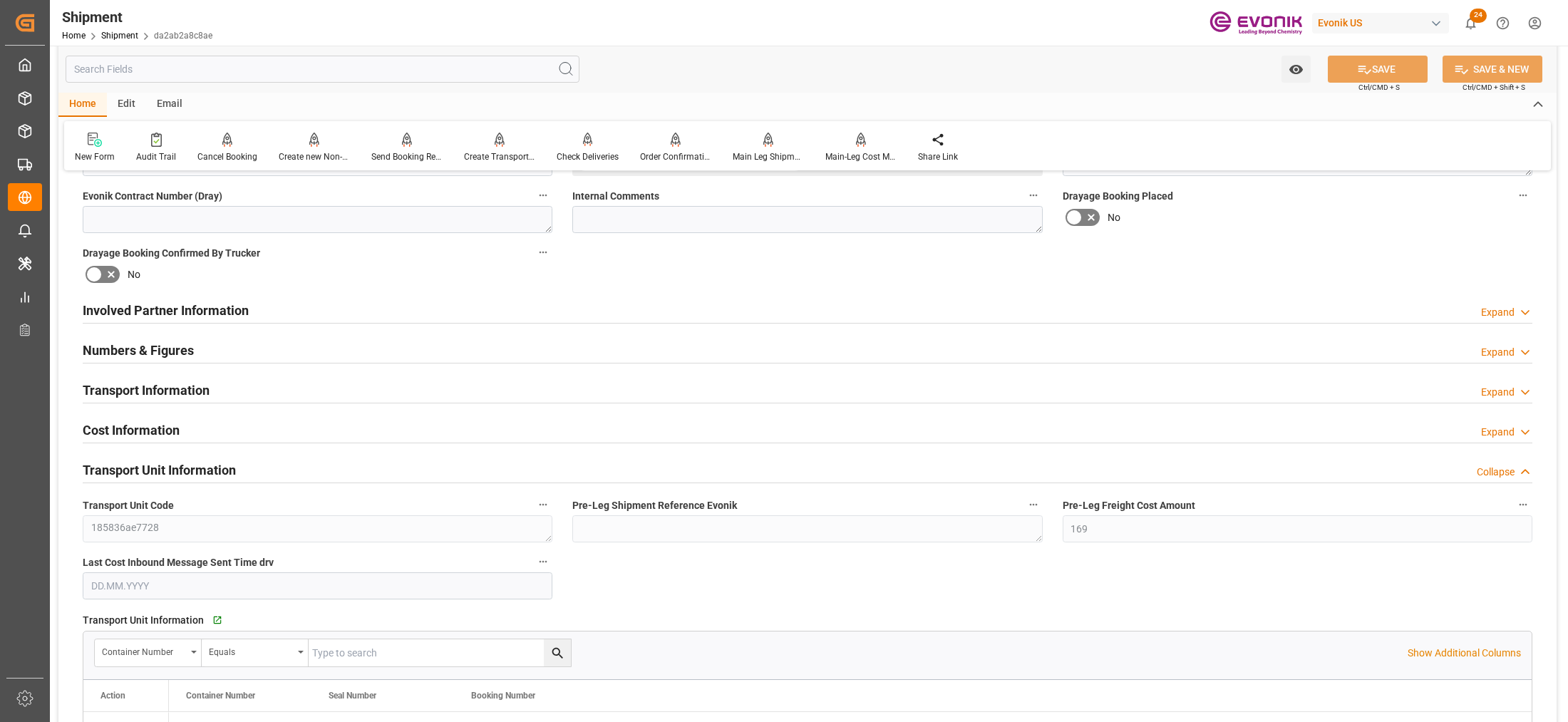
click at [526, 475] on div "Transport Unit Information Collapse" at bounding box center [807, 468] width 1449 height 27
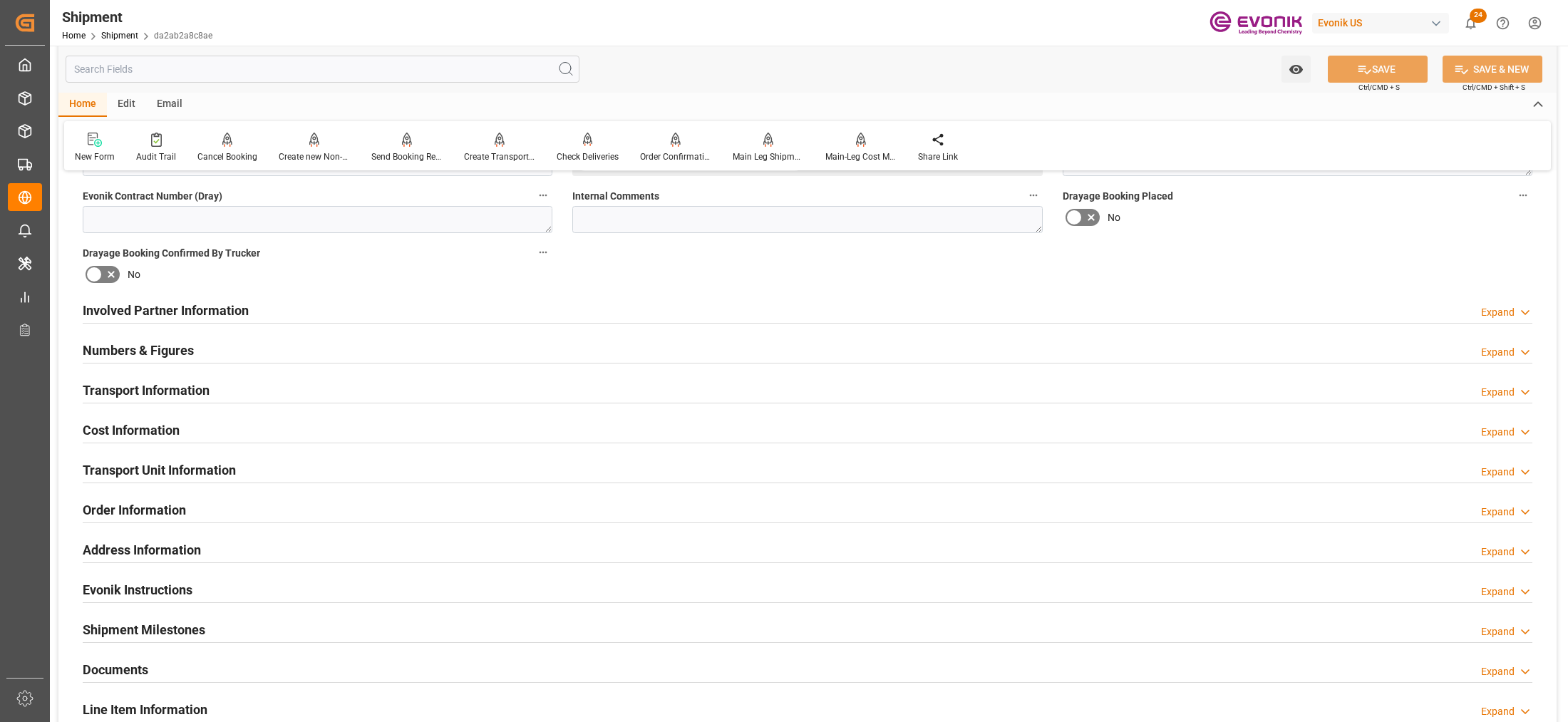
click at [587, 390] on div "Transport Information Expand" at bounding box center [807, 389] width 1449 height 27
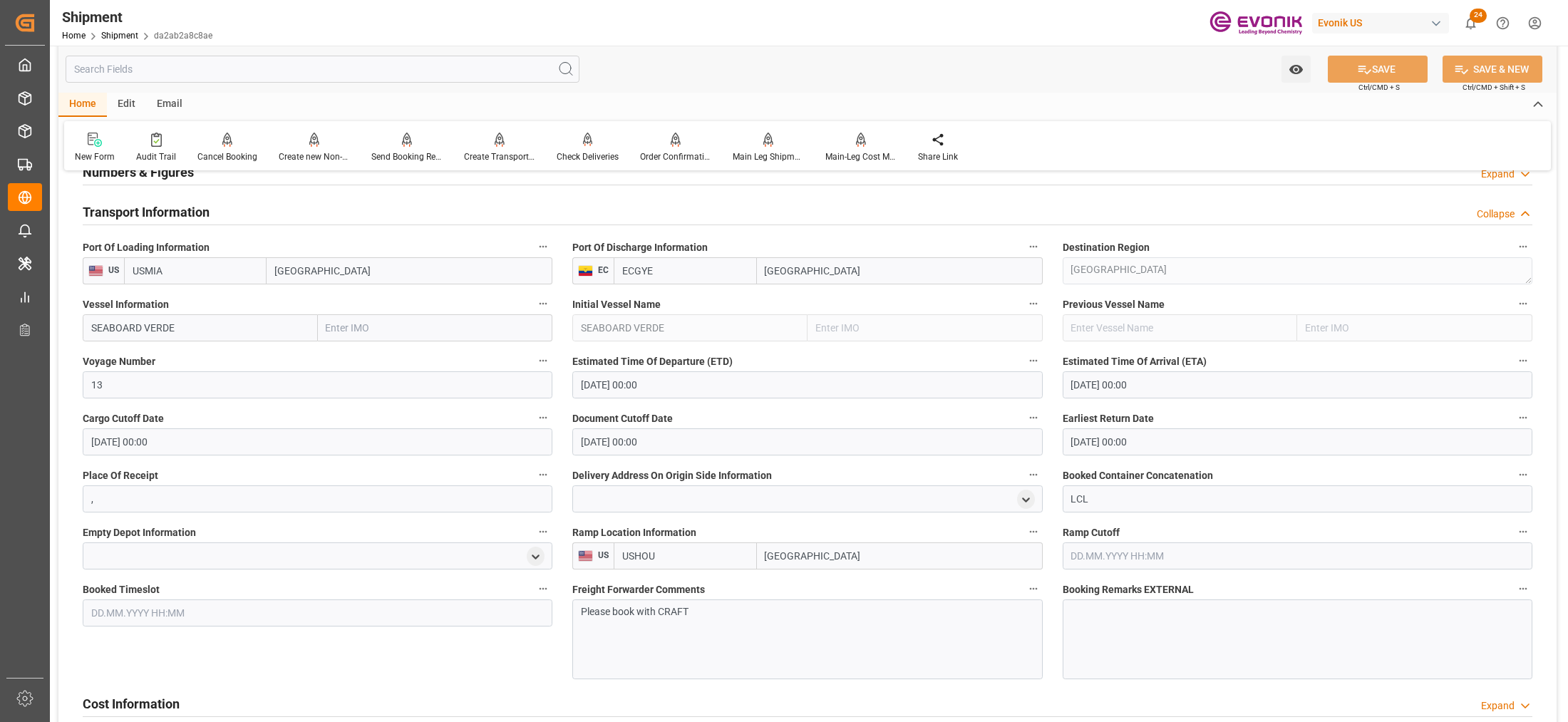
scroll to position [1037, 0]
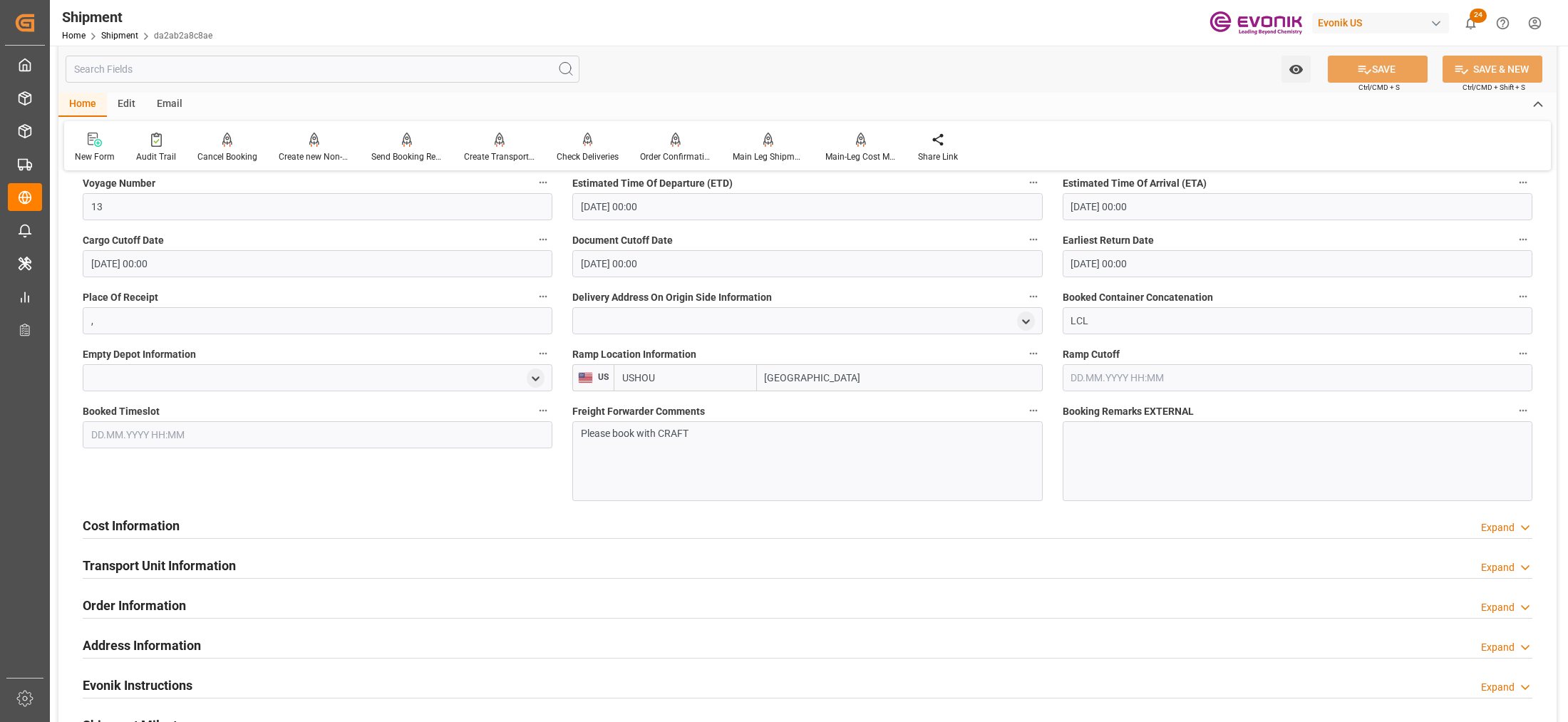
click at [739, 454] on div "Please book with CRAFT" at bounding box center [807, 460] width 470 height 80
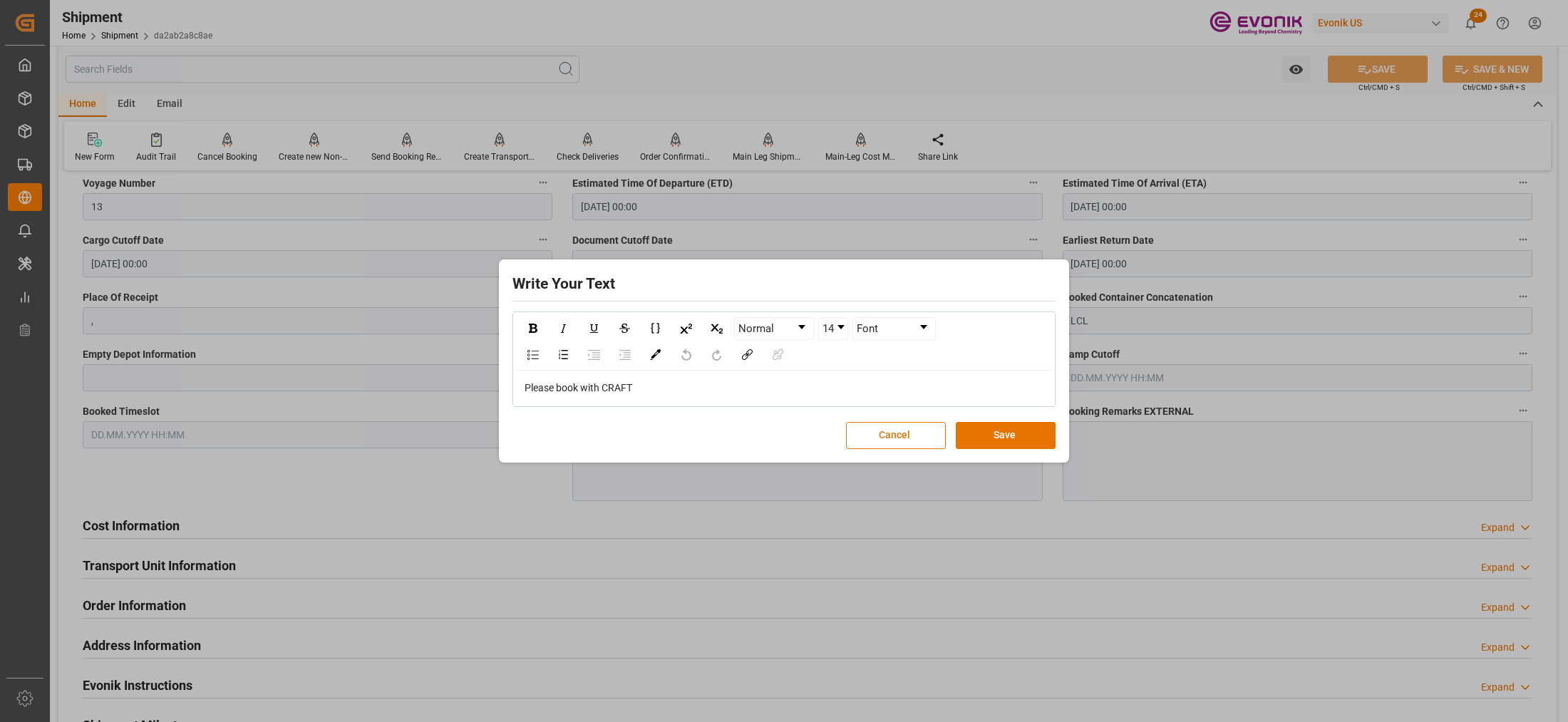
click at [668, 378] on div "Please book with CRAFT" at bounding box center [784, 388] width 541 height 35
click at [668, 389] on div "Please book with CRAFT" at bounding box center [784, 388] width 520 height 15
click at [1010, 436] on button "Save" at bounding box center [1005, 435] width 100 height 27
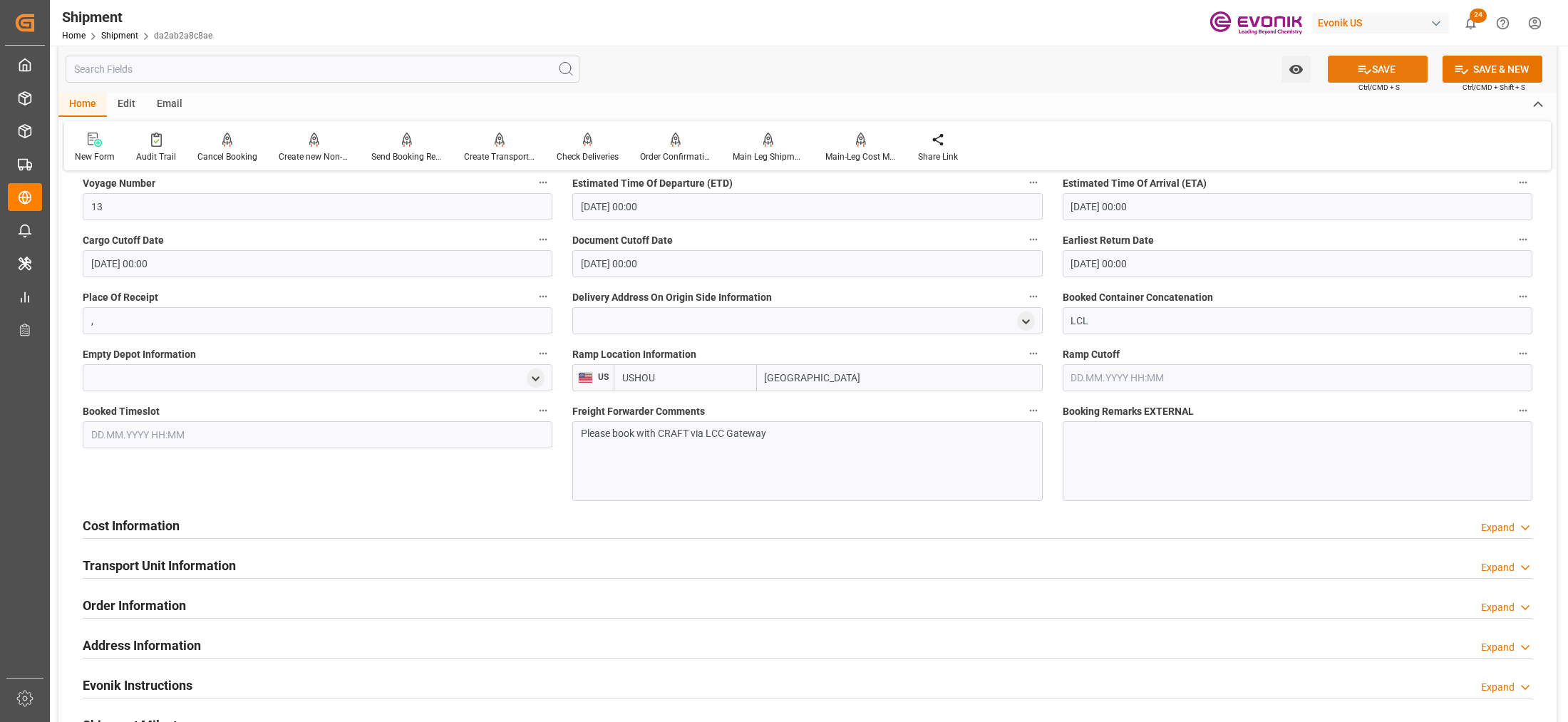
click at [1384, 68] on button "SAVE" at bounding box center [1377, 69] width 100 height 27
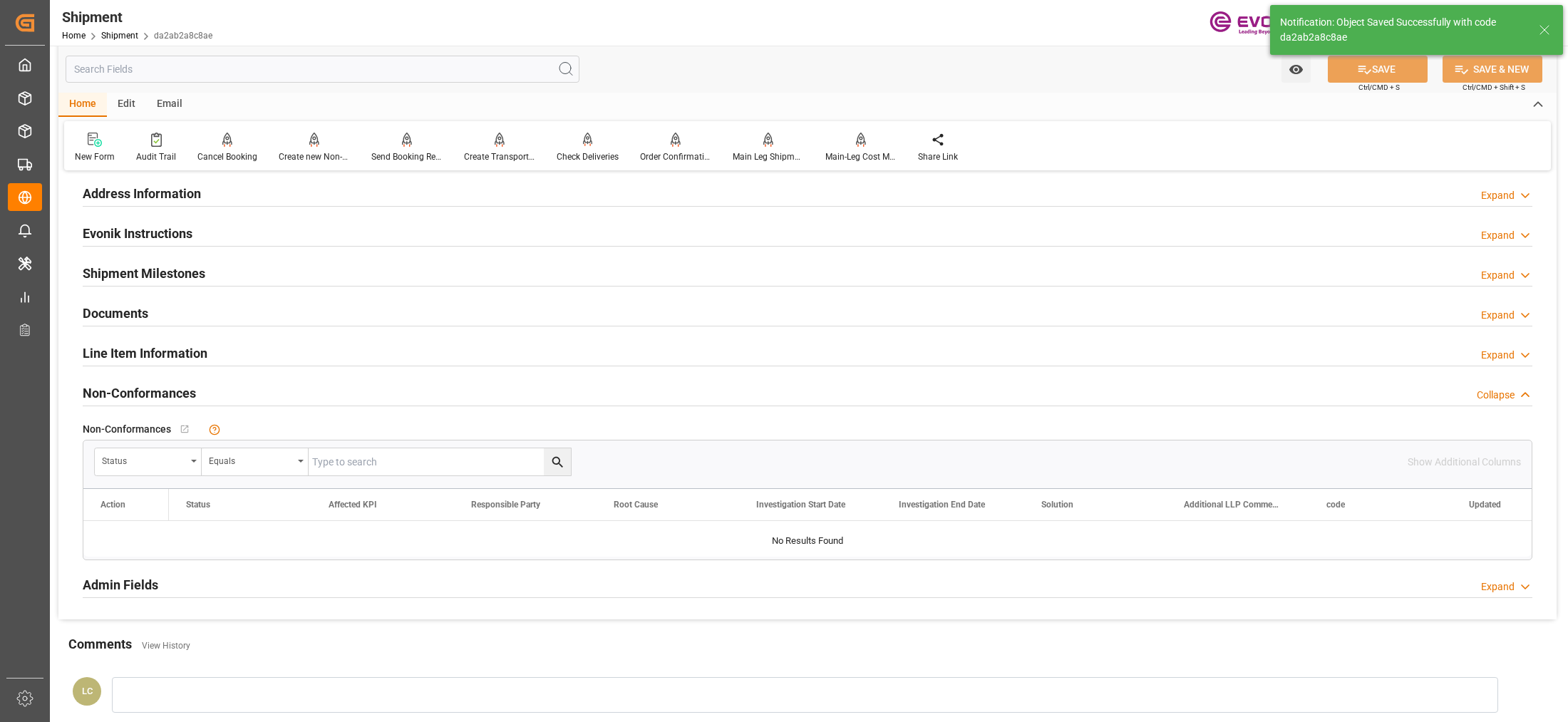
type input "Submitted to FFW for Booking"
click at [403, 150] on div "Send Booking Request To ABS" at bounding box center [407, 156] width 71 height 13
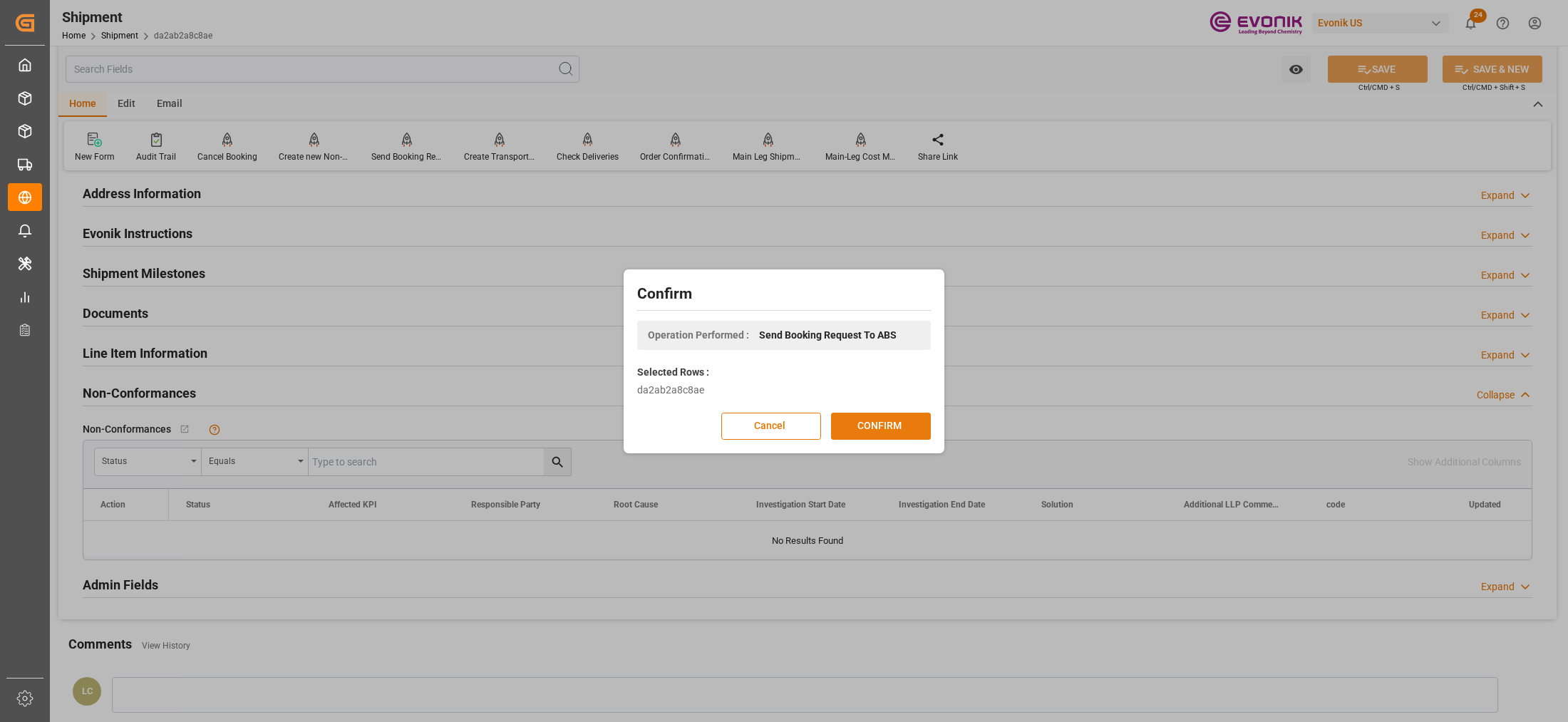
click at [863, 420] on button "CONFIRM" at bounding box center [881, 426] width 100 height 27
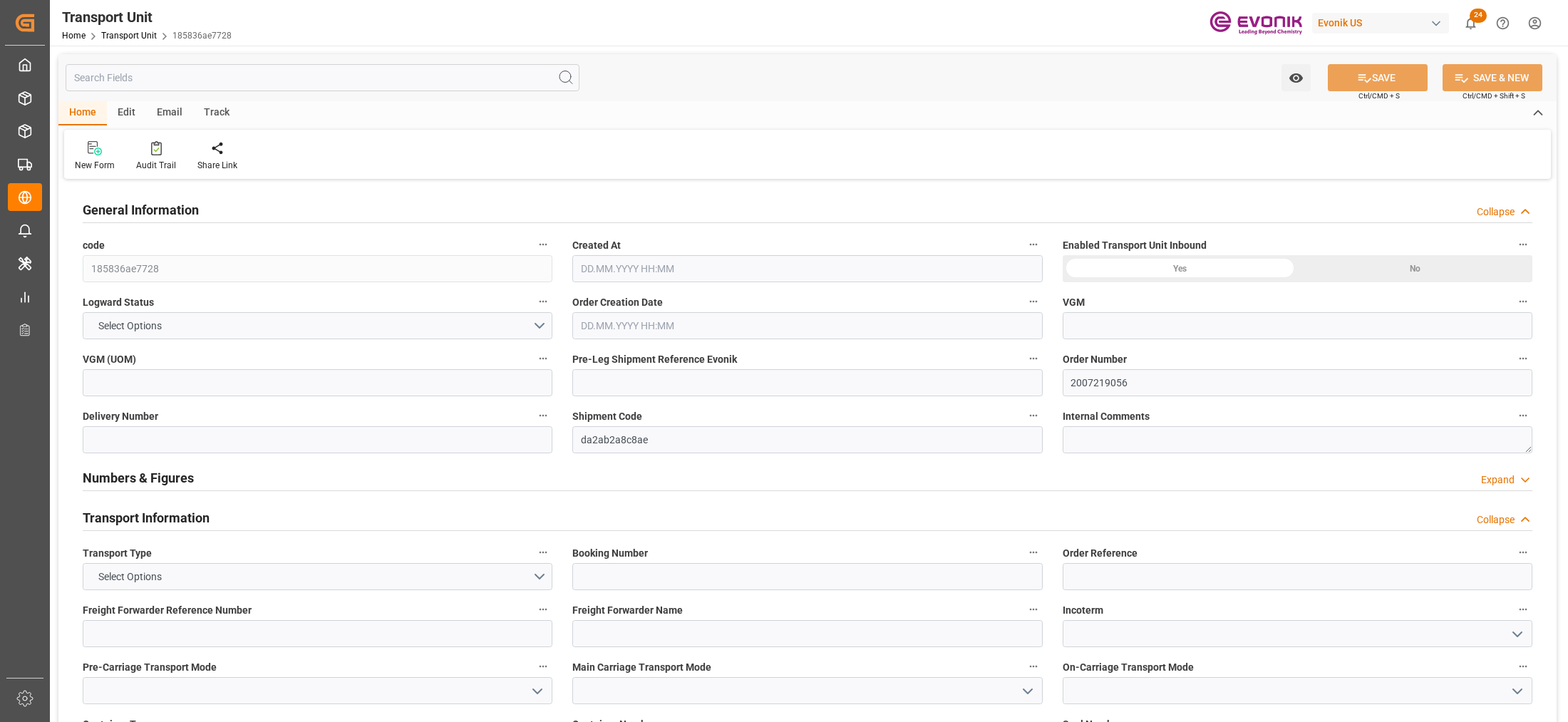
type input "AC Containerline"
type input "Leschaco Inc."
type input "USMIA"
type input "ECGYE"
type input "2430"
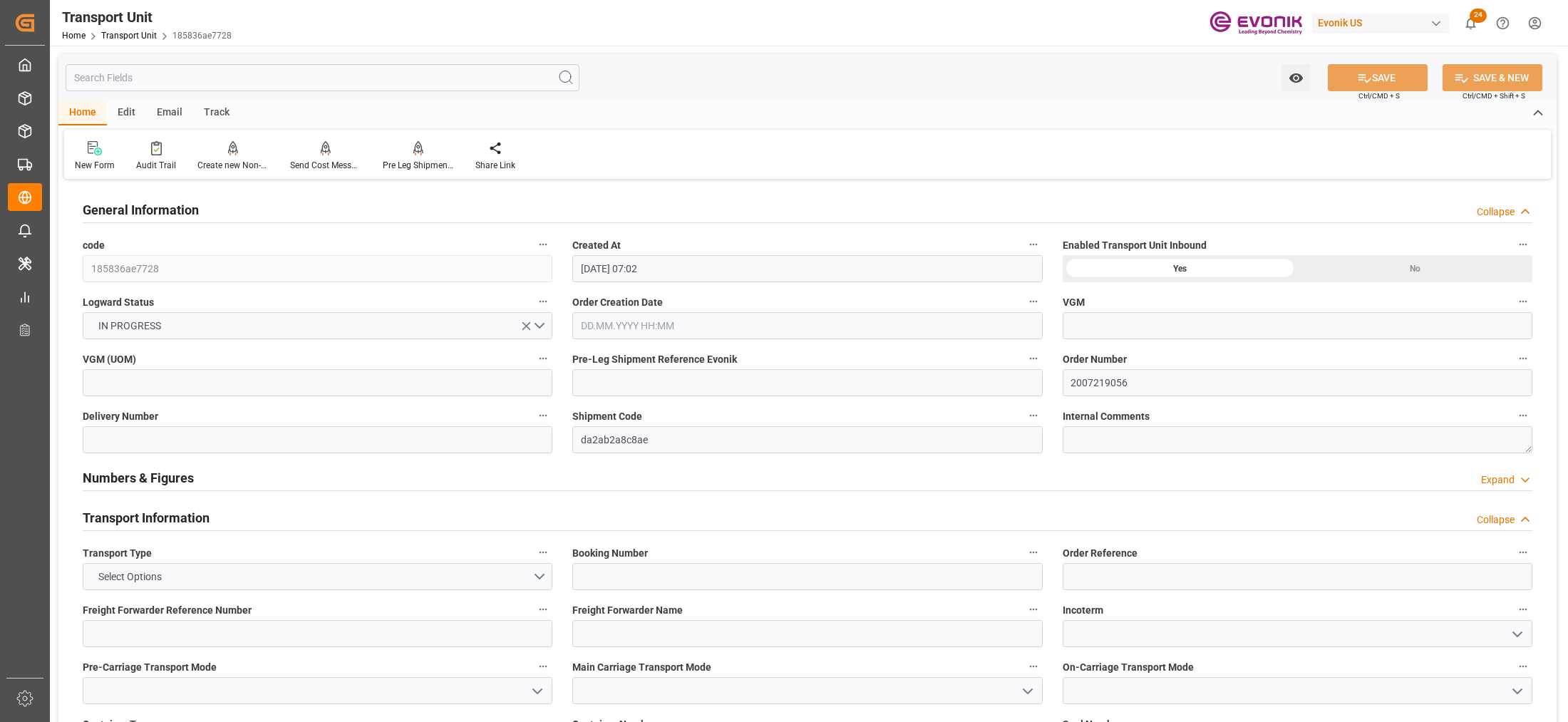
type input "[DATE] 07:02"
type input "[DATE]"
type input "[DATE] 00:00"
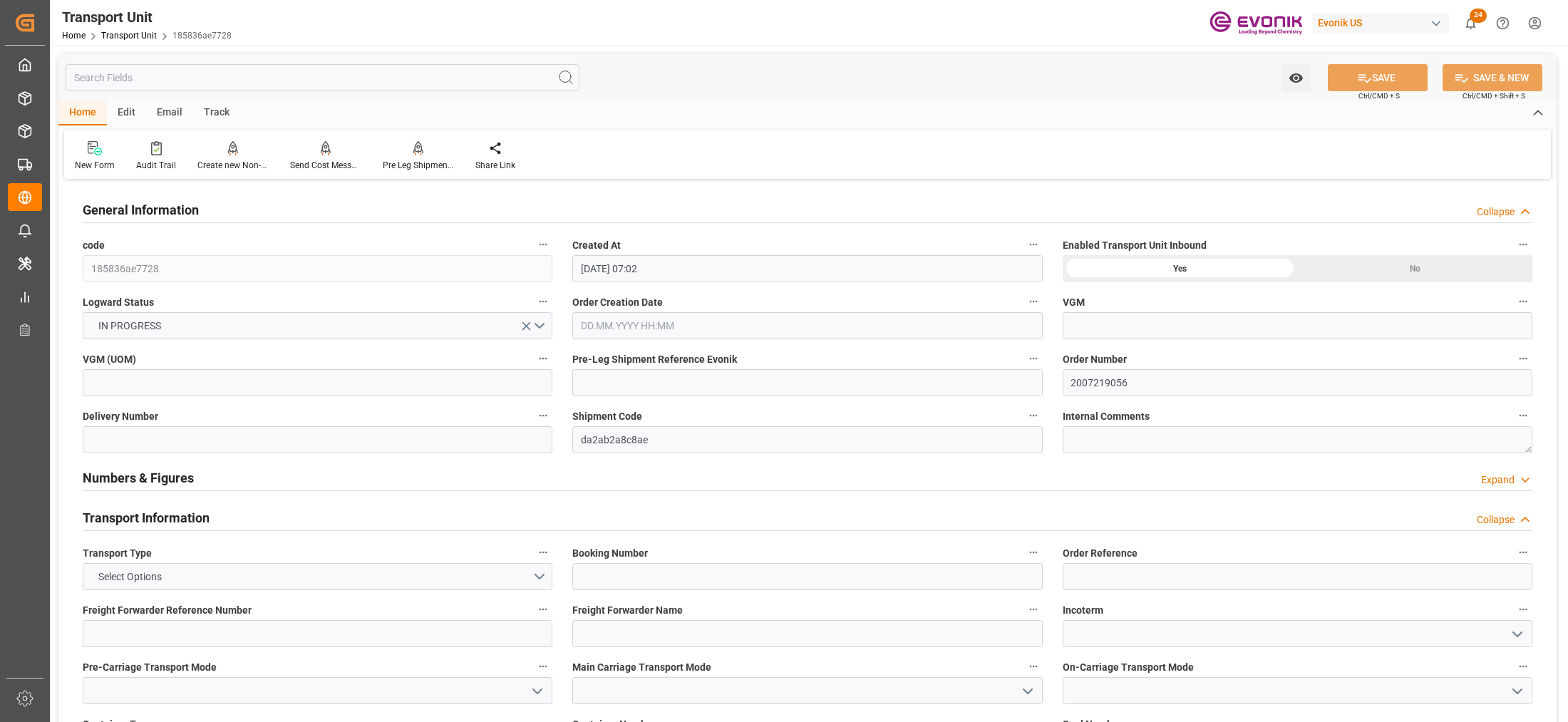
type input "[DATE] 00:00"
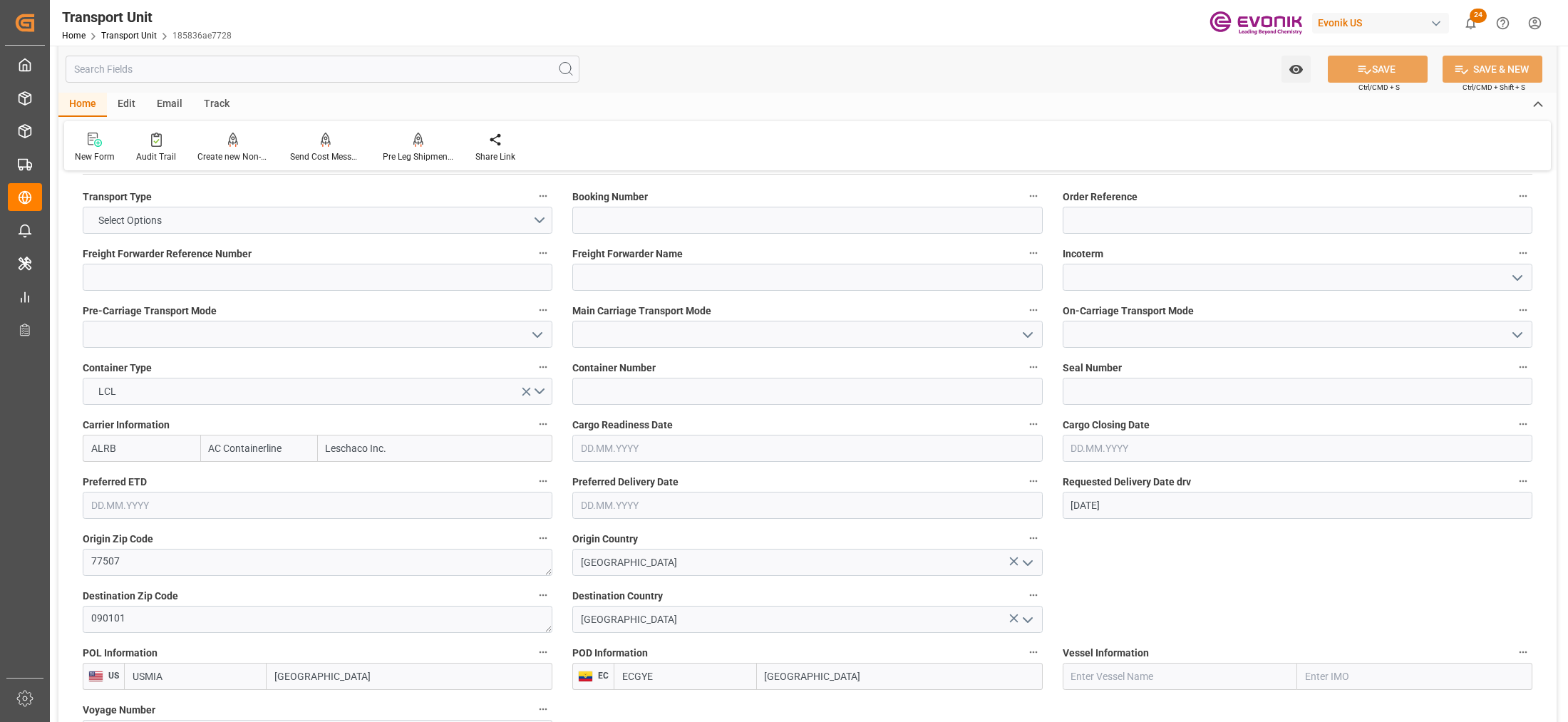
scroll to position [534, 0]
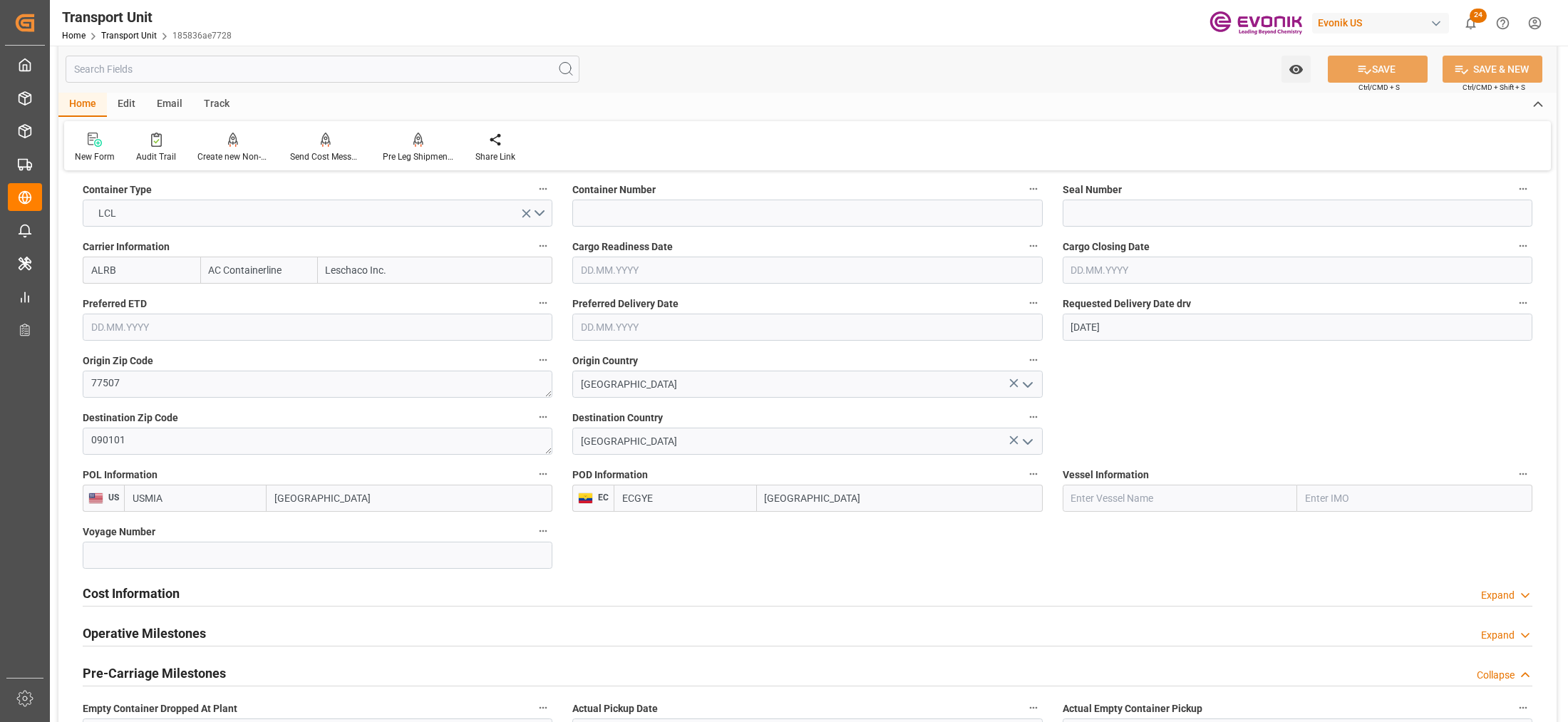
click at [272, 592] on div "Cost Information Expand" at bounding box center [807, 592] width 1449 height 27
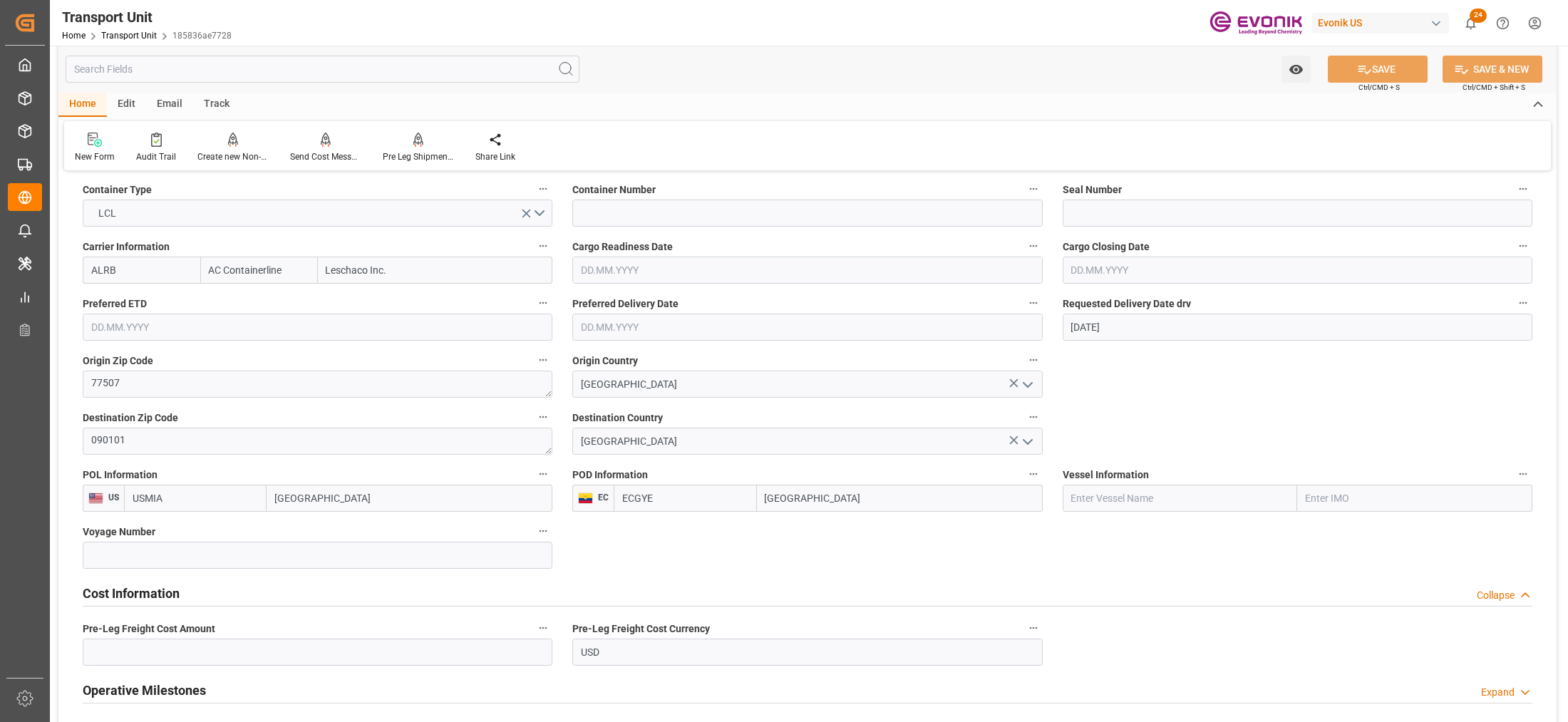
scroll to position [712, 0]
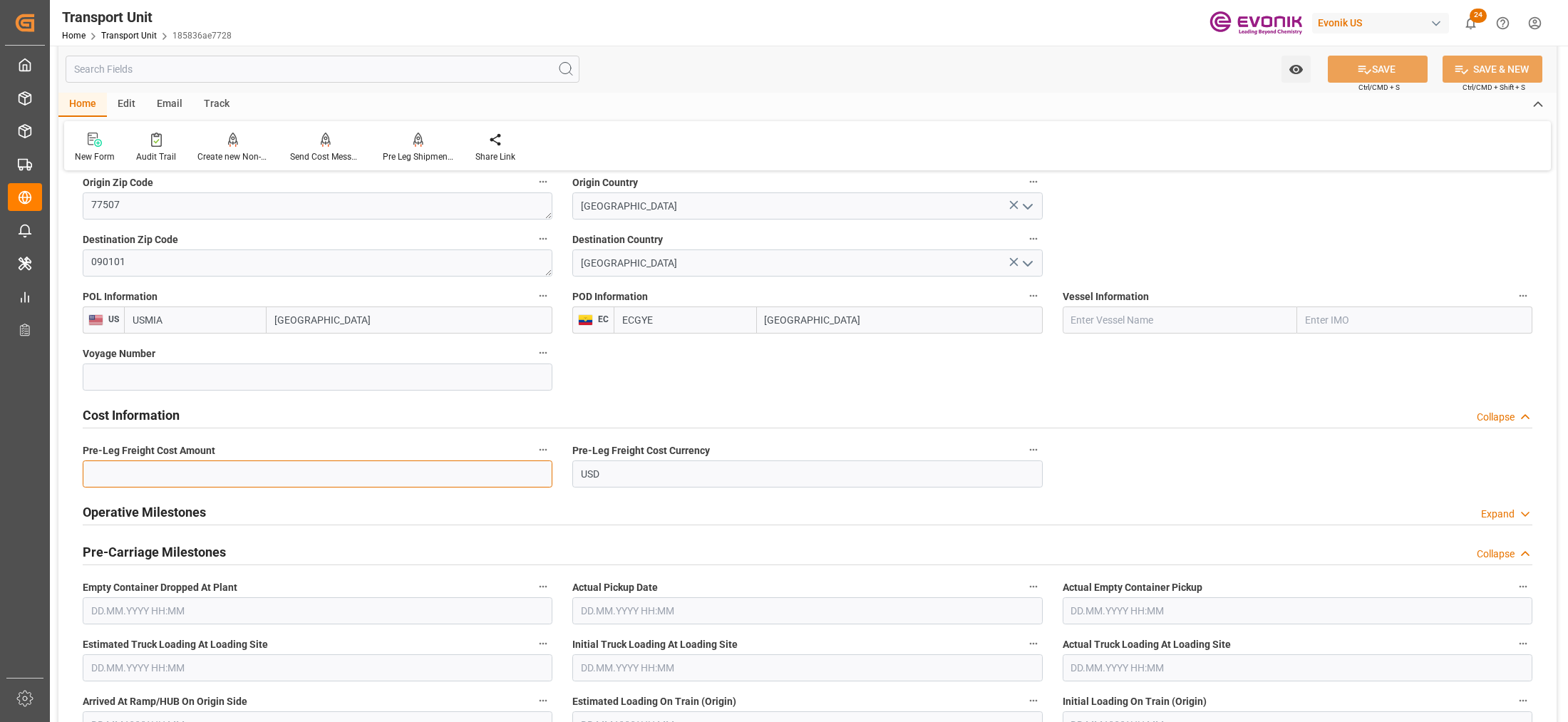
click at [243, 474] on input "text" at bounding box center [318, 474] width 470 height 27
paste input "169"
type input "169"
click at [1070, 400] on div "Cost Information Collapse" at bounding box center [807, 414] width 1449 height 27
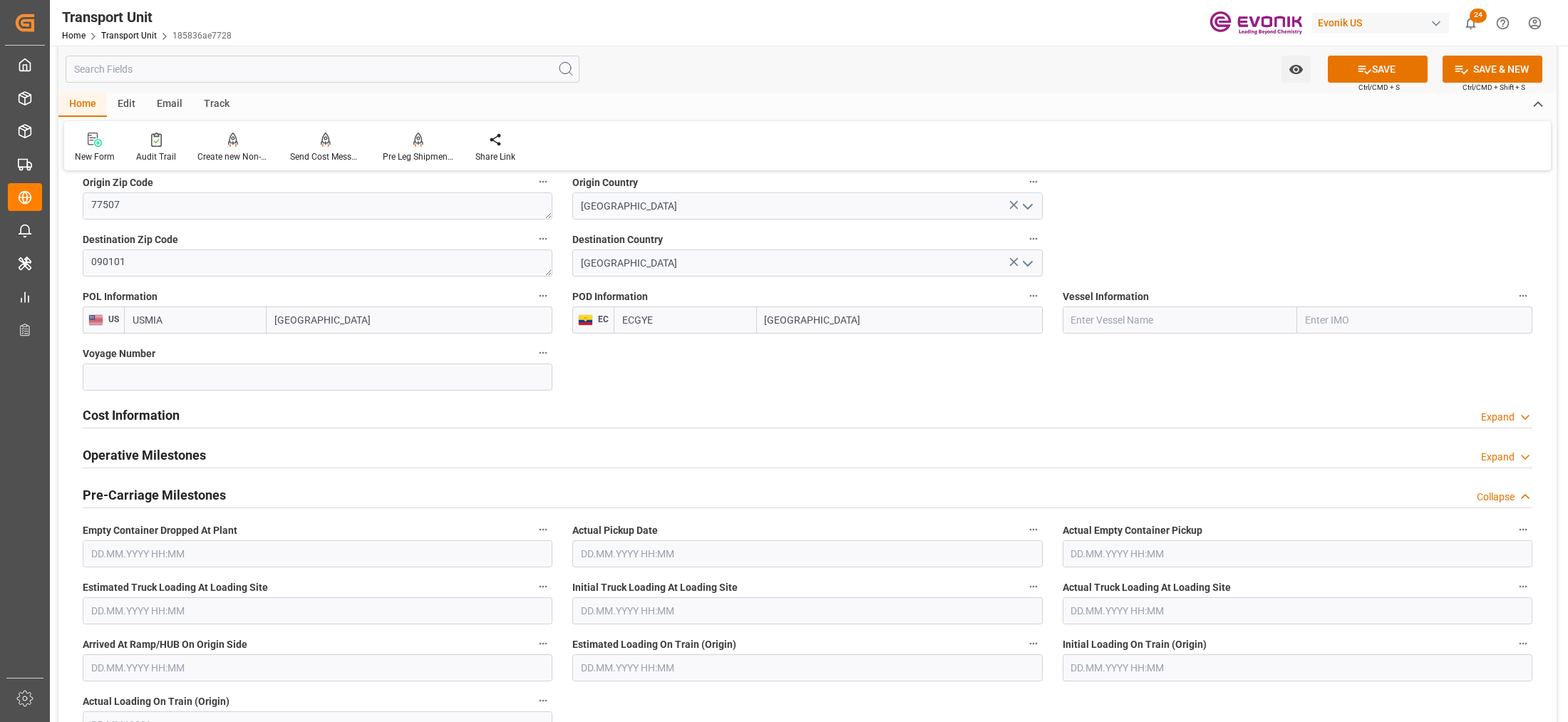
click at [1384, 63] on button "SAVE" at bounding box center [1377, 69] width 100 height 27
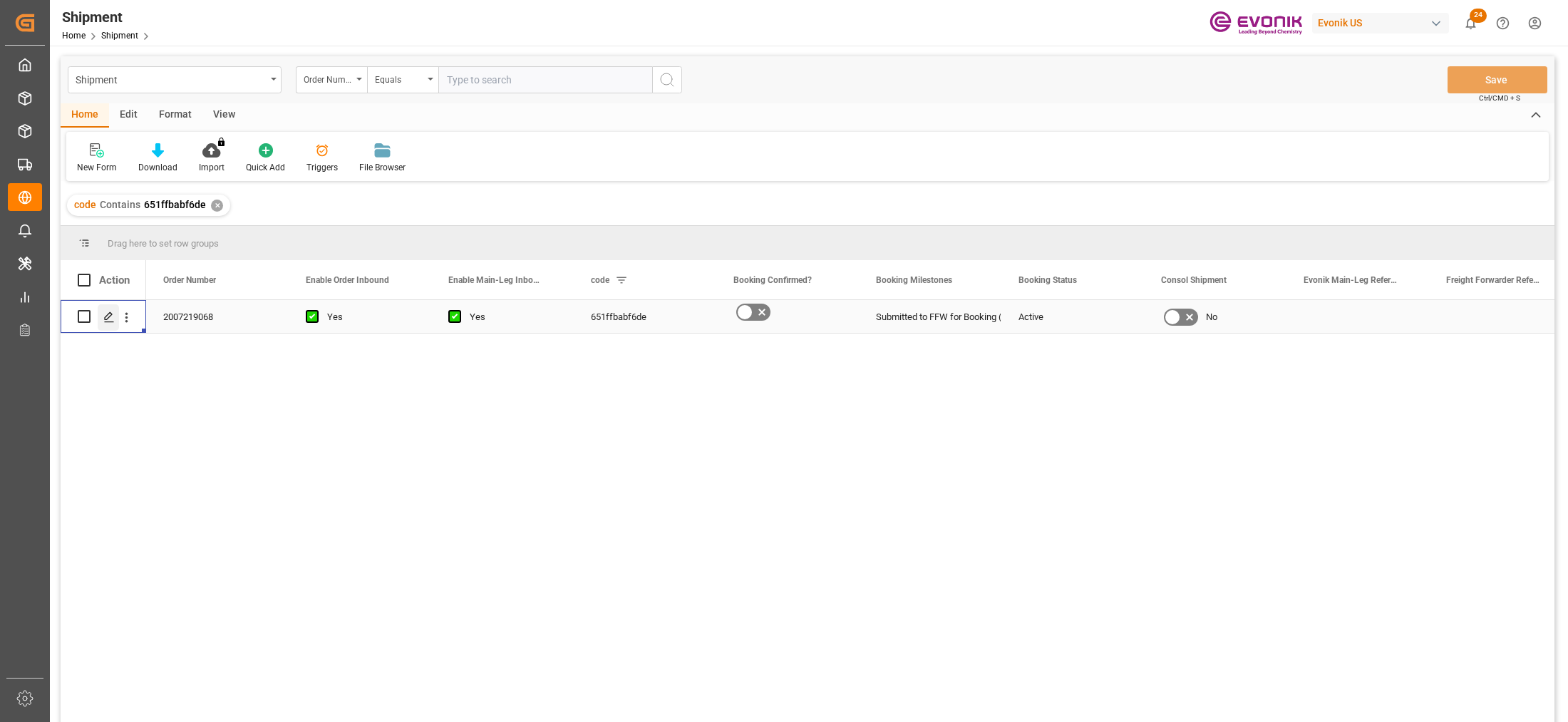
click at [102, 317] on div "Press SPACE to select this row." at bounding box center [109, 316] width 22 height 26
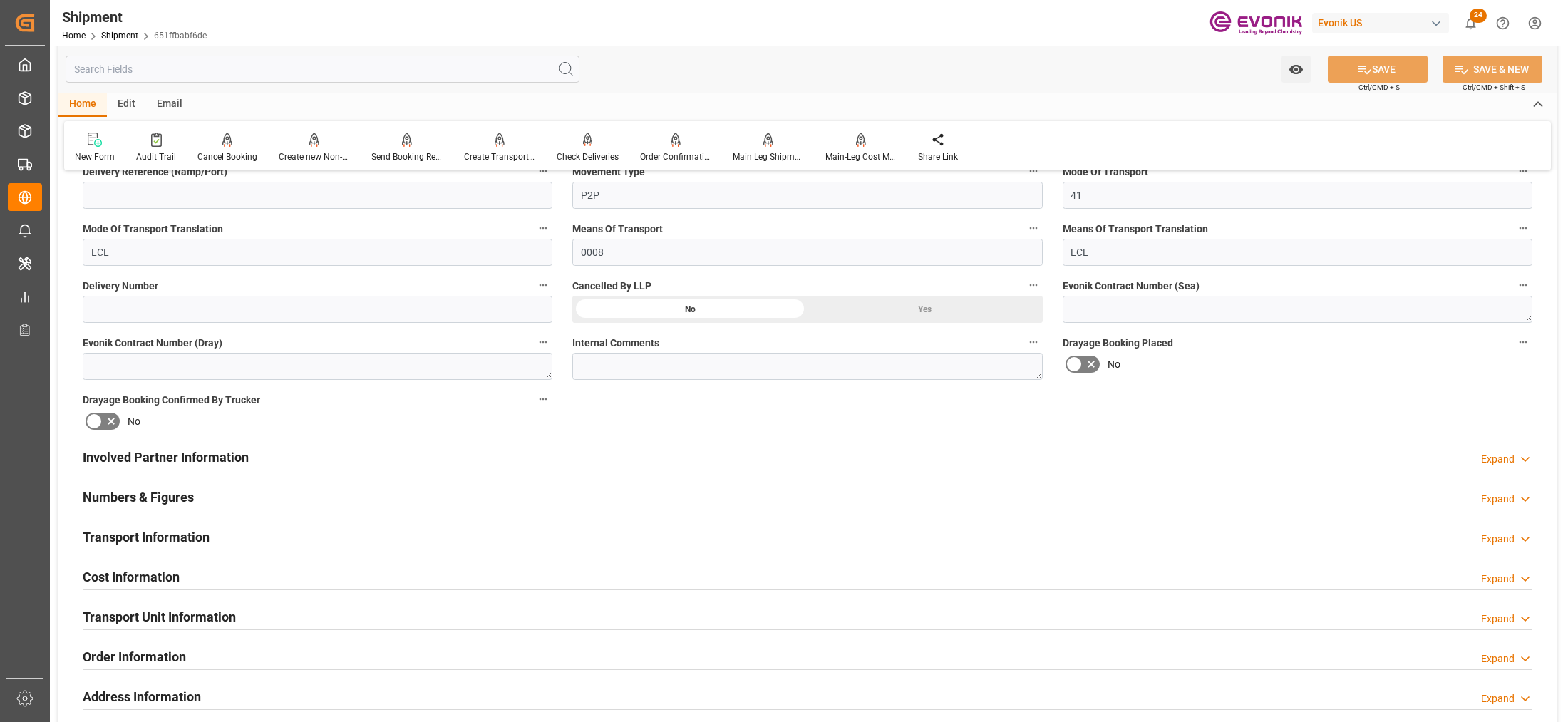
scroll to position [712, 0]
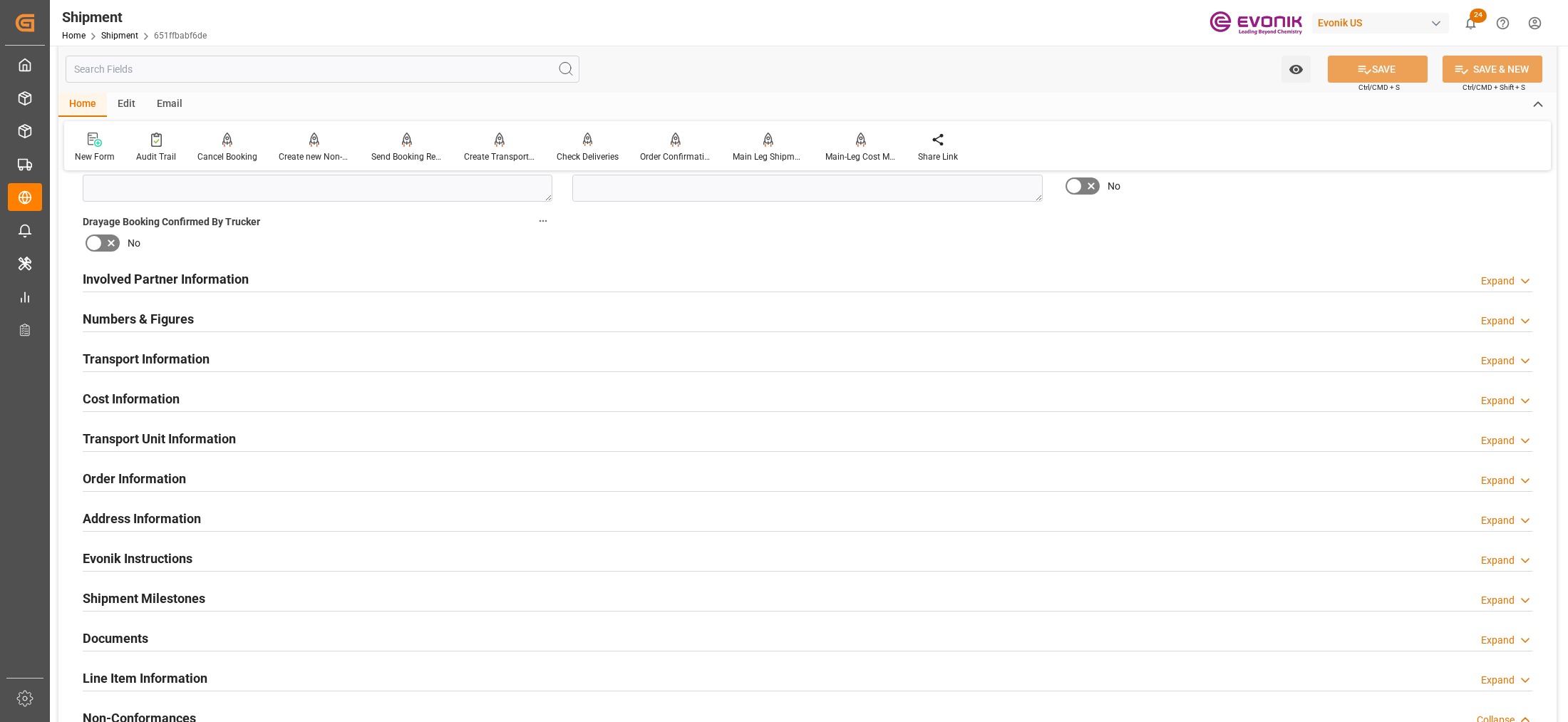
click at [675, 325] on div "Numbers & Figures Expand" at bounding box center [807, 317] width 1449 height 27
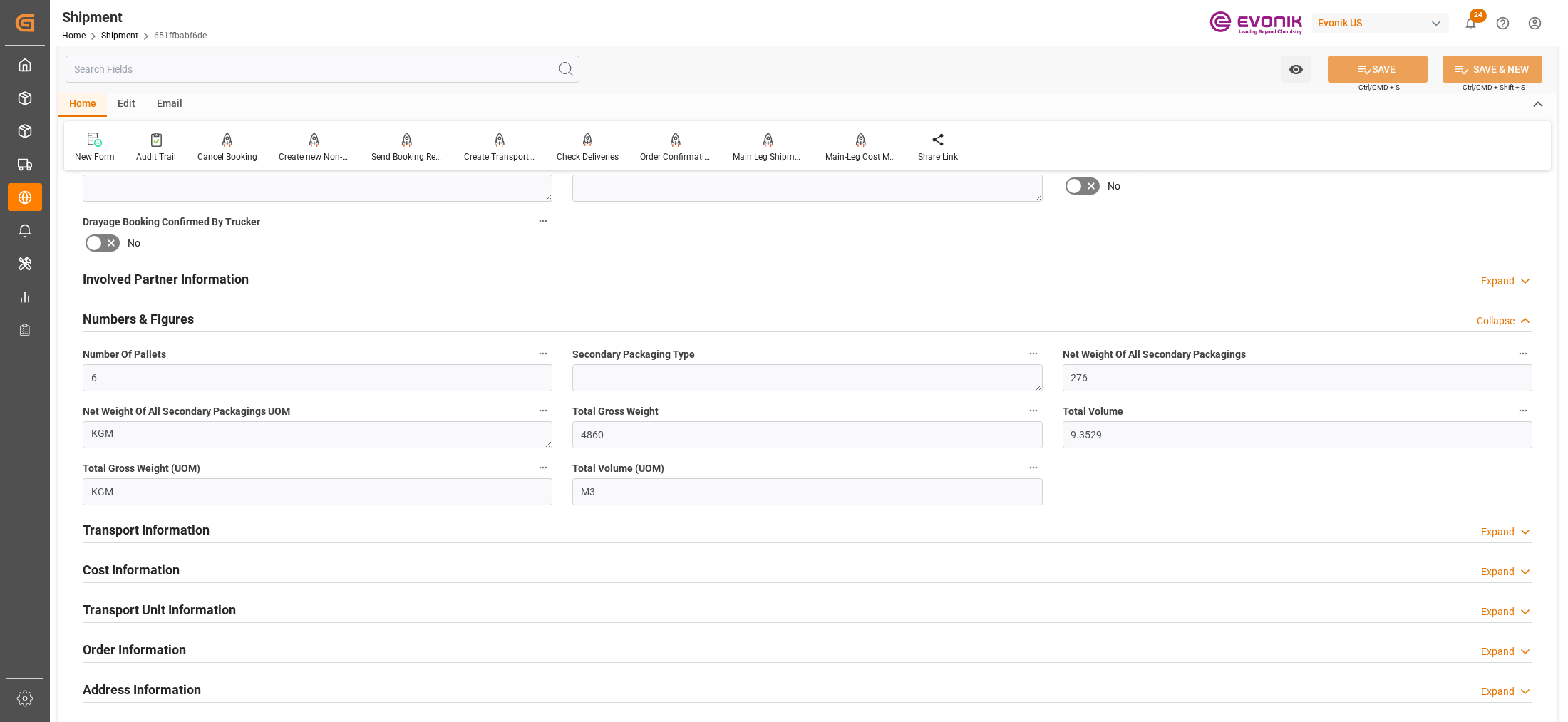
click at [636, 286] on div "Involved Partner Information Expand" at bounding box center [807, 278] width 1449 height 27
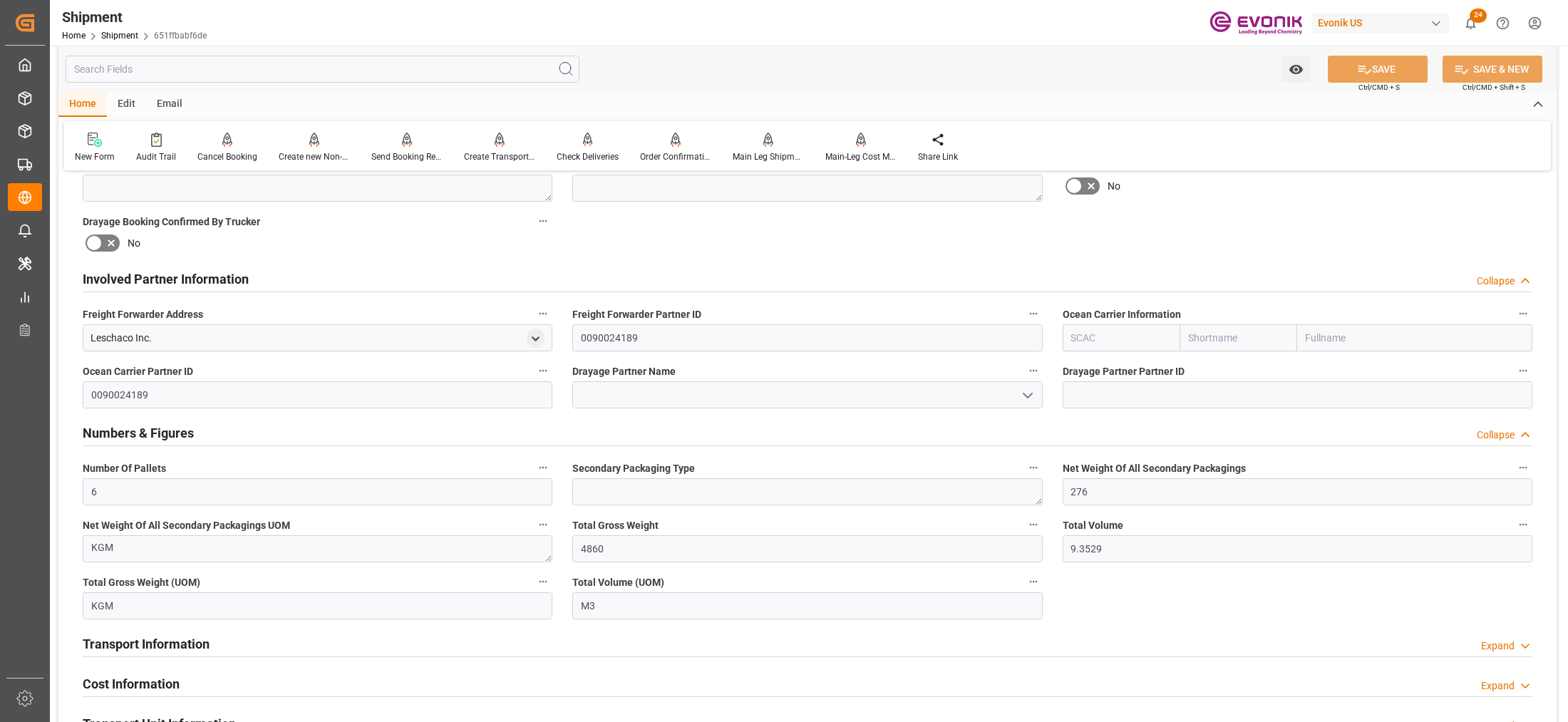
click at [1110, 333] on input "text" at bounding box center [1121, 337] width 118 height 27
click at [1089, 368] on b "ALRB" at bounding box center [1085, 369] width 25 height 12
type input "ALRB"
type input "AC Containerline"
type input "AC Containerline GmbH"
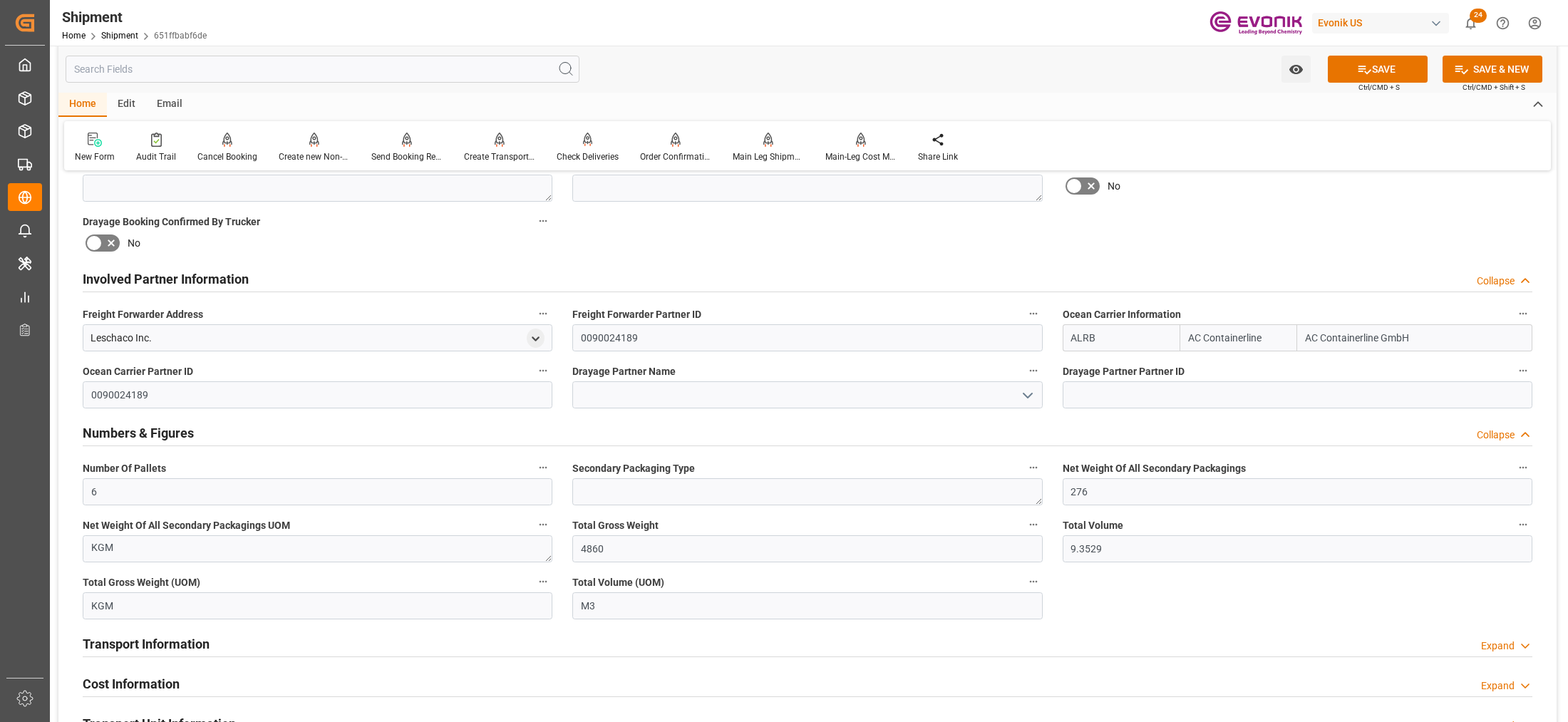
type input "ALRB"
click at [1302, 196] on div "Drayage Booking Placed No" at bounding box center [1297, 177] width 489 height 57
click at [1393, 60] on button "SAVE" at bounding box center [1377, 69] width 100 height 27
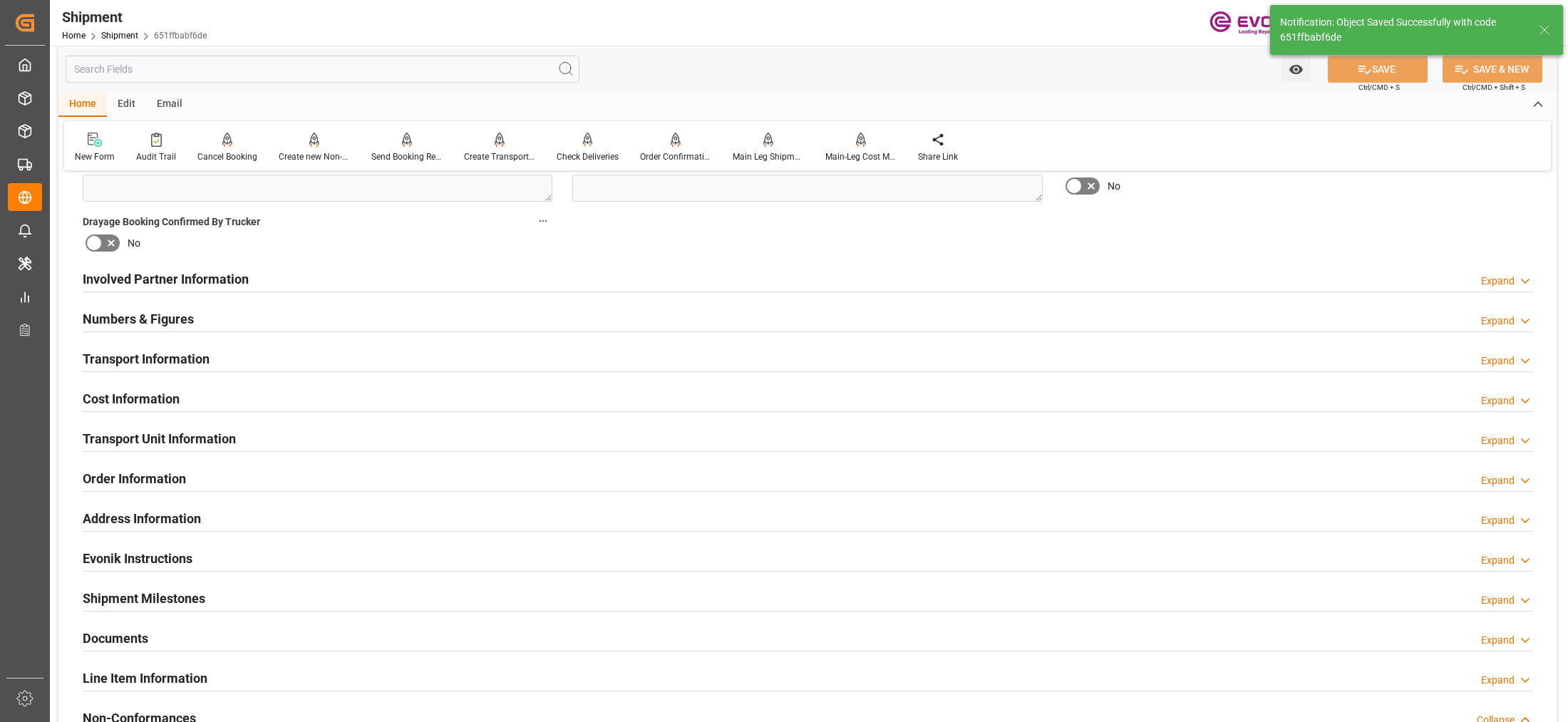
click at [761, 269] on div "Involved Partner Information Expand" at bounding box center [807, 278] width 1449 height 27
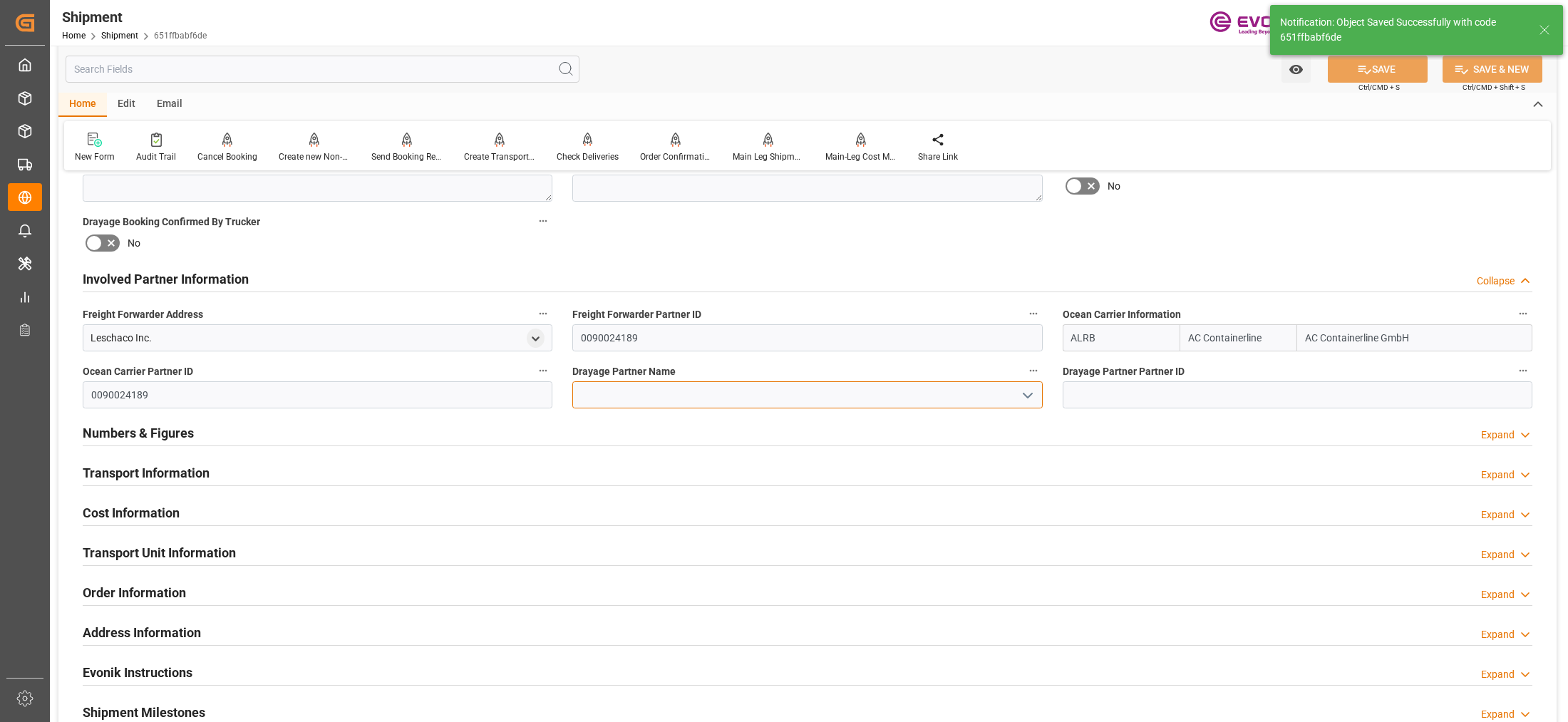
click at [667, 397] on input at bounding box center [807, 395] width 470 height 27
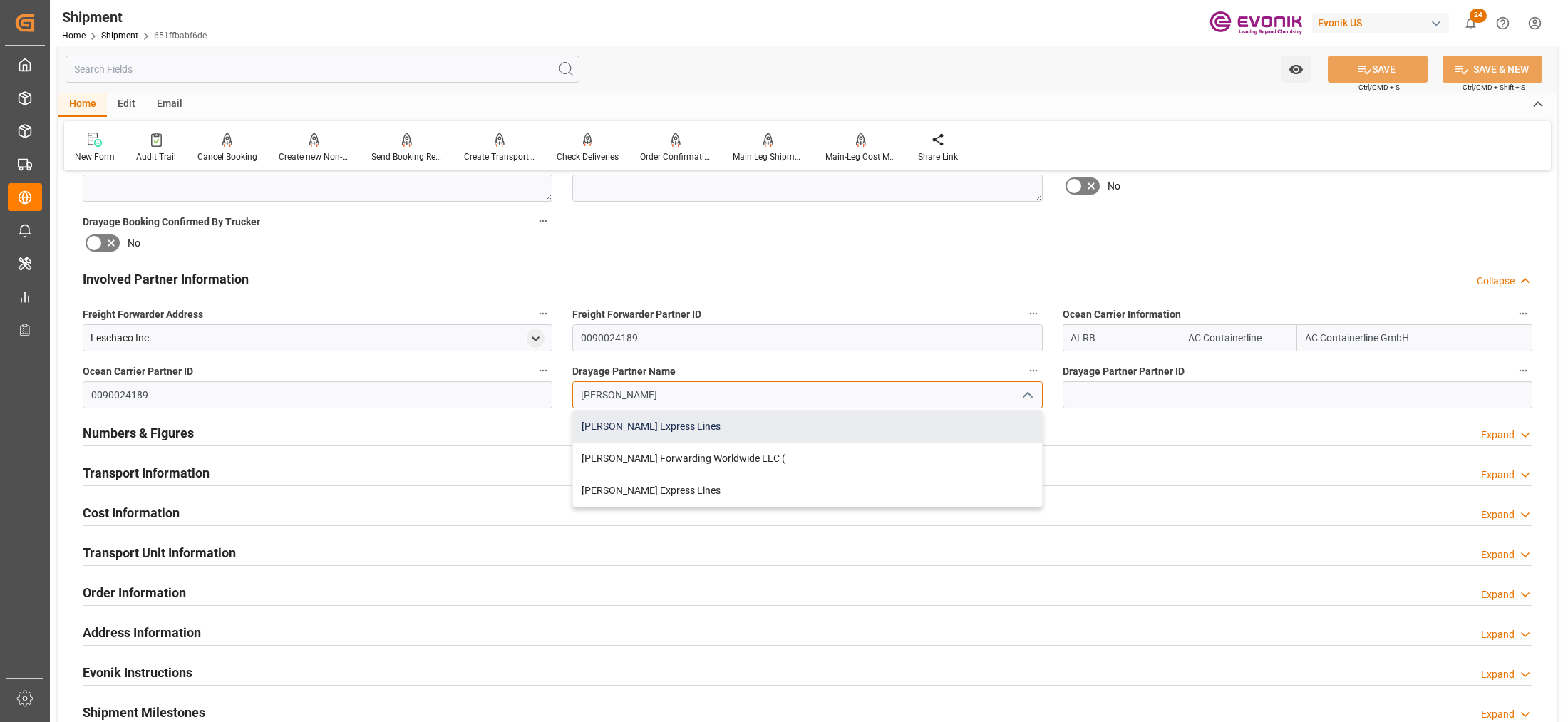
click at [679, 422] on div "Estes Express Lines" at bounding box center [807, 426] width 468 height 32
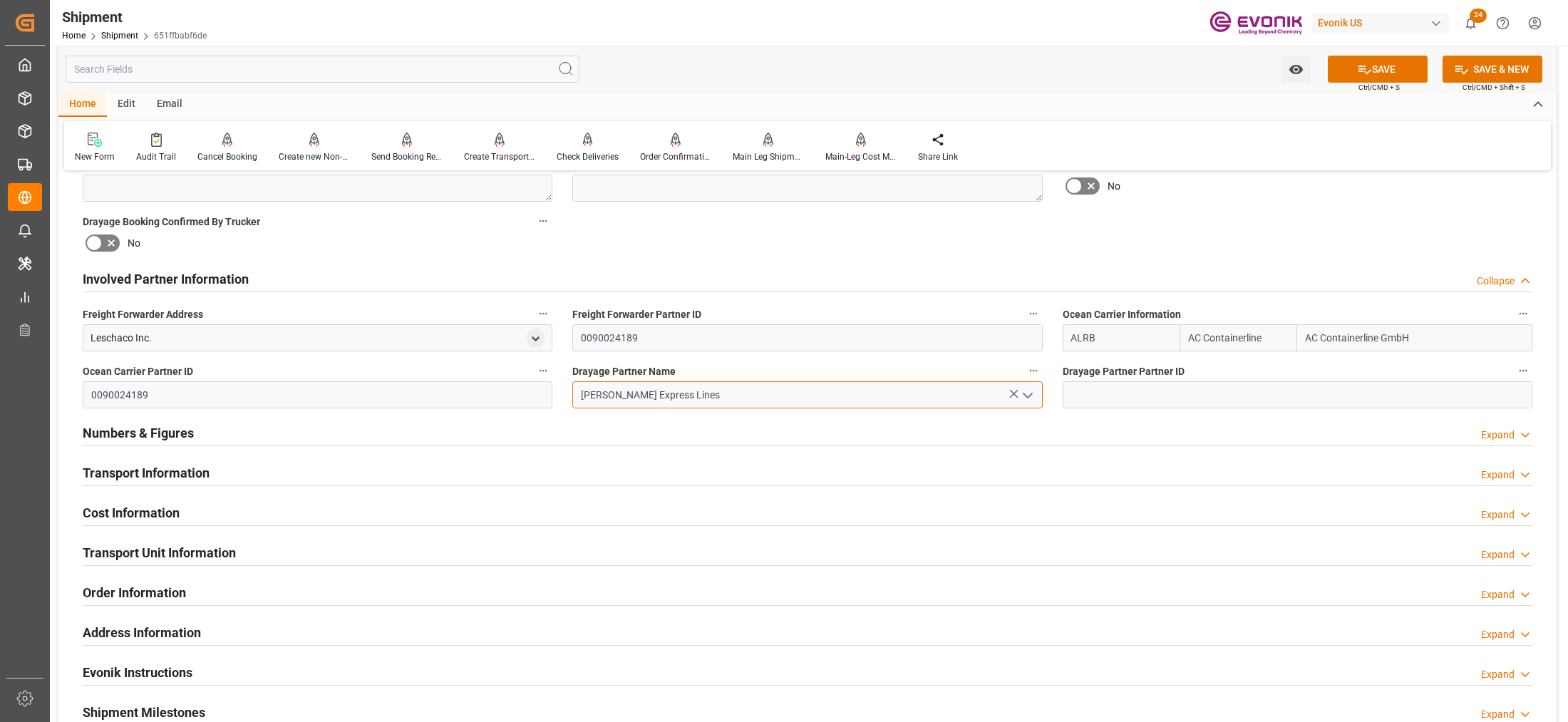
type input "Estes Express Lines"
click at [1205, 226] on div "Booking Confirmation Milestone Bar Collapse Submitted to FFW for Booking (Pendi…" at bounding box center [807, 263] width 1498 height 1587
click at [1390, 56] on button "SAVE" at bounding box center [1377, 69] width 100 height 27
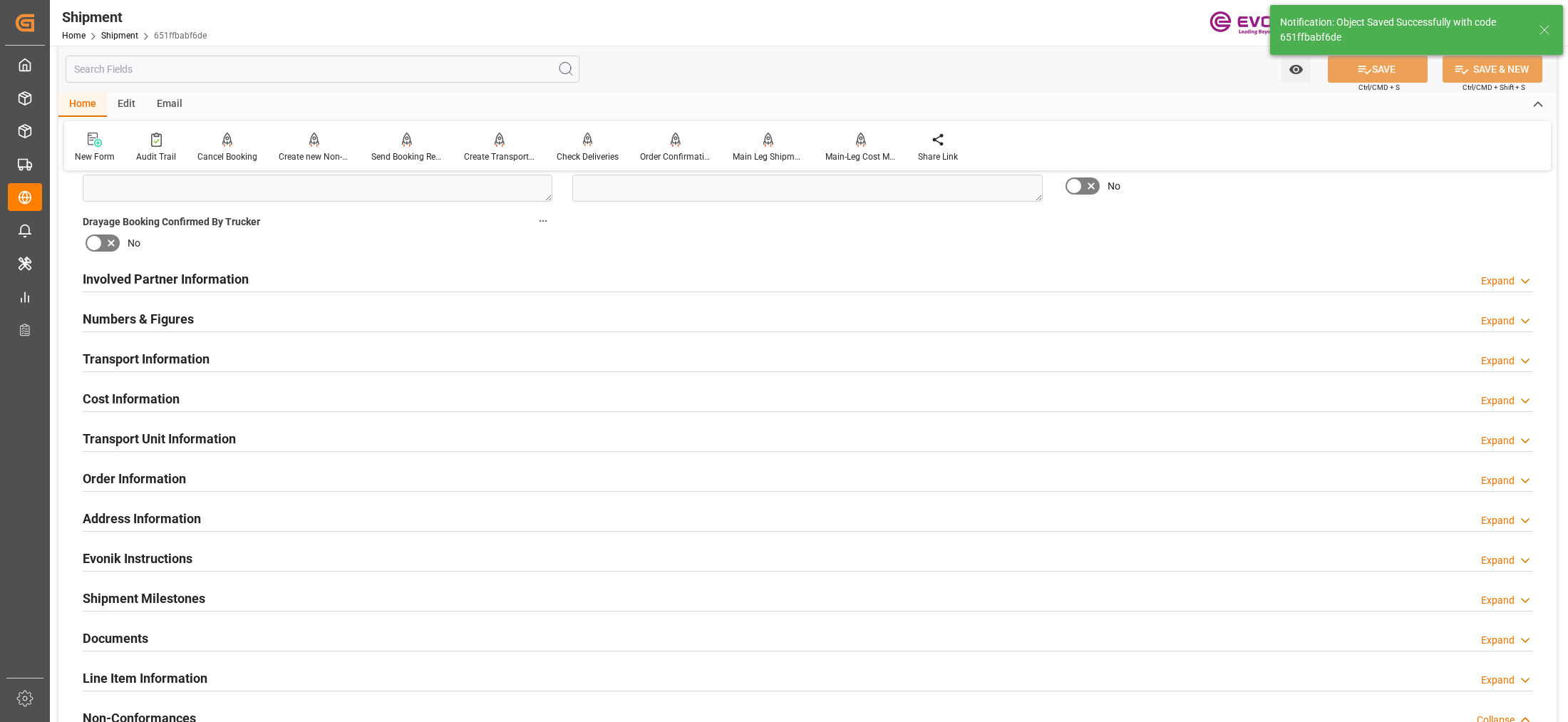
type input "0090029590"
click at [752, 281] on div "Involved Partner Information Expand" at bounding box center [807, 278] width 1449 height 27
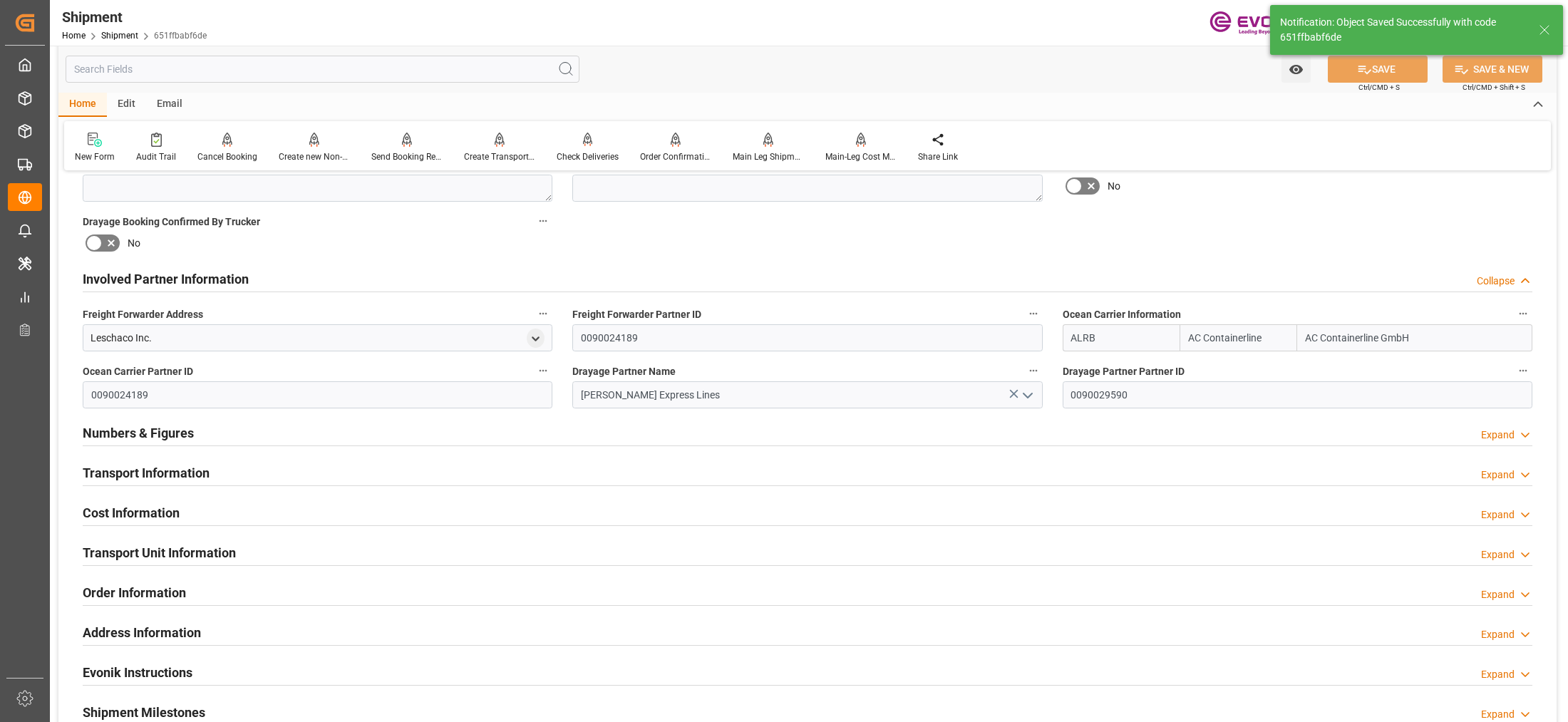
click at [663, 470] on div "Transport Information Expand" at bounding box center [807, 471] width 1449 height 27
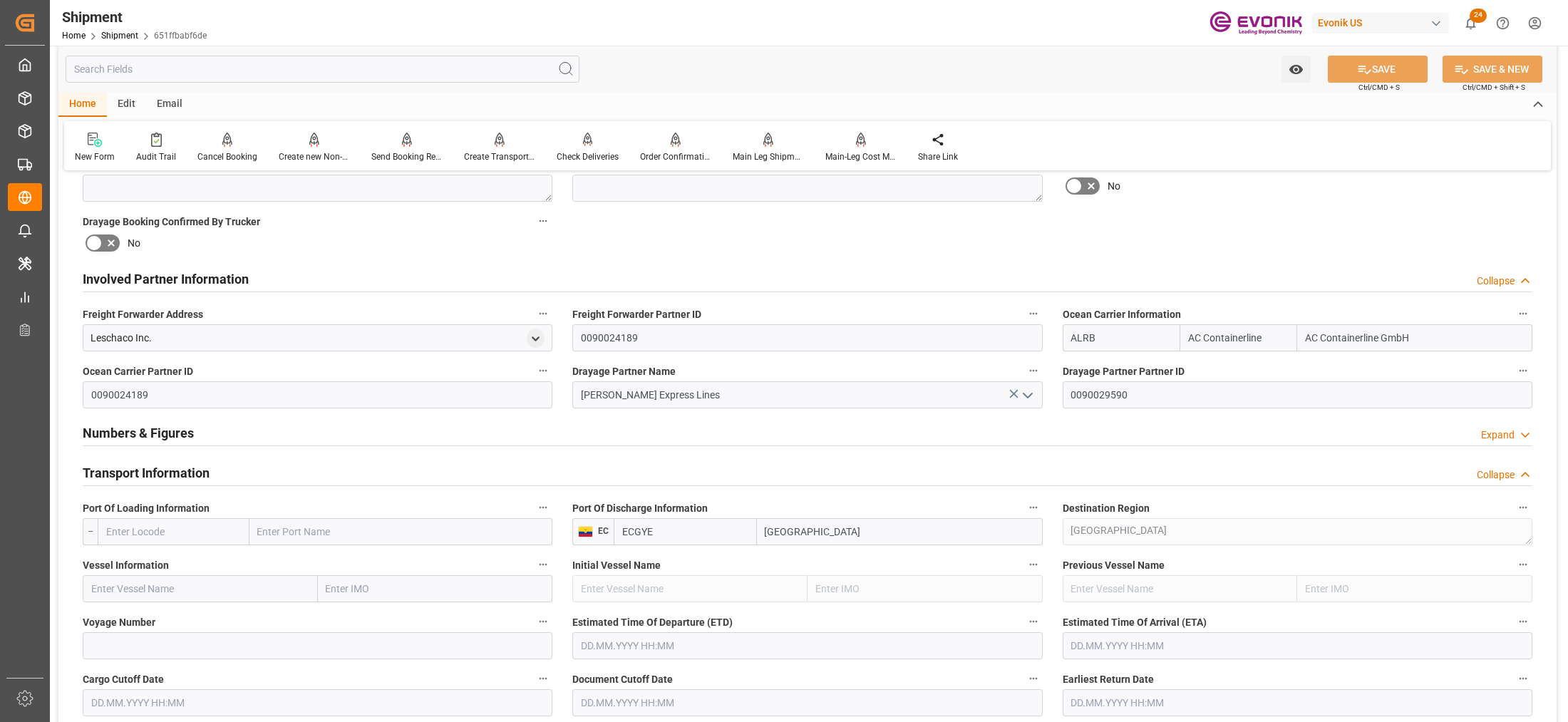
scroll to position [890, 0]
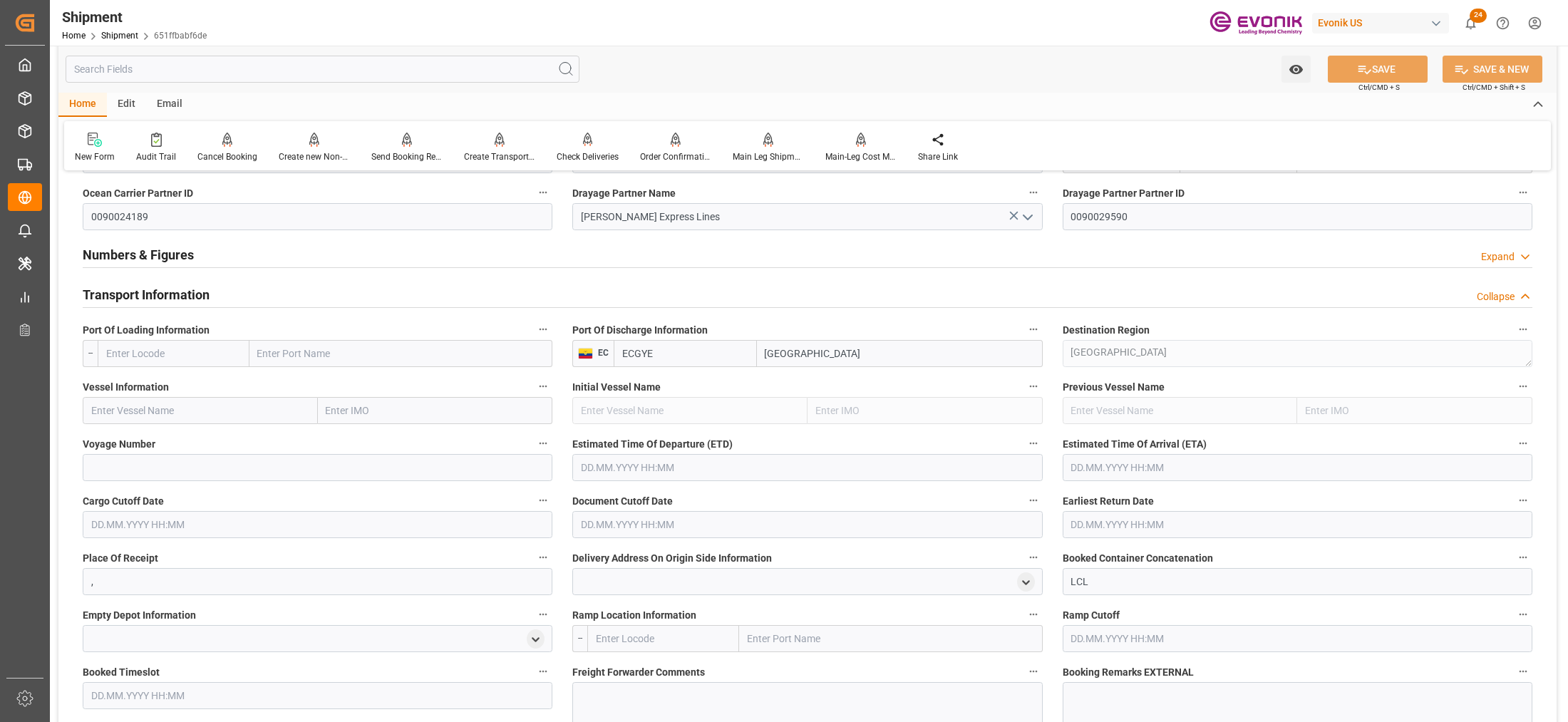
click at [207, 356] on input "text" at bounding box center [174, 353] width 152 height 27
click at [171, 385] on span "USMIA - Miami" at bounding box center [172, 384] width 130 height 12
type input "USMIA"
type input "[GEOGRAPHIC_DATA]"
type input "USMIA"
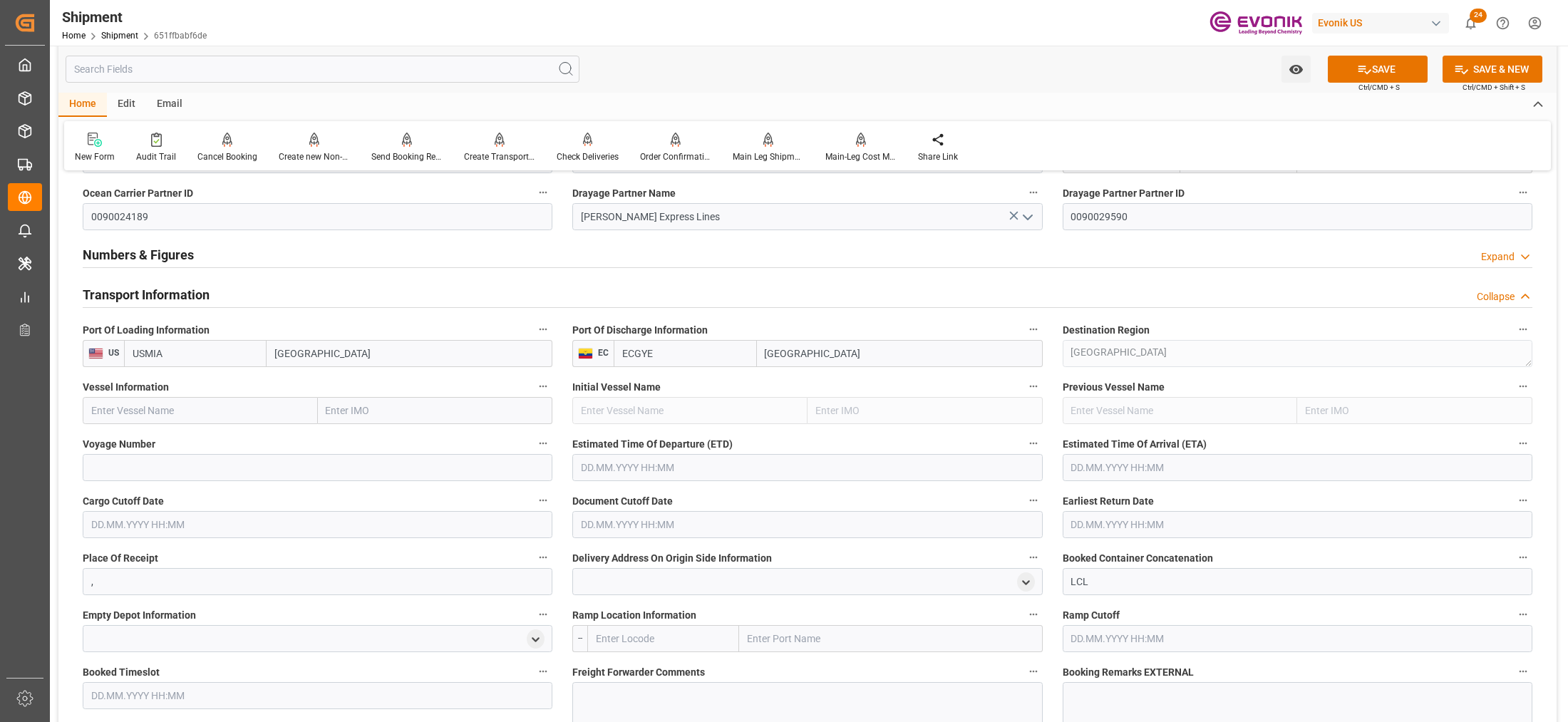
click at [205, 406] on input "text" at bounding box center [200, 410] width 235 height 27
paste input "SEABOARD VICTORY / 16"
click at [202, 408] on input "SEABOARD VICTORY / 16" at bounding box center [200, 410] width 235 height 27
type input "SEABOARD VICTORY"
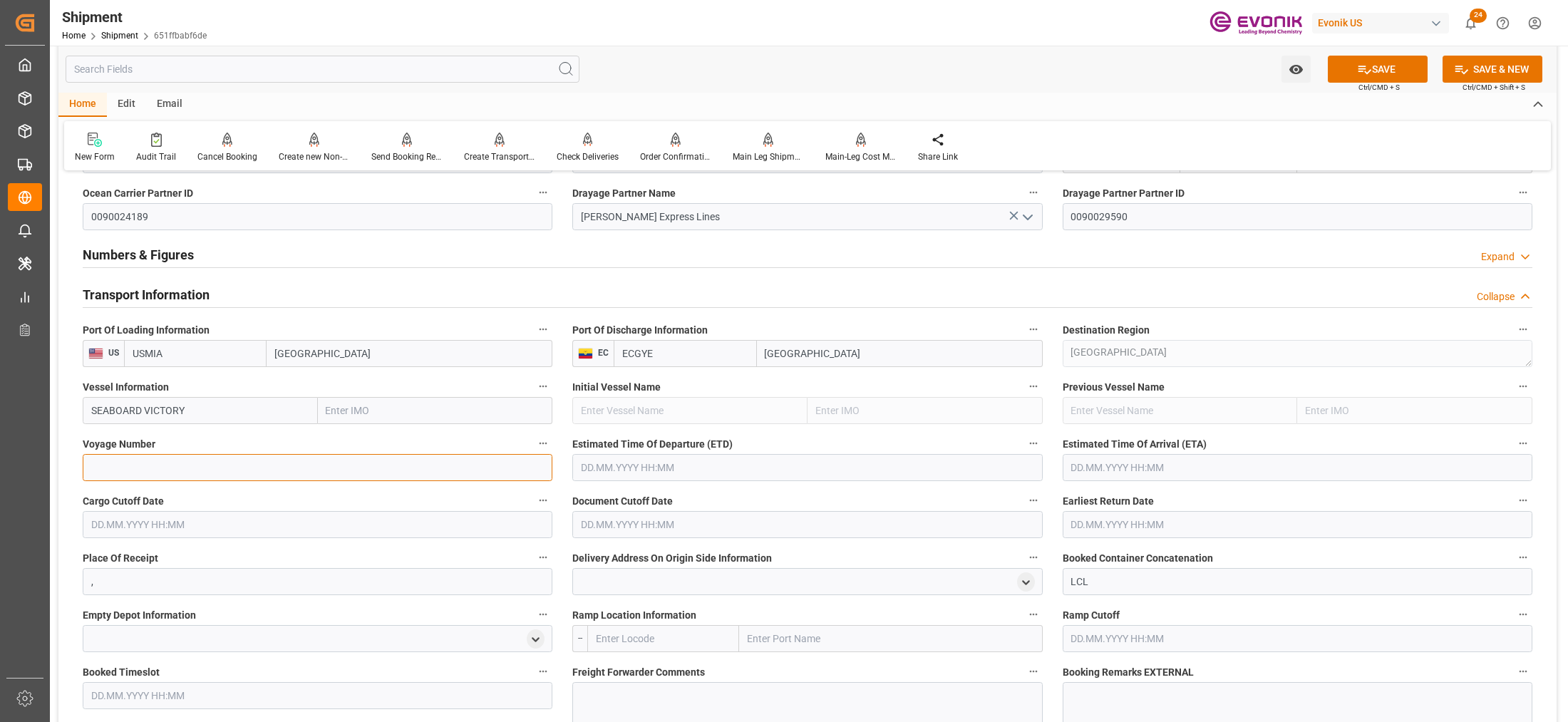
click at [239, 471] on input at bounding box center [318, 468] width 470 height 27
paste input "16"
type input "16"
click at [674, 468] on input "text" at bounding box center [807, 468] width 470 height 27
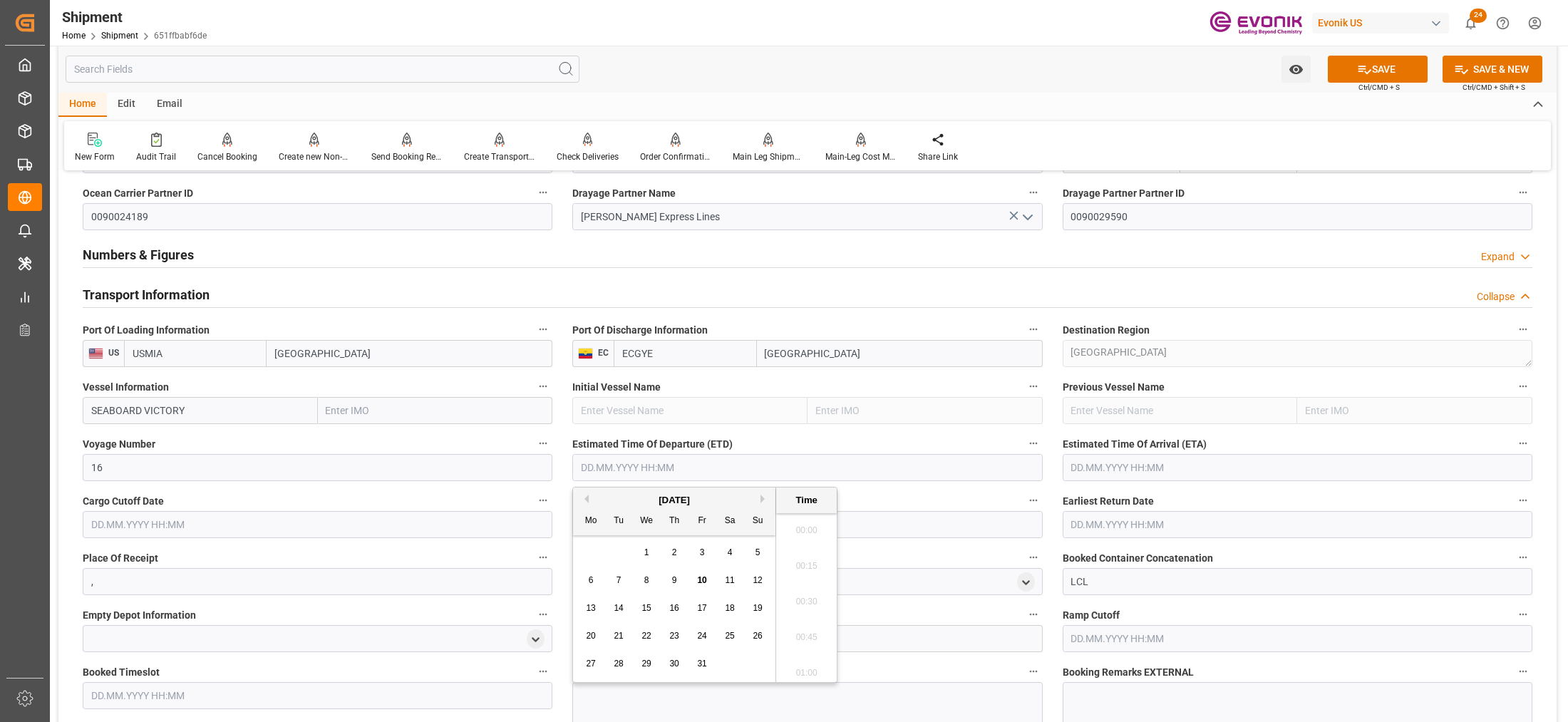
scroll to position [396, 0]
click at [761, 497] on button "Next Month" at bounding box center [765, 499] width 9 height 9
click at [704, 632] on span "21" at bounding box center [702, 635] width 9 height 10
type input "[DATE] 00:00"
click at [1083, 464] on input "text" at bounding box center [1297, 468] width 470 height 27
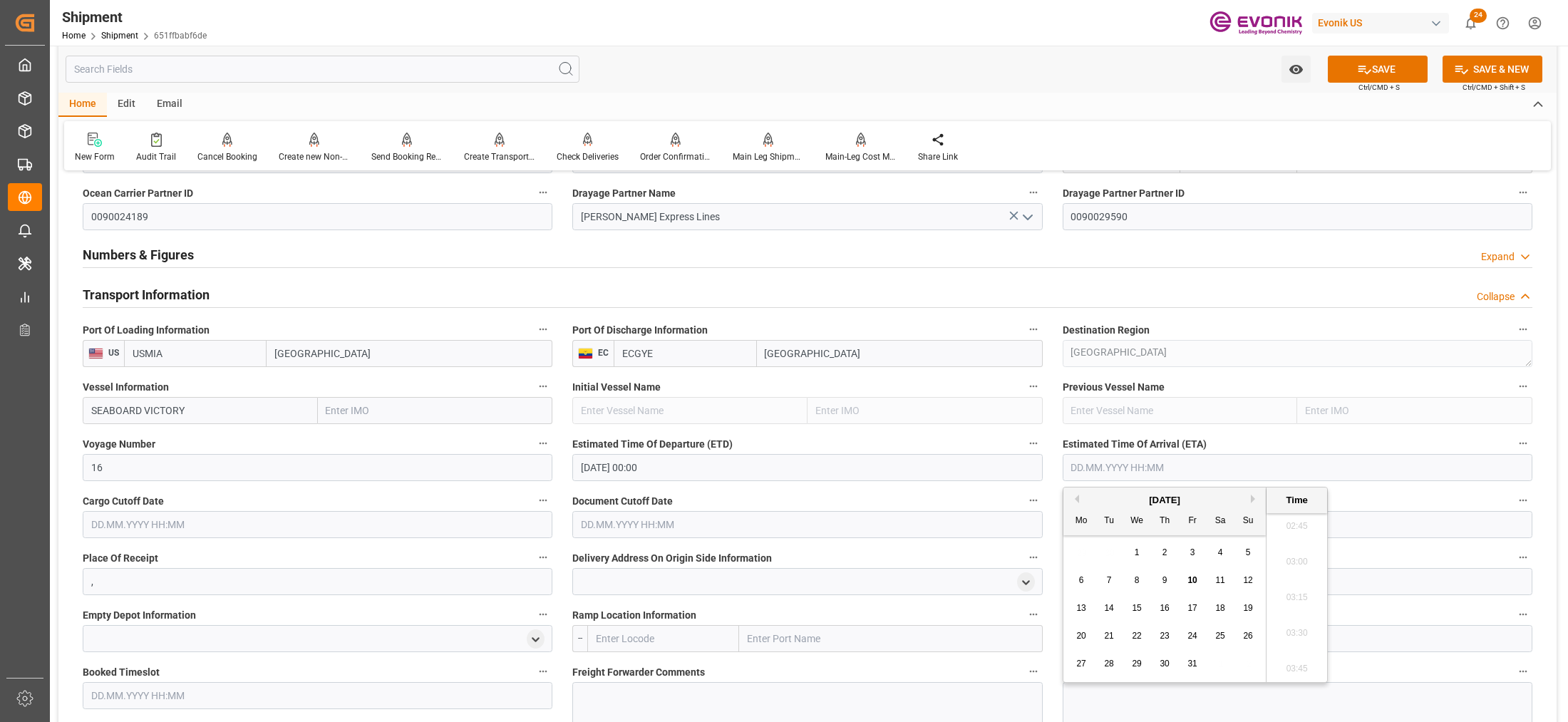
click at [1255, 497] on button "Next Month" at bounding box center [1255, 499] width 9 height 9
click at [1192, 667] on span "28" at bounding box center [1192, 663] width 9 height 10
type input "28.11.2025 00:00"
click at [488, 530] on input "text" at bounding box center [318, 524] width 470 height 27
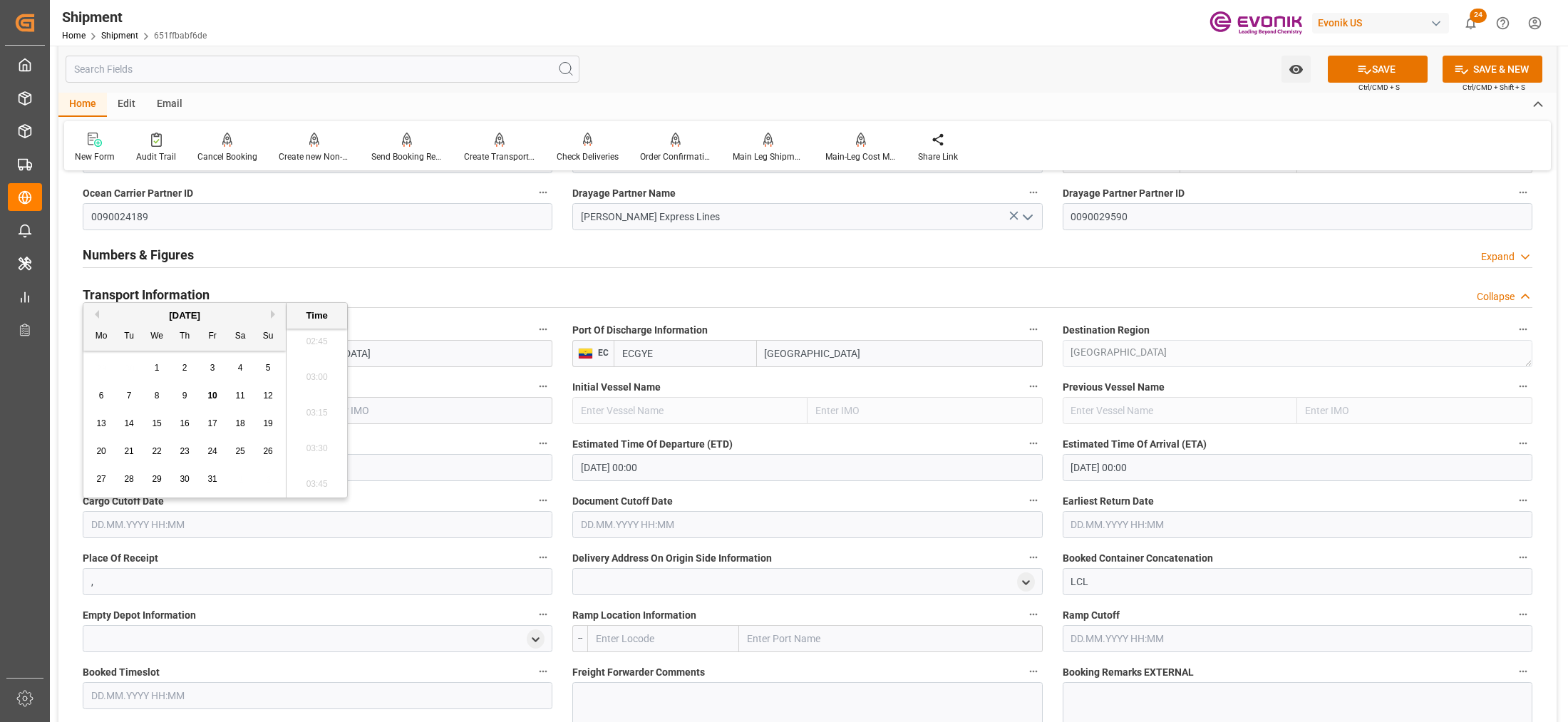
click at [275, 317] on button "Next Month" at bounding box center [275, 315] width 9 height 9
click at [274, 311] on button "Next Month" at bounding box center [275, 315] width 9 height 9
click at [98, 310] on button "Previous Month" at bounding box center [95, 315] width 9 height 9
click at [133, 421] on span "11" at bounding box center [129, 423] width 9 height 10
type input "11.11.2025 00:00"
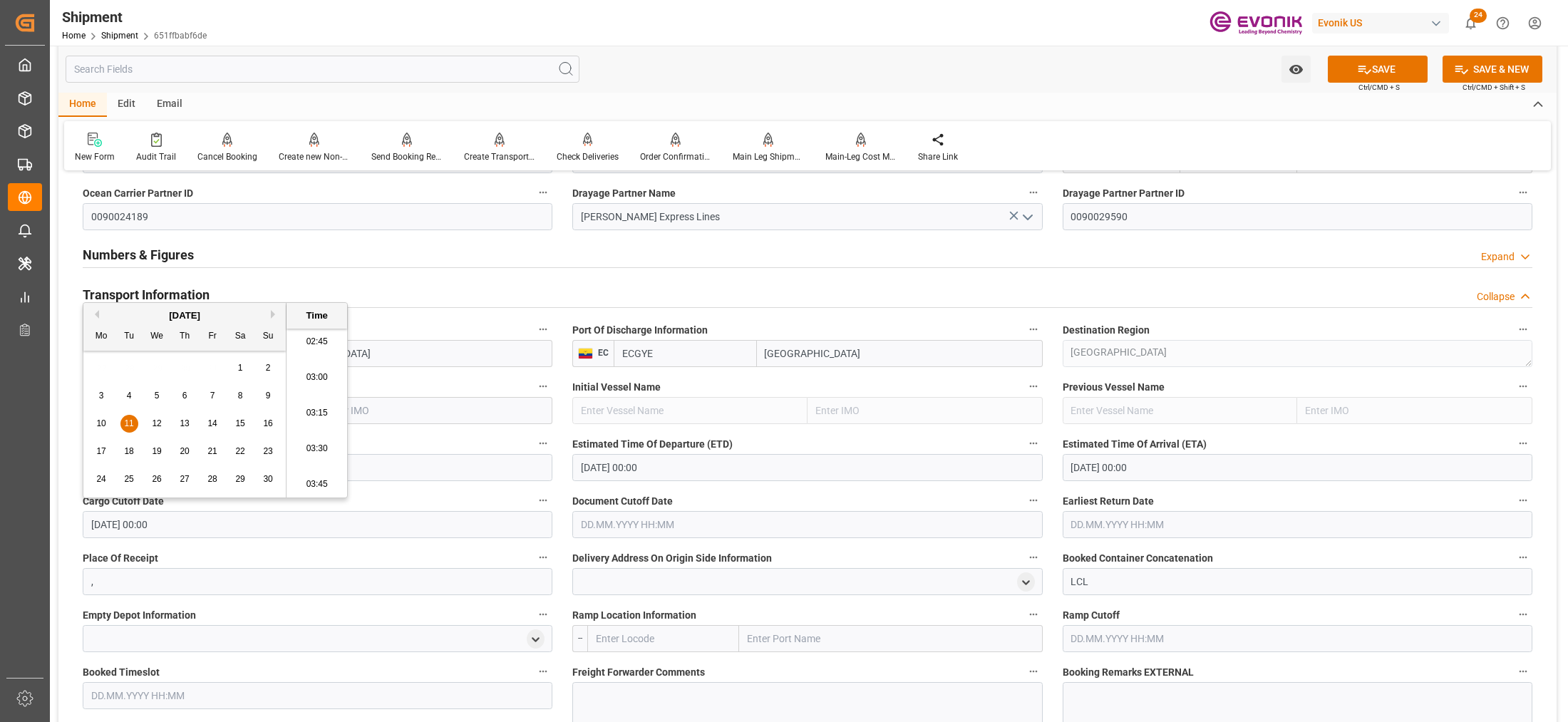
click at [612, 530] on input "text" at bounding box center [807, 524] width 470 height 27
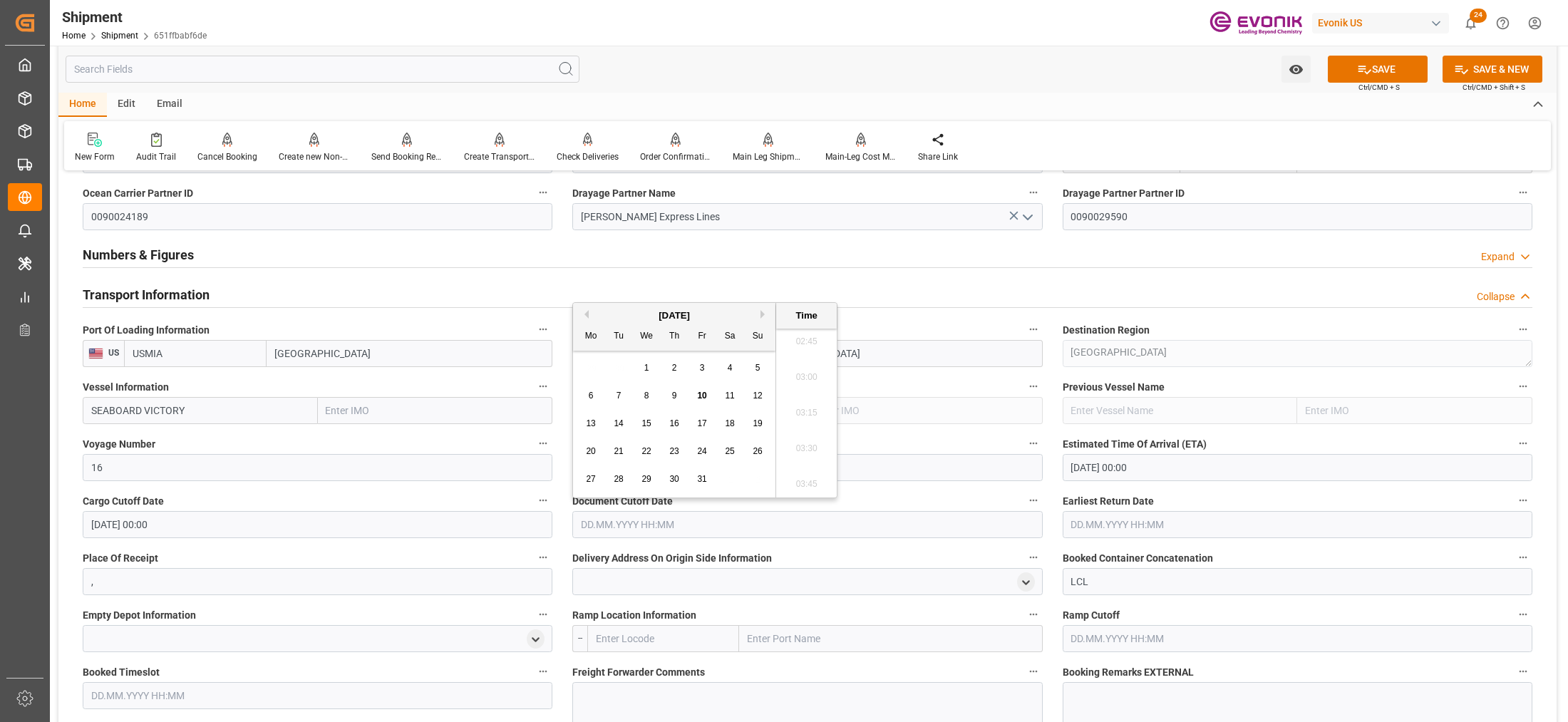
click at [766, 315] on button "Next Month" at bounding box center [765, 315] width 9 height 9
click at [624, 423] on div "11" at bounding box center [619, 423] width 18 height 17
type input "11.11.2025 00:00"
click at [1124, 524] on input "text" at bounding box center [1297, 524] width 470 height 27
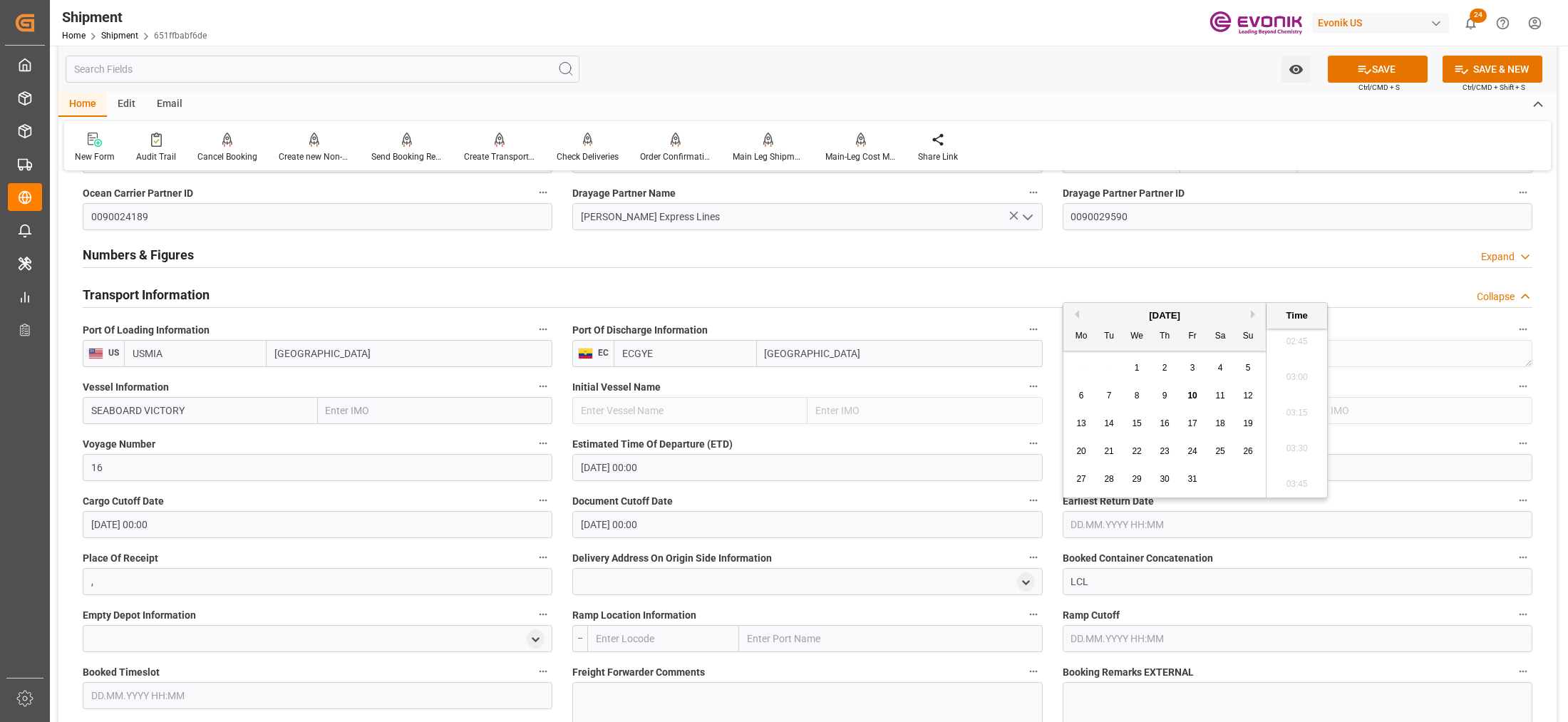
click at [1251, 310] on button "Next Month" at bounding box center [1255, 315] width 9 height 9
click at [1110, 427] on span "11" at bounding box center [1108, 423] width 9 height 10
type input "11.11.2025 00:00"
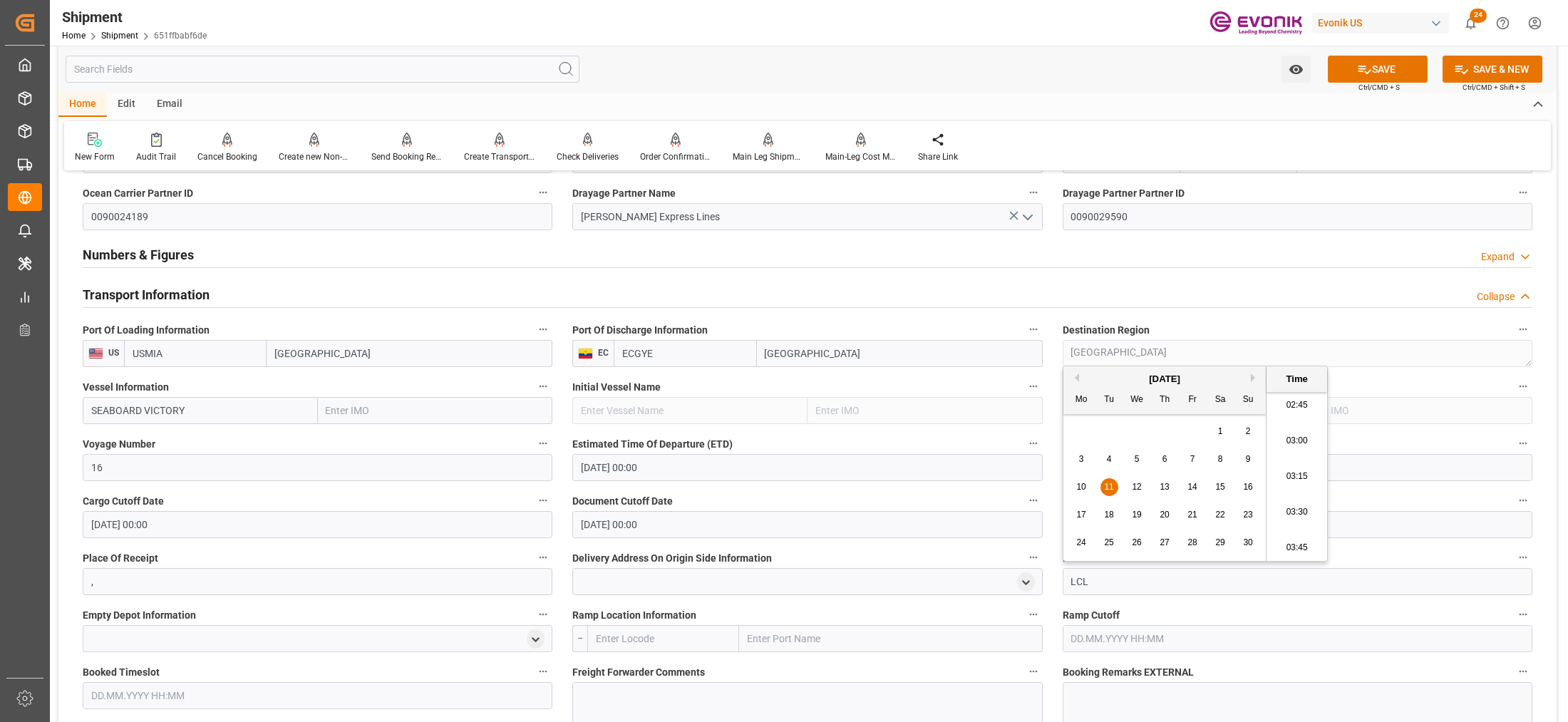
scroll to position [1068, 0]
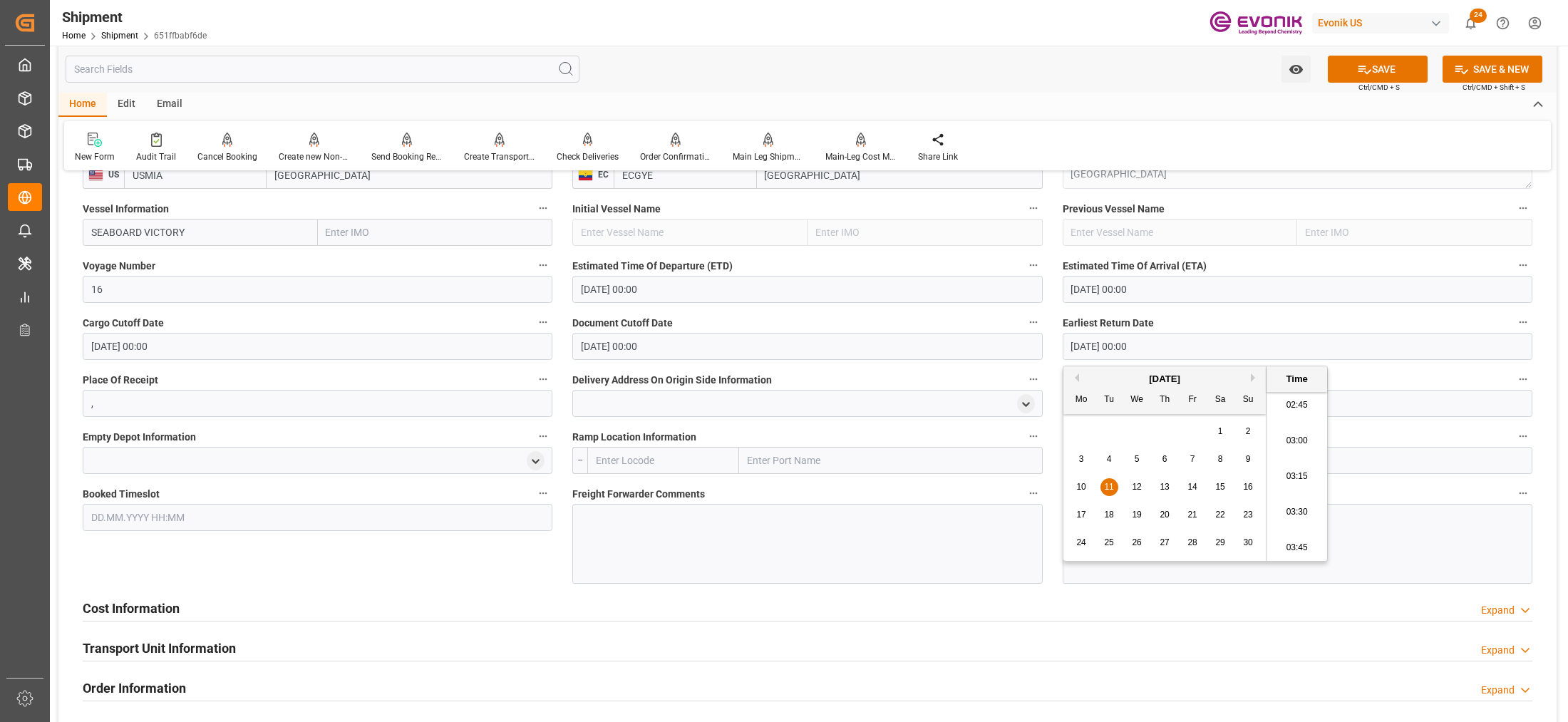
click at [658, 461] on input "text" at bounding box center [663, 460] width 152 height 27
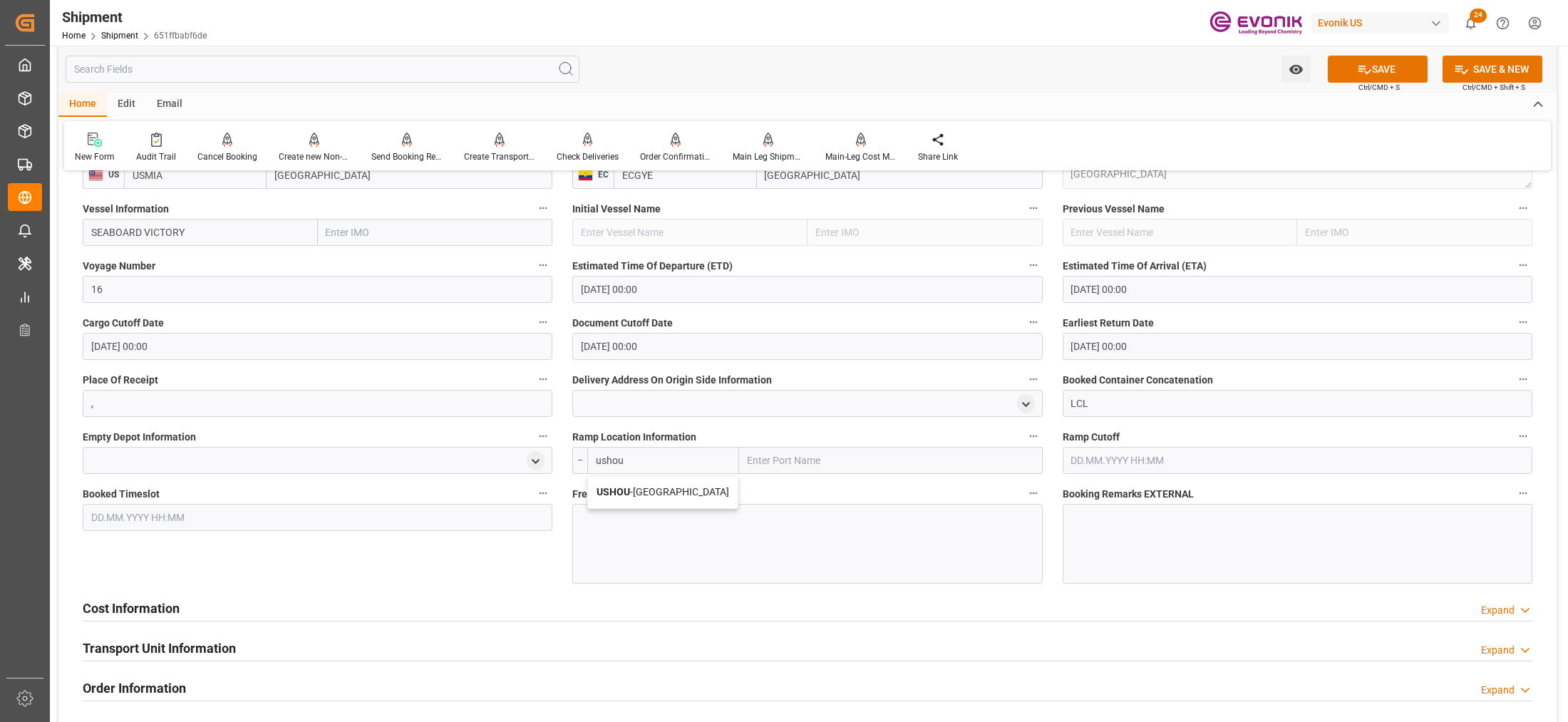
click at [664, 486] on span "USHOU - Houston" at bounding box center [662, 491] width 132 height 12
type input "USHOU"
type input "Houston"
type input "USHOU"
click at [670, 535] on div at bounding box center [807, 543] width 470 height 80
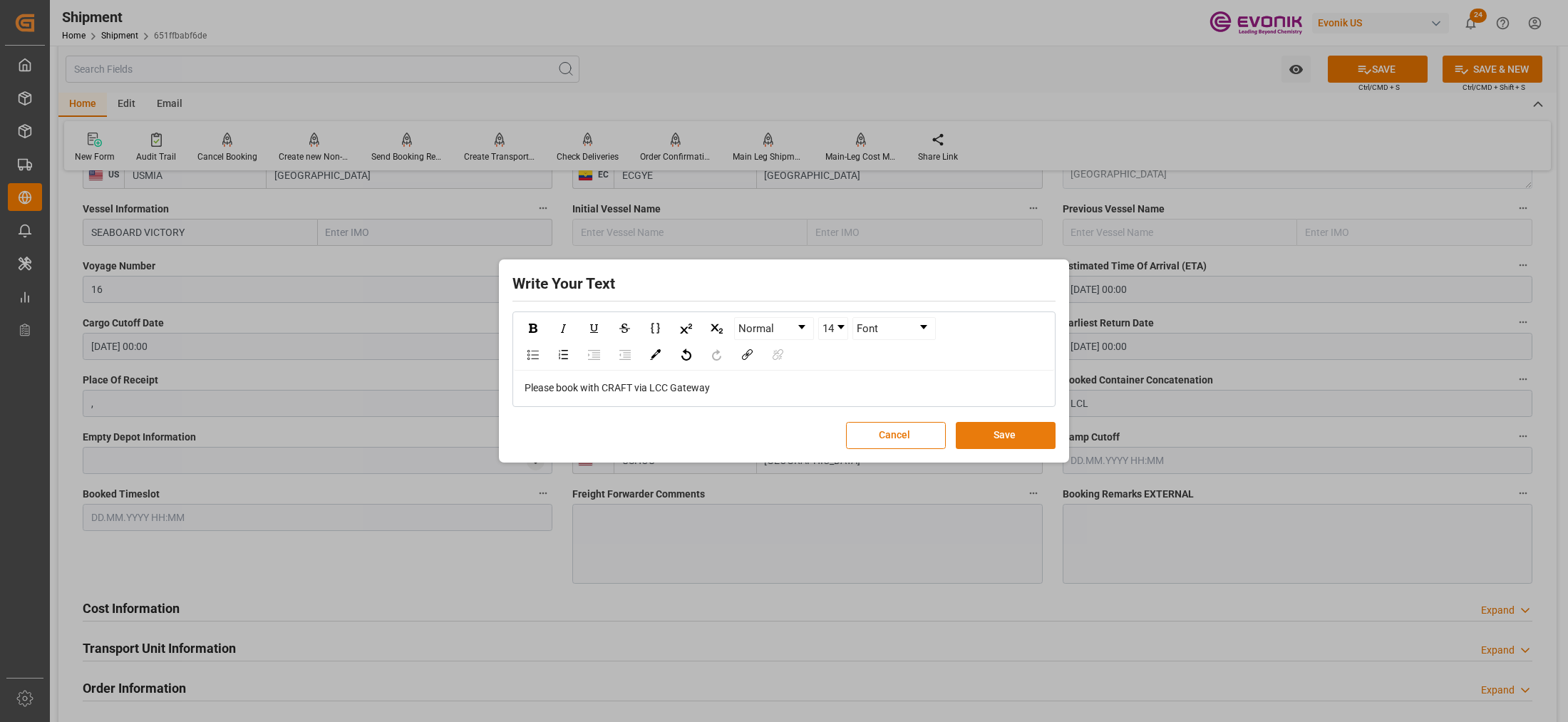
click at [1013, 427] on button "Save" at bounding box center [1005, 435] width 100 height 27
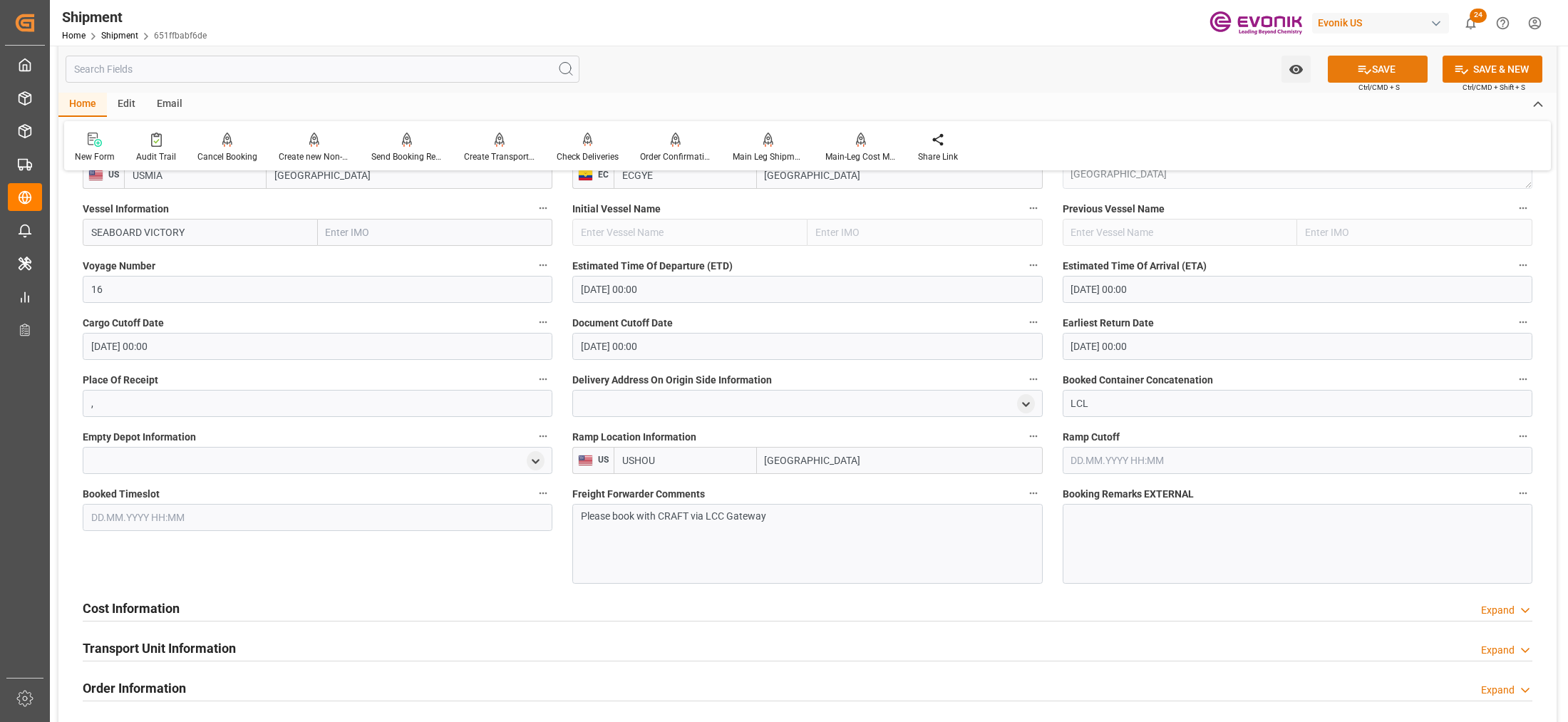
drag, startPoint x: 1381, startPoint y: 67, endPoint x: 1374, endPoint y: 75, distance: 10.6
click at [1381, 66] on button "SAVE" at bounding box center [1377, 69] width 100 height 27
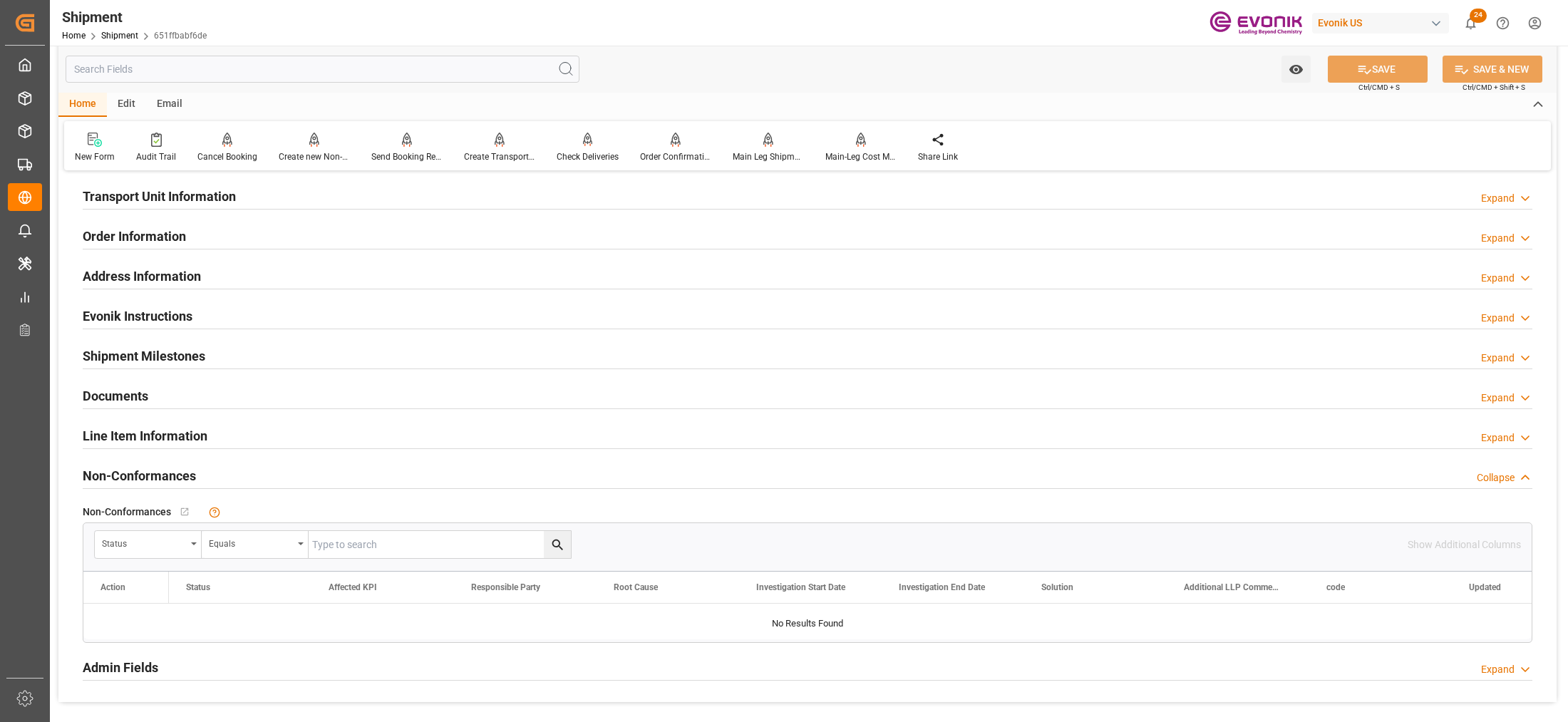
scroll to position [777, 0]
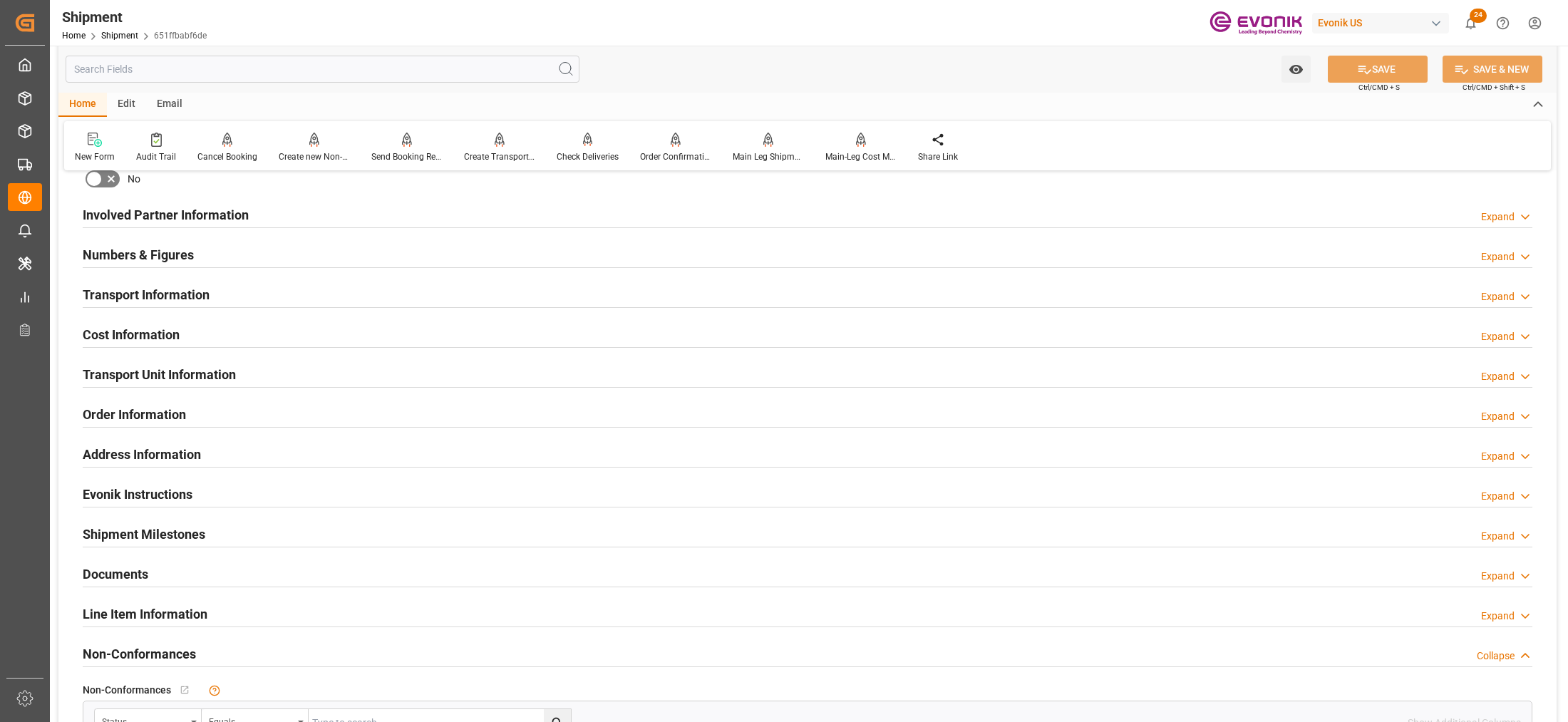
click at [323, 337] on div "Cost Information Expand" at bounding box center [807, 334] width 1449 height 27
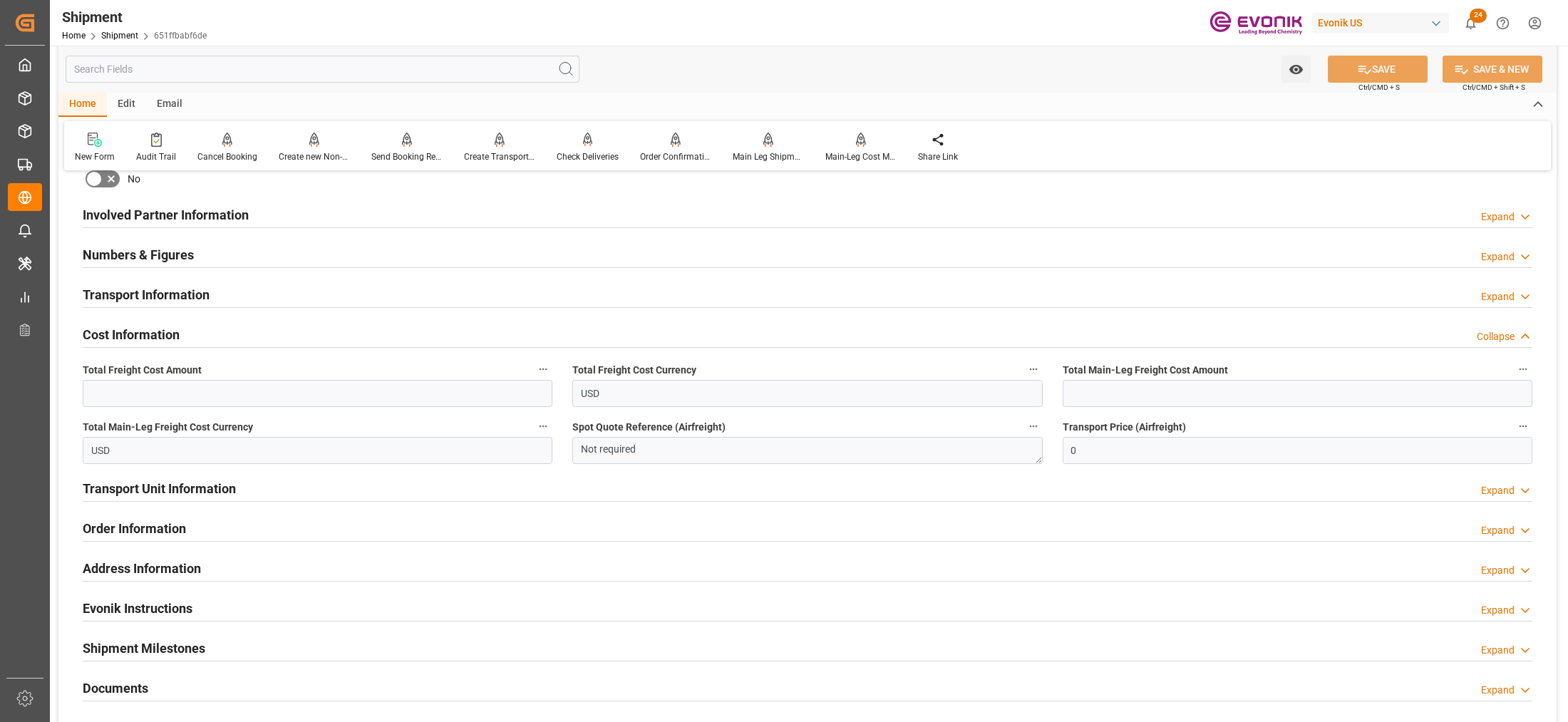
scroll to position [598, 0]
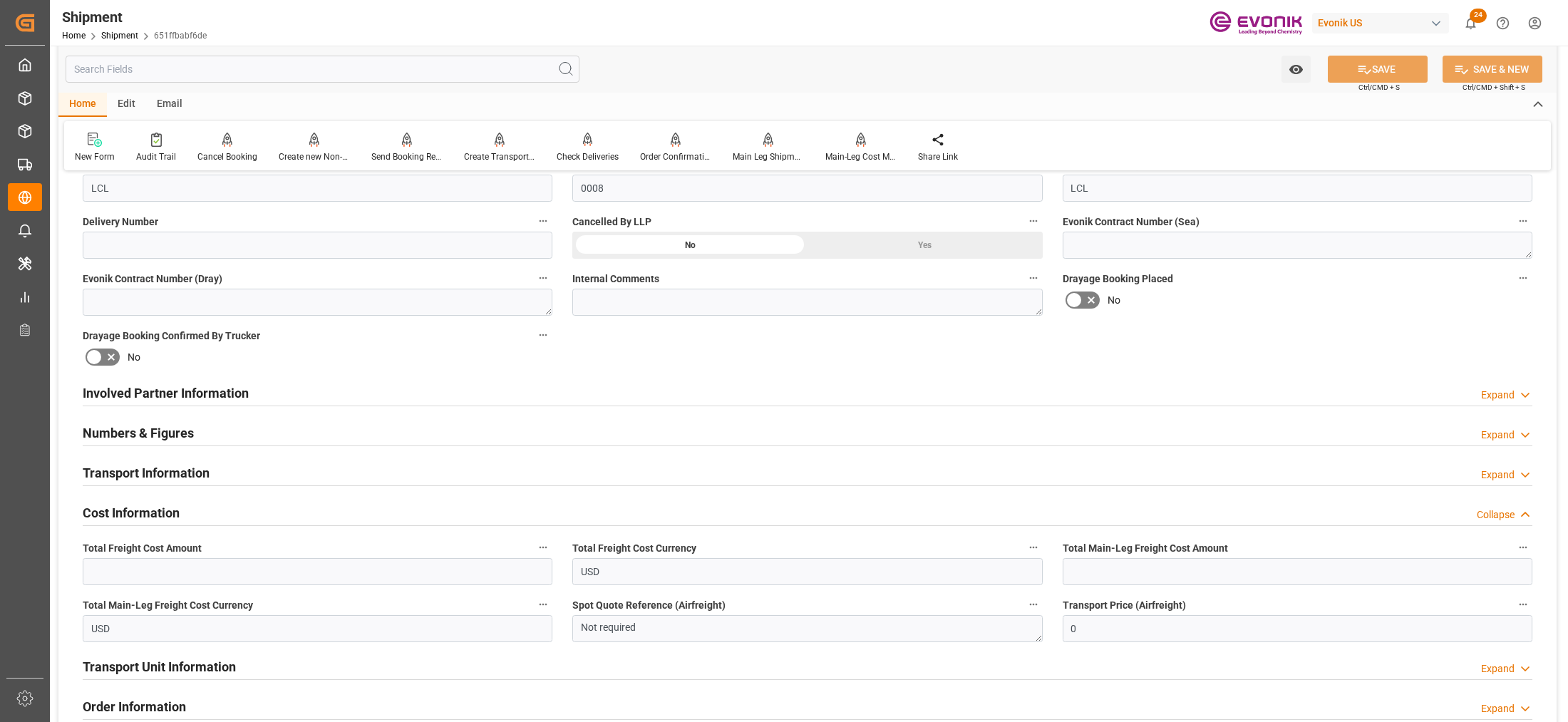
click at [380, 423] on div "Numbers & Figures Expand" at bounding box center [807, 432] width 1449 height 27
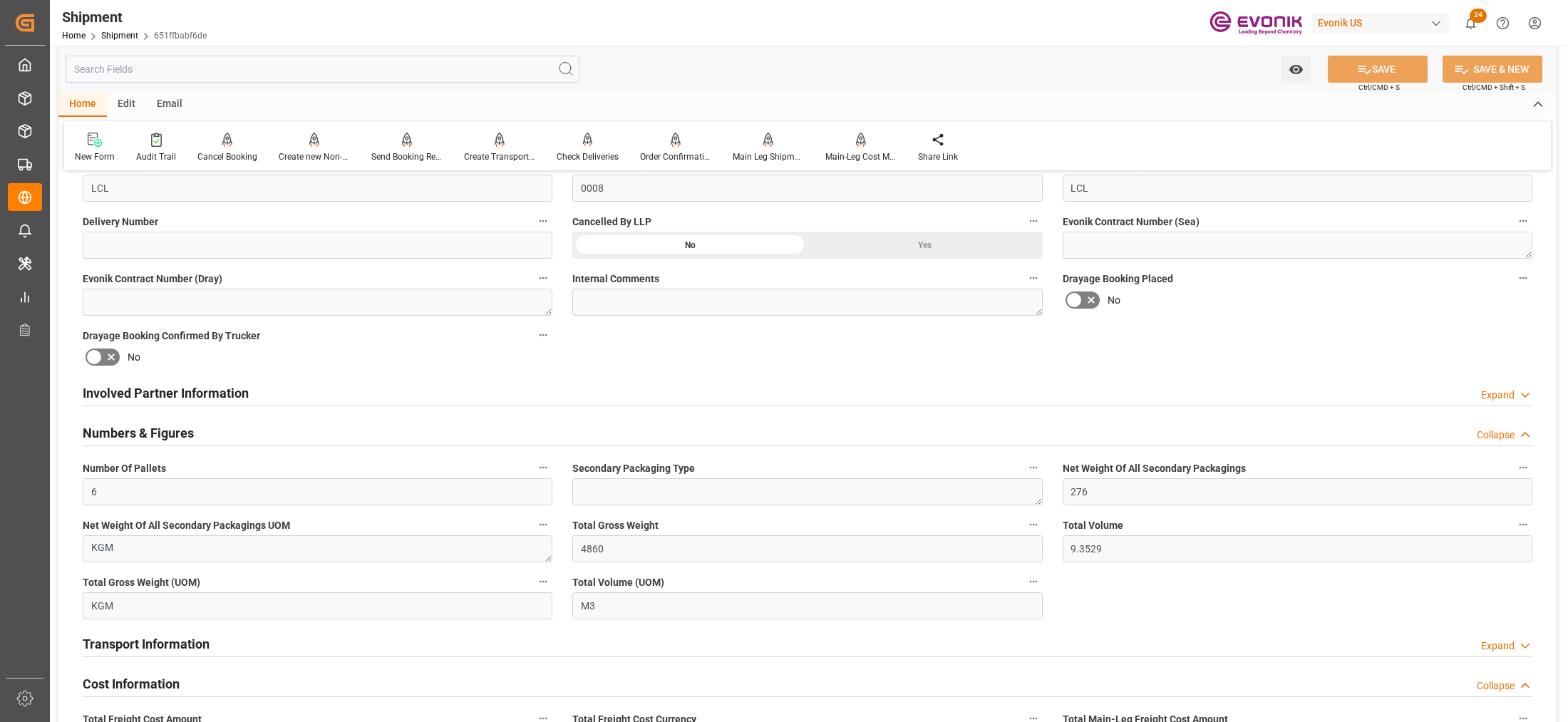
scroll to position [777, 0]
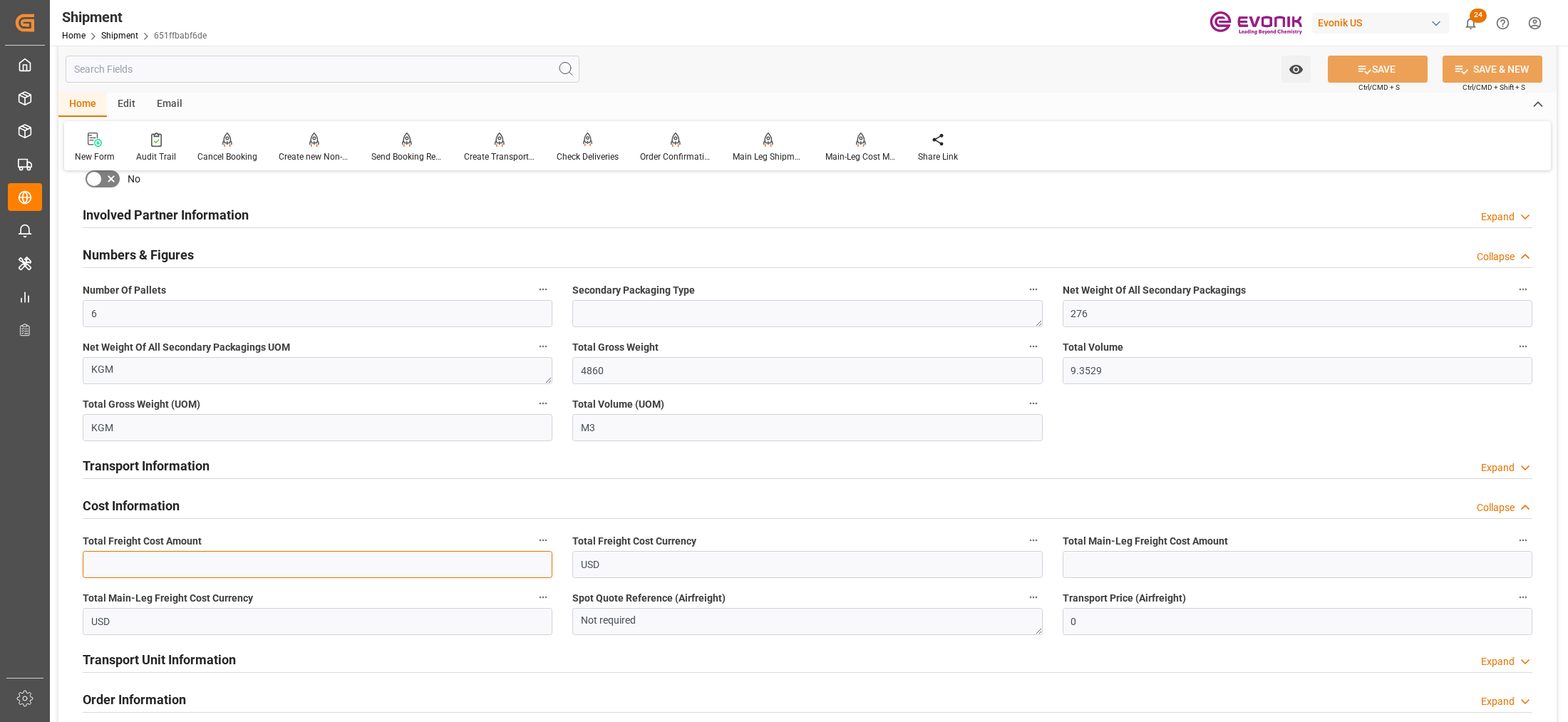
click at [197, 557] on input "text" at bounding box center [318, 564] width 470 height 27
type input "1504.8"
click at [1137, 564] on input "text" at bounding box center [1297, 564] width 470 height 27
click at [1108, 560] on input "text" at bounding box center [1297, 564] width 470 height 27
paste input "1248.8"
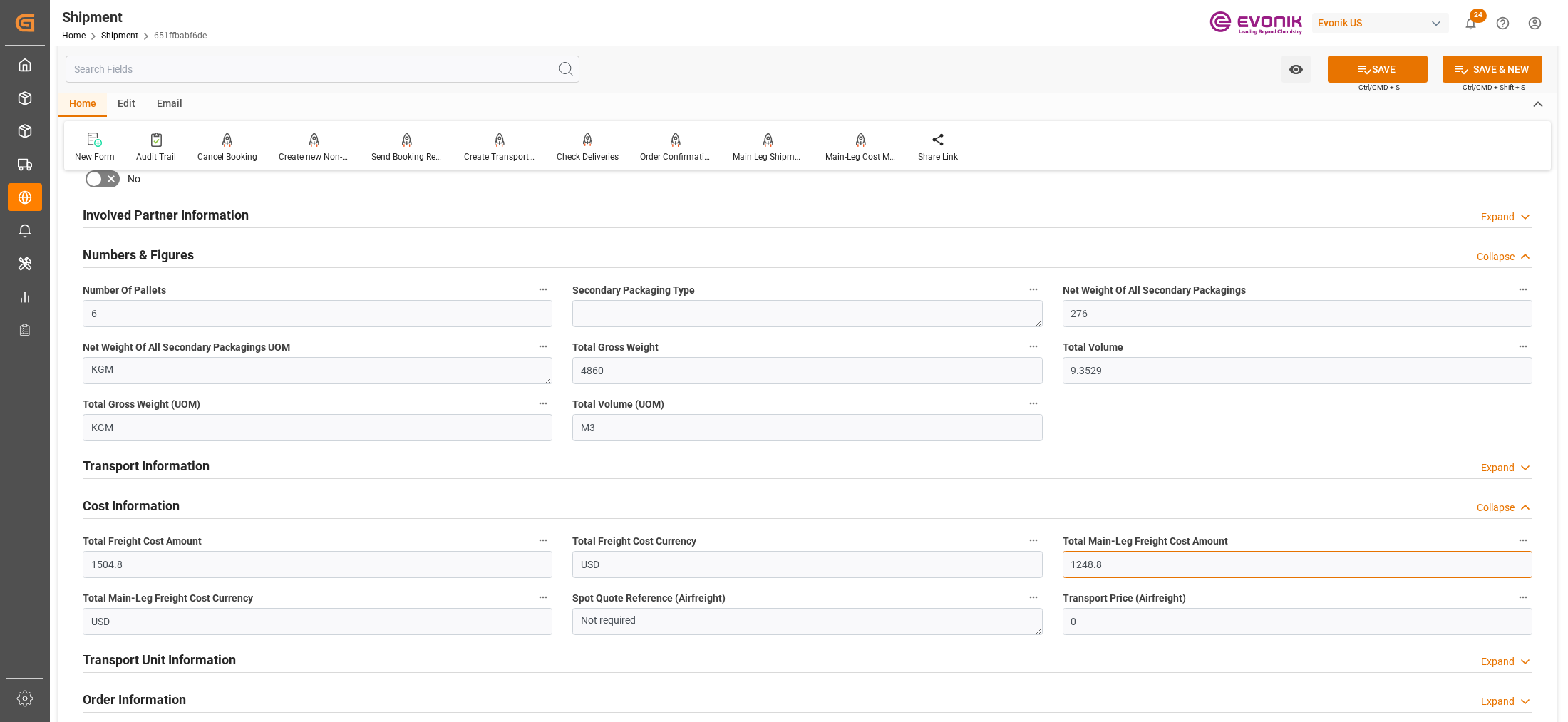
type input "1248.8"
click at [1137, 443] on div "Booking Confirmation Milestone Bar Collapse Submitted to FFW for Booking (Pendi…" at bounding box center [807, 285] width 1498 height 1758
click at [1372, 71] on button "SAVE" at bounding box center [1377, 69] width 100 height 27
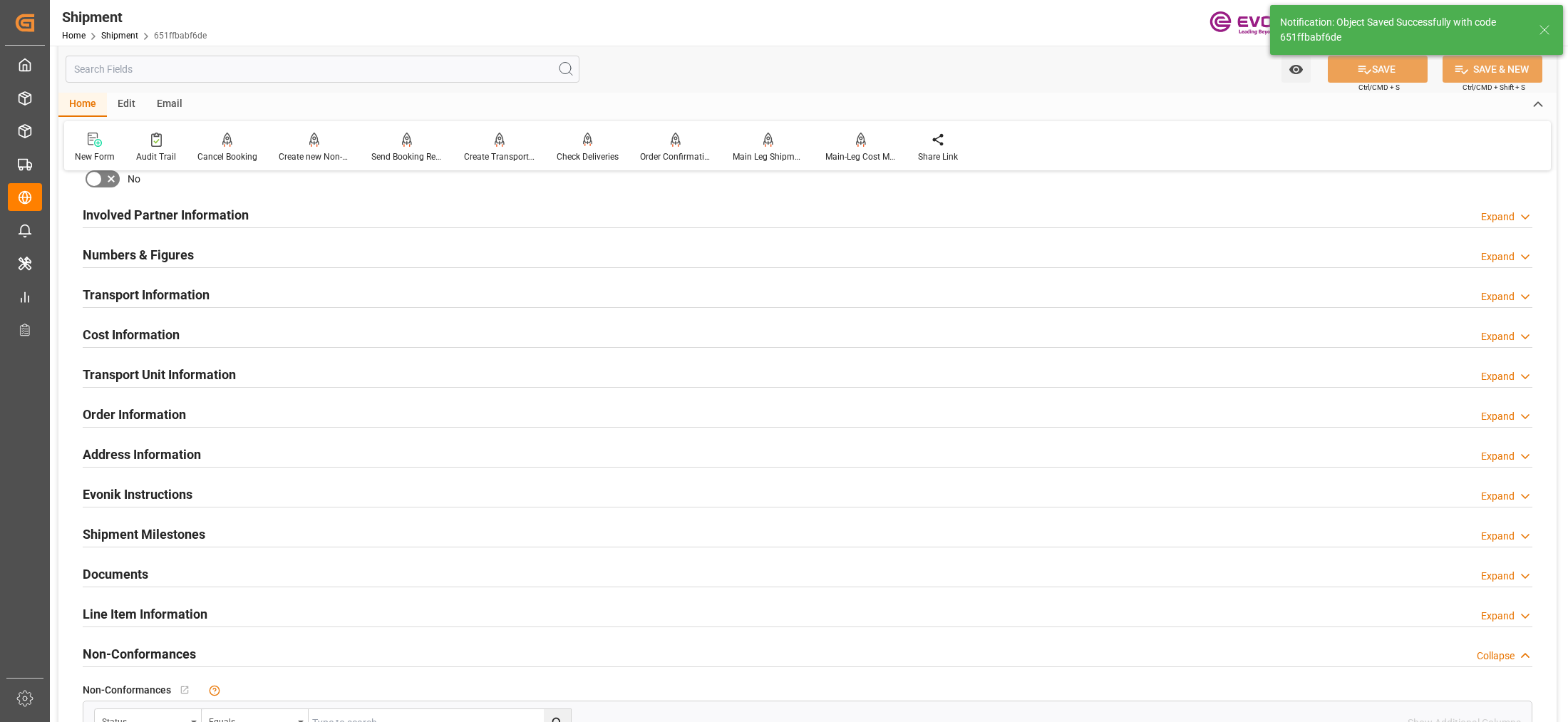
click at [316, 374] on div "Transport Unit Information Expand" at bounding box center [807, 373] width 1449 height 27
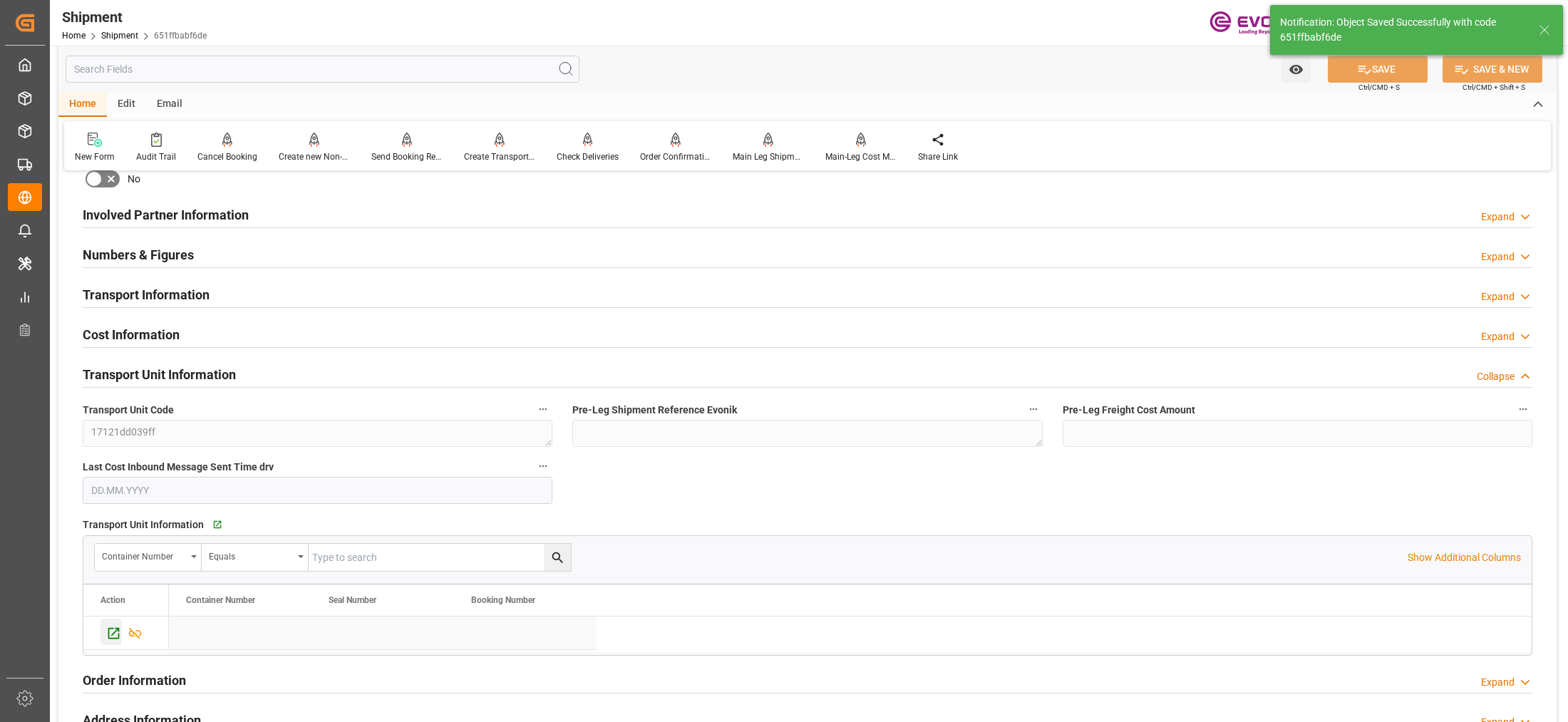
click at [112, 632] on icon "Press SPACE to select this row." at bounding box center [113, 633] width 15 height 15
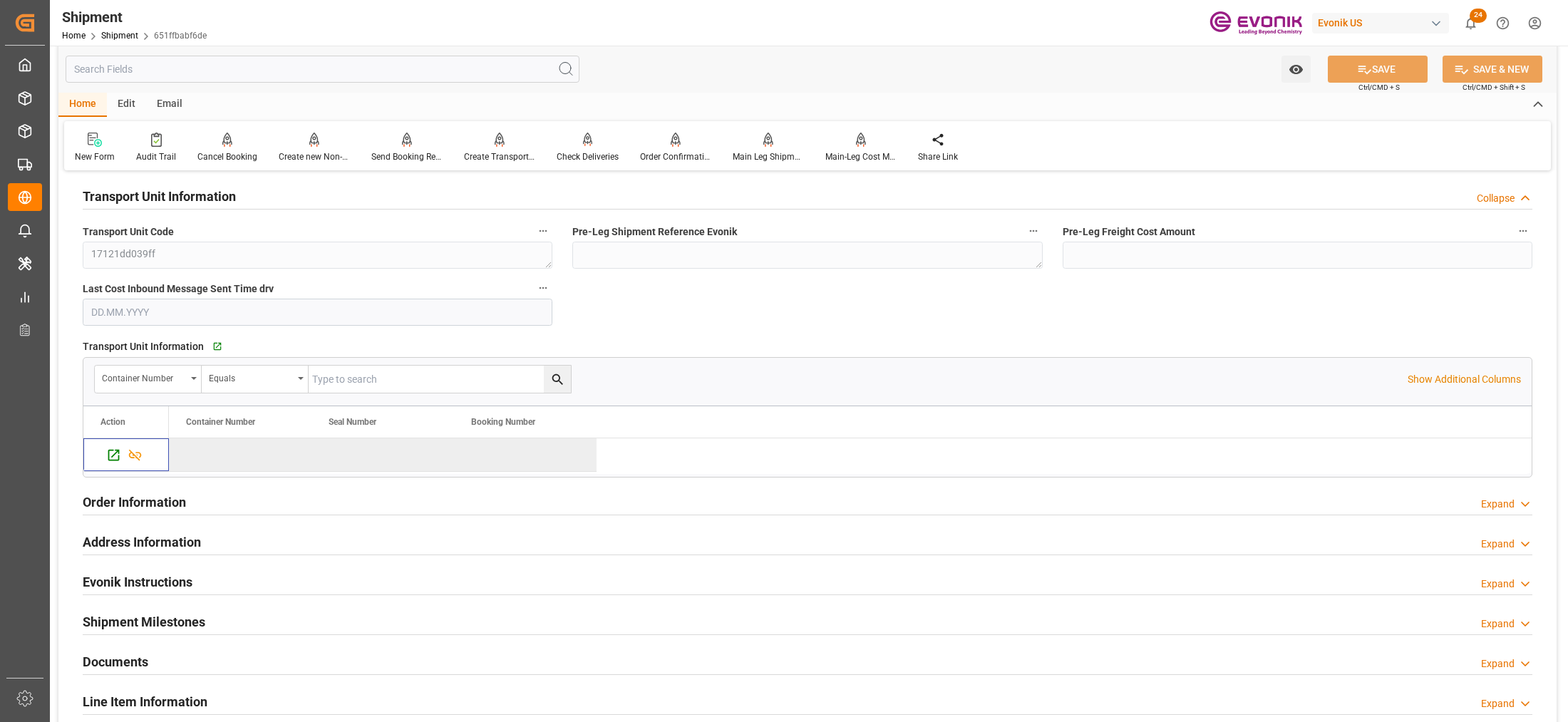
scroll to position [598, 0]
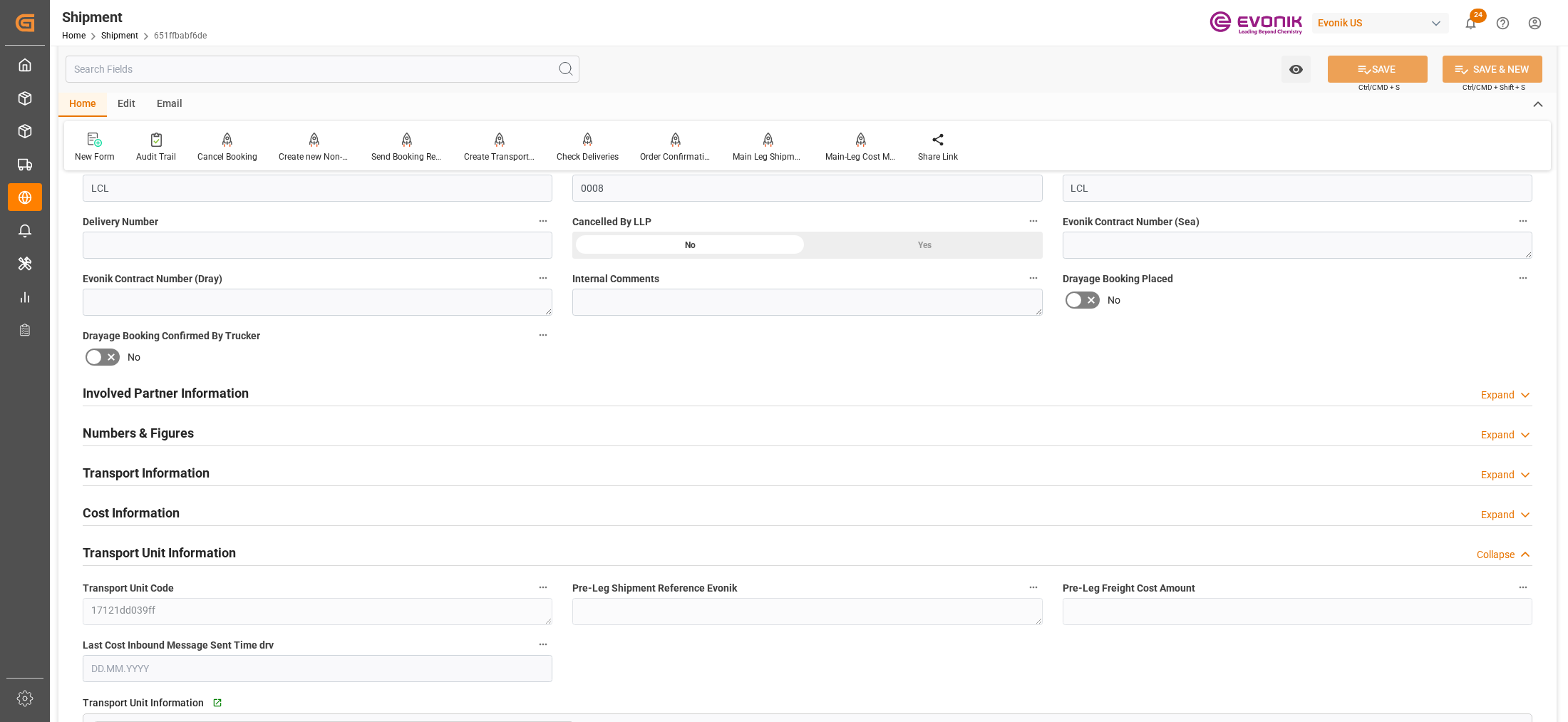
click at [578, 472] on div "Transport Information Expand" at bounding box center [807, 471] width 1449 height 27
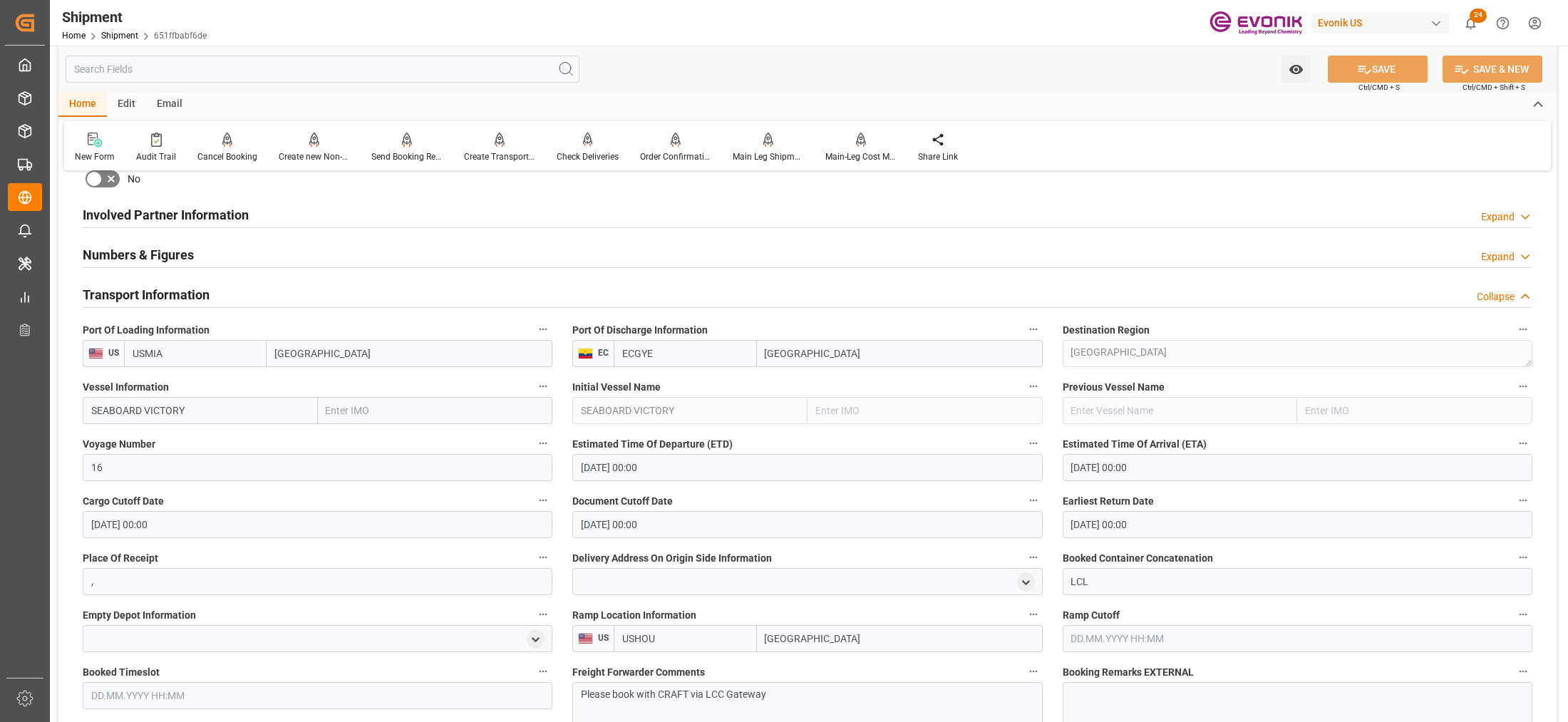
scroll to position [955, 0]
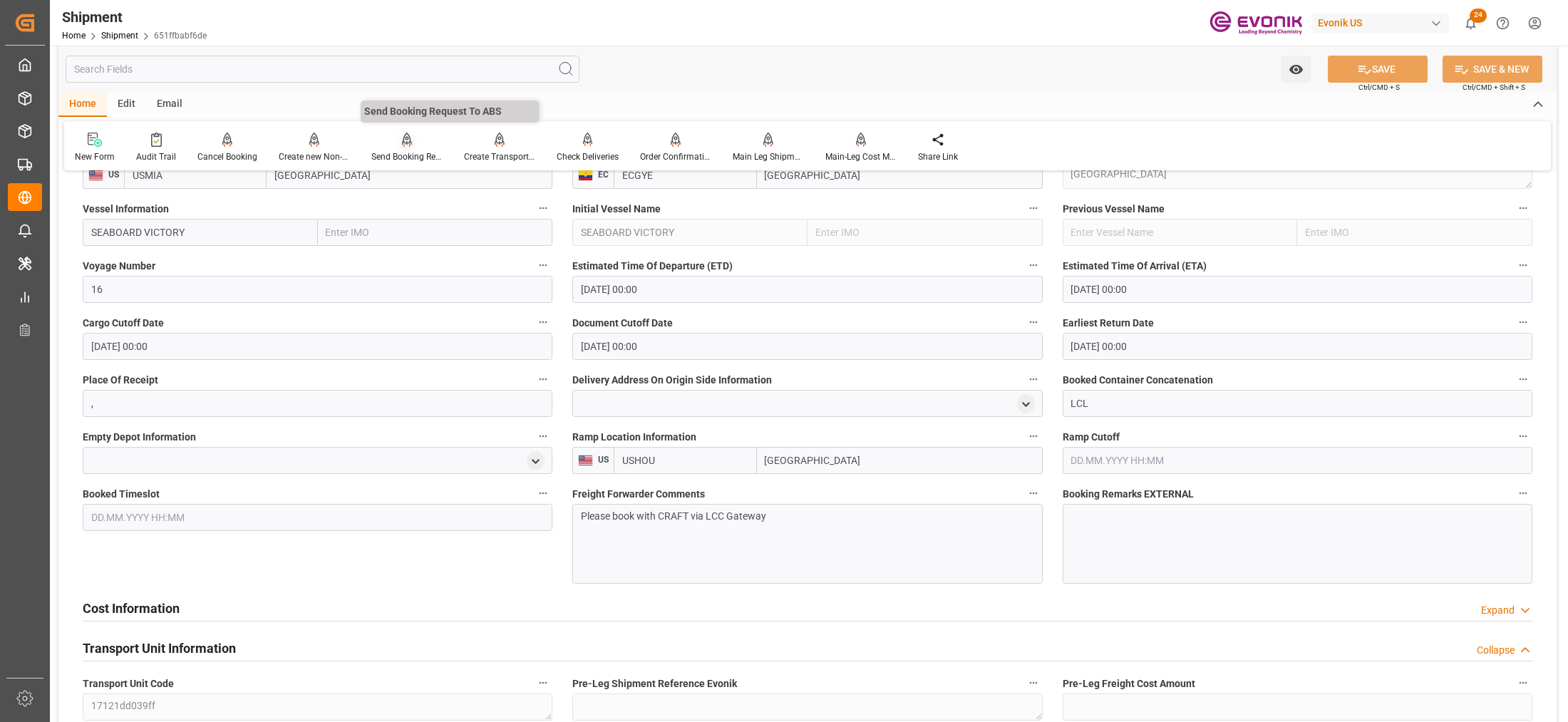
click at [404, 146] on icon at bounding box center [407, 139] width 10 height 14
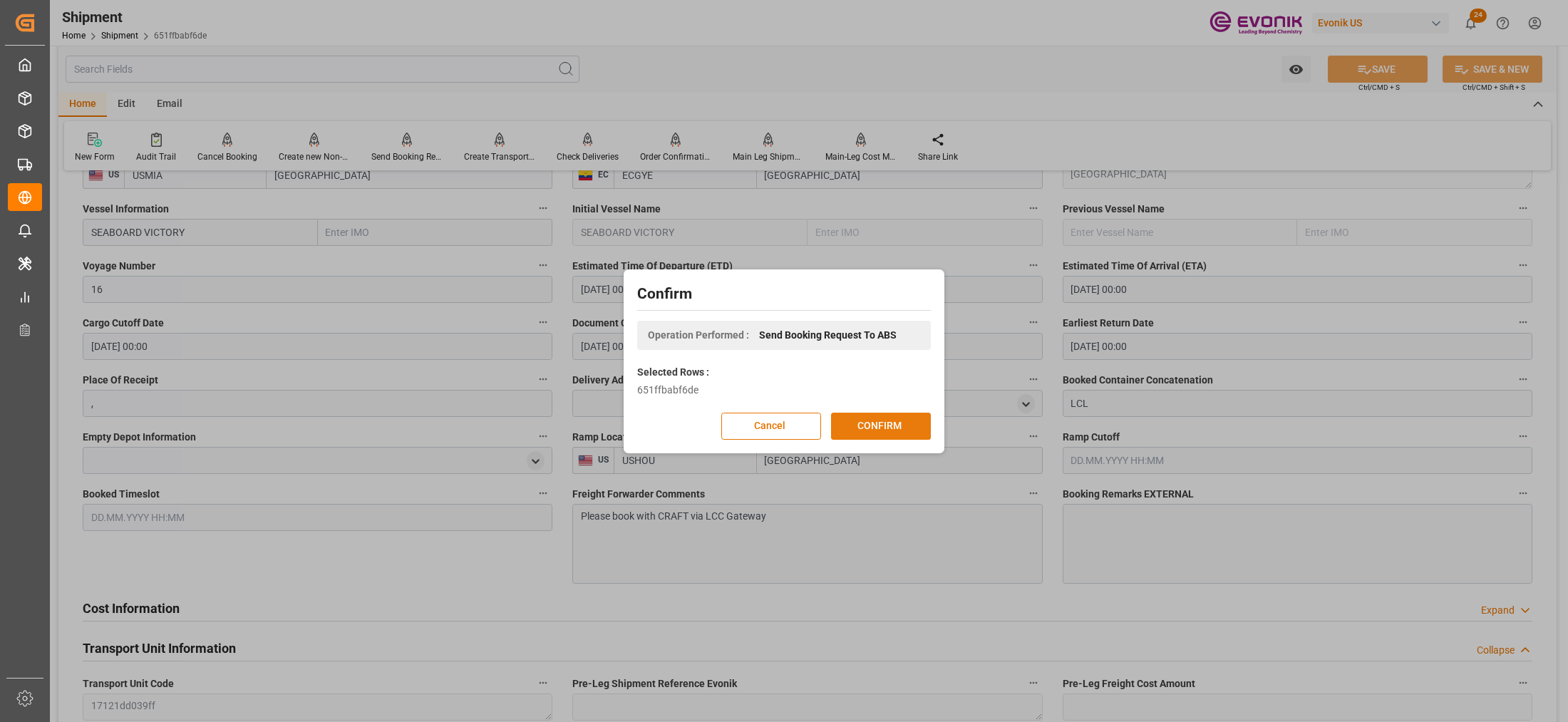
click at [874, 423] on button "CONFIRM" at bounding box center [881, 426] width 100 height 27
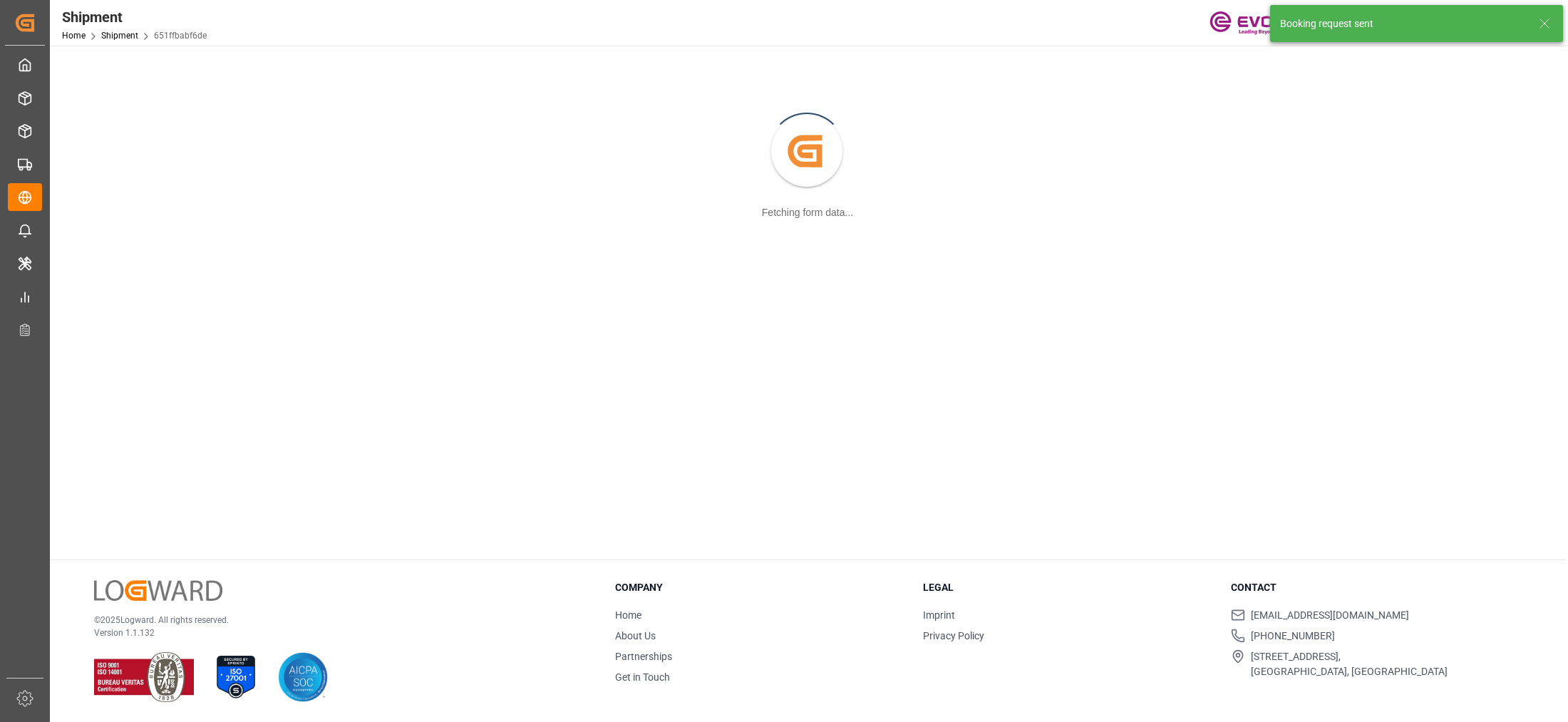
scroll to position [154, 0]
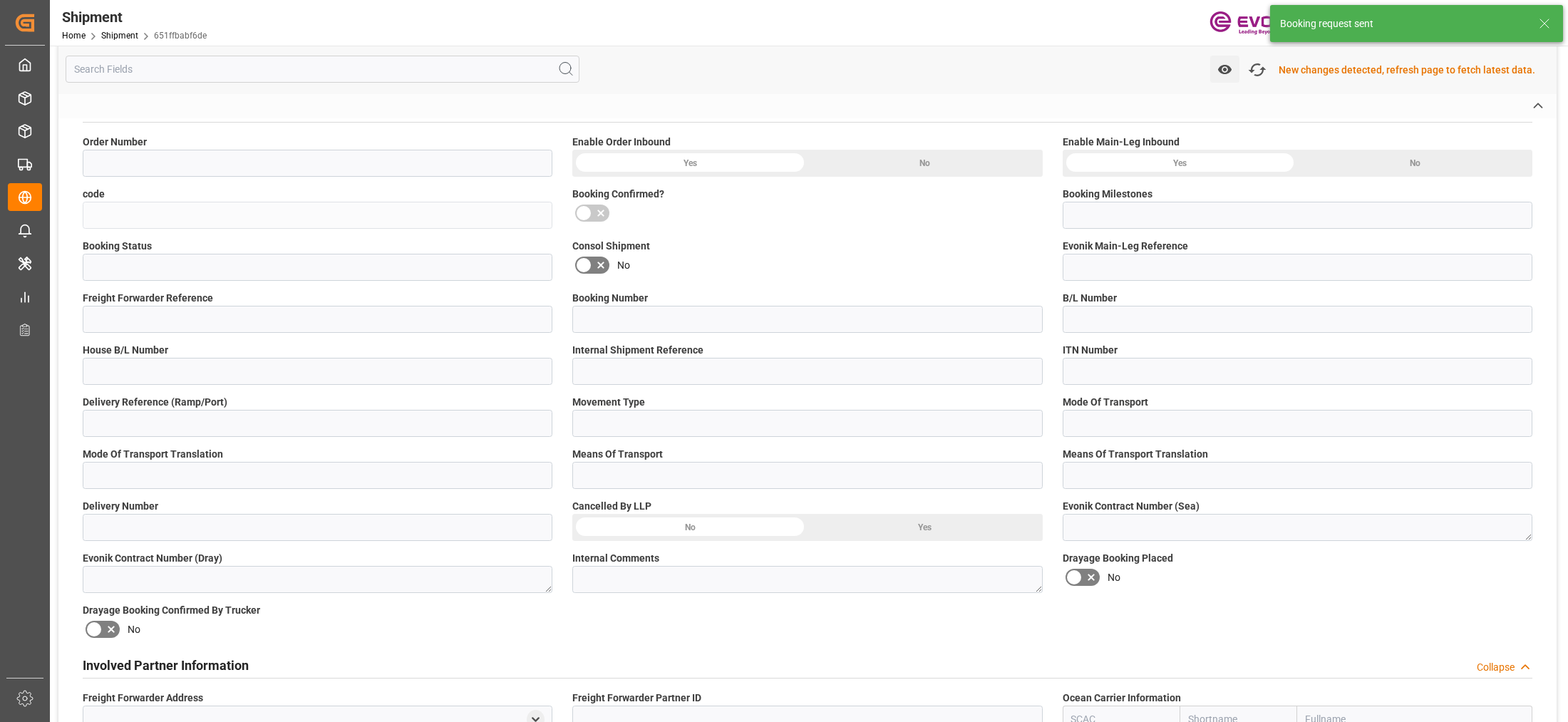
type input "2007219068"
type input "651ffbabf6de"
type input "Submitted to FFW for Booking (Pending)"
type input "Active"
type input "P2P"
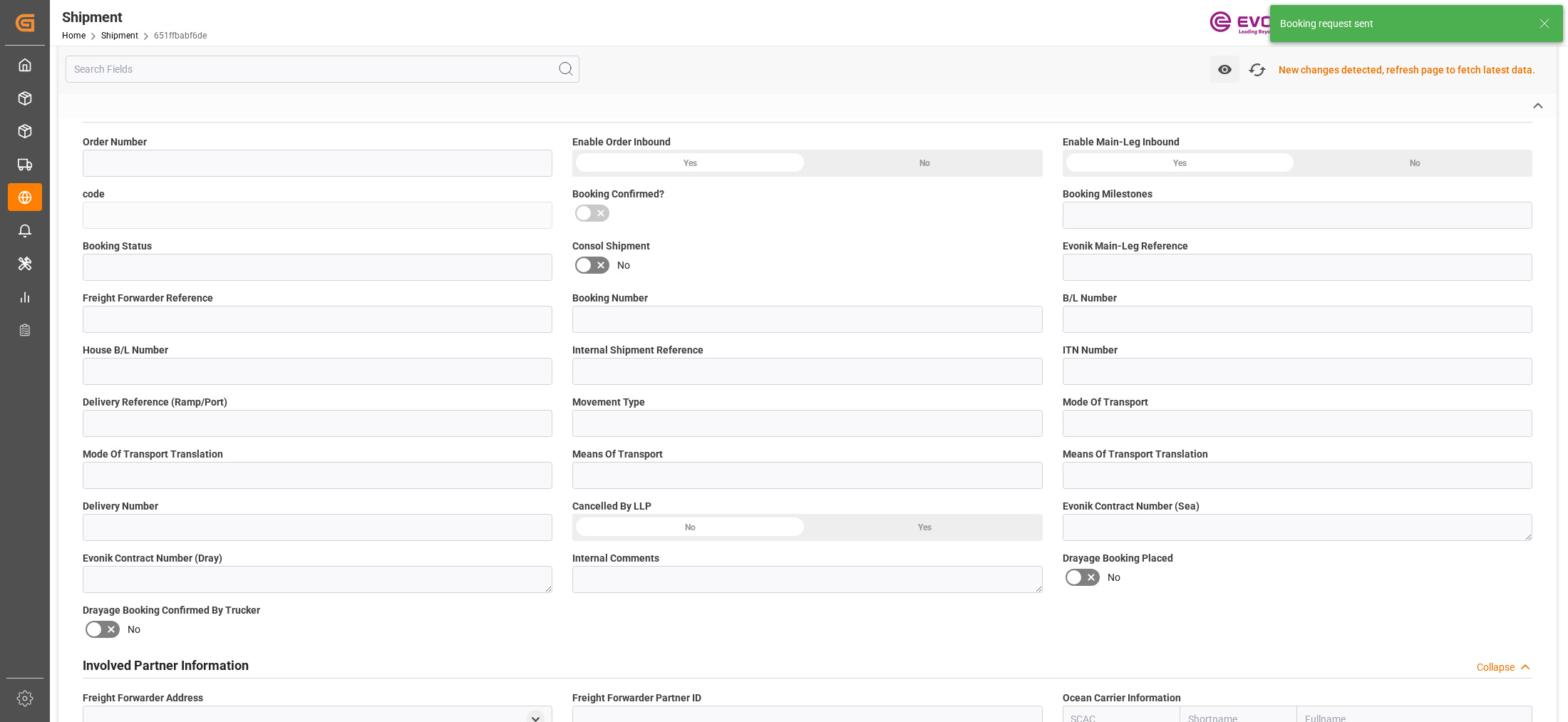
type input "41"
type input "LCL"
type input "0008"
type input "LCL"
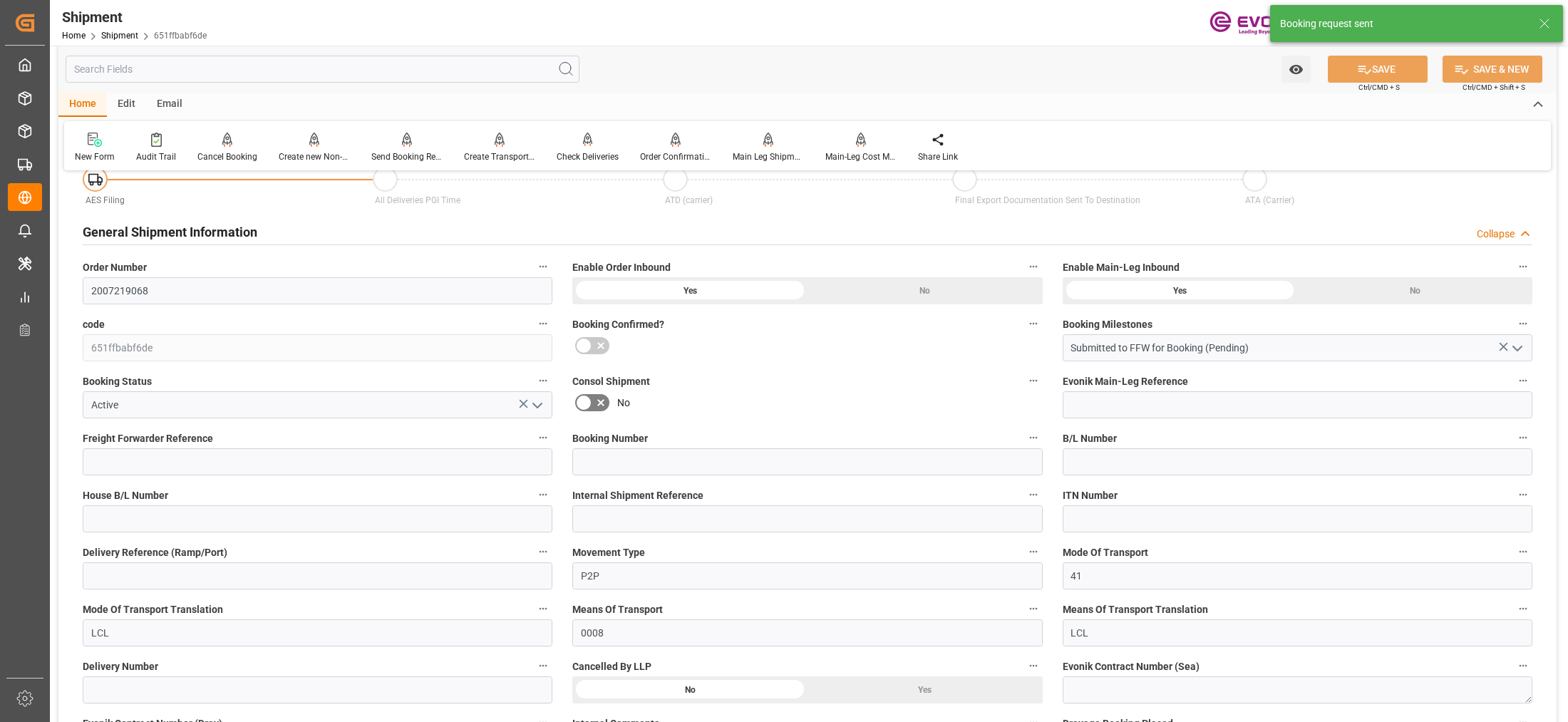
scroll to position [955, 0]
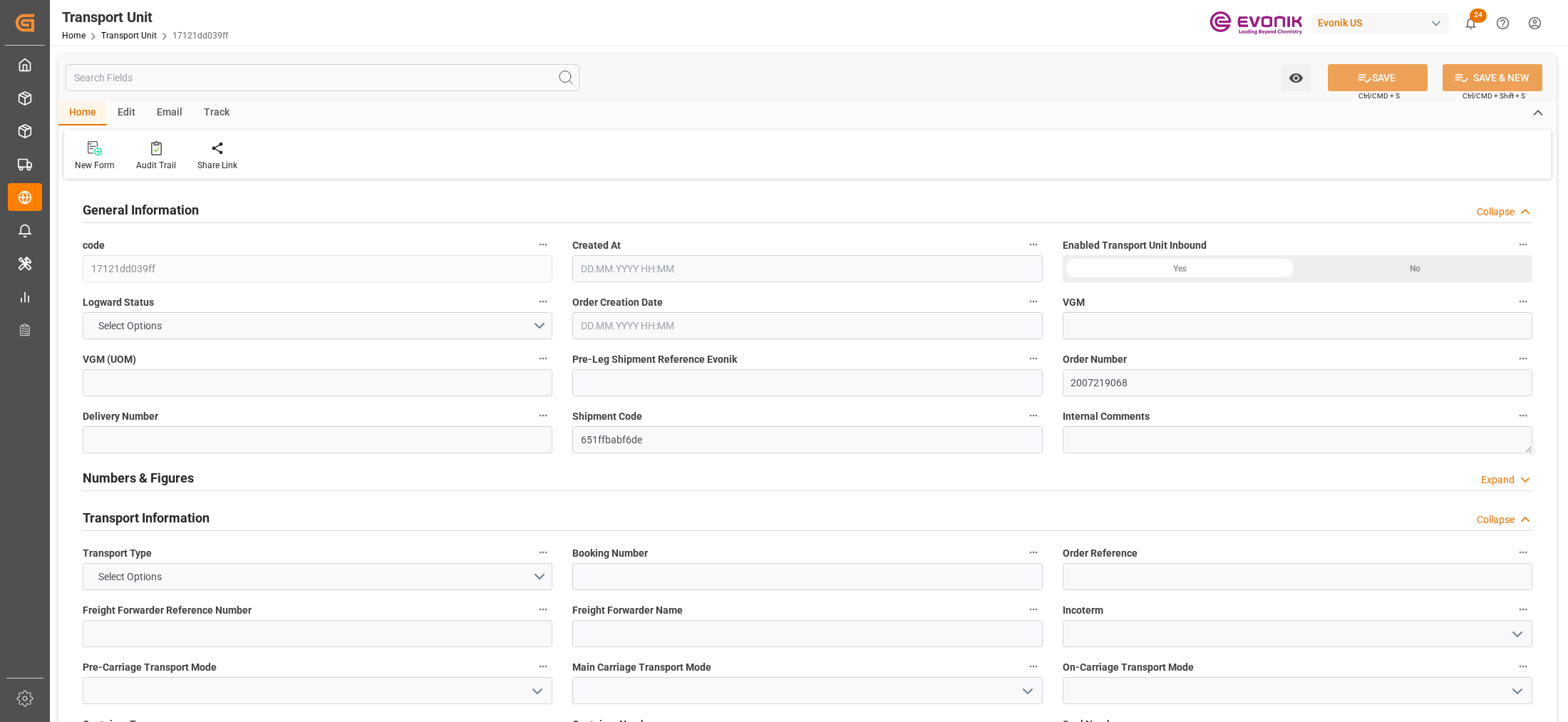
type input "AC Containerline"
type input "Leschaco Inc."
type input "USMIA"
type input "ECGYE"
type input "4860"
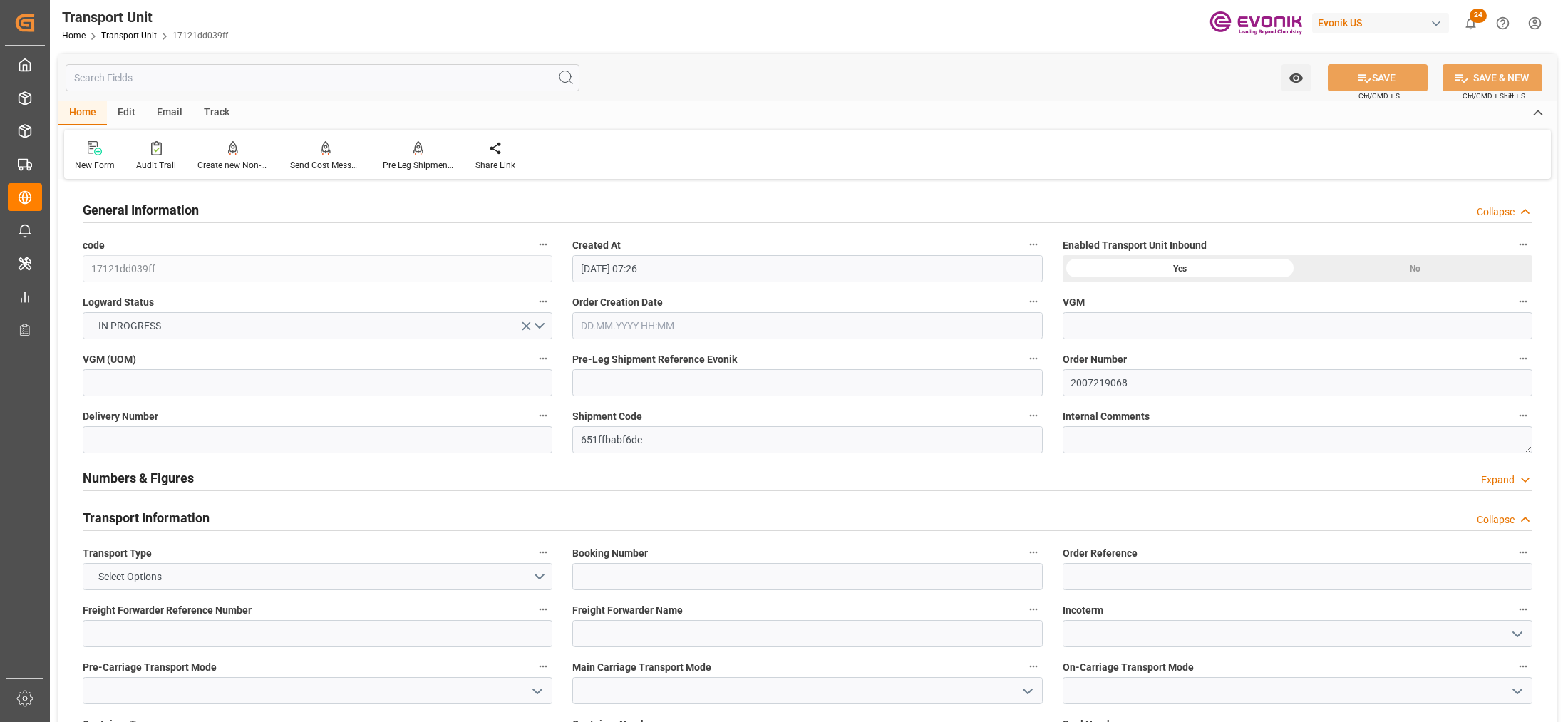
type input "[DATE] 07:26"
type input "[DATE]"
type input "[DATE] 00:00"
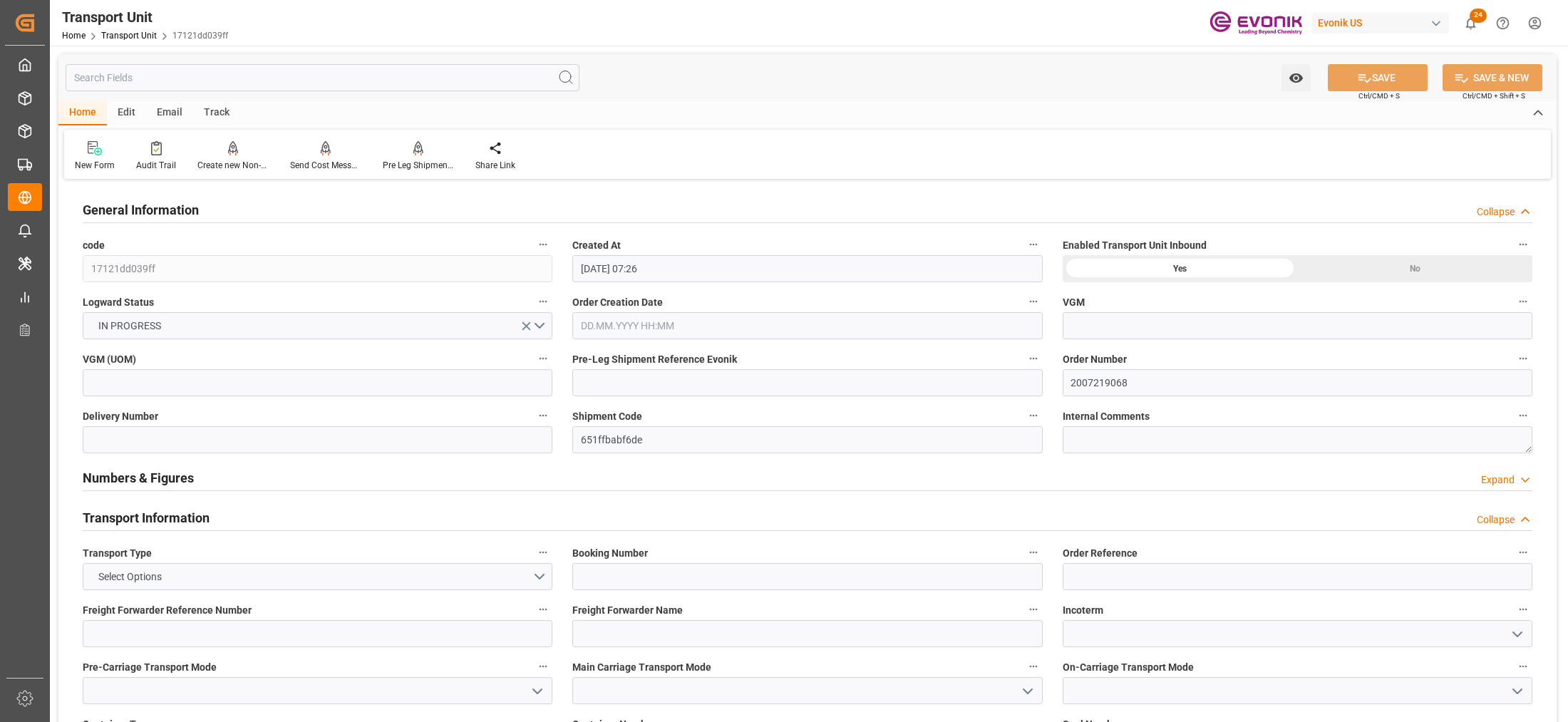
type input "[DATE] 00:00"
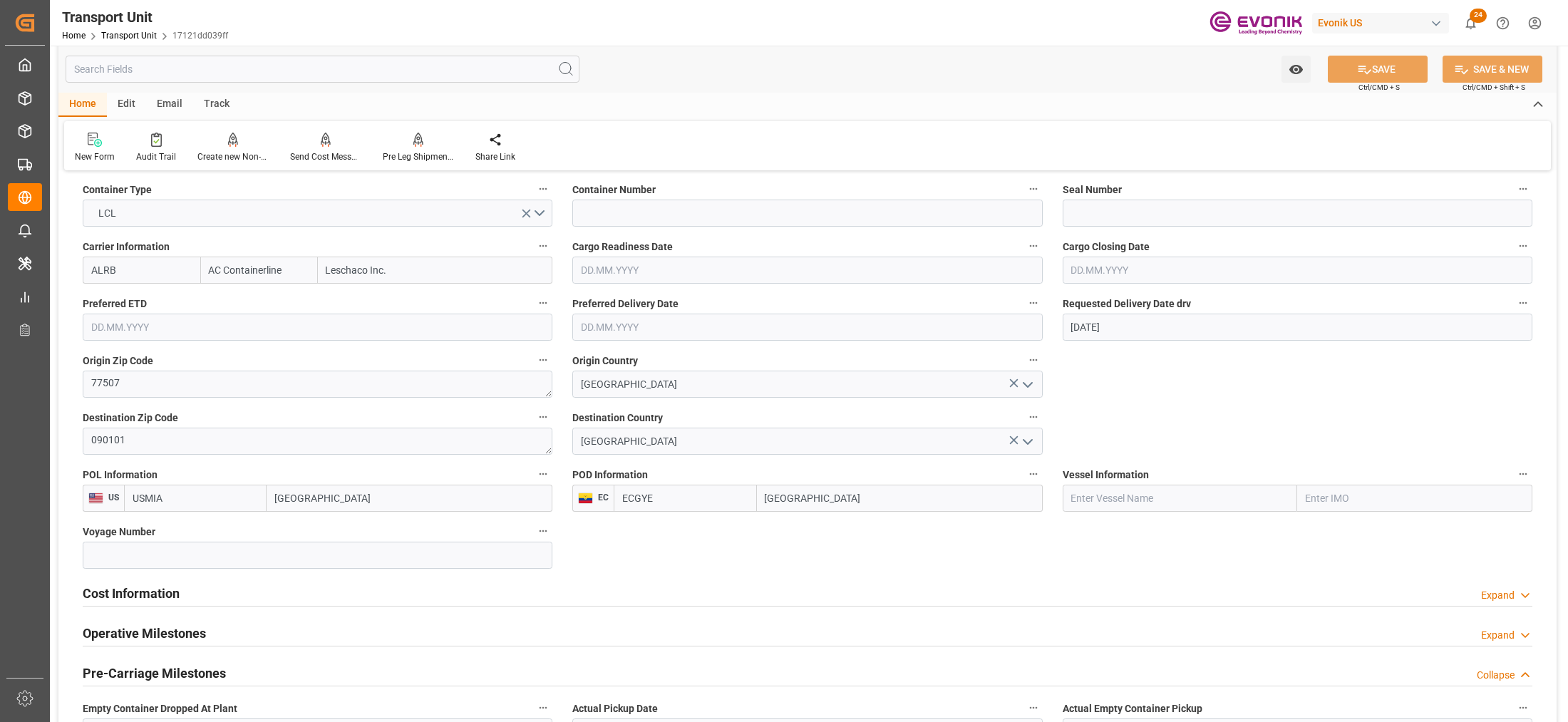
scroll to position [712, 0]
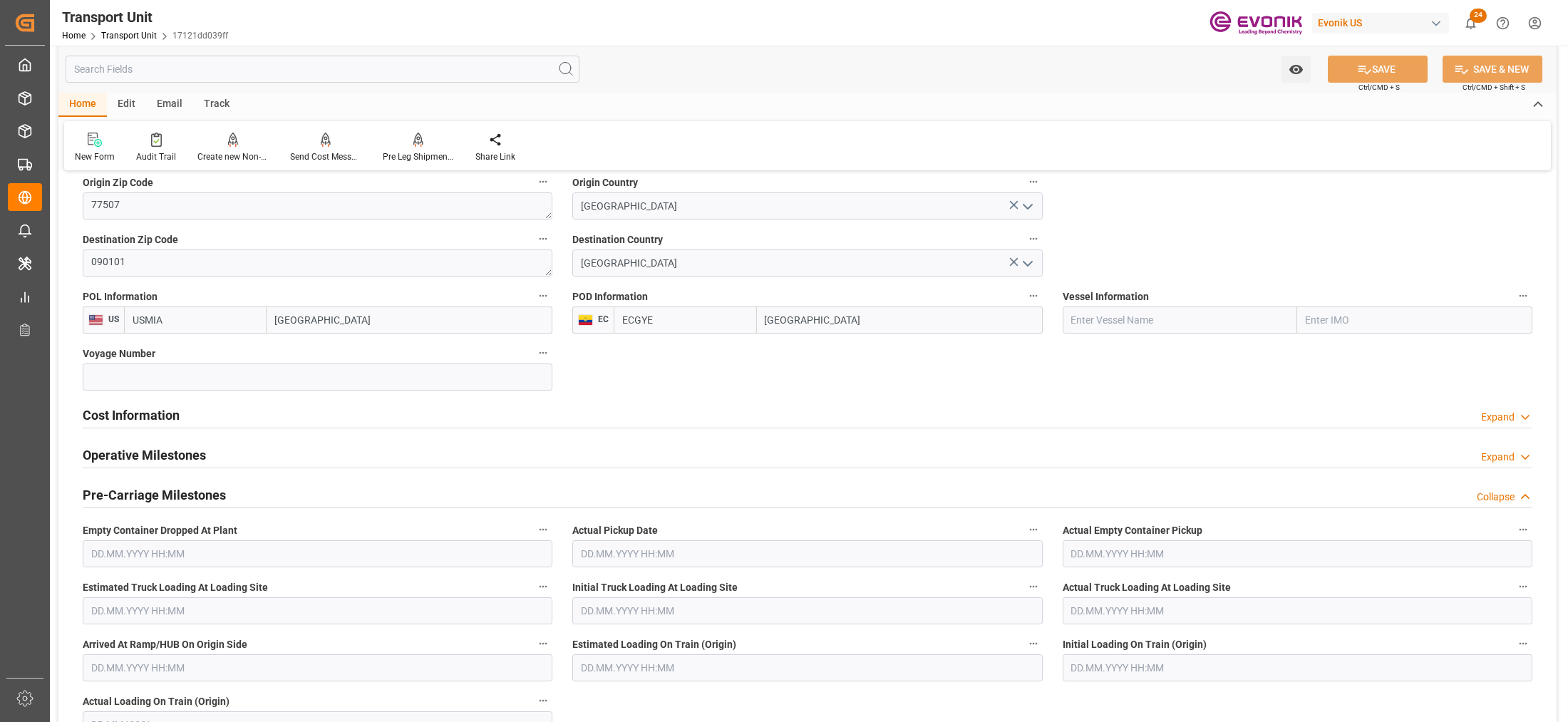
click at [362, 422] on div "Cost Information Expand" at bounding box center [807, 414] width 1449 height 27
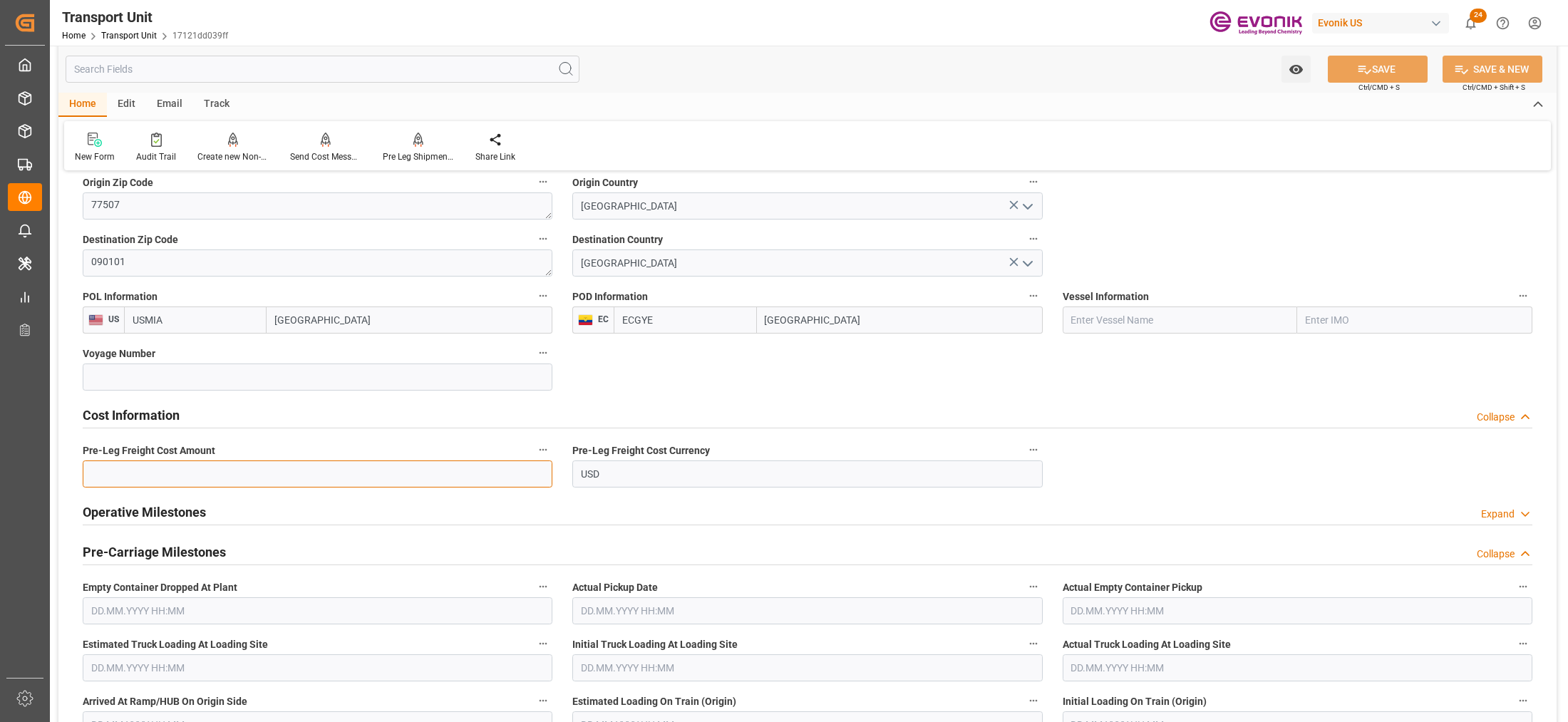
click at [290, 476] on input "text" at bounding box center [318, 474] width 470 height 27
paste input "256"
type input "256"
click at [1406, 84] on div "Watch Option SAVE Ctrl/CMD + S SAVE & NEW Ctrl/CMD + Shift + S" at bounding box center [807, 69] width 1498 height 47
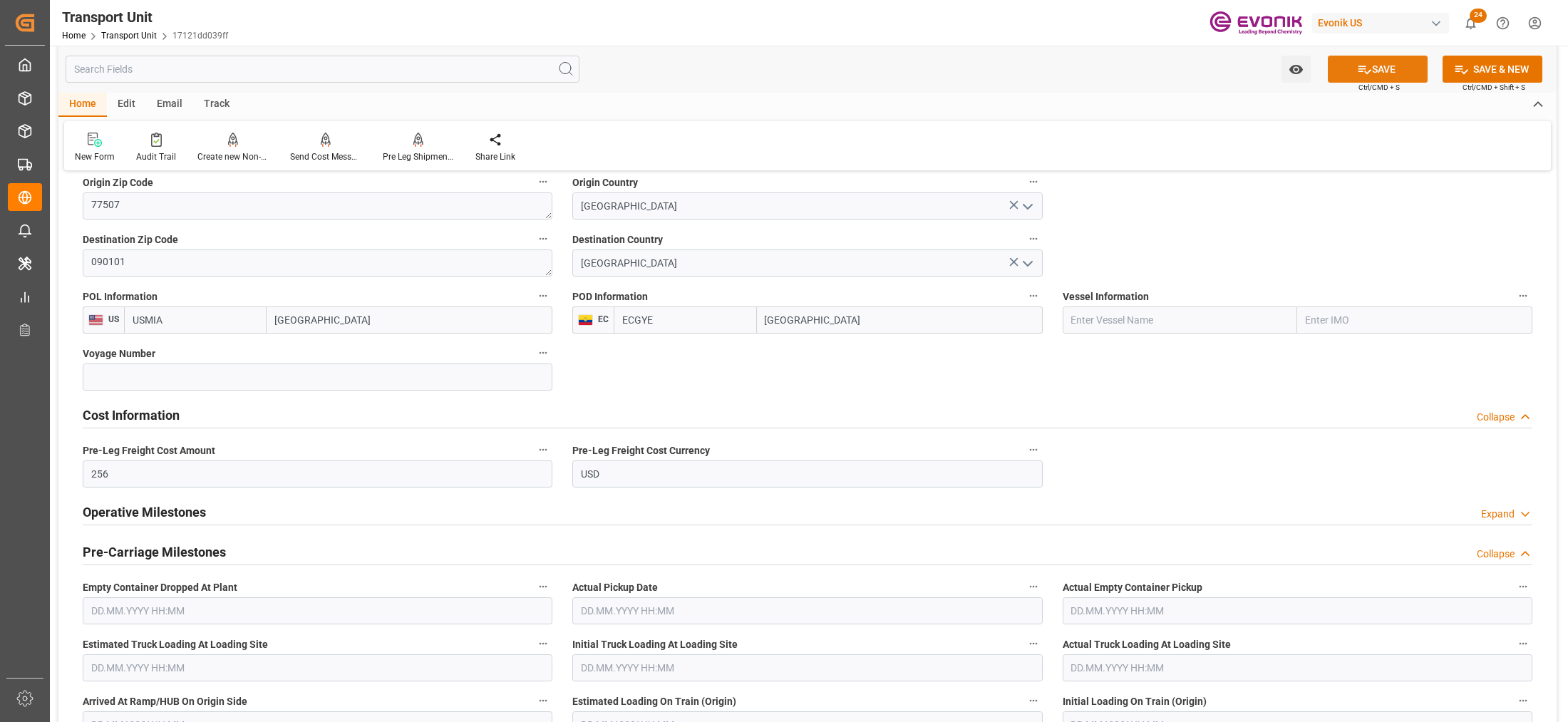
click at [1412, 75] on button "SAVE" at bounding box center [1377, 69] width 100 height 27
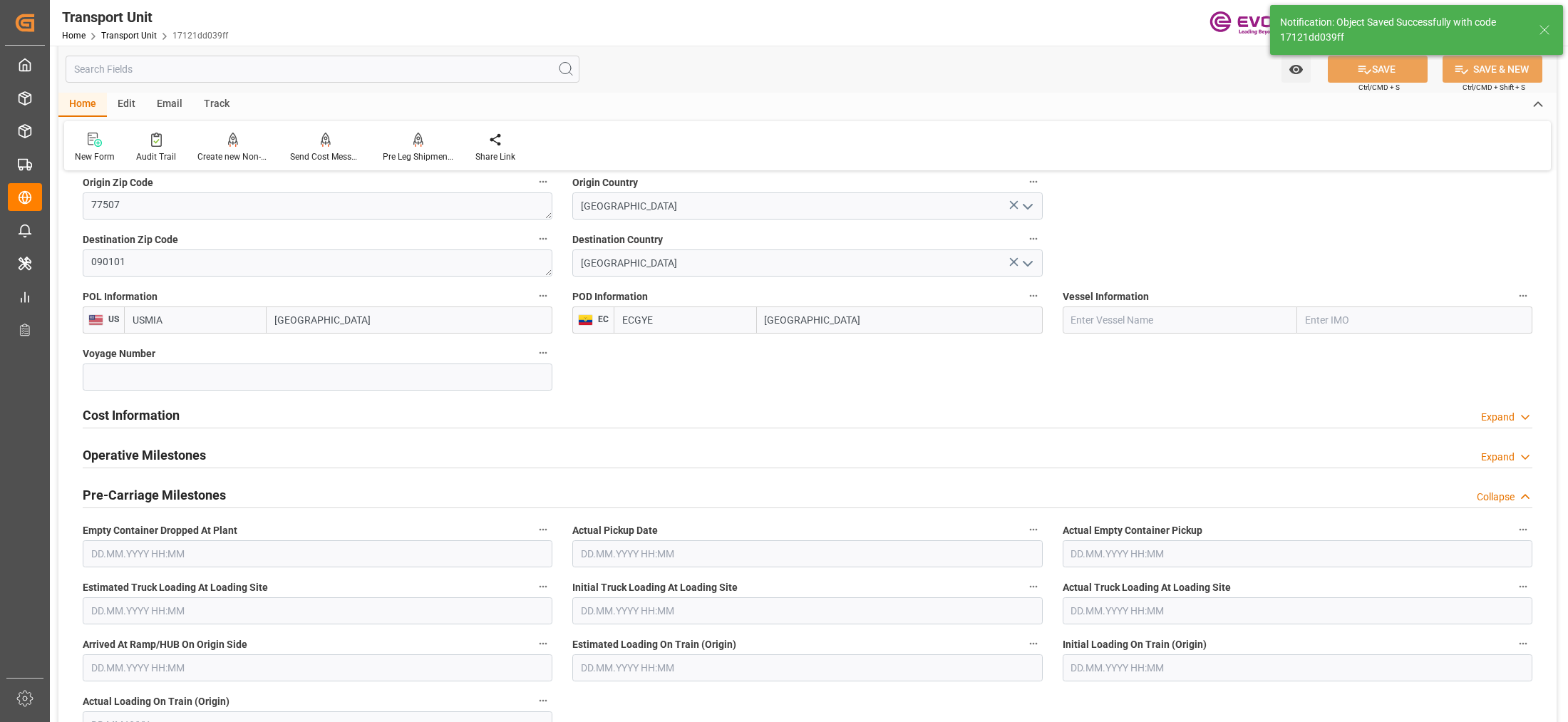
click at [547, 414] on div "Cost Information Expand" at bounding box center [807, 414] width 1449 height 27
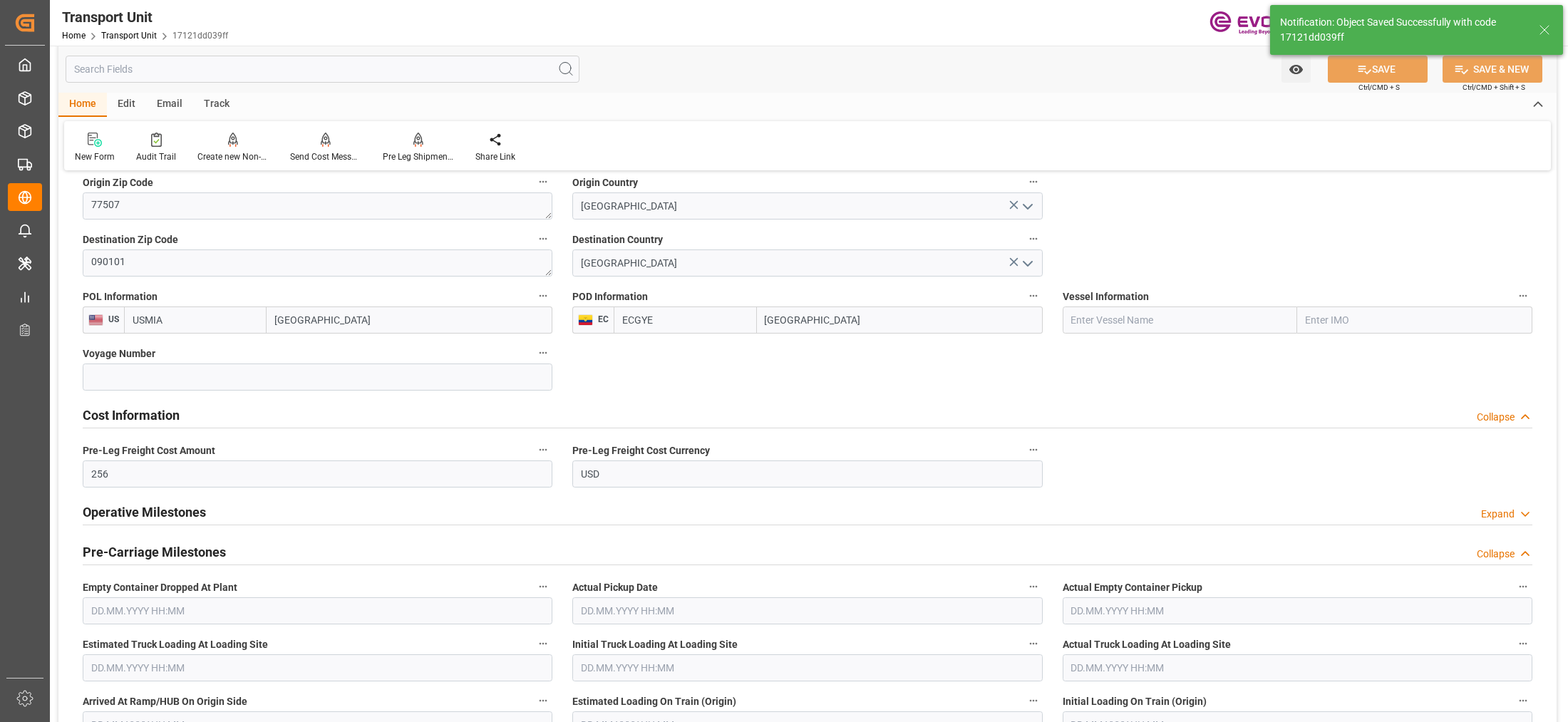
scroll to position [890, 0]
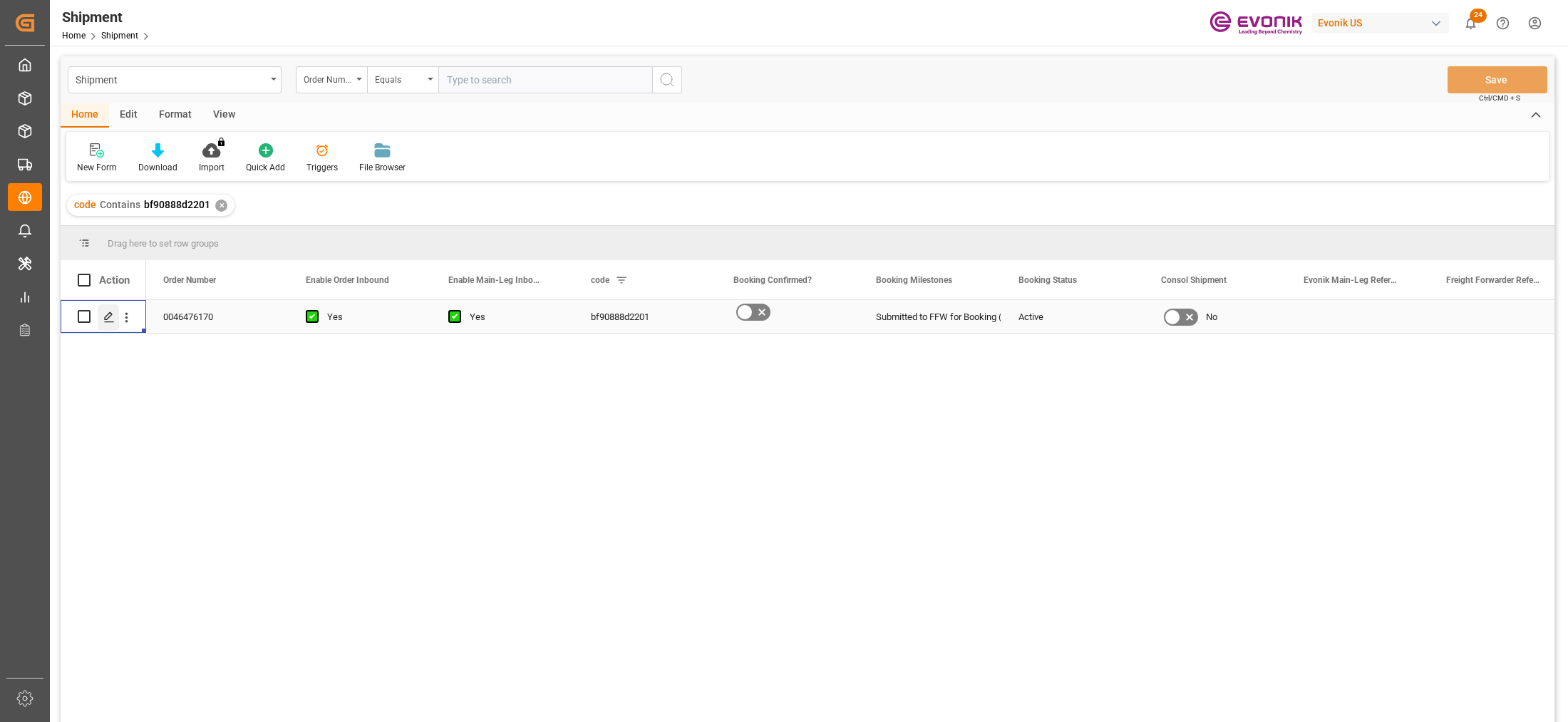
click at [101, 314] on div "Press SPACE to select this row." at bounding box center [109, 316] width 22 height 26
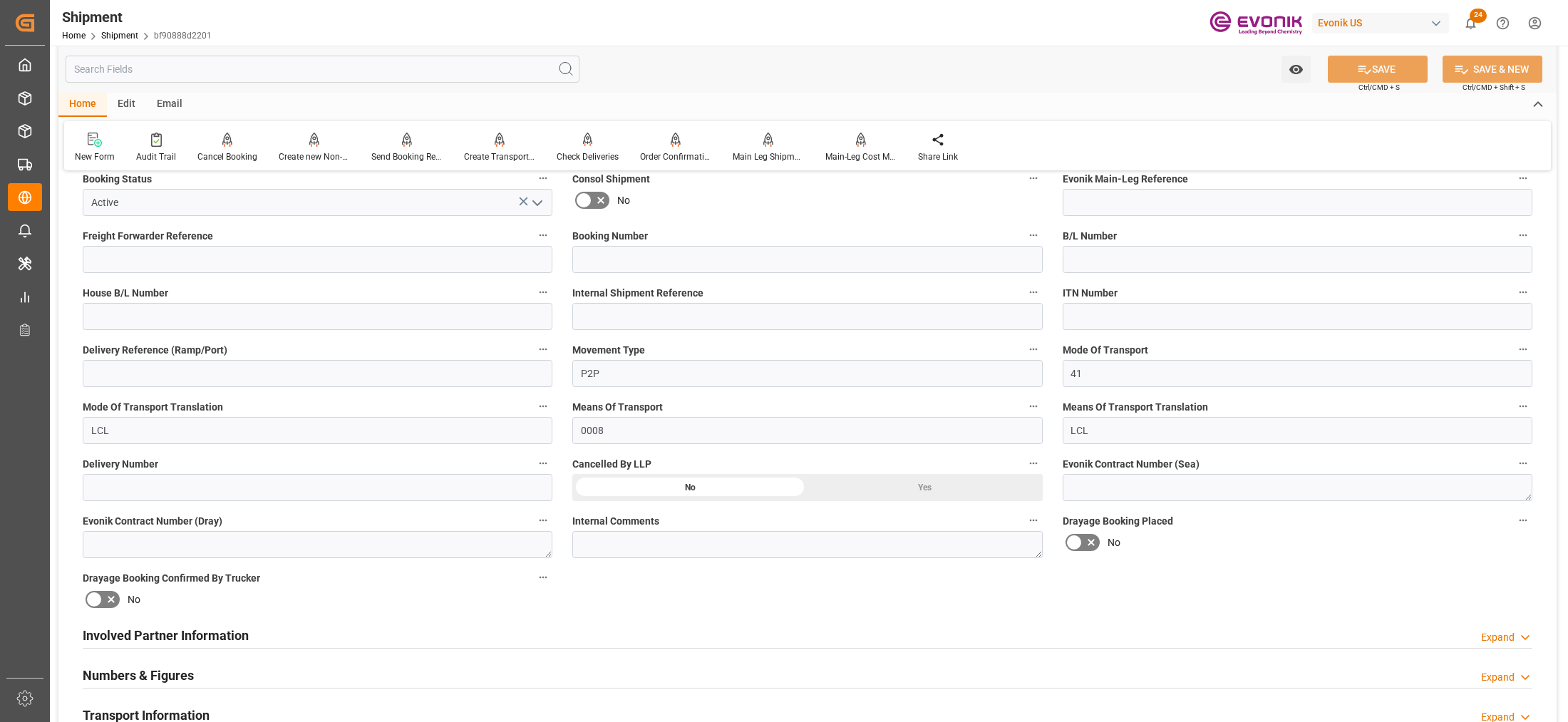
scroll to position [534, 0]
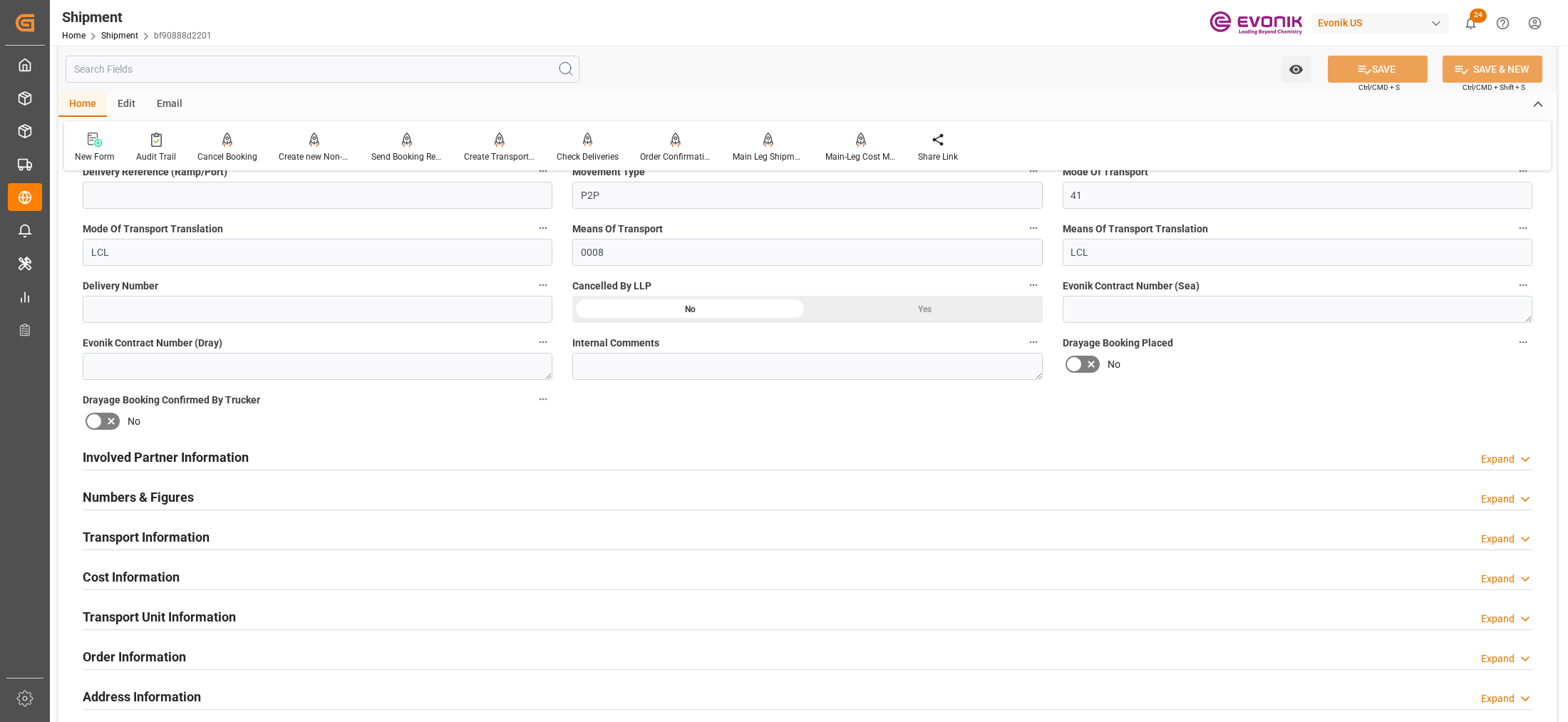
click at [622, 458] on div "Involved Partner Information Expand" at bounding box center [807, 456] width 1449 height 27
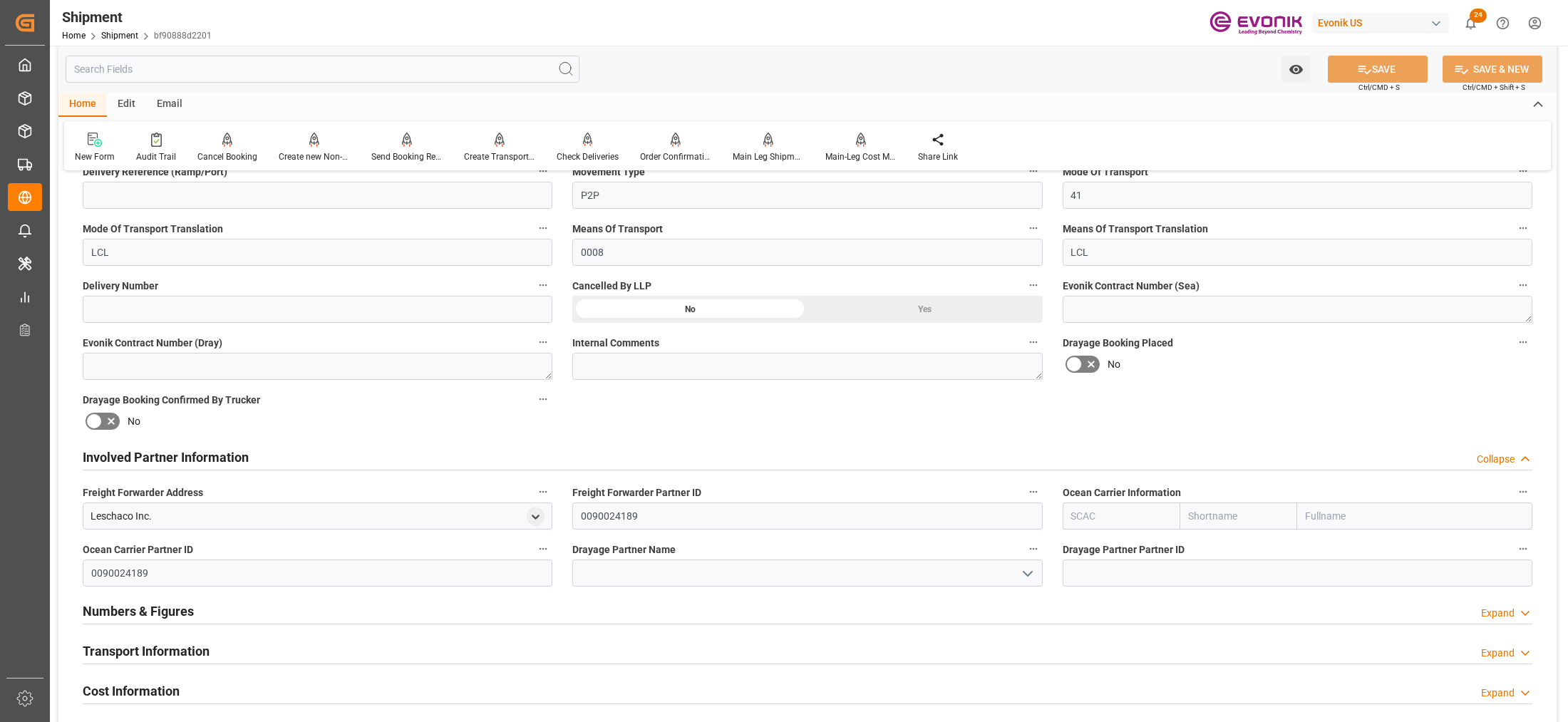
scroll to position [712, 0]
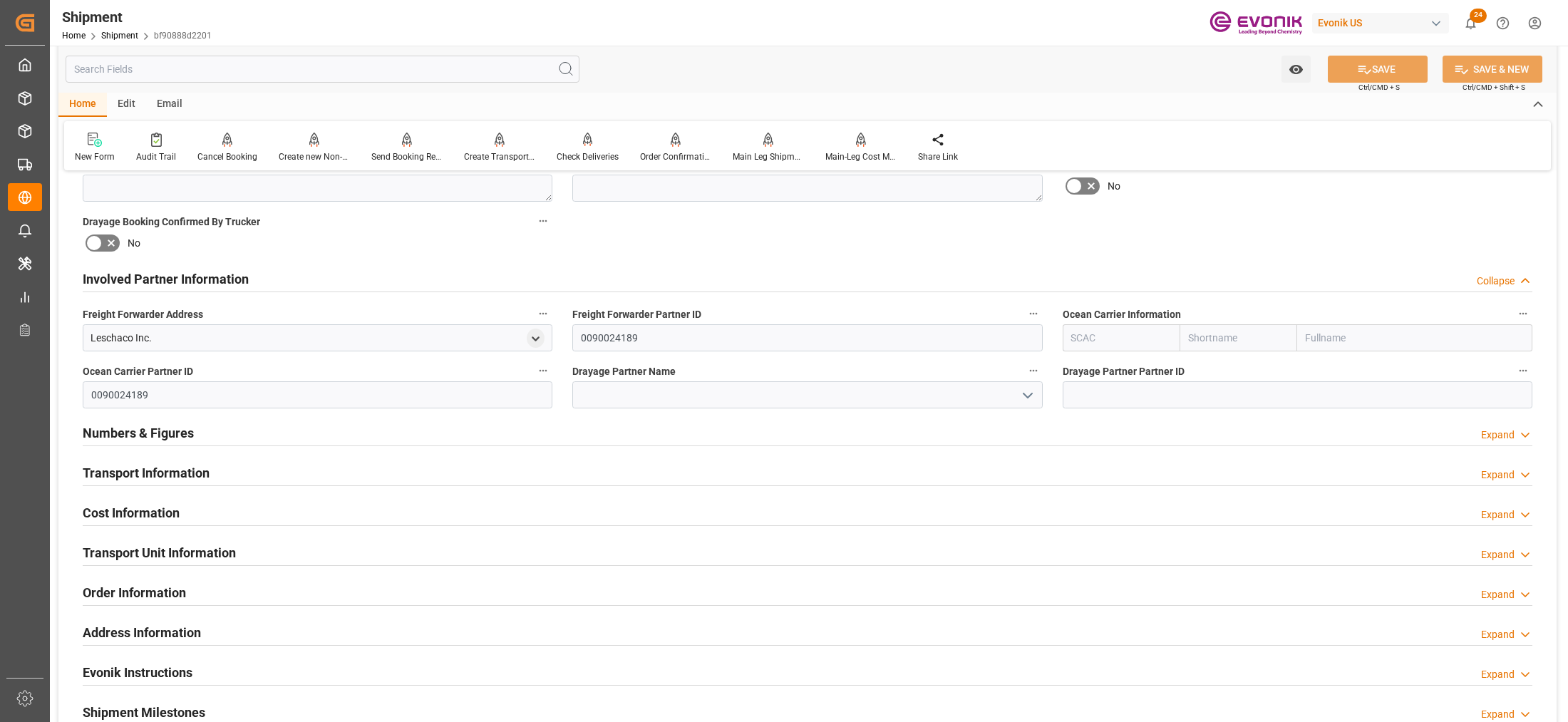
click at [1205, 344] on input "text" at bounding box center [1238, 337] width 118 height 27
click at [791, 432] on div "Numbers & Figures Expand" at bounding box center [807, 432] width 1449 height 27
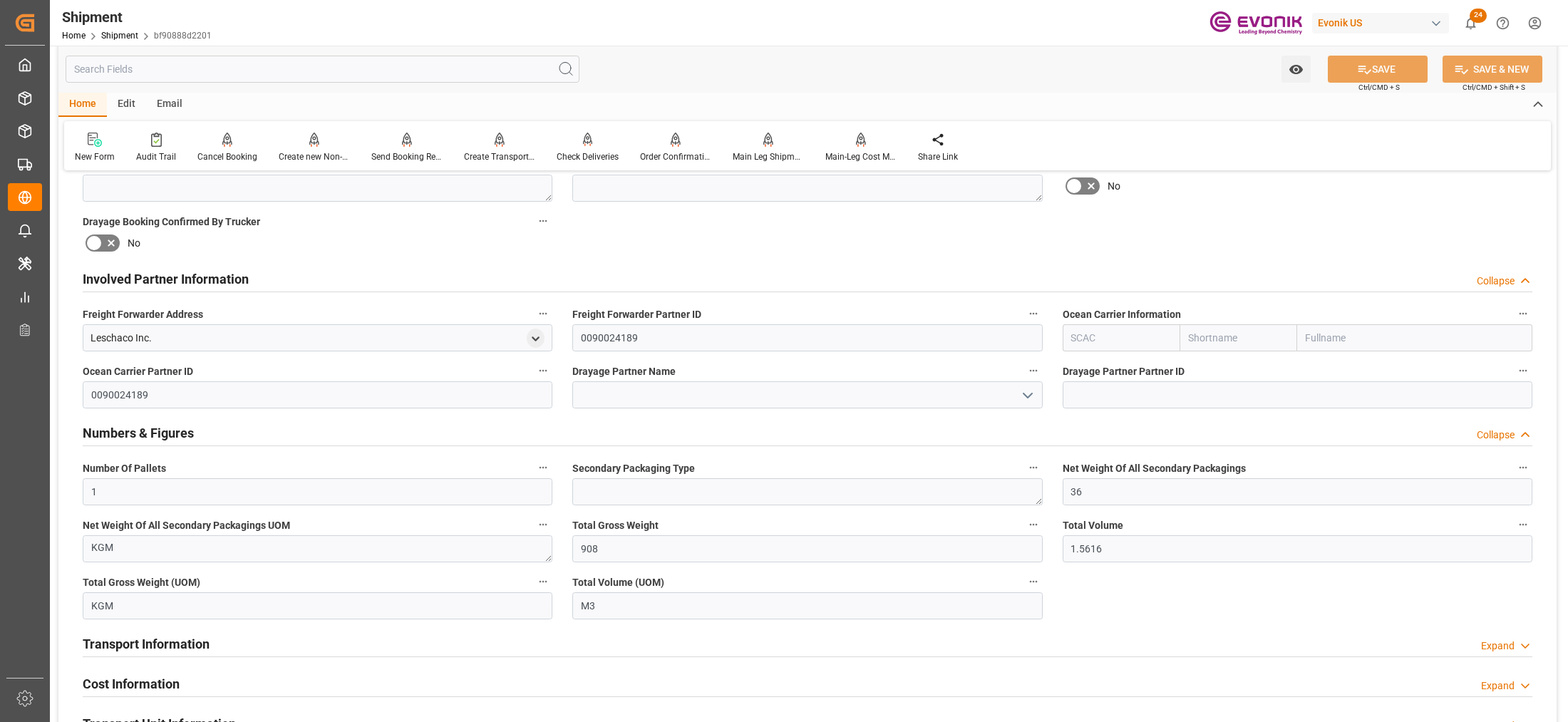
click at [1091, 339] on input "text" at bounding box center [1121, 337] width 118 height 27
type input "ฟ"
click at [1098, 367] on div "ALRB" at bounding box center [1084, 370] width 42 height 32
type input "ALRB"
type input "AC Containerline"
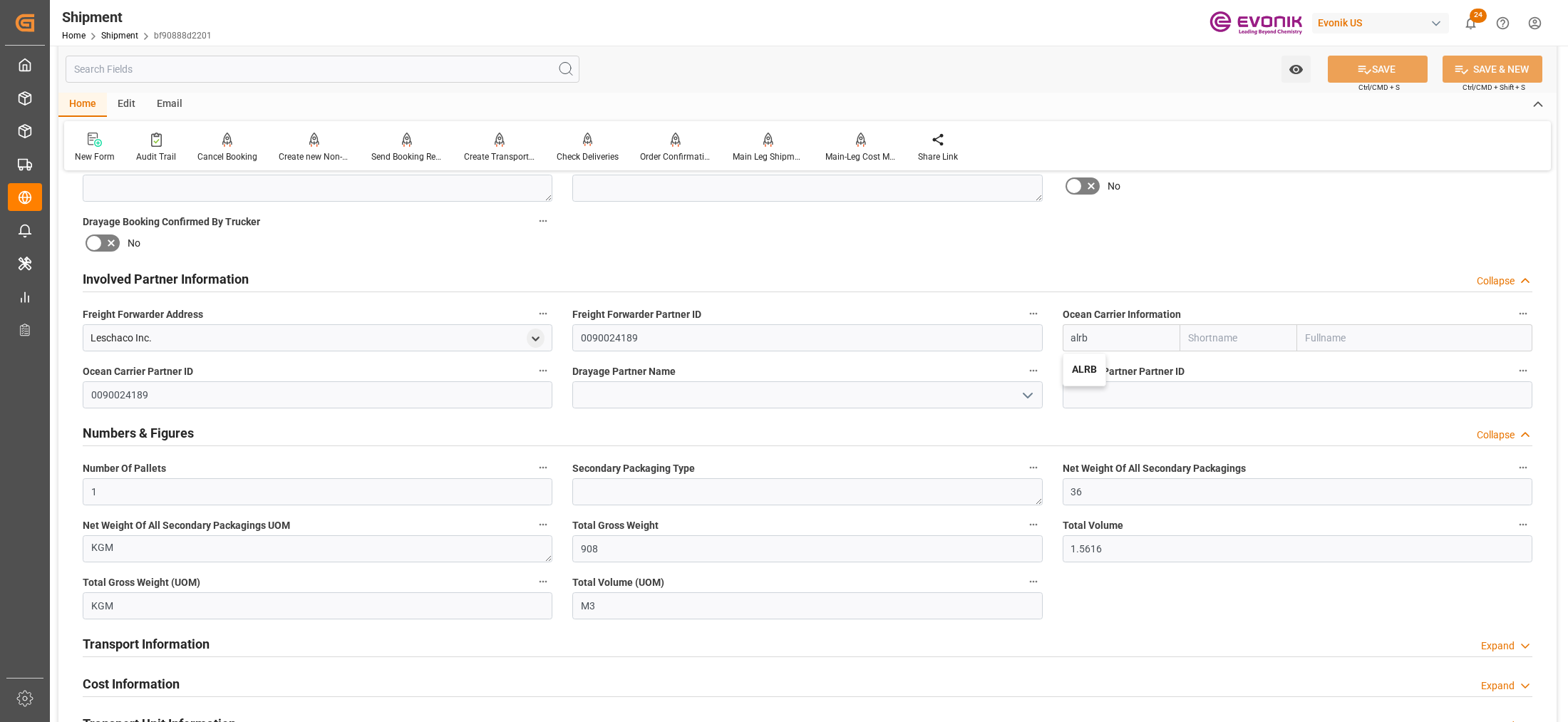
type input "AC Containerline GmbH"
type input "ALRB"
click at [1215, 259] on div "Involved Partner Information Collapse" at bounding box center [808, 279] width 1470 height 40
click at [1386, 67] on button "SAVE" at bounding box center [1377, 69] width 100 height 27
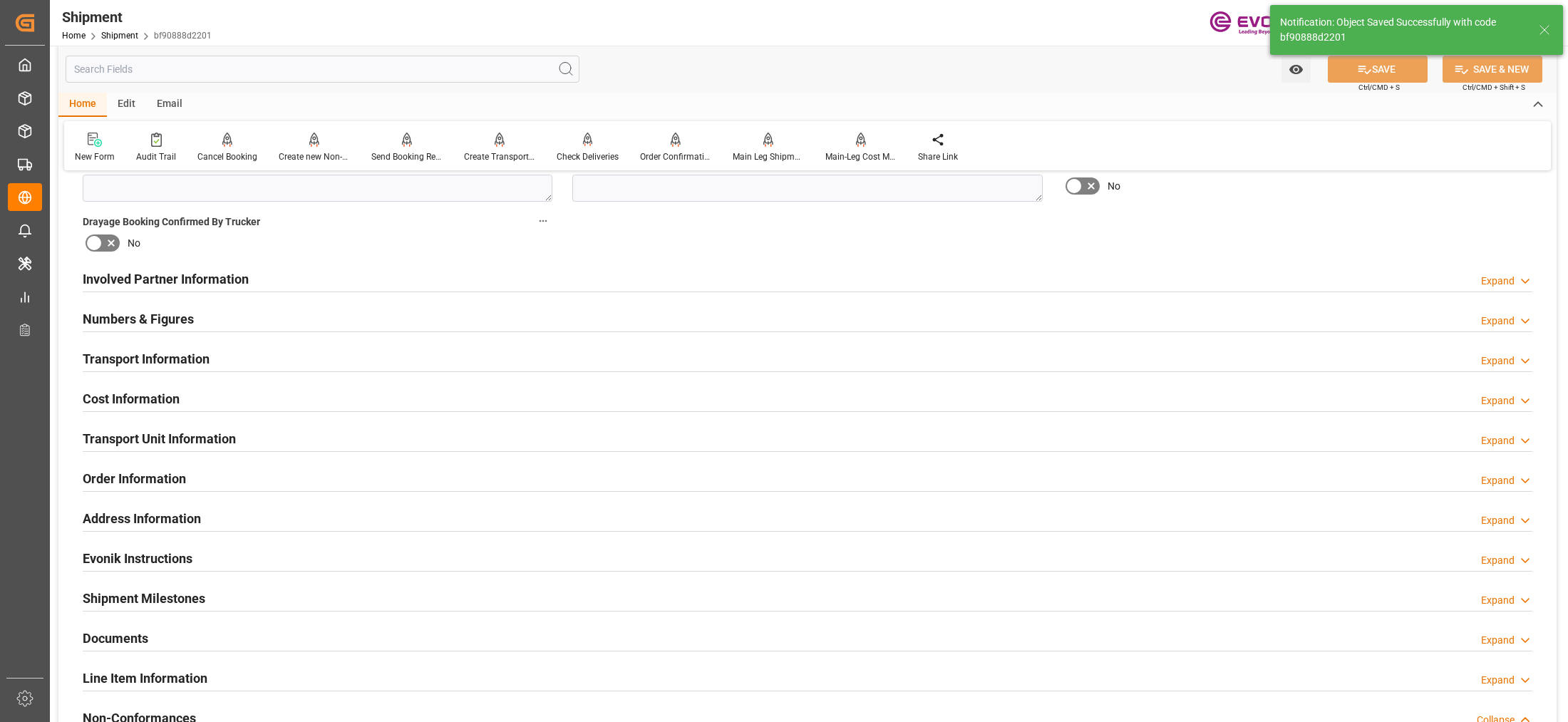
click at [999, 282] on div "Involved Partner Information Expand" at bounding box center [807, 278] width 1449 height 27
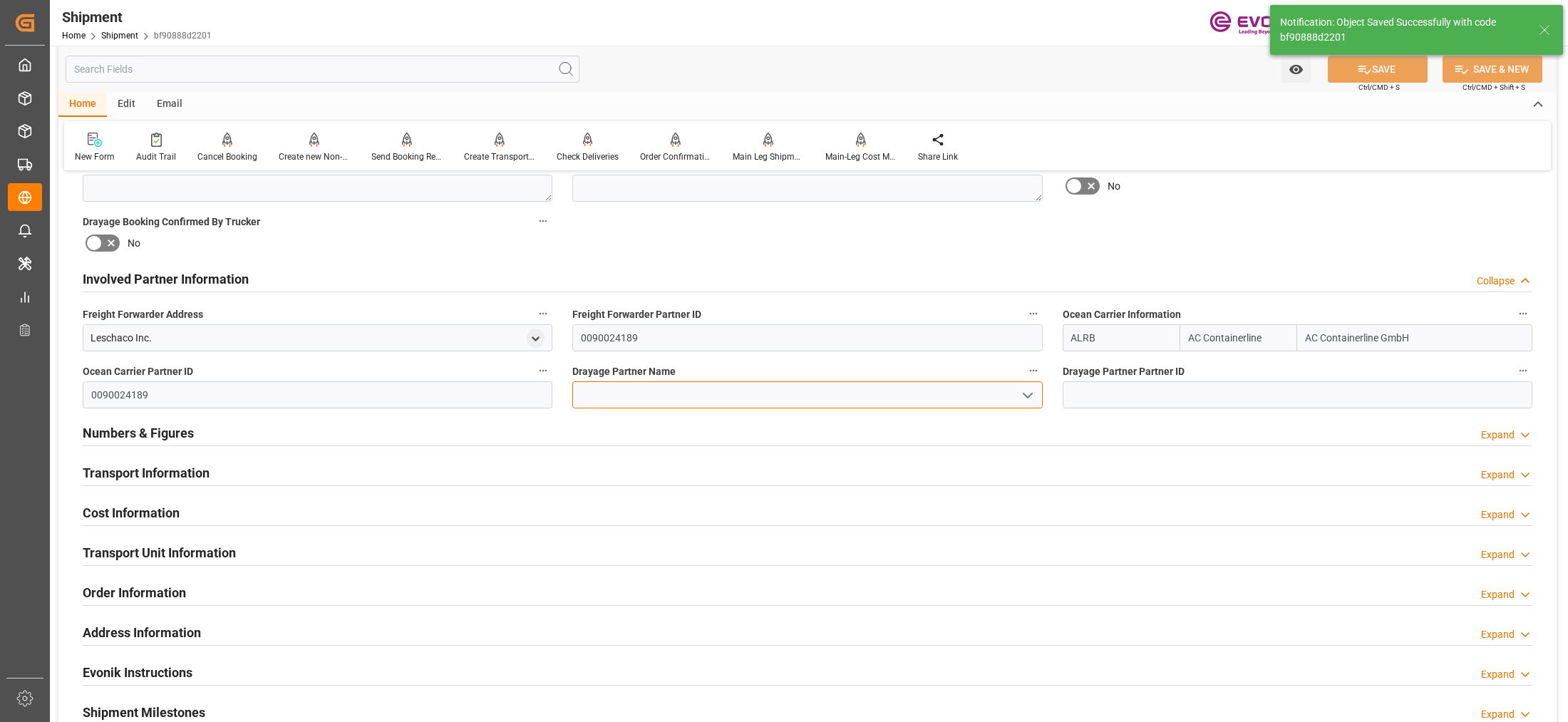
click at [754, 400] on input at bounding box center [807, 395] width 470 height 27
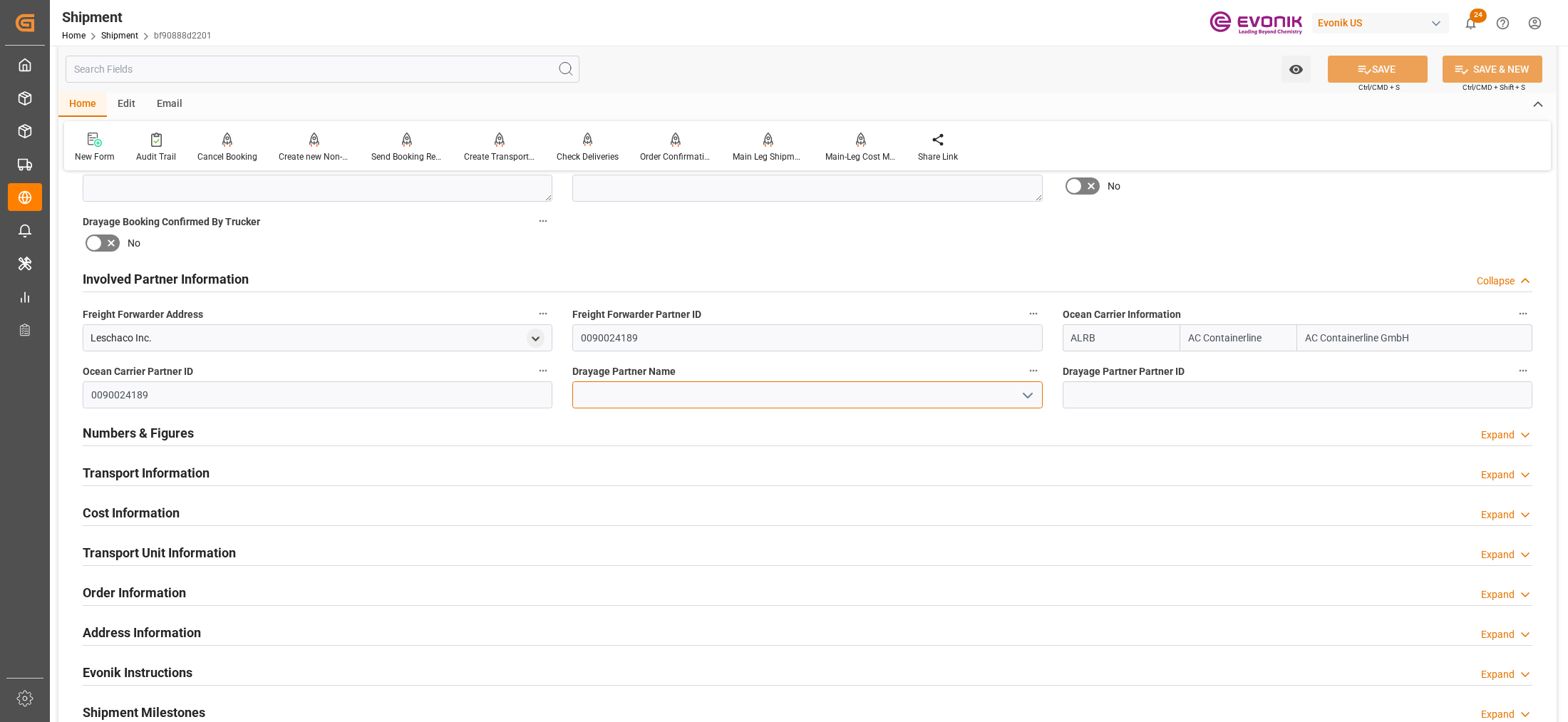
click at [725, 396] on input at bounding box center [807, 395] width 470 height 27
paste input "Pitt Ohio"
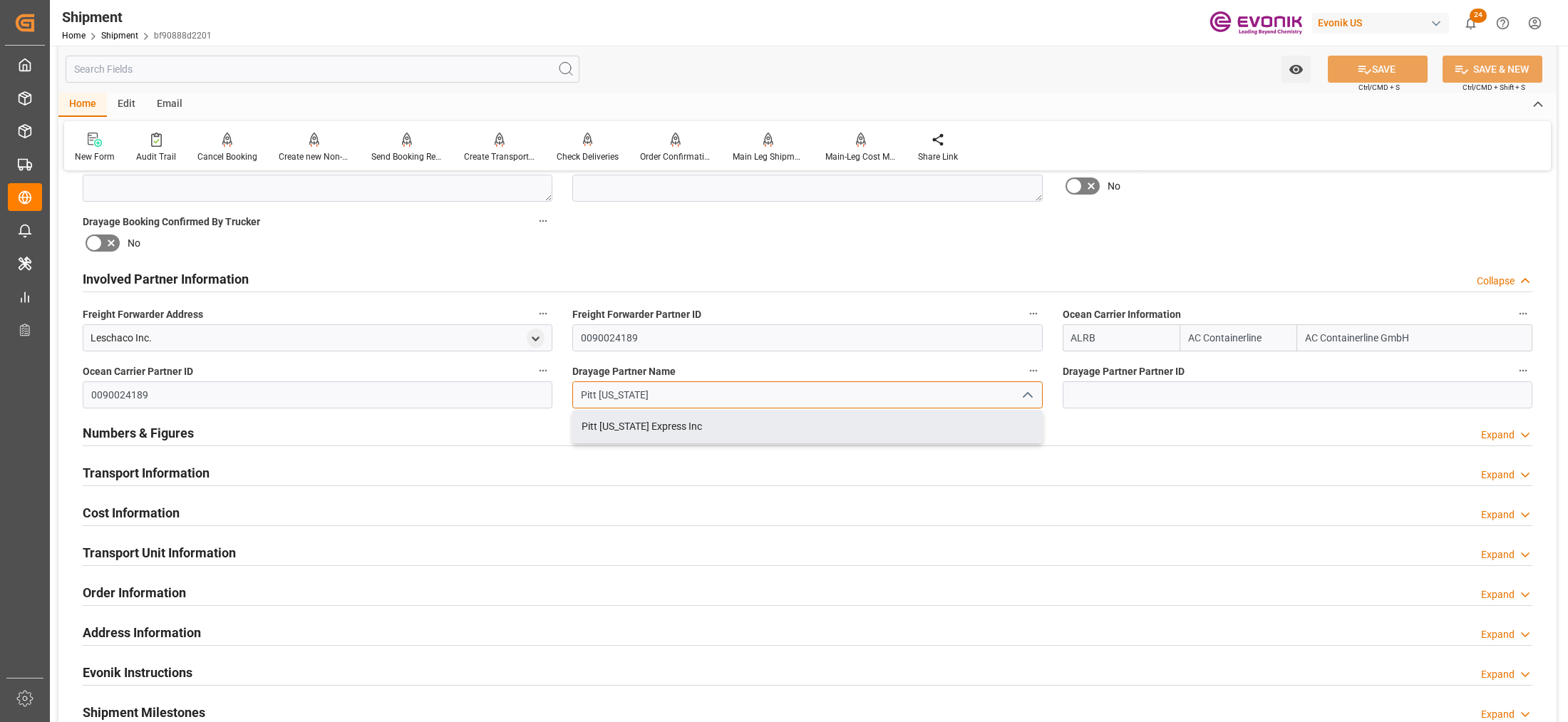
click at [664, 427] on div "Pitt [US_STATE] Express Inc" at bounding box center [807, 426] width 468 height 32
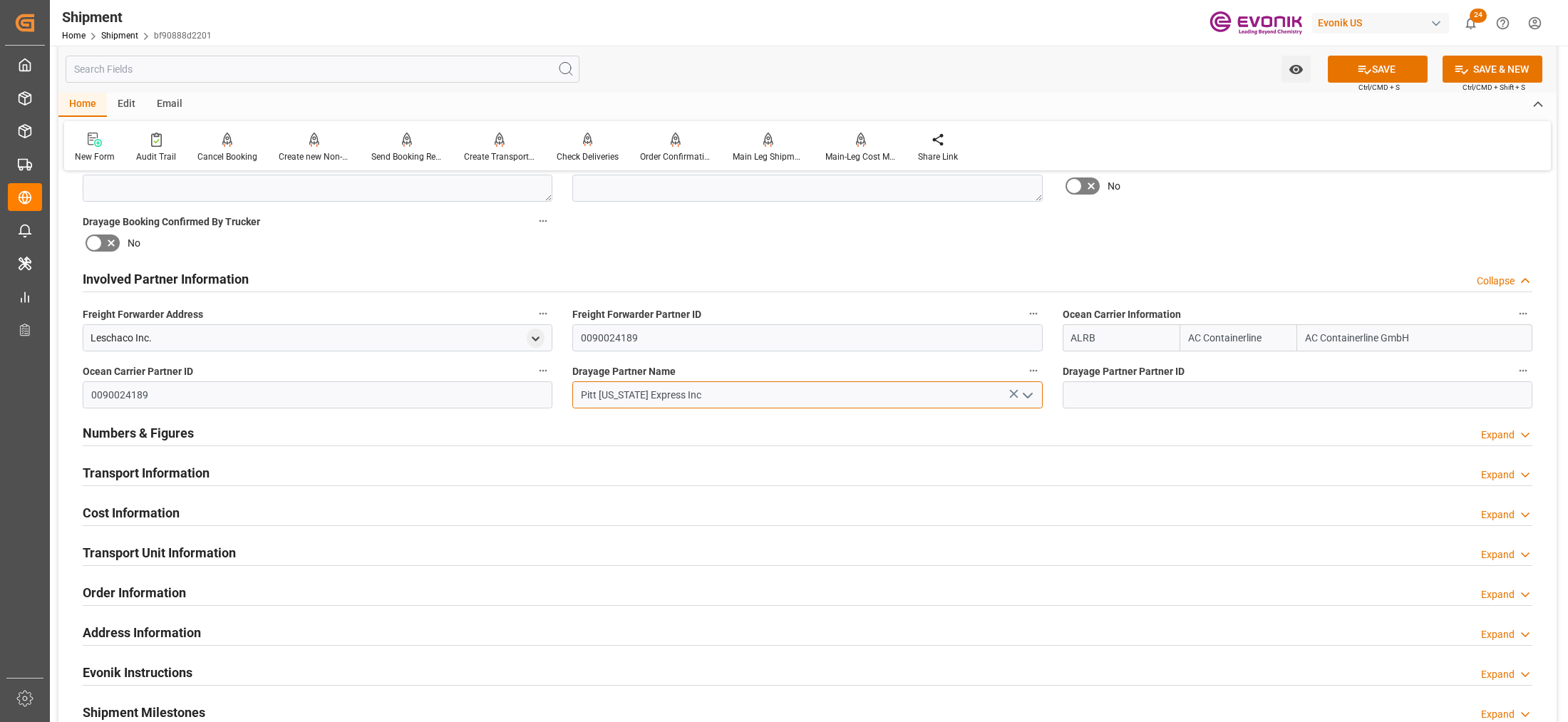
type input "Pitt [US_STATE] Express Inc"
click at [1231, 241] on div "Booking Confirmation Milestone Bar Collapse Submitted to FFW for Booking (Pendi…" at bounding box center [807, 263] width 1498 height 1587
click at [1394, 73] on button "SAVE" at bounding box center [1377, 69] width 100 height 27
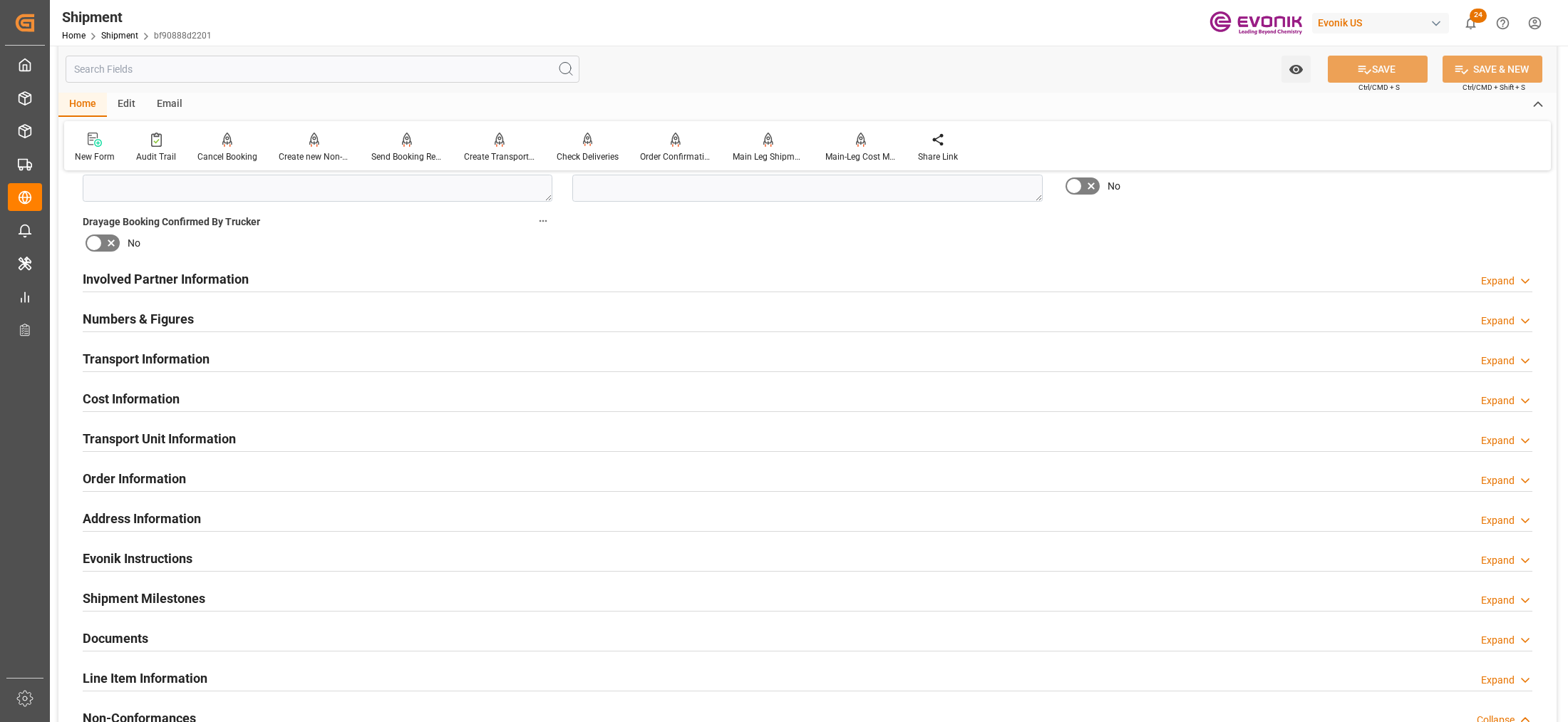
click at [742, 403] on div "Cost Information Expand" at bounding box center [807, 397] width 1449 height 27
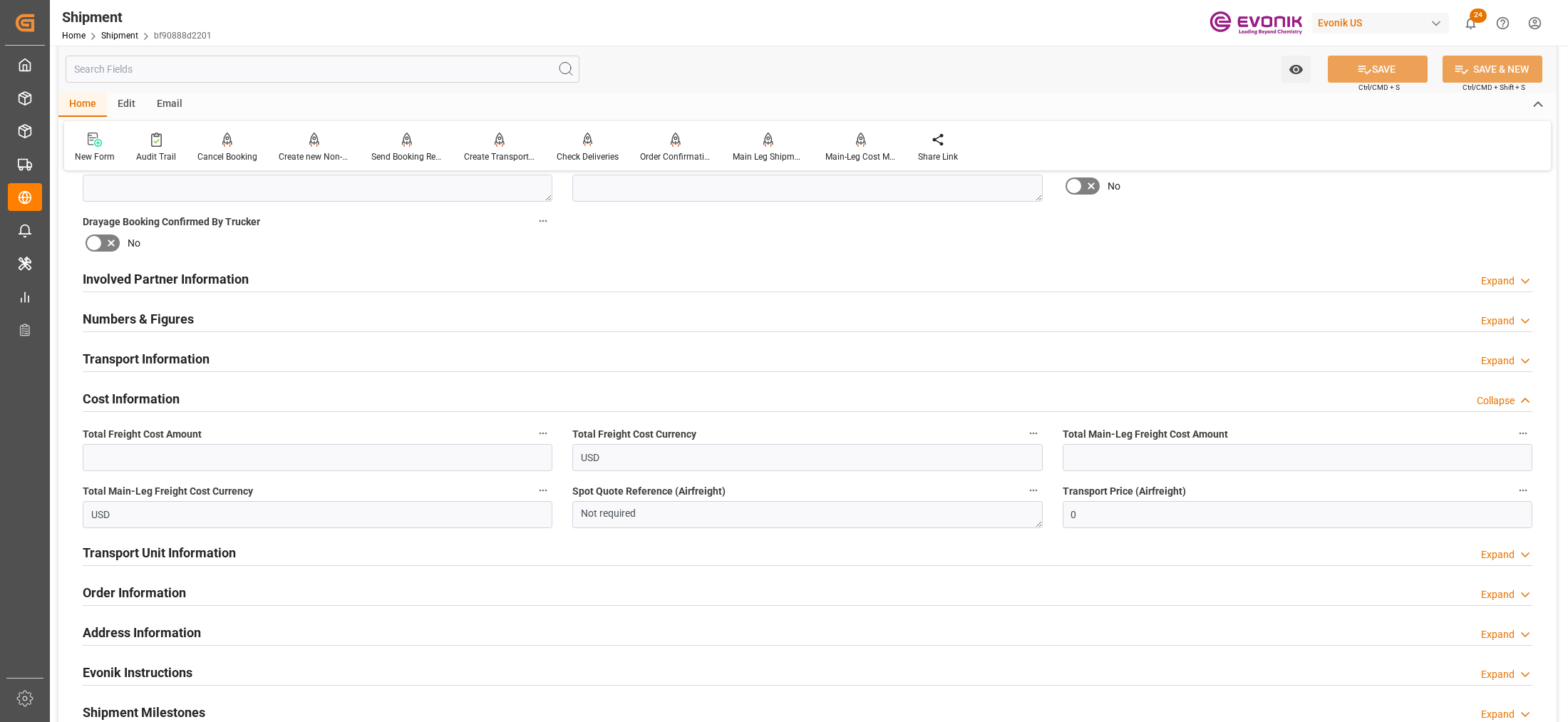
click at [492, 314] on div "Numbers & Figures Expand" at bounding box center [807, 317] width 1449 height 27
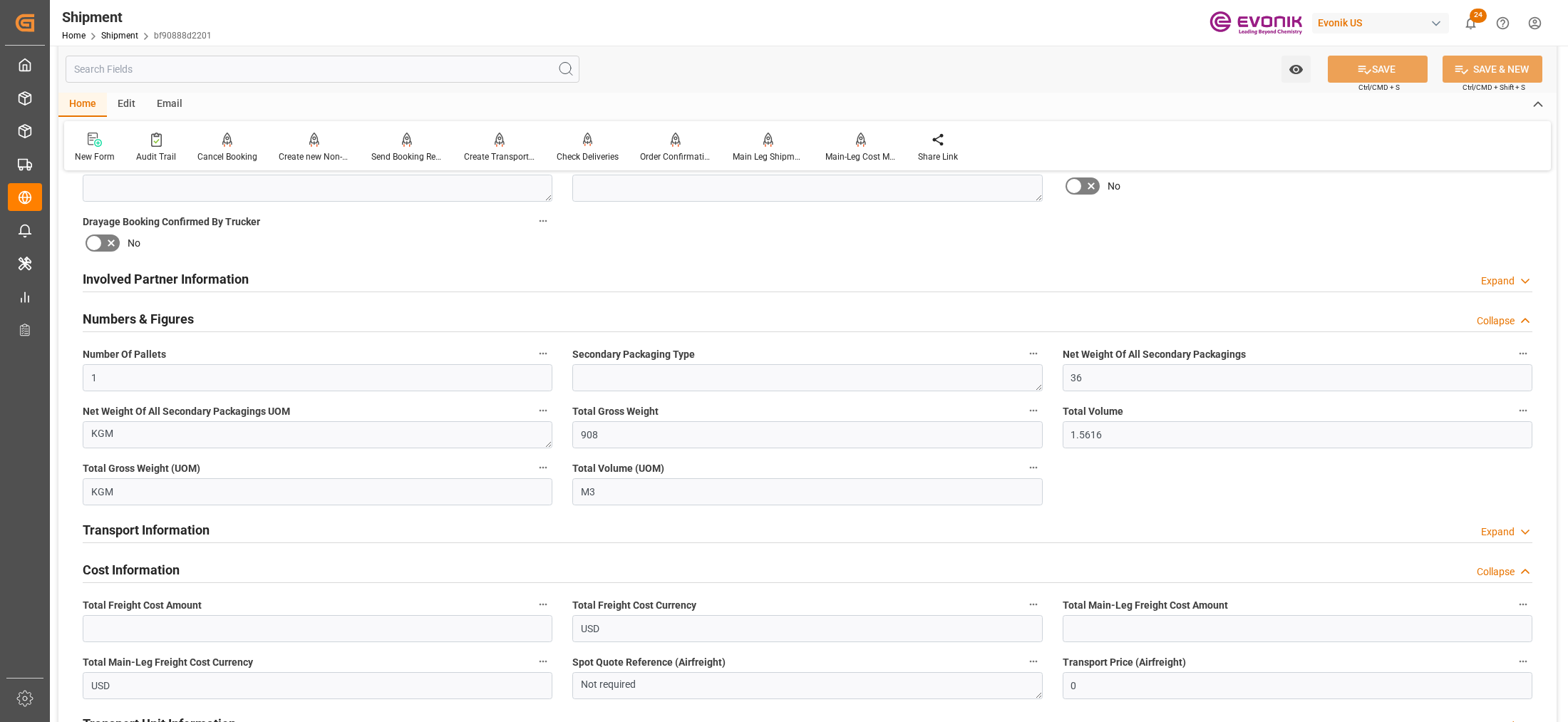
click at [532, 283] on div "Involved Partner Information Expand" at bounding box center [807, 278] width 1449 height 27
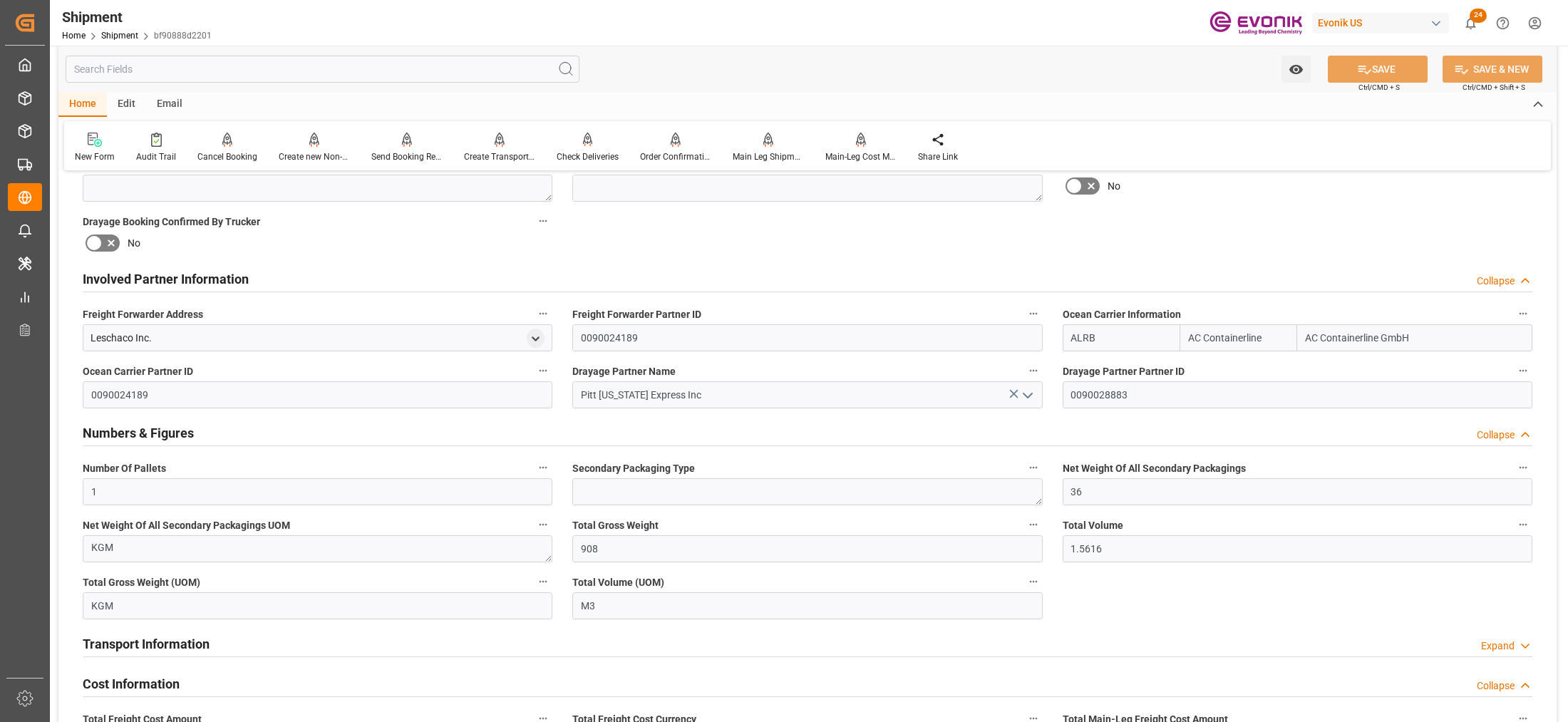
click at [709, 436] on div "Numbers & Figures Collapse" at bounding box center [807, 432] width 1449 height 27
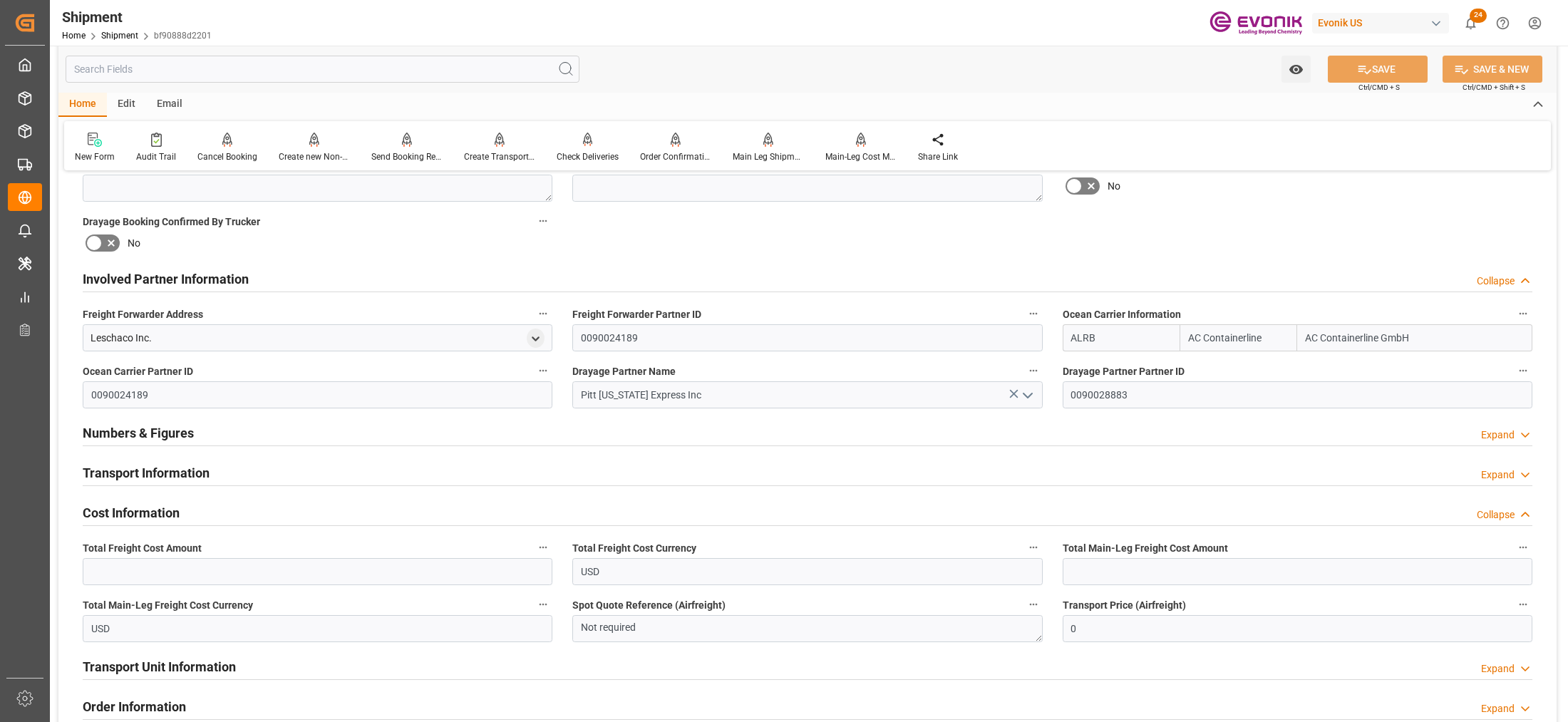
click at [601, 464] on div "Transport Information Expand" at bounding box center [807, 471] width 1449 height 27
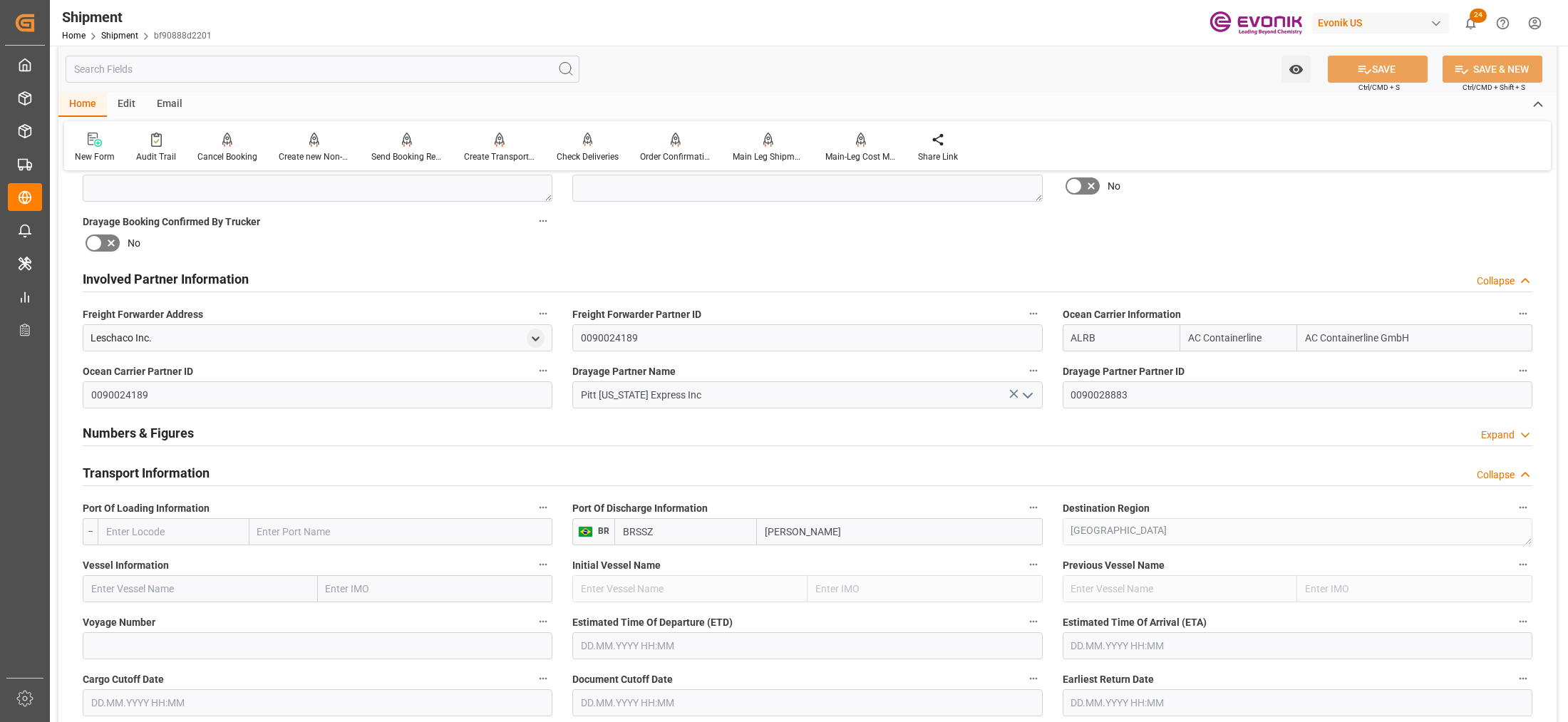
scroll to position [890, 0]
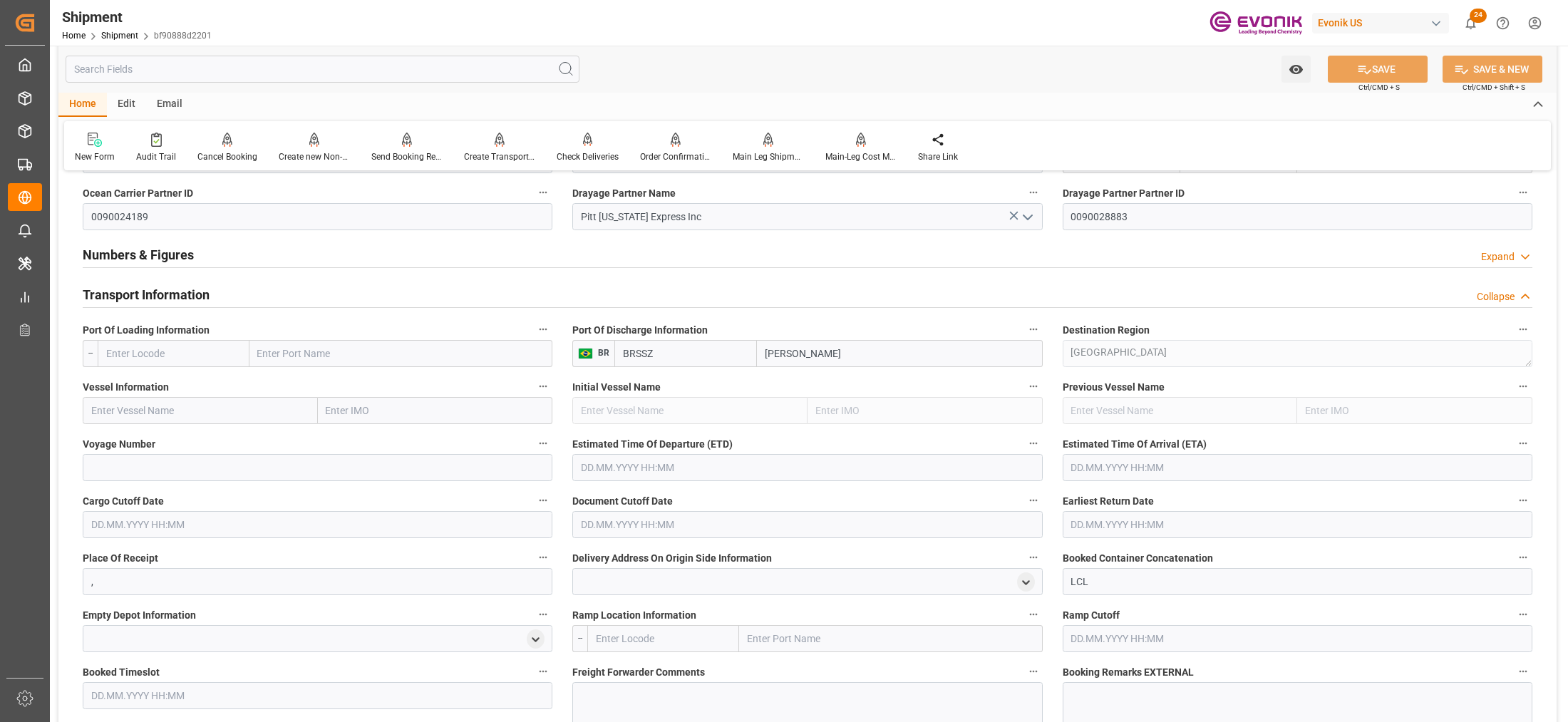
click at [211, 352] on input "text" at bounding box center [174, 353] width 152 height 27
click at [175, 379] on span "USEWR - Newark" at bounding box center [173, 384] width 132 height 12
type input "USEWR"
type input "[GEOGRAPHIC_DATA]"
type input "USEWR"
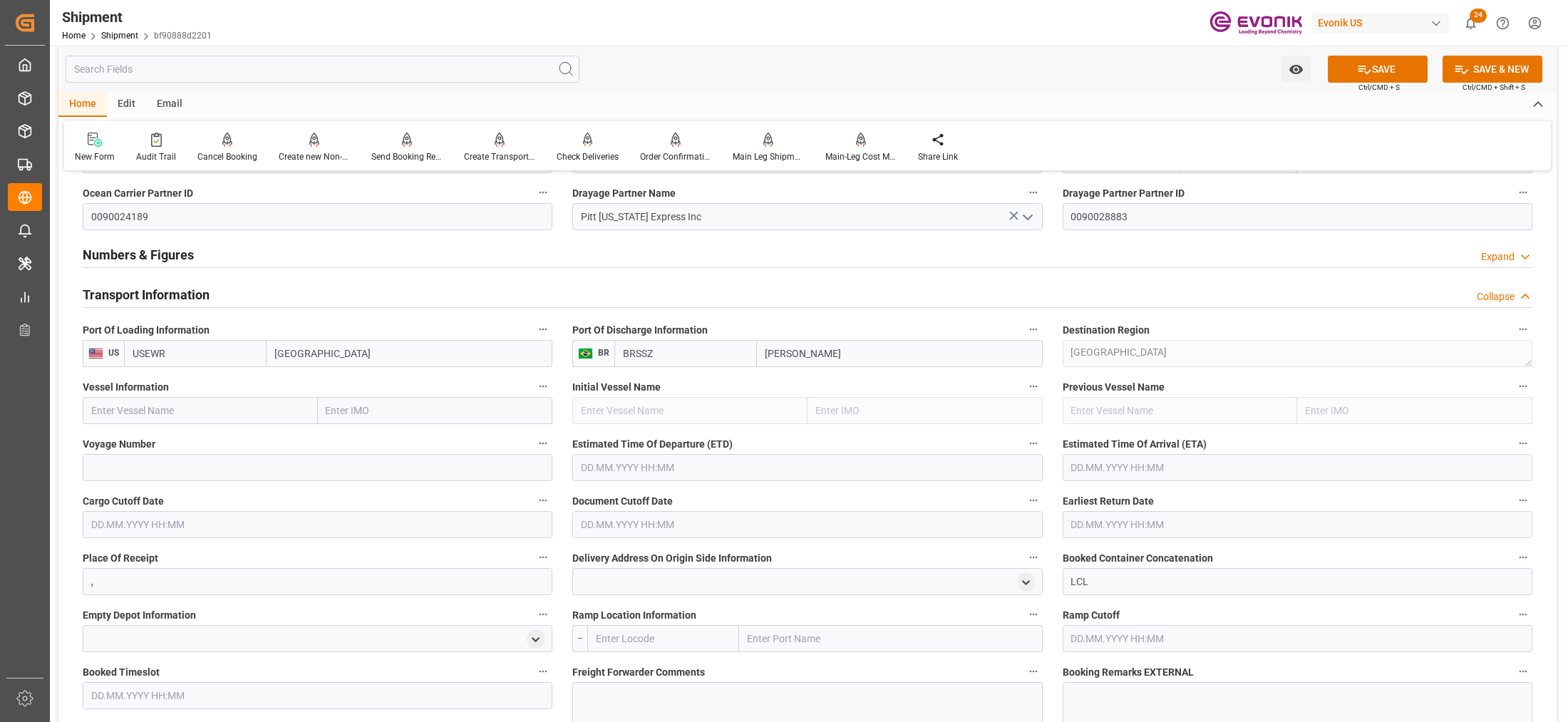
click at [215, 405] on input "text" at bounding box center [200, 410] width 235 height 27
paste input "MAERSK FORTALEZA / 544S"
click at [214, 406] on input "MAERSK FORTALEZA / 544S" at bounding box center [200, 410] width 235 height 27
type input "MAERSK FORTALEZA"
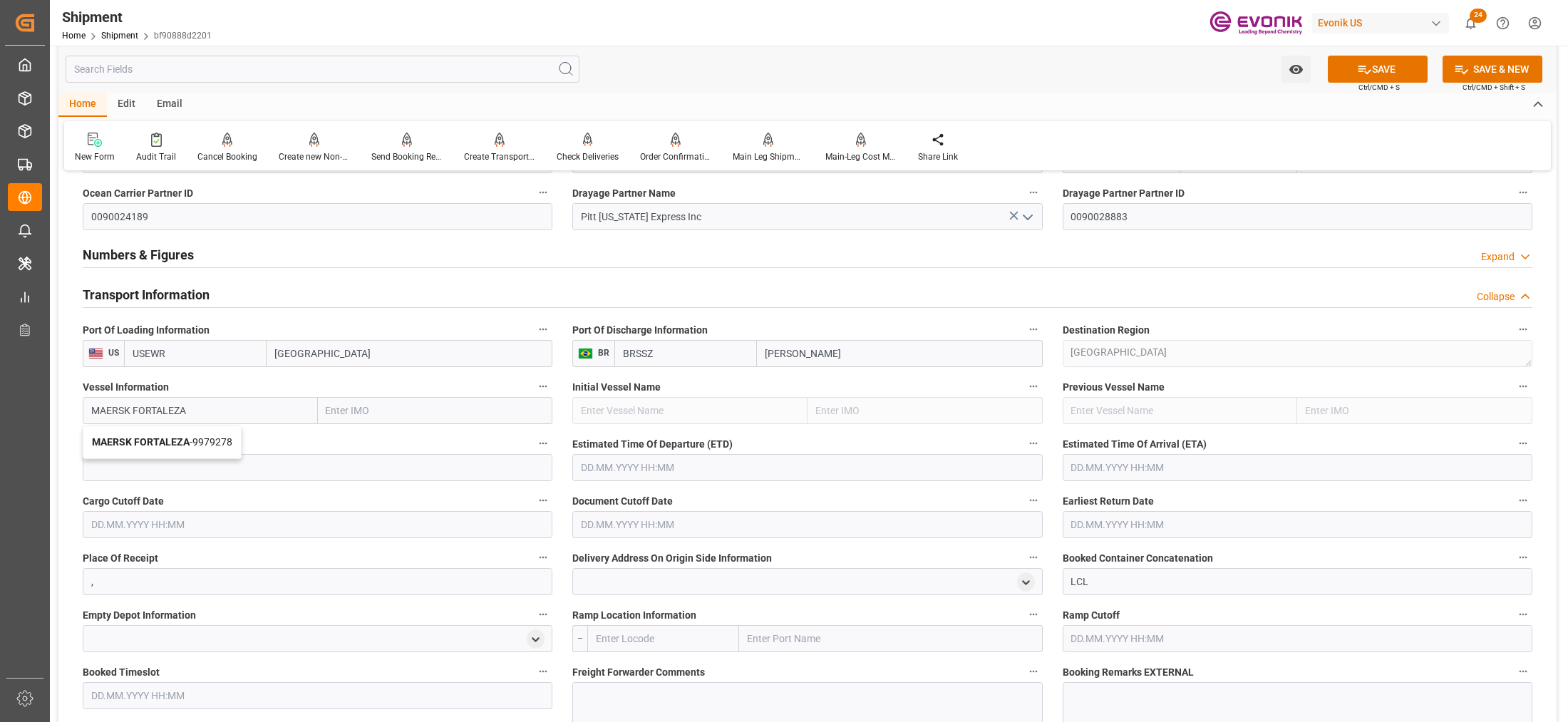
click at [201, 450] on div "MAERSK FORTALEZA - 9979278" at bounding box center [162, 442] width 157 height 32
type input "9979278"
type input "MAERSK FORTALEZA"
click at [225, 465] on input at bounding box center [318, 468] width 470 height 27
paste input "544S"
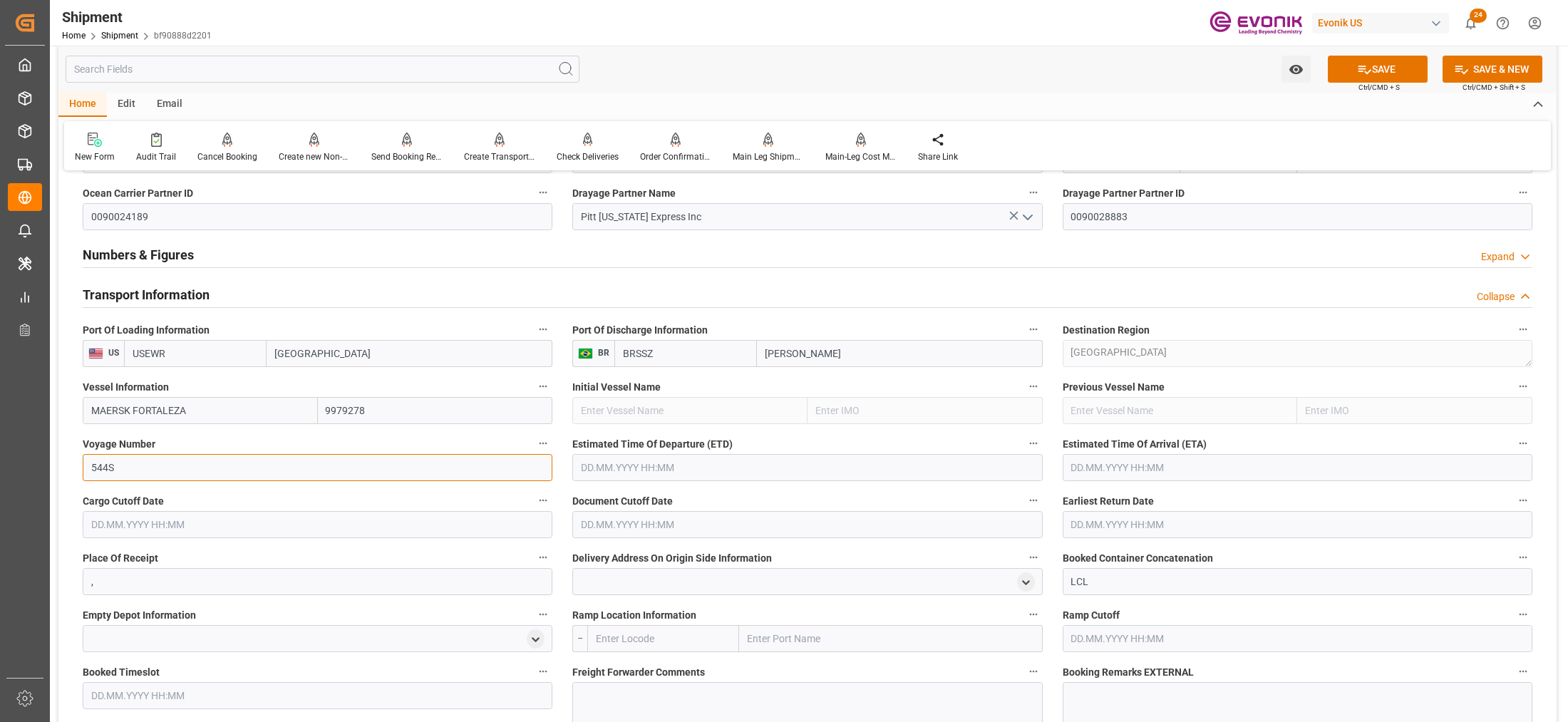
type input "544S"
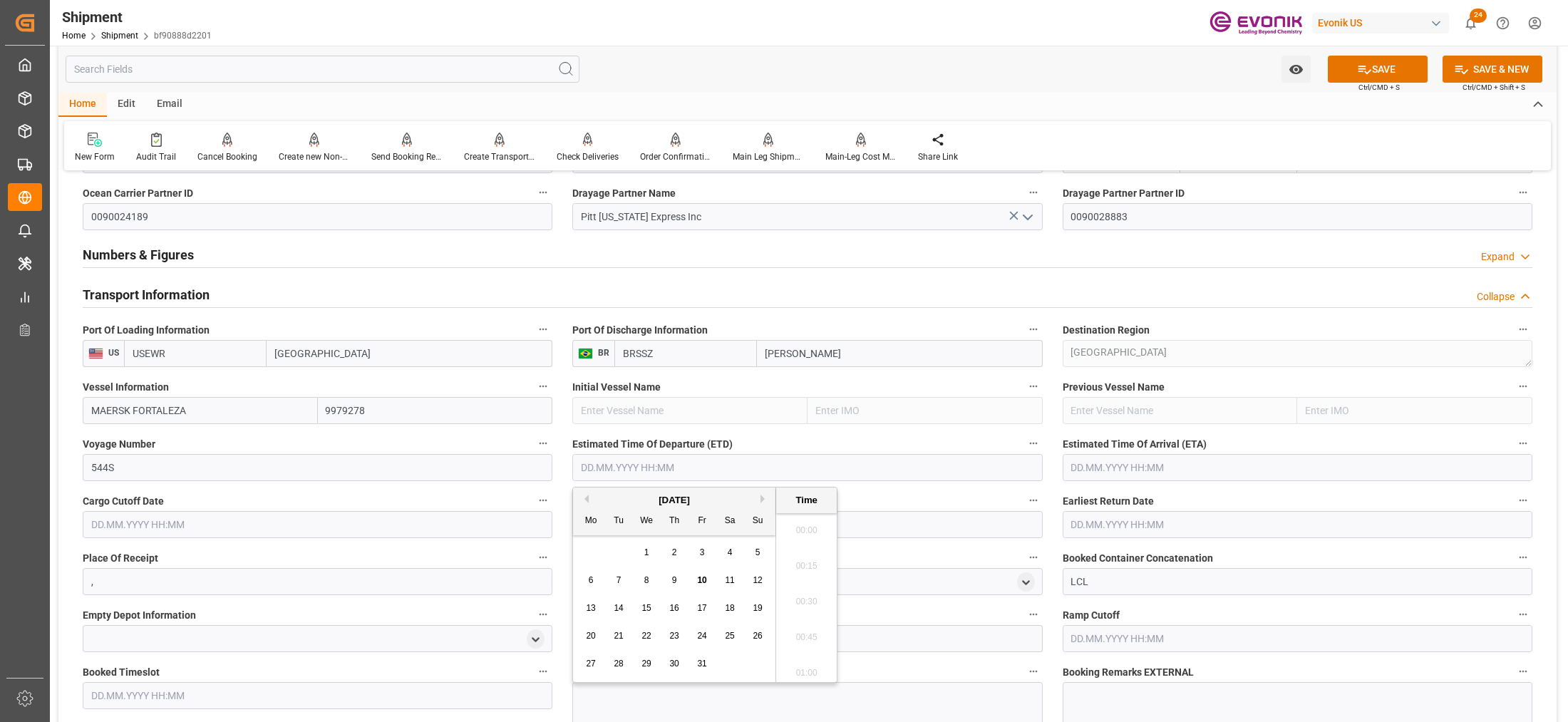
click at [622, 467] on input "text" at bounding box center [807, 468] width 470 height 27
click at [727, 561] on div "29 30 1 2 3 4 5" at bounding box center [675, 552] width 194 height 28
click at [652, 657] on div "29" at bounding box center [647, 664] width 18 height 17
type input "[DATE] 00:00"
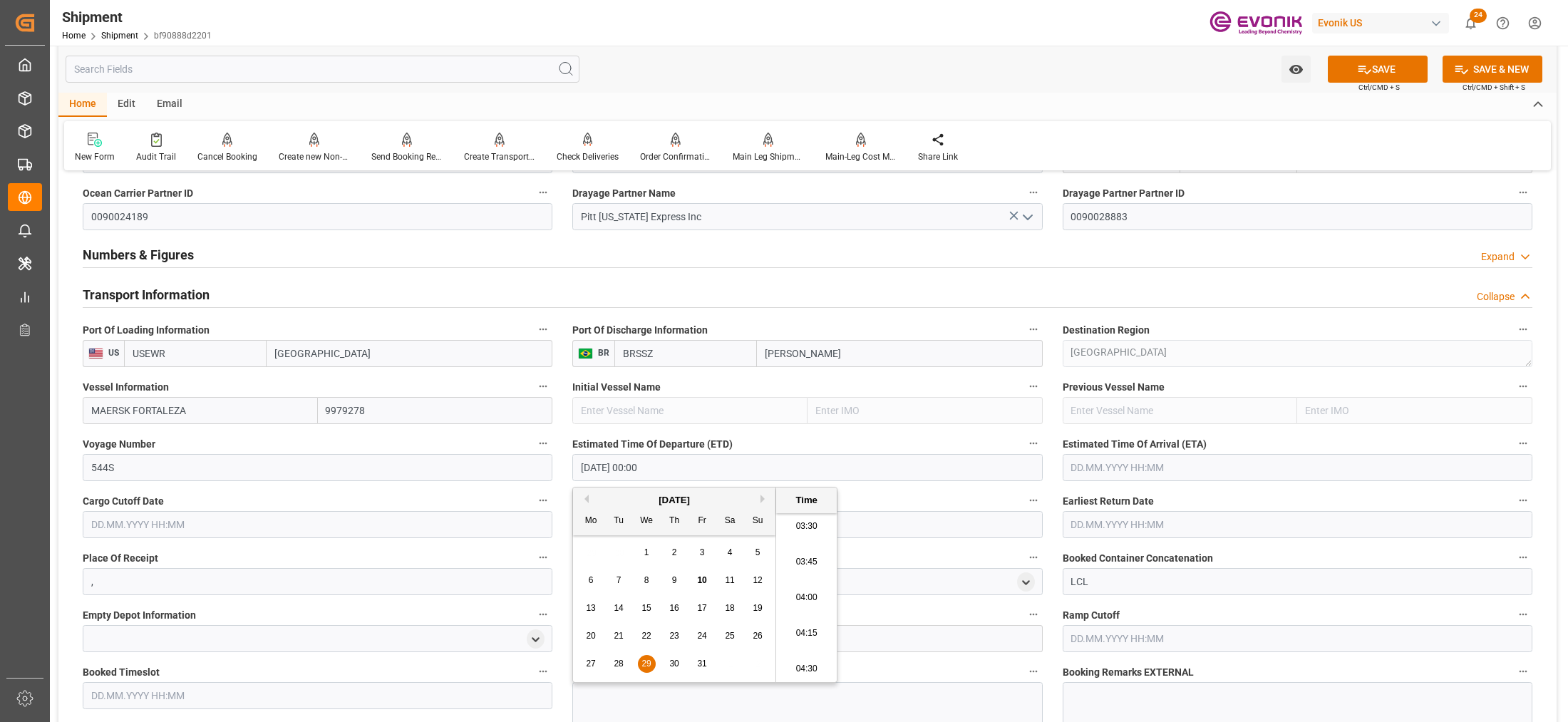
click at [1152, 458] on input "text" at bounding box center [1297, 468] width 470 height 27
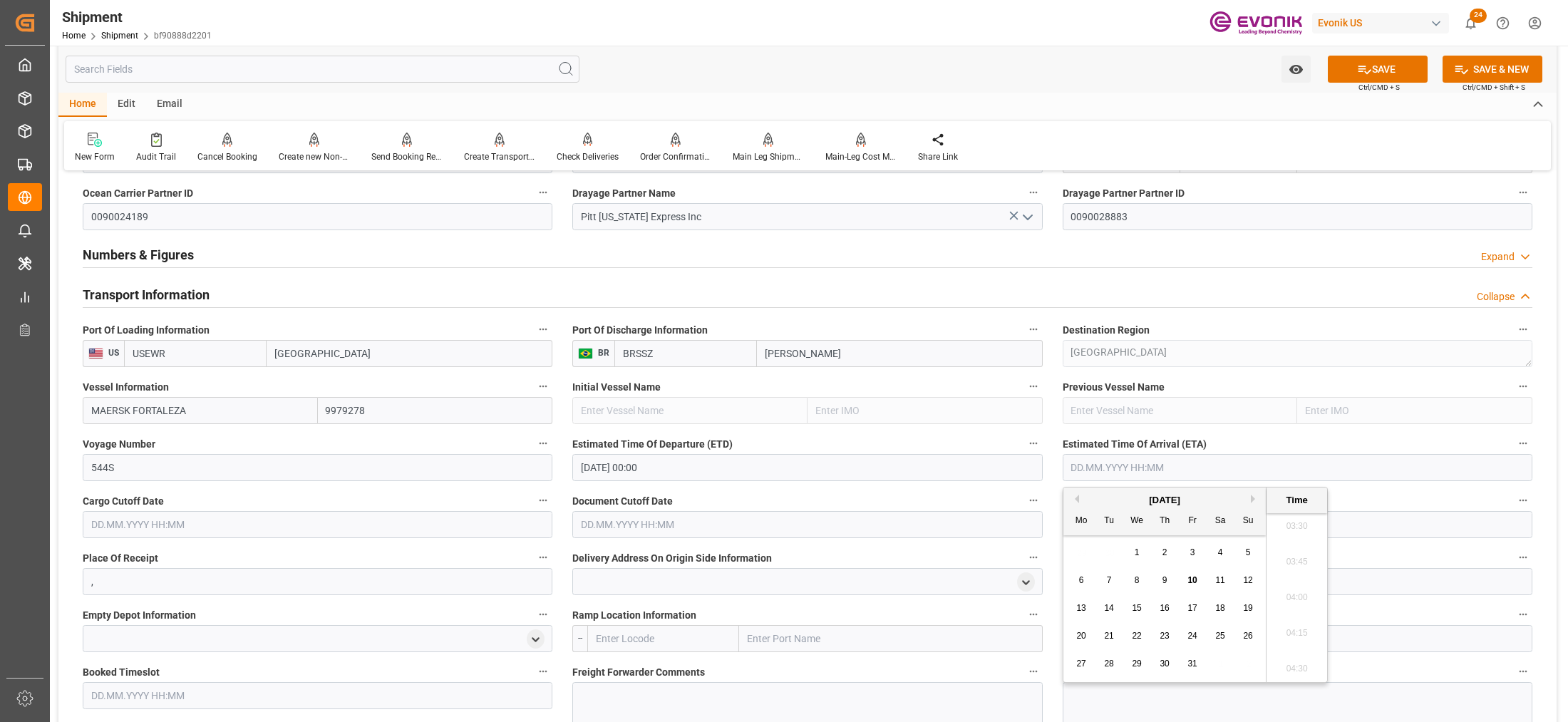
click at [1255, 495] on button "Next Month" at bounding box center [1255, 499] width 9 height 9
click at [1137, 634] on span "19" at bounding box center [1136, 635] width 9 height 10
type input "19.11.2025 00:00"
click at [481, 530] on input "text" at bounding box center [318, 524] width 470 height 27
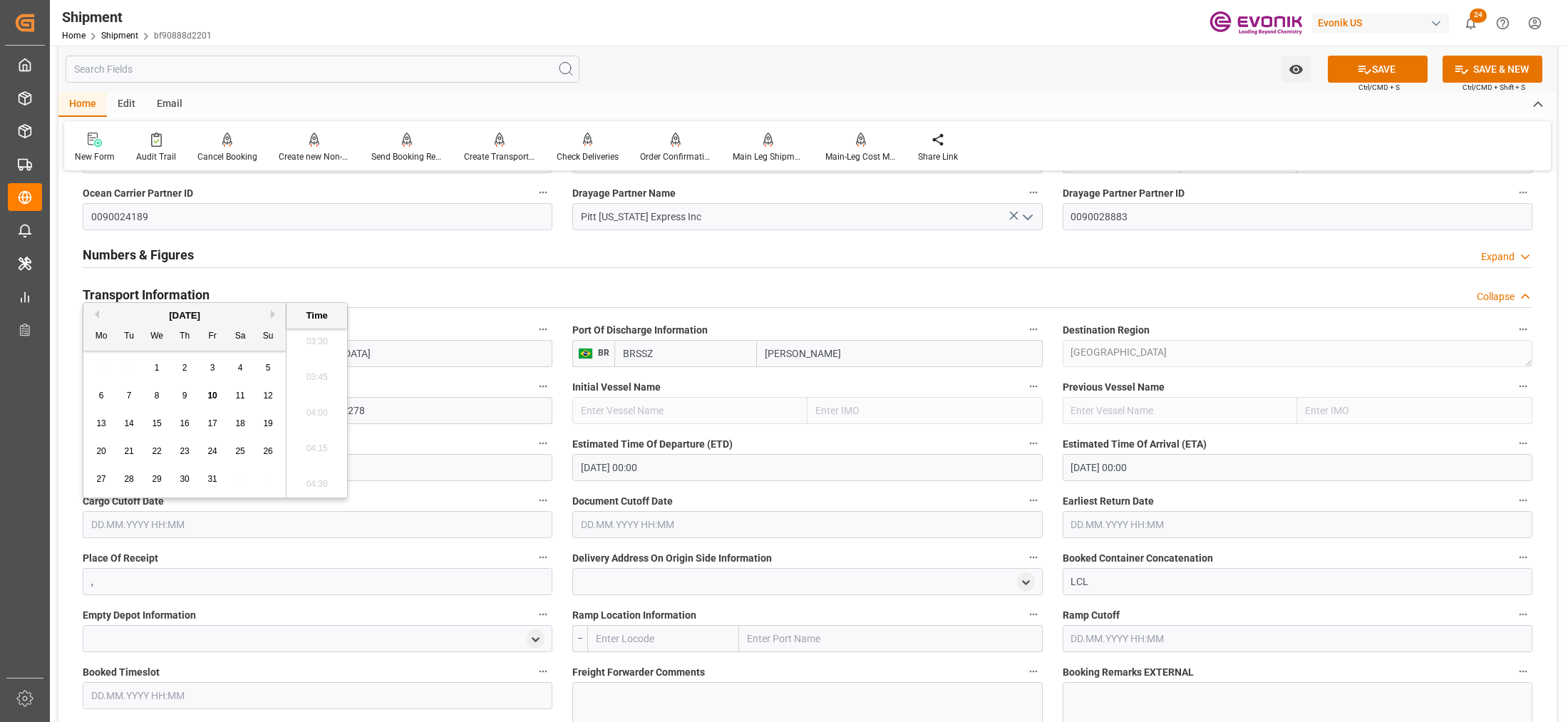
click at [130, 453] on span "21" at bounding box center [129, 450] width 9 height 10
type input "21.10.2025 00:00"
click at [817, 517] on input "text" at bounding box center [807, 524] width 470 height 27
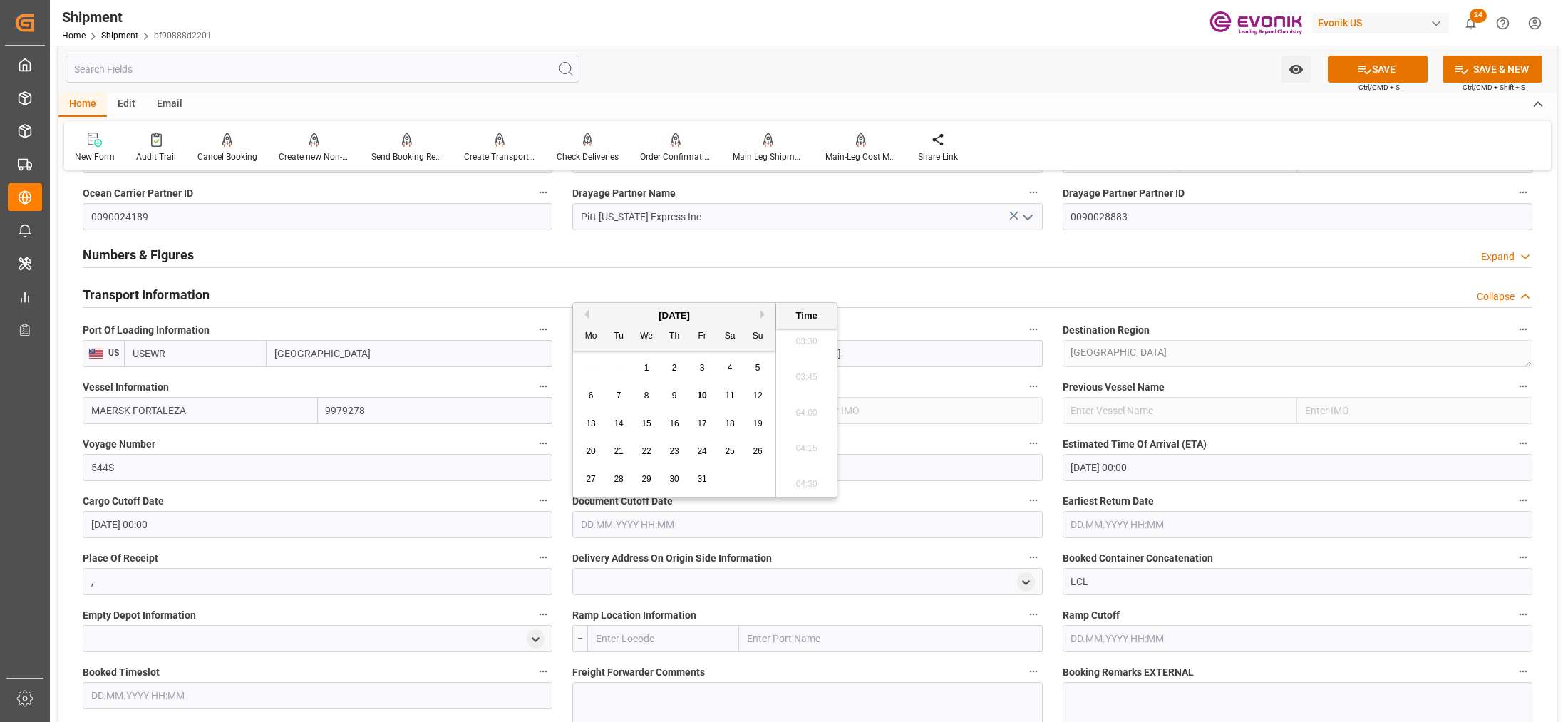
click at [621, 450] on span "21" at bounding box center [618, 450] width 9 height 10
type input "21.10.2025 00:00"
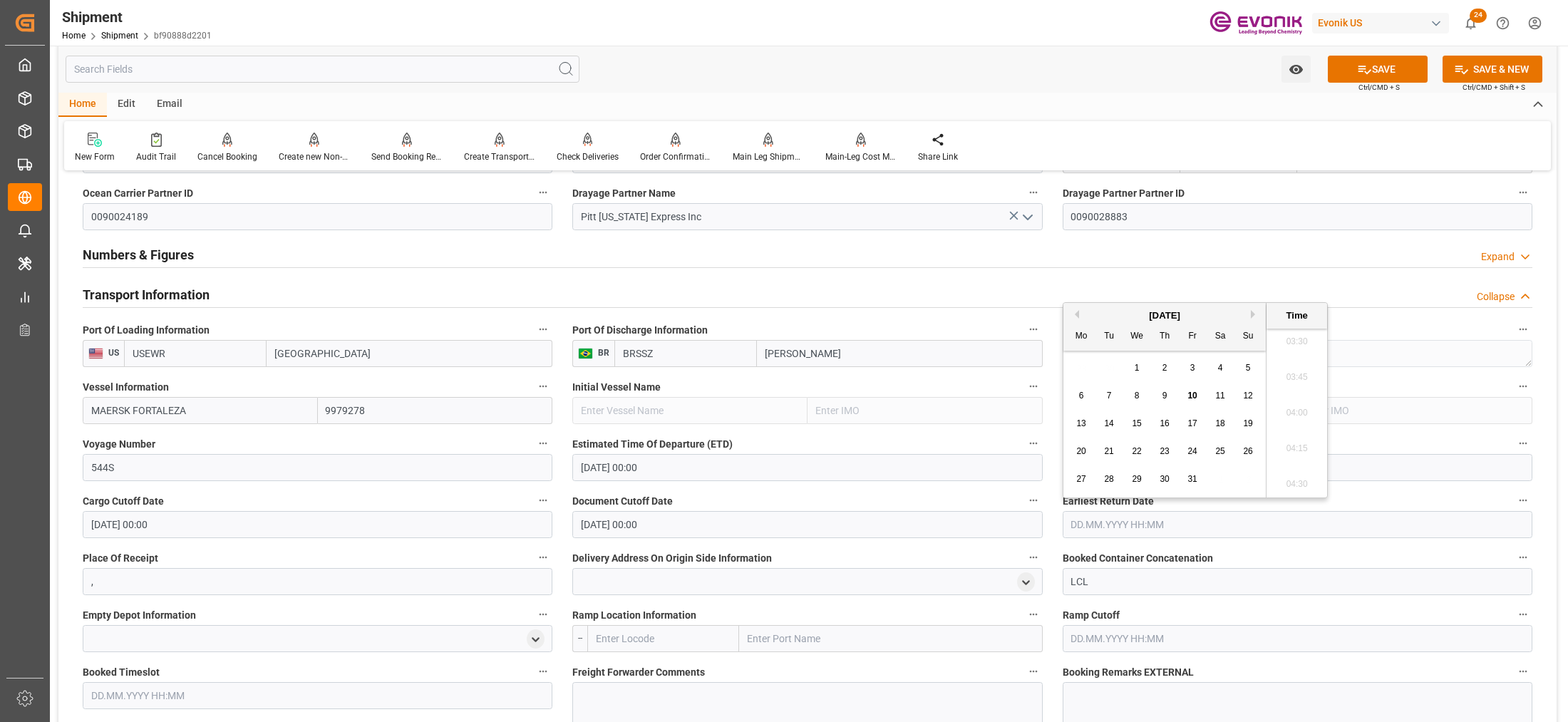
click at [1151, 516] on input "text" at bounding box center [1297, 524] width 470 height 27
click at [1105, 452] on span "21" at bounding box center [1108, 450] width 9 height 10
type input "21.10.2025 00:00"
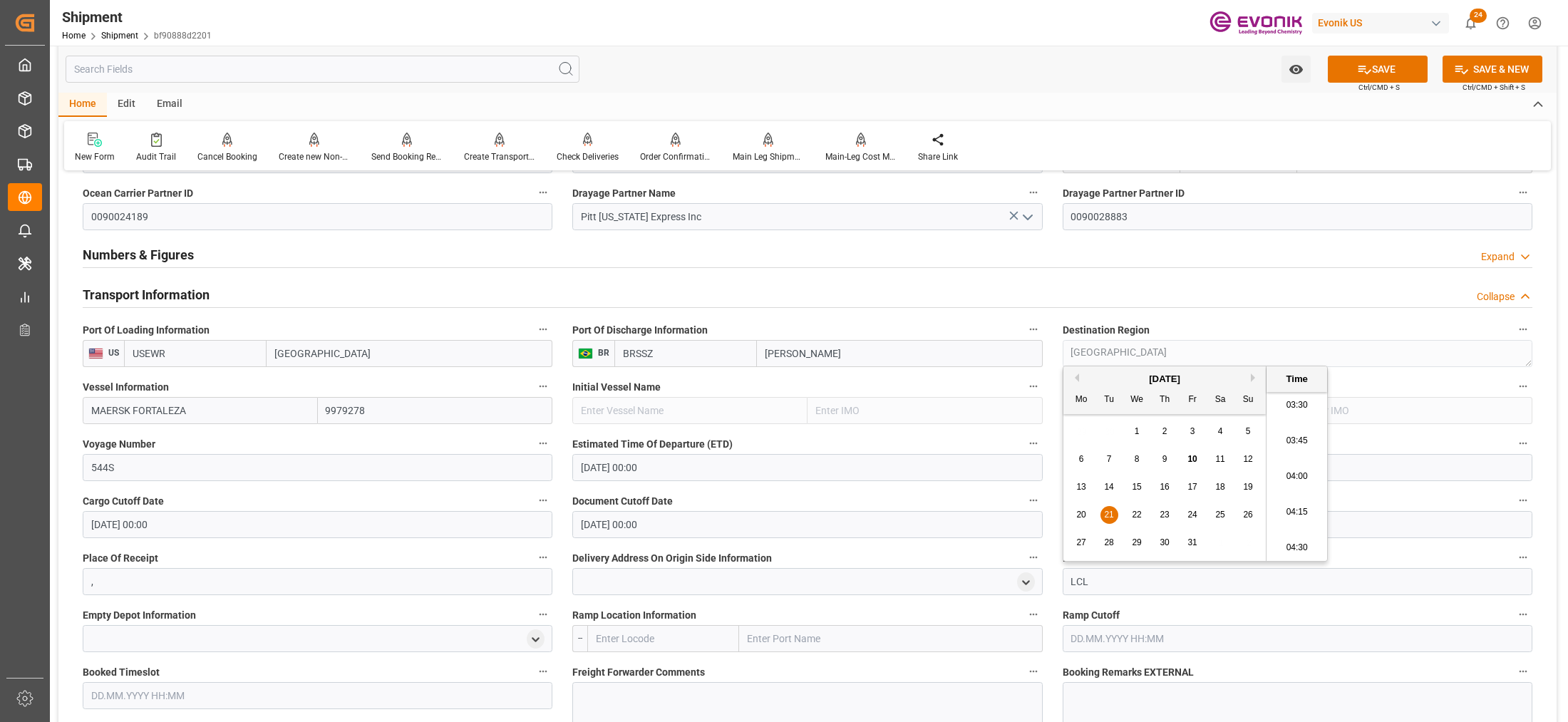
scroll to position [1068, 0]
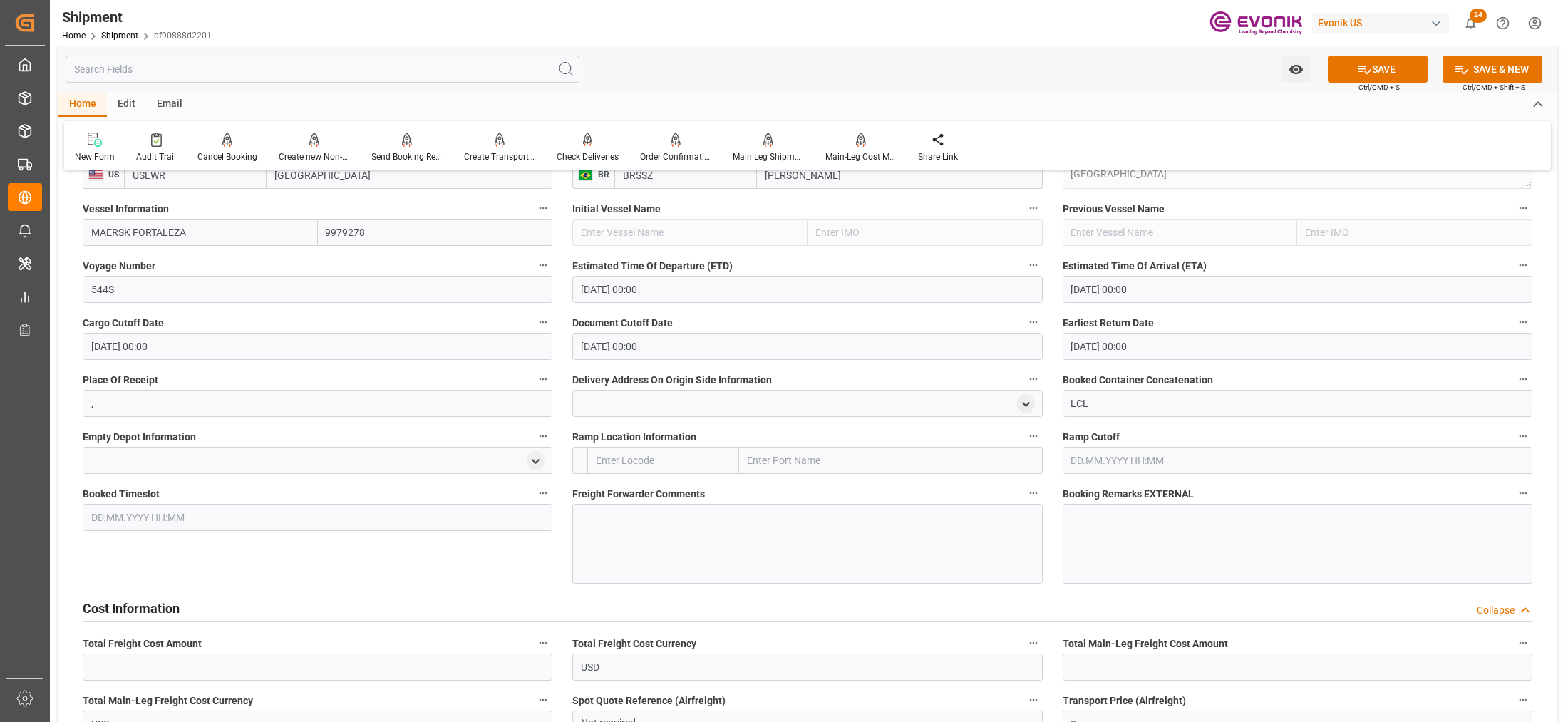
click at [448, 564] on div "Booked Timeslot" at bounding box center [318, 533] width 489 height 110
click at [629, 452] on input "text" at bounding box center [663, 460] width 152 height 27
click at [650, 459] on input "text" at bounding box center [663, 460] width 152 height 27
click at [663, 486] on span "USNYC - New York" at bounding box center [639, 491] width 85 height 12
type input "USNYC"
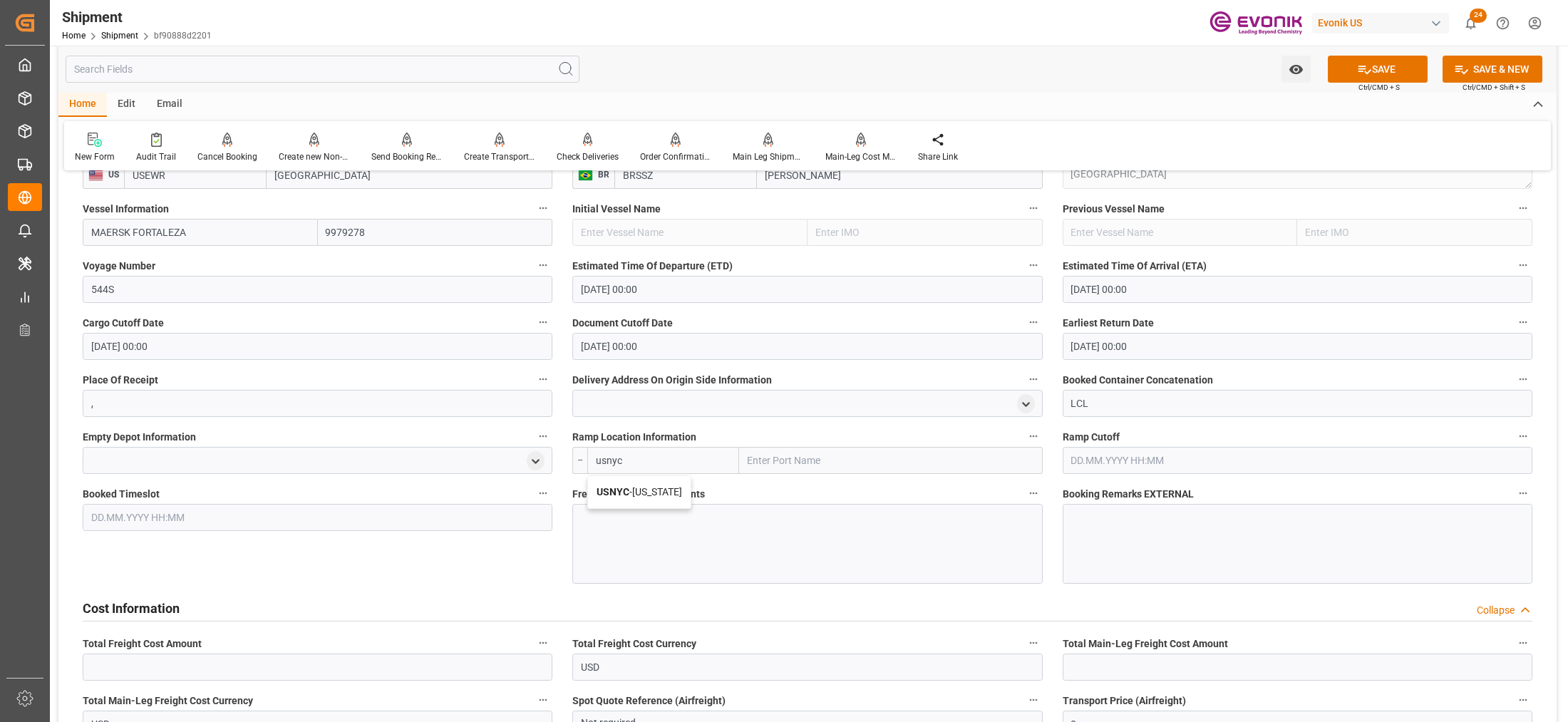
type input "New York"
type input "USNYC"
click at [664, 529] on div at bounding box center [807, 543] width 470 height 80
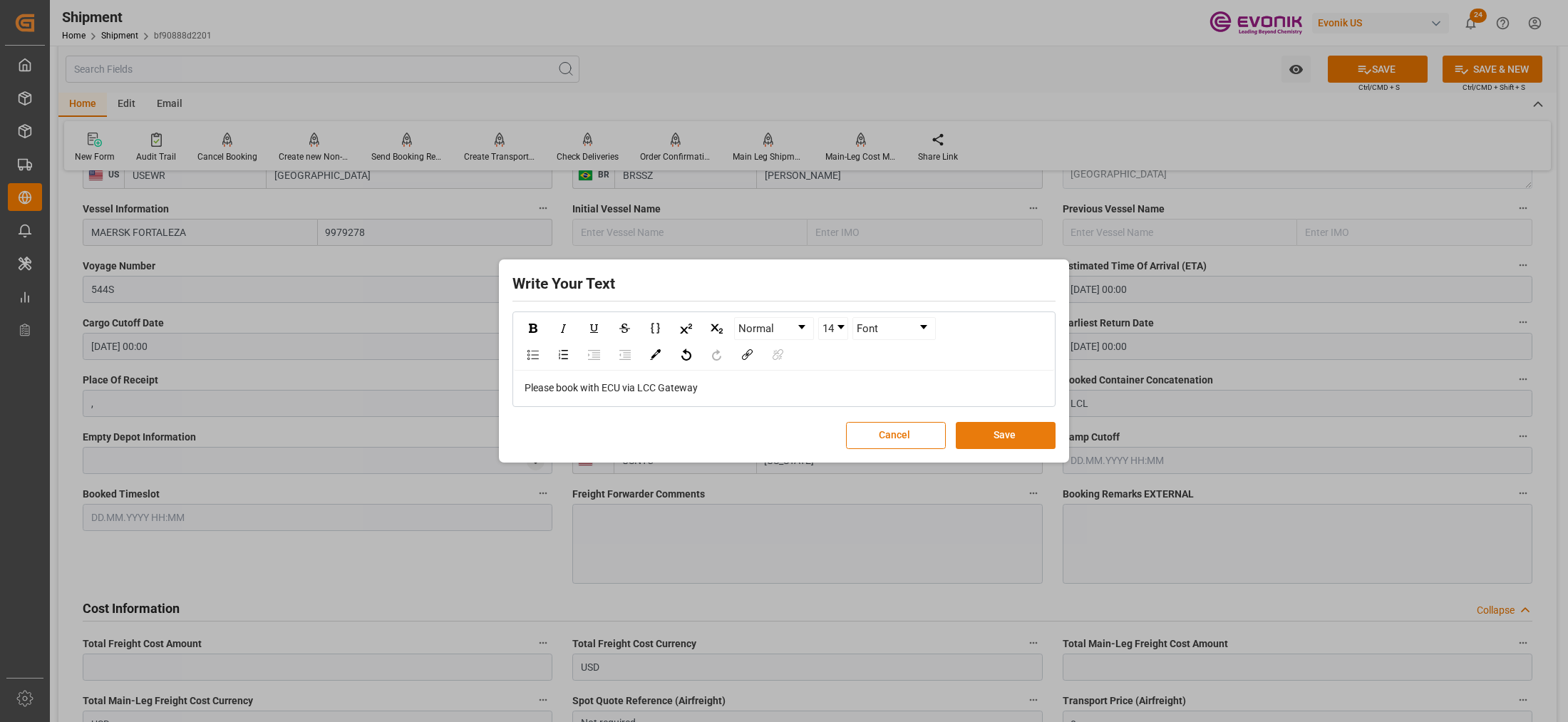
click at [1024, 441] on button "Save" at bounding box center [1005, 435] width 100 height 27
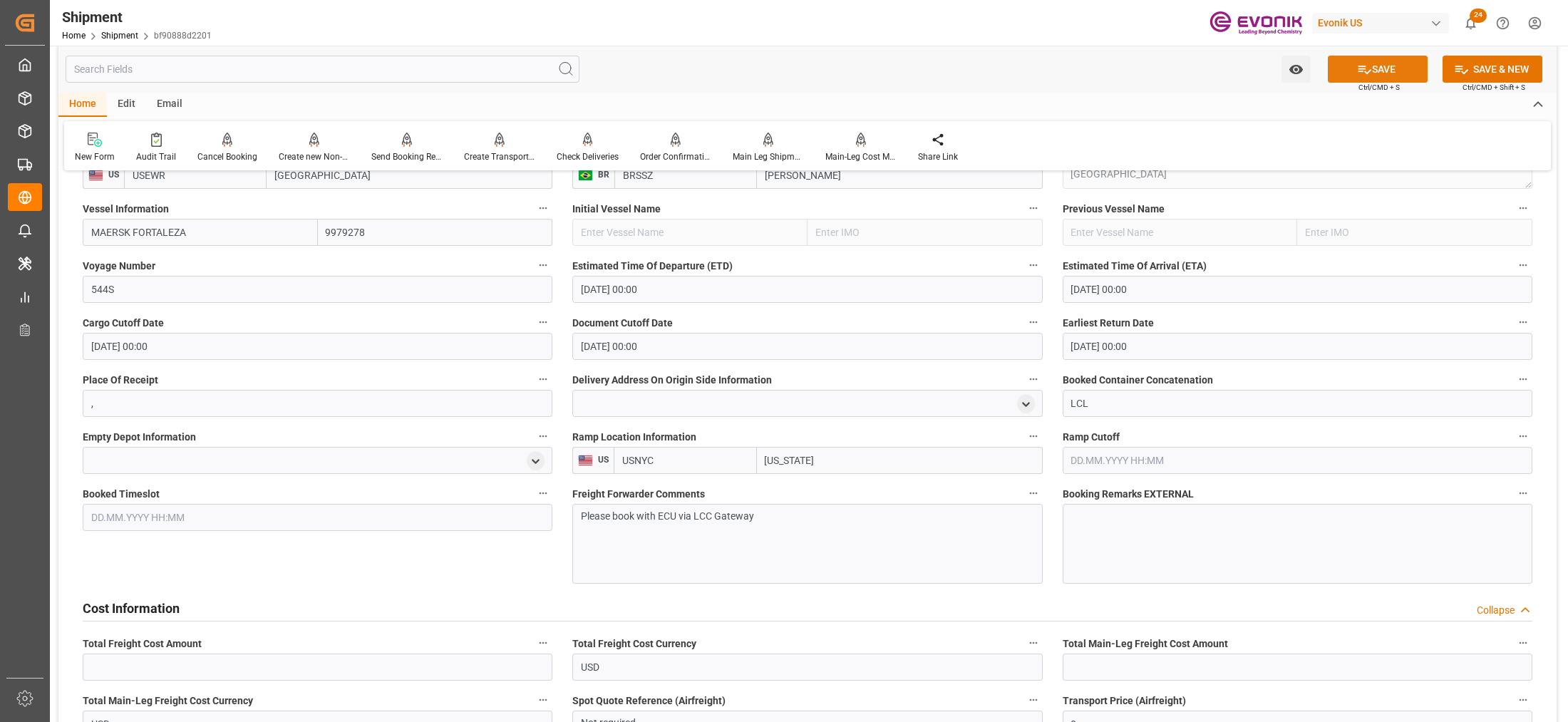
click at [1391, 72] on button "SAVE" at bounding box center [1377, 69] width 100 height 27
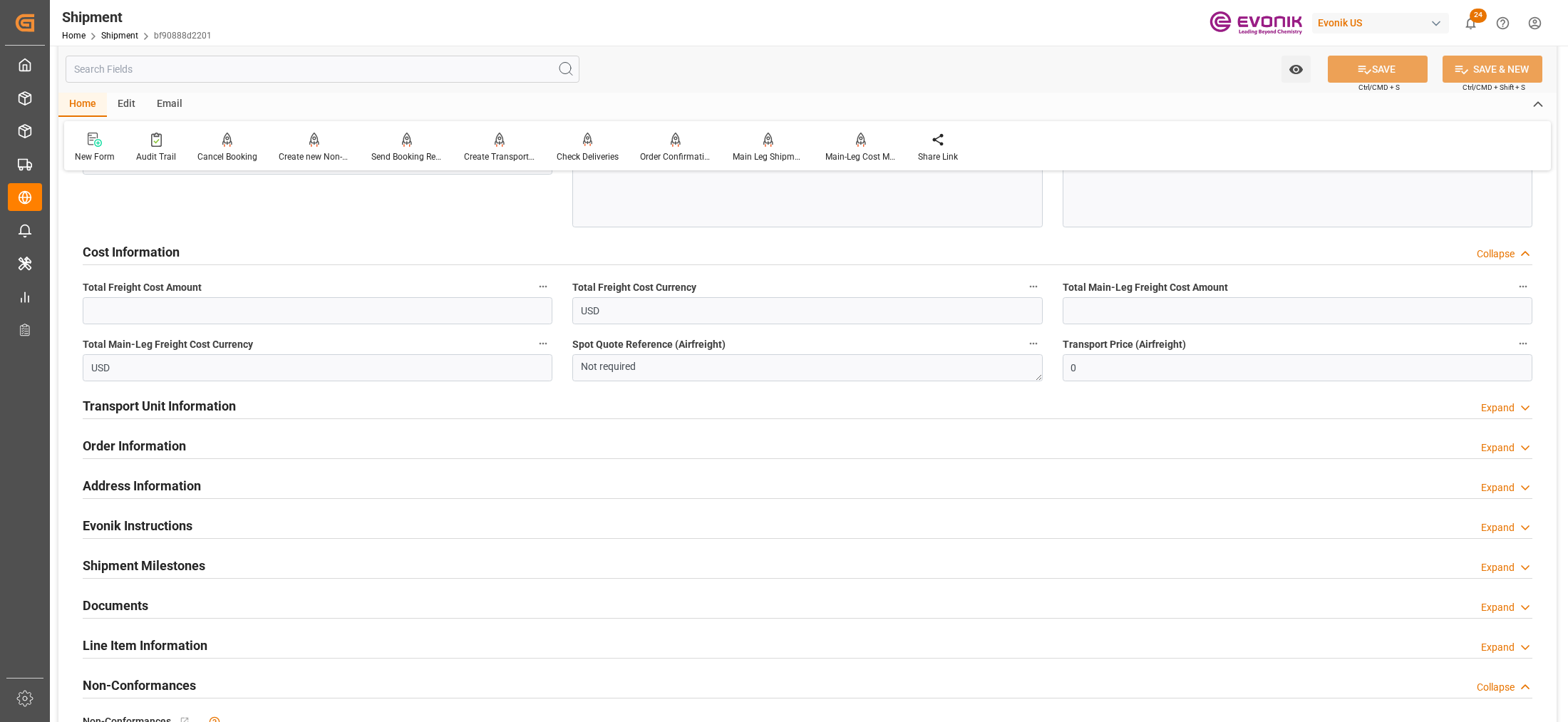
click at [461, 261] on div "Cost Information Collapse" at bounding box center [807, 251] width 1449 height 27
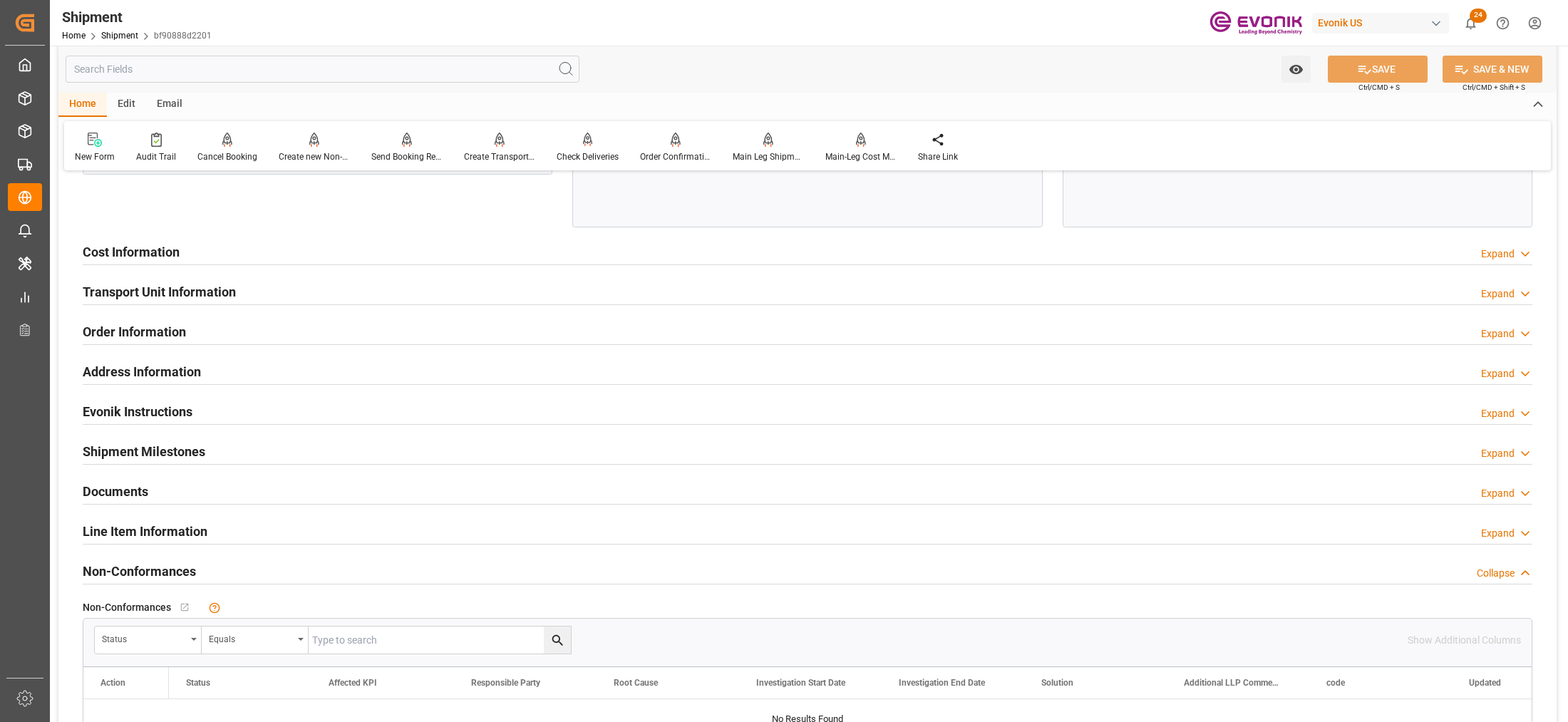
click at [500, 253] on div "Cost Information Expand" at bounding box center [807, 251] width 1449 height 27
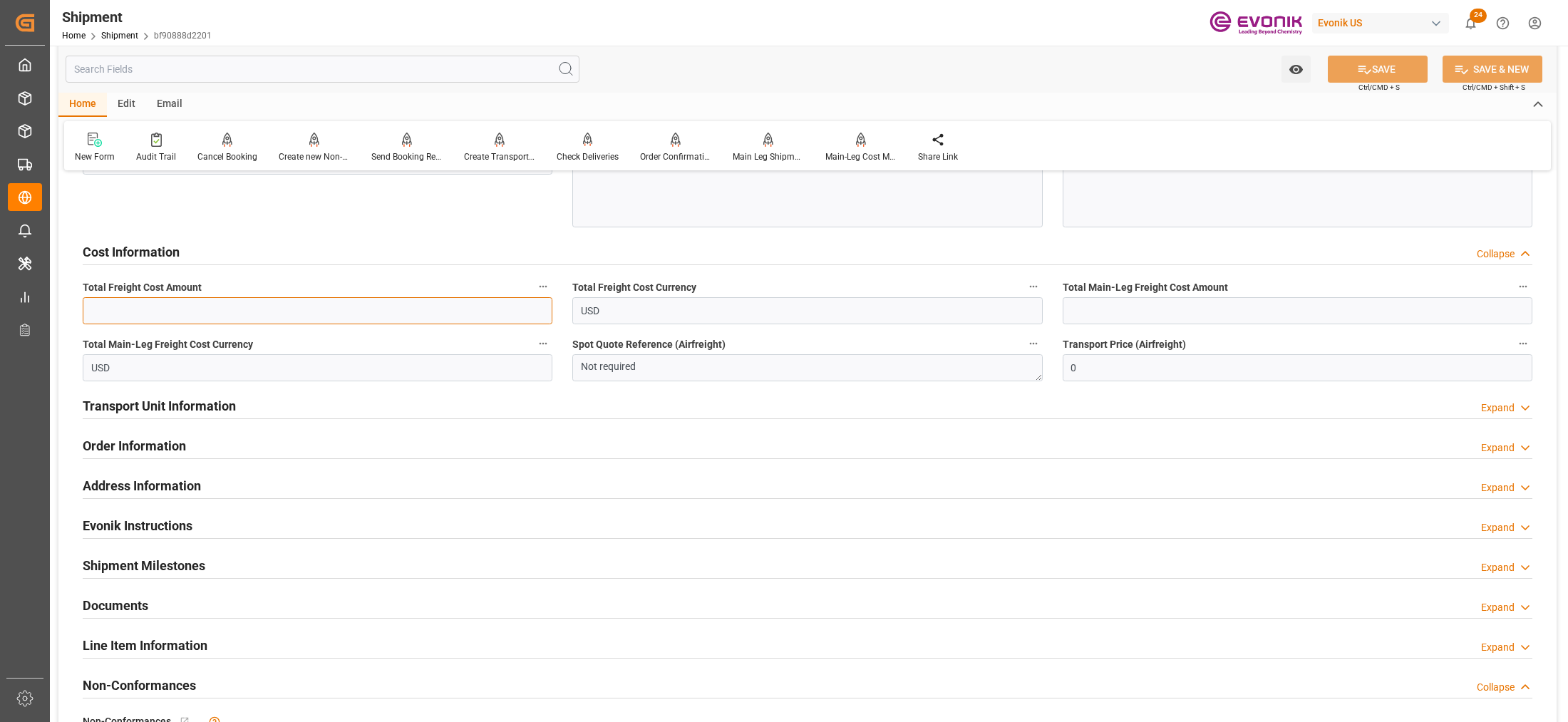
click at [344, 308] on input "text" at bounding box center [318, 310] width 470 height 27
type input "514"
drag, startPoint x: 1131, startPoint y: 310, endPoint x: 703, endPoint y: 622, distance: 529.6
click at [1131, 310] on input "text" at bounding box center [1297, 310] width 470 height 27
click at [1142, 311] on input "text" at bounding box center [1297, 310] width 470 height 27
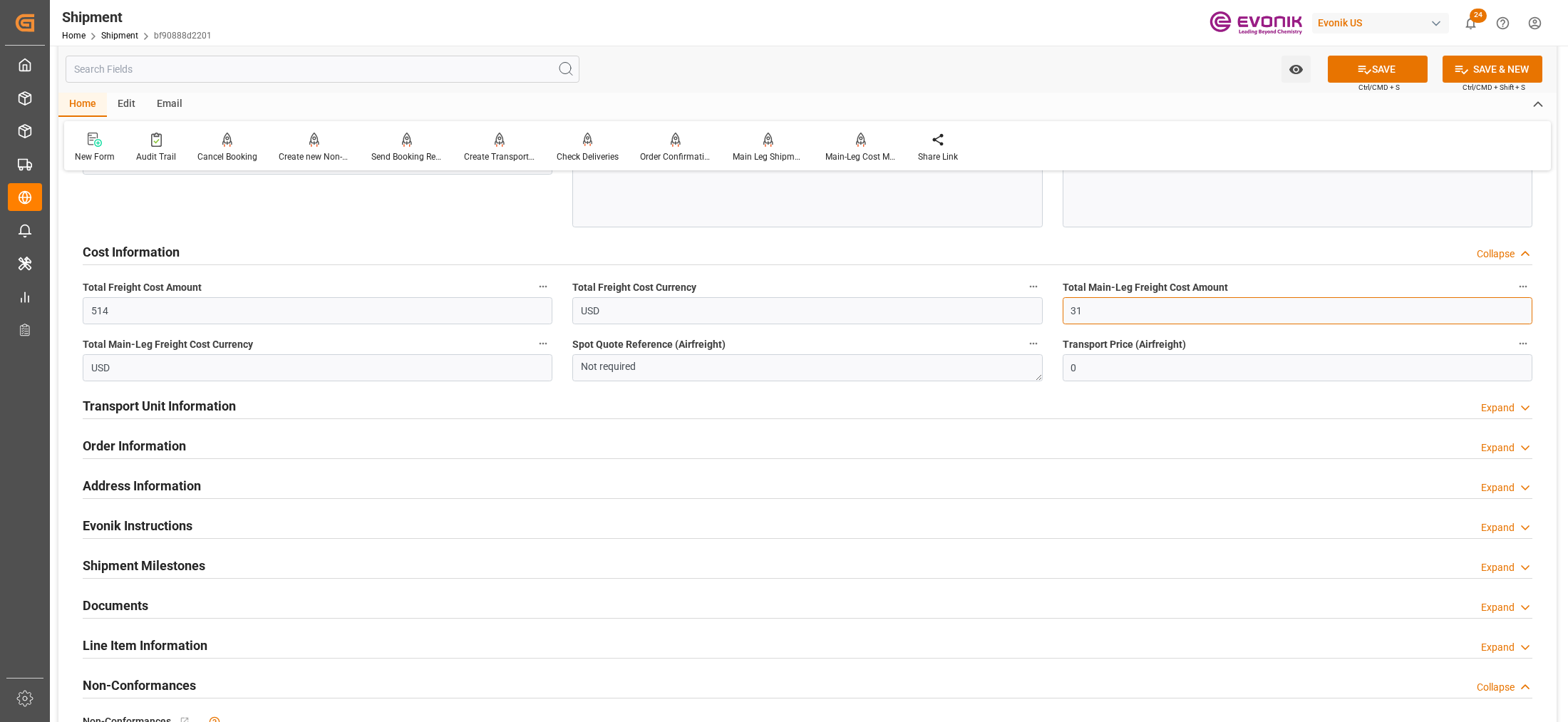
type input "319"
click at [1147, 242] on div "Cost Information Collapse" at bounding box center [807, 251] width 1449 height 27
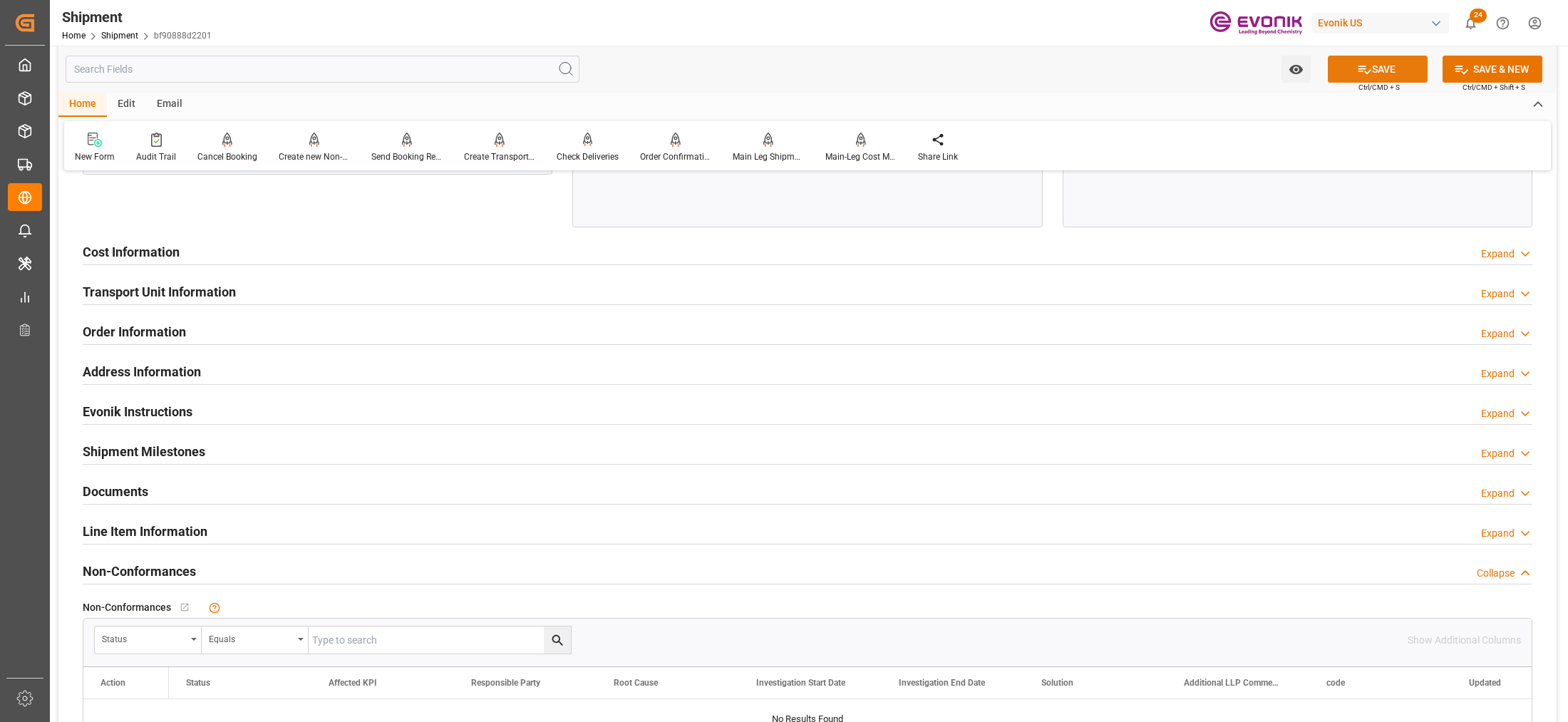
click at [1394, 64] on button "SAVE" at bounding box center [1377, 69] width 100 height 27
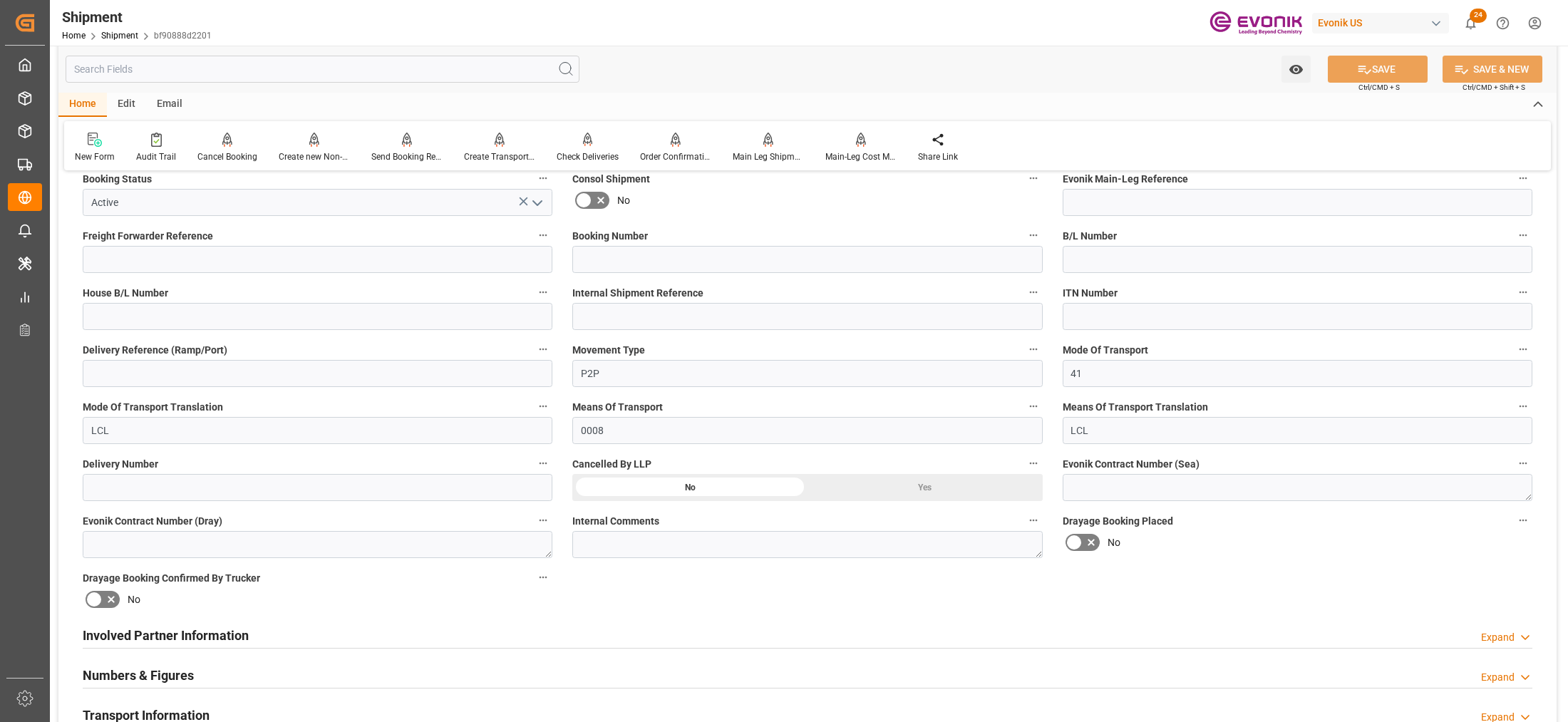
scroll to position [534, 0]
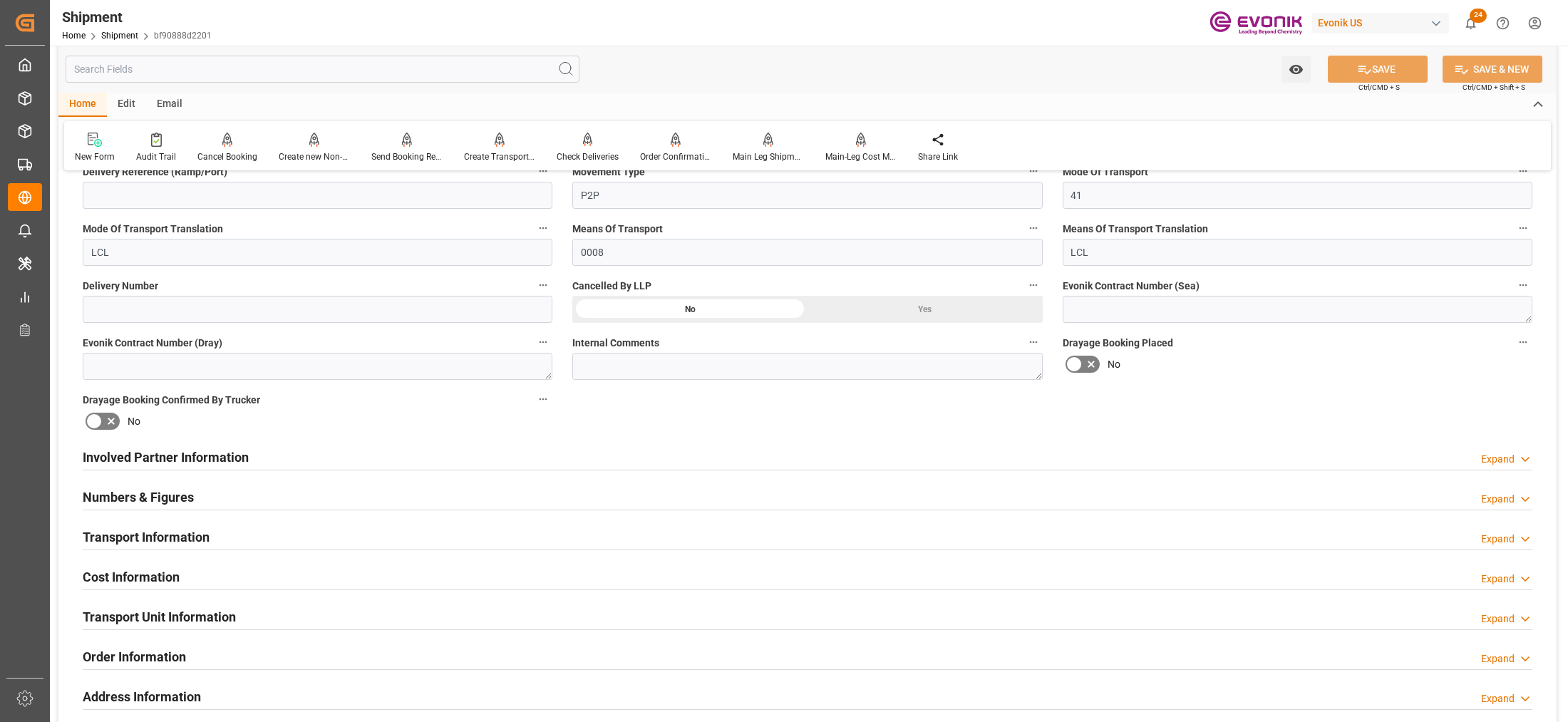
click at [786, 458] on div "Involved Partner Information Expand" at bounding box center [807, 456] width 1449 height 27
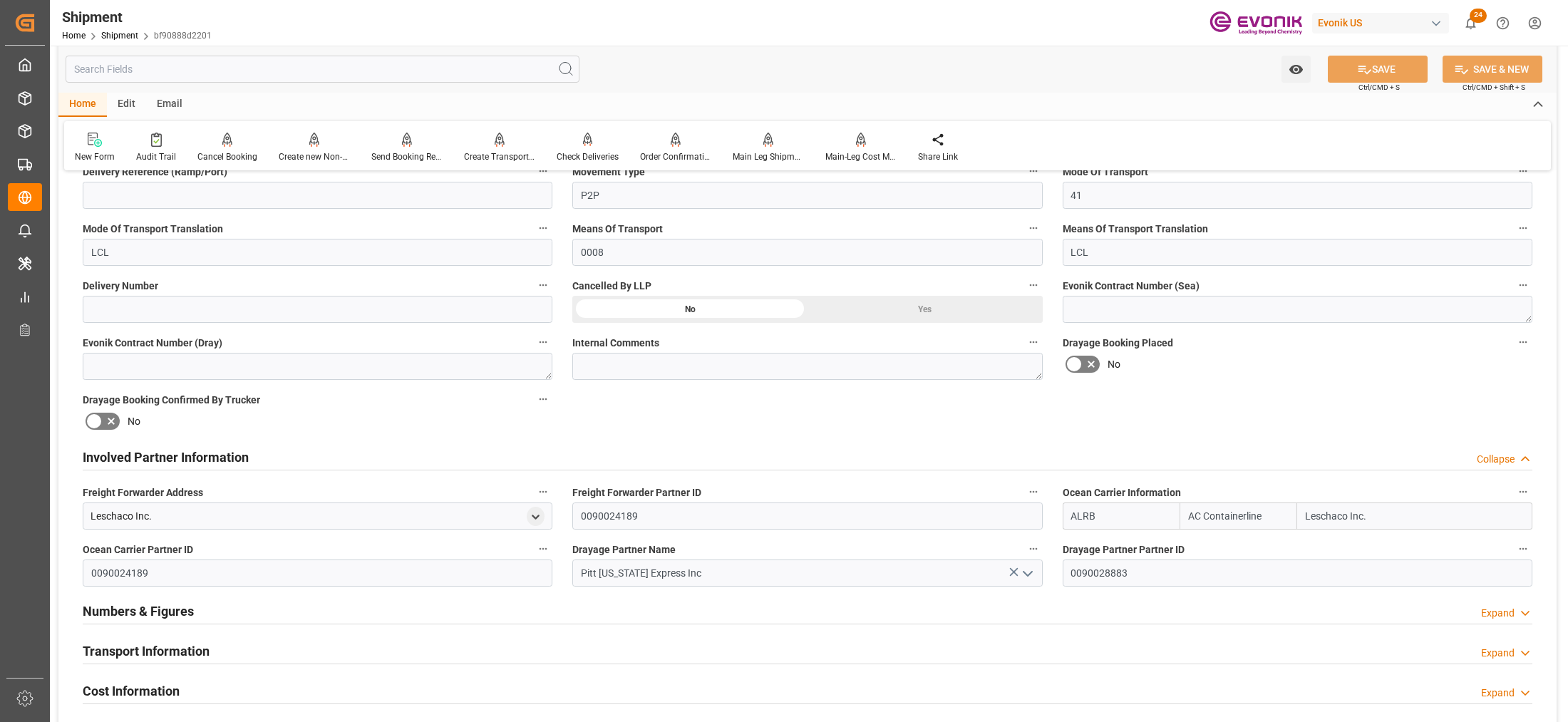
scroll to position [712, 0]
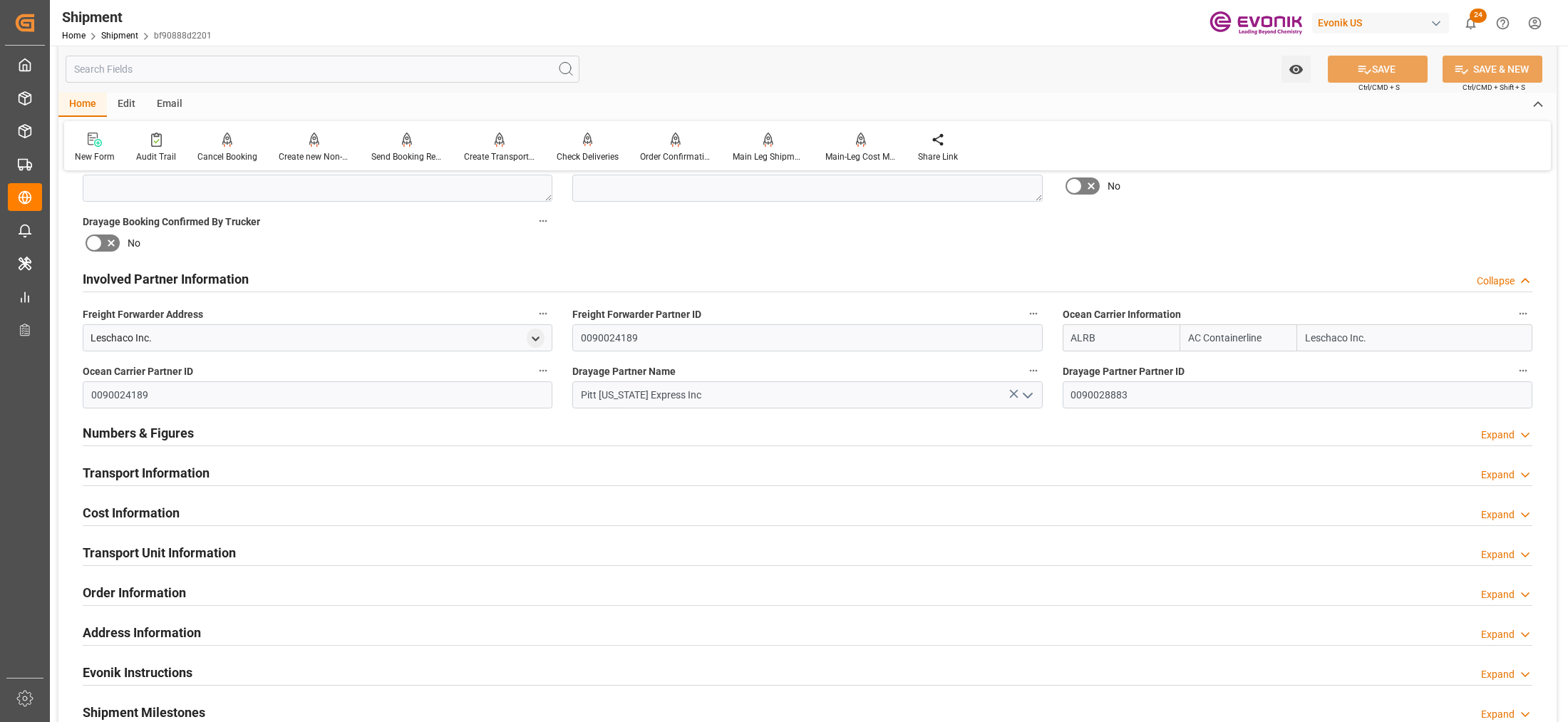
click at [624, 478] on div "Transport Information Expand" at bounding box center [807, 471] width 1449 height 27
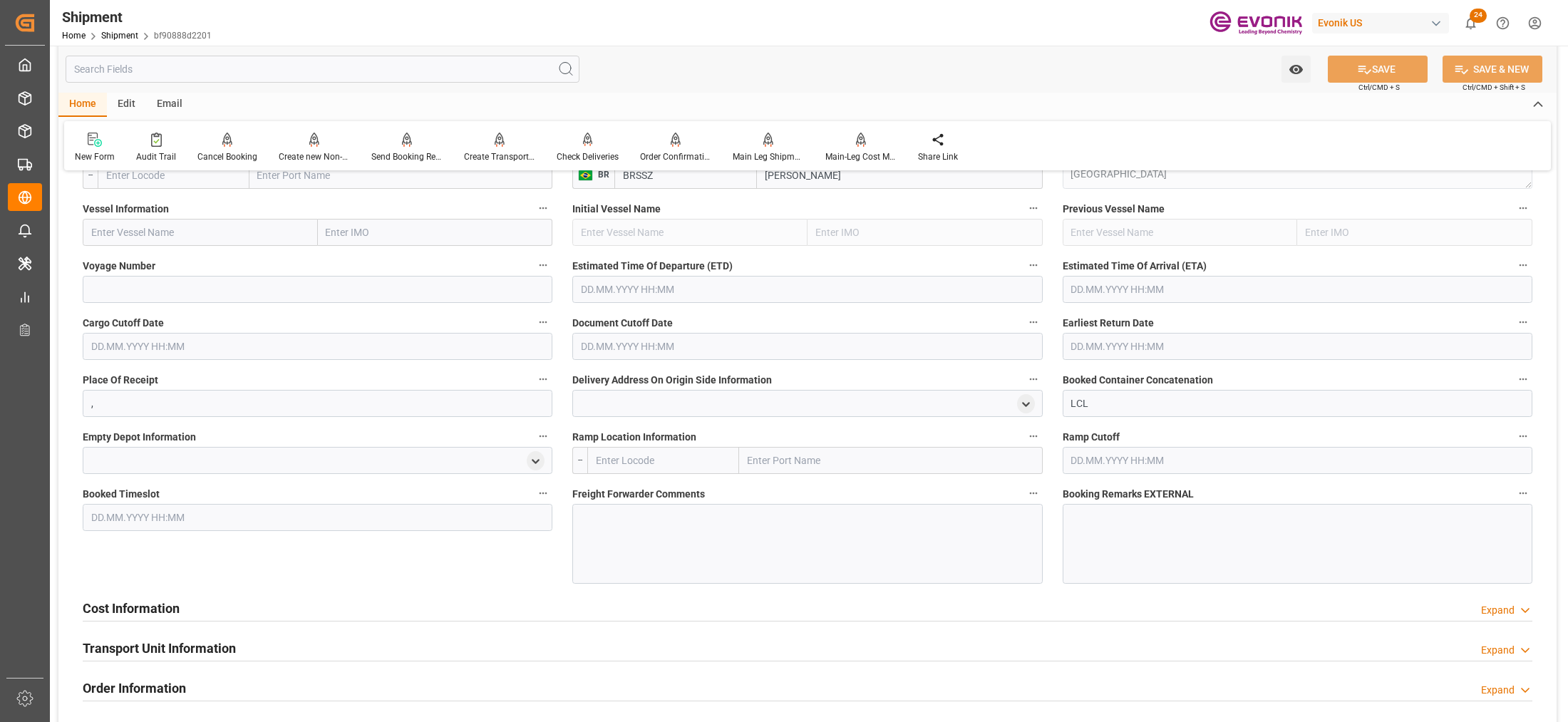
scroll to position [890, 0]
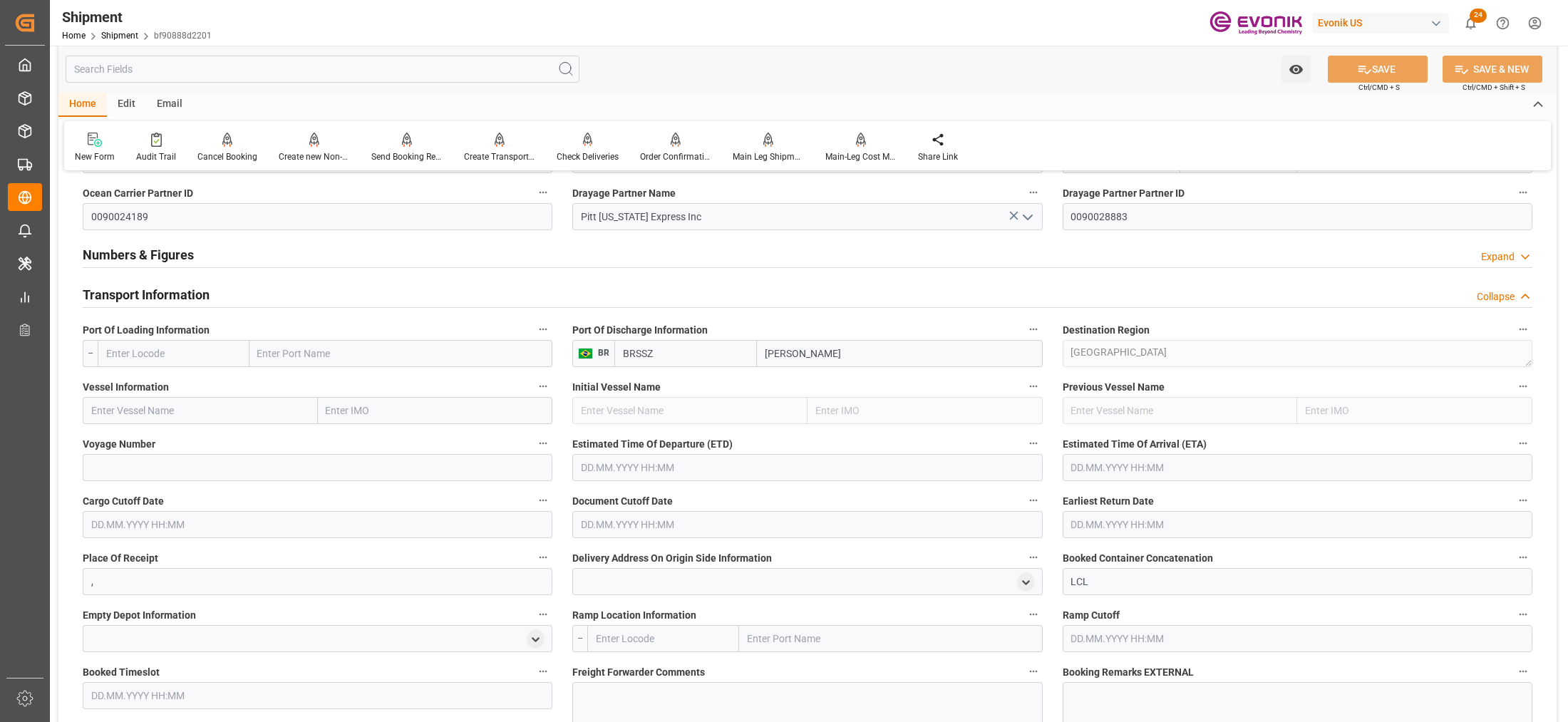
click at [197, 352] on input "text" at bounding box center [174, 353] width 152 height 27
click at [155, 379] on span "USEWR - [GEOGRAPHIC_DATA]" at bounding box center [173, 384] width 132 height 12
type input "USEWR"
type input "[GEOGRAPHIC_DATA]"
type input "USEWR"
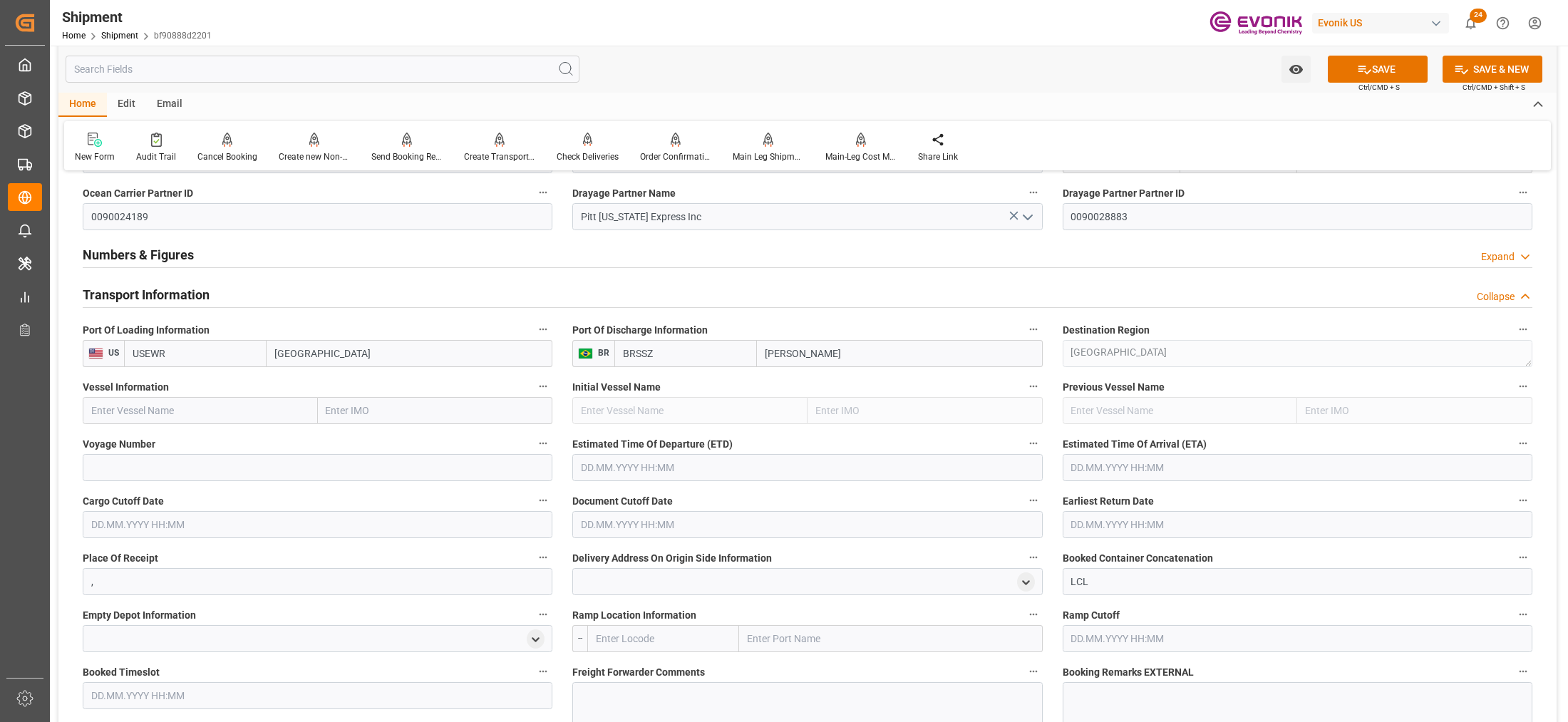
click at [198, 410] on input "text" at bounding box center [200, 410] width 235 height 27
paste input "MAERSK FORTALEZA / 544S"
click at [204, 413] on input "MAERSK FORTALEZA / 544S" at bounding box center [200, 410] width 235 height 27
drag, startPoint x: 212, startPoint y: 439, endPoint x: 237, endPoint y: 463, distance: 34.7
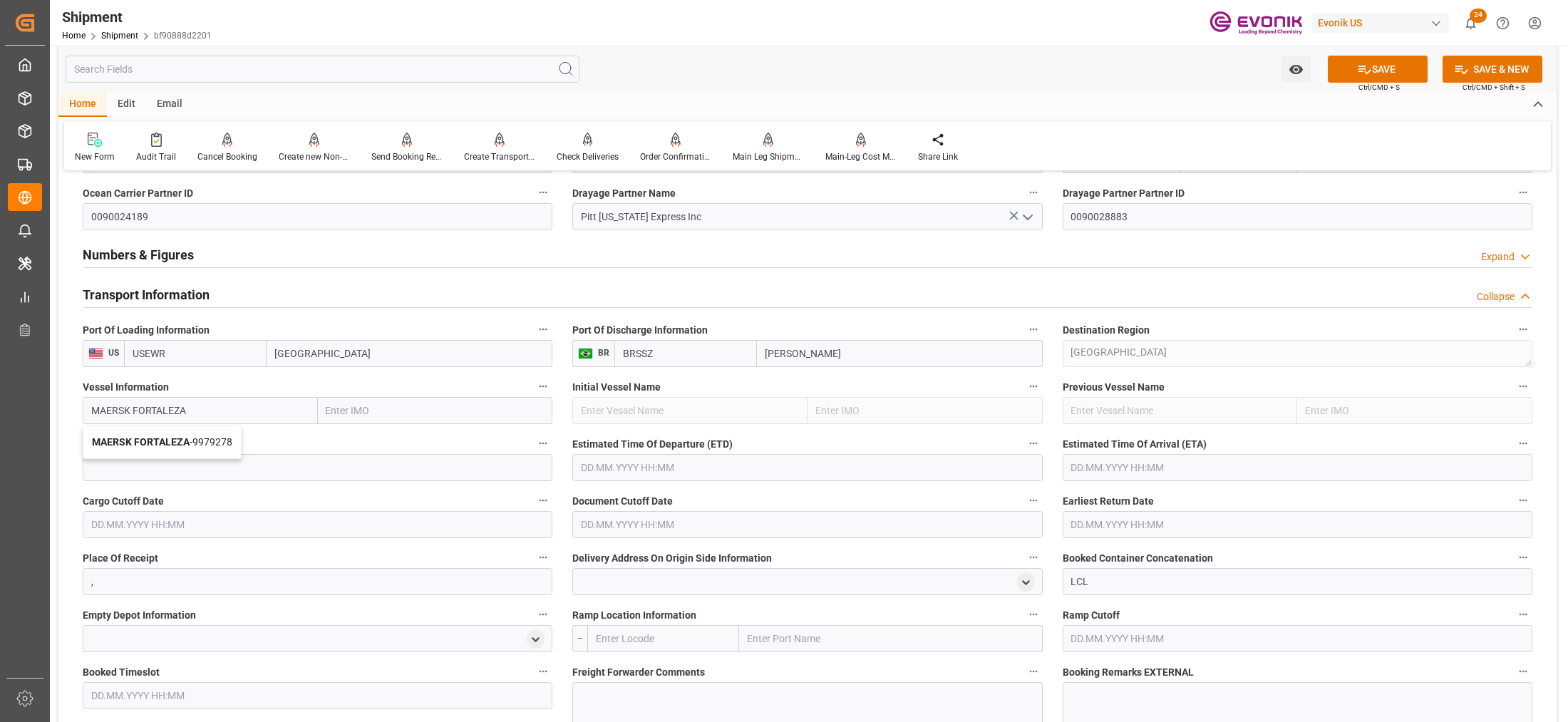
click at [211, 439] on span "MAERSK FORTALEZA - 9979278" at bounding box center [162, 441] width 140 height 12
type input "MAERSK FORTALEZA"
type input "9979278"
type input "MAERSK FORTALEZA"
click at [231, 468] on input at bounding box center [318, 468] width 470 height 27
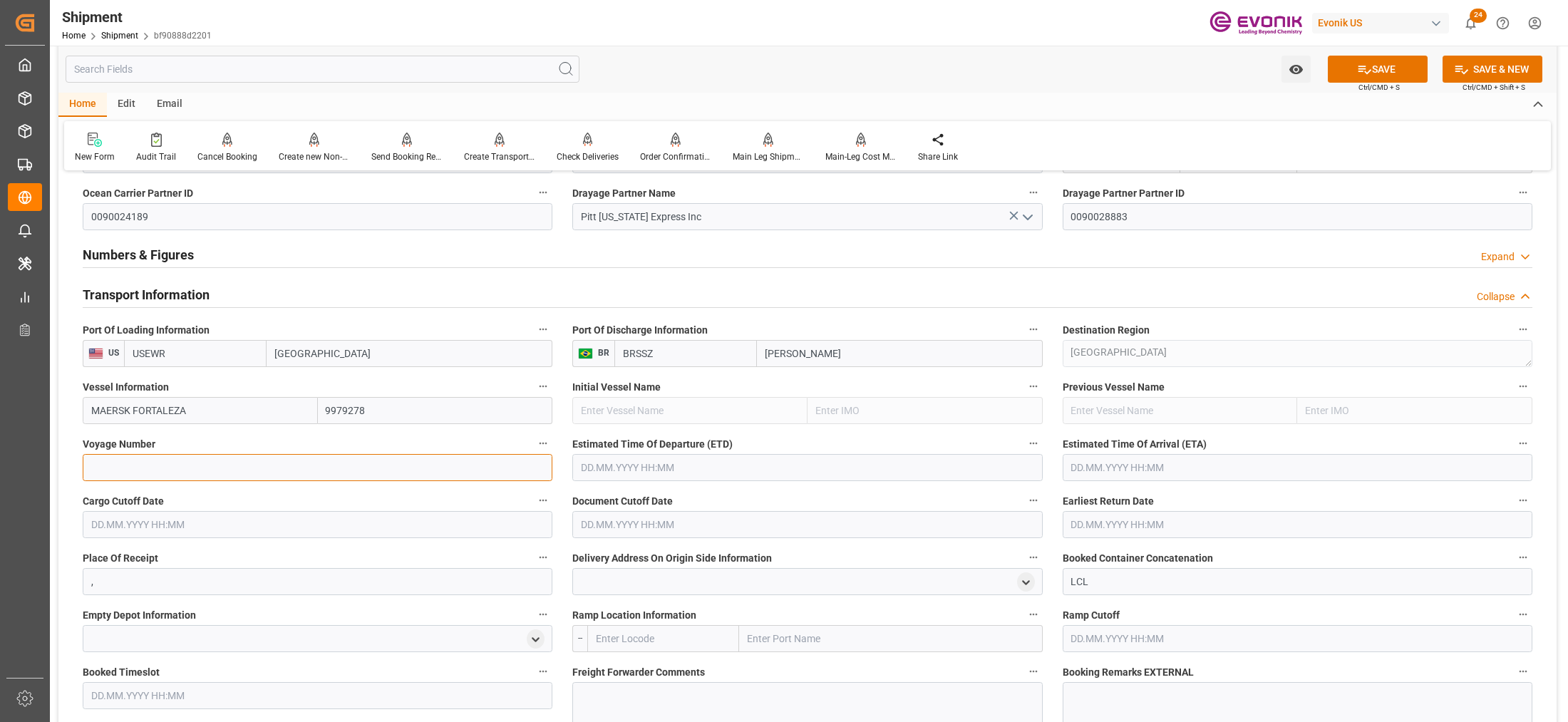
paste input "544S"
type input "544S"
click at [636, 470] on input "text" at bounding box center [807, 468] width 470 height 27
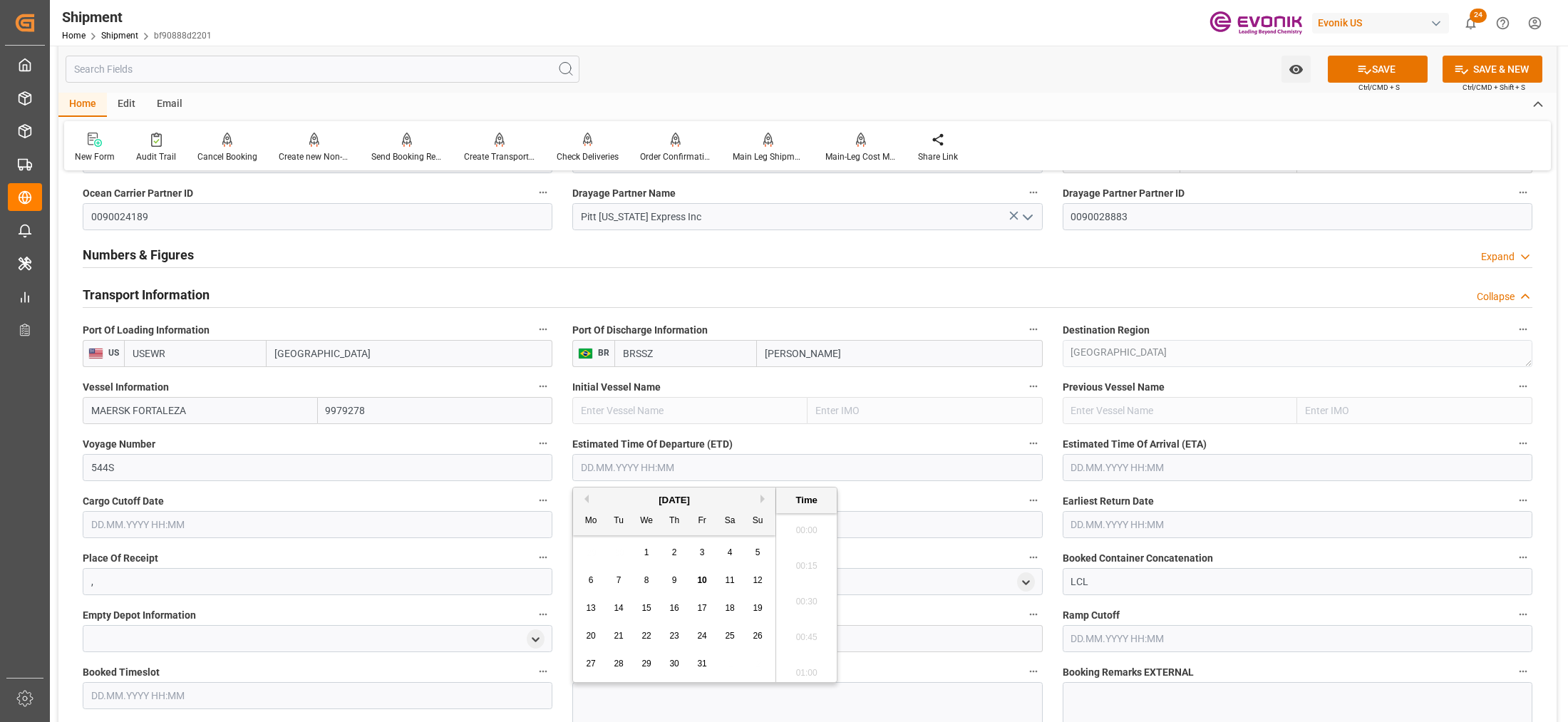
scroll to position [503, 0]
click at [739, 547] on div "4" at bounding box center [730, 552] width 18 height 17
click at [646, 664] on span "29" at bounding box center [646, 663] width 9 height 10
type input "[DATE] 00:00"
click at [1098, 458] on input "text" at bounding box center [1297, 468] width 470 height 27
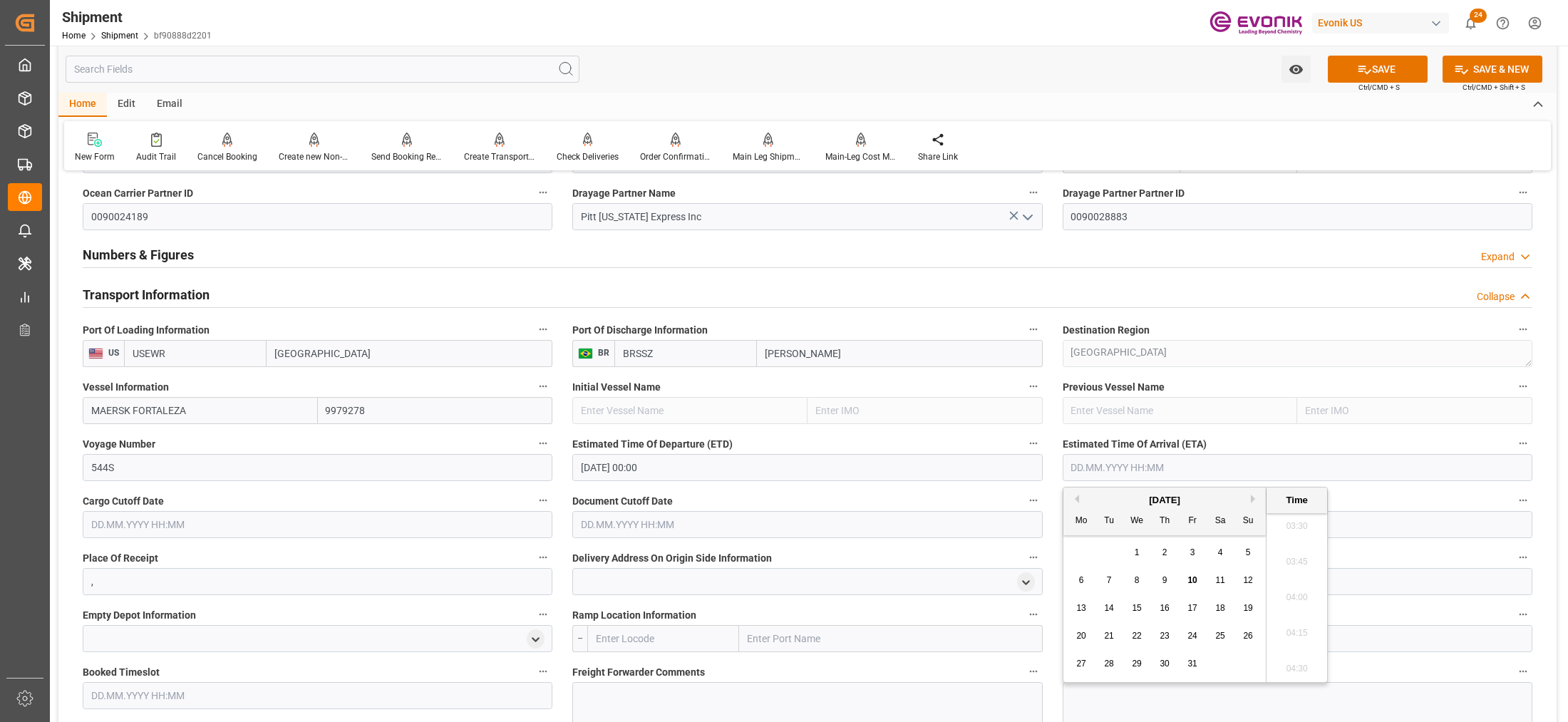
click at [1256, 500] on button "Next Month" at bounding box center [1255, 499] width 9 height 9
drag, startPoint x: 1134, startPoint y: 641, endPoint x: 930, endPoint y: 602, distance: 207.7
click at [1135, 639] on span "19" at bounding box center [1136, 635] width 9 height 10
type input "19.11.2025 00:00"
click at [405, 520] on input "text" at bounding box center [318, 524] width 470 height 27
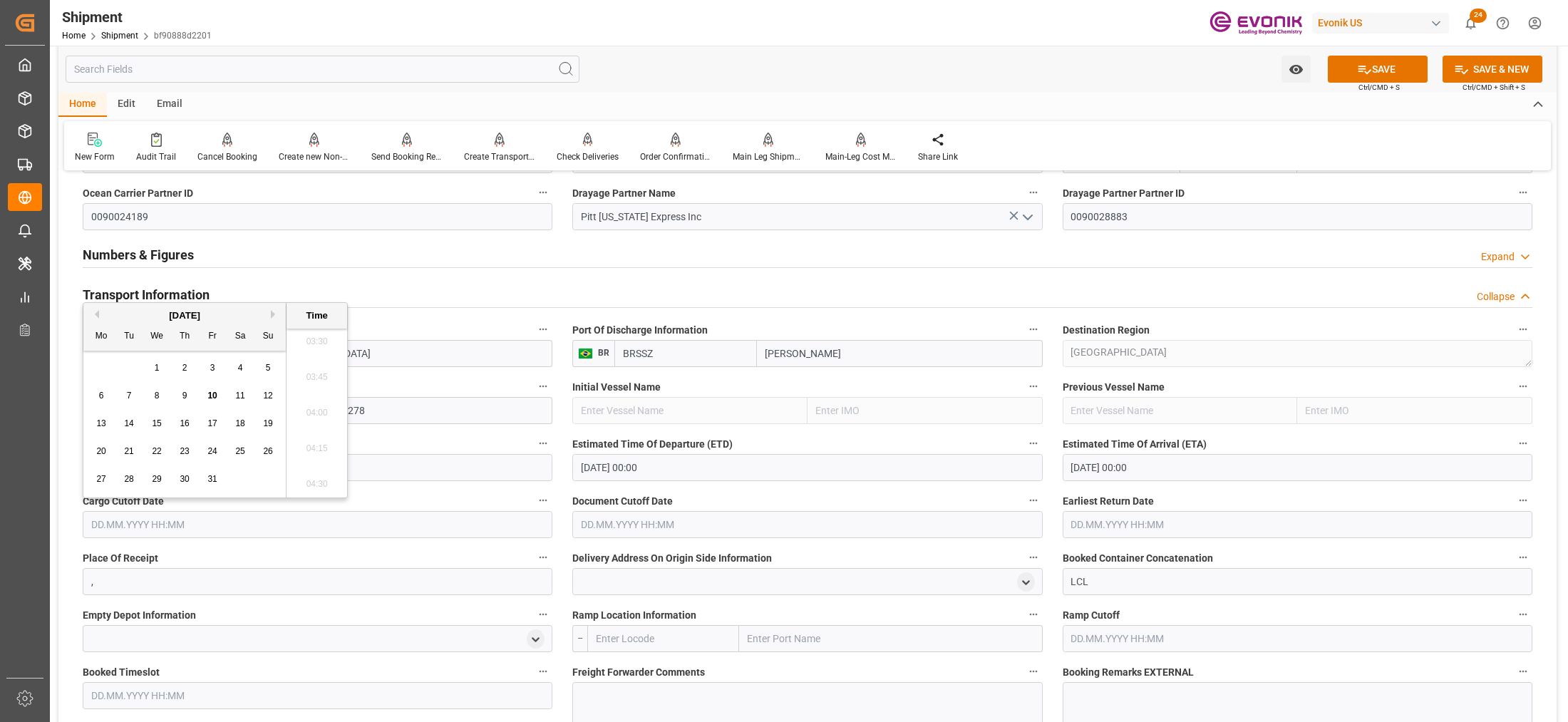
drag, startPoint x: 127, startPoint y: 450, endPoint x: 276, endPoint y: 459, distance: 149.3
click at [127, 450] on span "21" at bounding box center [129, 450] width 9 height 10
type input "21.10.2025 00:00"
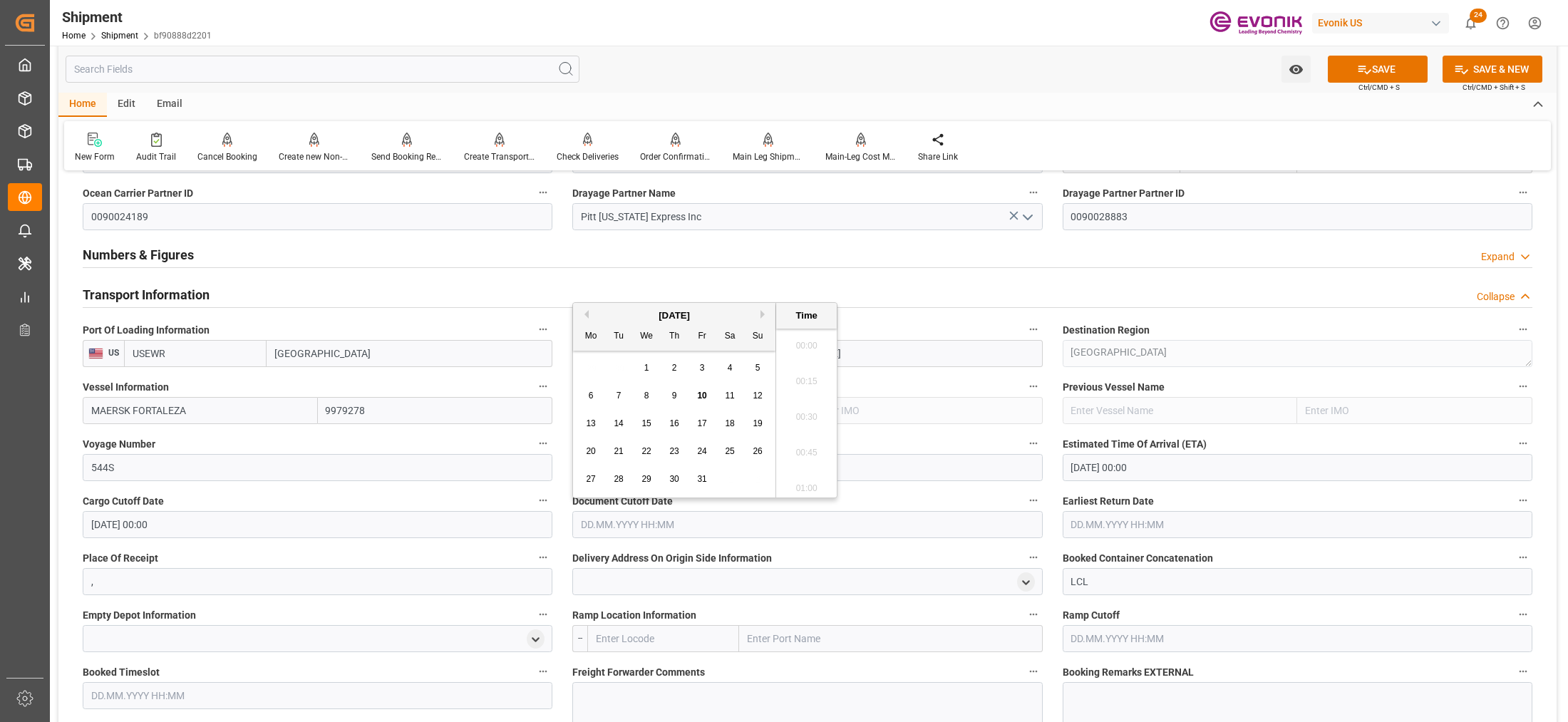
click at [605, 529] on input "text" at bounding box center [807, 524] width 470 height 27
click at [617, 453] on span "21" at bounding box center [618, 450] width 9 height 10
type input "21.10.2025 00:00"
click at [1124, 517] on input "text" at bounding box center [1297, 524] width 470 height 27
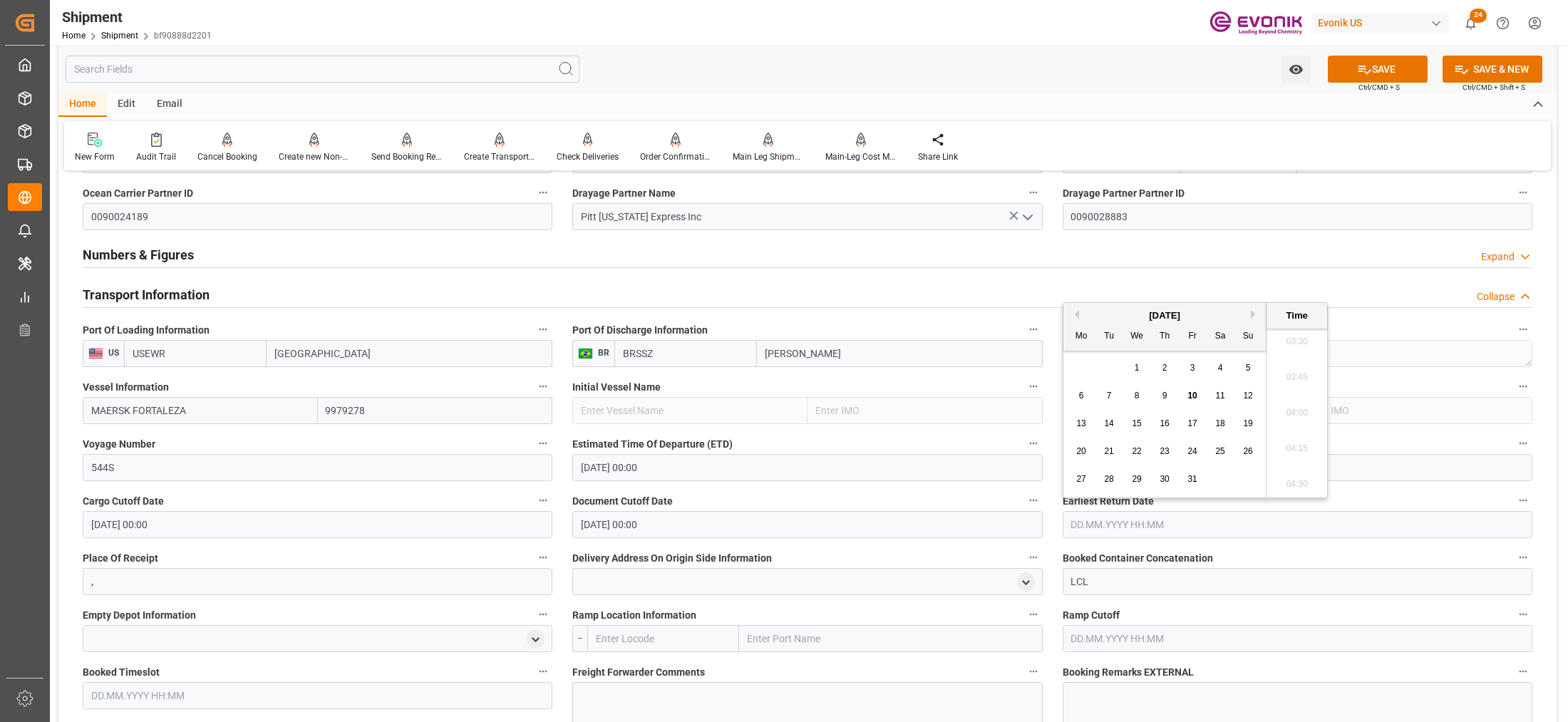
click at [1104, 452] on span "21" at bounding box center [1108, 450] width 9 height 10
type input "21.10.2025 00:00"
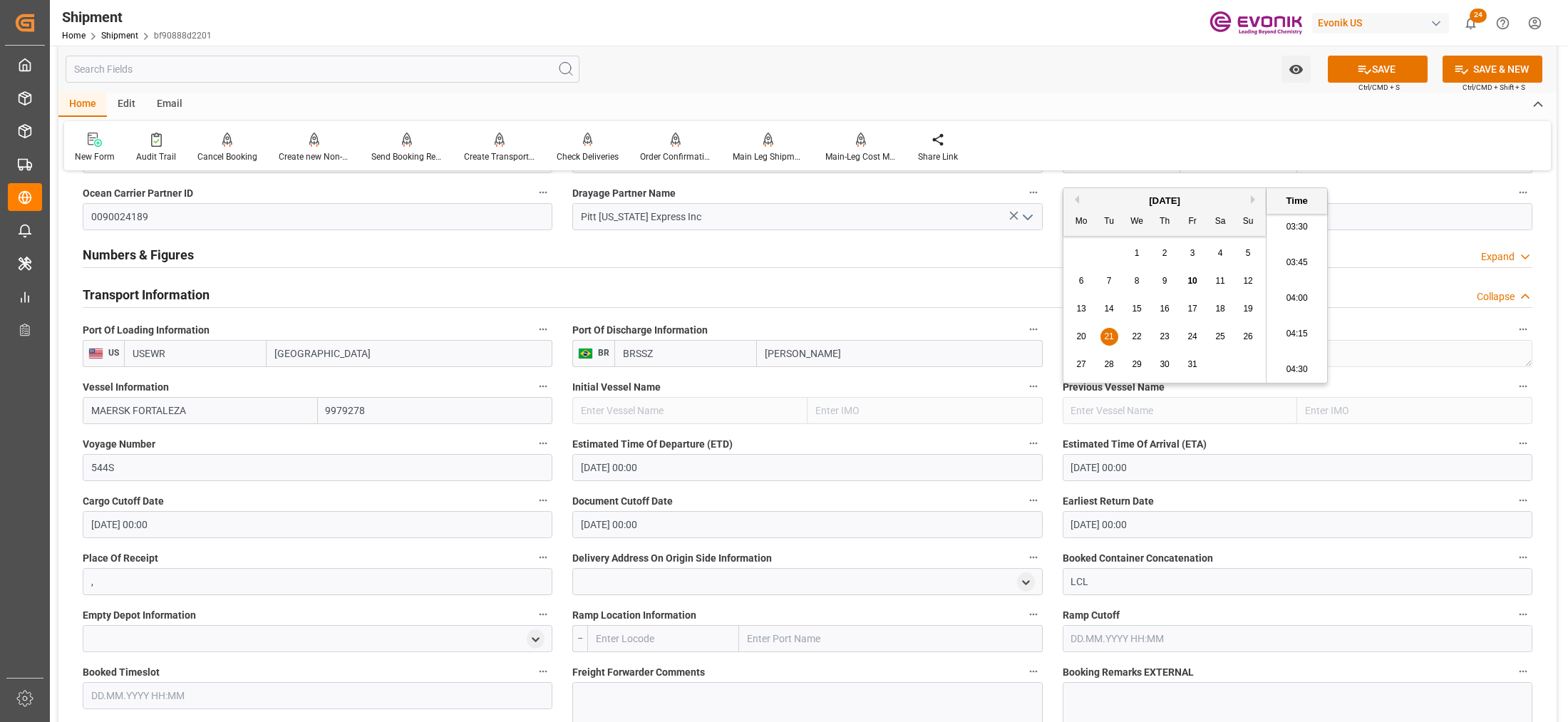
scroll to position [1246, 0]
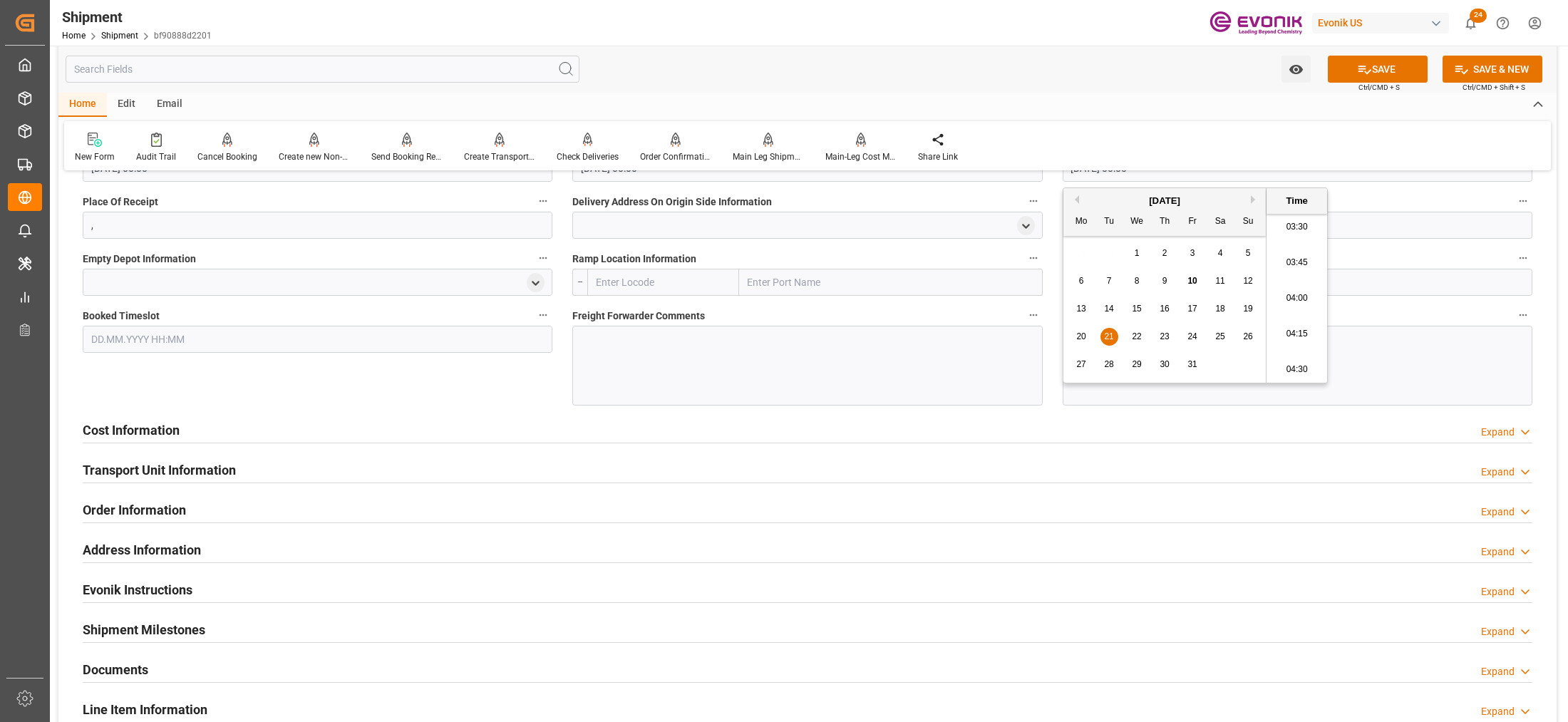
click at [640, 281] on input "text" at bounding box center [663, 282] width 152 height 27
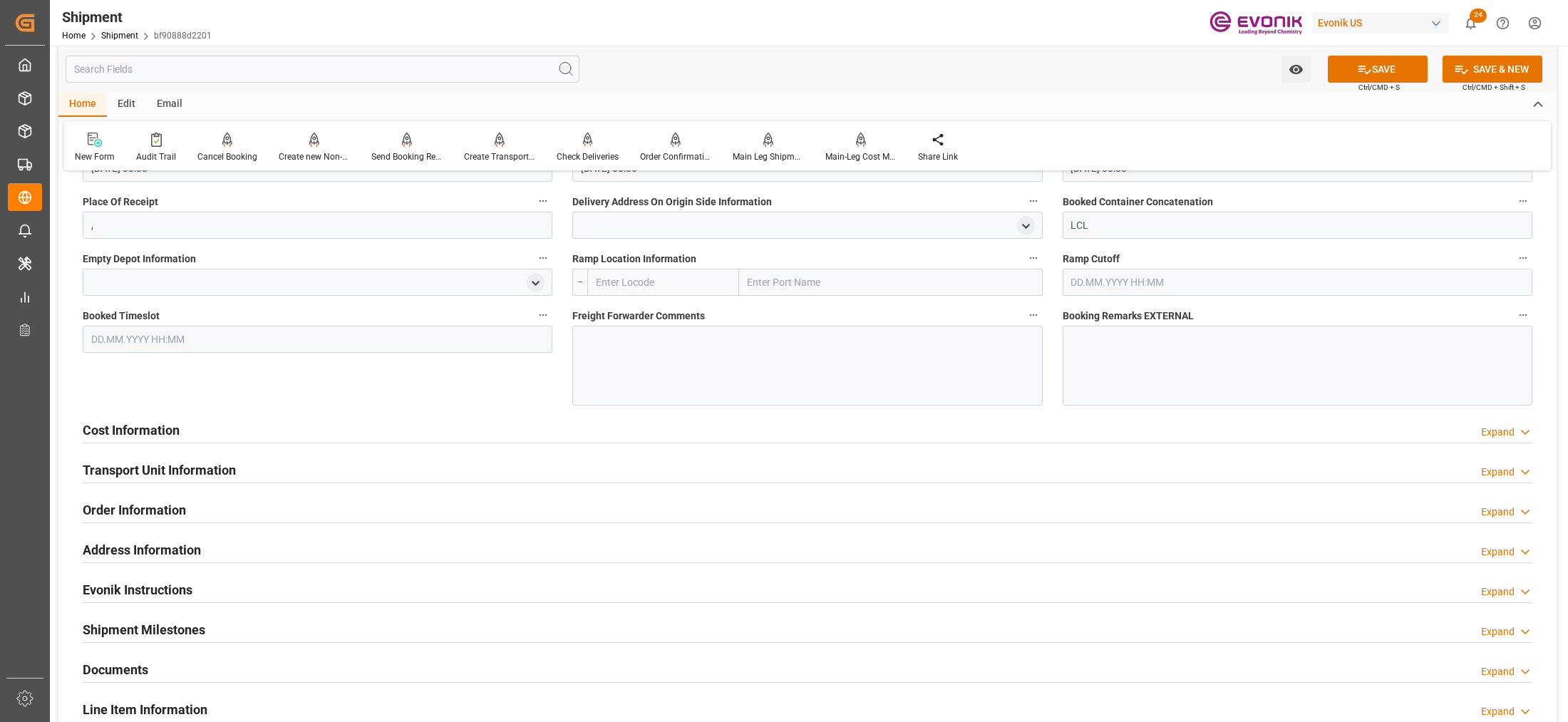
click at [650, 278] on input "text" at bounding box center [663, 282] width 152 height 27
type input "ี"
click at [653, 304] on div "USNYC - New York" at bounding box center [640, 314] width 103 height 32
type input "USNYC"
type input "New York"
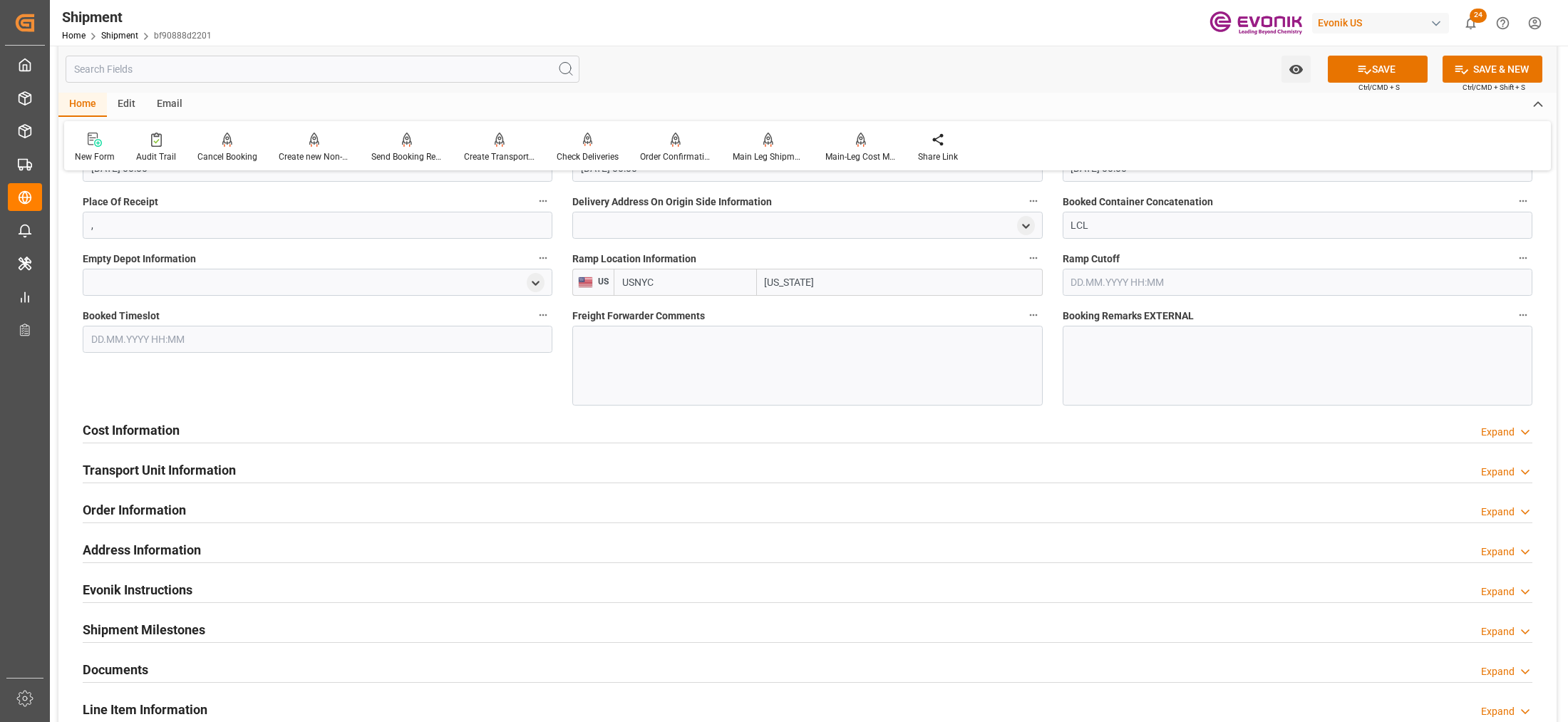
type input "USNYC"
click at [679, 349] on div at bounding box center [807, 365] width 470 height 80
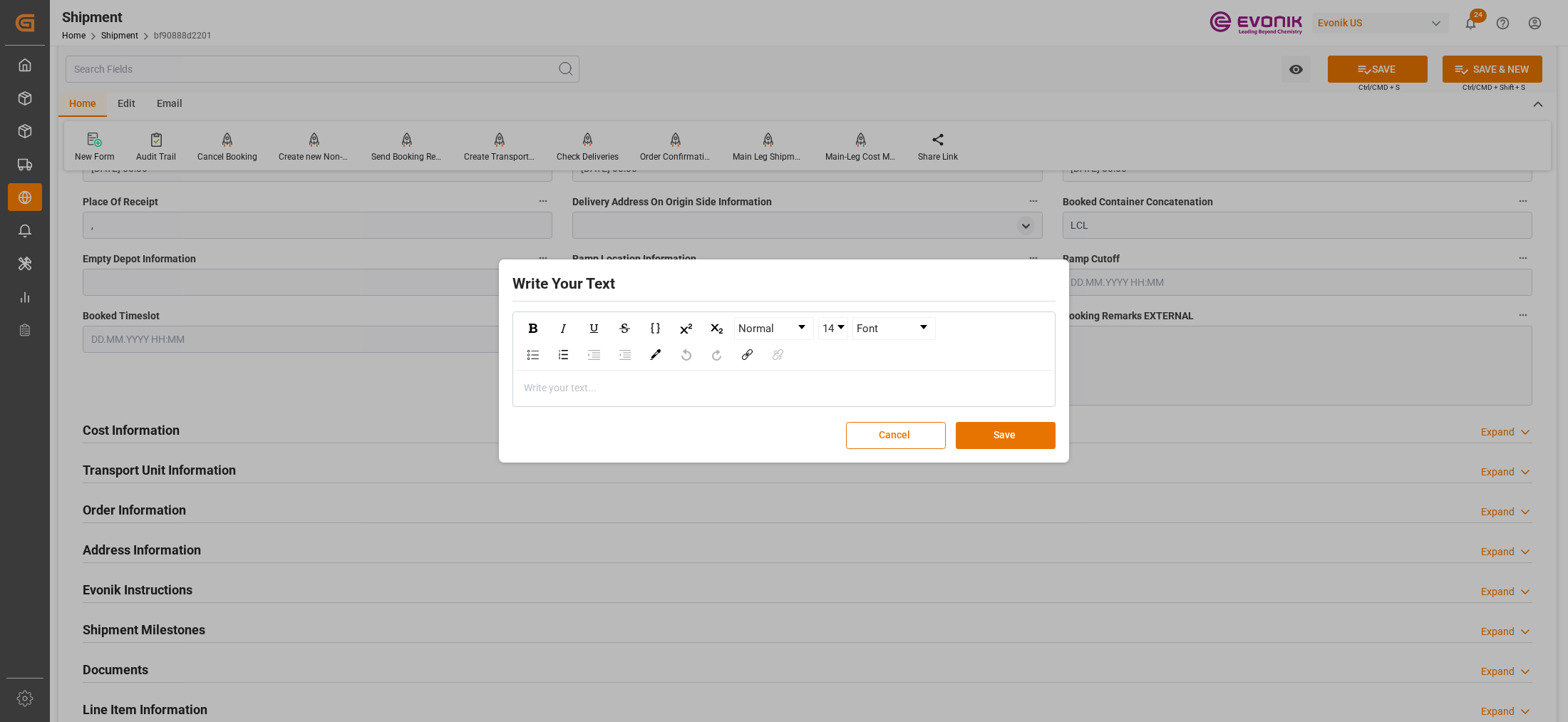
click at [617, 396] on div "Write your text..." at bounding box center [784, 388] width 541 height 35
click at [1028, 428] on button "Save" at bounding box center [1005, 435] width 100 height 27
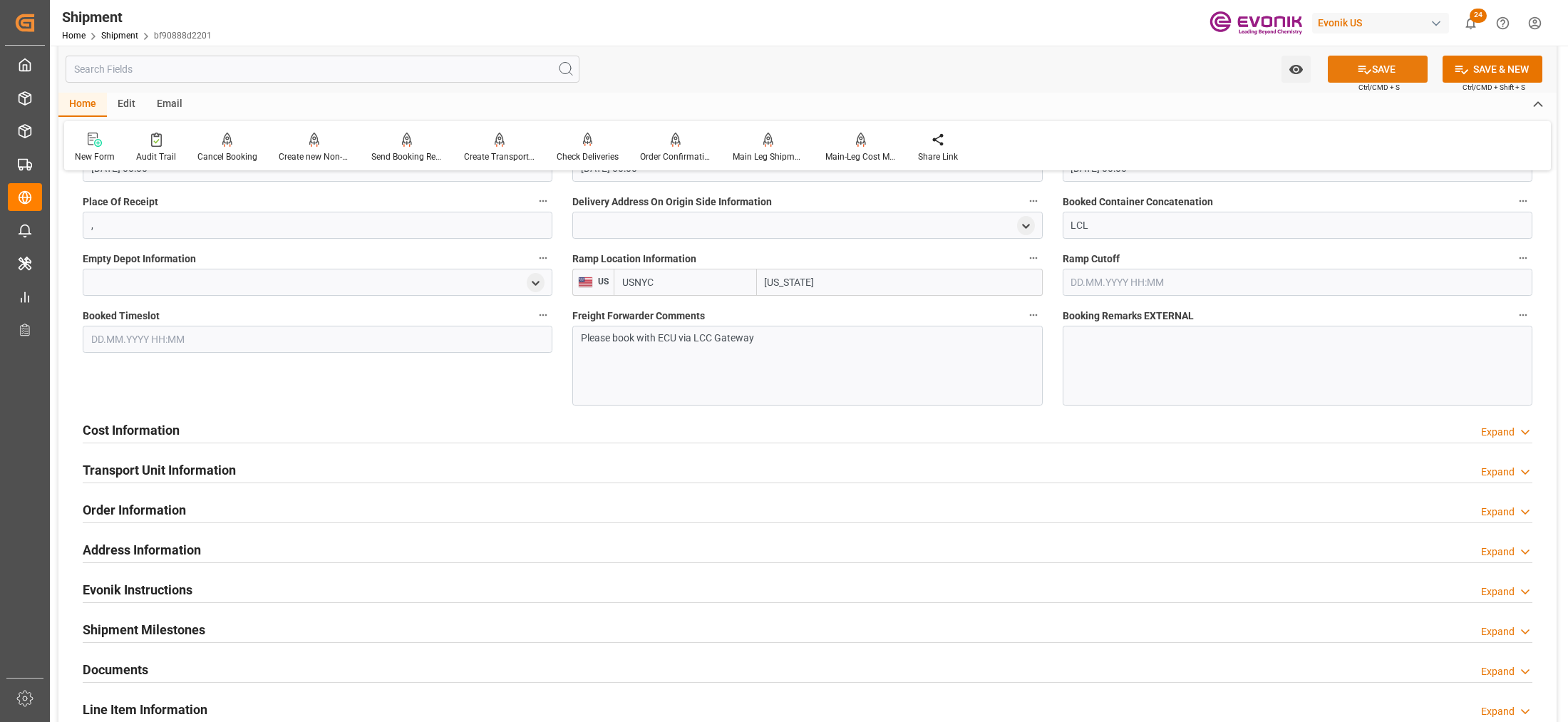
click at [1368, 62] on button "SAVE" at bounding box center [1377, 69] width 100 height 27
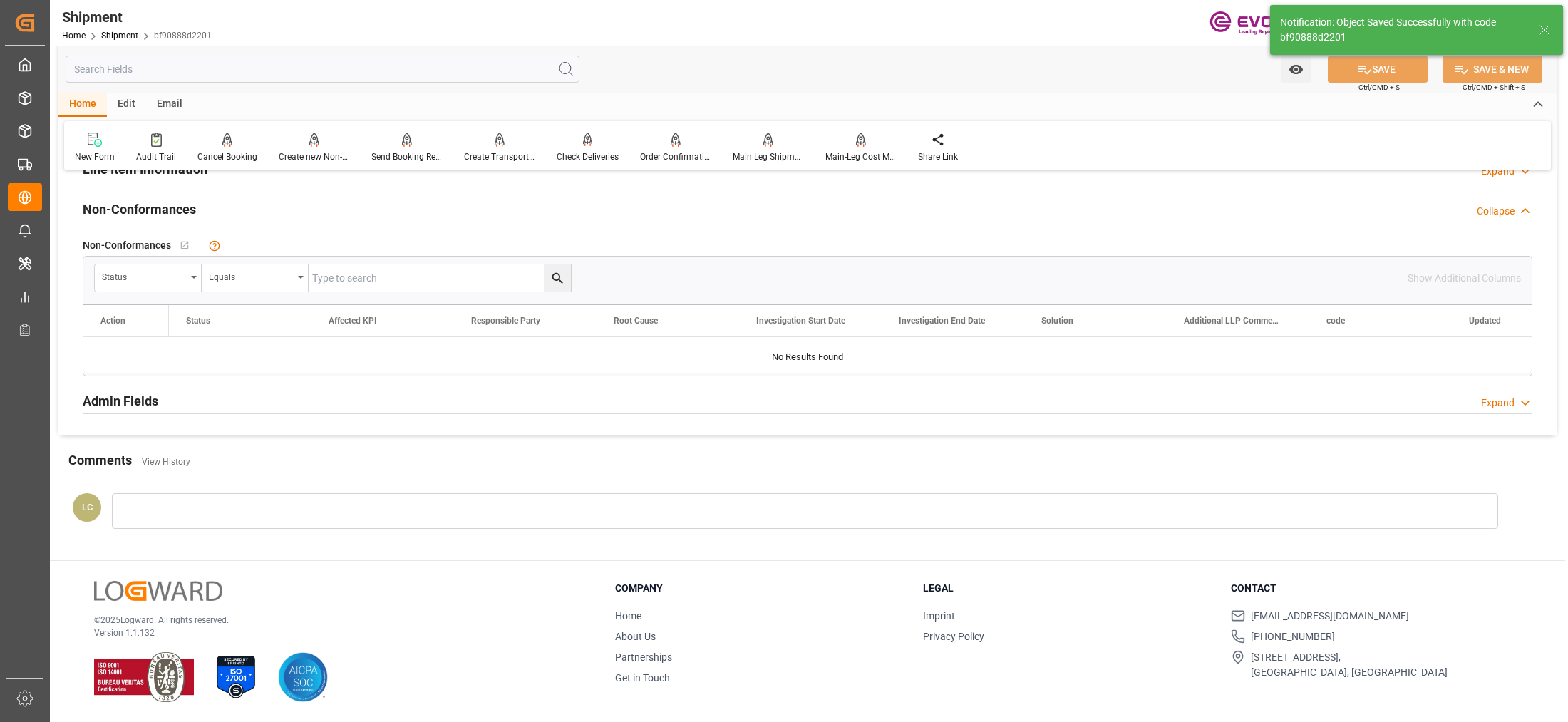
scroll to position [681, 0]
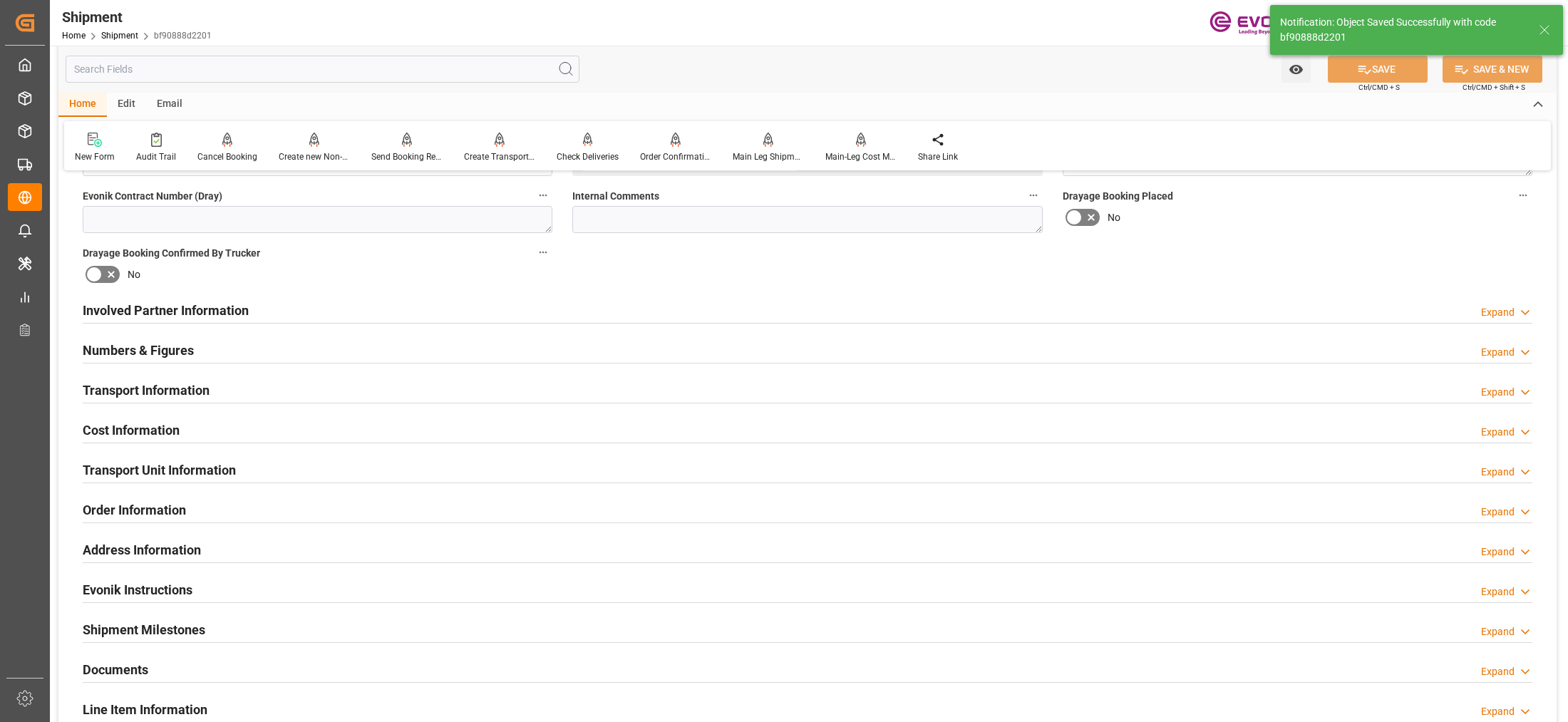
click at [578, 467] on div "Transport Unit Information Expand" at bounding box center [807, 468] width 1449 height 27
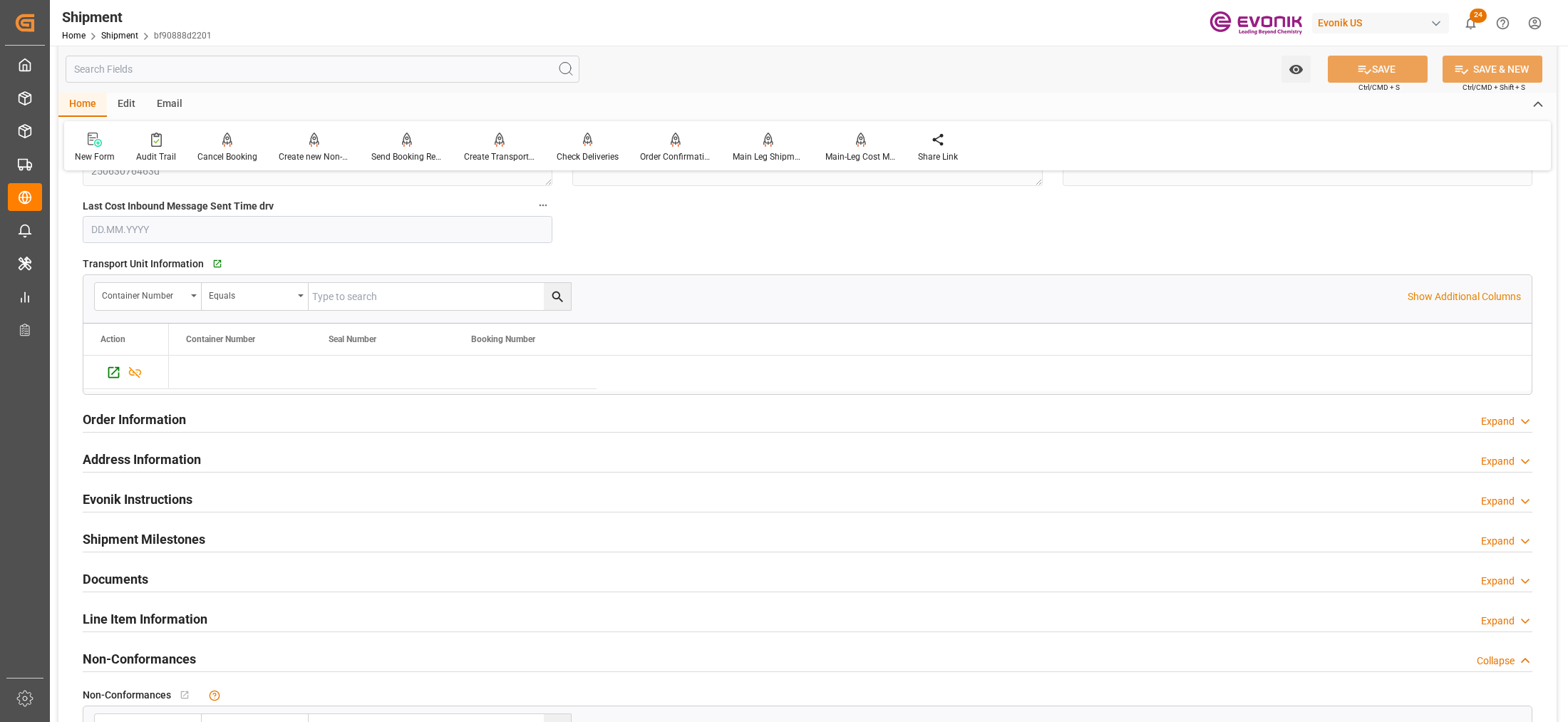
scroll to position [859, 0]
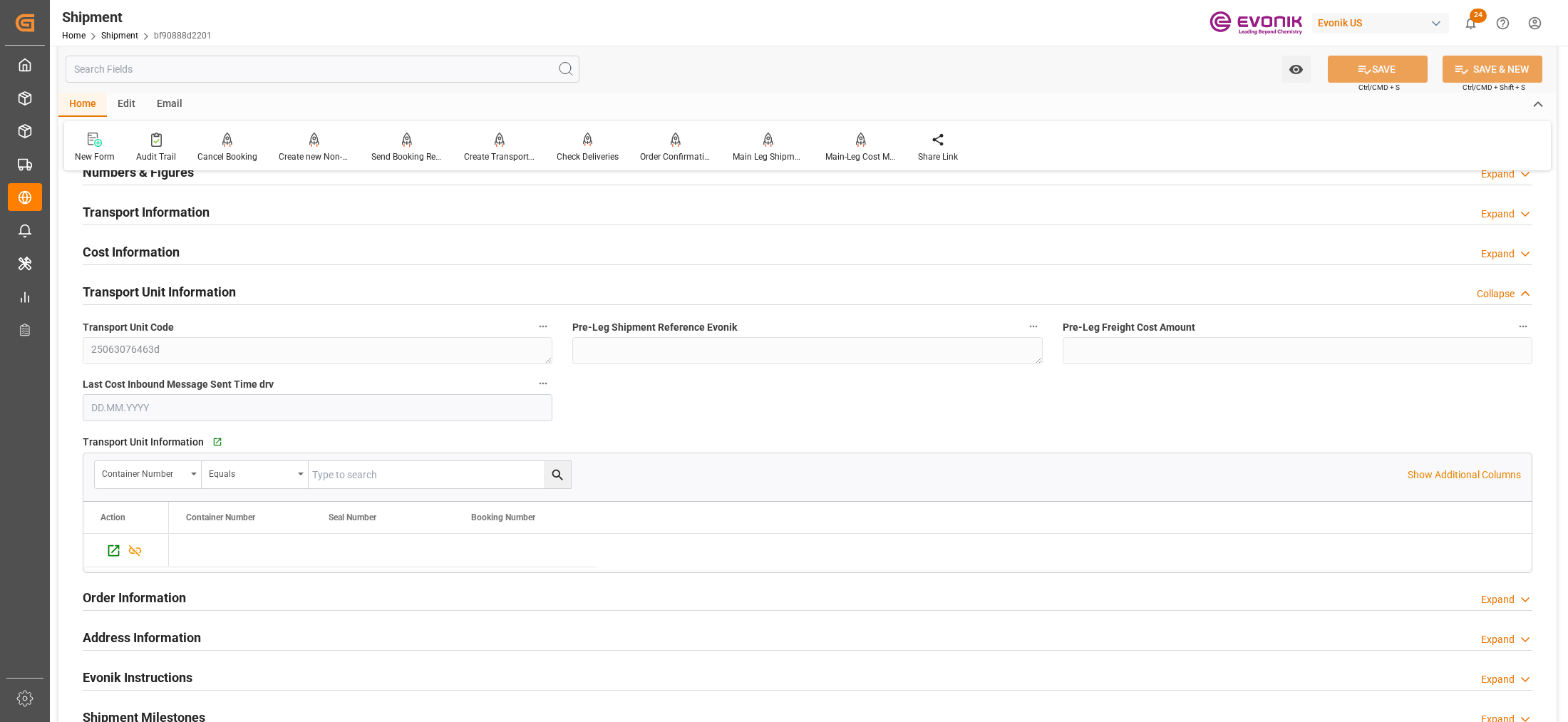
click at [335, 249] on div "Cost Information Expand" at bounding box center [807, 251] width 1449 height 27
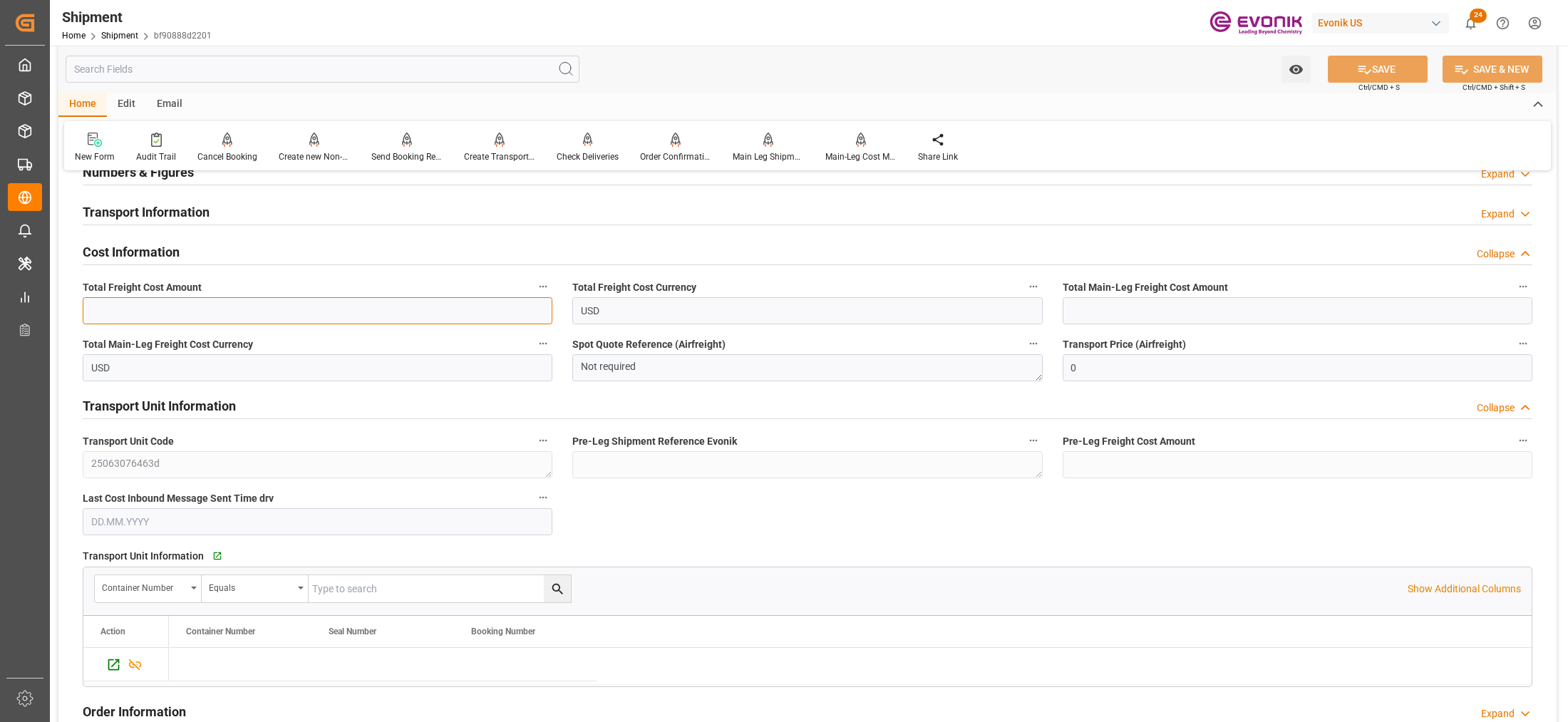
click at [247, 311] on input "text" at bounding box center [318, 310] width 470 height 27
type input "514"
click at [1092, 312] on input "text" at bounding box center [1297, 310] width 470 height 27
type input "319"
click at [1383, 69] on button "SAVE" at bounding box center [1377, 69] width 100 height 27
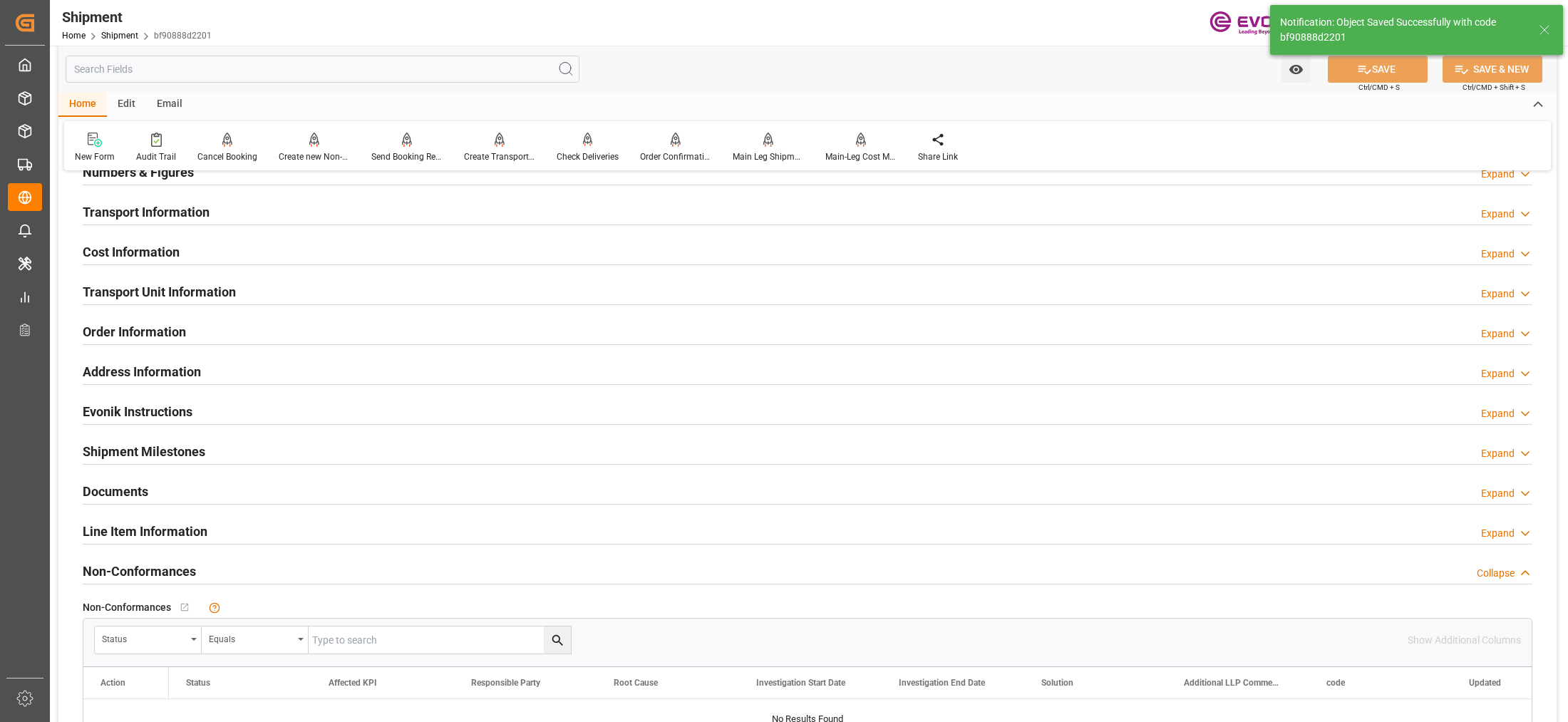
click at [283, 243] on div "Cost Information Expand" at bounding box center [807, 251] width 1449 height 27
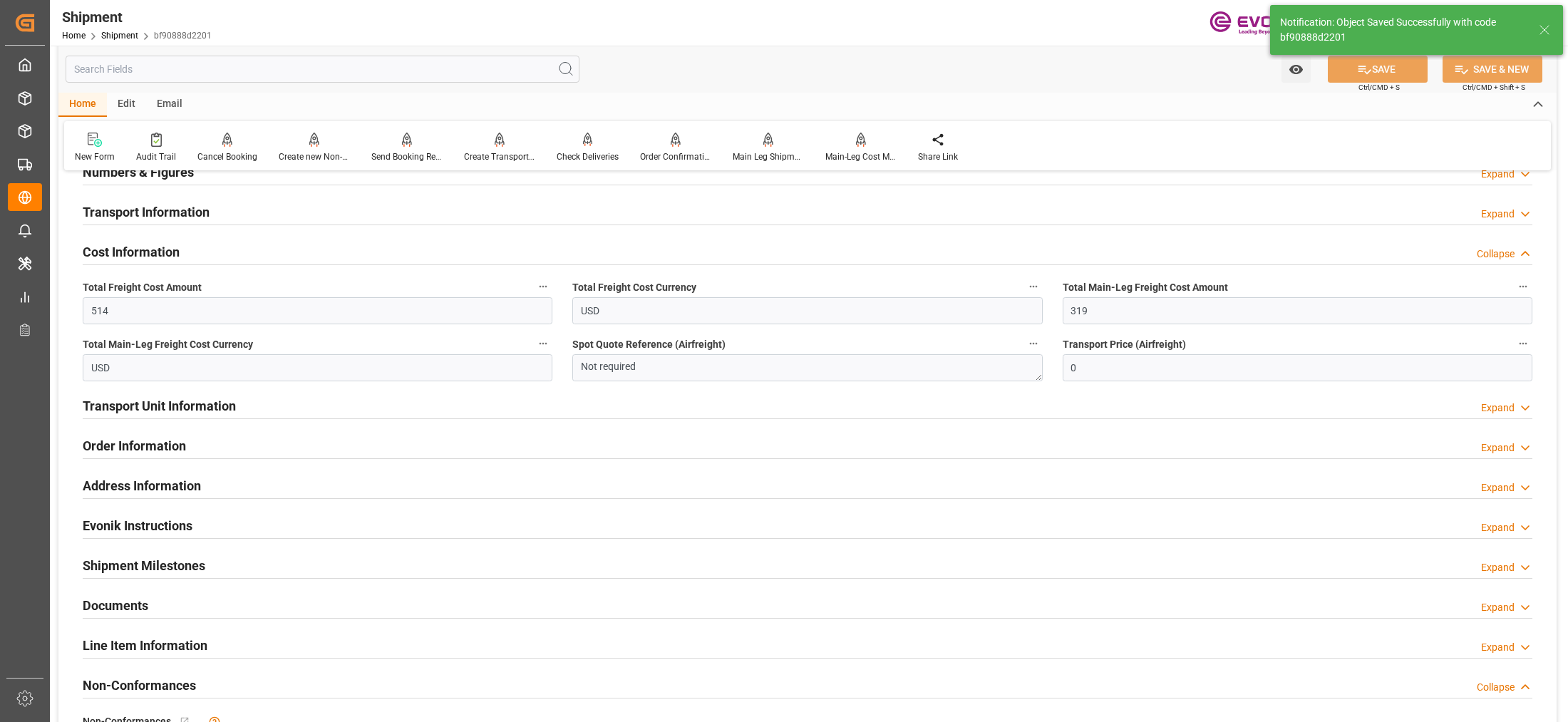
click at [392, 403] on div "Transport Unit Information Expand" at bounding box center [807, 405] width 1449 height 27
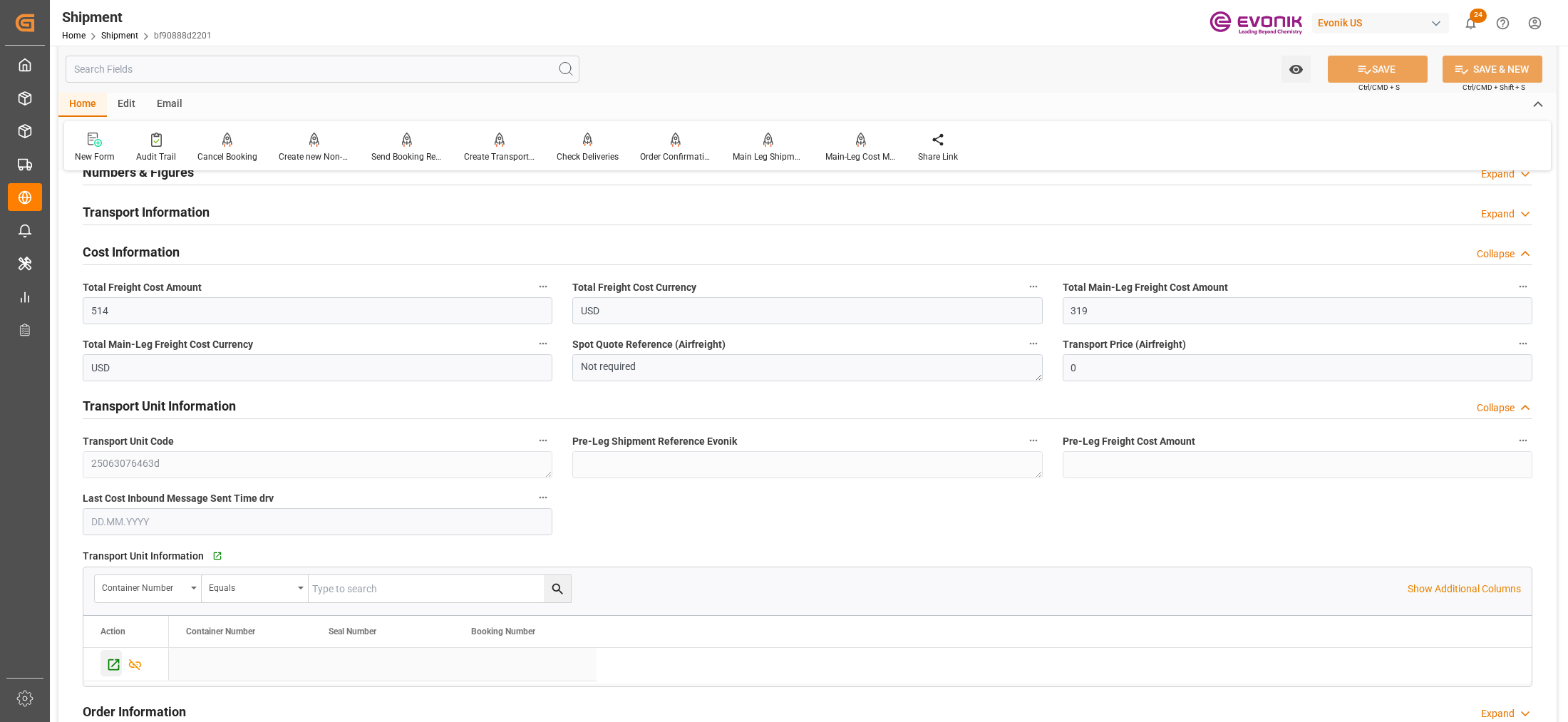
click at [108, 670] on icon "Press SPACE to select this row." at bounding box center [113, 664] width 15 height 15
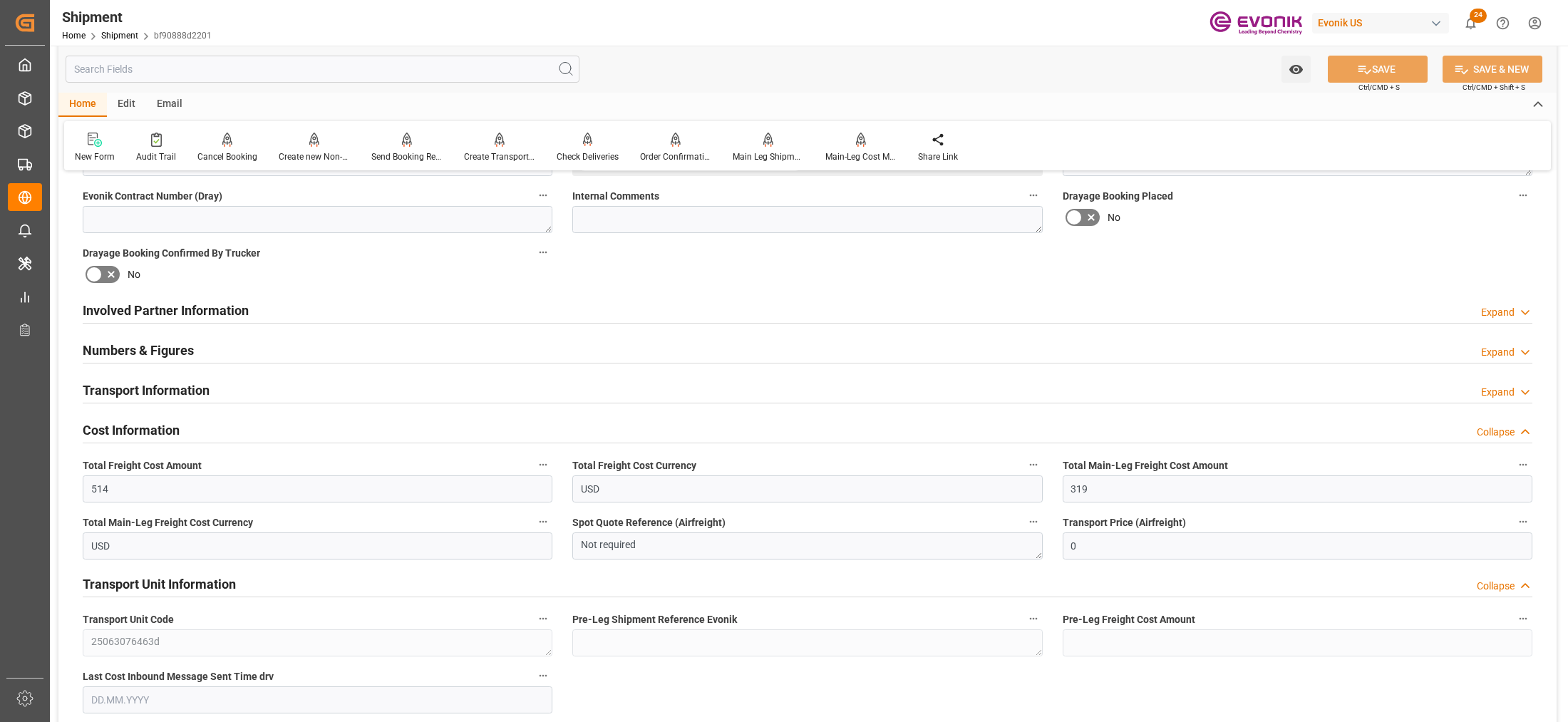
click at [596, 308] on div "Involved Partner Information Expand" at bounding box center [807, 309] width 1449 height 27
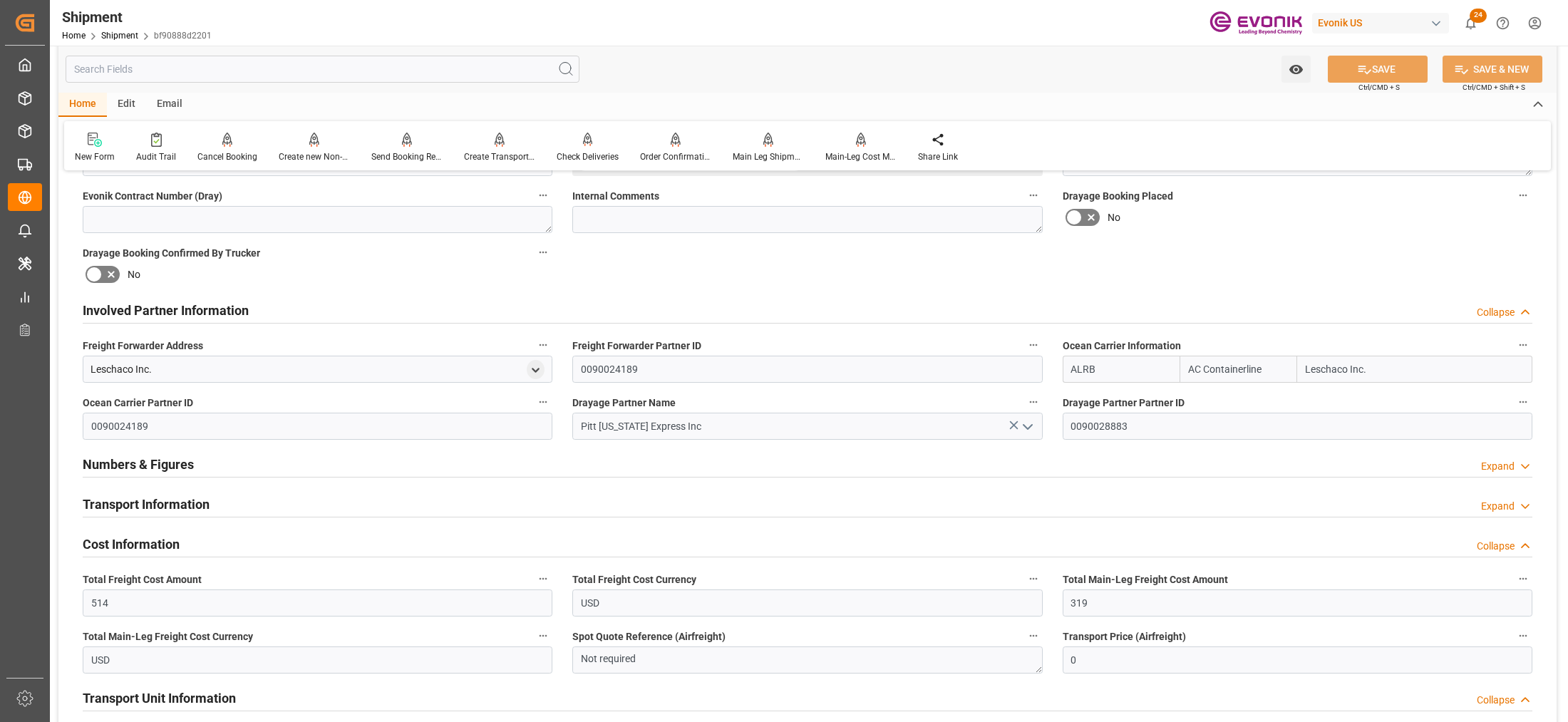
click at [647, 501] on div "Transport Information Expand" at bounding box center [807, 503] width 1449 height 27
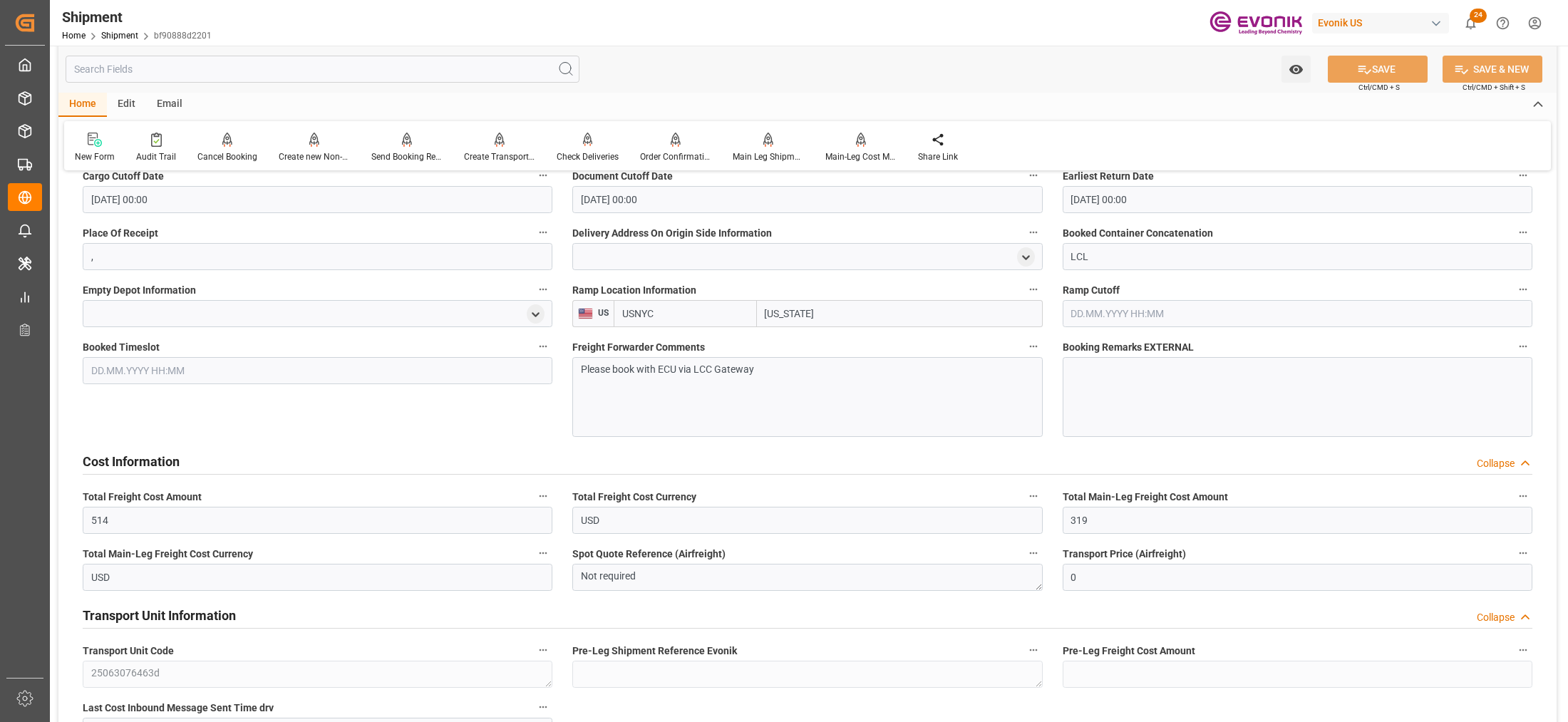
scroll to position [1394, 0]
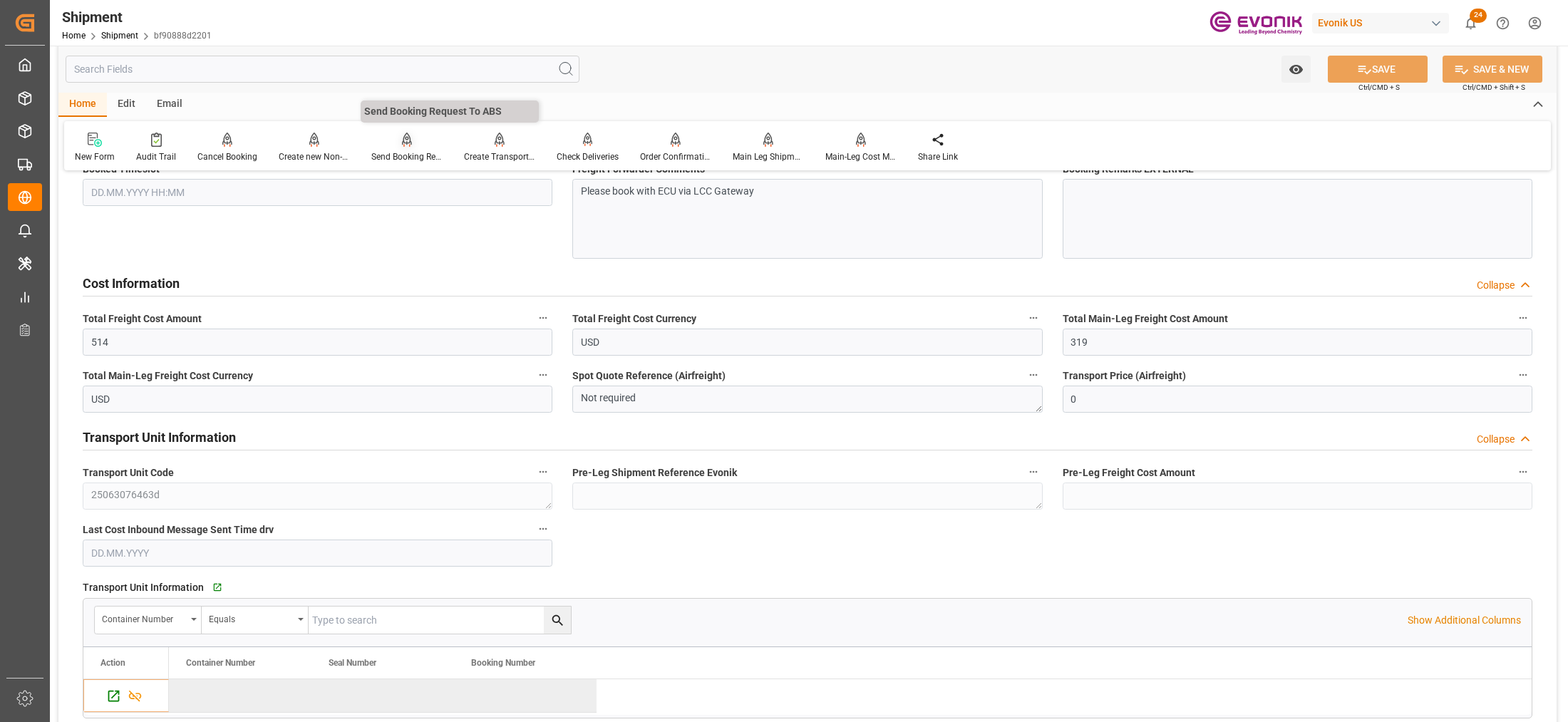
click at [397, 147] on div "Send Booking Request To ABS" at bounding box center [407, 147] width 93 height 31
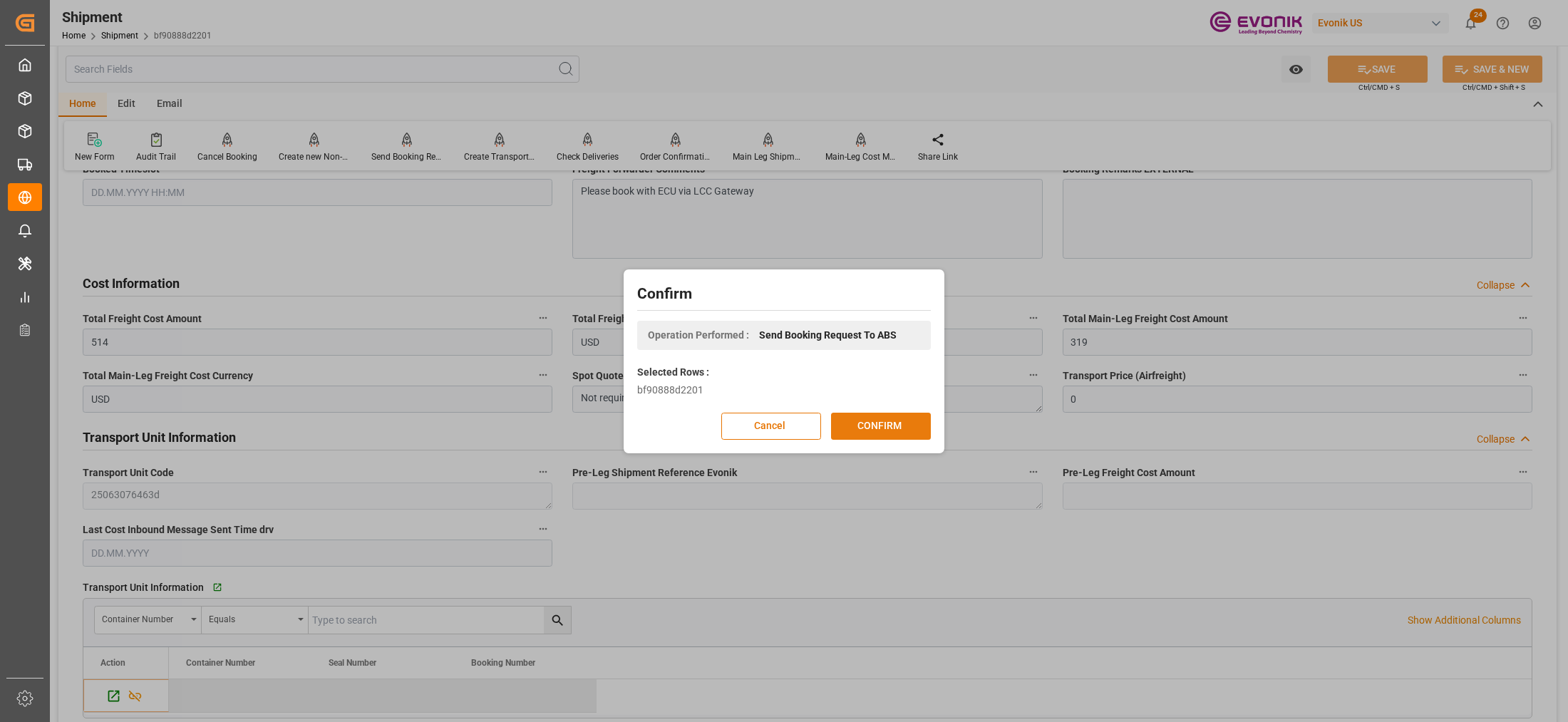
click at [897, 430] on button "CONFIRM" at bounding box center [881, 426] width 100 height 27
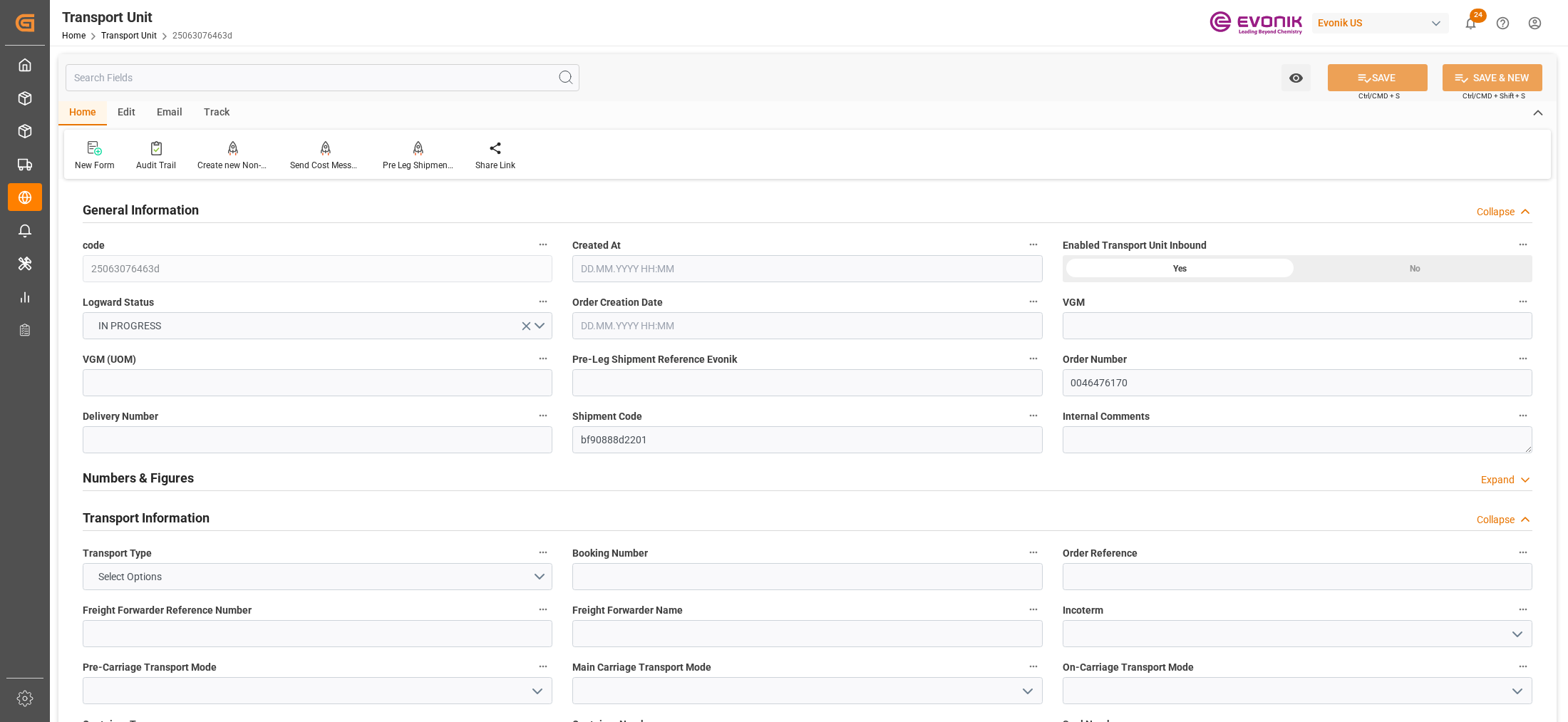
type input "AC Containerline"
type input "Leschaco Inc."
type input "USEWR"
type input "BRSSZ"
type input "908"
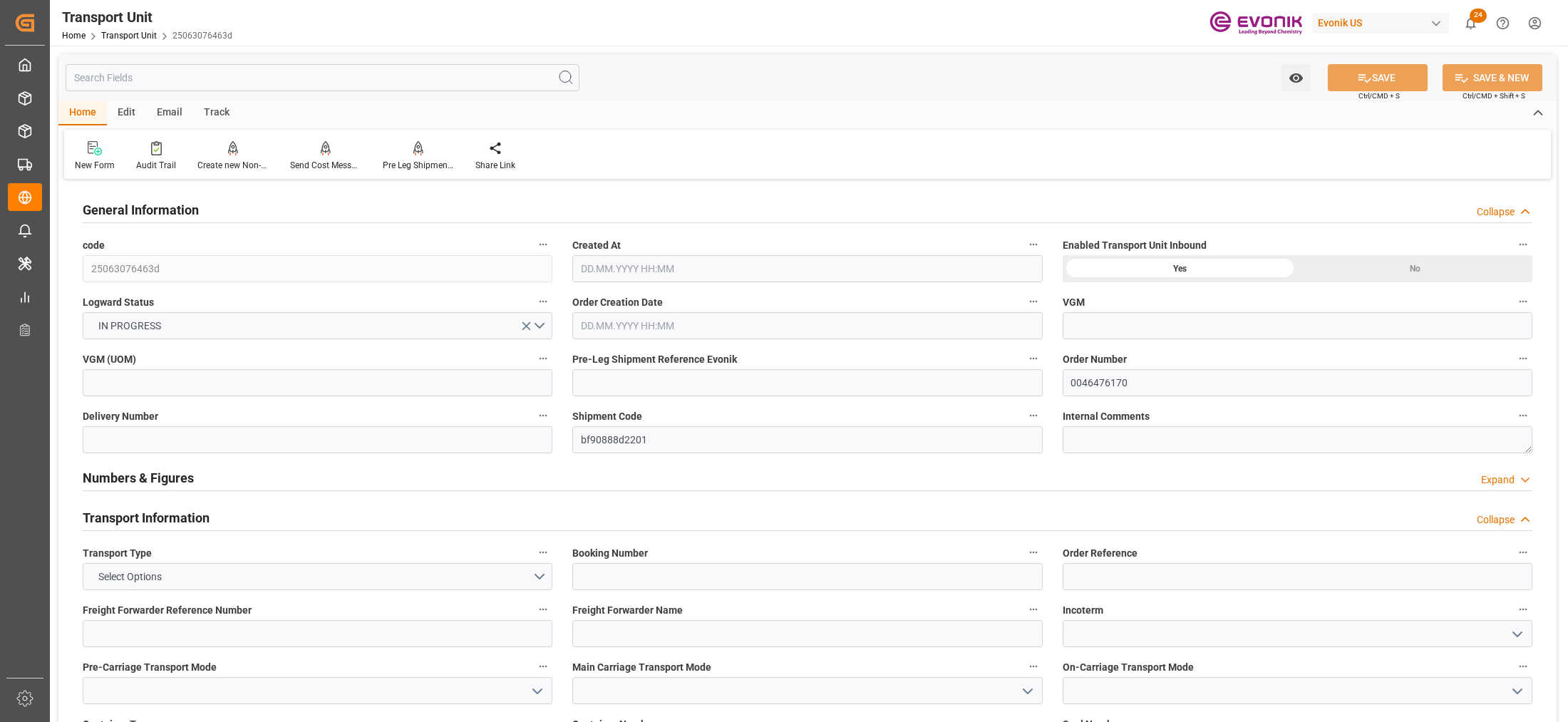
type input "[DATE] 07:55"
type input "[DATE]"
type input "[DATE] 00:00"
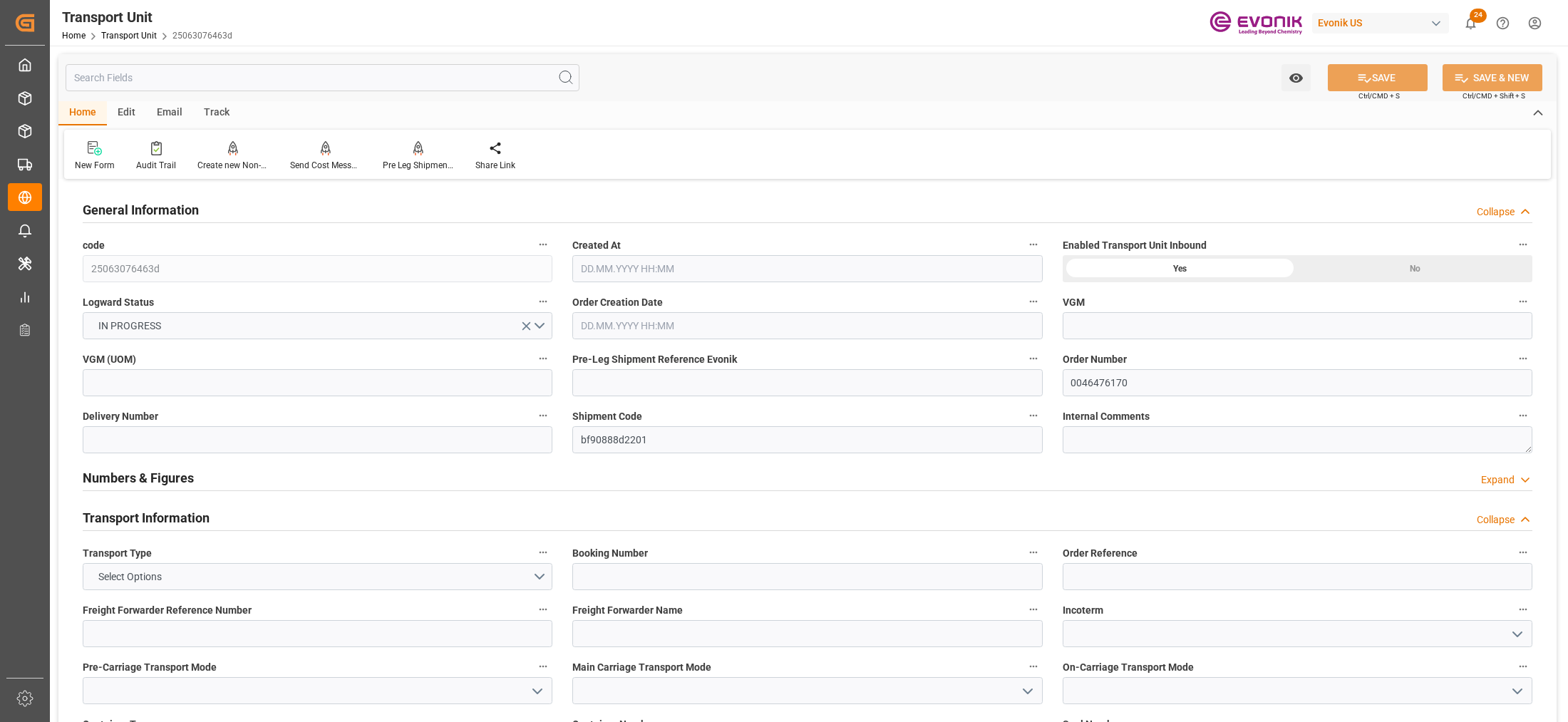
type input "[DATE] 00:00"
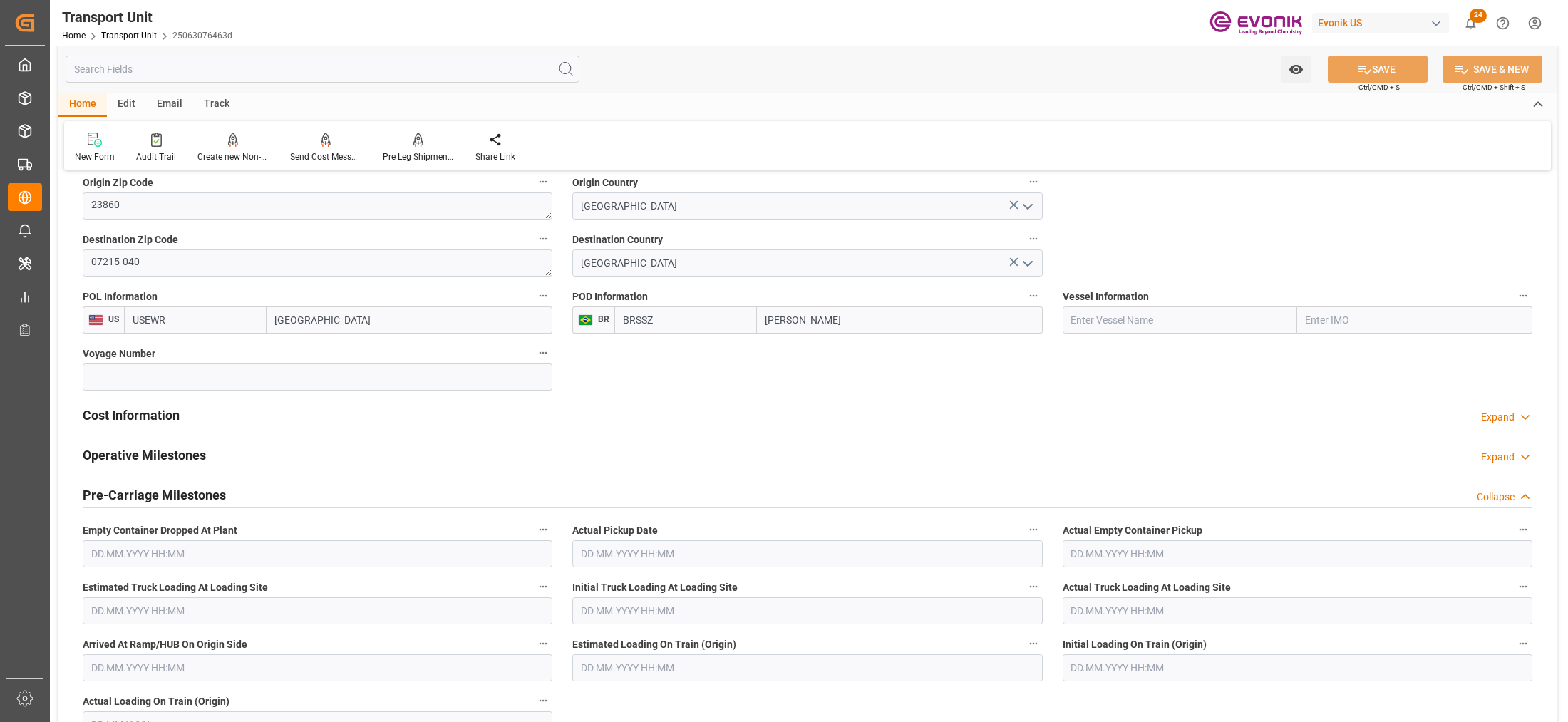
scroll to position [890, 0]
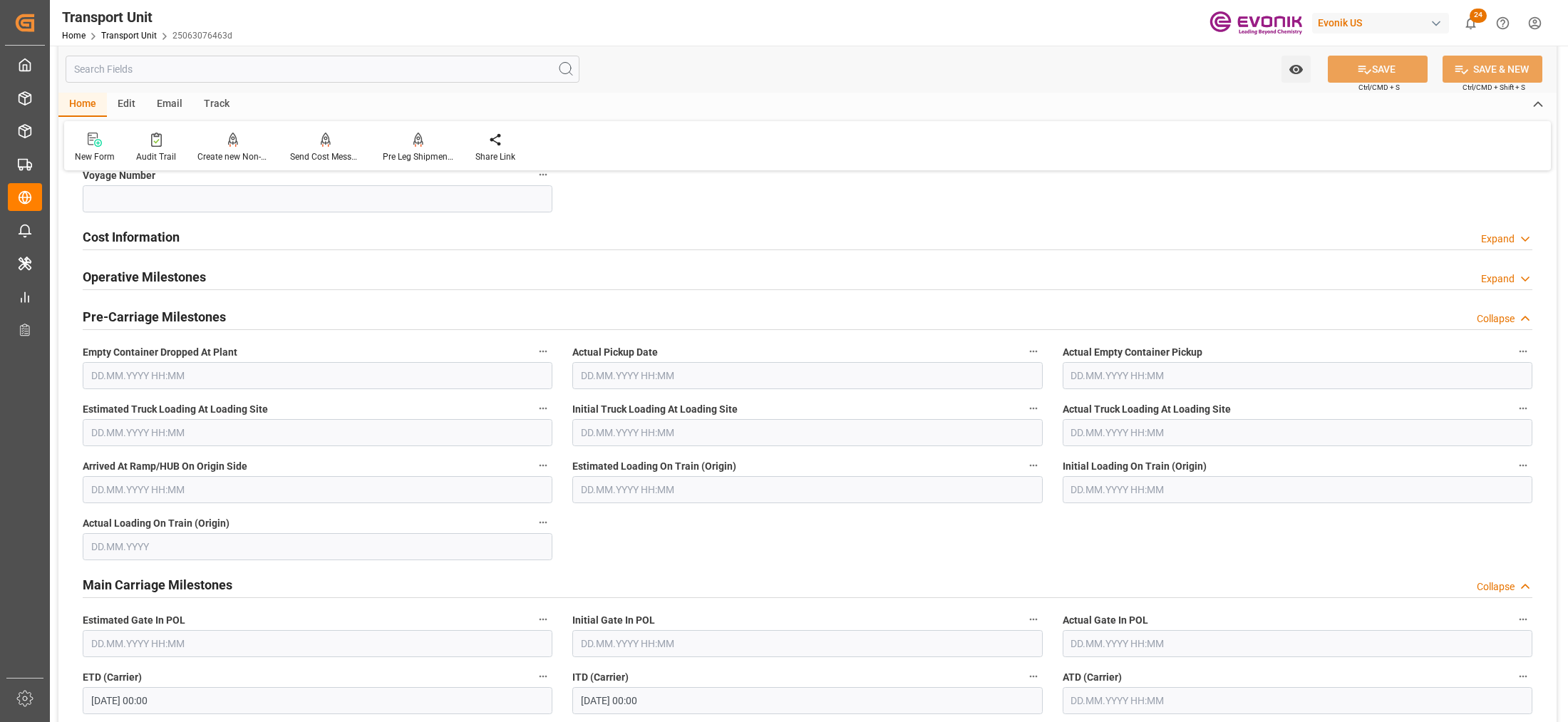
drag, startPoint x: 476, startPoint y: 245, endPoint x: 704, endPoint y: 623, distance: 441.4
click at [476, 245] on div "Cost Information Expand" at bounding box center [807, 236] width 1449 height 27
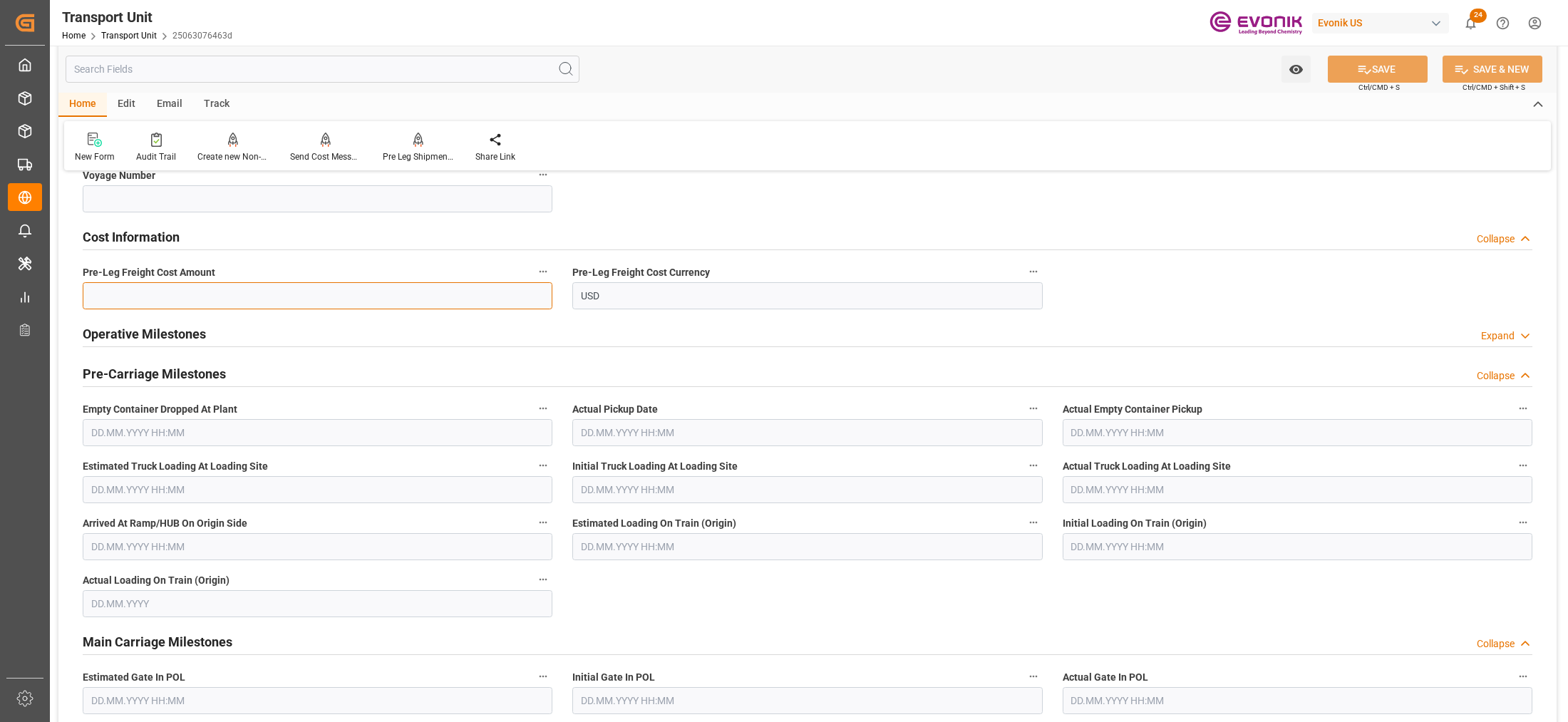
click at [190, 303] on input "text" at bounding box center [318, 296] width 470 height 27
type input "195"
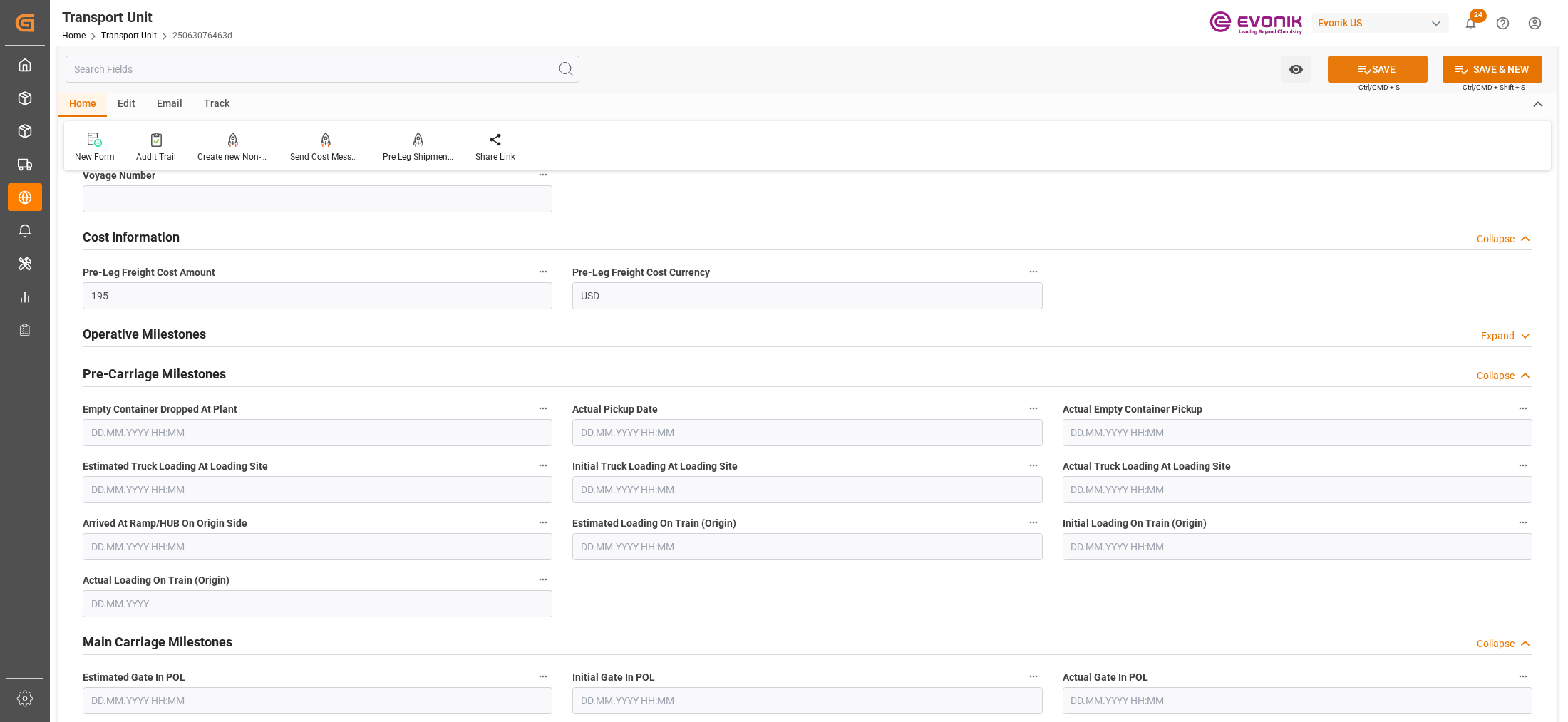
click at [1392, 54] on div "Watch Option SAVE Ctrl/CMD + S SAVE & NEW Ctrl/CMD + Shift + S" at bounding box center [807, 69] width 1498 height 47
click at [1379, 62] on button "SAVE" at bounding box center [1377, 69] width 100 height 27
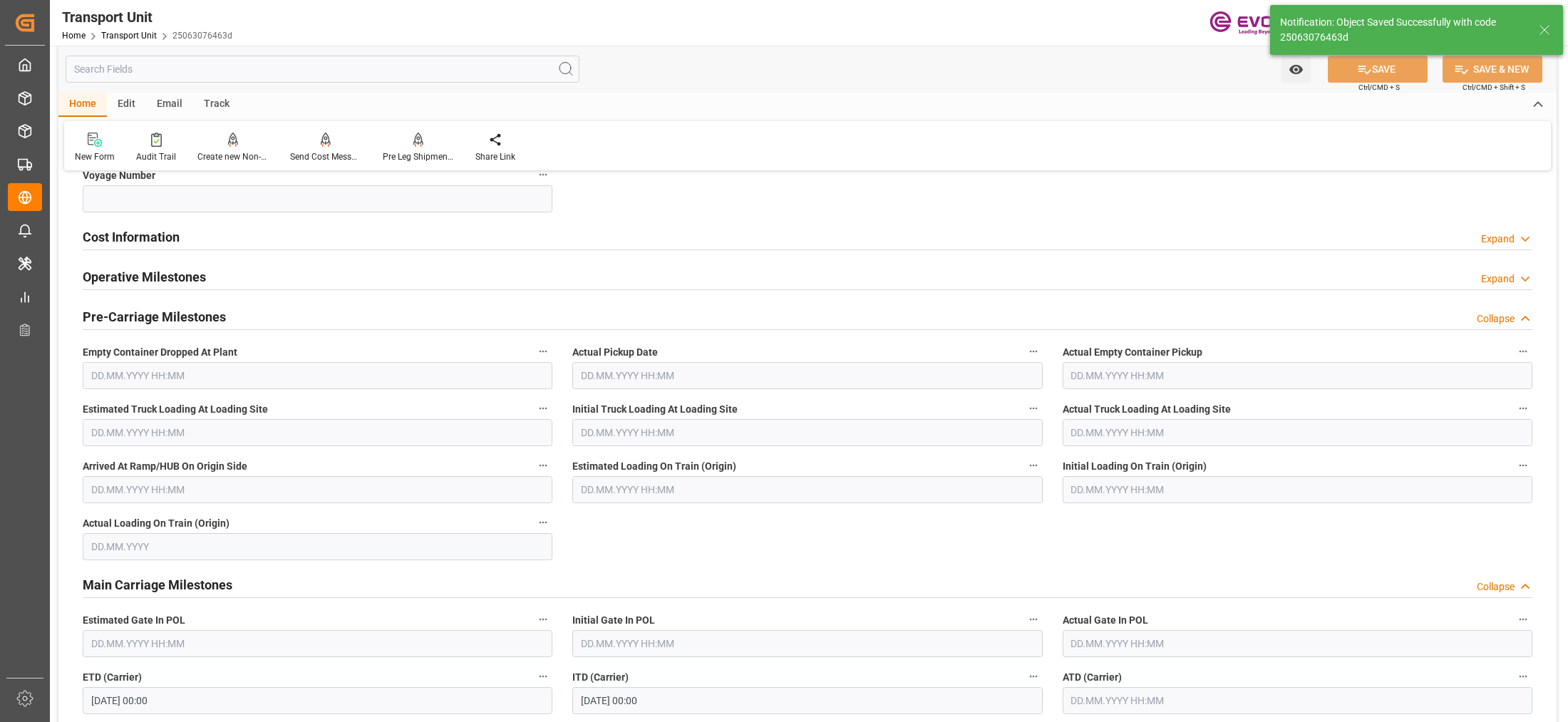
click at [496, 238] on div "Cost Information Expand" at bounding box center [807, 236] width 1449 height 27
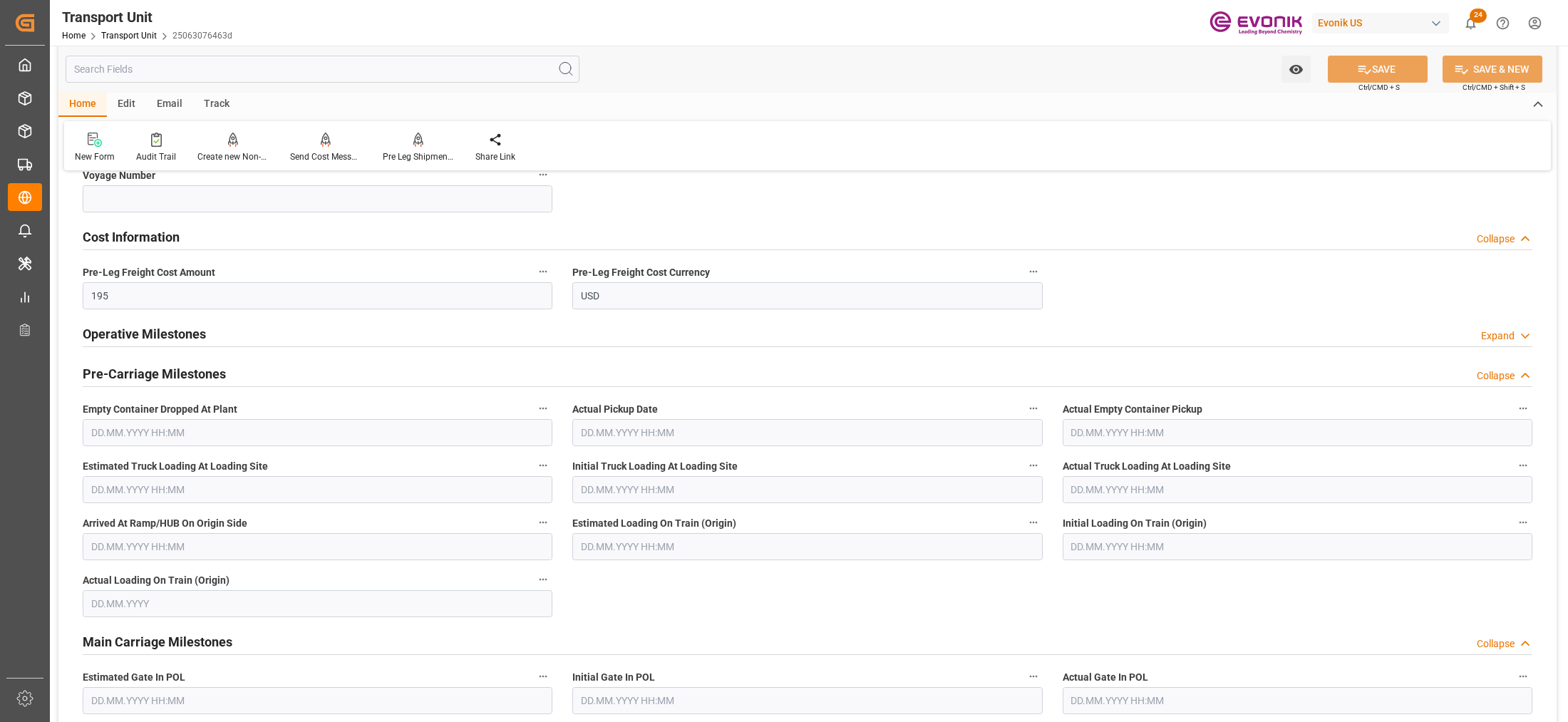
click at [615, 251] on div "Cost Information Collapse" at bounding box center [808, 237] width 1470 height 40
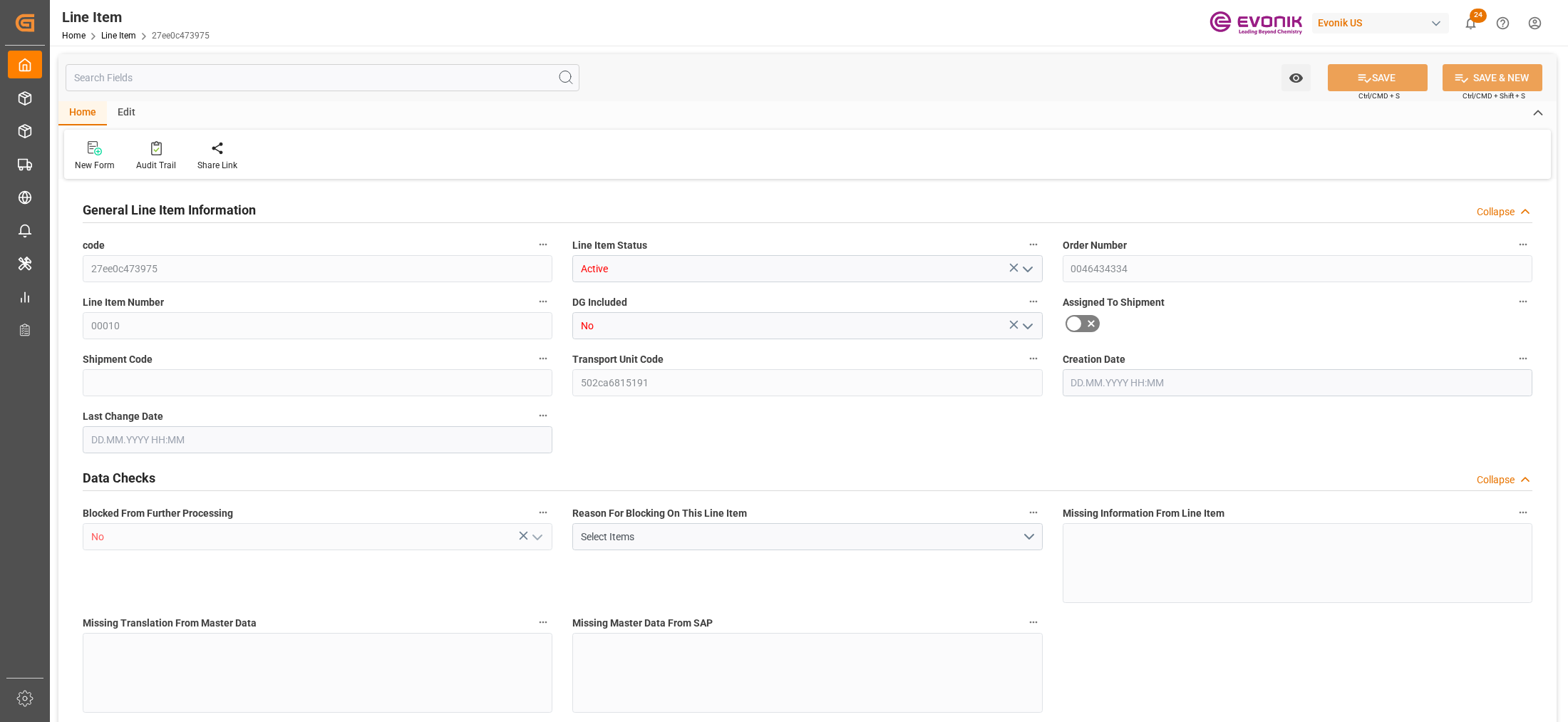
type input "0"
type input "21000"
type input "0"
type input "21000"
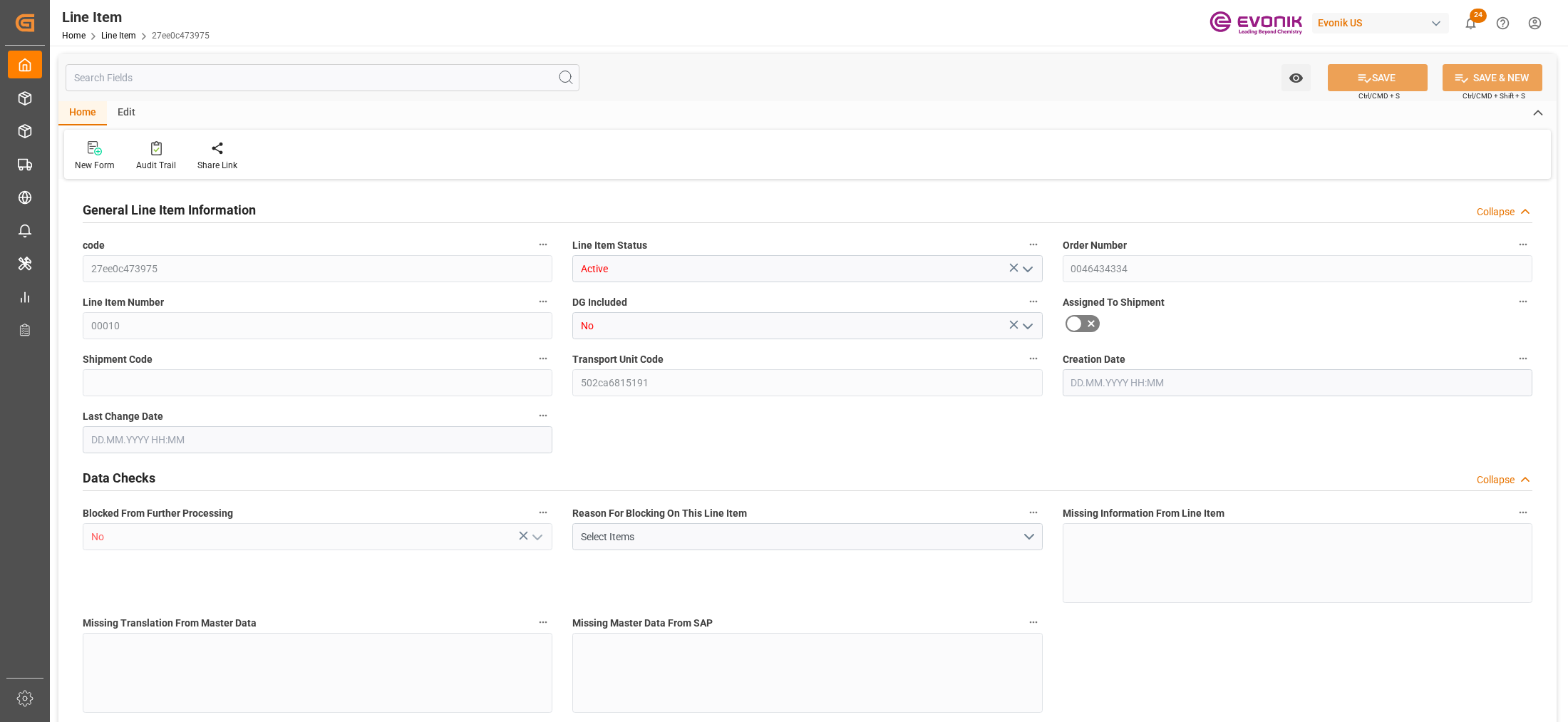
type input "57044.06"
type input "21000"
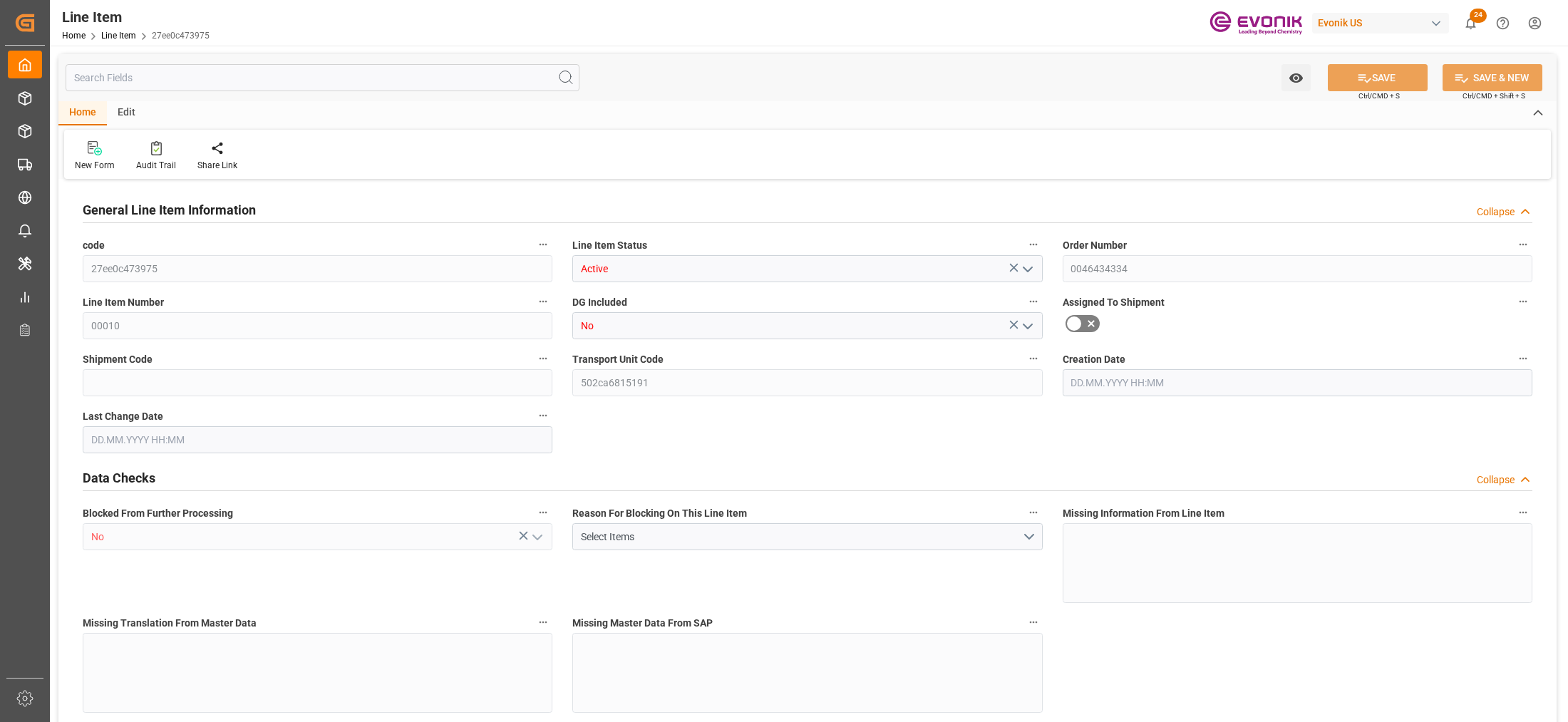
type input "21000"
type input "0"
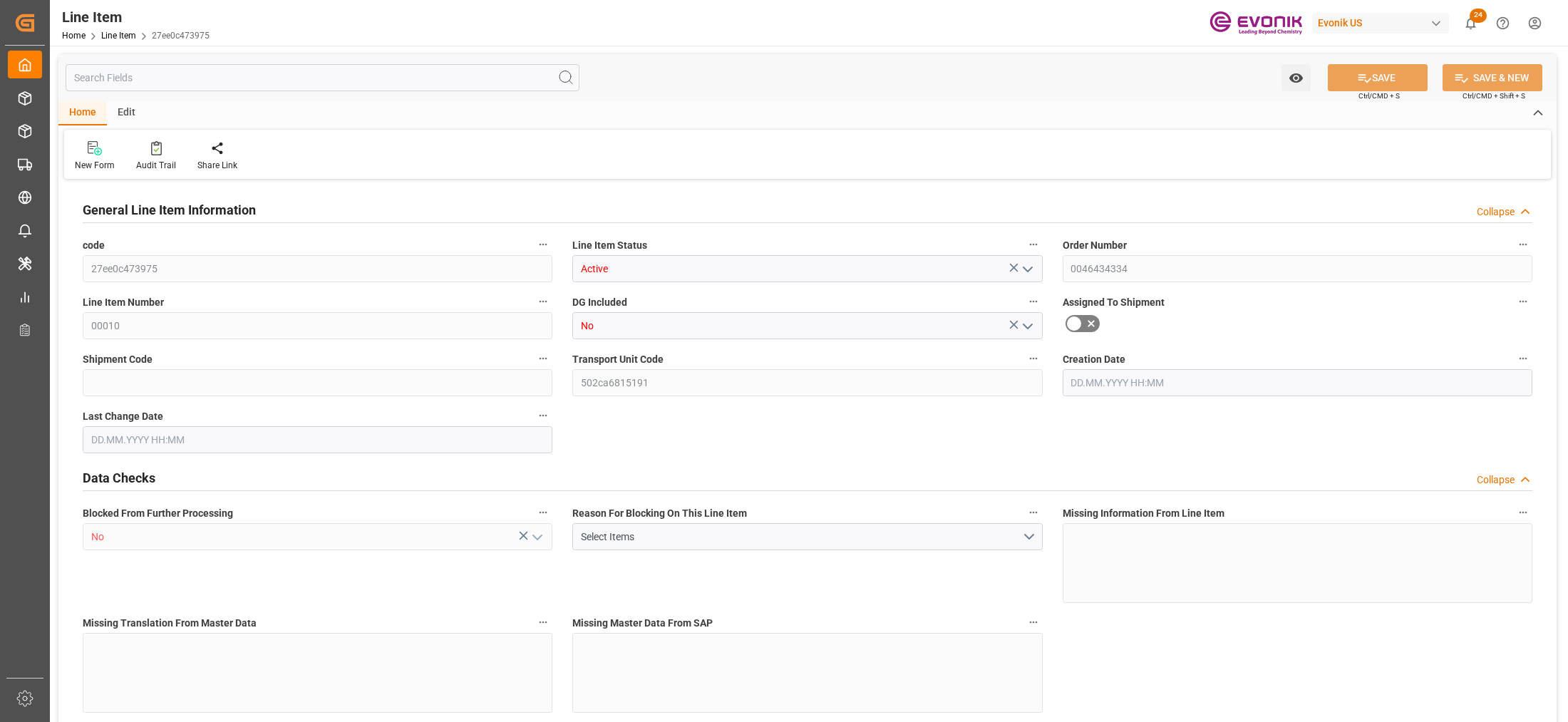
type input "0"
type input "[DATE] 14:16"
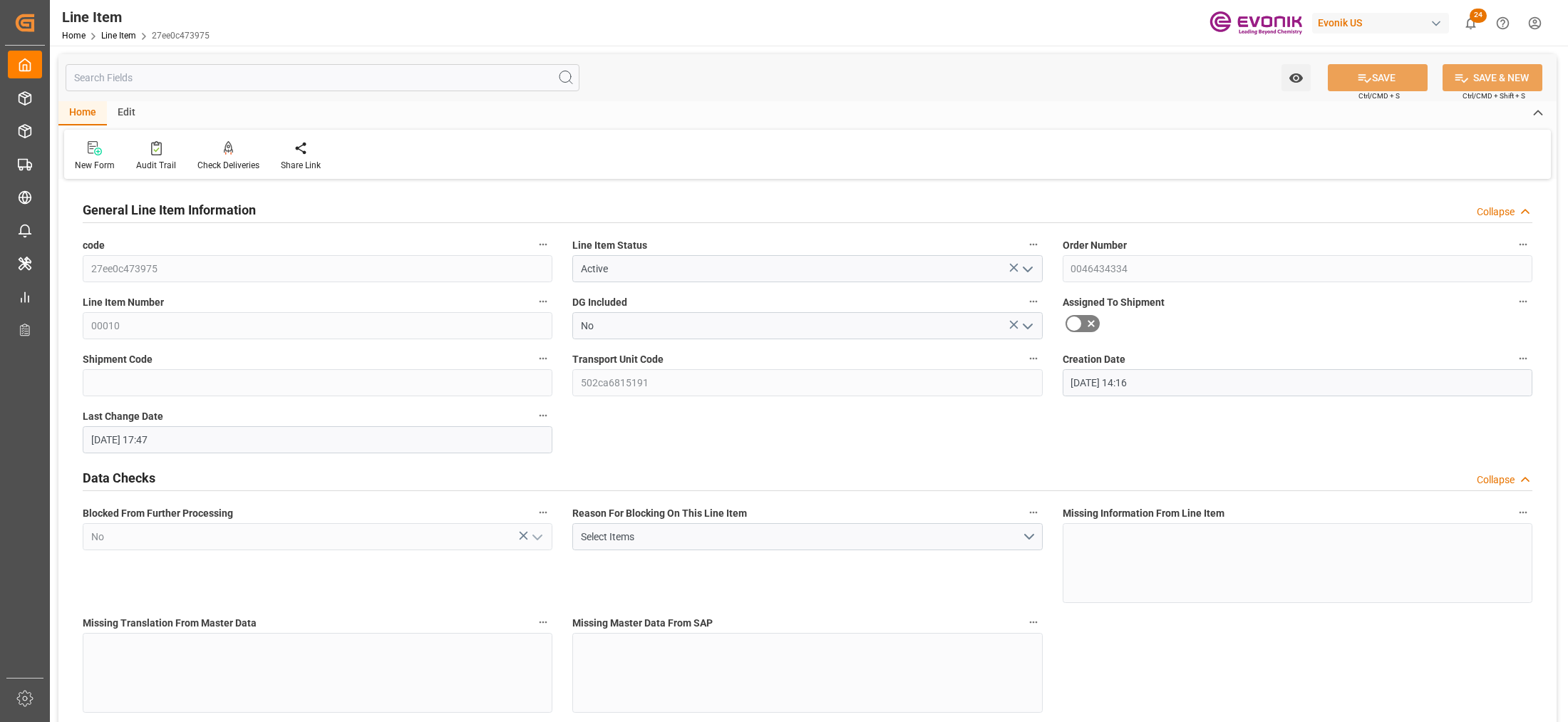
type input "[DATE] 17:47"
type input "[DATE]"
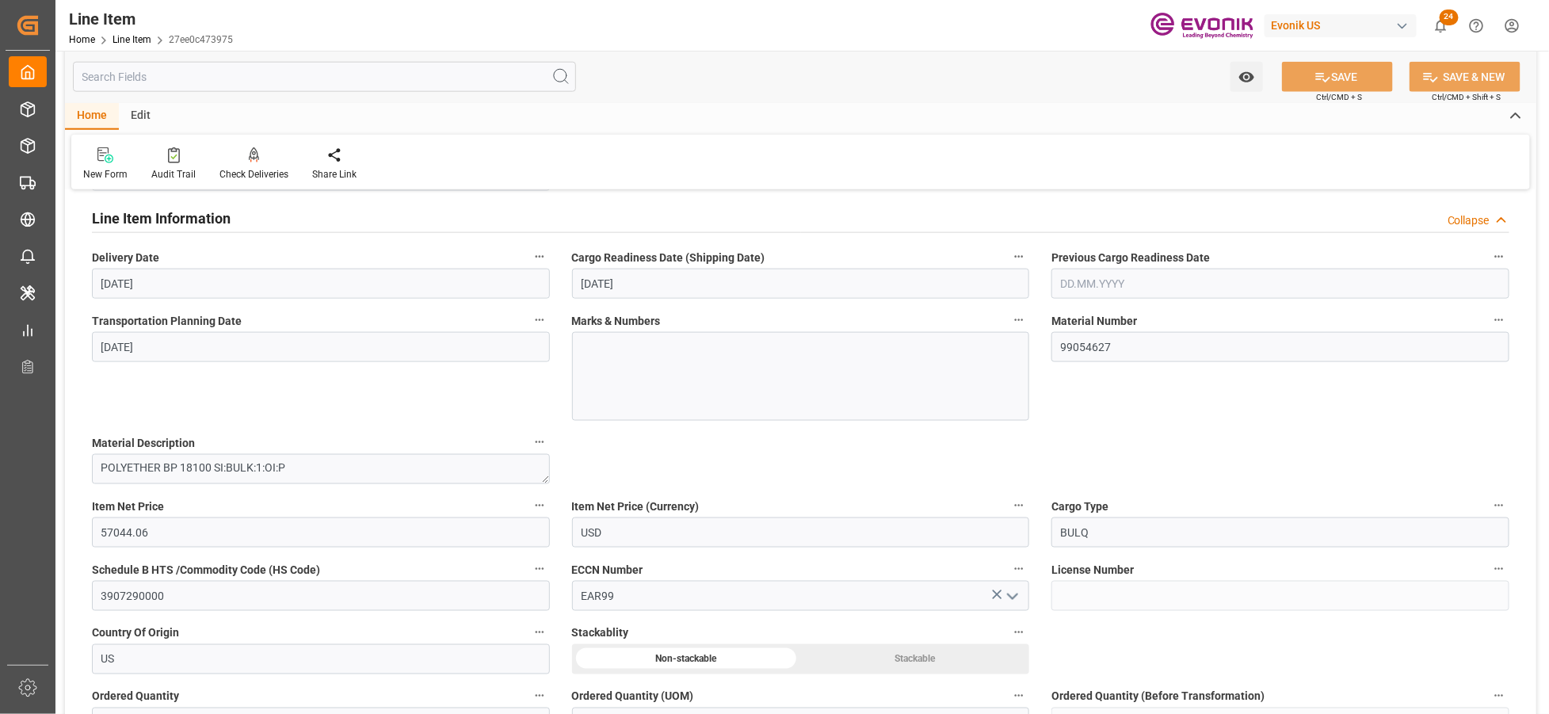
scroll to position [1012, 0]
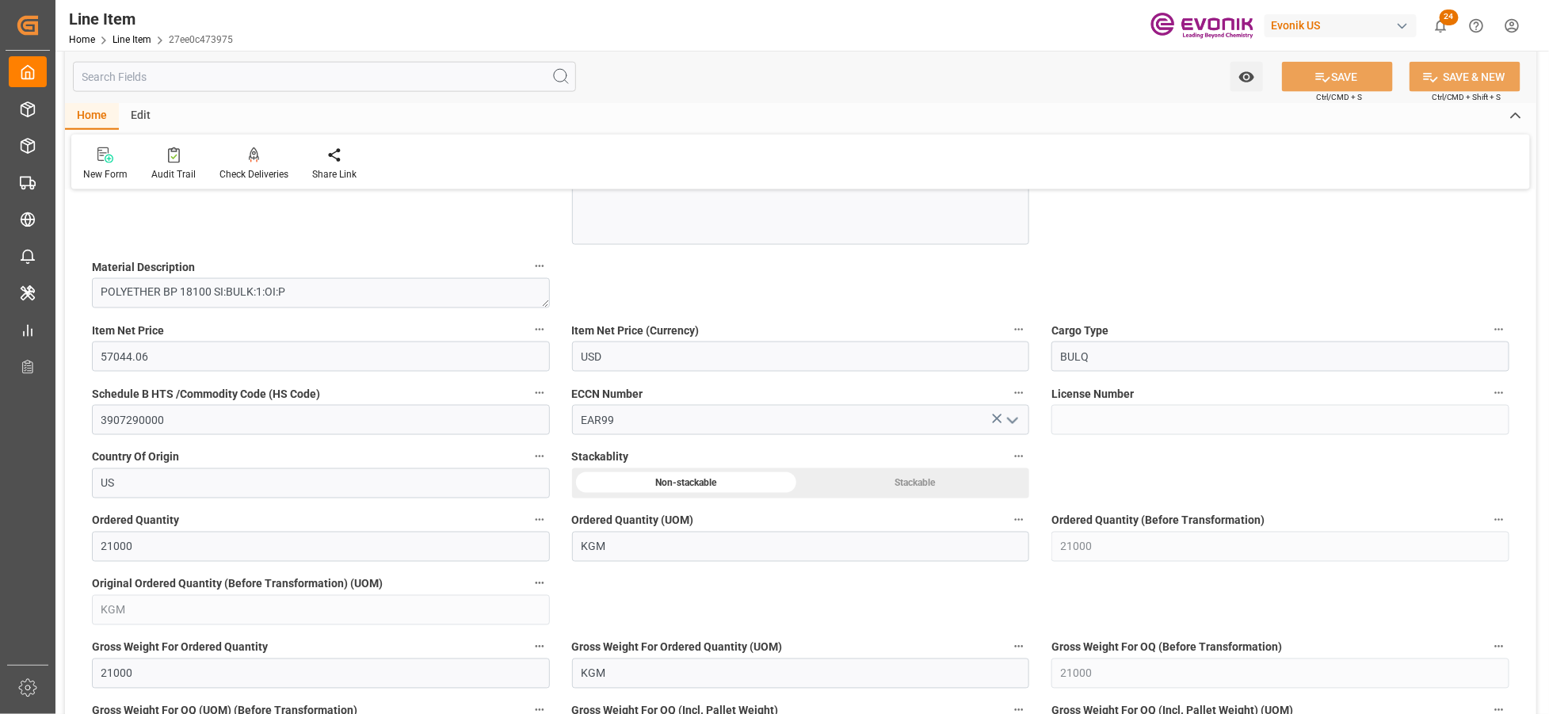
click at [1209, 154] on div "New Form Audit Trail Check Deliveries Redirects to all the deliveries assigned …" at bounding box center [800, 162] width 1458 height 55
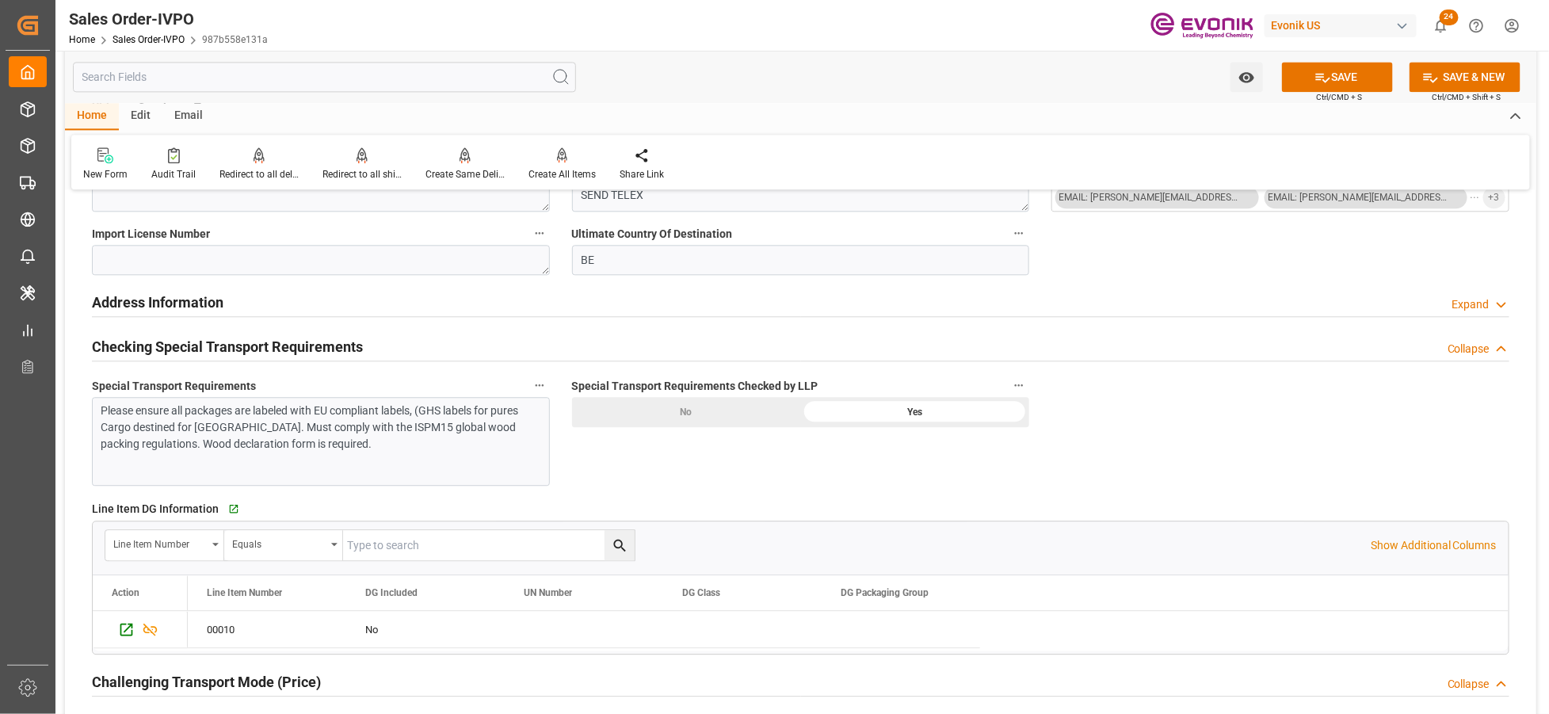
scroll to position [1364, 0]
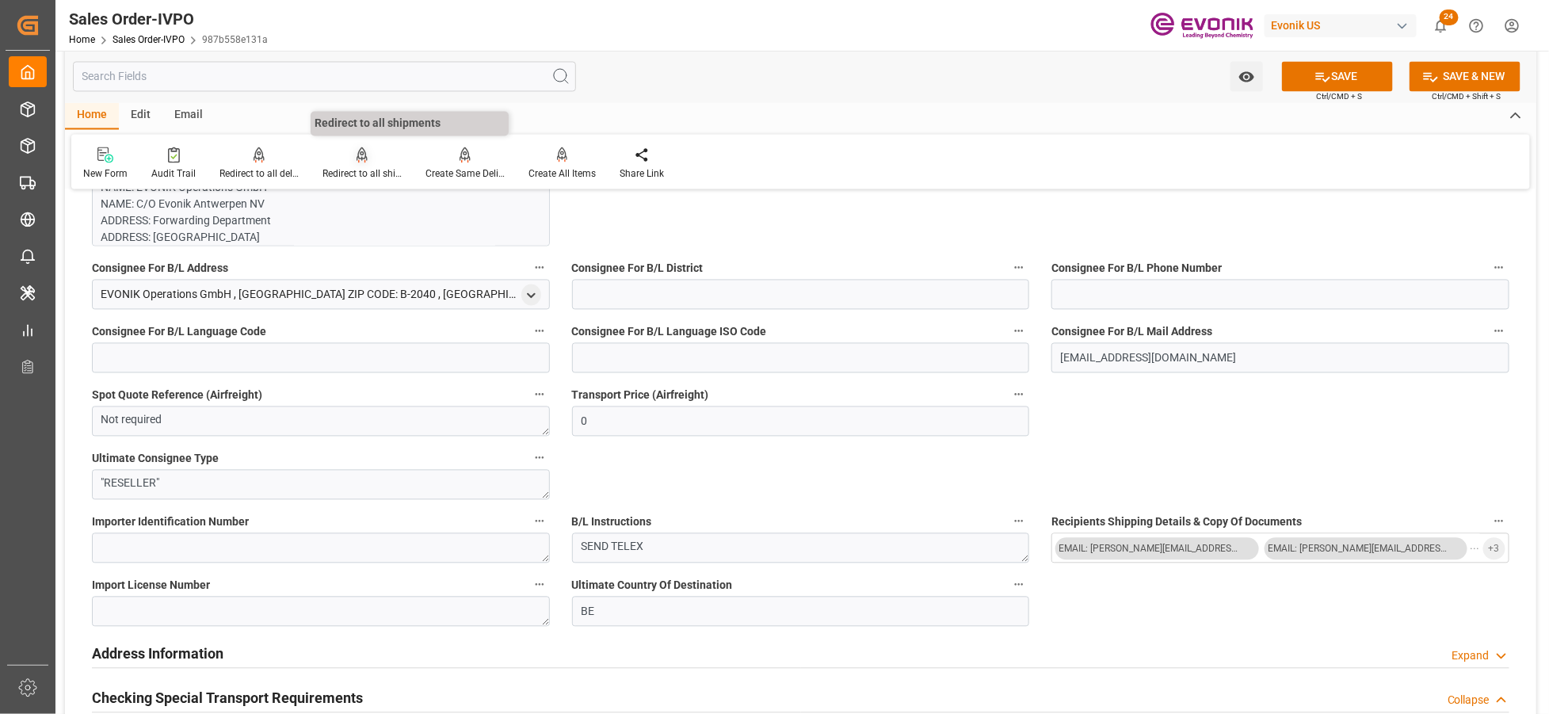
click at [347, 168] on div "Redirect to all shipments" at bounding box center [361, 174] width 79 height 14
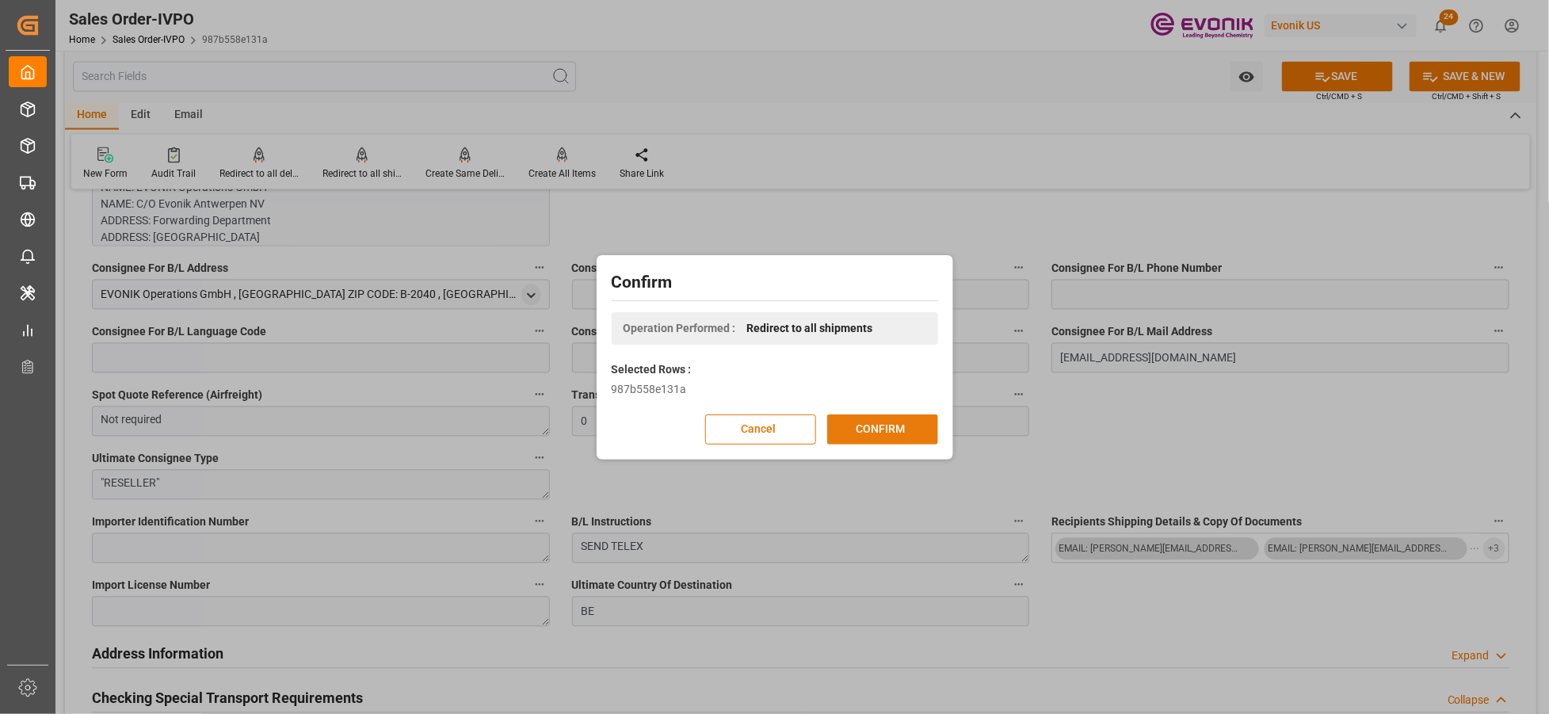
click at [858, 433] on button "CONFIRM" at bounding box center [882, 429] width 111 height 30
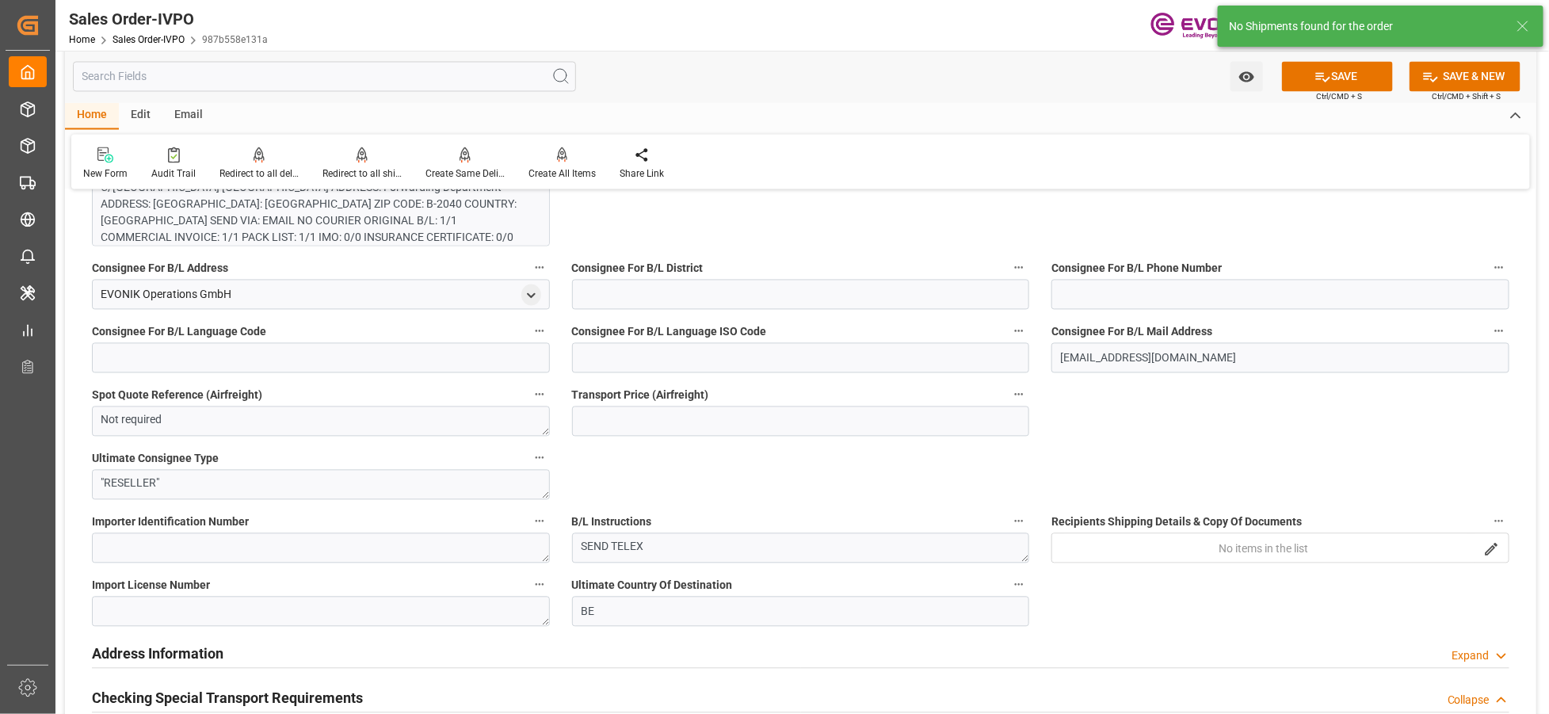
type input "BEANR"
type input "0"
type input "1"
type input "2"
type input "21000"
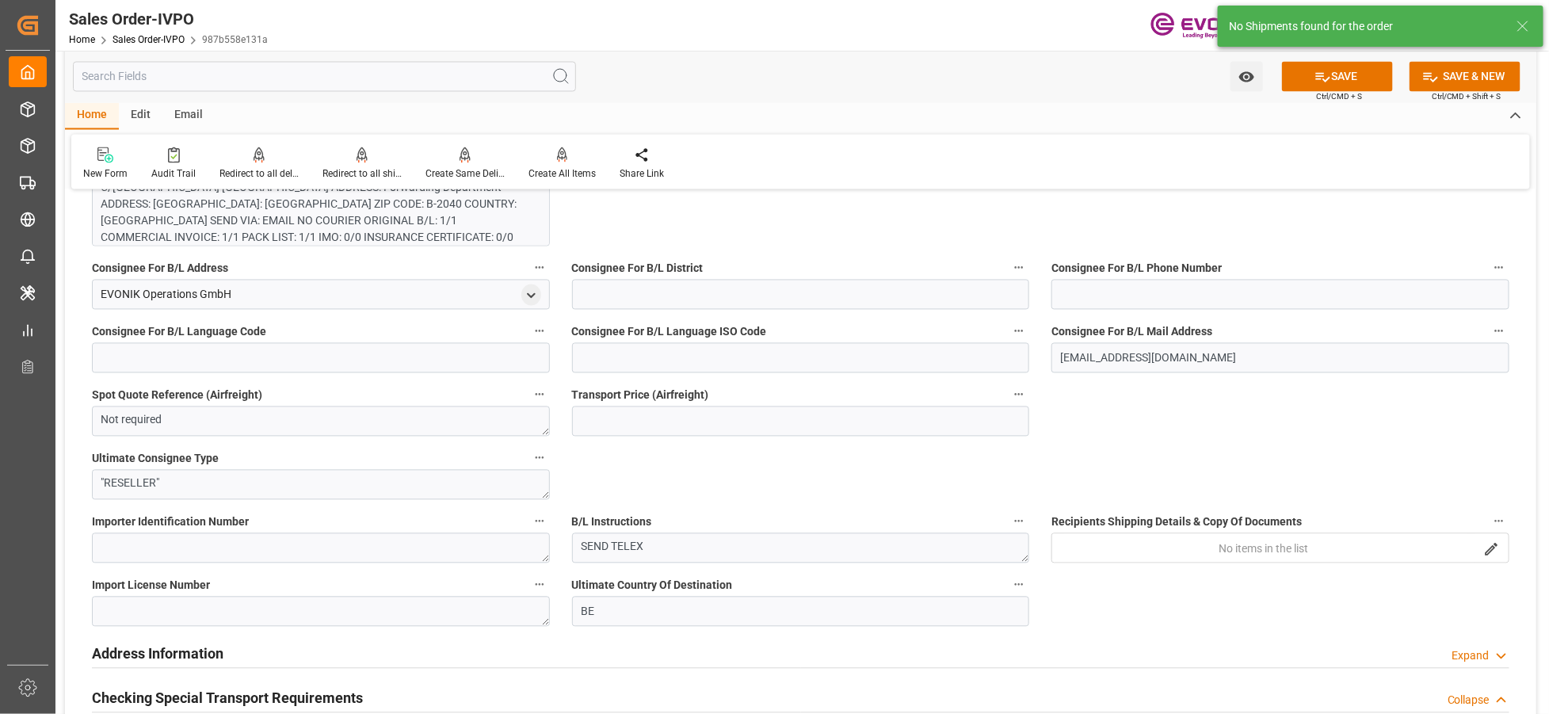
type input "0"
type input "17000"
type input "30"
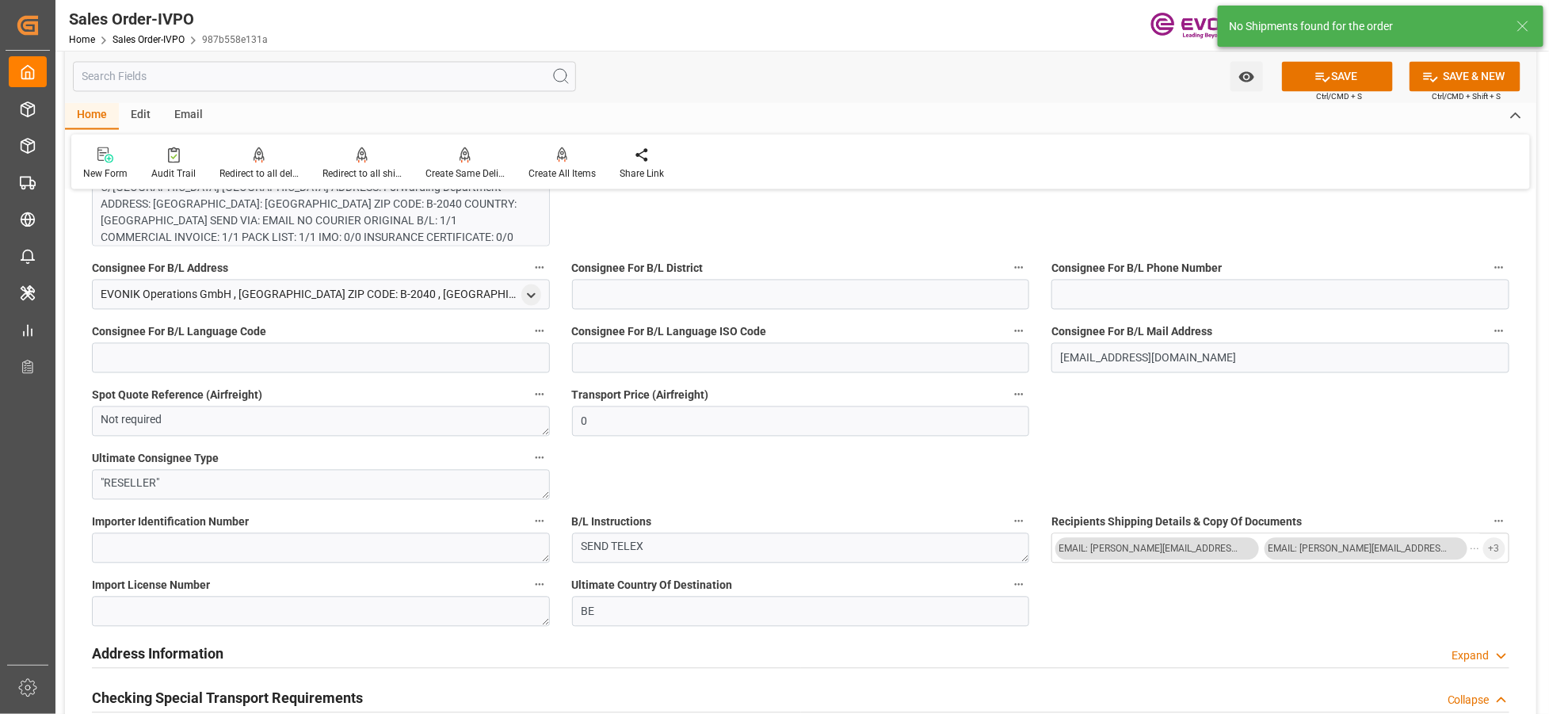
type input "[DATE] 14:16"
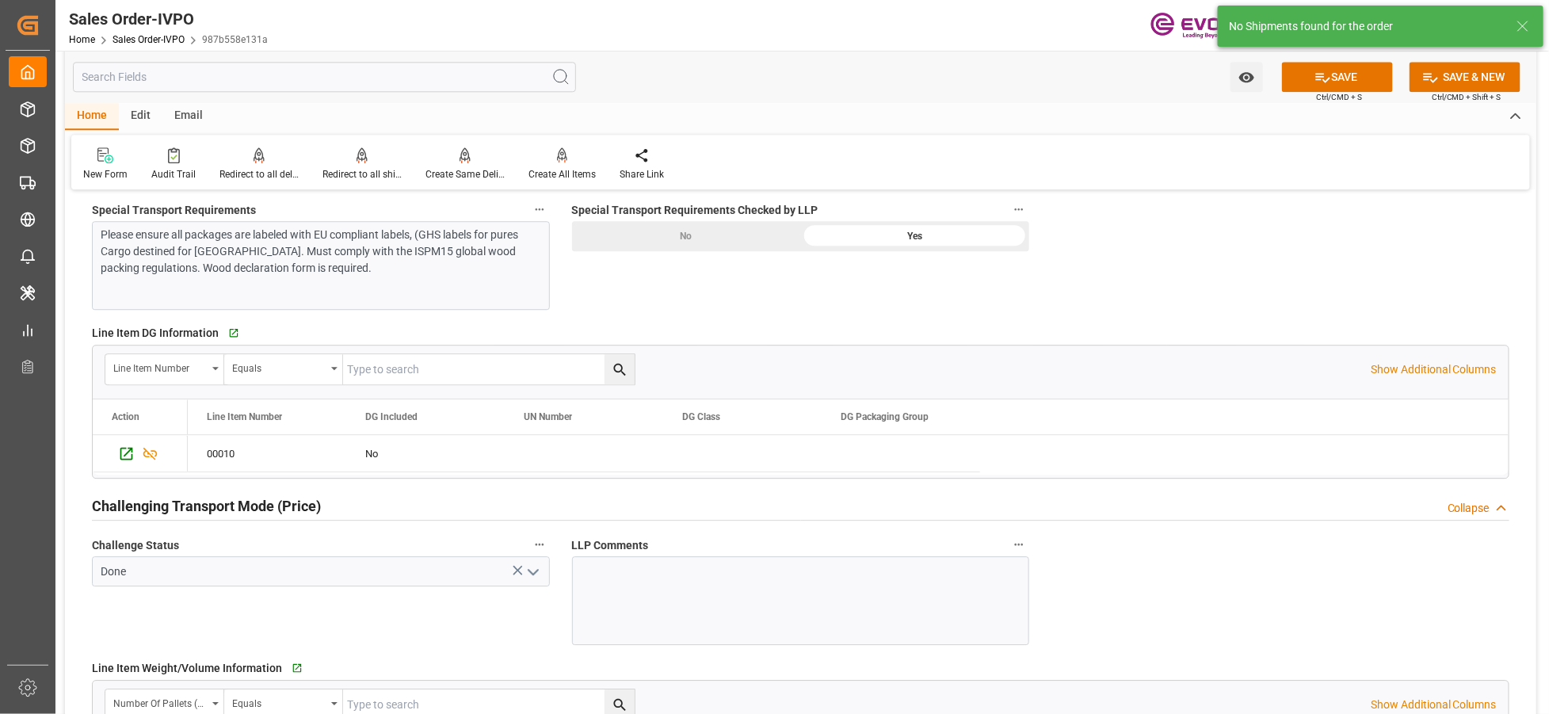
scroll to position [1540, 0]
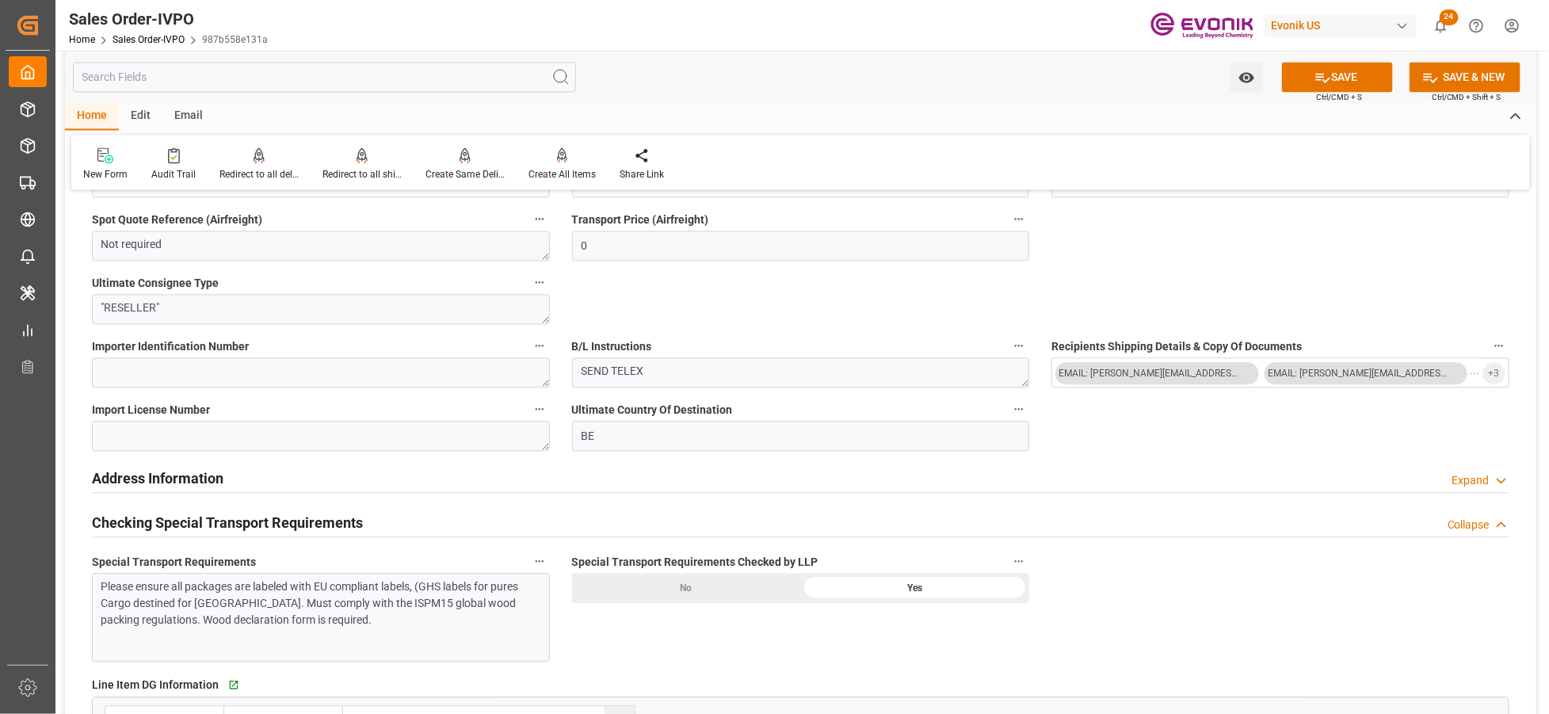
click at [486, 604] on div "Please ensure all packages are labeled with EU compliant labels, (GHS labels fo…" at bounding box center [314, 603] width 426 height 50
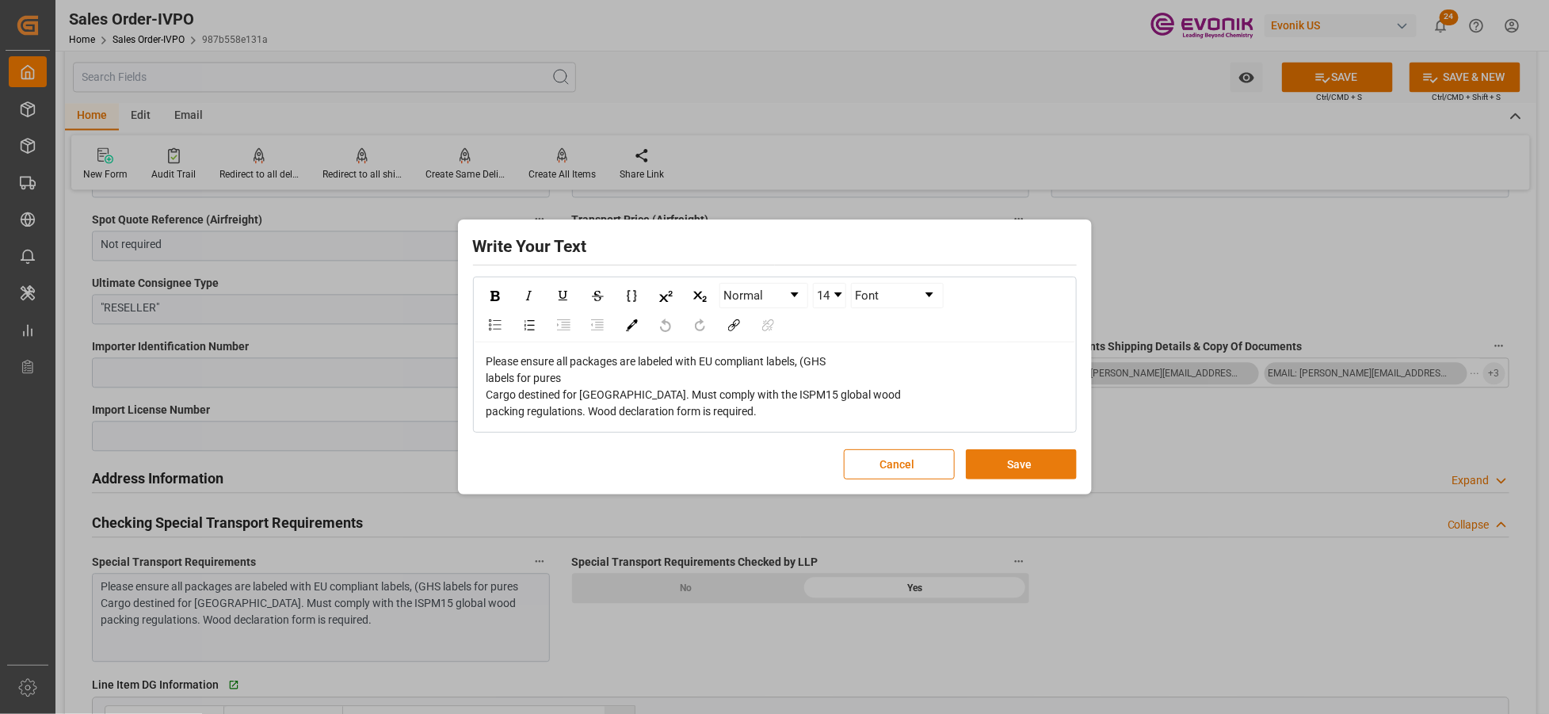
click at [997, 460] on button "Save" at bounding box center [1021, 464] width 111 height 30
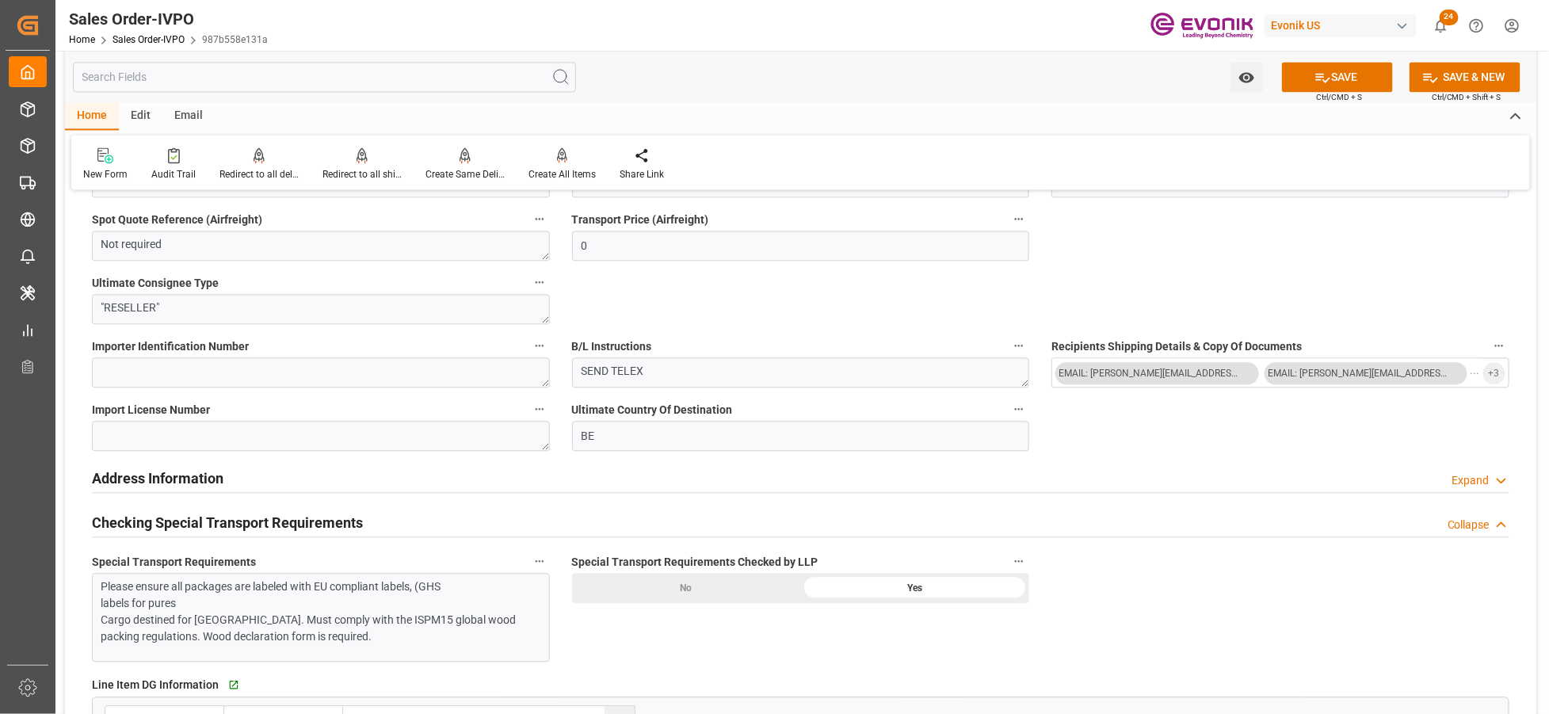
scroll to position [1188, 0]
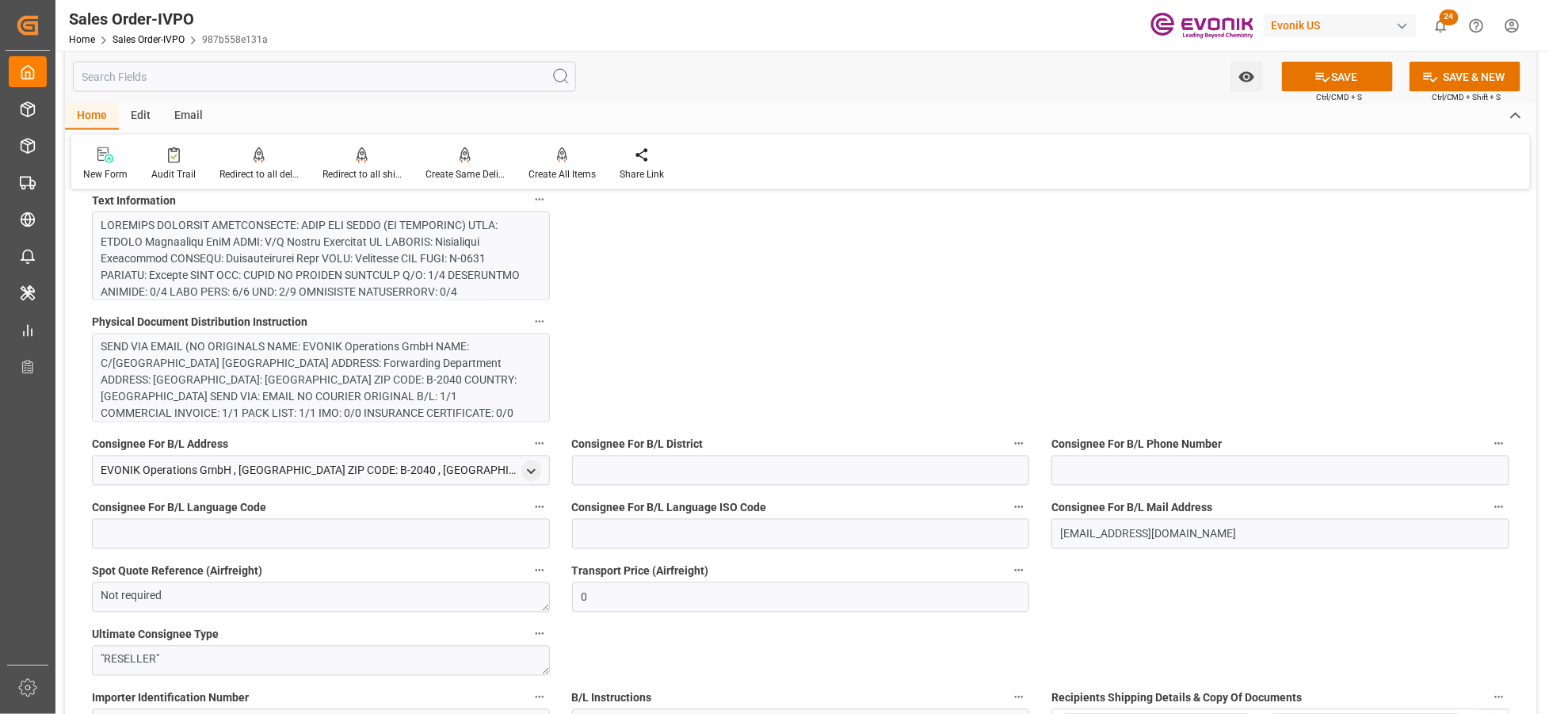
click at [391, 270] on div at bounding box center [314, 400] width 426 height 366
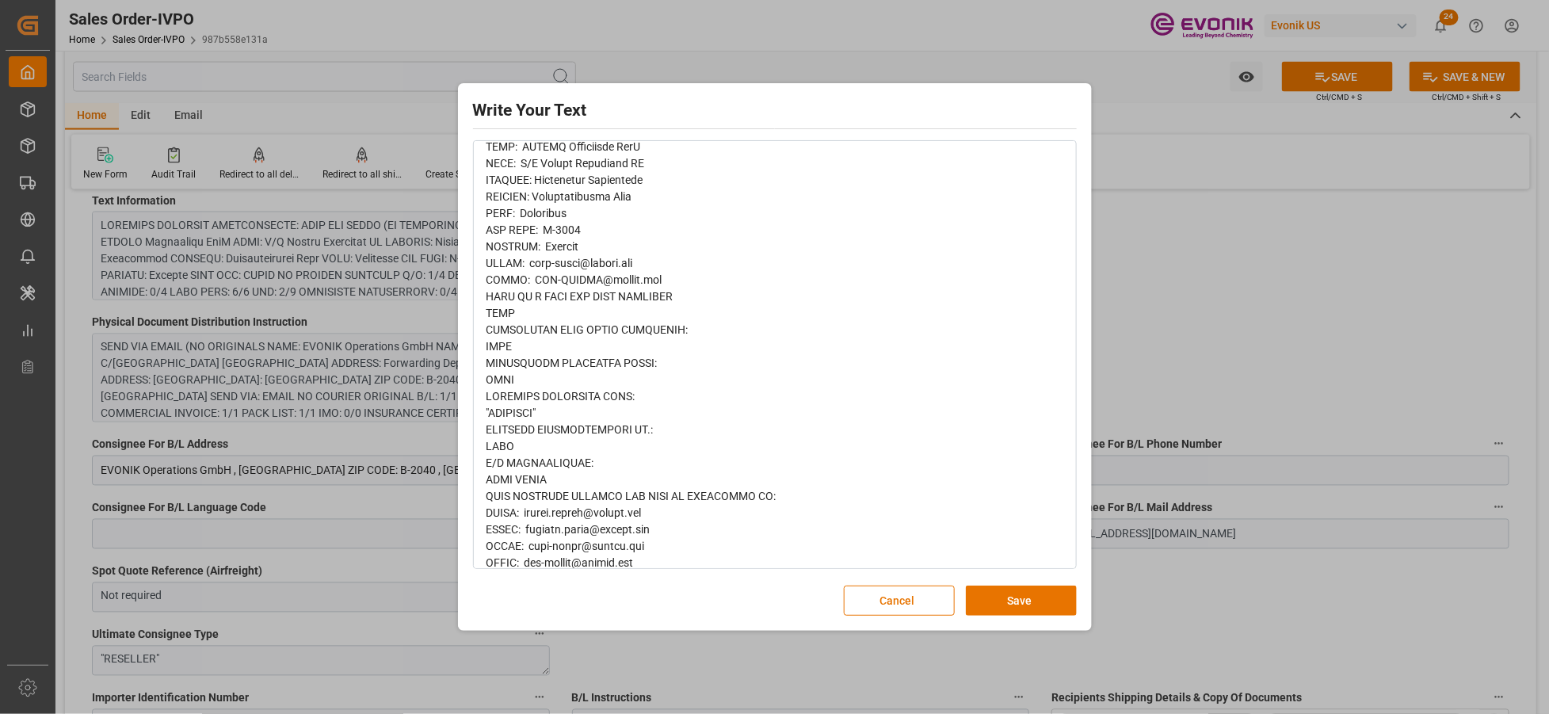
scroll to position [675, 0]
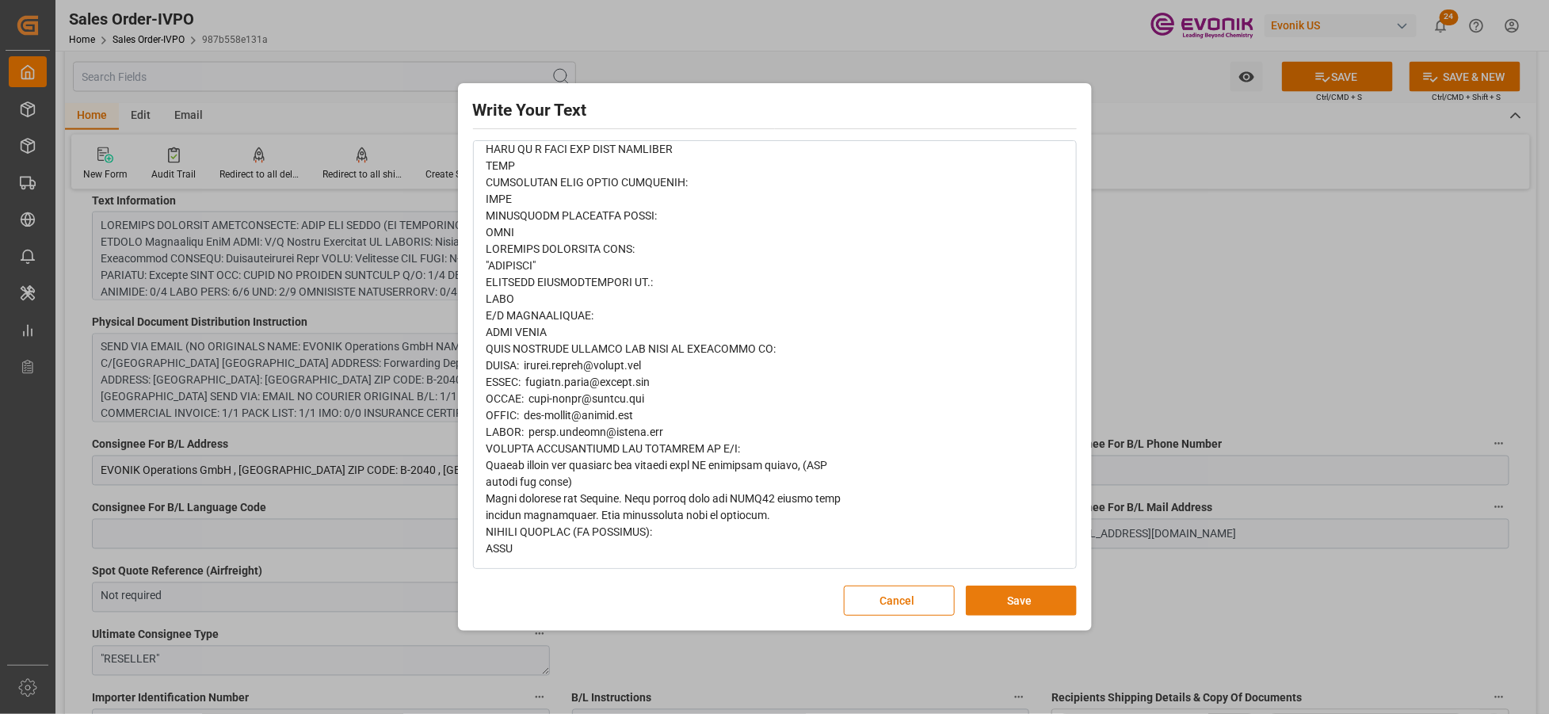
click at [1039, 605] on button "Save" at bounding box center [1021, 600] width 111 height 30
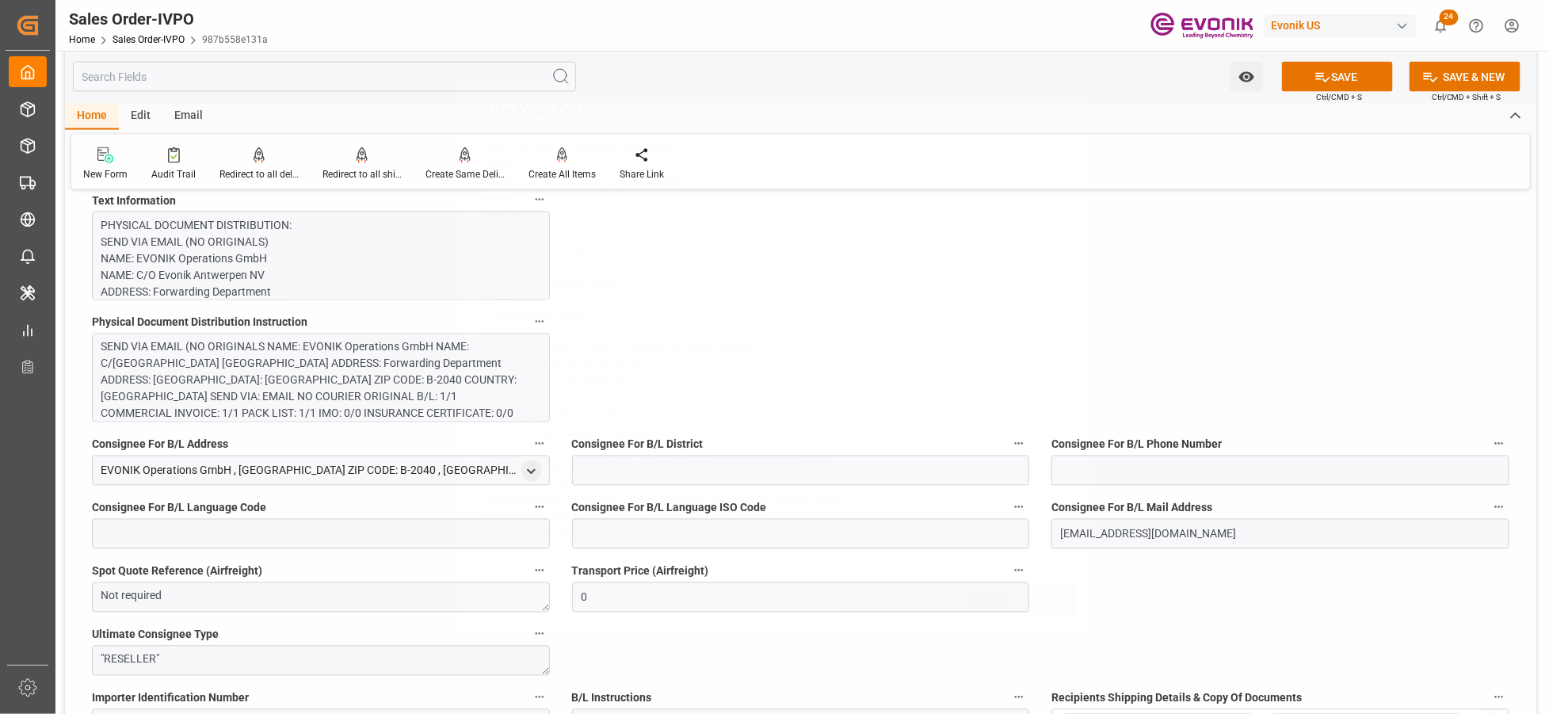
scroll to position [0, 0]
click at [212, 406] on div "SEND VIA EMAIL (NO ORIGINALS NAME: EVONIK Operations GmbH NAME: C/[GEOGRAPHIC_D…" at bounding box center [314, 389] width 426 height 100
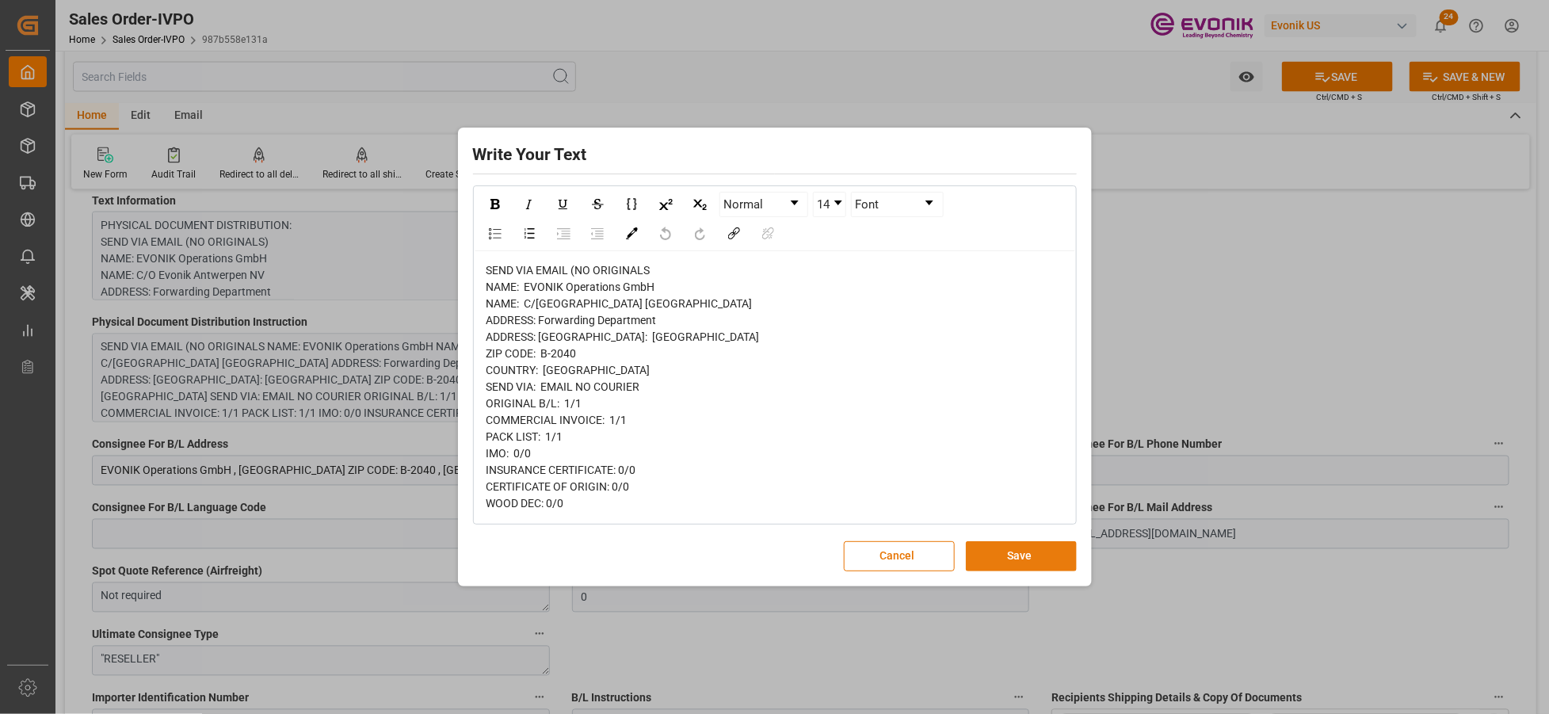
click at [1024, 558] on button "Save" at bounding box center [1021, 556] width 111 height 30
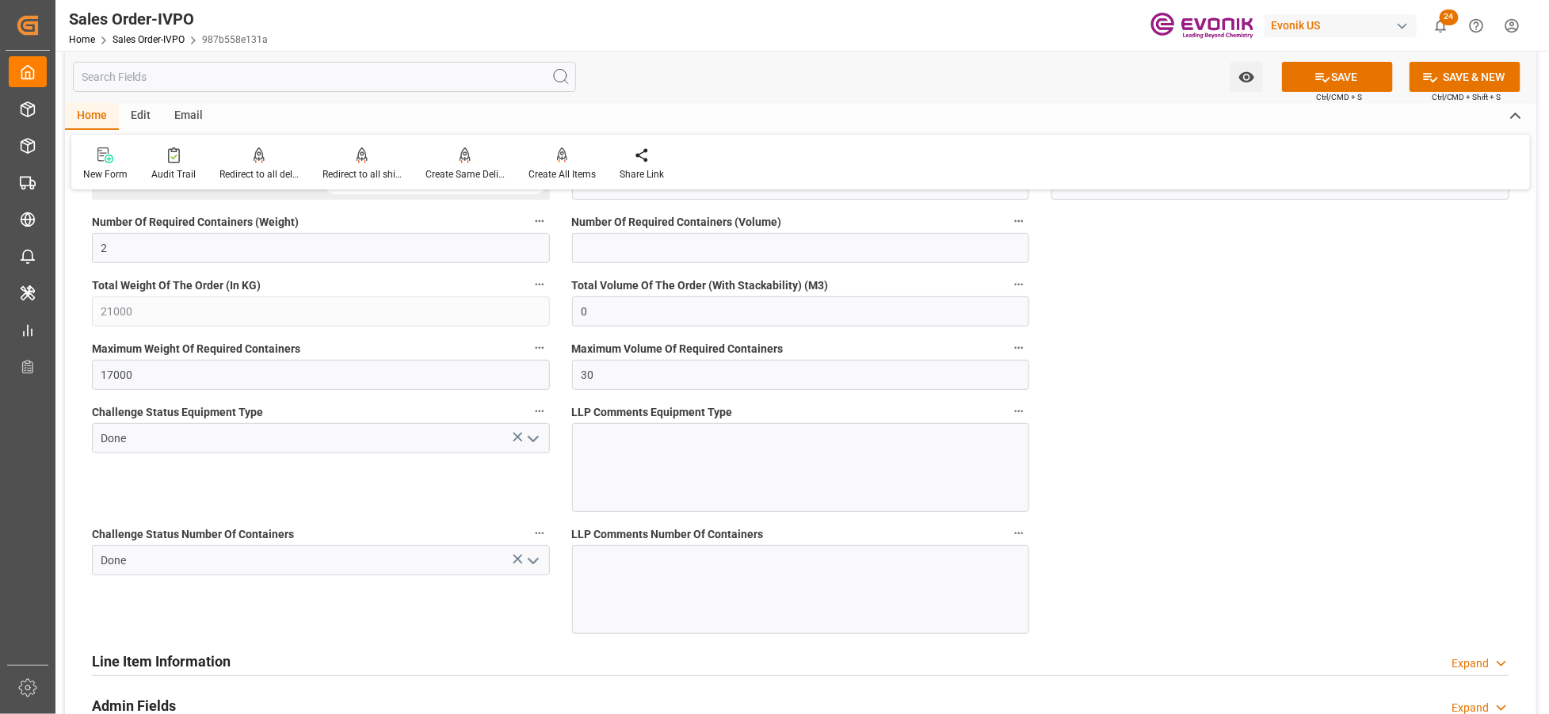
scroll to position [3125, 0]
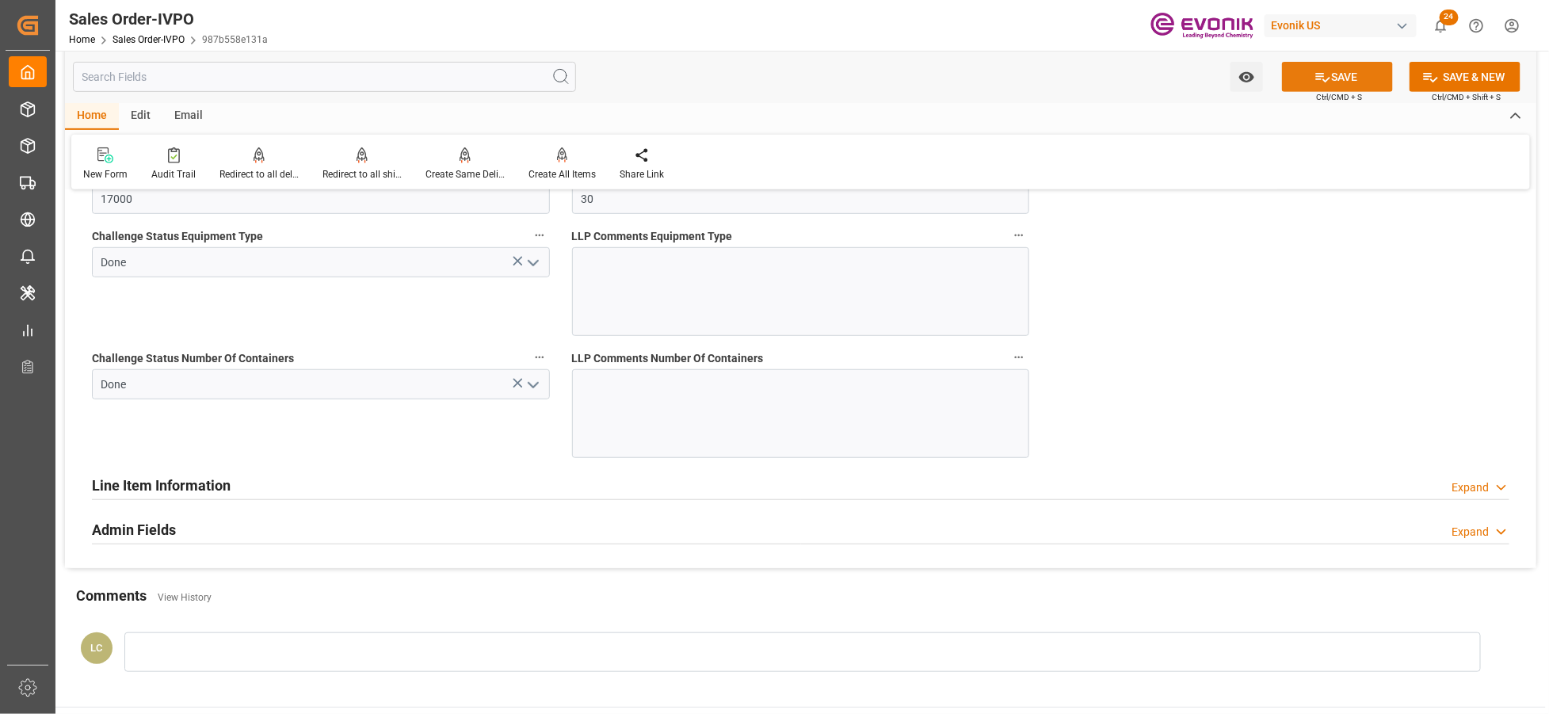
click at [1339, 83] on button "SAVE" at bounding box center [1337, 77] width 111 height 30
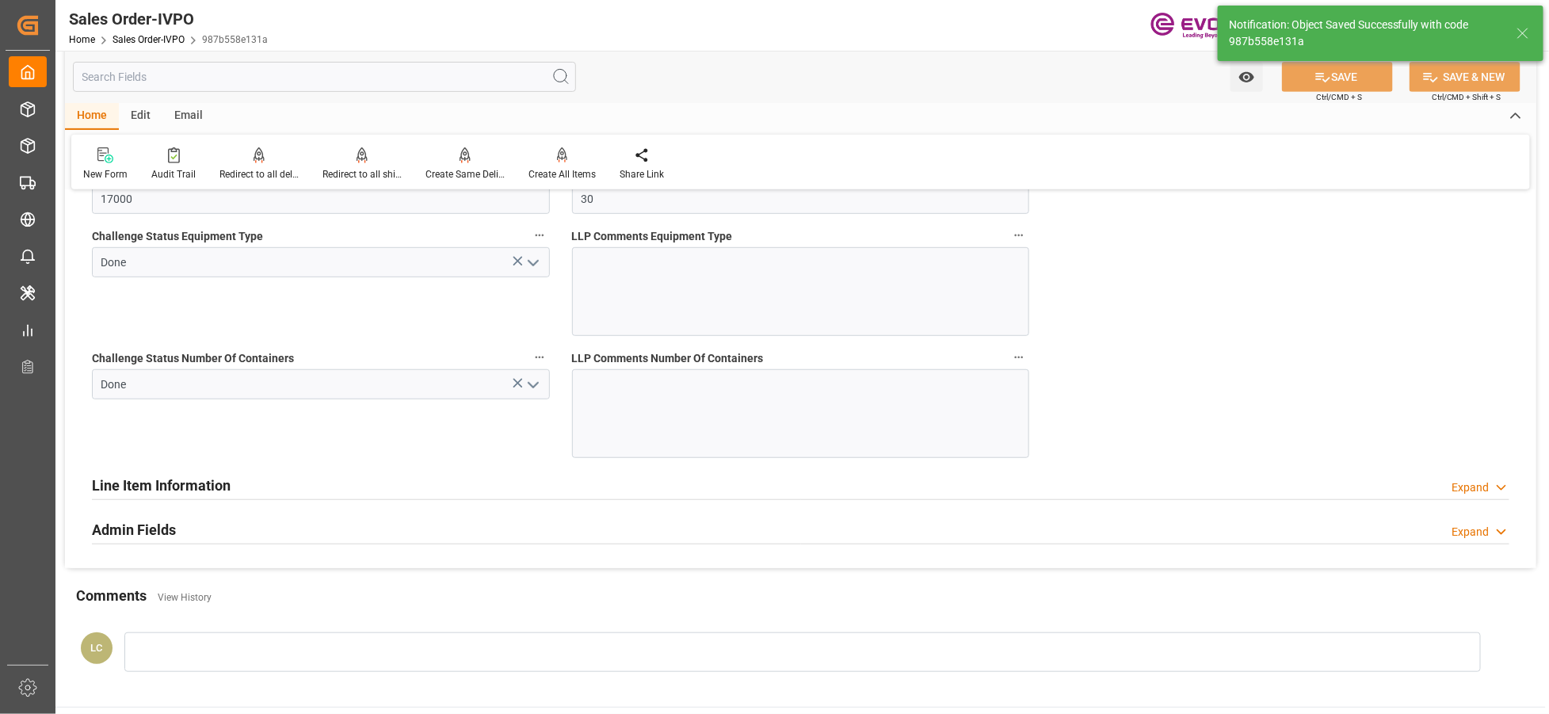
type input "[DATE] 08:34"
click at [550, 173] on div "Create All Items" at bounding box center [561, 174] width 67 height 14
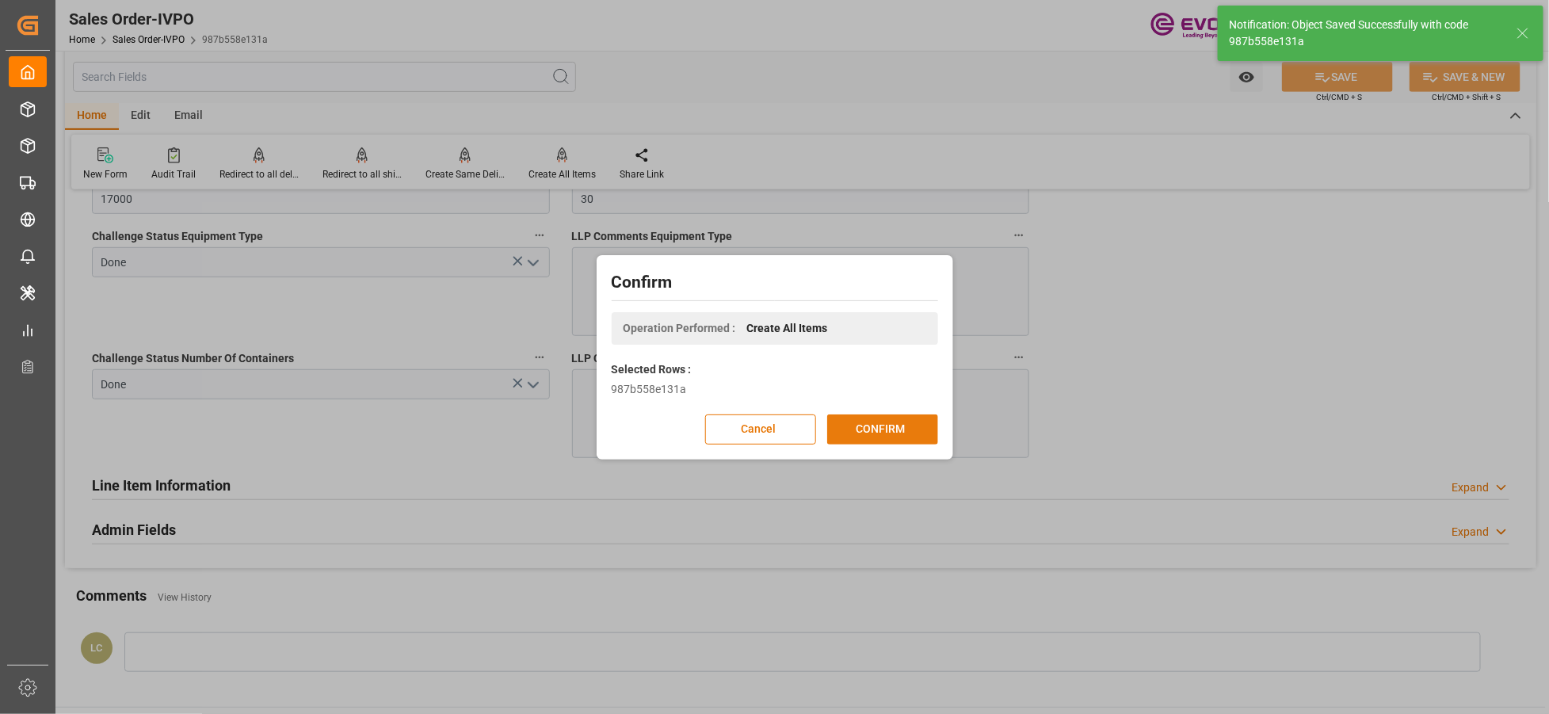
click at [887, 430] on button "CONFIRM" at bounding box center [882, 429] width 111 height 30
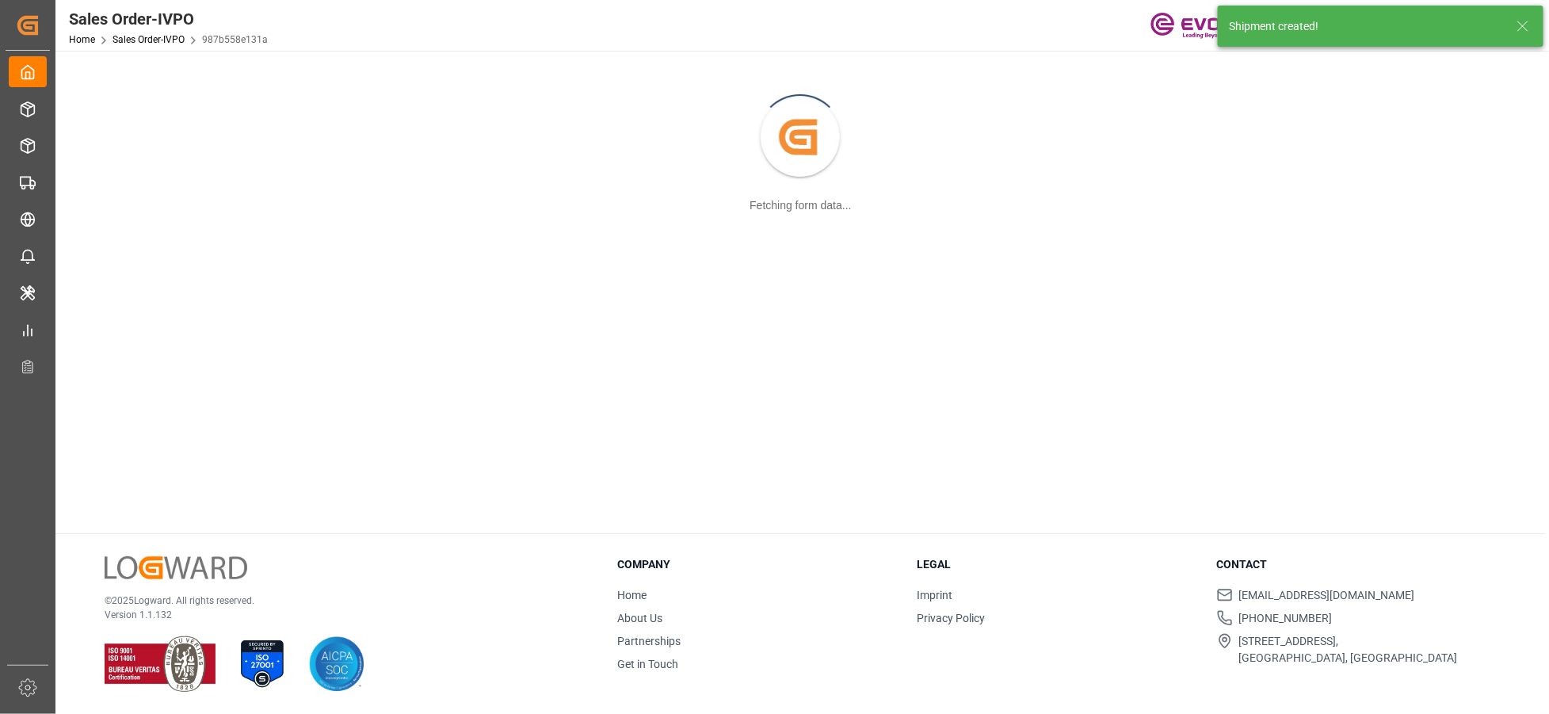
scroll to position [171, 0]
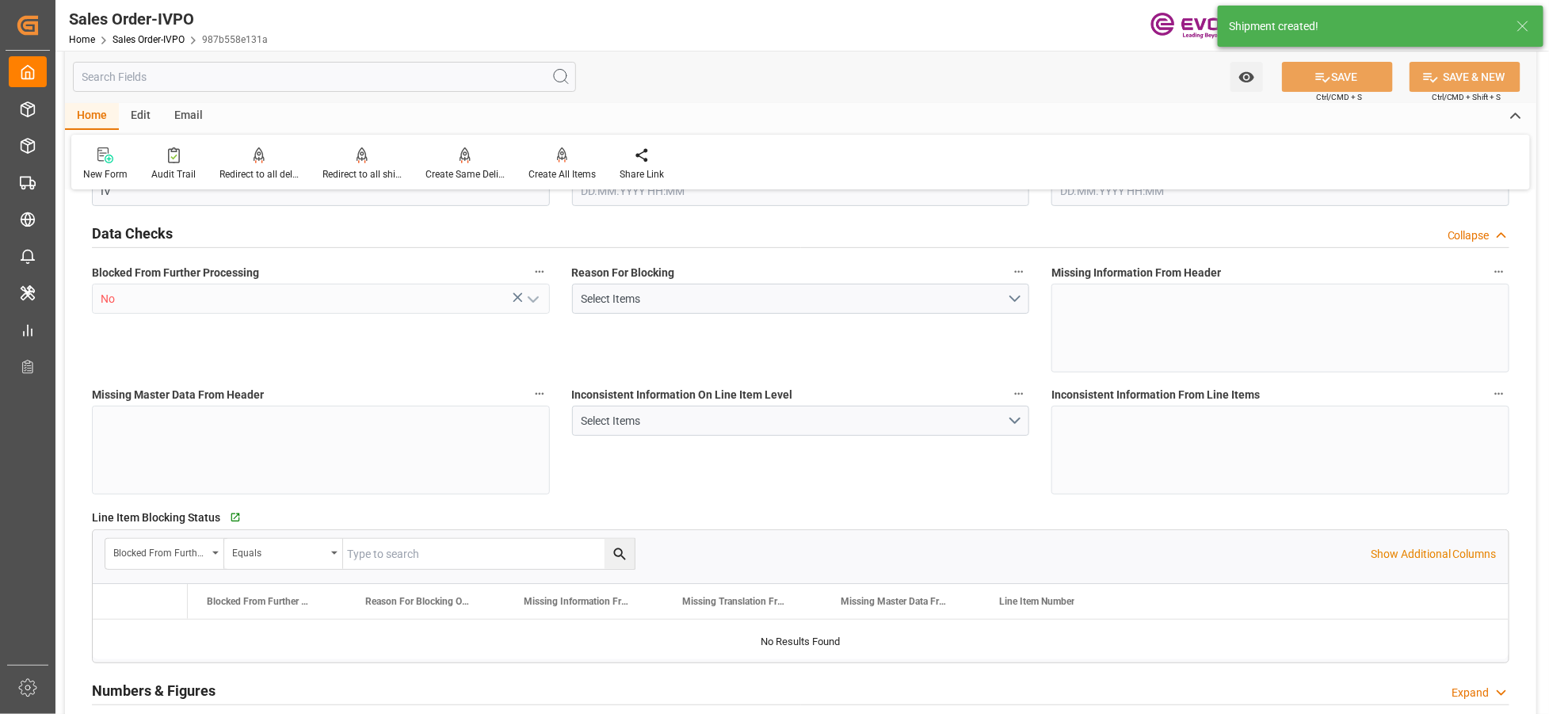
type input "BEANR"
type input "0"
type input "1"
type input "2"
type input "21000"
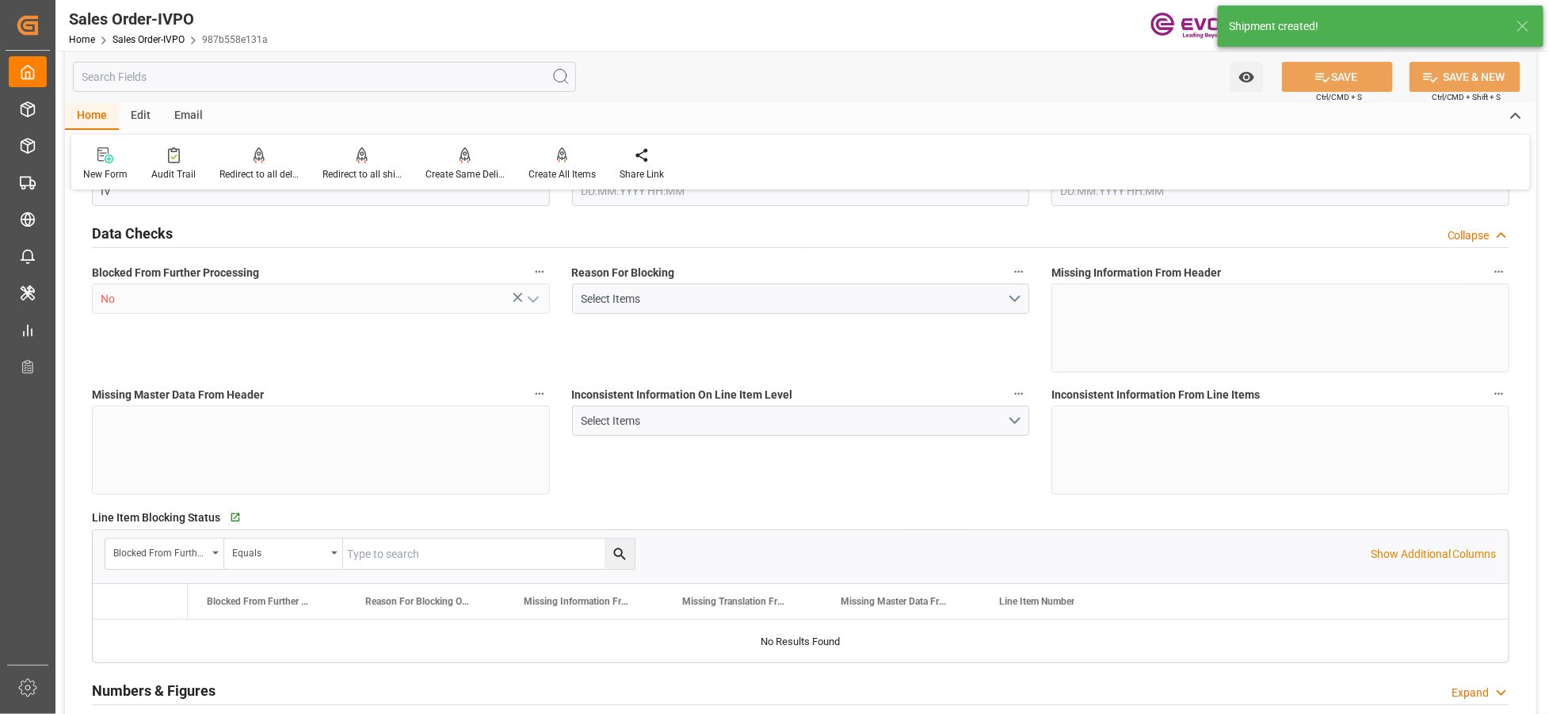
type input "0"
type input "17000"
type input "30"
type input "[DATE] 14:16"
type input "[DATE] 08:34"
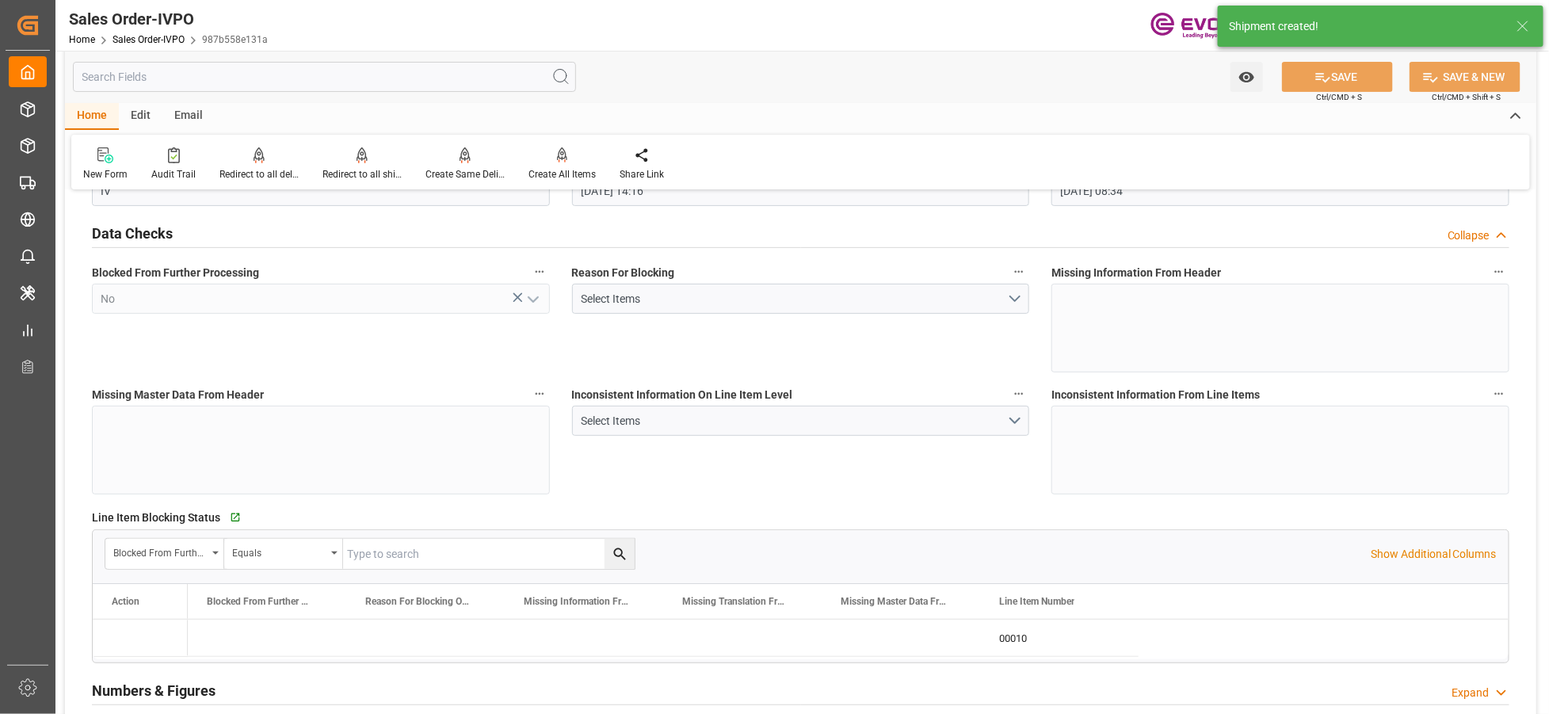
scroll to position [3125, 0]
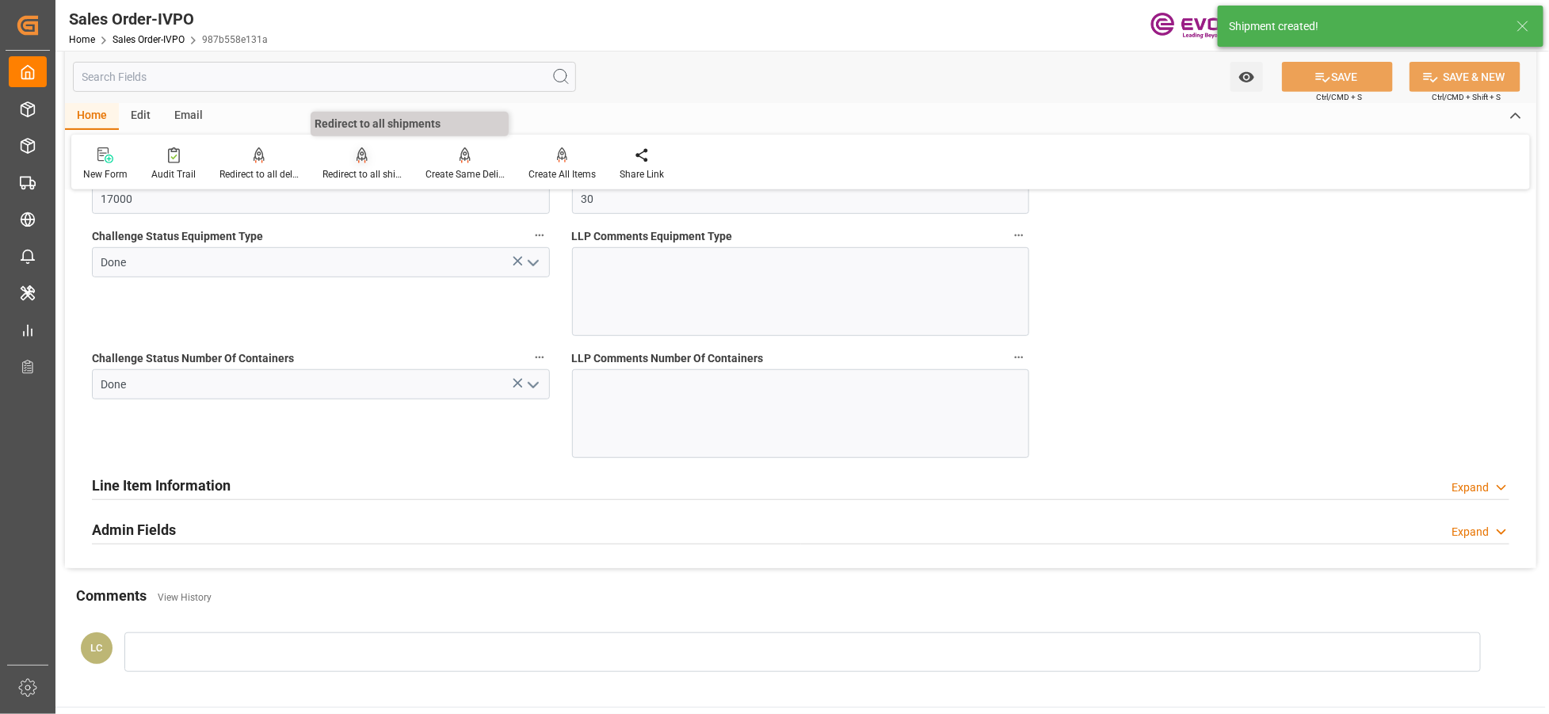
click at [359, 168] on div "Redirect to all shipments" at bounding box center [361, 174] width 79 height 14
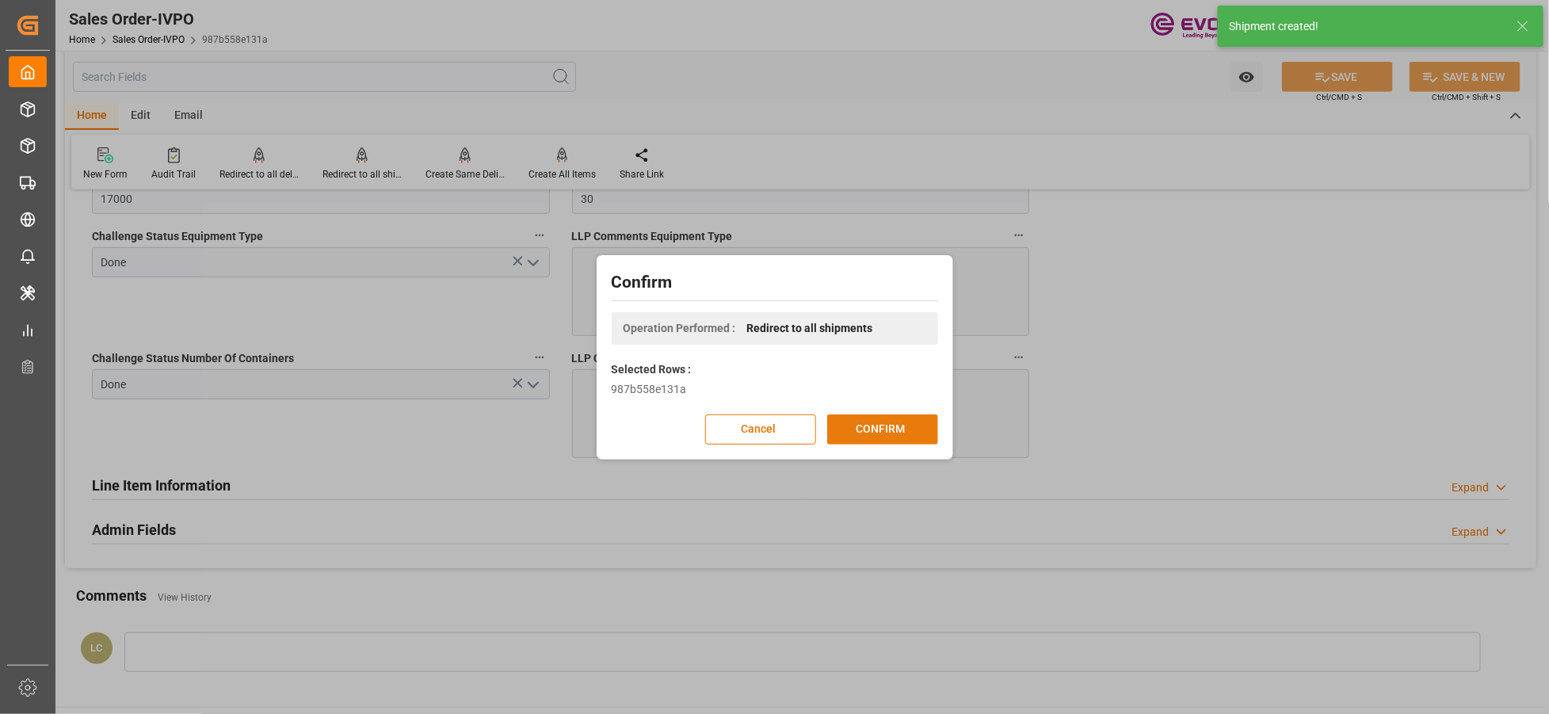
click at [921, 433] on button "CONFIRM" at bounding box center [882, 429] width 111 height 30
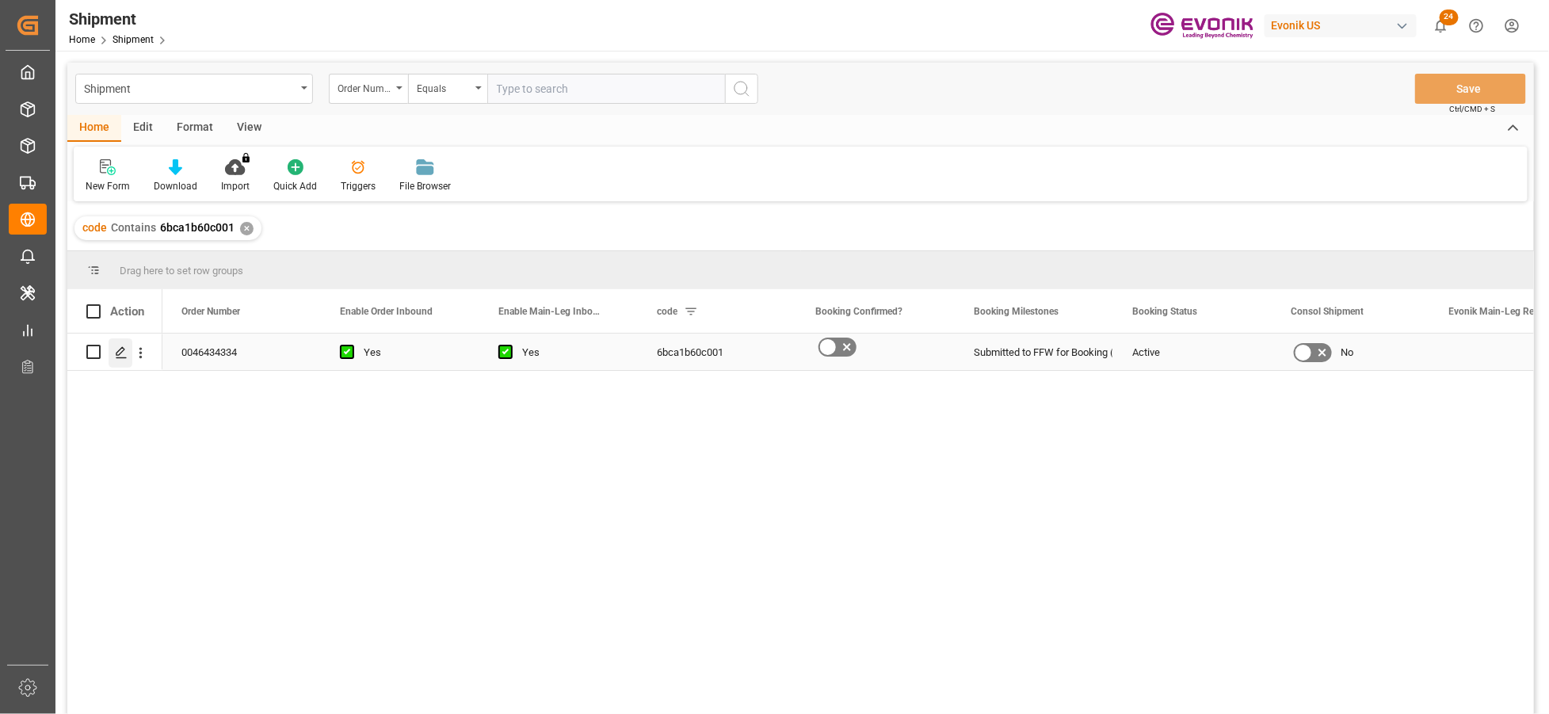
click at [123, 351] on icon "Press SPACE to select this row." at bounding box center [121, 352] width 13 height 13
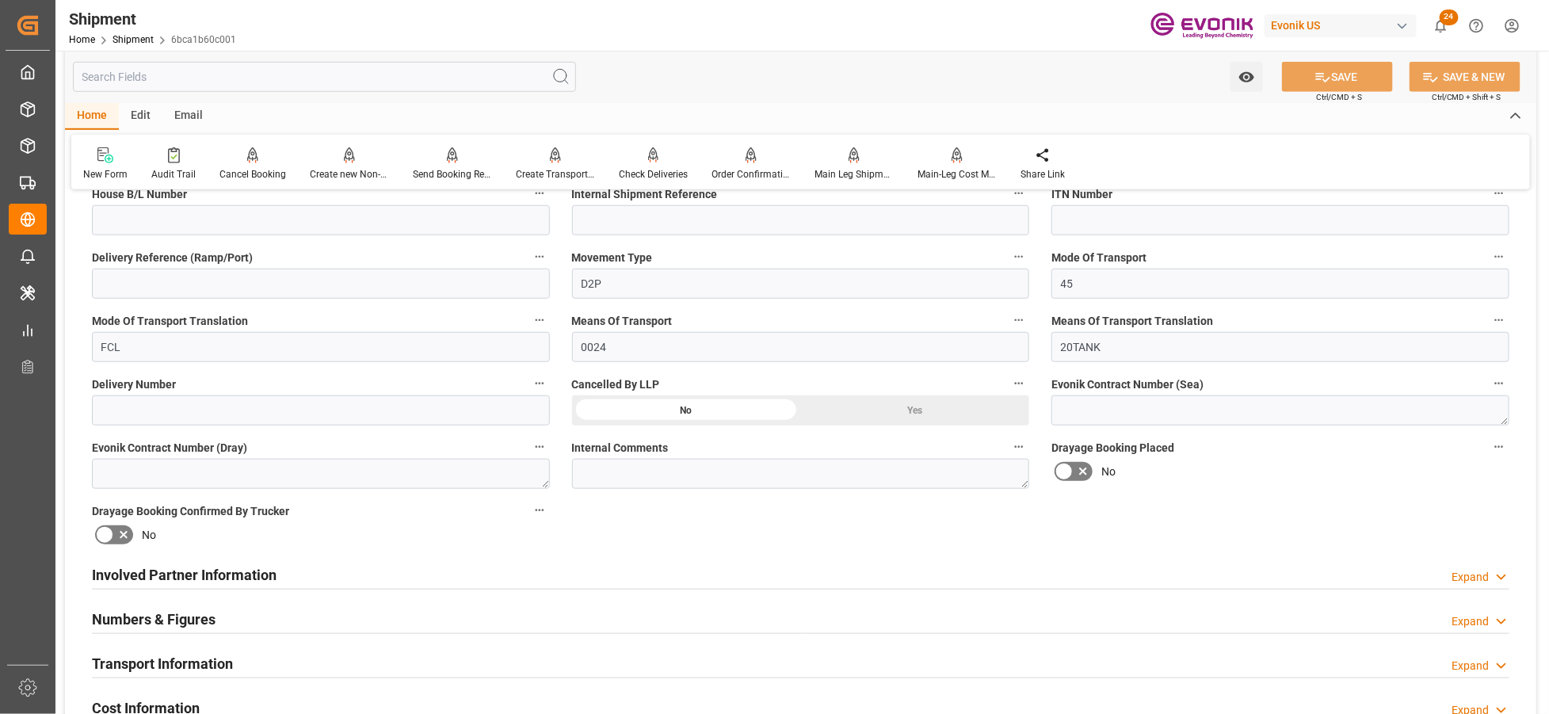
scroll to position [703, 0]
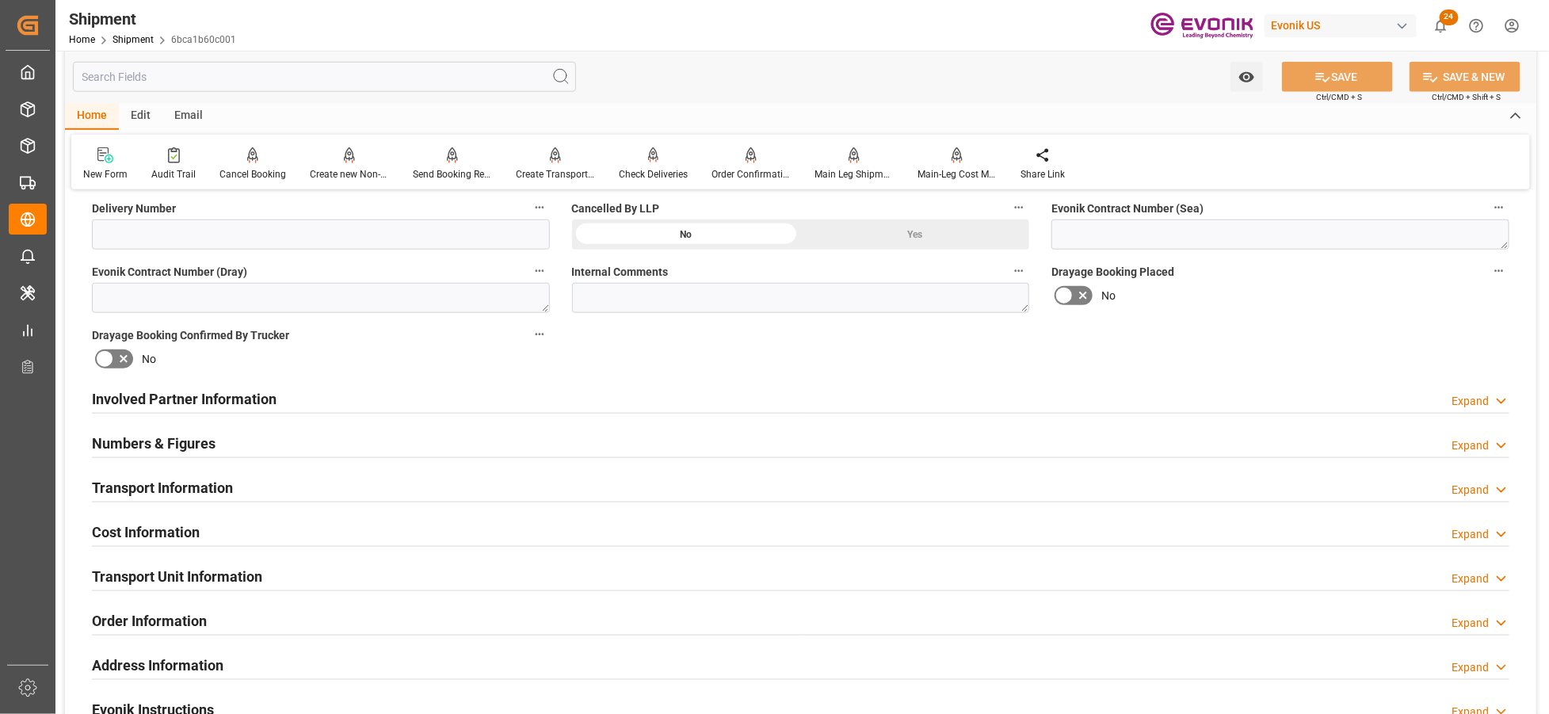
click at [627, 398] on div "Involved Partner Information Expand" at bounding box center [800, 398] width 1417 height 30
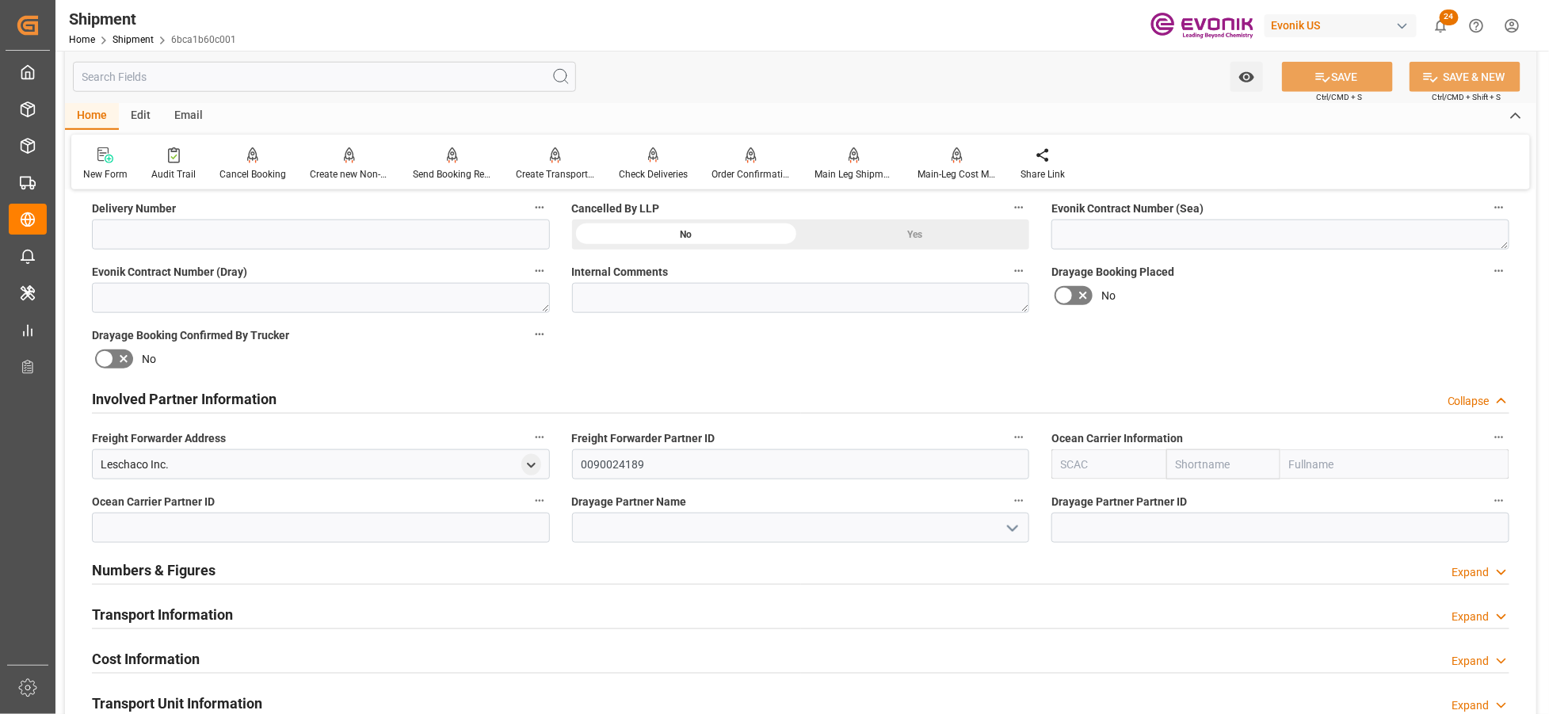
scroll to position [880, 0]
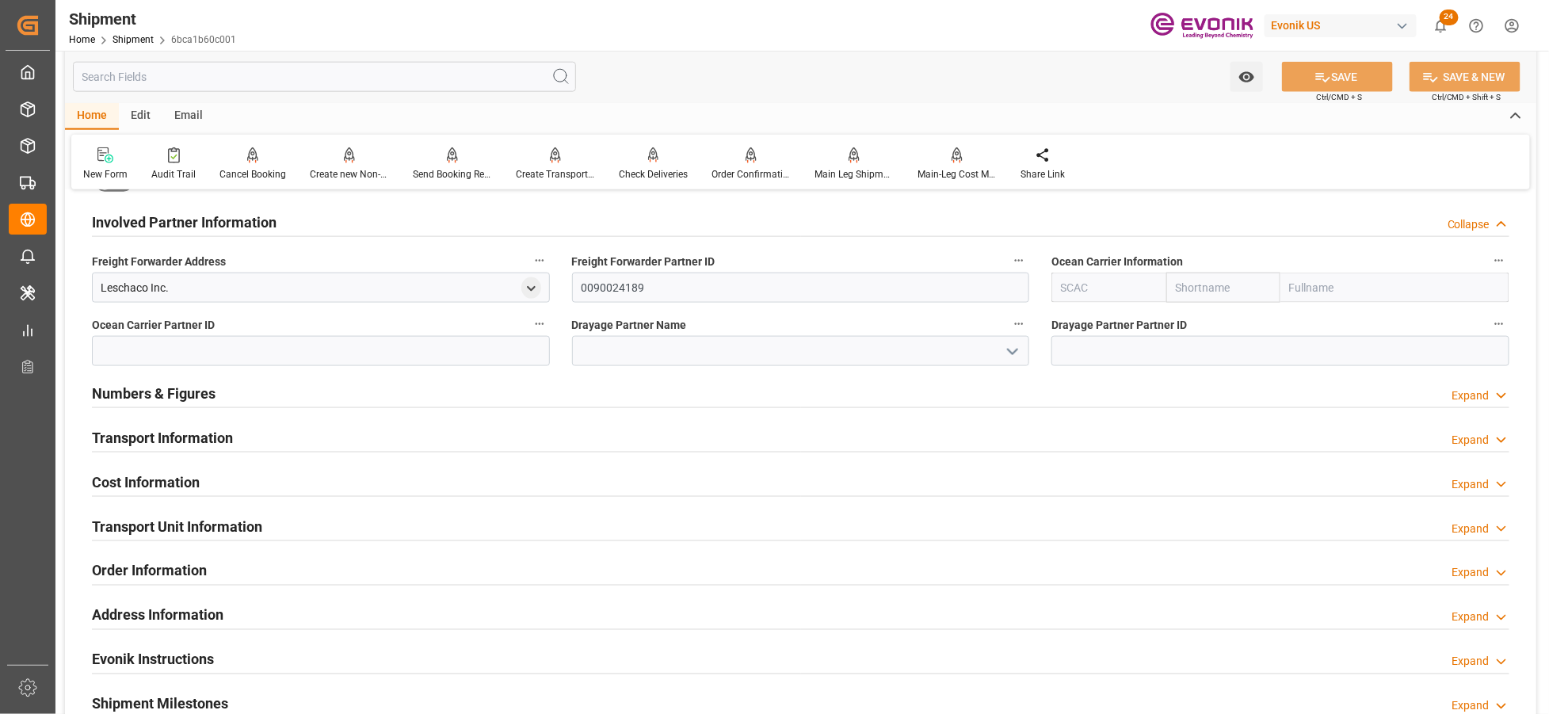
drag, startPoint x: 1083, startPoint y: 294, endPoint x: 1093, endPoint y: 284, distance: 14.6
click at [1084, 293] on input "text" at bounding box center [1108, 288] width 114 height 30
click at [1091, 318] on div "ALRB" at bounding box center [1075, 323] width 47 height 36
type input "ALRB"
type input "AC Containerline"
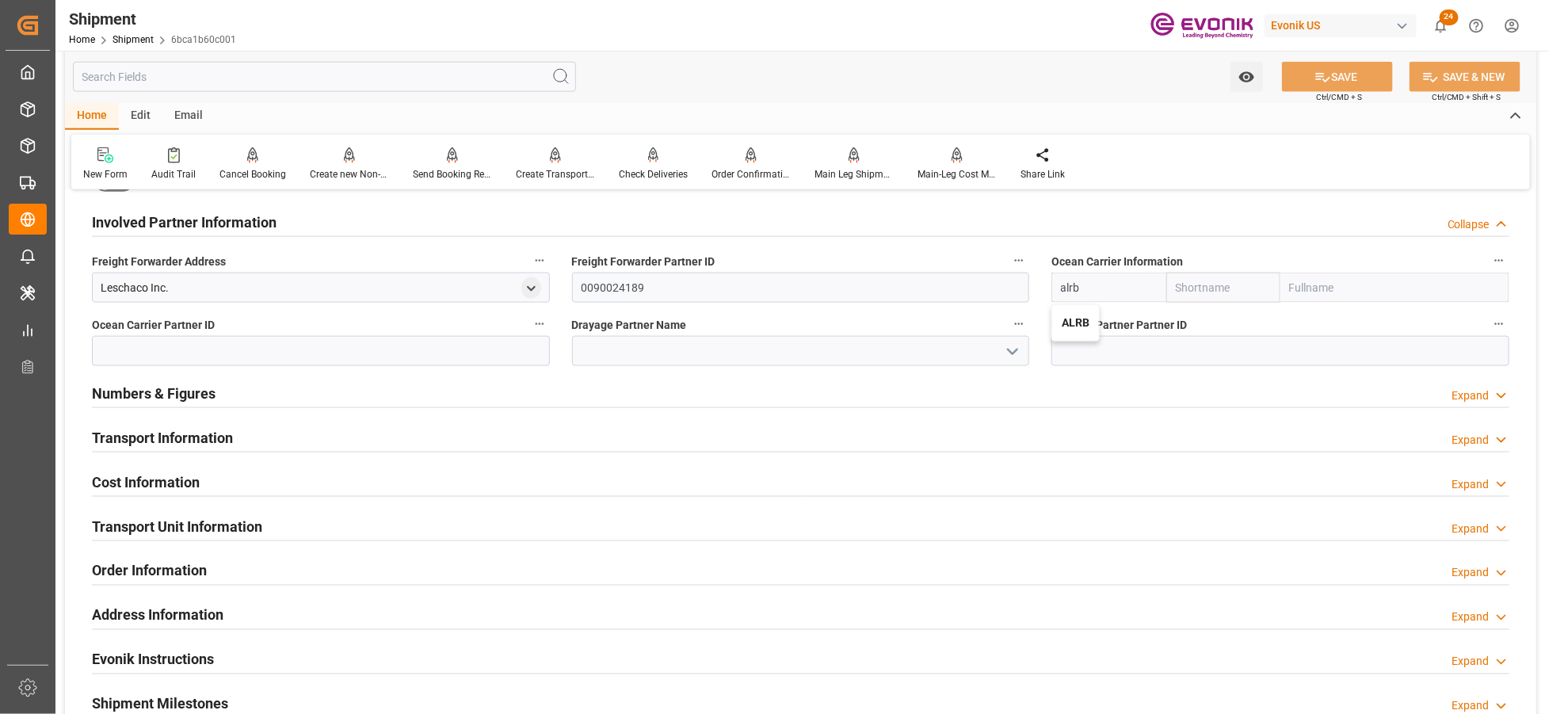
type input "AC Containerline GmbH"
type input "ALRB"
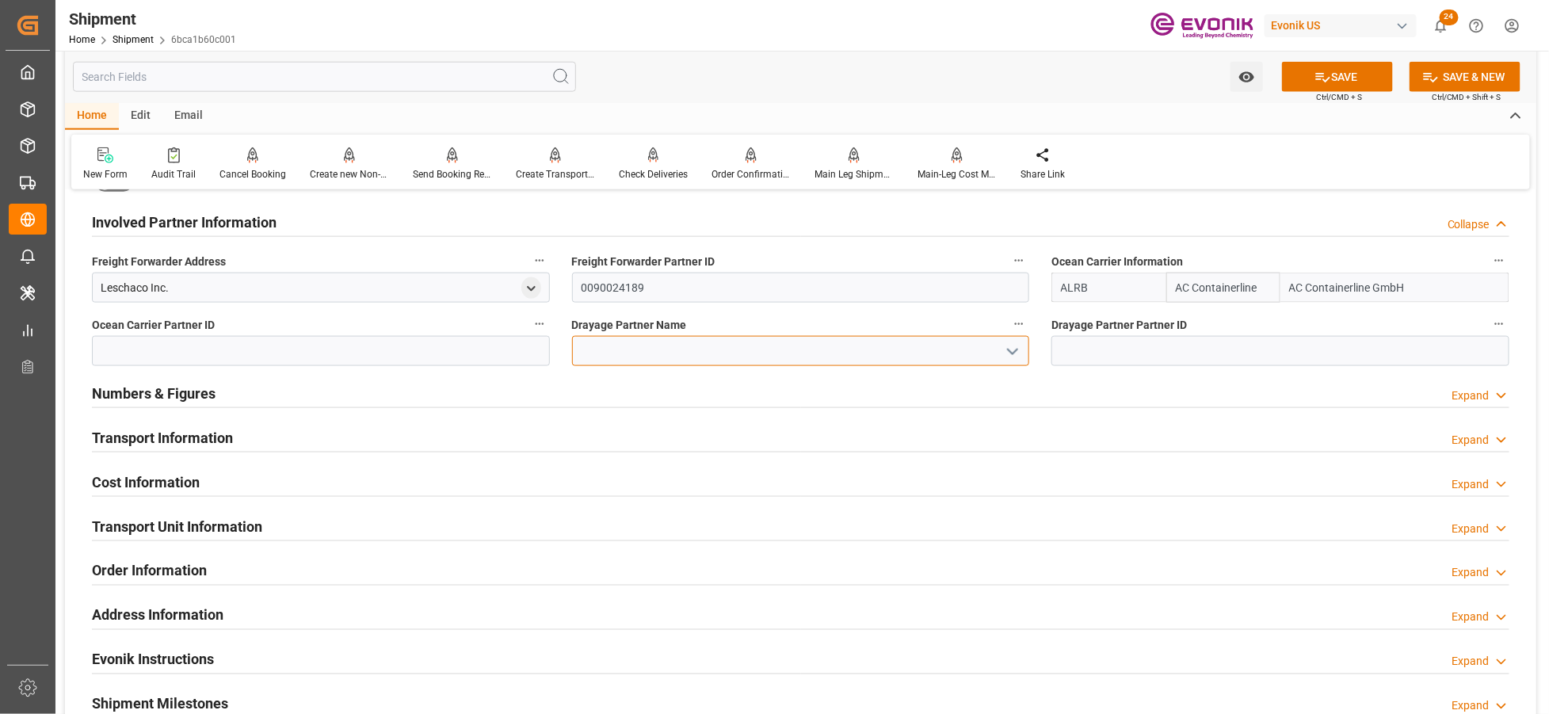
click at [715, 350] on input at bounding box center [801, 351] width 458 height 30
click at [1371, 79] on button "SAVE" at bounding box center [1337, 77] width 111 height 30
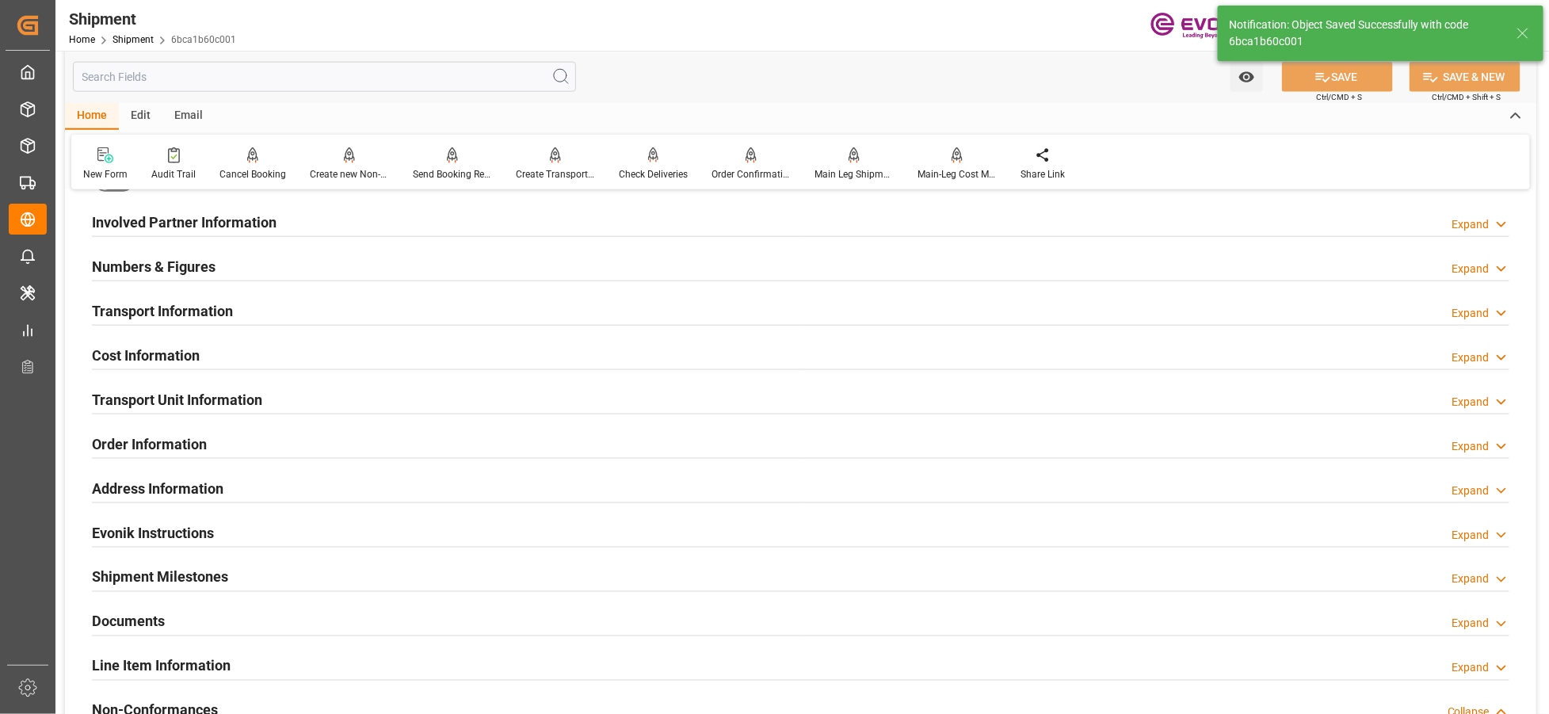
click at [724, 227] on div "Involved Partner Information Expand" at bounding box center [800, 221] width 1417 height 30
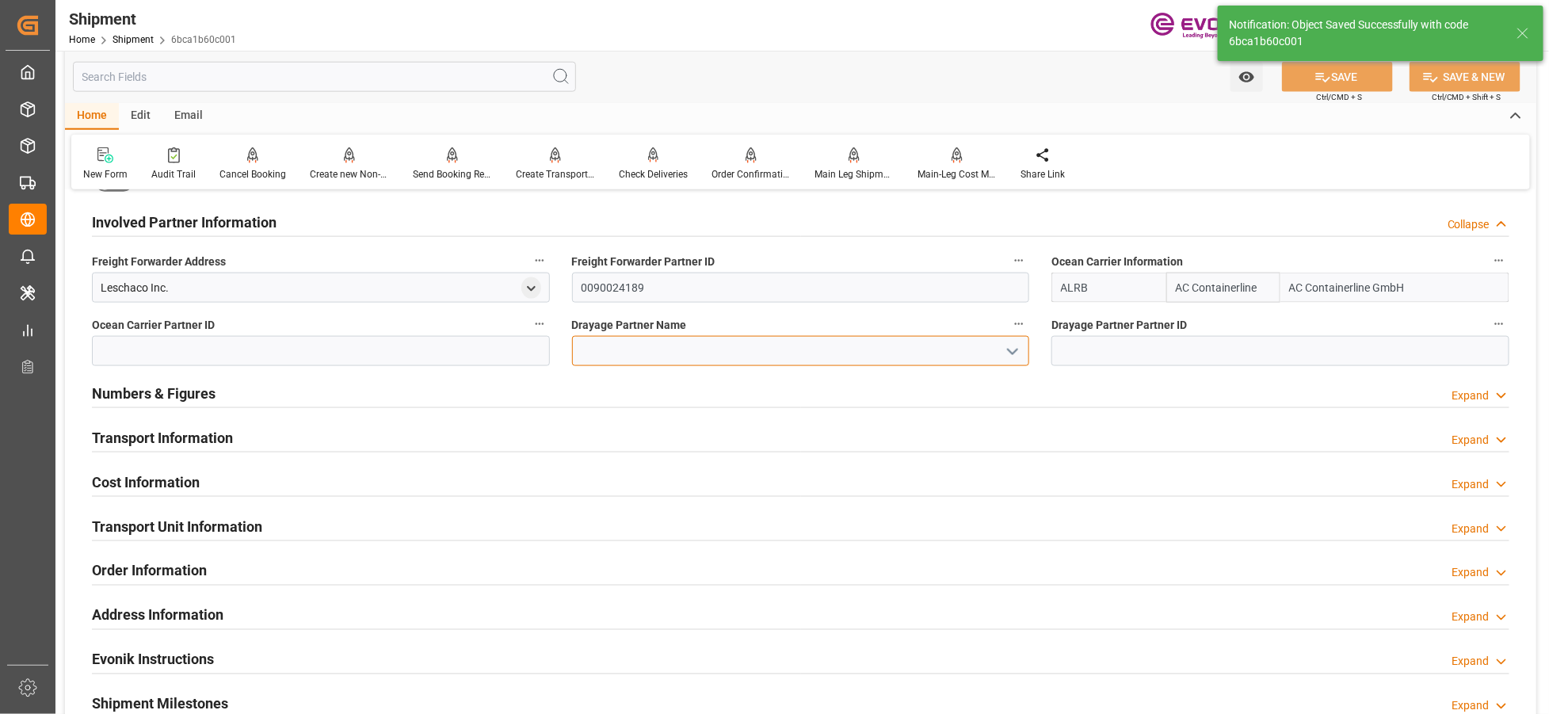
click at [636, 350] on input at bounding box center [801, 351] width 458 height 30
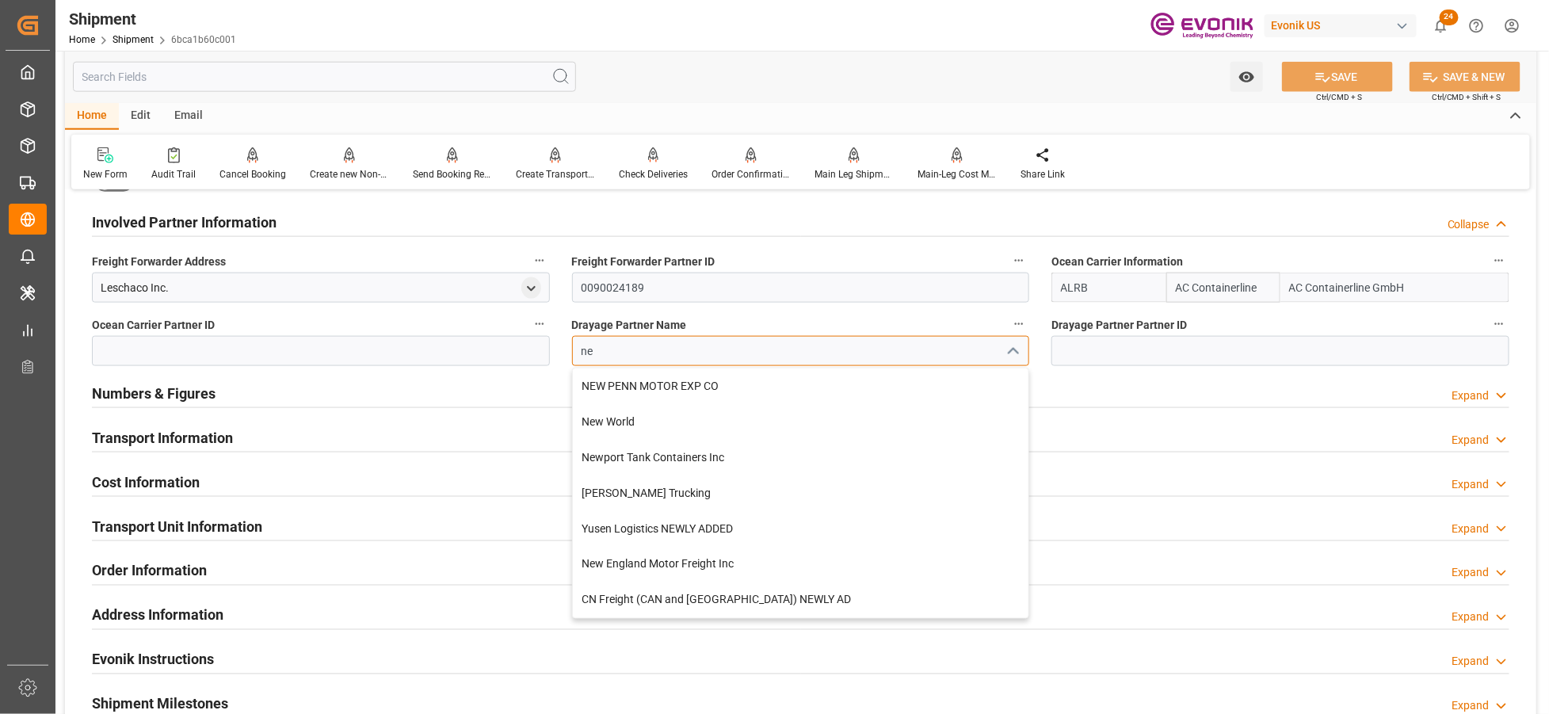
type input "n"
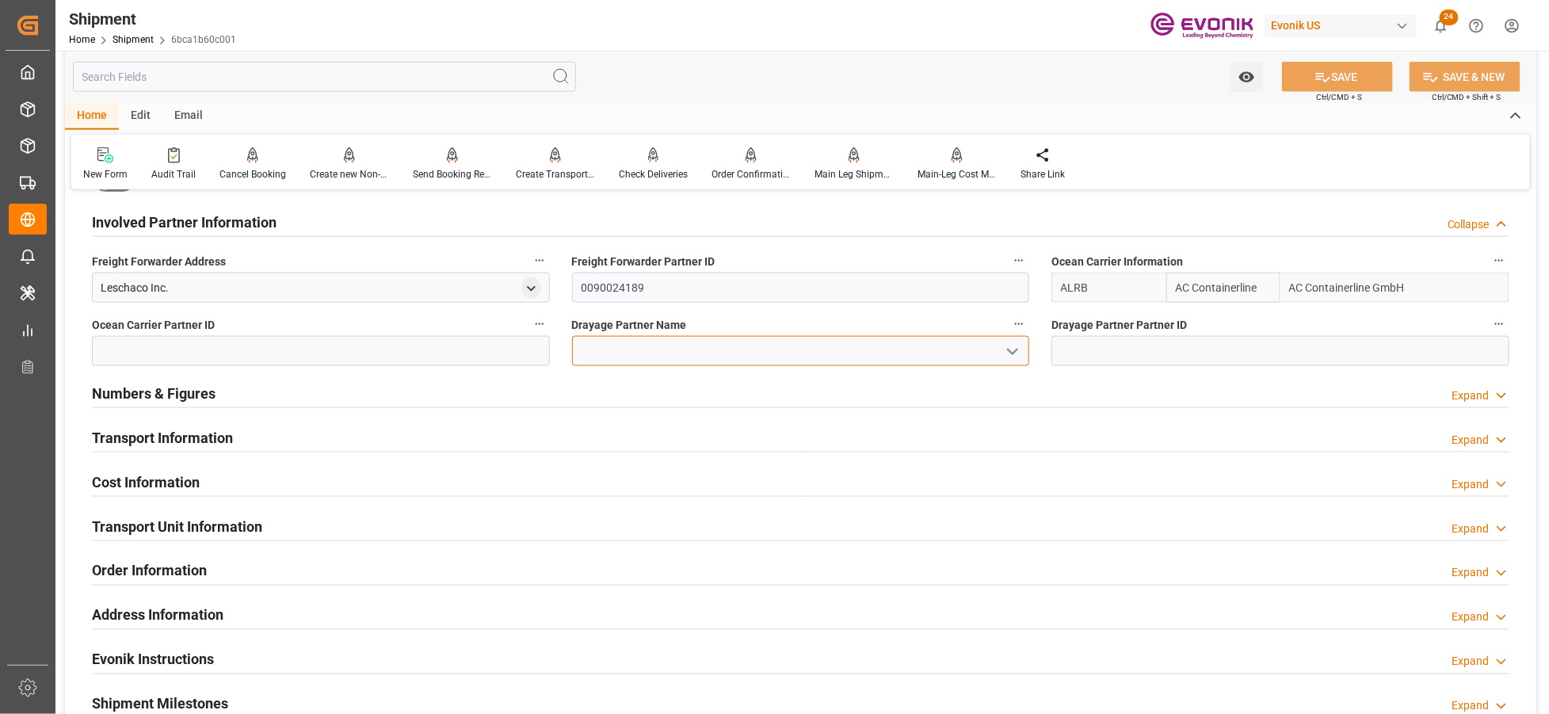
click at [620, 355] on input at bounding box center [801, 351] width 458 height 30
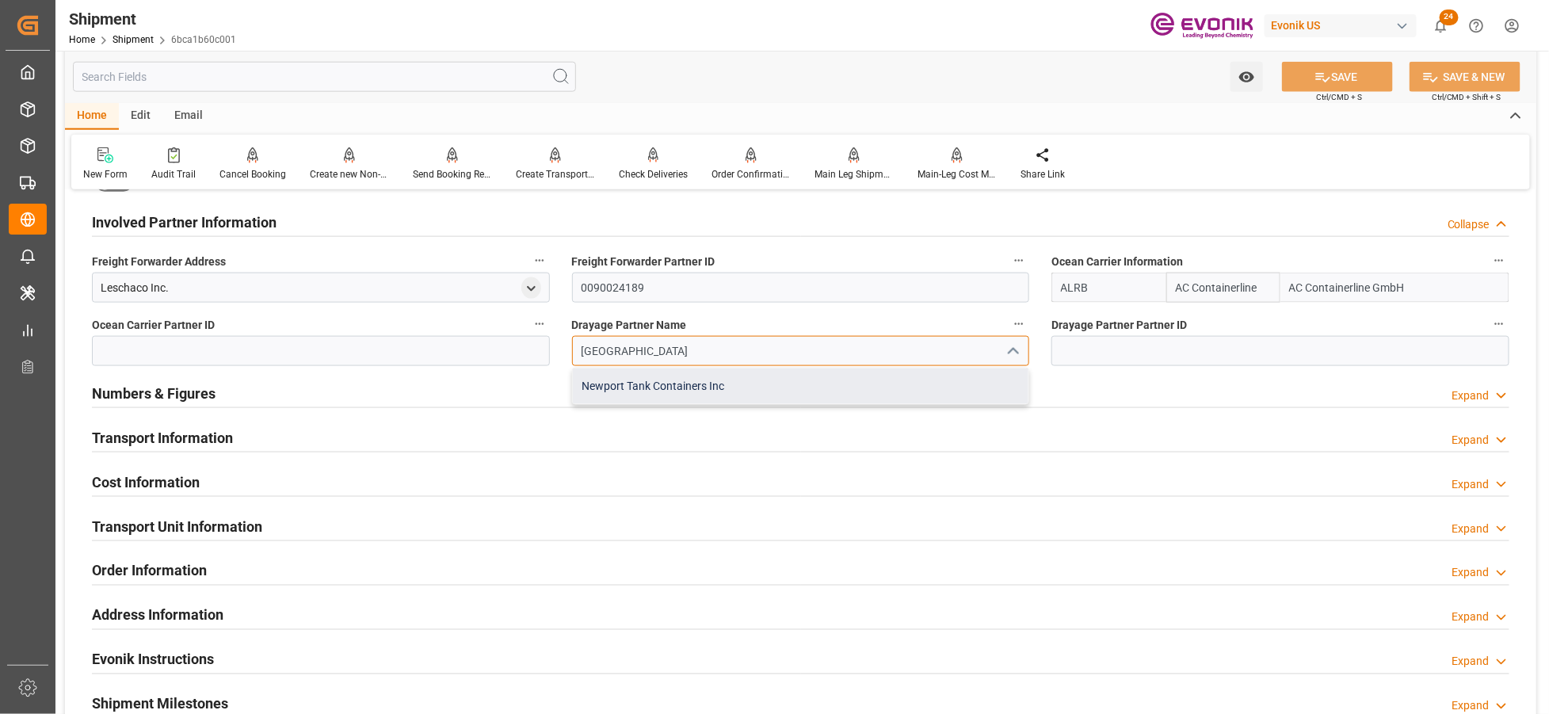
click at [676, 383] on div "Newport Tank Containers Inc" at bounding box center [801, 386] width 456 height 36
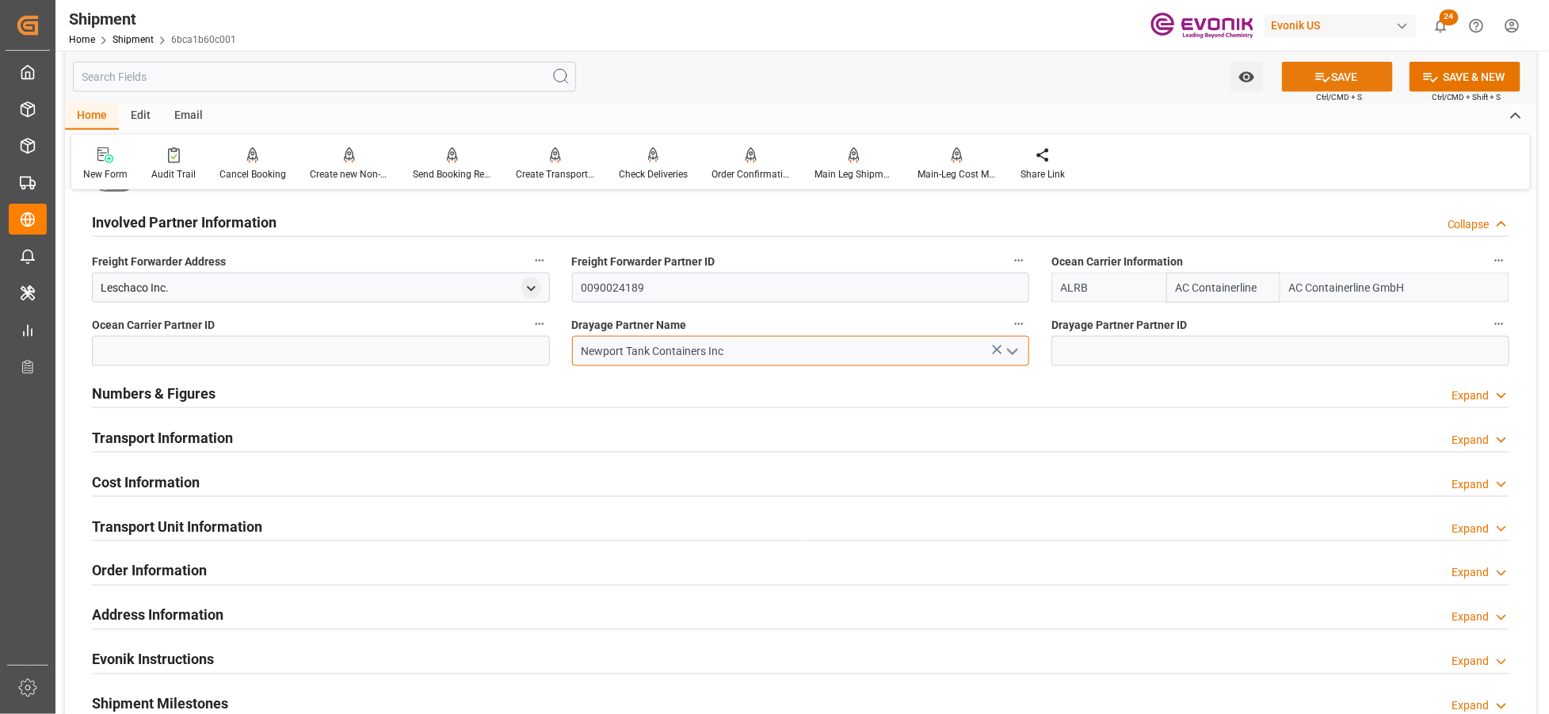
type input "Newport Tank Containers Inc"
click at [1344, 71] on button "SAVE" at bounding box center [1337, 77] width 111 height 30
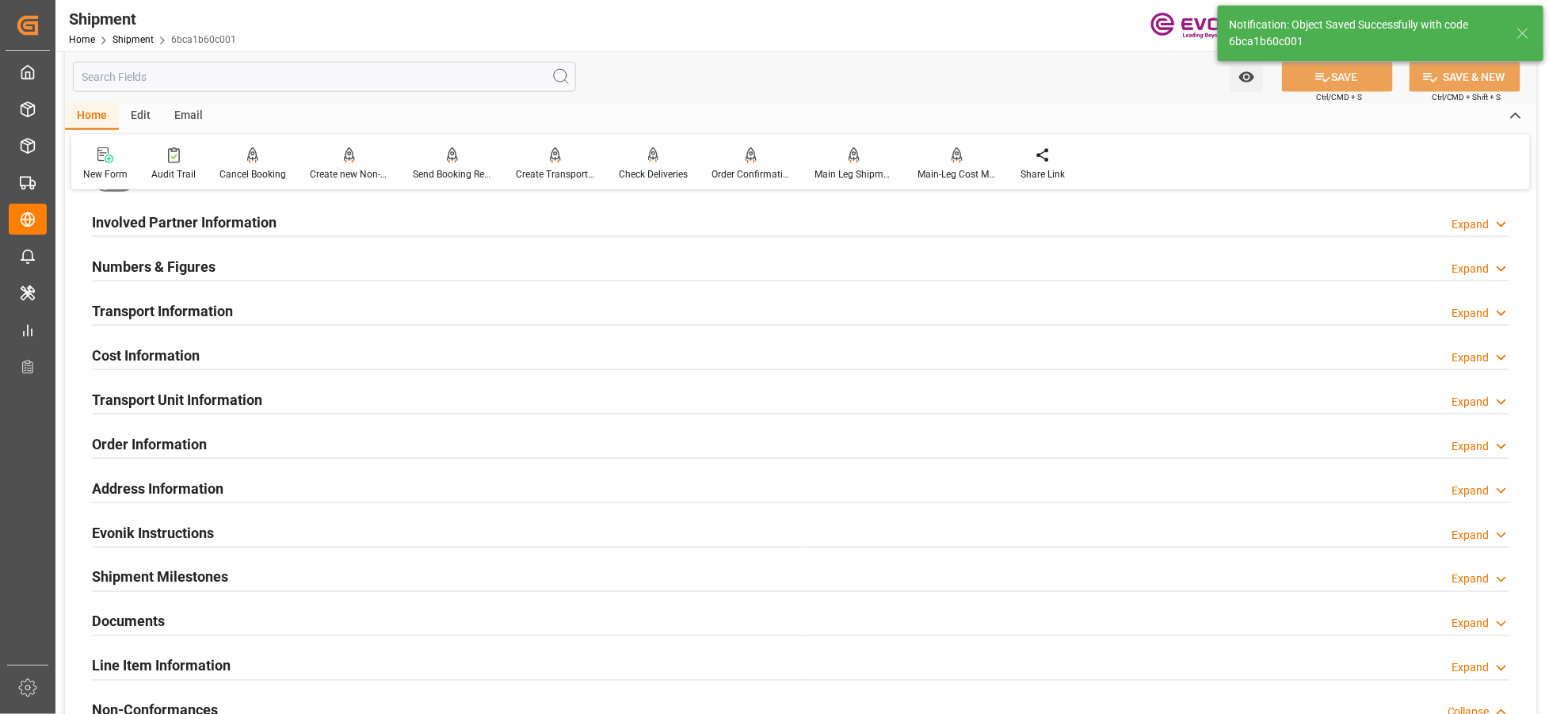
click at [596, 224] on div "Involved Partner Information Expand" at bounding box center [800, 221] width 1417 height 30
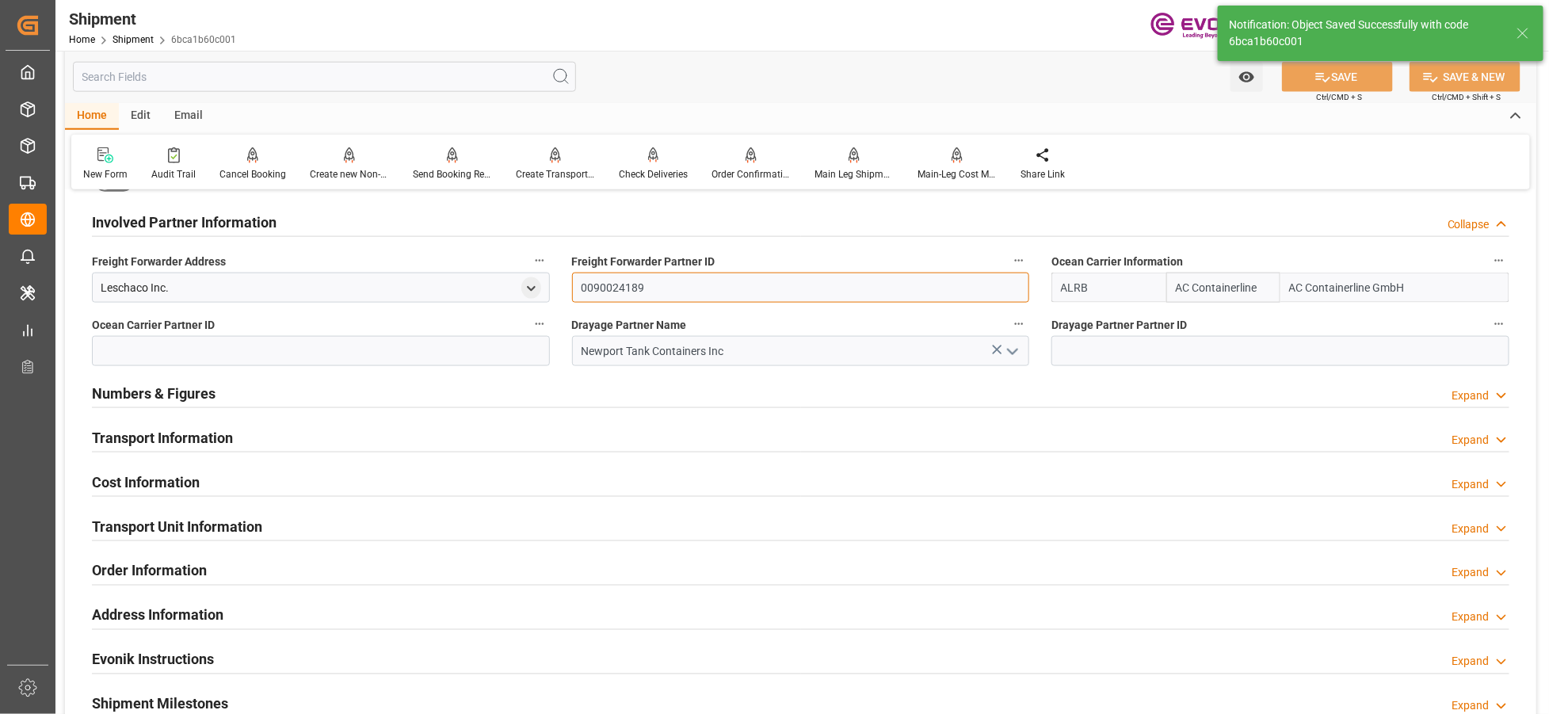
drag, startPoint x: 669, startPoint y: 290, endPoint x: 574, endPoint y: 280, distance: 95.6
click at [574, 280] on input "0090024189" at bounding box center [801, 288] width 458 height 30
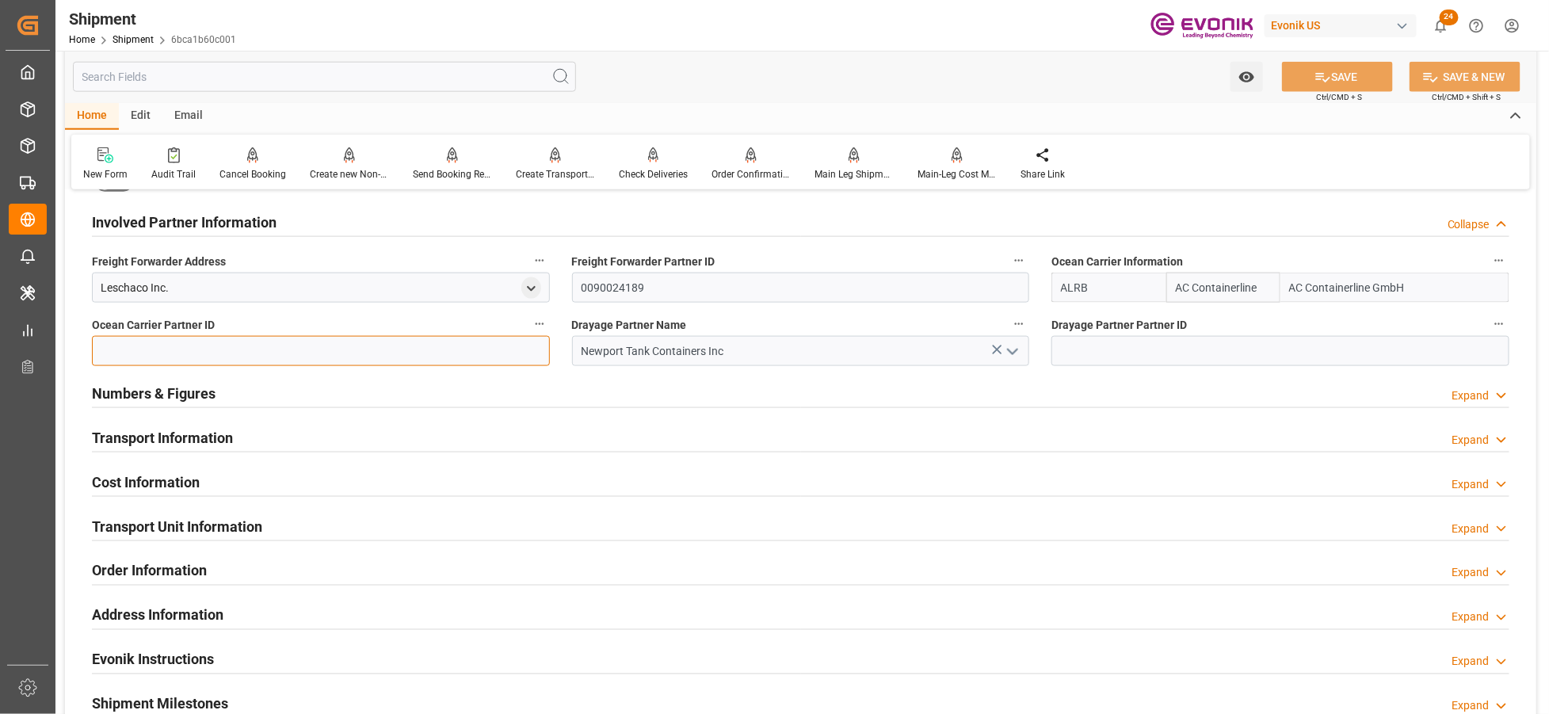
click at [357, 355] on input at bounding box center [321, 351] width 458 height 30
paste input "0090024189"
type input "0090024189"
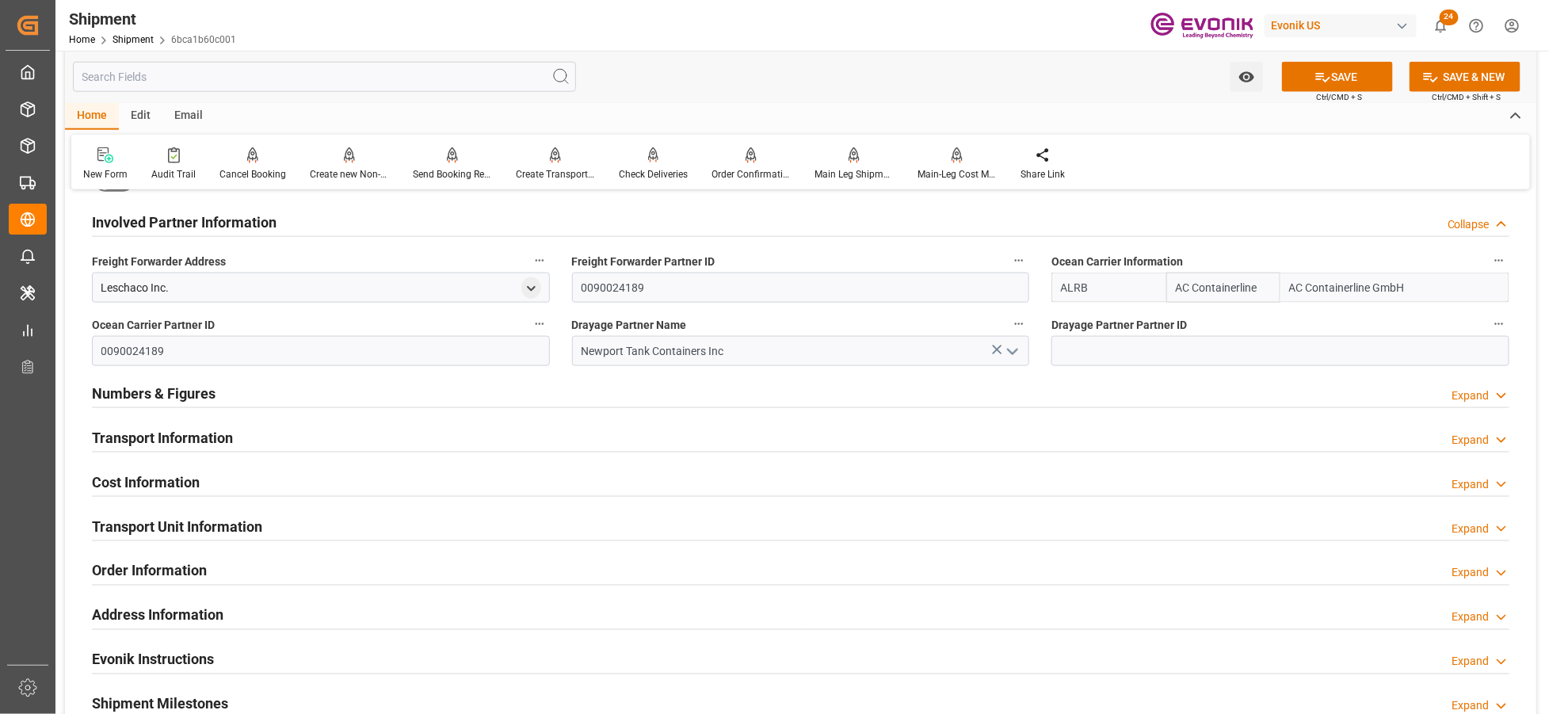
click at [1327, 69] on icon at bounding box center [1322, 77] width 17 height 17
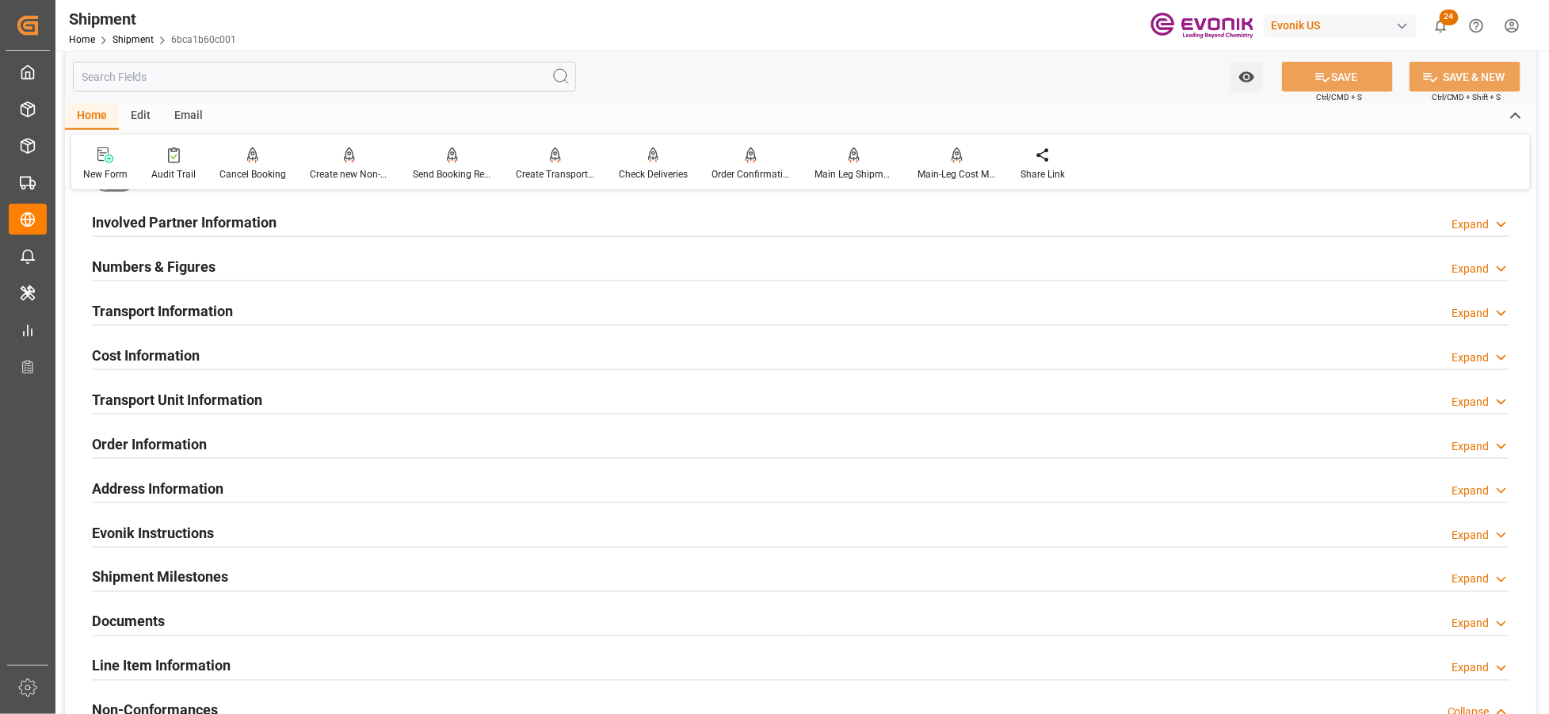
click at [658, 212] on div "Involved Partner Information Expand" at bounding box center [800, 221] width 1417 height 30
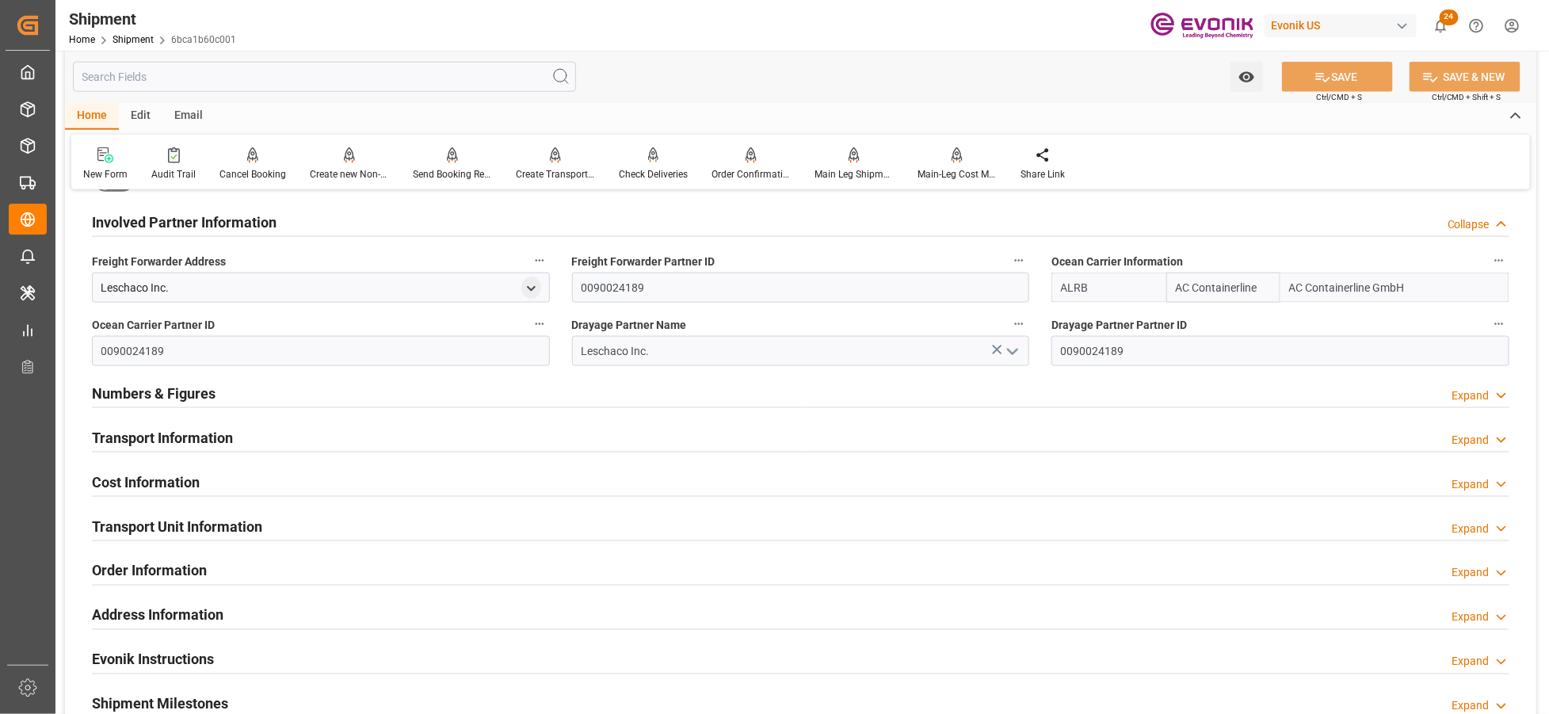
scroll to position [703, 0]
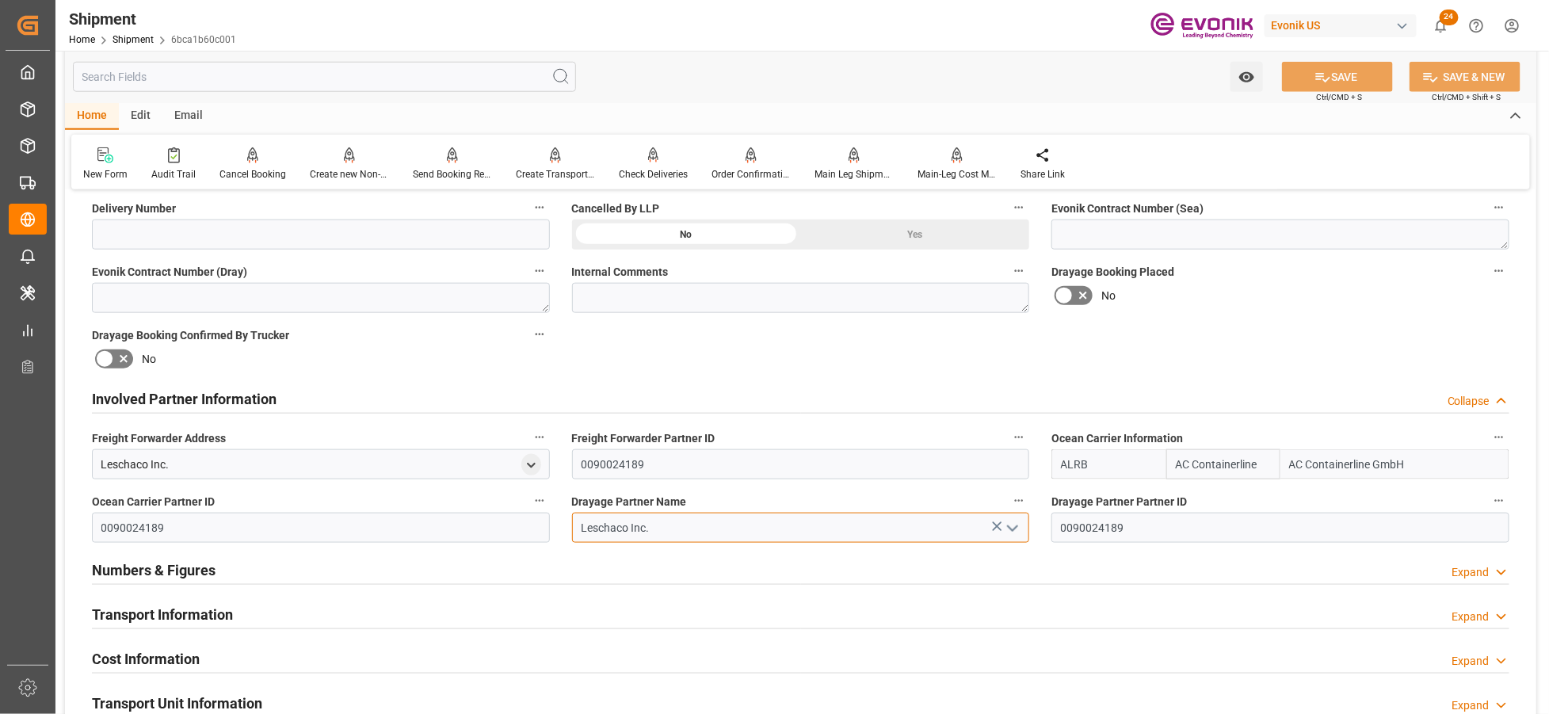
click at [677, 526] on input "Leschaco Inc." at bounding box center [801, 528] width 458 height 30
drag, startPoint x: 683, startPoint y: 532, endPoint x: 547, endPoint y: 531, distance: 136.3
click at [547, 531] on div "Booking Confirmation Milestone Bar Collapse Submitted to FFW for Booking (Pendi…" at bounding box center [800, 382] width 1471 height 1765
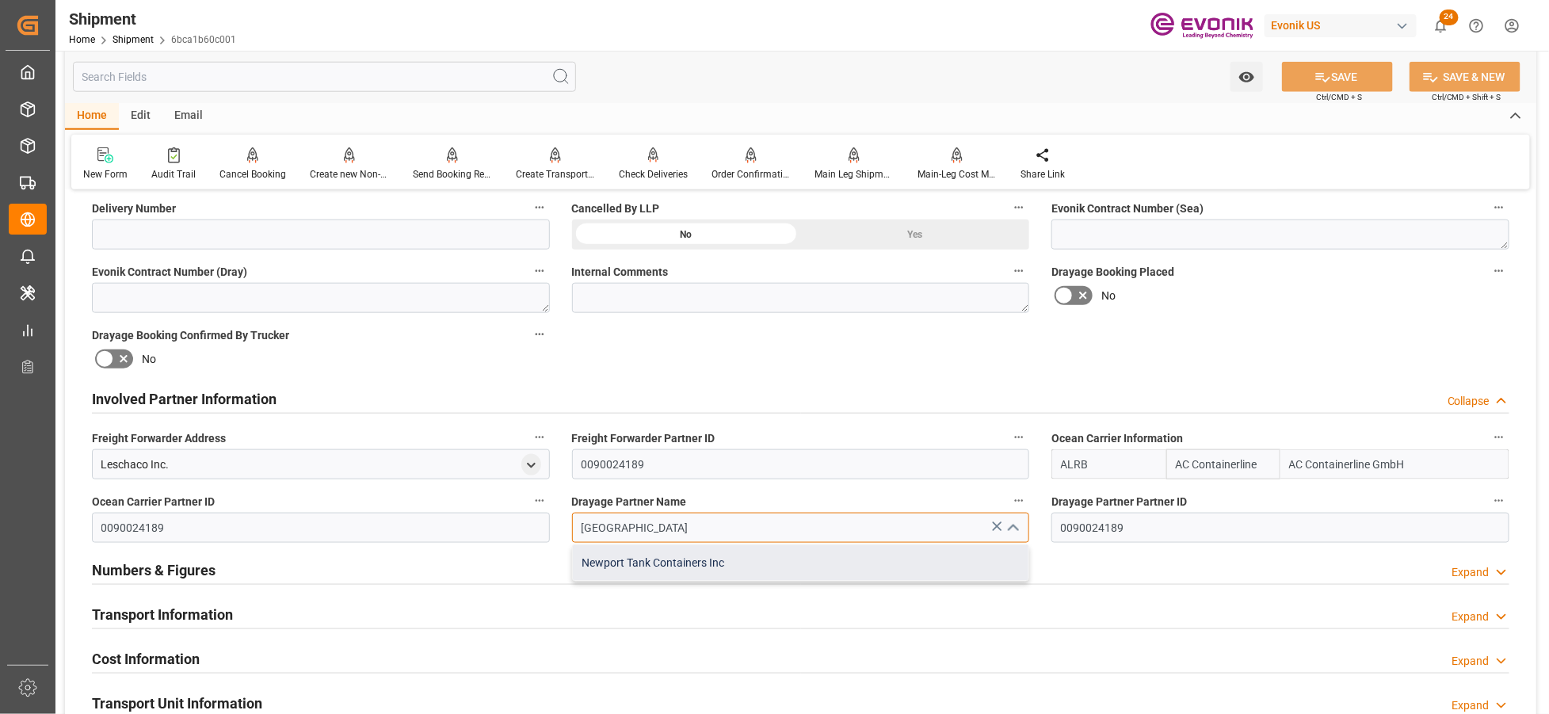
click at [710, 565] on div "Newport Tank Containers Inc" at bounding box center [801, 563] width 456 height 36
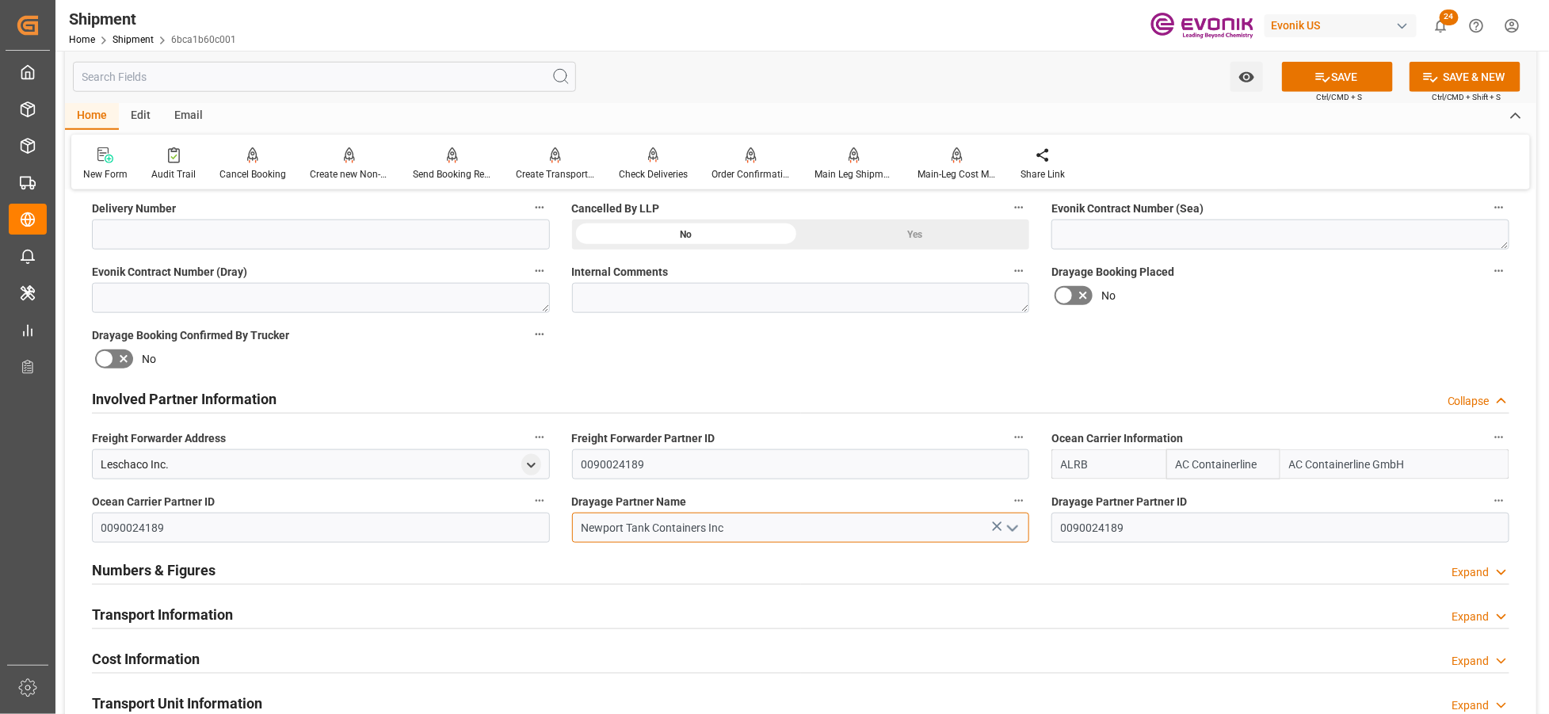
type input "Newport Tank Containers Inc"
click at [1226, 345] on div "Booking Confirmation Milestone Bar Collapse Submitted to FFW for Booking (Pendi…" at bounding box center [800, 382] width 1471 height 1765
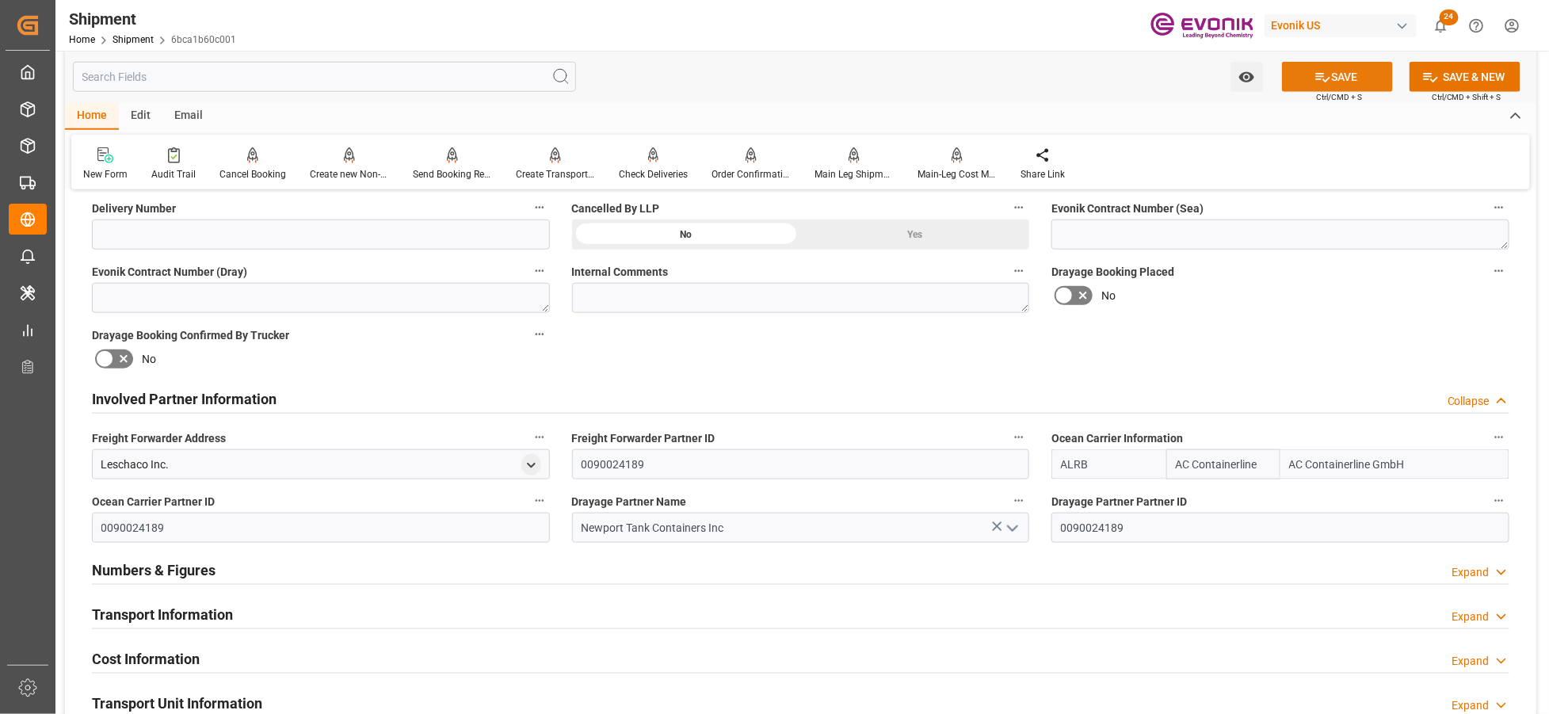
click at [1358, 77] on button "SAVE" at bounding box center [1337, 77] width 111 height 30
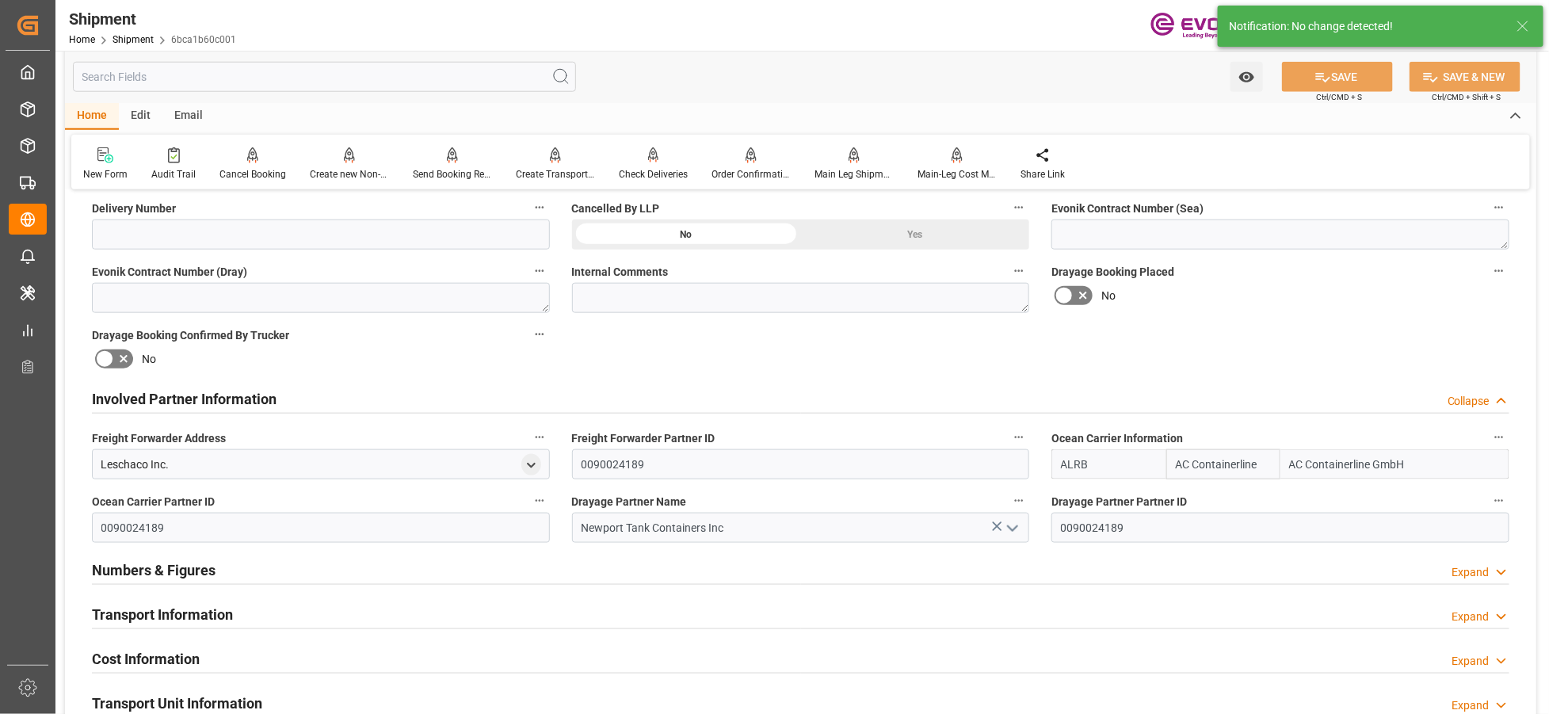
click at [726, 402] on div "Involved Partner Information Collapse" at bounding box center [800, 398] width 1417 height 30
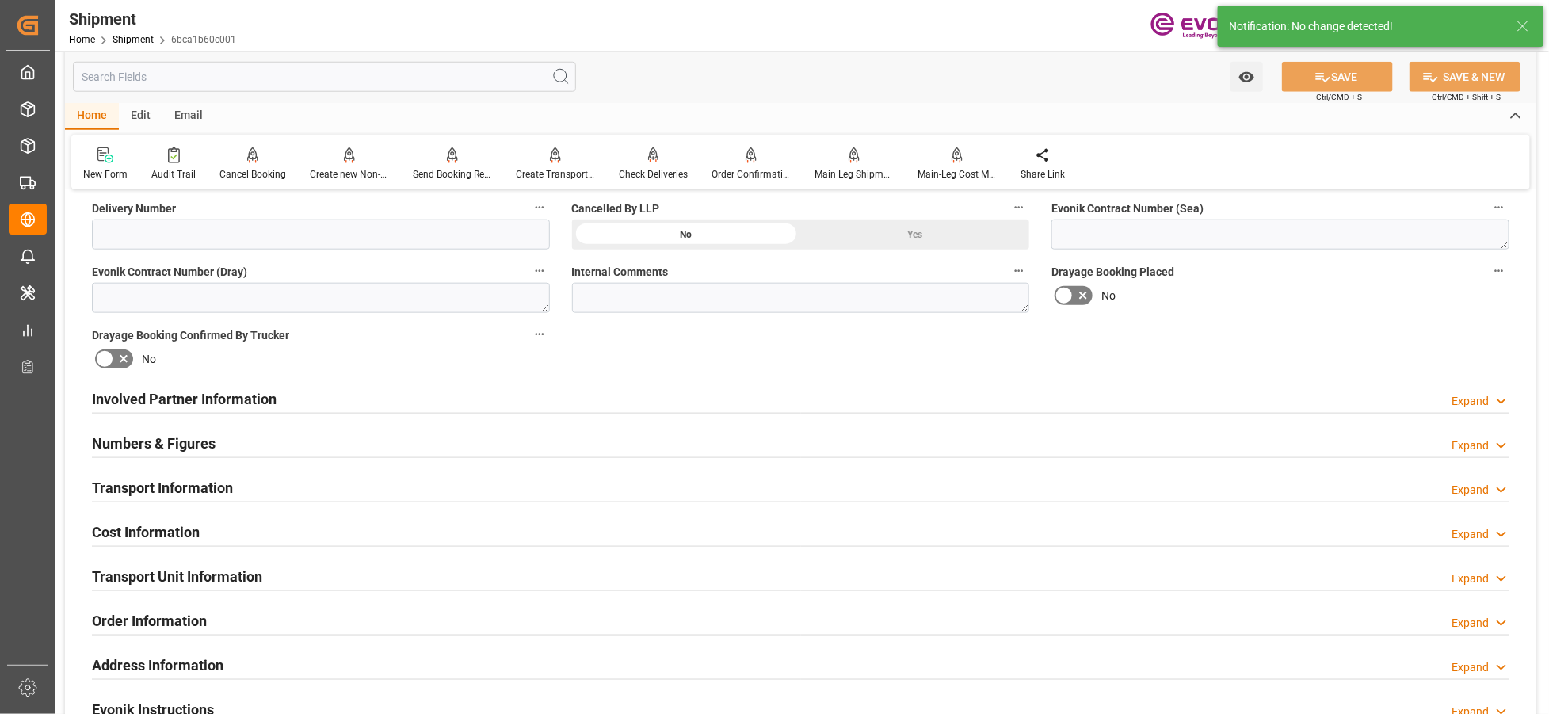
click at [726, 402] on div "Involved Partner Information Expand" at bounding box center [800, 398] width 1417 height 30
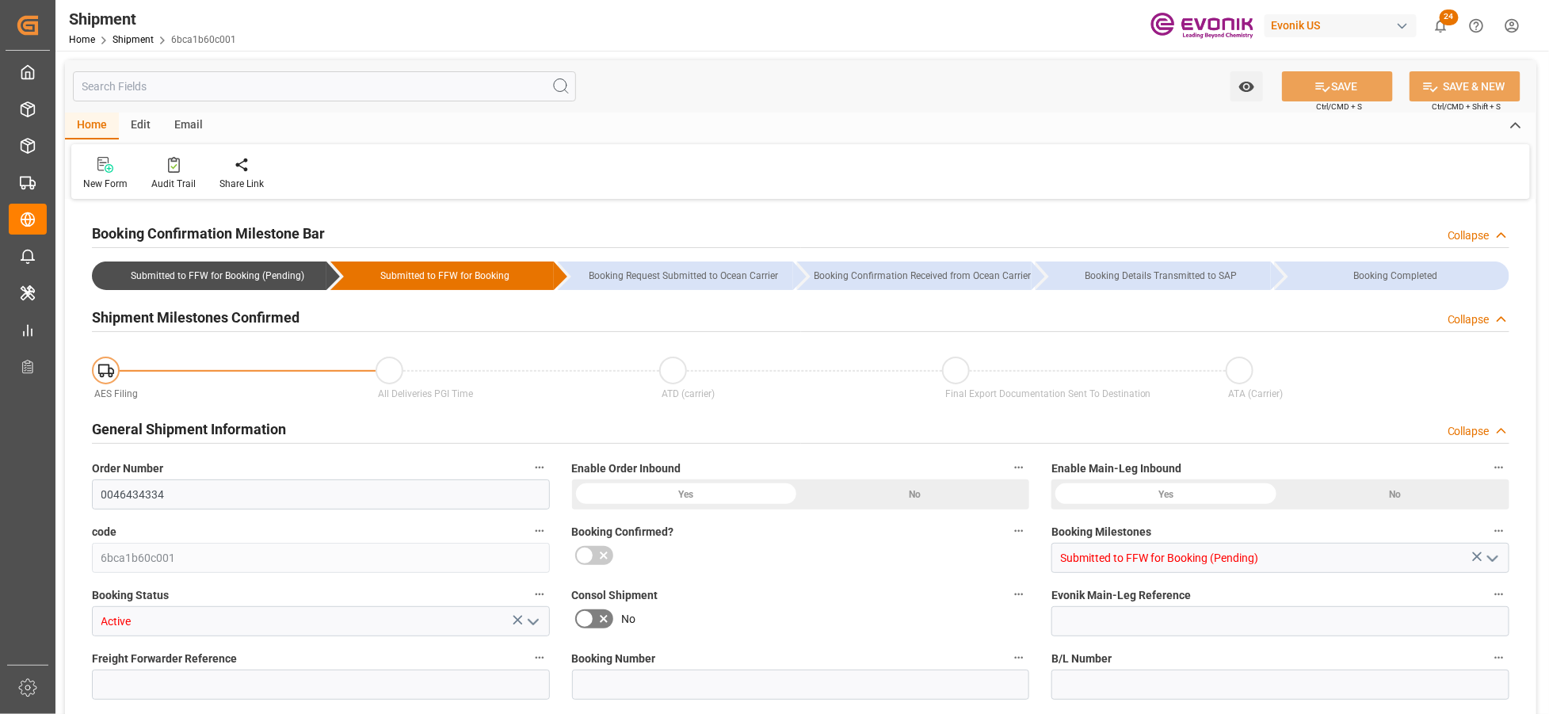
type input "AC Containerline"
type input "AC Containerline GmbH"
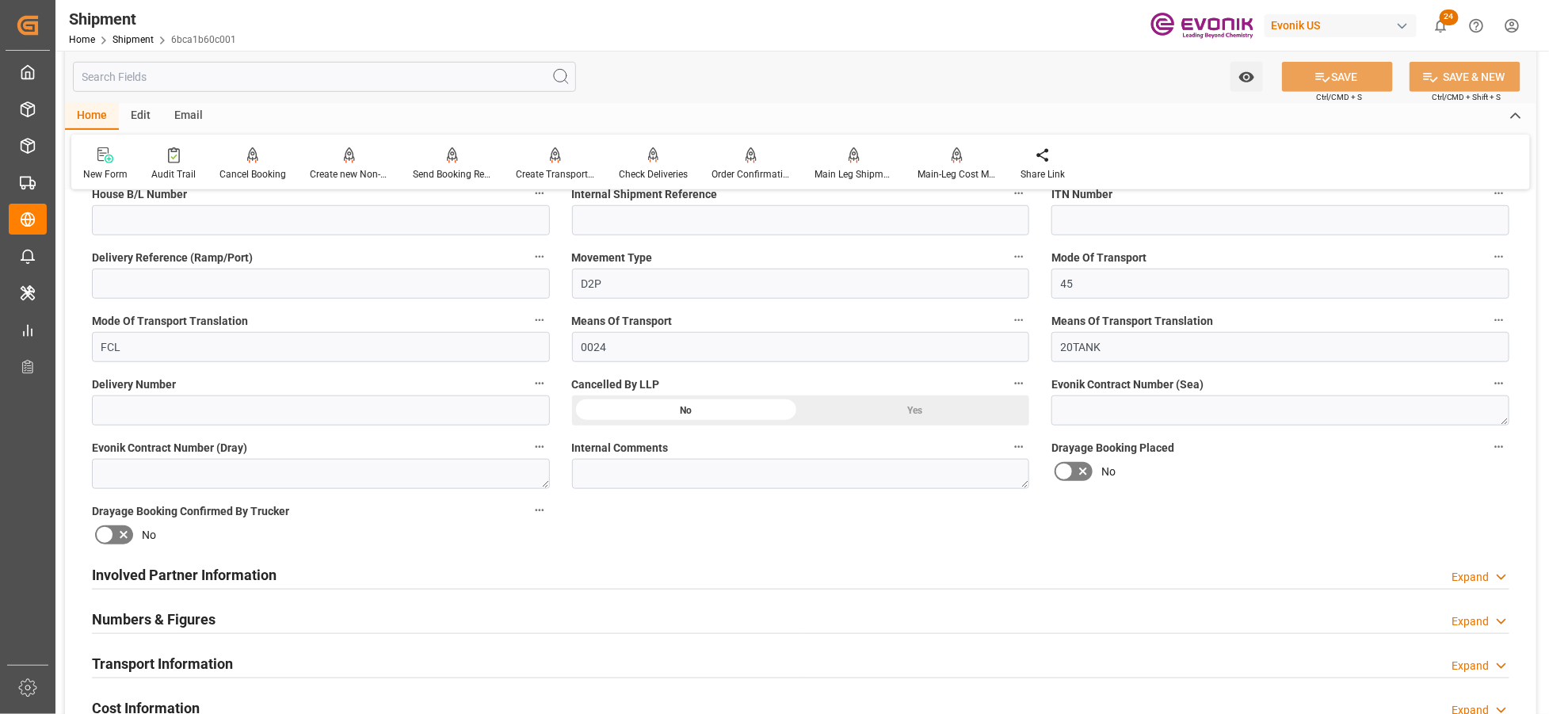
scroll to position [703, 0]
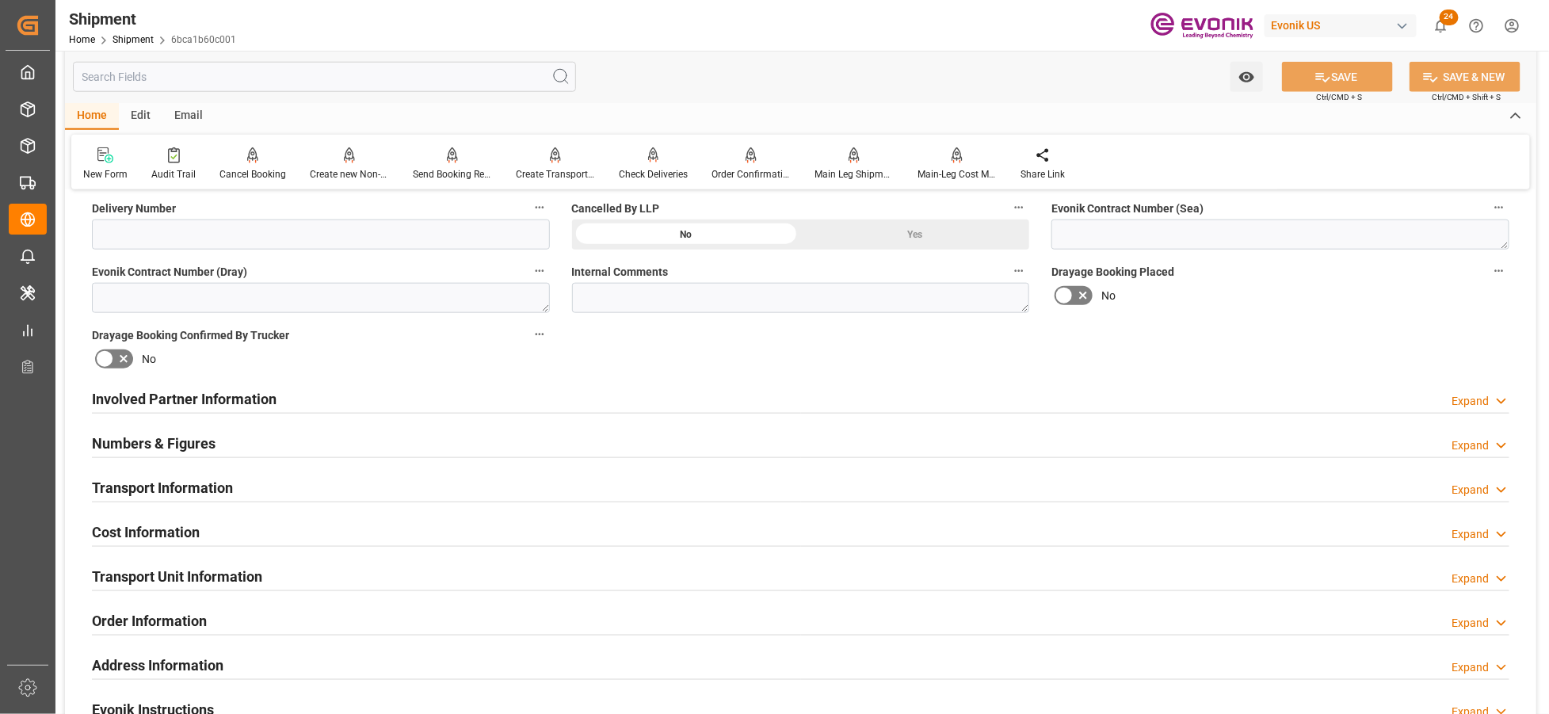
click at [700, 400] on div "Involved Partner Information Expand" at bounding box center [800, 398] width 1417 height 30
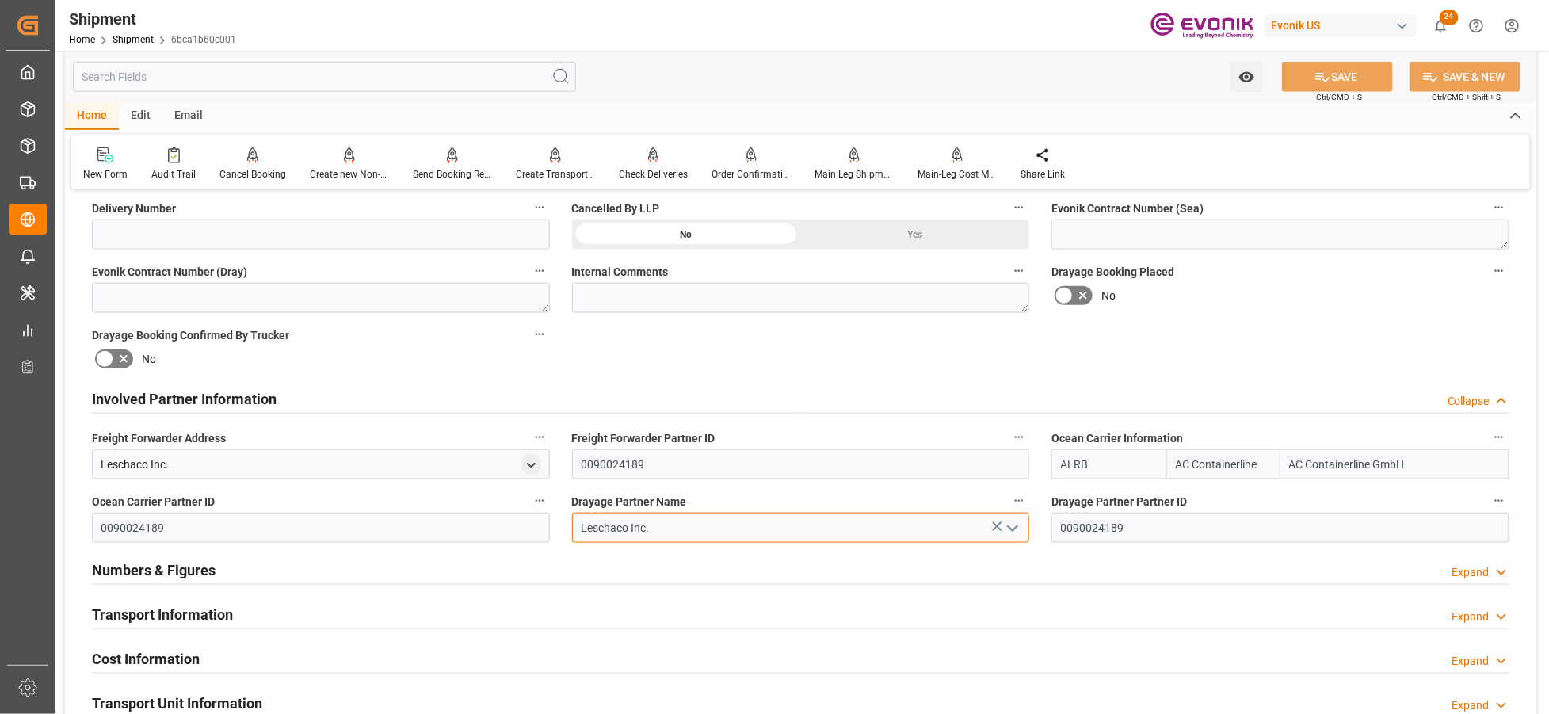
click at [676, 528] on input "Leschaco Inc." at bounding box center [801, 528] width 458 height 30
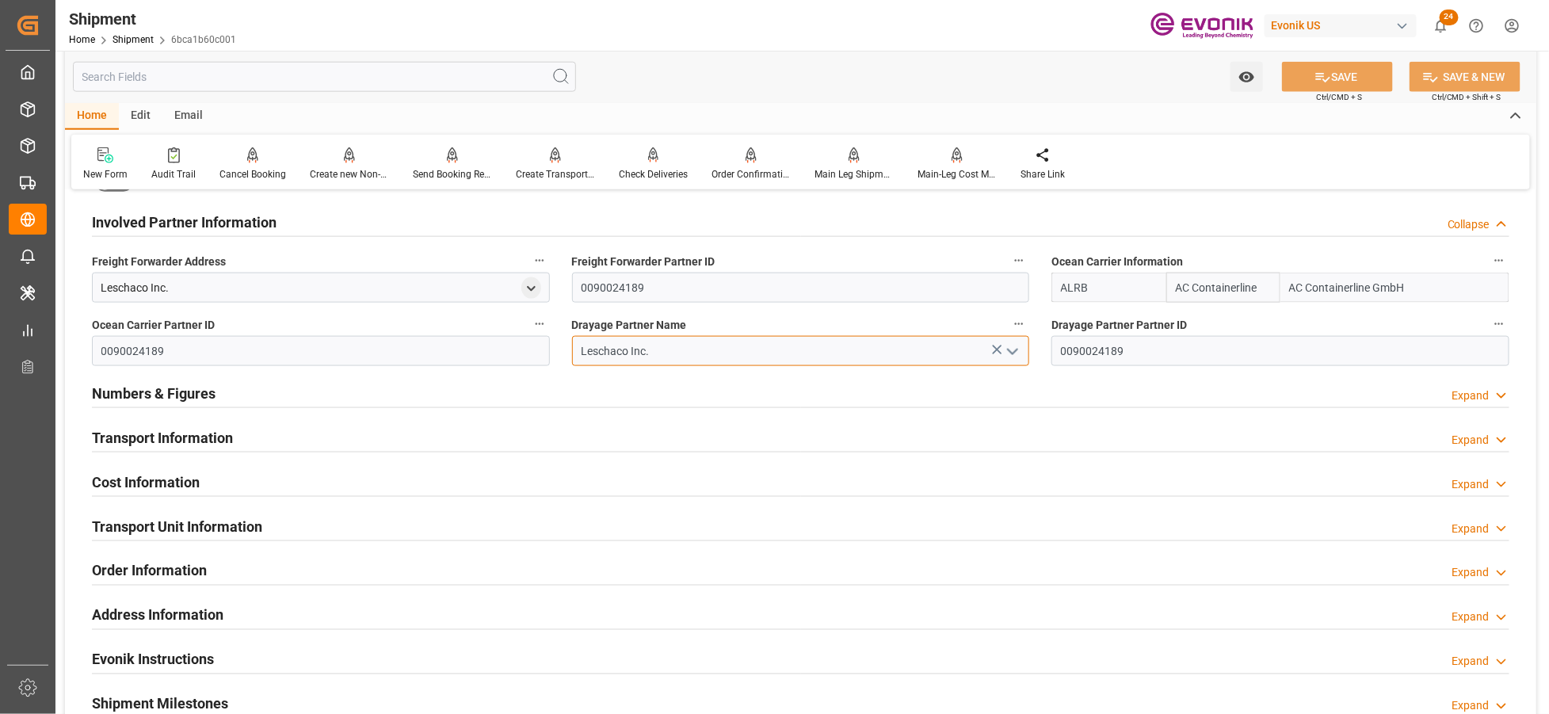
drag, startPoint x: 640, startPoint y: 351, endPoint x: 561, endPoint y: 352, distance: 79.2
click at [561, 352] on div "Leschaco Inc." at bounding box center [801, 351] width 482 height 30
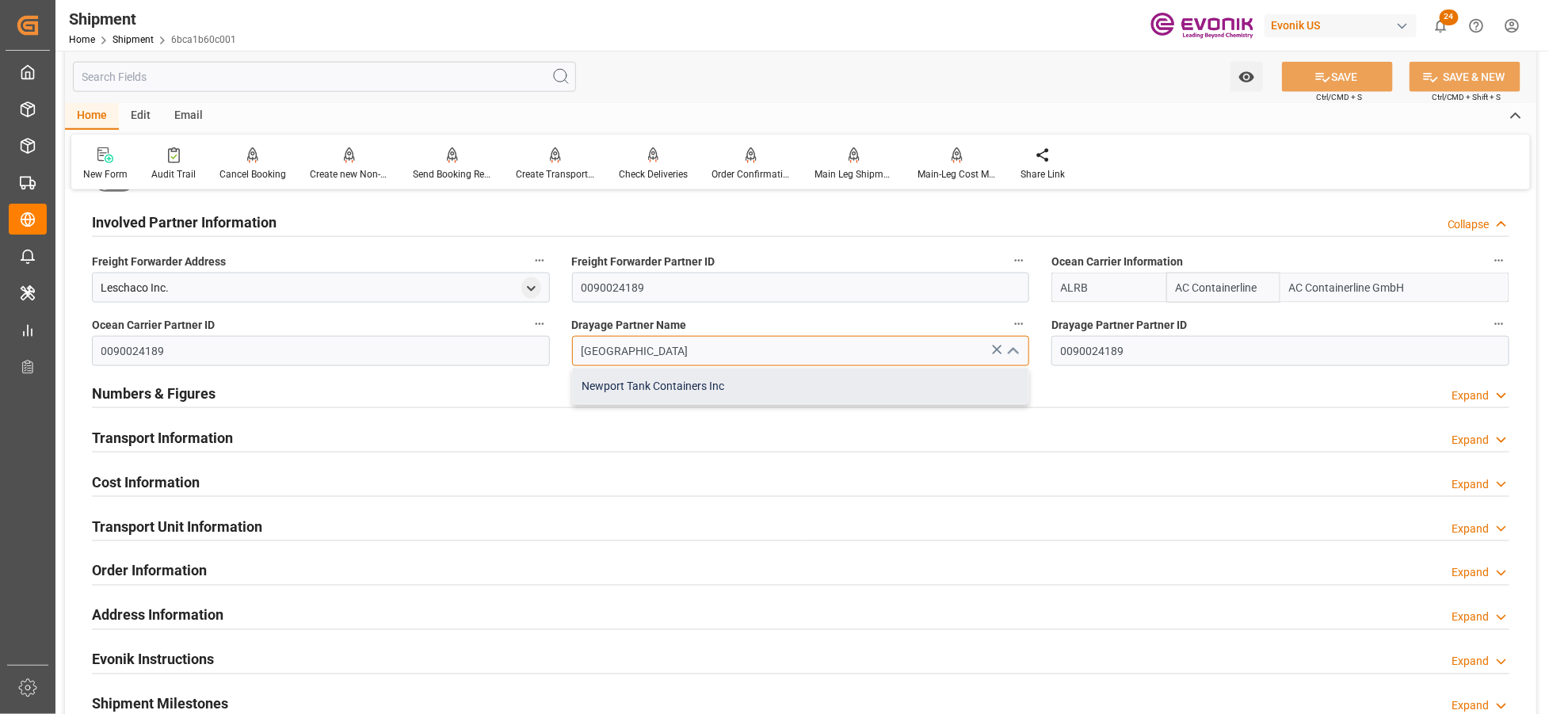
click at [660, 395] on div "Newport Tank Containers Inc" at bounding box center [801, 386] width 456 height 36
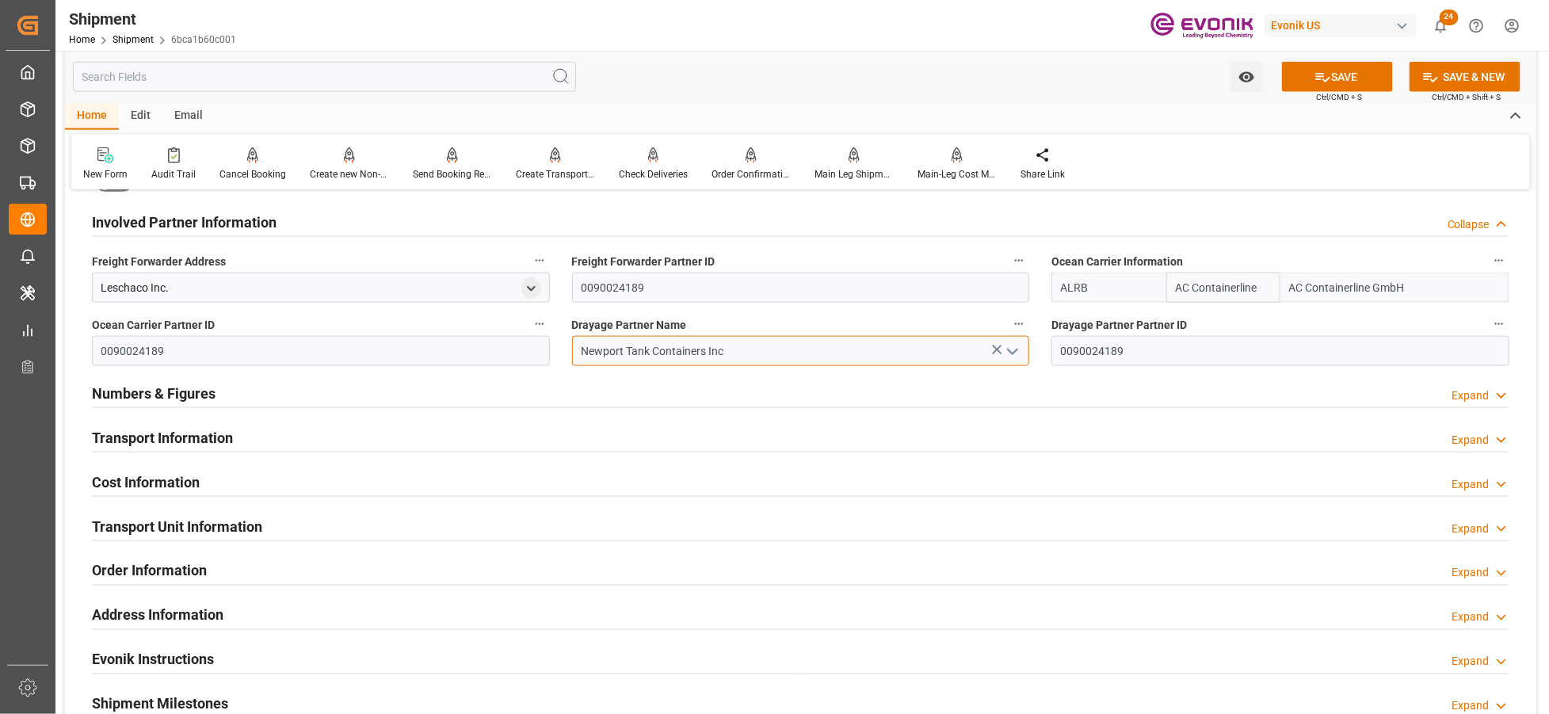
type input "Newport Tank Containers Inc"
click at [1154, 350] on input "0090024189" at bounding box center [1280, 351] width 458 height 30
drag, startPoint x: 1064, startPoint y: 350, endPoint x: 1160, endPoint y: 353, distance: 95.9
click at [1036, 349] on div "Booking Confirmation Milestone Bar Collapse Submitted to FFW for Booking (Pendi…" at bounding box center [800, 205] width 1471 height 1765
click at [964, 394] on div "Numbers & Figures Expand" at bounding box center [800, 392] width 1417 height 30
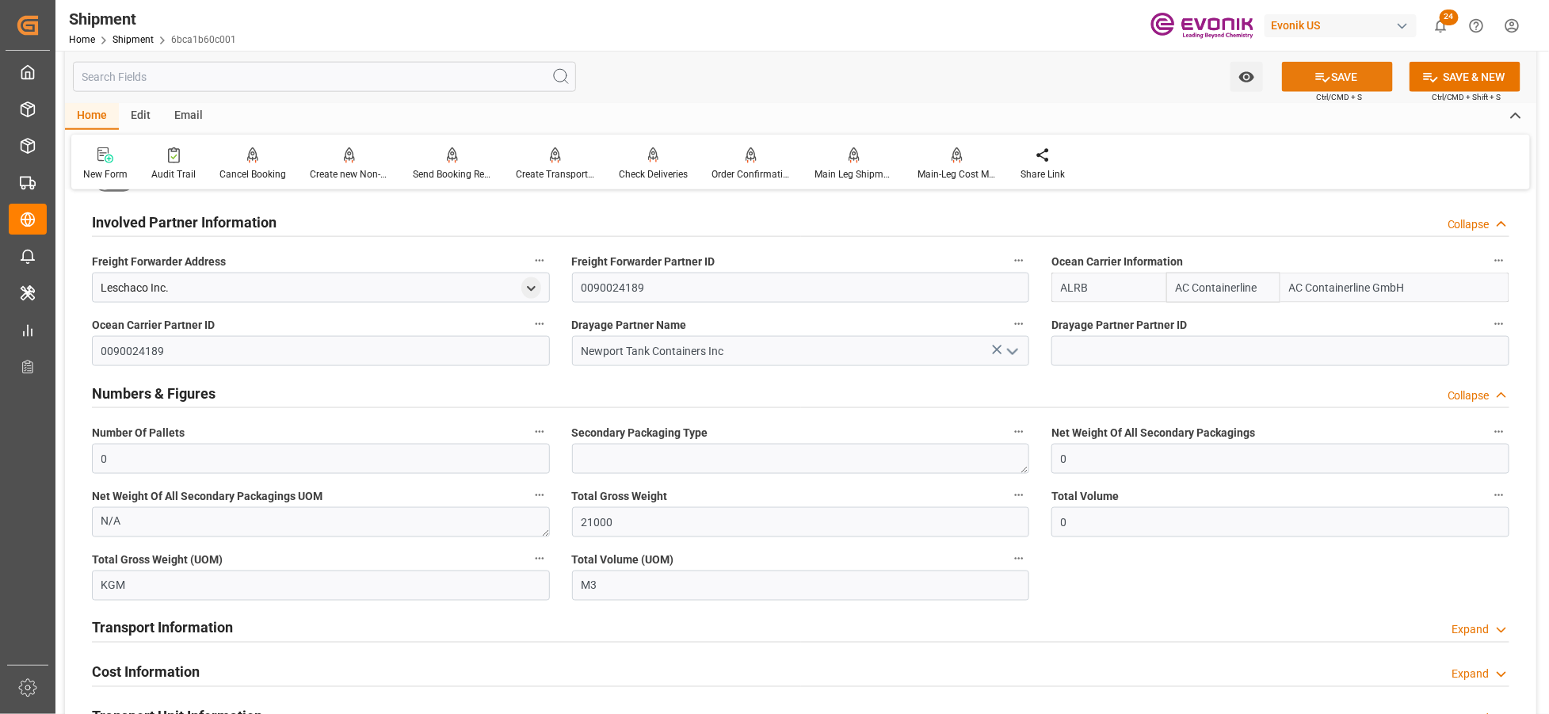
drag, startPoint x: 1350, startPoint y: 67, endPoint x: 1364, endPoint y: 78, distance: 18.1
click at [1349, 67] on button "SAVE" at bounding box center [1337, 77] width 111 height 30
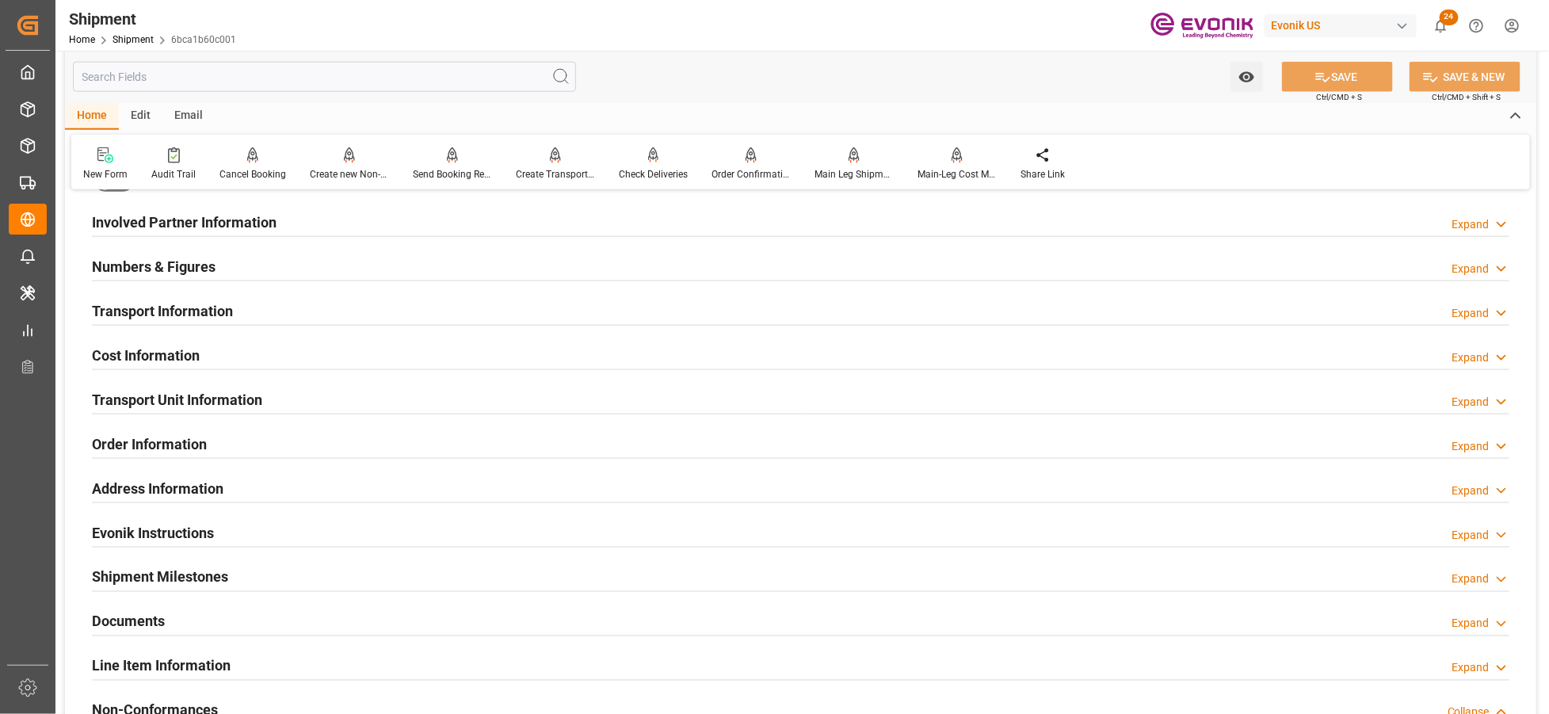
scroll to position [703, 0]
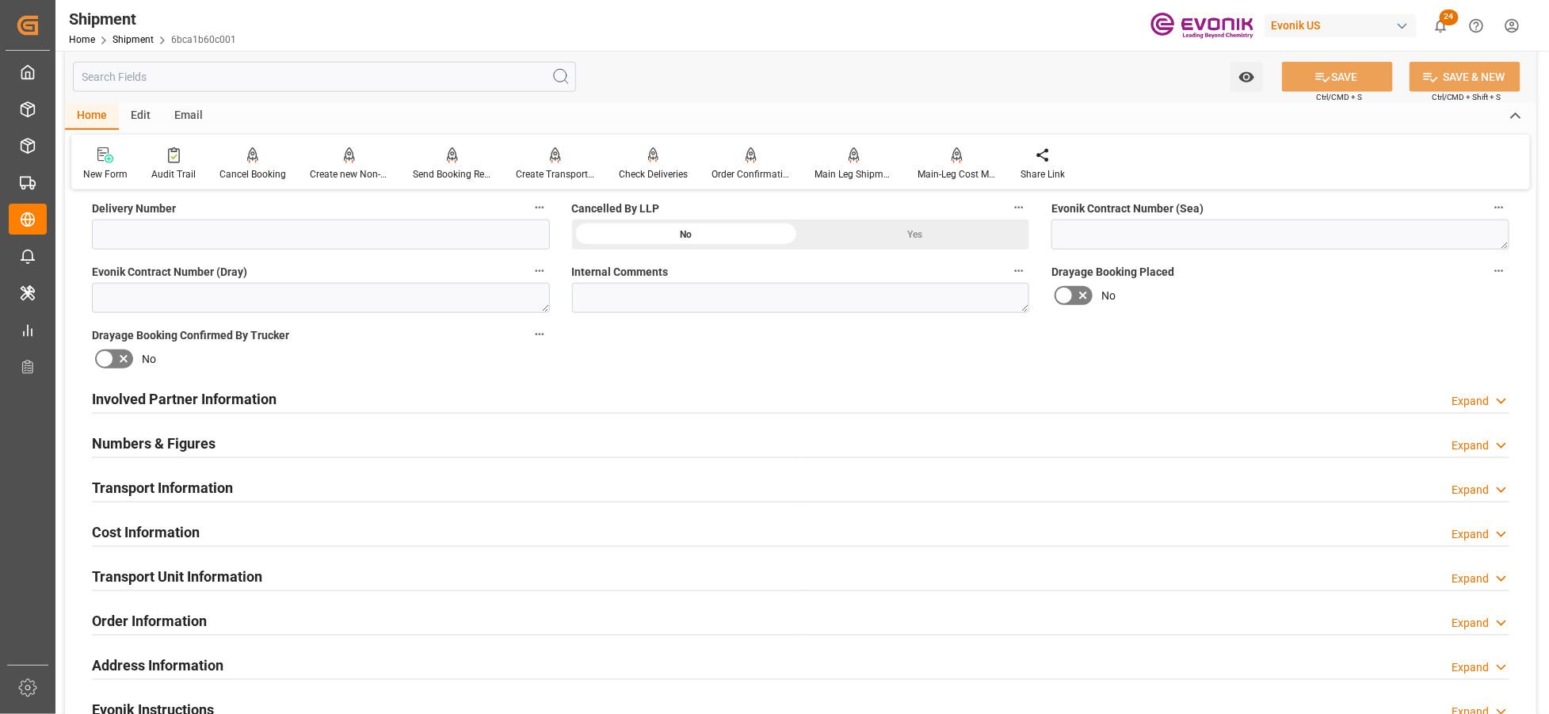
click at [782, 401] on div "Involved Partner Information Expand" at bounding box center [800, 398] width 1417 height 30
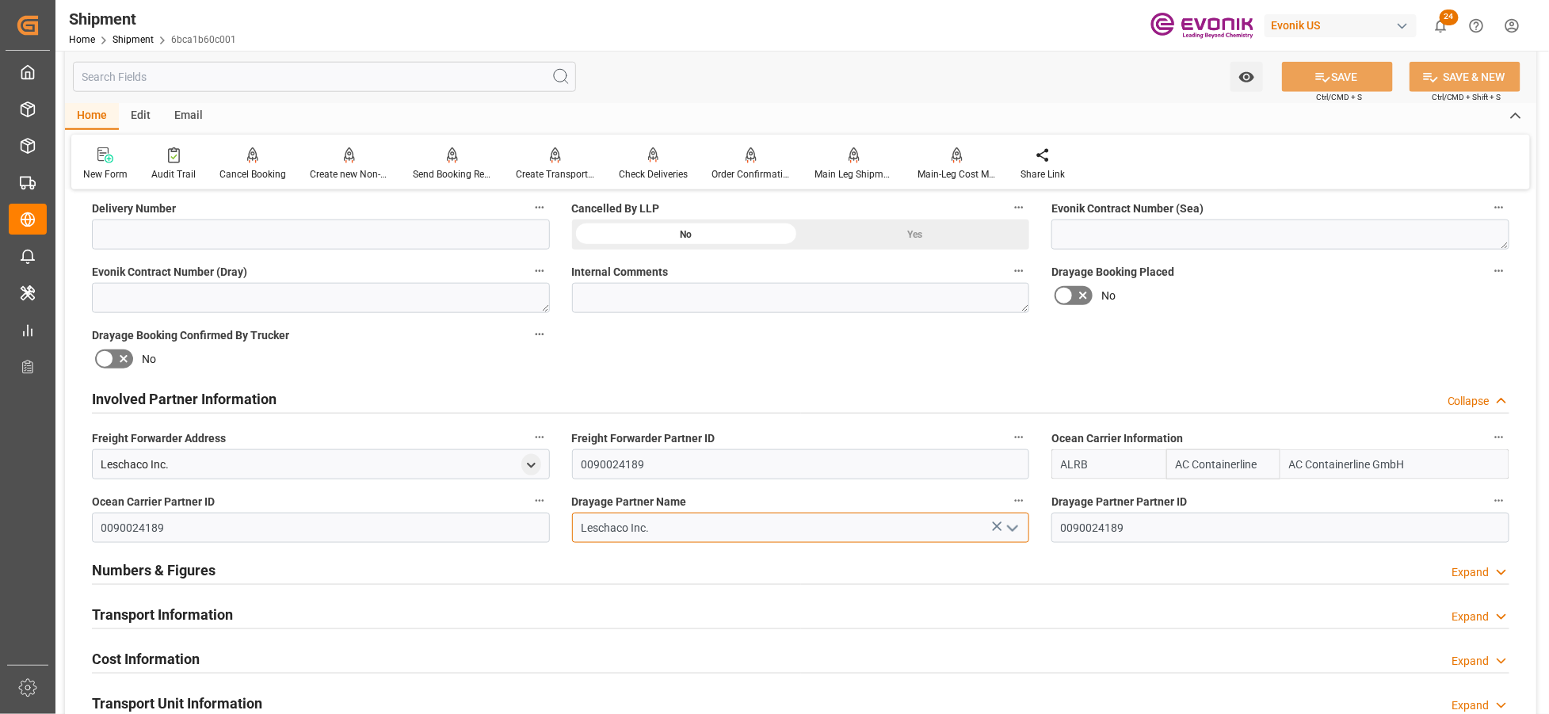
click at [661, 523] on input "Leschaco Inc." at bounding box center [801, 528] width 458 height 30
drag, startPoint x: 674, startPoint y: 527, endPoint x: 596, endPoint y: 521, distance: 78.6
click at [596, 521] on input "Leschaco Inc." at bounding box center [801, 528] width 458 height 30
type input "L"
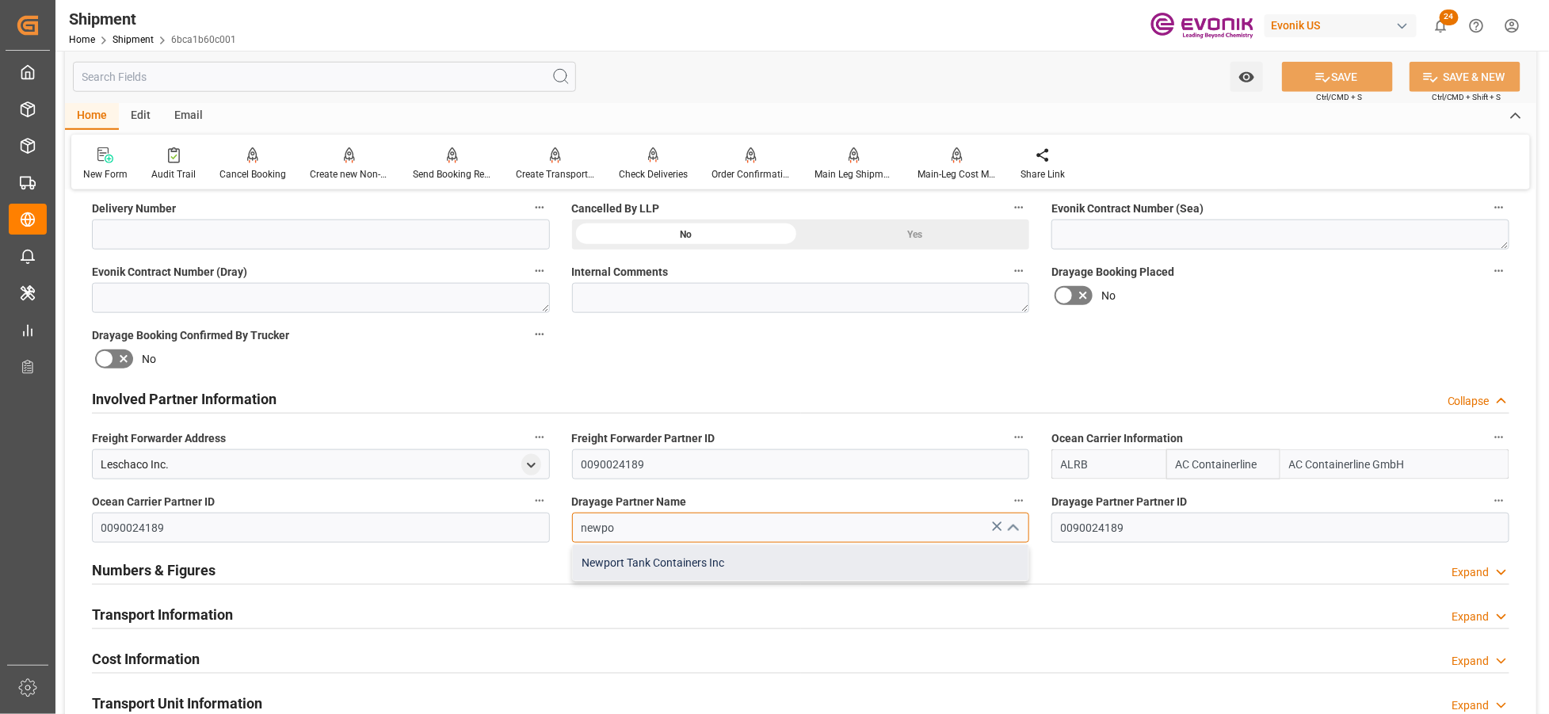
click at [708, 558] on div "Newport Tank Containers Inc" at bounding box center [801, 563] width 456 height 36
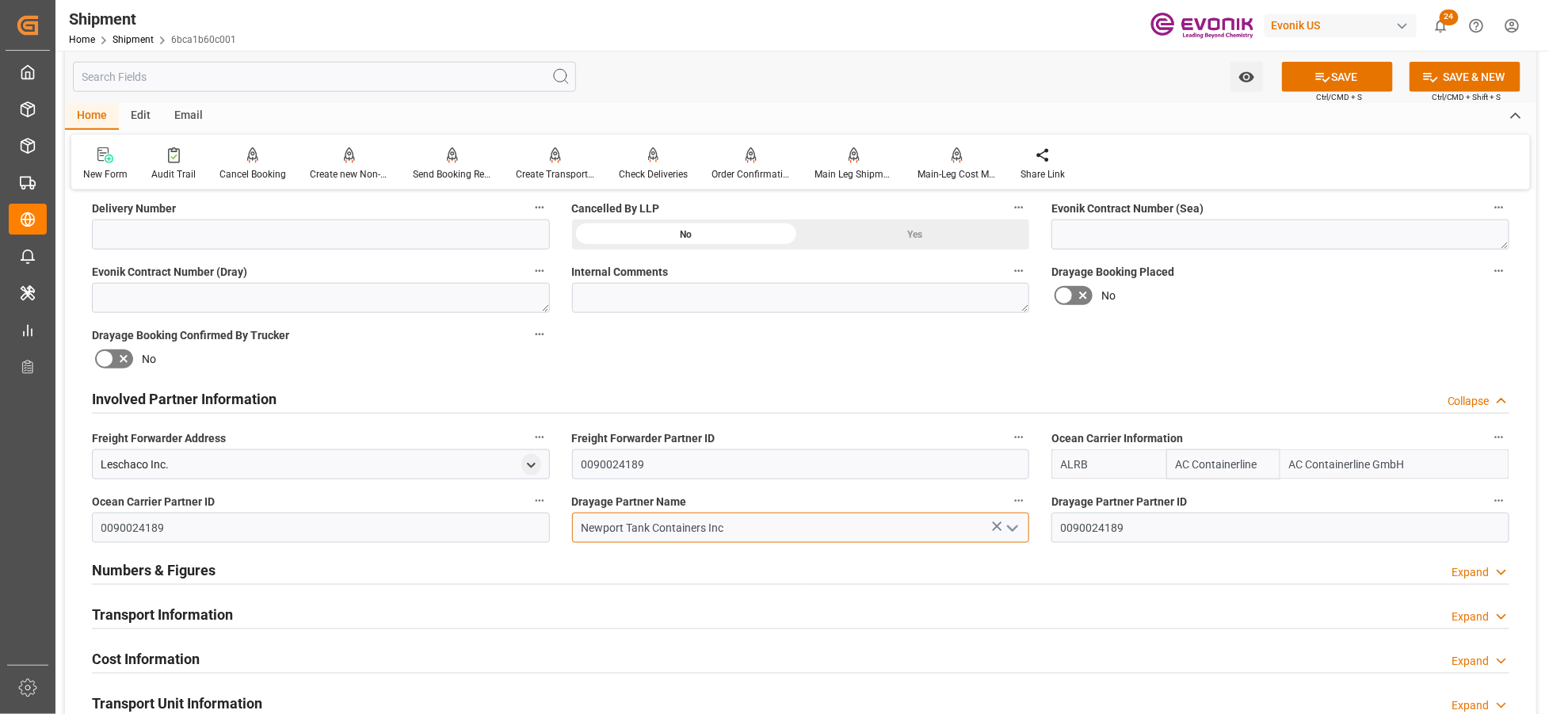
type input "Newport Tank Containers Inc"
click at [1295, 326] on div "Booking Confirmation Milestone Bar Collapse Submitted to FFW for Booking (Pendi…" at bounding box center [800, 382] width 1471 height 1765
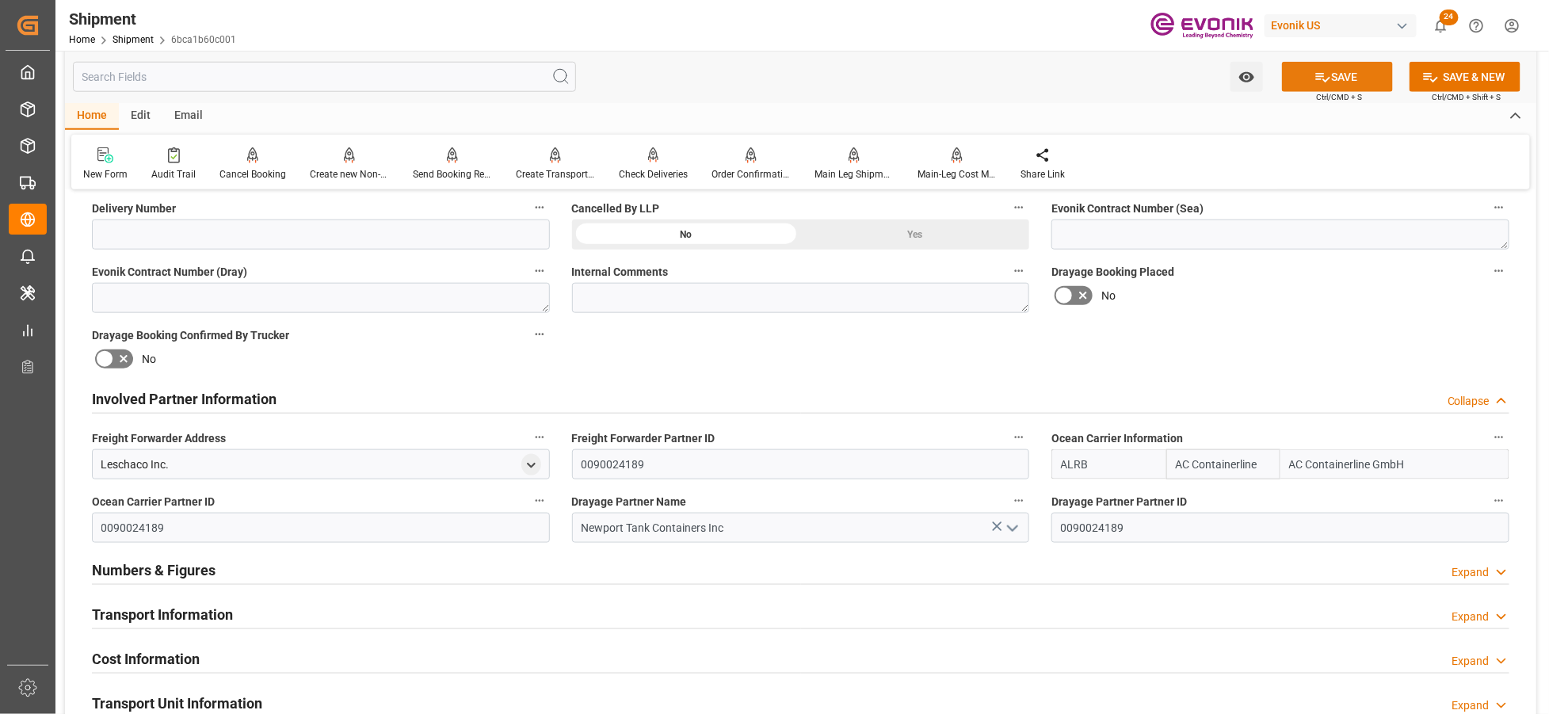
click at [1363, 67] on button "SAVE" at bounding box center [1337, 77] width 111 height 30
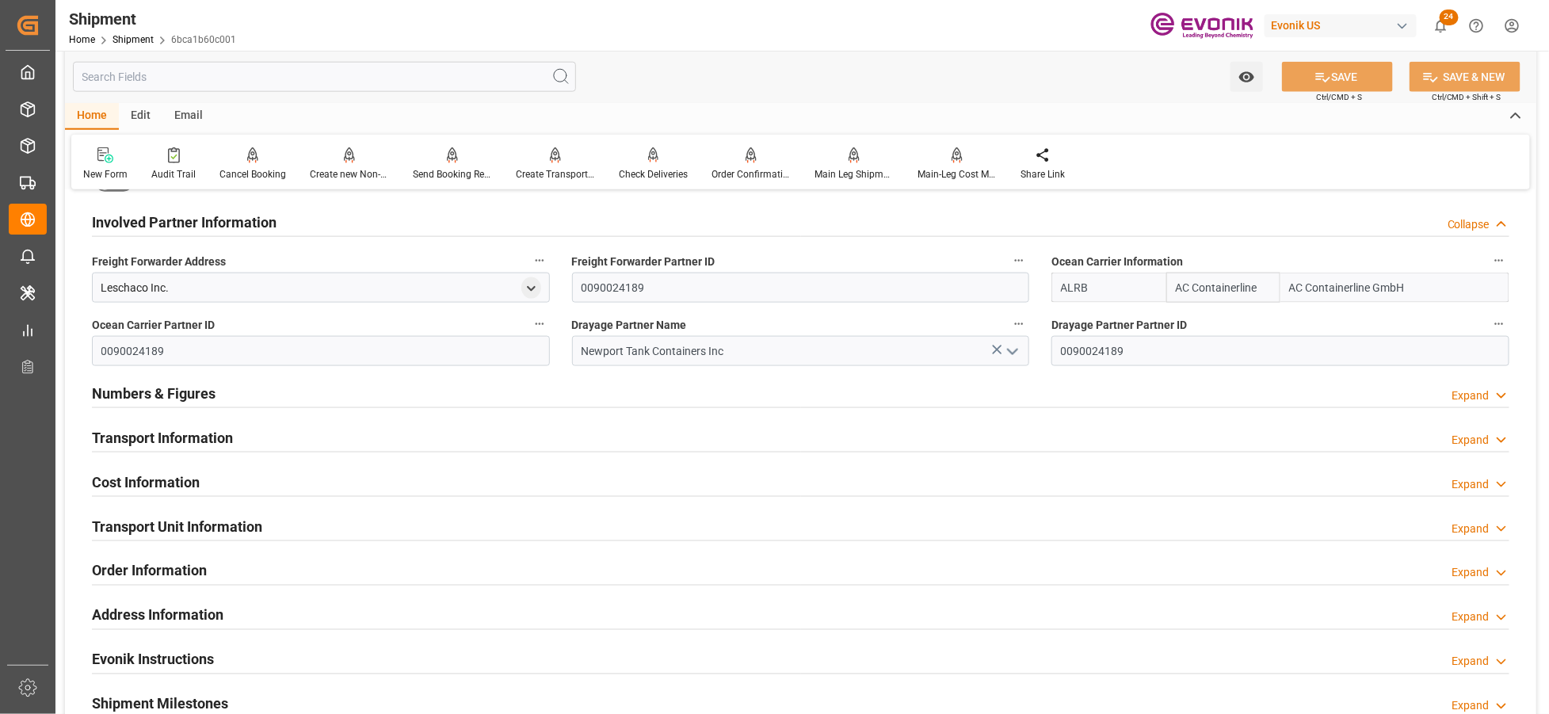
click at [408, 434] on div "Transport Information Expand" at bounding box center [800, 436] width 1417 height 30
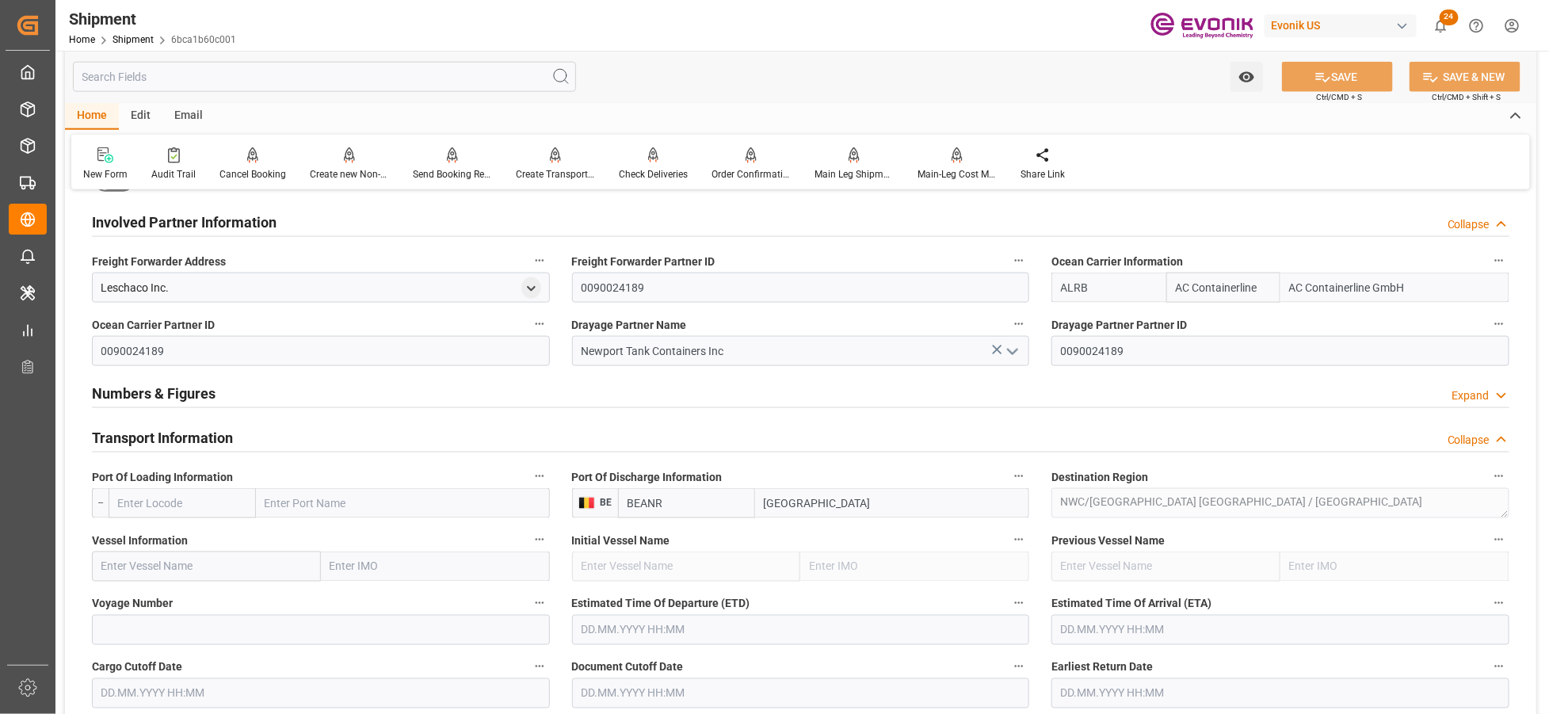
scroll to position [1056, 0]
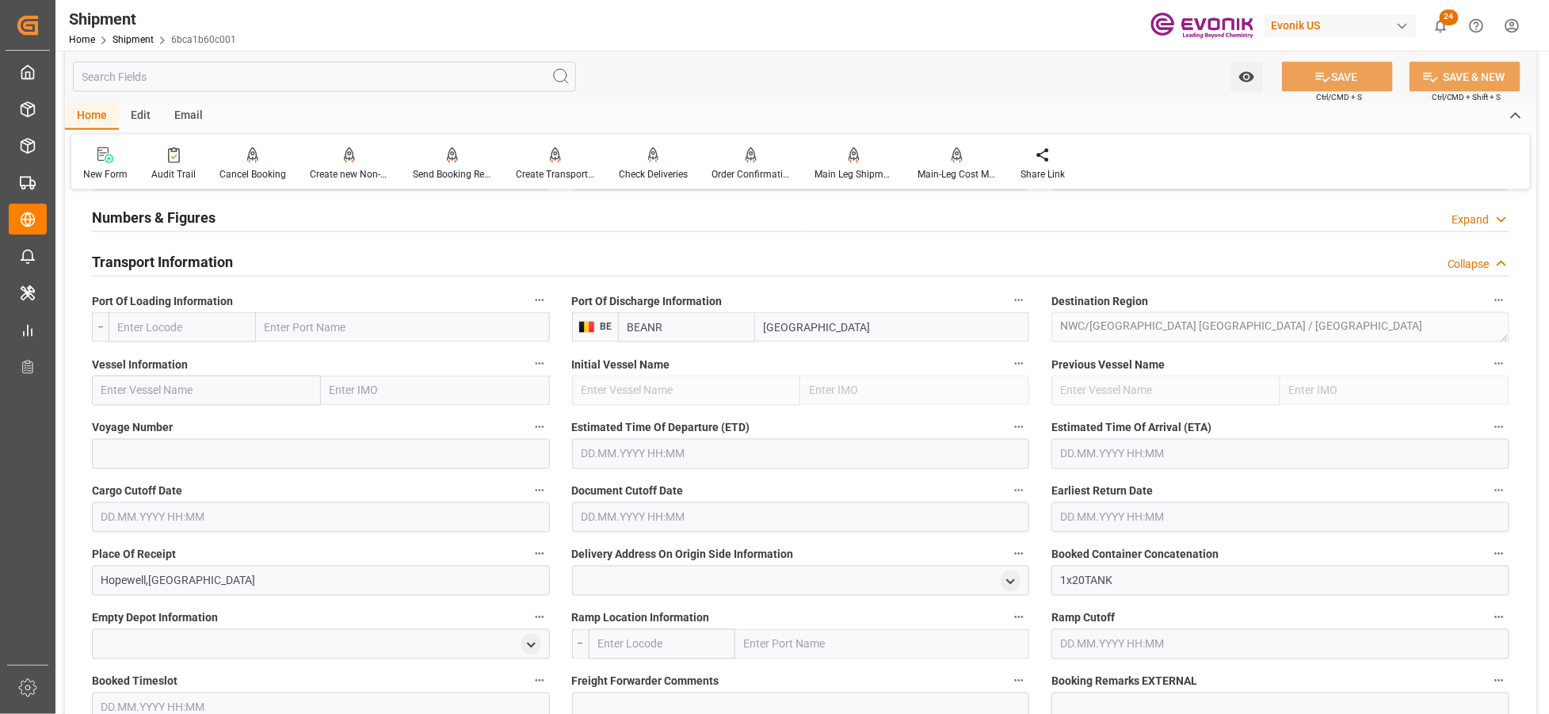
click at [206, 315] on input "text" at bounding box center [182, 327] width 147 height 30
click at [198, 315] on input "text" at bounding box center [182, 327] width 147 height 30
click at [200, 322] on input "text" at bounding box center [182, 327] width 147 height 30
drag, startPoint x: 189, startPoint y: 370, endPoint x: 232, endPoint y: 387, distance: 46.6
click at [190, 370] on div "USORF - [GEOGRAPHIC_DATA]" at bounding box center [182, 371] width 146 height 52
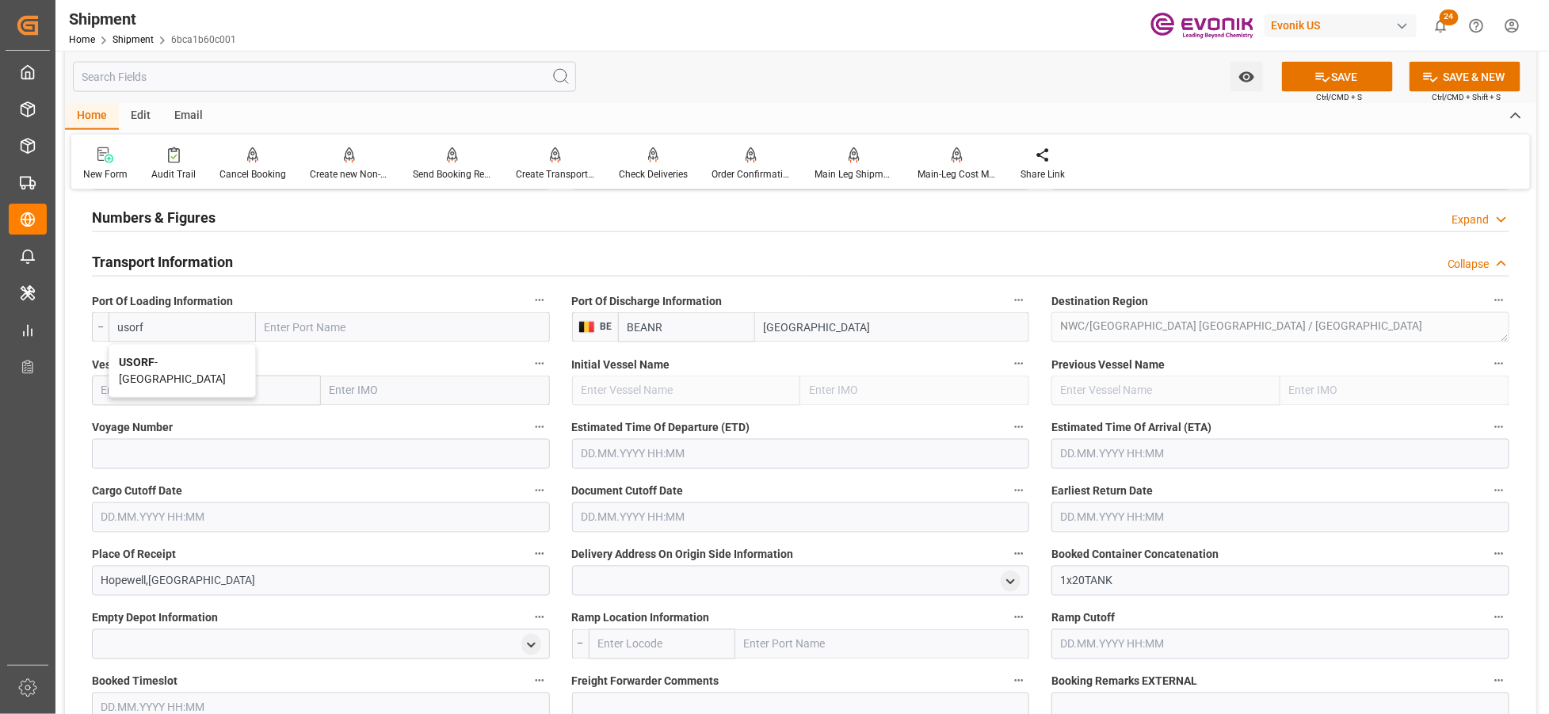
type input "USORF"
type input "[GEOGRAPHIC_DATA]"
type input "USORF"
click at [235, 389] on input "text" at bounding box center [206, 391] width 229 height 30
click at [208, 386] on input "text" at bounding box center [206, 391] width 229 height 30
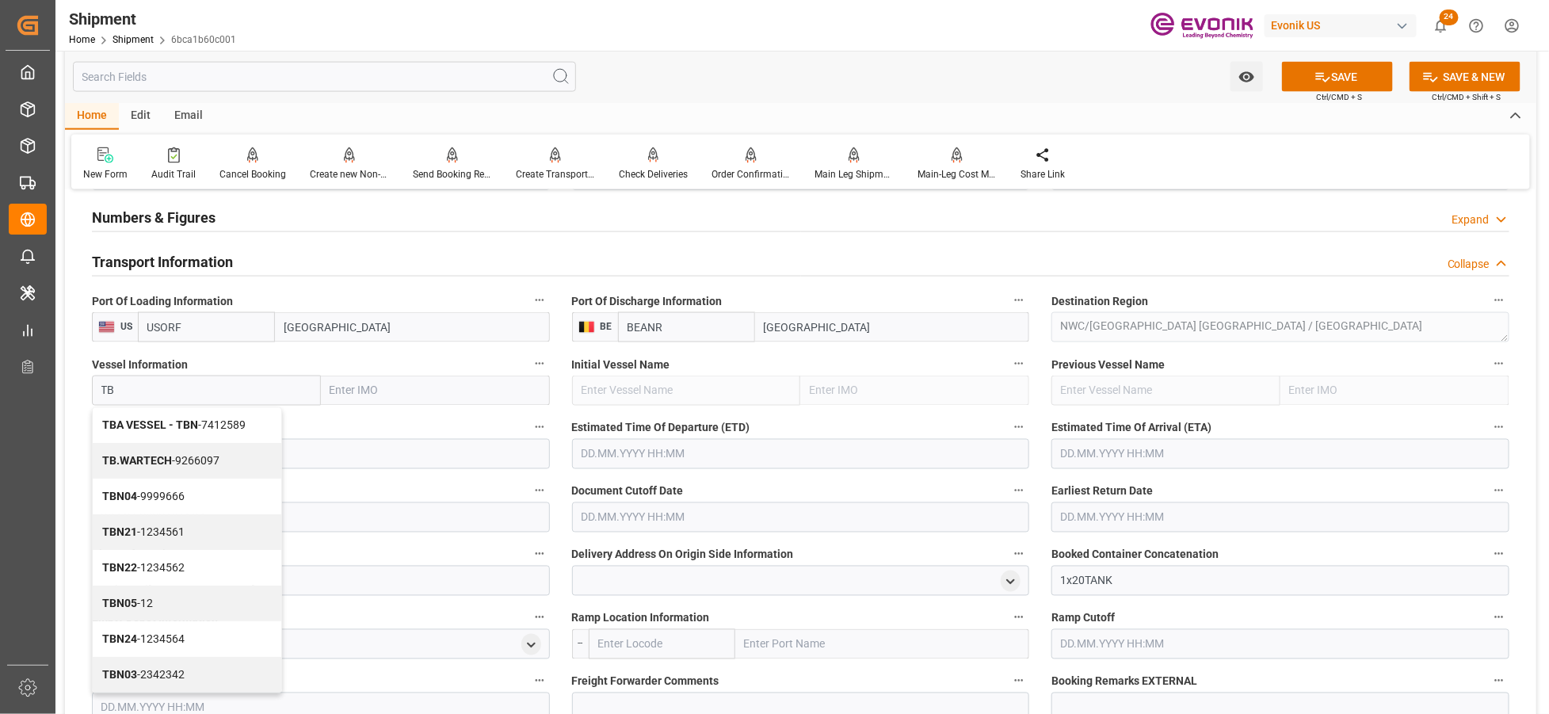
type input "TBA"
click at [211, 429] on div "TBA - 9189495" at bounding box center [194, 426] width 203 height 36
type input "9189495"
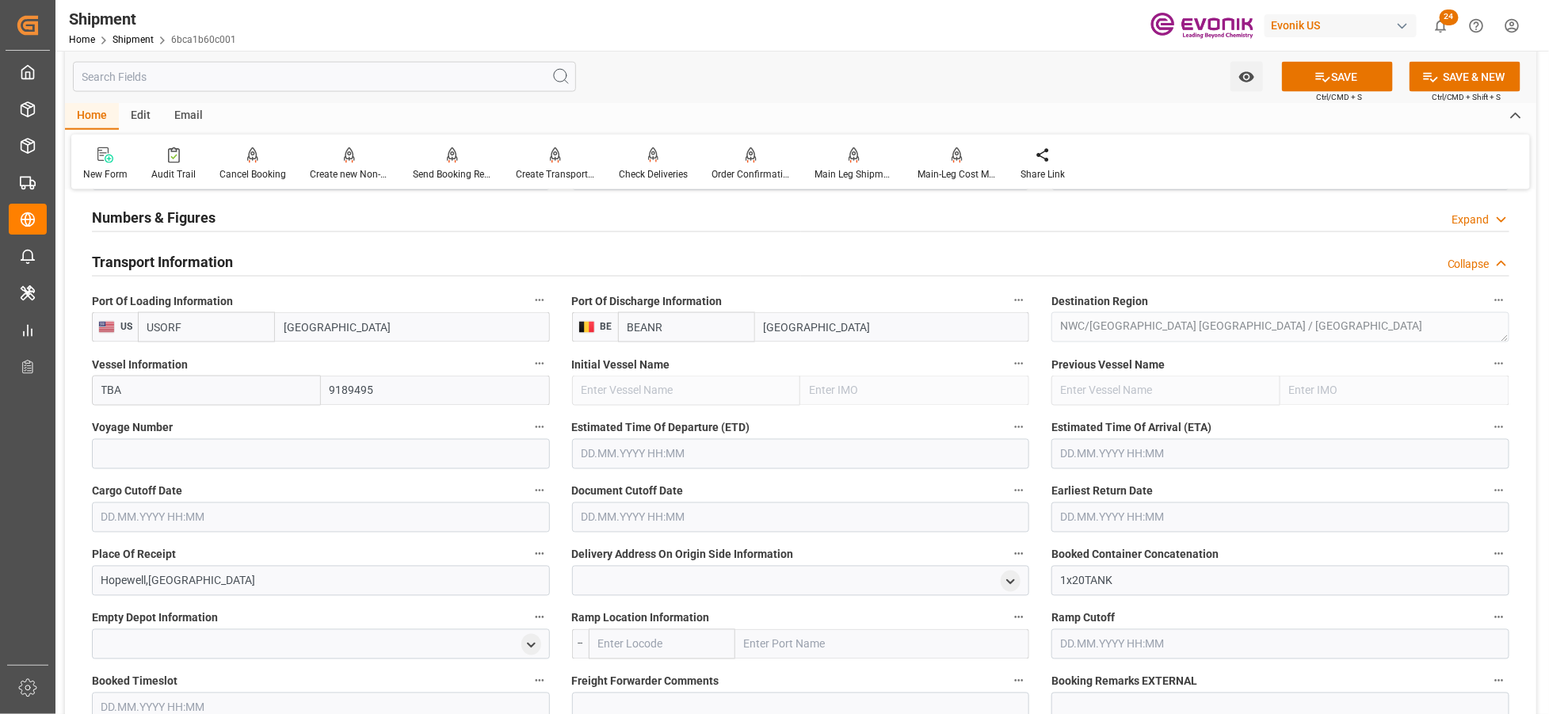
type input "TBA"
click at [299, 452] on input at bounding box center [321, 454] width 458 height 30
type input "0000"
click at [785, 460] on input "text" at bounding box center [801, 454] width 458 height 30
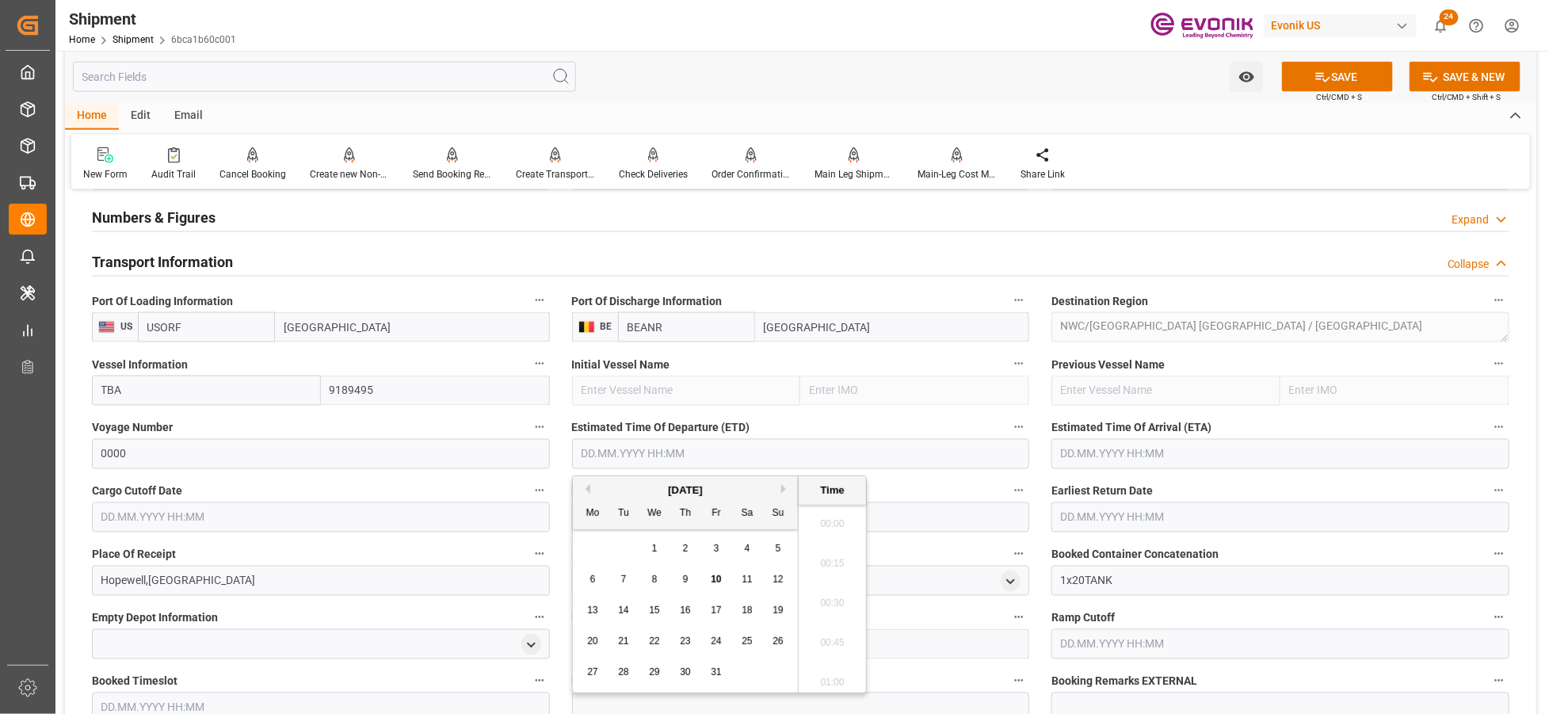
scroll to position [639, 0]
click at [766, 527] on div "Mo Tu We Th Fr Sa Su" at bounding box center [685, 513] width 225 height 31
click at [757, 568] on div "6 7 8 9 10 11 12" at bounding box center [686, 579] width 216 height 31
click at [717, 639] on span "24" at bounding box center [716, 640] width 10 height 11
type input "[DATE] 00:00"
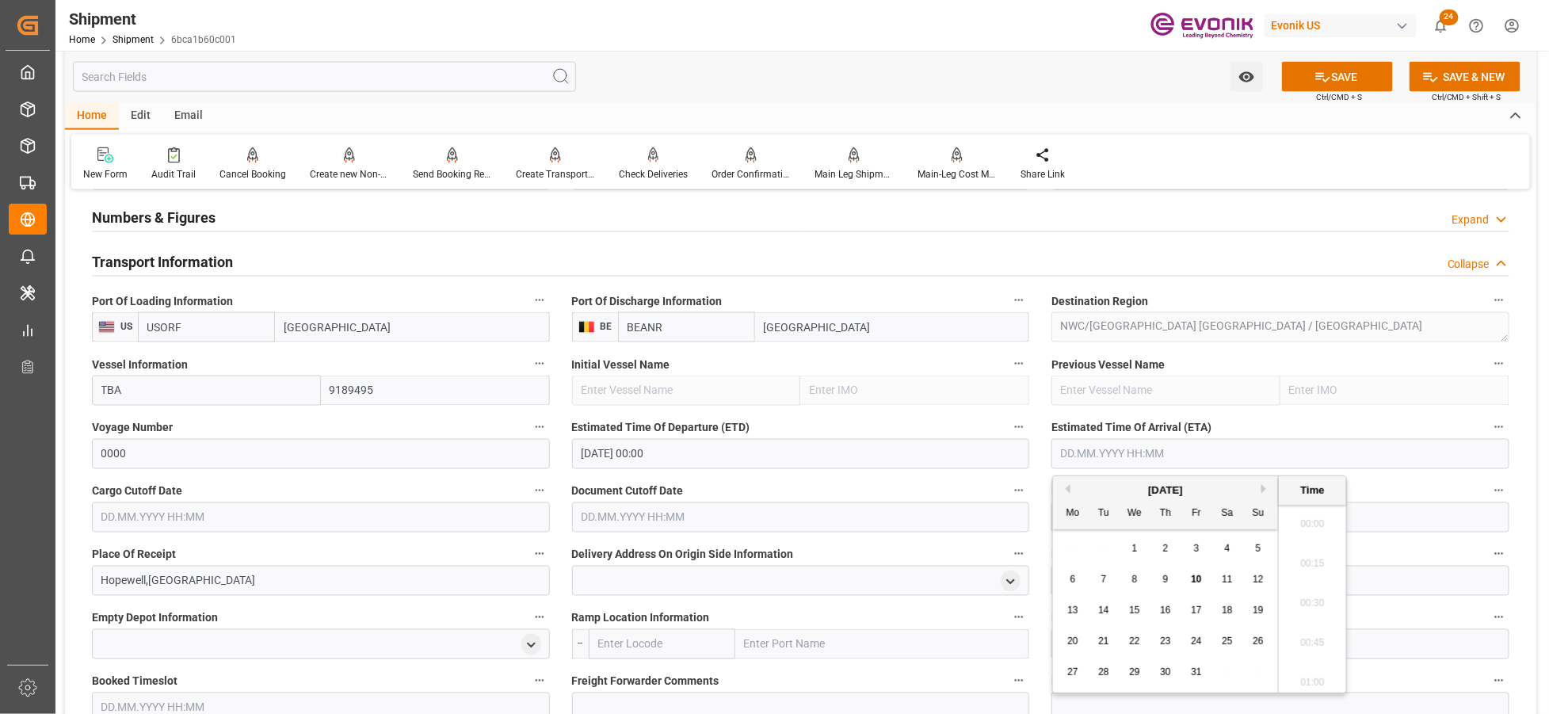
click at [1134, 455] on input "text" at bounding box center [1280, 454] width 458 height 30
click at [1268, 486] on button "Next Month" at bounding box center [1266, 489] width 10 height 10
click at [1101, 676] on span "25" at bounding box center [1103, 671] width 10 height 11
type input "[DATE] 00:00"
click at [459, 510] on input "text" at bounding box center [321, 517] width 458 height 30
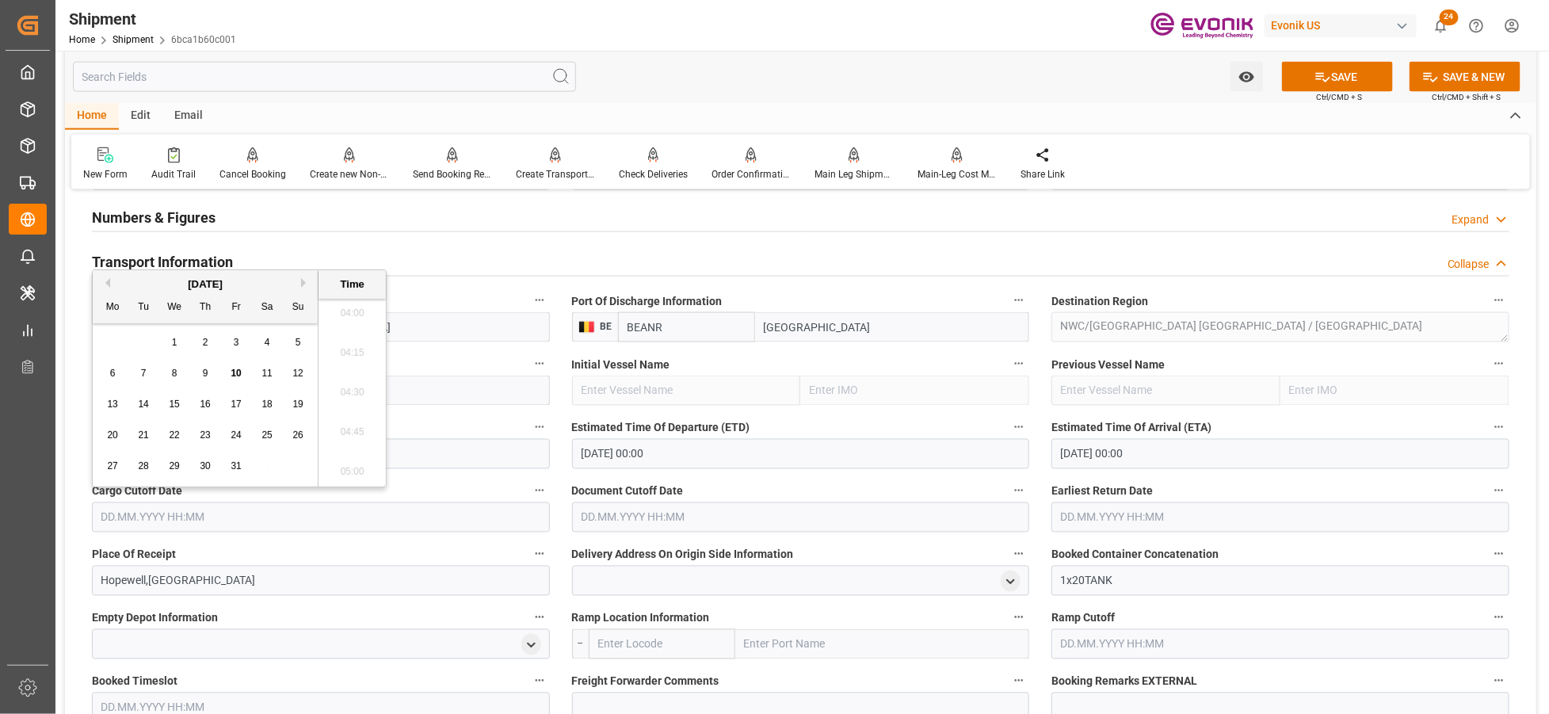
click at [106, 280] on button "Previous Month" at bounding box center [106, 283] width 10 height 10
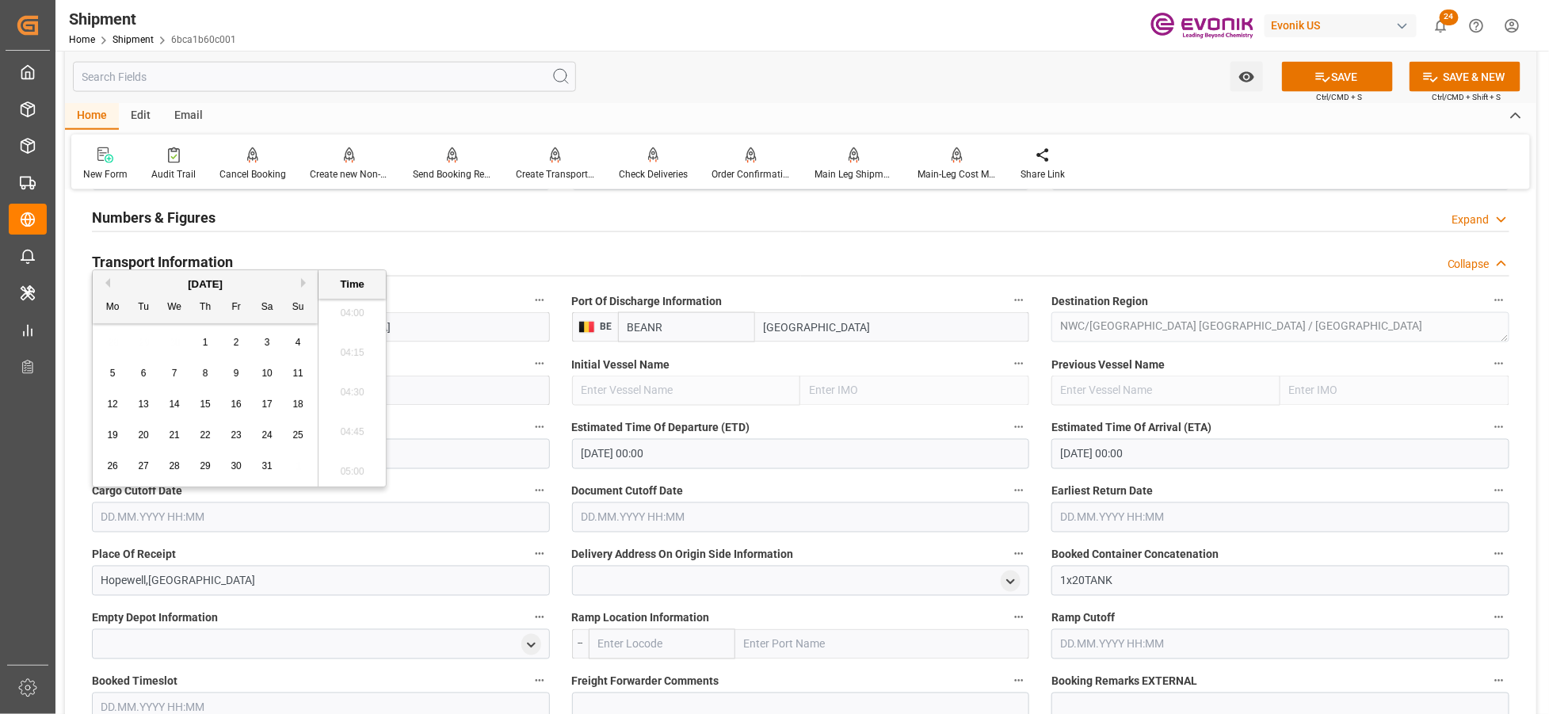
click at [106, 280] on button "Previous Month" at bounding box center [106, 283] width 10 height 10
click at [105, 277] on div "[DATE]" at bounding box center [205, 284] width 225 height 16
click at [109, 280] on div "[DATE]" at bounding box center [205, 284] width 225 height 16
click at [107, 283] on button "Previous Month" at bounding box center [106, 283] width 10 height 10
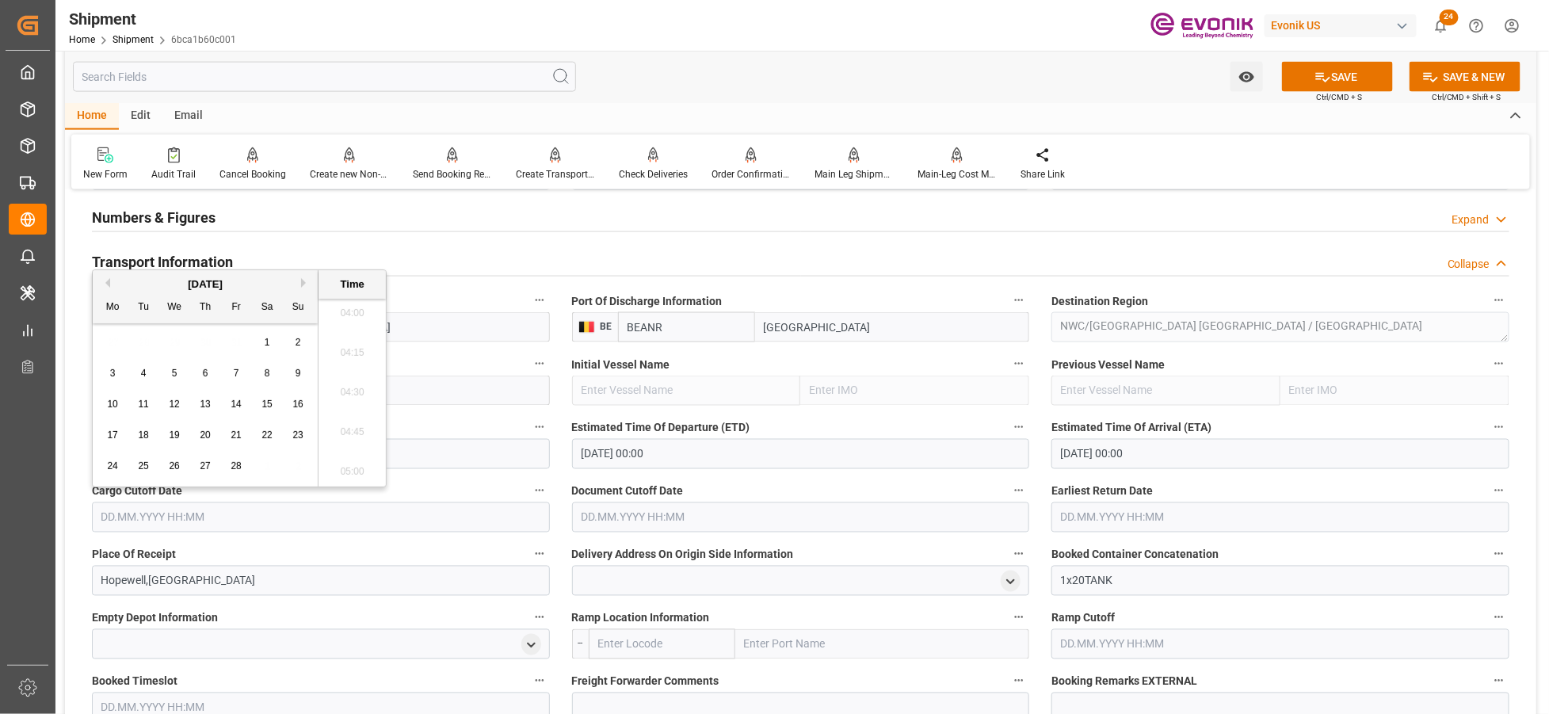
click at [169, 369] on div "5" at bounding box center [175, 373] width 20 height 19
type input "[DATE] 00:00"
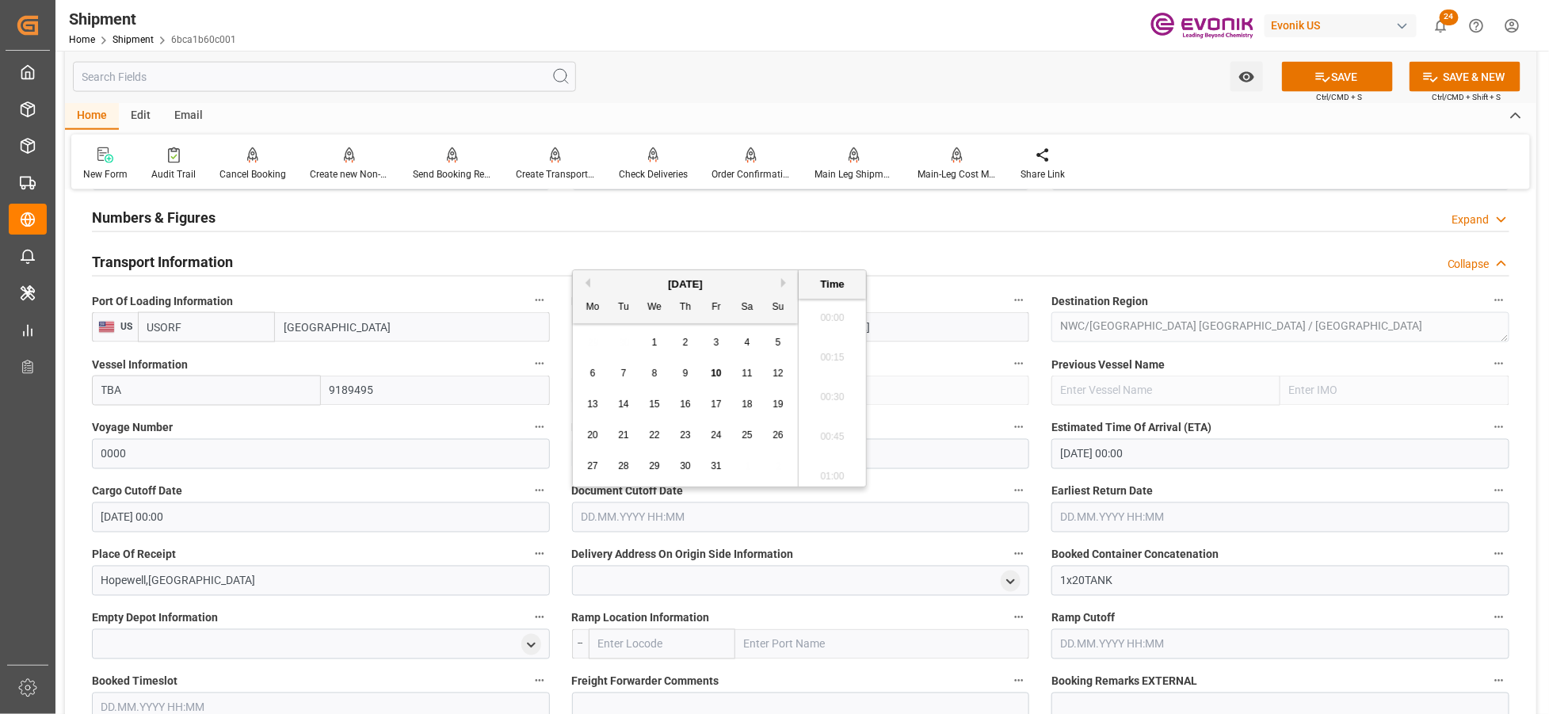
click at [613, 520] on input "text" at bounding box center [801, 517] width 458 height 30
click at [588, 284] on button "Previous Month" at bounding box center [586, 283] width 10 height 10
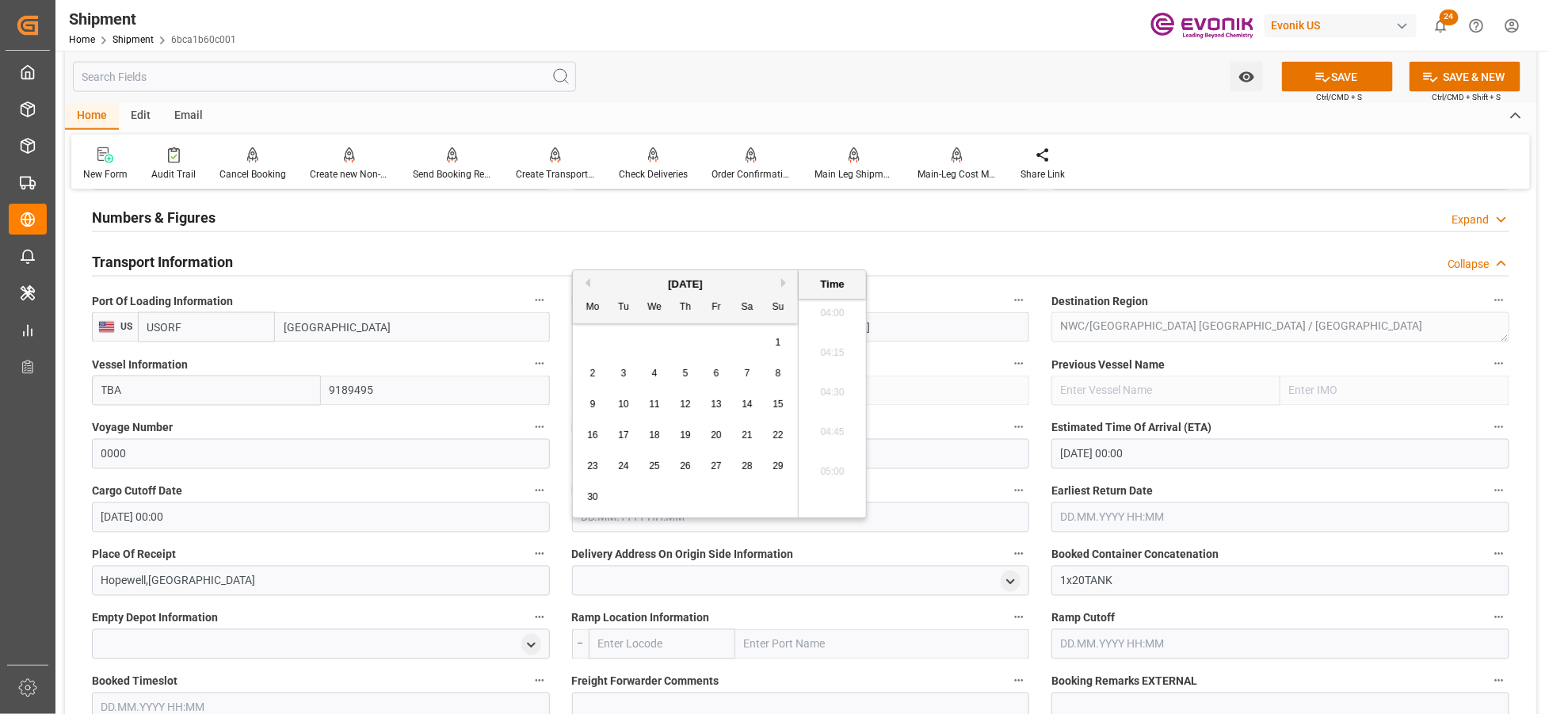
click at [588, 284] on button "Previous Month" at bounding box center [586, 283] width 10 height 10
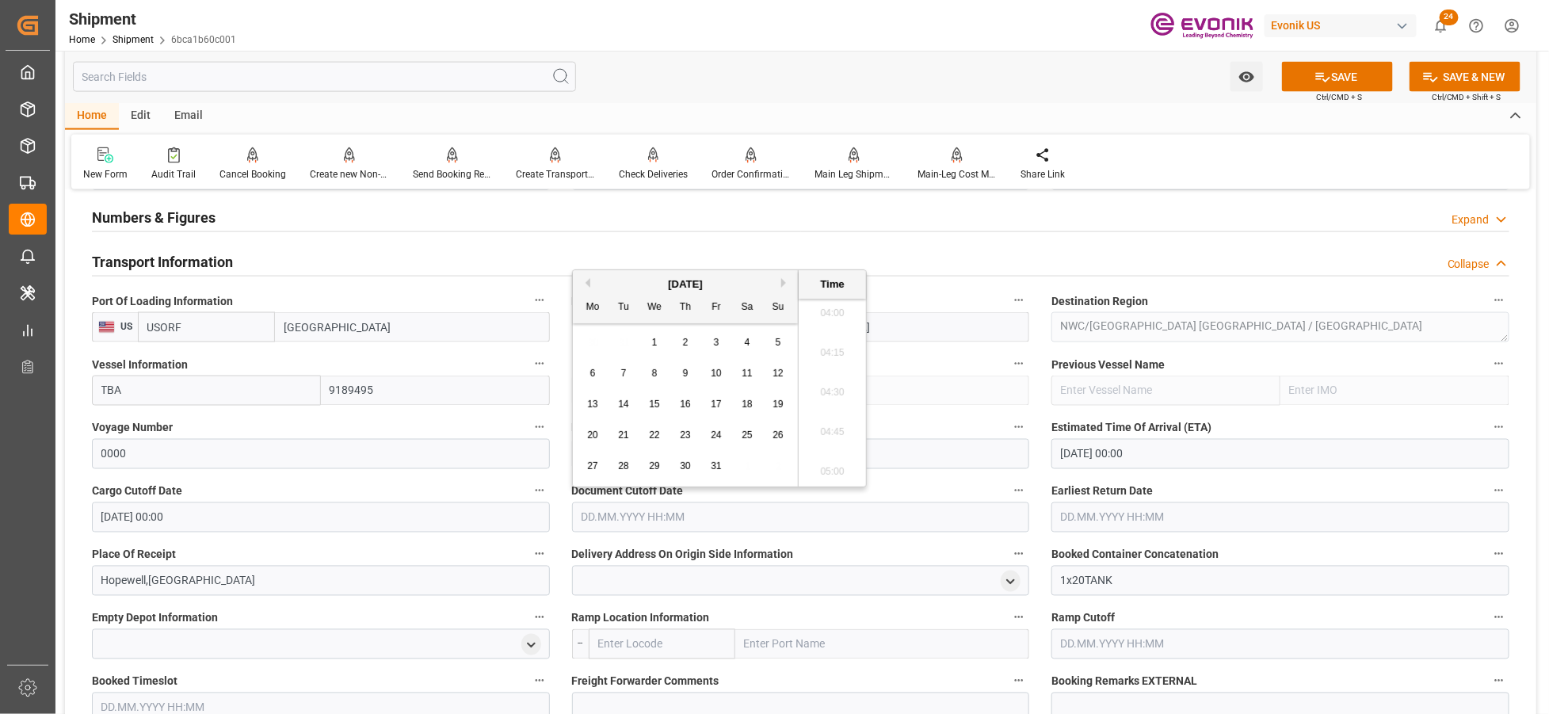
click at [783, 283] on button "Next Month" at bounding box center [786, 283] width 10 height 10
click at [658, 374] on div "5" at bounding box center [655, 373] width 20 height 19
type input "[DATE] 00:00"
click at [1192, 508] on input "text" at bounding box center [1280, 517] width 458 height 30
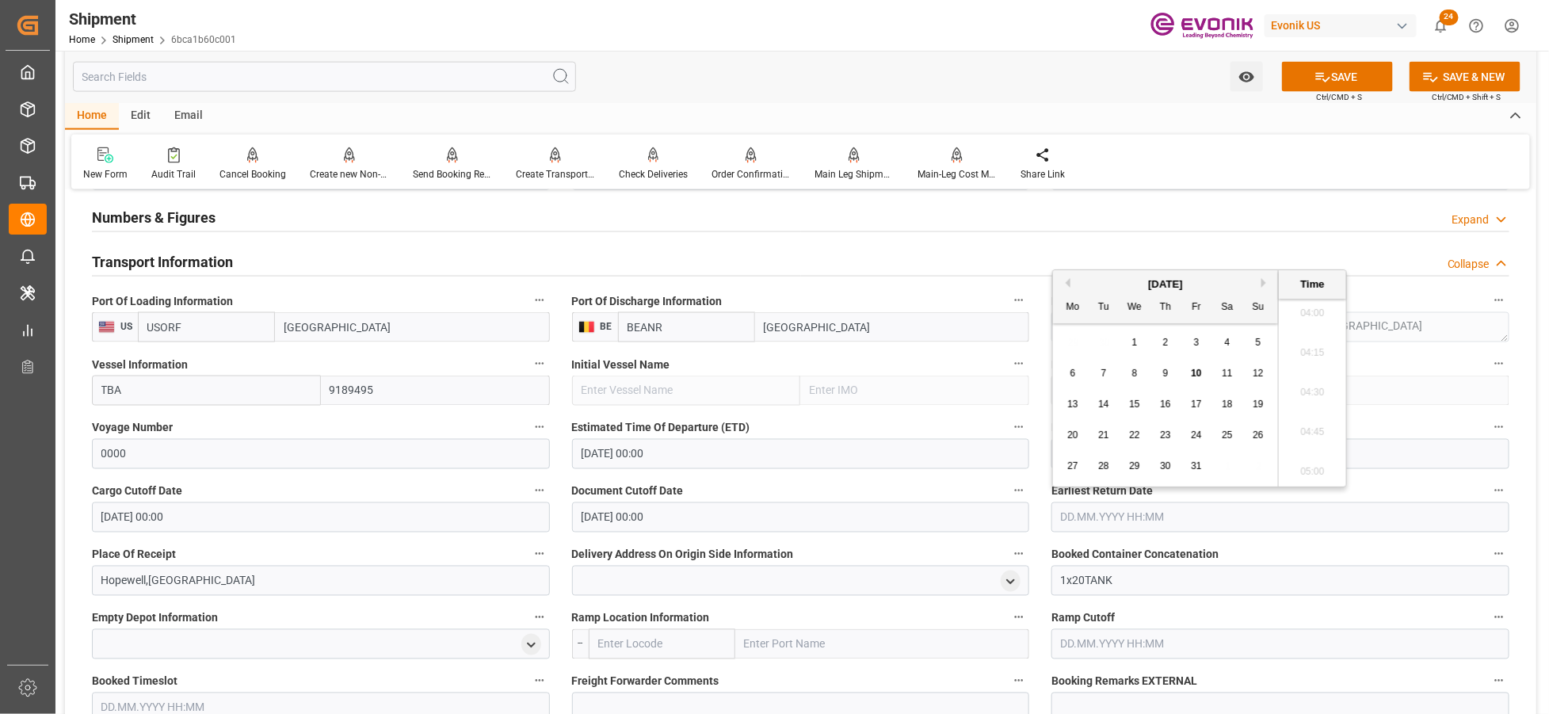
click at [1066, 280] on button "Previous Month" at bounding box center [1066, 283] width 10 height 10
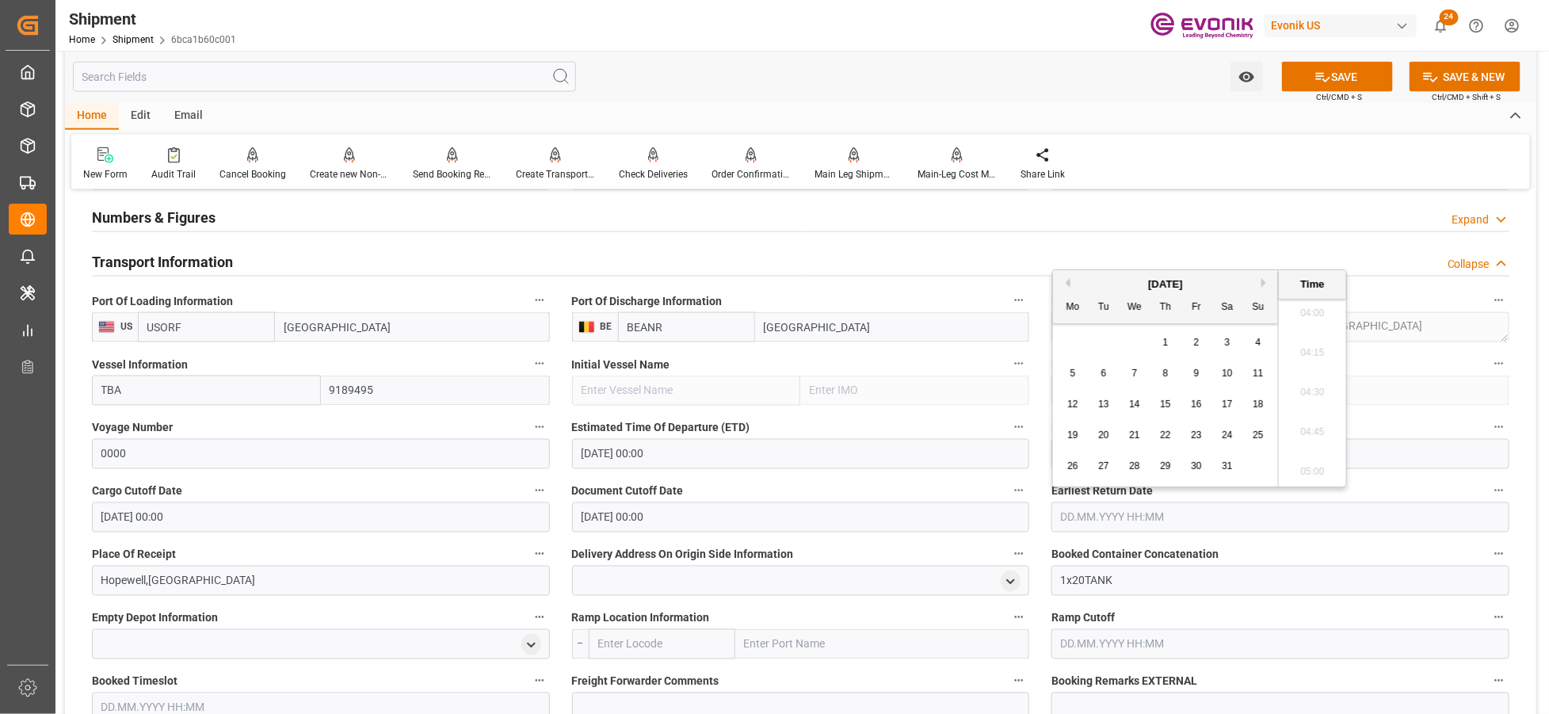
click at [1066, 280] on button "Previous Month" at bounding box center [1066, 283] width 10 height 10
click at [1068, 286] on button "Previous Month" at bounding box center [1066, 283] width 10 height 10
click at [1068, 284] on button "Previous Month" at bounding box center [1066, 283] width 10 height 10
click at [1127, 374] on div "5" at bounding box center [1135, 373] width 20 height 19
type input "[DATE] 00:00"
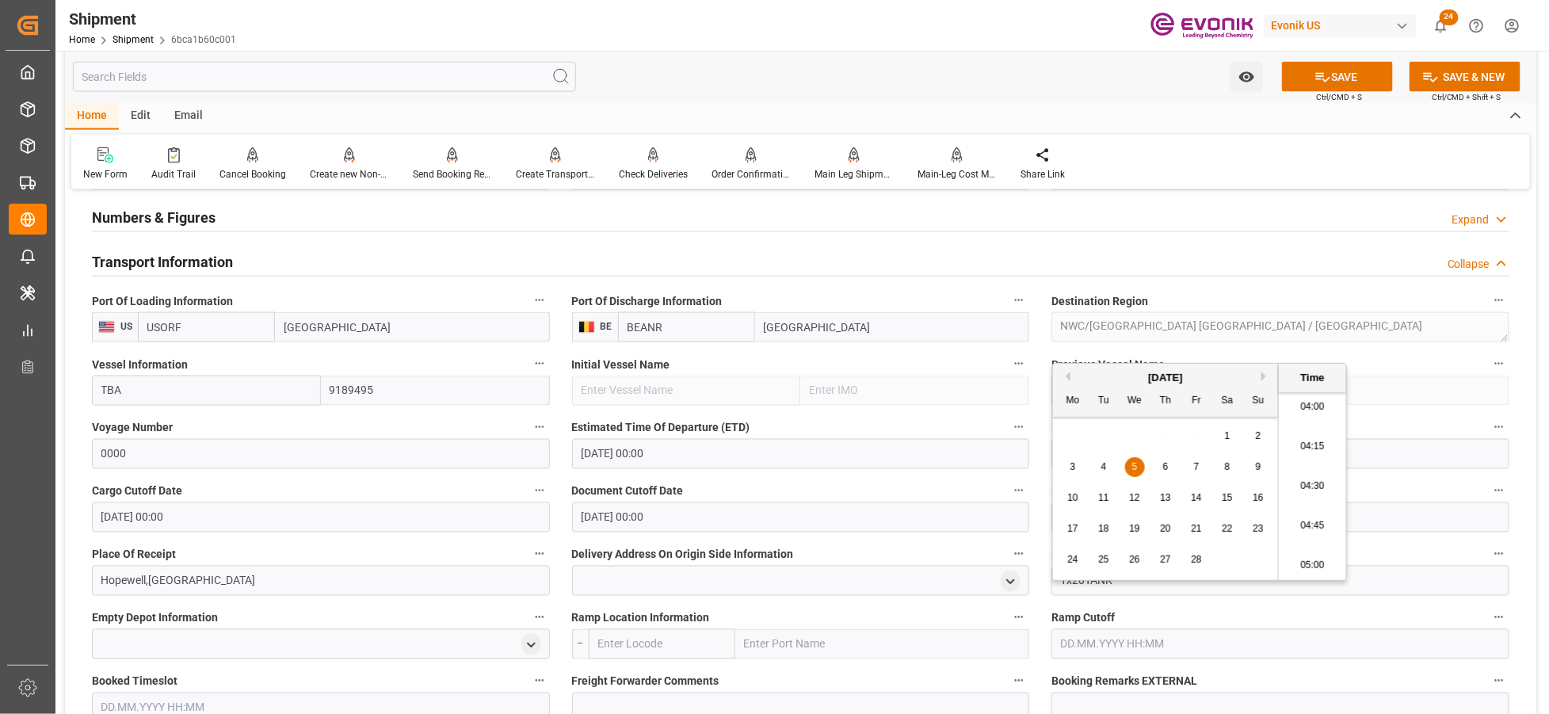
scroll to position [1232, 0]
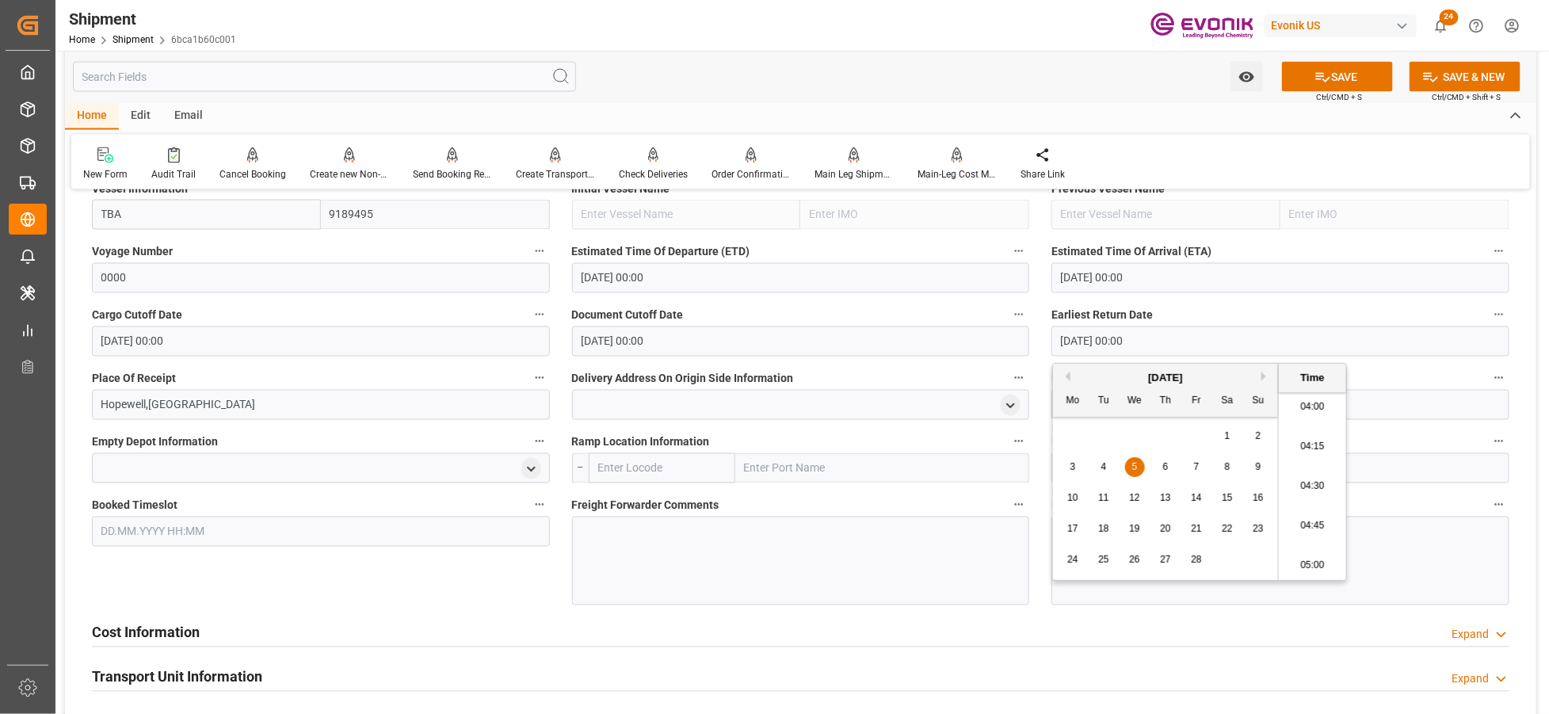
click at [513, 578] on div "Booked Timeslot" at bounding box center [321, 550] width 480 height 122
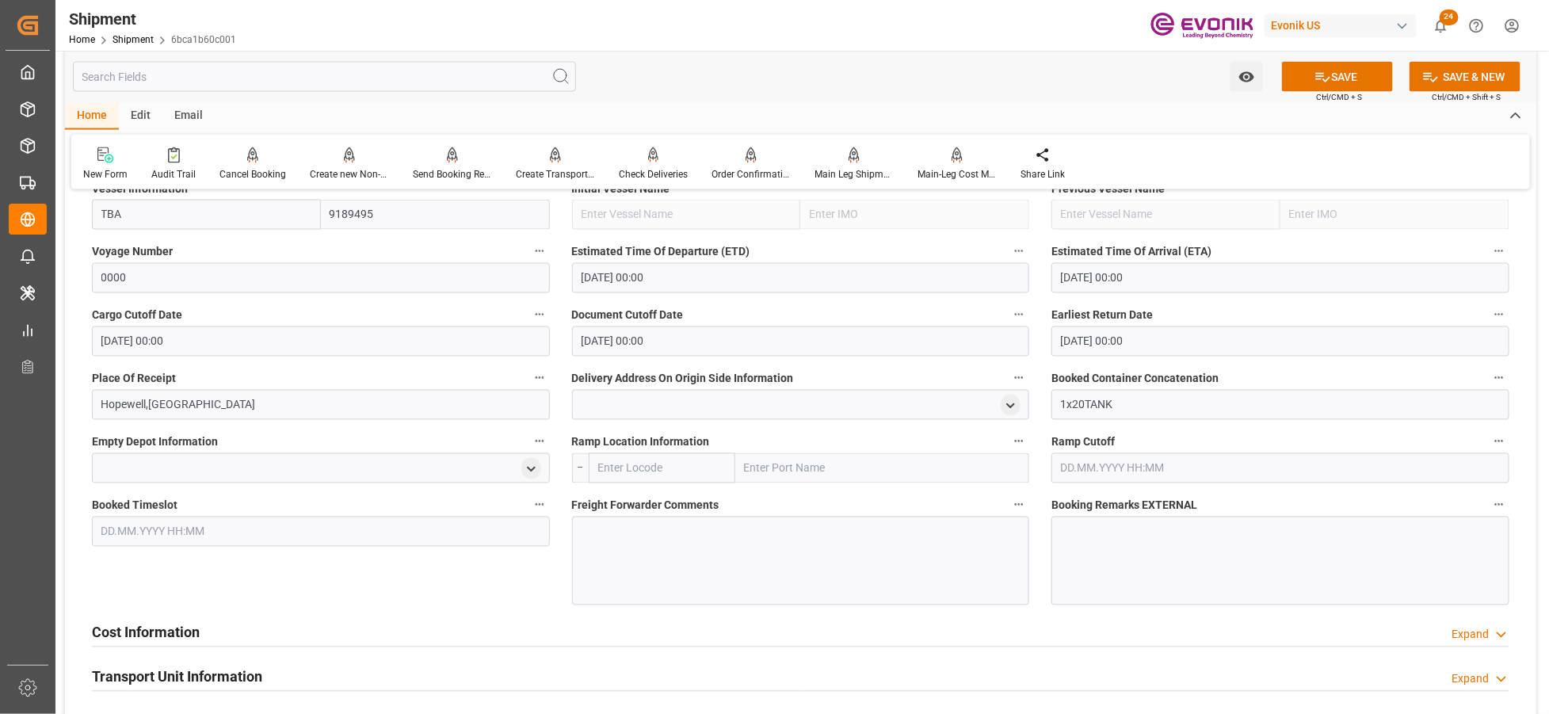
click at [640, 544] on div at bounding box center [801, 561] width 458 height 89
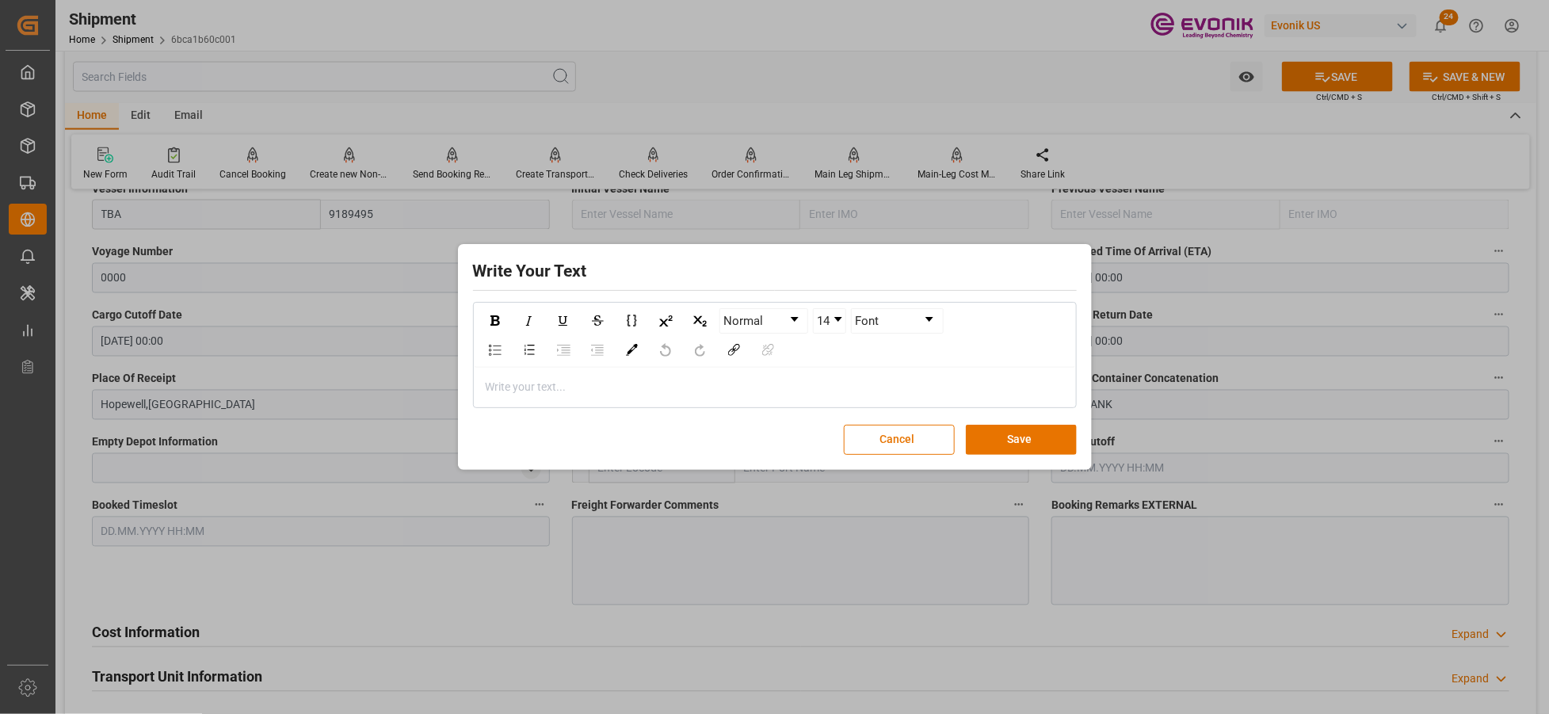
click at [606, 395] on div "rdw-editor" at bounding box center [775, 387] width 578 height 17
click at [1024, 437] on button "Save" at bounding box center [1021, 440] width 111 height 30
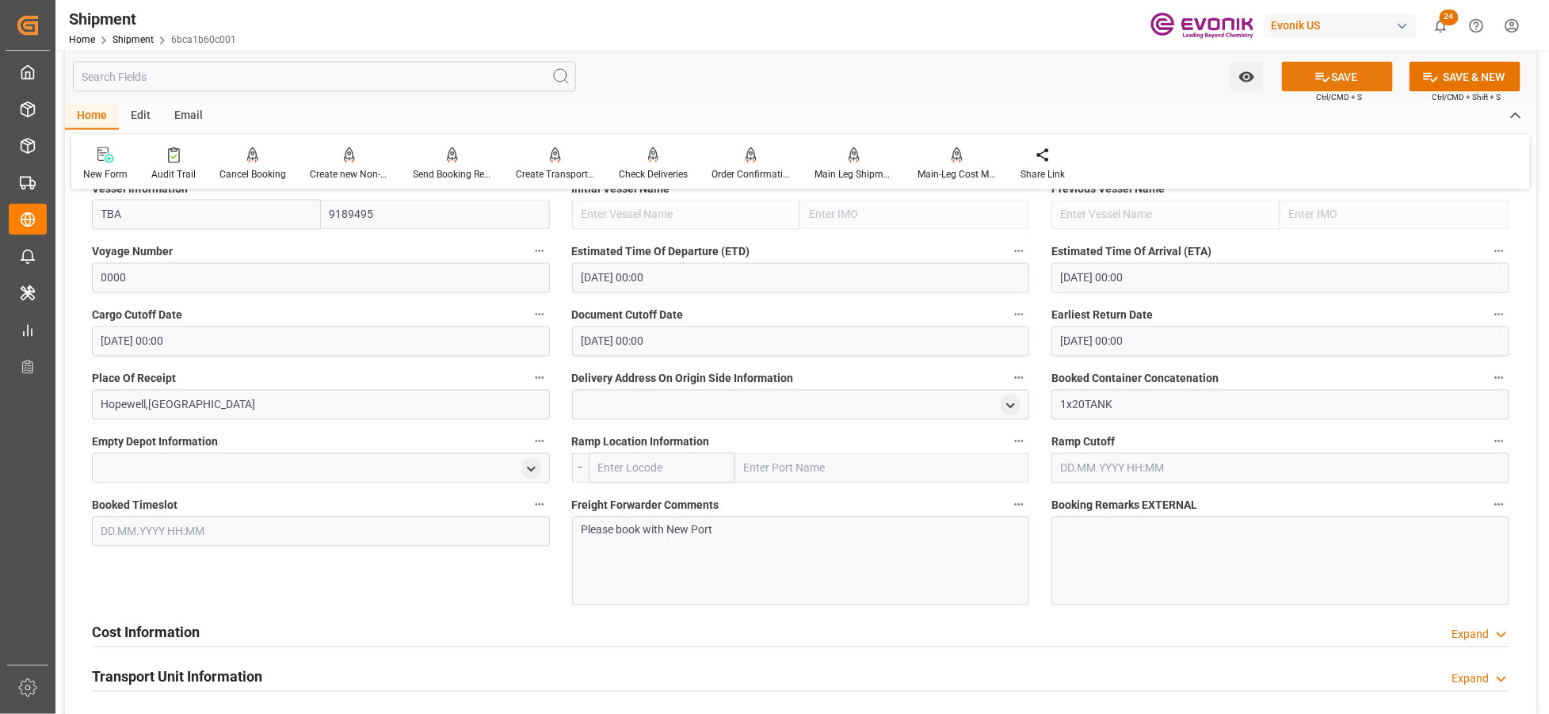
click at [1358, 71] on button "SAVE" at bounding box center [1337, 77] width 111 height 30
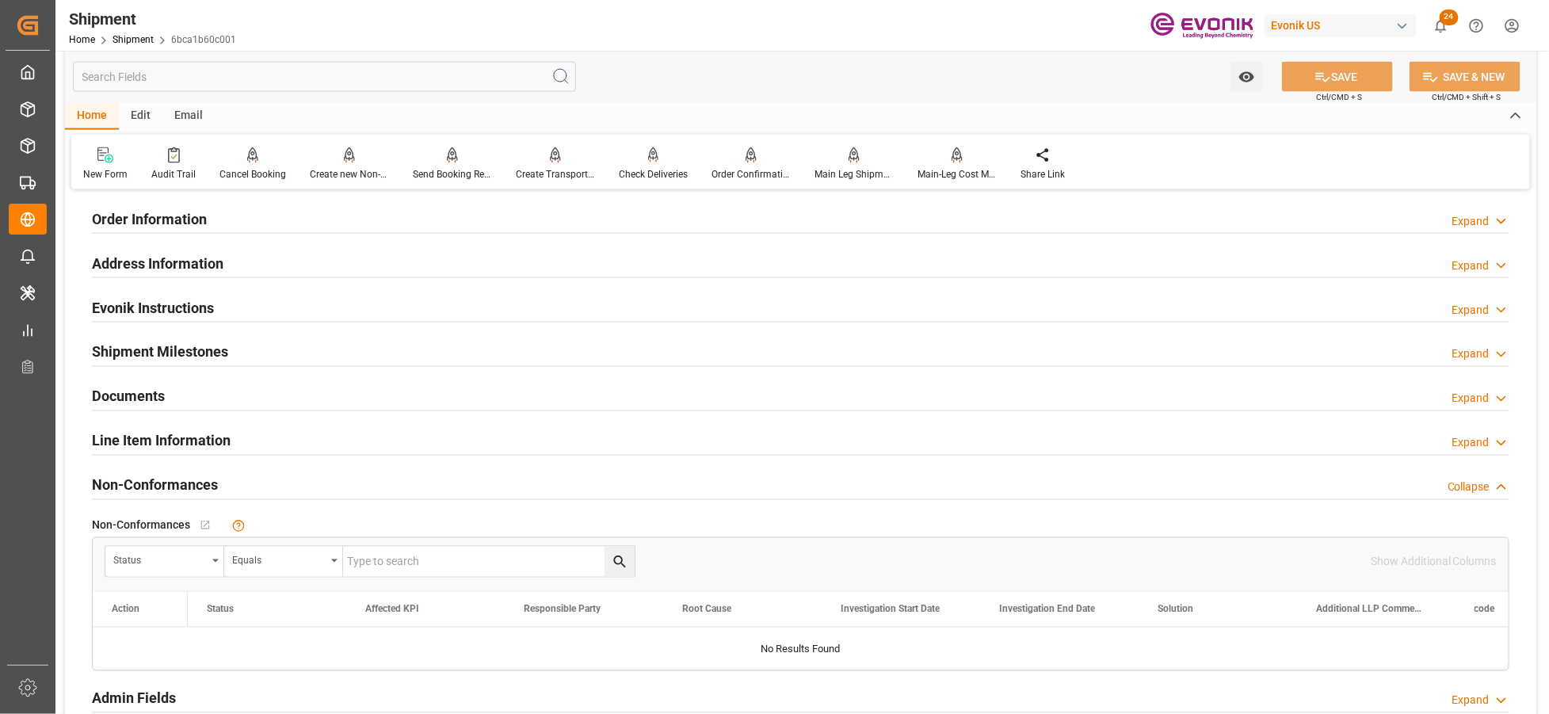
scroll to position [929, 0]
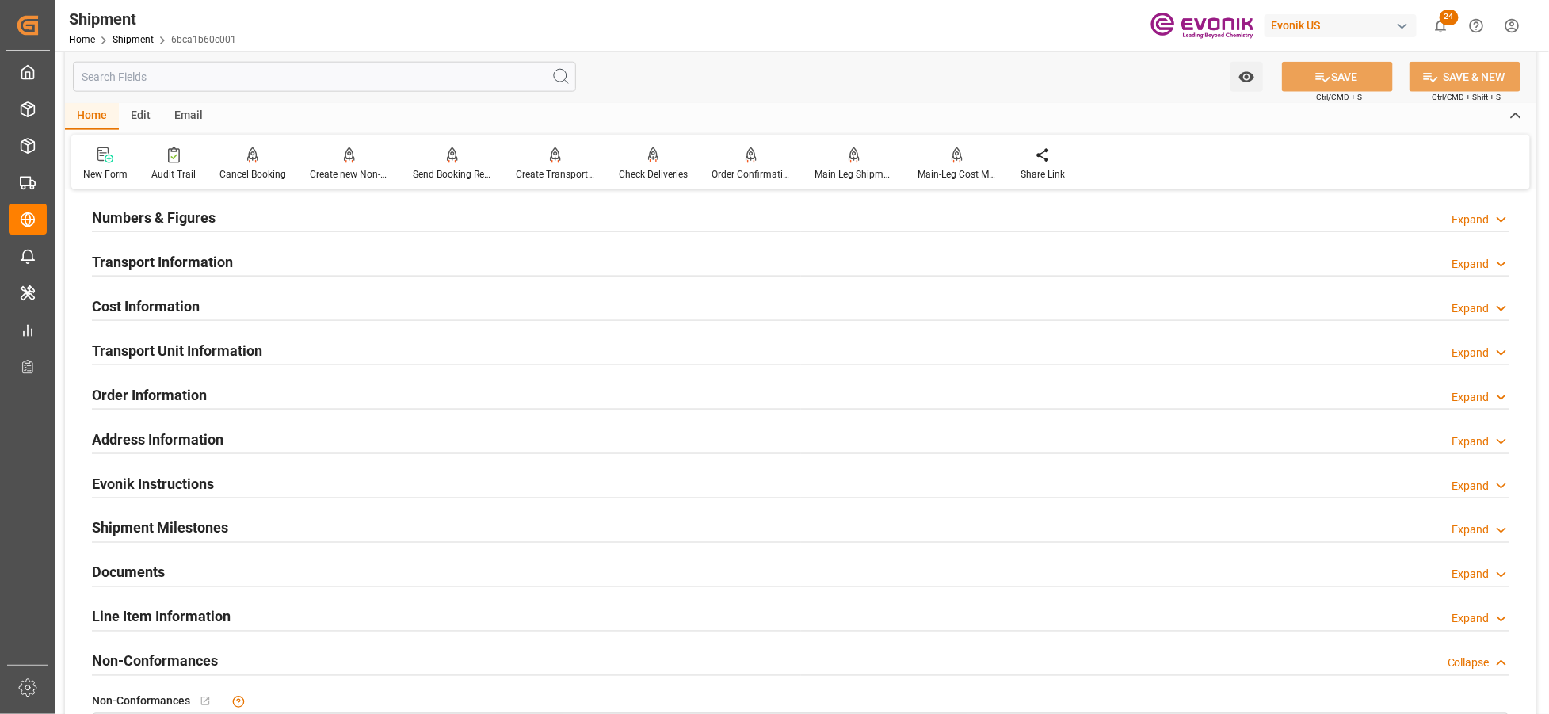
click at [463, 303] on div "Cost Information Expand" at bounding box center [800, 305] width 1417 height 30
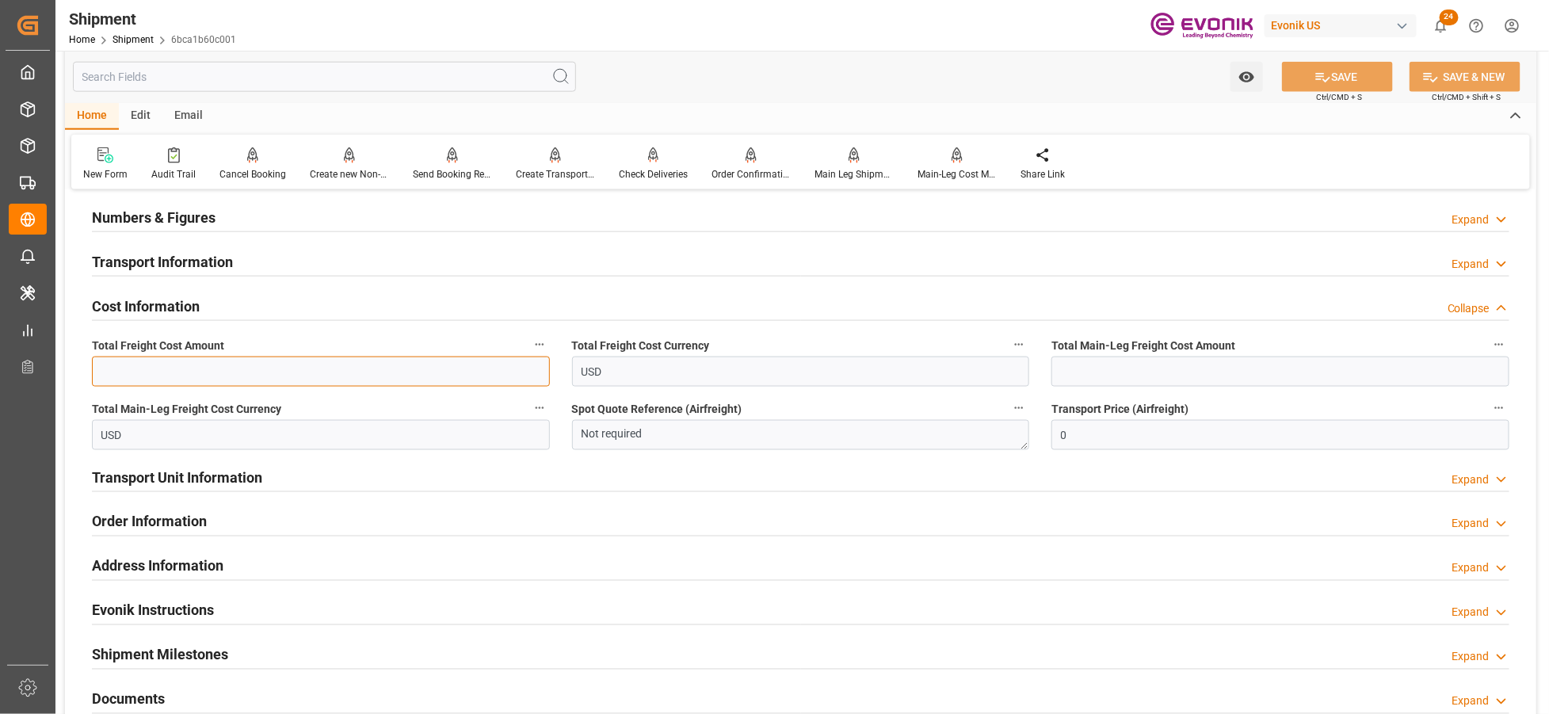
click at [284, 368] on input "text" at bounding box center [321, 372] width 458 height 30
paste input "2215"
type input "2215"
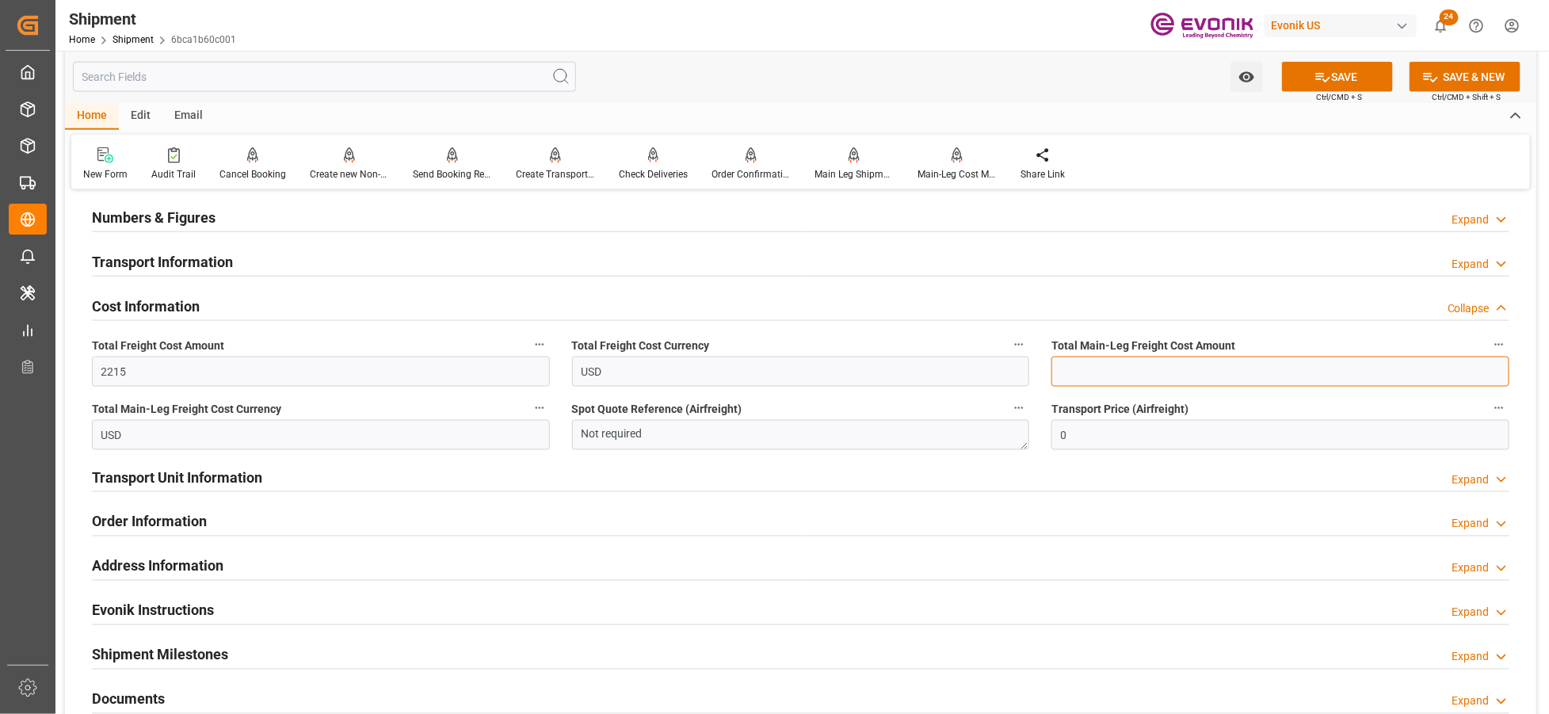
click at [1083, 371] on input "text" at bounding box center [1280, 372] width 458 height 30
paste input "2215"
type input "2215"
click at [1369, 79] on button "SAVE" at bounding box center [1337, 77] width 111 height 30
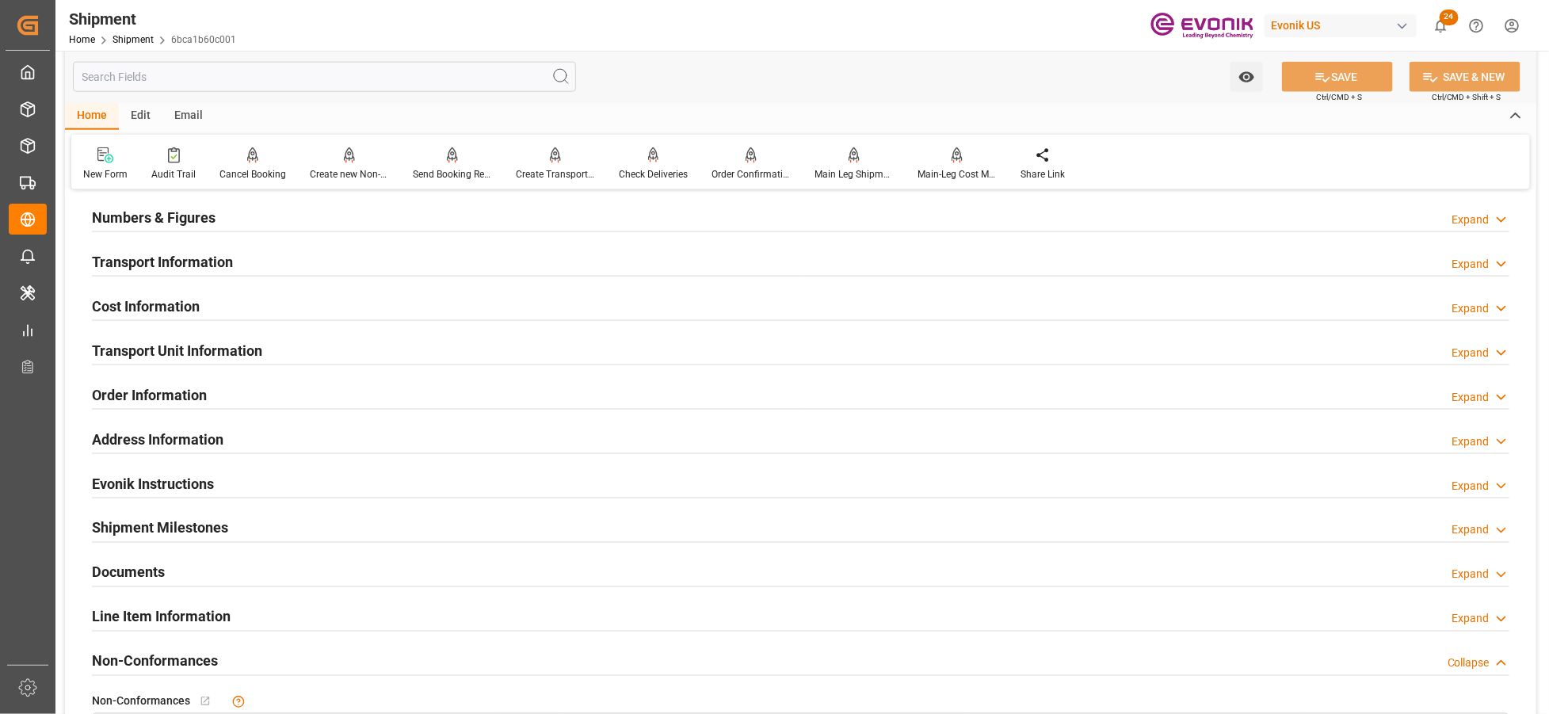
click at [637, 218] on div "Numbers & Figures Expand" at bounding box center [800, 216] width 1417 height 30
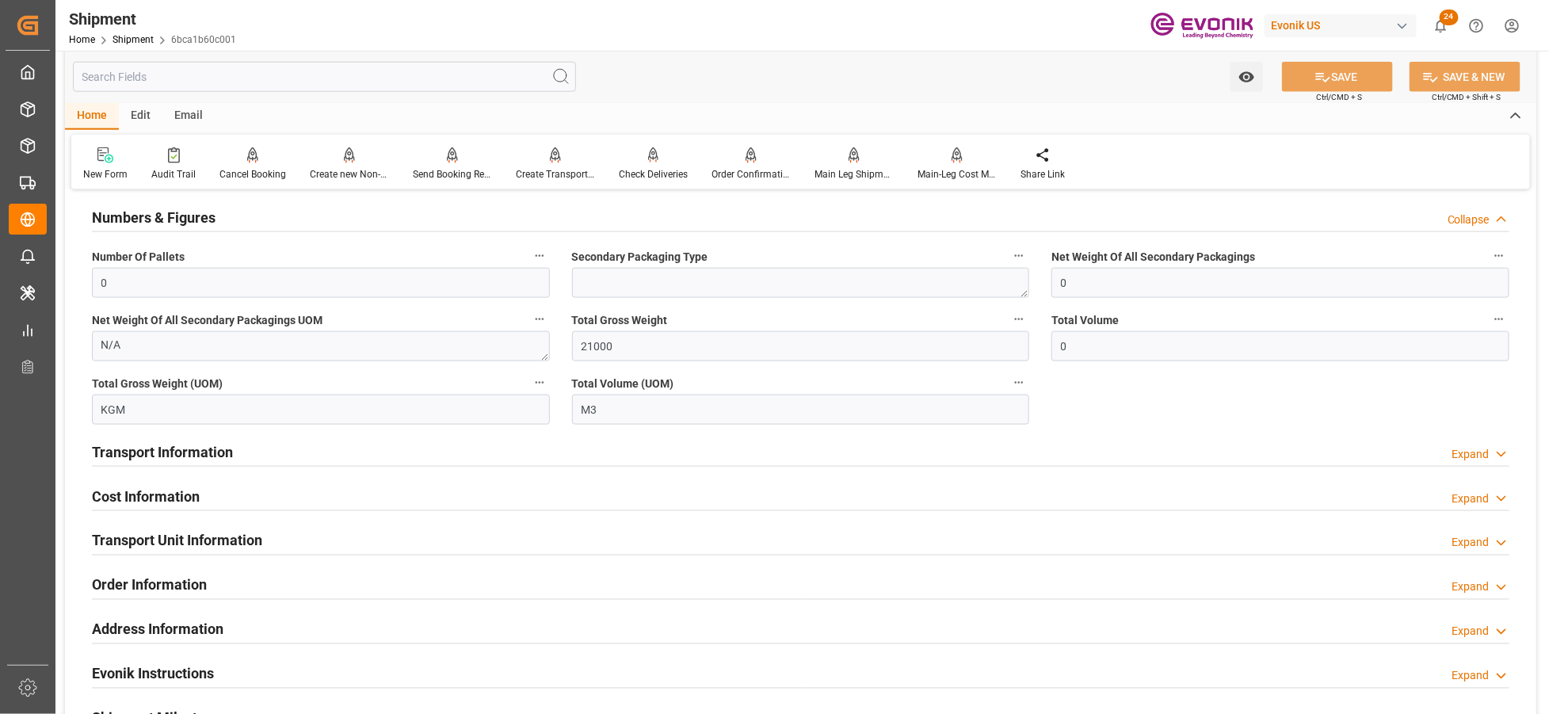
scroll to position [753, 0]
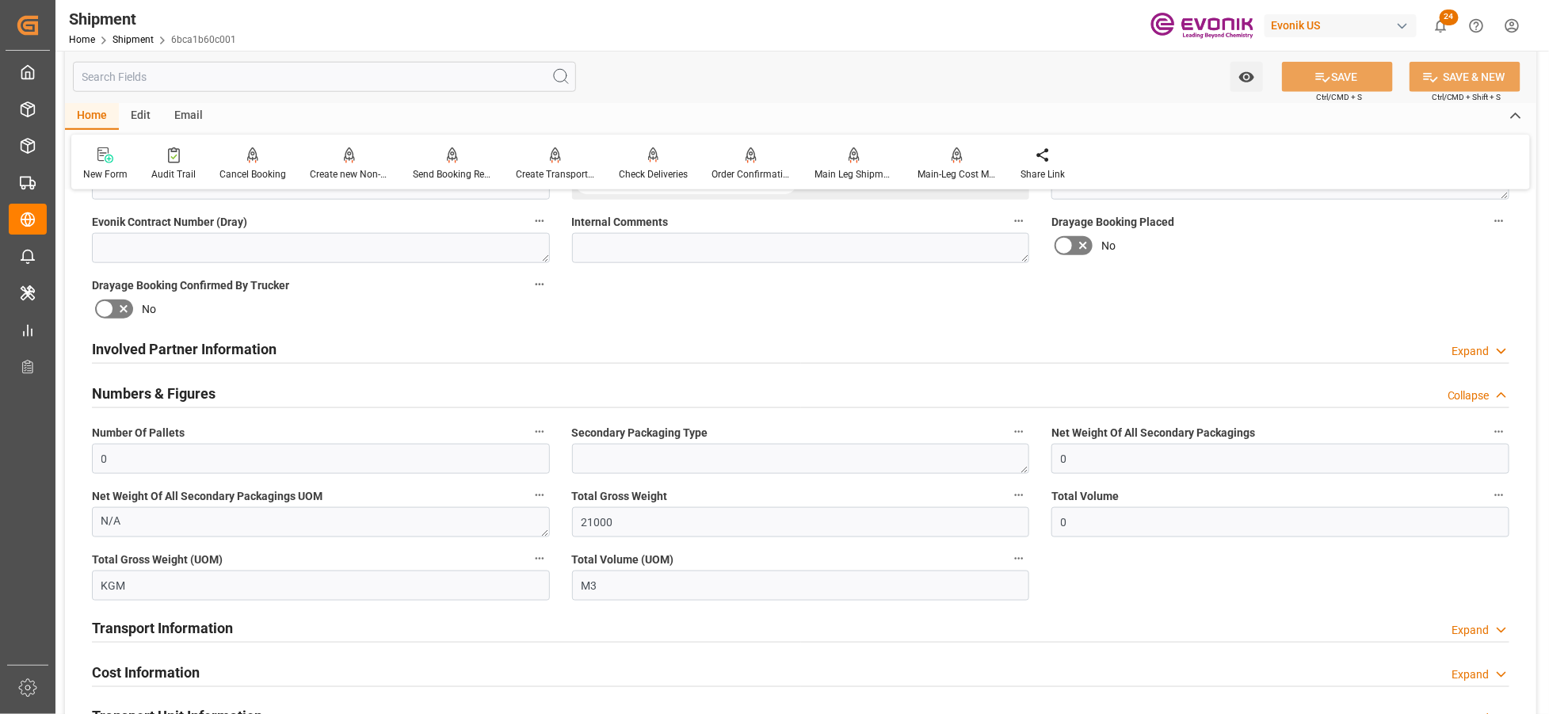
click at [642, 358] on div "Involved Partner Information Expand" at bounding box center [800, 348] width 1417 height 30
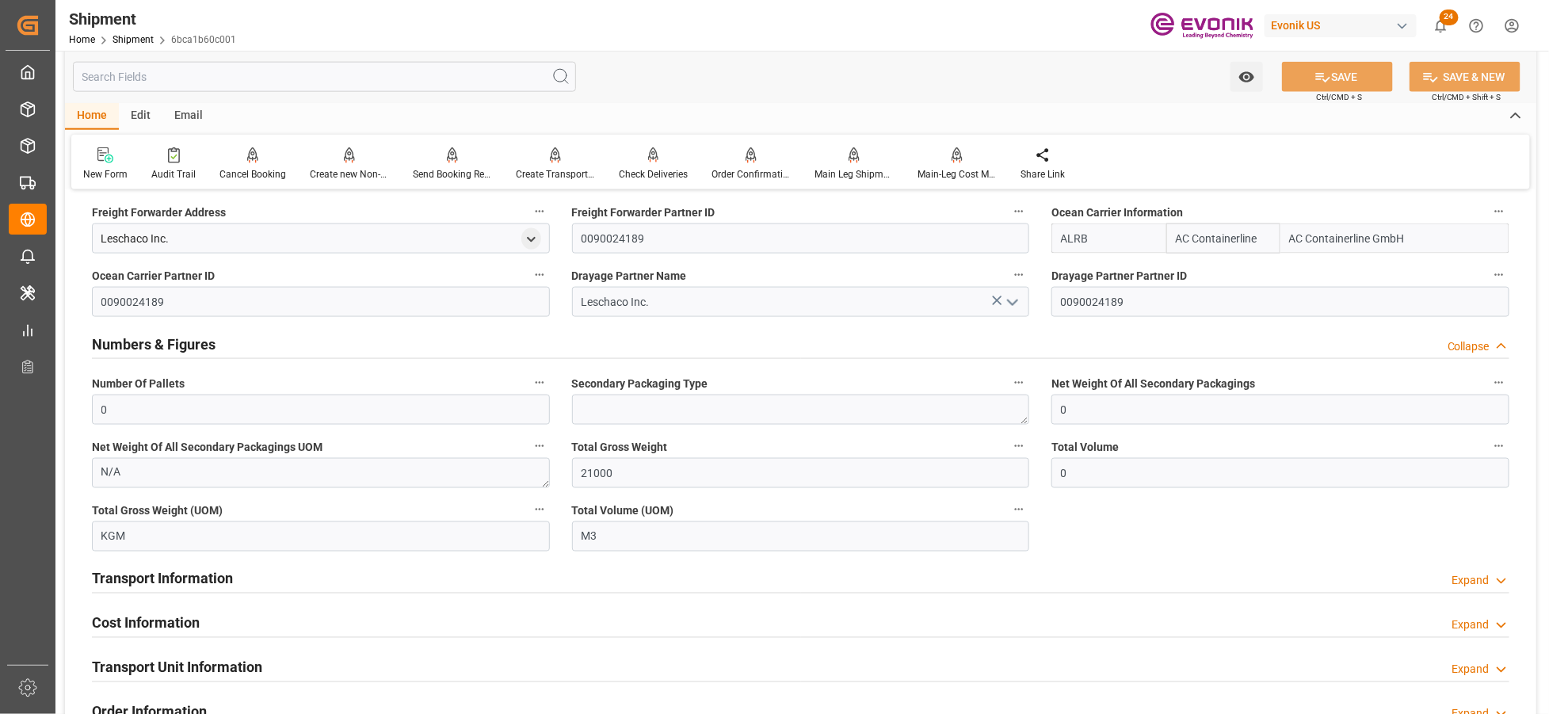
scroll to position [1105, 0]
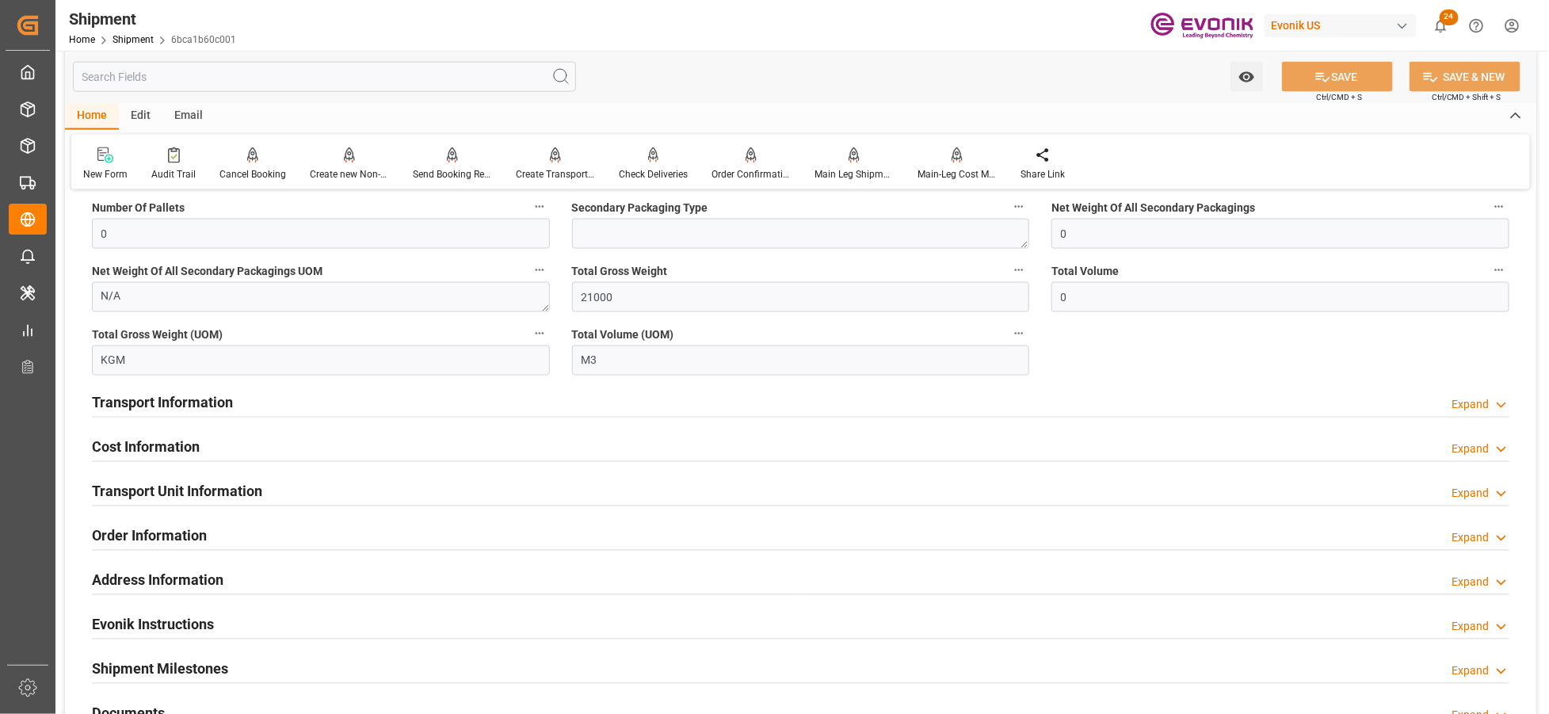
drag, startPoint x: 581, startPoint y: 404, endPoint x: 595, endPoint y: 404, distance: 14.3
click at [581, 402] on div "Transport Information Expand" at bounding box center [800, 402] width 1417 height 30
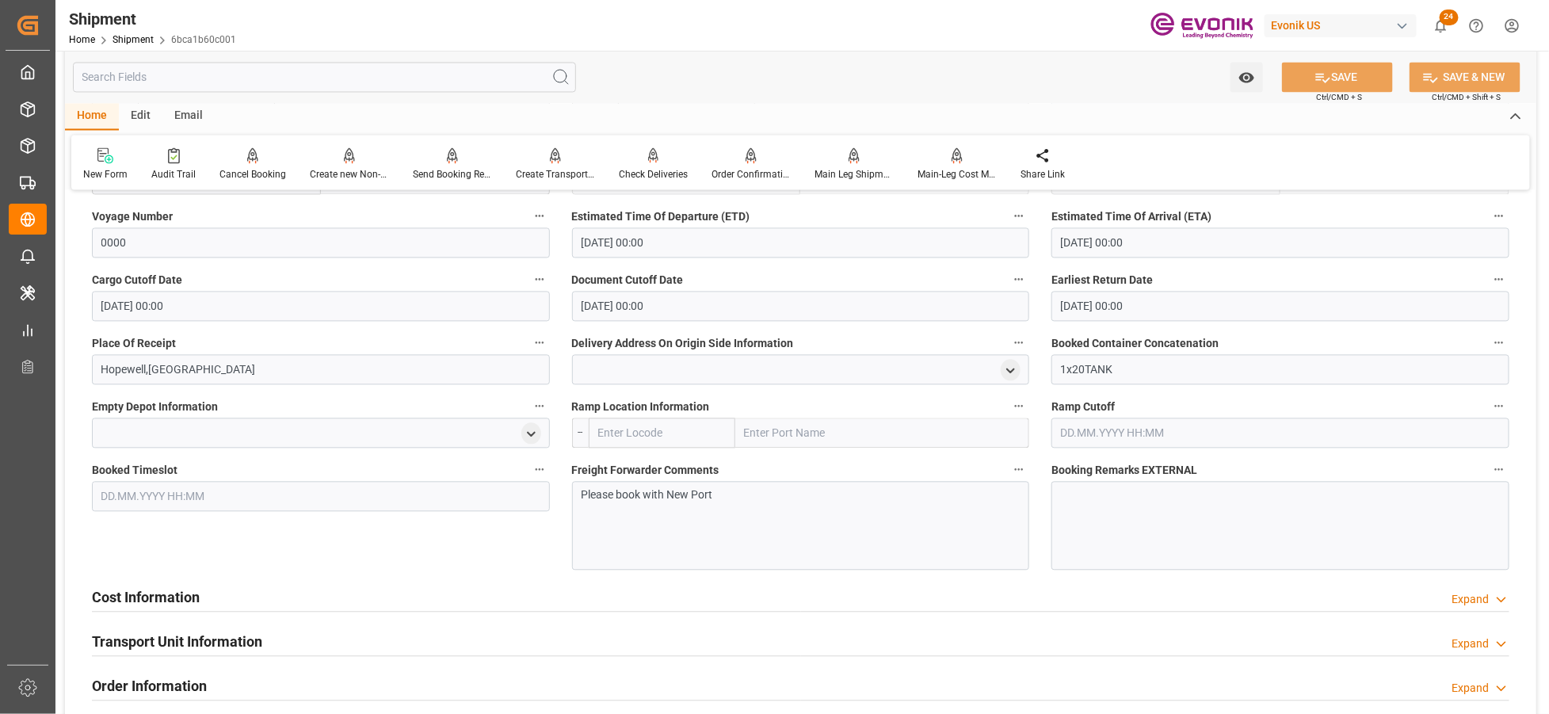
scroll to position [1634, 0]
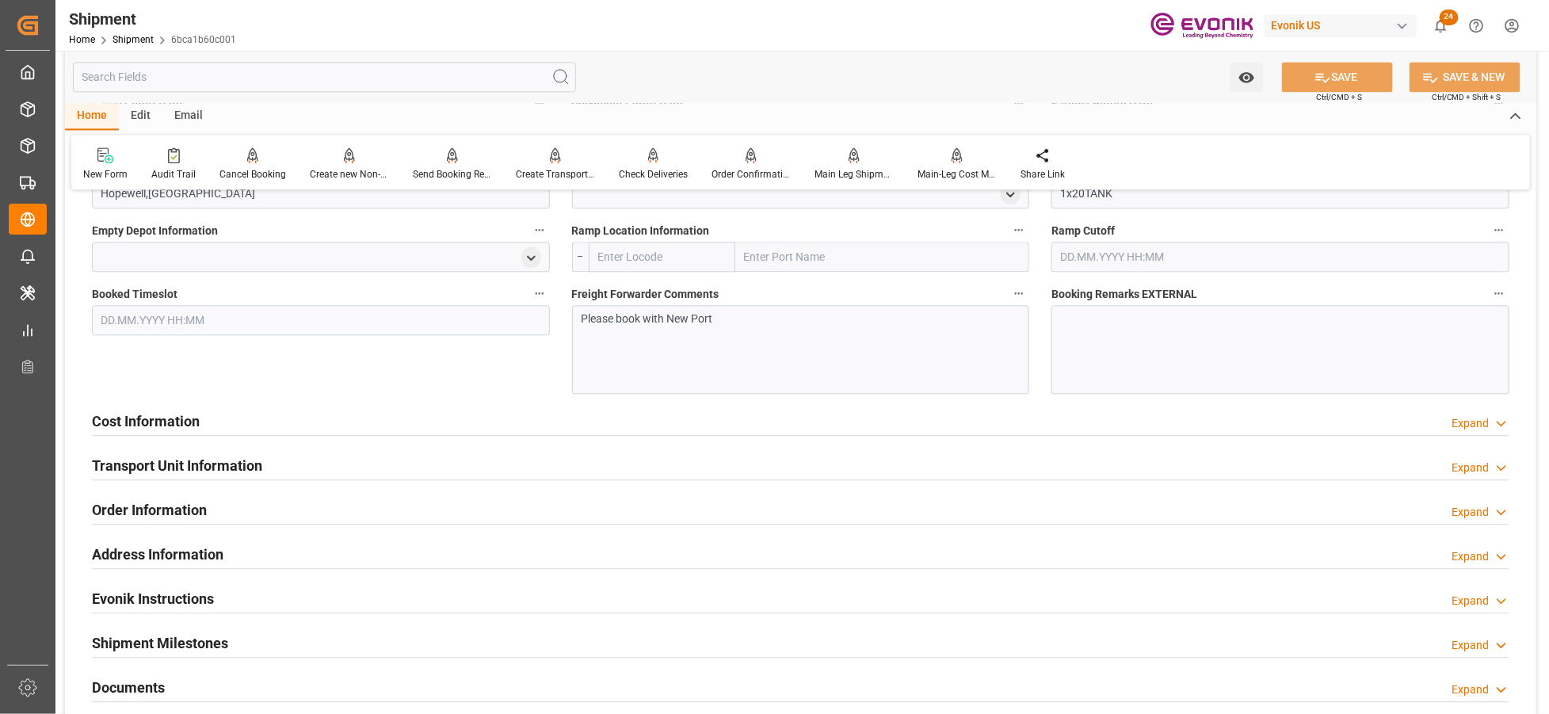
click at [557, 425] on div "Cost Information Expand" at bounding box center [800, 420] width 1417 height 30
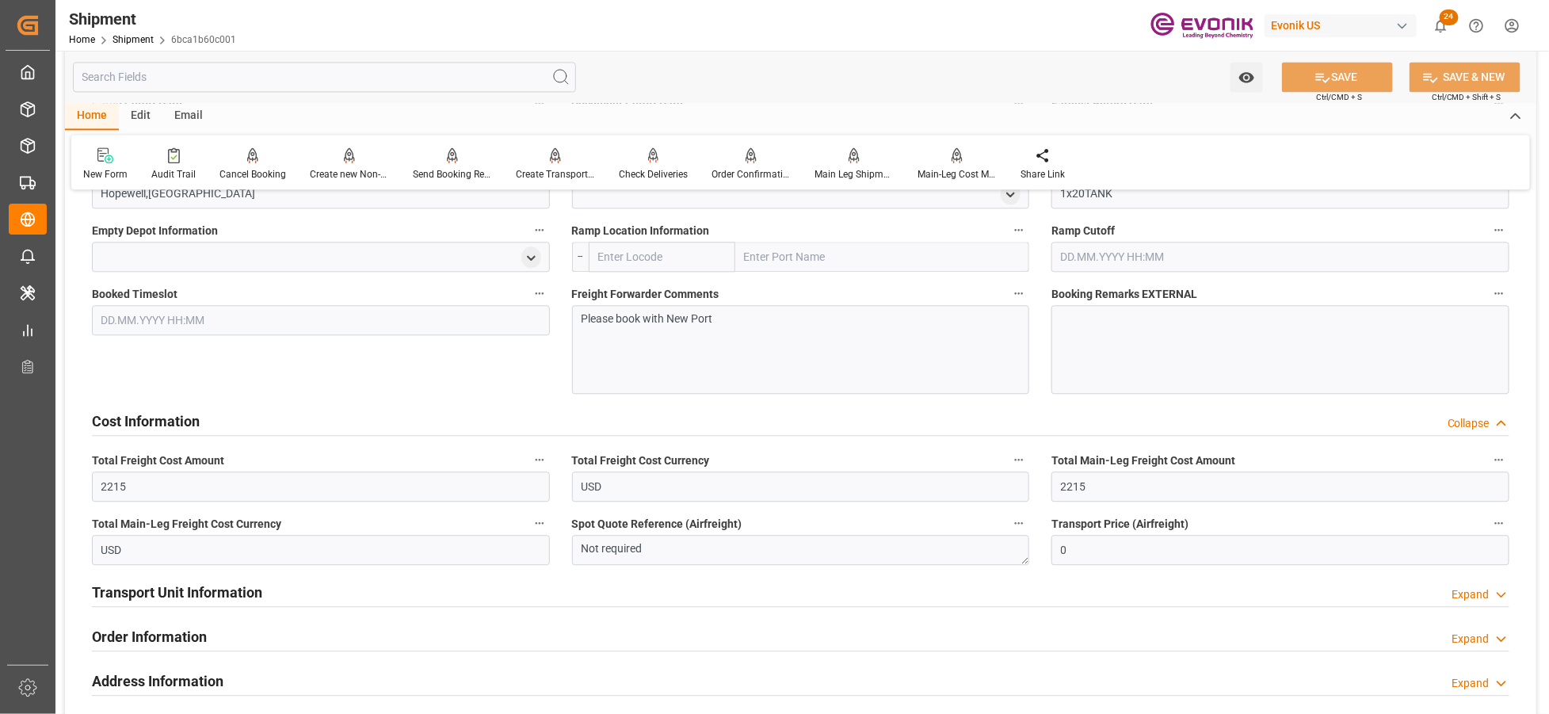
scroll to position [1458, 0]
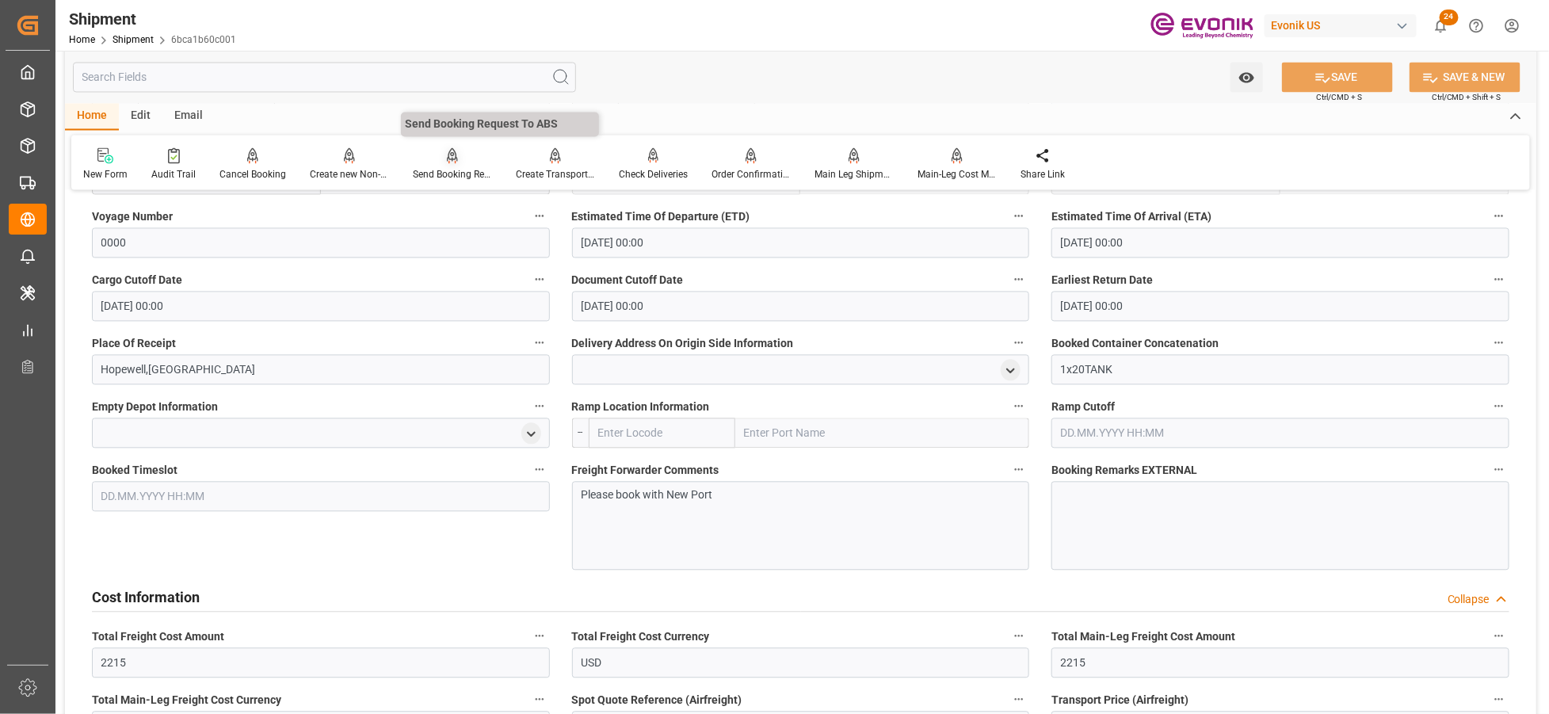
click at [454, 159] on div at bounding box center [452, 155] width 79 height 17
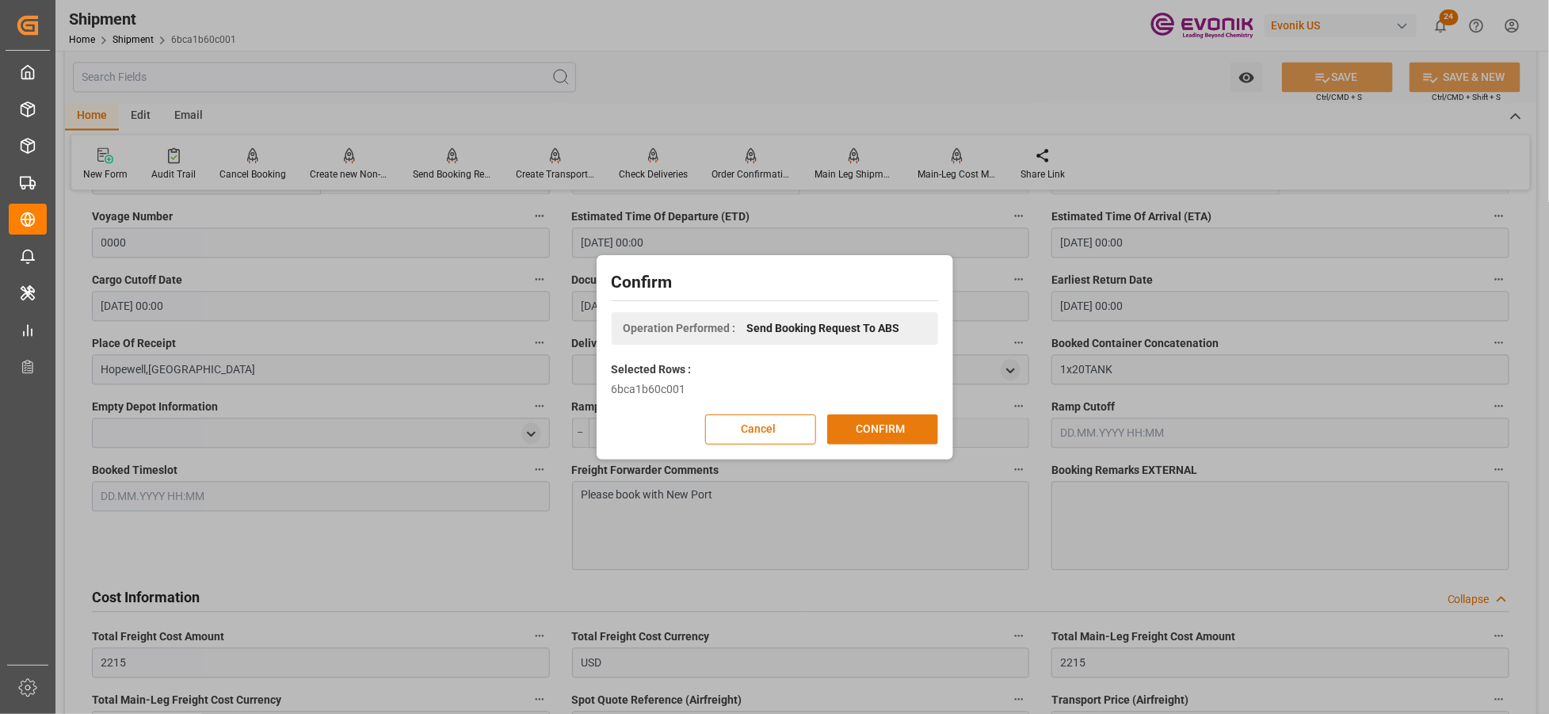
click at [883, 426] on button "CONFIRM" at bounding box center [882, 429] width 111 height 30
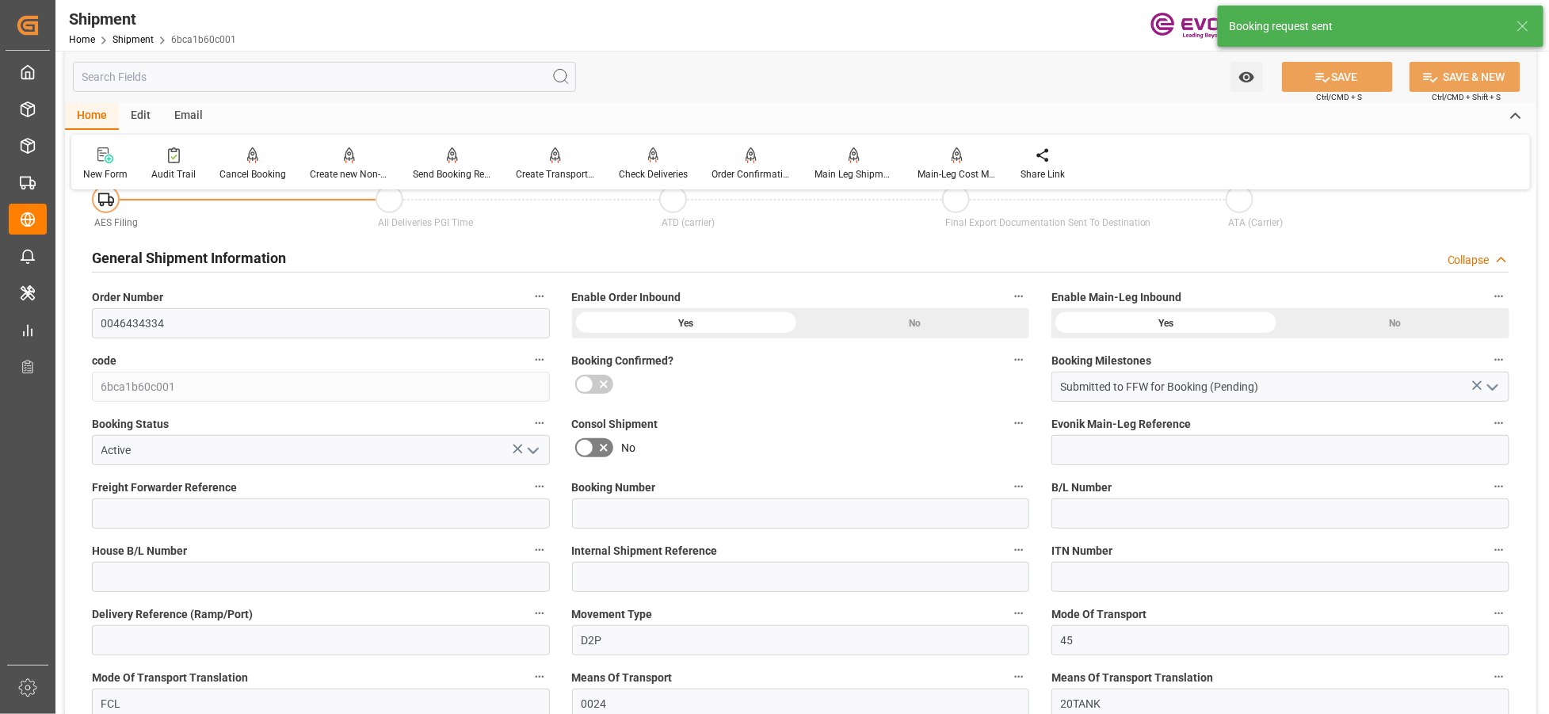
scroll to position [1446, 0]
